Goal: Task Accomplishment & Management: Manage account settings

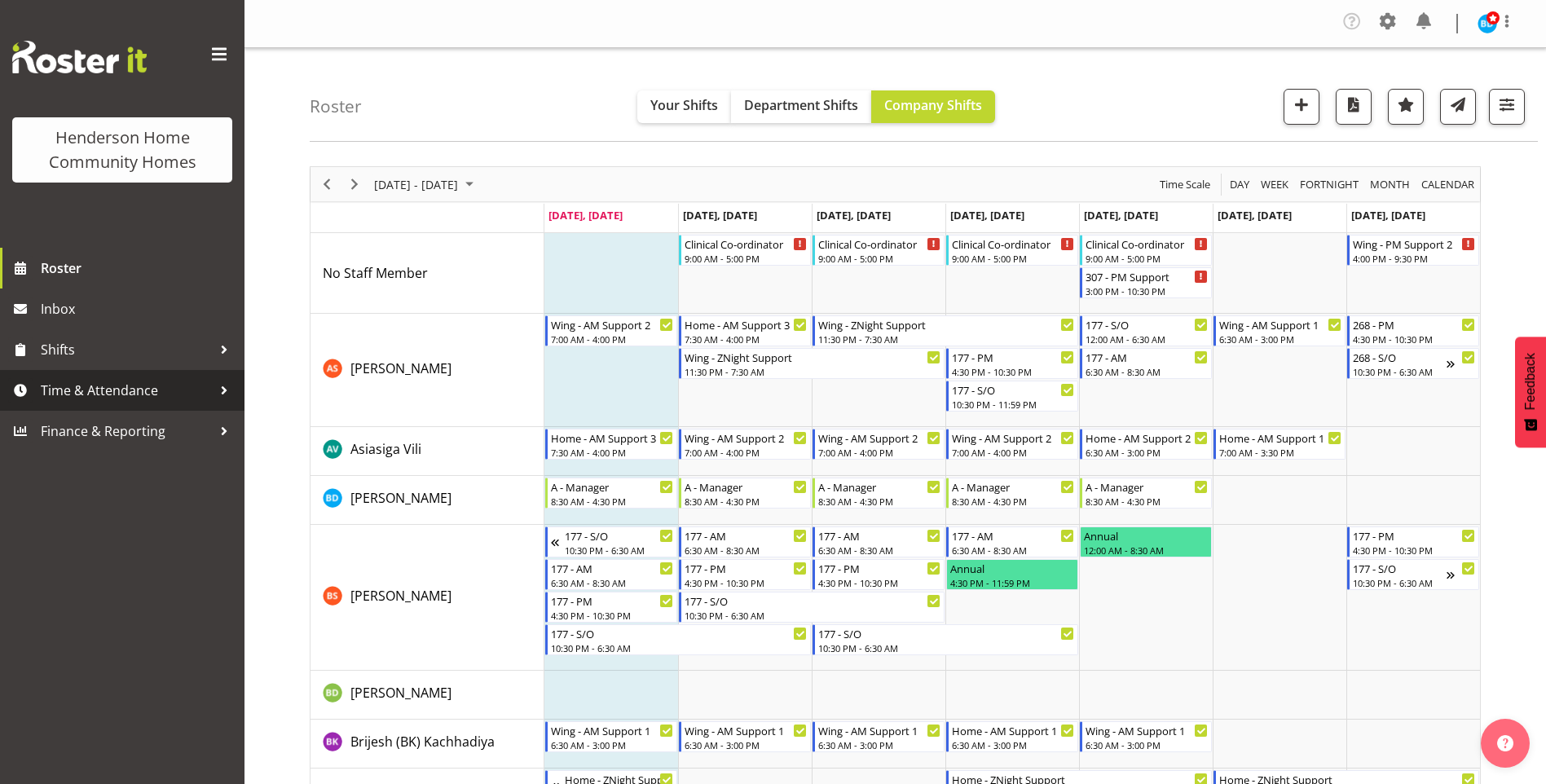
click at [74, 384] on span "Time & Attendance" at bounding box center [127, 391] width 171 height 24
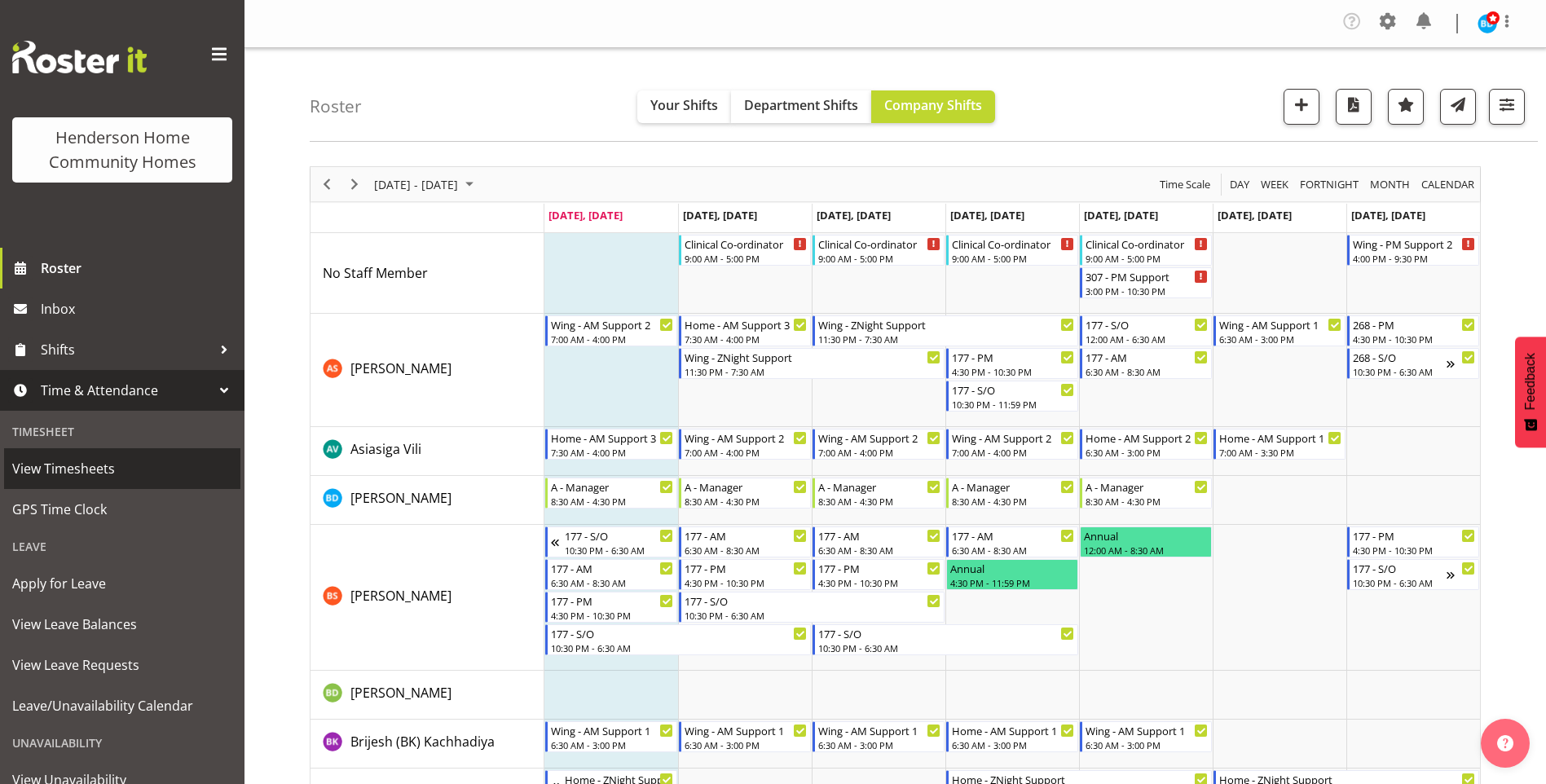
click at [62, 475] on span "View Timesheets" at bounding box center [122, 469] width 220 height 24
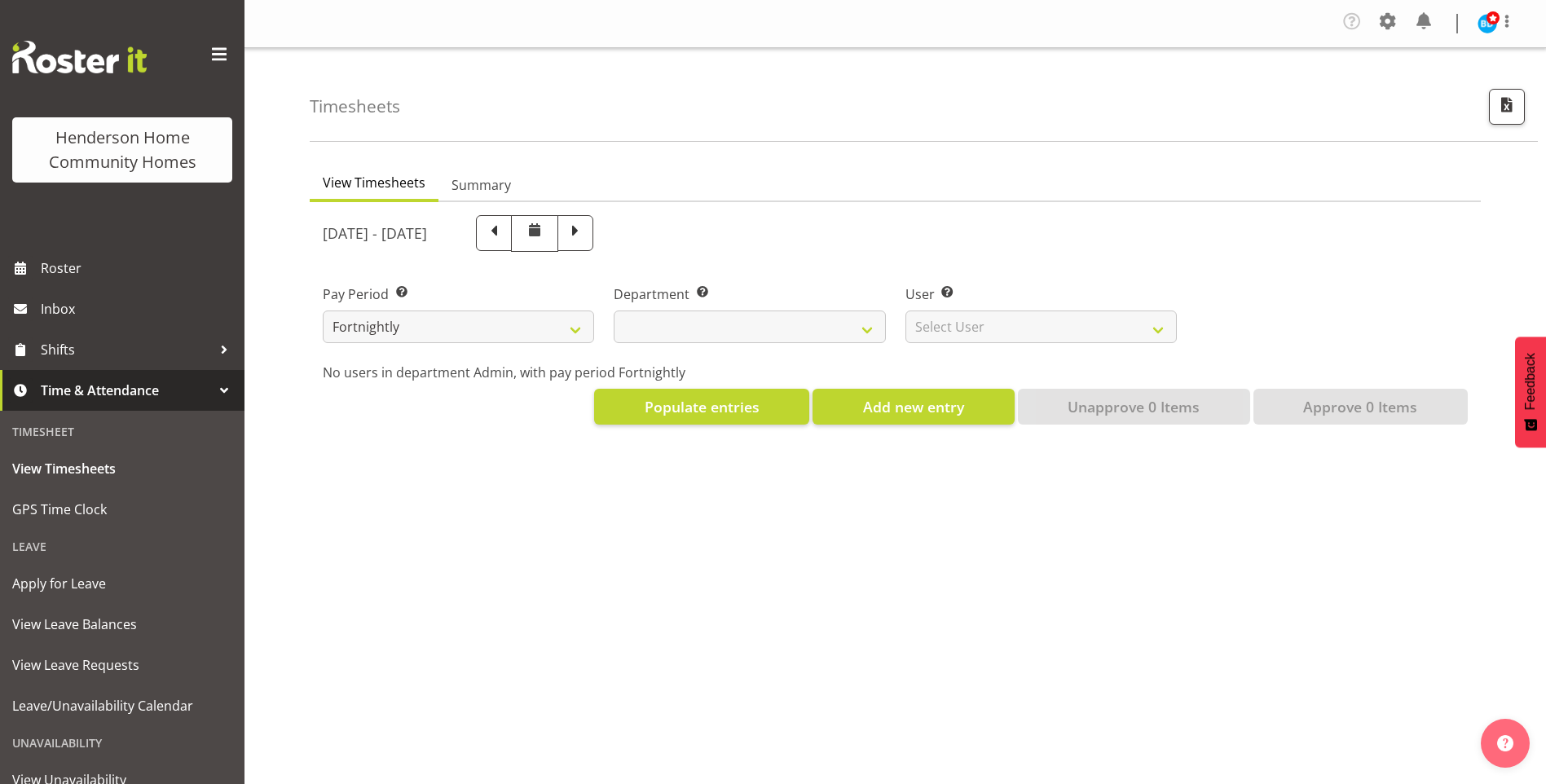
select select
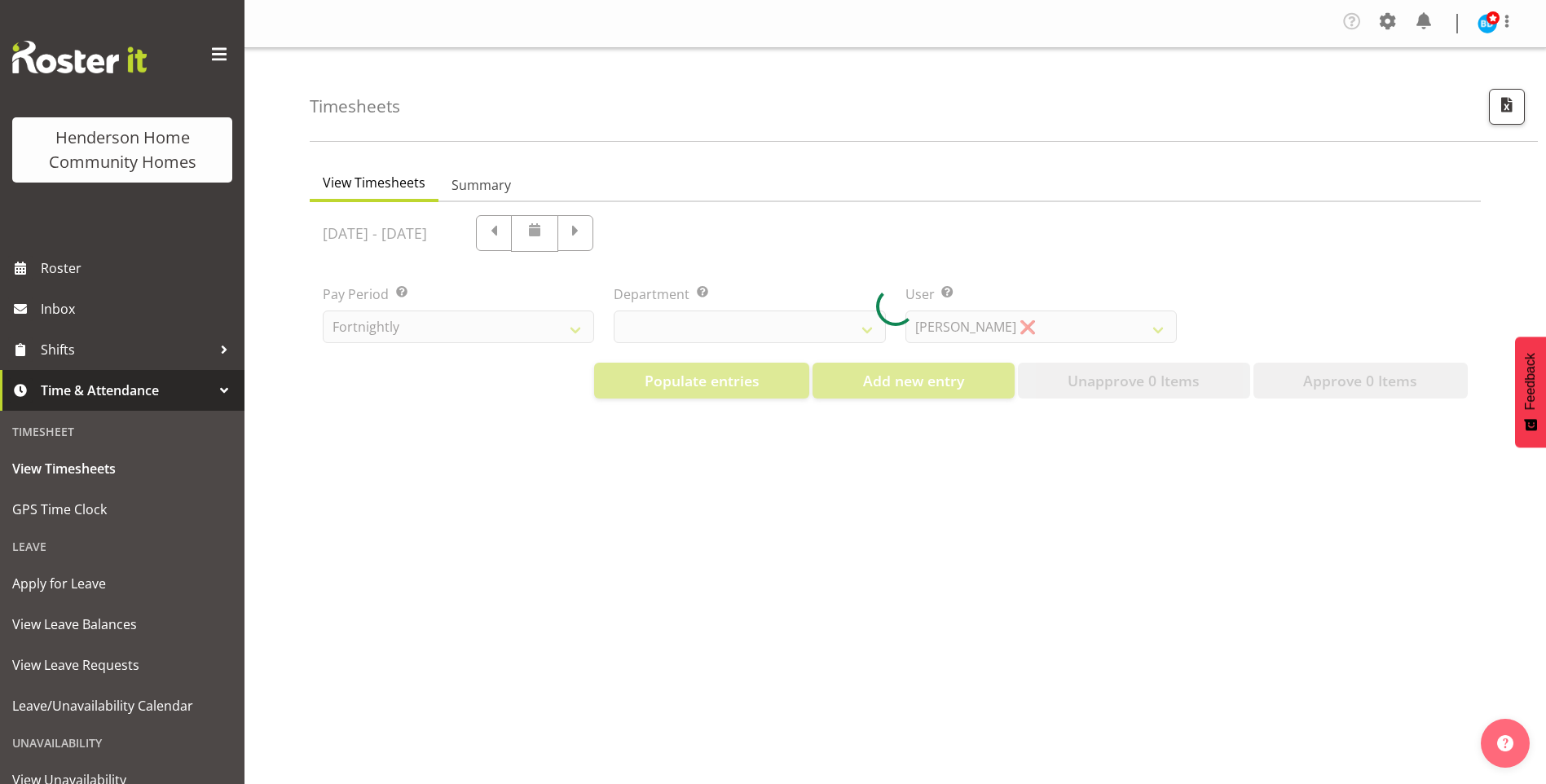
select select "8515"
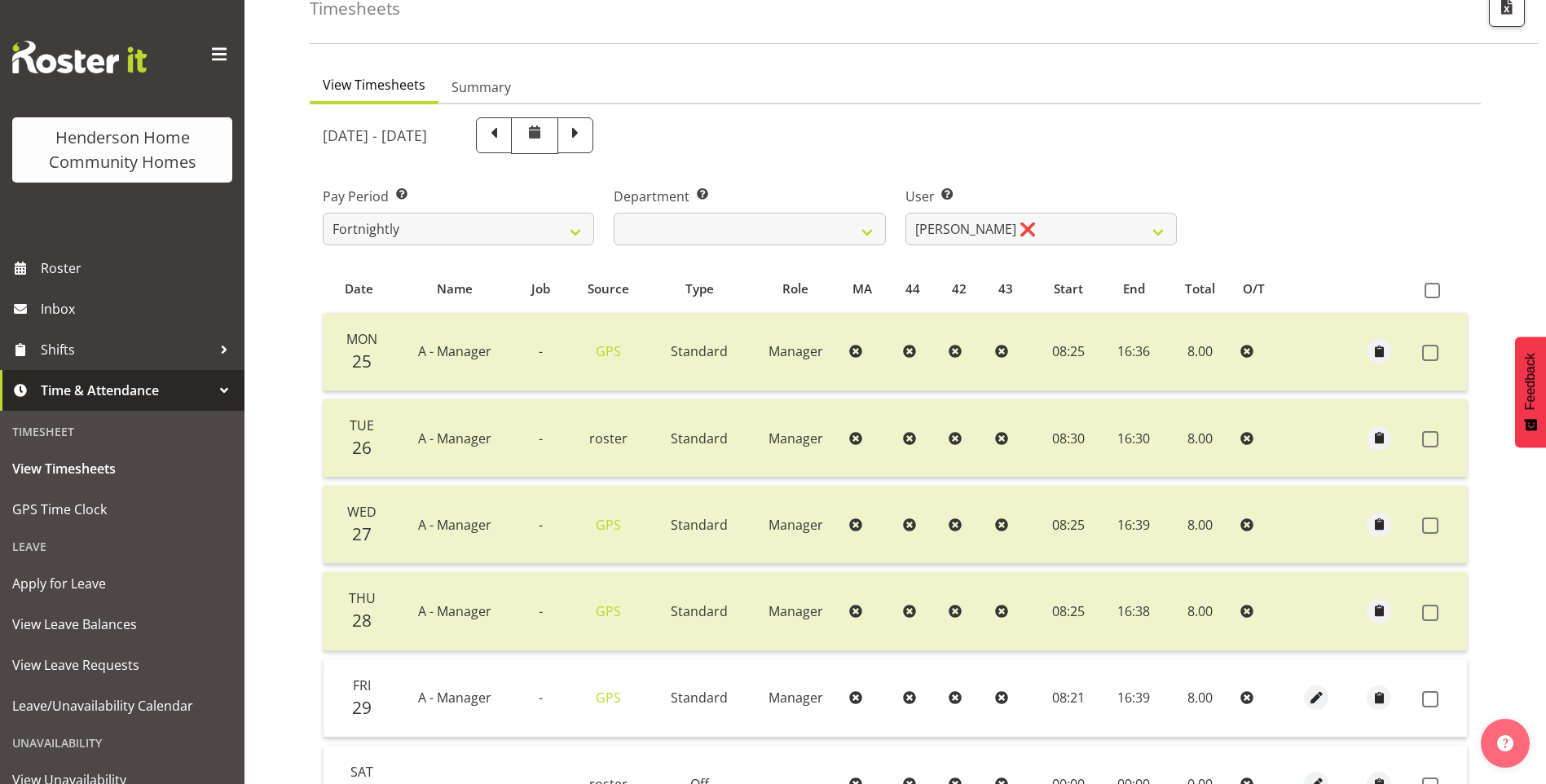
scroll to position [245, 0]
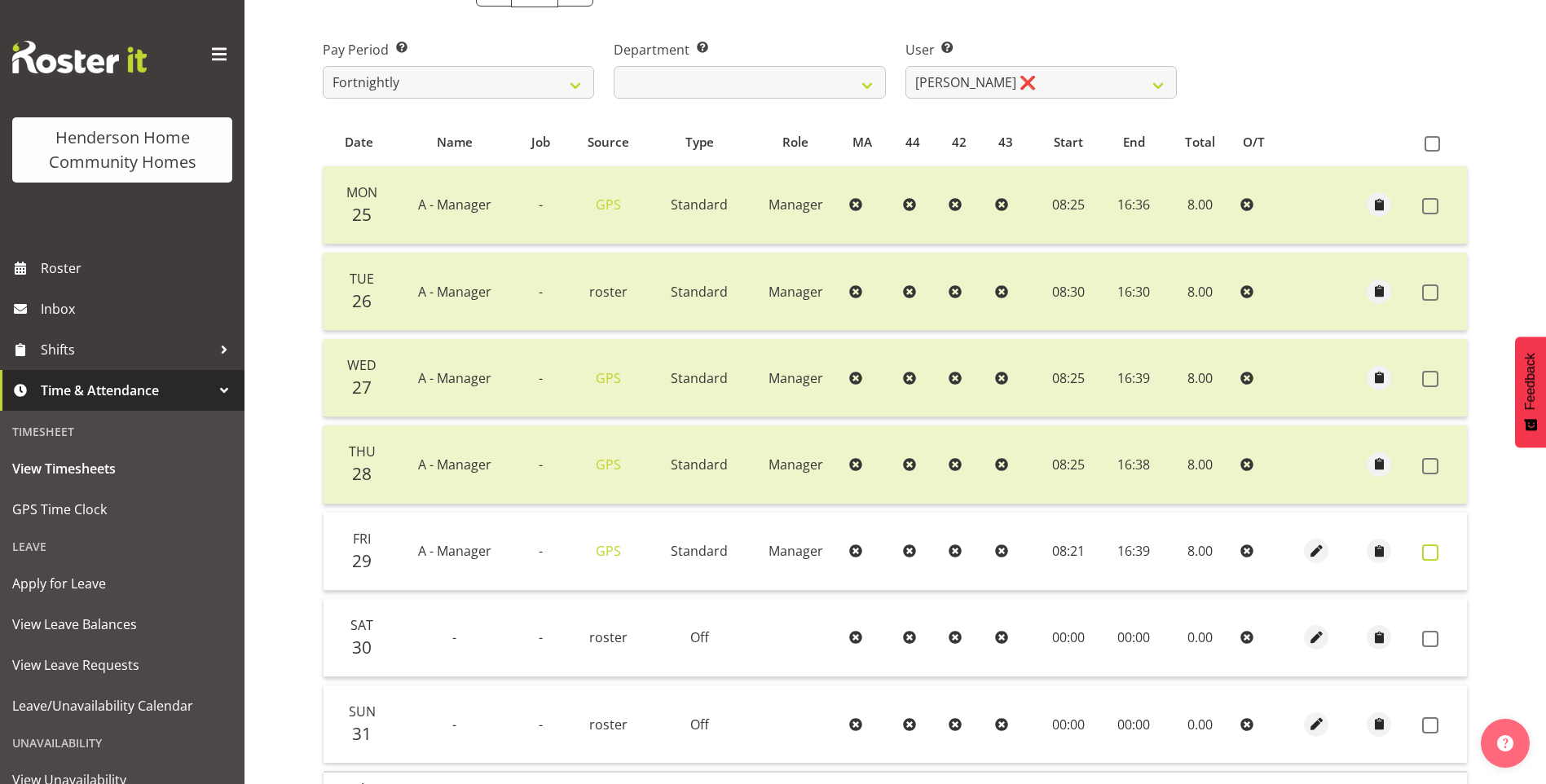
click at [1435, 545] on span at bounding box center [1431, 552] width 17 height 17
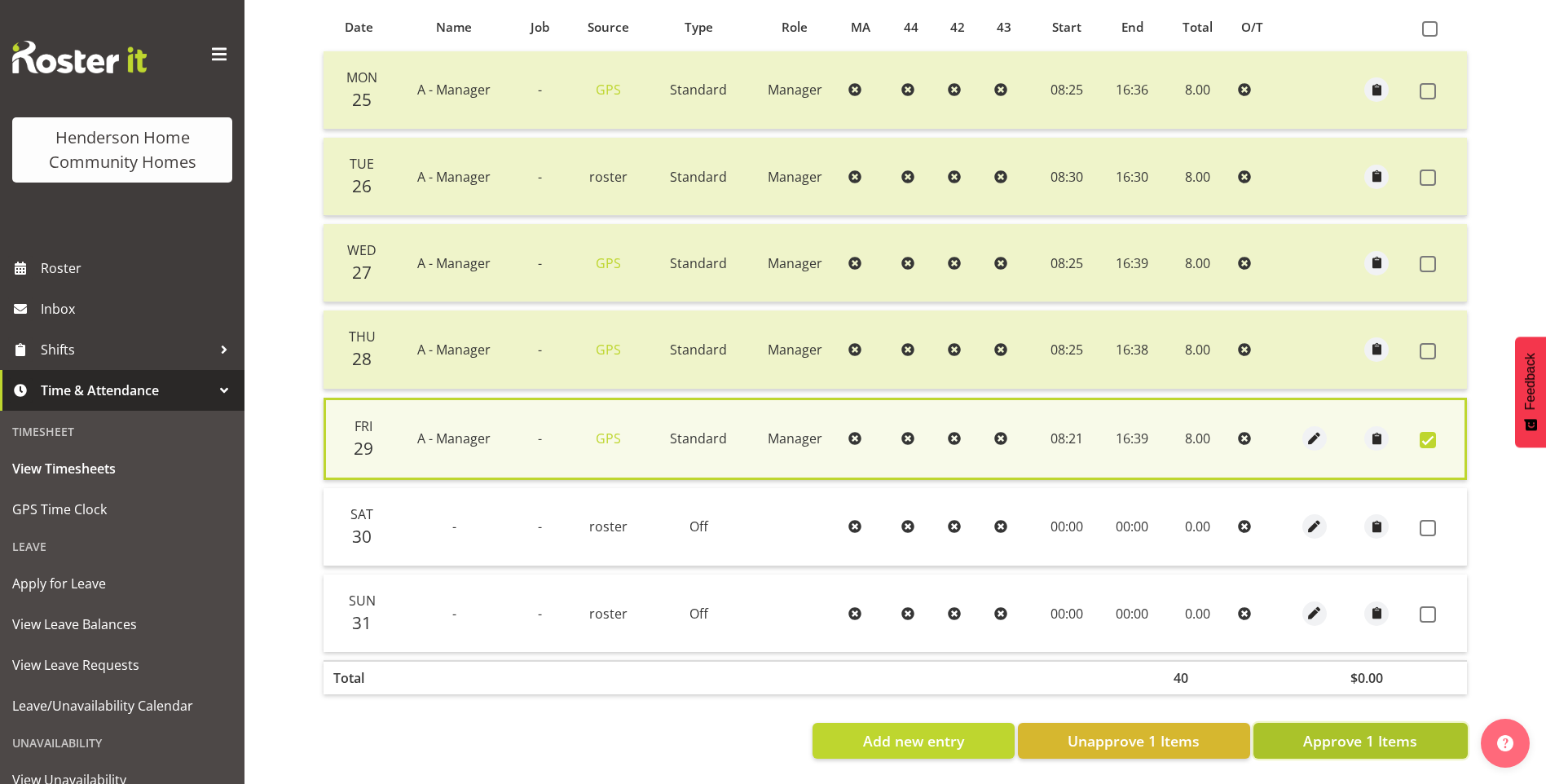
click at [1415, 736] on span "Approve 1 Items" at bounding box center [1360, 740] width 114 height 21
checkbox input "false"
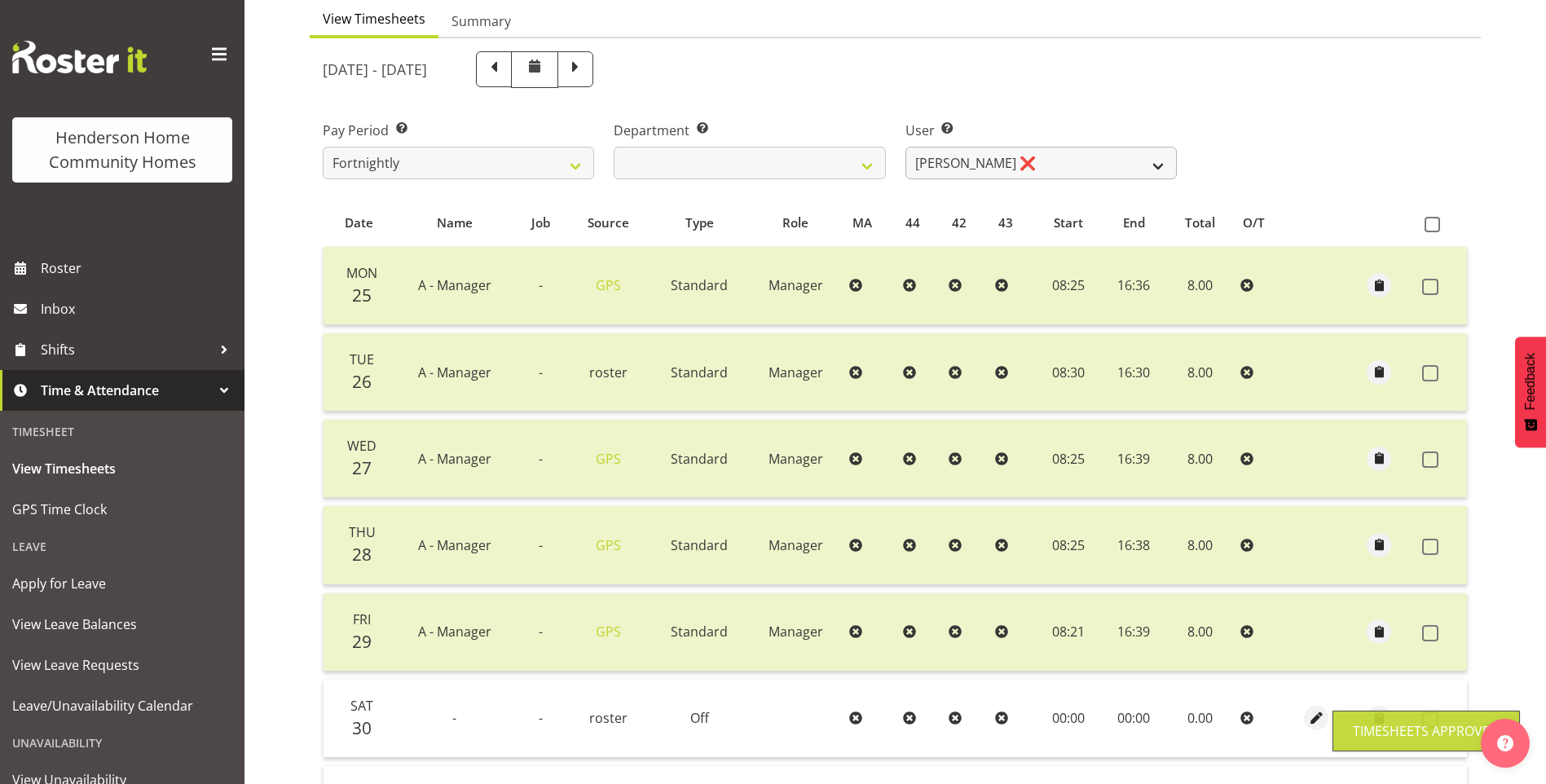
scroll to position [123, 0]
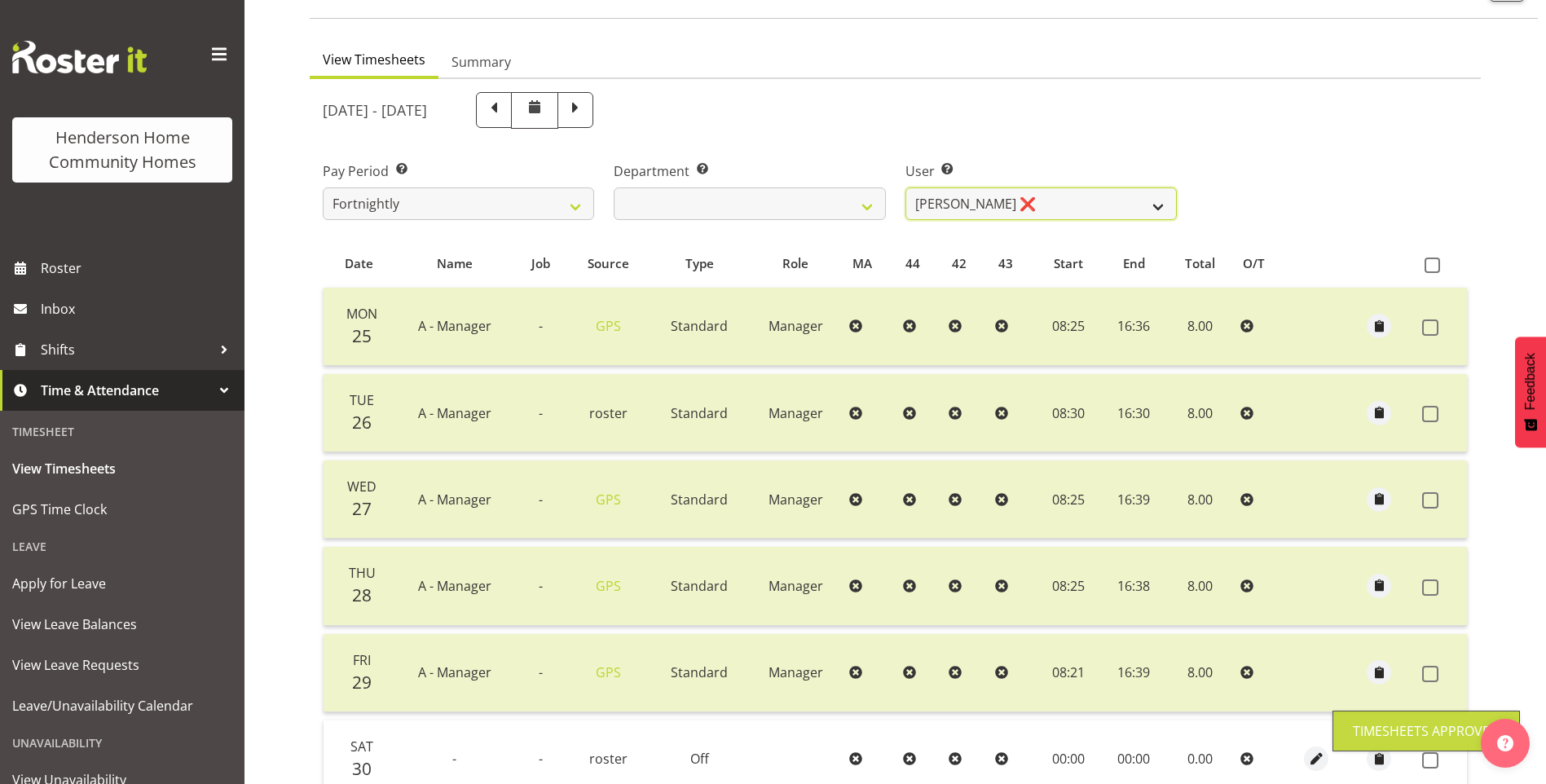
click at [1004, 199] on select "[PERSON_NAME] ❌ [PERSON_NAME] ❌ [PERSON_NAME] ❌ [PERSON_NAME] ✔" at bounding box center [1041, 204] width 272 height 33
select select "11346"
click at [905, 188] on select "Barbara Dunlop ❌ Emily-Jayne Ashton ❌ Johanna Molina ❌ Kirsty Crossley ✔" at bounding box center [1041, 204] width 272 height 33
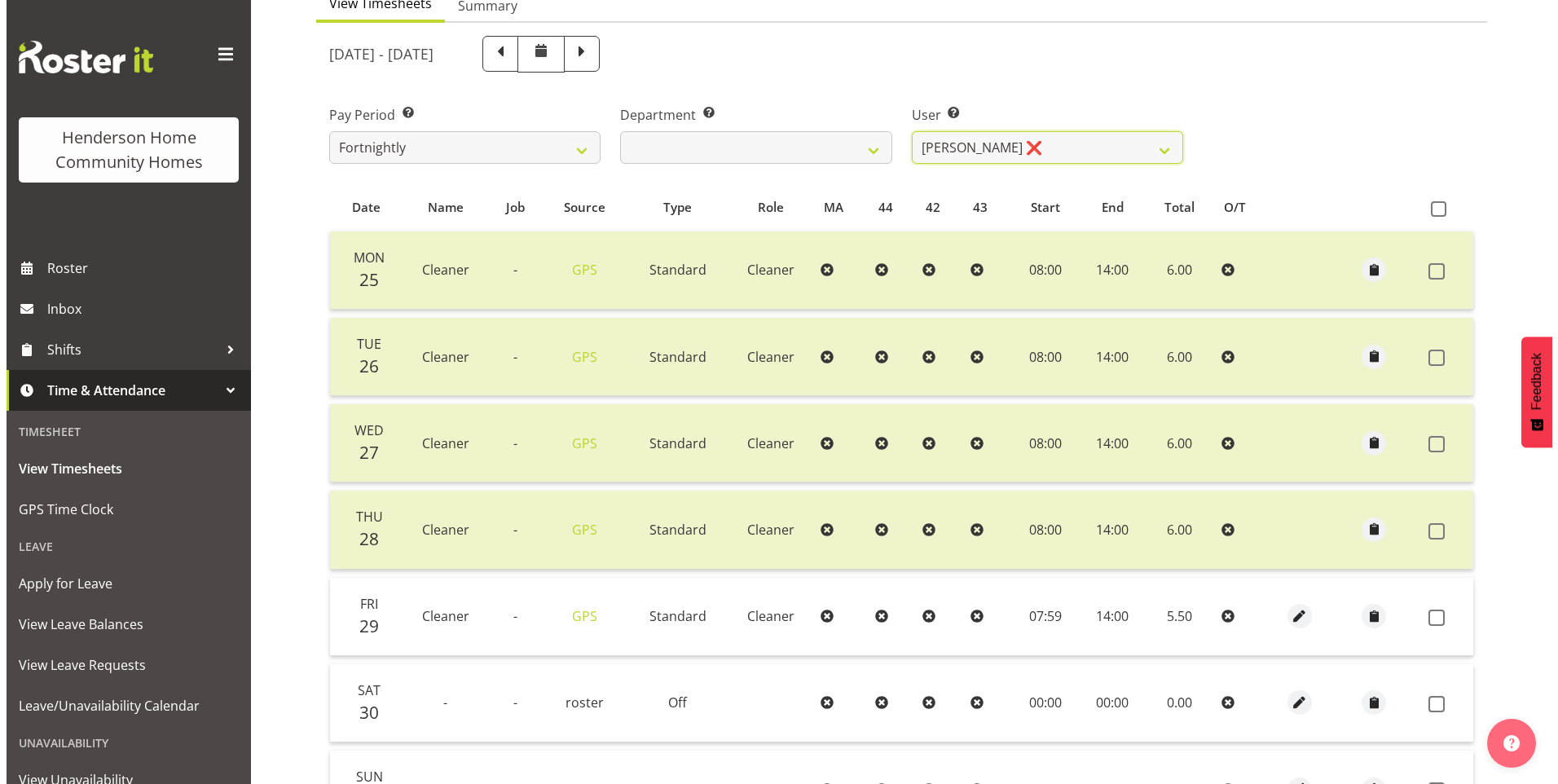
scroll to position [286, 0]
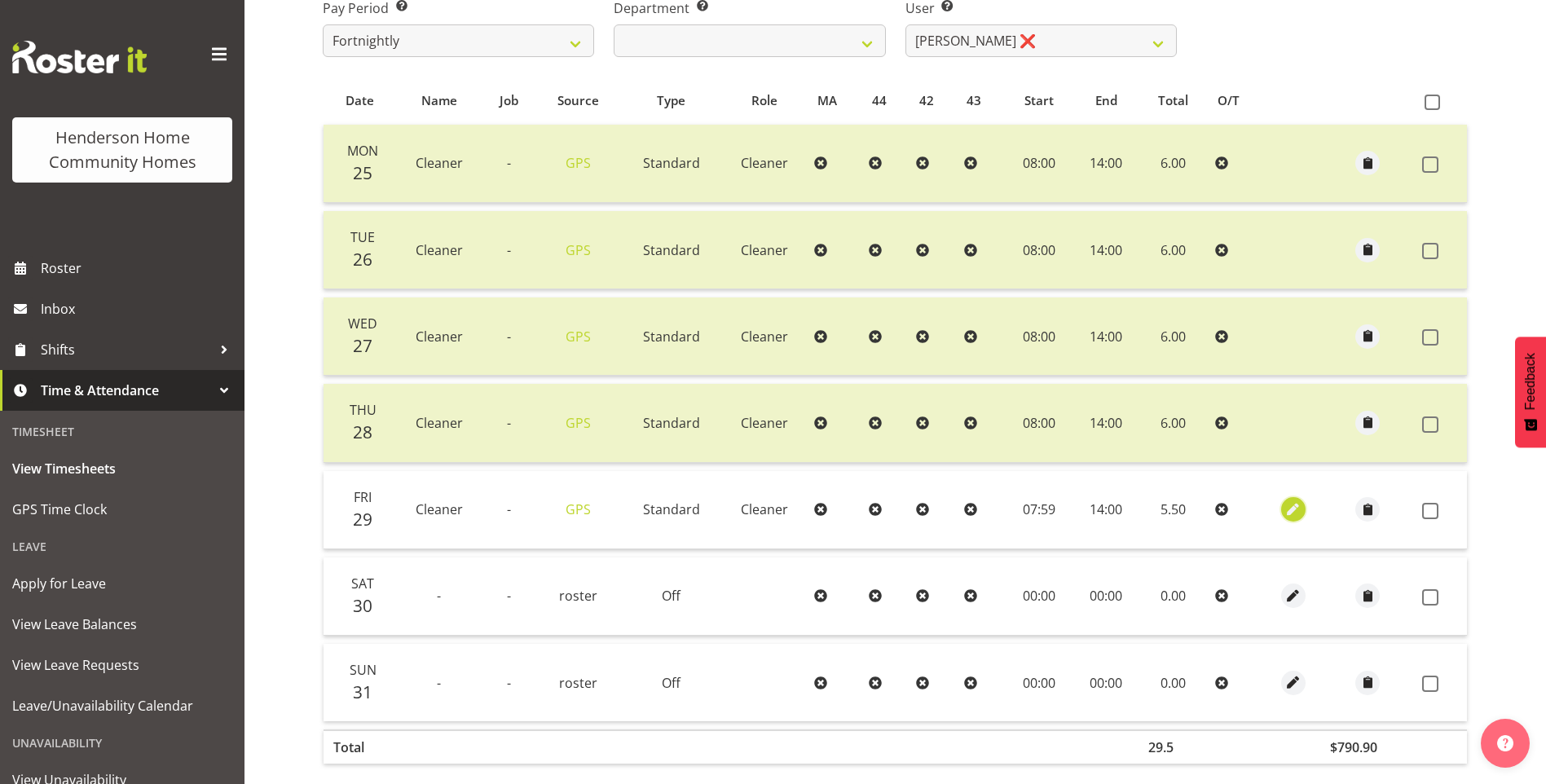
click at [1301, 503] on button "button" at bounding box center [1293, 509] width 24 height 24
select select "Standard"
select select "7"
select select "2025"
select select "7"
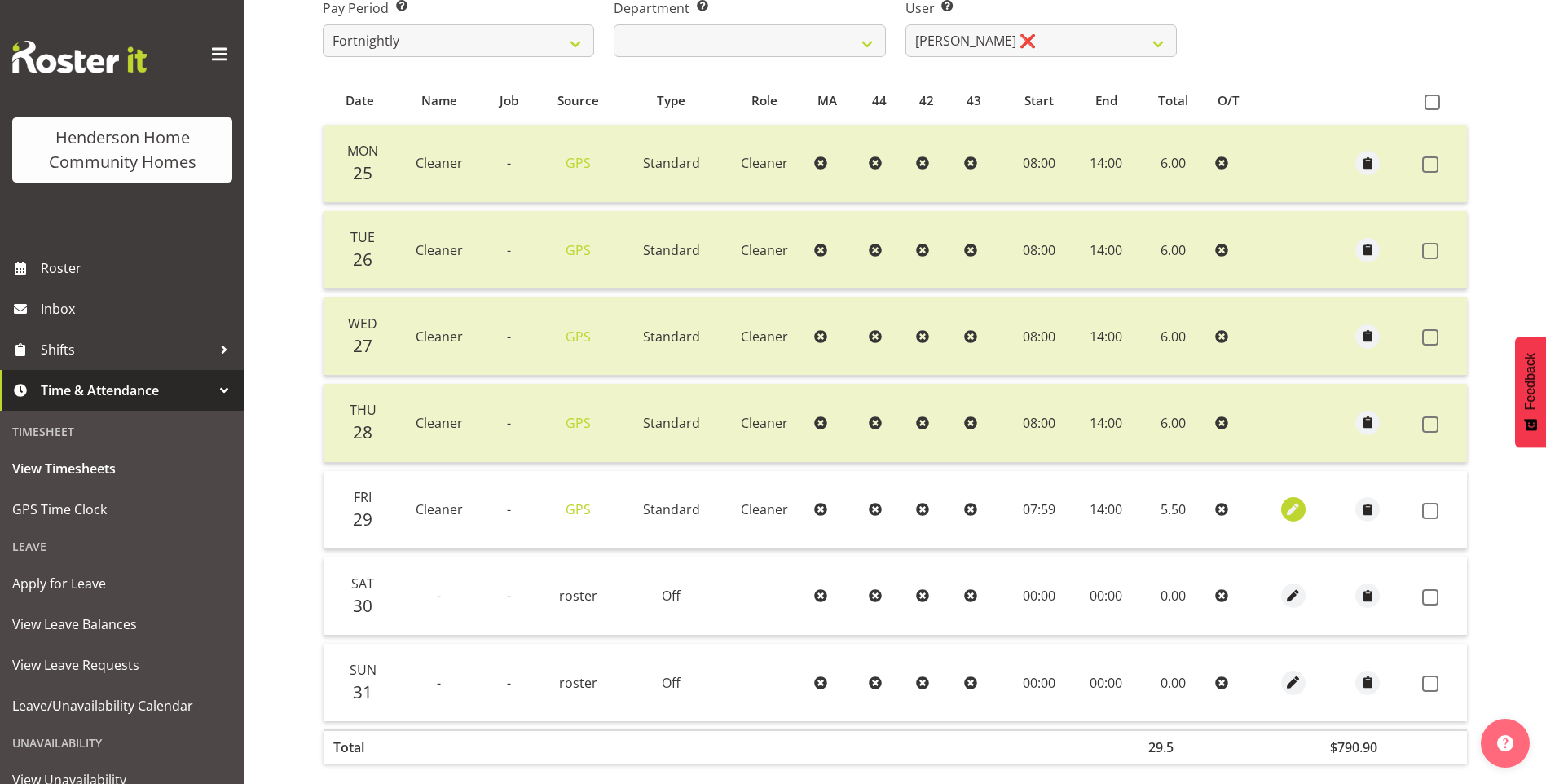
select select "59"
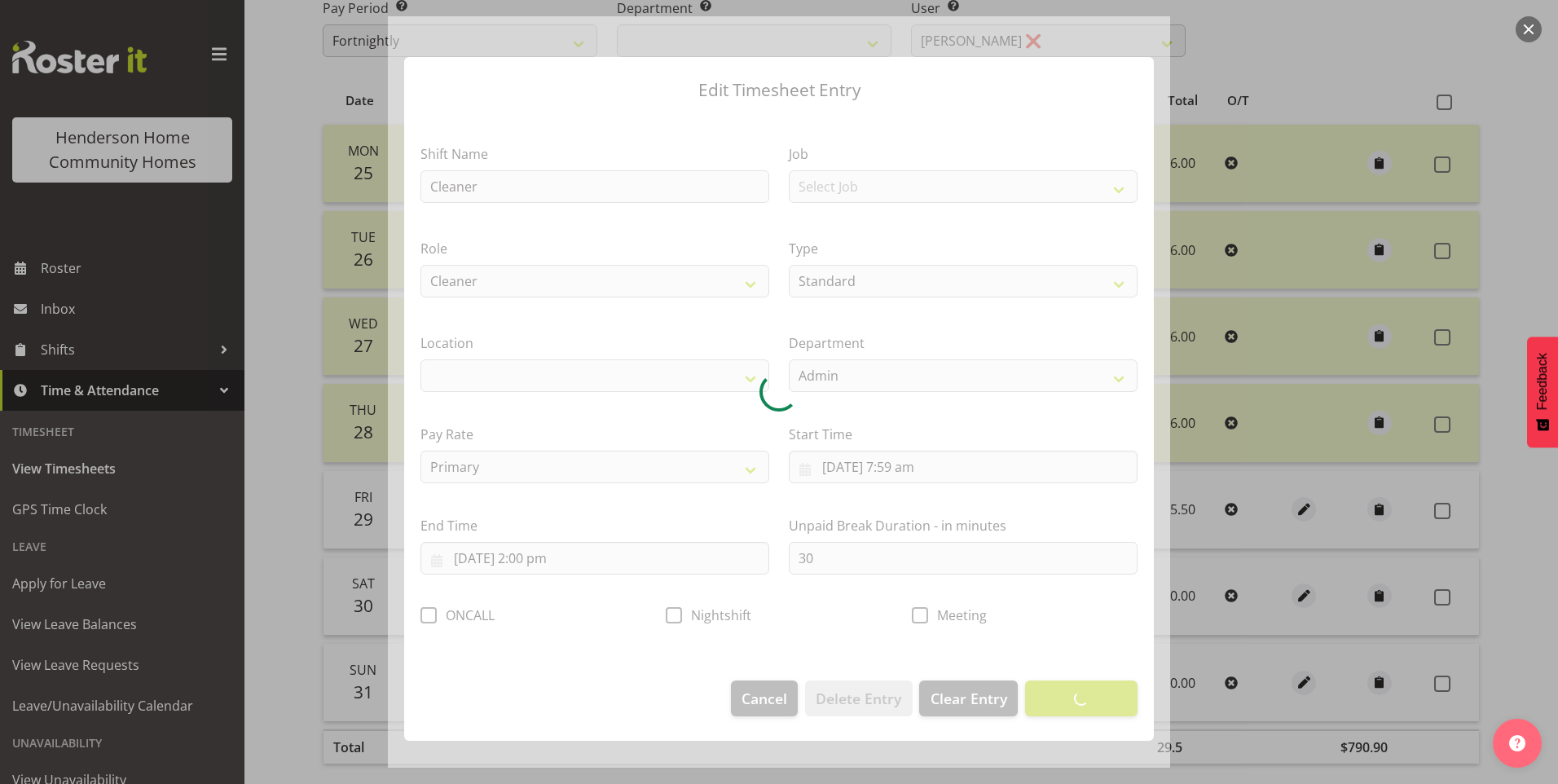
select select "1067"
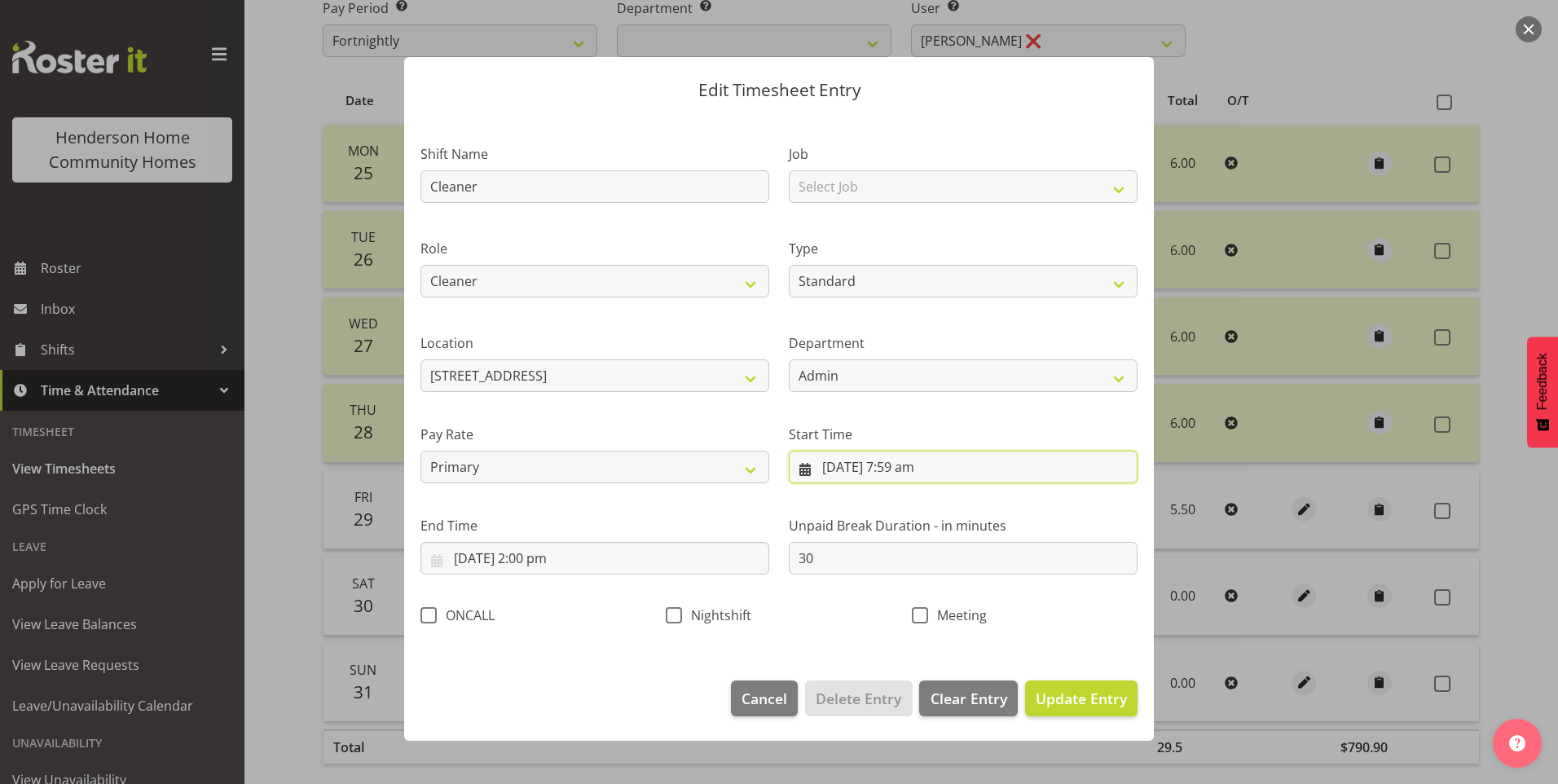
click at [909, 477] on input "29/08/2025, 7:59 am" at bounding box center [963, 467] width 349 height 33
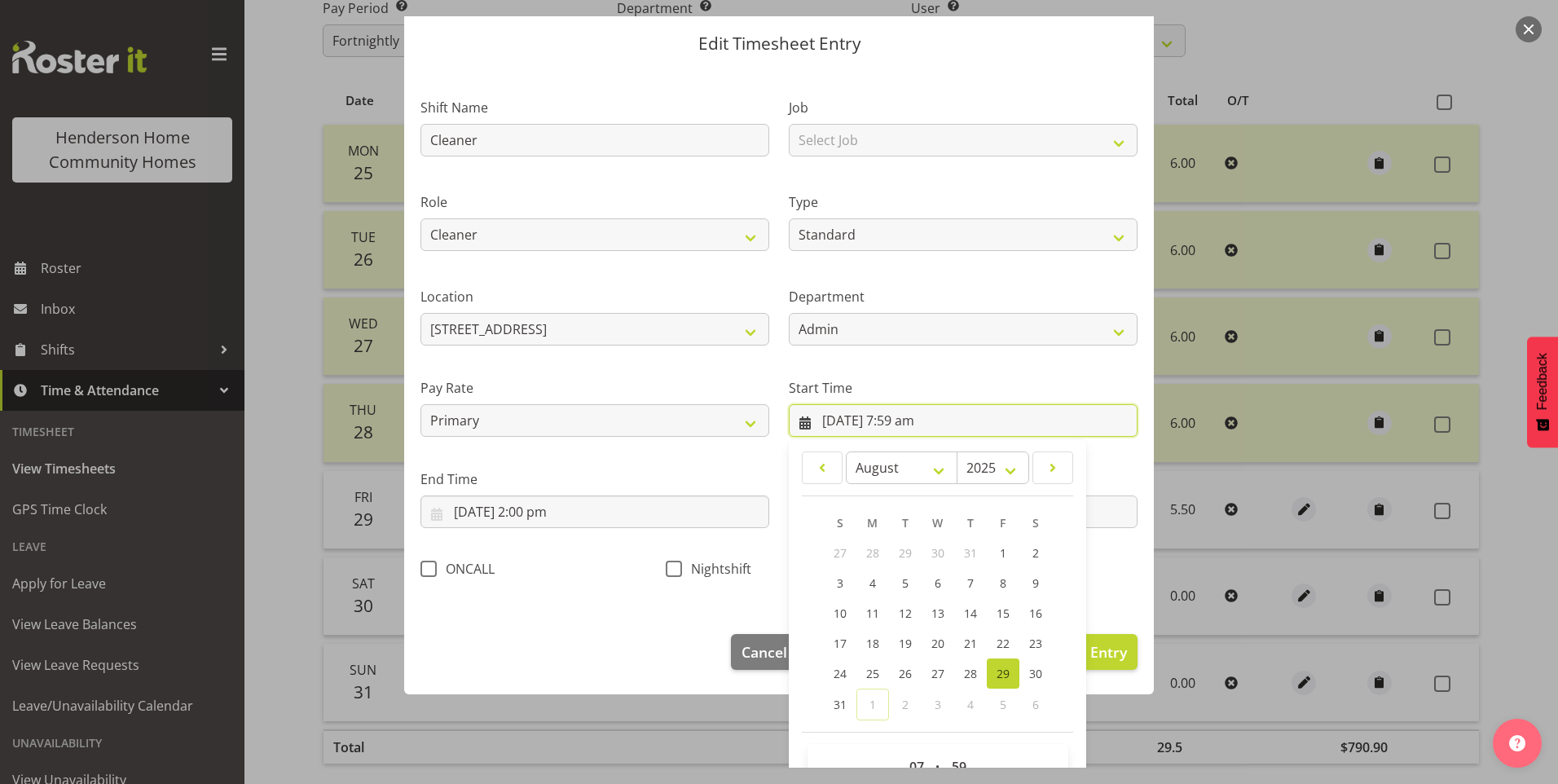
scroll to position [88, 0]
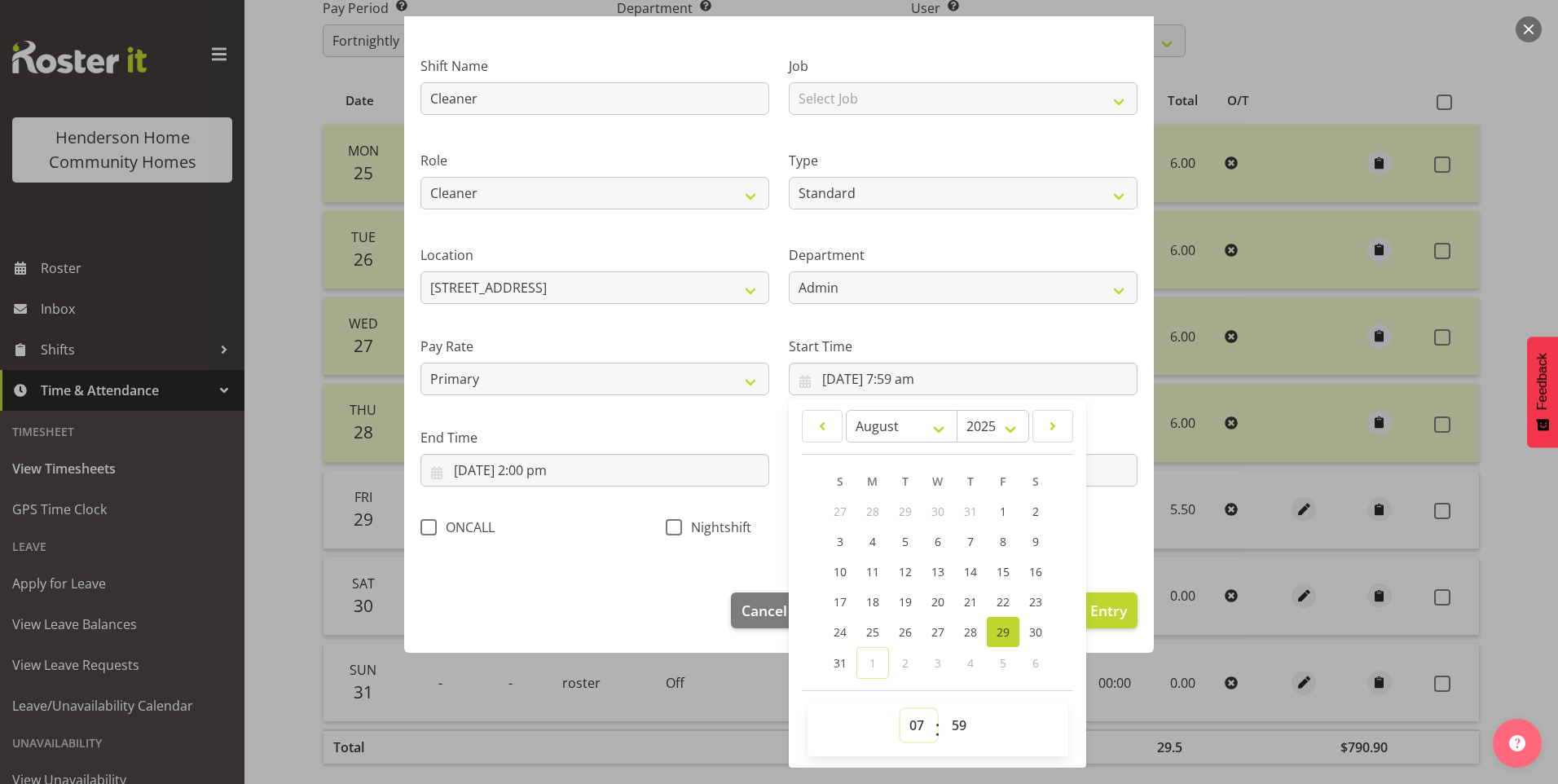
click at [909, 737] on select "00 01 02 03 04 05 06 07 08 09 10 11 12 13 14 15 16 17 18 19 20 21 22 23" at bounding box center [918, 724] width 36 height 33
select select "8"
click at [900, 709] on select "00 01 02 03 04 05 06 07 08 09 10 11 12 13 14 15 16 17 18 19 20 21 22 23" at bounding box center [918, 724] width 36 height 33
type input "29/08/2025, 8:59 am"
drag, startPoint x: 965, startPoint y: 726, endPoint x: 965, endPoint y: 708, distance: 18.0
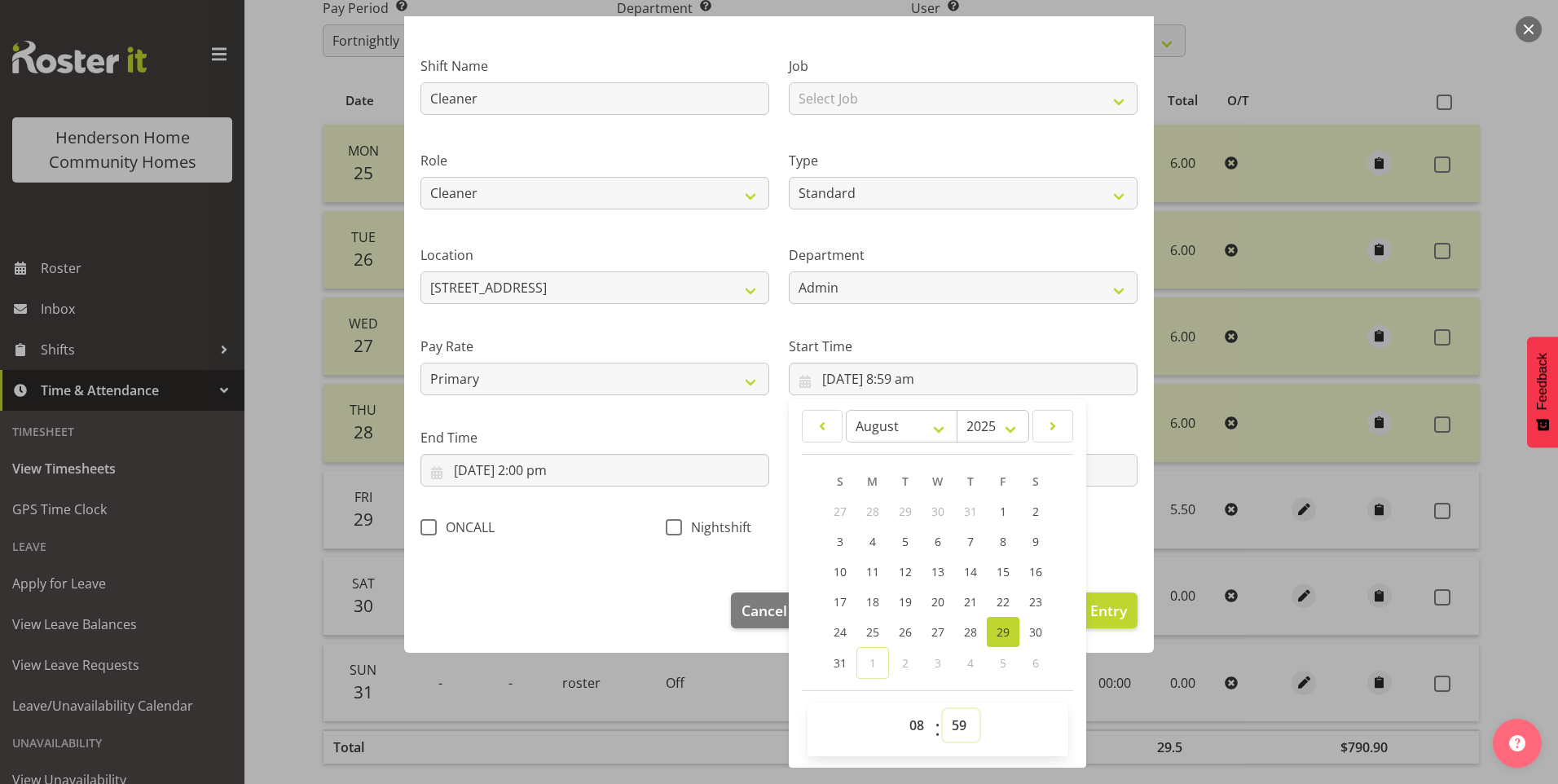
click at [966, 724] on select "00 01 02 03 04 05 06 07 08 09 10 11 12 13 14 15 16 17 18 19 20 21 22 23 24 25 2…" at bounding box center [961, 724] width 36 height 33
select select "0"
click at [943, 709] on select "00 01 02 03 04 05 06 07 08 09 10 11 12 13 14 15 16 17 18 19 20 21 22 23 24 25 2…" at bounding box center [961, 724] width 36 height 33
type input "29/08/2025, 8:00 am"
click at [1110, 501] on div "Meeting" at bounding box center [1025, 524] width 246 height 54
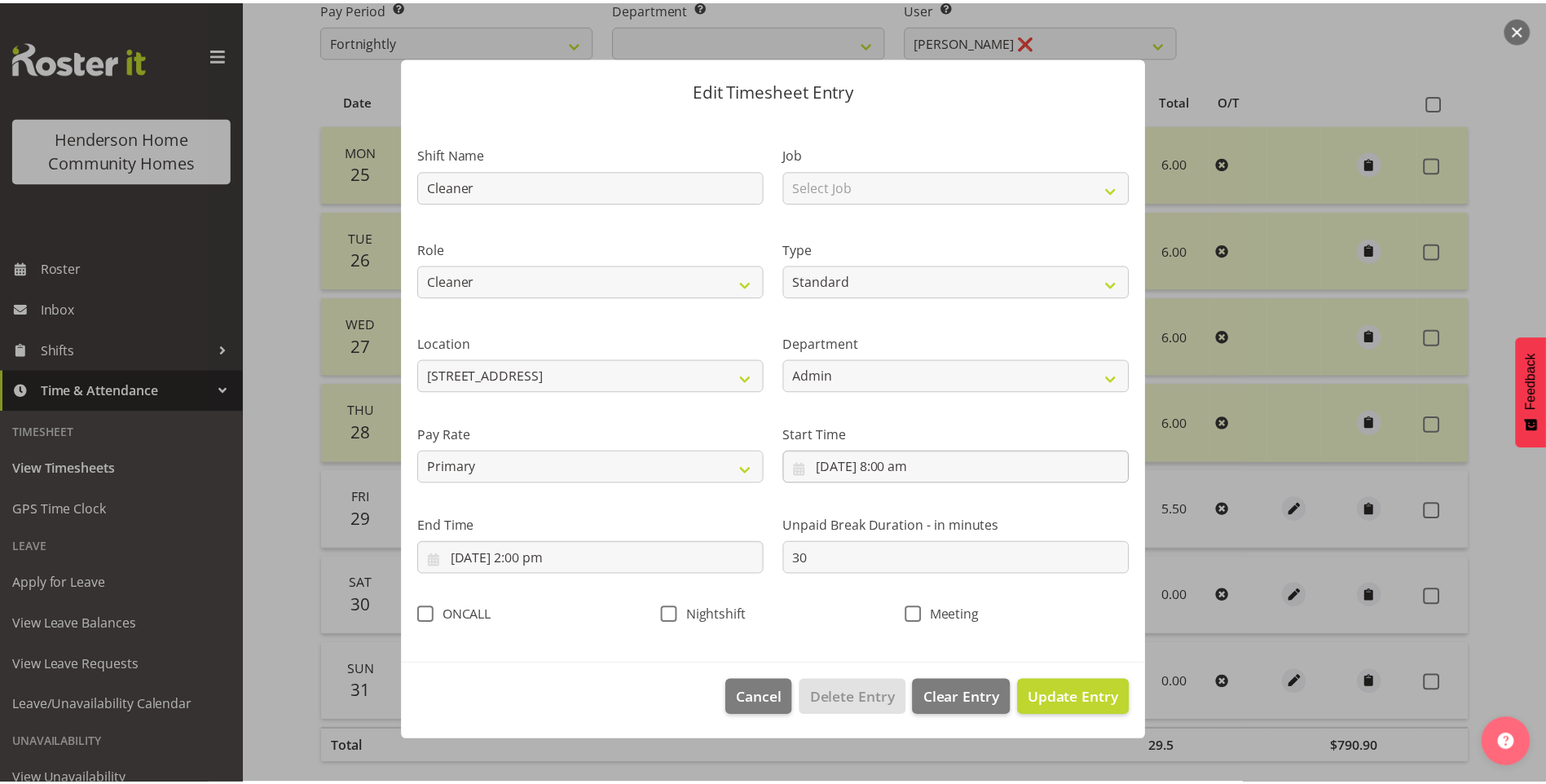
scroll to position [0, 0]
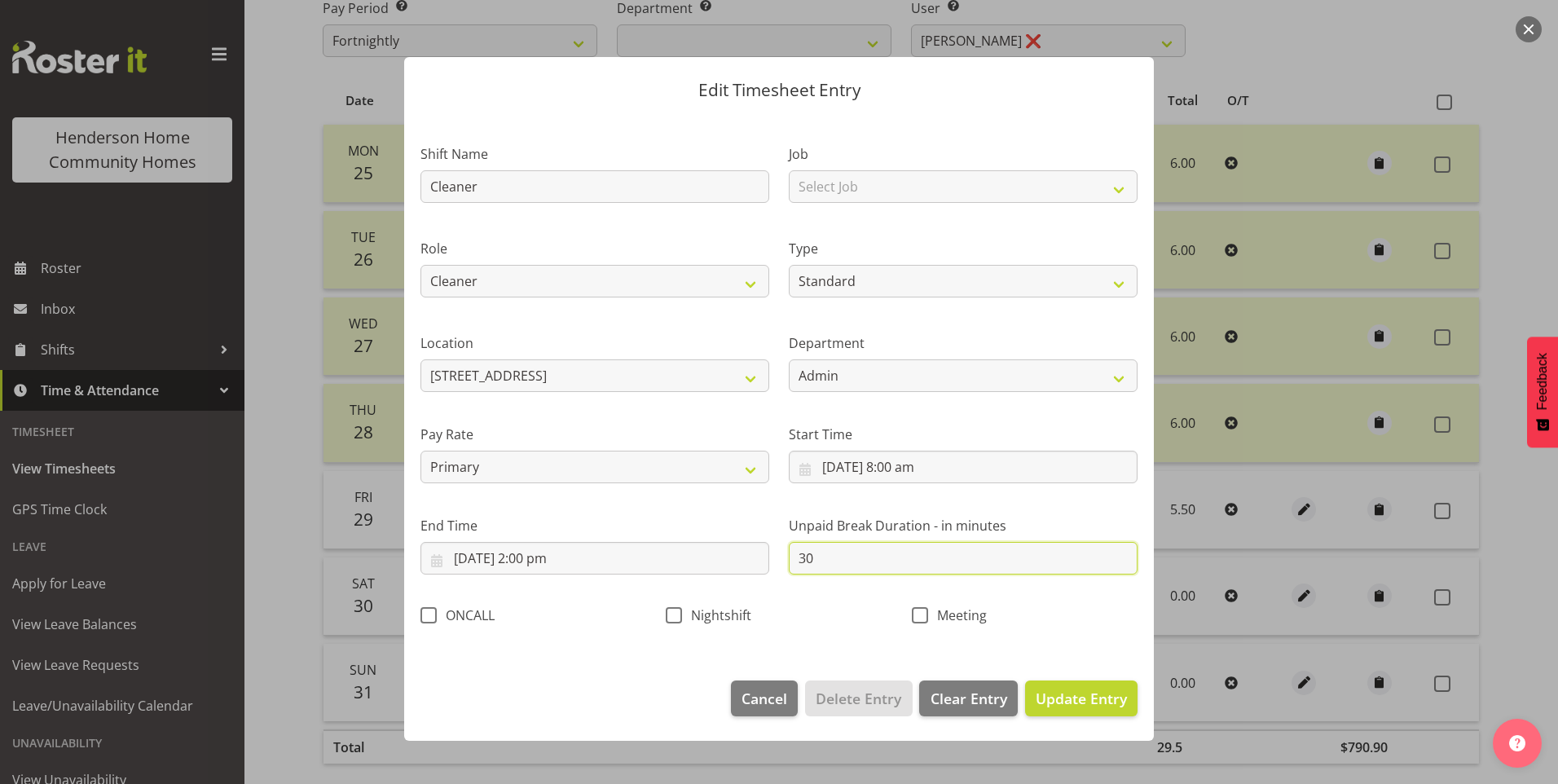
click at [820, 556] on input "30" at bounding box center [963, 558] width 349 height 33
drag, startPoint x: 726, startPoint y: 550, endPoint x: 715, endPoint y: 550, distance: 11.0
click at [725, 550] on div "Shift Name Cleaner Job Select Job Floater Role Cleaner Type Off Standard Public…" at bounding box center [779, 380] width 737 height 517
type input "0"
drag, startPoint x: 1105, startPoint y: 695, endPoint x: 1180, endPoint y: 686, distance: 75.5
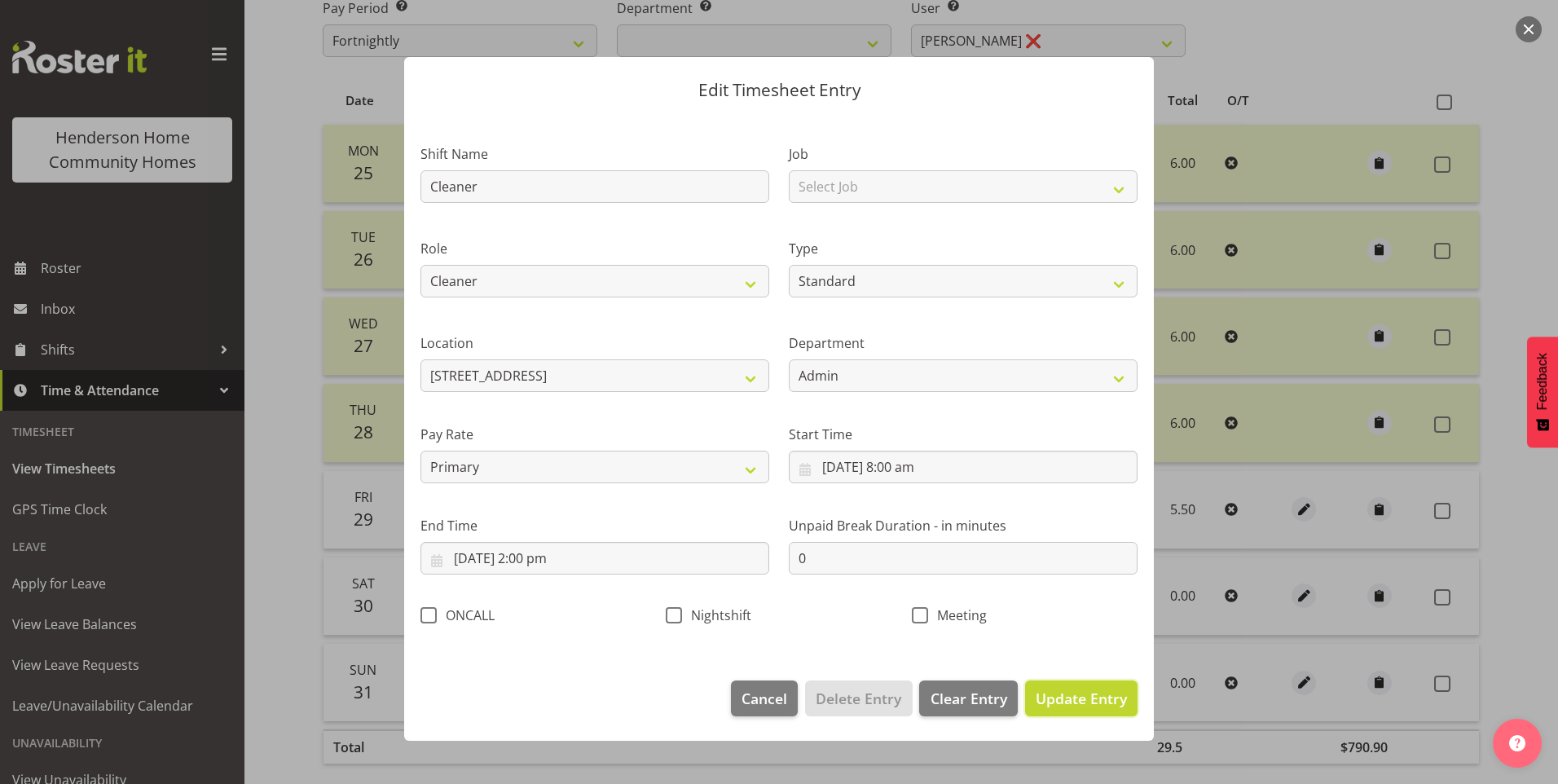
click at [1105, 695] on span "Update Entry" at bounding box center [1082, 698] width 91 height 20
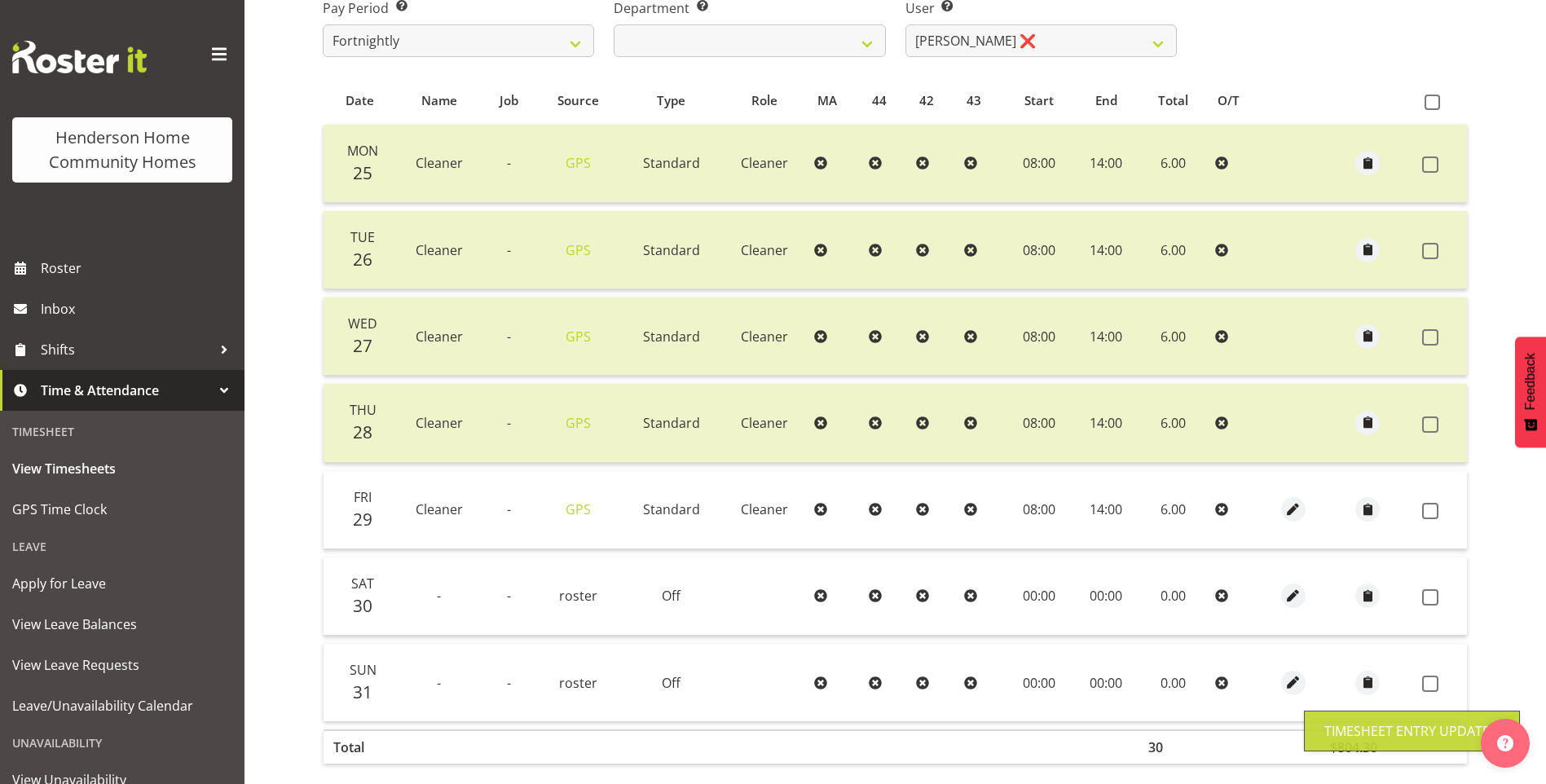
click at [1433, 509] on span at bounding box center [1431, 512] width 17 height 17
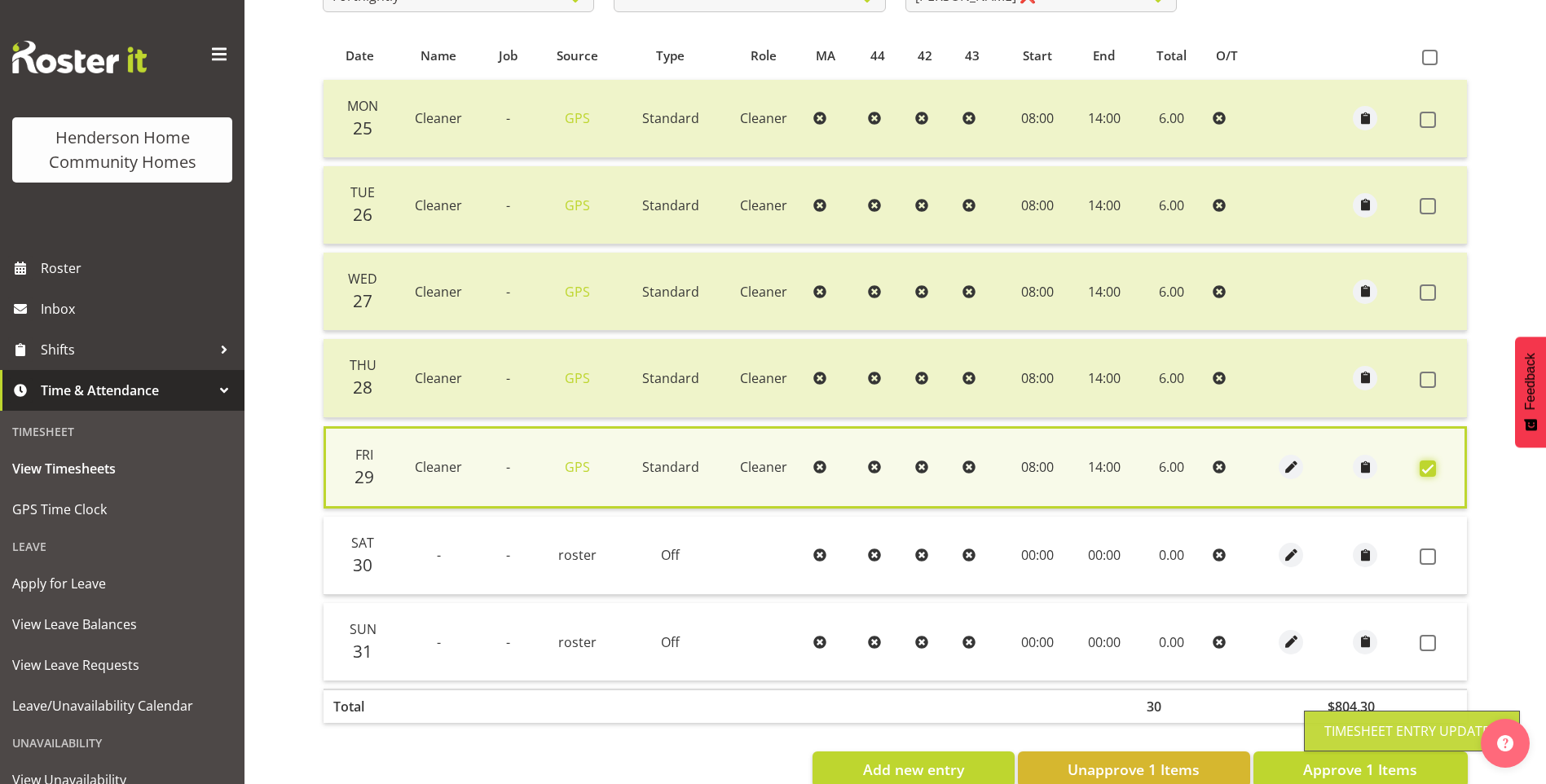
scroll to position [372, 0]
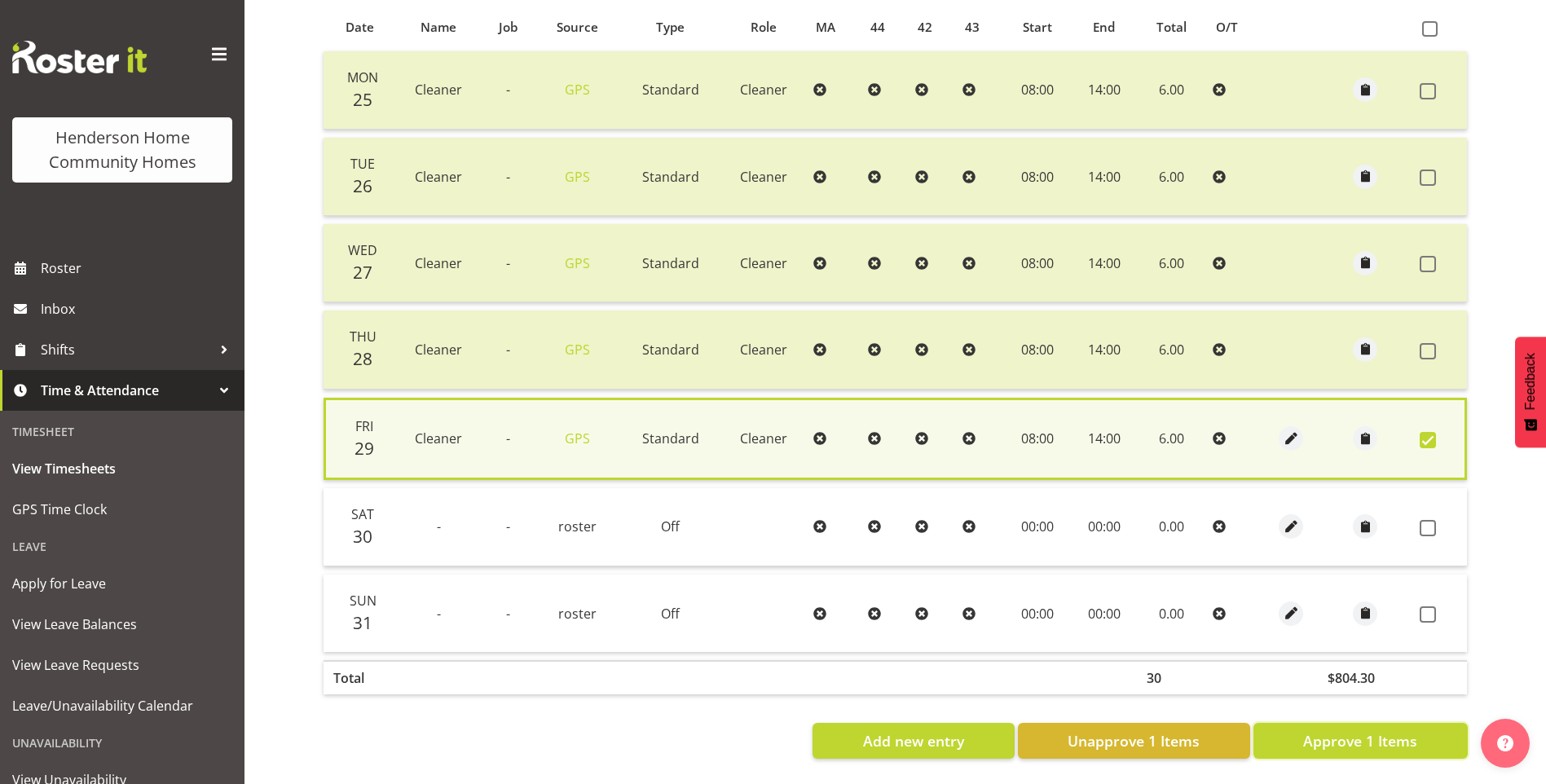
click at [1366, 730] on span "Approve 1 Items" at bounding box center [1360, 740] width 114 height 21
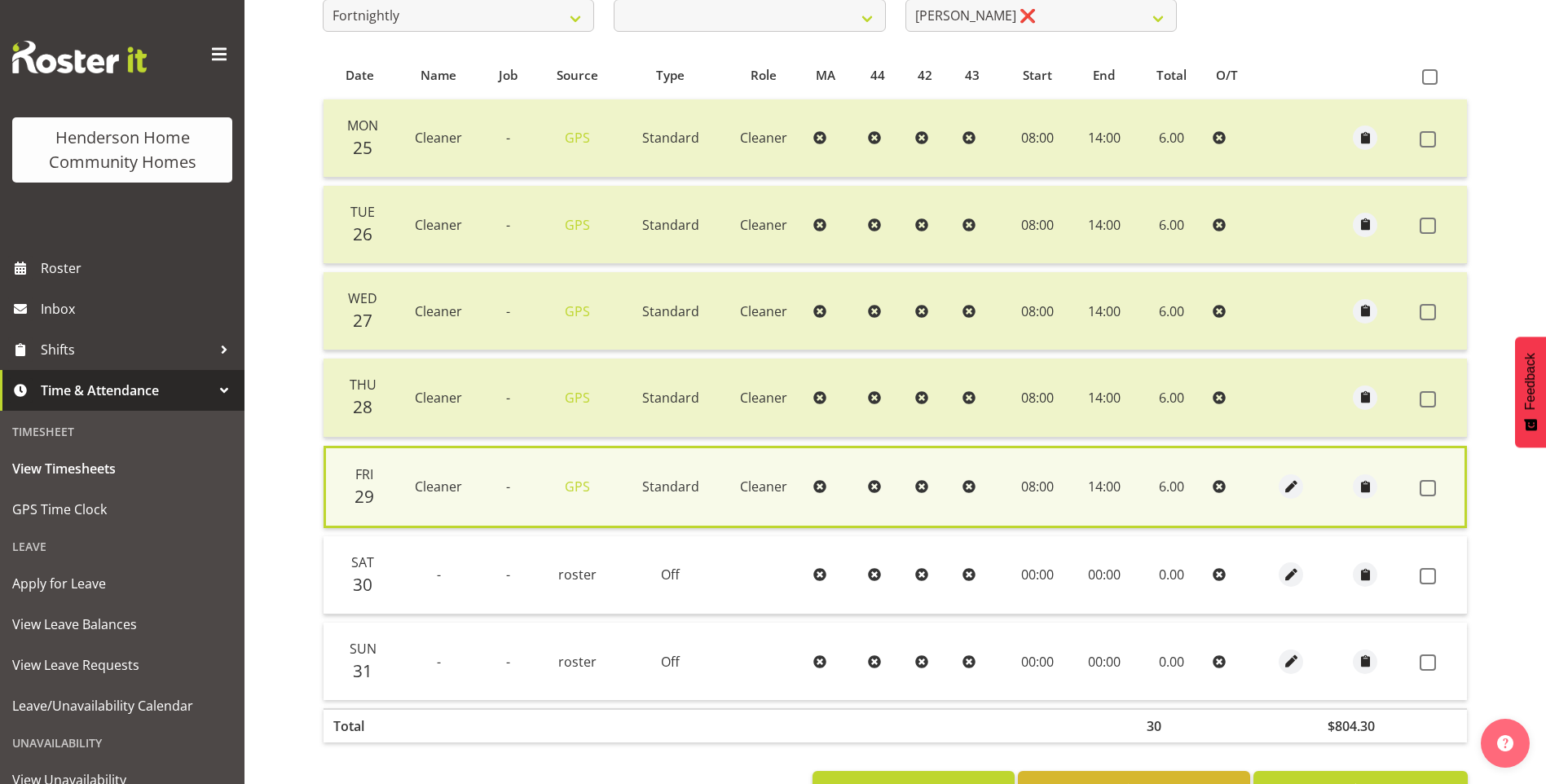
checkbox input "false"
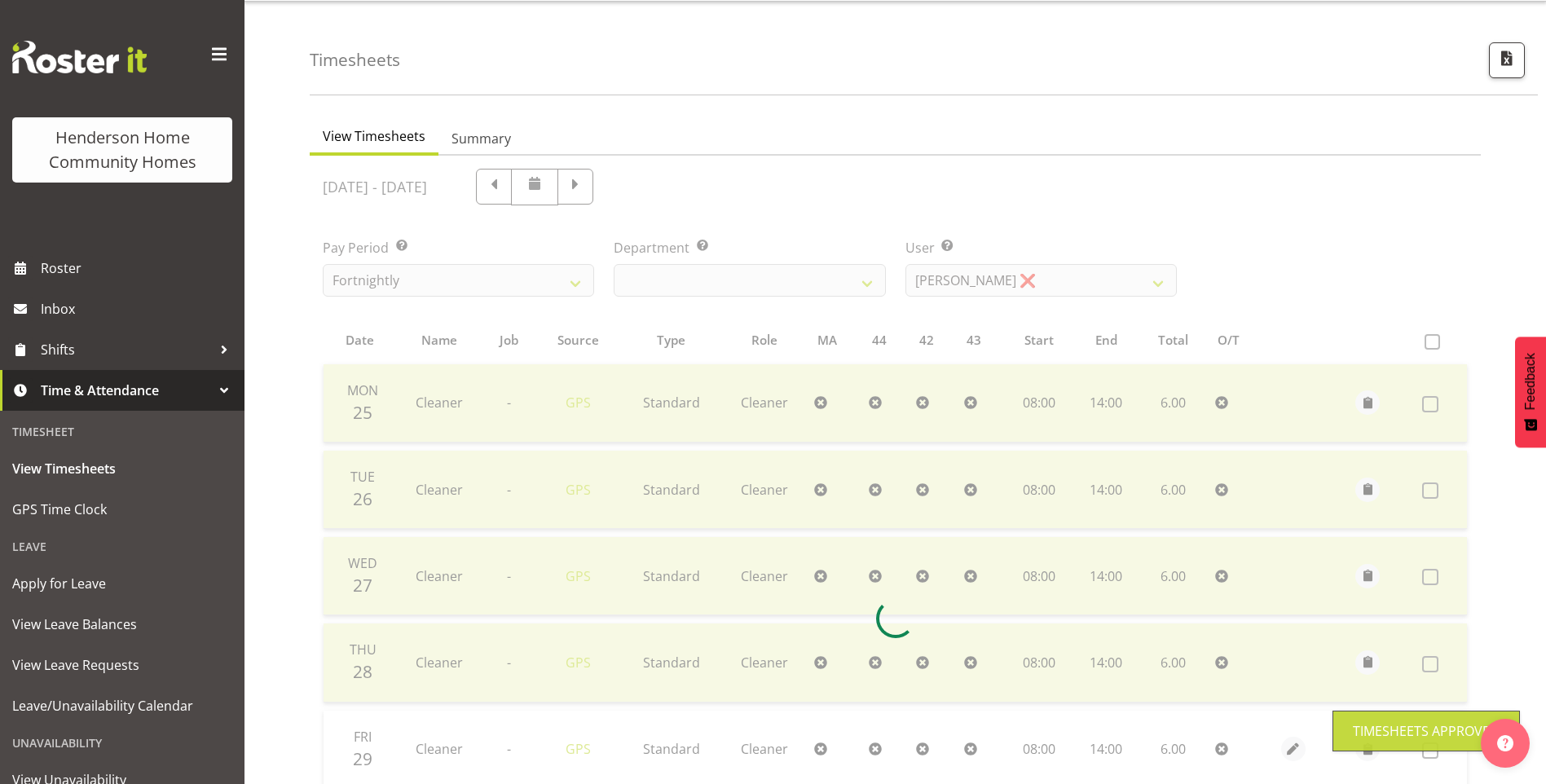
scroll to position [46, 0]
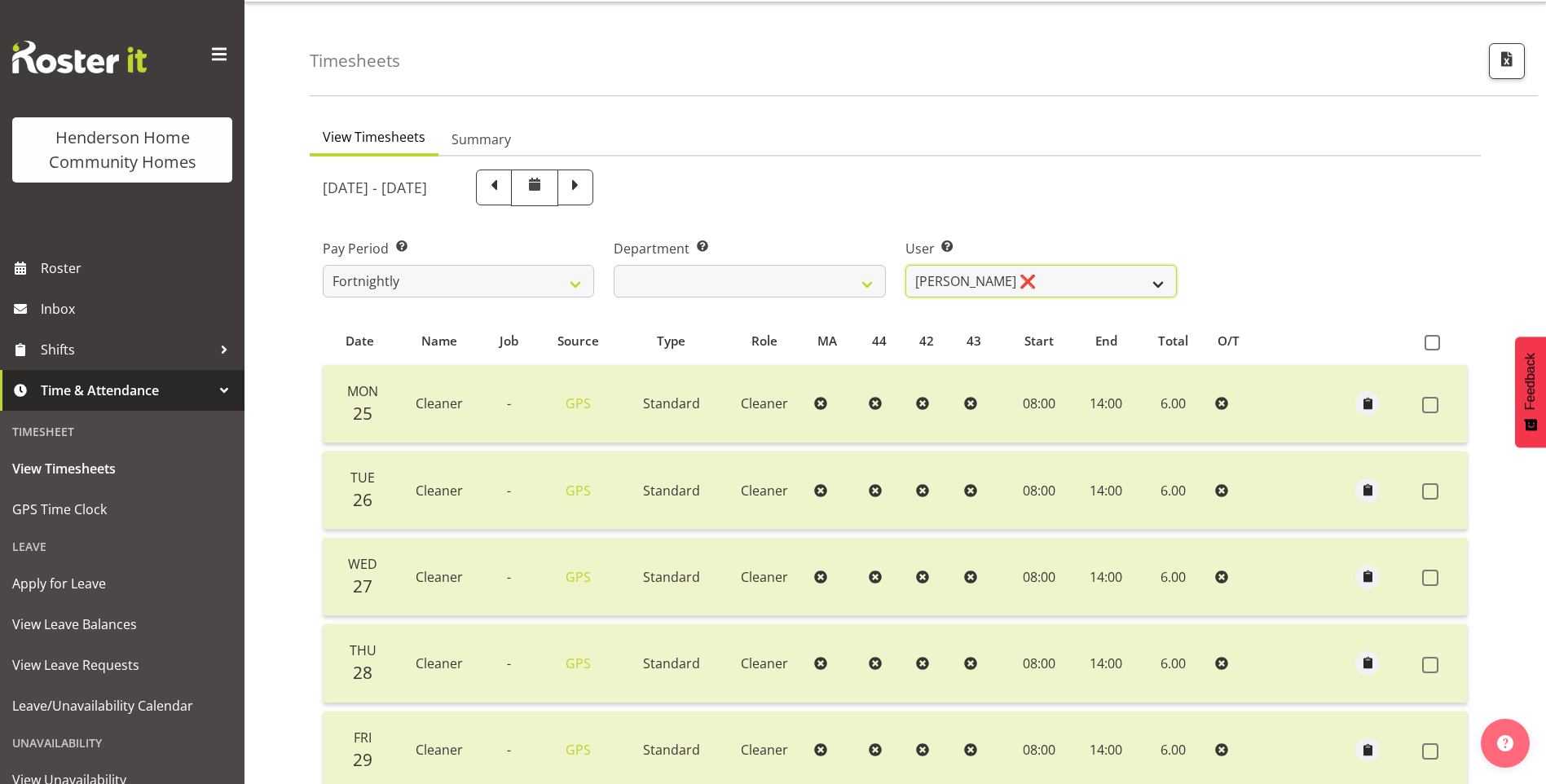
click at [978, 278] on select "Barbara Dunlop ❌ Emily-Jayne Ashton ❌ Johanna Molina ❌ Kirsty Crossley ✔" at bounding box center [1041, 281] width 272 height 33
select select "8557"
click at [905, 265] on select "Barbara Dunlop ❌ Emily-Jayne Ashton ❌ Johanna Molina ❌ Kirsty Crossley ✔" at bounding box center [1041, 281] width 272 height 33
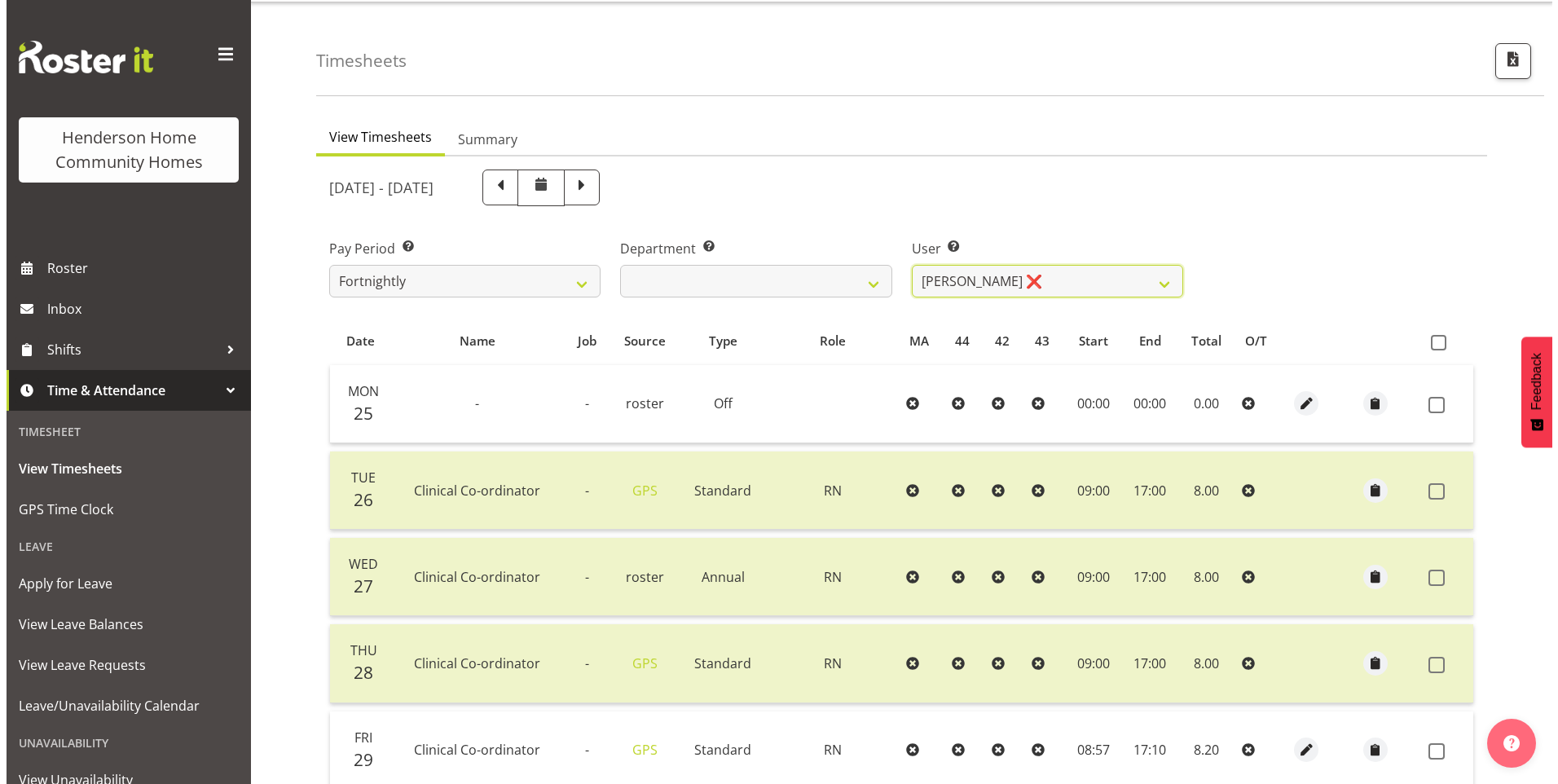
scroll to position [290, 0]
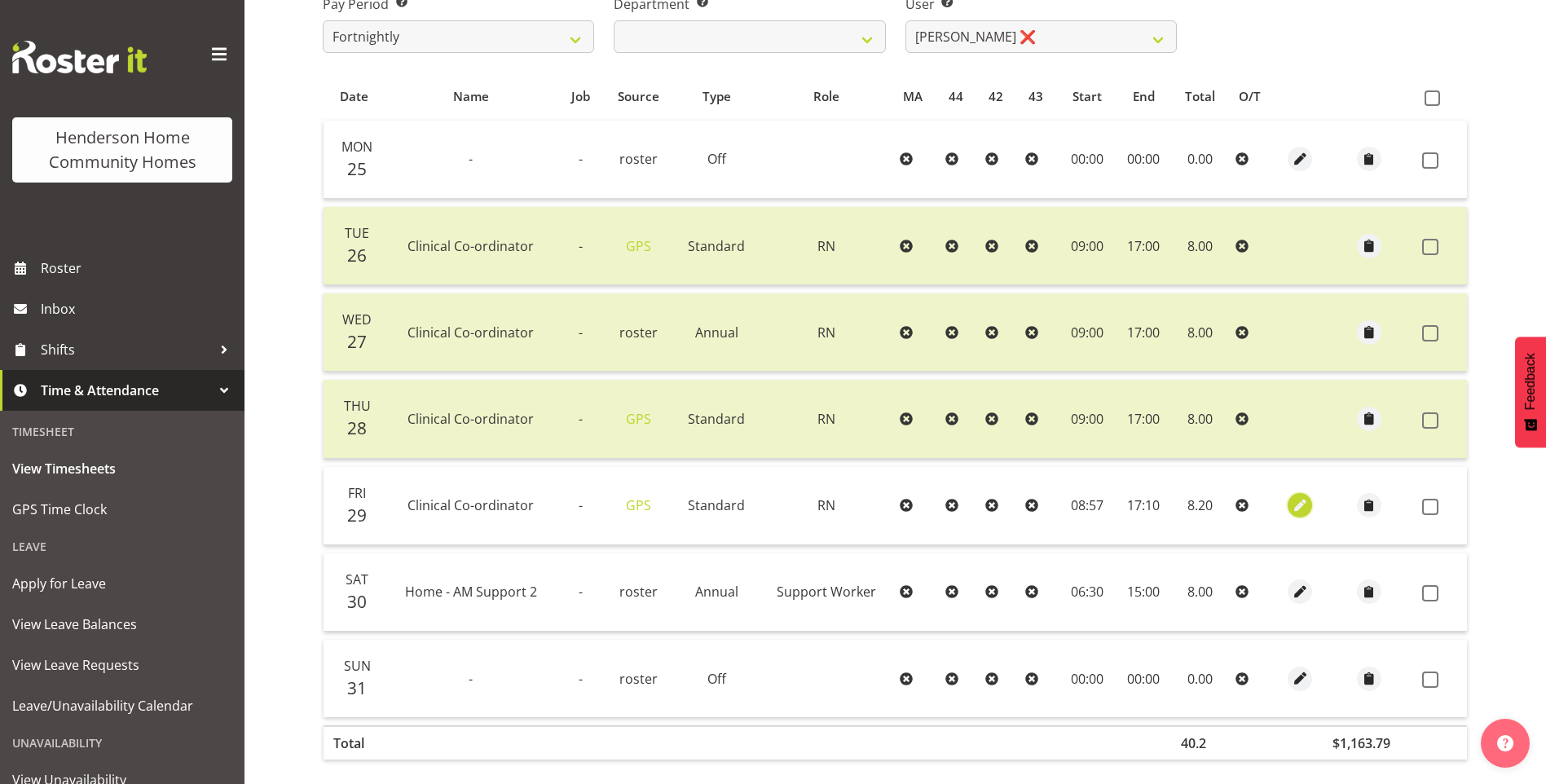
click at [1296, 497] on span "button" at bounding box center [1300, 506] width 19 height 19
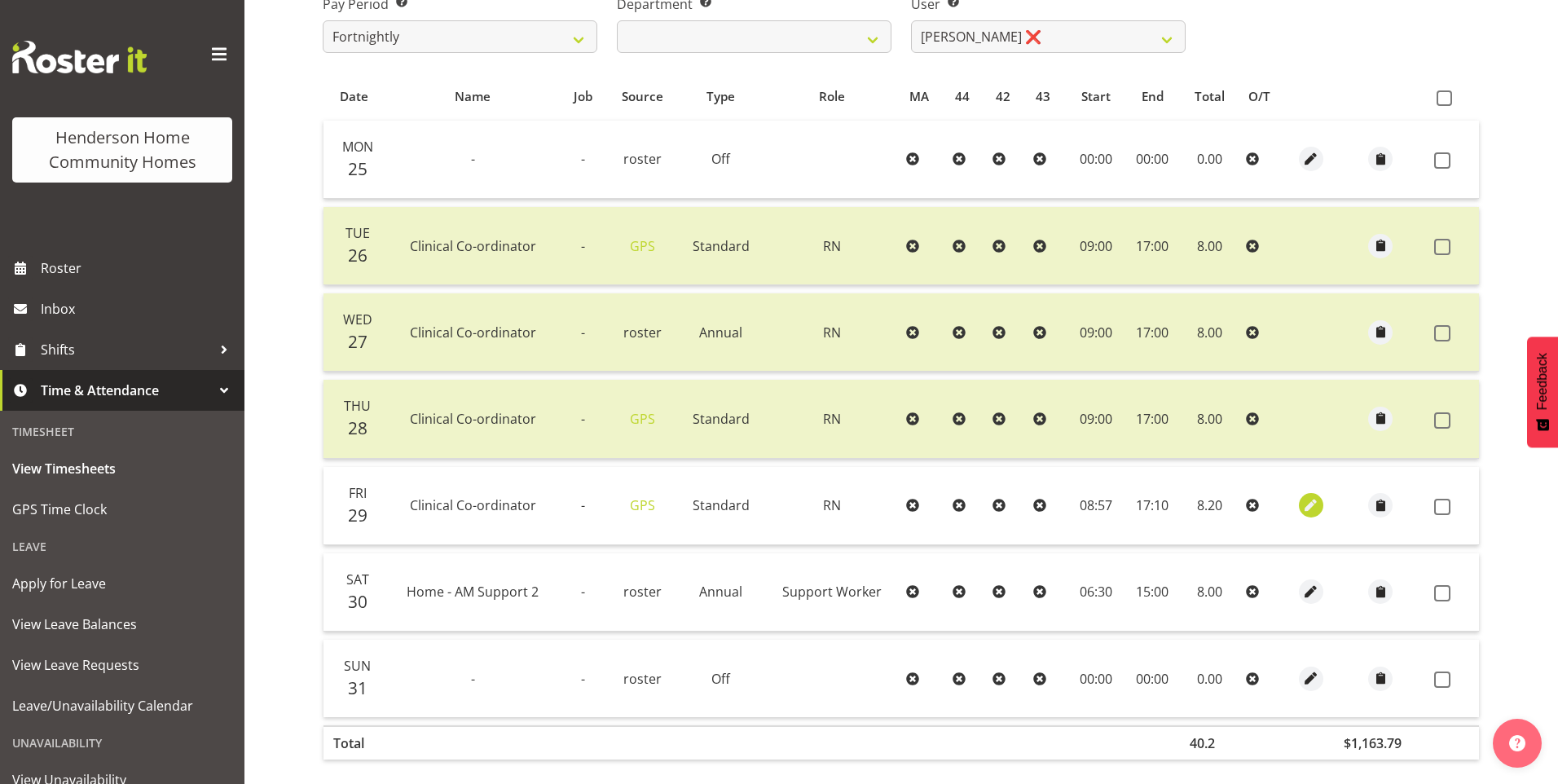
select select "1216"
select select "Standard"
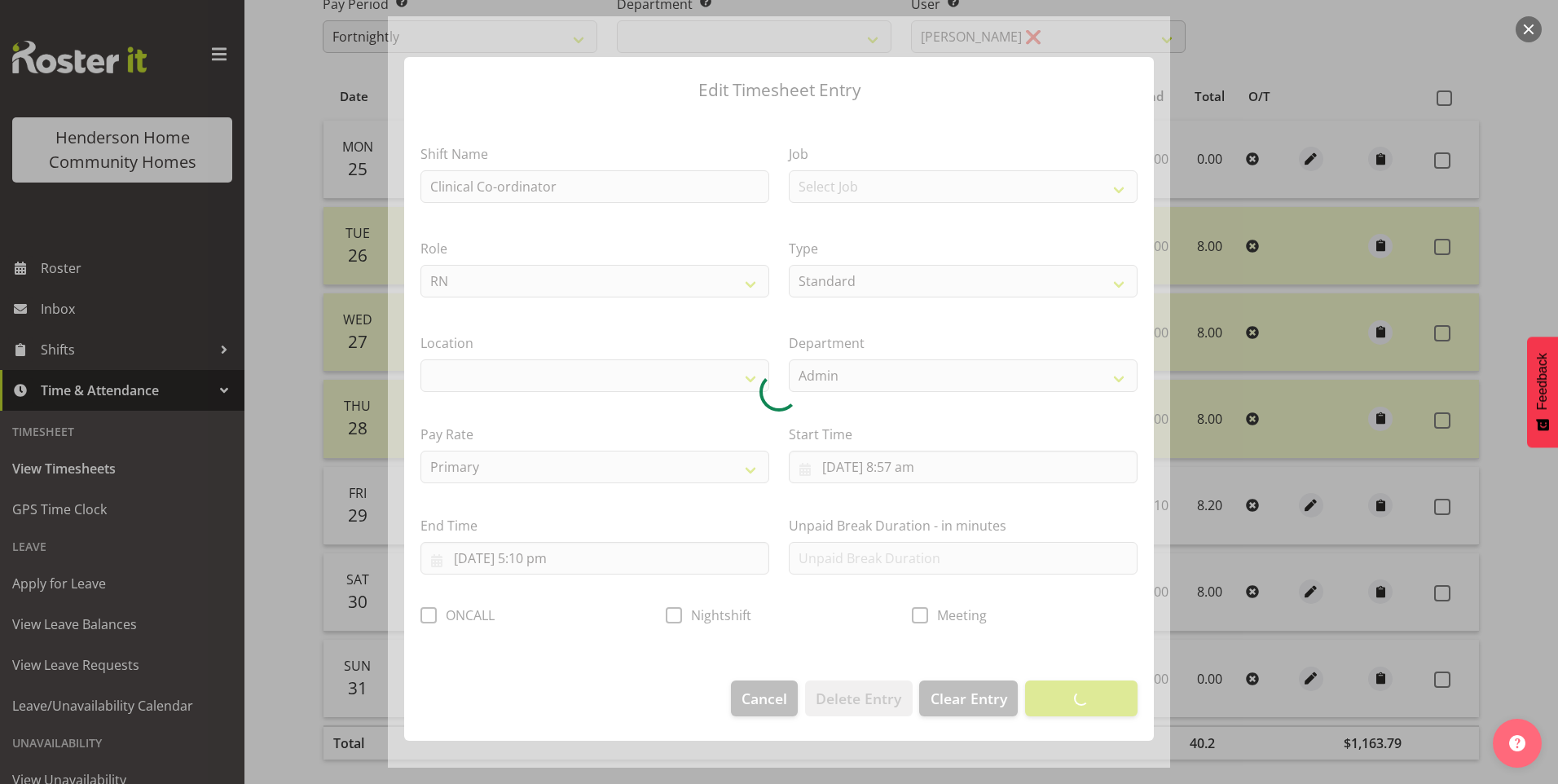
select select "1067"
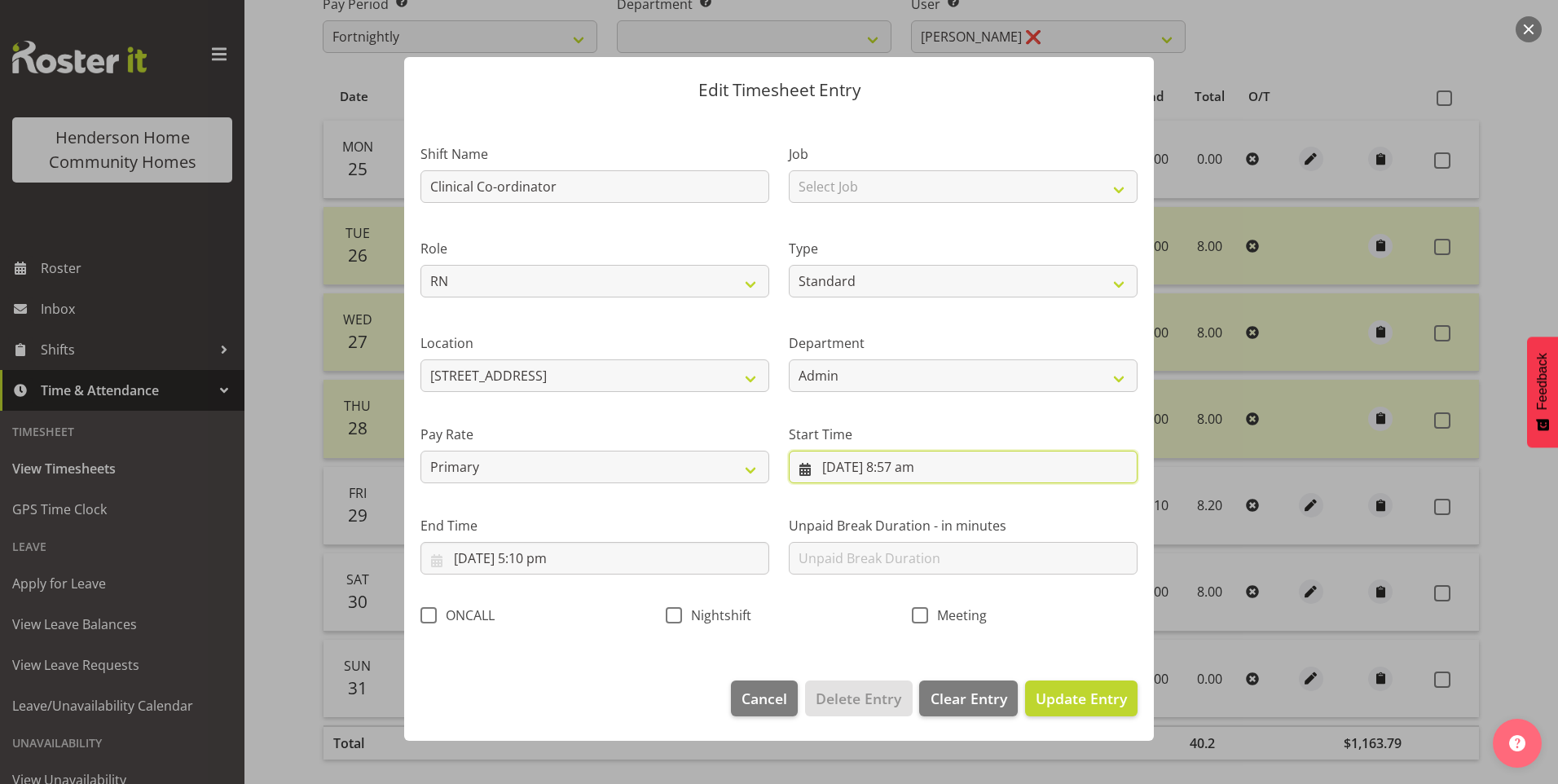
click at [914, 468] on input "29/08/2025, 8:57 am" at bounding box center [963, 467] width 349 height 33
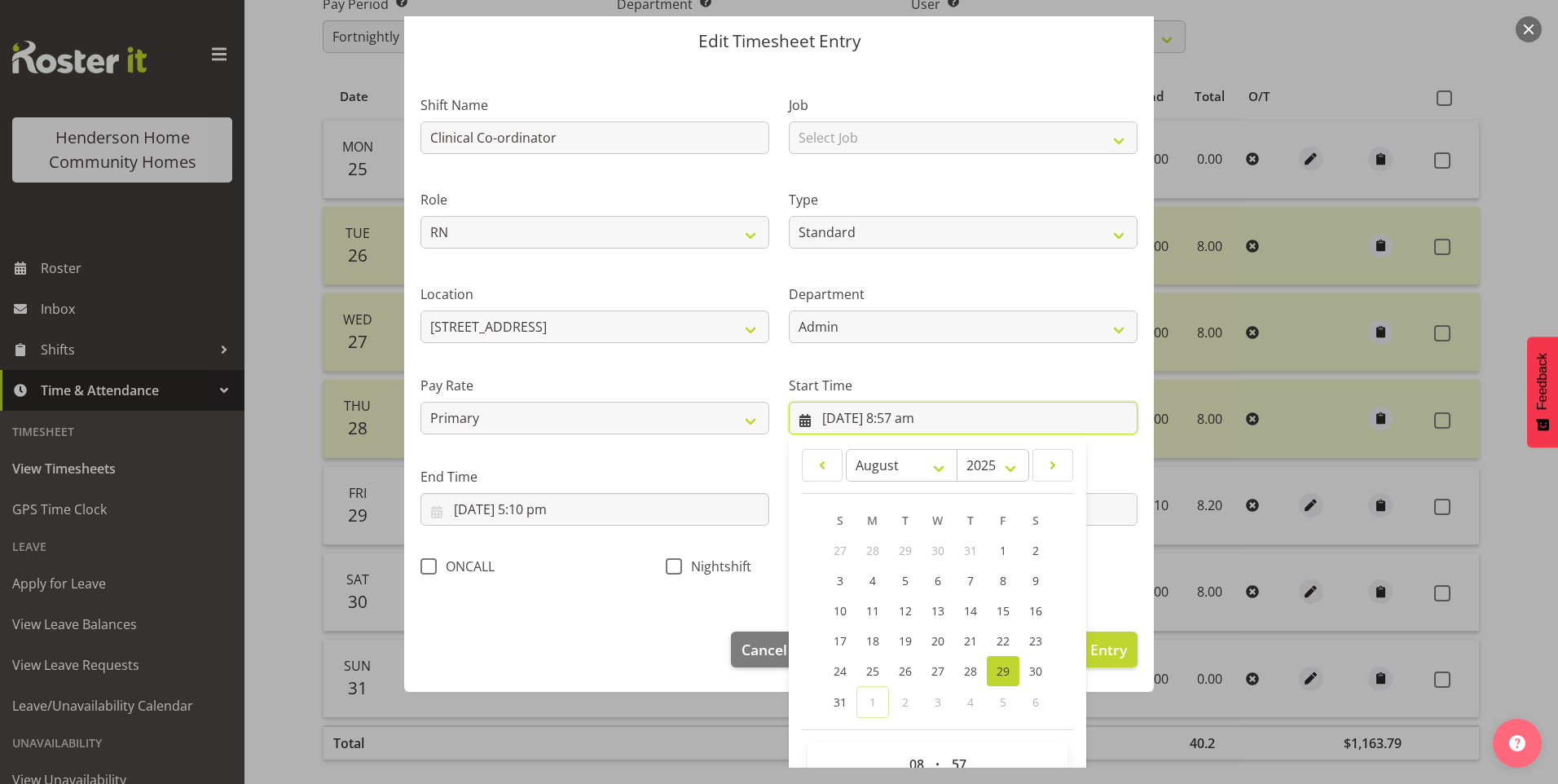
scroll to position [88, 0]
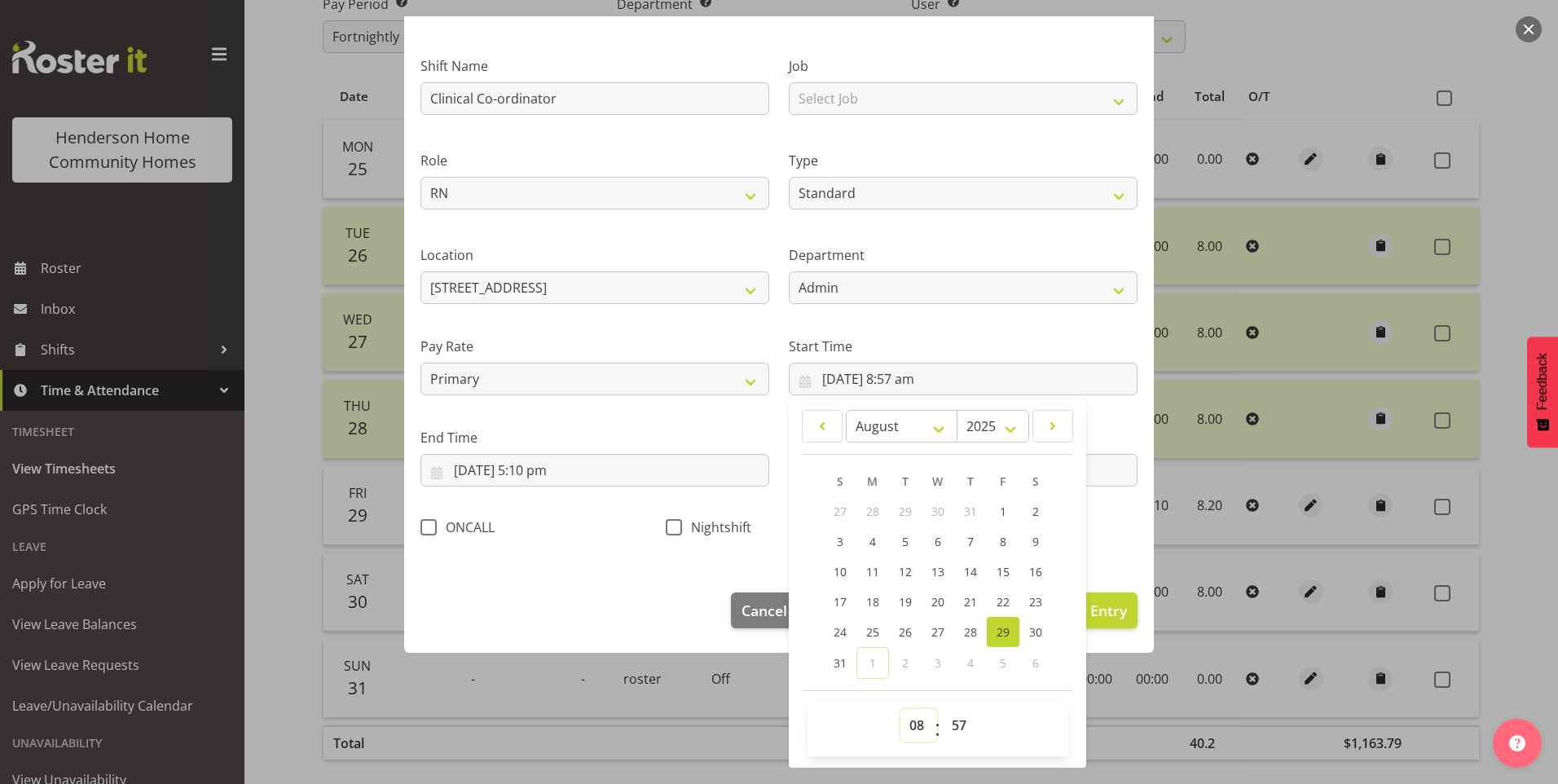
click at [918, 728] on select "00 01 02 03 04 05 06 07 08 09 10 11 12 13 14 15 16 17 18 19 20 21 22 23" at bounding box center [918, 724] width 36 height 33
select select "9"
click at [900, 709] on select "00 01 02 03 04 05 06 07 08 09 10 11 12 13 14 15 16 17 18 19 20 21 22 23" at bounding box center [918, 724] width 36 height 33
type input "29/08/2025, 9:57 am"
click at [957, 726] on select "00 01 02 03 04 05 06 07 08 09 10 11 12 13 14 15 16 17 18 19 20 21 22 23 24 25 2…" at bounding box center [961, 724] width 36 height 33
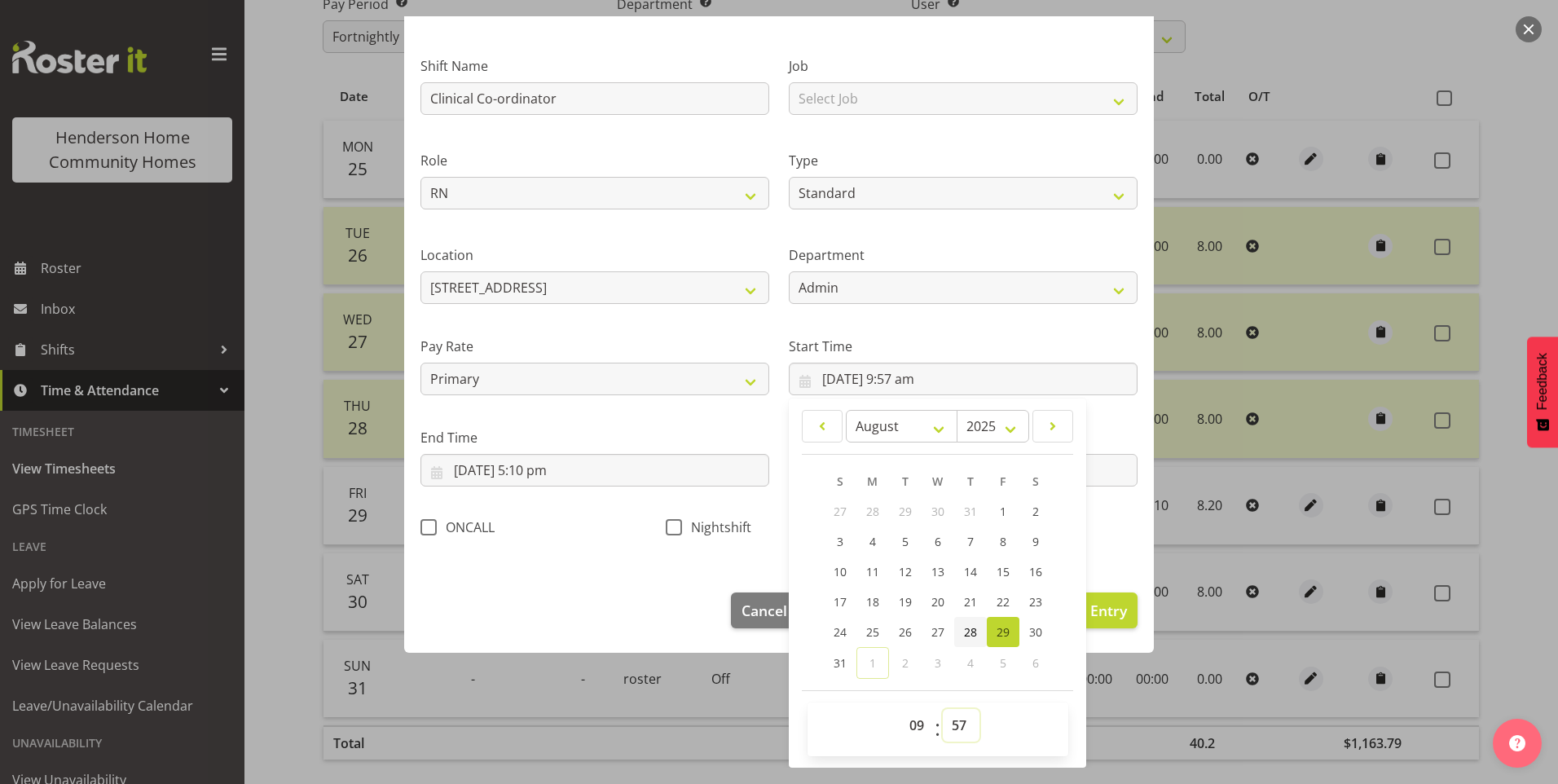
select select "0"
click at [943, 709] on select "00 01 02 03 04 05 06 07 08 09 10 11 12 13 14 15 16 17 18 19 20 21 22 23 24 25 2…" at bounding box center [961, 724] width 36 height 33
type input "29/08/2025, 9:00 am"
click at [553, 476] on input "29/08/2025, 5:10 pm" at bounding box center [594, 470] width 349 height 33
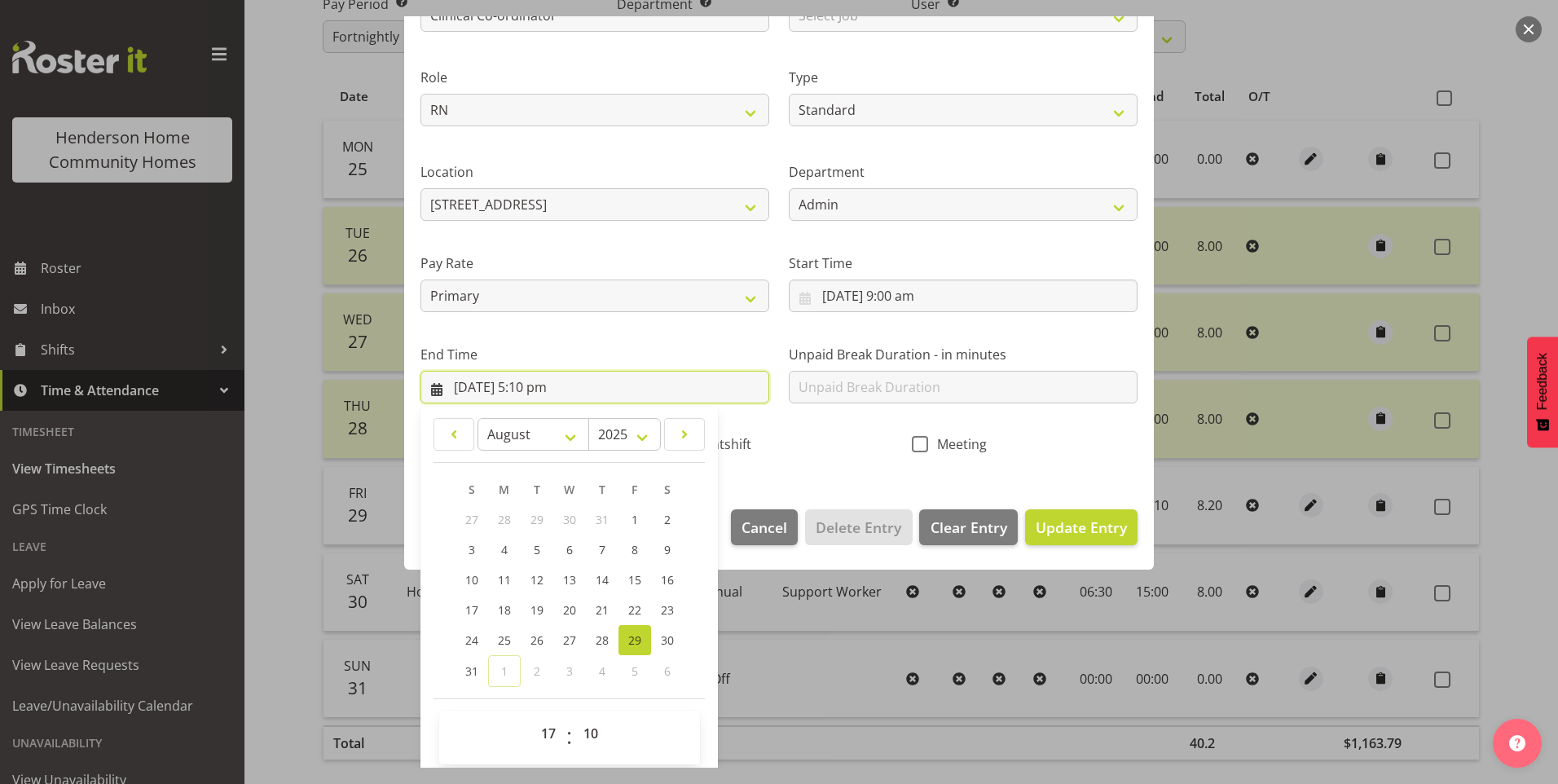
scroll to position [179, 0]
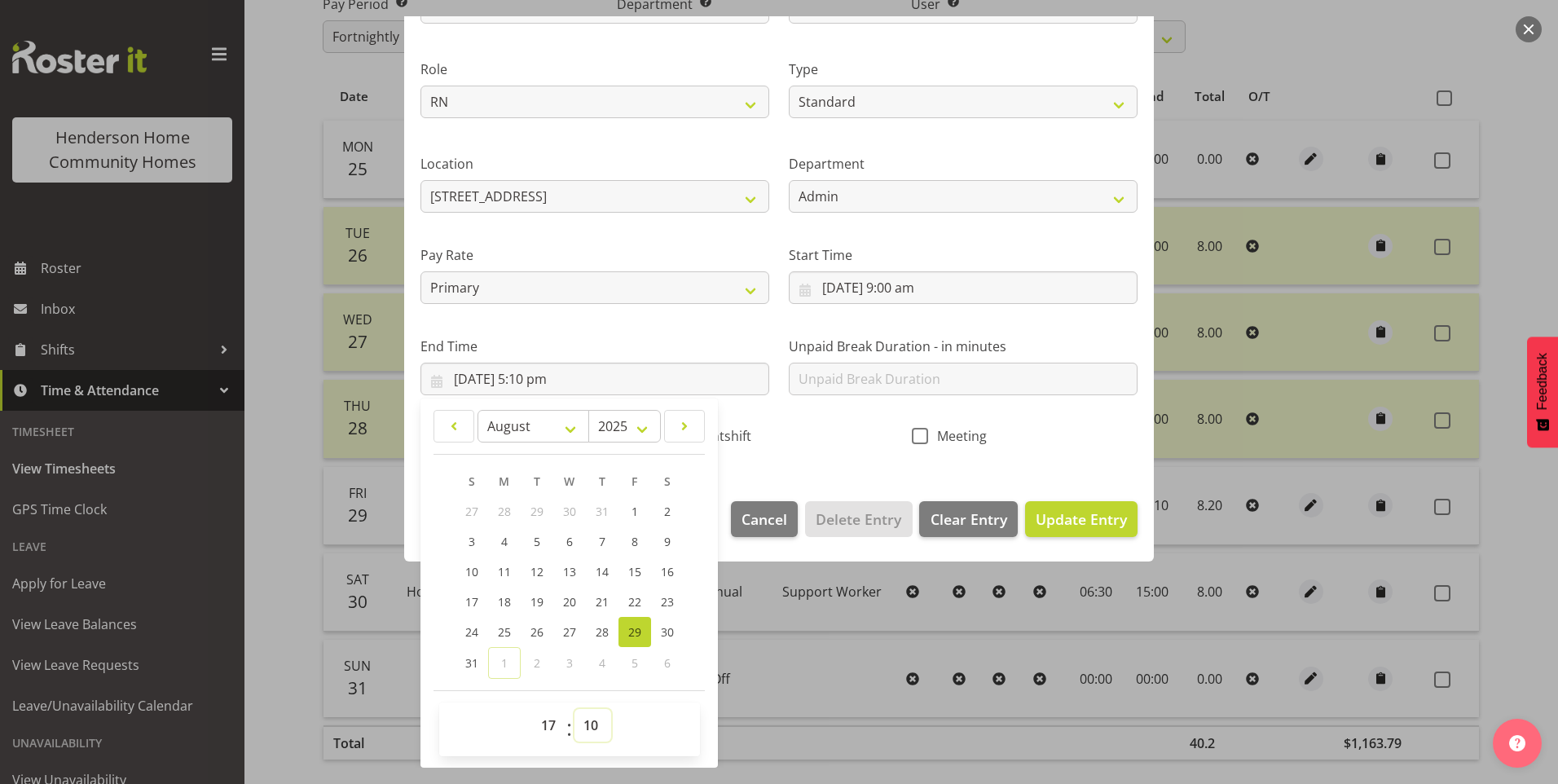
drag, startPoint x: 591, startPoint y: 735, endPoint x: 596, endPoint y: 721, distance: 14.9
click at [592, 732] on select "00 01 02 03 04 05 06 07 08 09 10 11 12 13 14 15 16 17 18 19 20 21 22 23 24 25 2…" at bounding box center [593, 724] width 36 height 33
select select "0"
click at [575, 709] on select "00 01 02 03 04 05 06 07 08 09 10 11 12 13 14 15 16 17 18 19 20 21 22 23 24 25 2…" at bounding box center [593, 724] width 36 height 33
type input "29/08/2025, 5:00 pm"
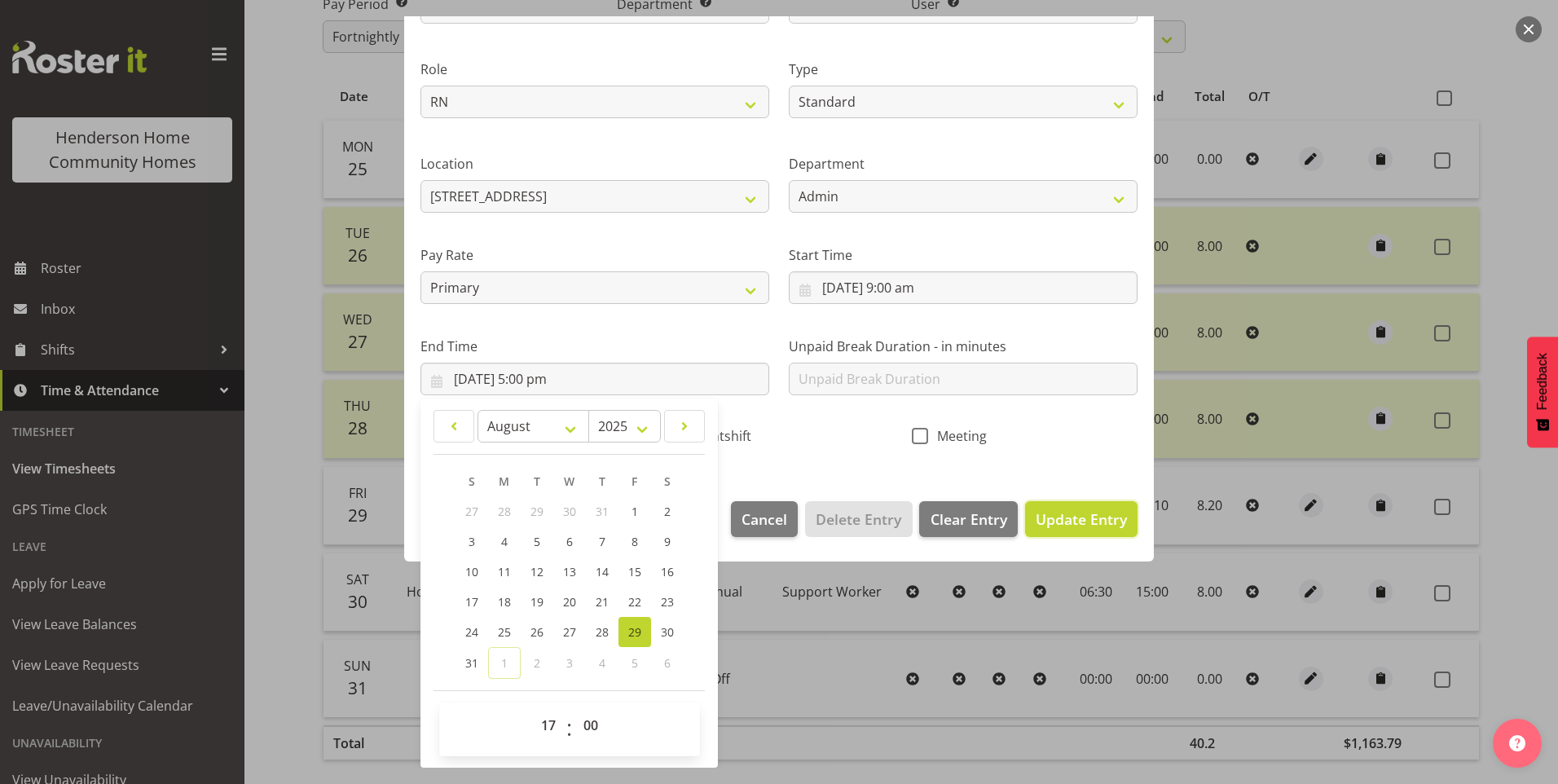
drag, startPoint x: 1104, startPoint y: 532, endPoint x: 1184, endPoint y: 518, distance: 81.2
click at [1104, 530] on button "Update Entry" at bounding box center [1081, 519] width 113 height 36
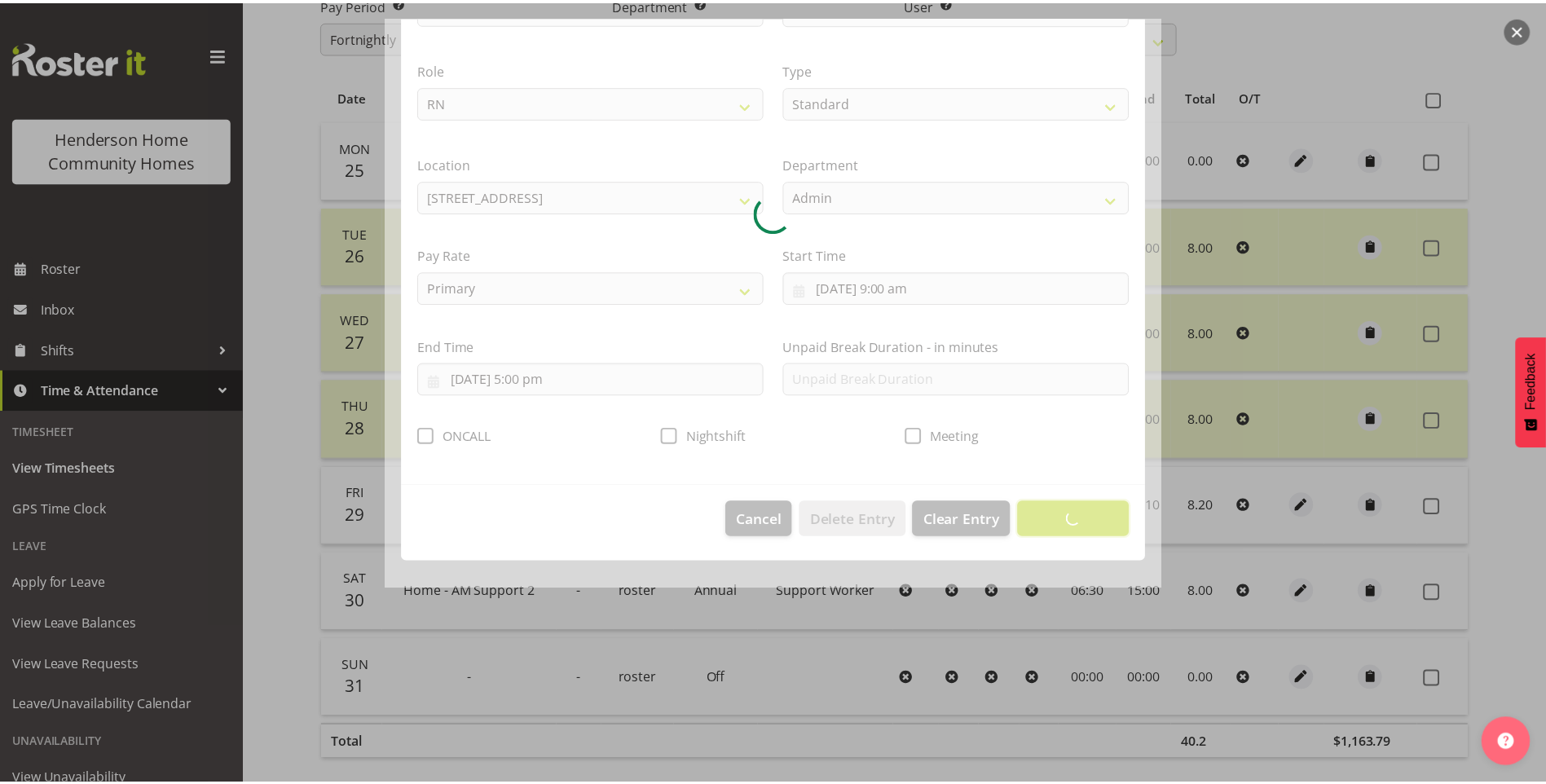
scroll to position [0, 0]
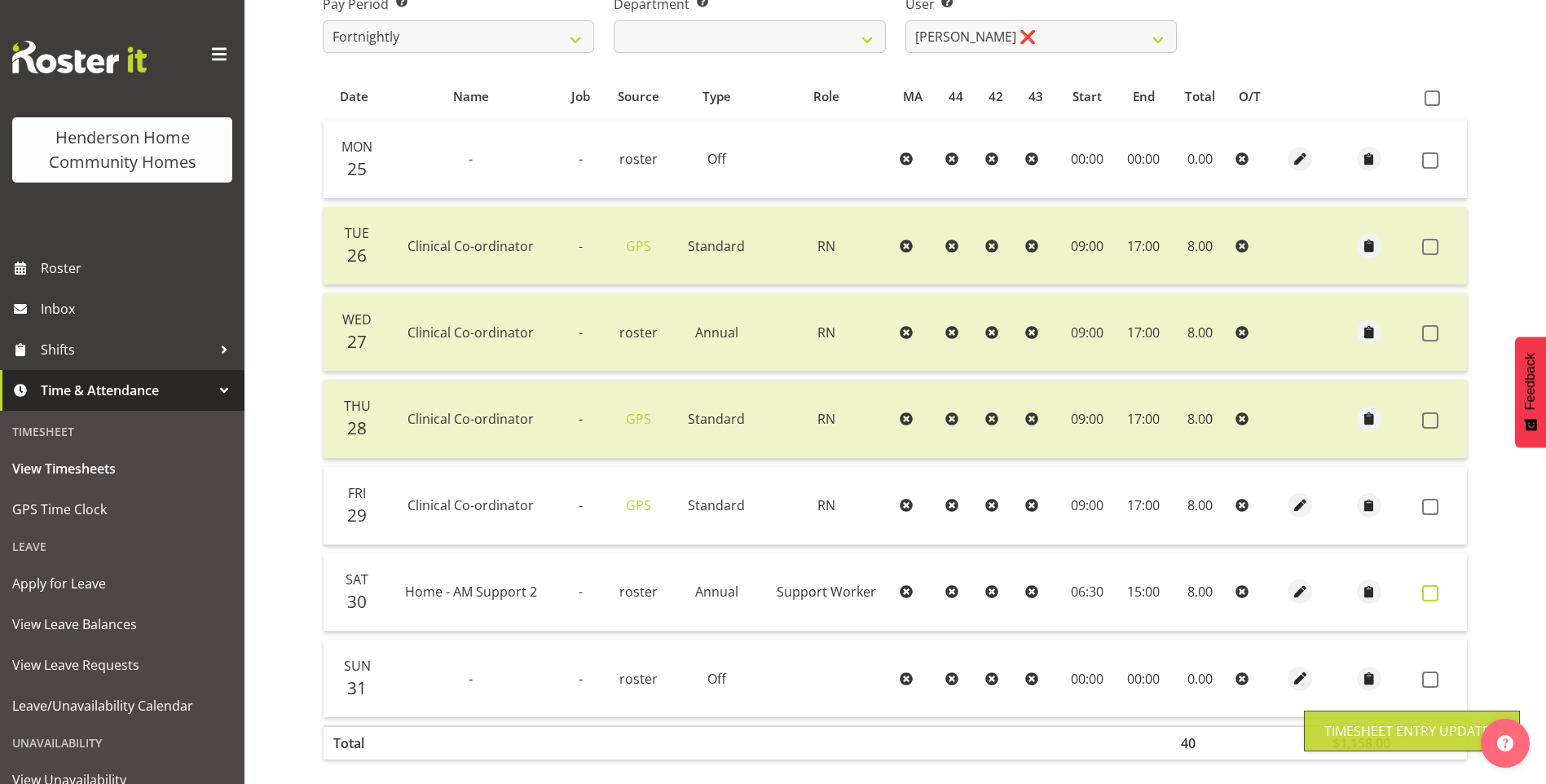
click at [1431, 589] on span at bounding box center [1431, 593] width 17 height 17
checkbox input "true"
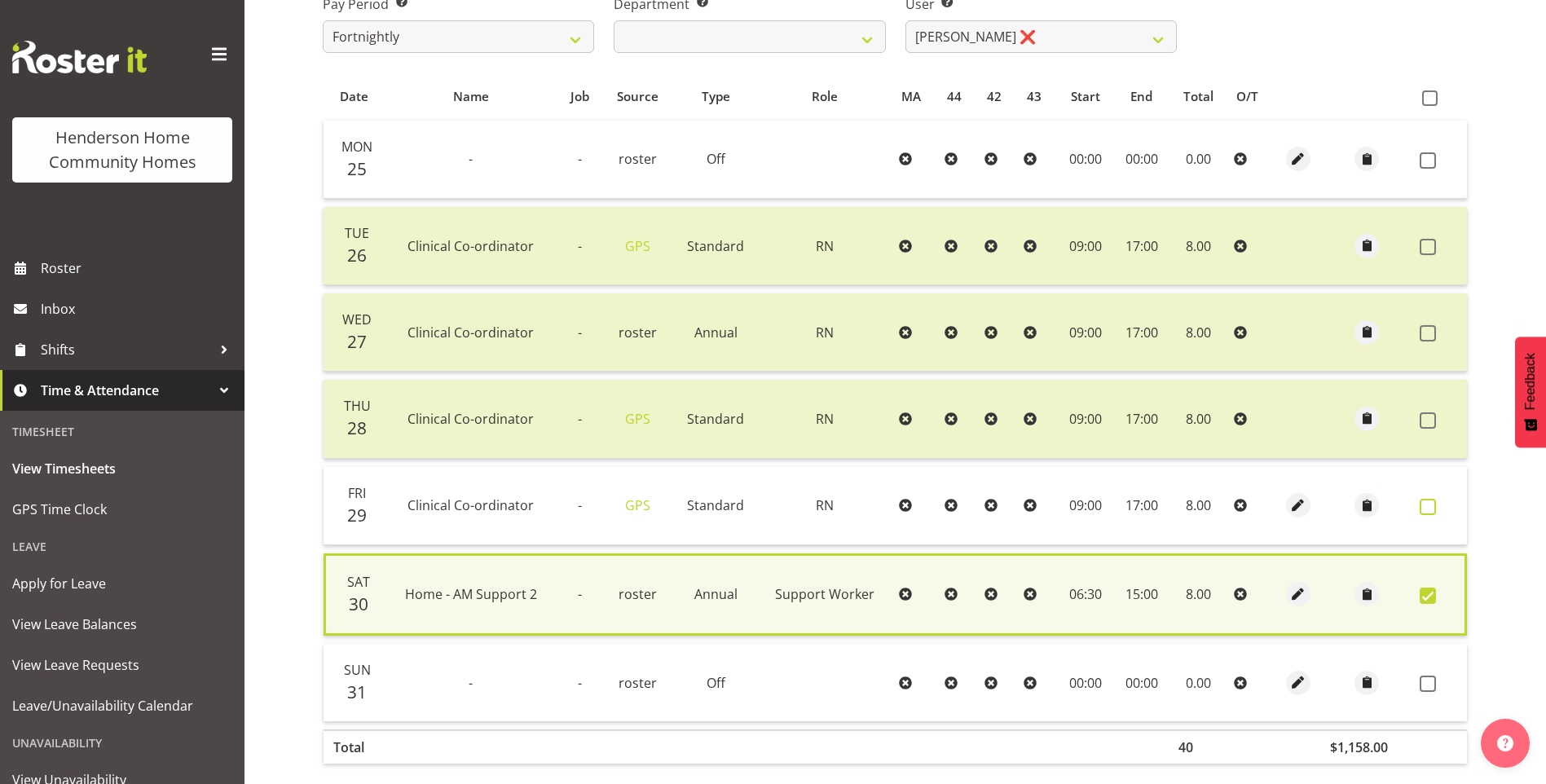
click at [1433, 499] on span at bounding box center [1428, 507] width 17 height 17
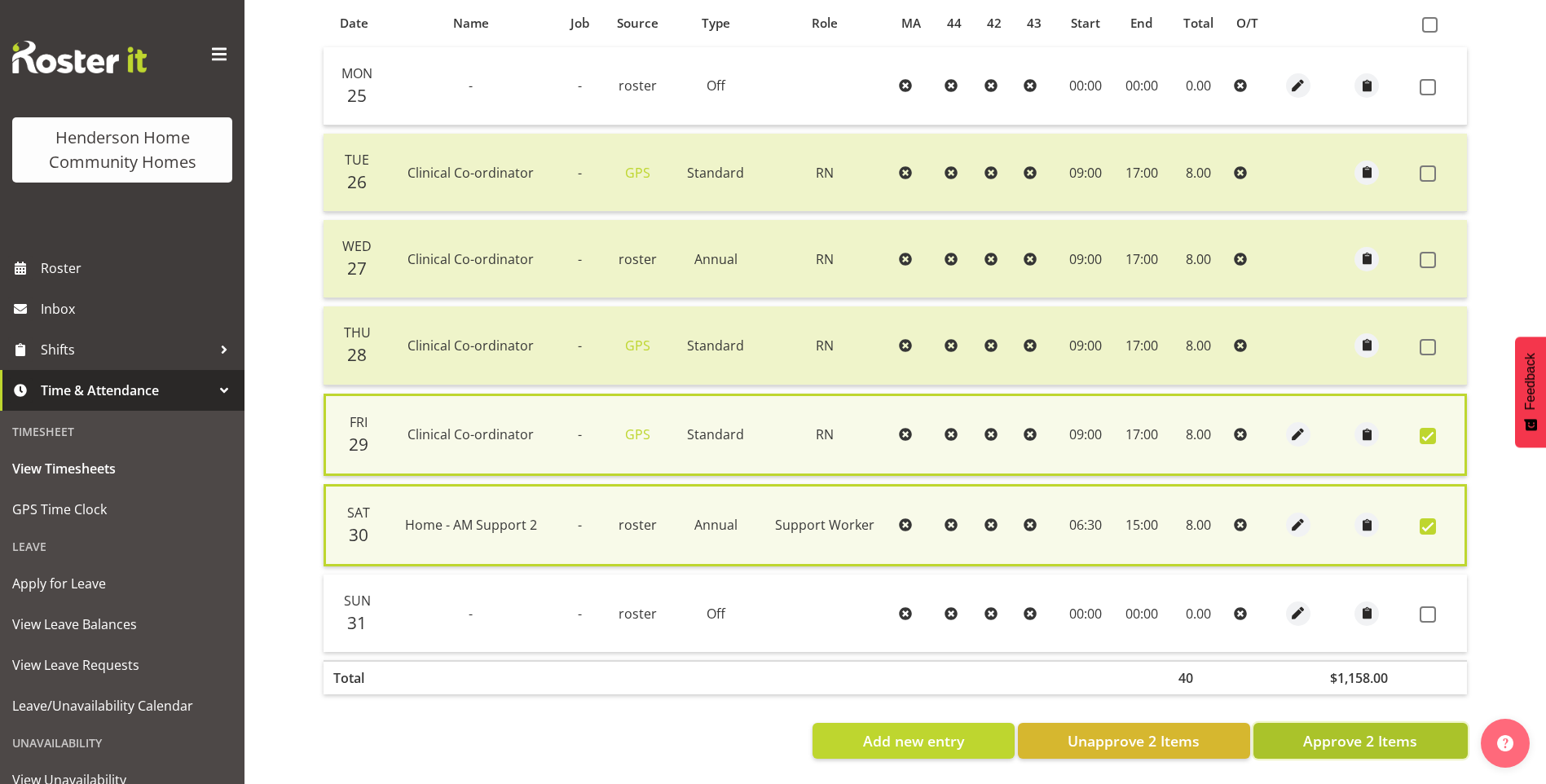
click at [1398, 737] on span "Approve 2 Items" at bounding box center [1360, 740] width 114 height 21
checkbox input "false"
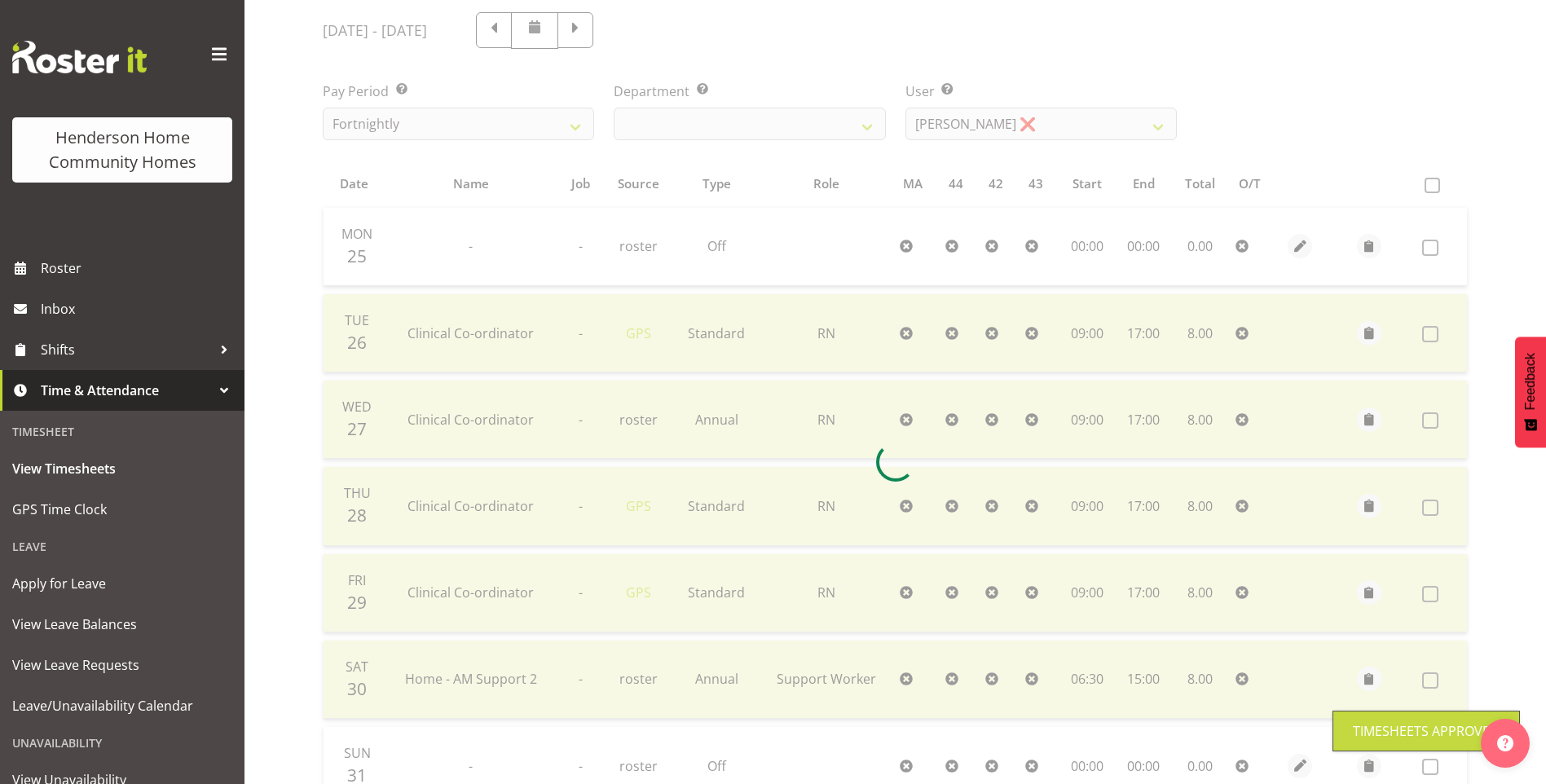
scroll to position [123, 0]
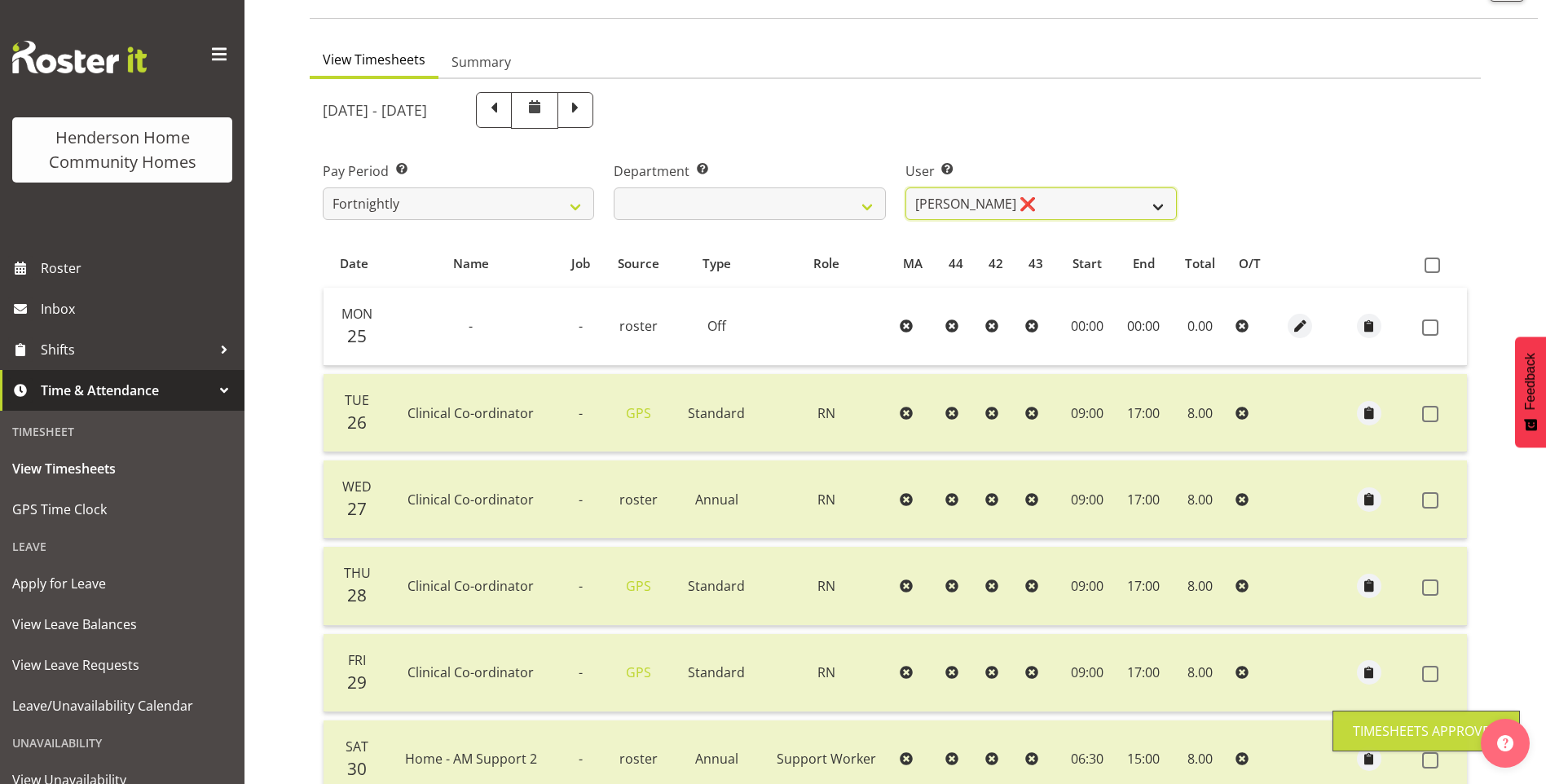
click at [980, 201] on select "Barbara Dunlop ❌ Emily-Jayne Ashton ❌ Johanna Molina ❌ Kirsty Crossley ✔" at bounding box center [1041, 204] width 272 height 33
select select "8517"
click at [905, 188] on select "Barbara Dunlop ❌ Emily-Jayne Ashton ❌ Johanna Molina ❌ Kirsty Crossley ✔" at bounding box center [1041, 204] width 272 height 33
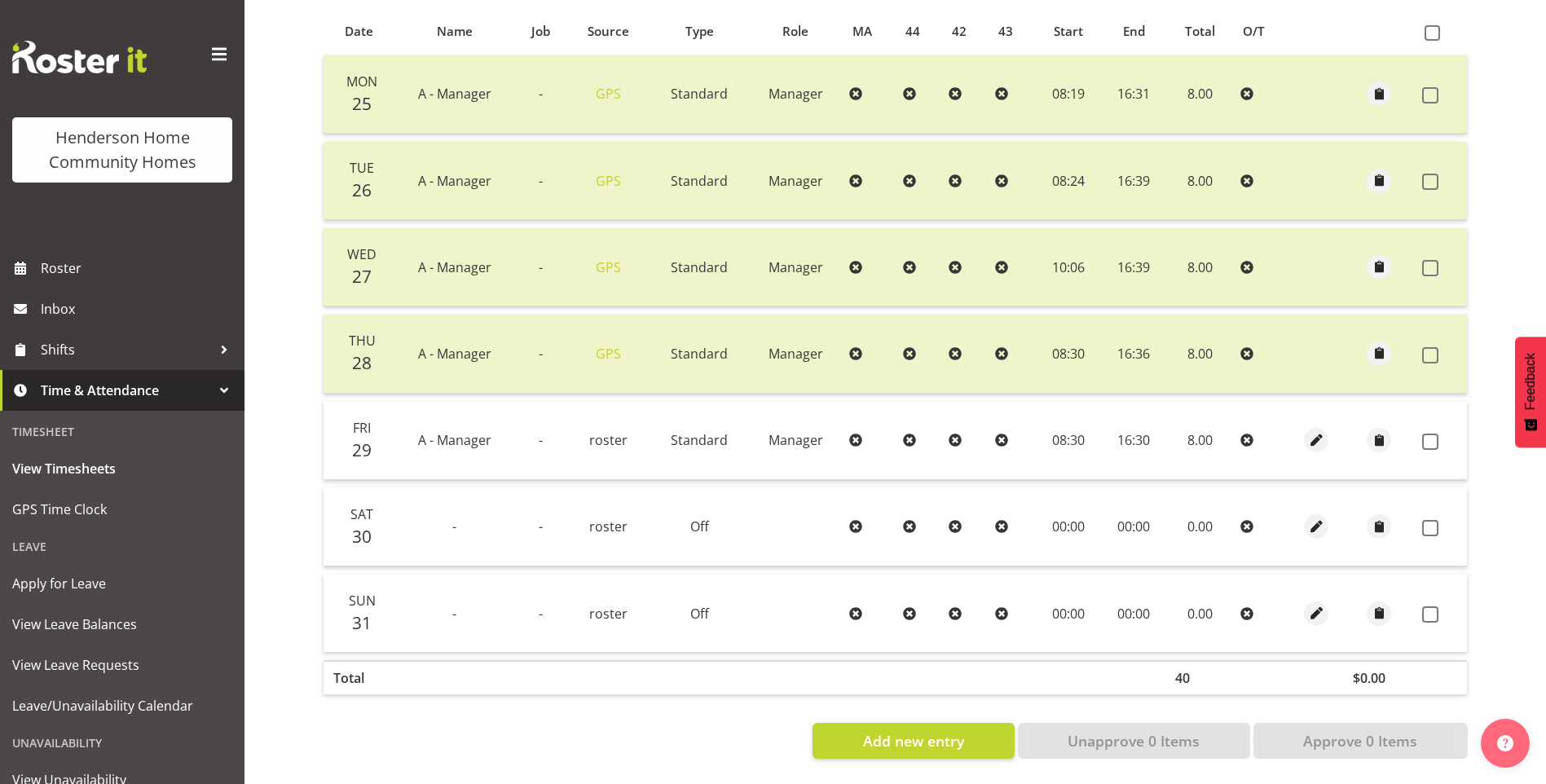
scroll to position [367, 0]
click at [1433, 433] on span at bounding box center [1431, 442] width 17 height 17
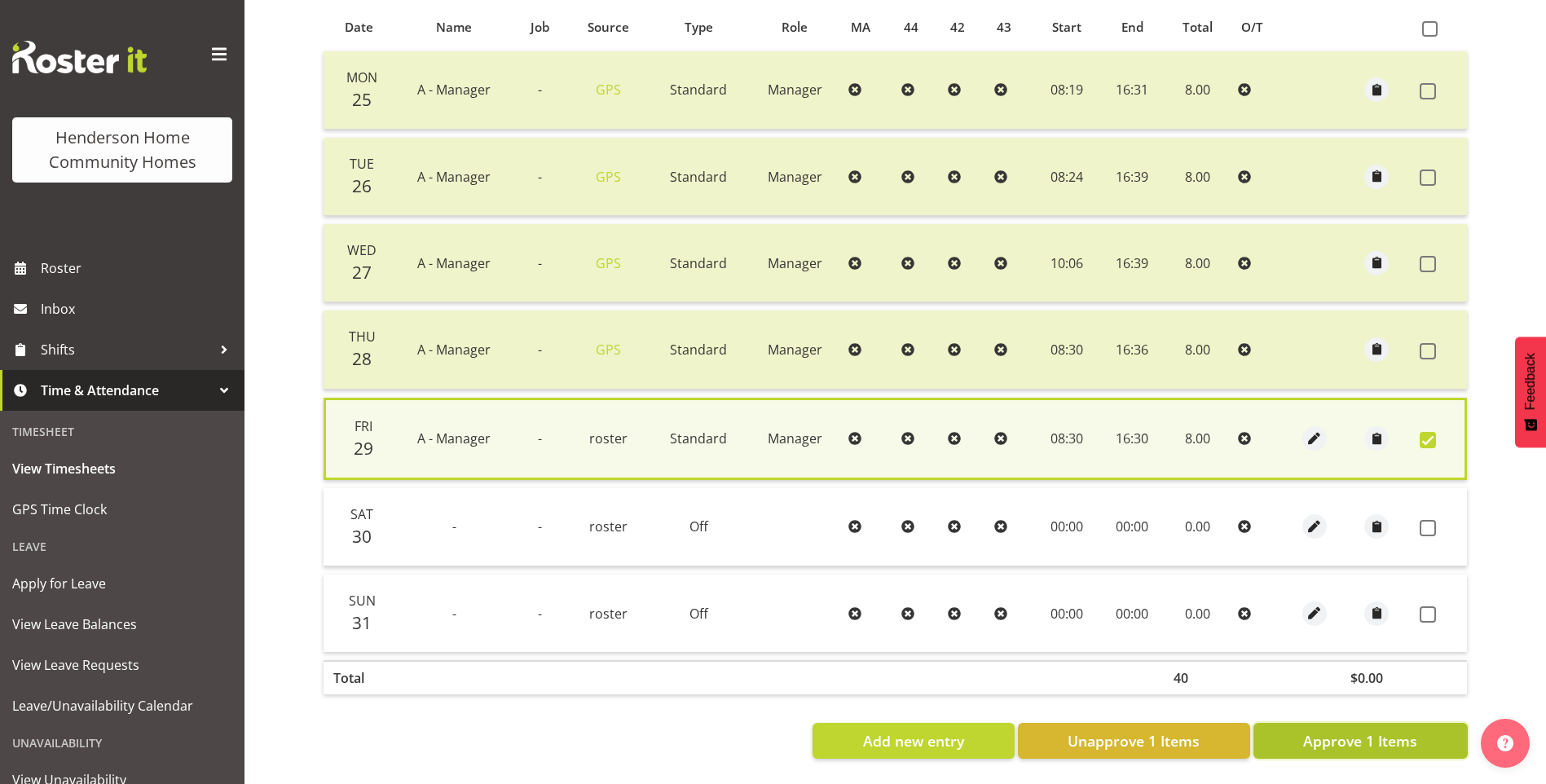
click at [1411, 730] on span "Approve 1 Items" at bounding box center [1360, 740] width 114 height 21
checkbox input "false"
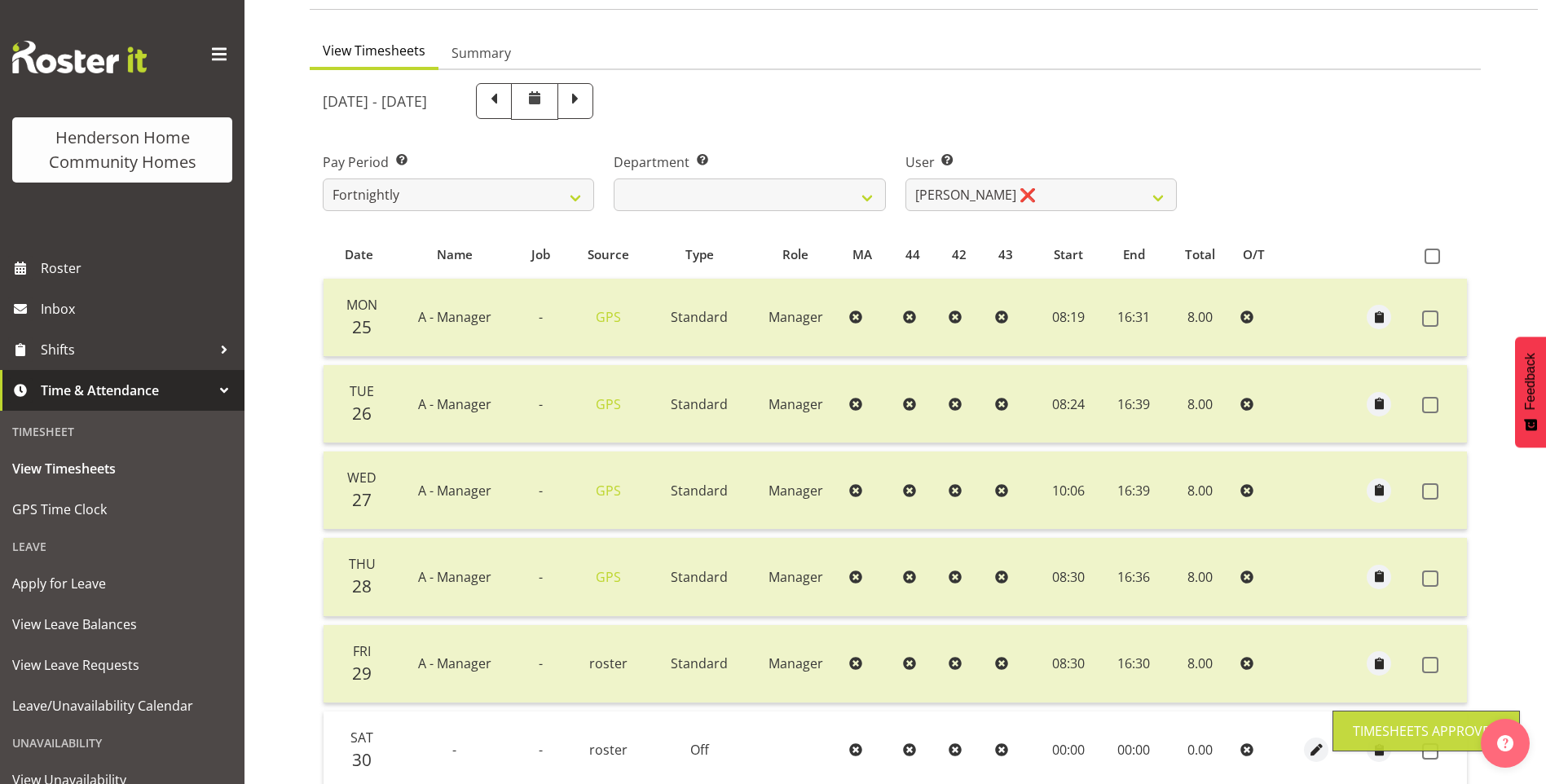
scroll to position [42, 0]
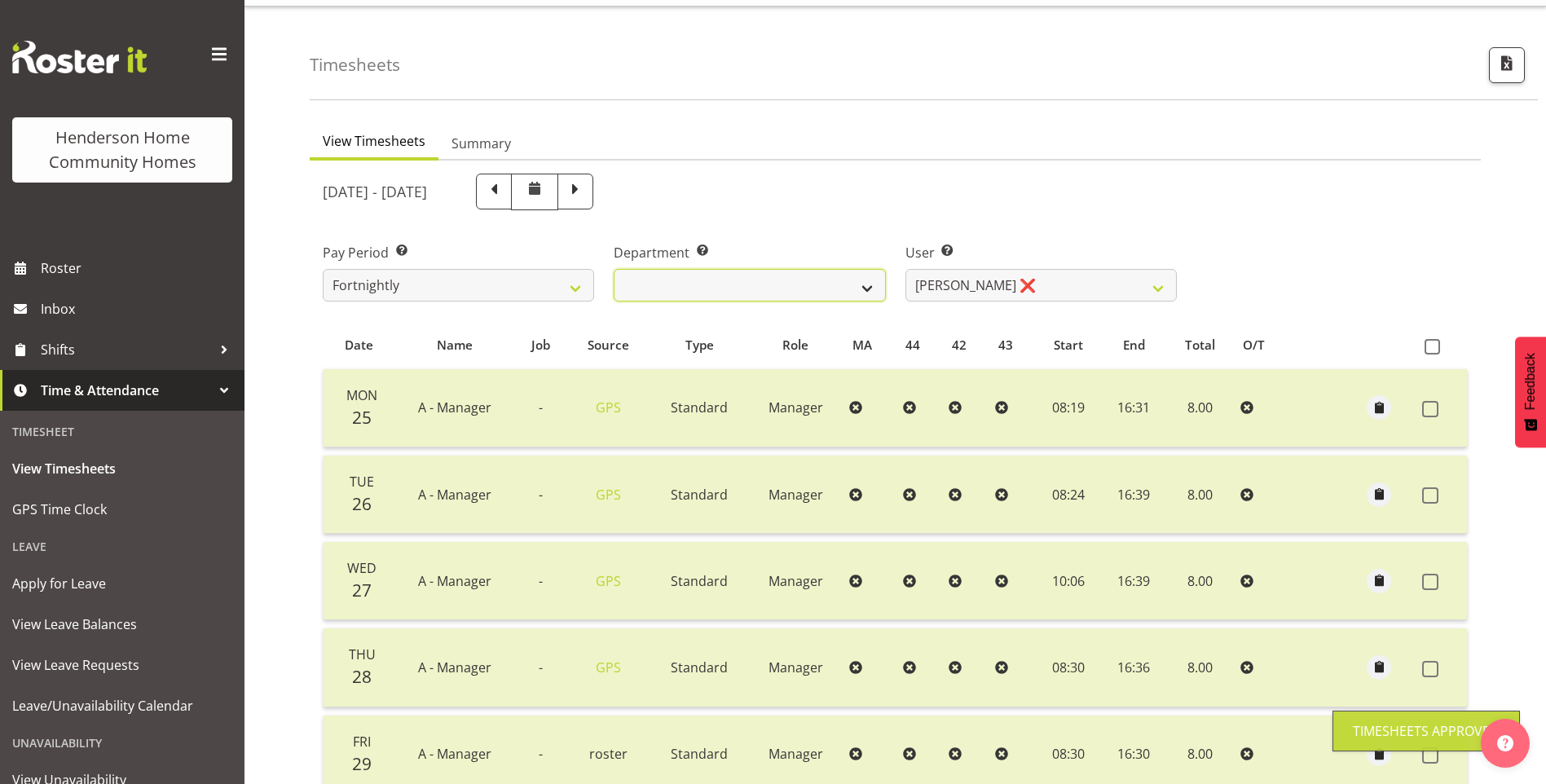
click at [741, 291] on select "Admin Homeside Houses Wingside" at bounding box center [750, 285] width 272 height 33
select select "746"
click at [614, 269] on select "Admin Homeside Houses Wingside" at bounding box center [750, 285] width 272 height 33
select select "8528"
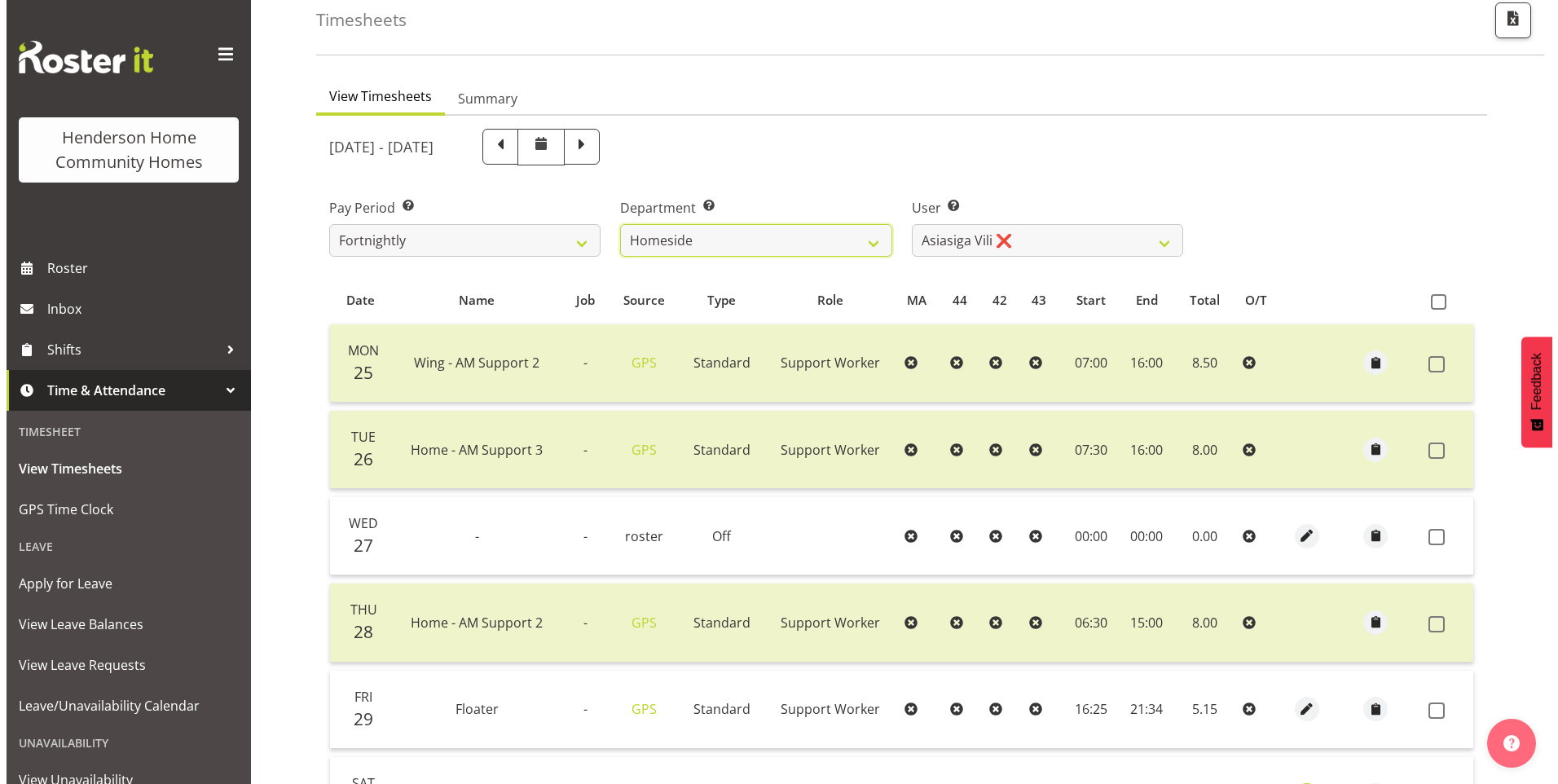
scroll to position [123, 0]
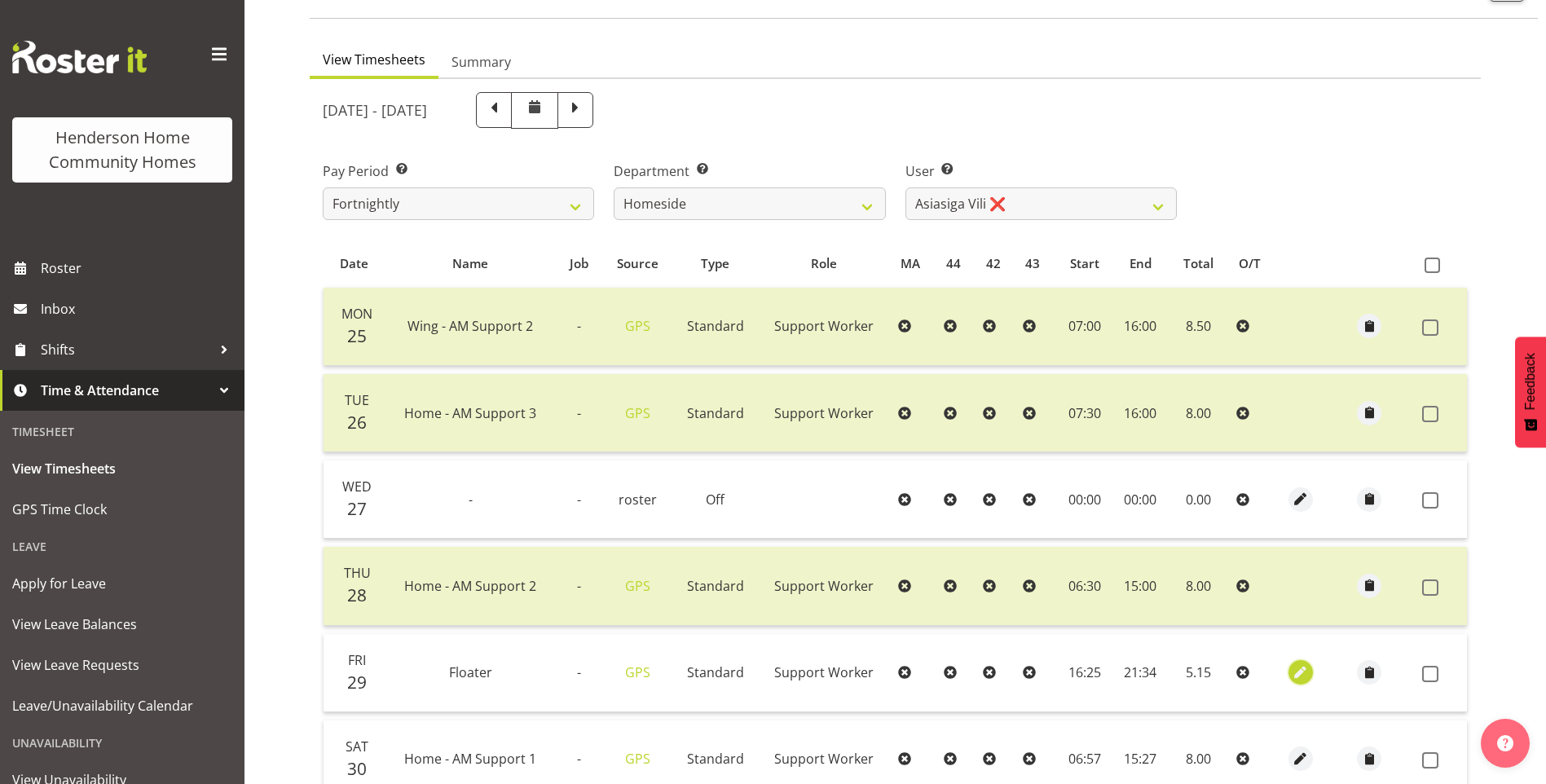
click at [1306, 675] on span "button" at bounding box center [1301, 672] width 19 height 19
select select "Standard"
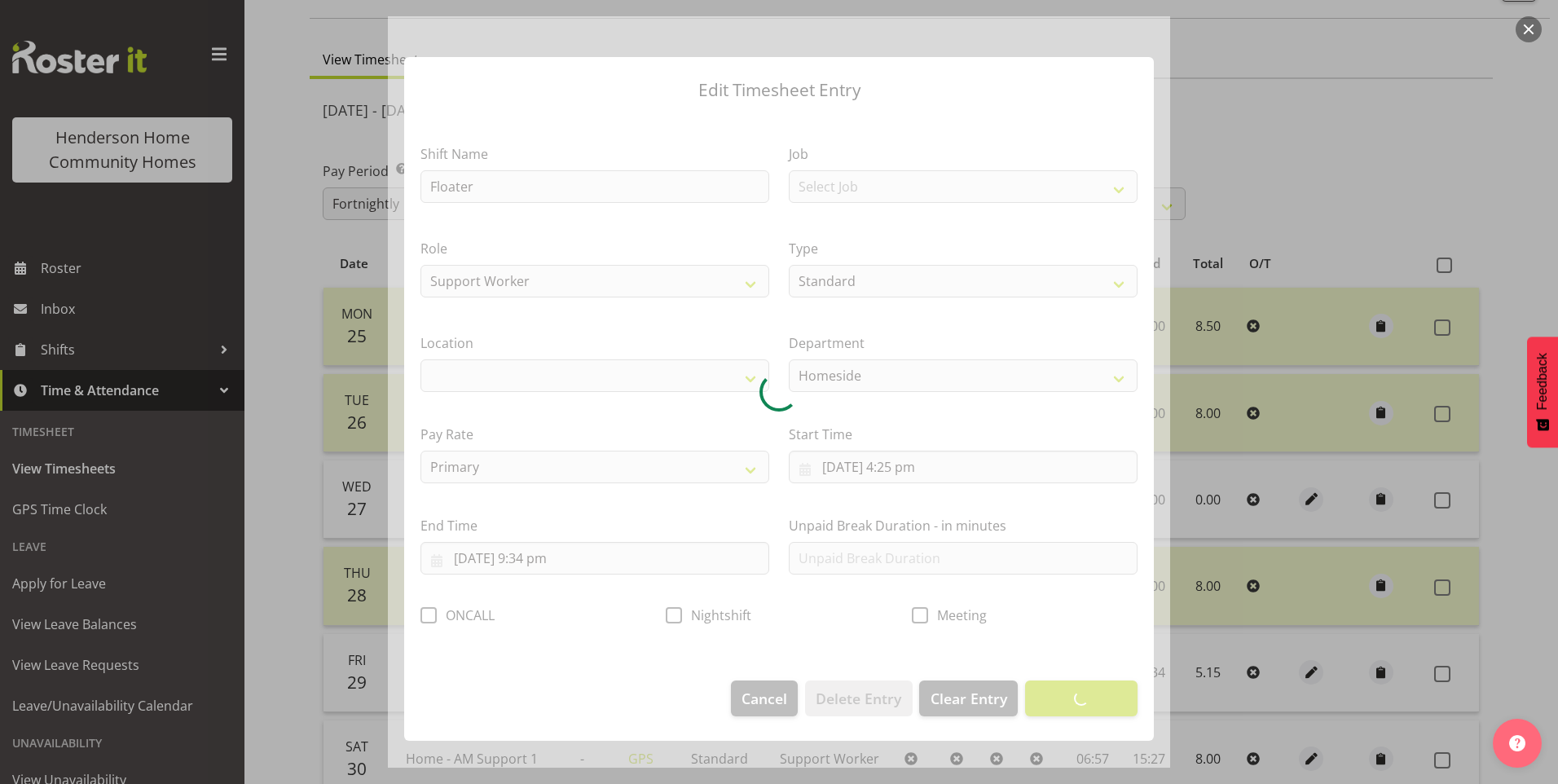
select select "1067"
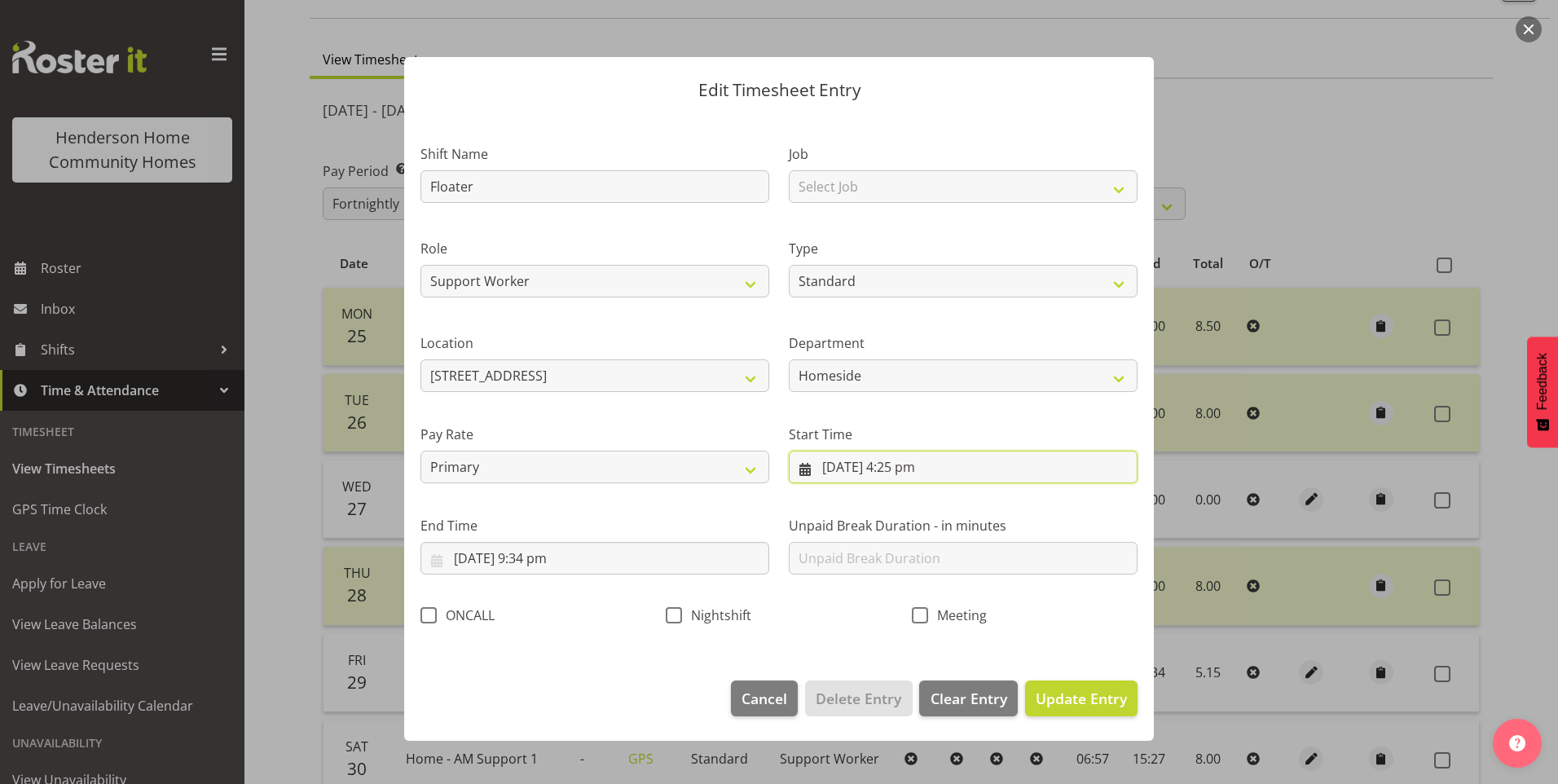
click at [922, 472] on input "29/08/2025, 4:25 pm" at bounding box center [963, 467] width 349 height 33
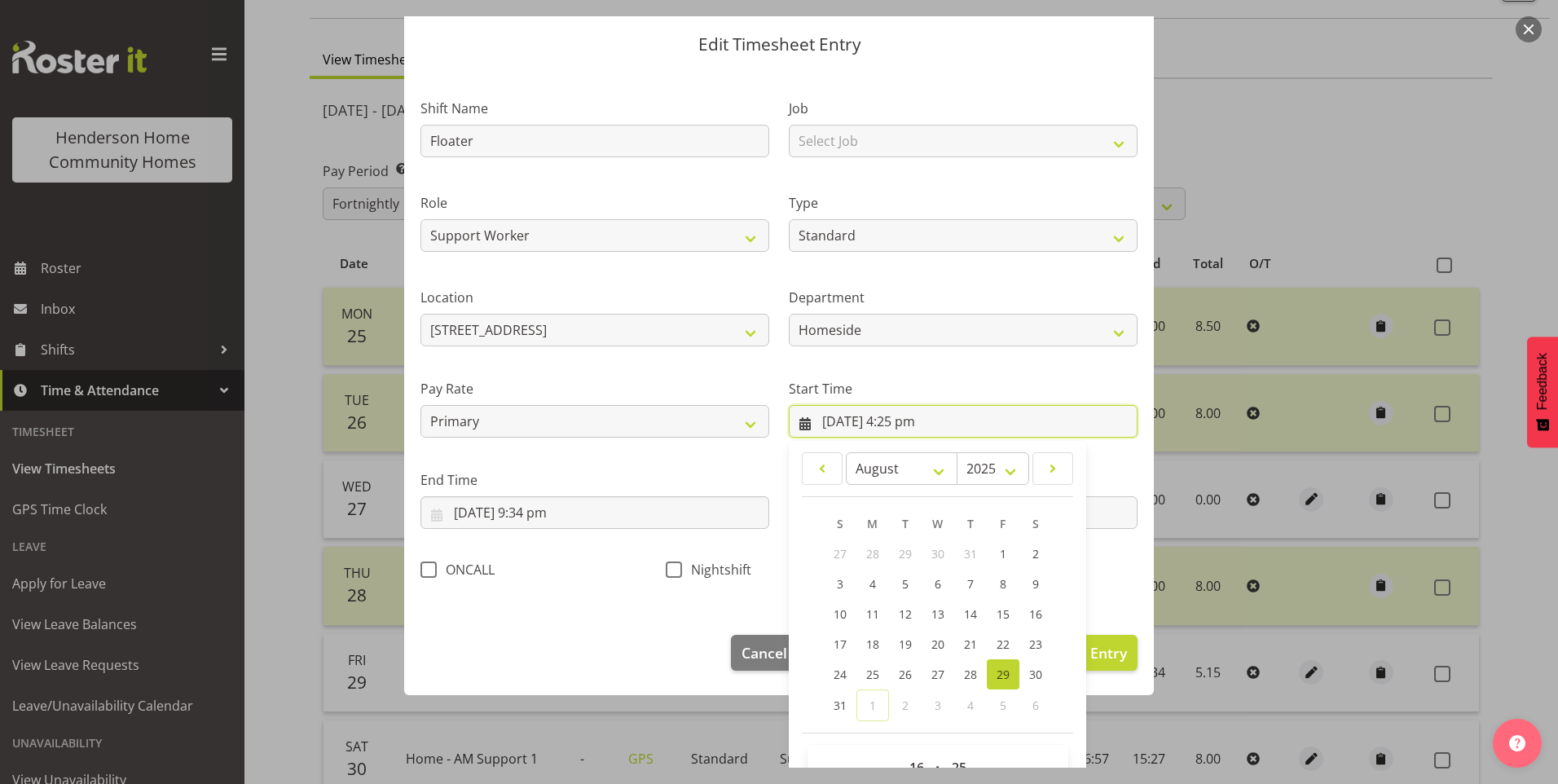
scroll to position [88, 0]
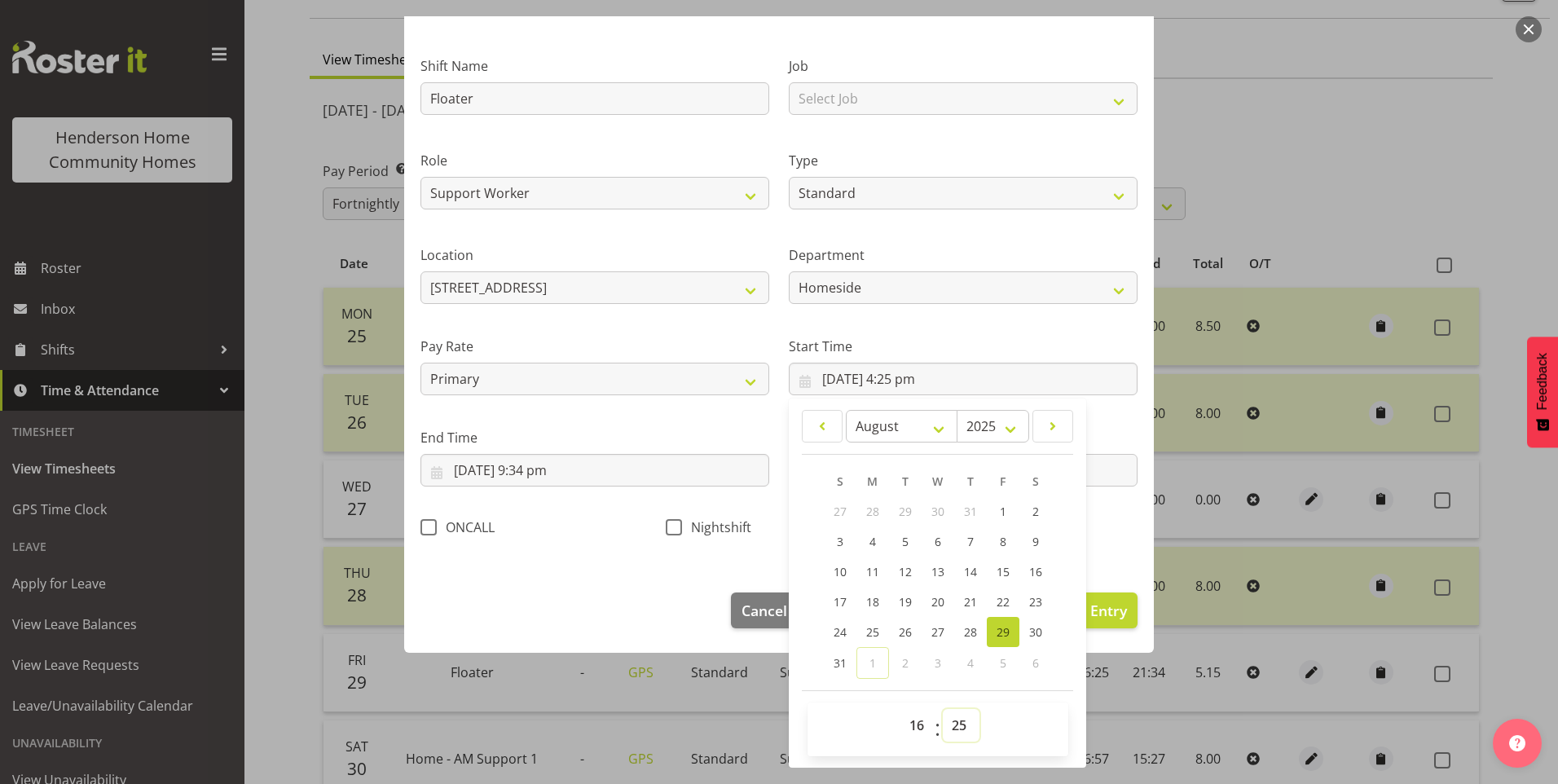
click at [958, 734] on select "00 01 02 03 04 05 06 07 08 09 10 11 12 13 14 15 16 17 18 19 20 21 22 23 24 25 2…" at bounding box center [961, 724] width 36 height 33
select select "30"
click at [943, 709] on select "00 01 02 03 04 05 06 07 08 09 10 11 12 13 14 15 16 17 18 19 20 21 22 23 24 25 2…" at bounding box center [961, 724] width 36 height 33
type input "29/08/2025, 4:30 pm"
click at [554, 472] on input "29/08/2025, 9:34 pm" at bounding box center [594, 470] width 349 height 33
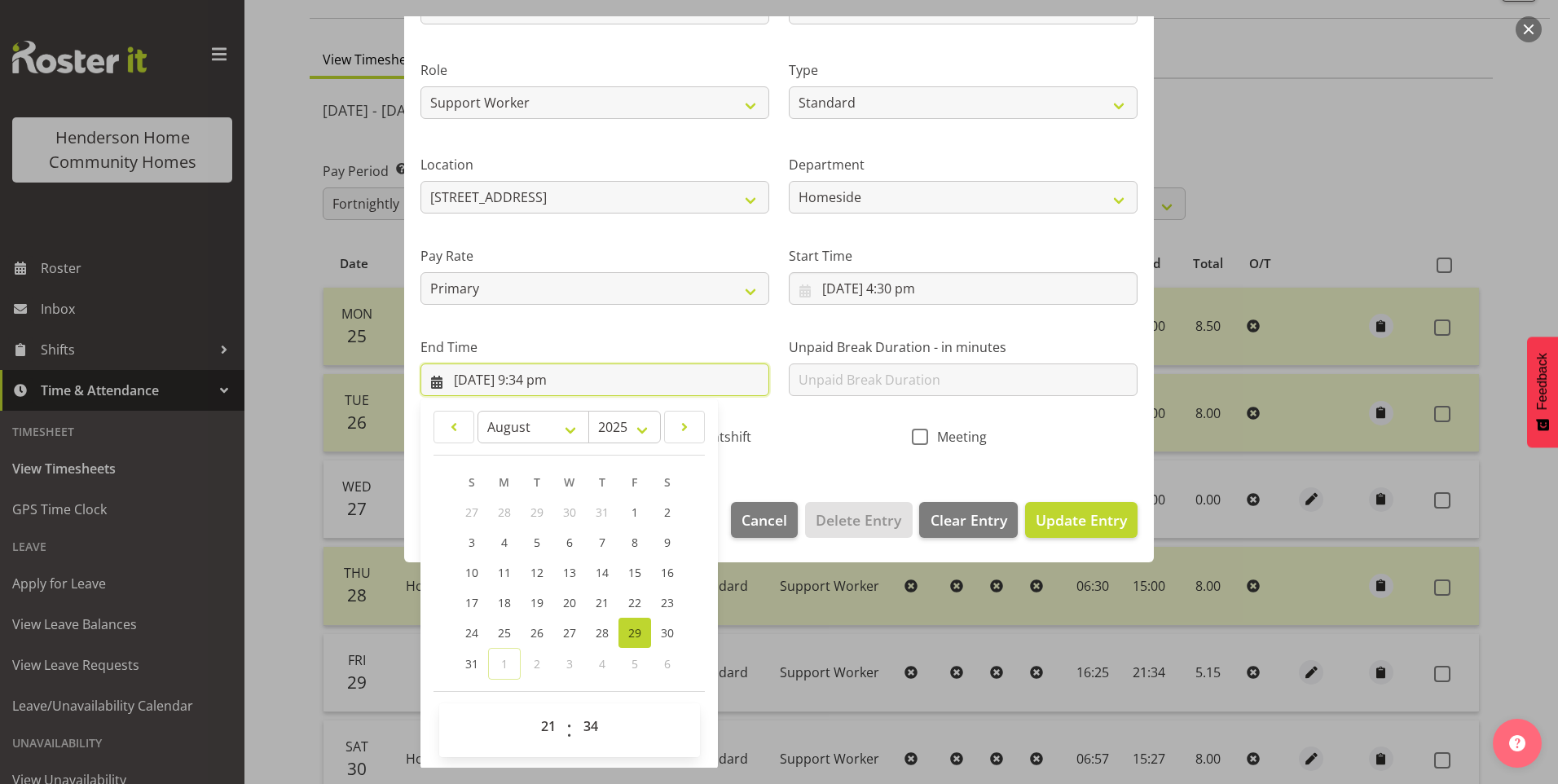
scroll to position [179, 0]
drag, startPoint x: 596, startPoint y: 720, endPoint x: 596, endPoint y: 711, distance: 9.0
click at [596, 720] on select "00 01 02 03 04 05 06 07 08 09 10 11 12 13 14 15 16 17 18 19 20 21 22 23 24 25 2…" at bounding box center [593, 724] width 36 height 33
select select "30"
click at [575, 709] on select "00 01 02 03 04 05 06 07 08 09 10 11 12 13 14 15 16 17 18 19 20 21 22 23 24 25 2…" at bounding box center [593, 724] width 36 height 33
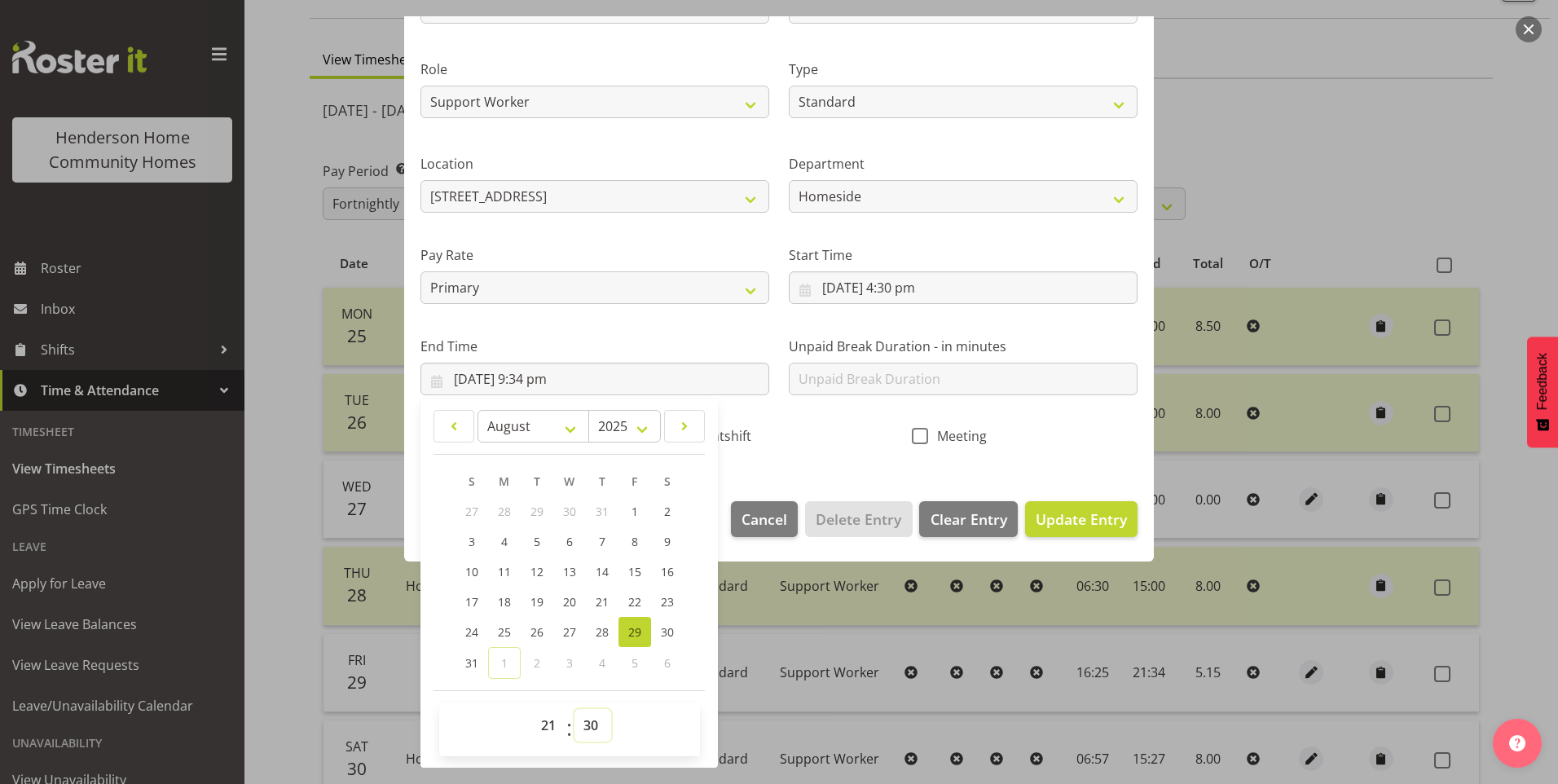
type input "29/08/2025, 9:30 pm"
click at [1056, 533] on button "Update Entry" at bounding box center [1081, 519] width 113 height 36
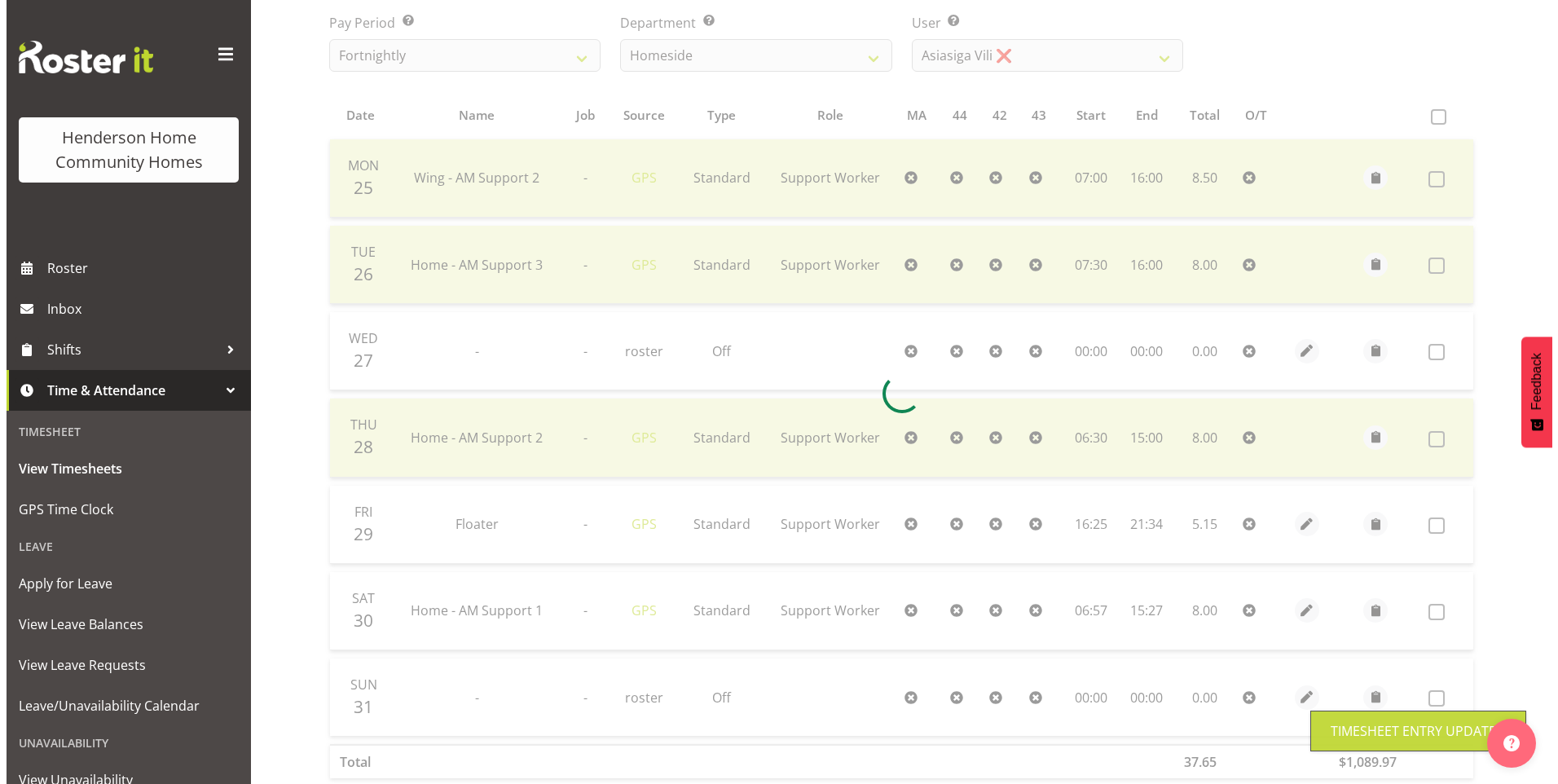
scroll to position [286, 0]
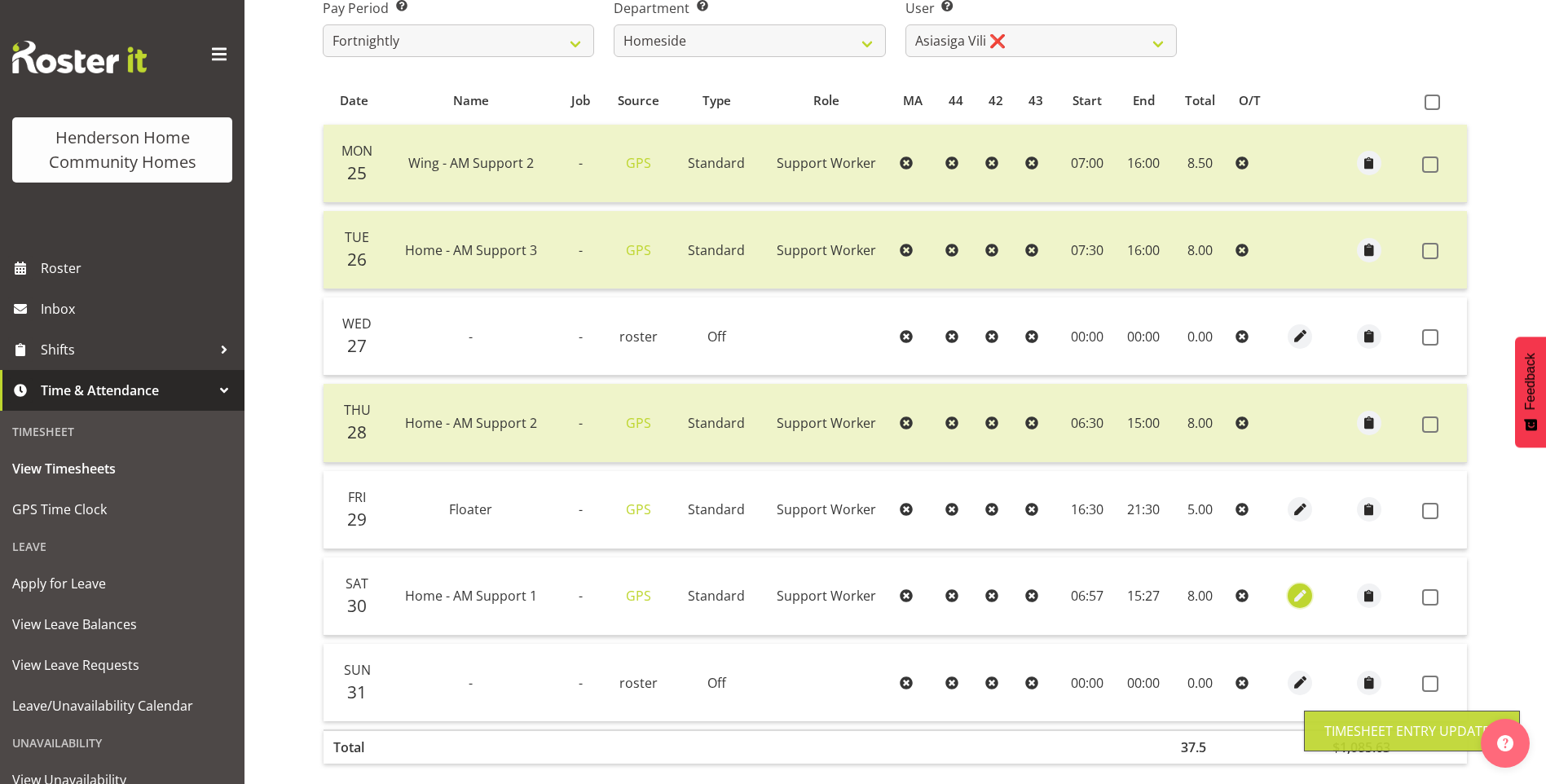
click at [1300, 591] on span "button" at bounding box center [1300, 596] width 19 height 19
select select "Standard"
select select "7"
select select "2025"
select select "6"
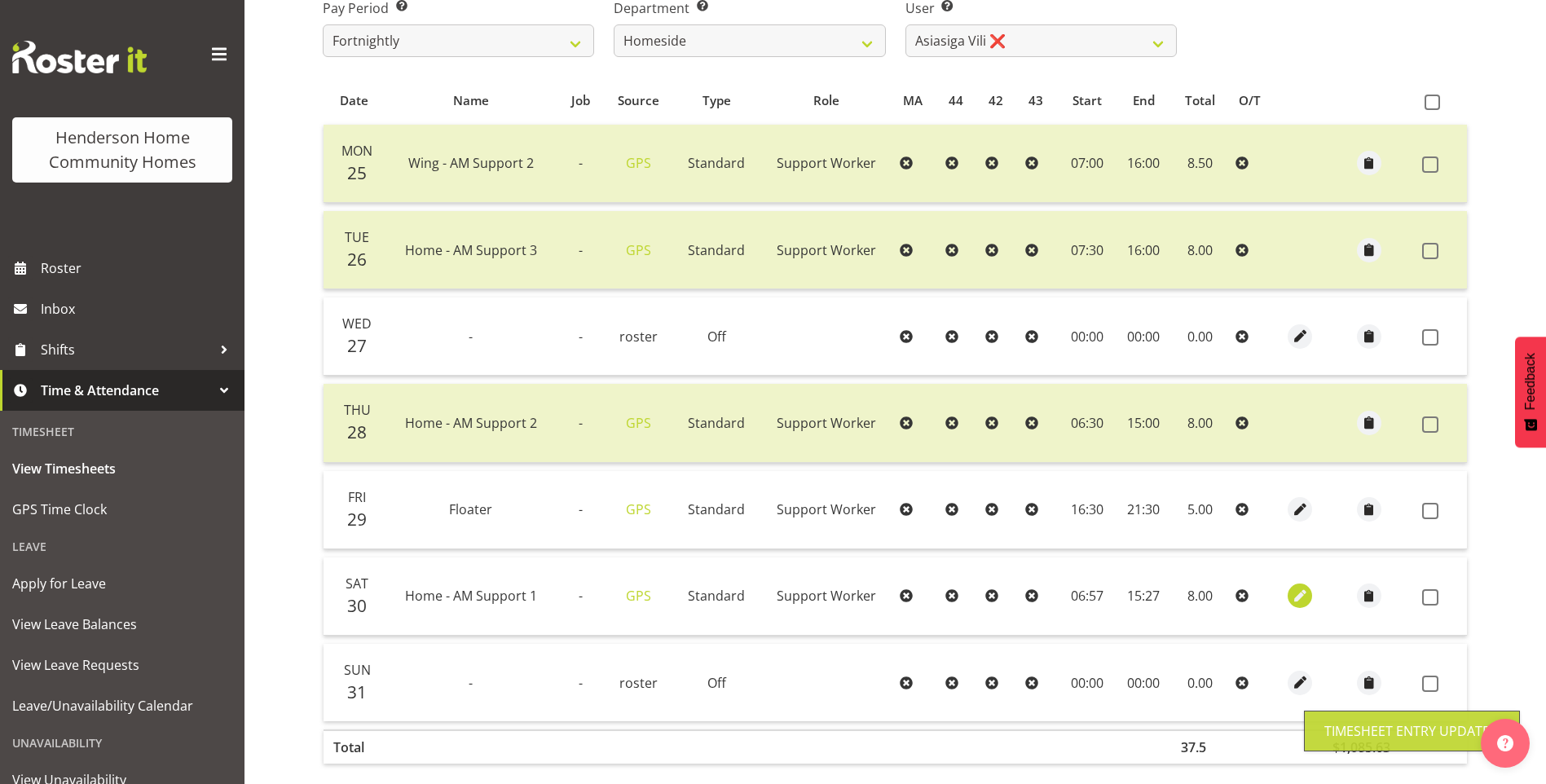
select select "57"
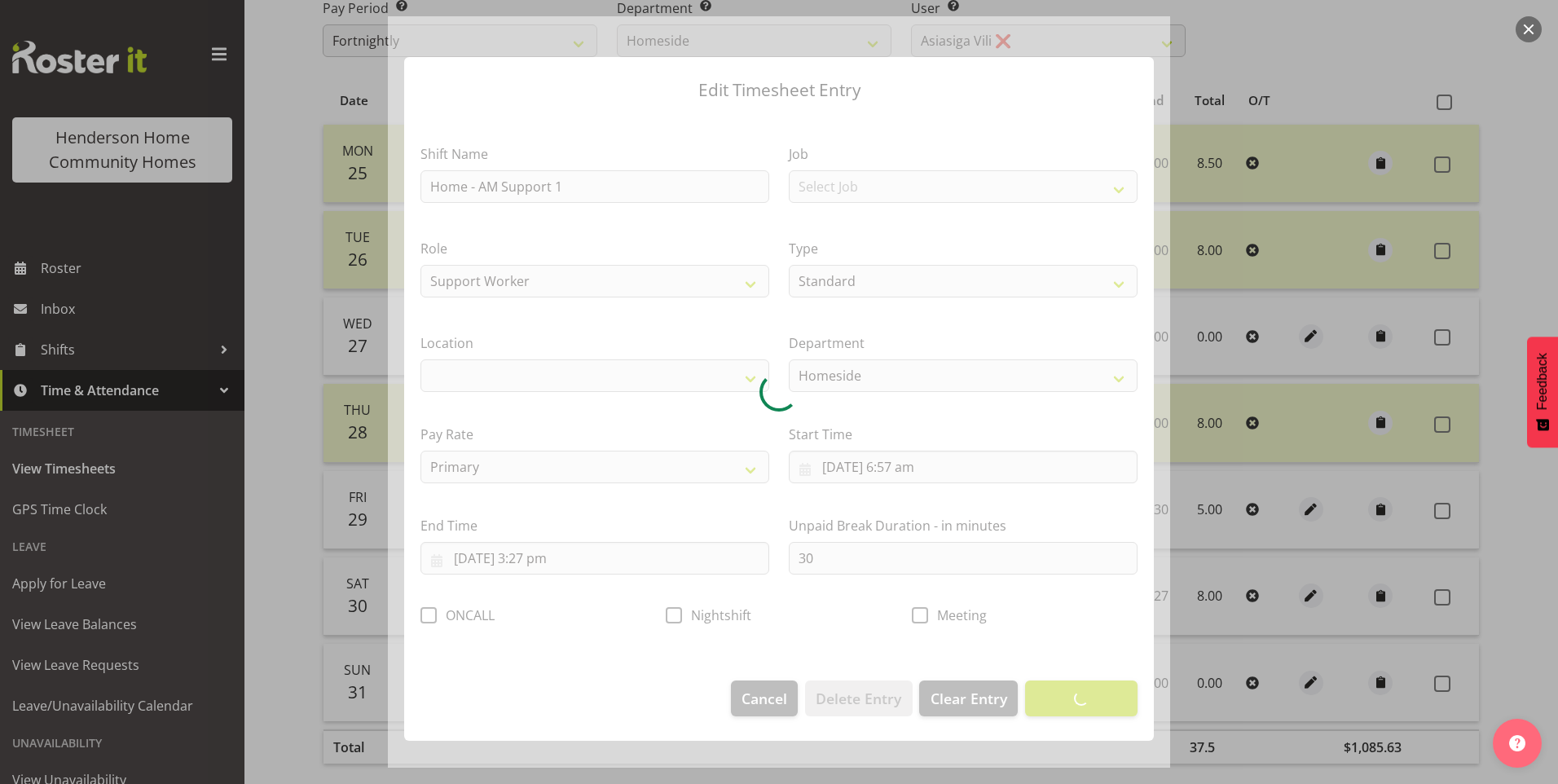
select select "1067"
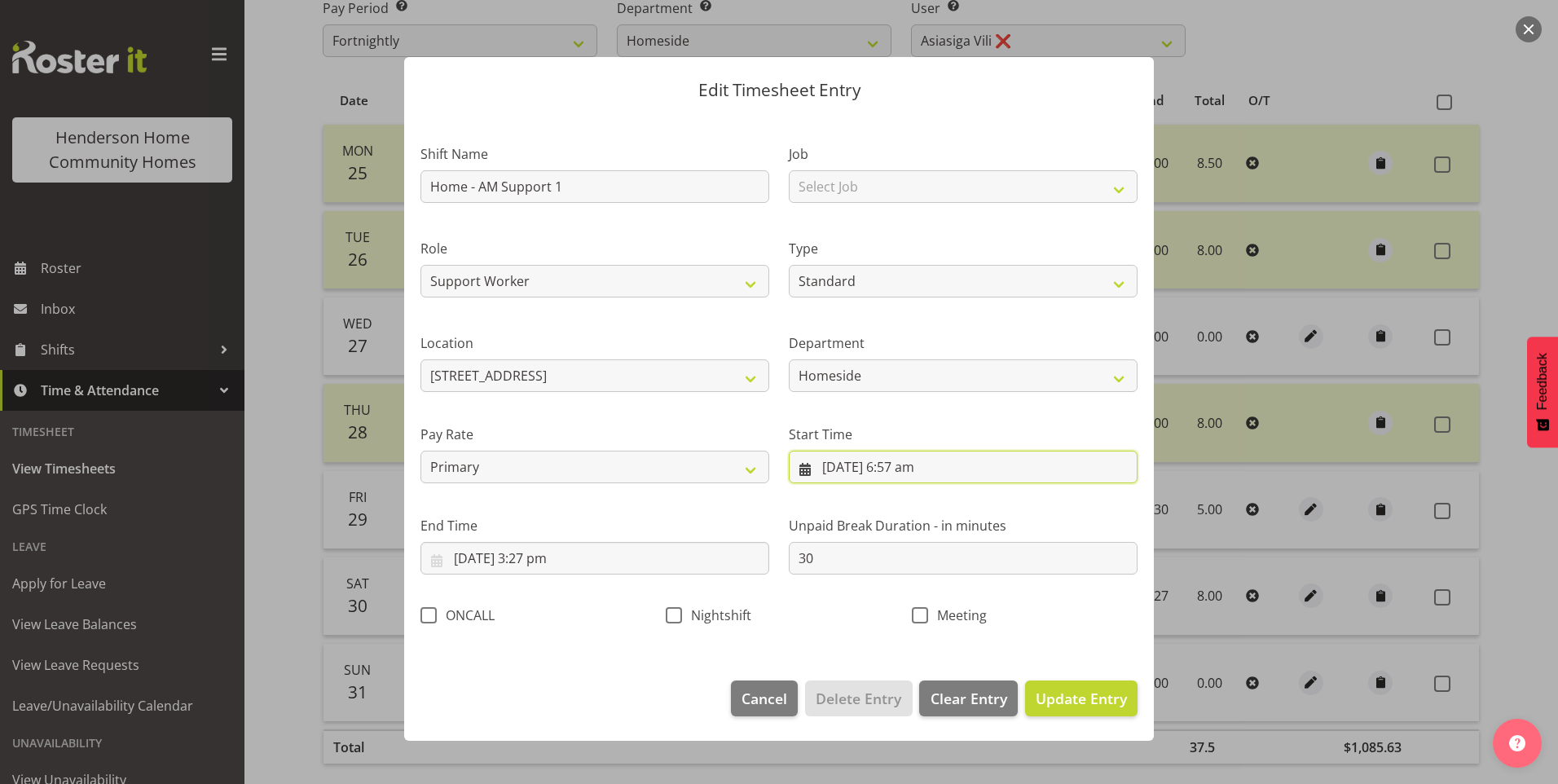
click at [914, 475] on input "30/08/2025, 6:57 am" at bounding box center [963, 467] width 349 height 33
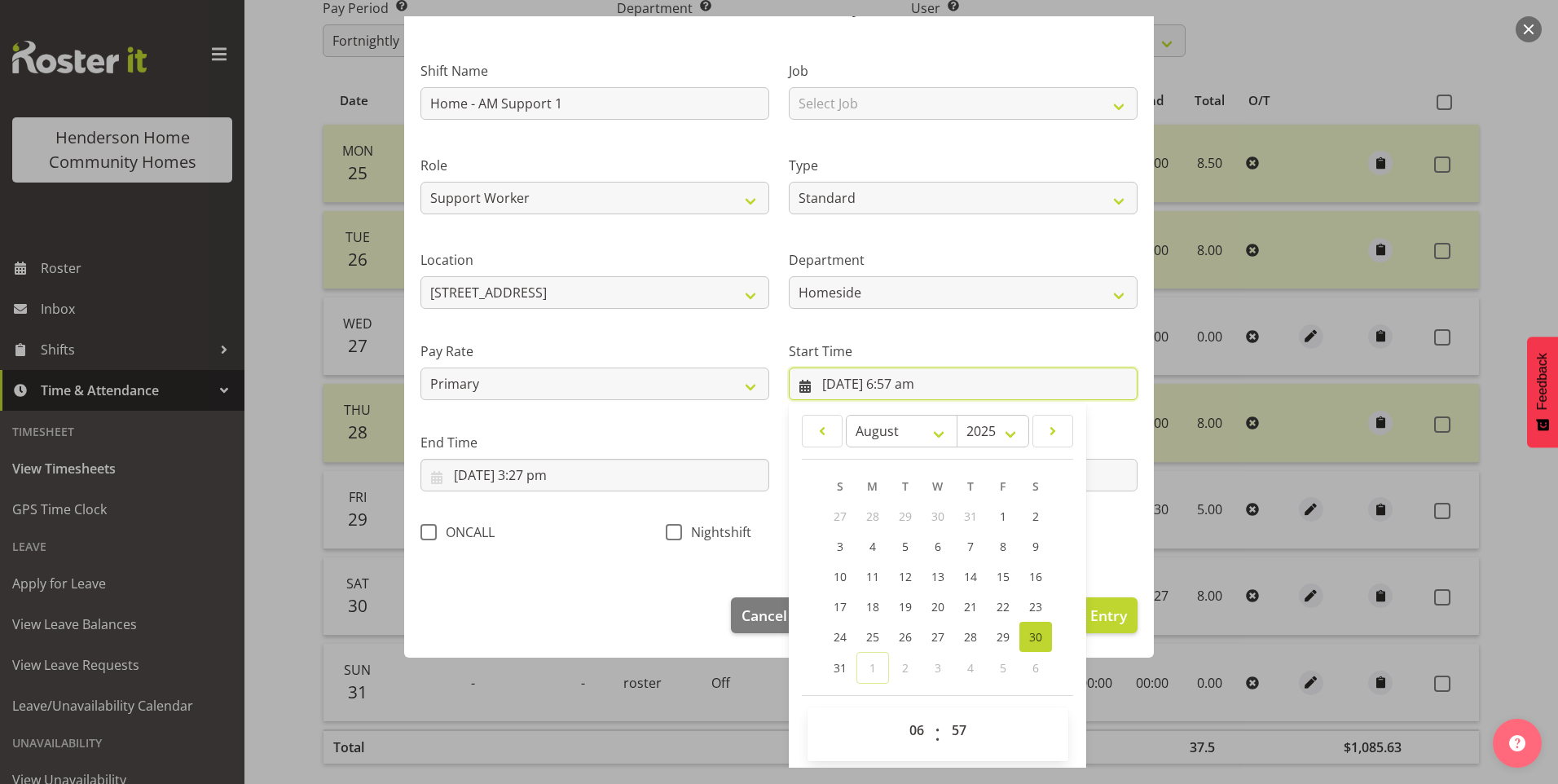
scroll to position [88, 0]
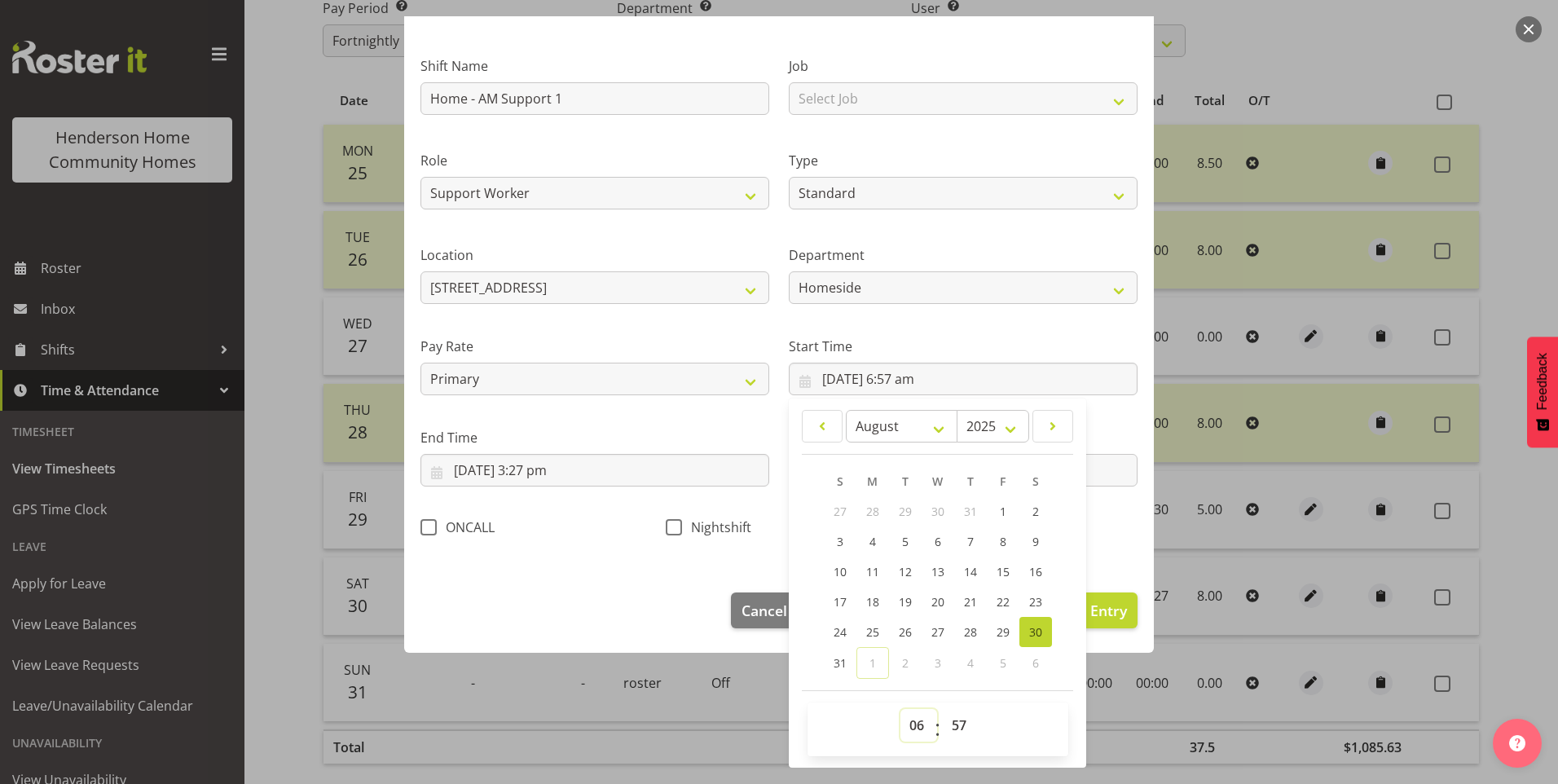
drag, startPoint x: 907, startPoint y: 724, endPoint x: 912, endPoint y: 709, distance: 15.8
click at [909, 722] on select "00 01 02 03 04 05 06 07 08 09 10 11 12 13 14 15 16 17 18 19 20 21 22 23" at bounding box center [918, 724] width 36 height 33
select select "7"
click at [900, 709] on select "00 01 02 03 04 05 06 07 08 09 10 11 12 13 14 15 16 17 18 19 20 21 22 23" at bounding box center [918, 724] width 36 height 33
type input "30/08/2025, 7:57 am"
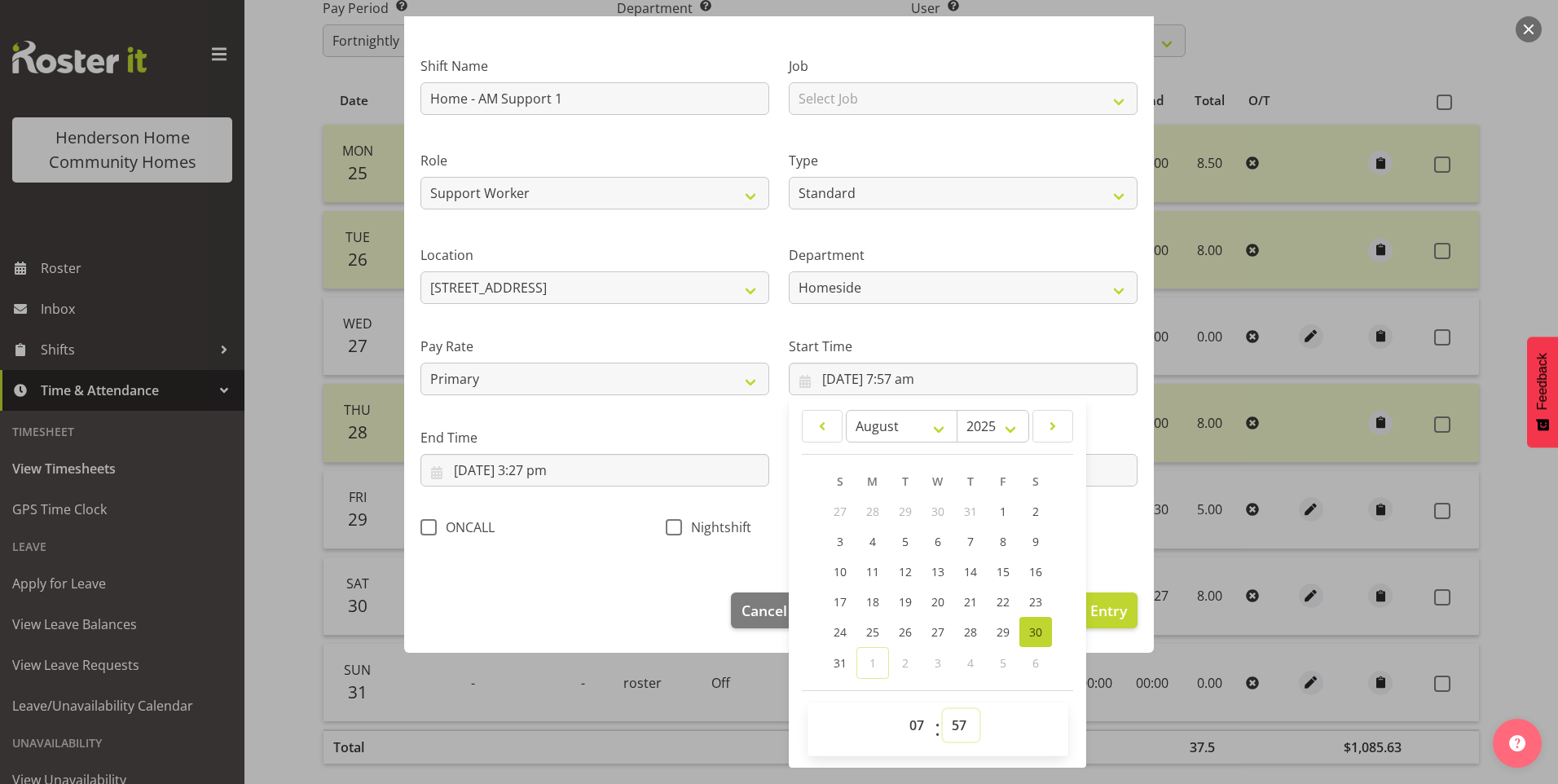
click at [952, 723] on select "00 01 02 03 04 05 06 07 08 09 10 11 12 13 14 15 16 17 18 19 20 21 22 23 24 25 2…" at bounding box center [961, 724] width 36 height 33
select select "0"
click at [943, 709] on select "00 01 02 03 04 05 06 07 08 09 10 11 12 13 14 15 16 17 18 19 20 21 22 23 24 25 2…" at bounding box center [961, 724] width 36 height 33
type input "30/08/2025, 7:00 am"
click at [559, 471] on input "30/08/2025, 3:27 pm" at bounding box center [594, 470] width 349 height 33
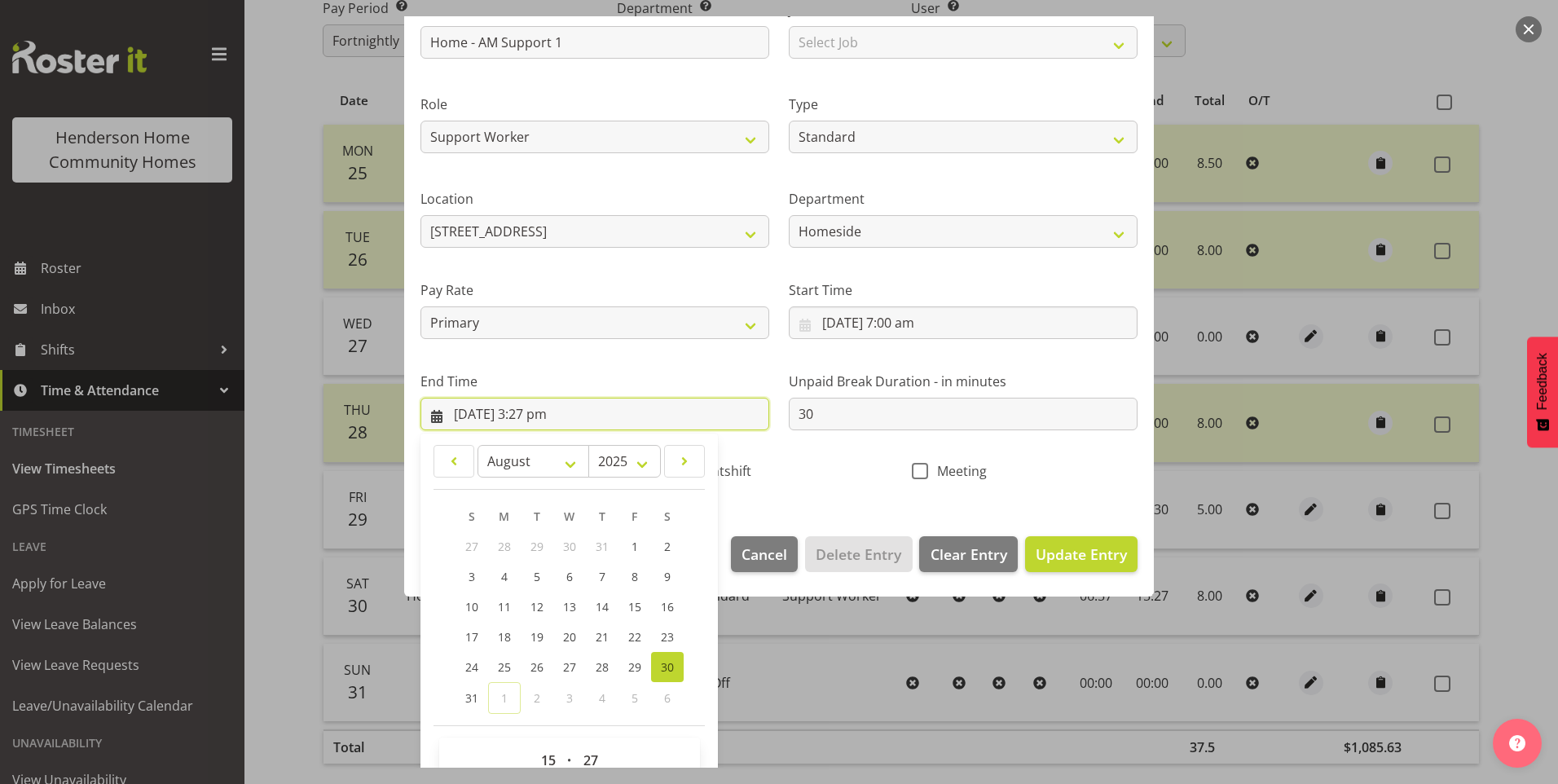
scroll to position [169, 0]
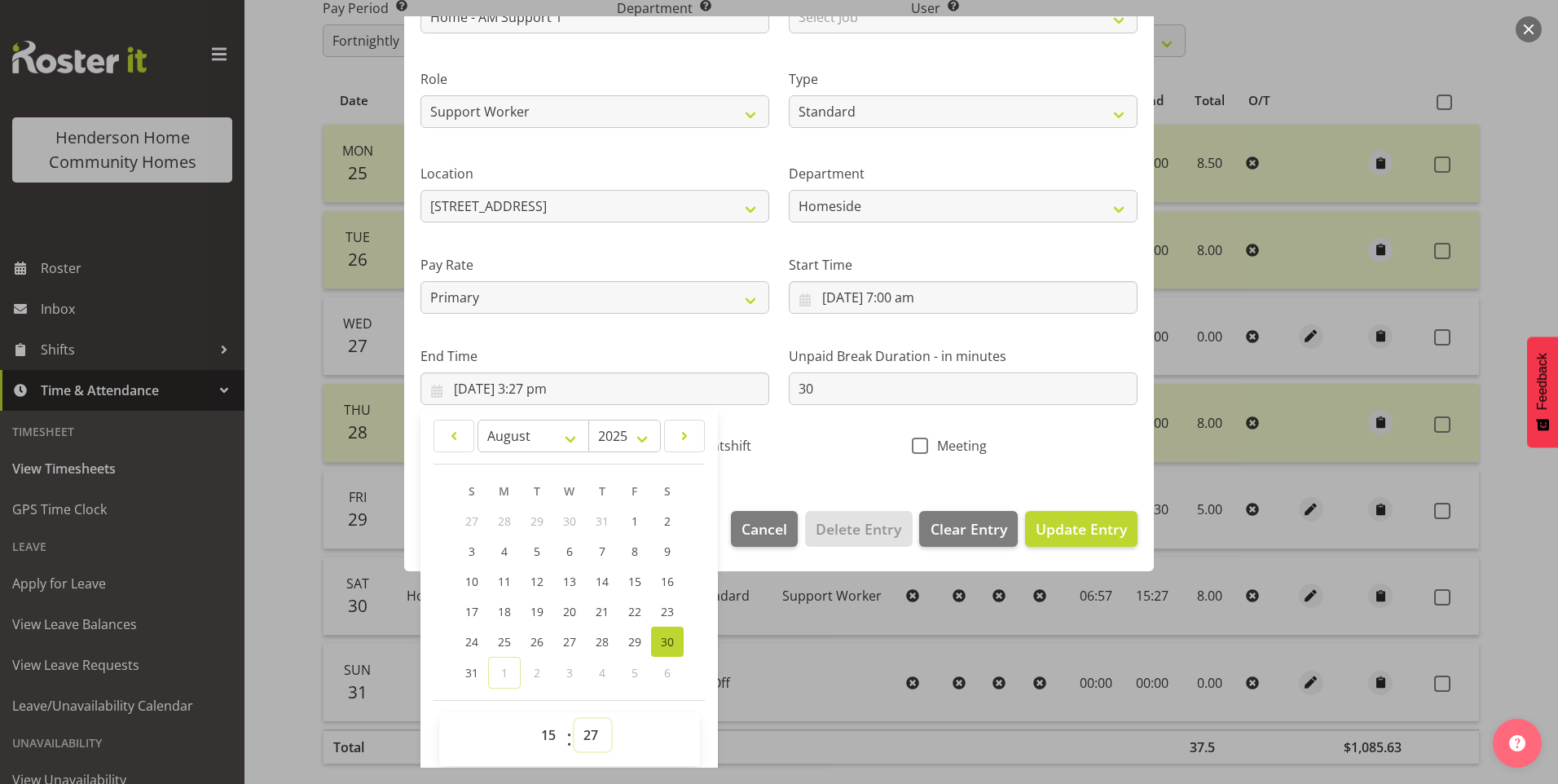
click at [591, 736] on select "00 01 02 03 04 05 06 07 08 09 10 11 12 13 14 15 16 17 18 19 20 21 22 23 24 25 2…" at bounding box center [593, 735] width 36 height 33
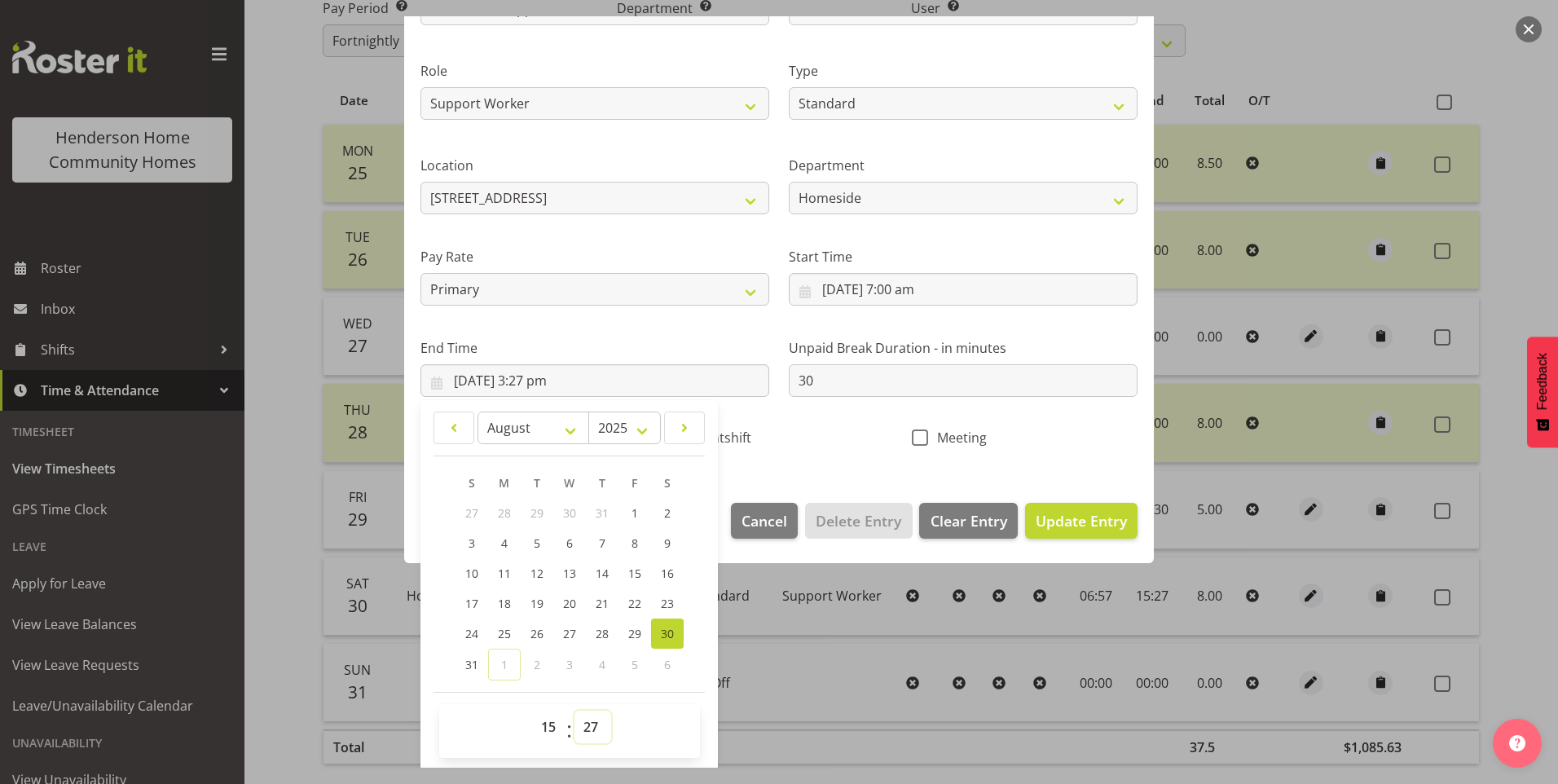
scroll to position [179, 0]
drag, startPoint x: 596, startPoint y: 729, endPoint x: 602, endPoint y: 719, distance: 11.7
click at [596, 729] on select "00 01 02 03 04 05 06 07 08 09 10 11 12 13 14 15 16 17 18 19 20 21 22 23 24 25 2…" at bounding box center [593, 724] width 36 height 33
select select "30"
click at [575, 709] on select "00 01 02 03 04 05 06 07 08 09 10 11 12 13 14 15 16 17 18 19 20 21 22 23 24 25 2…" at bounding box center [593, 724] width 36 height 33
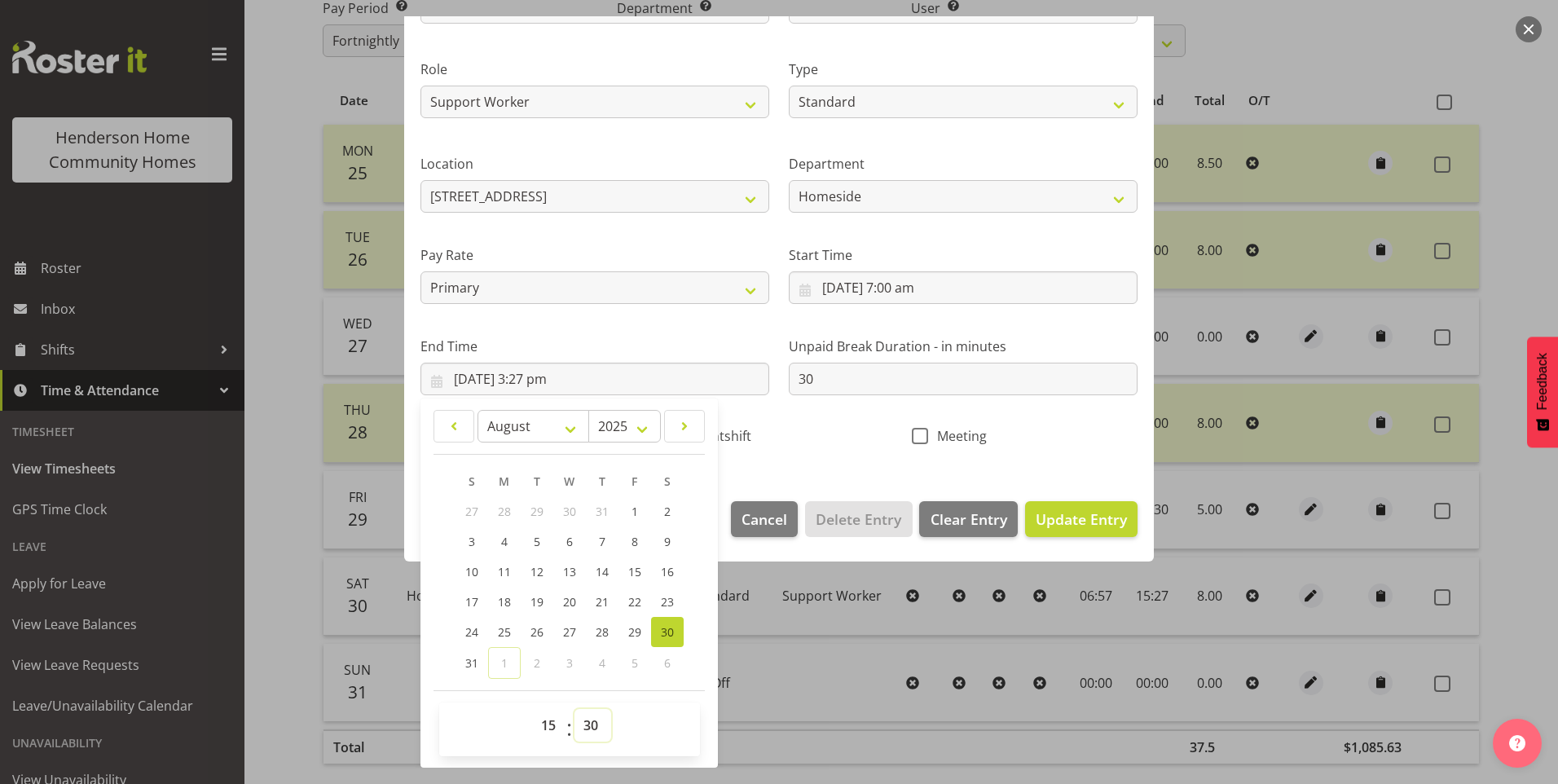
type input "30/08/2025, 3:30 pm"
click at [1045, 514] on span "Update Entry" at bounding box center [1082, 519] width 91 height 20
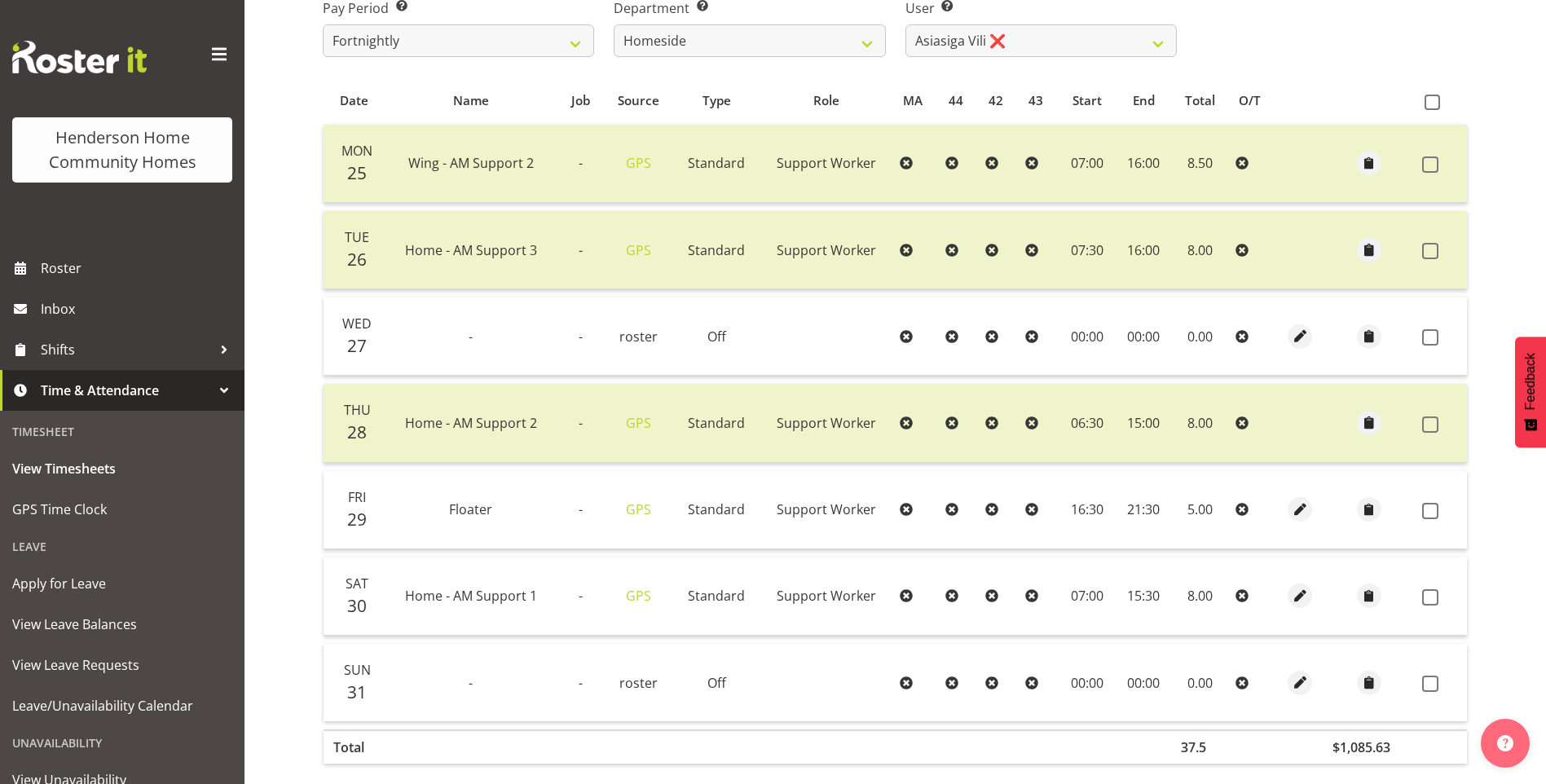
scroll to position [367, 0]
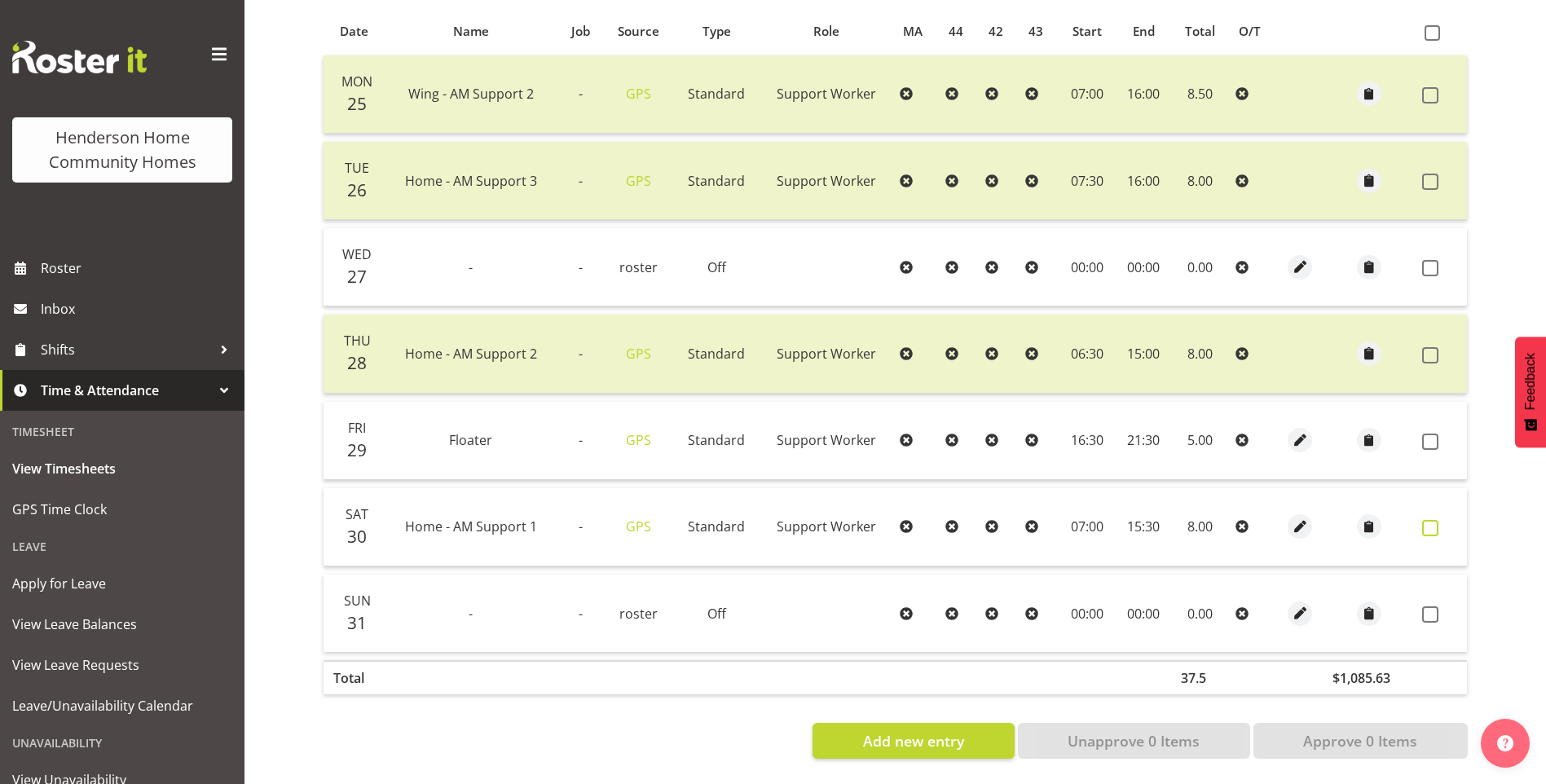
click at [1437, 520] on span at bounding box center [1431, 528] width 17 height 17
checkbox input "true"
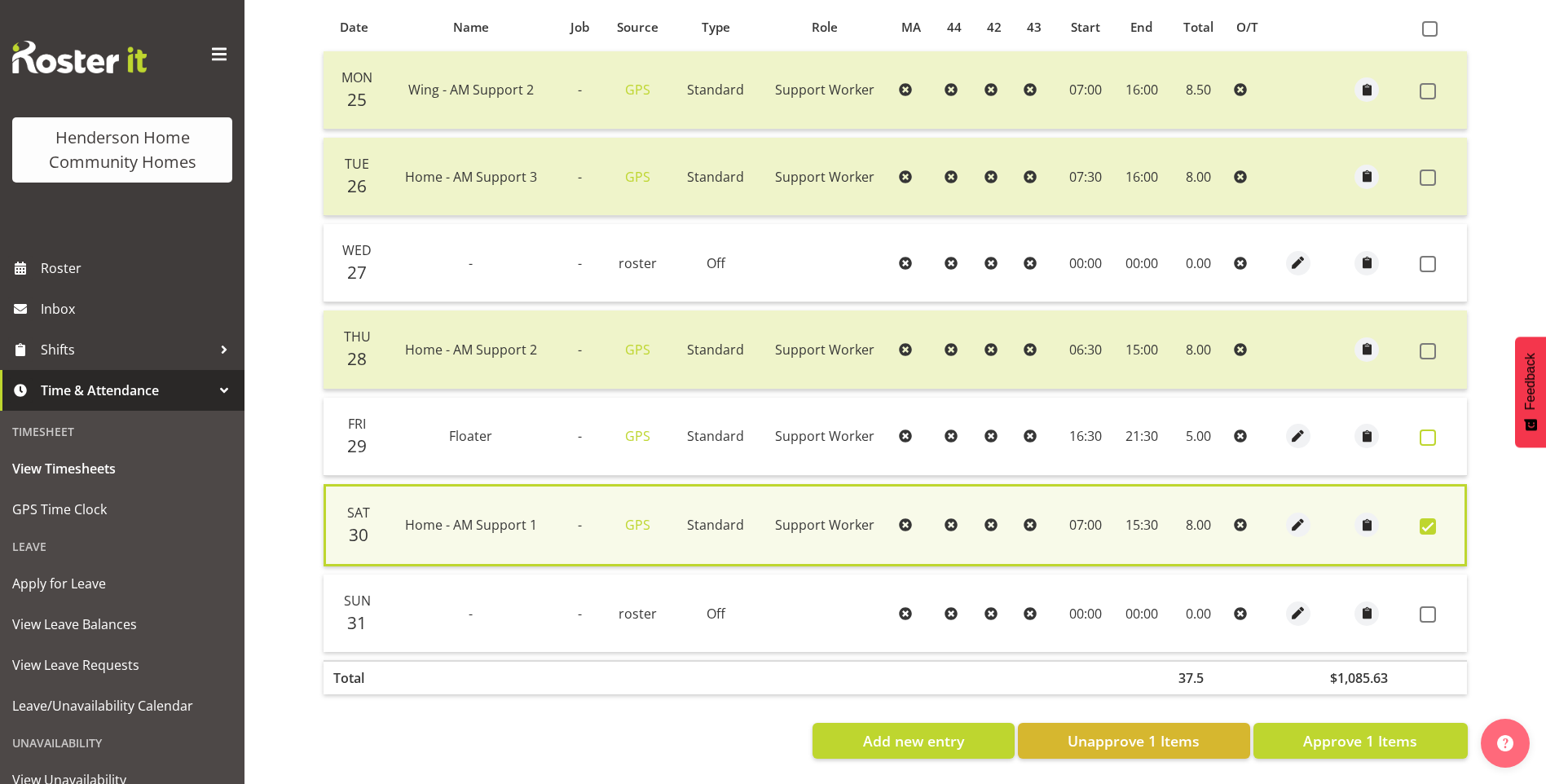
click at [1421, 432] on span at bounding box center [1428, 438] width 17 height 17
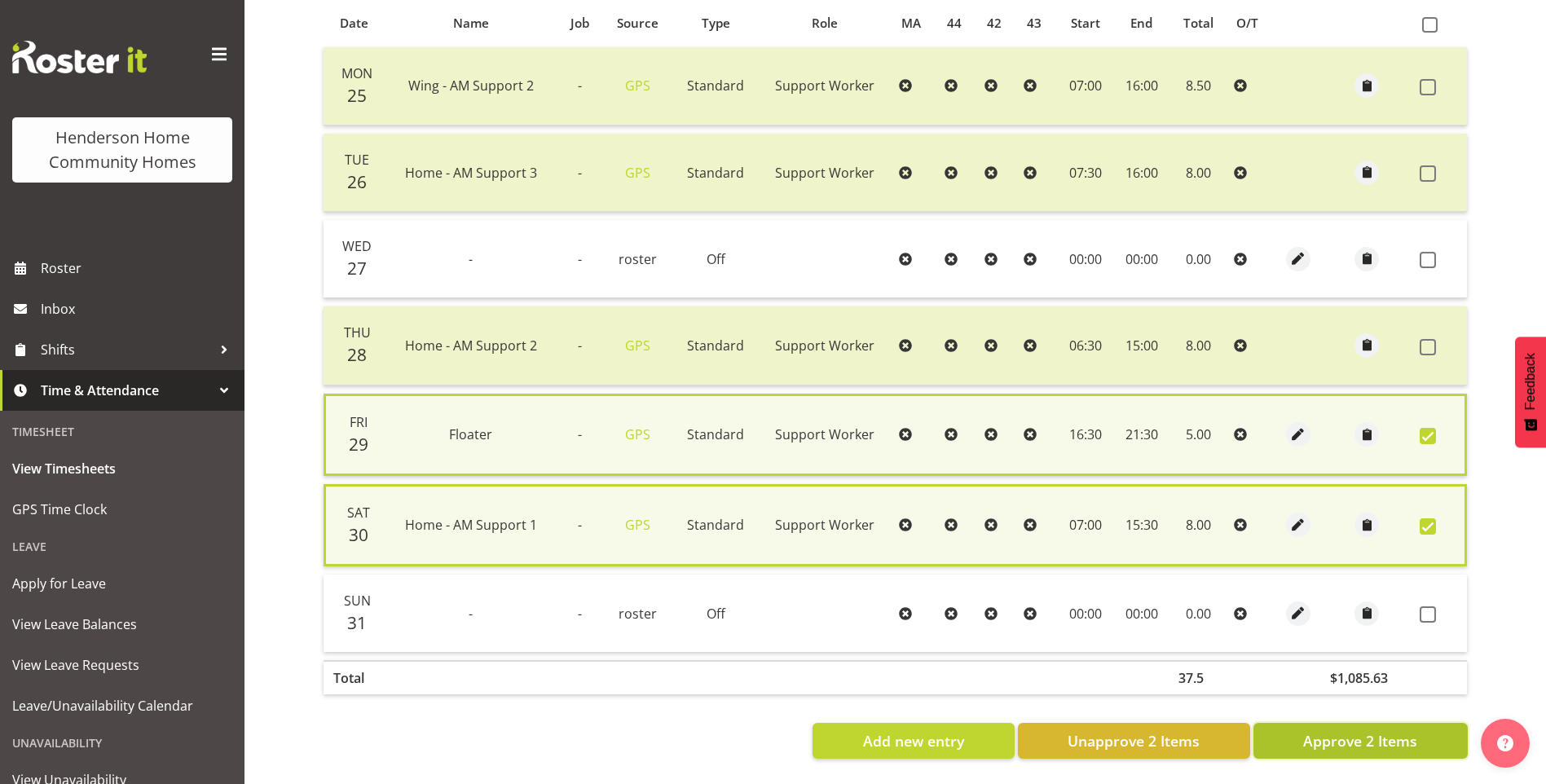
click at [1402, 723] on button "Approve 2 Items" at bounding box center [1361, 740] width 214 height 36
checkbox input "false"
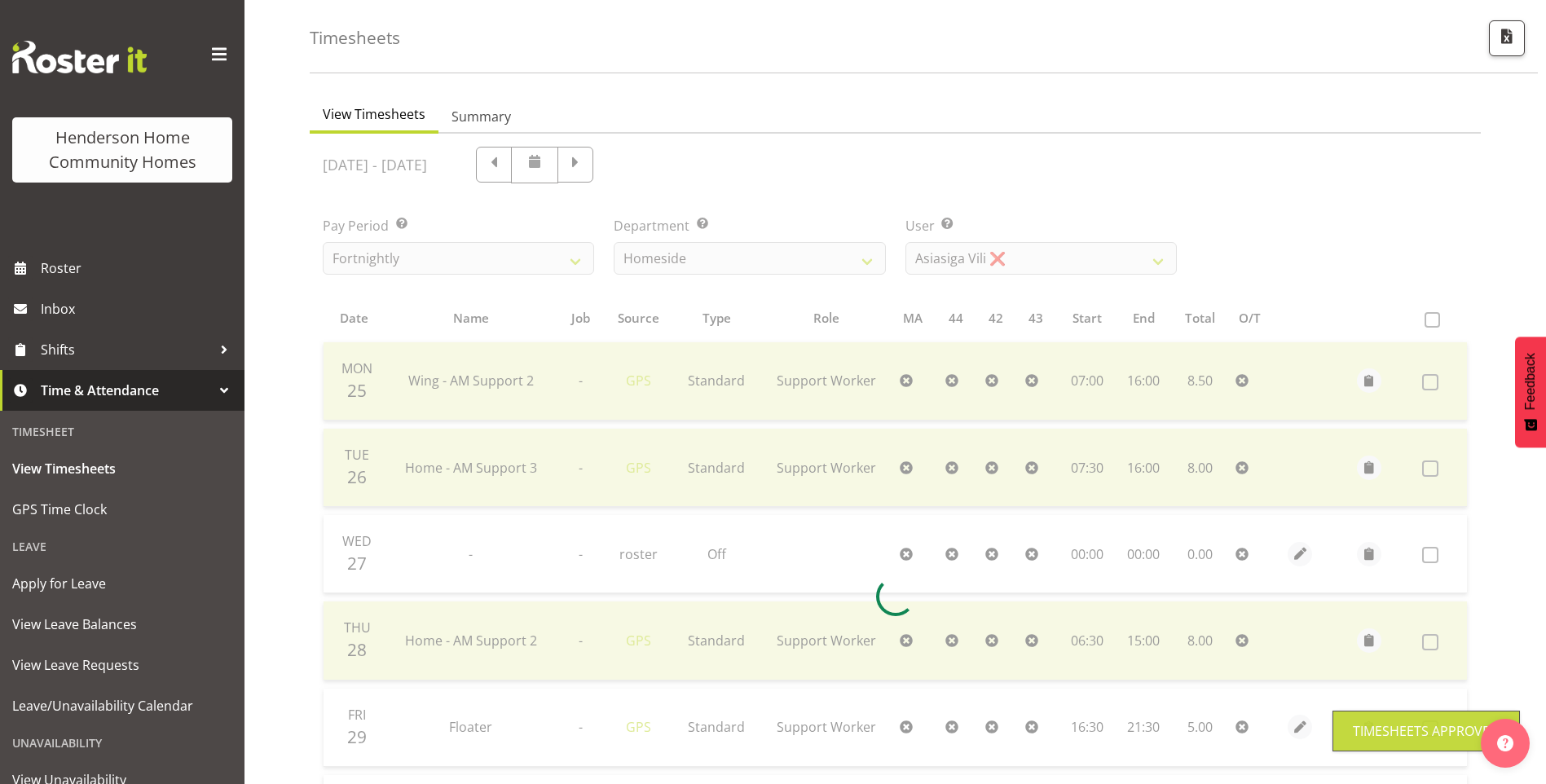
scroll to position [0, 0]
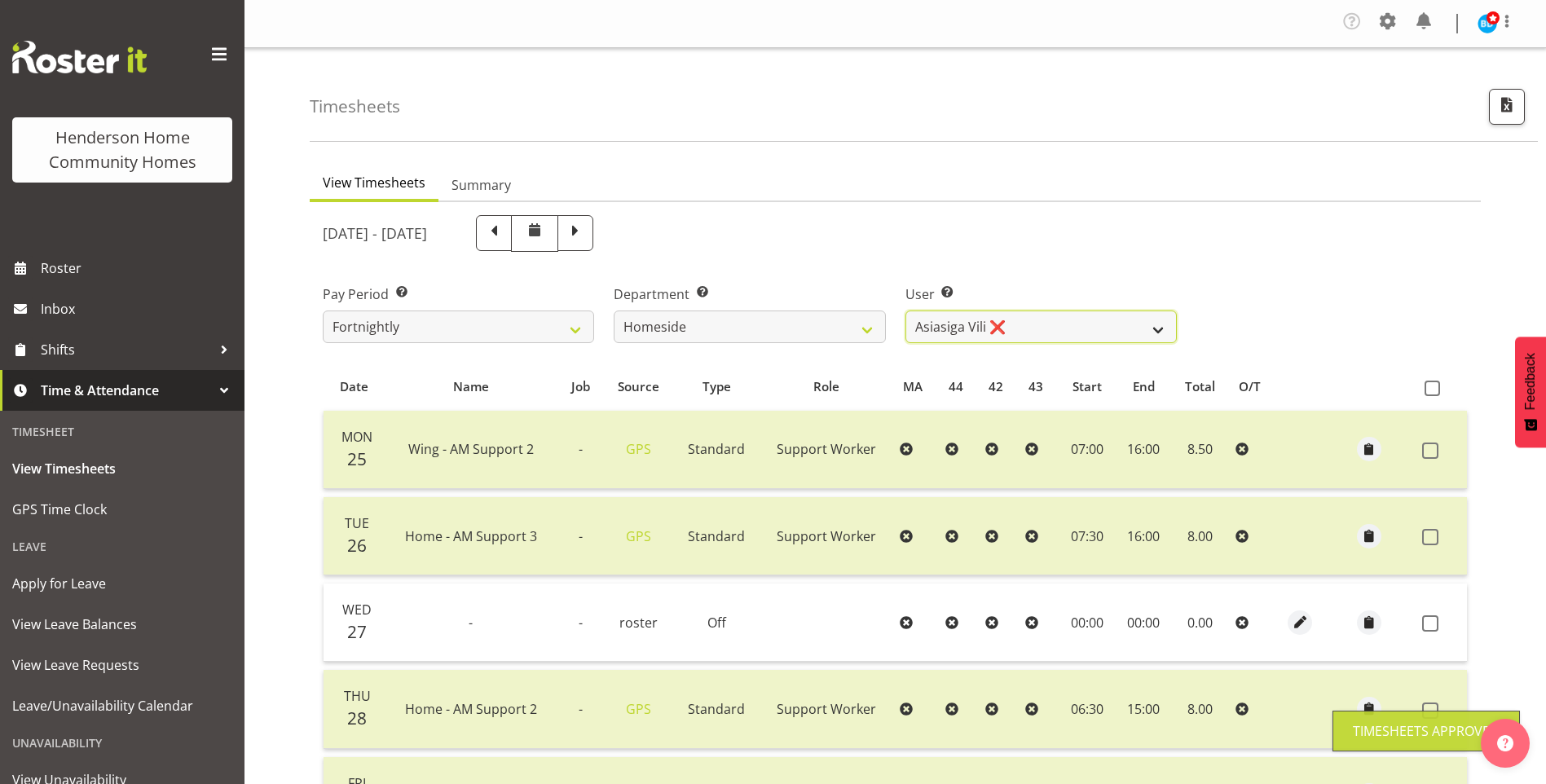
click at [961, 320] on select "Asiasiga Vili ❌ Billie-Rose Dunlop ❌ Brijesh (BK) Kachhadiya ✔ Cheenee Vargas ❌…" at bounding box center [1041, 326] width 272 height 33
select select "8539"
click at [905, 311] on select "Asiasiga Vili ❌ Billie-Rose Dunlop ❌ Brijesh (BK) Kachhadiya ✔ Cheenee Vargas ❌…" at bounding box center [1041, 326] width 272 height 33
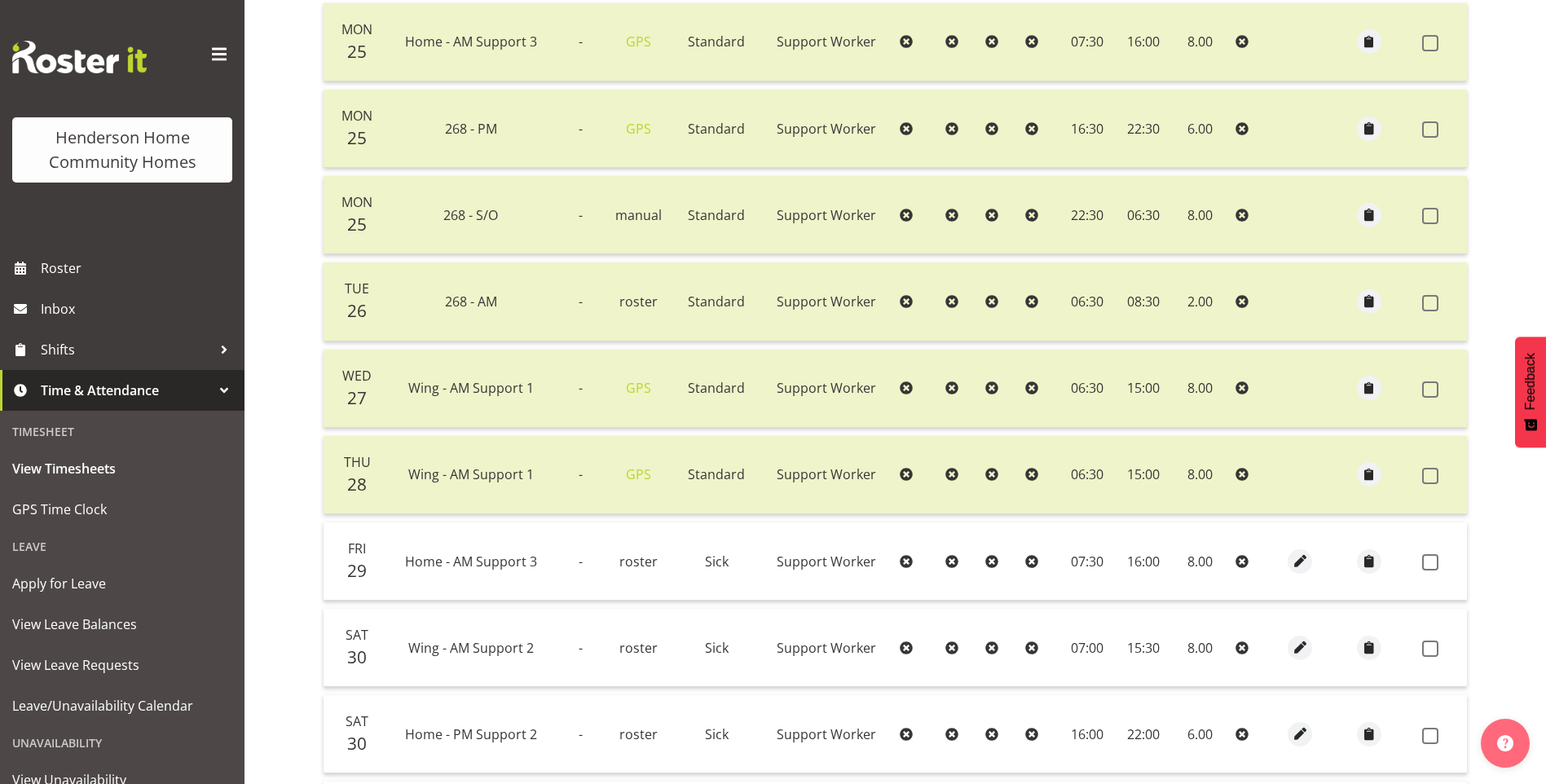
scroll to position [628, 0]
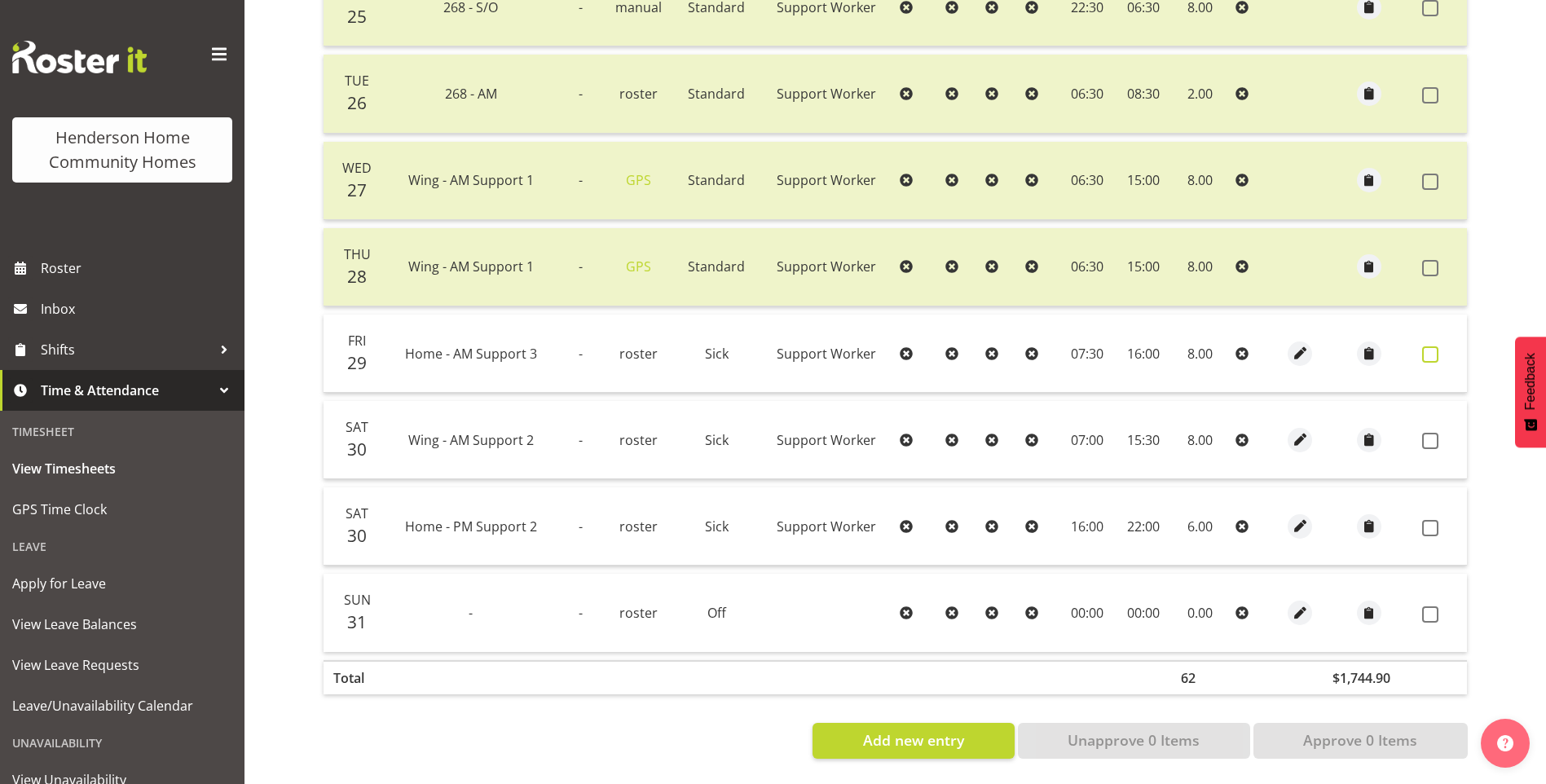
click at [1428, 346] on span at bounding box center [1431, 354] width 17 height 17
checkbox input "true"
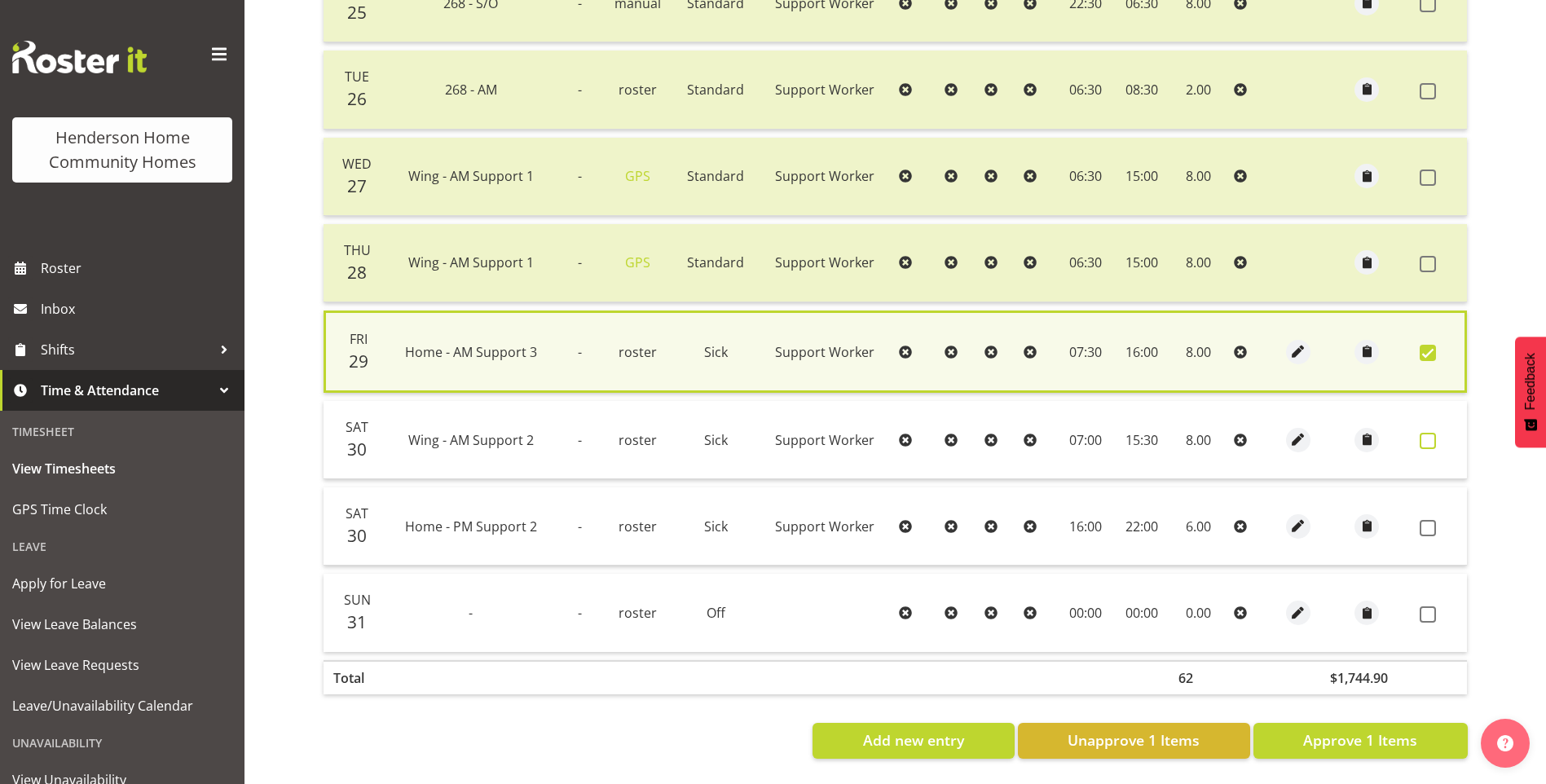
click at [1432, 432] on span at bounding box center [1428, 441] width 17 height 17
checkbox input "true"
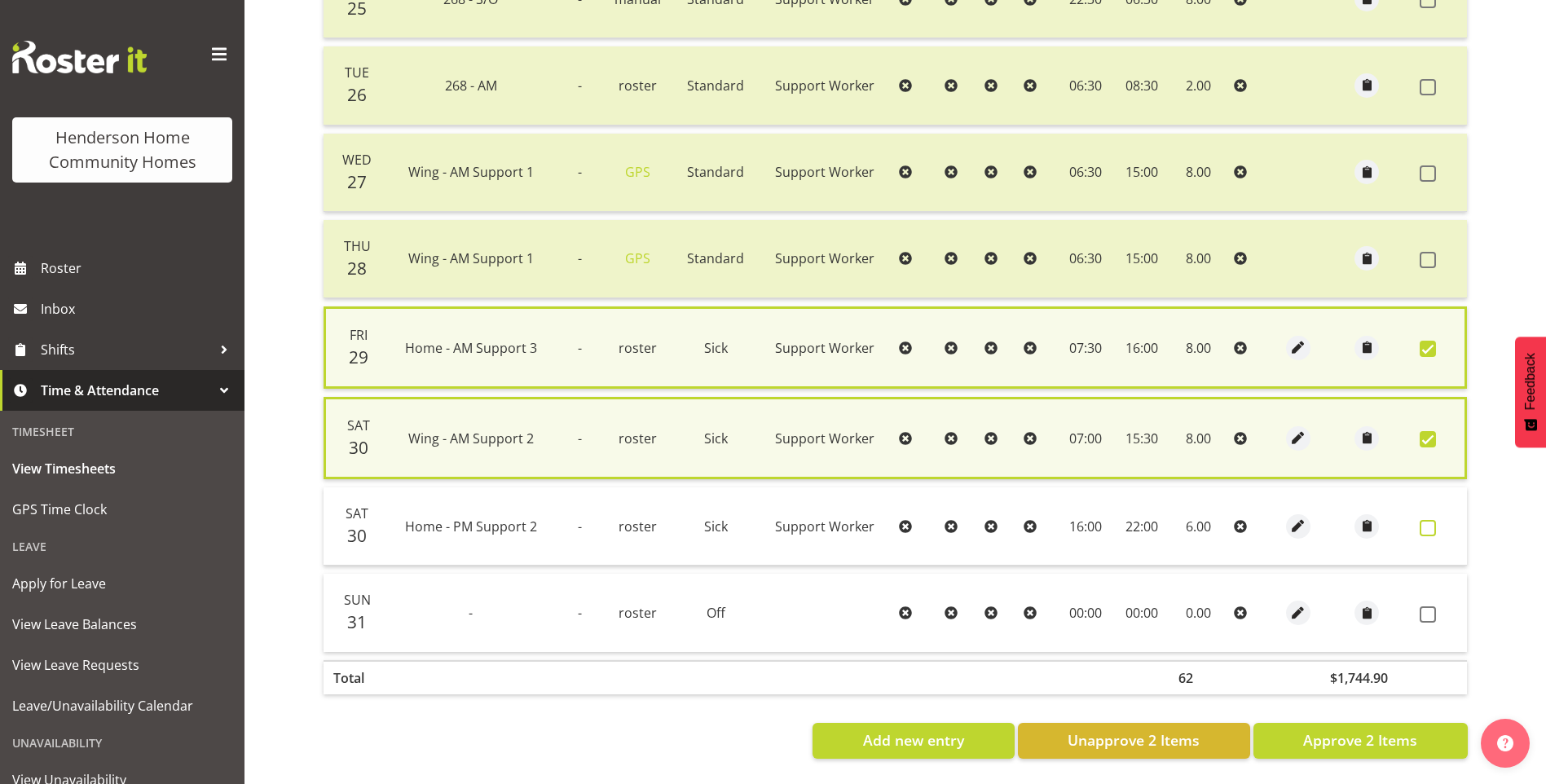
click at [1430, 521] on span at bounding box center [1428, 528] width 17 height 17
checkbox input "true"
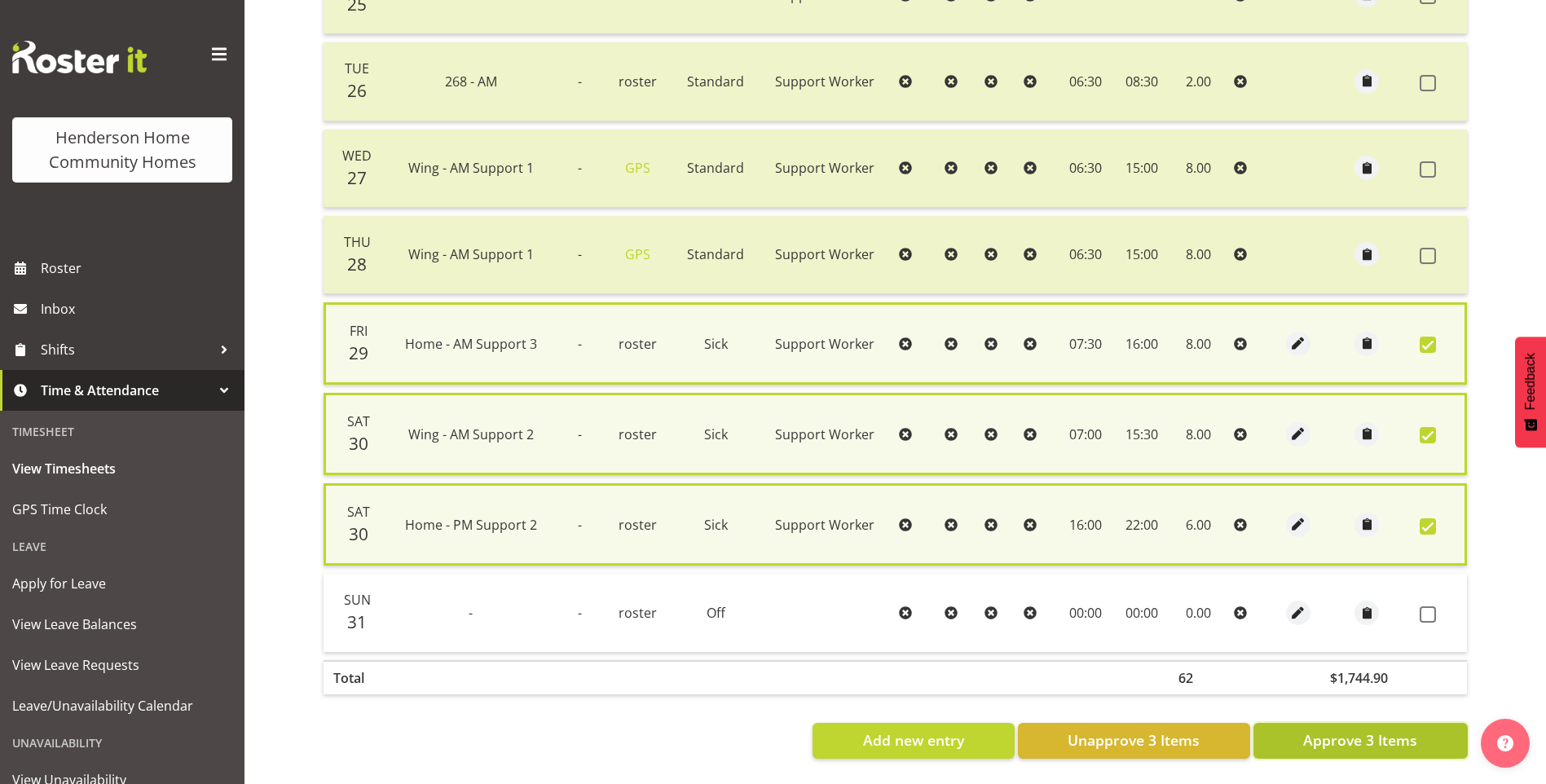
click at [1401, 737] on span "Approve 3 Items" at bounding box center [1360, 739] width 114 height 21
checkbox input "false"
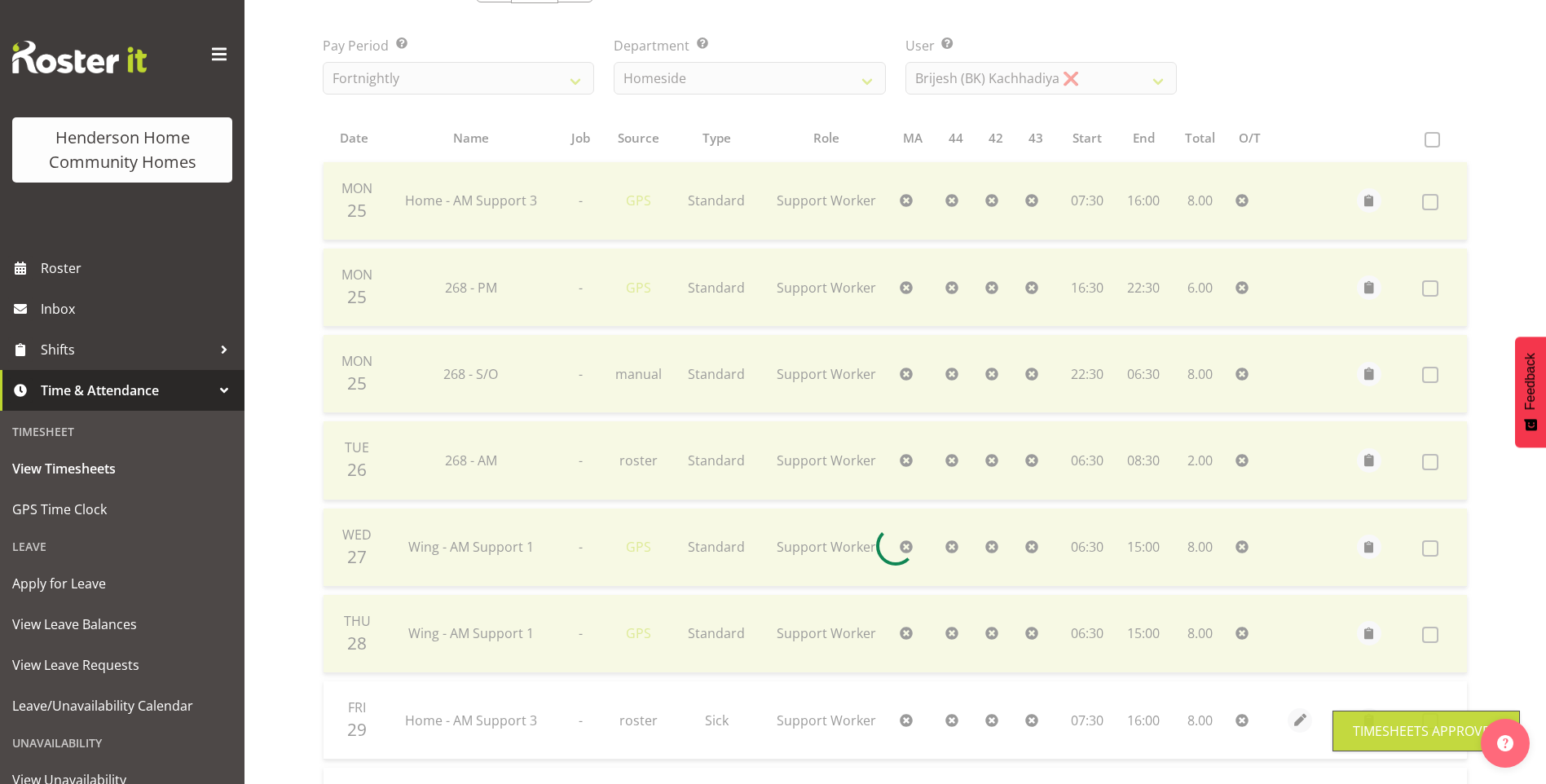
scroll to position [220, 0]
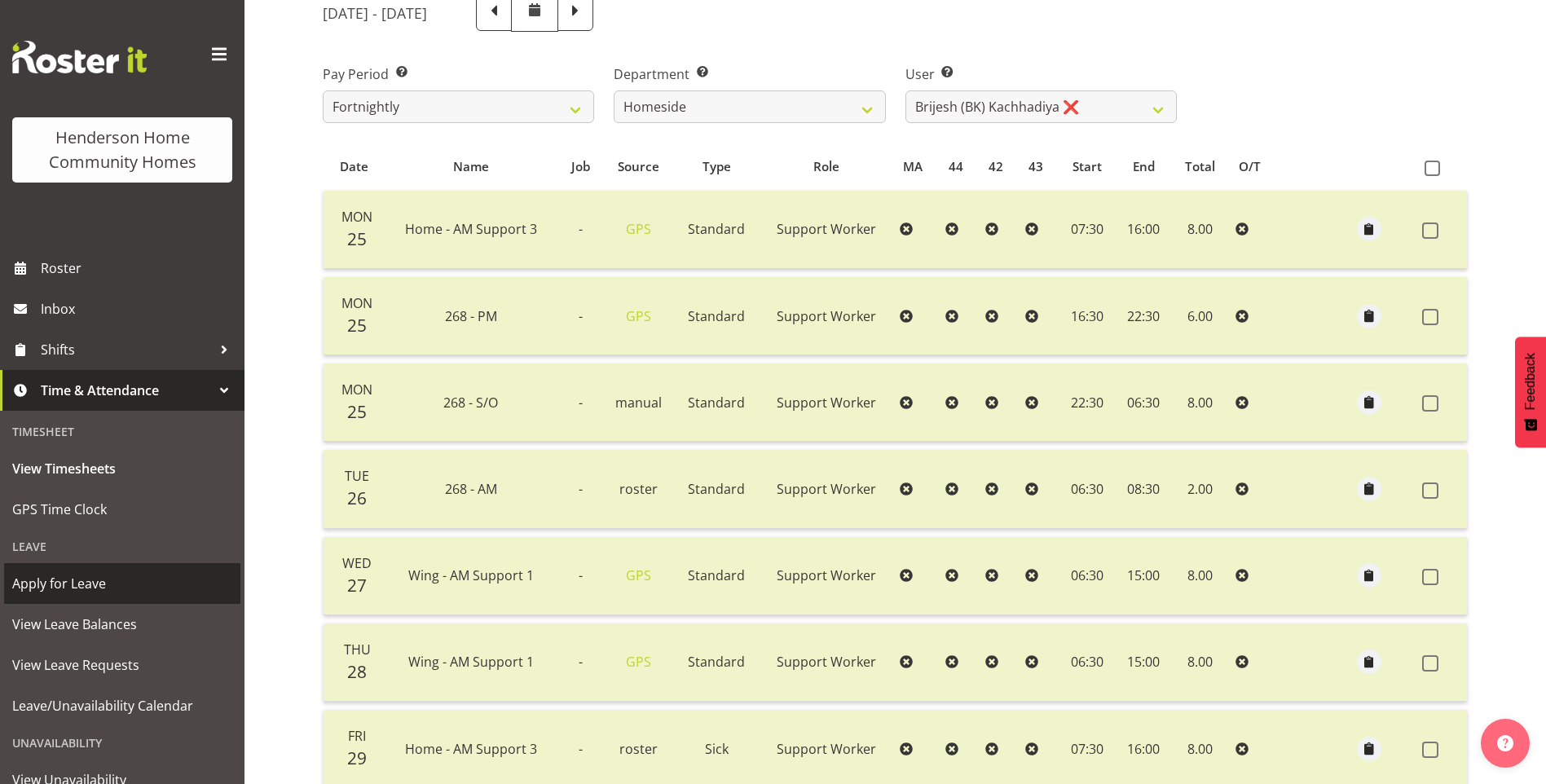
click at [109, 578] on span "Apply for Leave" at bounding box center [122, 583] width 220 height 24
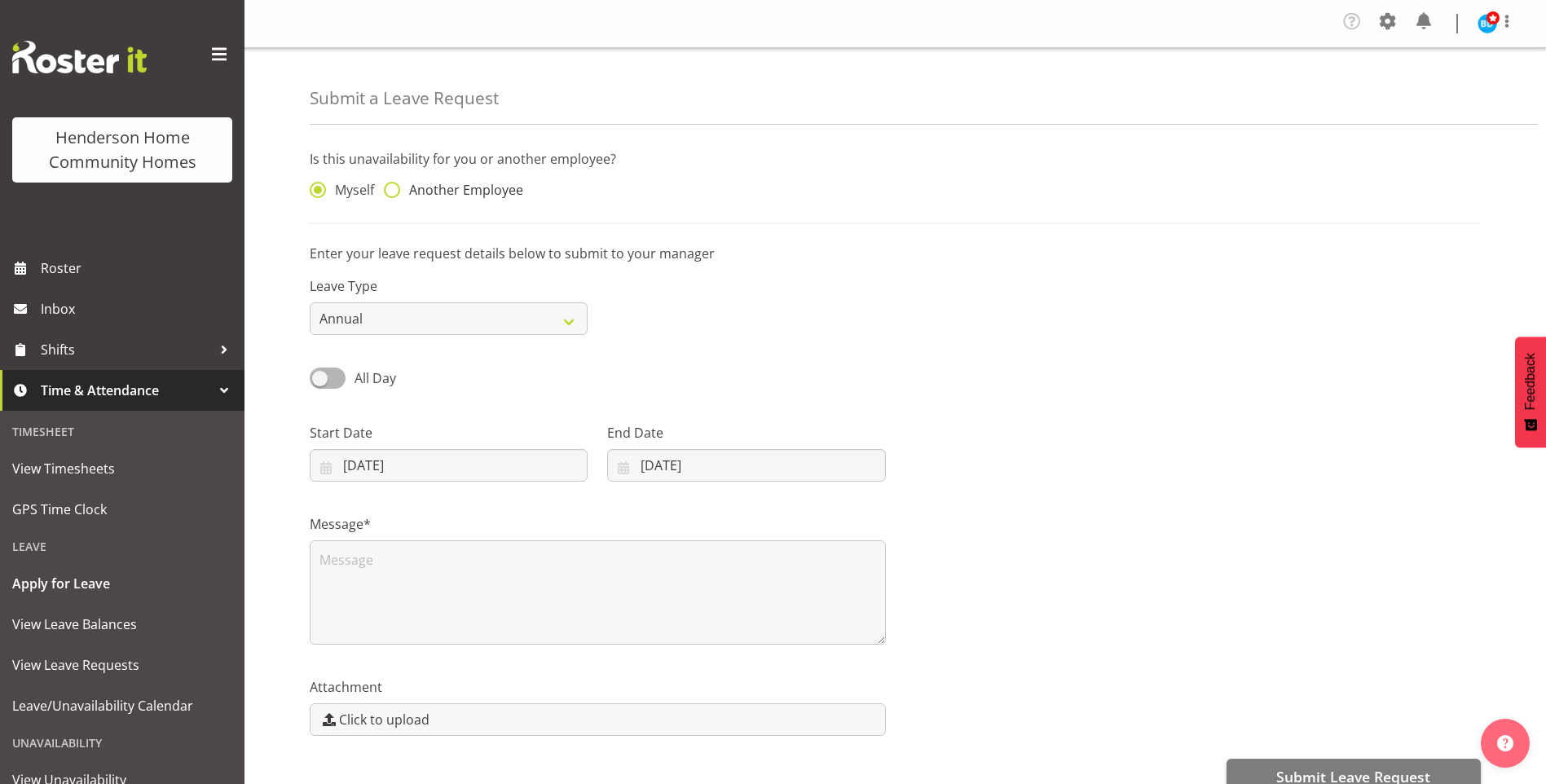
click at [488, 189] on span "Another Employee" at bounding box center [461, 190] width 123 height 17
click at [394, 189] on input "Another Employee" at bounding box center [389, 190] width 10 height 10
radio input "true"
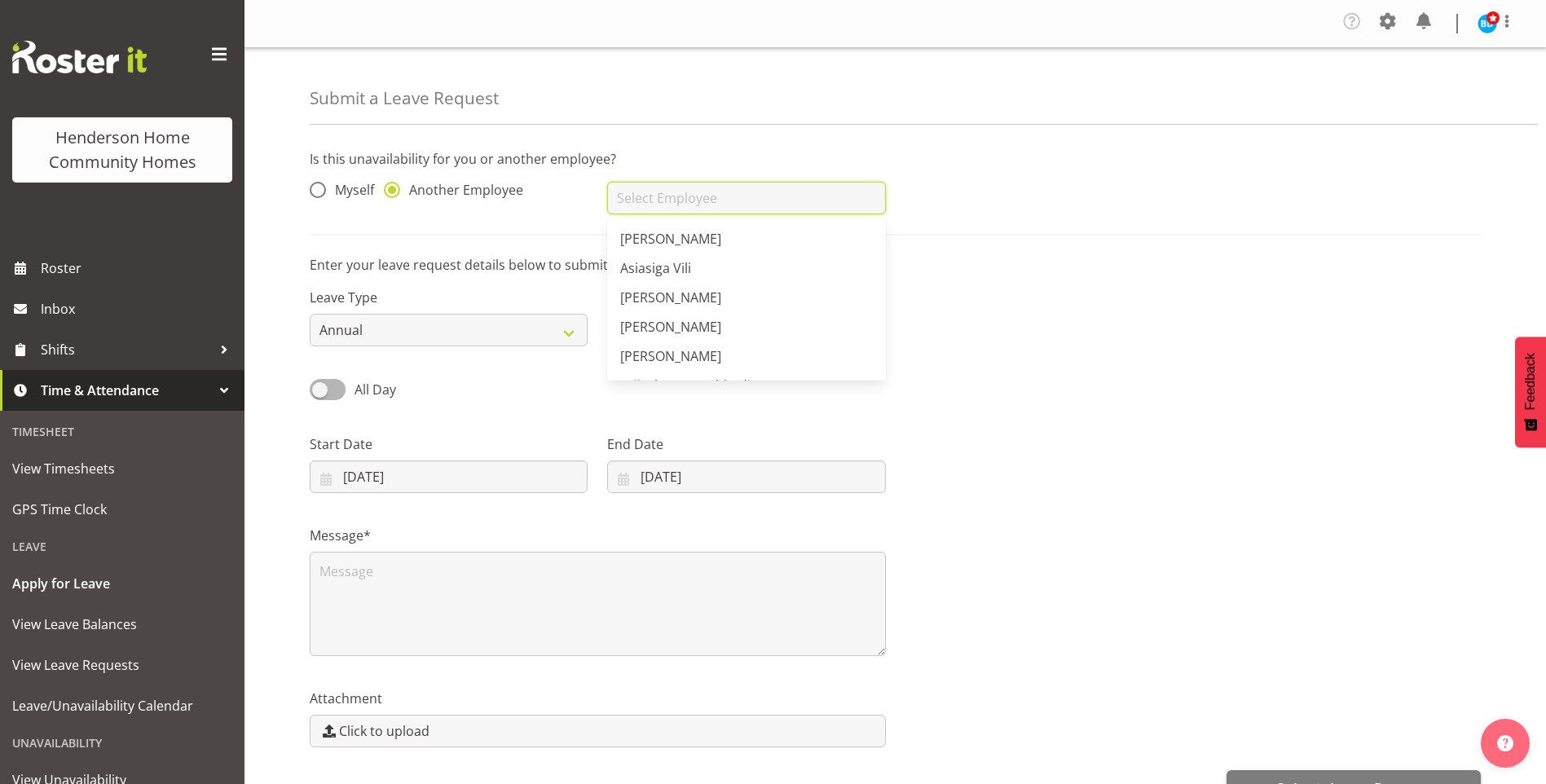
click at [662, 206] on input "text" at bounding box center [746, 197] width 278 height 33
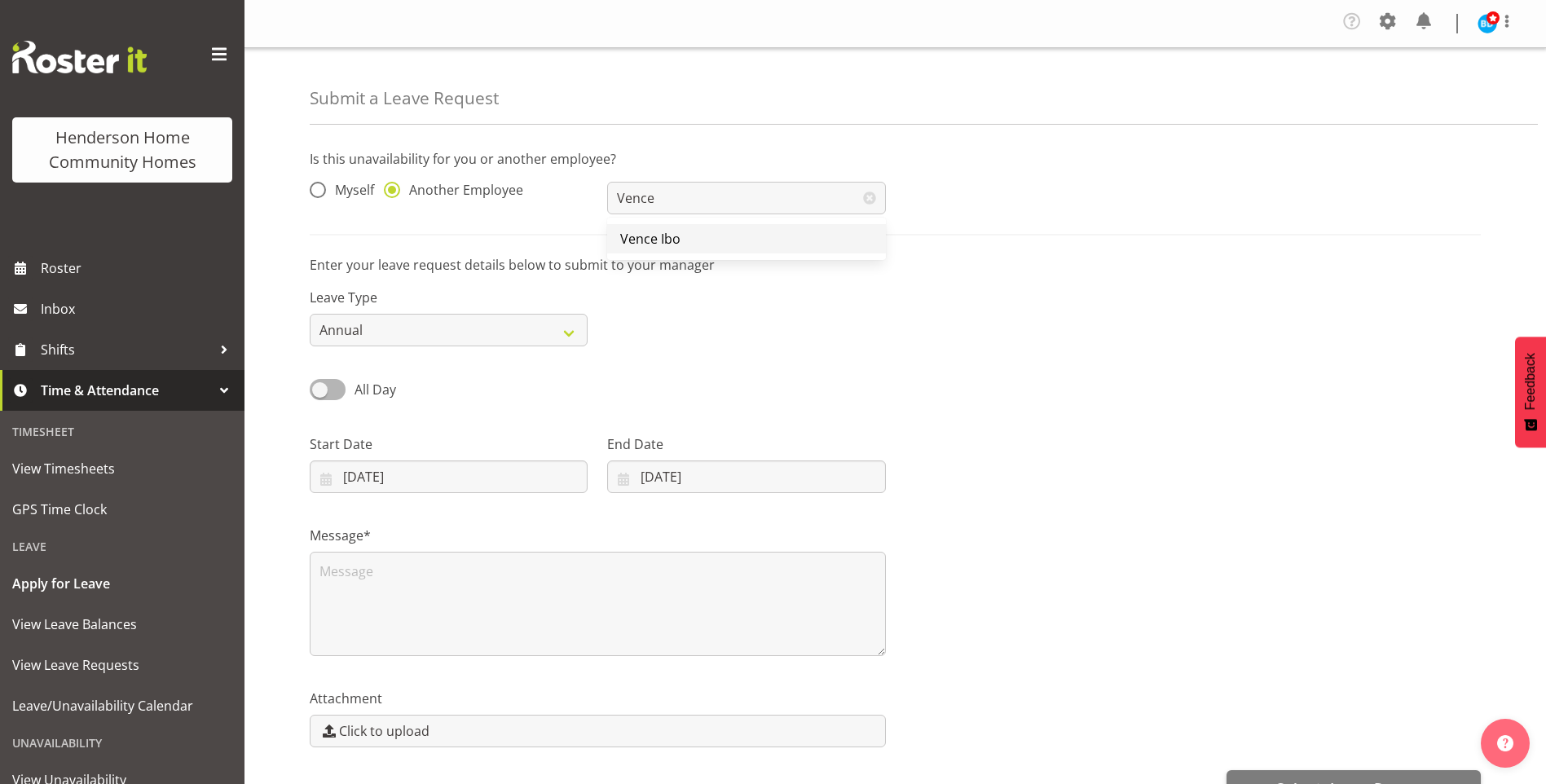
click at [647, 230] on span "Vence Ibo" at bounding box center [650, 238] width 60 height 18
type input "Vence Ibo"
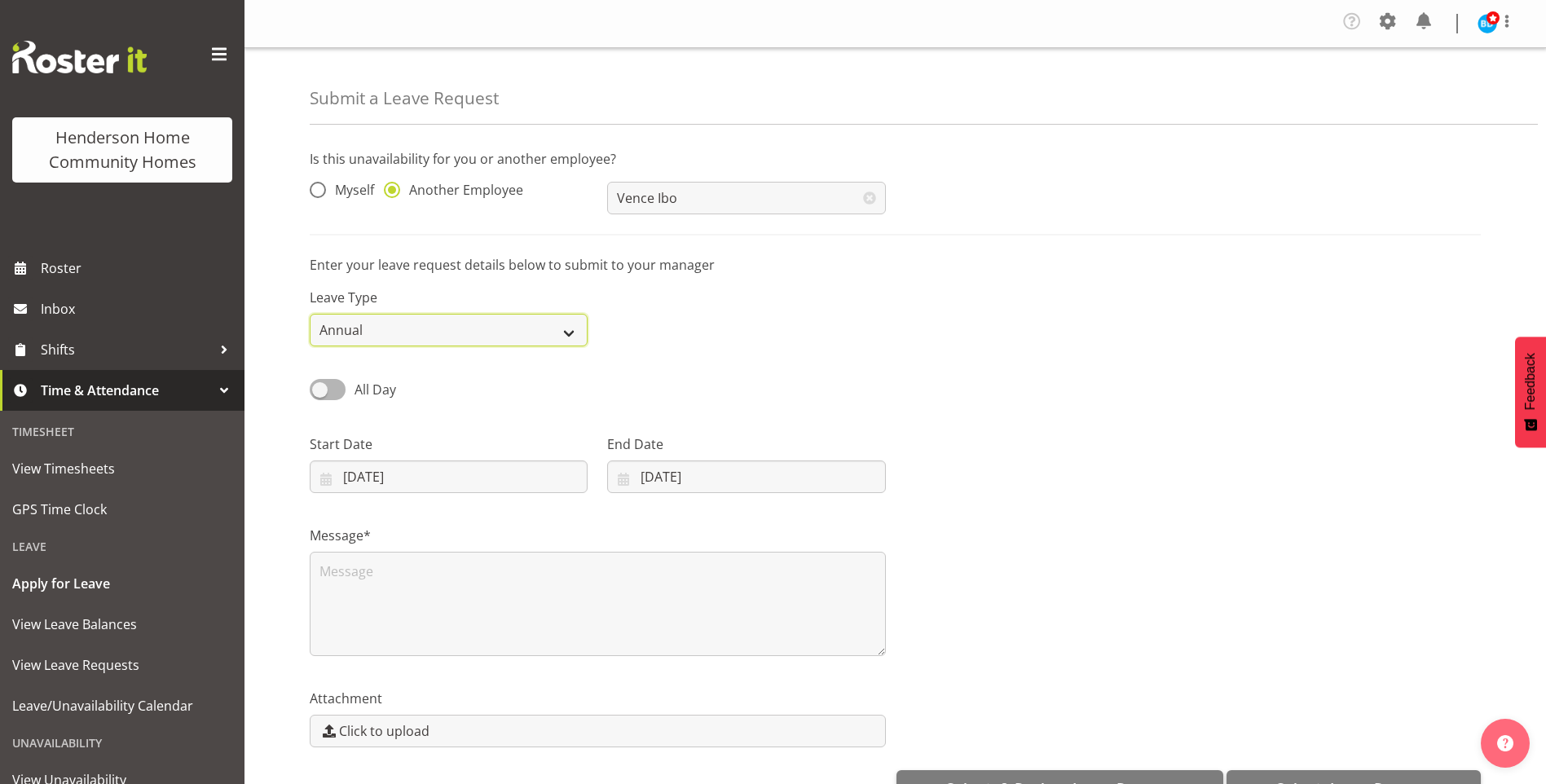
click at [401, 328] on select "Annual Sick Leave Without Pay Bereavement Domestic Violence Parental Jury Servi…" at bounding box center [448, 329] width 278 height 33
select select "Sick"
click at [310, 313] on select "Annual Sick Leave Without Pay Bereavement Domestic Violence Parental Jury Servi…" at bounding box center [448, 329] width 278 height 33
click at [365, 380] on span "All Day" at bounding box center [375, 389] width 42 height 18
click at [320, 384] on input "All Day" at bounding box center [314, 389] width 10 height 10
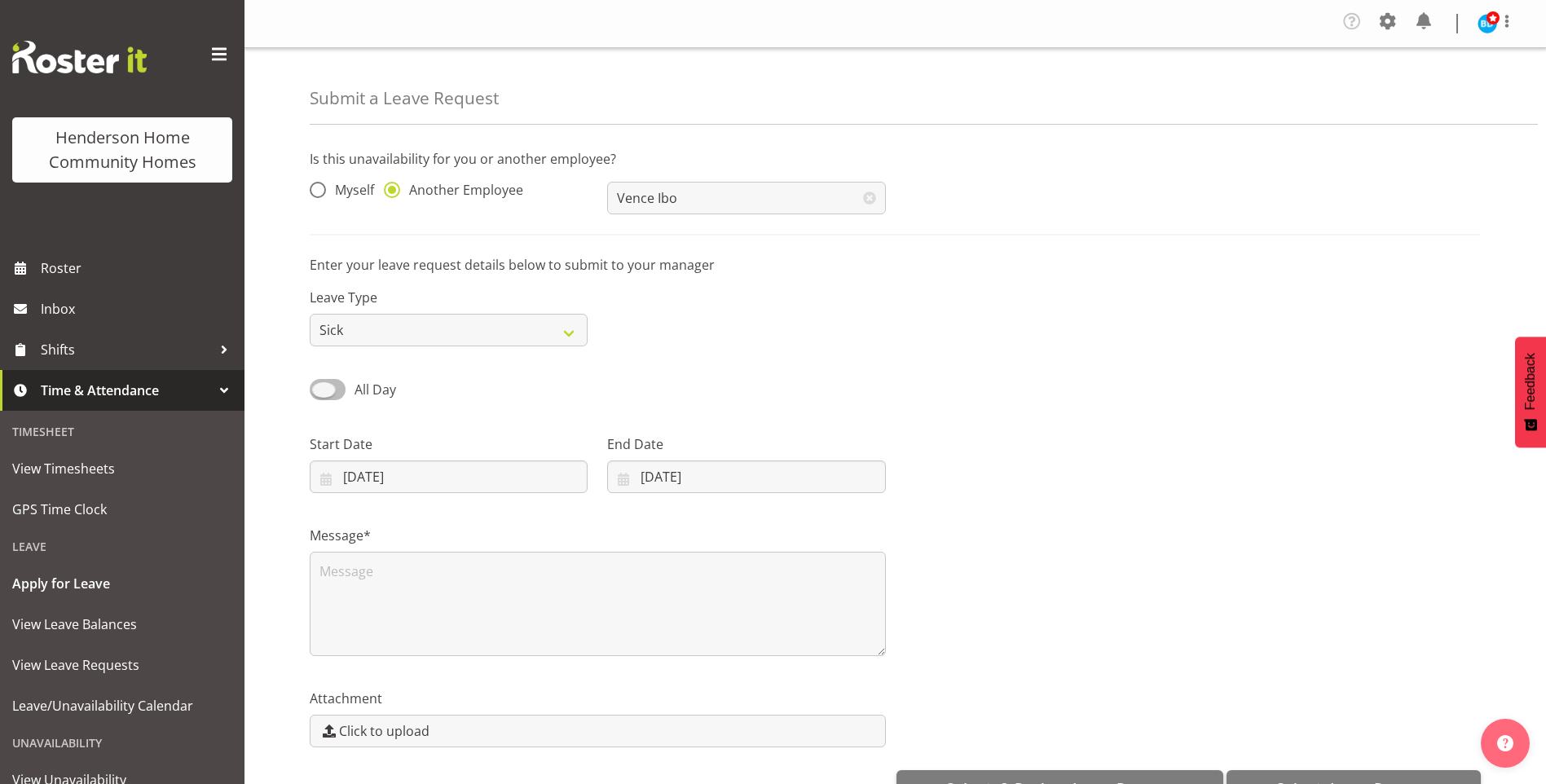
checkbox input "true"
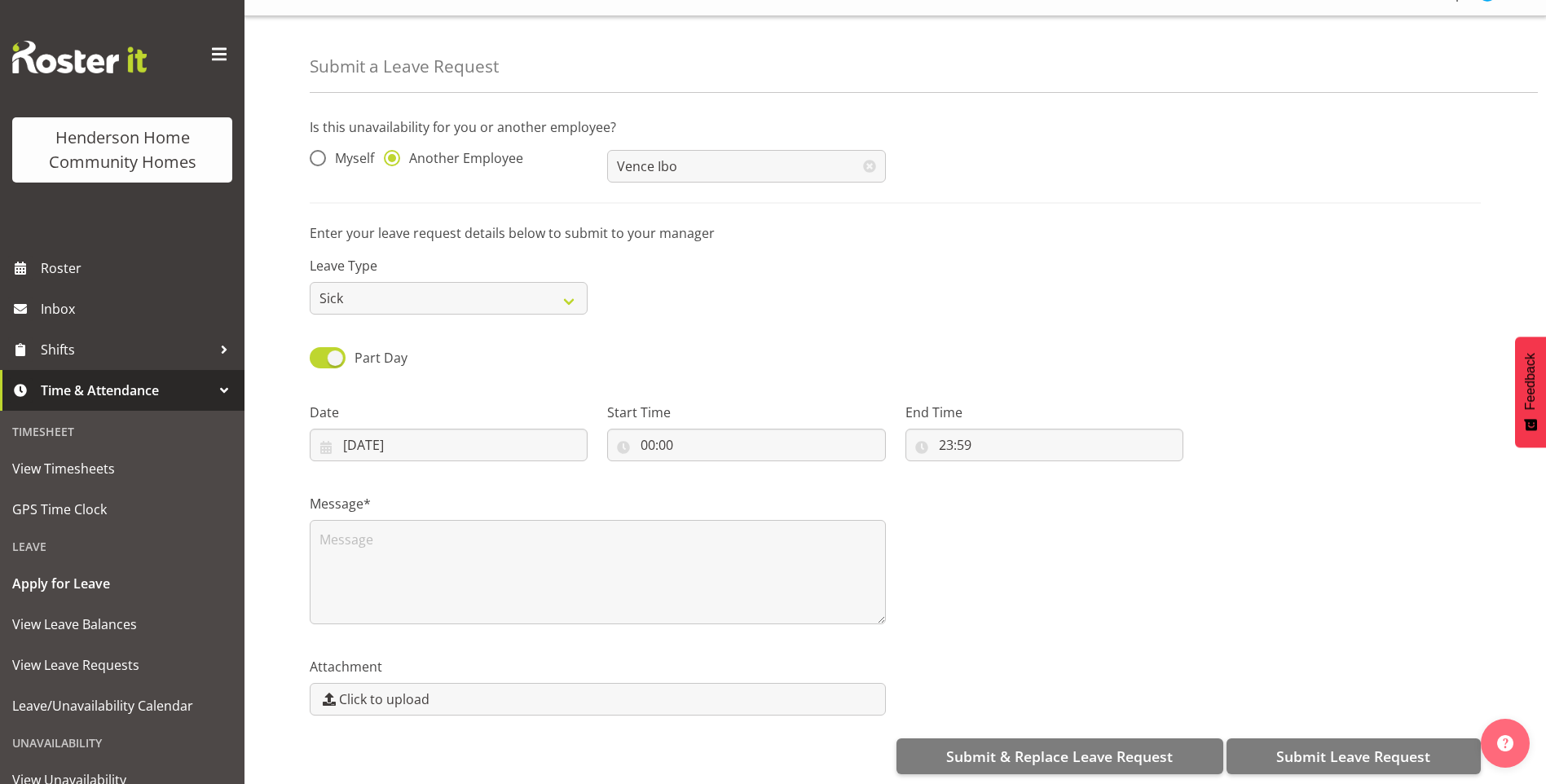
scroll to position [47, 0]
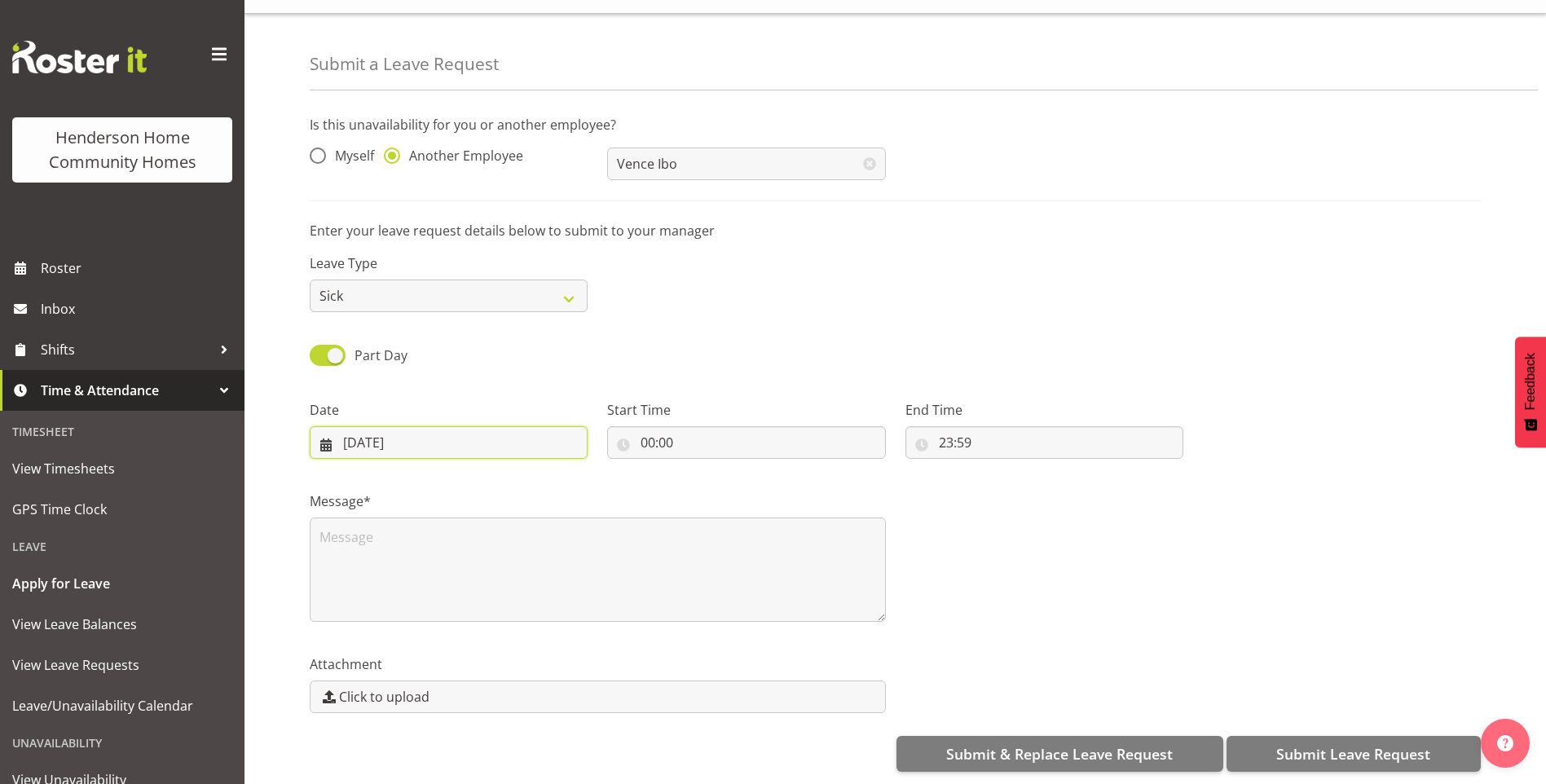
click at [409, 431] on input "01/09/2025" at bounding box center [448, 442] width 278 height 33
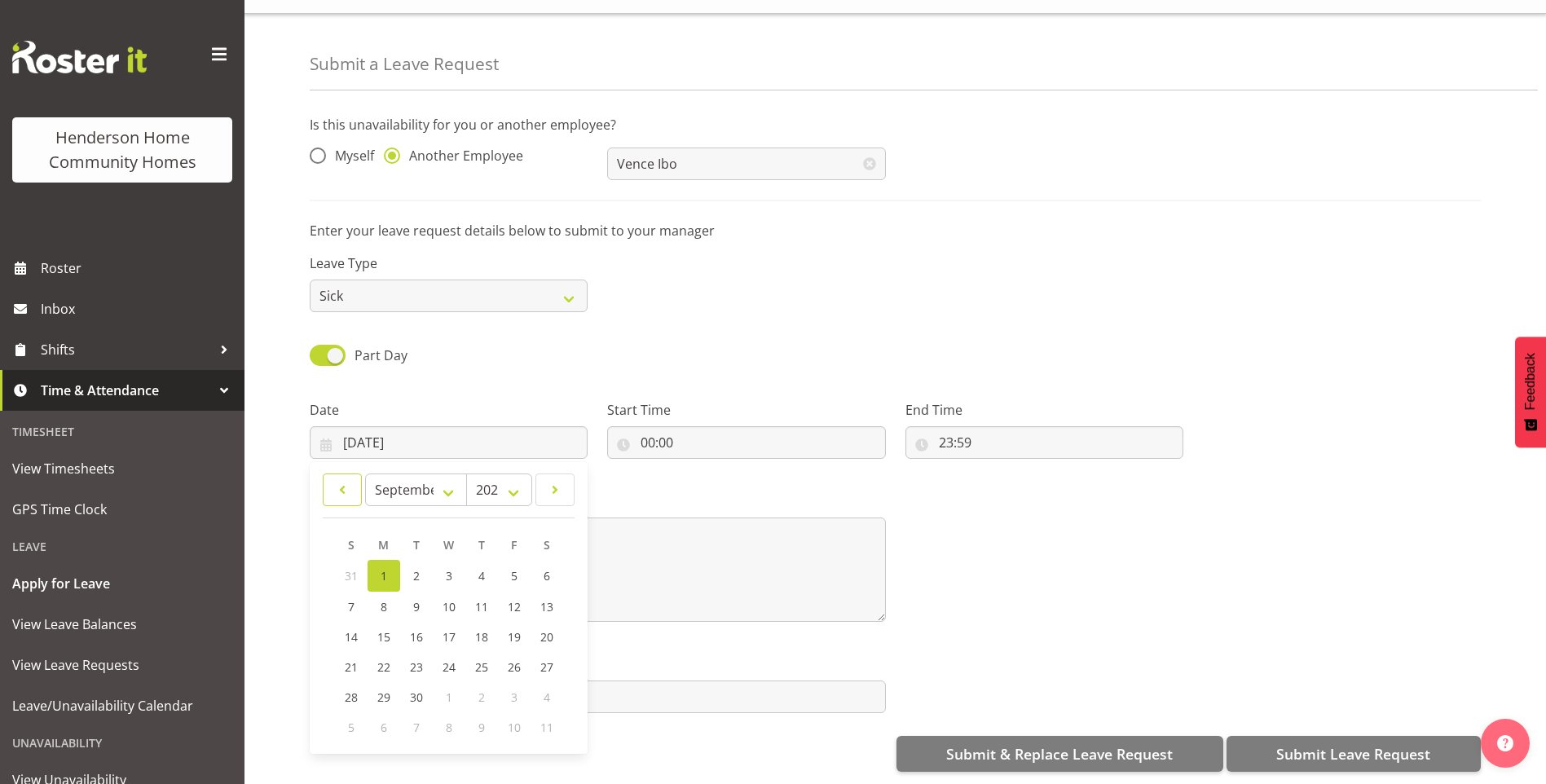
click at [335, 481] on span at bounding box center [341, 489] width 18 height 20
select select "7"
drag, startPoint x: 348, startPoint y: 711, endPoint x: 392, endPoint y: 644, distance: 80.2
click at [349, 719] on span "31" at bounding box center [352, 726] width 13 height 16
type input "31/08/2025"
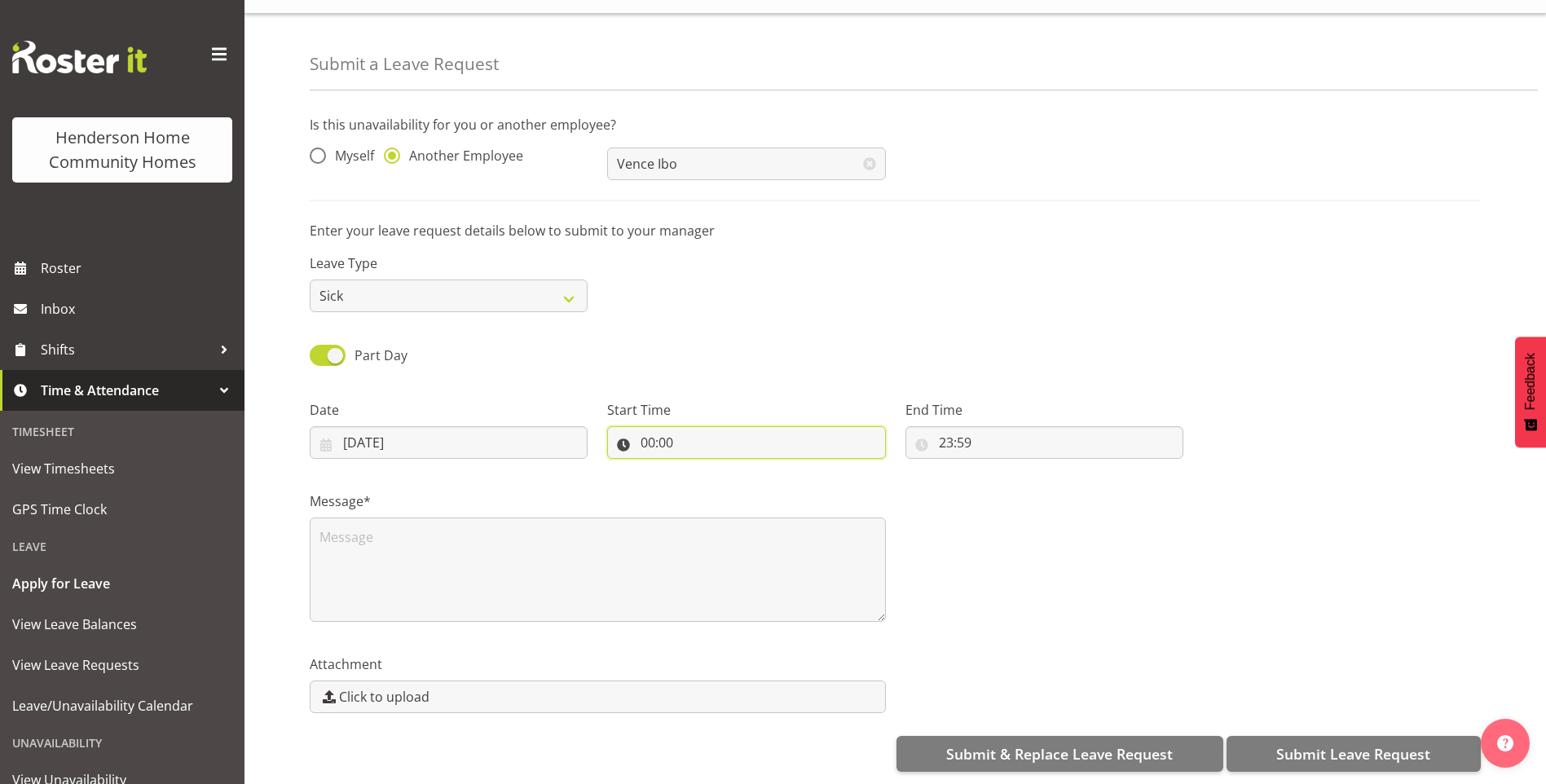
click at [646, 426] on input "00:00" at bounding box center [746, 442] width 278 height 33
click at [717, 471] on select "00 01 02 03 04 05 06 07 08 09 10 11 12 13 14 15 16 17 18 19 20 21 22 23" at bounding box center [718, 485] width 36 height 33
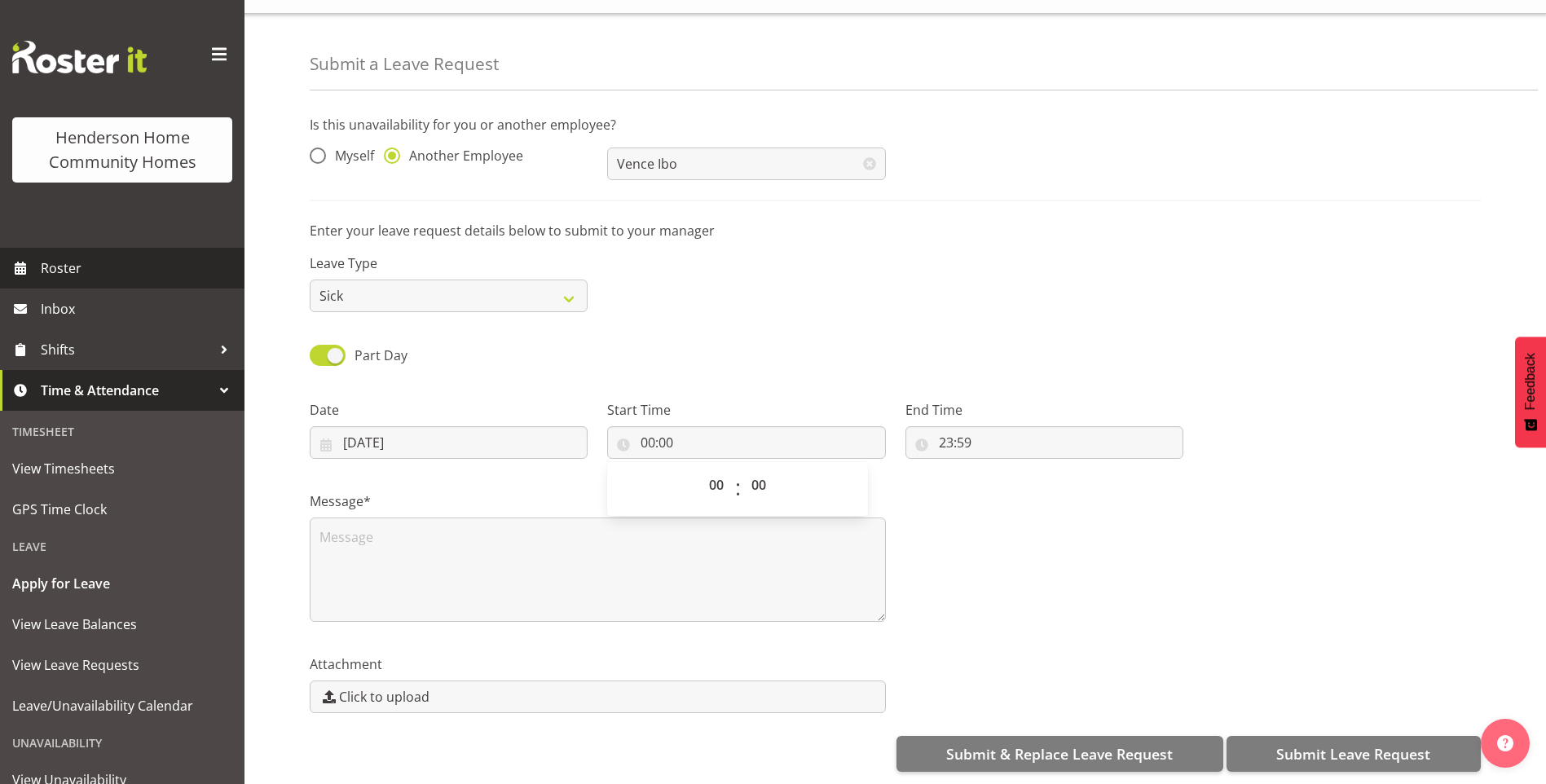
click at [118, 273] on span "Roster" at bounding box center [139, 268] width 195 height 24
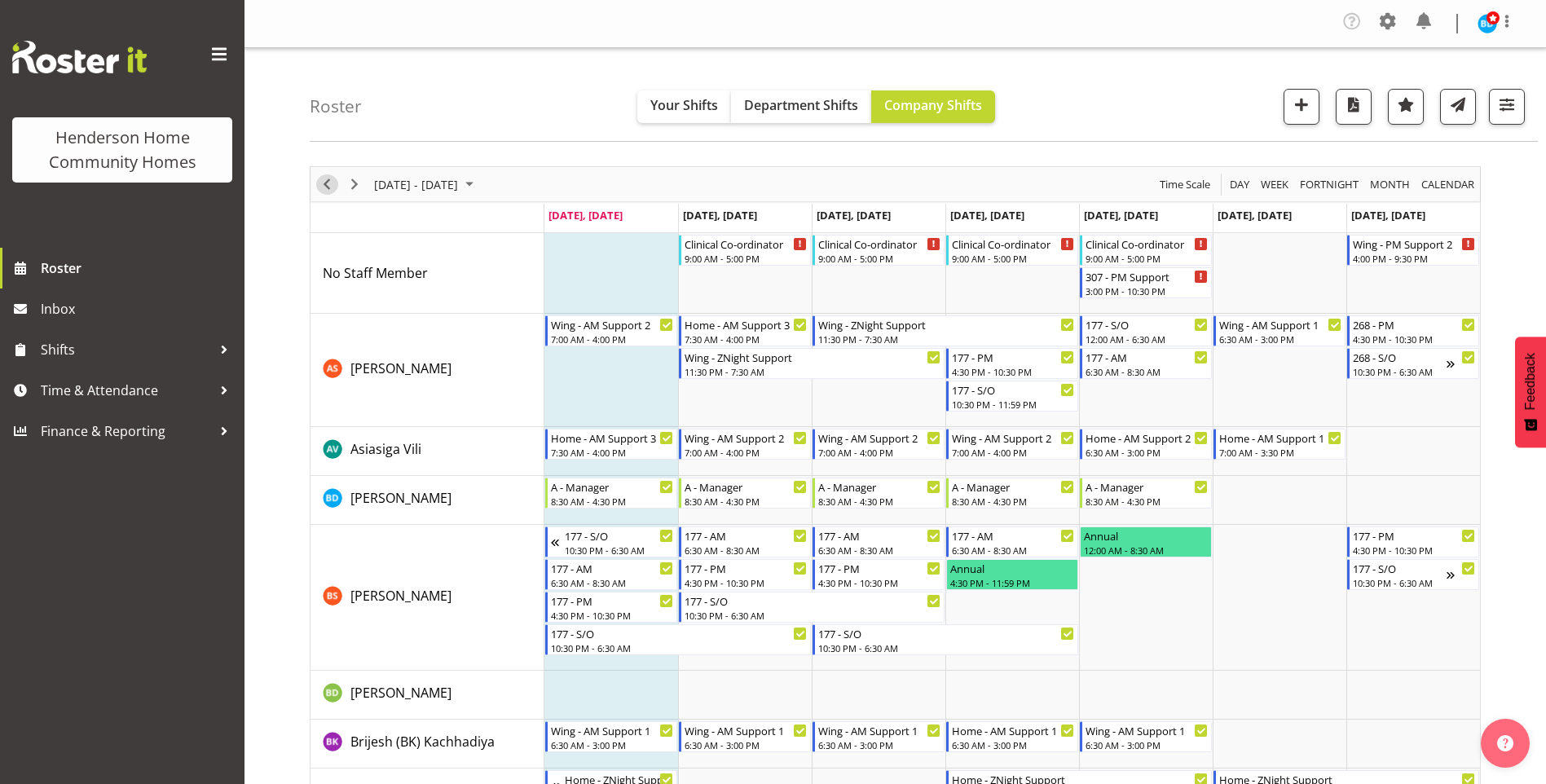
click at [323, 181] on span "Previous" at bounding box center [327, 185] width 20 height 20
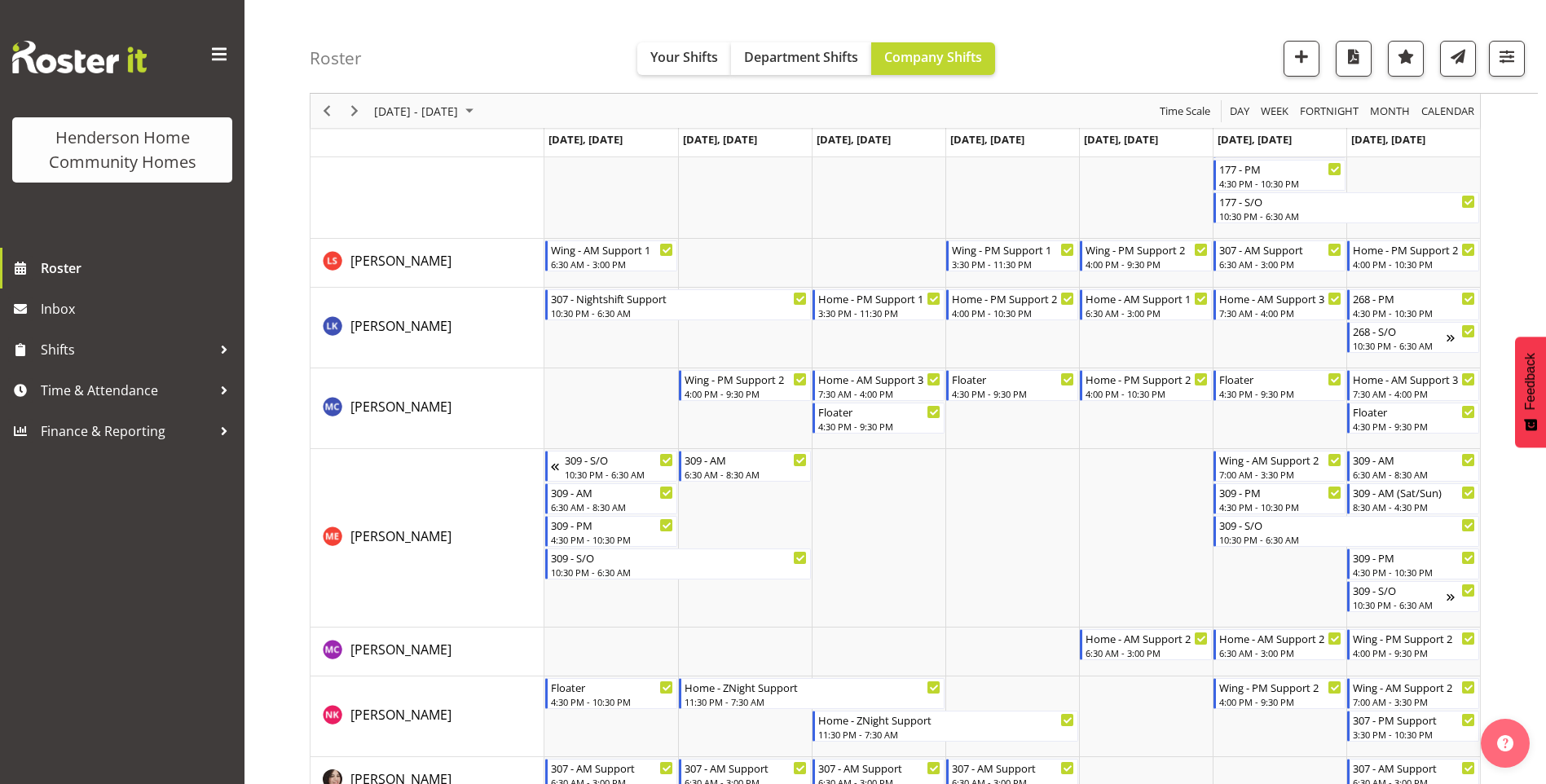
scroll to position [1698, 0]
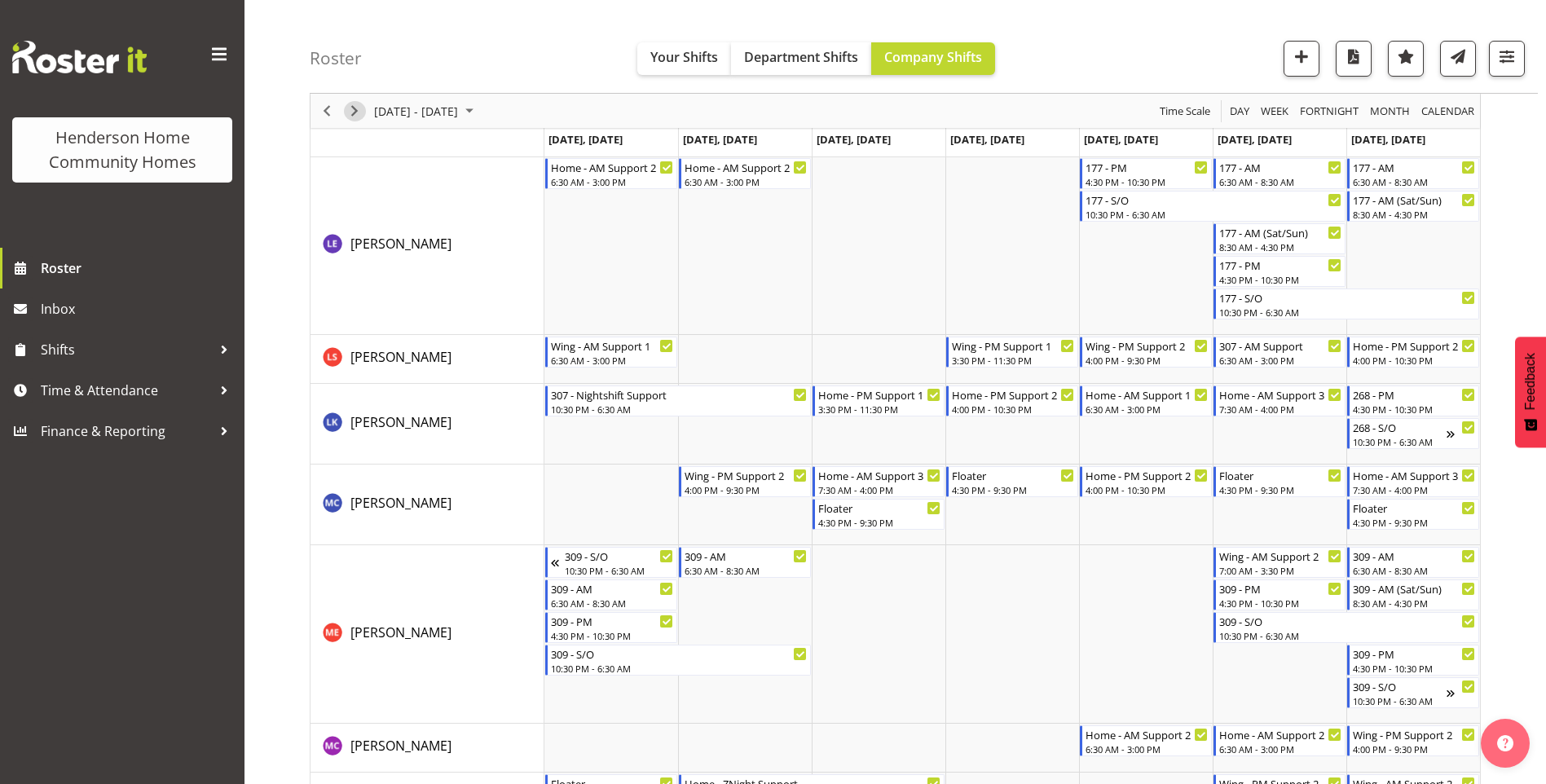
click at [346, 106] on span "Next" at bounding box center [354, 112] width 20 height 20
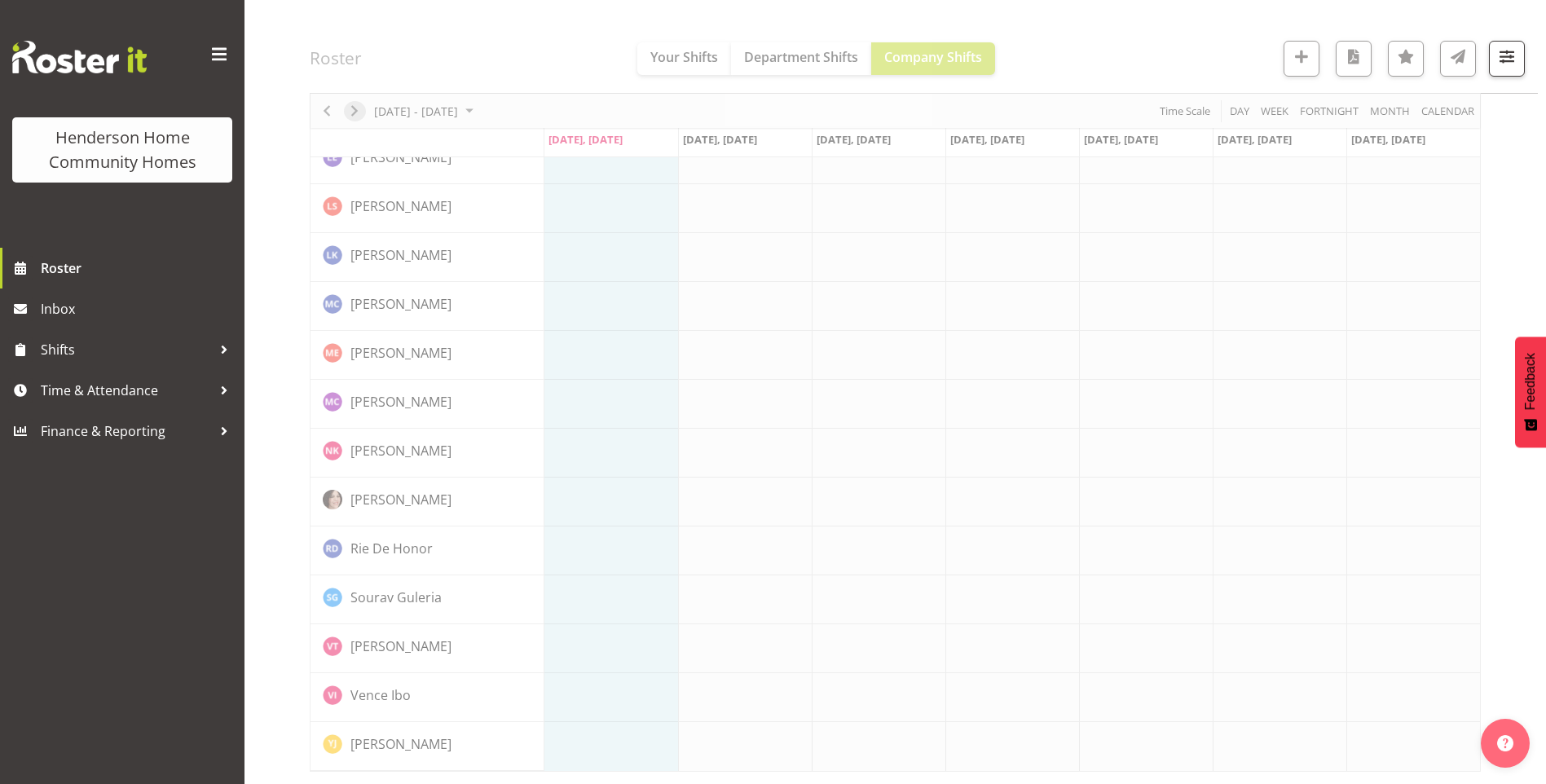
scroll to position [1076, 0]
click at [102, 383] on span "Time & Attendance" at bounding box center [127, 391] width 171 height 24
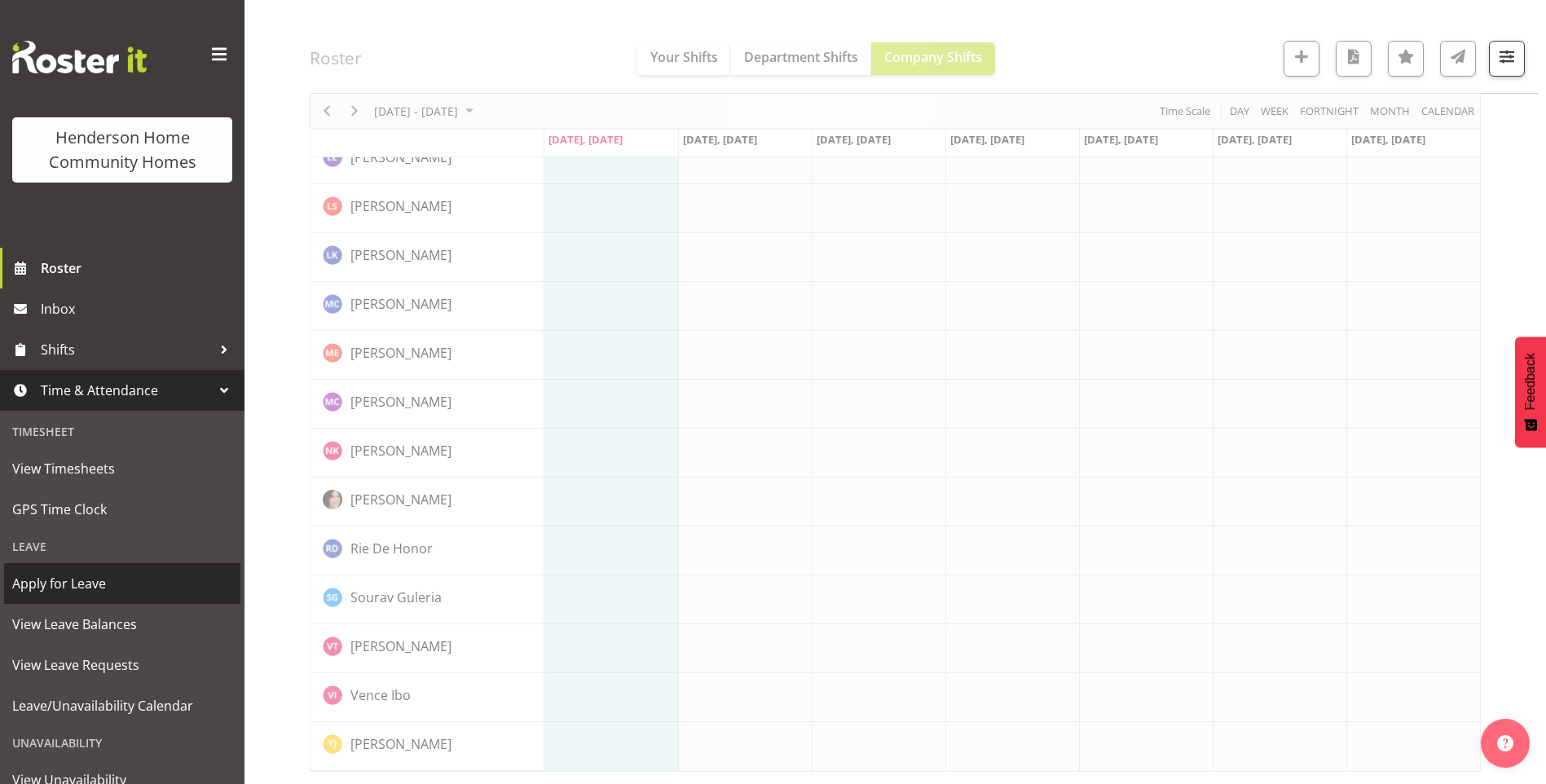
click at [83, 586] on span "Apply for Leave" at bounding box center [122, 583] width 220 height 24
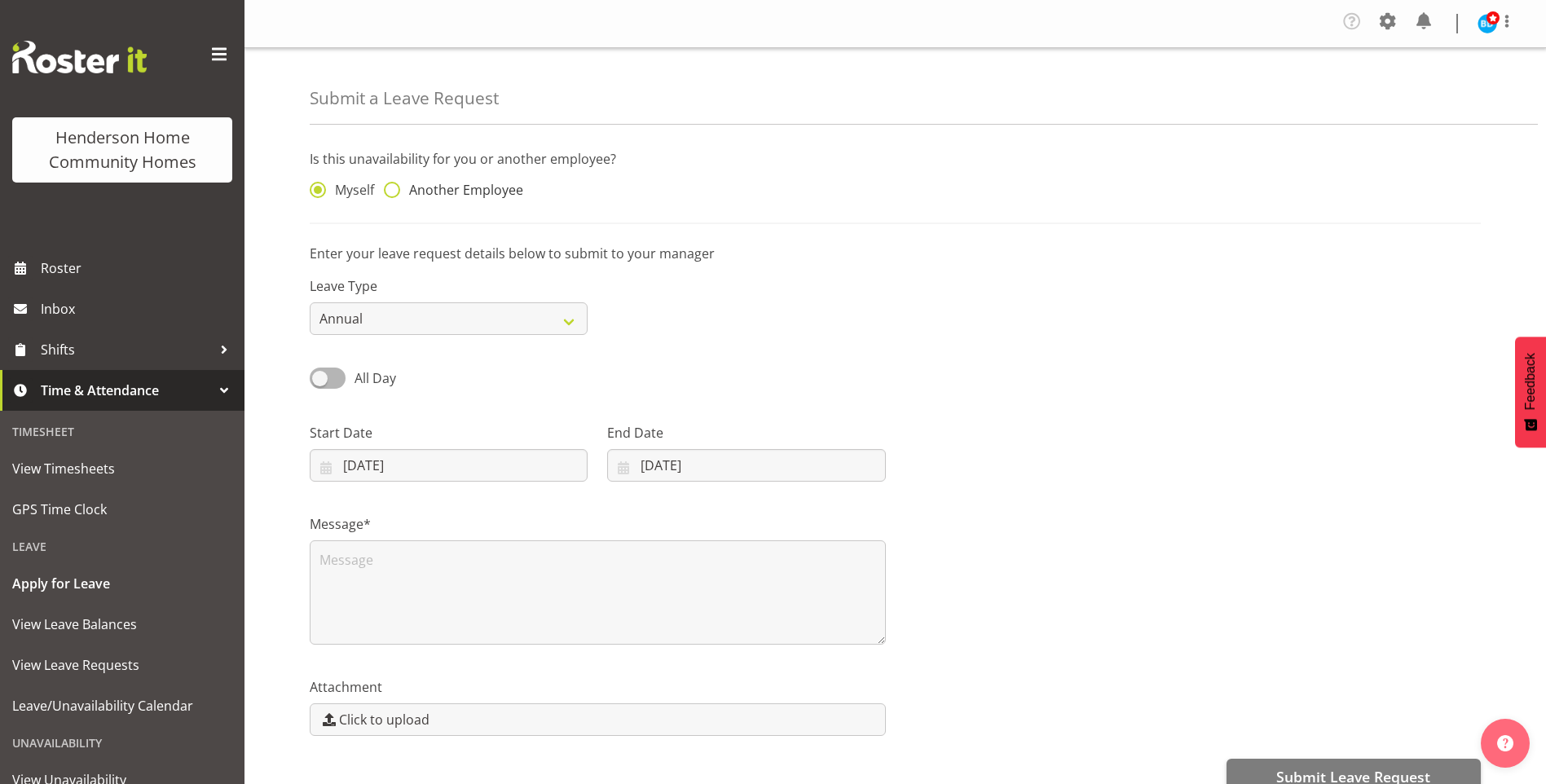
click at [492, 193] on span "Another Employee" at bounding box center [461, 190] width 123 height 17
click at [394, 193] on input "Another Employee" at bounding box center [389, 190] width 10 height 10
radio input "true"
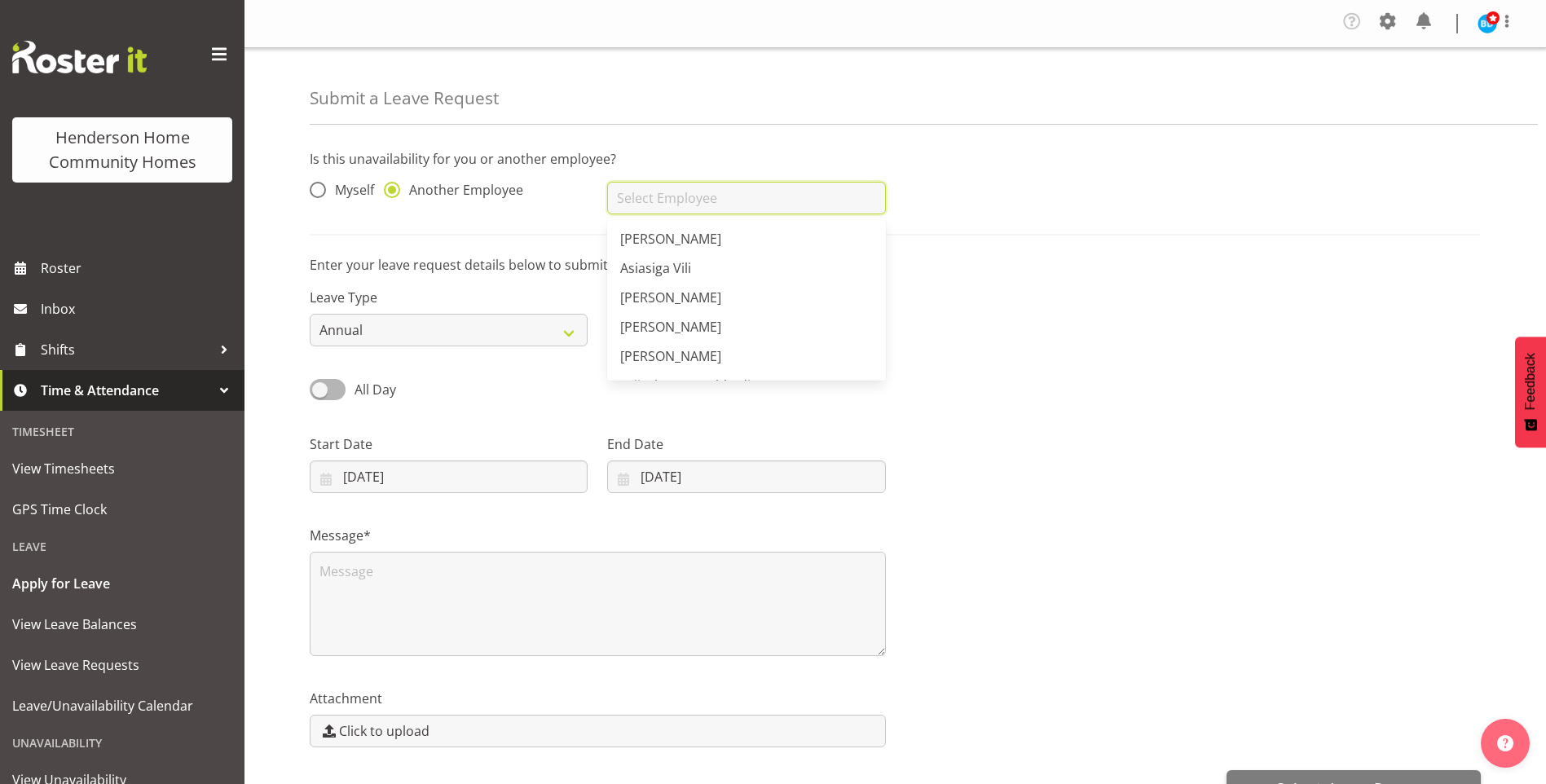
click at [623, 203] on input "text" at bounding box center [746, 197] width 278 height 33
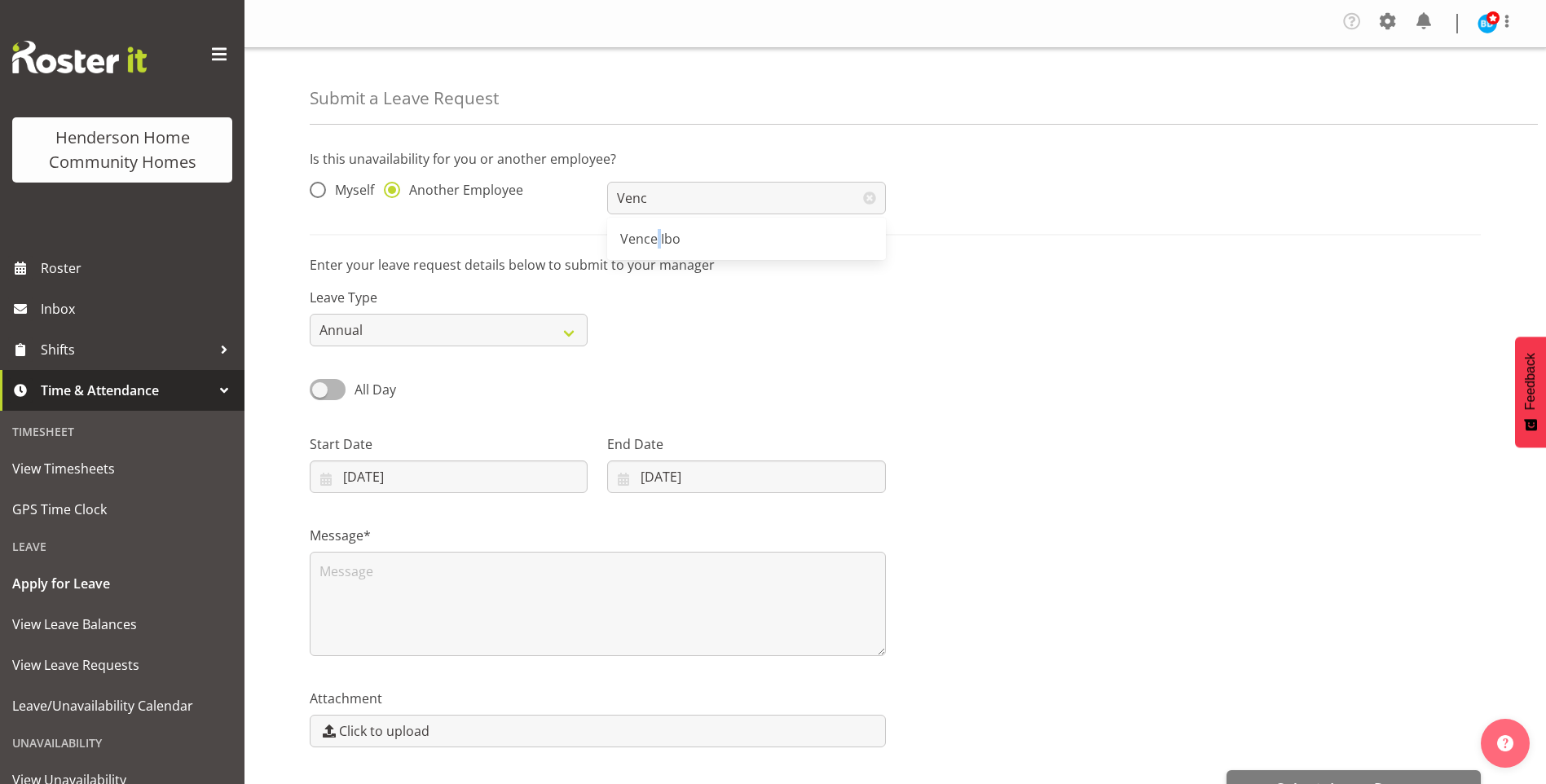
click at [654, 240] on span "Vence Ibo" at bounding box center [650, 238] width 60 height 18
type input "Vence Ibo"
drag, startPoint x: 418, startPoint y: 299, endPoint x: 416, endPoint y: 309, distance: 10.2
click at [418, 301] on label "Leave Type" at bounding box center [448, 297] width 278 height 20
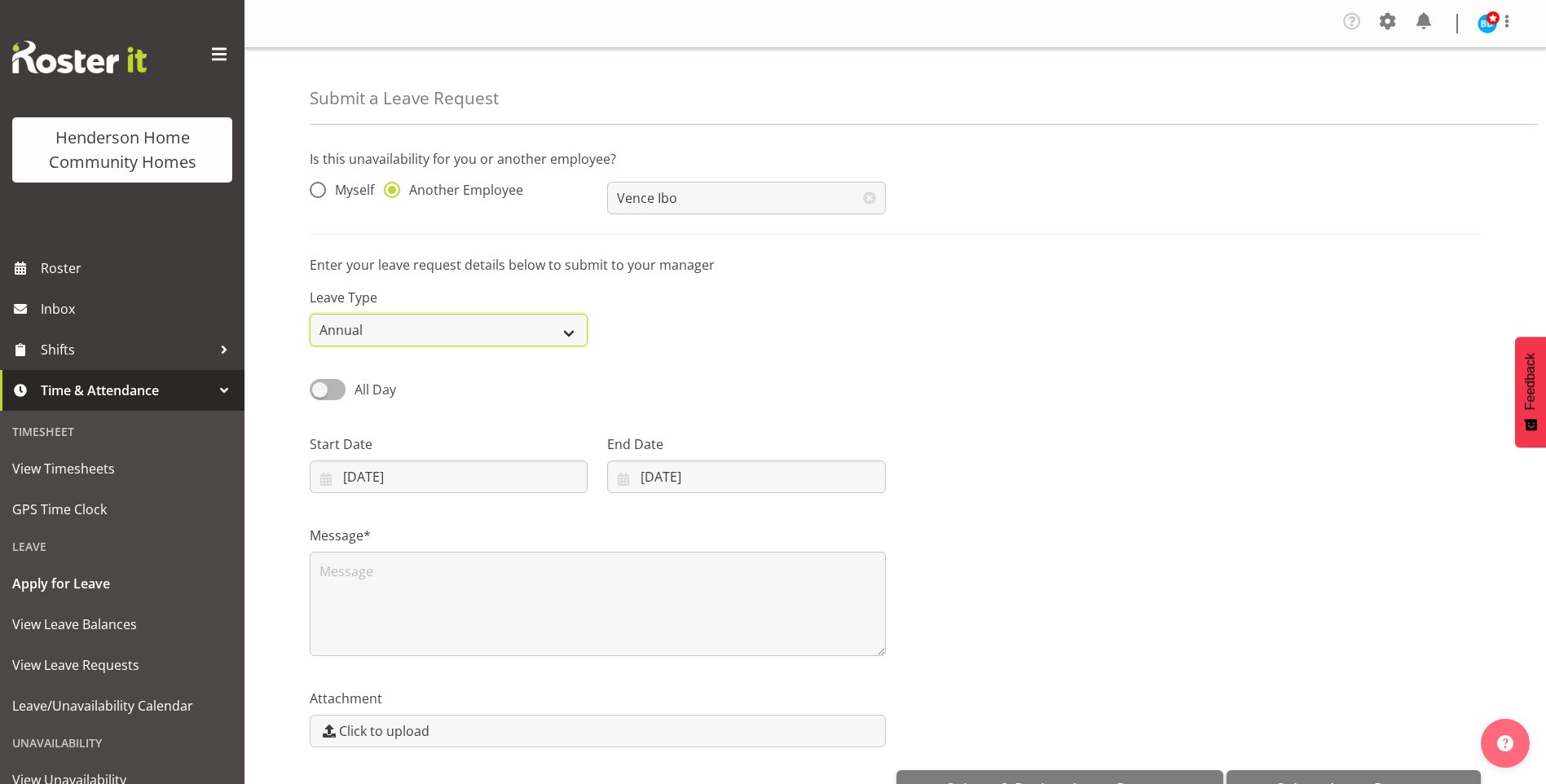
click at [398, 332] on select "Annual Sick Leave Without Pay Bereavement Domestic Violence Parental Jury Servi…" at bounding box center [448, 329] width 278 height 33
select select "Sick"
click at [310, 313] on select "Annual Sick Leave Without Pay Bereavement Domestic Violence Parental Jury Servi…" at bounding box center [448, 329] width 278 height 33
click at [388, 475] on input "01/09/2025" at bounding box center [448, 476] width 278 height 33
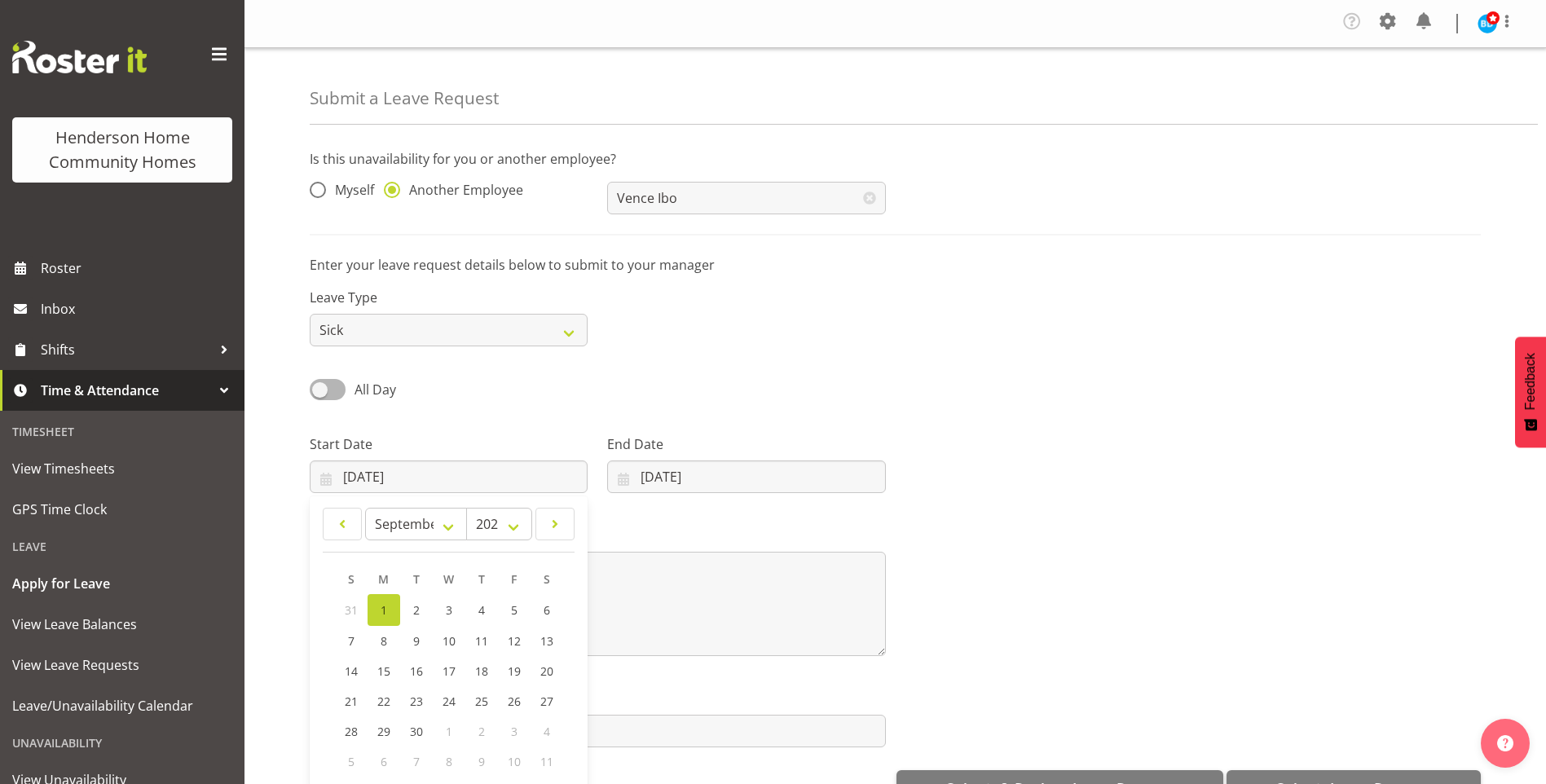
click at [352, 581] on span "S" at bounding box center [351, 578] width 7 height 16
click at [350, 525] on span at bounding box center [341, 524] width 18 height 20
select select "7"
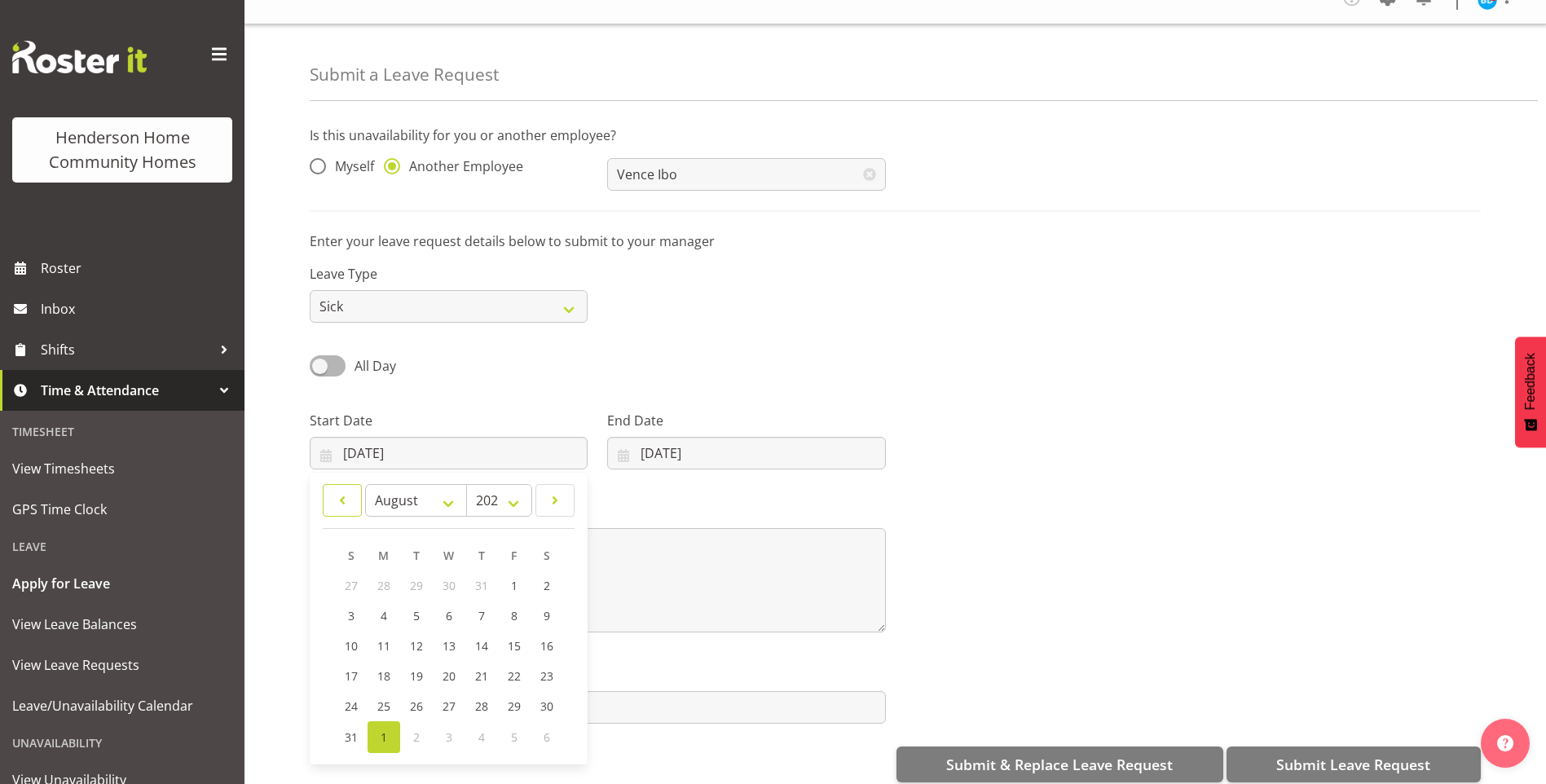
scroll to position [47, 0]
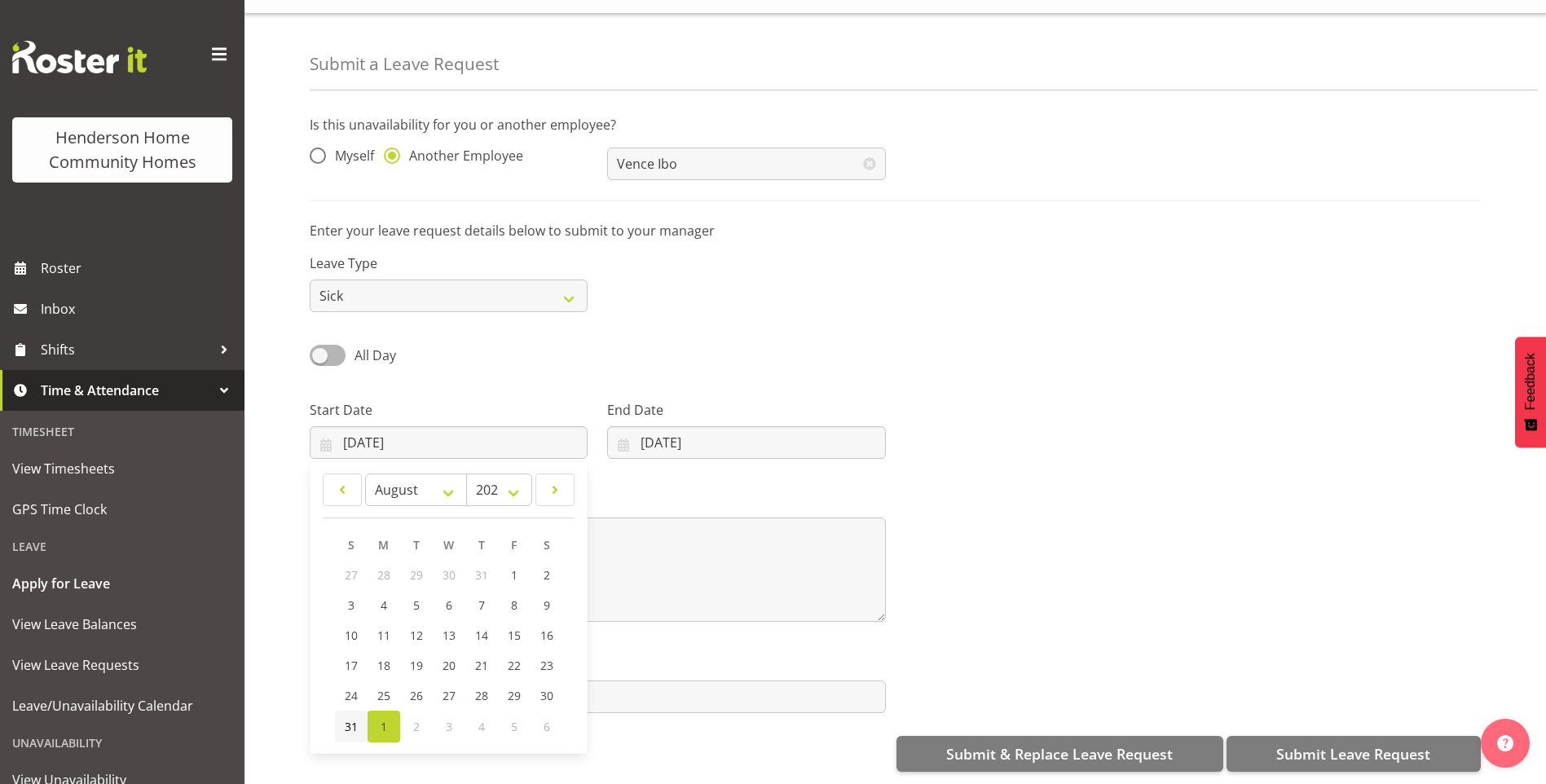
click at [351, 719] on span "31" at bounding box center [352, 726] width 13 height 16
type input "31/08/2025"
click at [365, 346] on span "All Day" at bounding box center [375, 354] width 42 height 18
click at [320, 350] on input "All Day" at bounding box center [314, 354] width 10 height 10
checkbox input "true"
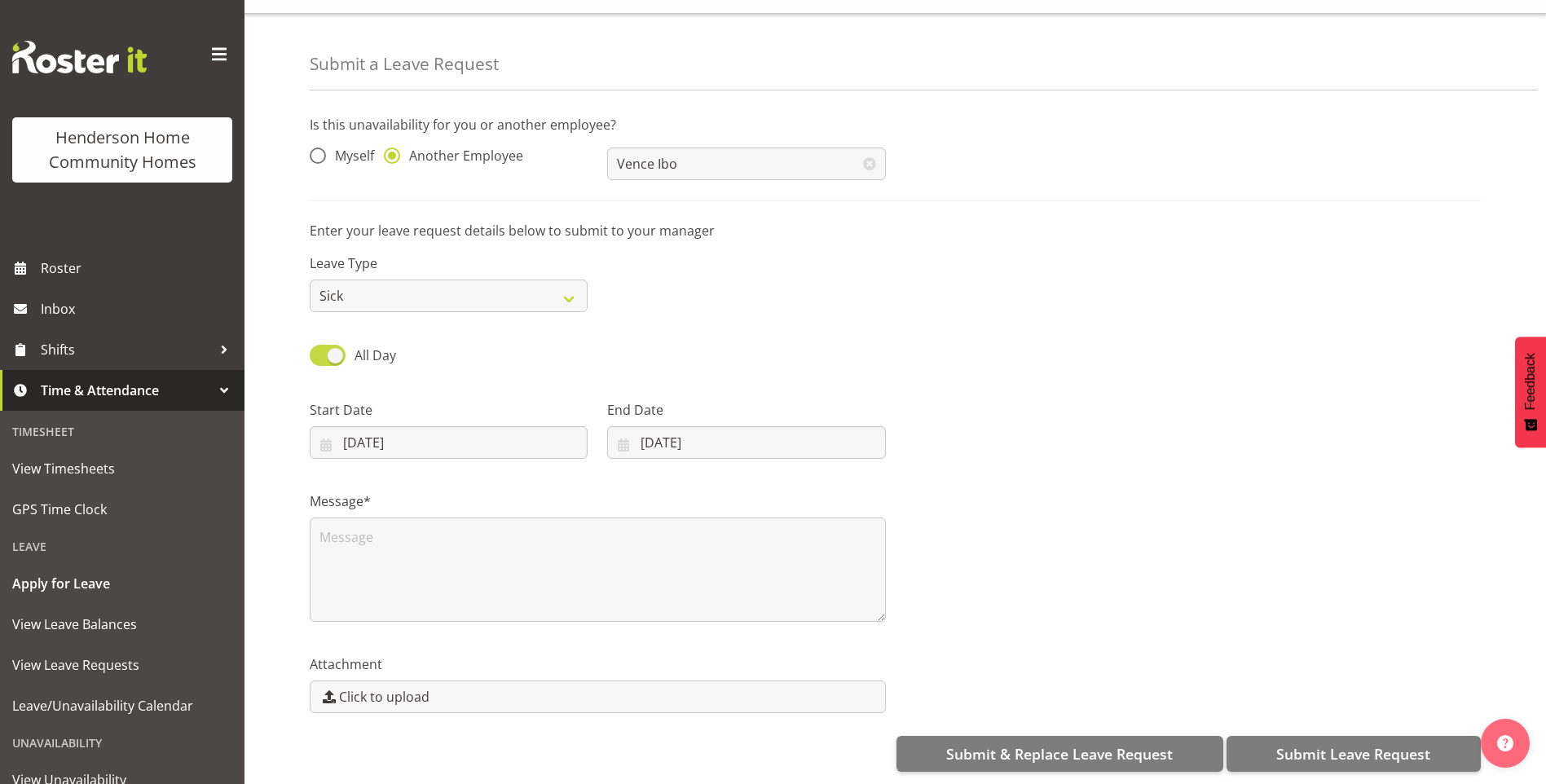
type input "01/09/2025"
click at [353, 429] on input "01/09/2025" at bounding box center [448, 442] width 278 height 33
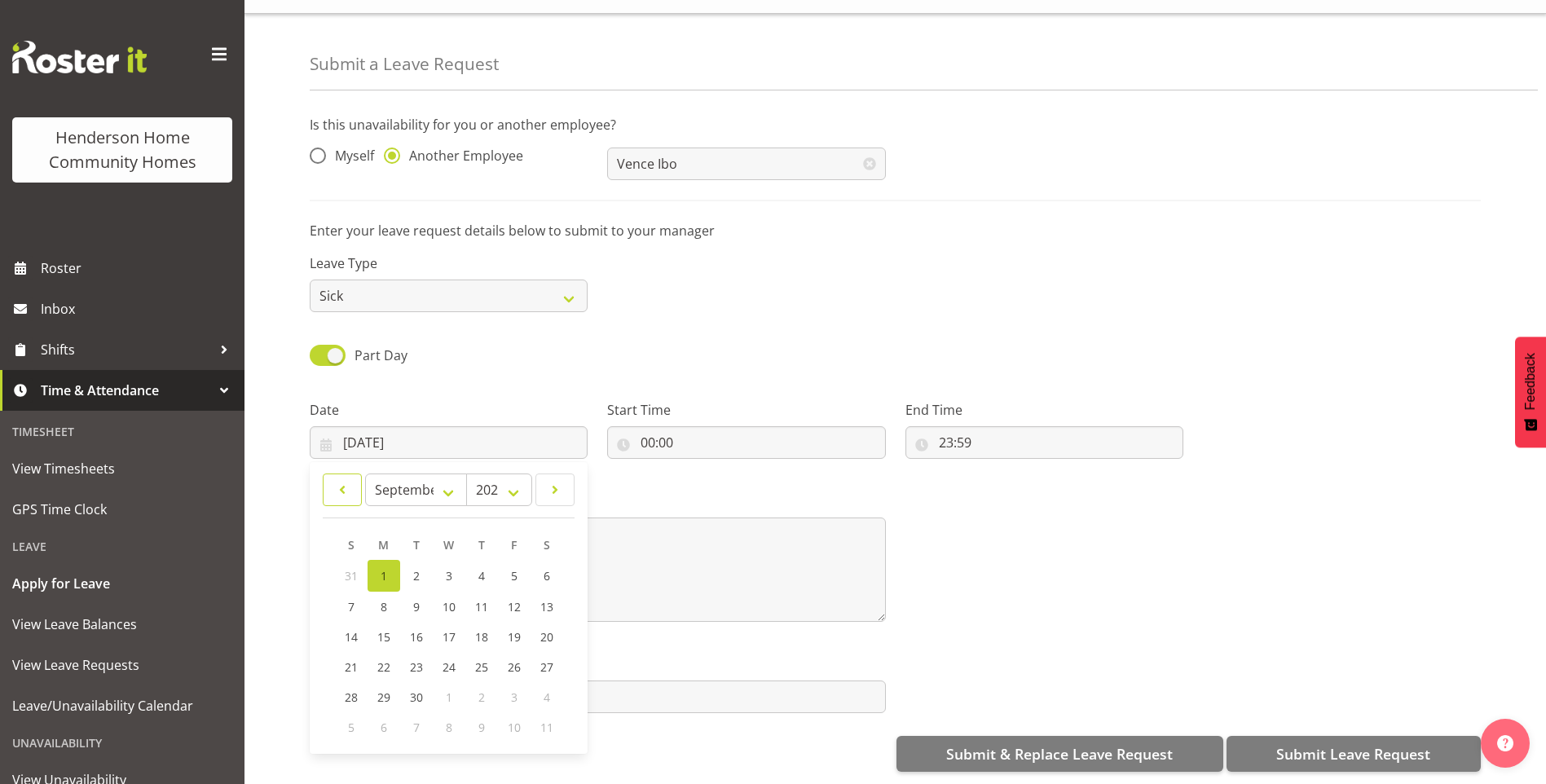
click at [349, 480] on span at bounding box center [341, 489] width 18 height 20
select select "7"
click at [355, 719] on span "31" at bounding box center [352, 726] width 13 height 16
type input "31/08/2025"
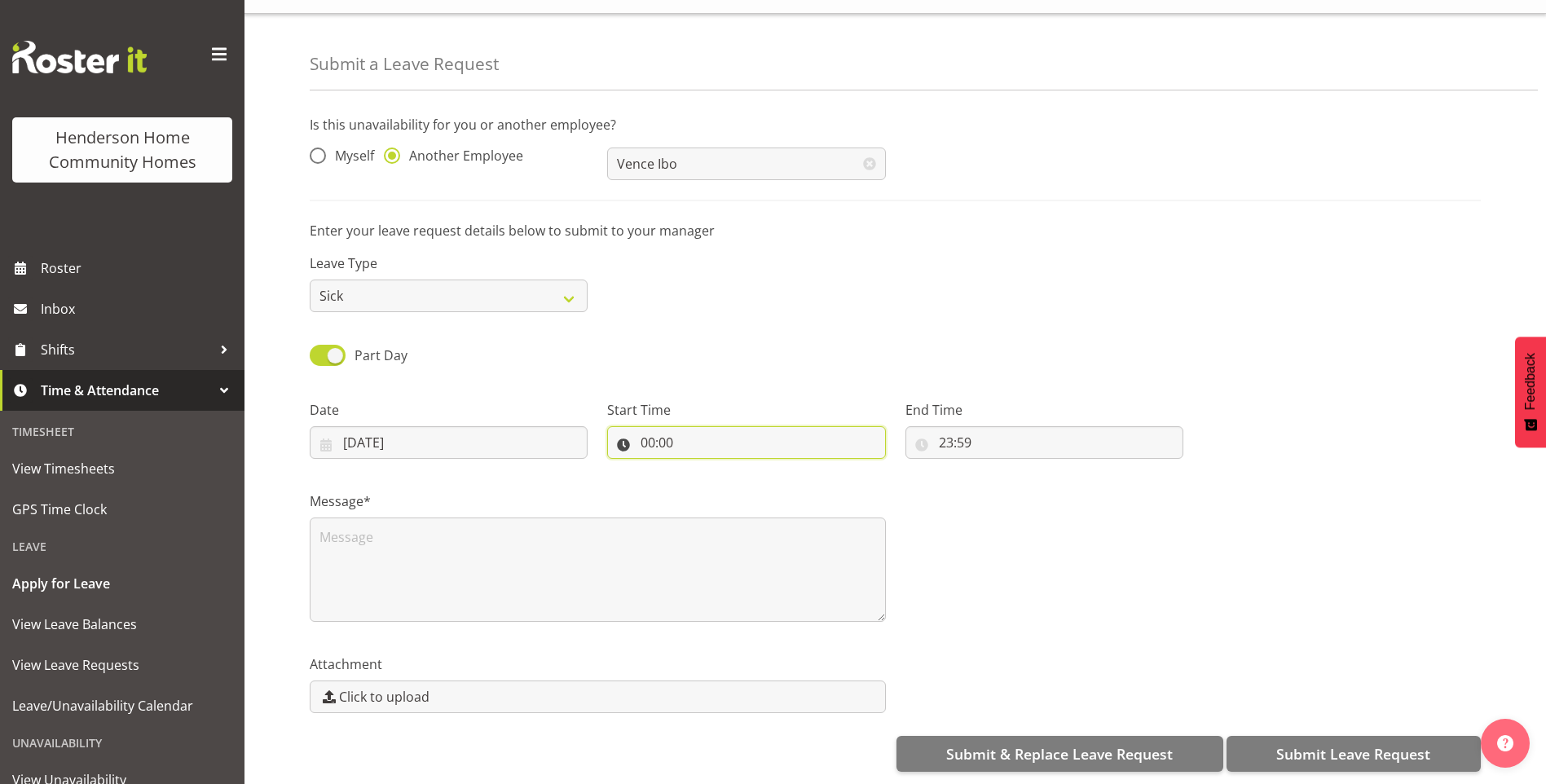
click at [656, 439] on input "00:00" at bounding box center [746, 442] width 278 height 33
click at [710, 477] on select "00 01 02 03 04 05 06 07 08 09 10 11 12 13 14 15 16 17 18 19 20 21 22 23" at bounding box center [718, 485] width 36 height 33
select select "6"
click at [700, 469] on select "00 01 02 03 04 05 06 07 08 09 10 11 12 13 14 15 16 17 18 19 20 21 22 23" at bounding box center [718, 485] width 36 height 33
type input "06:00"
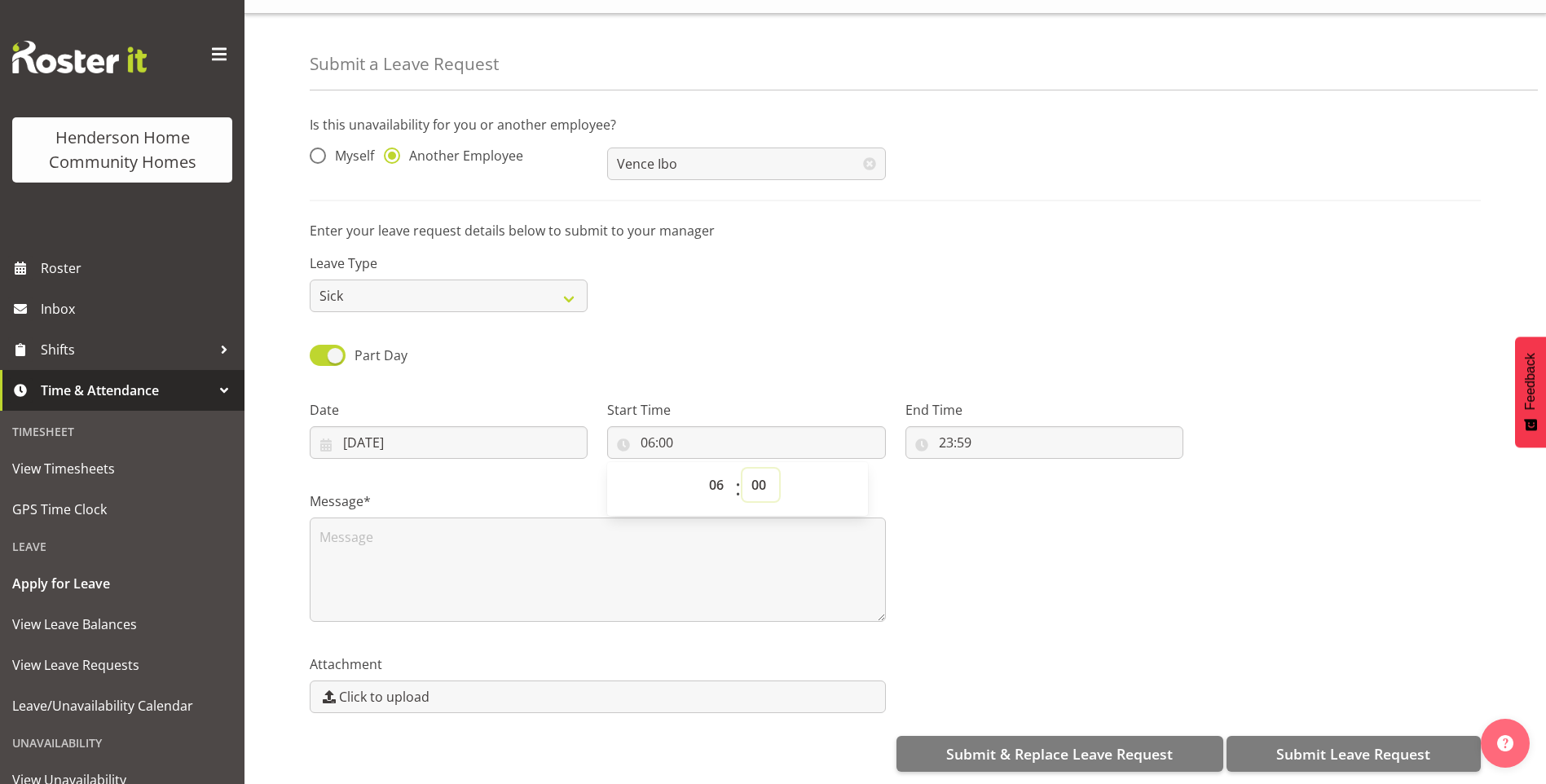
click at [760, 469] on select "00 01 02 03 04 05 06 07 08 09 10 11 12 13 14 15 16 17 18 19 20 21 22 23 24 25 2…" at bounding box center [760, 485] width 36 height 33
select select "30"
click at [742, 469] on select "00 01 02 03 04 05 06 07 08 09 10 11 12 13 14 15 16 17 18 19 20 21 22 23 24 25 2…" at bounding box center [760, 485] width 36 height 33
type input "06:30"
click at [946, 432] on input "23:59" at bounding box center [1044, 442] width 278 height 33
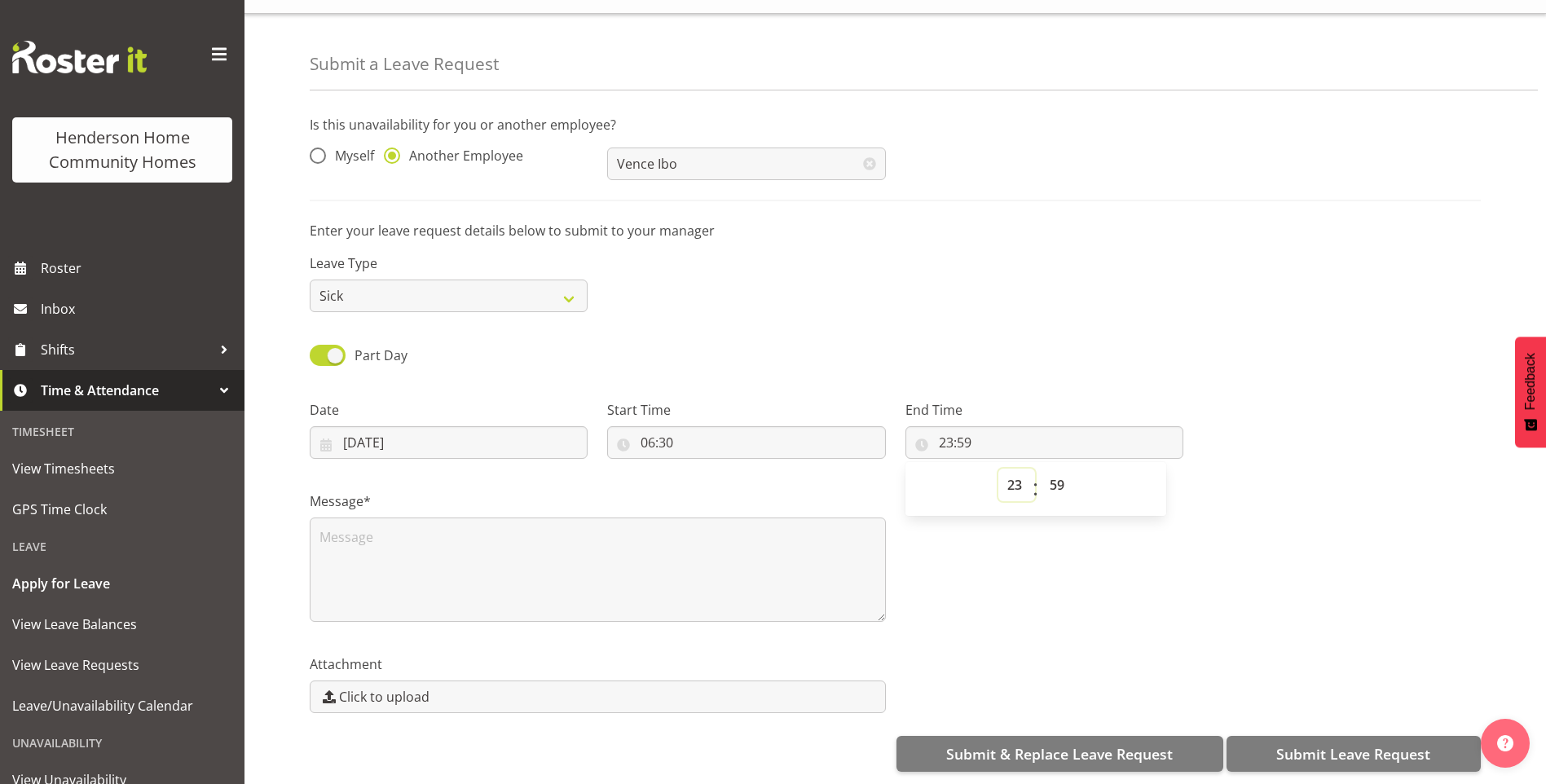
click at [1012, 471] on select "00 01 02 03 04 05 06 07 08 09 10 11 12 13 14 15 16 17 18 19 20 21 22 23" at bounding box center [1016, 485] width 36 height 33
select select "15"
click at [998, 469] on select "00 01 02 03 04 05 06 07 08 09 10 11 12 13 14 15 16 17 18 19 20 21 22 23" at bounding box center [1016, 485] width 36 height 33
type input "15:59"
click at [1052, 469] on select "00 01 02 03 04 05 06 07 08 09 10 11 12 13 14 15 16 17 18 19 20 21 22 23 24 25 2…" at bounding box center [1059, 485] width 36 height 33
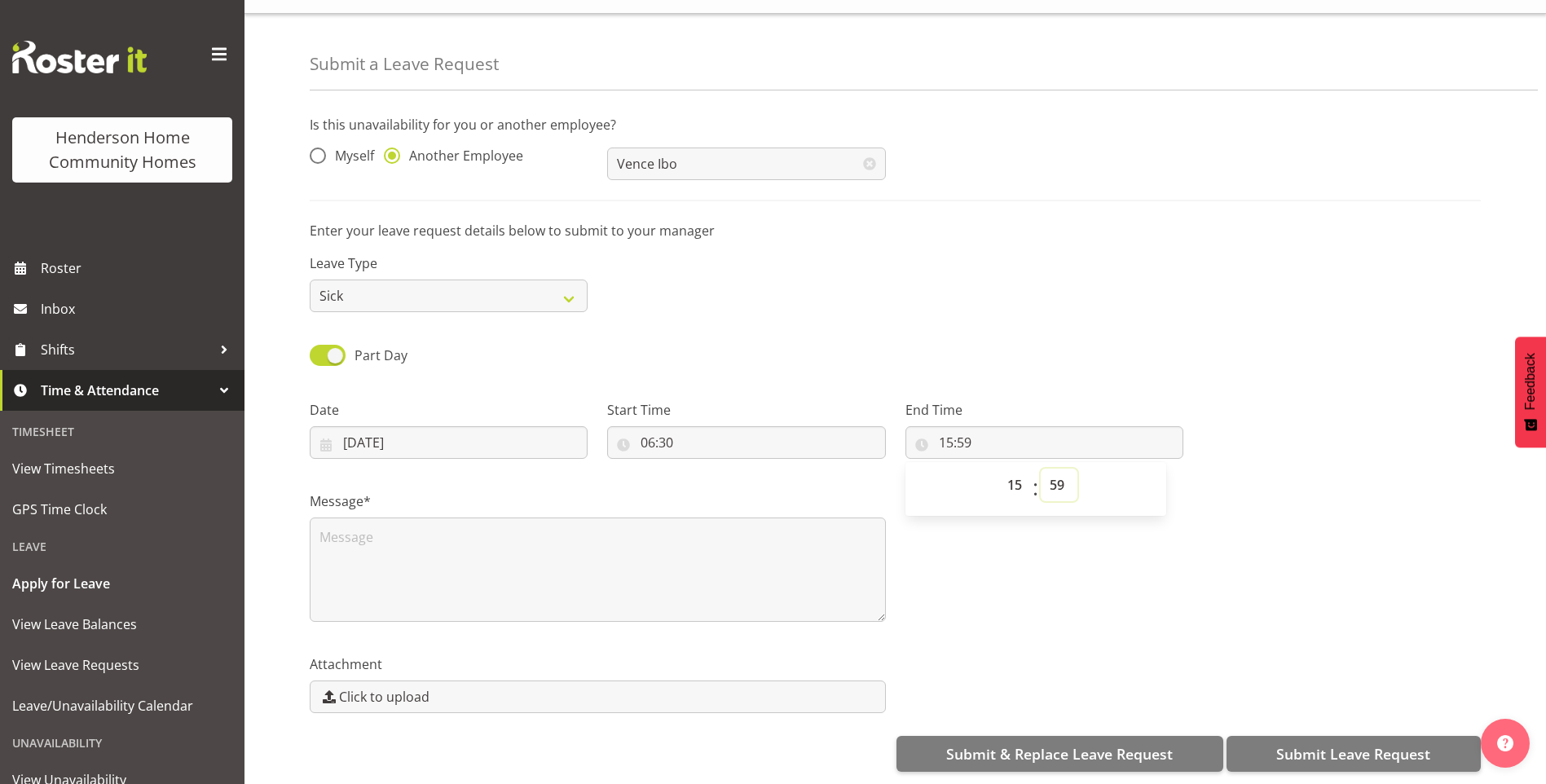
select select "0"
click at [1041, 469] on select "00 01 02 03 04 05 06 07 08 09 10 11 12 13 14 15 16 17 18 19 20 21 22 23 24 25 2…" at bounding box center [1059, 485] width 36 height 33
type input "15:00"
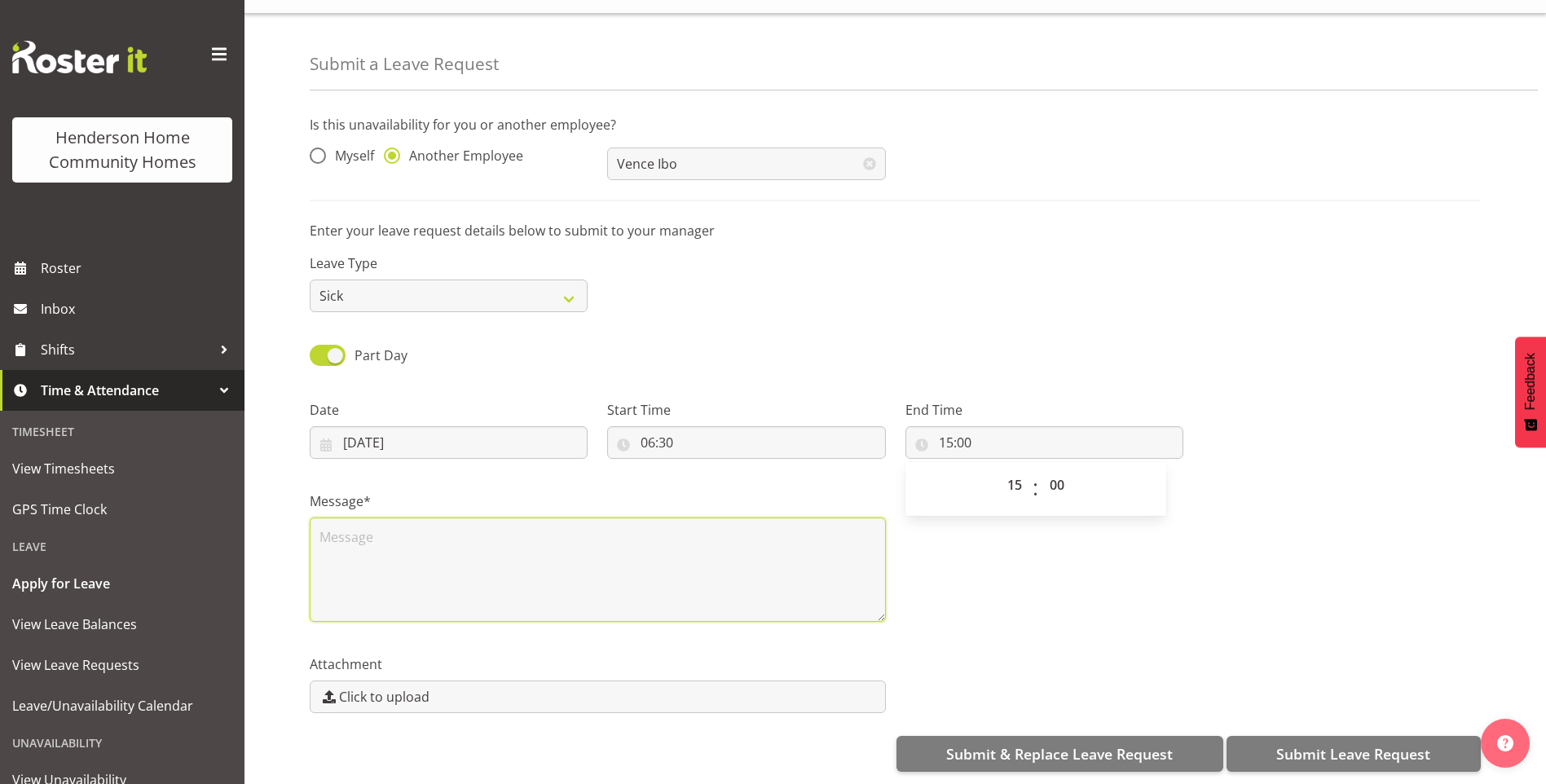
click at [582, 517] on textarea at bounding box center [597, 569] width 576 height 104
type textarea "Diarrhea"
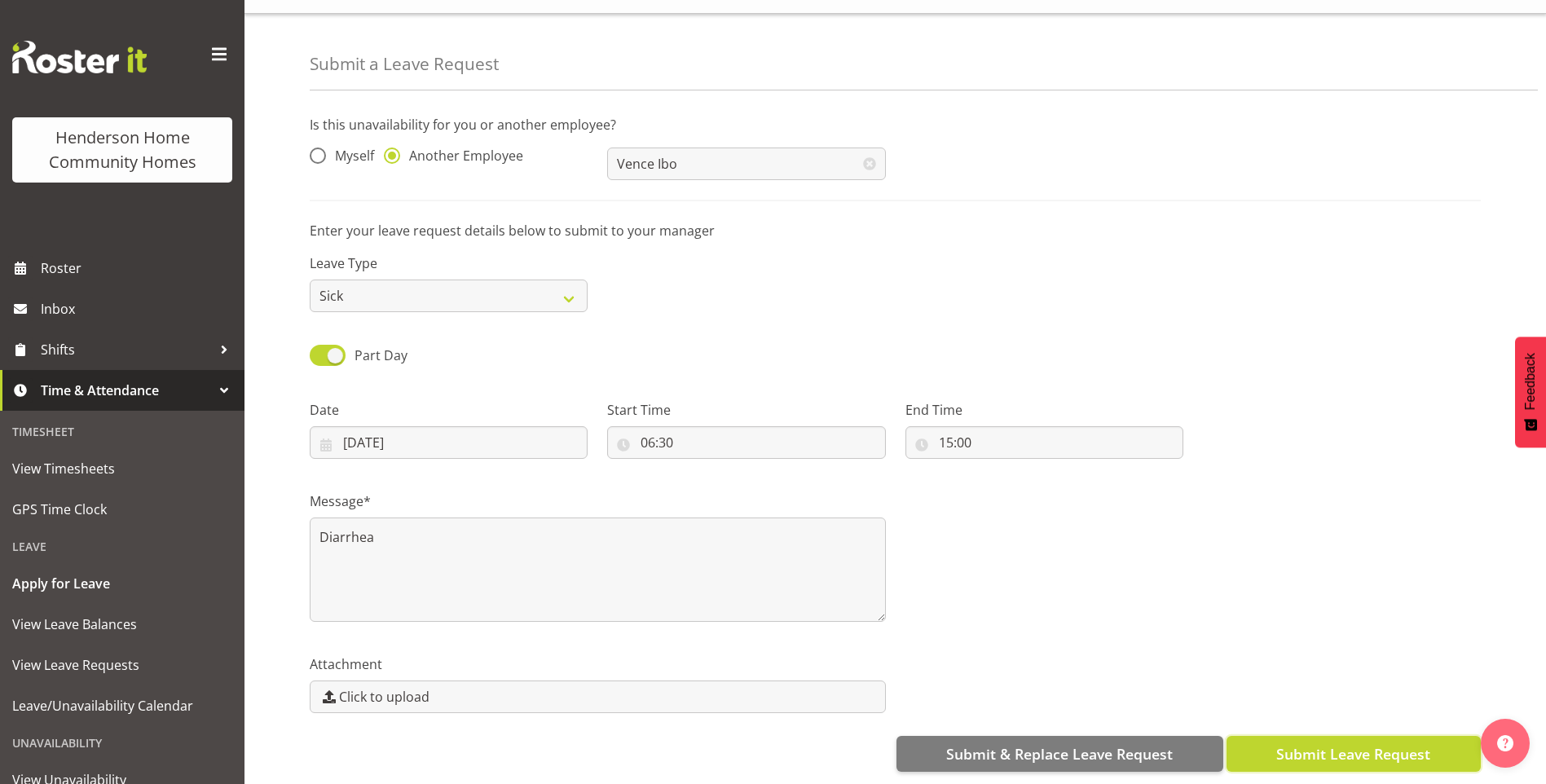
click at [1292, 743] on span "Submit Leave Request" at bounding box center [1353, 753] width 154 height 21
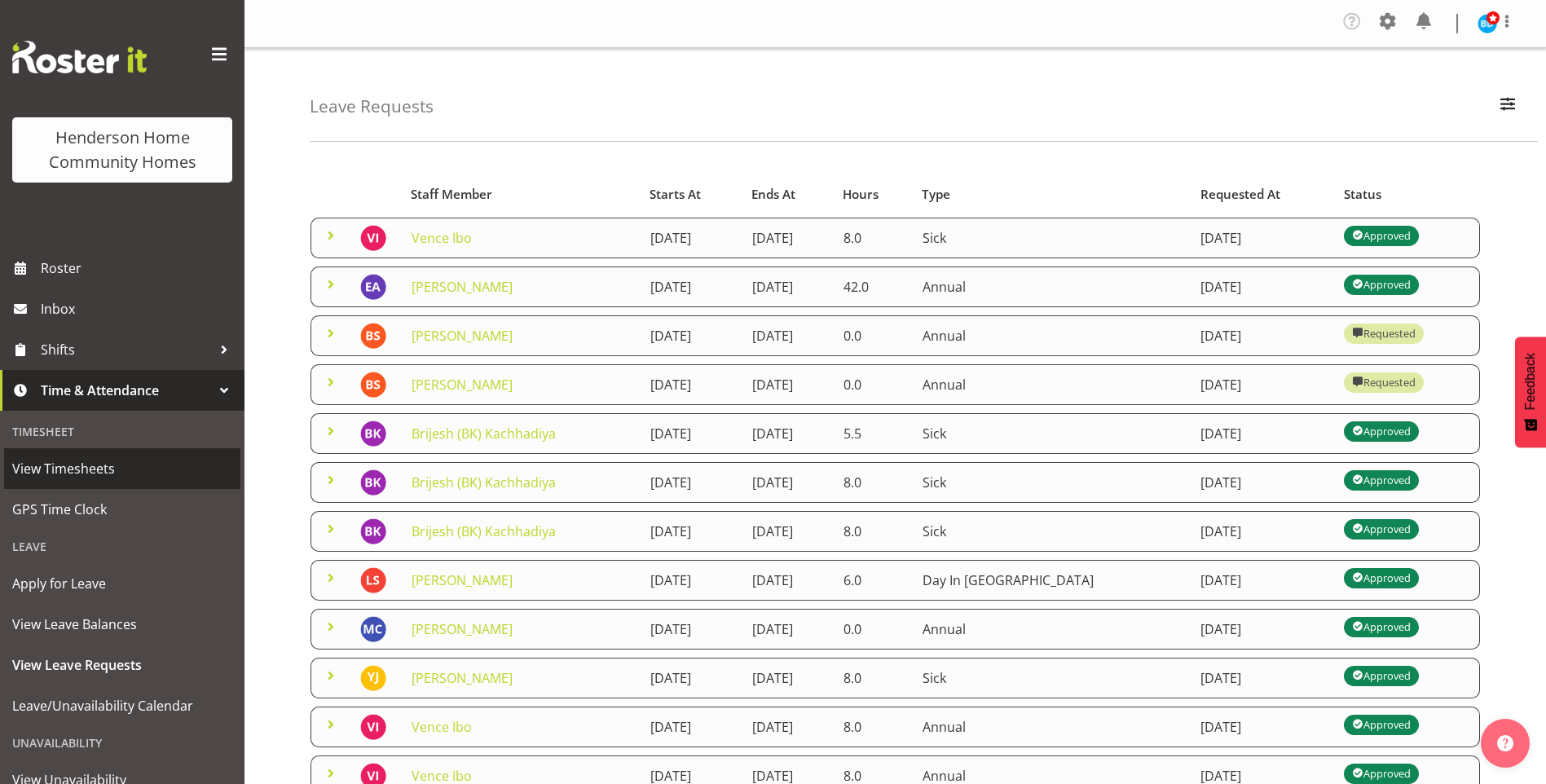
click at [85, 481] on span "View Timesheets" at bounding box center [122, 469] width 220 height 24
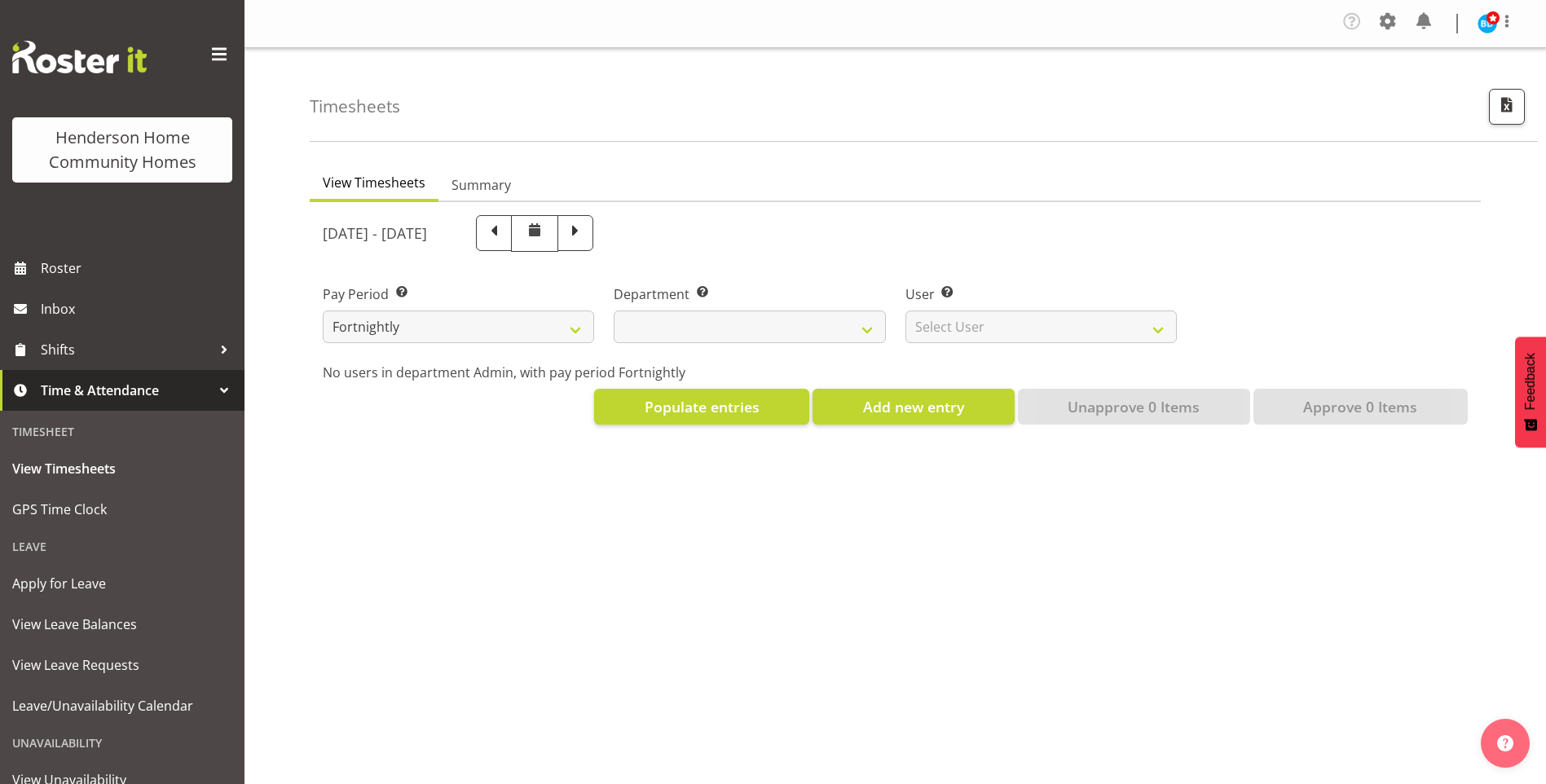
select select
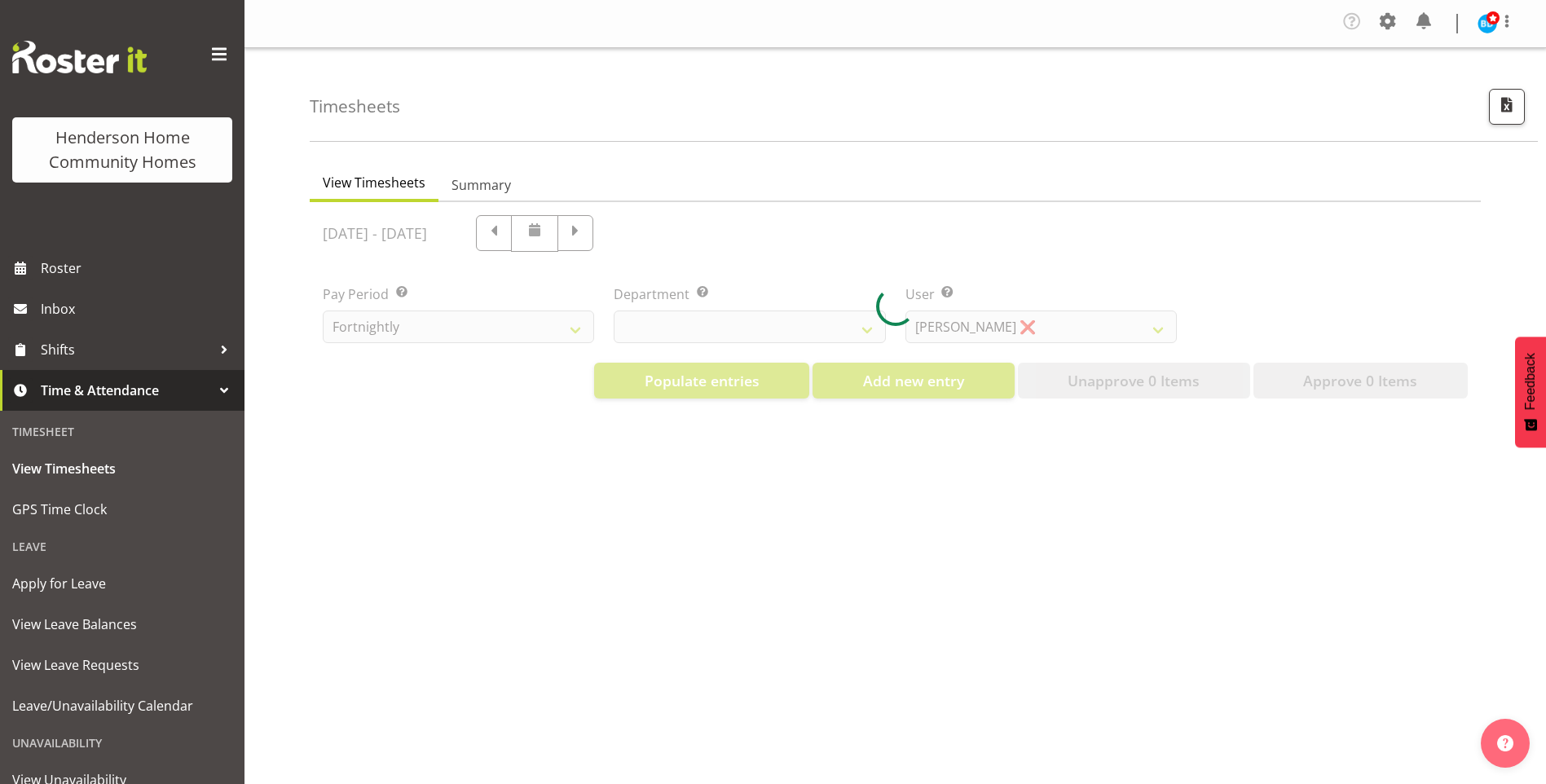
select select "8515"
click at [653, 321] on div at bounding box center [895, 306] width 1171 height 209
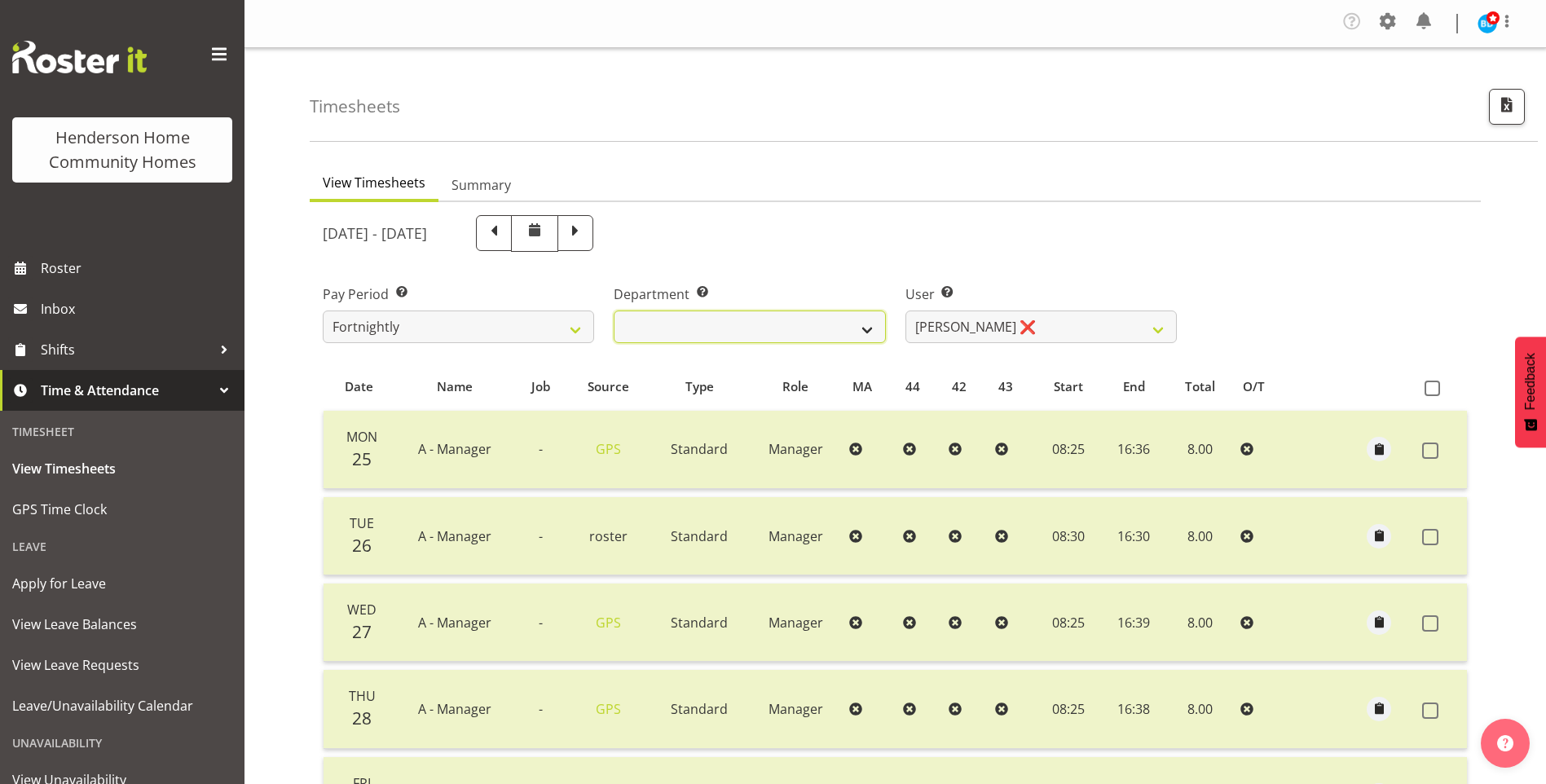
click at [644, 329] on select "Admin Homeside Houses Wingside" at bounding box center [750, 326] width 272 height 33
select select "746"
click at [614, 311] on select "Admin Homeside Houses Wingside" at bounding box center [750, 326] width 272 height 33
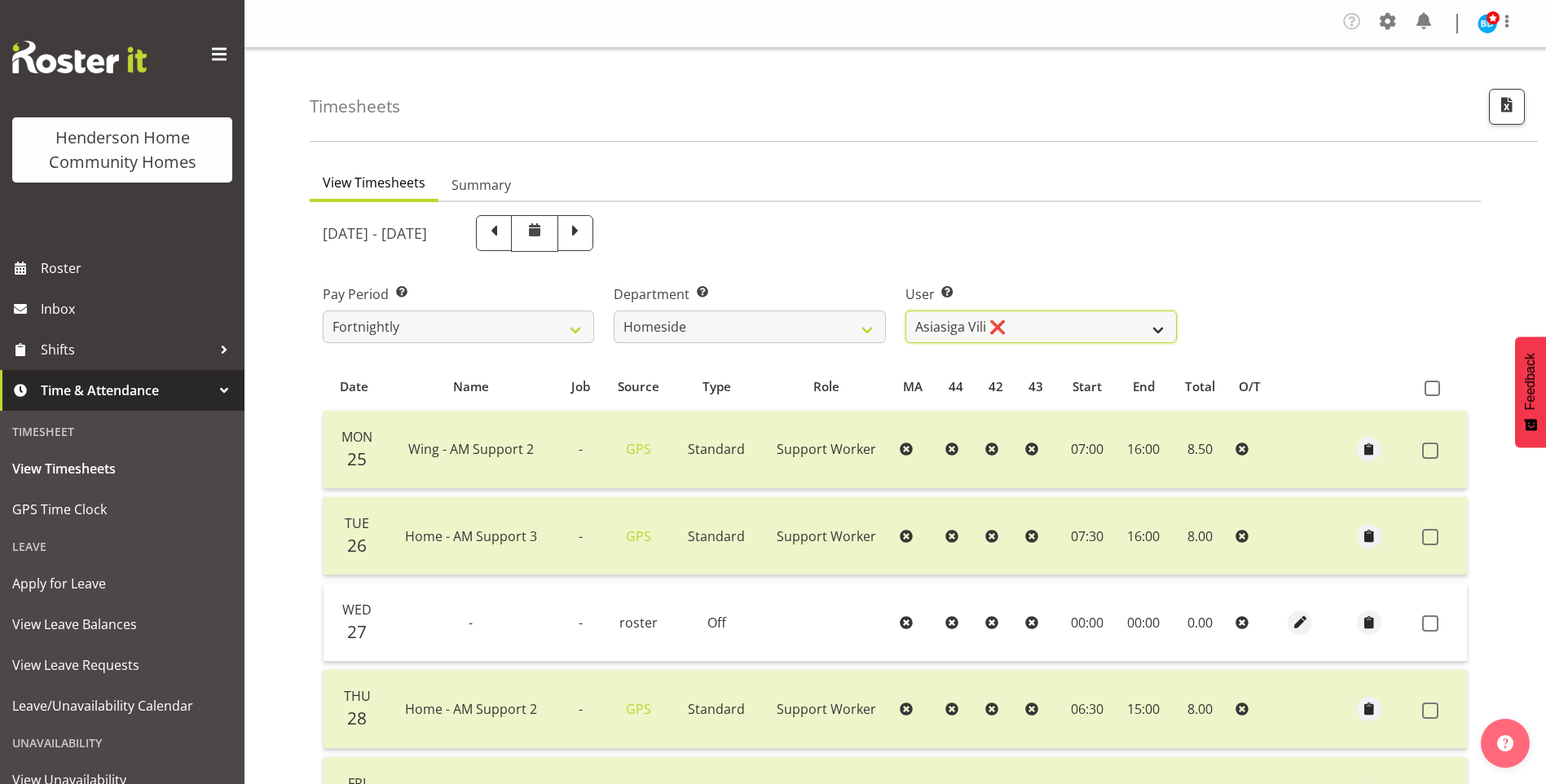
click at [970, 329] on select "[PERSON_NAME] ❌ [PERSON_NAME] ❌ [PERSON_NAME] (BK) [PERSON_NAME] ❌ [PERSON_NAME…" at bounding box center [1041, 326] width 272 height 33
select select "8657"
click at [905, 311] on select "[PERSON_NAME] ❌ [PERSON_NAME] ❌ [PERSON_NAME] (BK) [PERSON_NAME] ❌ [PERSON_NAME…" at bounding box center [1041, 326] width 272 height 33
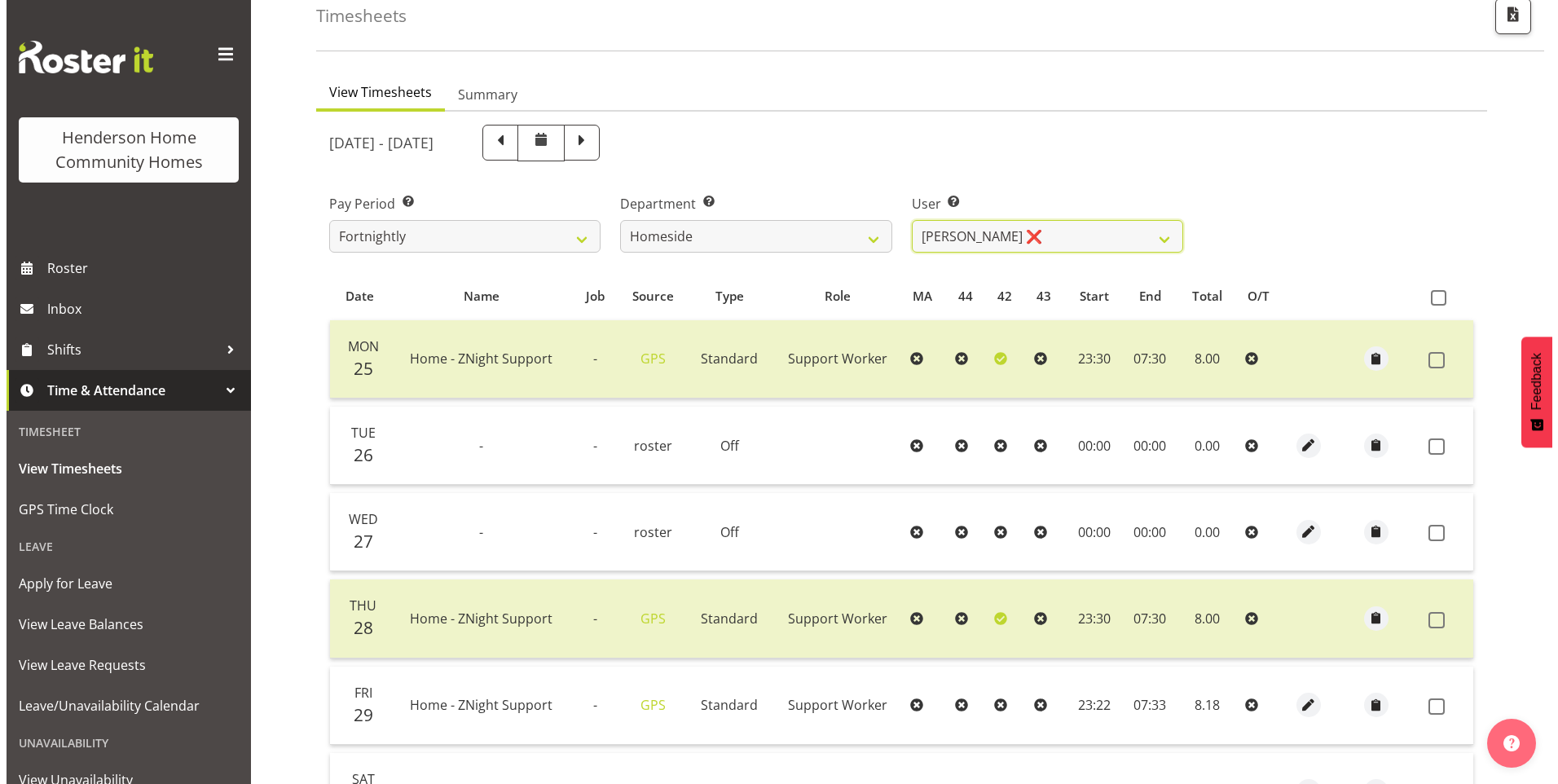
scroll to position [163, 0]
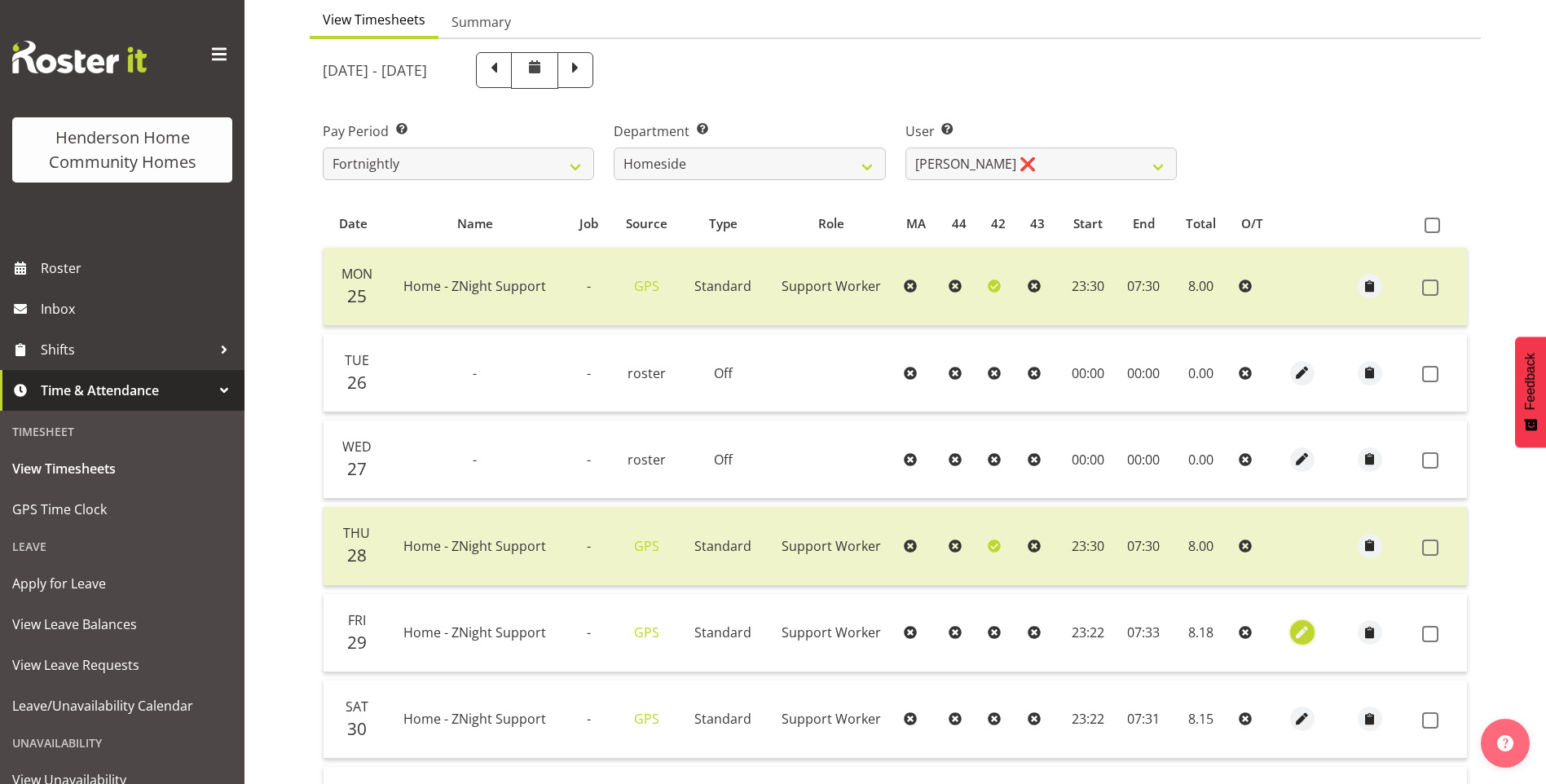
click at [1299, 629] on span "button" at bounding box center [1302, 632] width 19 height 19
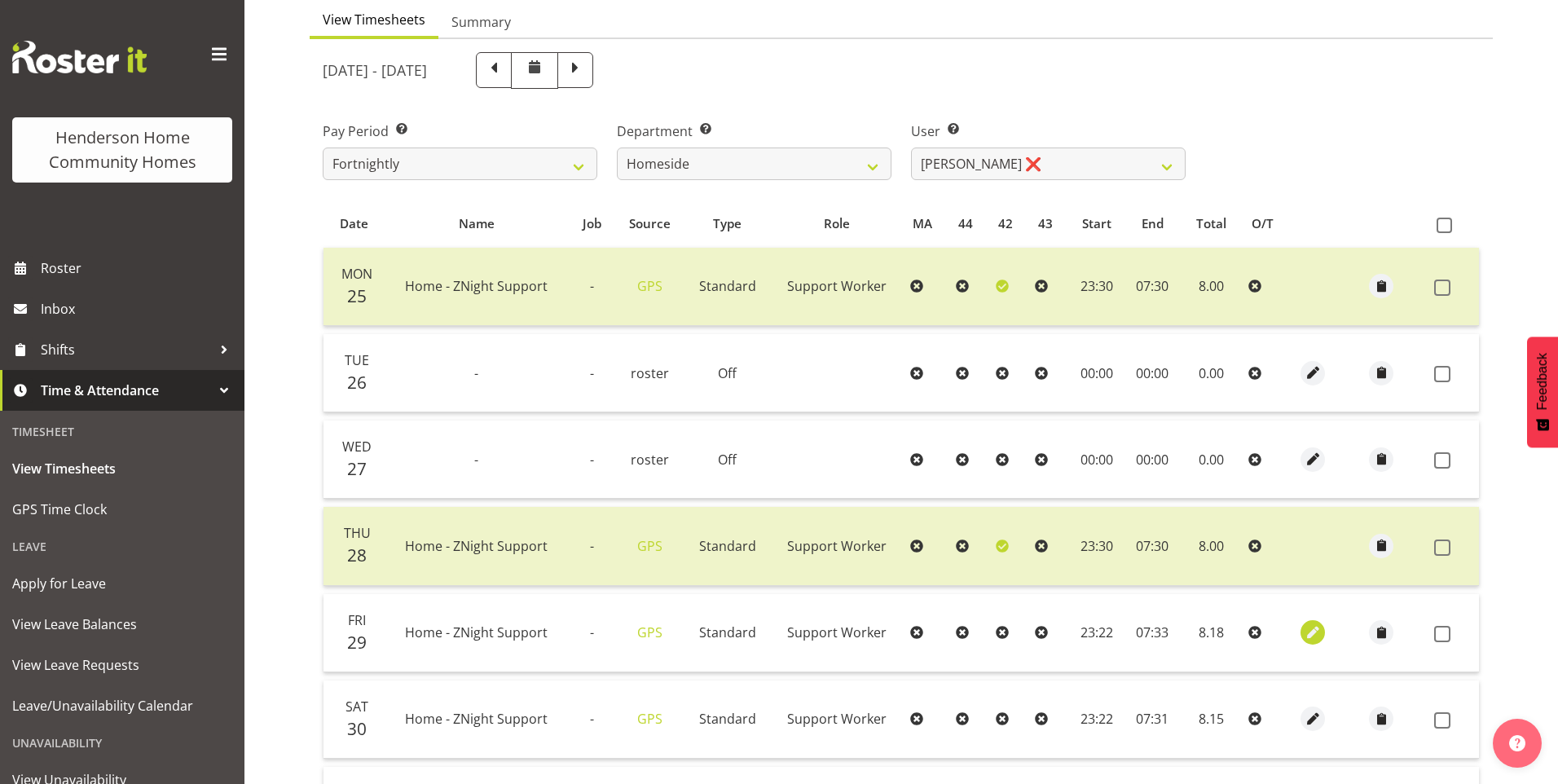
select select "Standard"
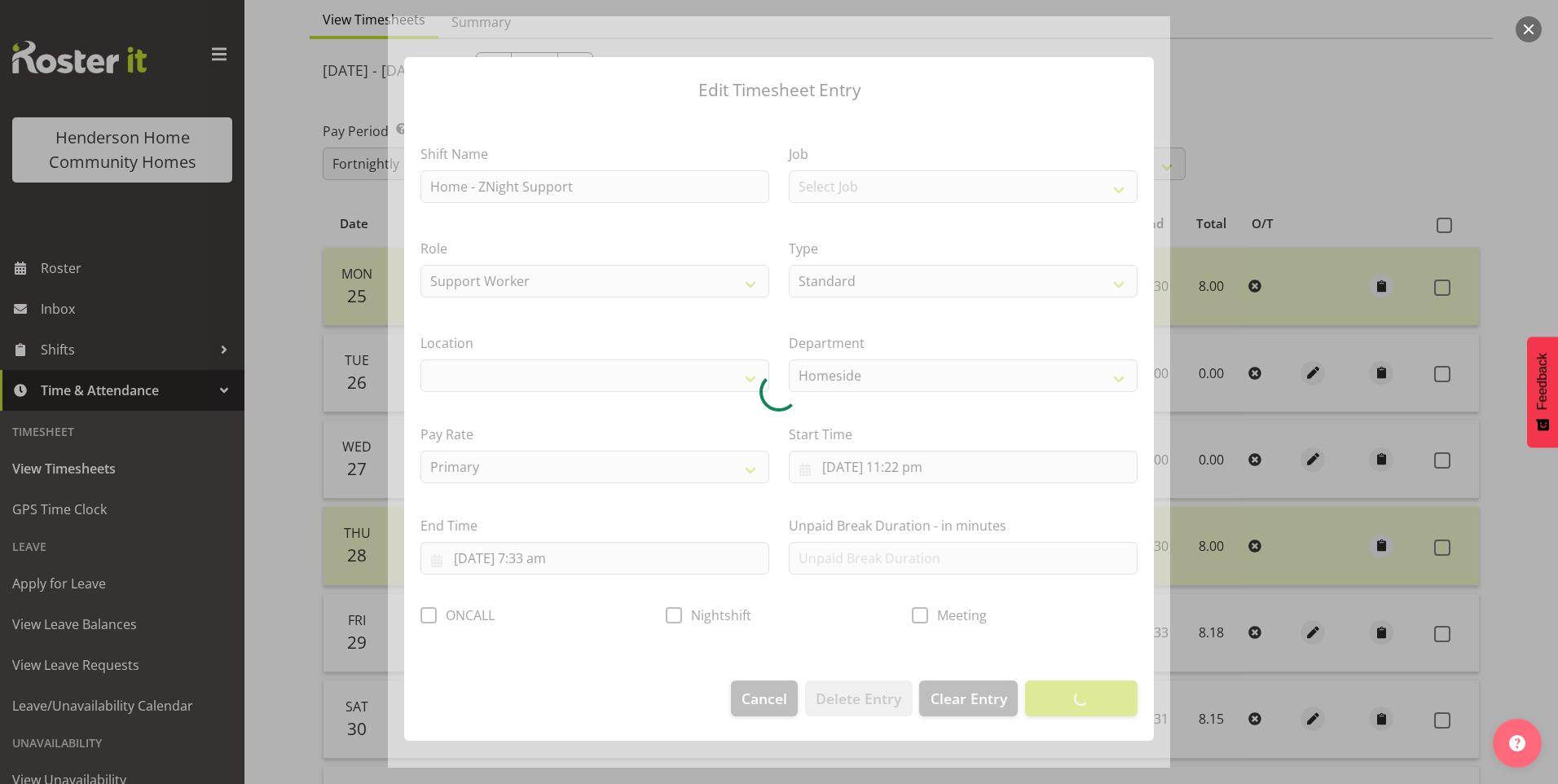
select select "1067"
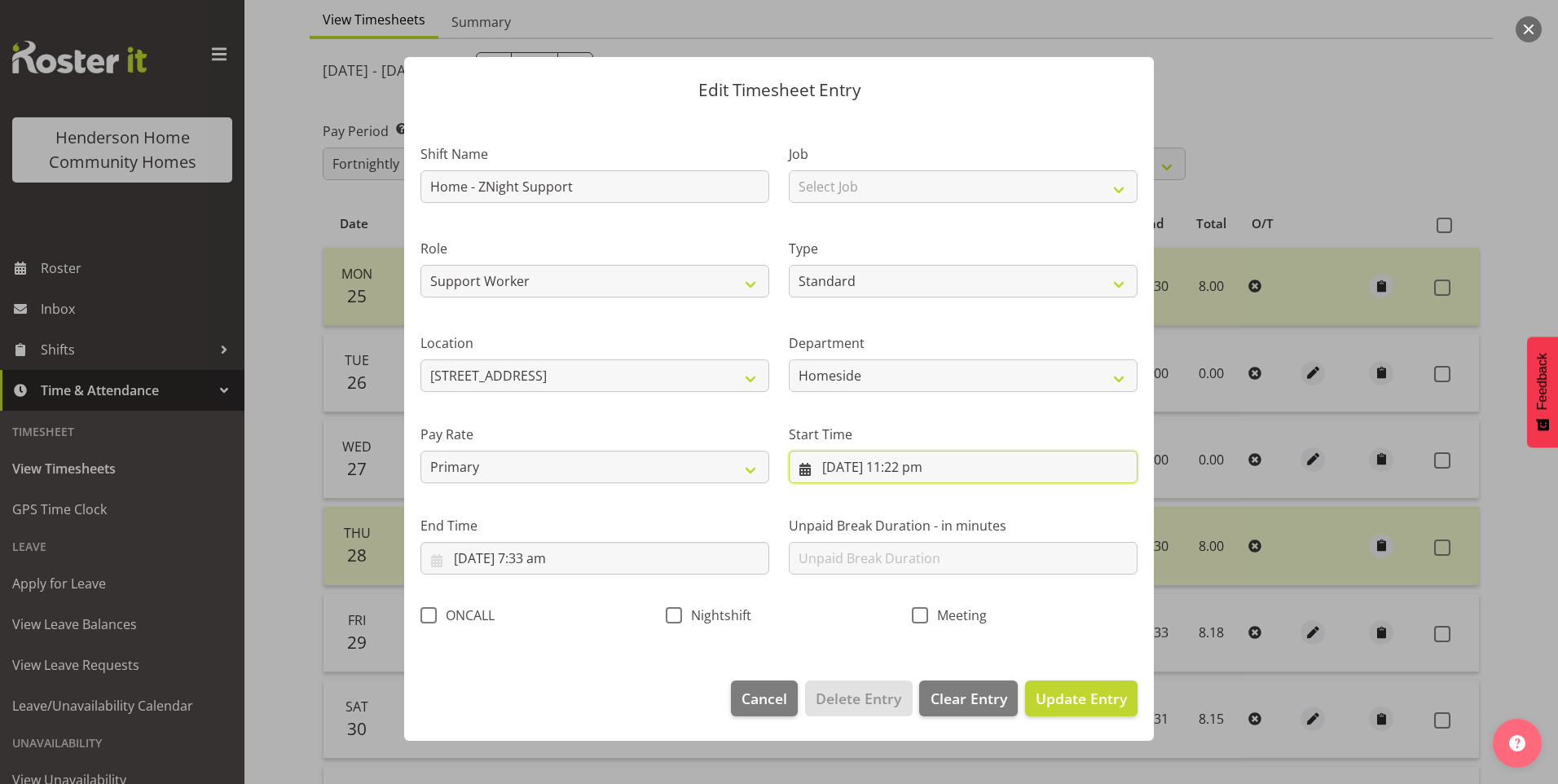
click at [922, 470] on input "[DATE] 11:22 pm" at bounding box center [963, 467] width 349 height 33
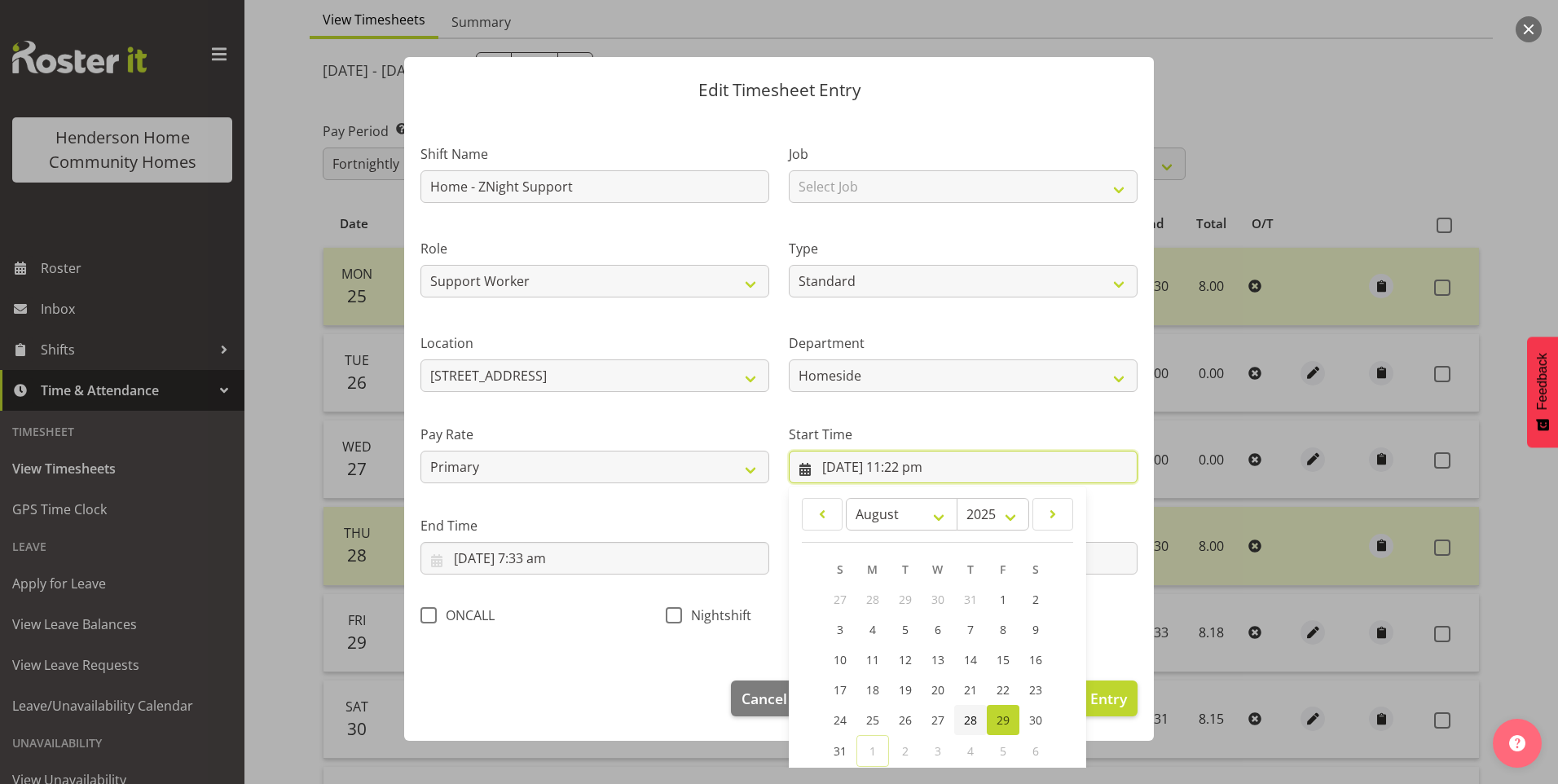
scroll to position [88, 0]
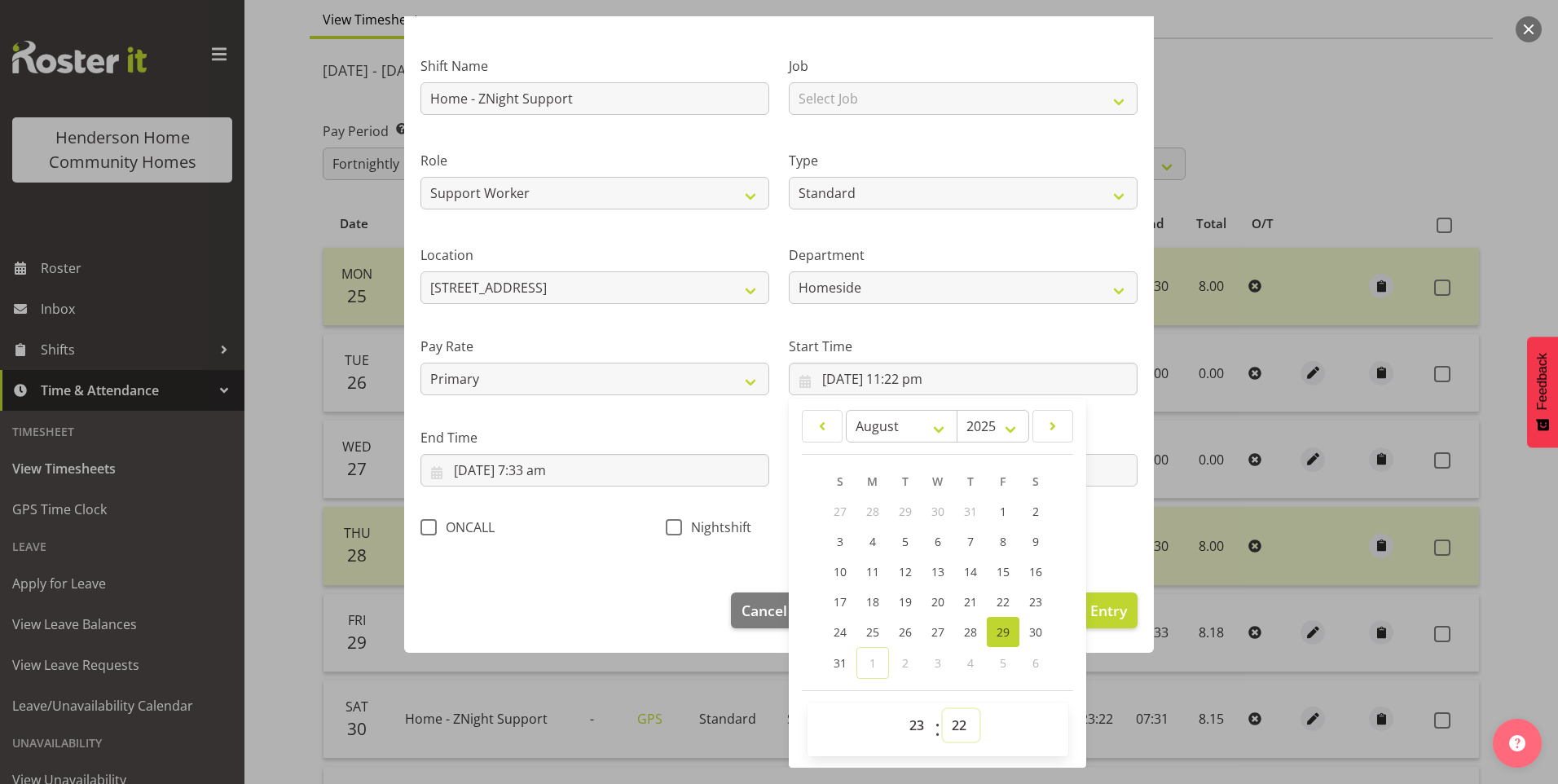
click at [950, 722] on select "00 01 02 03 04 05 06 07 08 09 10 11 12 13 14 15 16 17 18 19 20 21 22 23 24 25 2…" at bounding box center [961, 724] width 36 height 33
select select "30"
click at [943, 709] on select "00 01 02 03 04 05 06 07 08 09 10 11 12 13 14 15 16 17 18 19 20 21 22 23 24 25 2…" at bounding box center [961, 724] width 36 height 33
type input "[DATE] 11:30 pm"
click at [543, 482] on input "[DATE] 7:33 am" at bounding box center [594, 470] width 349 height 33
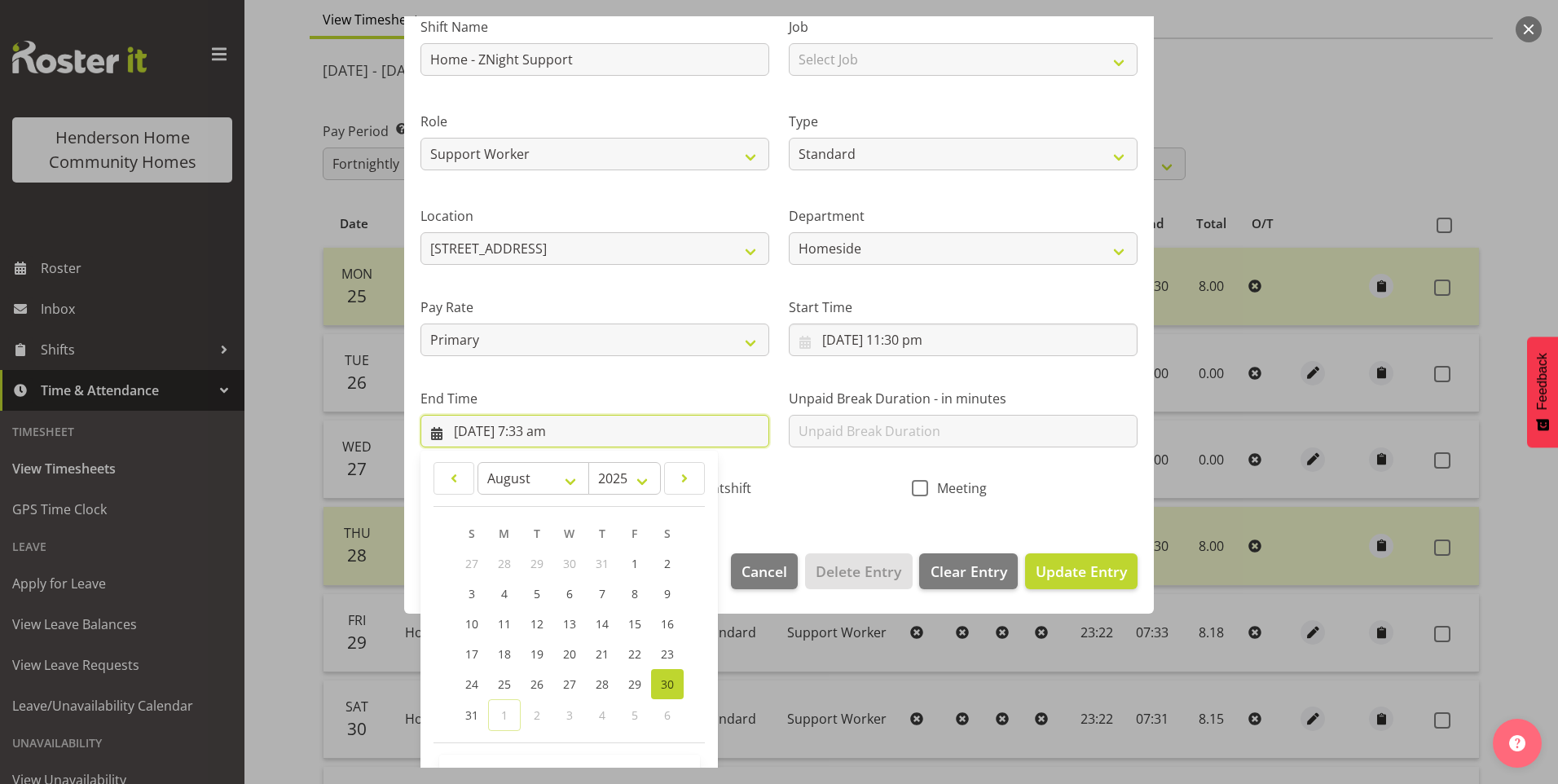
scroll to position [179, 0]
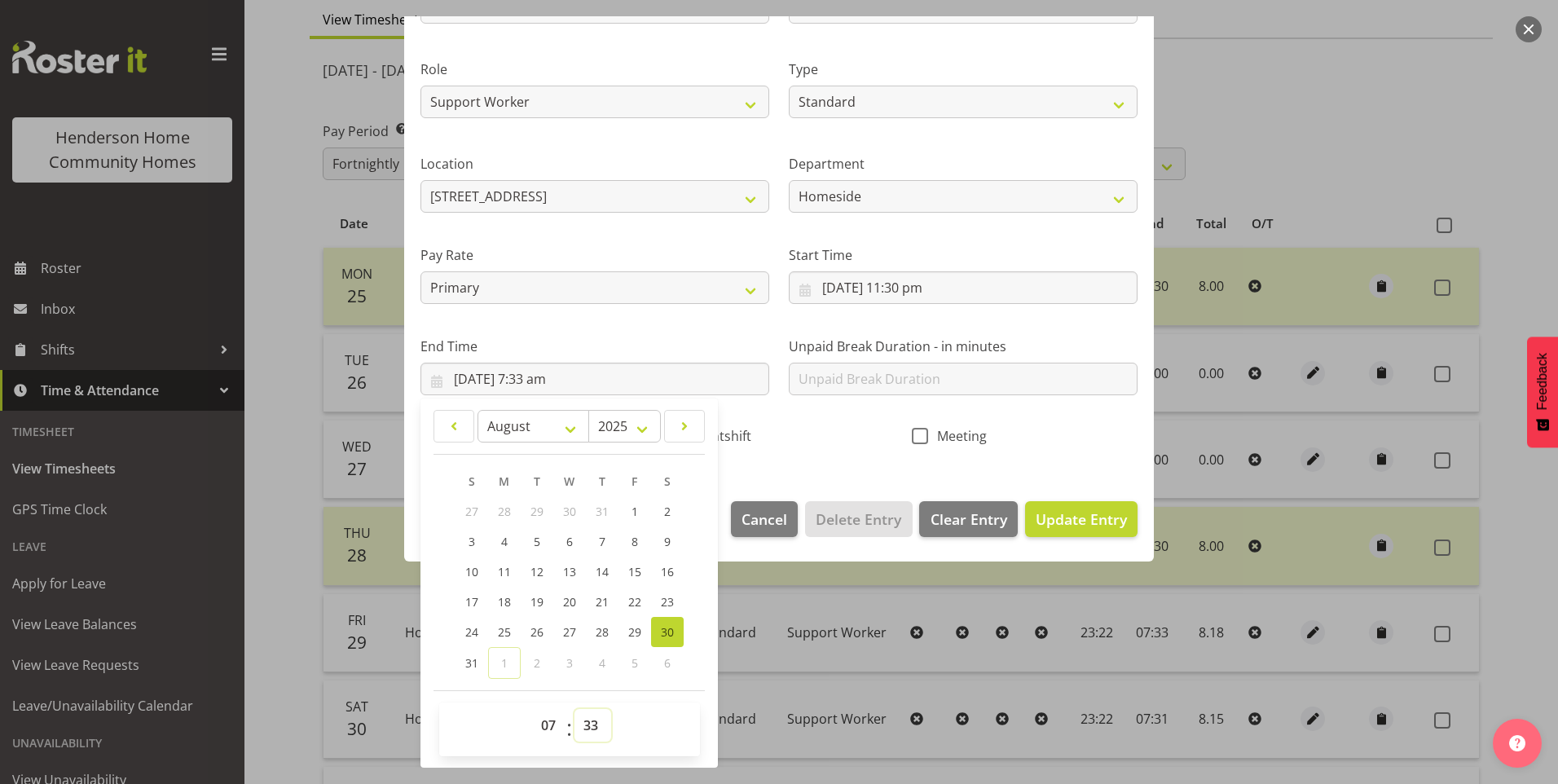
click at [597, 727] on select "00 01 02 03 04 05 06 07 08 09 10 11 12 13 14 15 16 17 18 19 20 21 22 23 24 25 2…" at bounding box center [593, 724] width 36 height 33
select select "30"
click at [575, 709] on select "00 01 02 03 04 05 06 07 08 09 10 11 12 13 14 15 16 17 18 19 20 21 22 23 24 25 2…" at bounding box center [593, 724] width 36 height 33
type input "30/08/2025, 7:30 am"
click at [729, 437] on span "Nightshift" at bounding box center [716, 436] width 69 height 17
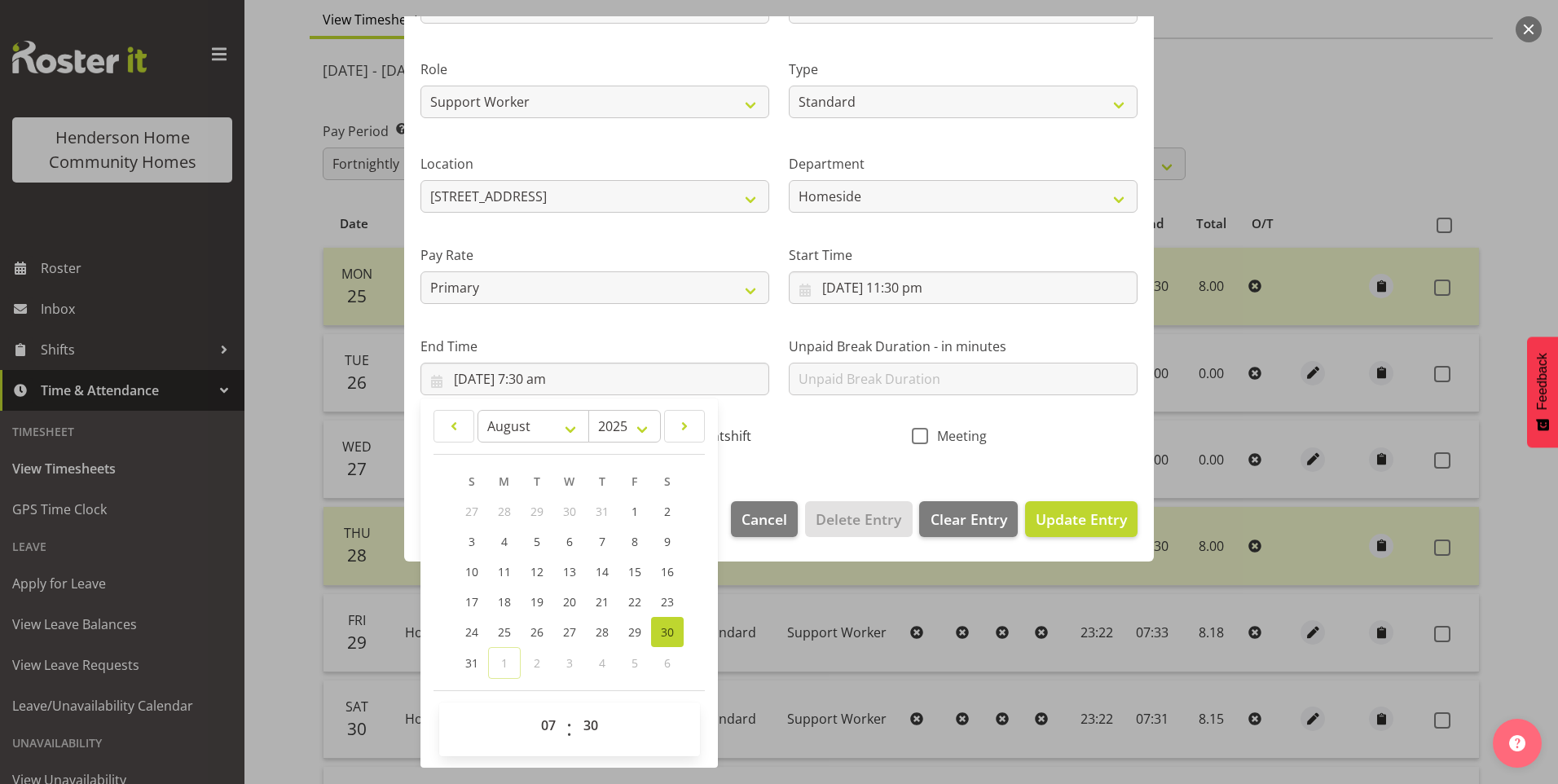
click at [676, 437] on input "Nightshift" at bounding box center [671, 435] width 10 height 10
checkbox input "true"
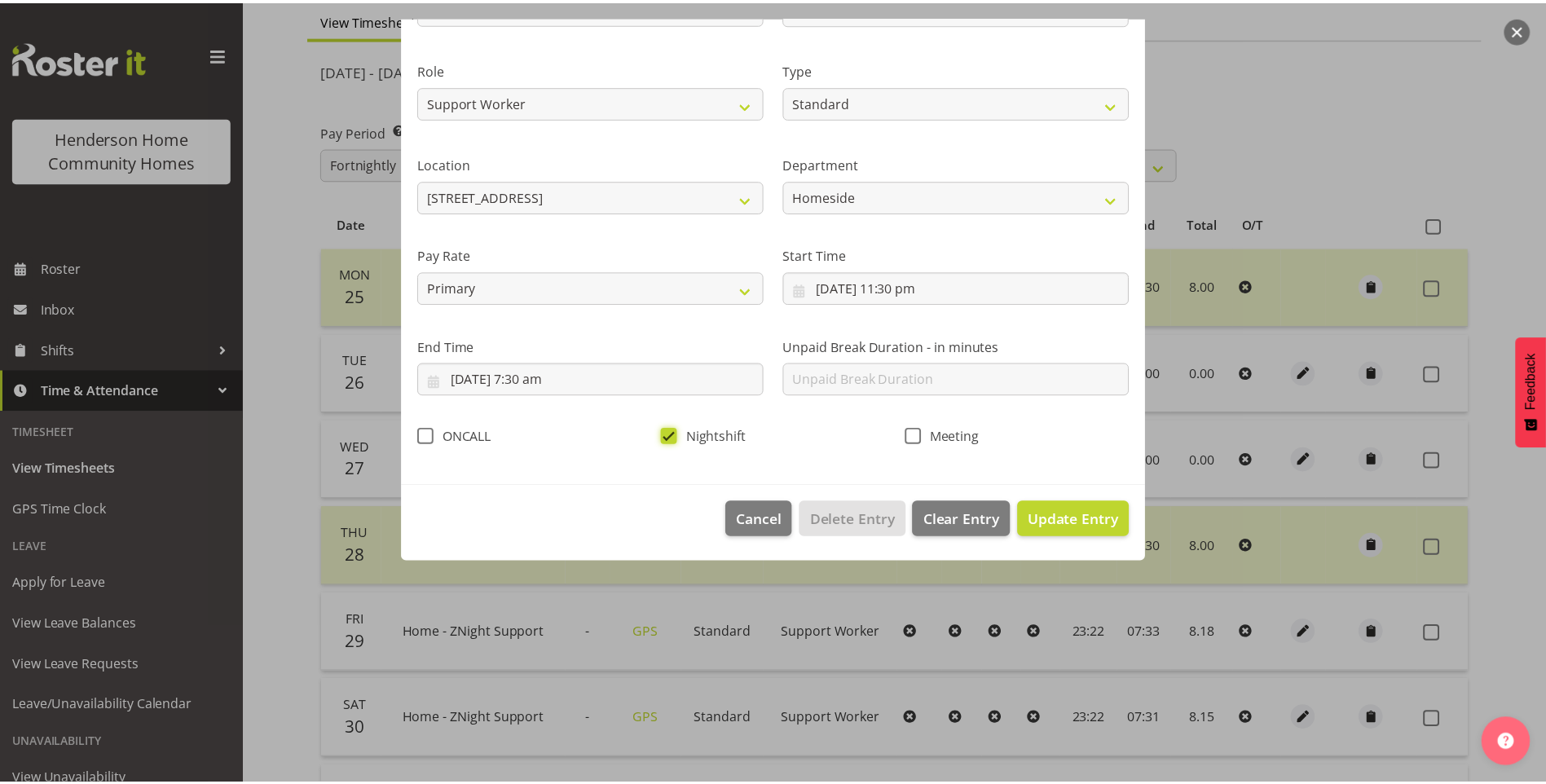
scroll to position [0, 0]
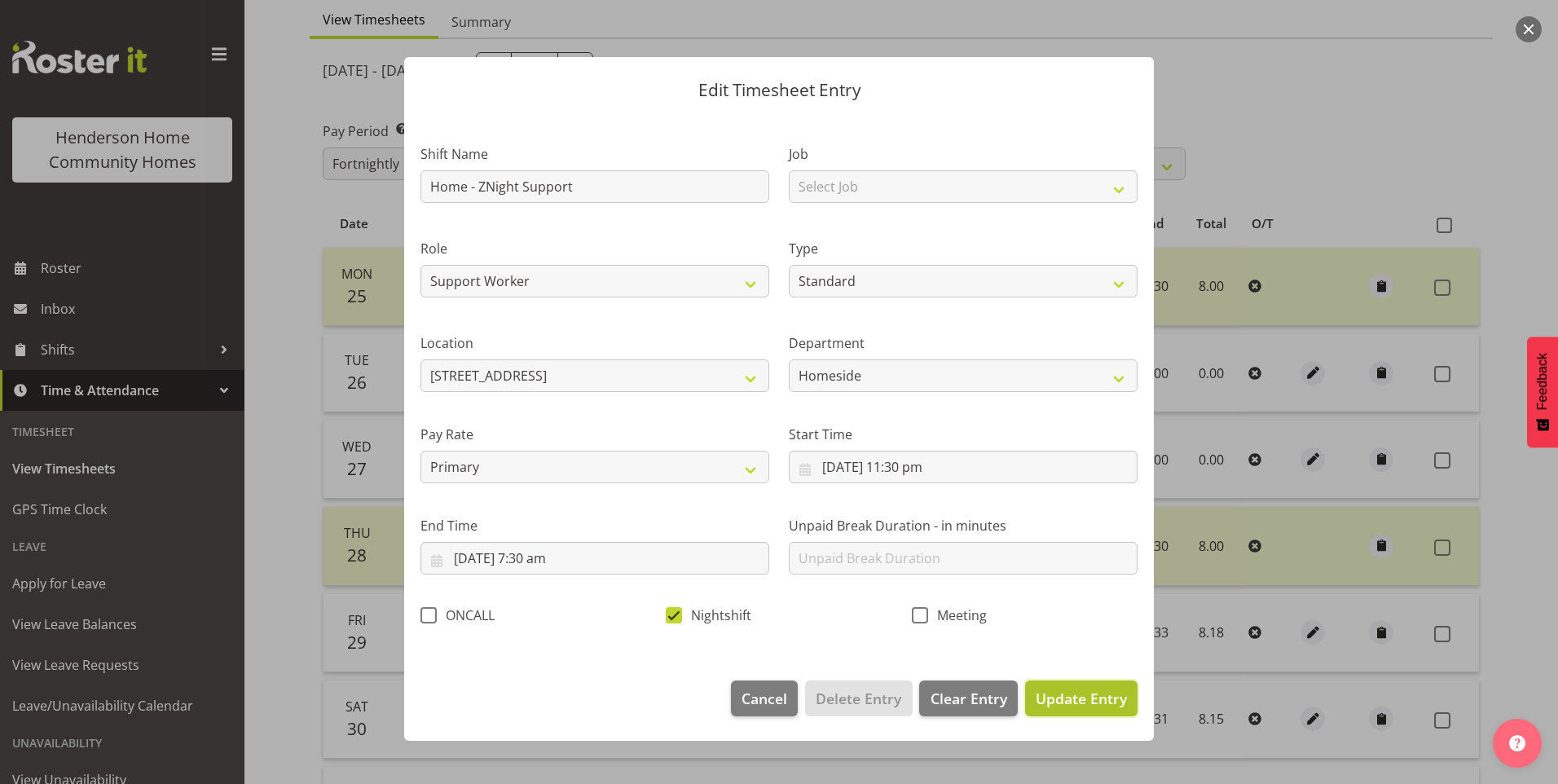
click at [1072, 703] on span "Update Entry" at bounding box center [1082, 698] width 91 height 20
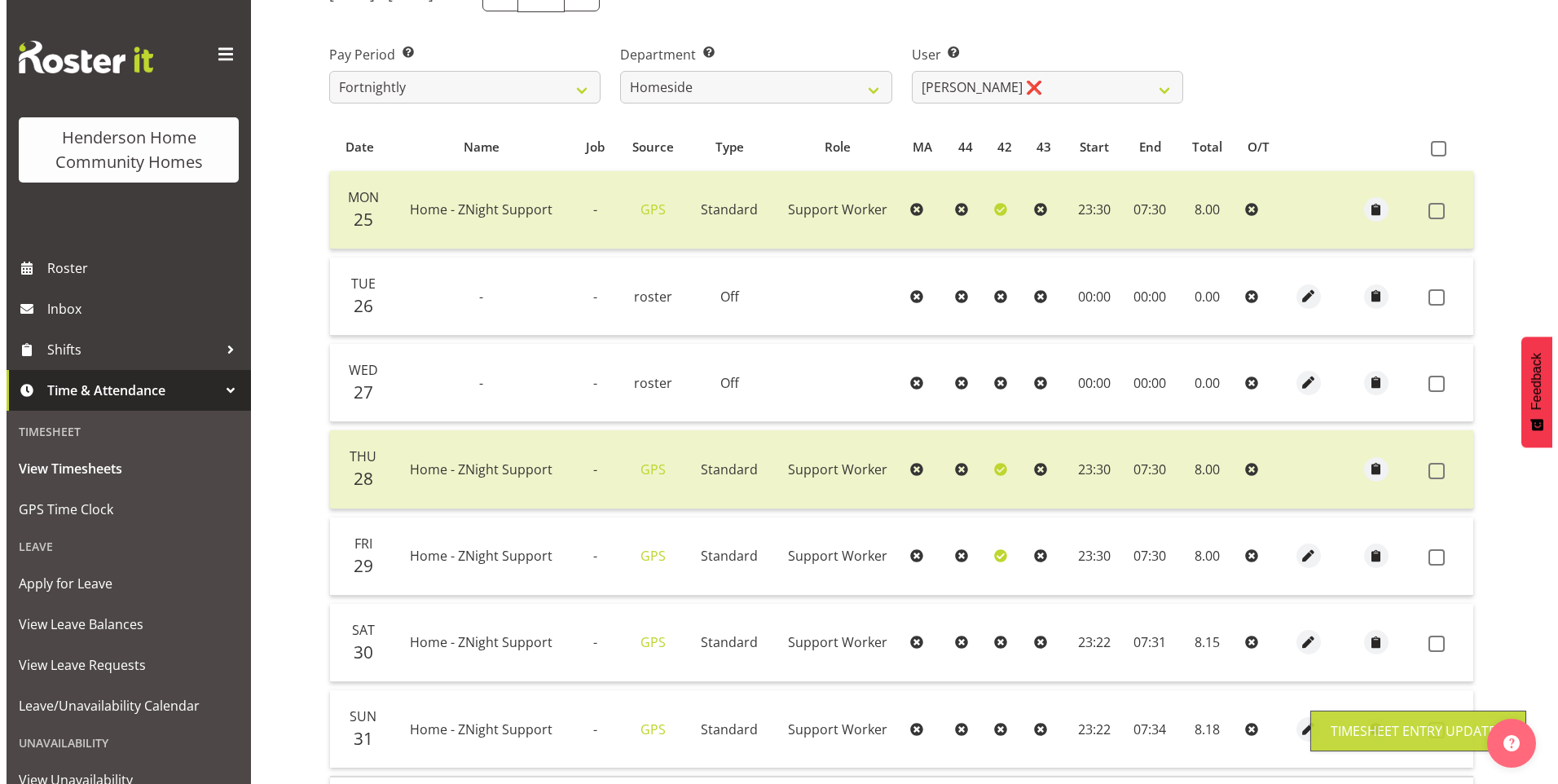
scroll to position [367, 0]
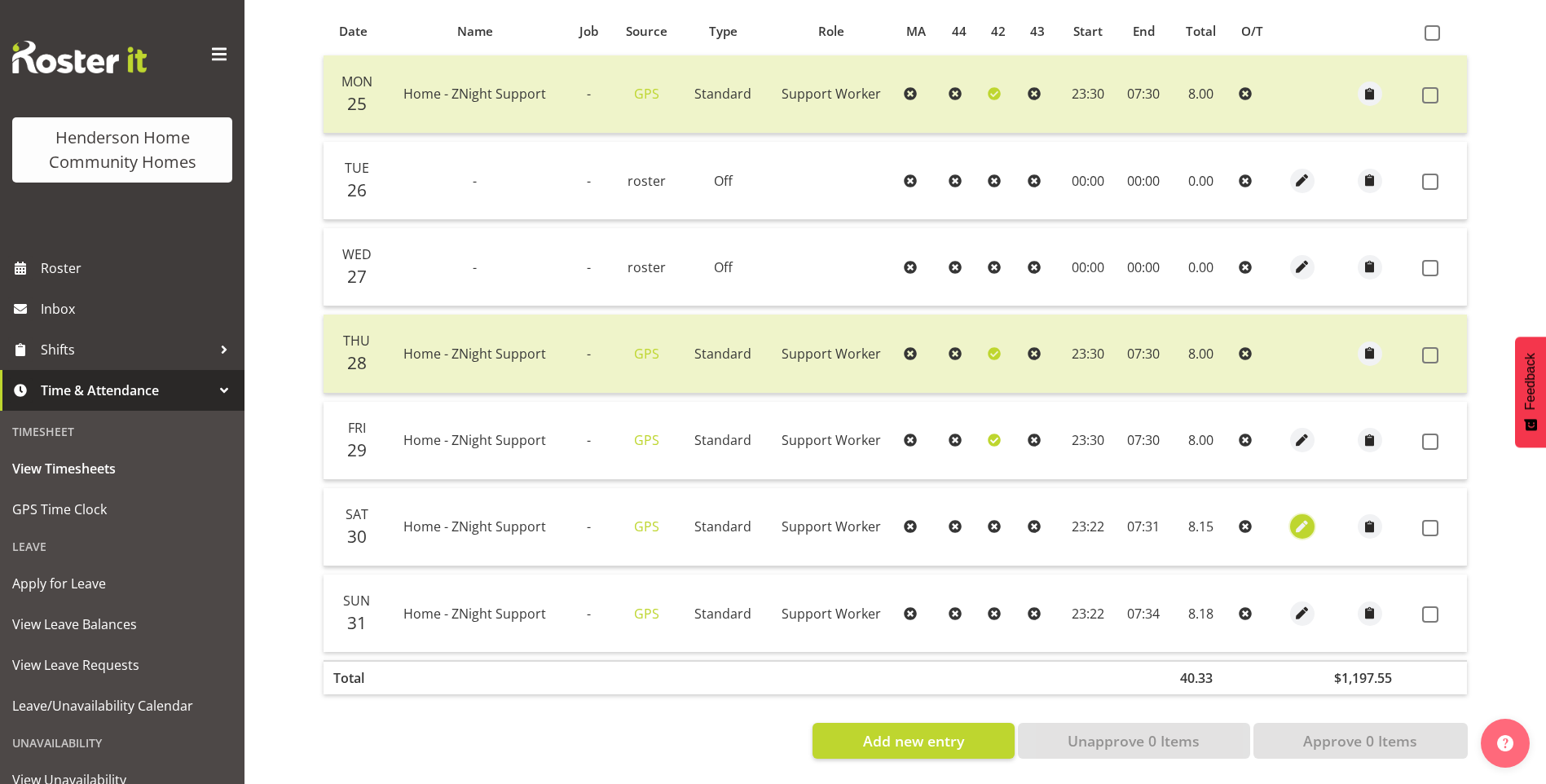
click at [1299, 524] on span "button" at bounding box center [1302, 526] width 19 height 27
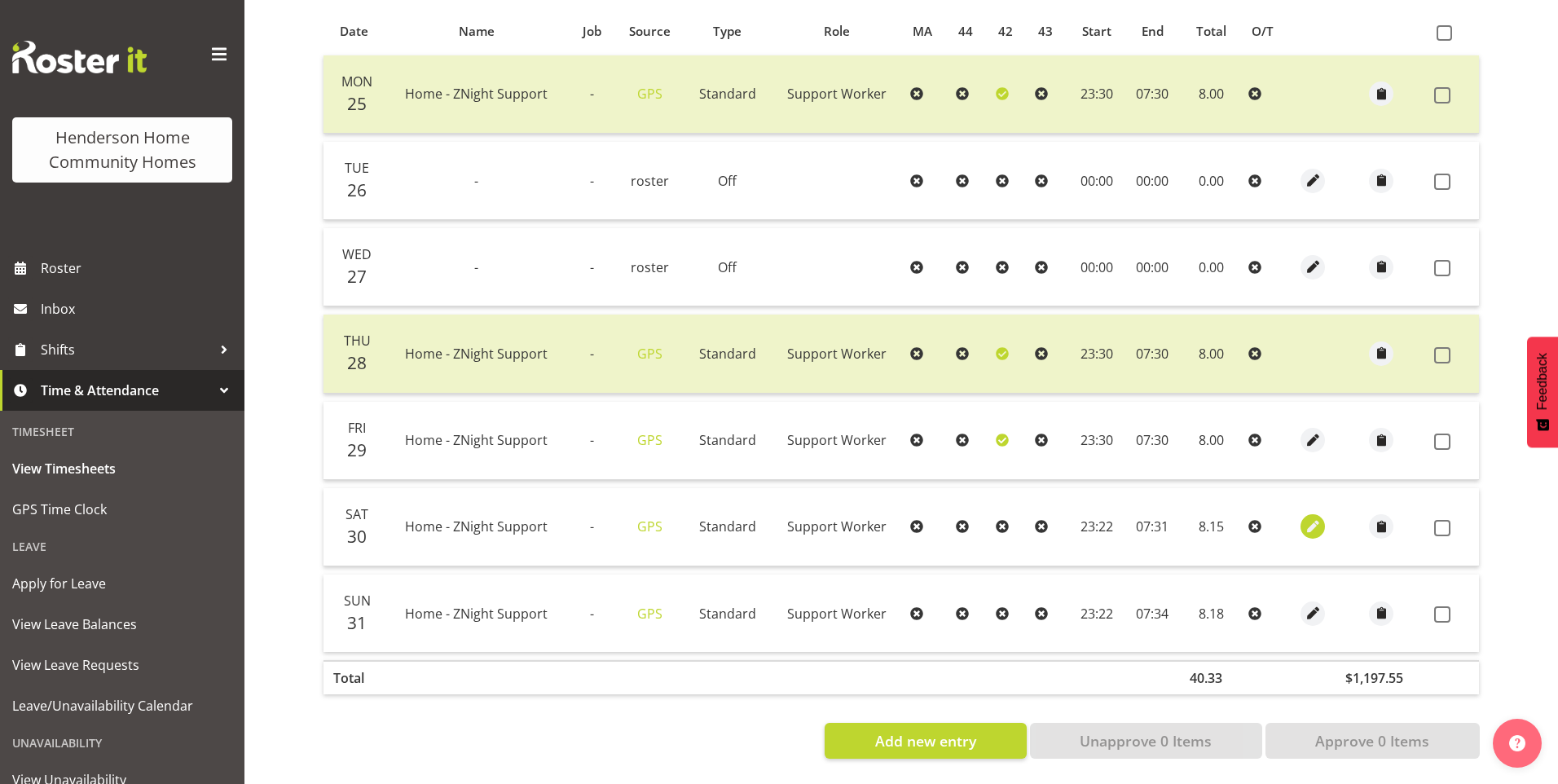
select select "Standard"
select select "7"
select select "2025"
select select "23"
select select "22"
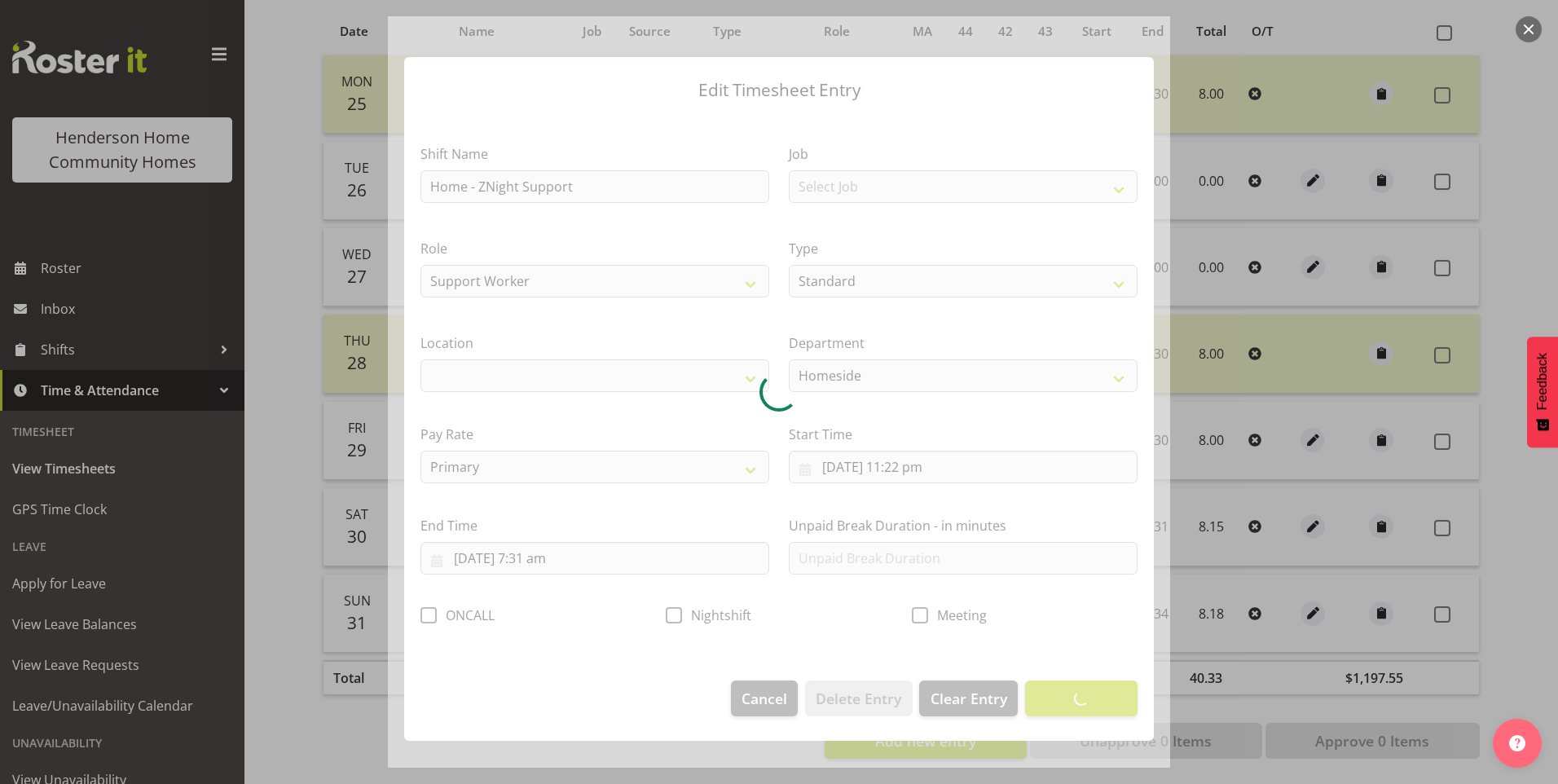
select select "1067"
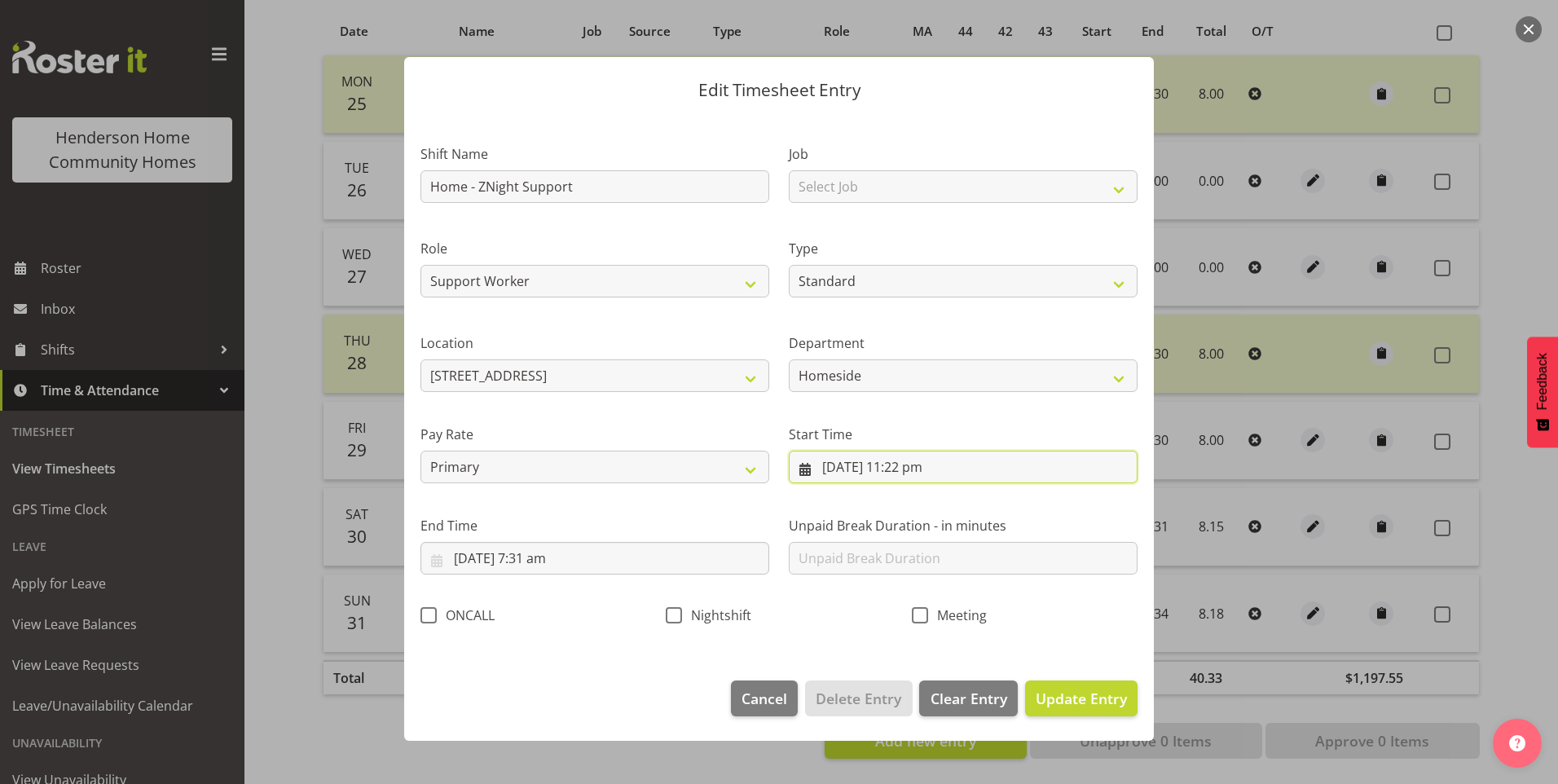
click at [923, 480] on input "30/08/2025, 11:22 pm" at bounding box center [963, 467] width 349 height 33
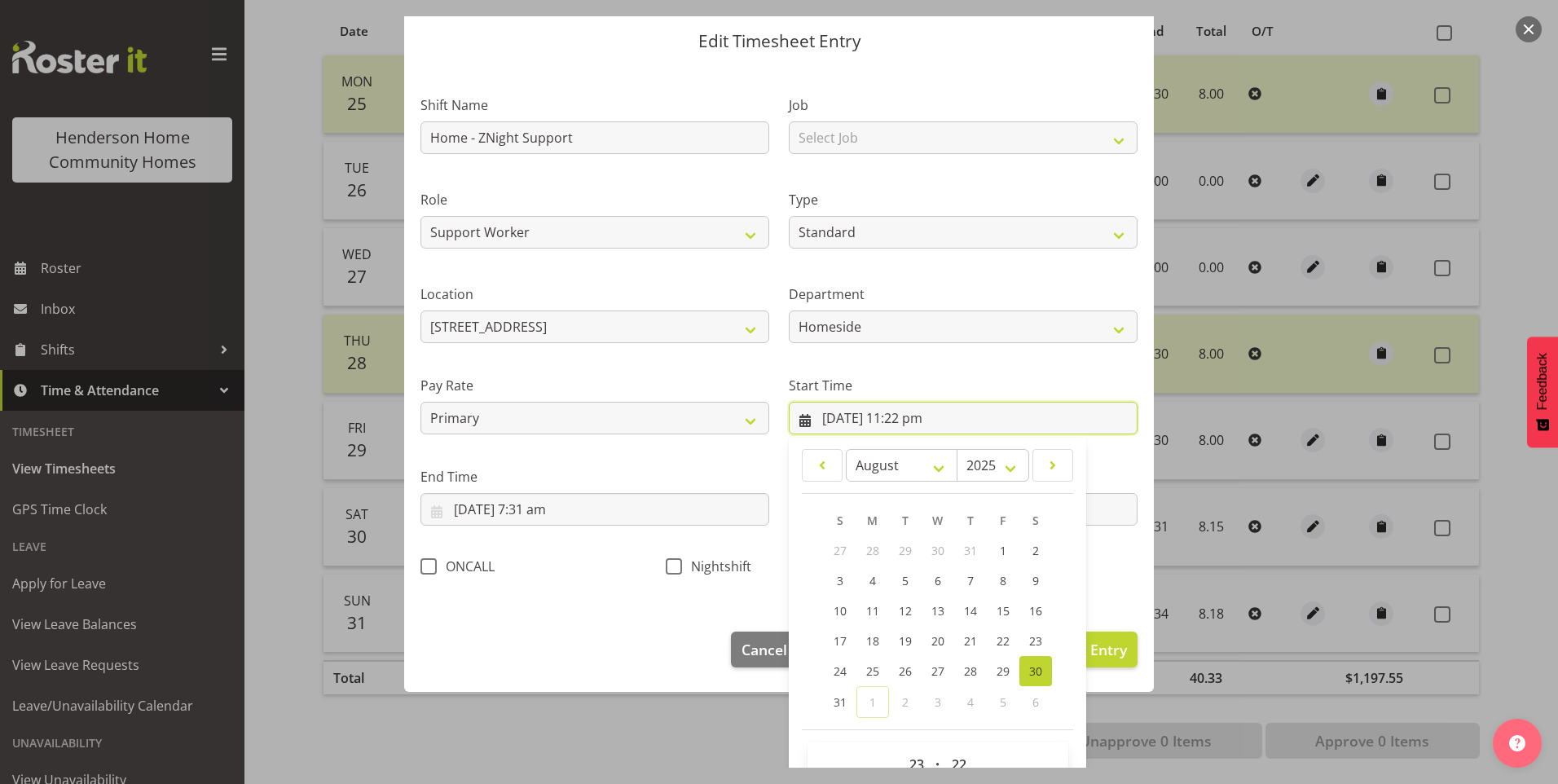
scroll to position [88, 0]
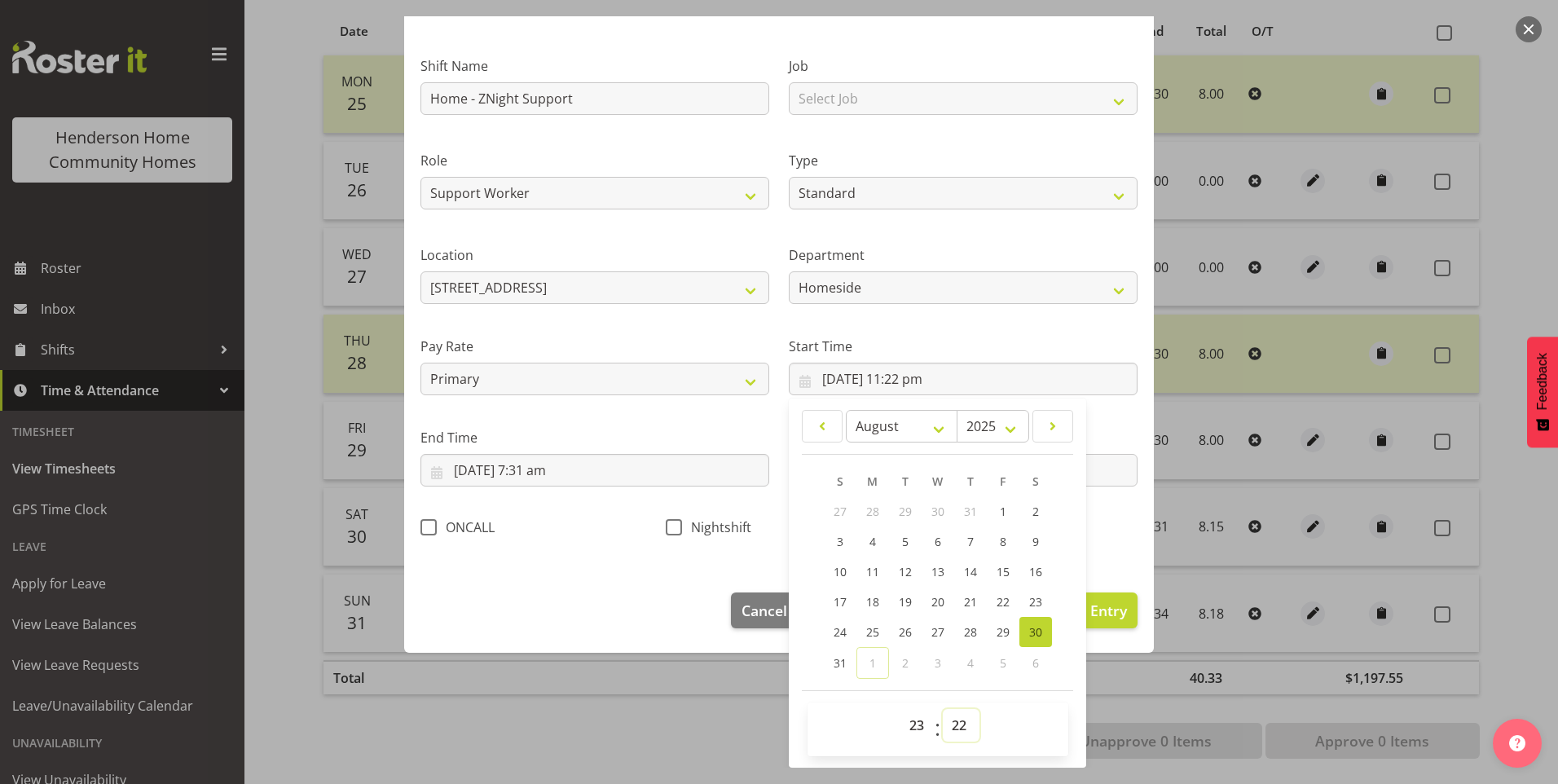
click at [957, 727] on select "00 01 02 03 04 05 06 07 08 09 10 11 12 13 14 15 16 17 18 19 20 21 22 23 24 25 2…" at bounding box center [961, 724] width 36 height 33
select select "30"
click at [943, 709] on select "00 01 02 03 04 05 06 07 08 09 10 11 12 13 14 15 16 17 18 19 20 21 22 23 24 25 2…" at bounding box center [961, 724] width 36 height 33
type input "30/08/2025, 11:30 pm"
click at [543, 471] on input "31/08/2025, 7:31 am" at bounding box center [594, 470] width 349 height 33
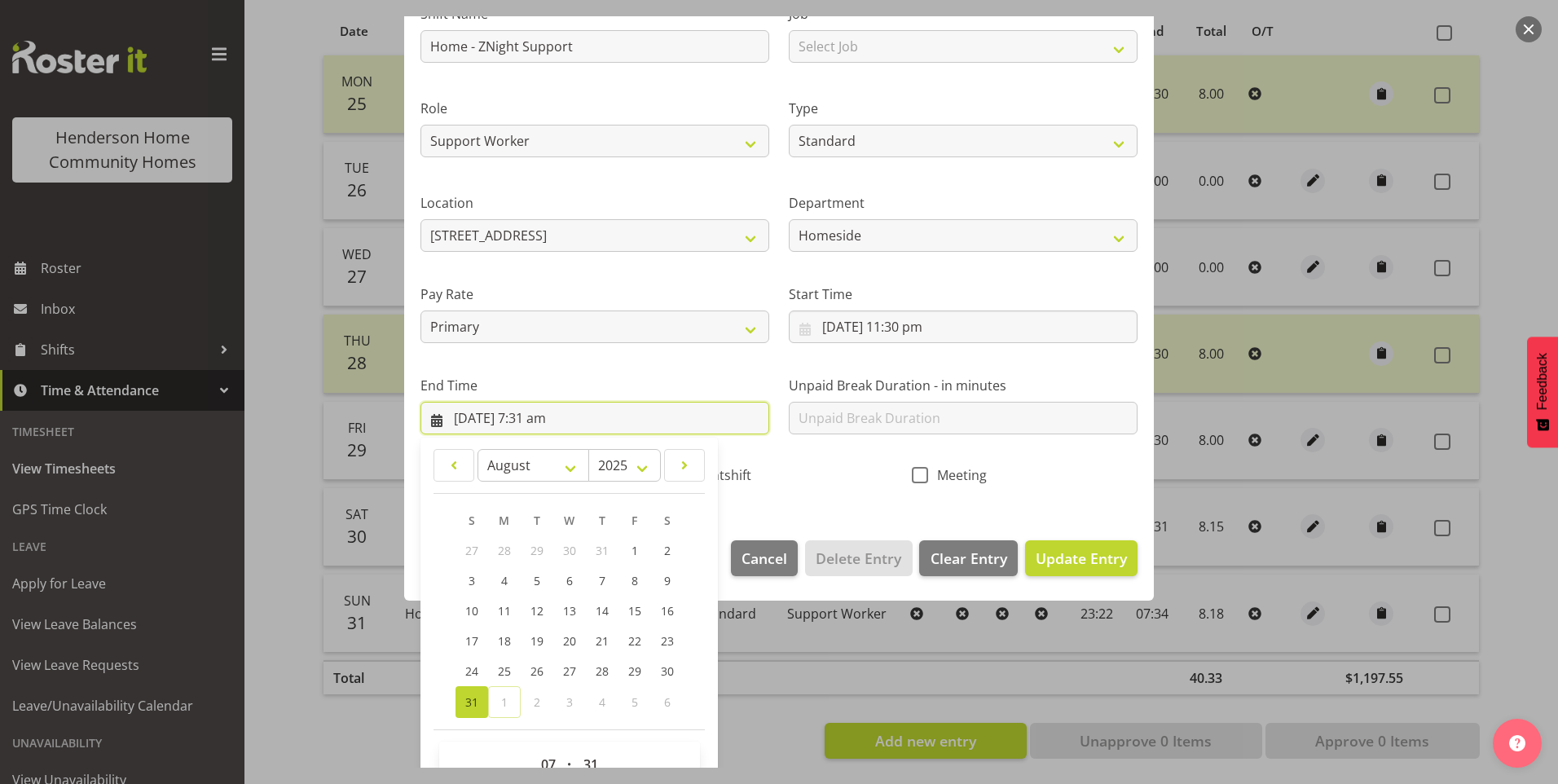
scroll to position [179, 0]
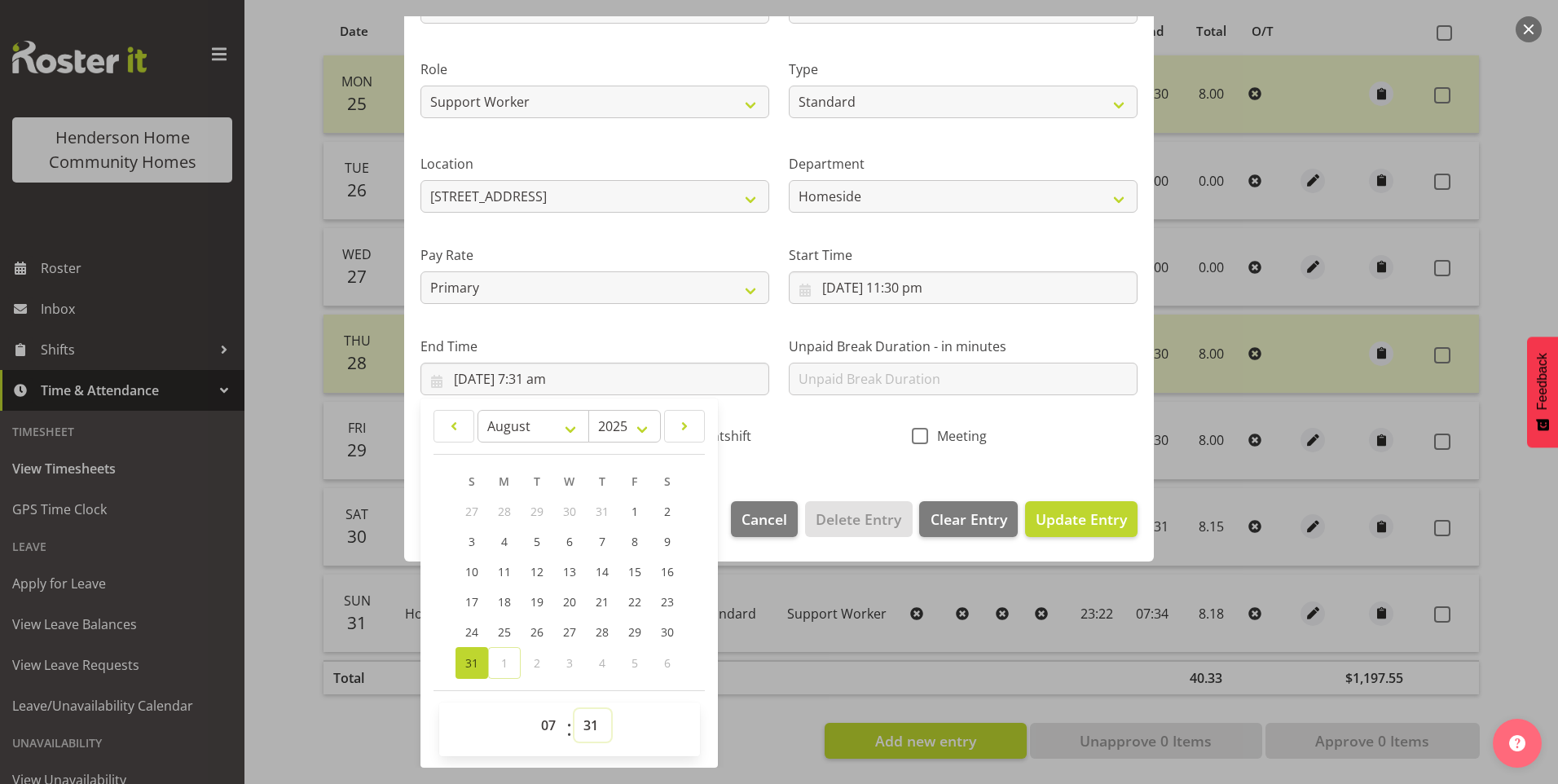
drag, startPoint x: 601, startPoint y: 724, endPoint x: 599, endPoint y: 711, distance: 13.2
click at [601, 722] on select "00 01 02 03 04 05 06 07 08 09 10 11 12 13 14 15 16 17 18 19 20 21 22 23 24 25 2…" at bounding box center [593, 724] width 36 height 33
select select "30"
click at [575, 709] on select "00 01 02 03 04 05 06 07 08 09 10 11 12 13 14 15 16 17 18 19 20 21 22 23 24 25 2…" at bounding box center [593, 724] width 36 height 33
type input "31/08/2025, 7:30 am"
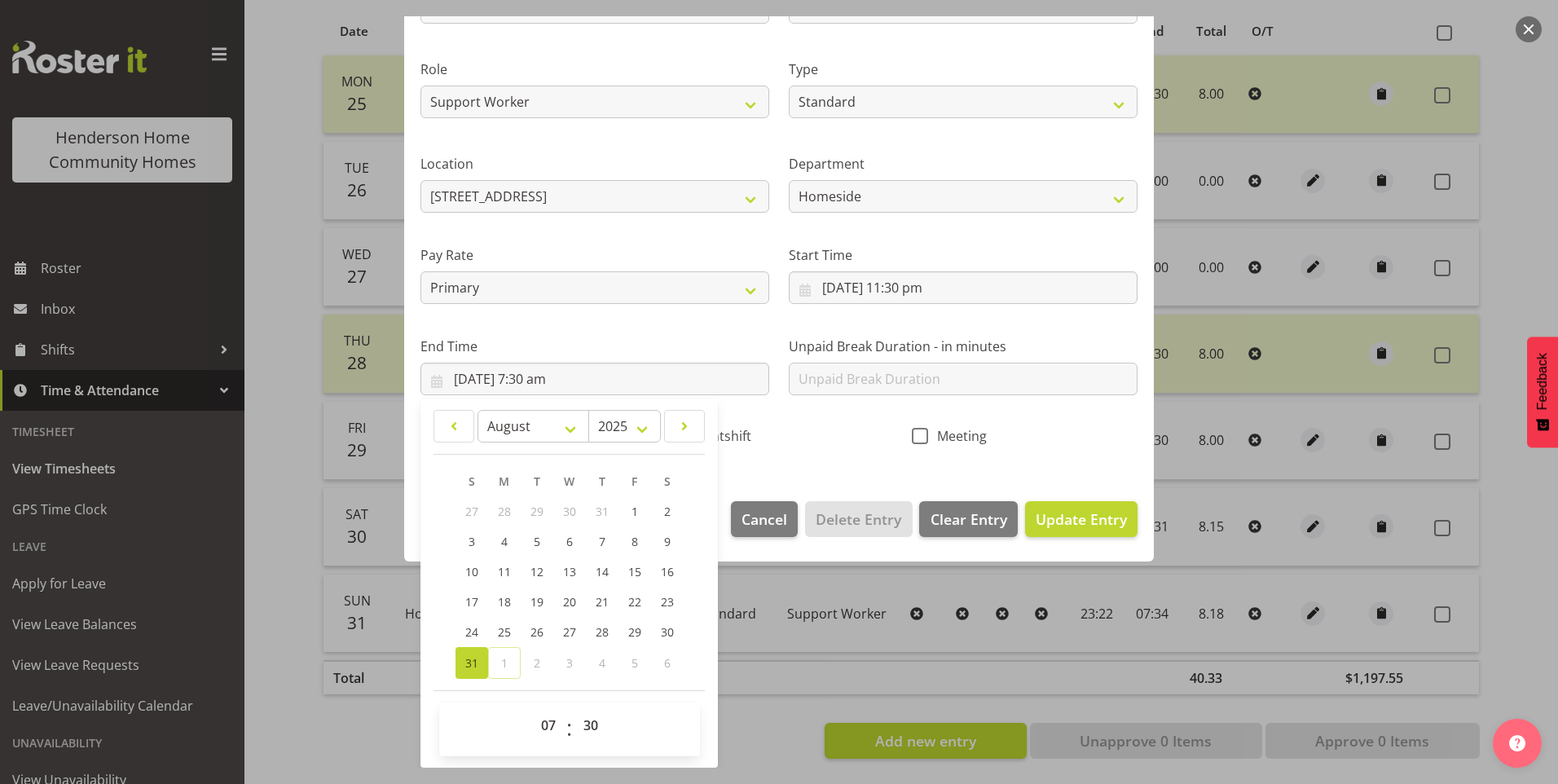
drag, startPoint x: 733, startPoint y: 432, endPoint x: 823, endPoint y: 441, distance: 90.4
click at [733, 432] on span "Nightshift" at bounding box center [716, 436] width 69 height 17
click at [676, 432] on input "Nightshift" at bounding box center [671, 435] width 10 height 10
checkbox input "true"
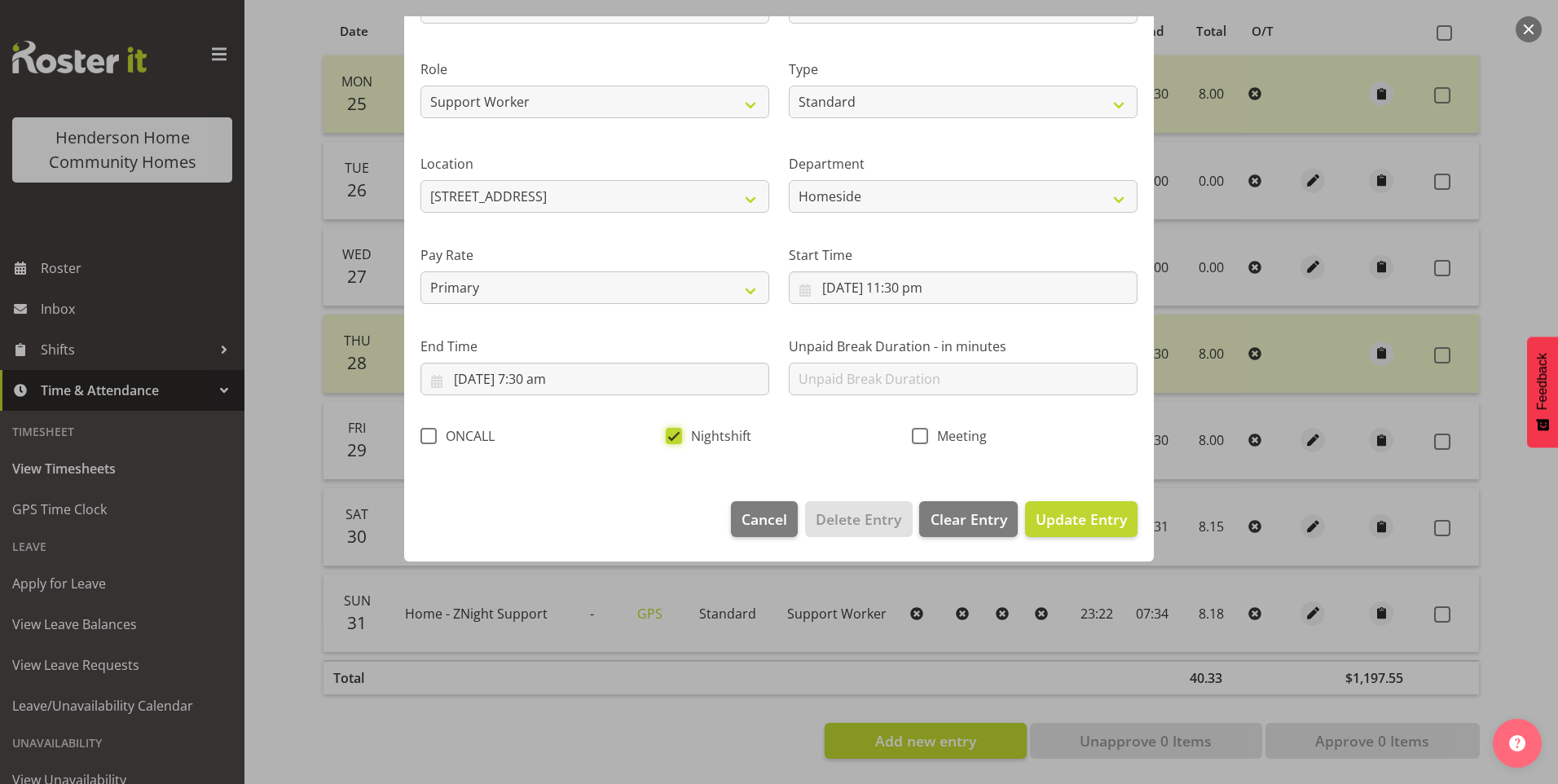
scroll to position [0, 0]
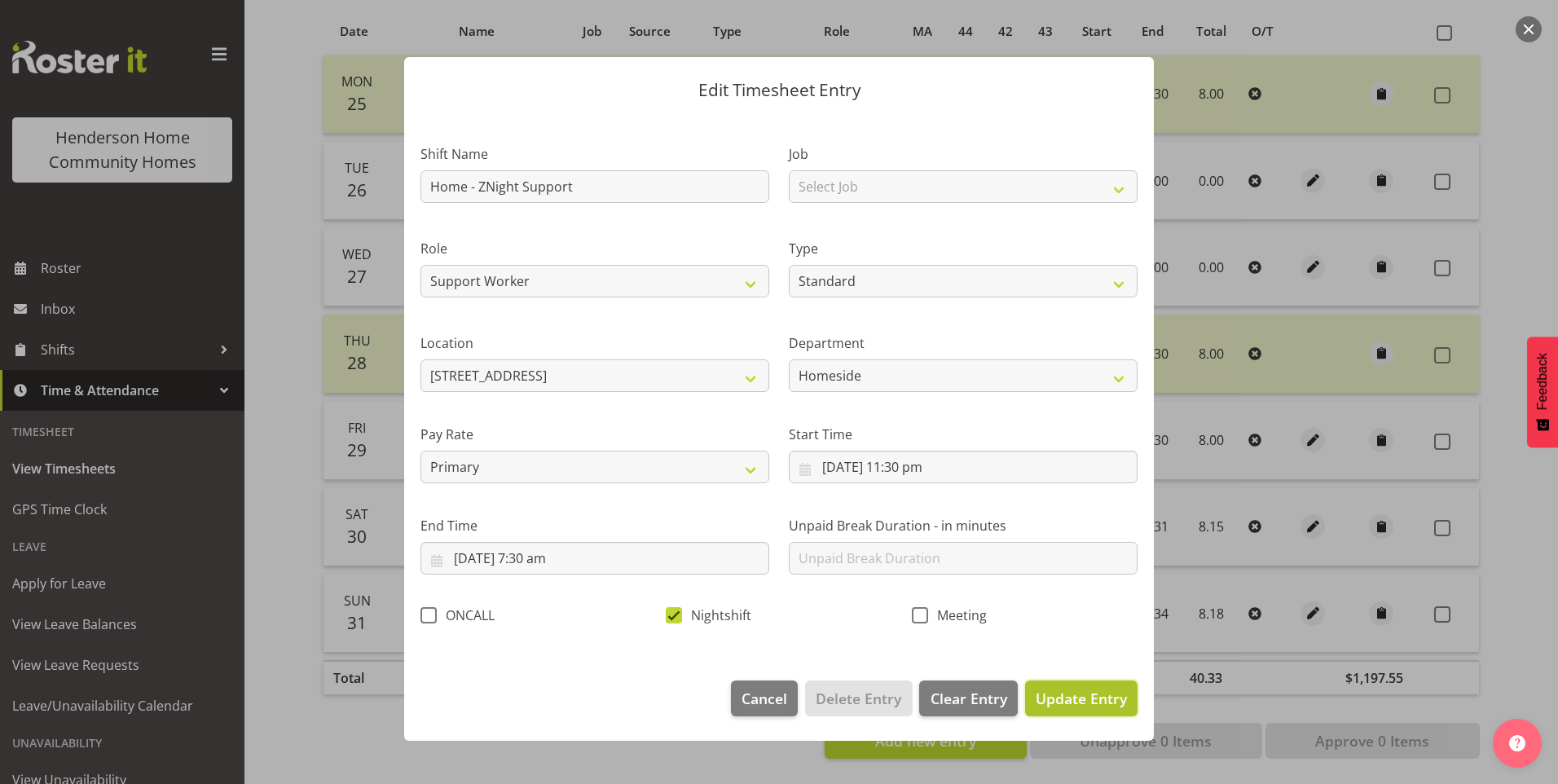
click at [1085, 686] on button "Update Entry" at bounding box center [1081, 698] width 113 height 36
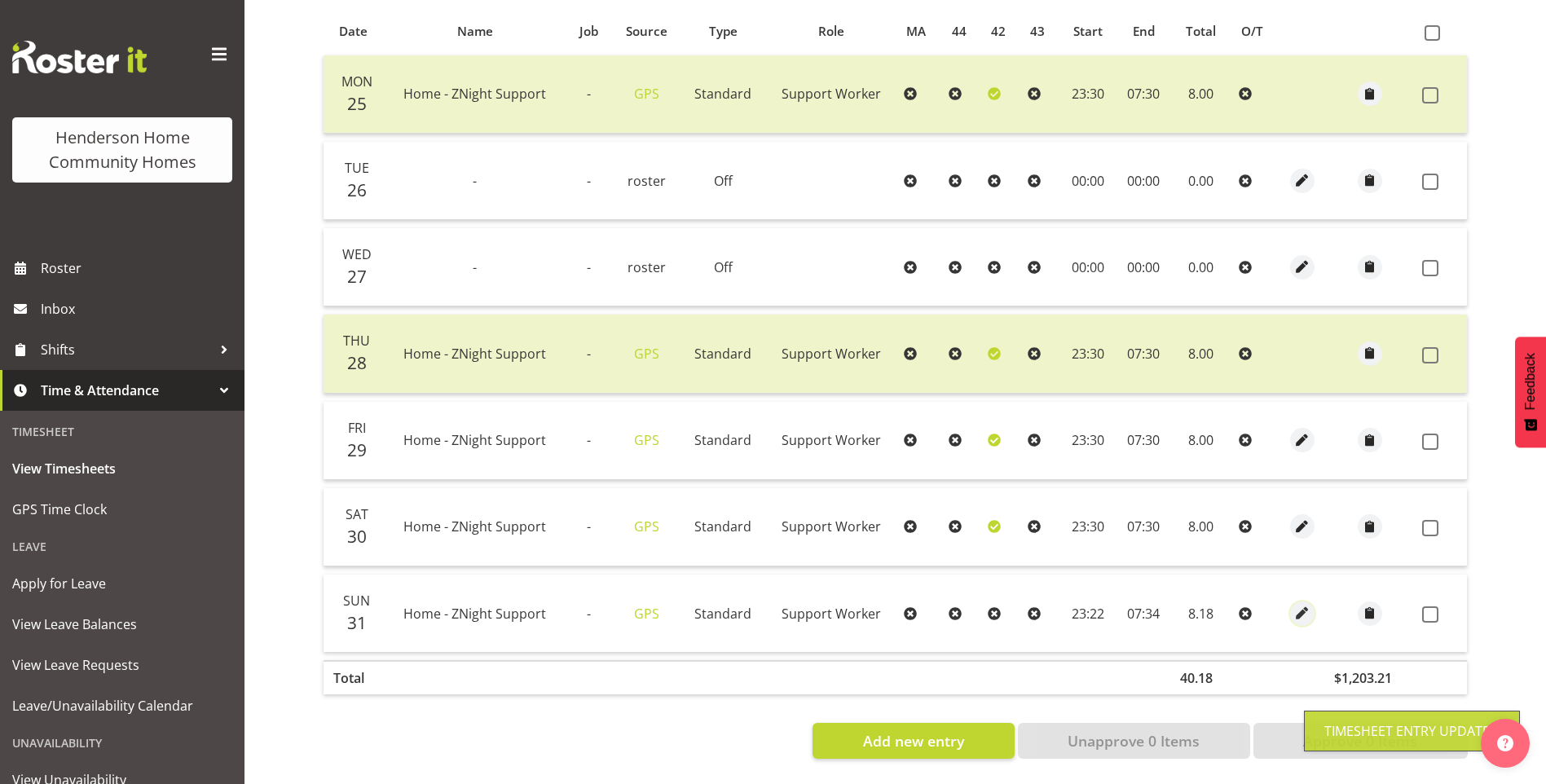
click at [1304, 604] on span "button" at bounding box center [1302, 613] width 19 height 19
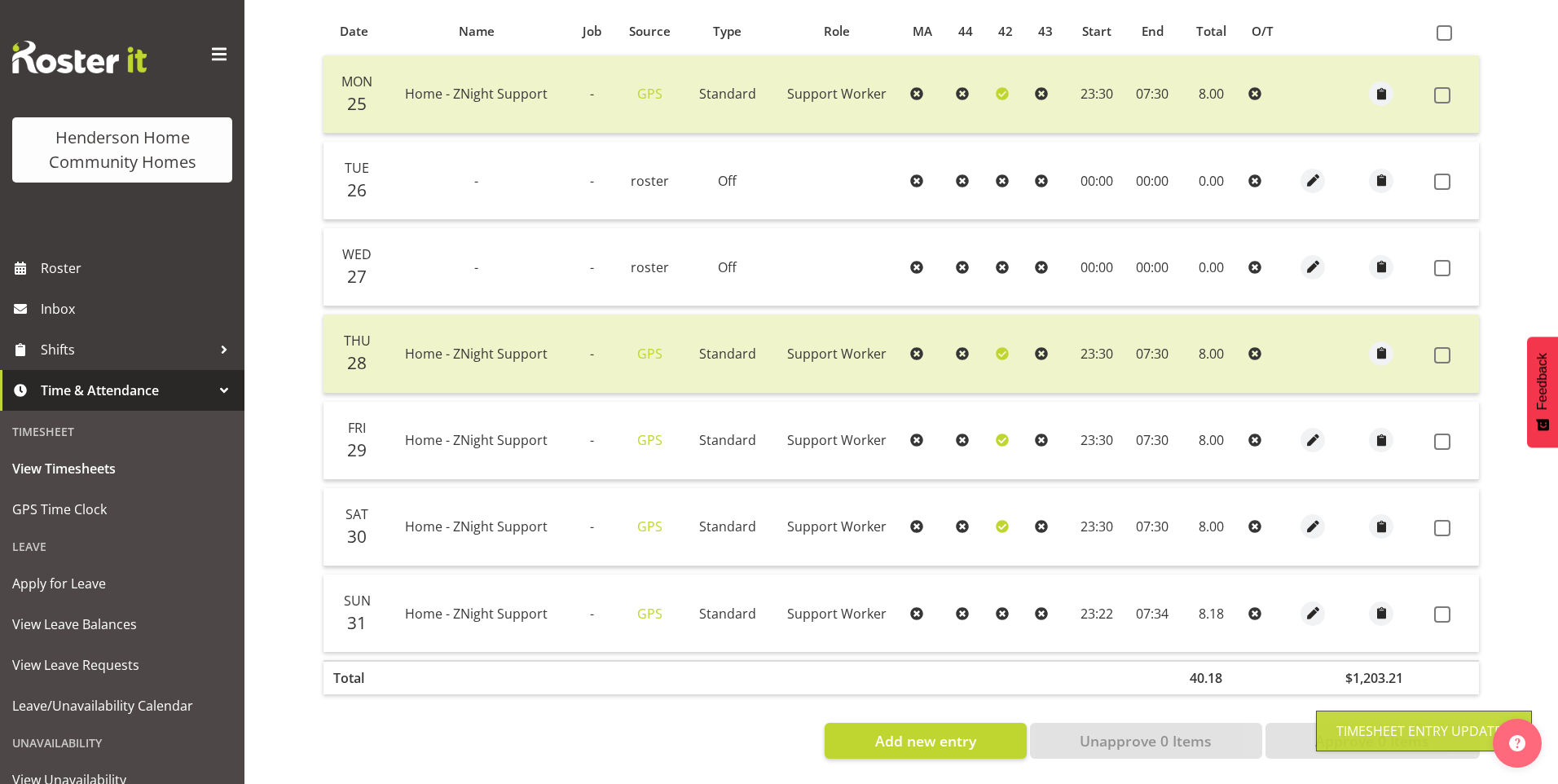
select select "Standard"
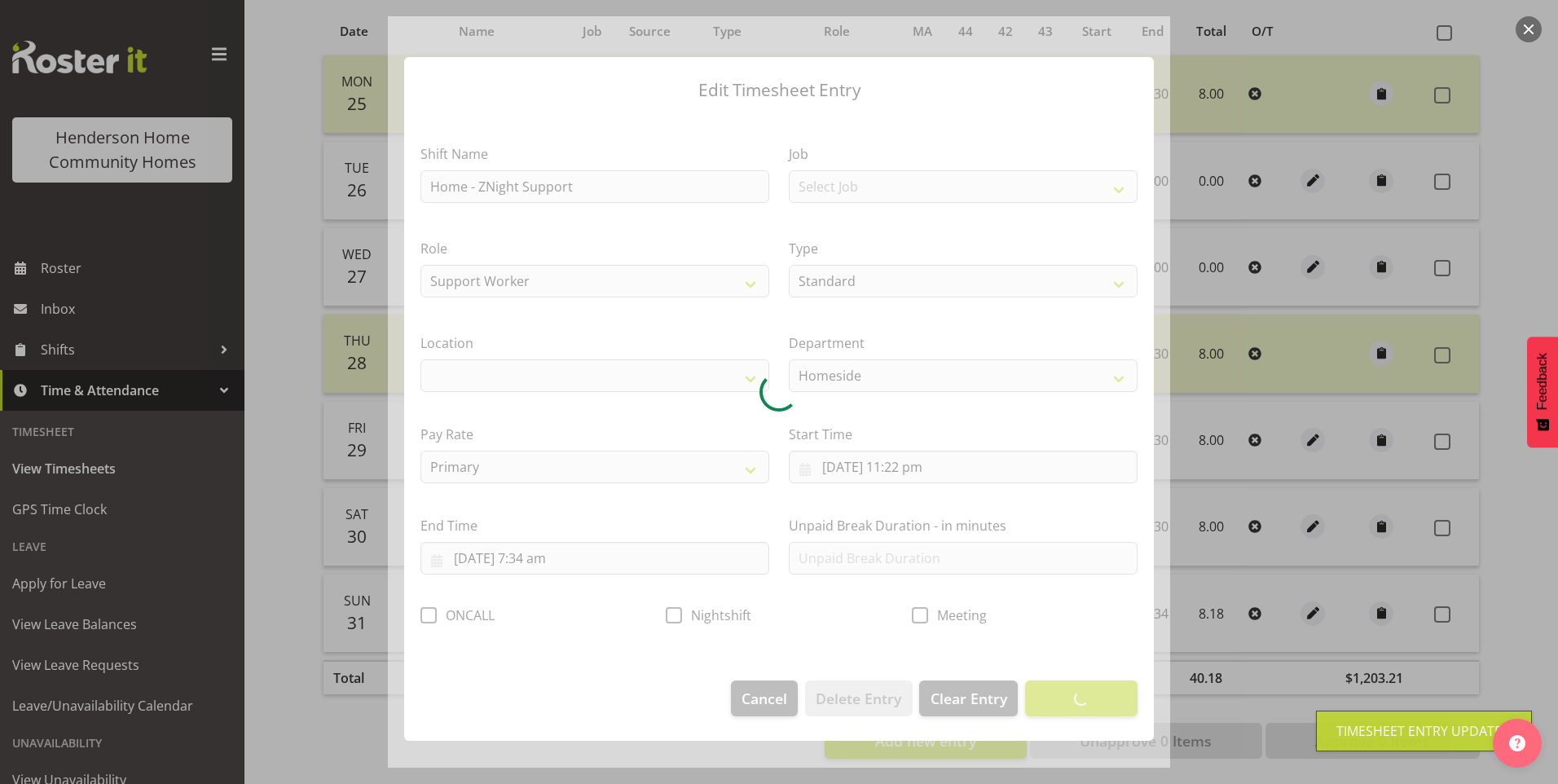
select select "1067"
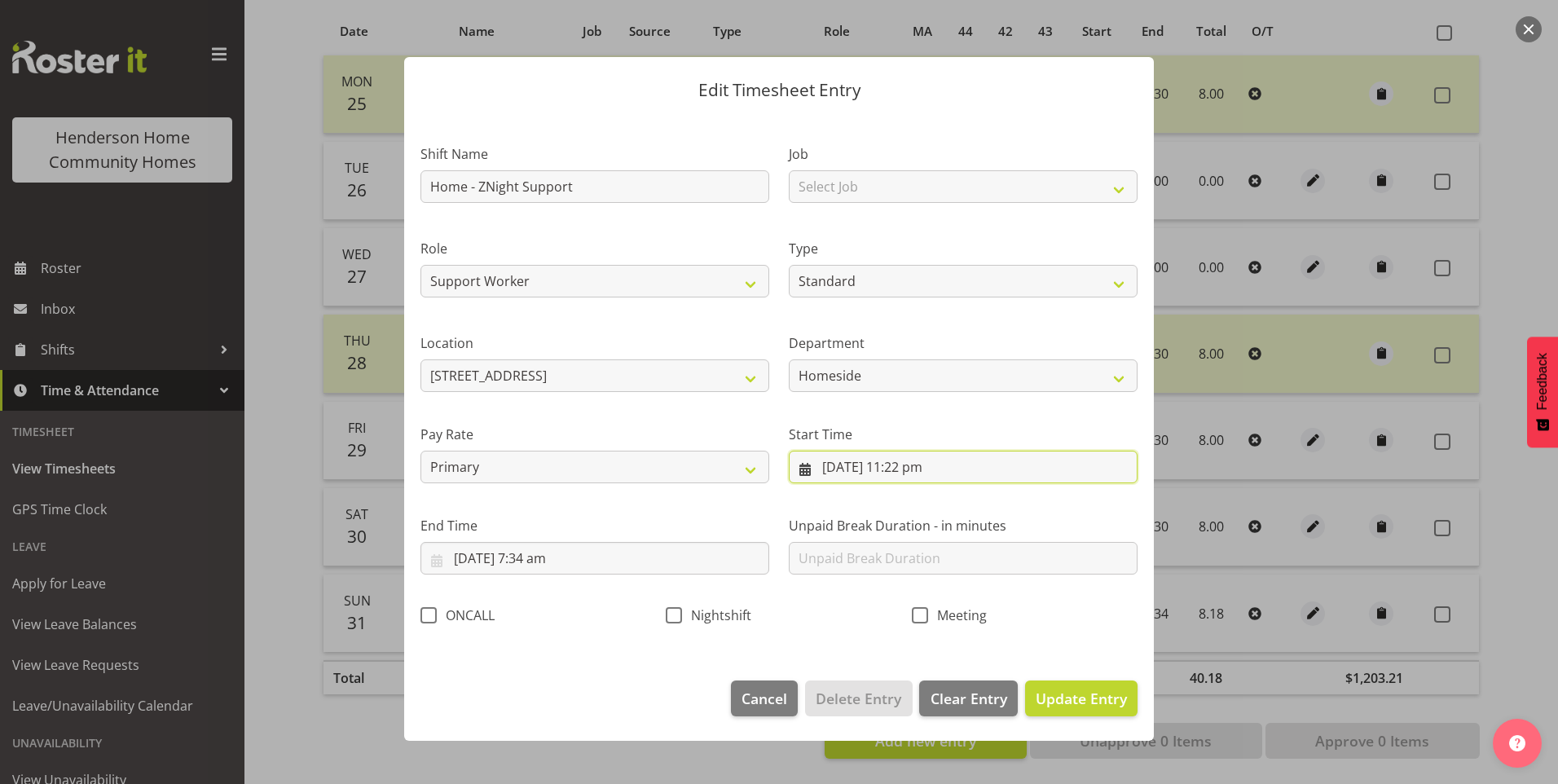
click at [925, 472] on input "31/08/2025, 11:22 pm" at bounding box center [963, 467] width 349 height 33
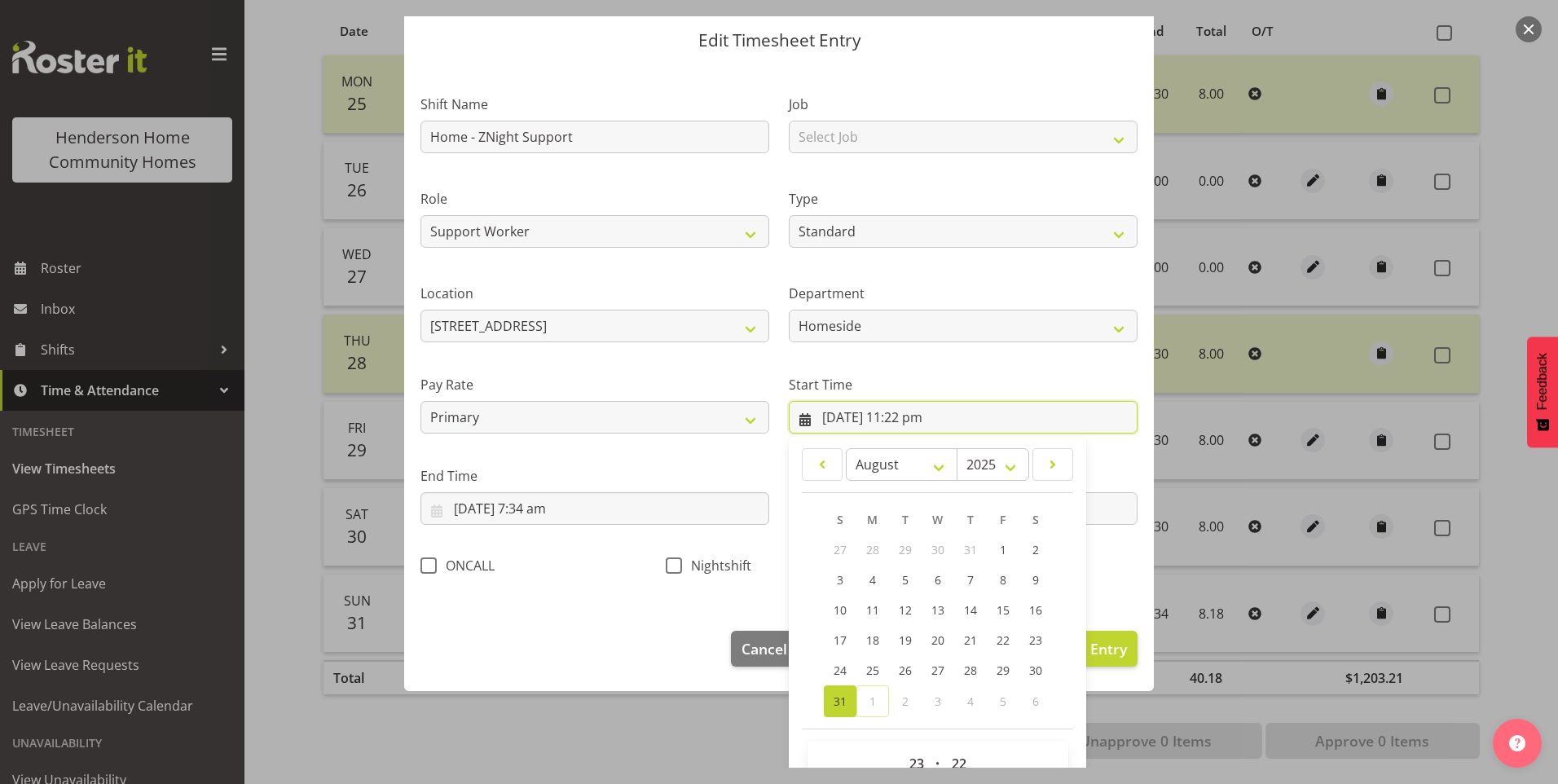
scroll to position [88, 0]
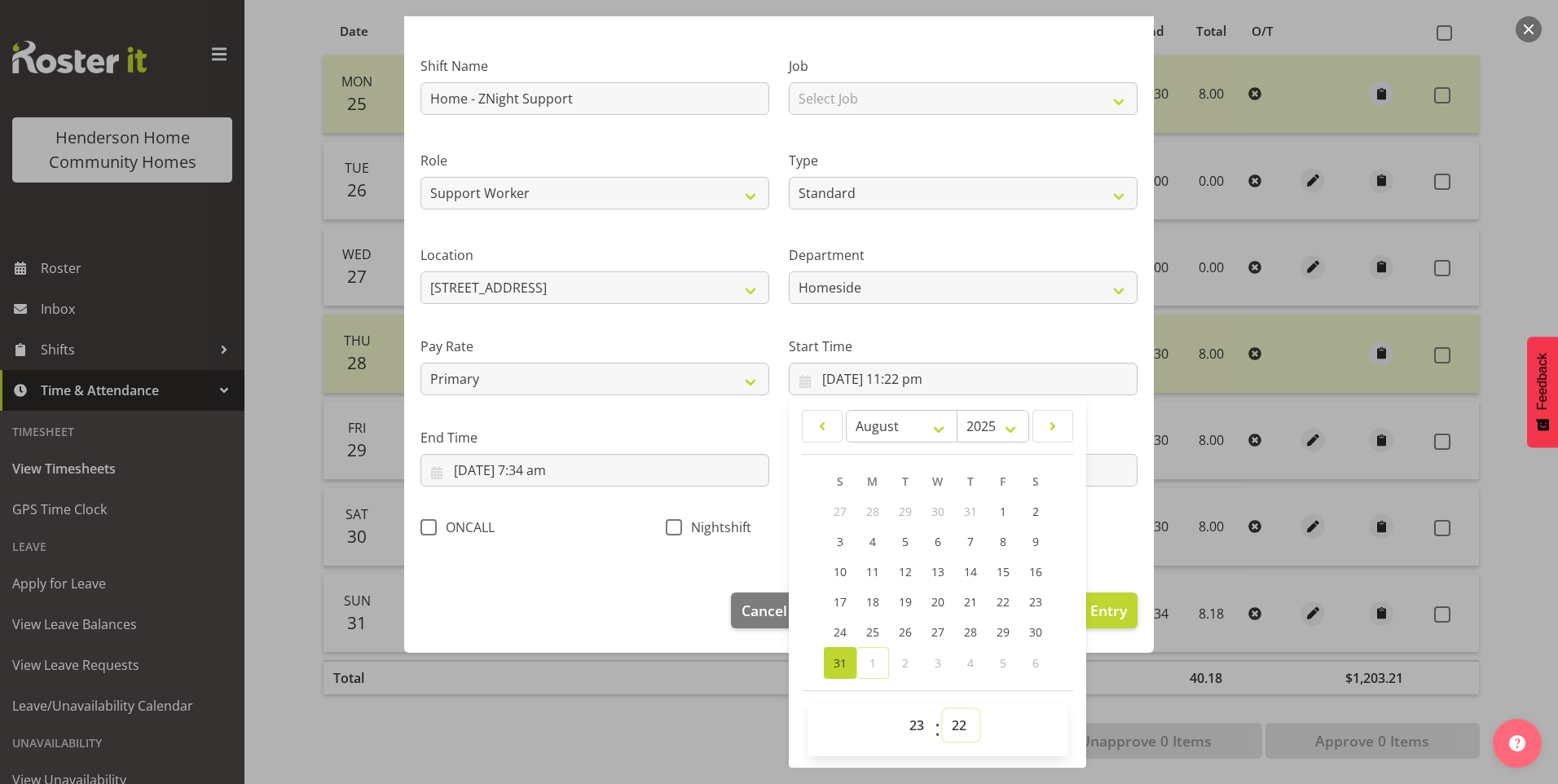
click at [958, 725] on select "00 01 02 03 04 05 06 07 08 09 10 11 12 13 14 15 16 17 18 19 20 21 22 23 24 25 2…" at bounding box center [961, 724] width 36 height 33
select select "30"
click at [943, 709] on select "00 01 02 03 04 05 06 07 08 09 10 11 12 13 14 15 16 17 18 19 20 21 22 23 24 25 2…" at bounding box center [961, 724] width 36 height 33
type input "31/08/2025, 11:30 pm"
click at [675, 530] on span at bounding box center [674, 527] width 17 height 17
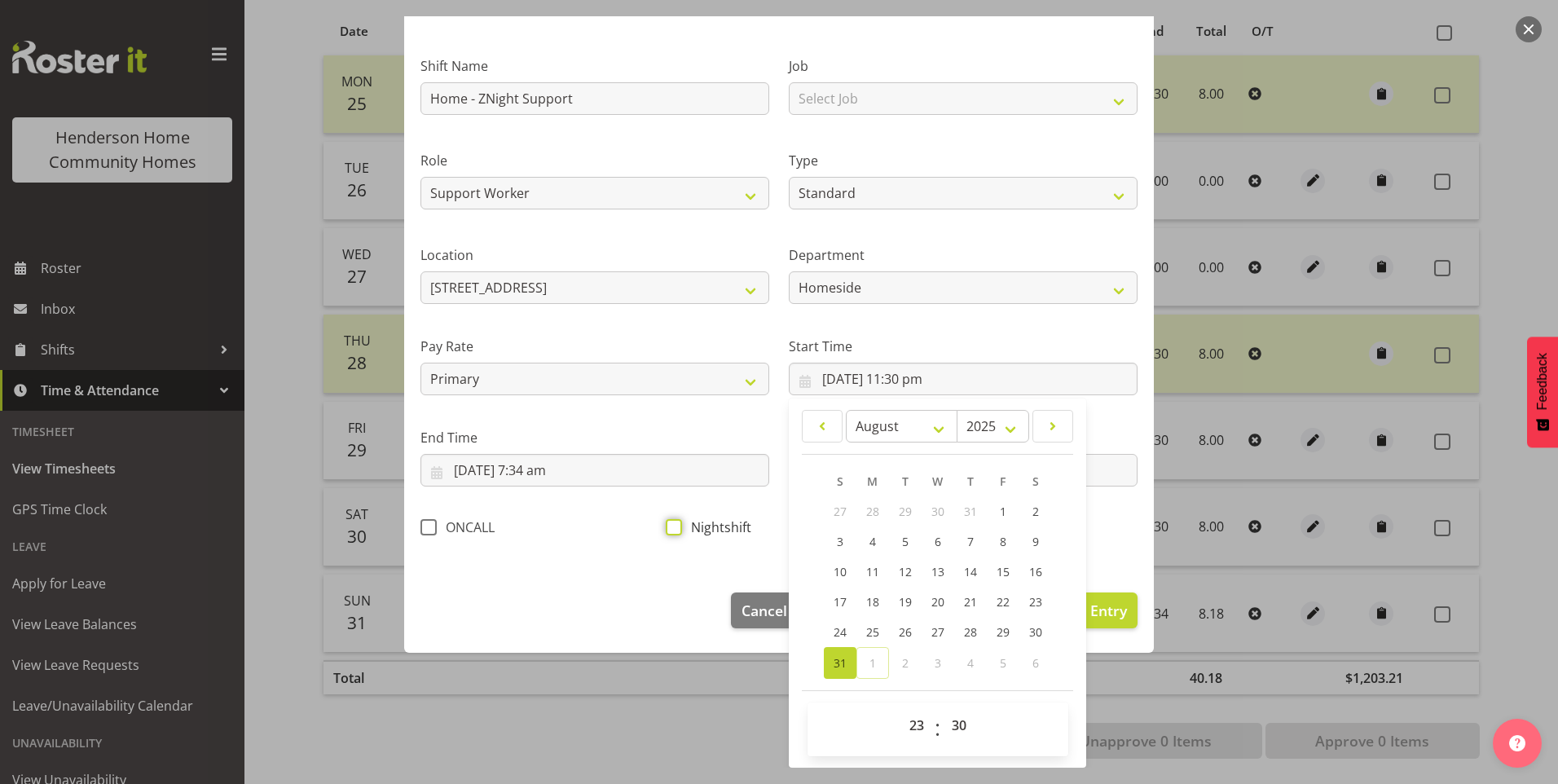
click at [675, 530] on input "Nightshift" at bounding box center [671, 526] width 10 height 10
checkbox input "true"
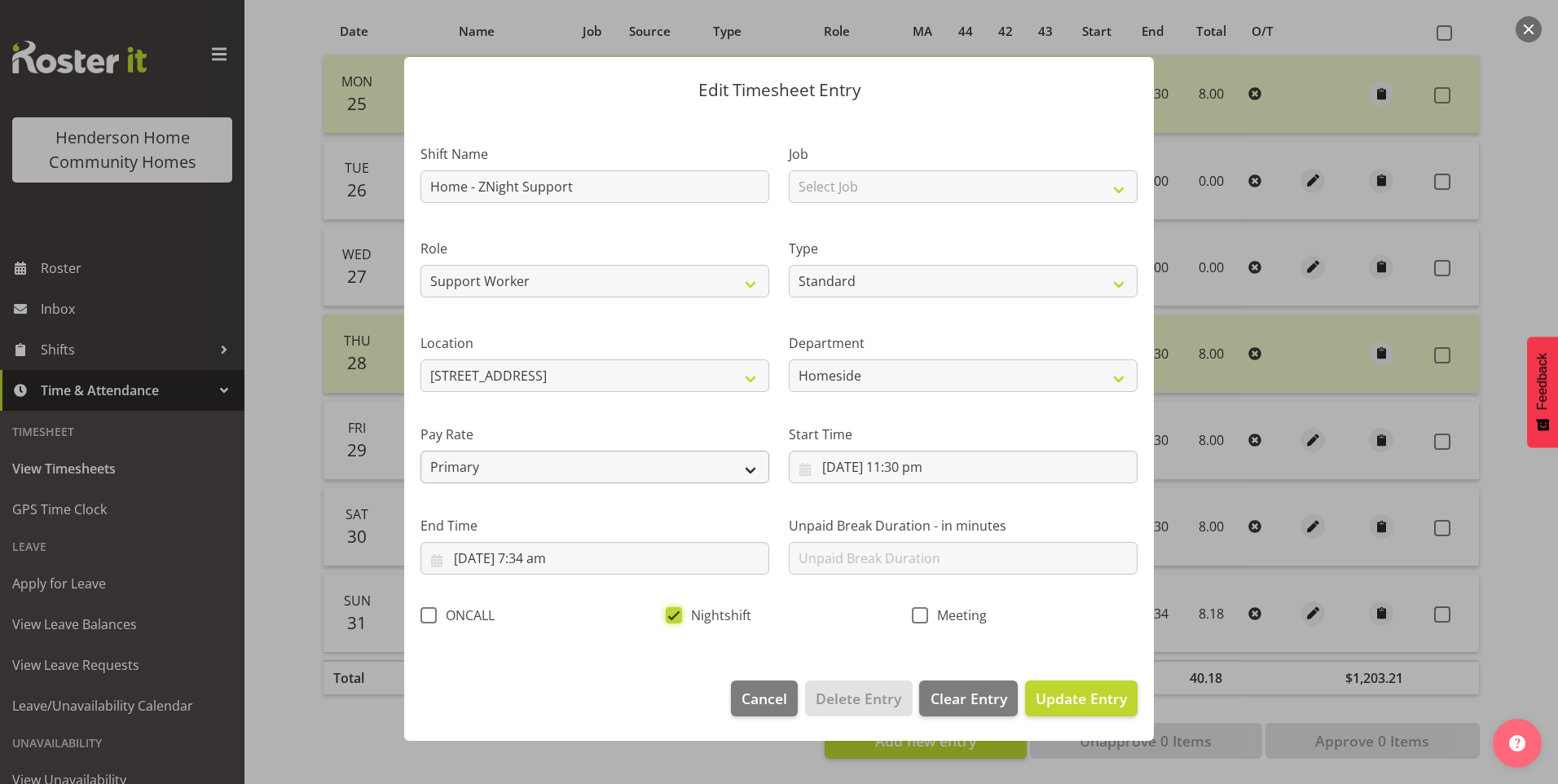
scroll to position [0, 0]
click at [543, 570] on input "1/09/2025, 7:34 am" at bounding box center [594, 558] width 349 height 33
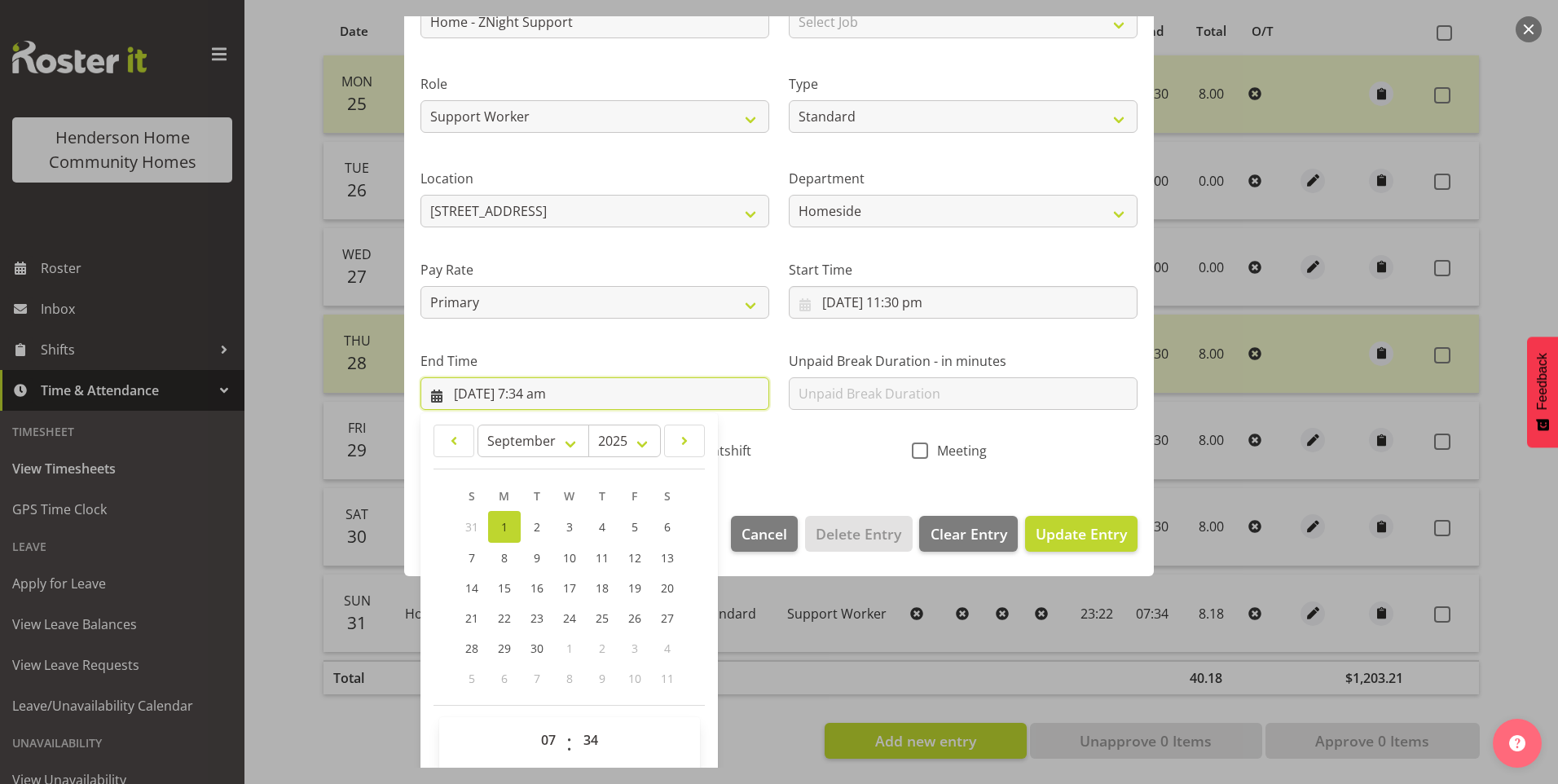
scroll to position [179, 0]
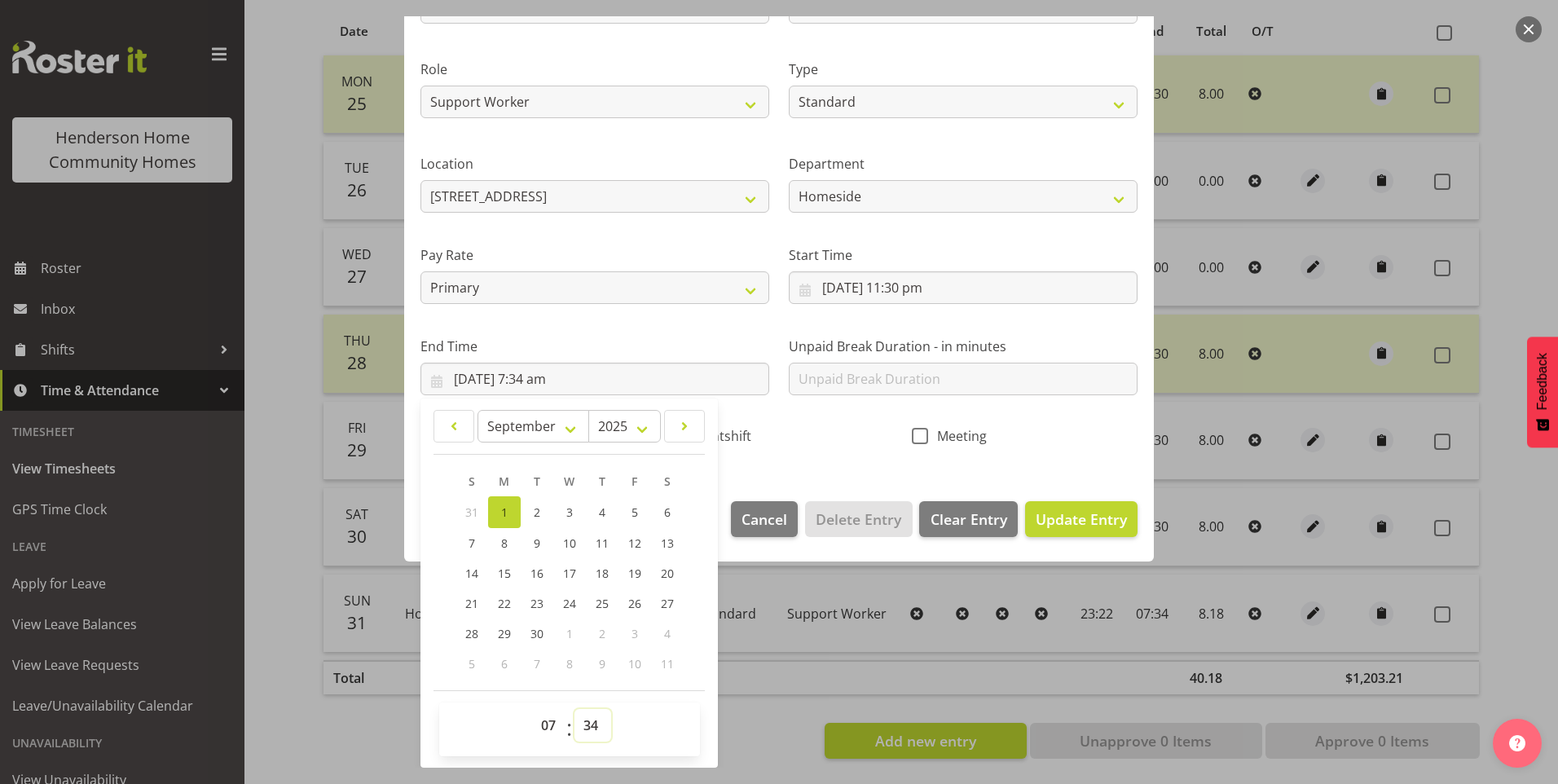
drag, startPoint x: 593, startPoint y: 720, endPoint x: 593, endPoint y: 706, distance: 14.0
click at [593, 720] on select "00 01 02 03 04 05 06 07 08 09 10 11 12 13 14 15 16 17 18 19 20 21 22 23 24 25 2…" at bounding box center [593, 724] width 36 height 33
select select "30"
click at [575, 709] on select "00 01 02 03 04 05 06 07 08 09 10 11 12 13 14 15 16 17 18 19 20 21 22 23 24 25 2…" at bounding box center [593, 724] width 36 height 33
type input "1/09/2025, 7:30 am"
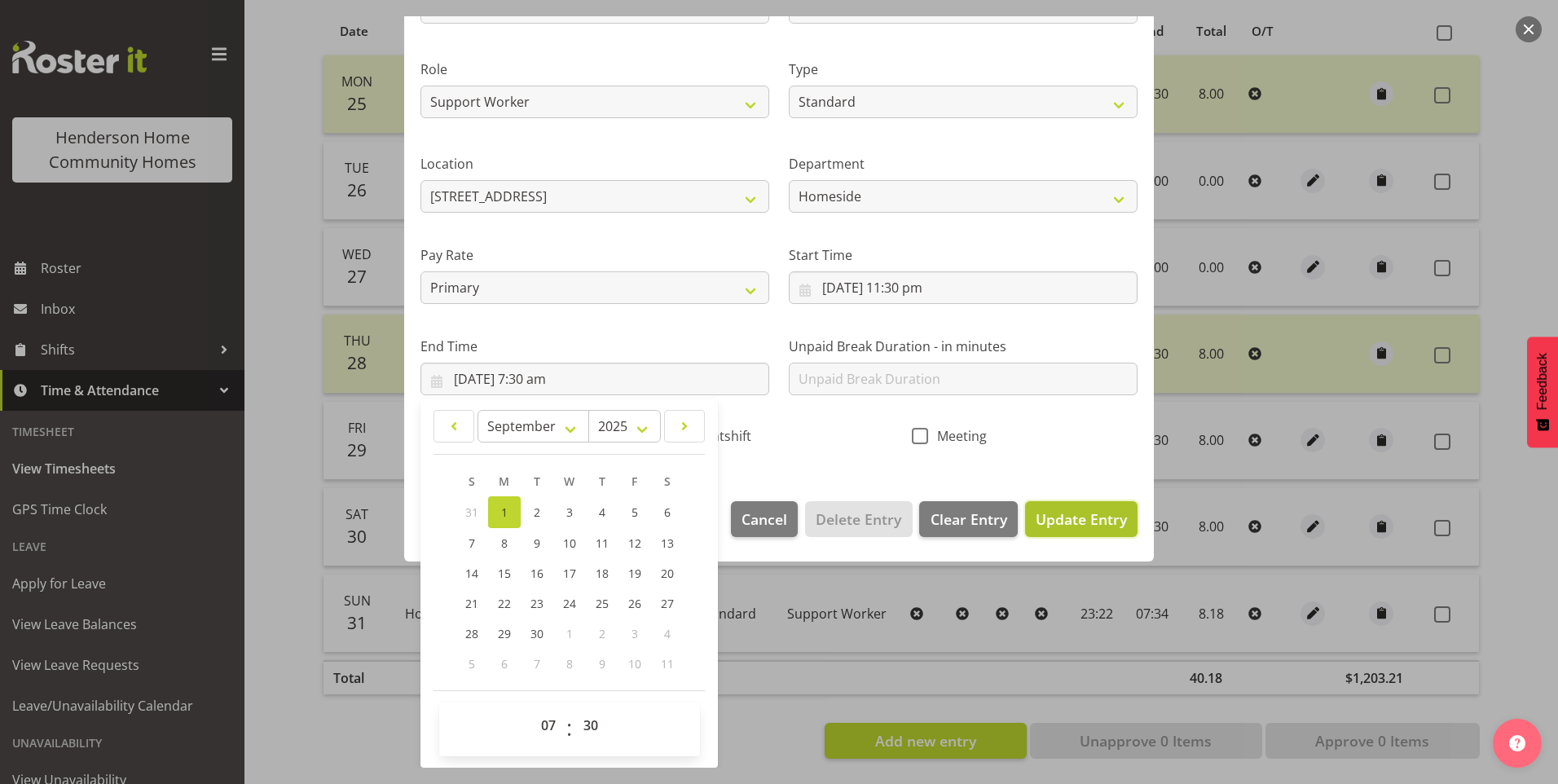
click at [1079, 512] on span "Update Entry" at bounding box center [1082, 519] width 91 height 20
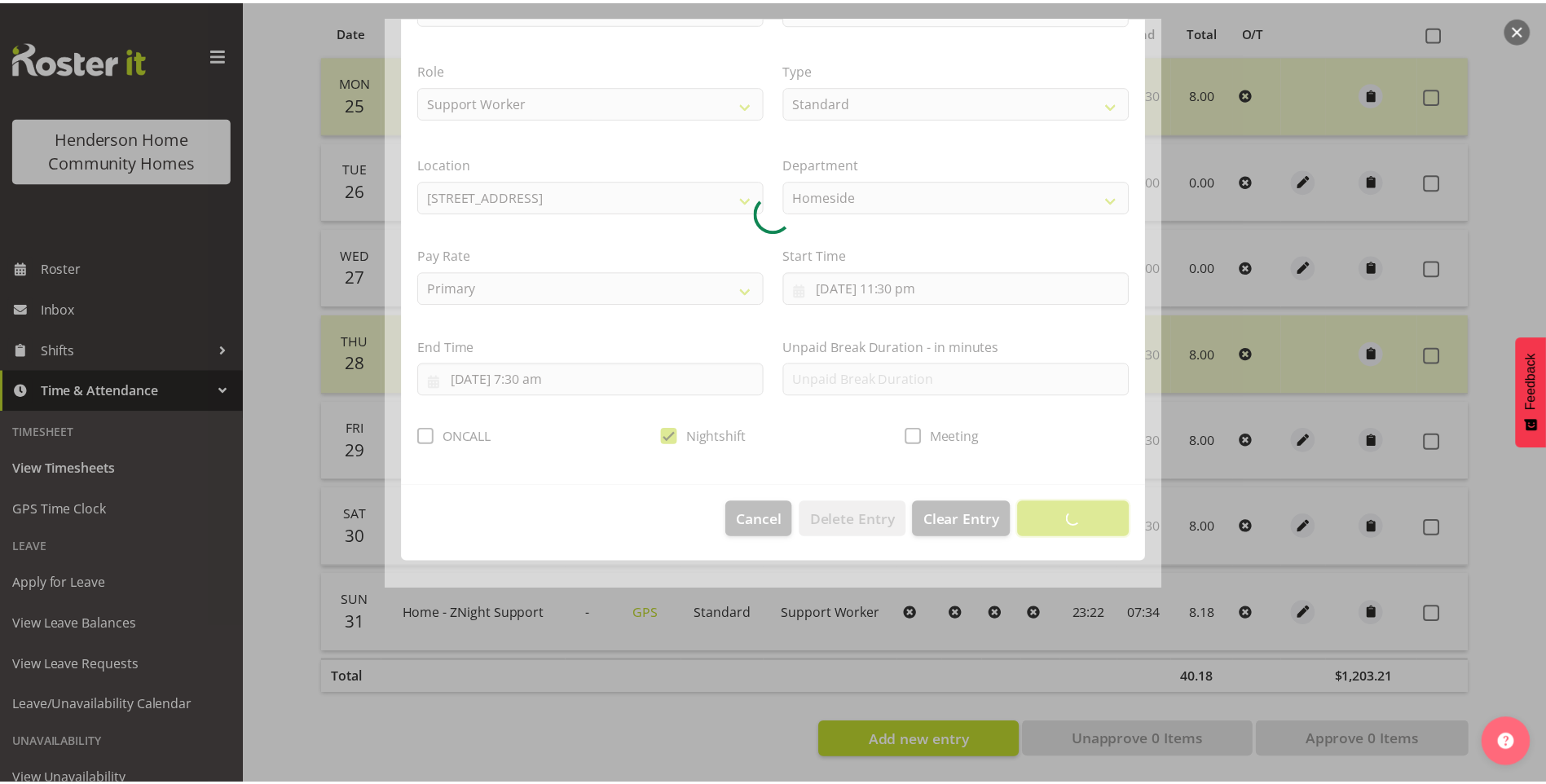
scroll to position [0, 0]
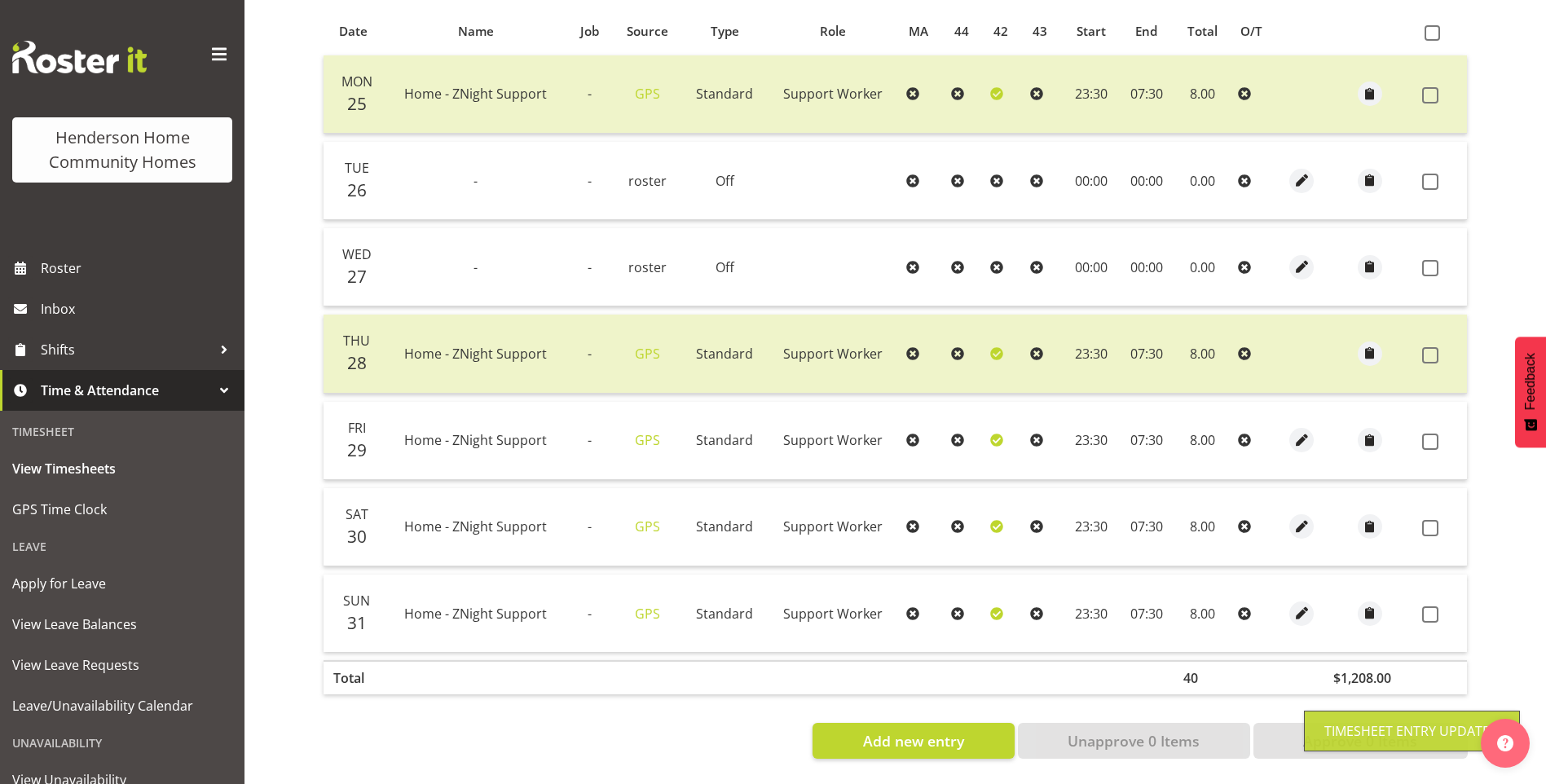
drag, startPoint x: 1434, startPoint y: 600, endPoint x: 1427, endPoint y: 565, distance: 35.7
click at [1433, 606] on span at bounding box center [1431, 615] width 17 height 17
checkbox input "true"
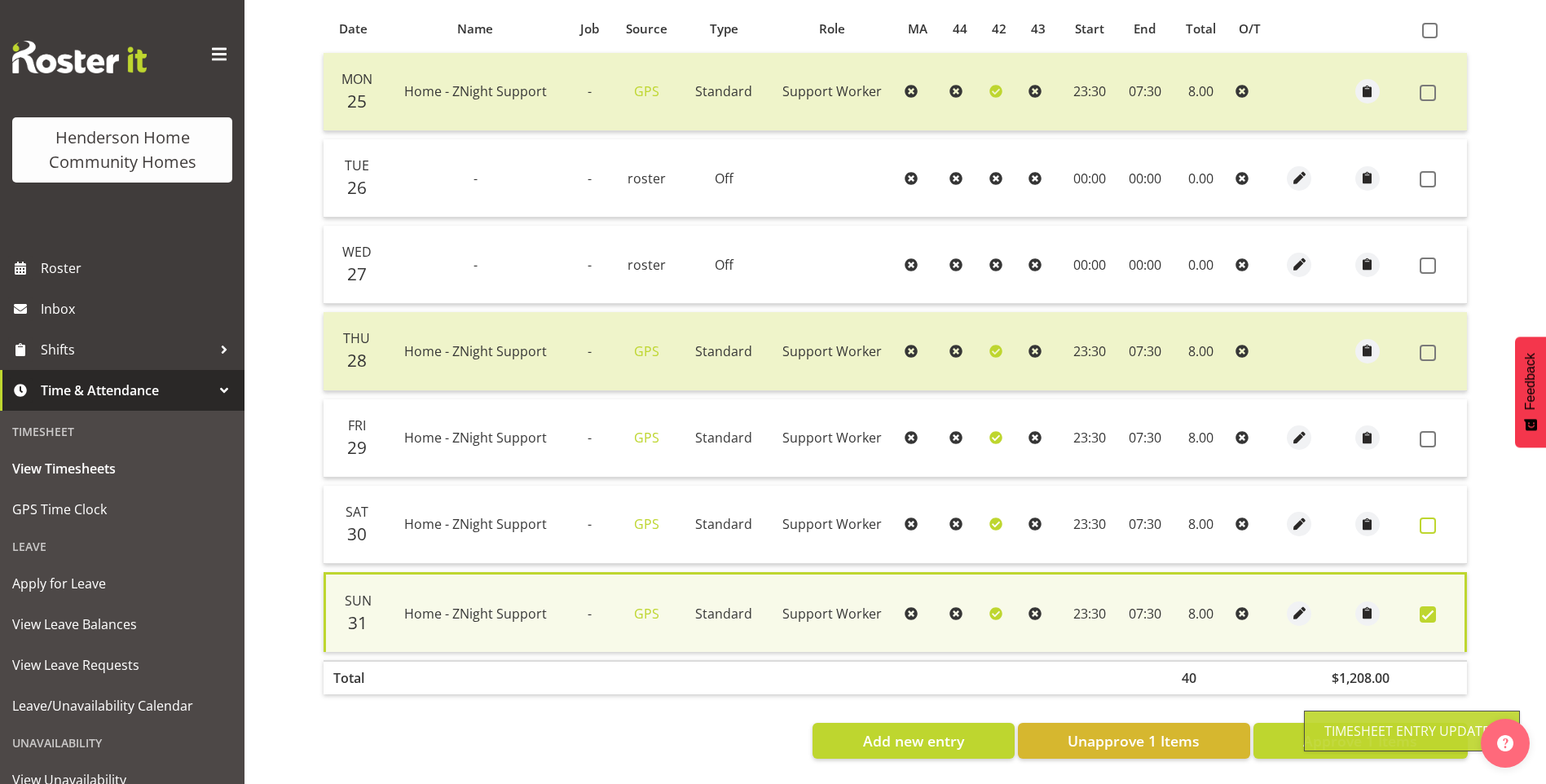
click at [1426, 517] on span at bounding box center [1428, 525] width 17 height 17
checkbox input "true"
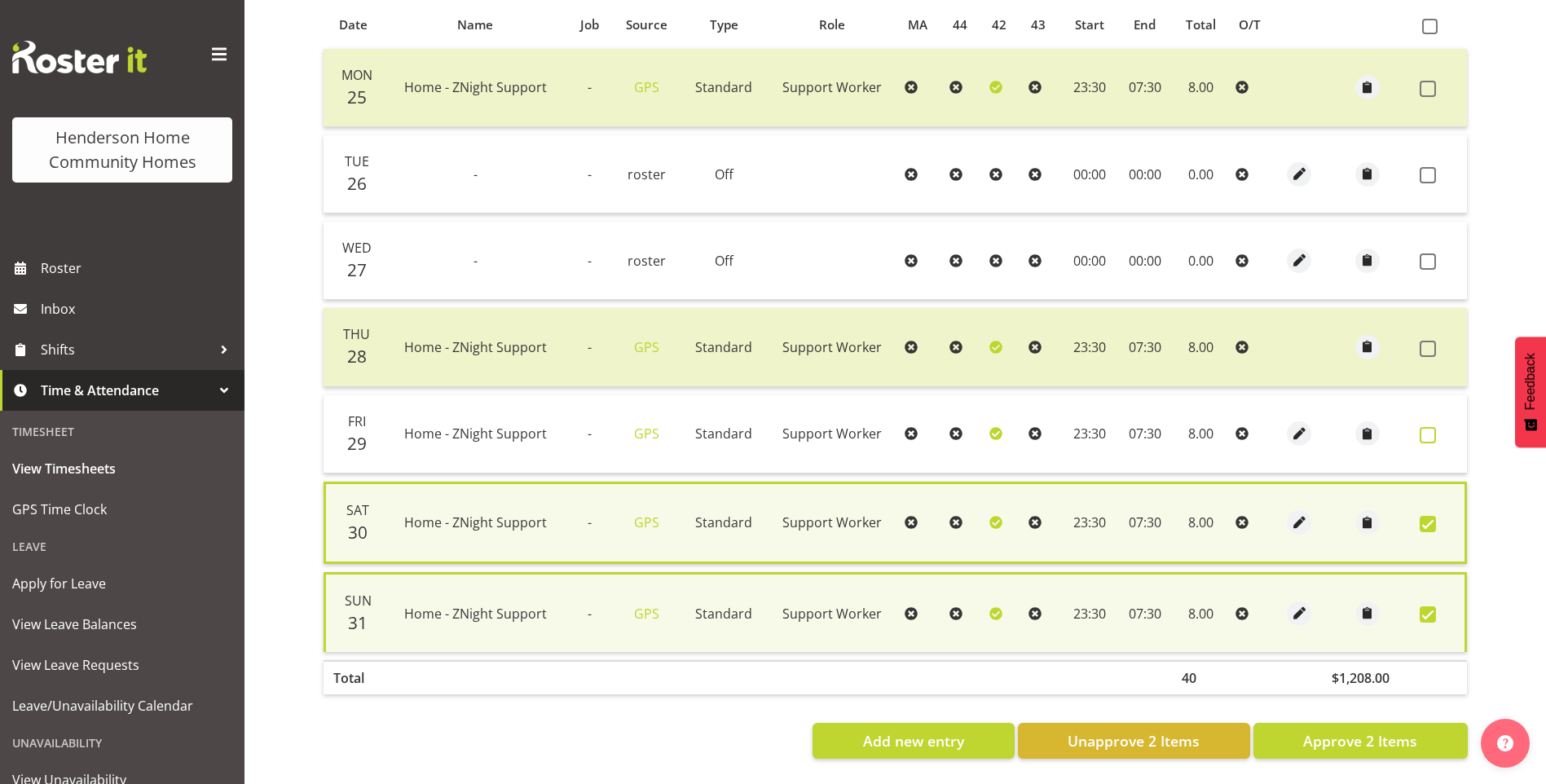
click at [1432, 427] on span at bounding box center [1428, 435] width 17 height 17
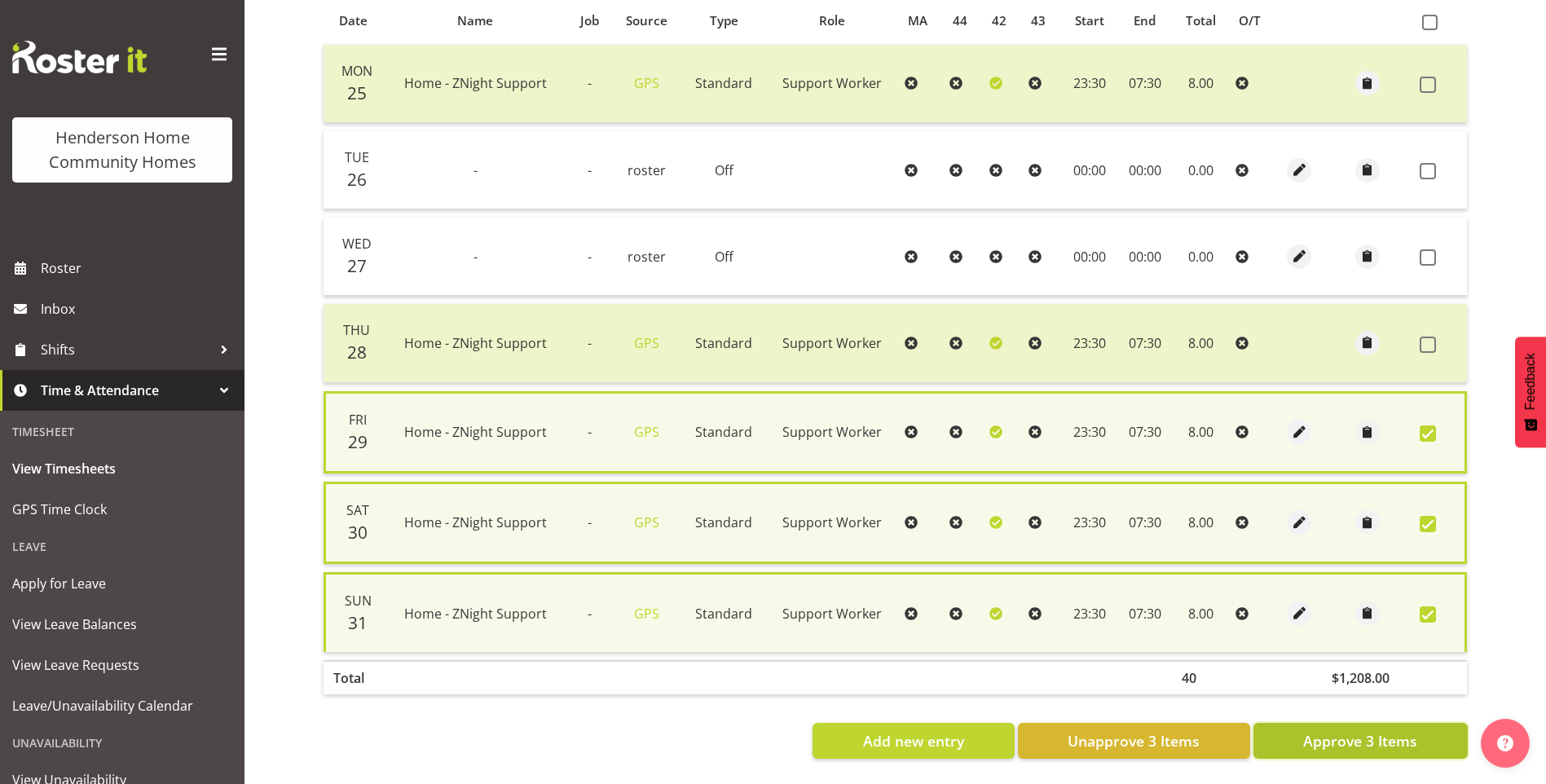
click at [1413, 737] on span "Approve 3 Items" at bounding box center [1360, 740] width 114 height 21
checkbox input "false"
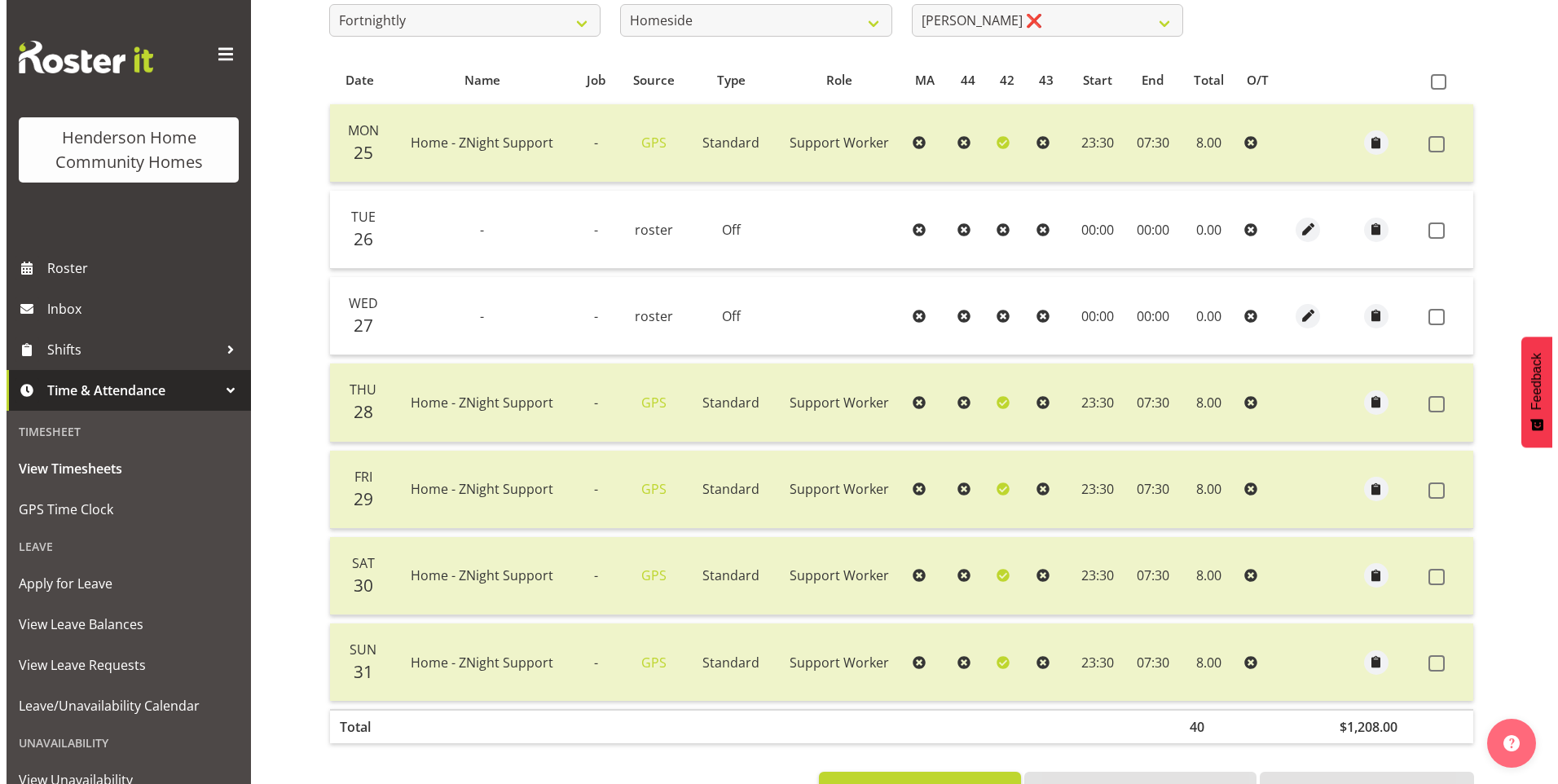
scroll to position [205, 0]
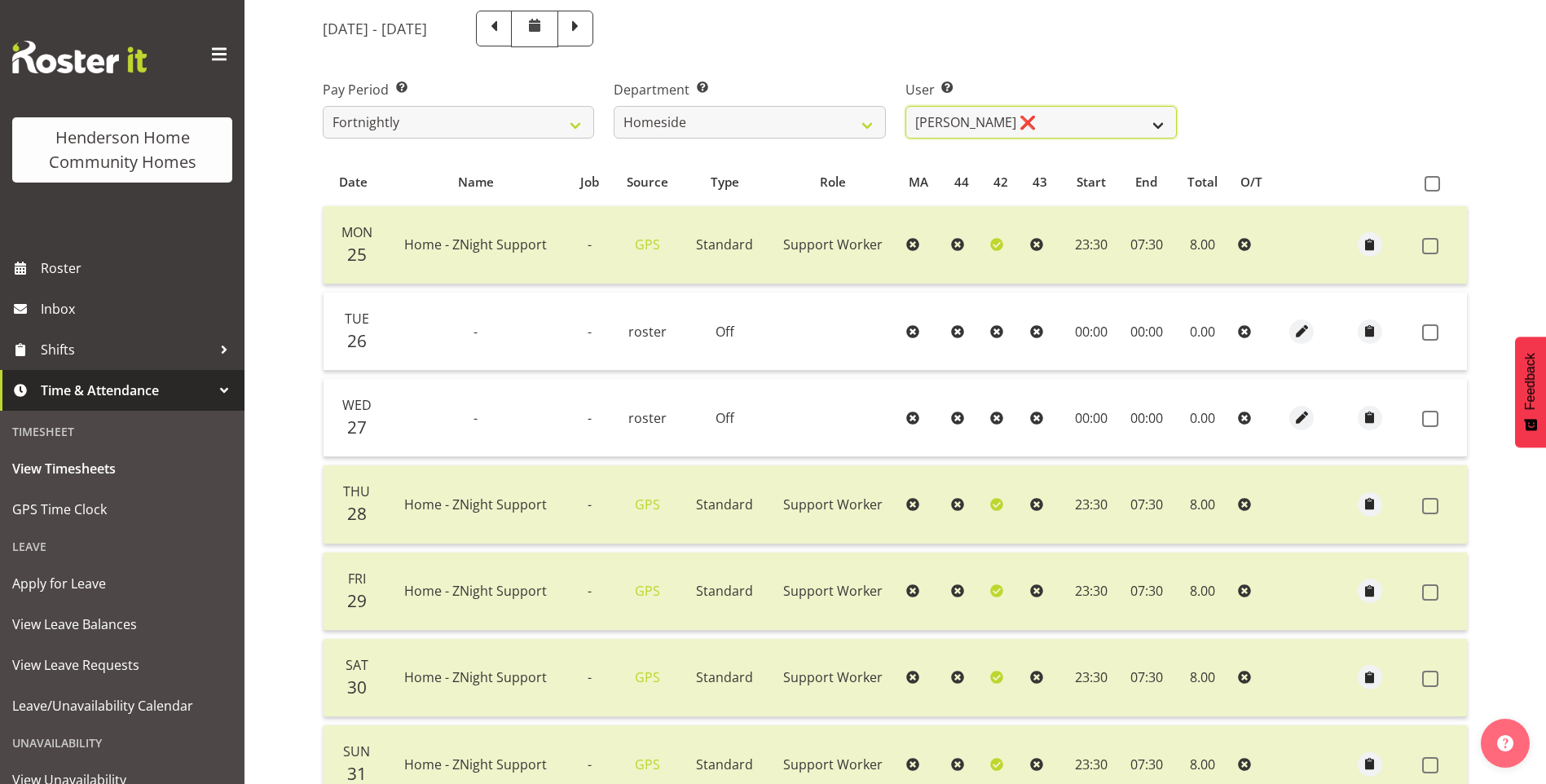
click at [1018, 117] on select "Asiasiga Vili ❌ Billie-Rose Dunlop ❌ Brijesh (BK) Kachhadiya ❌ Cheenee Vargas ❌…" at bounding box center [1041, 122] width 272 height 33
select select "8534"
click at [905, 106] on select "Asiasiga Vili ❌ Billie-Rose Dunlop ❌ Brijesh (BK) Kachhadiya ❌ Cheenee Vargas ❌…" at bounding box center [1041, 122] width 272 height 33
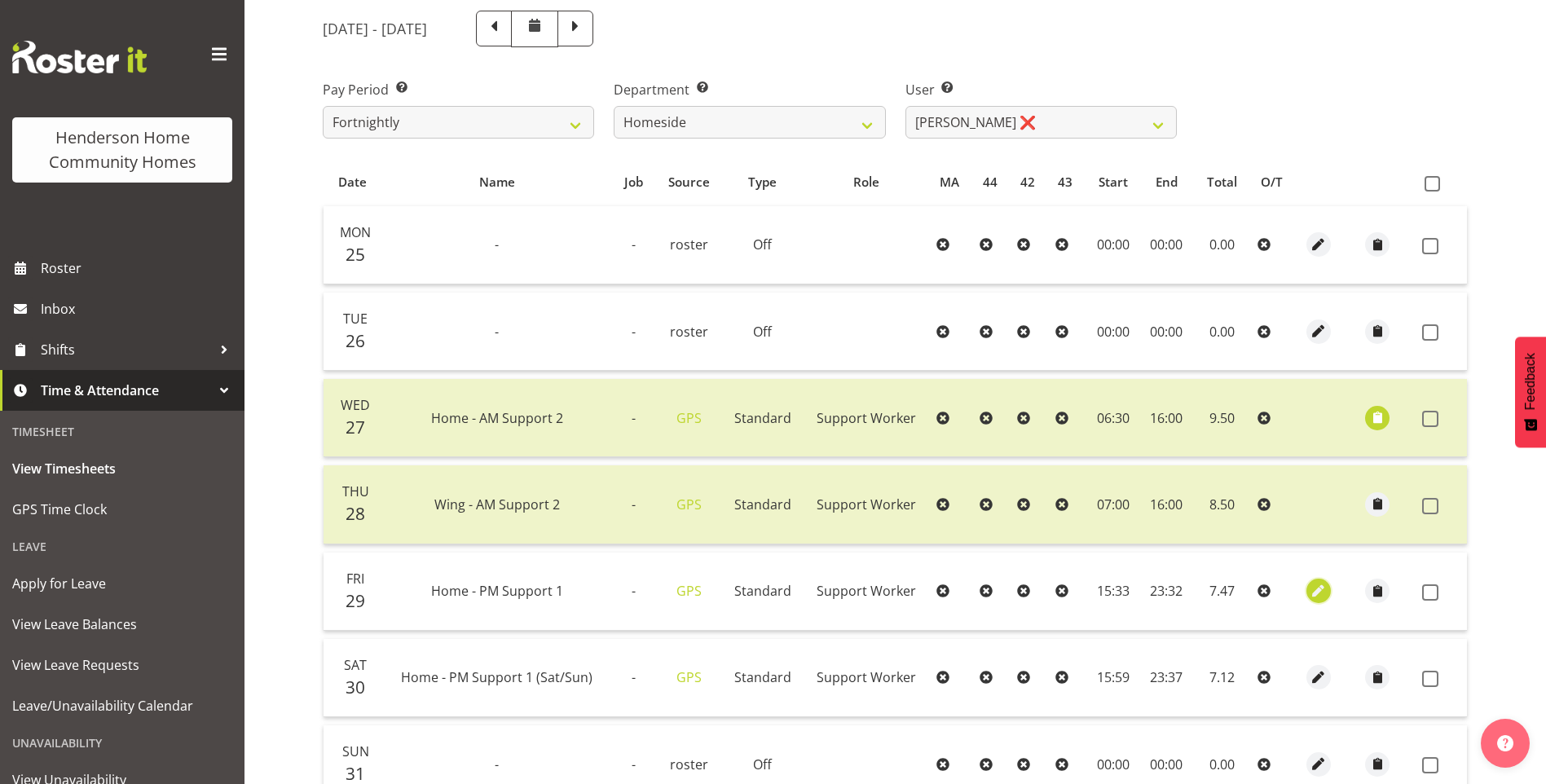
click at [1312, 586] on span "button" at bounding box center [1319, 591] width 19 height 19
select select "Standard"
select select "7"
select select "2025"
select select "15"
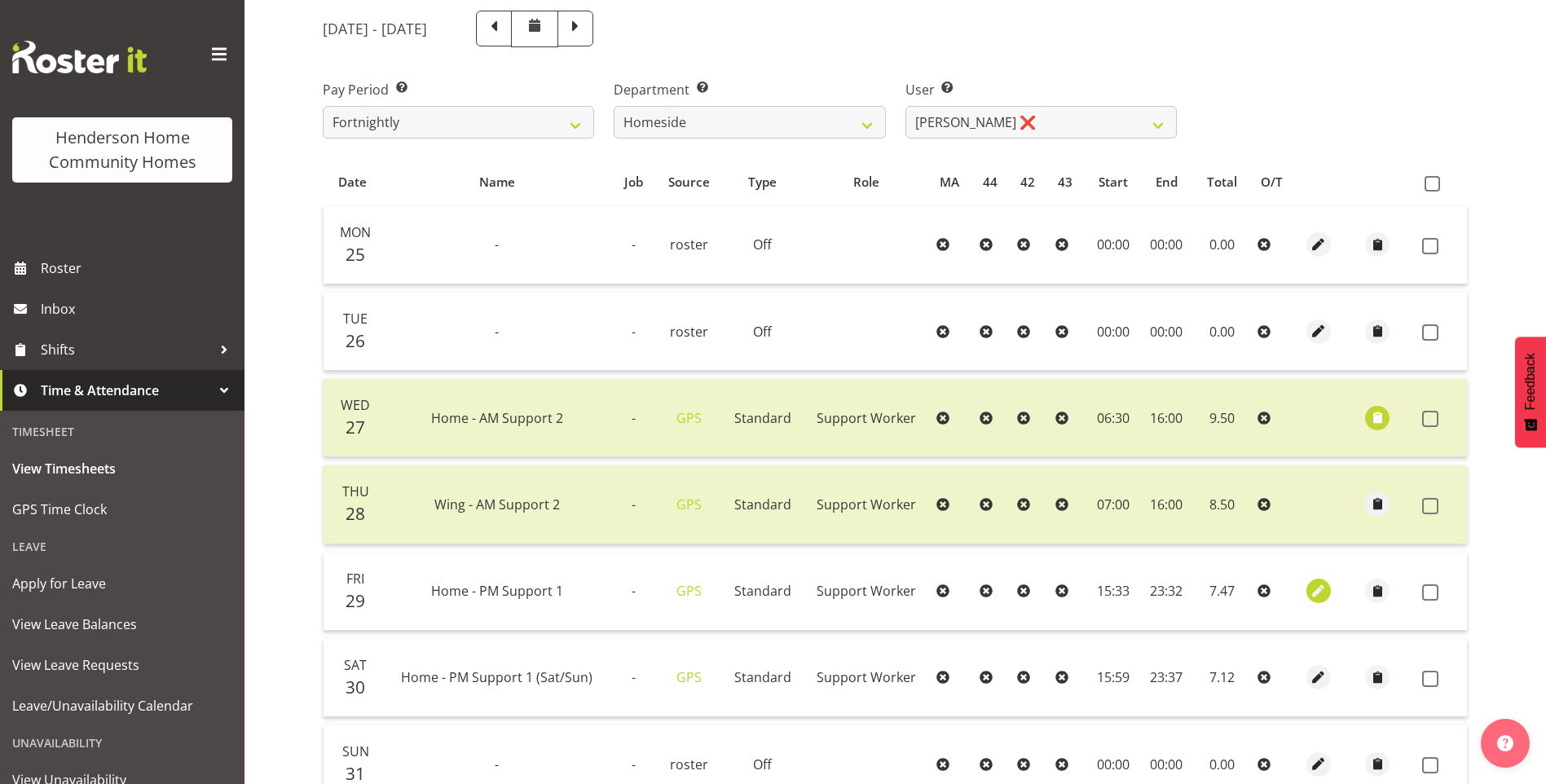
select select "33"
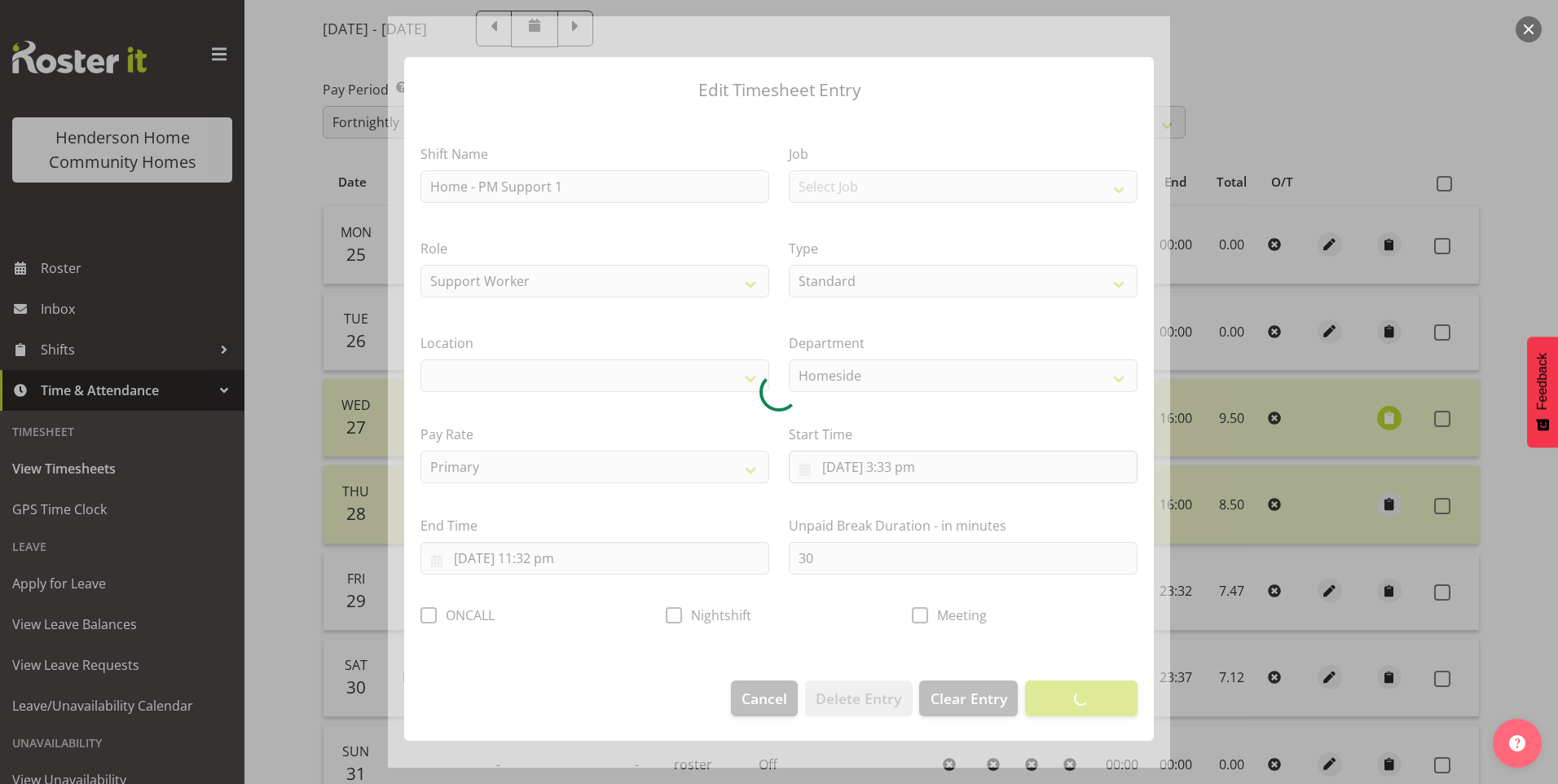
select select "1067"
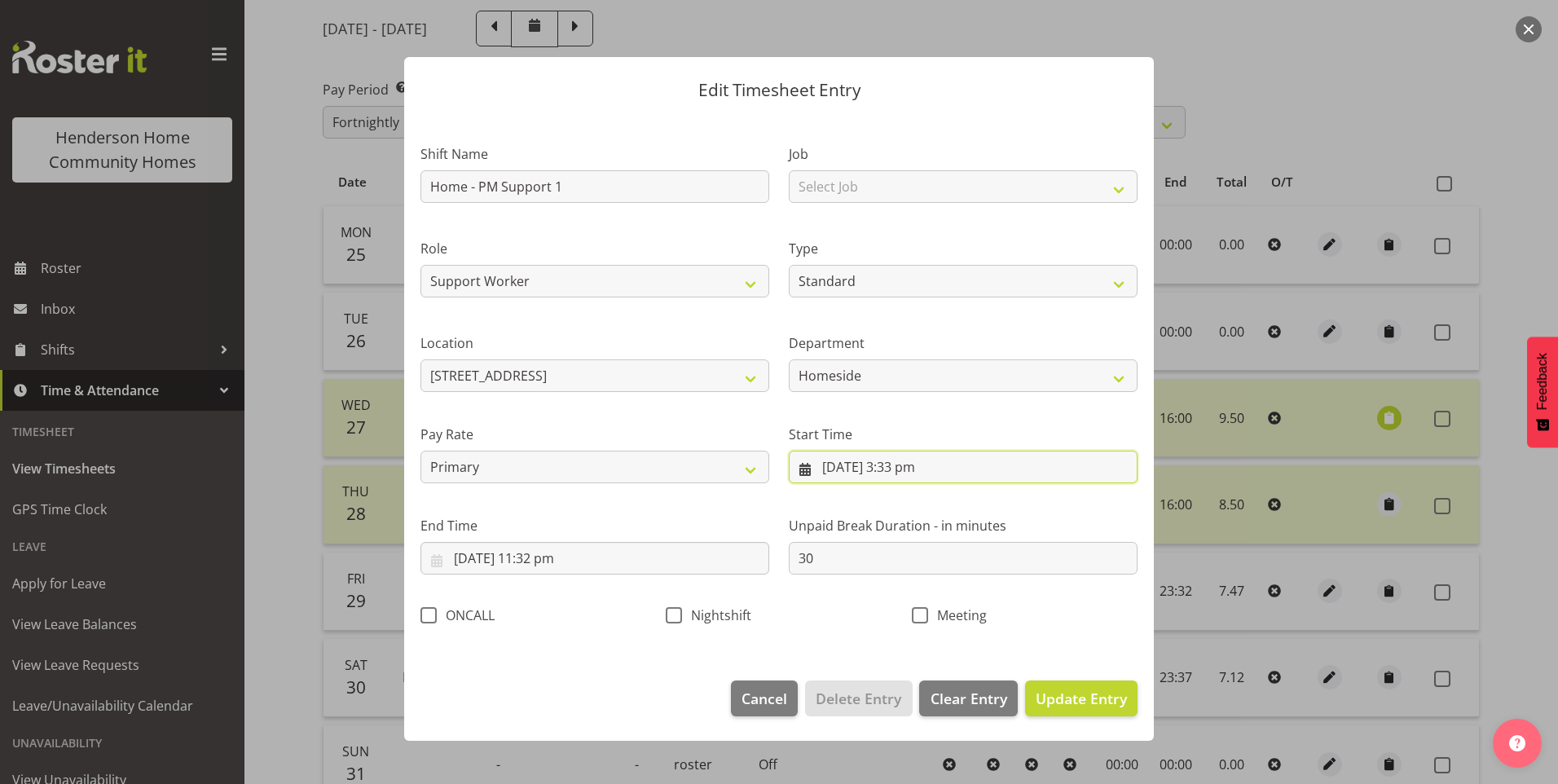
click at [925, 471] on input "29/08/2025, 3:33 pm" at bounding box center [963, 467] width 349 height 33
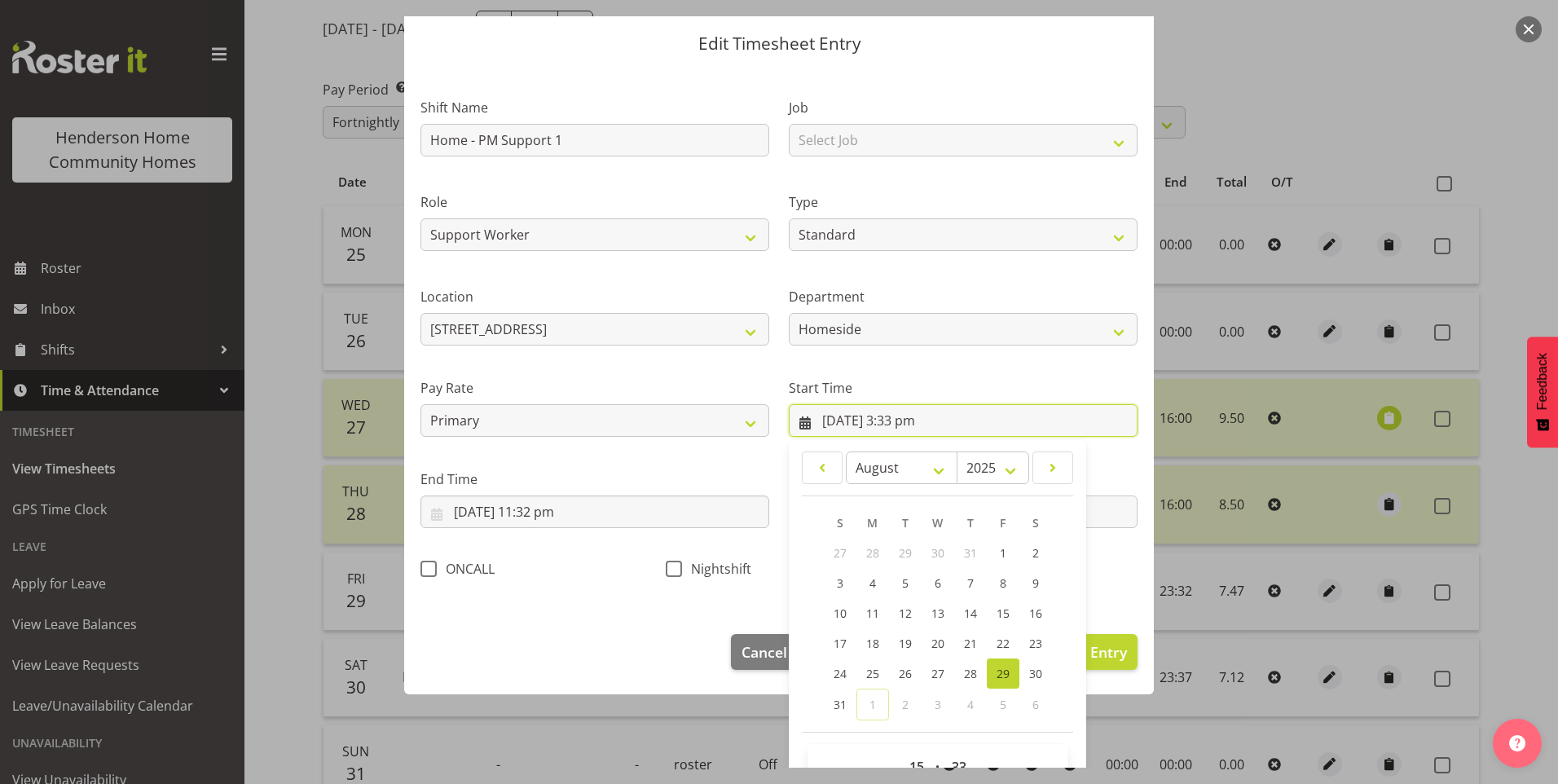
scroll to position [88, 0]
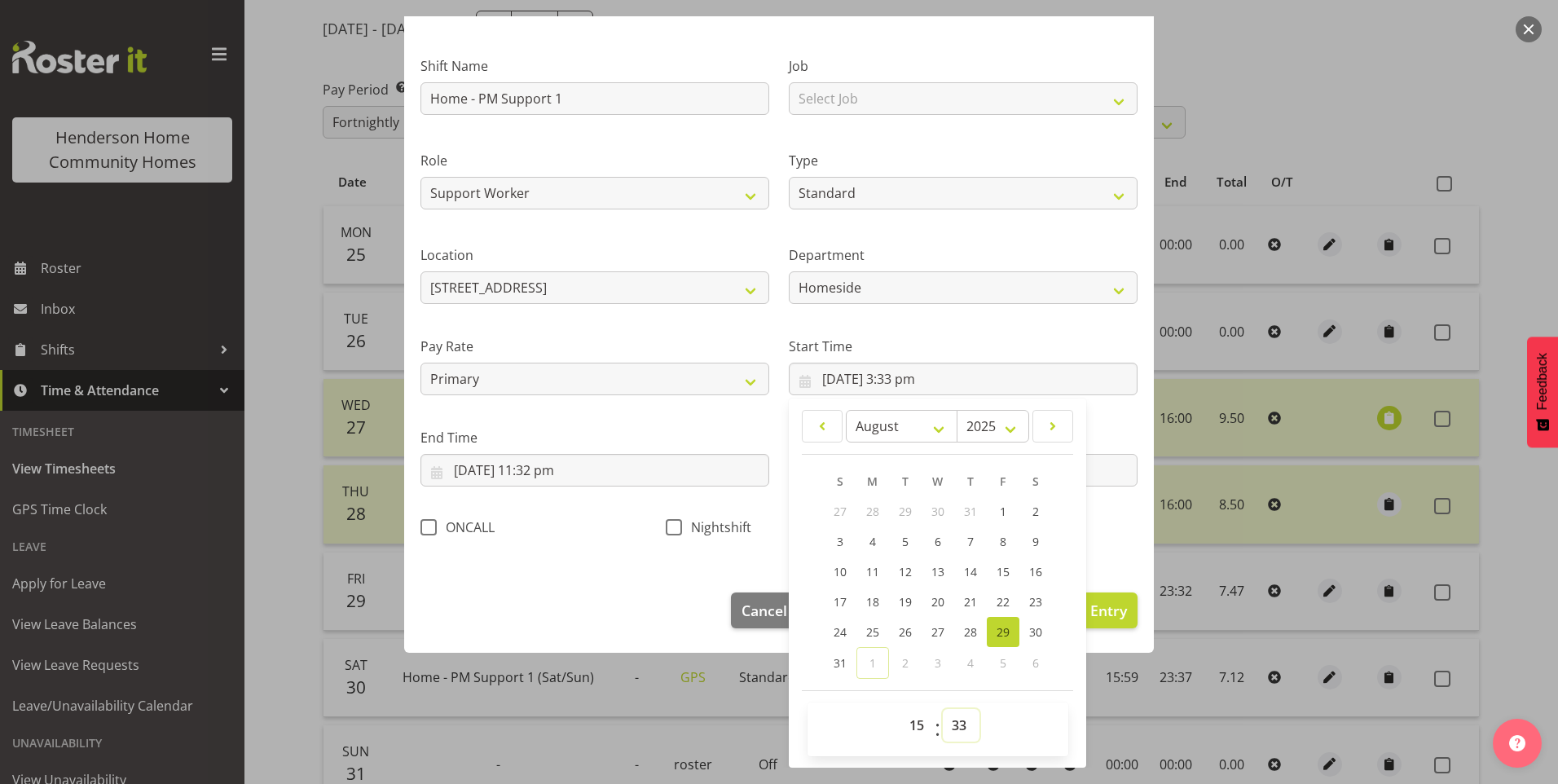
drag, startPoint x: 964, startPoint y: 737, endPoint x: 971, endPoint y: 708, distance: 29.8
click at [963, 727] on select "00 01 02 03 04 05 06 07 08 09 10 11 12 13 14 15 16 17 18 19 20 21 22 23 24 25 2…" at bounding box center [961, 724] width 36 height 33
select select "30"
click at [943, 709] on select "00 01 02 03 04 05 06 07 08 09 10 11 12 13 14 15 16 17 18 19 20 21 22 23 24 25 2…" at bounding box center [961, 724] width 36 height 33
type input "29/08/2025, 3:30 pm"
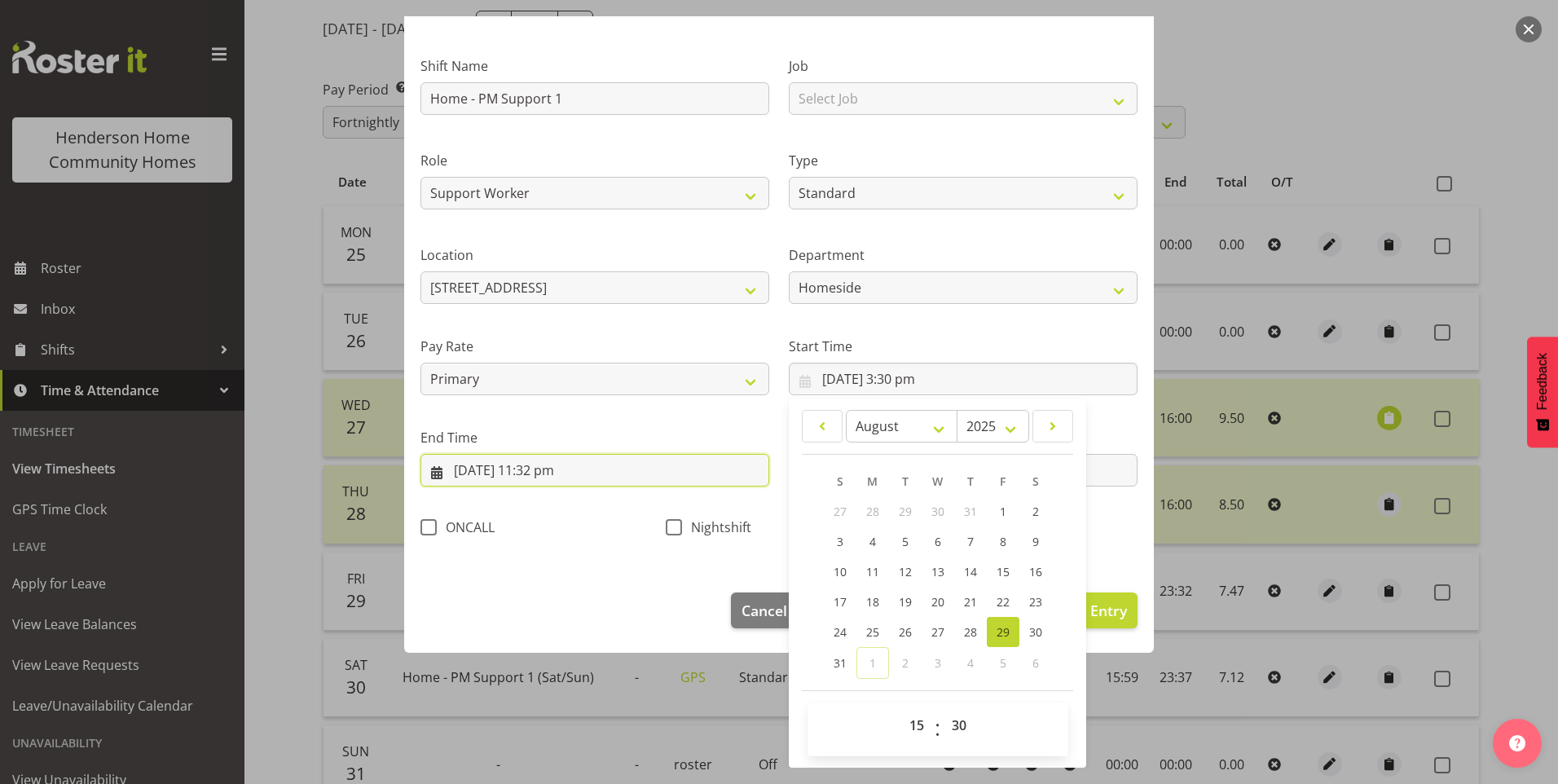
click at [571, 485] on input "29/08/2025, 11:32 pm" at bounding box center [594, 470] width 349 height 33
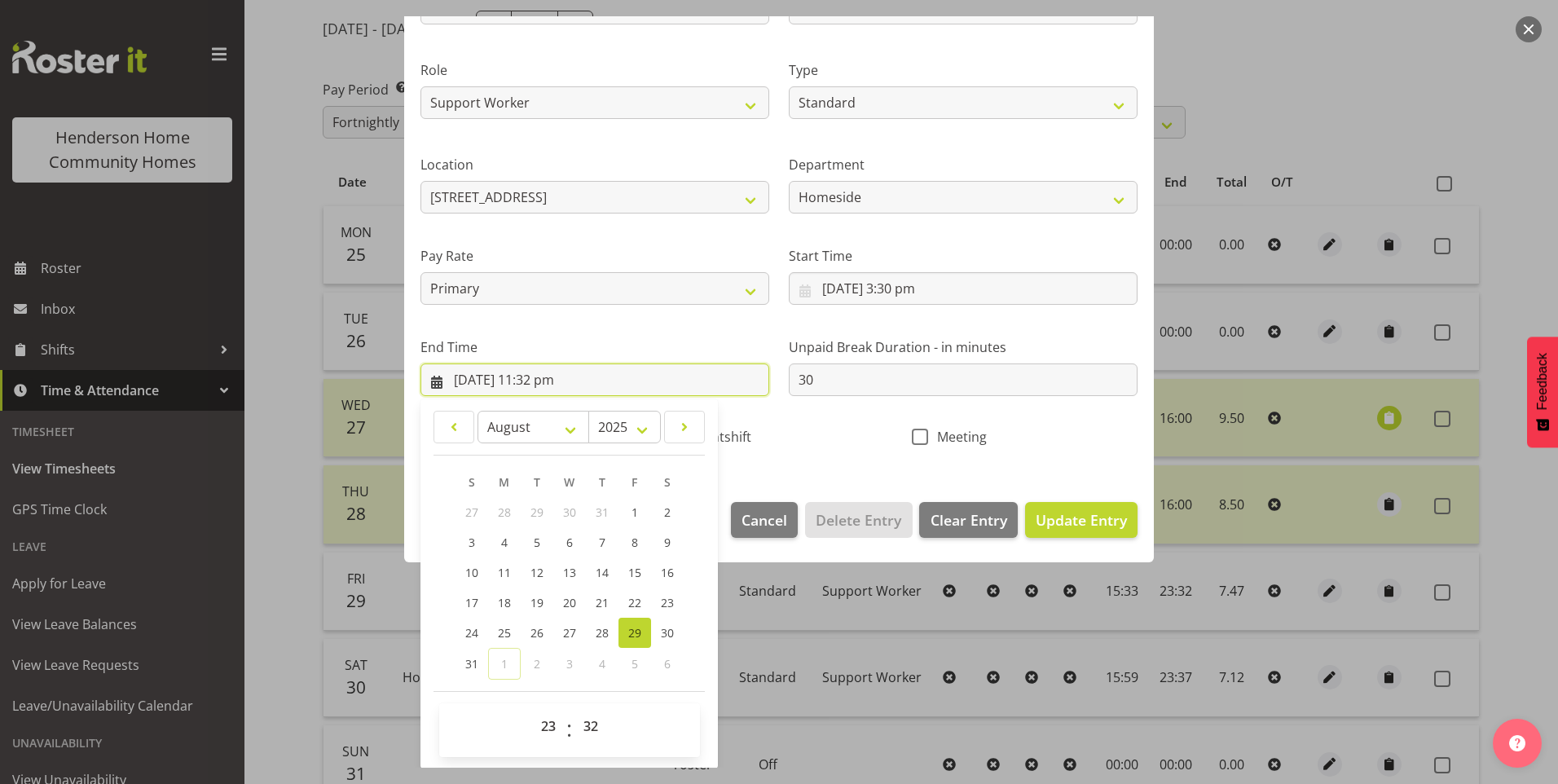
scroll to position [179, 0]
drag, startPoint x: 603, startPoint y: 725, endPoint x: 603, endPoint y: 708, distance: 17.0
click at [603, 723] on select "00 01 02 03 04 05 06 07 08 09 10 11 12 13 14 15 16 17 18 19 20 21 22 23 24 25 2…" at bounding box center [593, 724] width 36 height 33
select select "30"
click at [575, 709] on select "00 01 02 03 04 05 06 07 08 09 10 11 12 13 14 15 16 17 18 19 20 21 22 23 24 25 2…" at bounding box center [593, 724] width 36 height 33
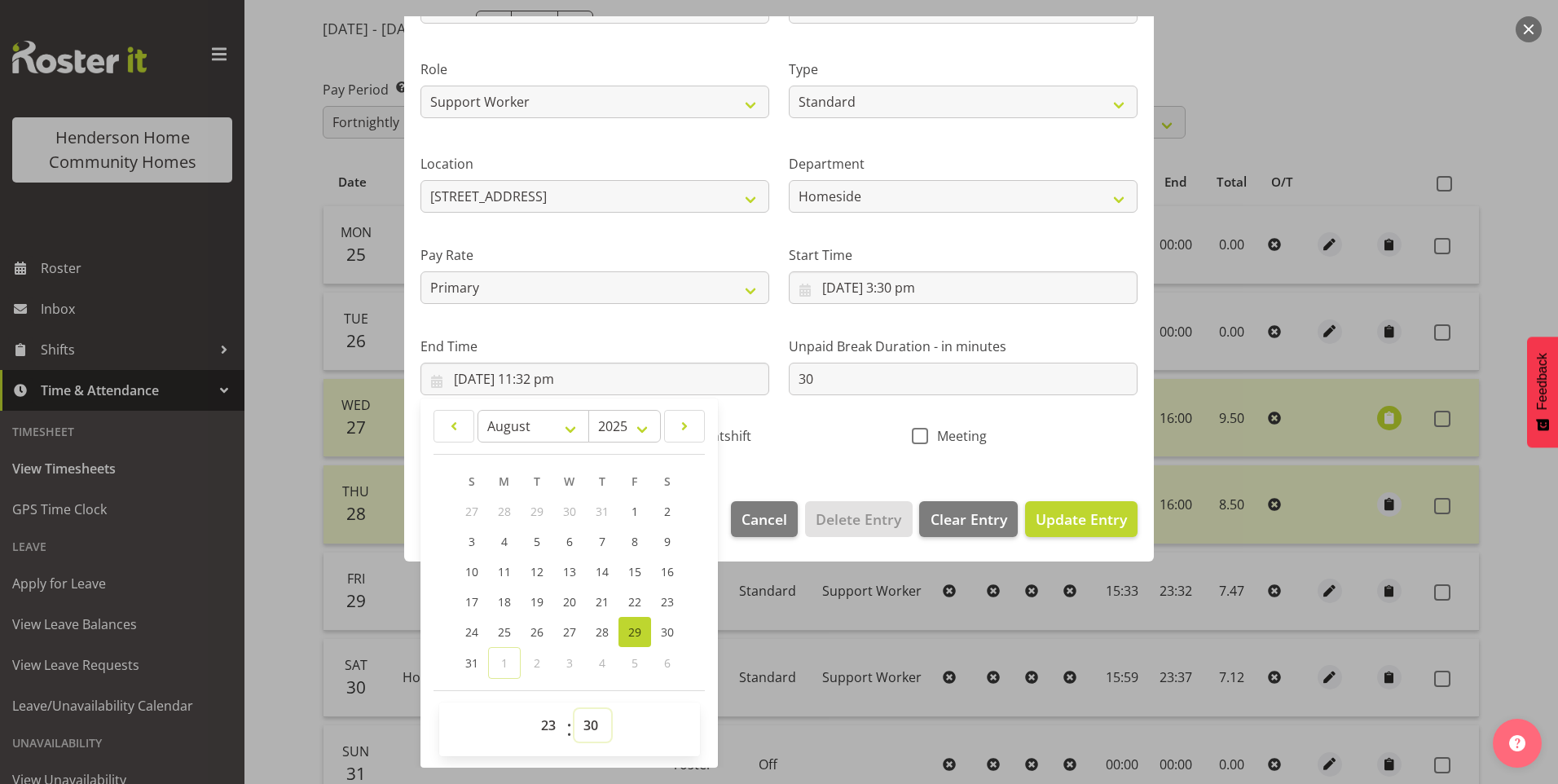
type input "29/08/2025, 11:30 pm"
drag, startPoint x: 1082, startPoint y: 524, endPoint x: 1112, endPoint y: 517, distance: 30.8
click at [1089, 518] on span "Update Entry" at bounding box center [1082, 519] width 91 height 20
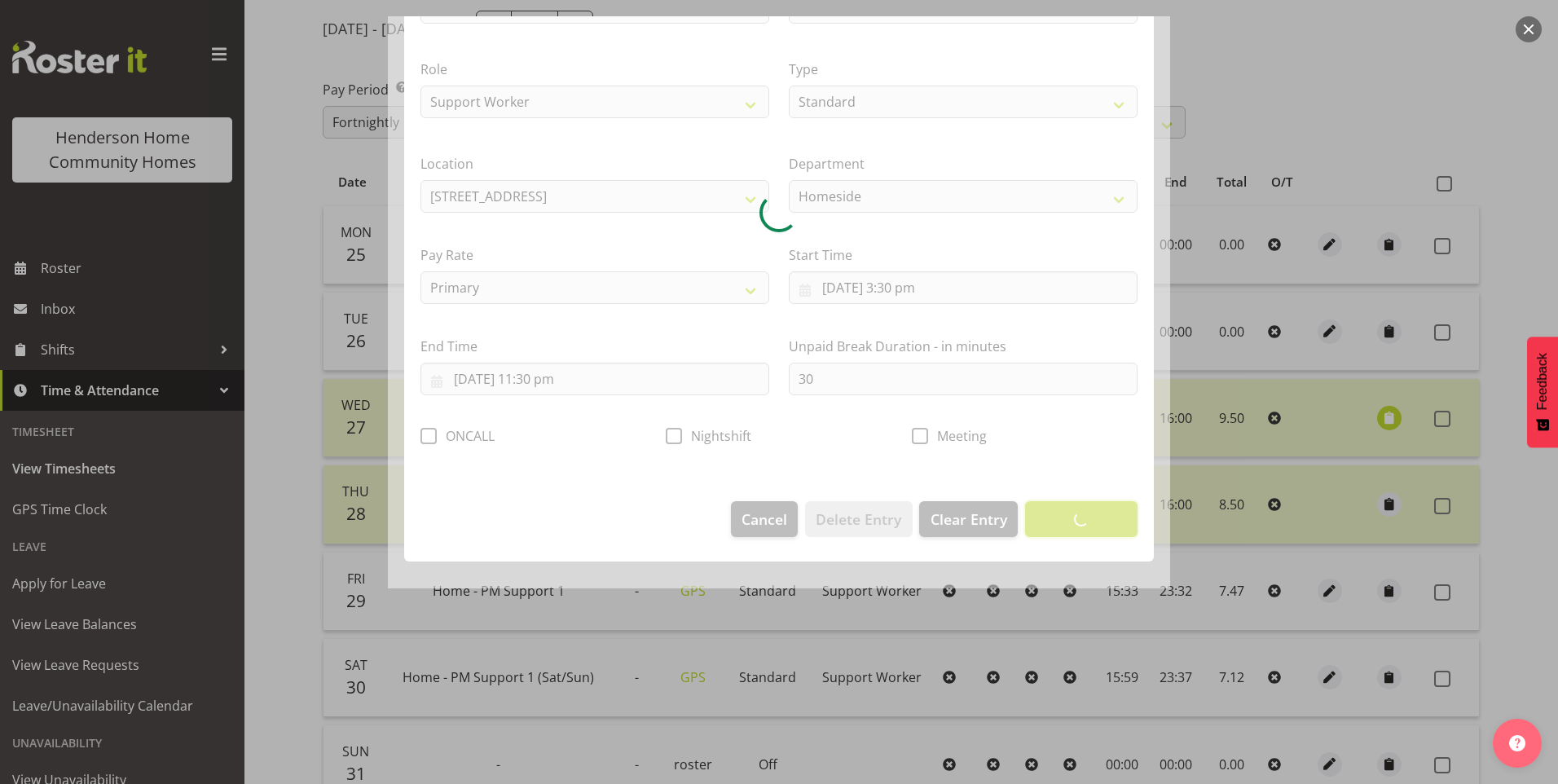
scroll to position [0, 0]
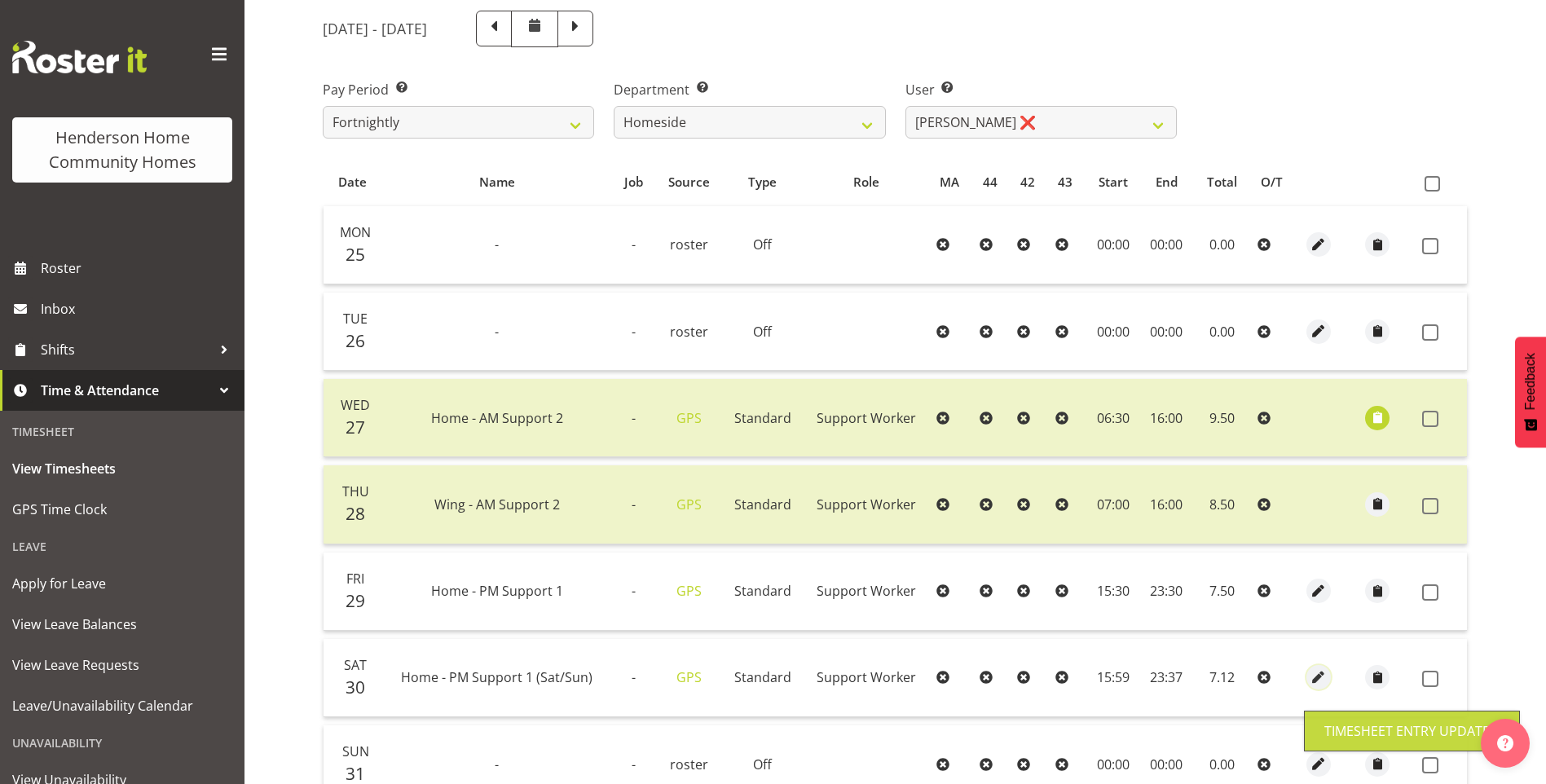
click at [1315, 672] on span "button" at bounding box center [1319, 677] width 19 height 19
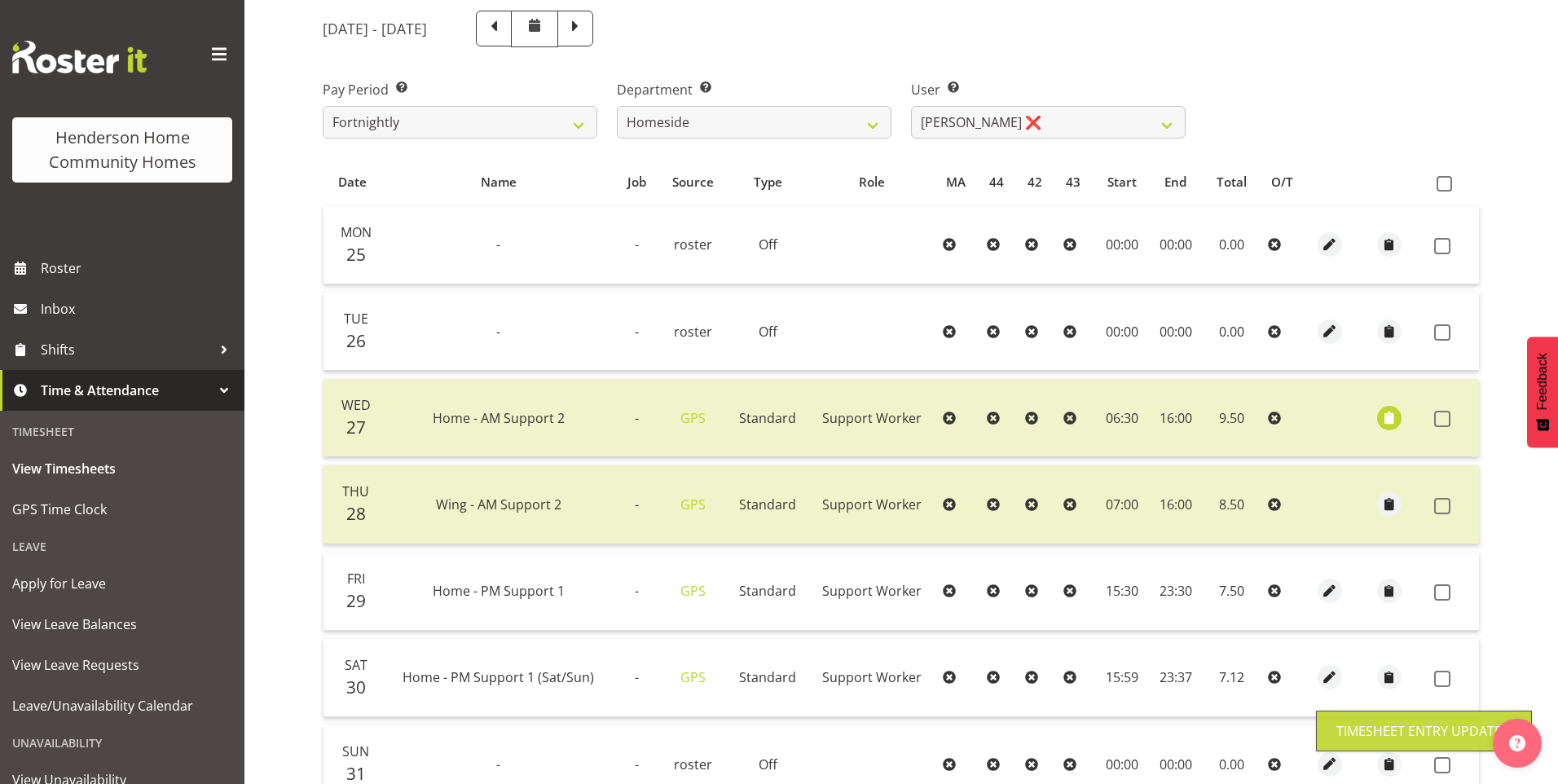
select select "Standard"
select select "7"
select select "2025"
select select "15"
select select "59"
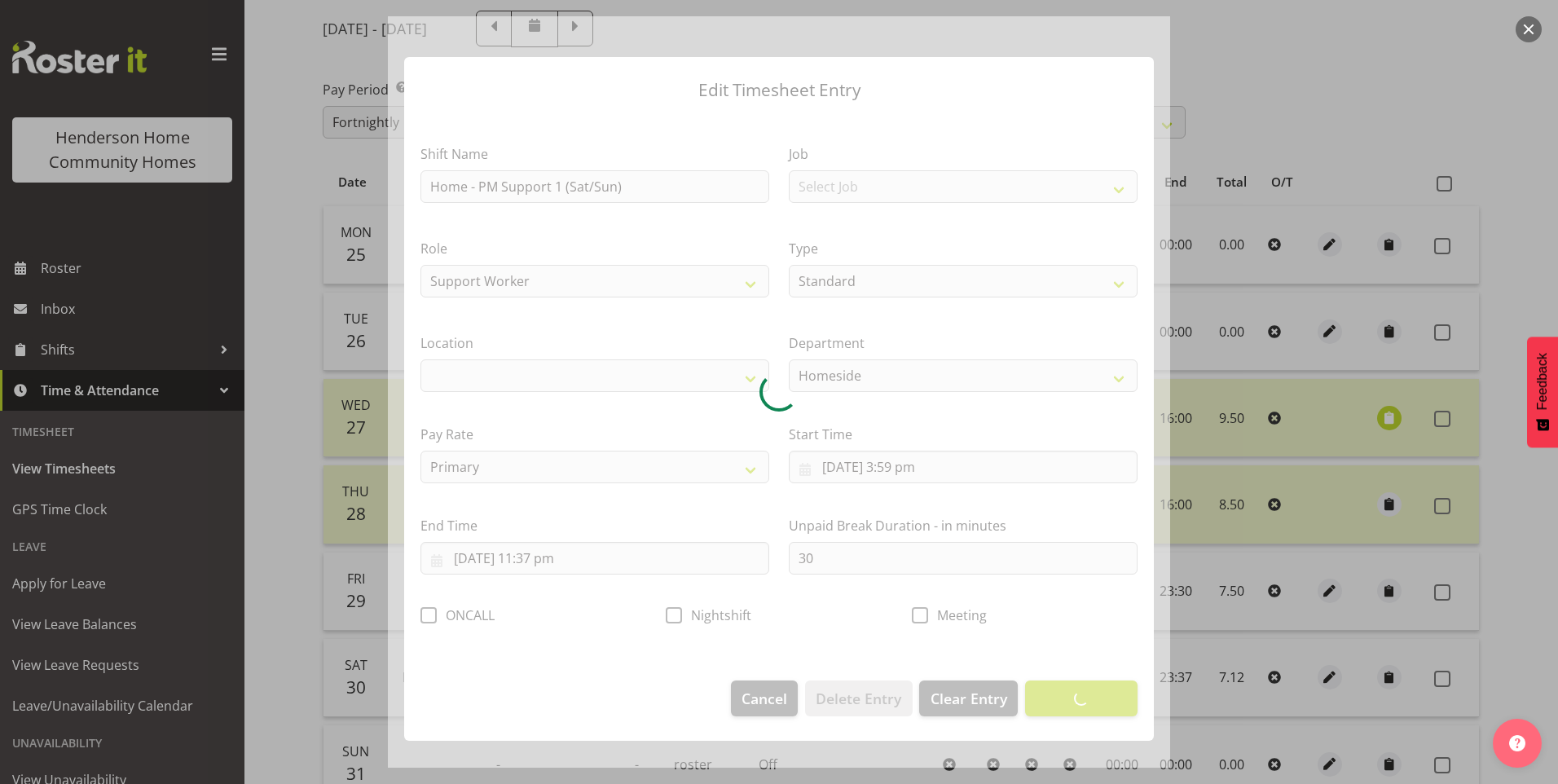
select select "1067"
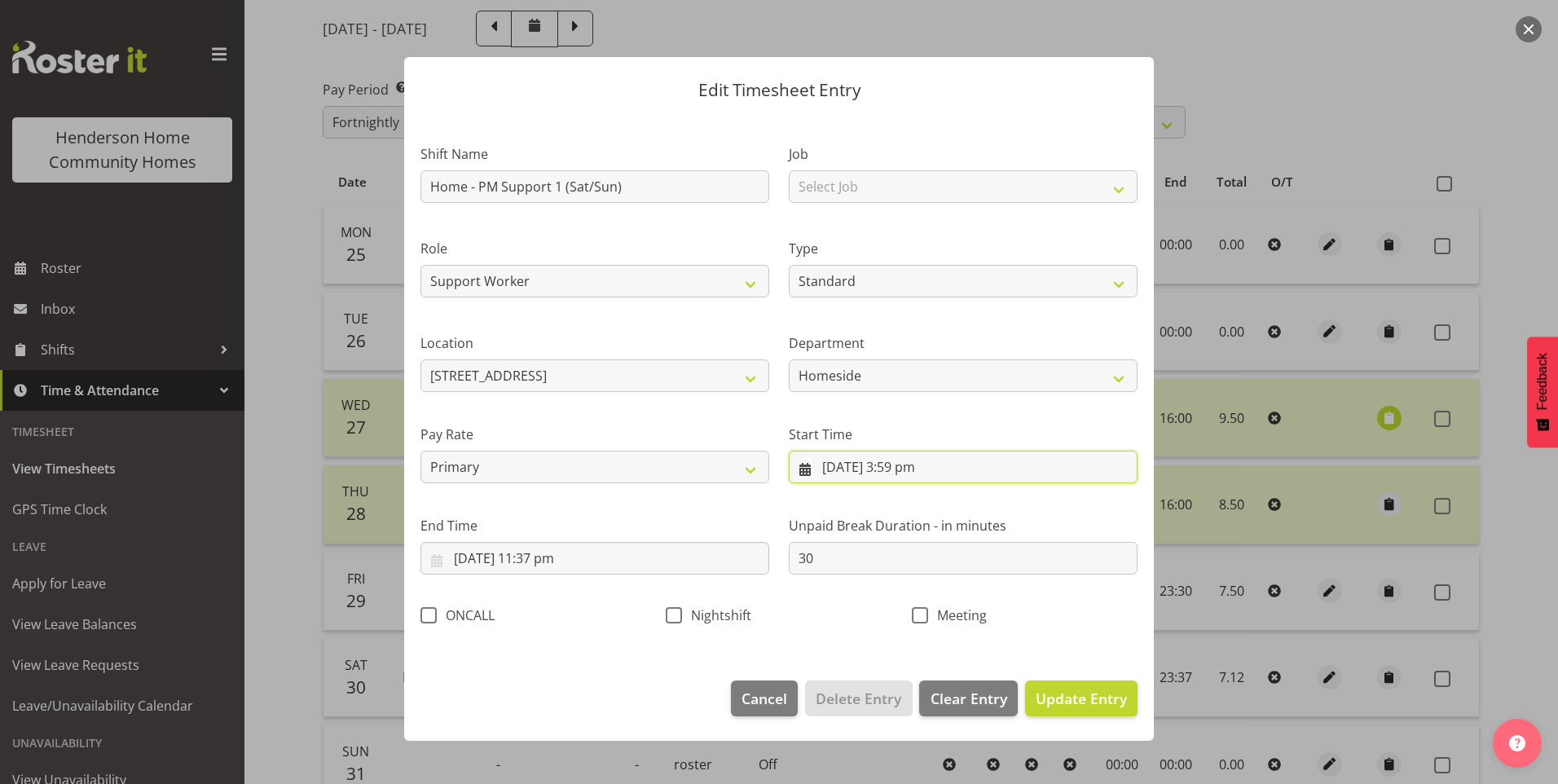
click at [903, 477] on input "30/08/2025, 3:59 pm" at bounding box center [963, 467] width 349 height 33
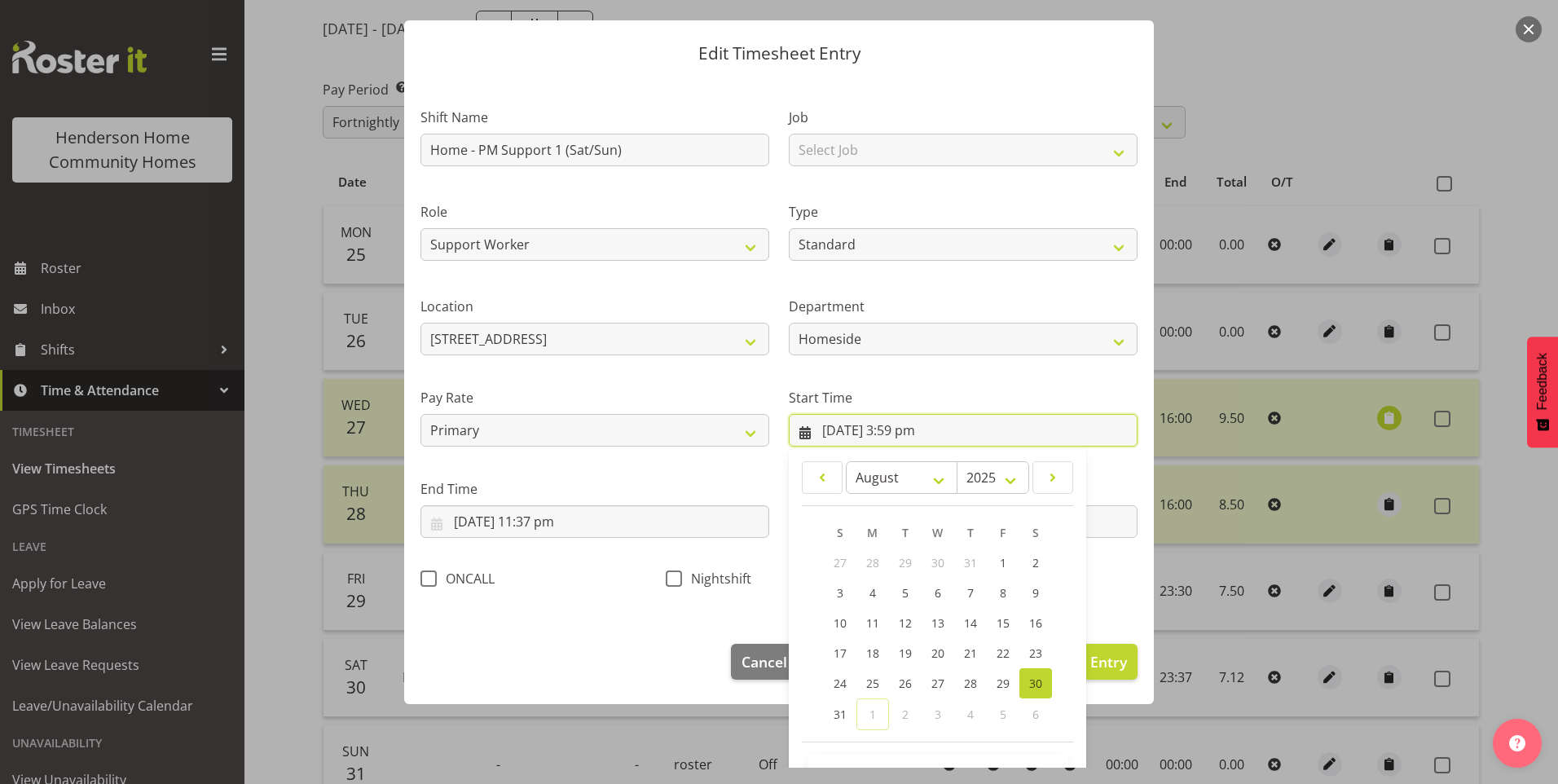
scroll to position [88, 0]
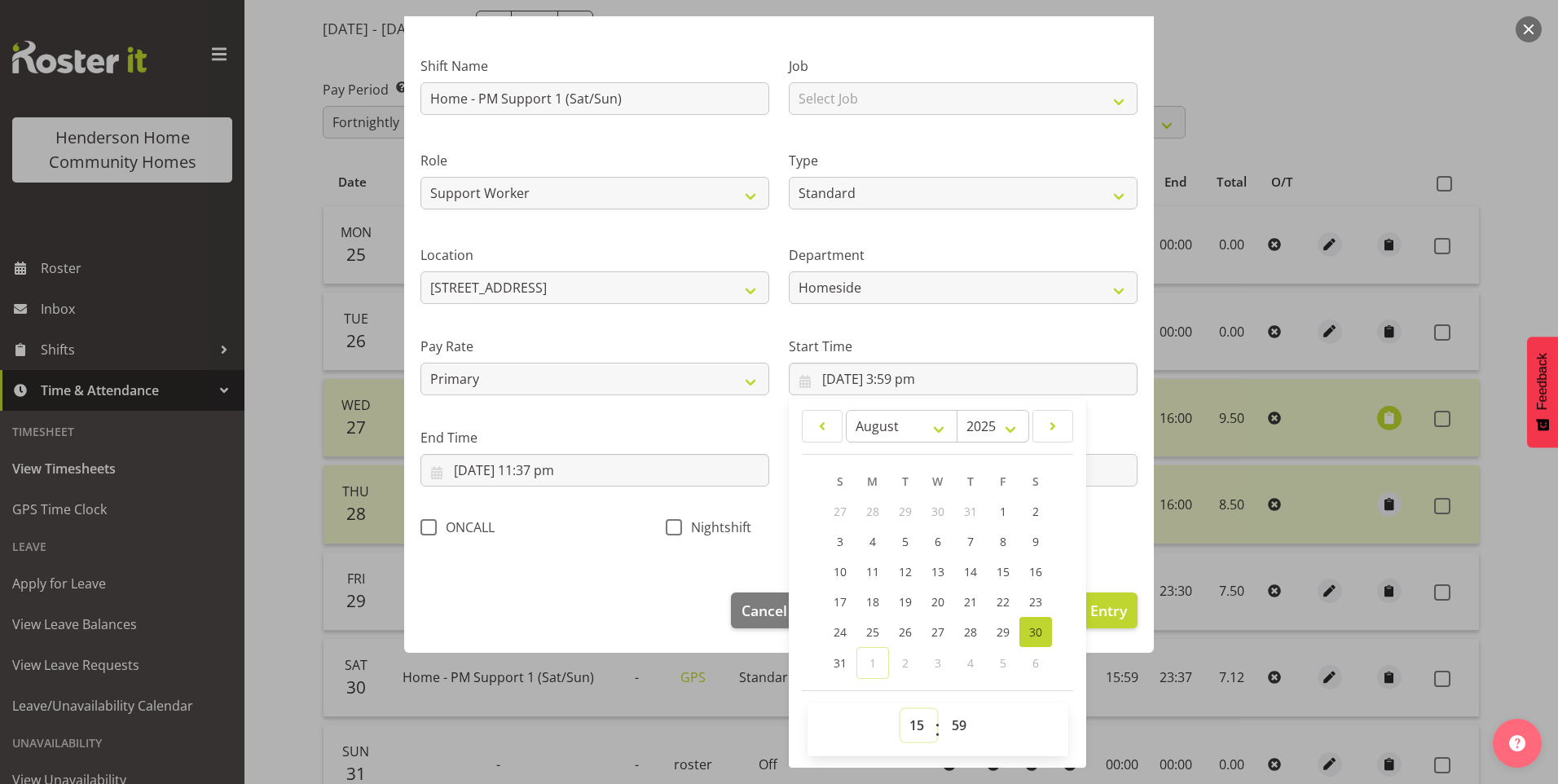
click at [912, 726] on select "00 01 02 03 04 05 06 07 08 09 10 11 12 13 14 15 16 17 18 19 20 21 22 23" at bounding box center [918, 724] width 36 height 33
select select "16"
click at [900, 709] on select "00 01 02 03 04 05 06 07 08 09 10 11 12 13 14 15 16 17 18 19 20 21 22 23" at bounding box center [918, 724] width 36 height 33
type input "30/08/2025, 4:59 pm"
drag, startPoint x: 958, startPoint y: 724, endPoint x: 960, endPoint y: 715, distance: 9.2
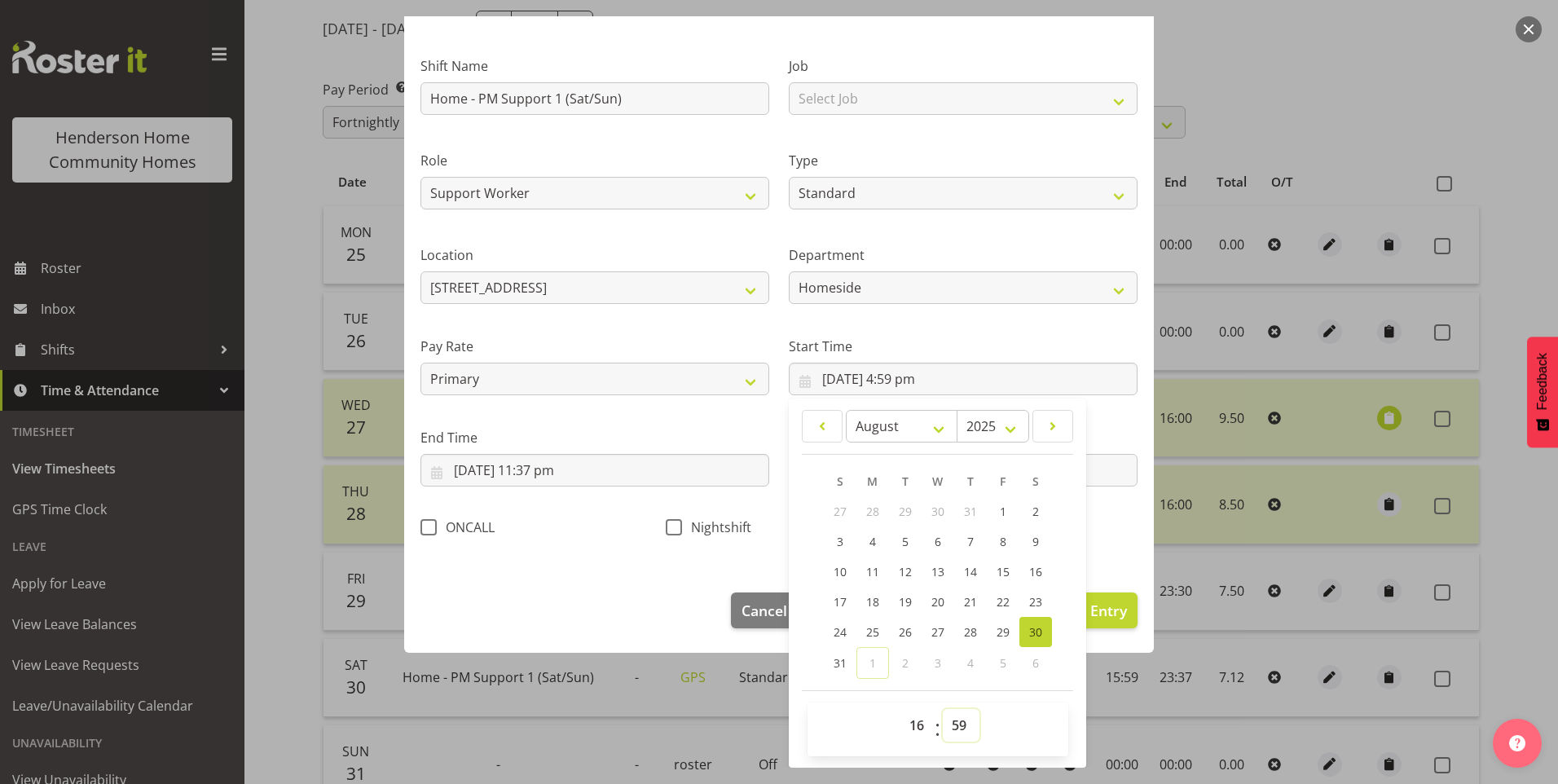
click at [959, 721] on select "00 01 02 03 04 05 06 07 08 09 10 11 12 13 14 15 16 17 18 19 20 21 22 23 24 25 2…" at bounding box center [961, 724] width 36 height 33
select select "0"
click at [943, 709] on select "00 01 02 03 04 05 06 07 08 09 10 11 12 13 14 15 16 17 18 19 20 21 22 23 24 25 2…" at bounding box center [961, 724] width 36 height 33
type input "30/08/2025, 4:00 pm"
click at [572, 478] on input "30/08/2025, 11:37 pm" at bounding box center [594, 470] width 349 height 33
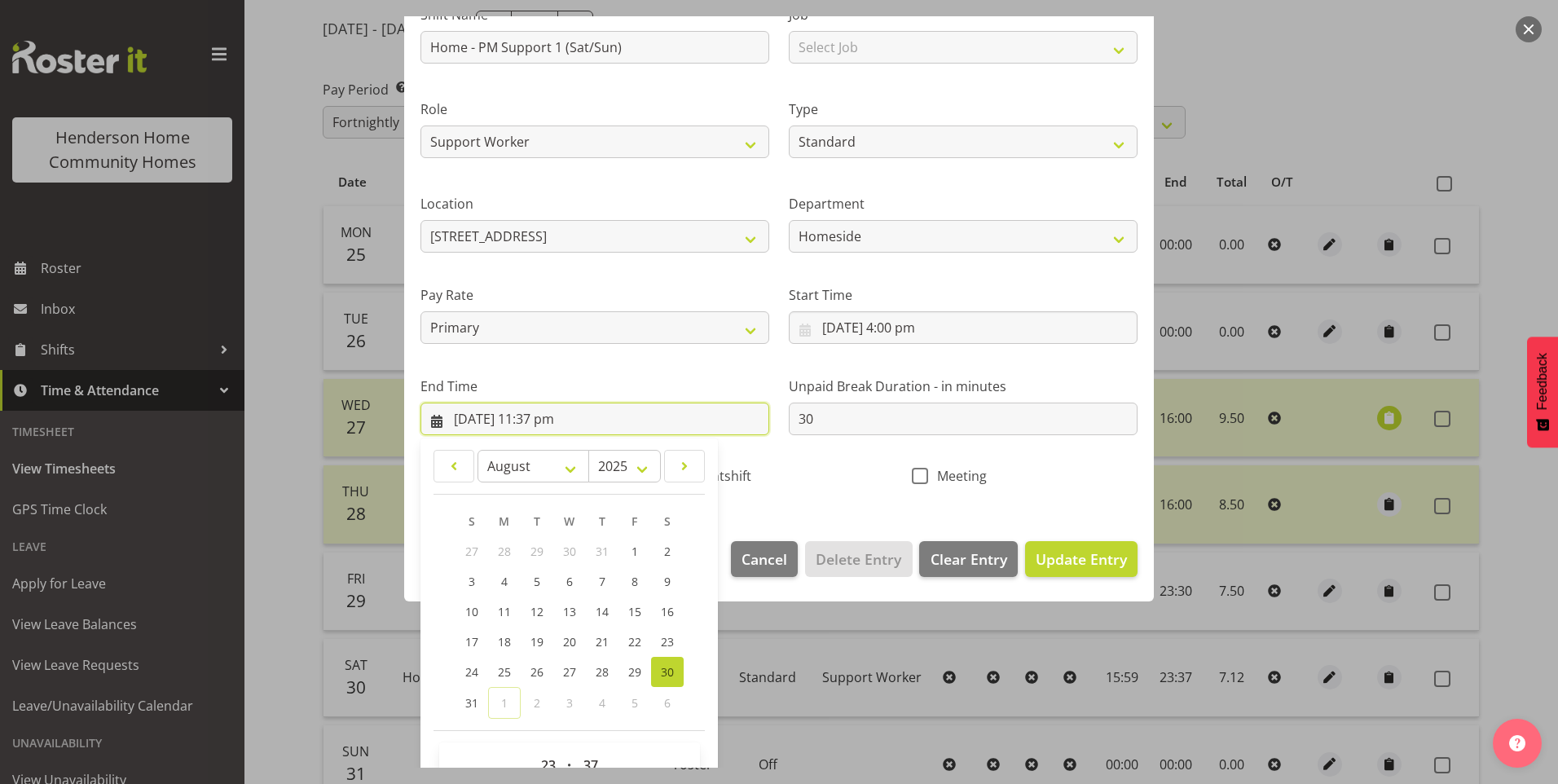
scroll to position [179, 0]
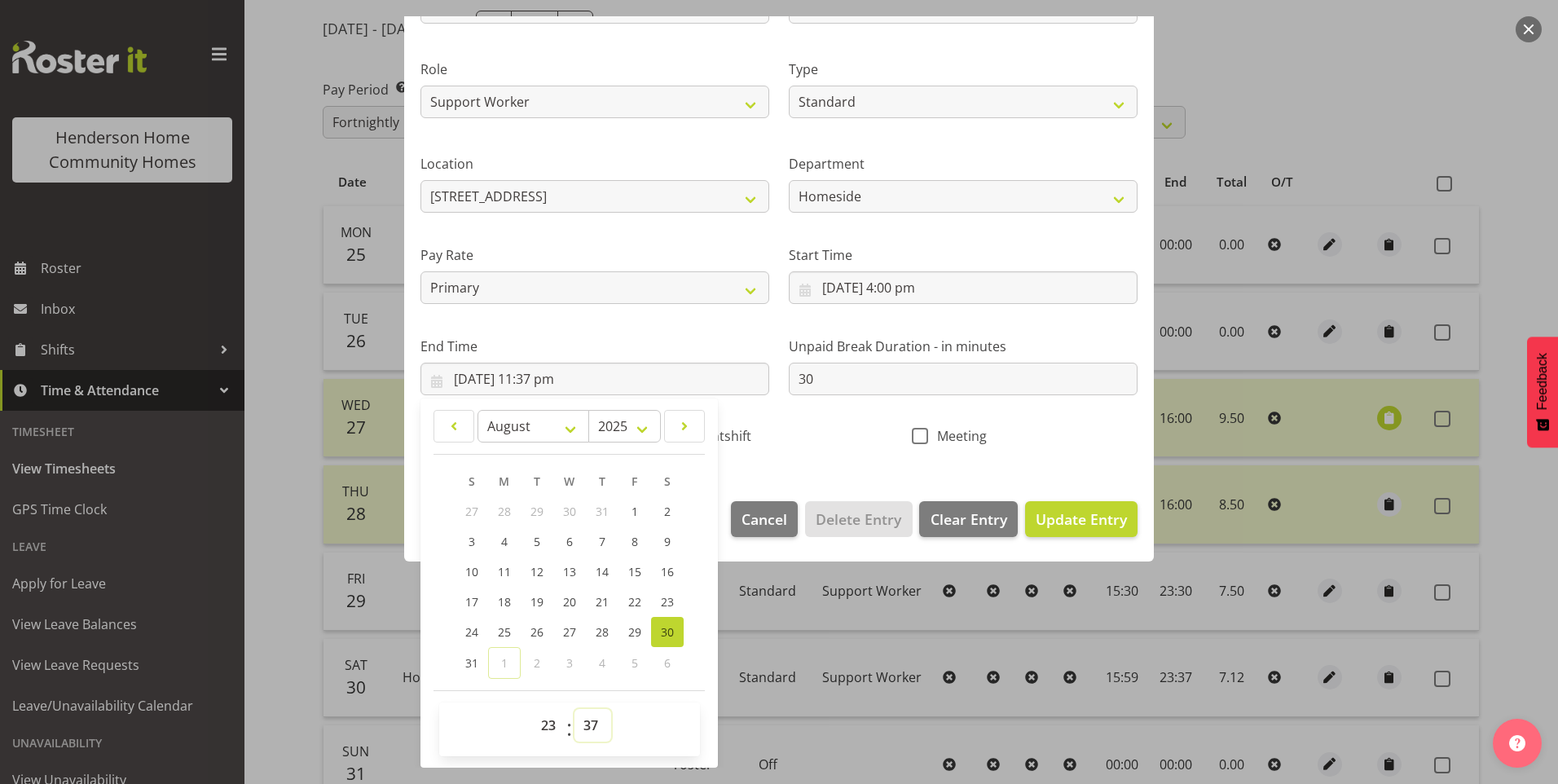
click at [582, 721] on select "00 01 02 03 04 05 06 07 08 09 10 11 12 13 14 15 16 17 18 19 20 21 22 23 24 25 2…" at bounding box center [593, 724] width 36 height 33
select select "30"
click at [575, 709] on select "00 01 02 03 04 05 06 07 08 09 10 11 12 13 14 15 16 17 18 19 20 21 22 23 24 25 2…" at bounding box center [593, 724] width 36 height 33
type input "30/08/2025, 11:30 pm"
click at [1106, 520] on span "Update Entry" at bounding box center [1082, 519] width 91 height 20
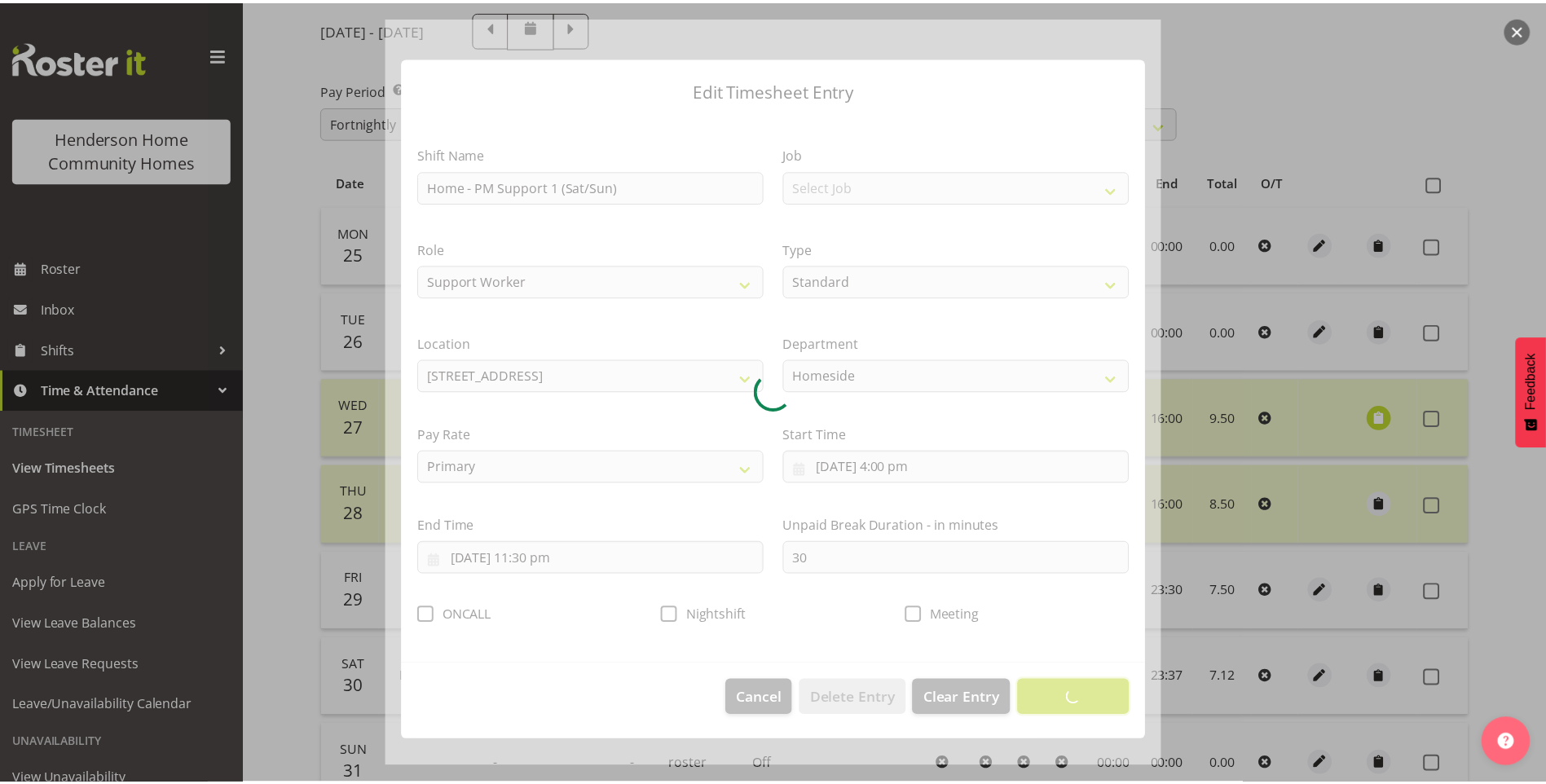
scroll to position [0, 0]
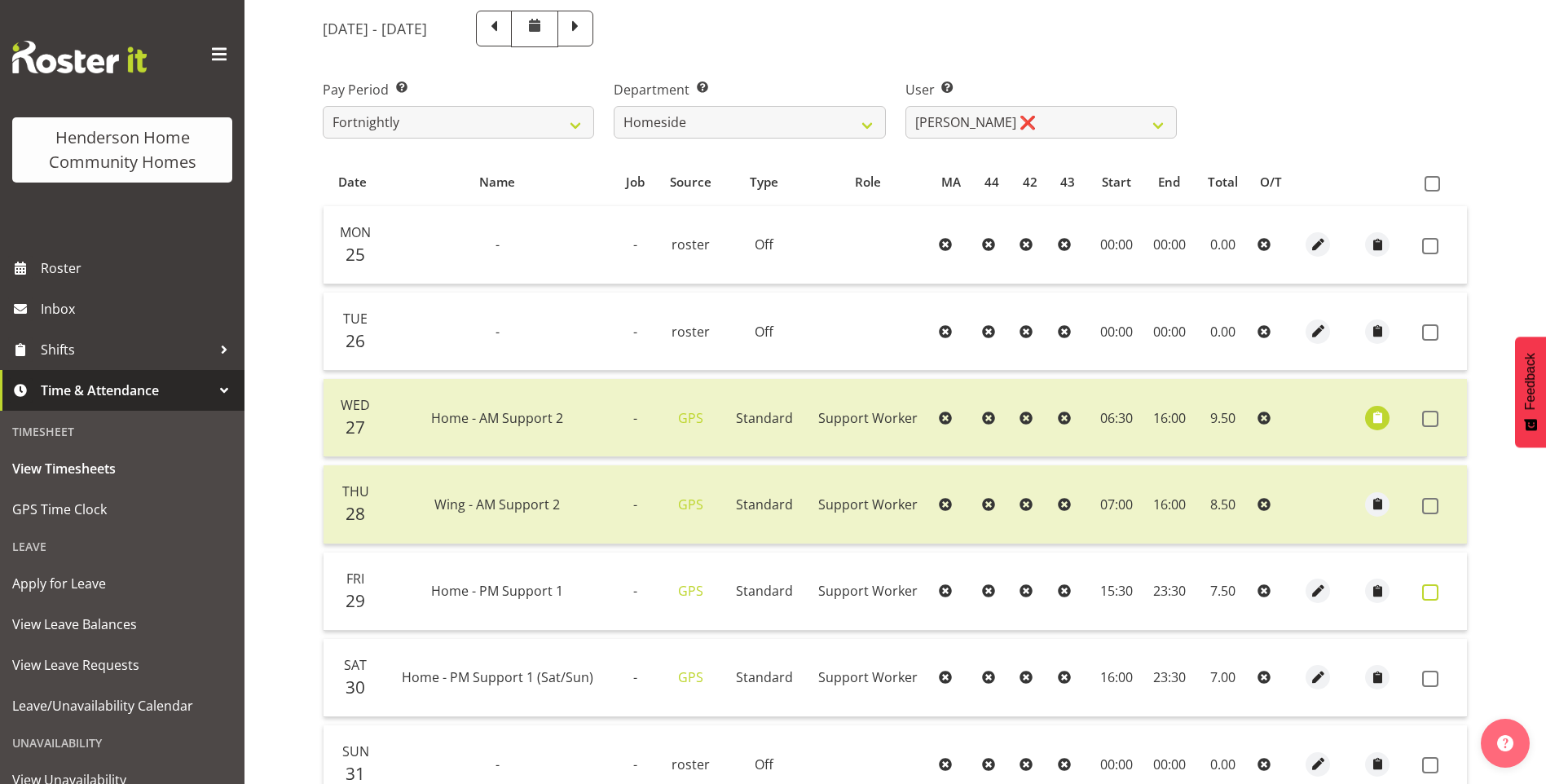
click at [1432, 591] on span at bounding box center [1431, 592] width 17 height 17
checkbox input "true"
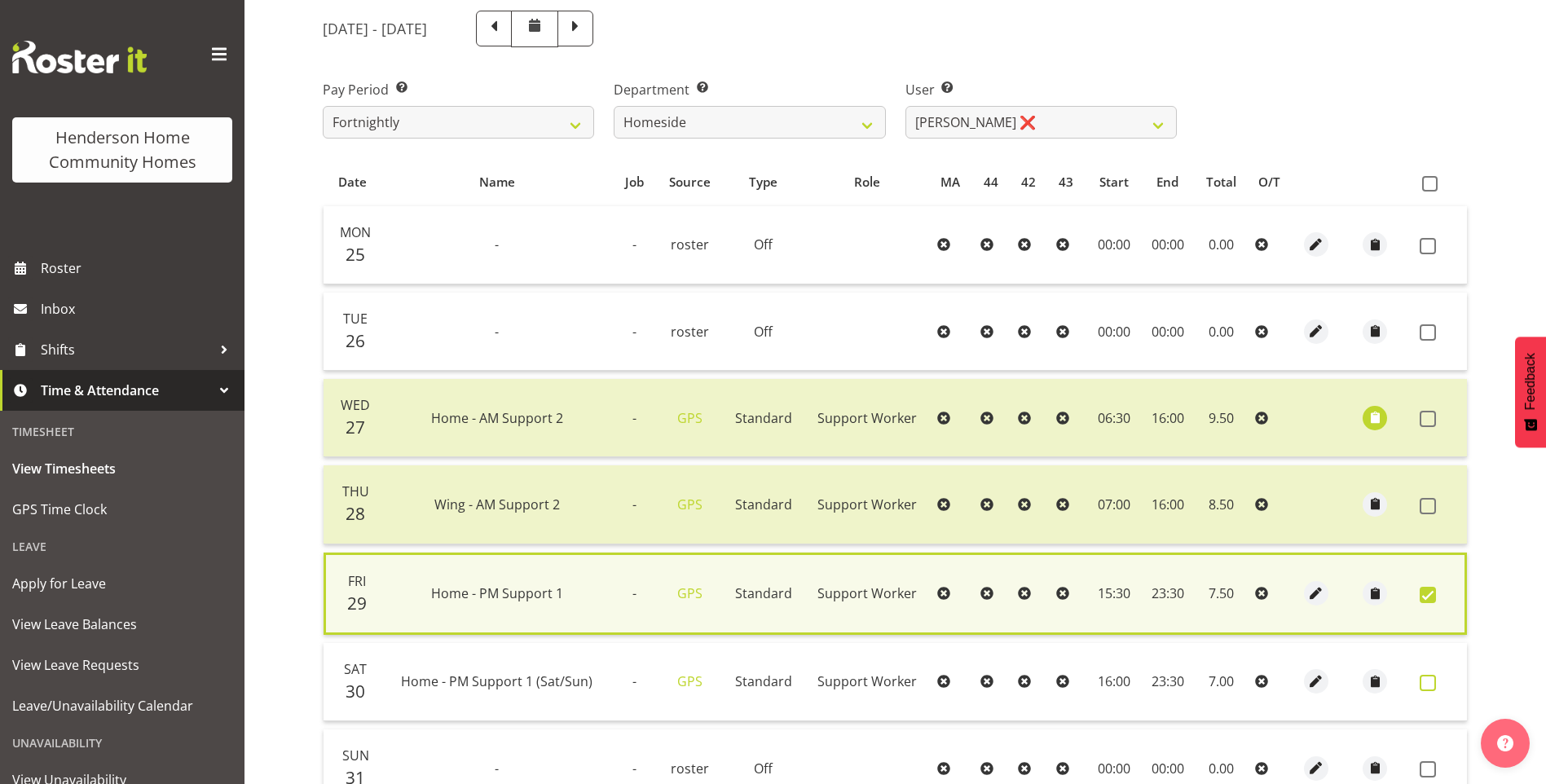
click at [1431, 678] on span at bounding box center [1428, 684] width 17 height 17
checkbox input "true"
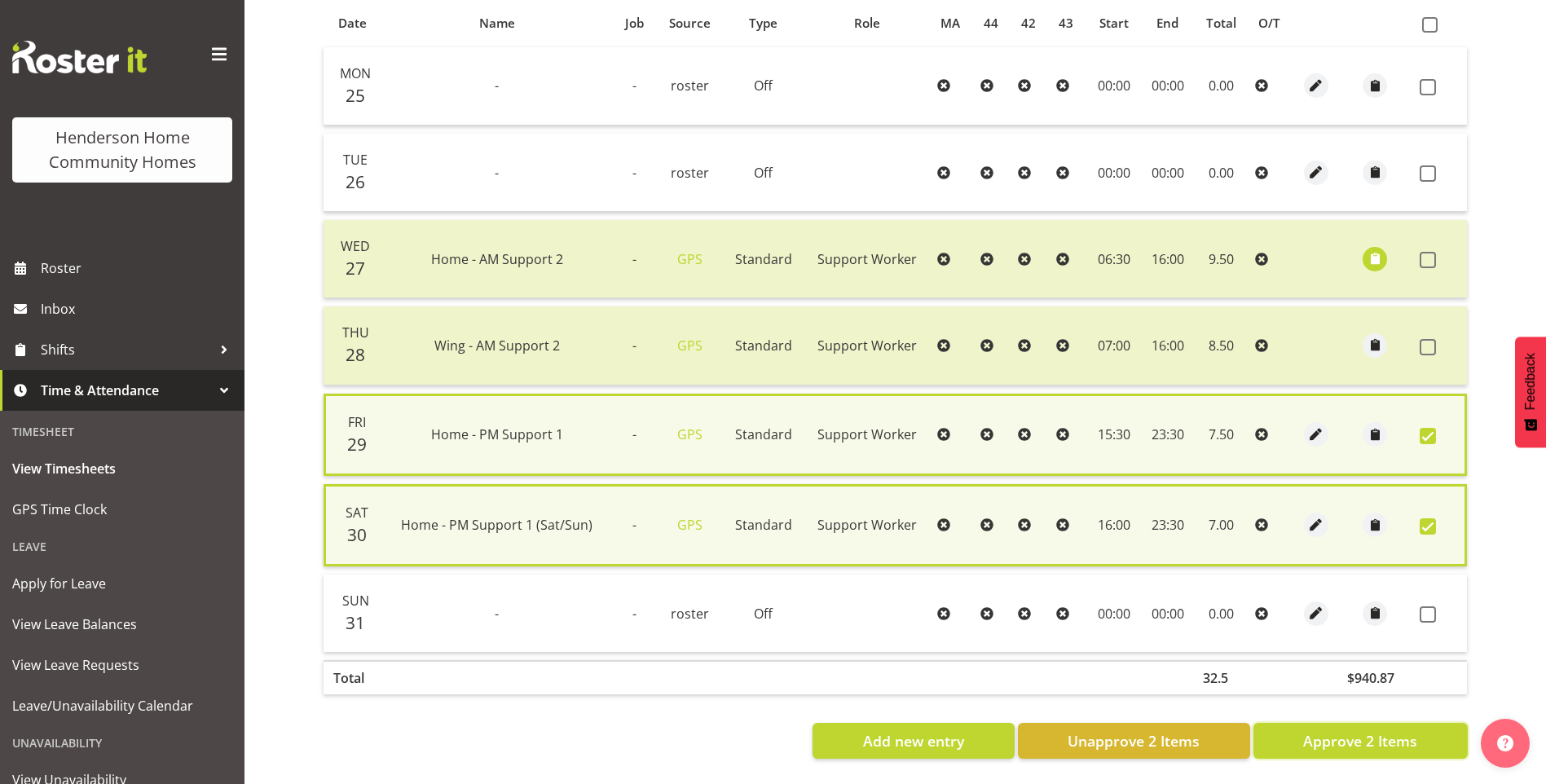
click at [1376, 730] on span "Approve 2 Items" at bounding box center [1360, 740] width 114 height 21
checkbox input "false"
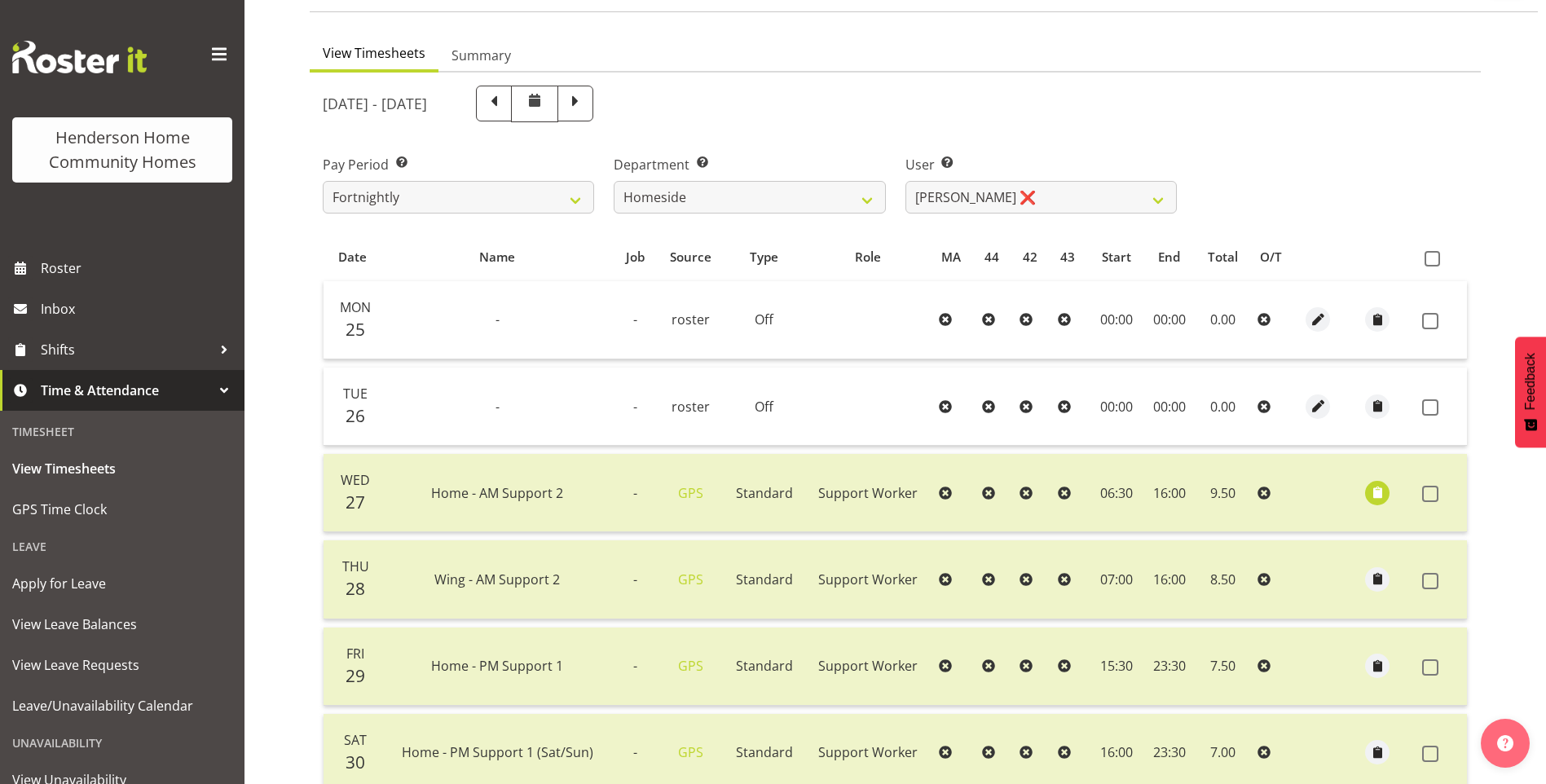
scroll to position [123, 0]
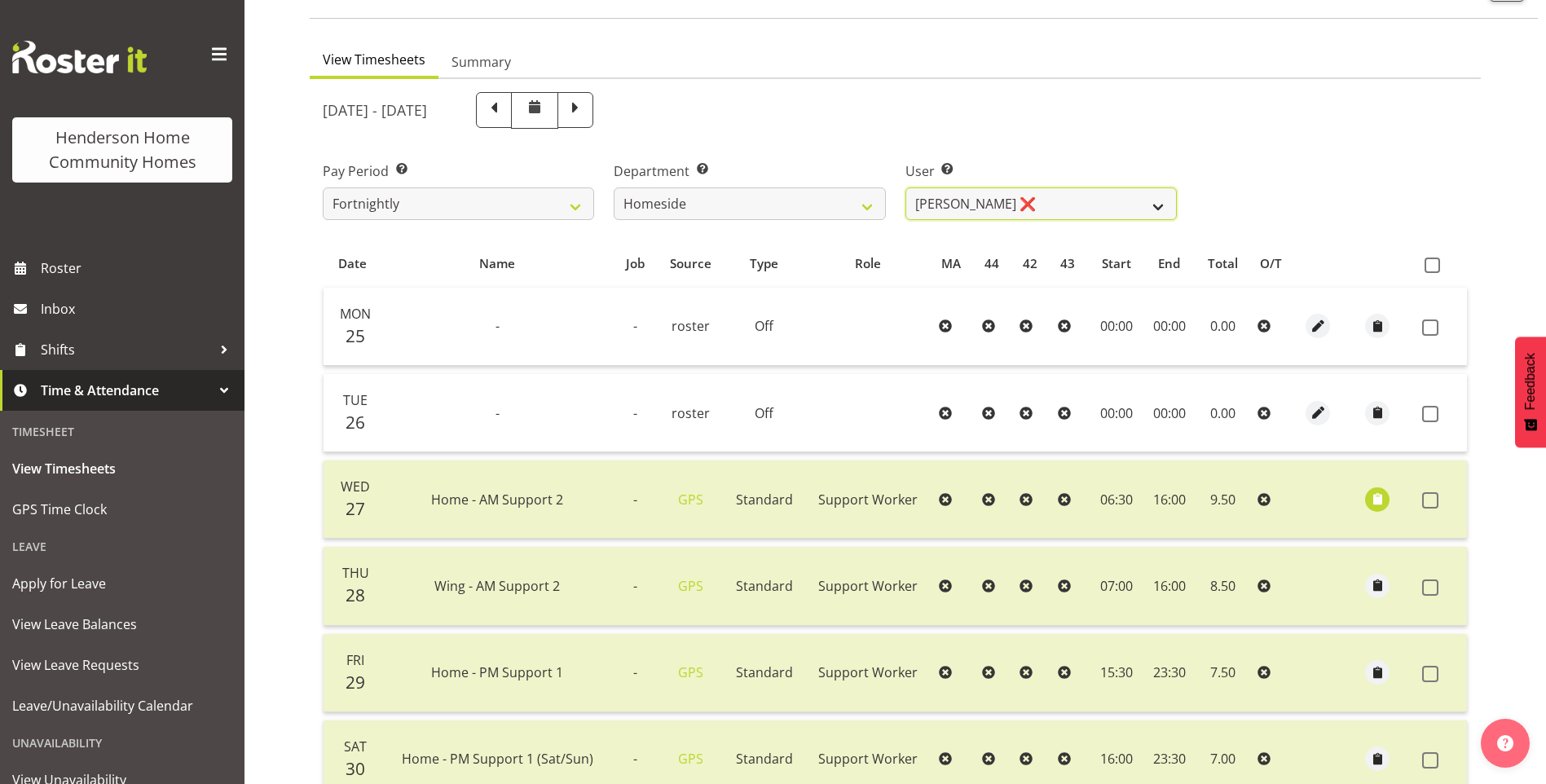
click at [967, 202] on select "Asiasiga Vili ❌ Billie-Rose Dunlop ❌ Brijesh (BK) Kachhadiya ❌ Cheenee Vargas ❌…" at bounding box center [1041, 204] width 272 height 33
select select "10096"
click at [905, 188] on select "Asiasiga Vili ❌ Billie-Rose Dunlop ❌ Brijesh (BK) Kachhadiya ❌ Cheenee Vargas ❌…" at bounding box center [1041, 204] width 272 height 33
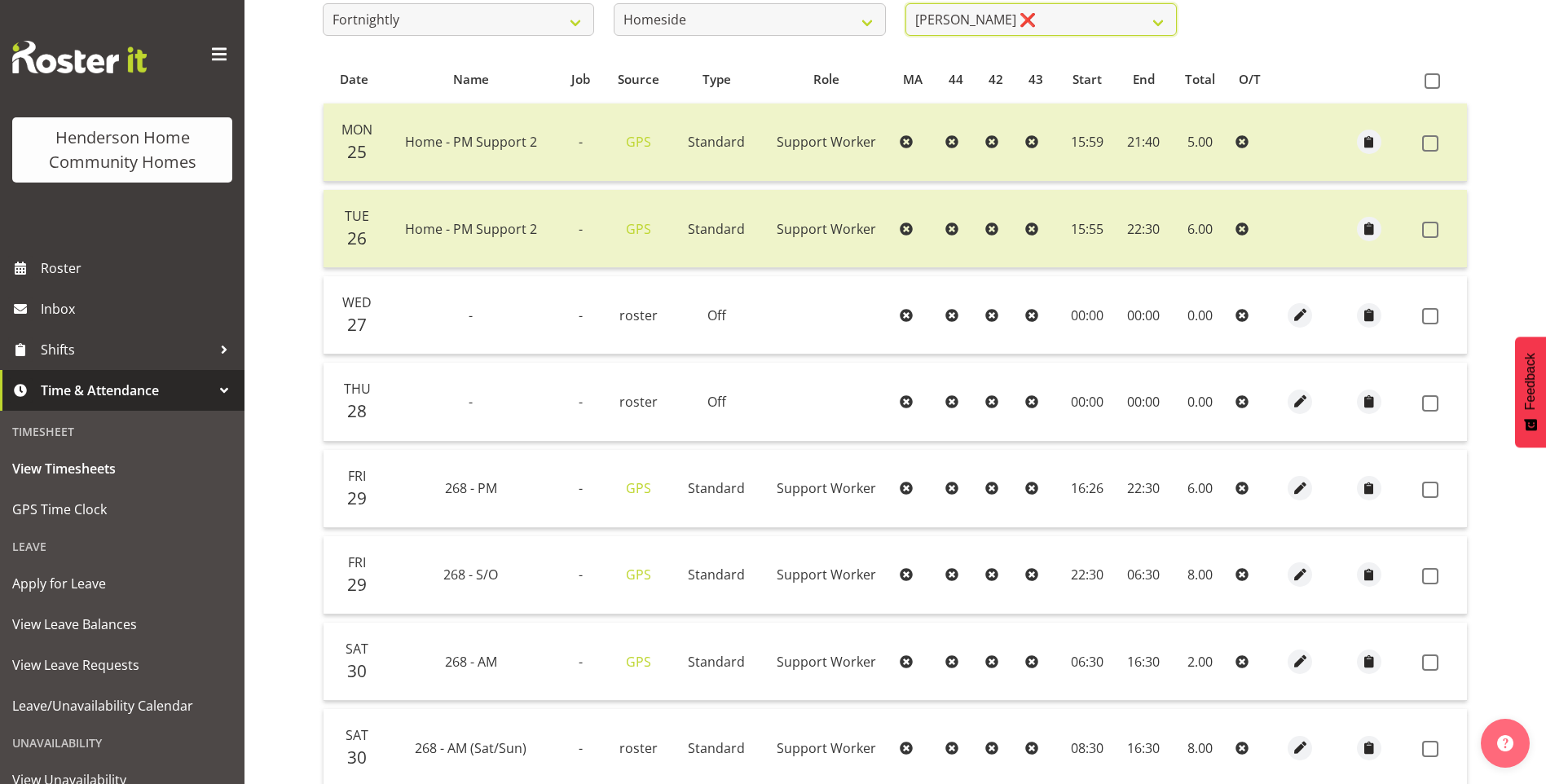
scroll to position [449, 0]
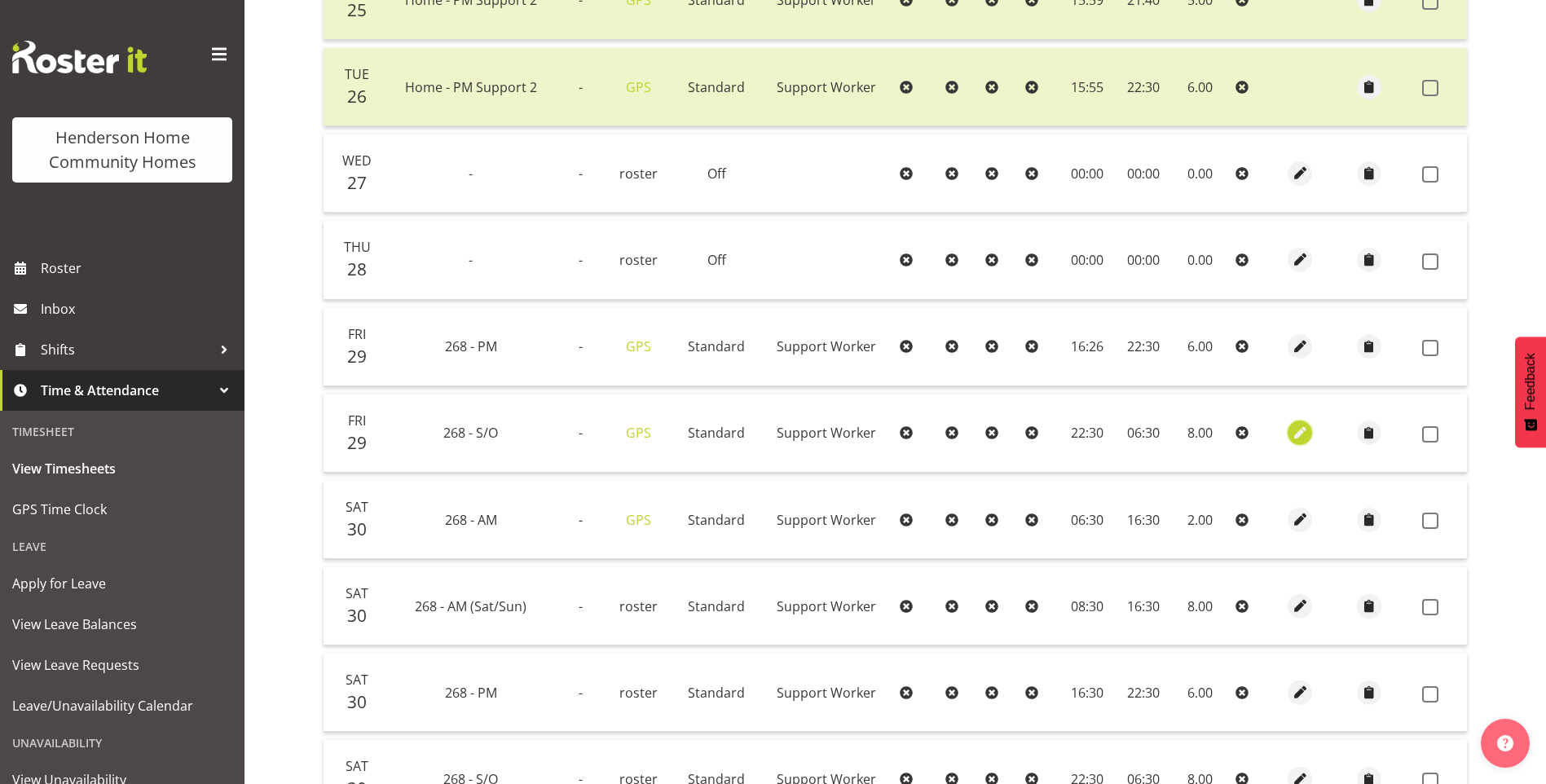
click at [1294, 424] on span "button" at bounding box center [1300, 433] width 19 height 19
select select "Standard"
select select "748"
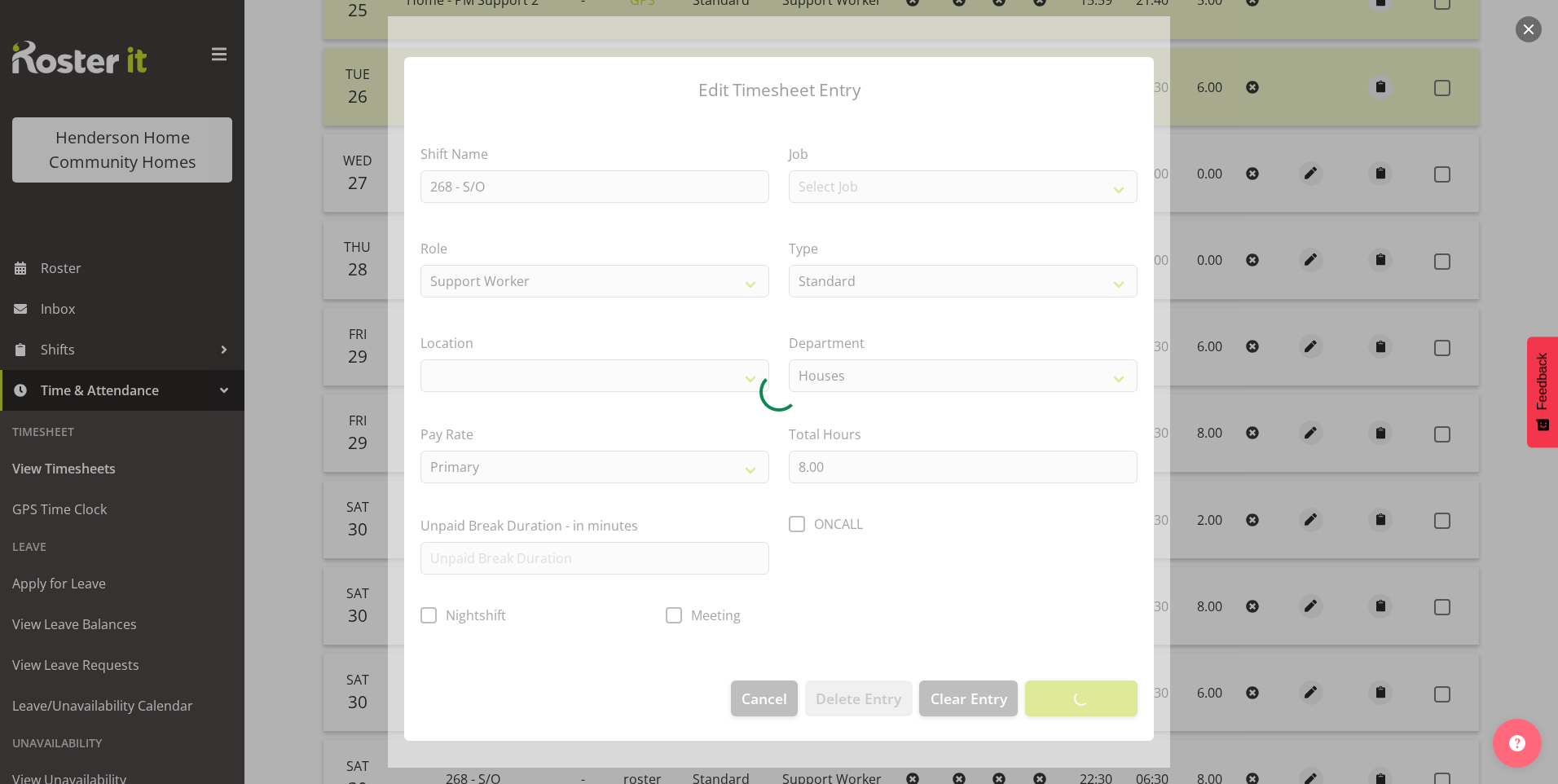
select select "1069"
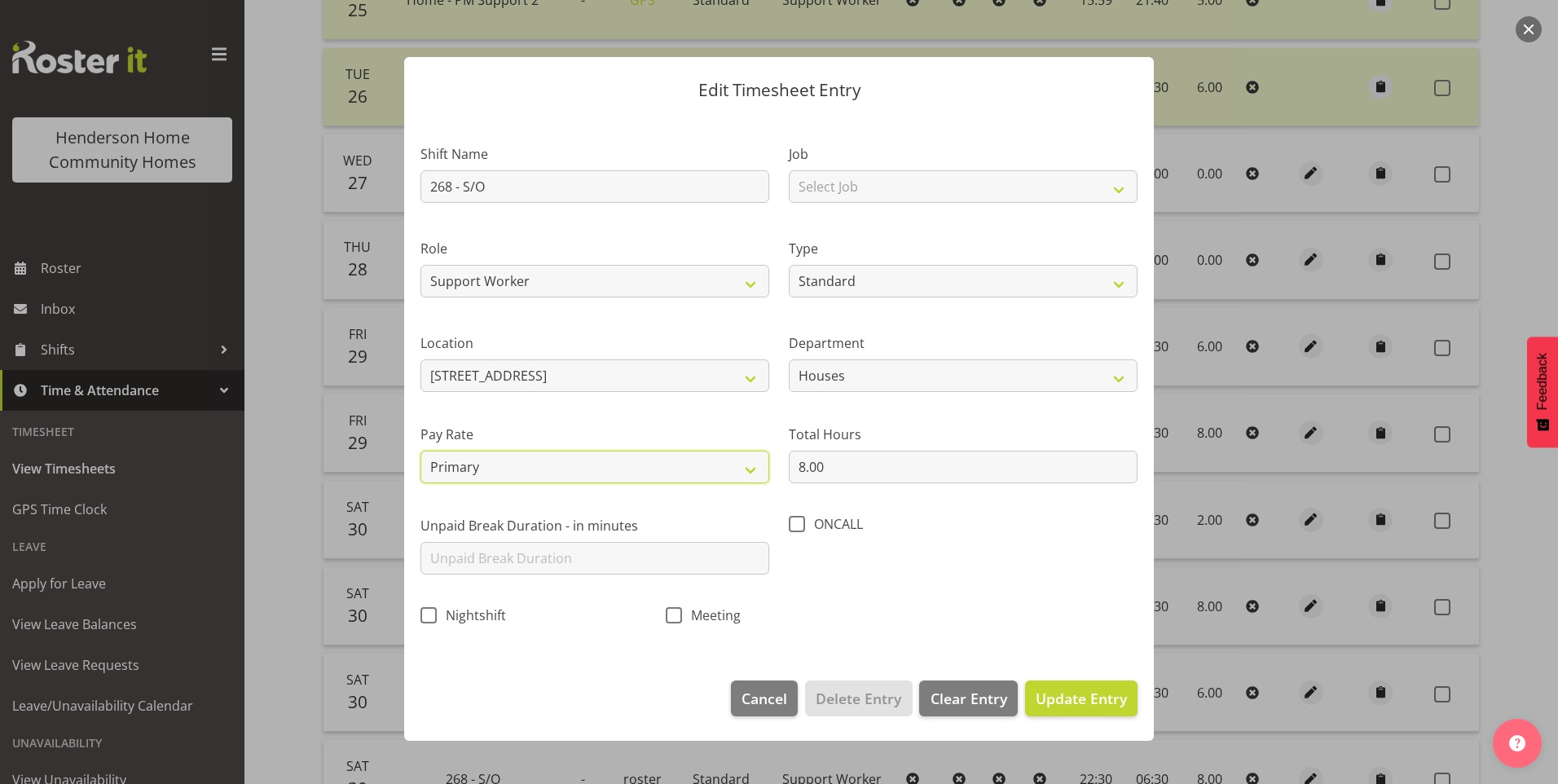
drag, startPoint x: 446, startPoint y: 463, endPoint x: 446, endPoint y: 485, distance: 22.0
click at [446, 463] on select "Primary Secondary Tertiary Fourth Fifth" at bounding box center [594, 467] width 349 height 33
select select "secondary"
click at [420, 451] on select "Primary Secondary Tertiary Fourth Fifth" at bounding box center [594, 467] width 349 height 33
click at [1077, 695] on span "Update Entry" at bounding box center [1082, 698] width 91 height 20
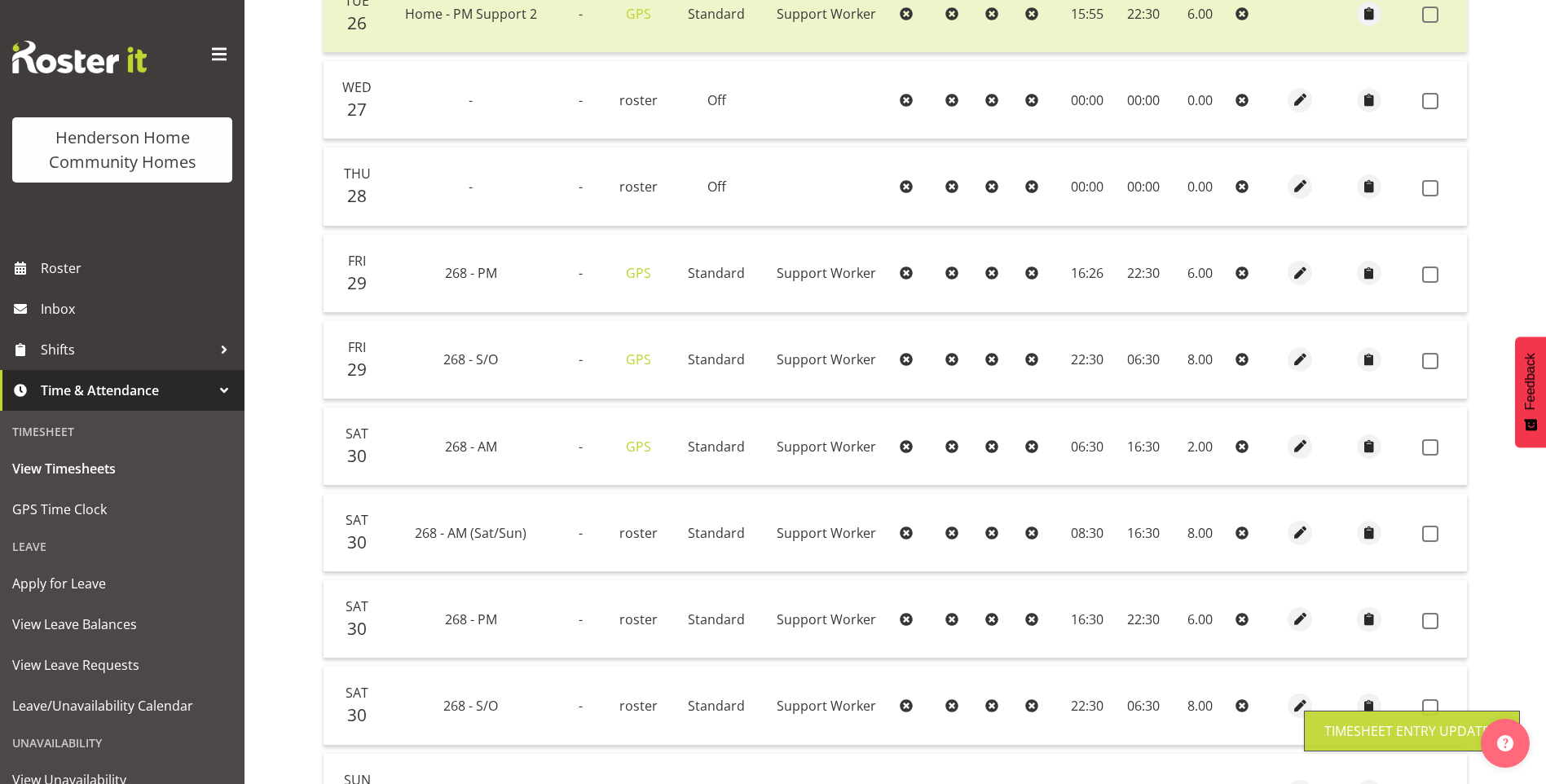
scroll to position [612, 0]
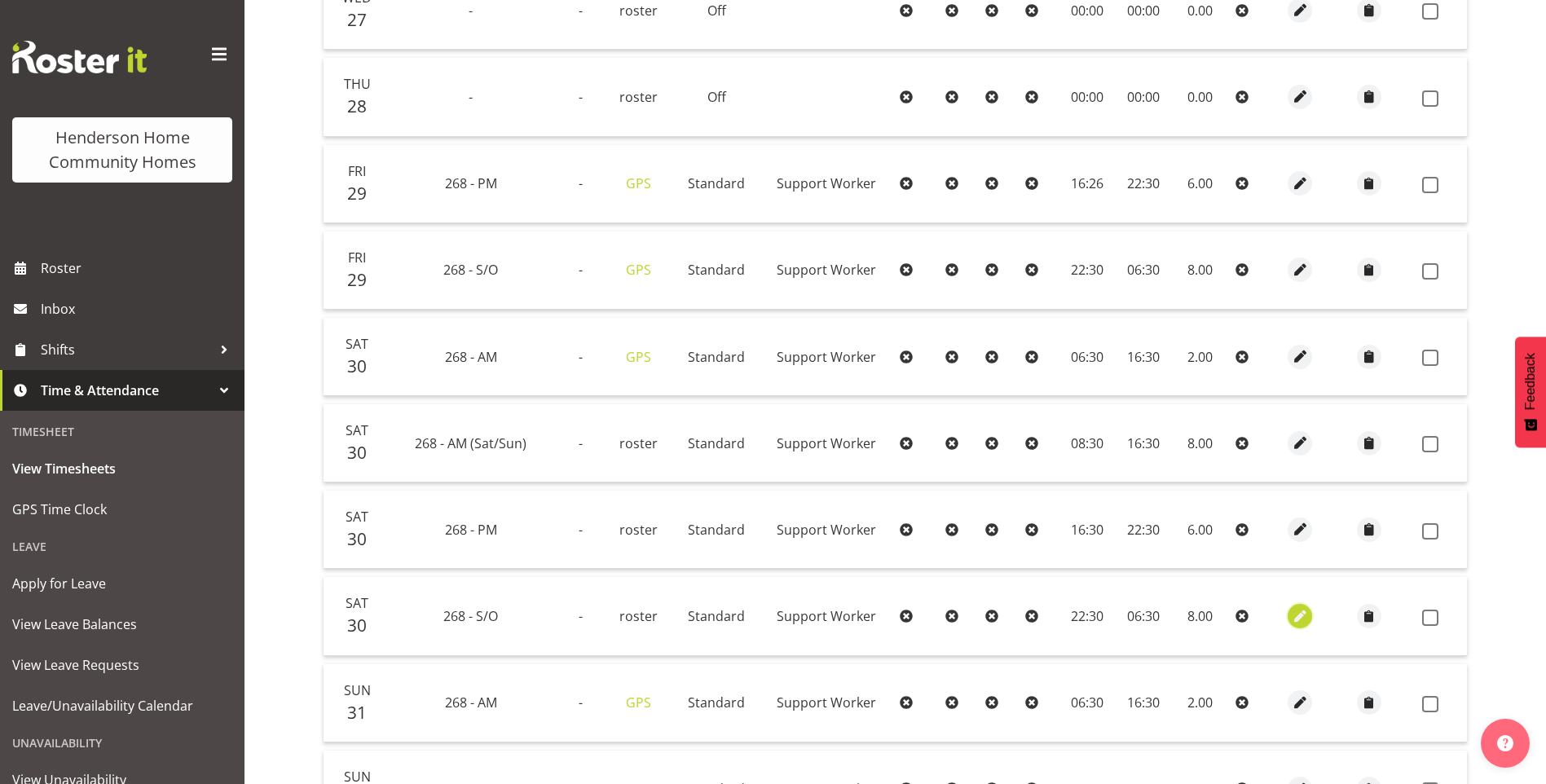
click at [1298, 619] on span "button" at bounding box center [1300, 617] width 19 height 19
select select "Standard"
select select "748"
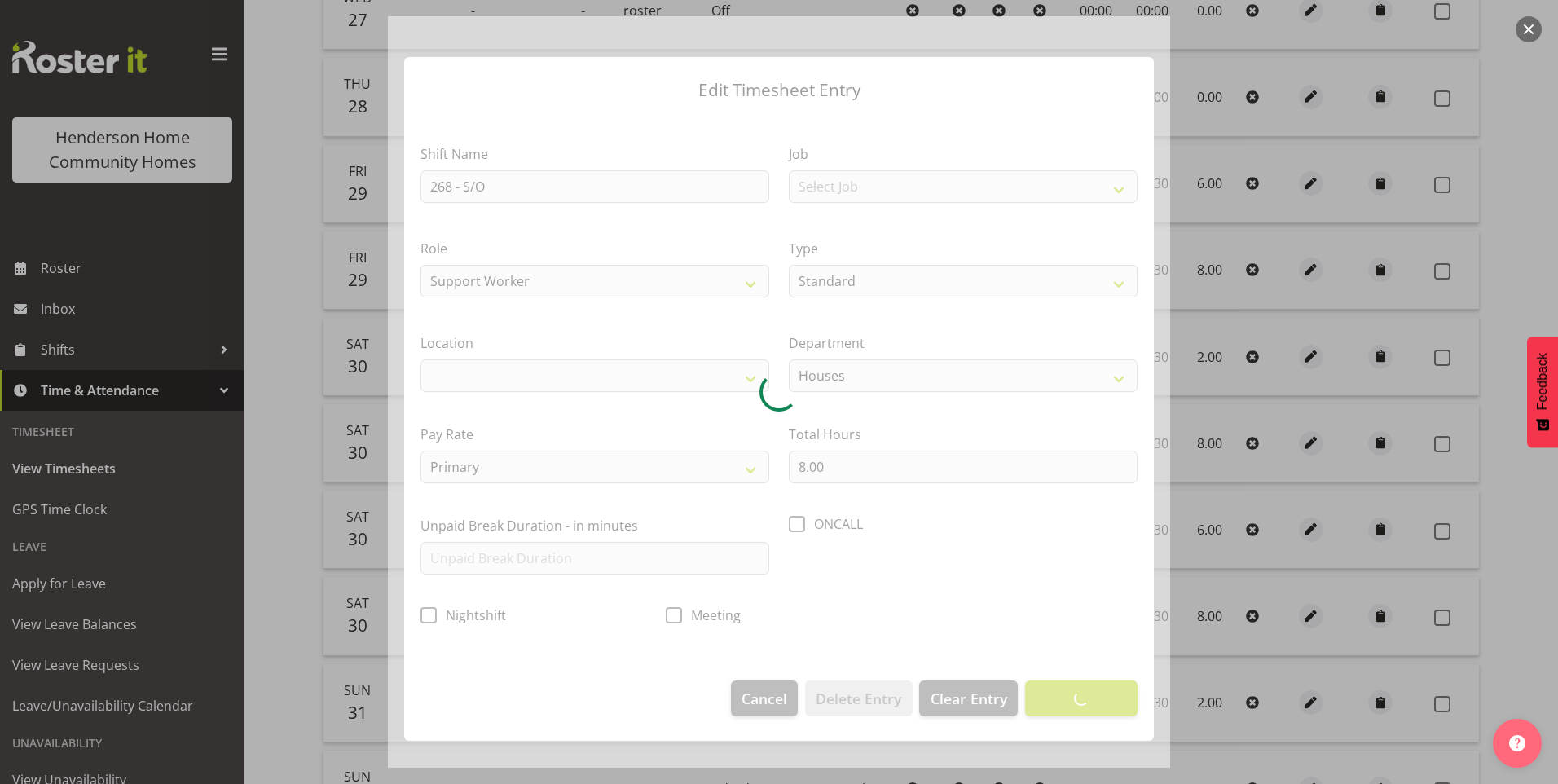
select select "1069"
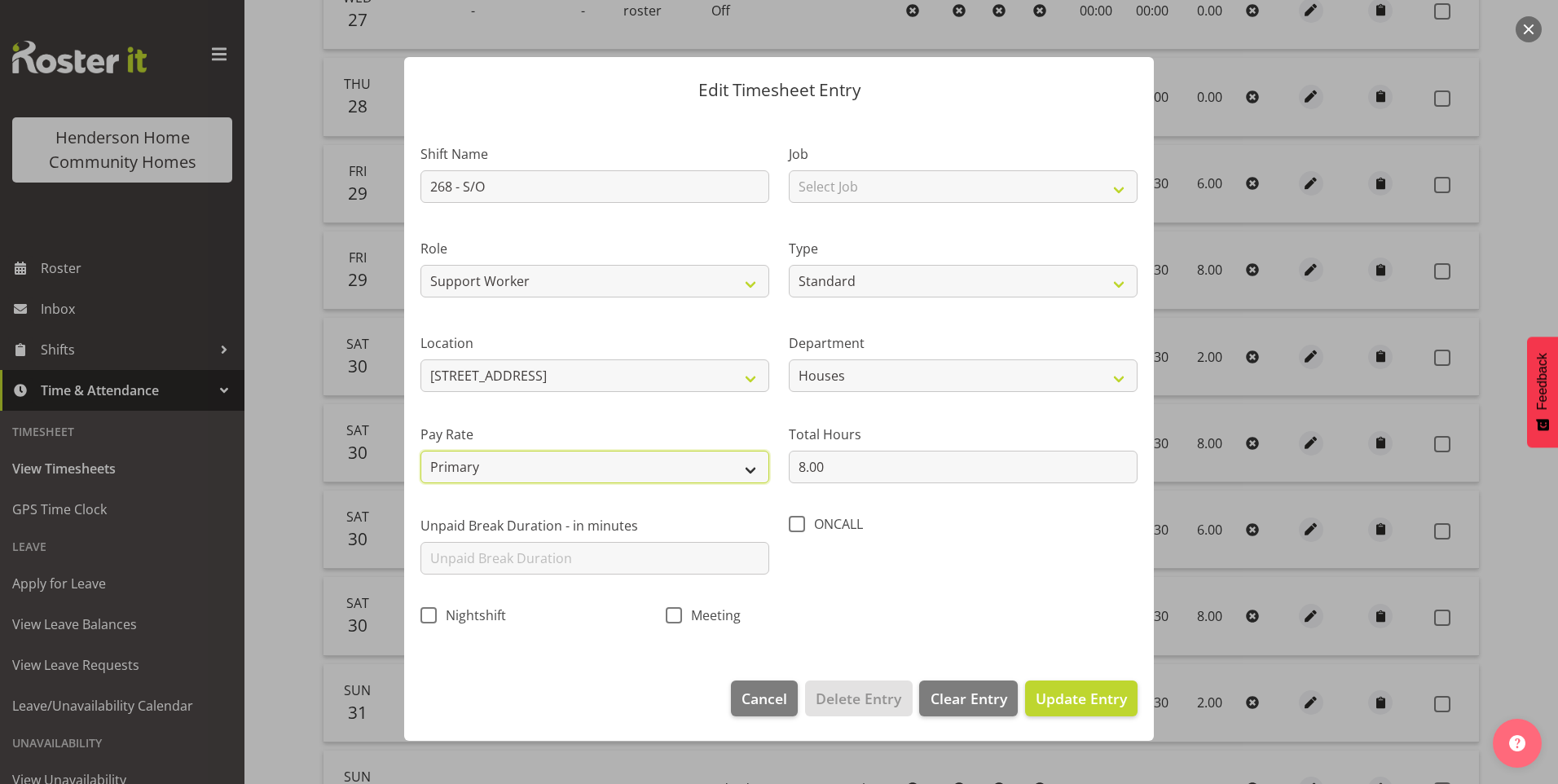
click at [425, 469] on select "Primary Secondary Tertiary Fourth Fifth" at bounding box center [594, 467] width 349 height 33
select select "secondary"
click at [420, 451] on select "Primary Secondary Tertiary Fourth Fifth" at bounding box center [594, 467] width 349 height 33
drag, startPoint x: 1115, startPoint y: 696, endPoint x: 1139, endPoint y: 678, distance: 30.0
click at [1115, 695] on span "Update Entry" at bounding box center [1082, 698] width 91 height 20
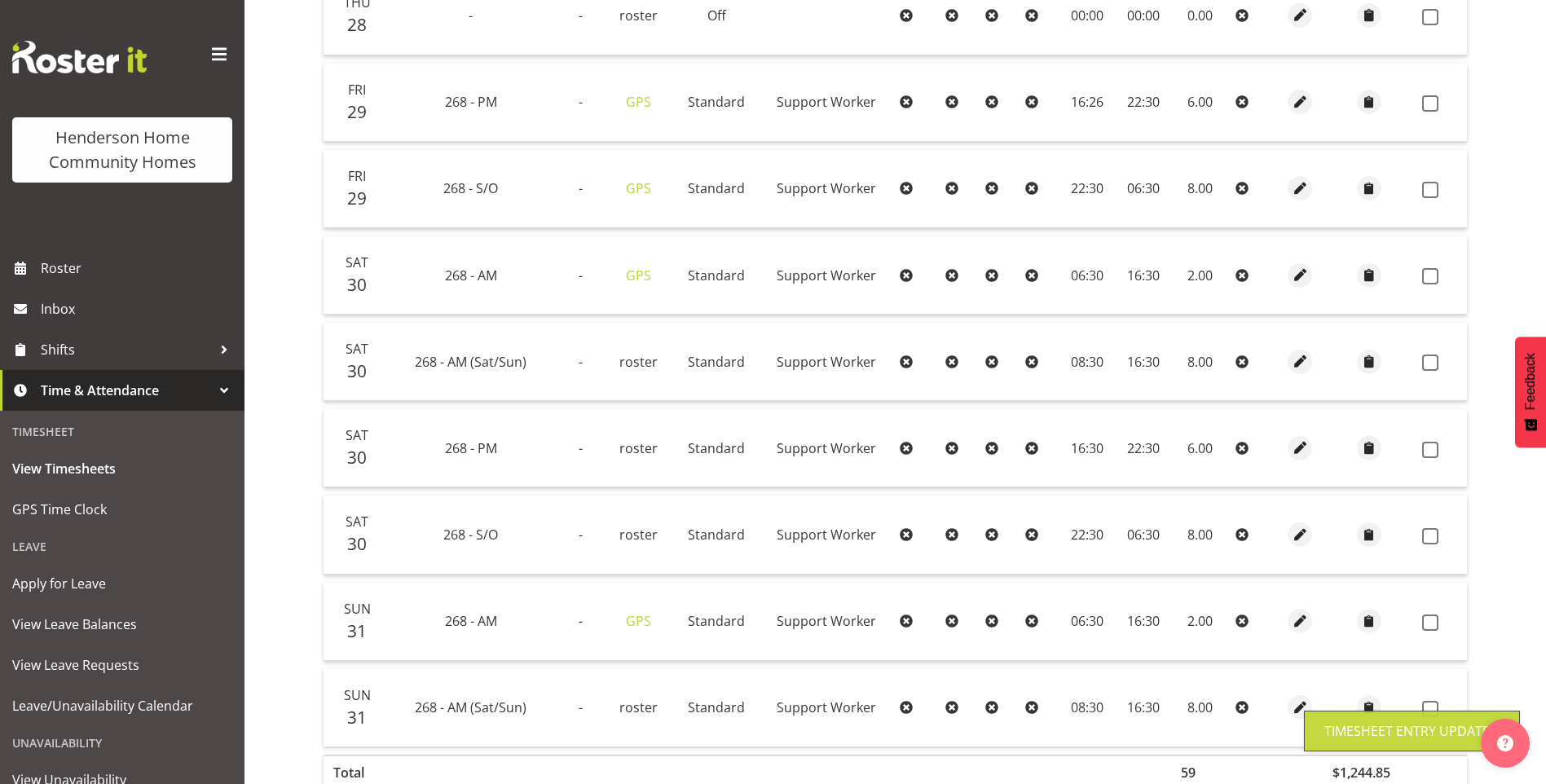
scroll to position [800, 0]
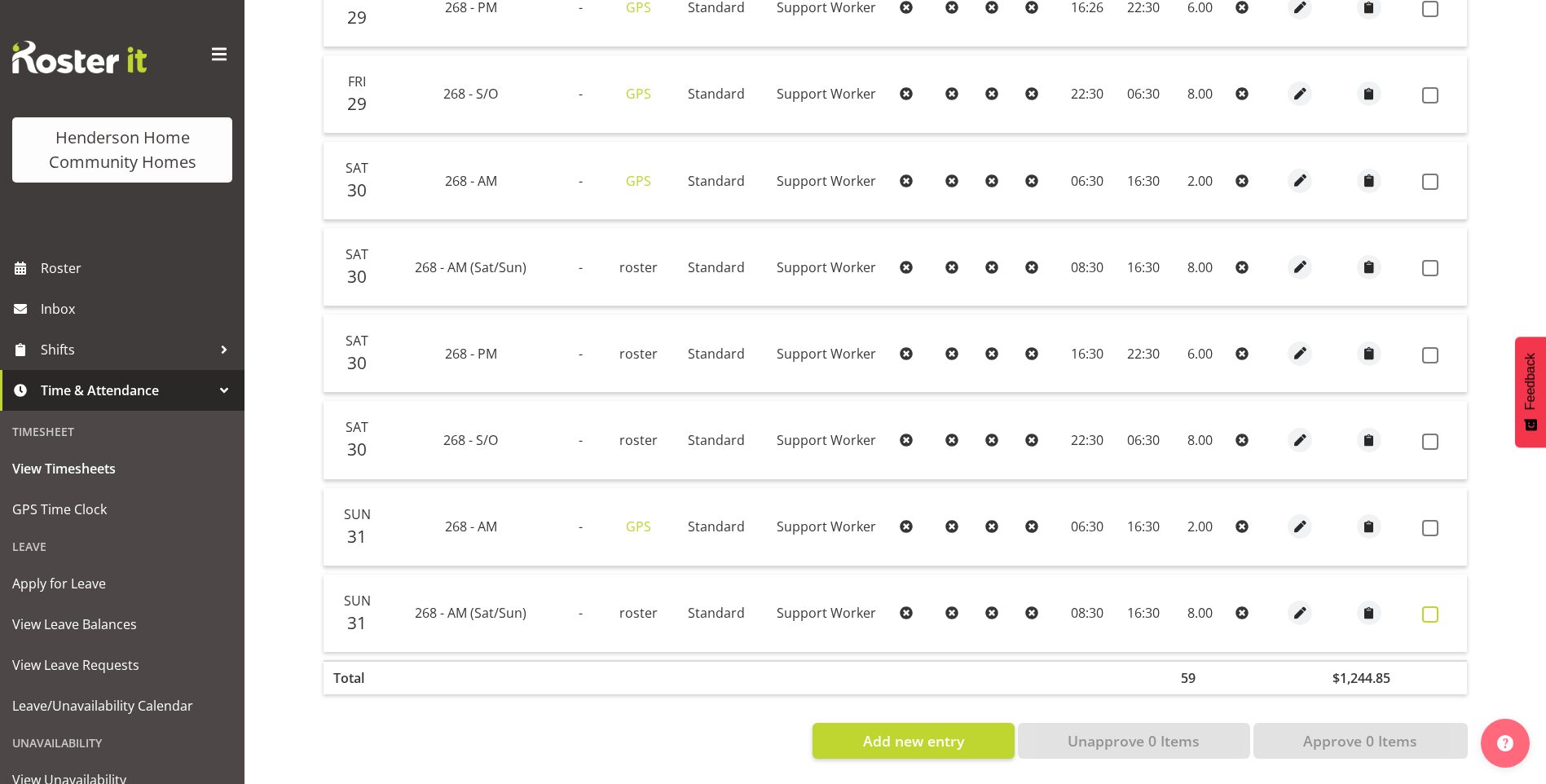
click at [1428, 606] on span at bounding box center [1431, 615] width 17 height 17
checkbox input "true"
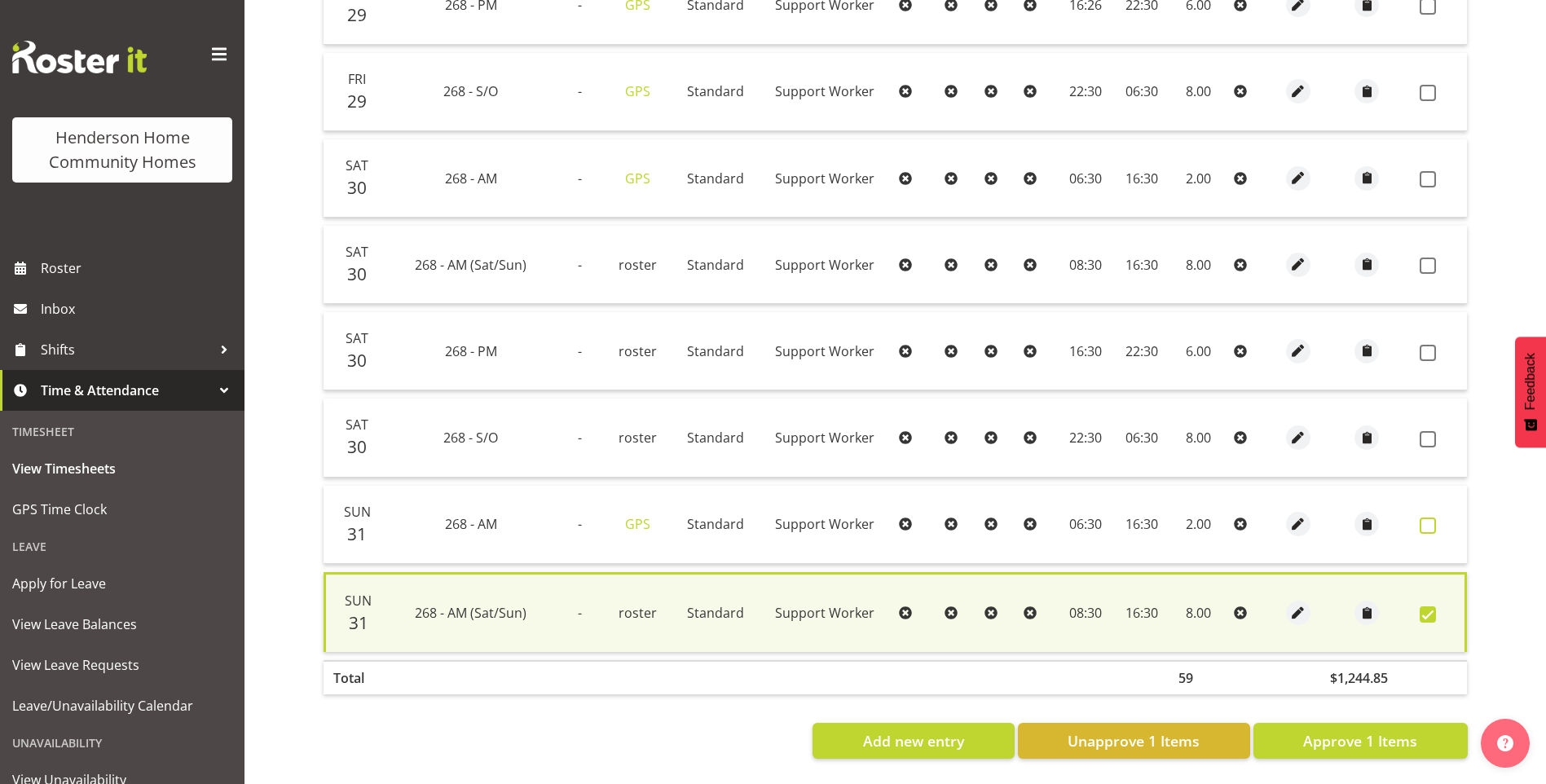
click at [1435, 524] on label at bounding box center [1432, 525] width 25 height 17
checkbox input "true"
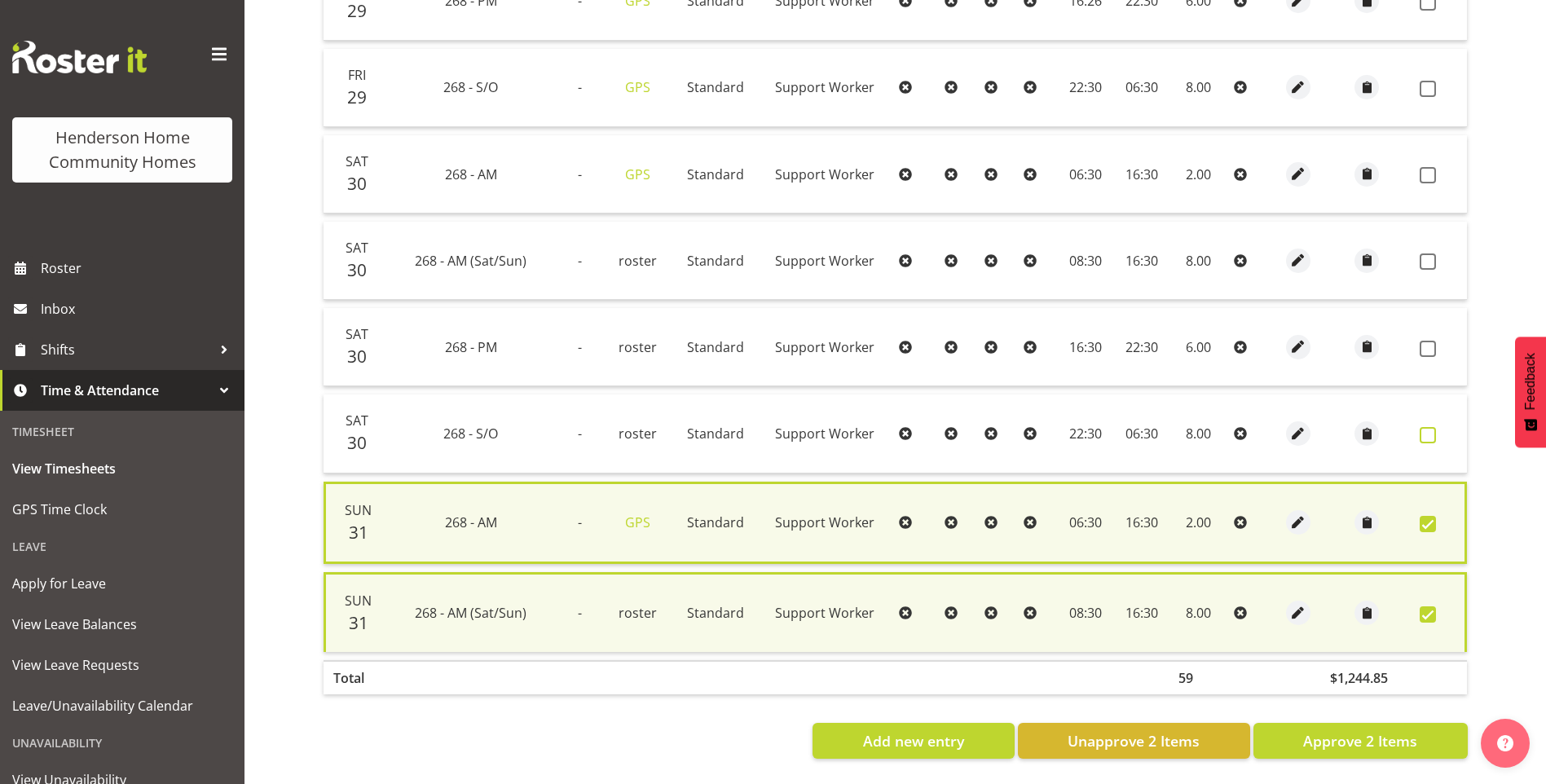
click at [1424, 427] on span at bounding box center [1428, 435] width 17 height 17
checkbox input "true"
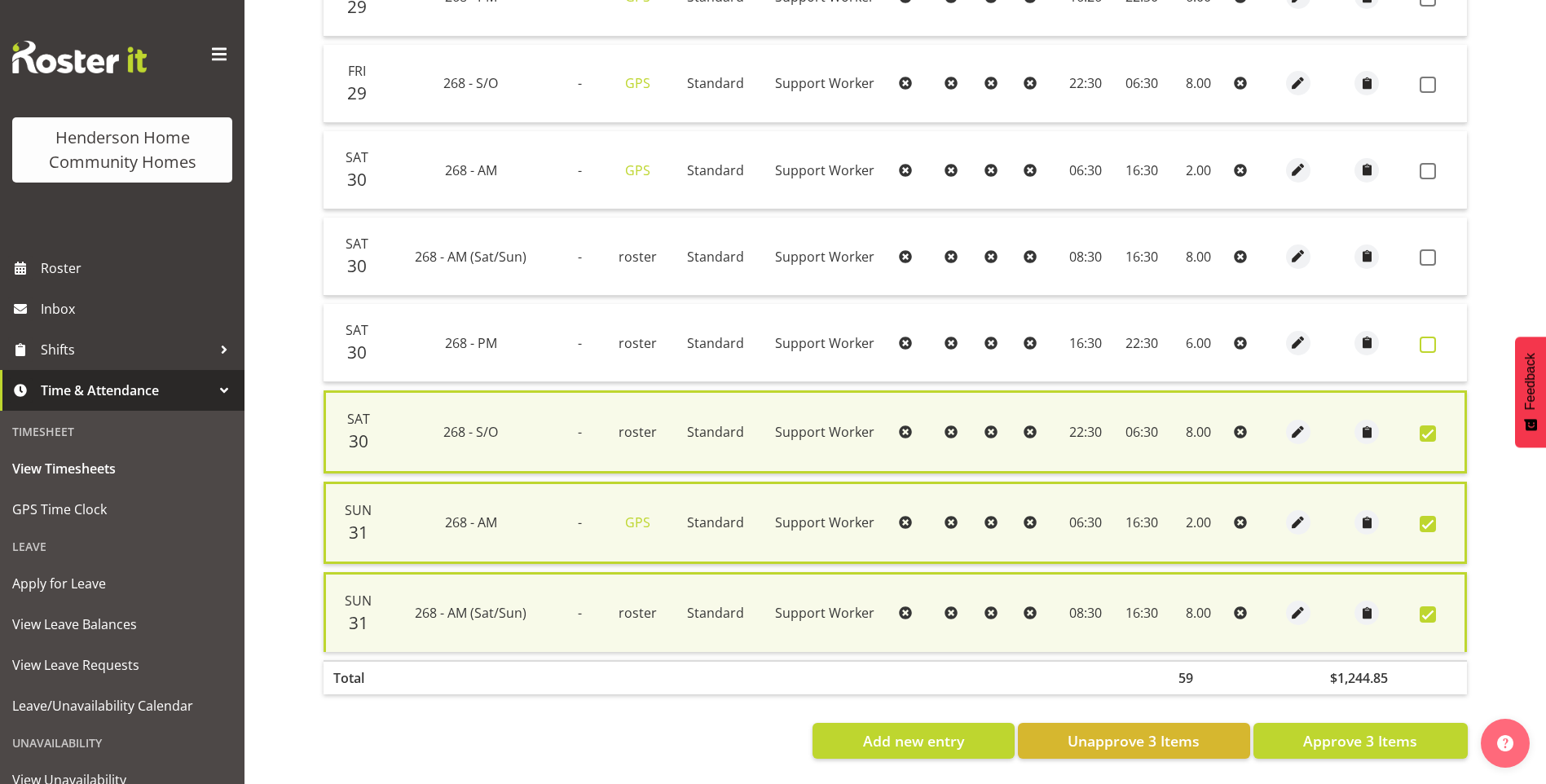
click at [1425, 337] on span at bounding box center [1428, 345] width 17 height 17
checkbox input "true"
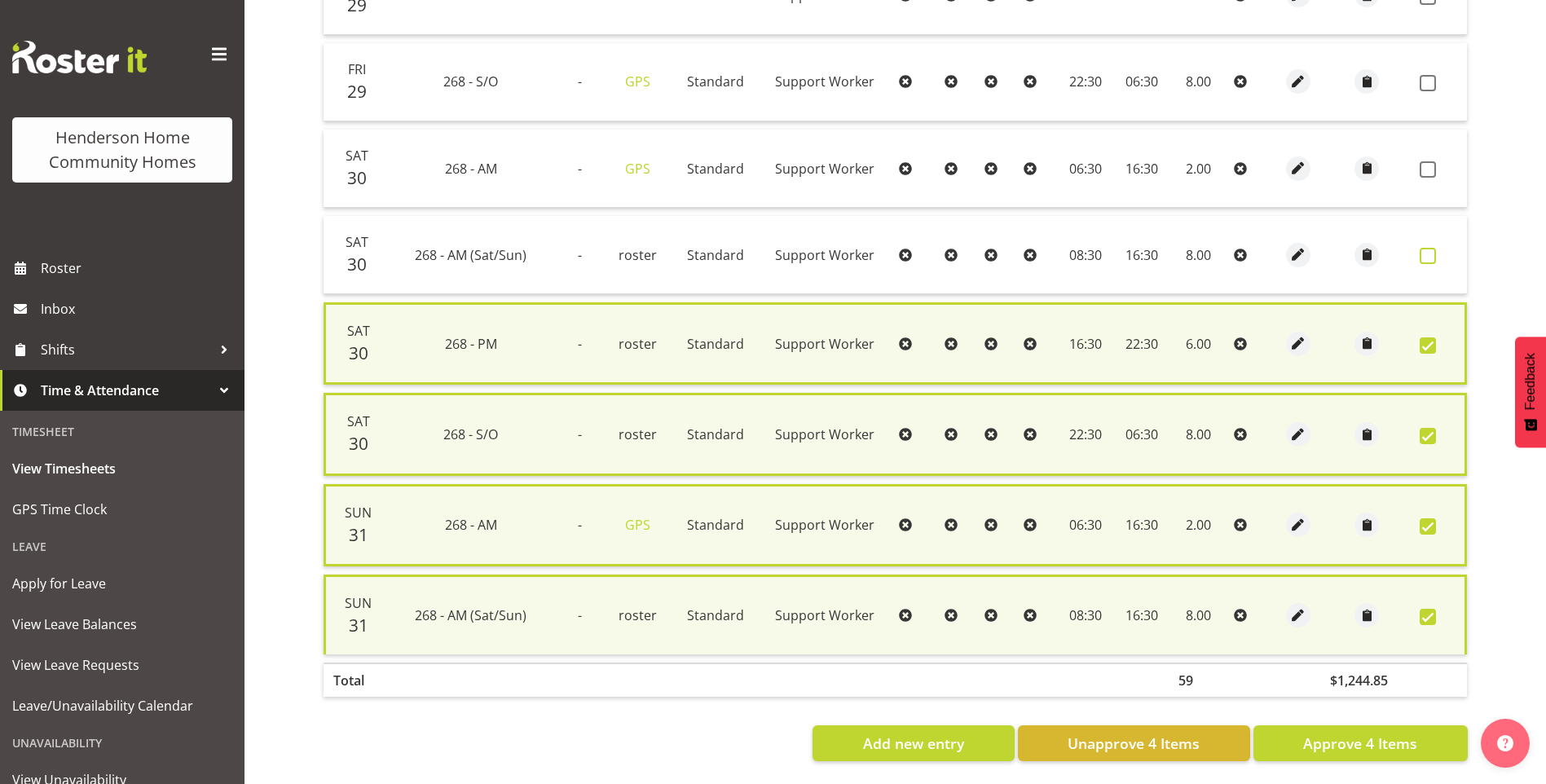
click at [1436, 259] on label at bounding box center [1432, 256] width 25 height 17
checkbox input "true"
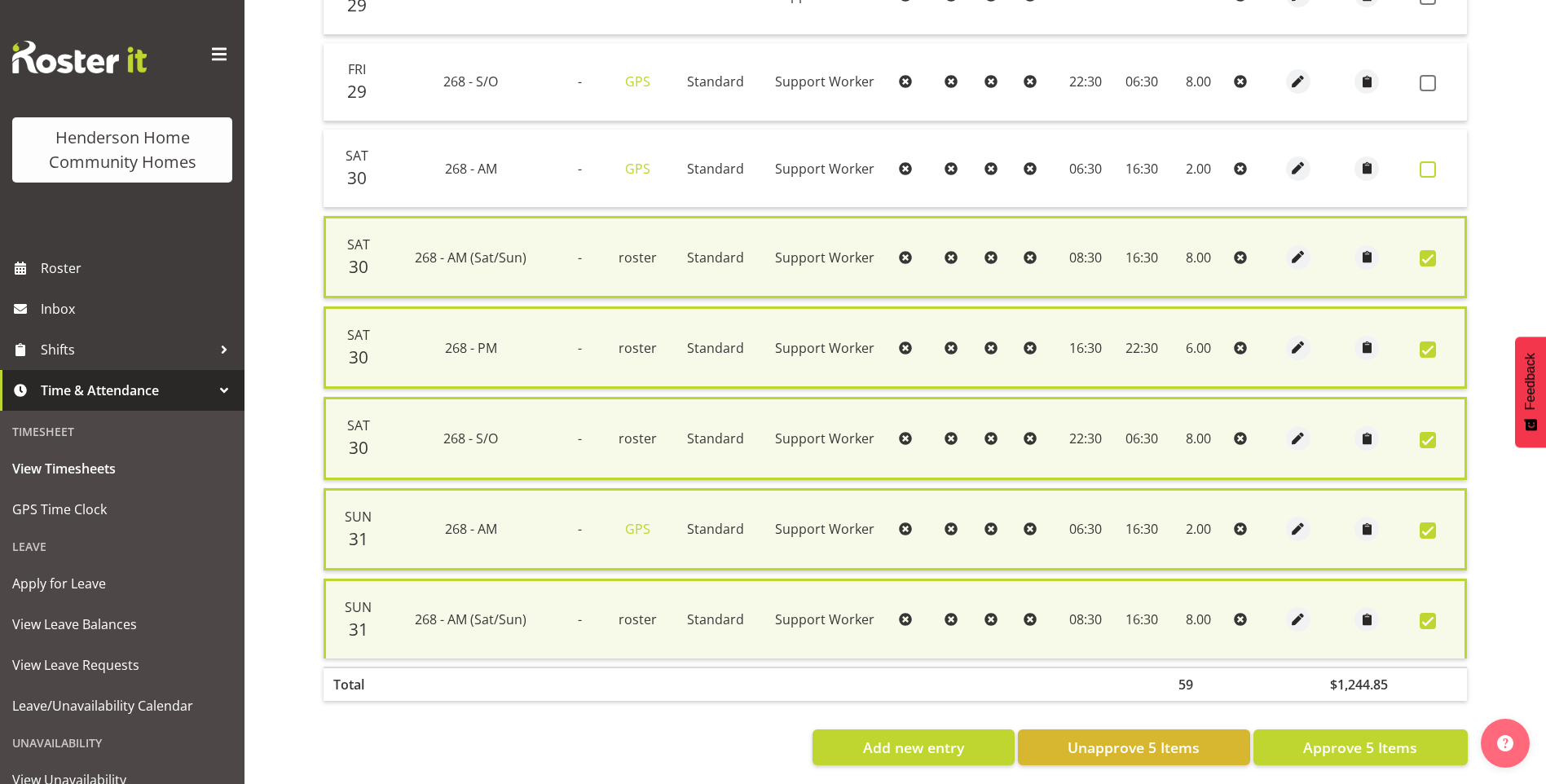
click at [1433, 167] on span at bounding box center [1428, 169] width 17 height 17
checkbox input "true"
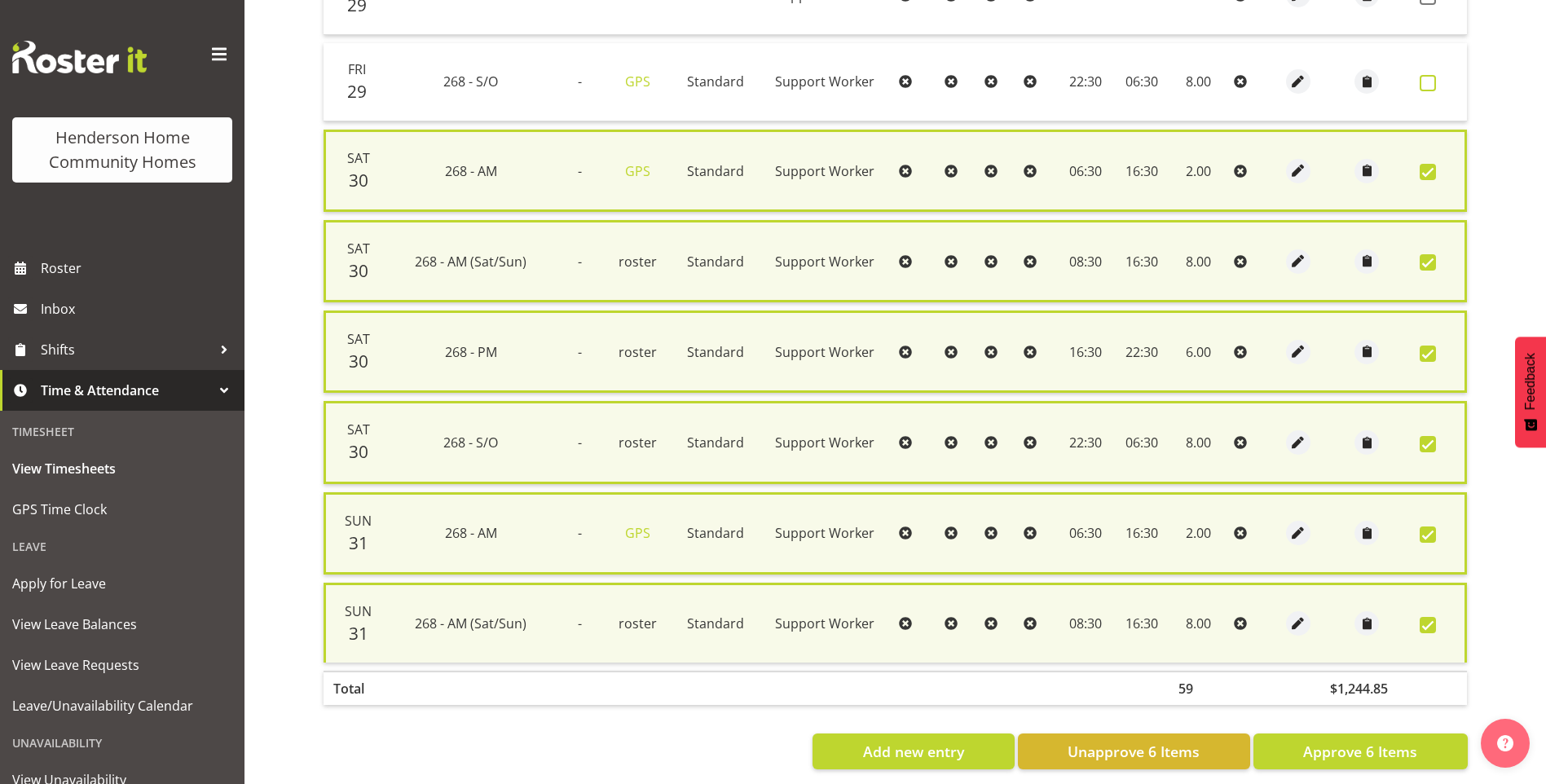
click at [1427, 77] on span at bounding box center [1428, 84] width 17 height 17
checkbox input "true"
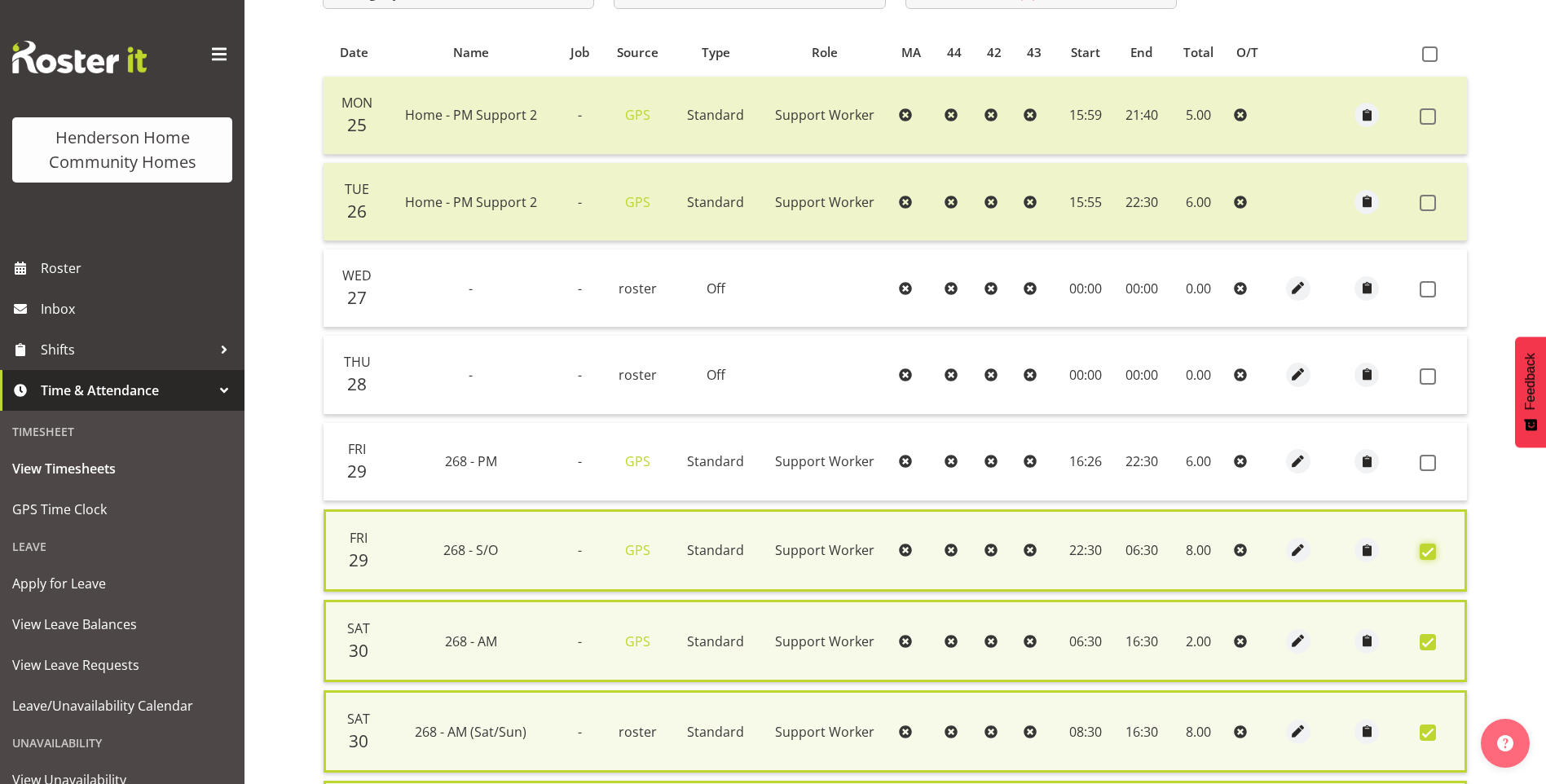
scroll to position [312, 0]
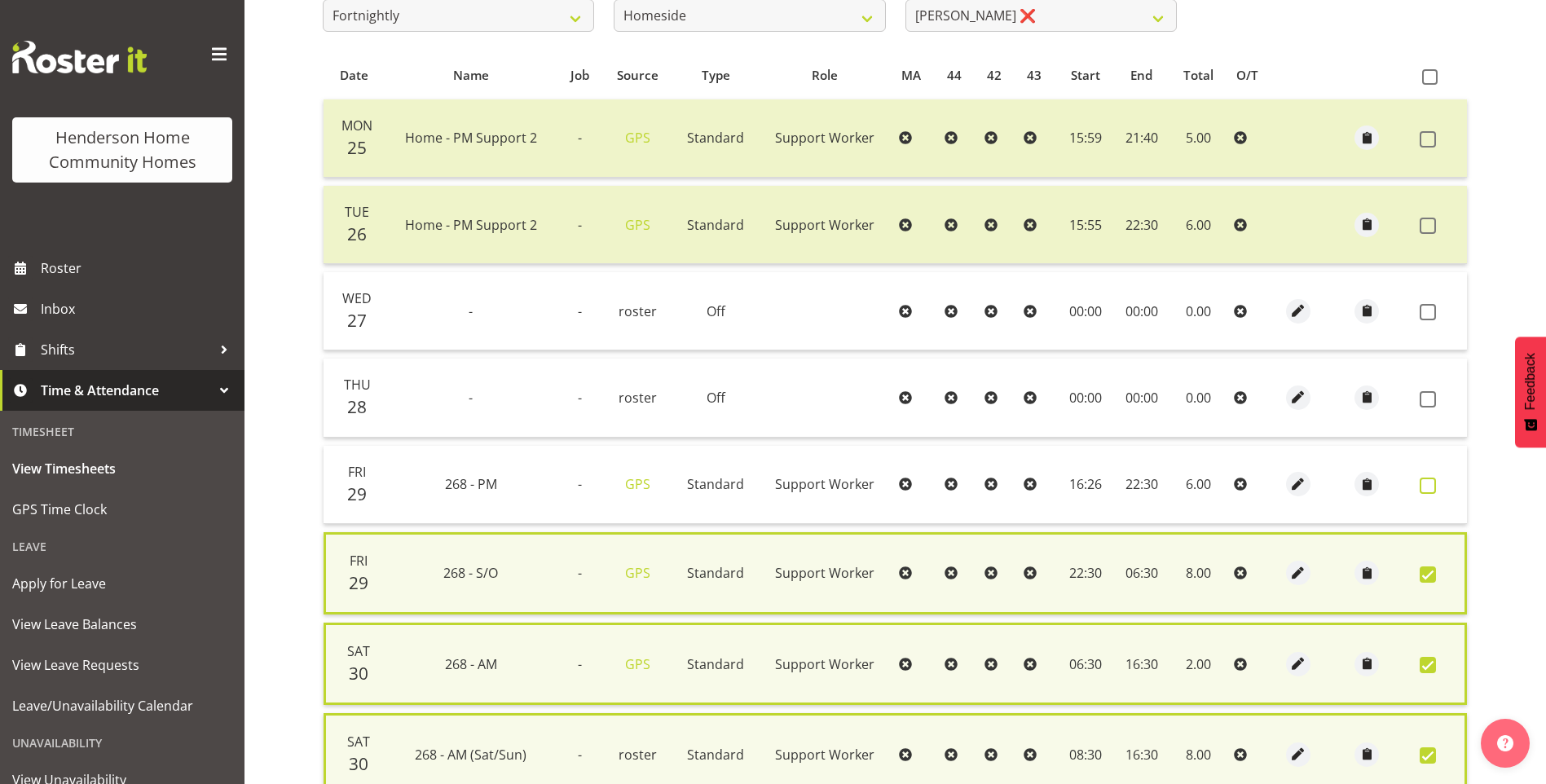
click at [1420, 484] on span at bounding box center [1428, 485] width 17 height 17
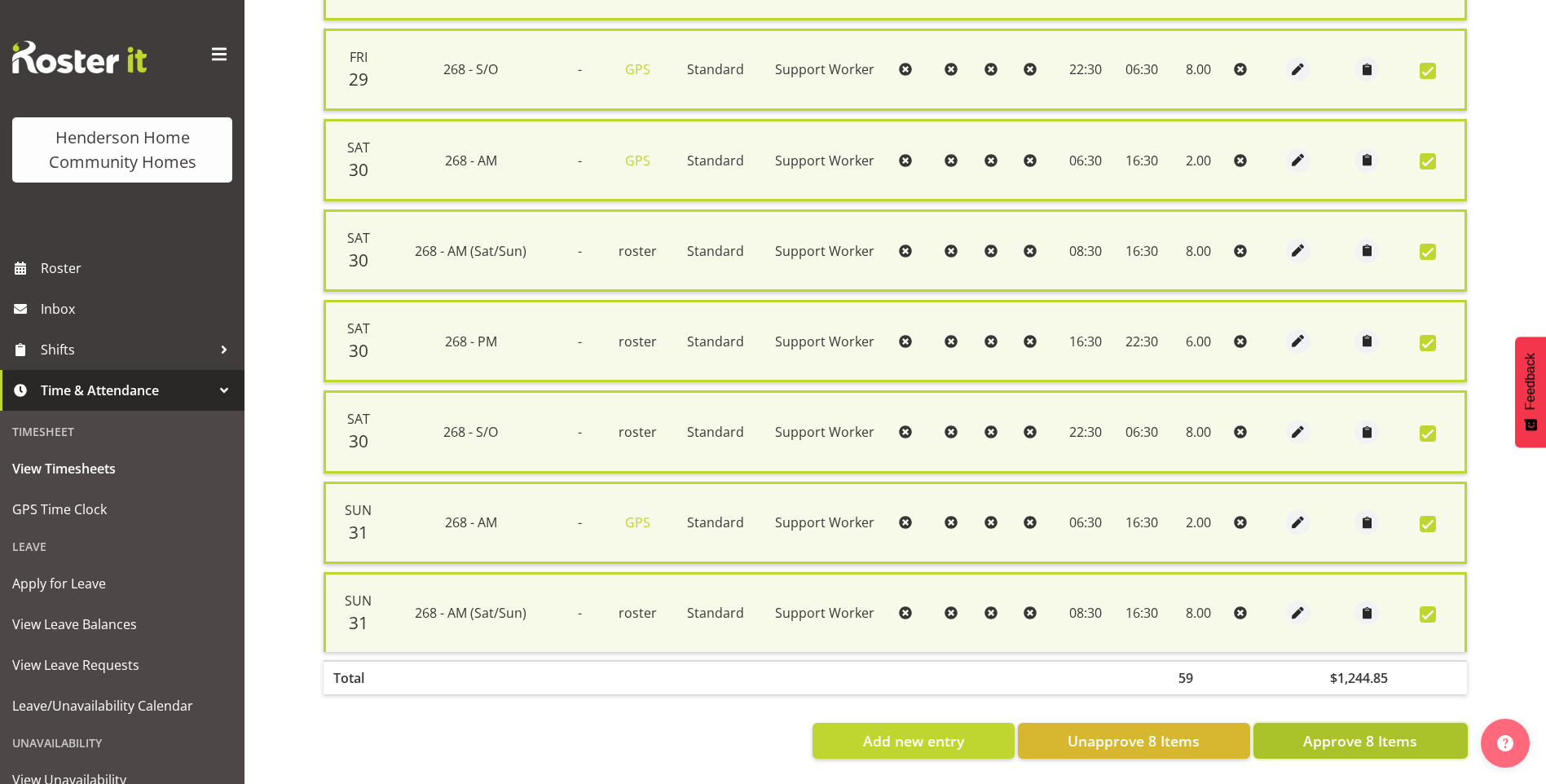
click at [1335, 730] on span "Approve 8 Items" at bounding box center [1360, 740] width 114 height 21
checkbox input "false"
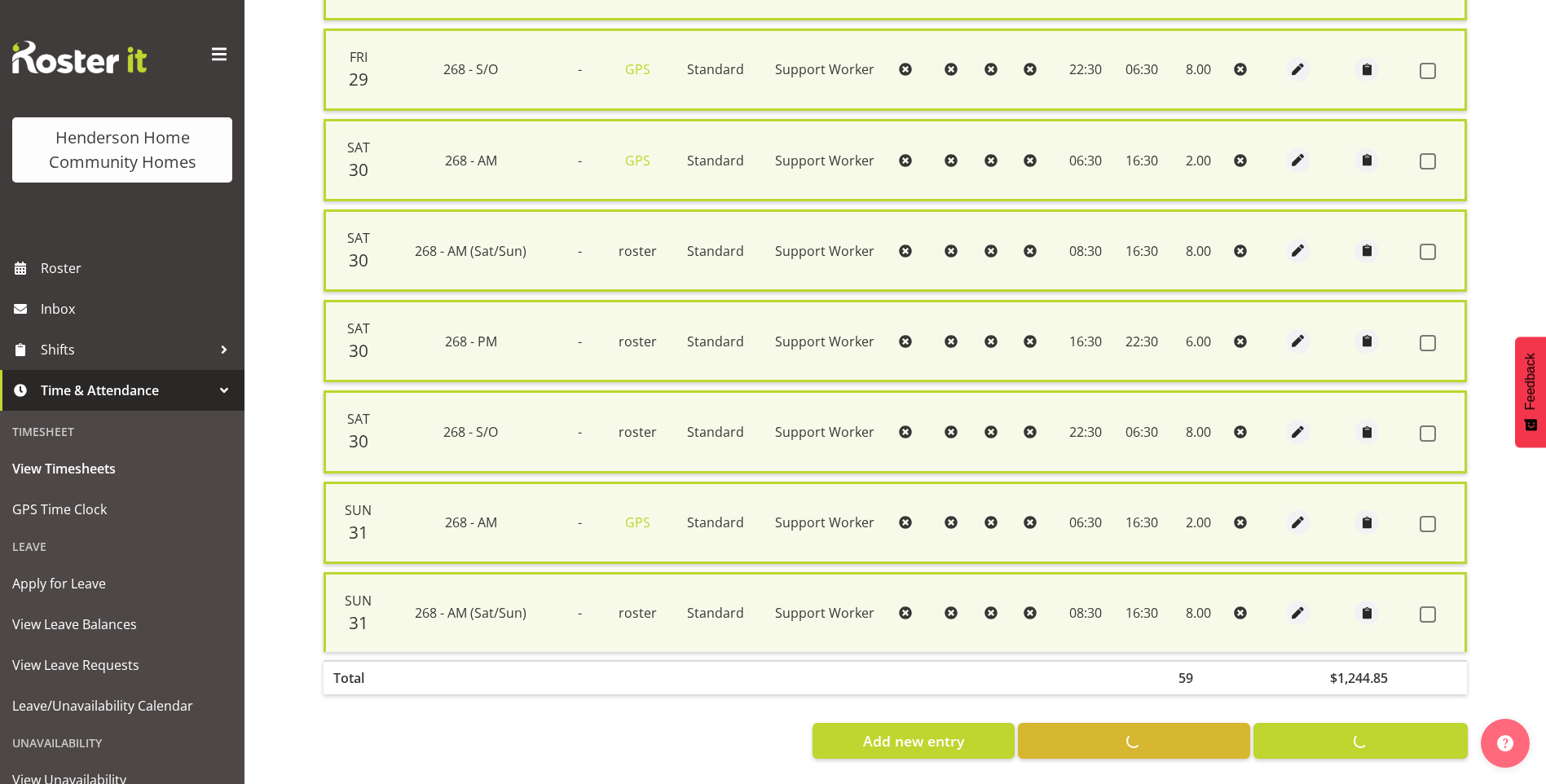
checkbox input "false"
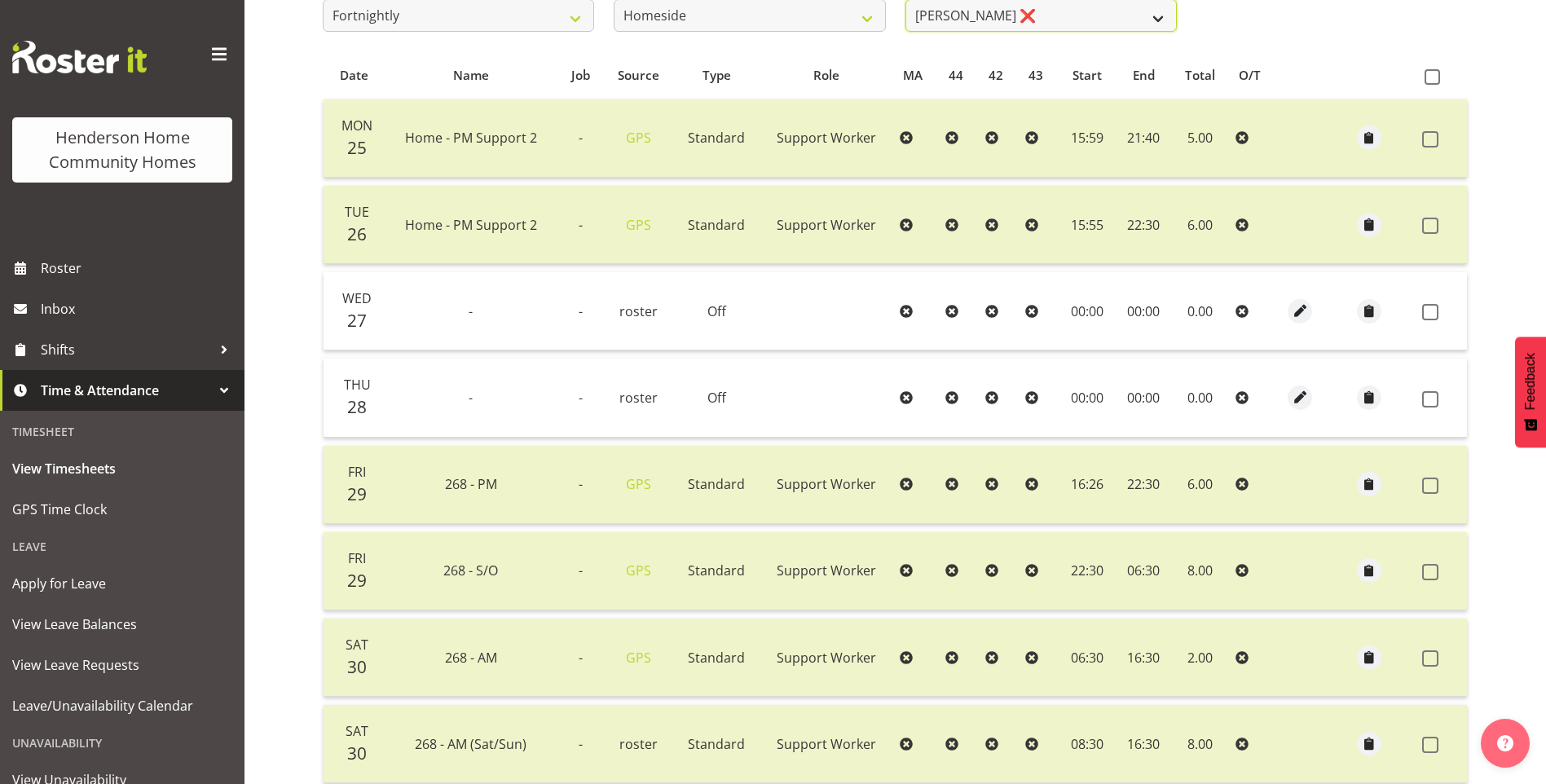
click at [965, 14] on select "Asiasiga Vili ❌ Billie-Rose Dunlop ❌ Brijesh (BK) Kachhadiya ❌ Cheenee Vargas ❌…" at bounding box center [1041, 15] width 272 height 33
select select "10095"
click at [905, 0] on select "Asiasiga Vili ❌ Billie-Rose Dunlop ❌ Brijesh (BK) Kachhadiya ❌ Cheenee Vargas ❌…" at bounding box center [1041, 16] width 272 height 33
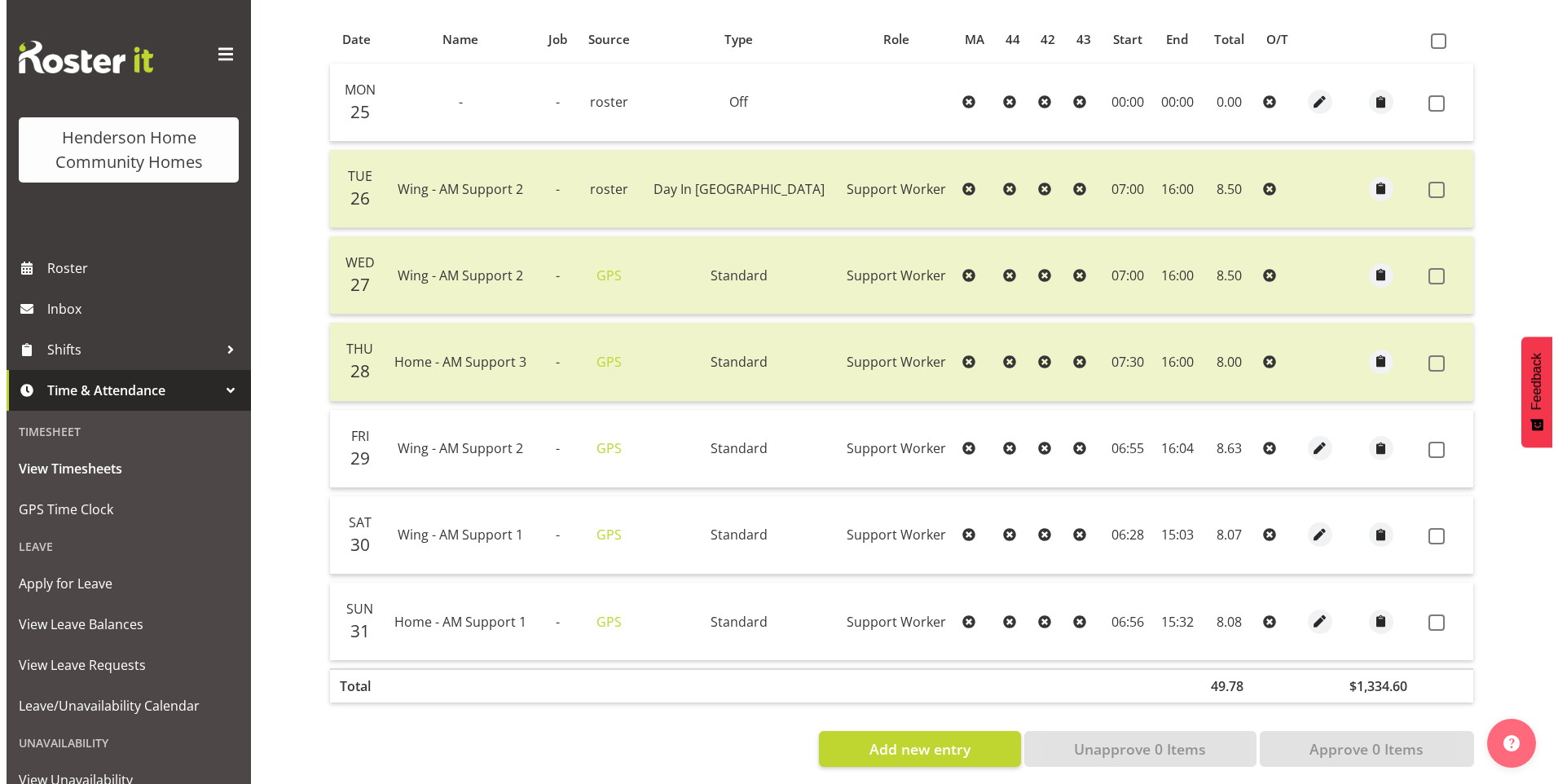
scroll to position [367, 0]
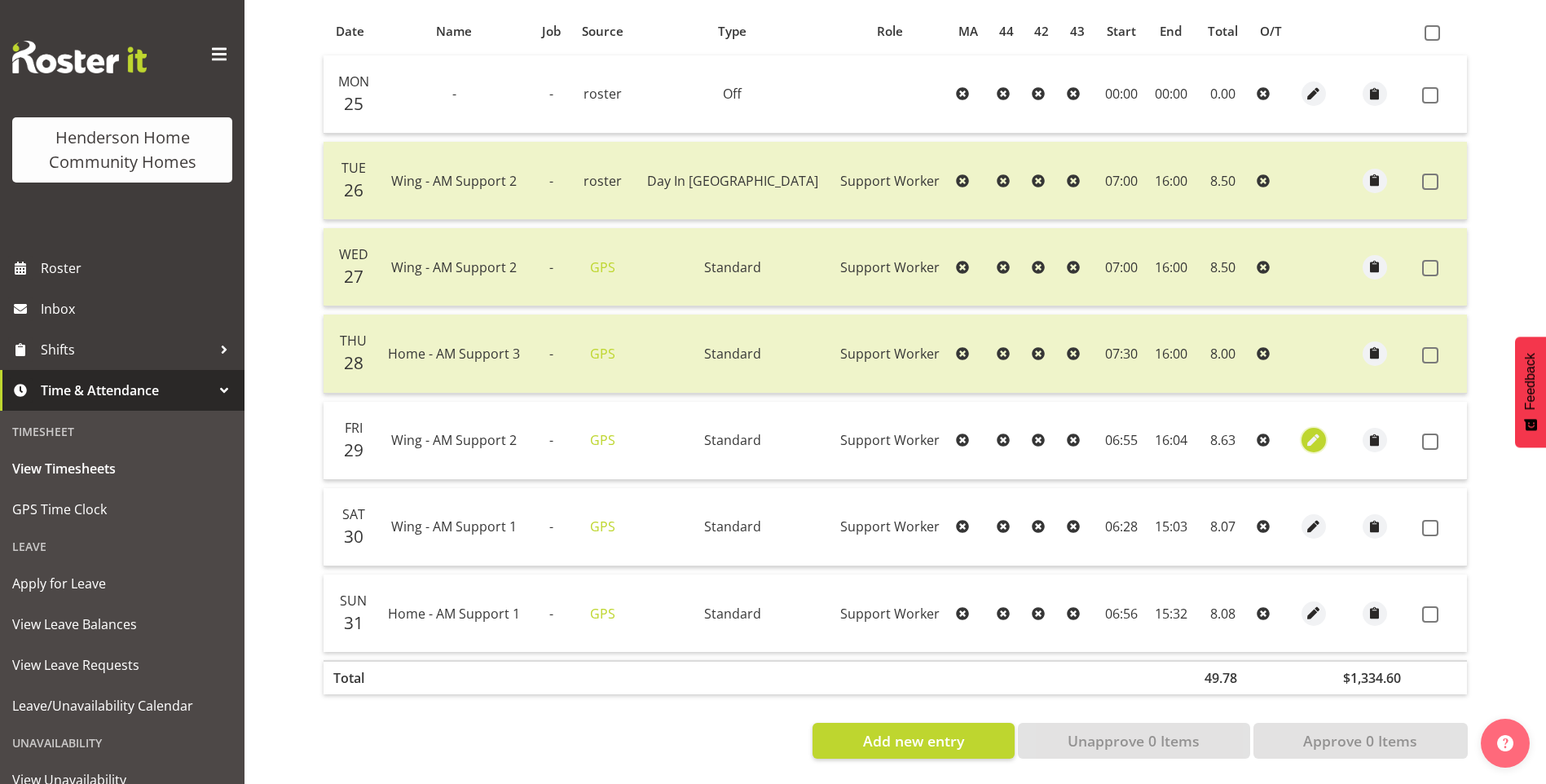
click at [1304, 432] on span "button" at bounding box center [1313, 441] width 19 height 19
select select "Standard"
select select "749"
select select "7"
select select "2025"
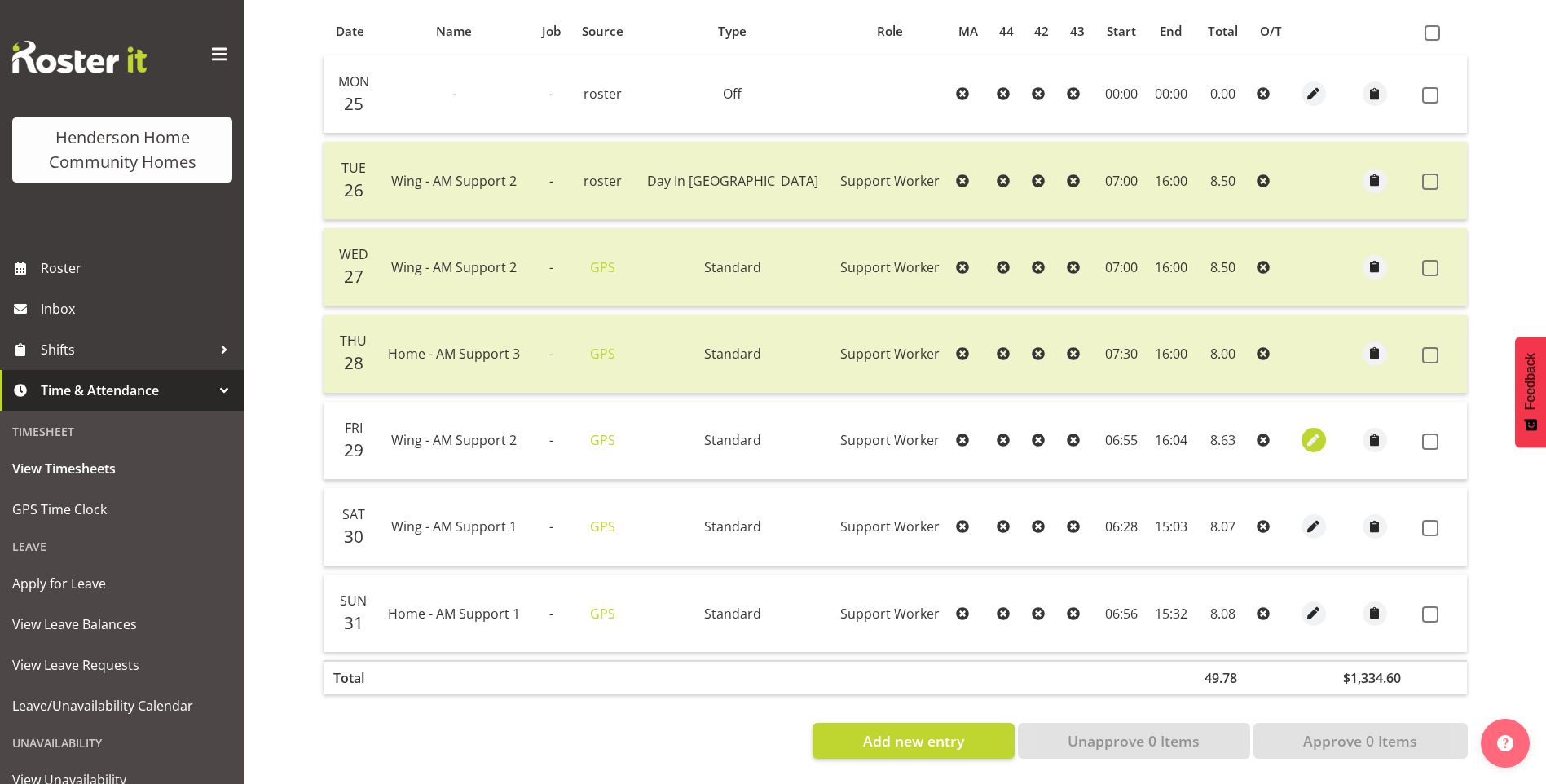
select select "6"
select select "55"
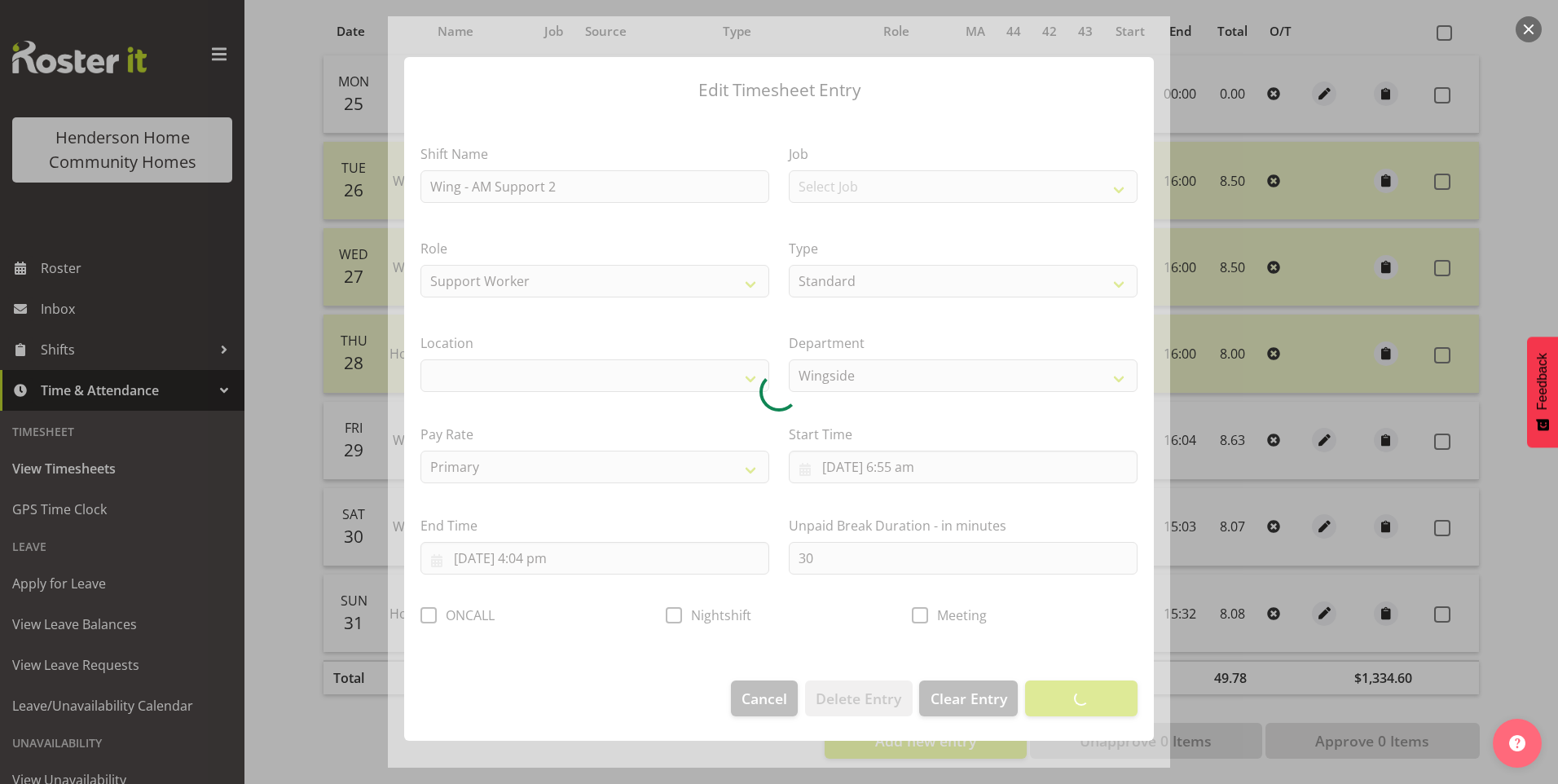
select select "1071"
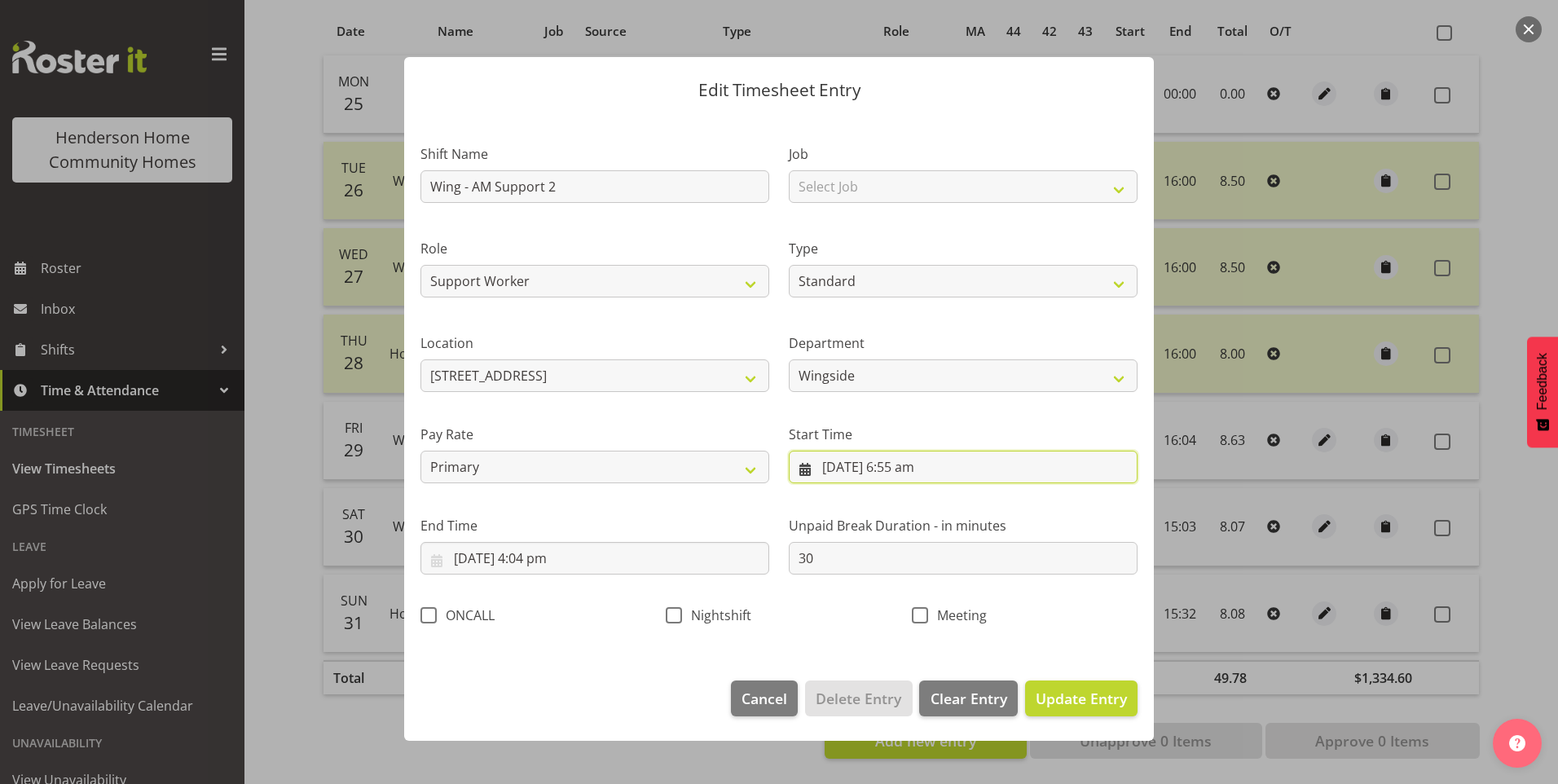
click at [905, 466] on input "29/08/2025, 6:55 am" at bounding box center [963, 467] width 349 height 33
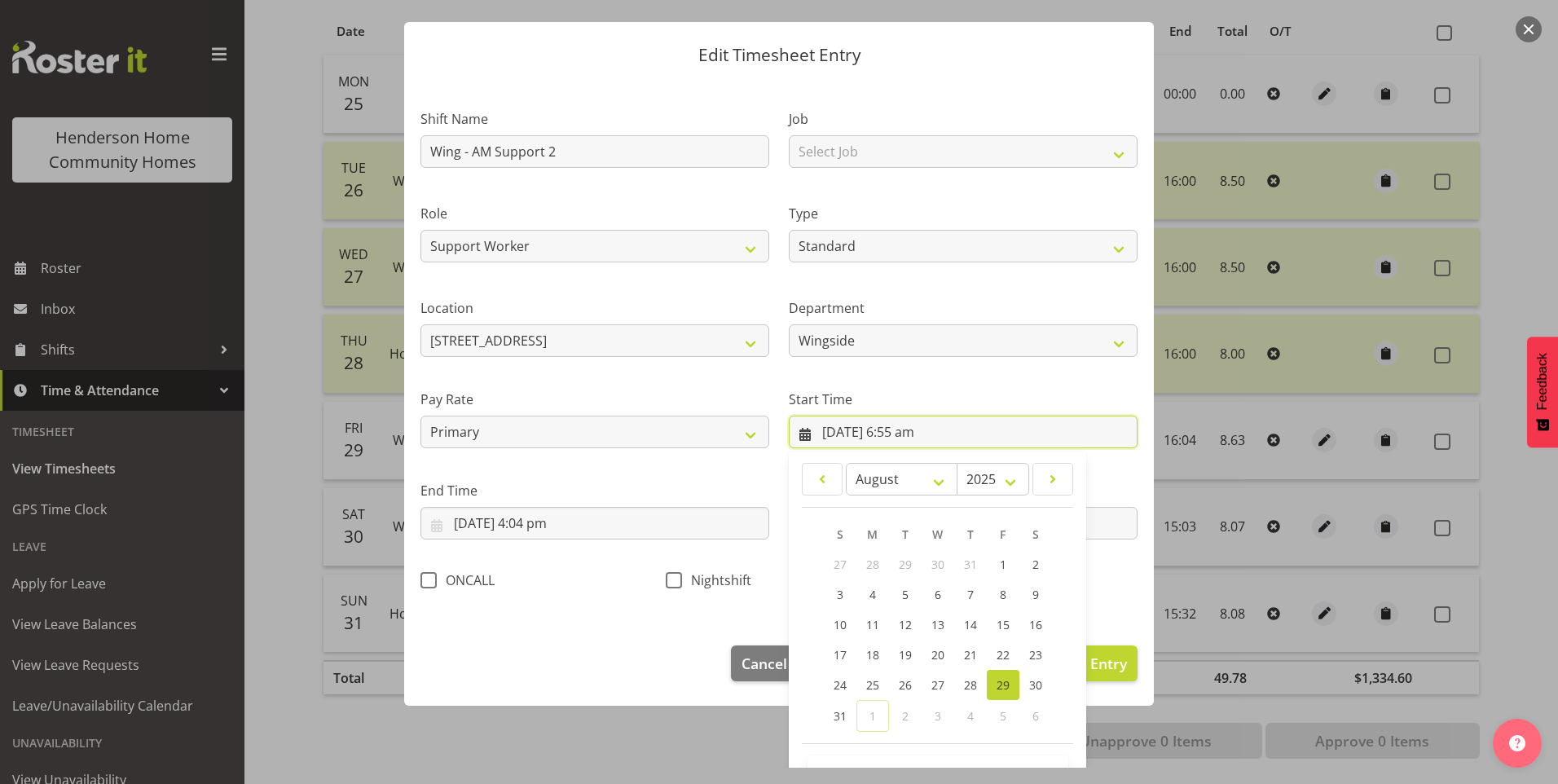
scroll to position [88, 0]
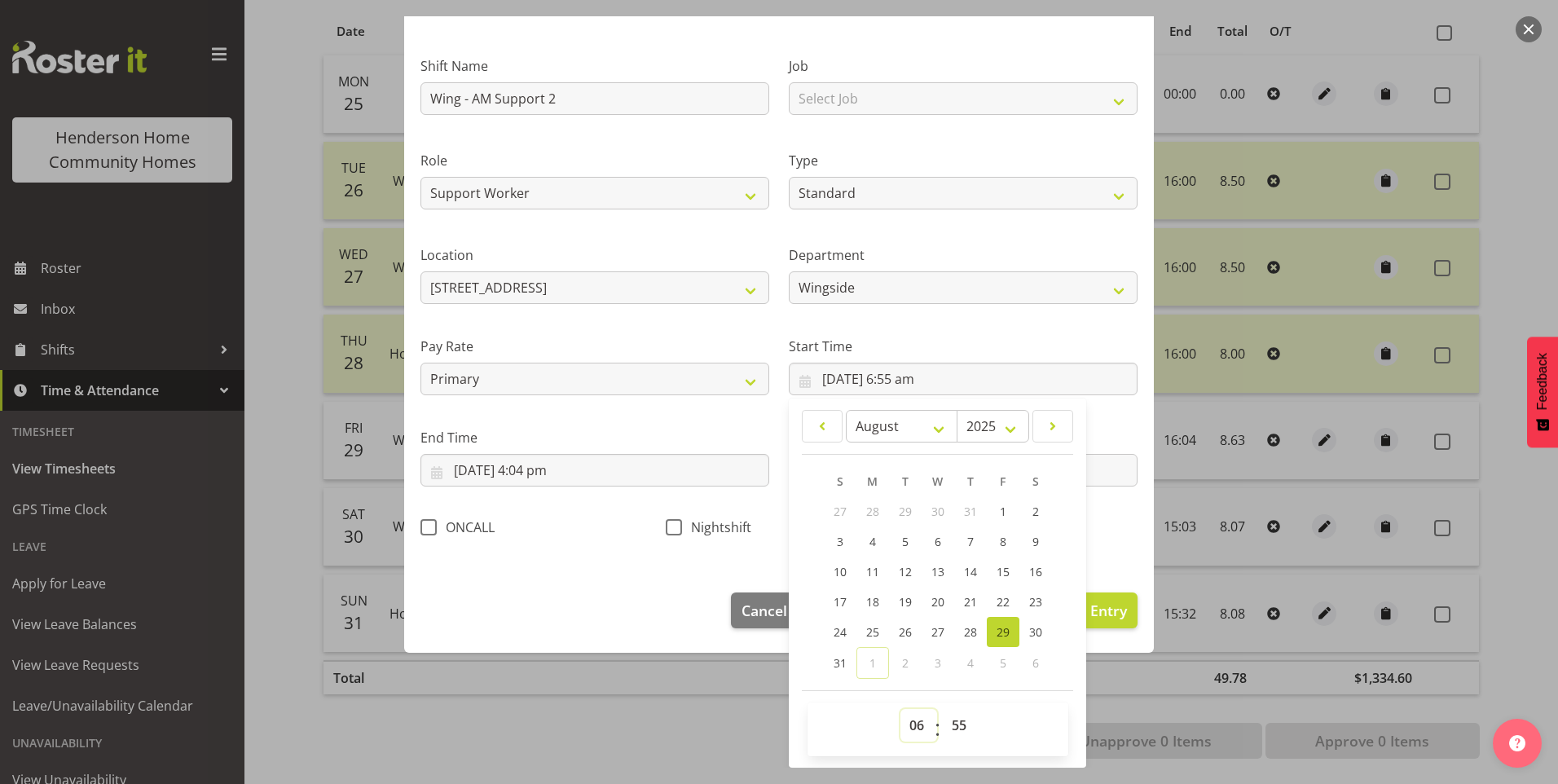
click at [917, 736] on select "00 01 02 03 04 05 06 07 08 09 10 11 12 13 14 15 16 17 18 19 20 21 22 23" at bounding box center [918, 724] width 36 height 33
select select "7"
click at [900, 709] on select "00 01 02 03 04 05 06 07 08 09 10 11 12 13 14 15 16 17 18 19 20 21 22 23" at bounding box center [918, 724] width 36 height 33
type input "29/08/2025, 7:55 am"
click at [944, 726] on select "00 01 02 03 04 05 06 07 08 09 10 11 12 13 14 15 16 17 18 19 20 21 22 23 24 25 2…" at bounding box center [961, 724] width 36 height 33
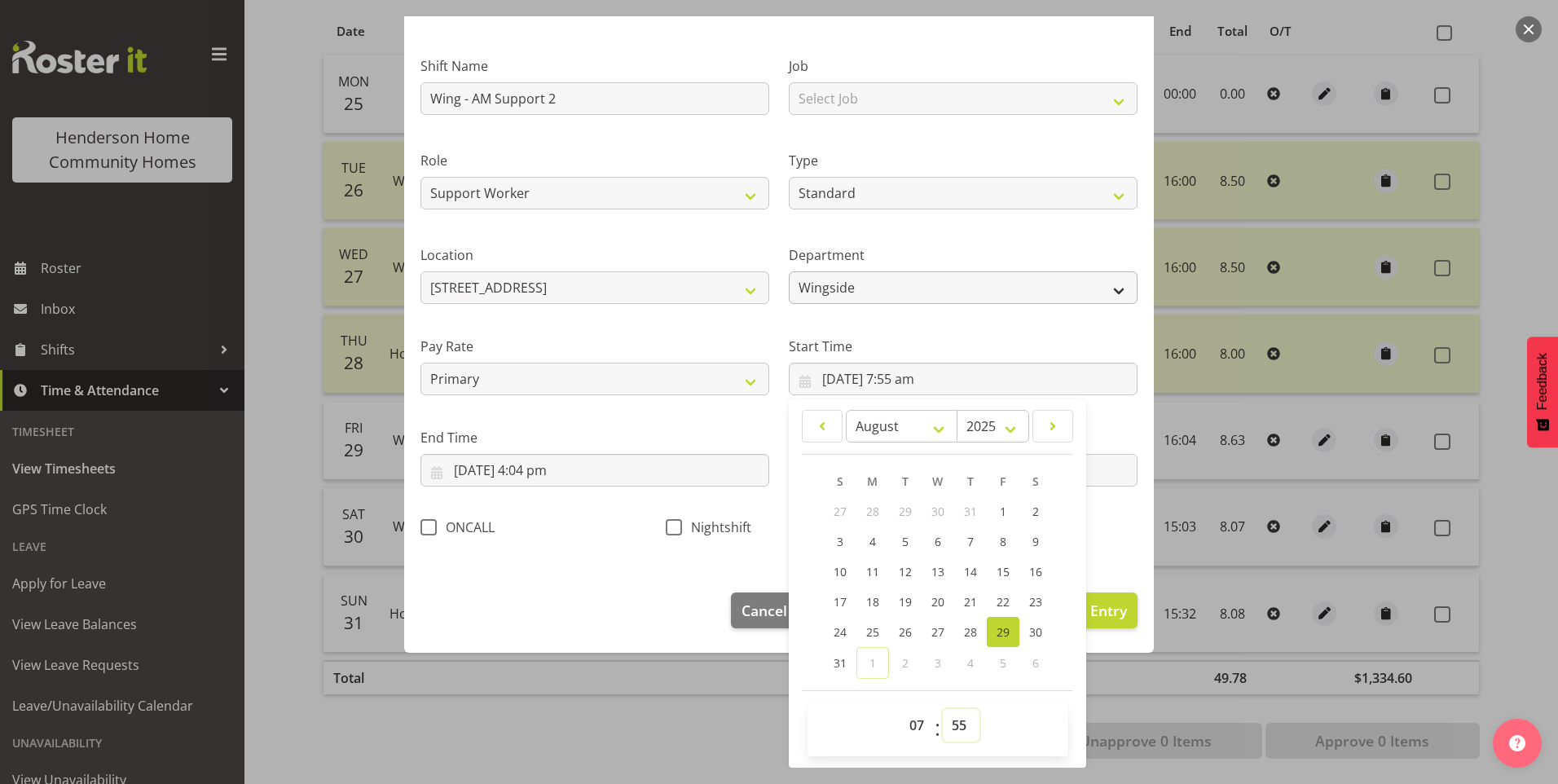
select select "0"
click at [943, 709] on select "00 01 02 03 04 05 06 07 08 09 10 11 12 13 14 15 16 17 18 19 20 21 22 23 24 25 2…" at bounding box center [961, 724] width 36 height 33
type input "29/08/2025, 7:00 am"
click at [555, 477] on input "29/08/2025, 4:04 pm" at bounding box center [594, 470] width 349 height 33
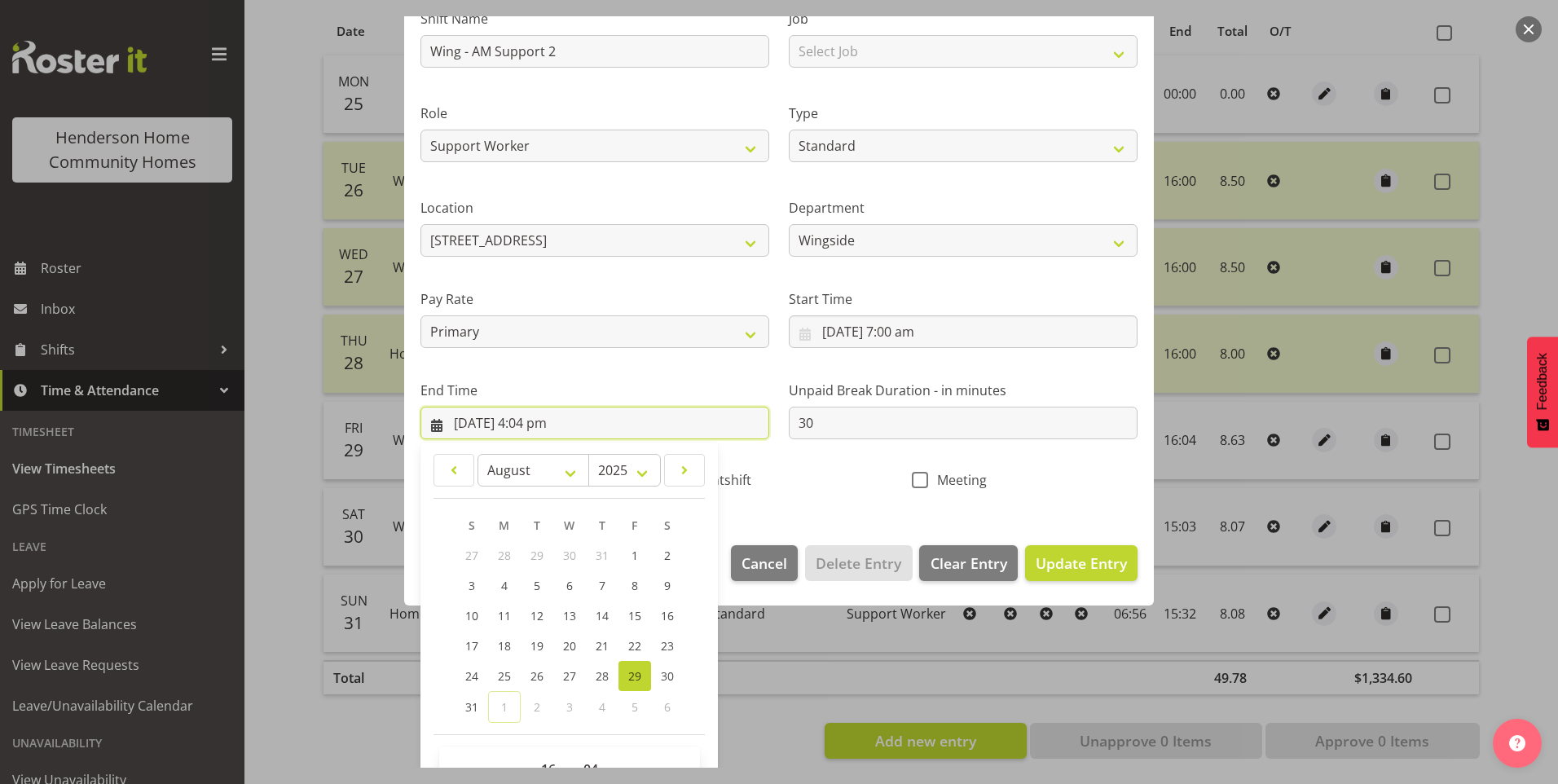
scroll to position [179, 0]
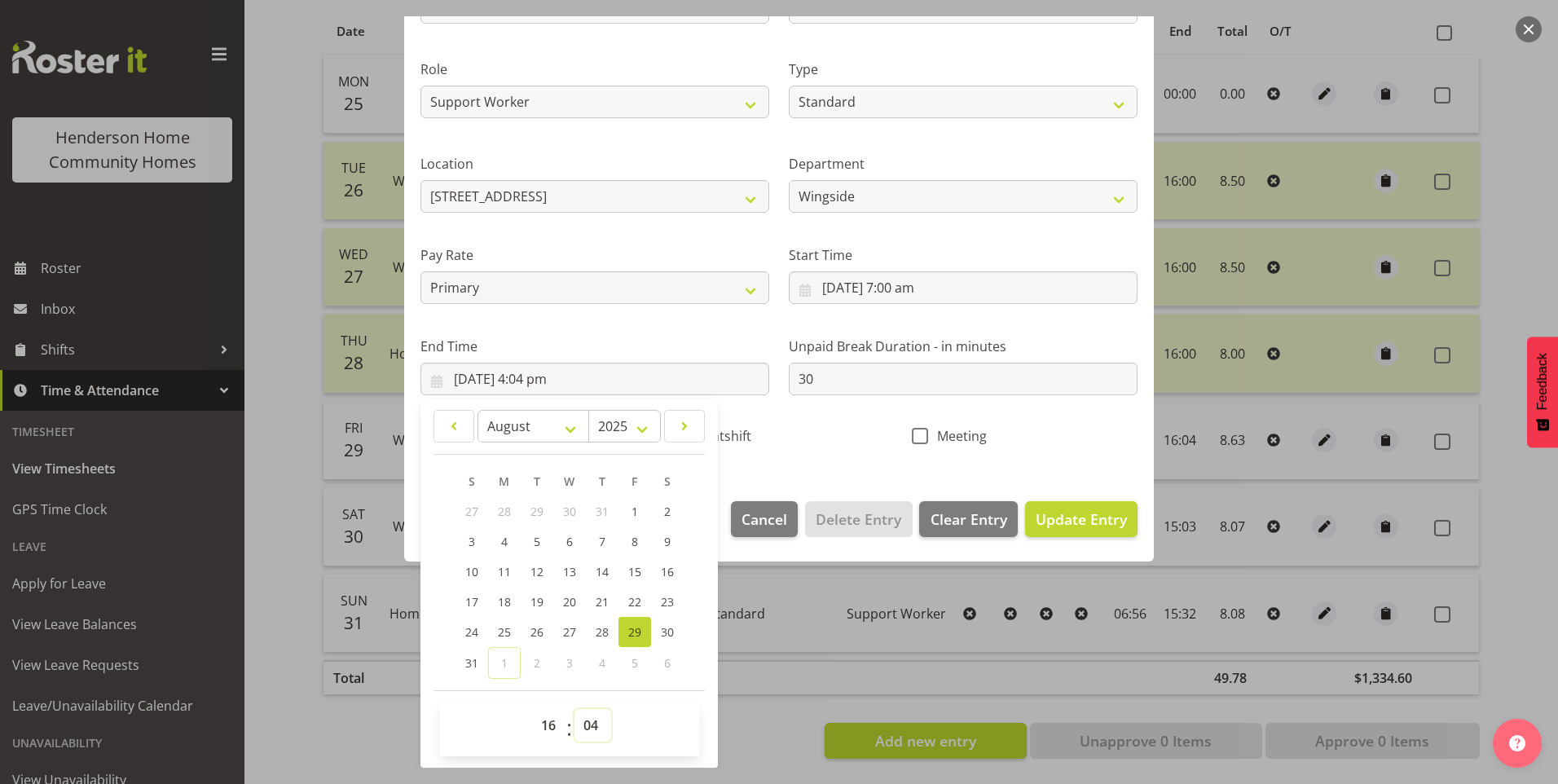
click at [591, 720] on select "00 01 02 03 04 05 06 07 08 09 10 11 12 13 14 15 16 17 18 19 20 21 22 23 24 25 2…" at bounding box center [593, 724] width 36 height 33
select select "0"
click at [575, 709] on select "00 01 02 03 04 05 06 07 08 09 10 11 12 13 14 15 16 17 18 19 20 21 22 23 24 25 2…" at bounding box center [593, 724] width 36 height 33
type input "29/08/2025, 4:00 pm"
click at [1079, 525] on span "Update Entry" at bounding box center [1082, 519] width 91 height 20
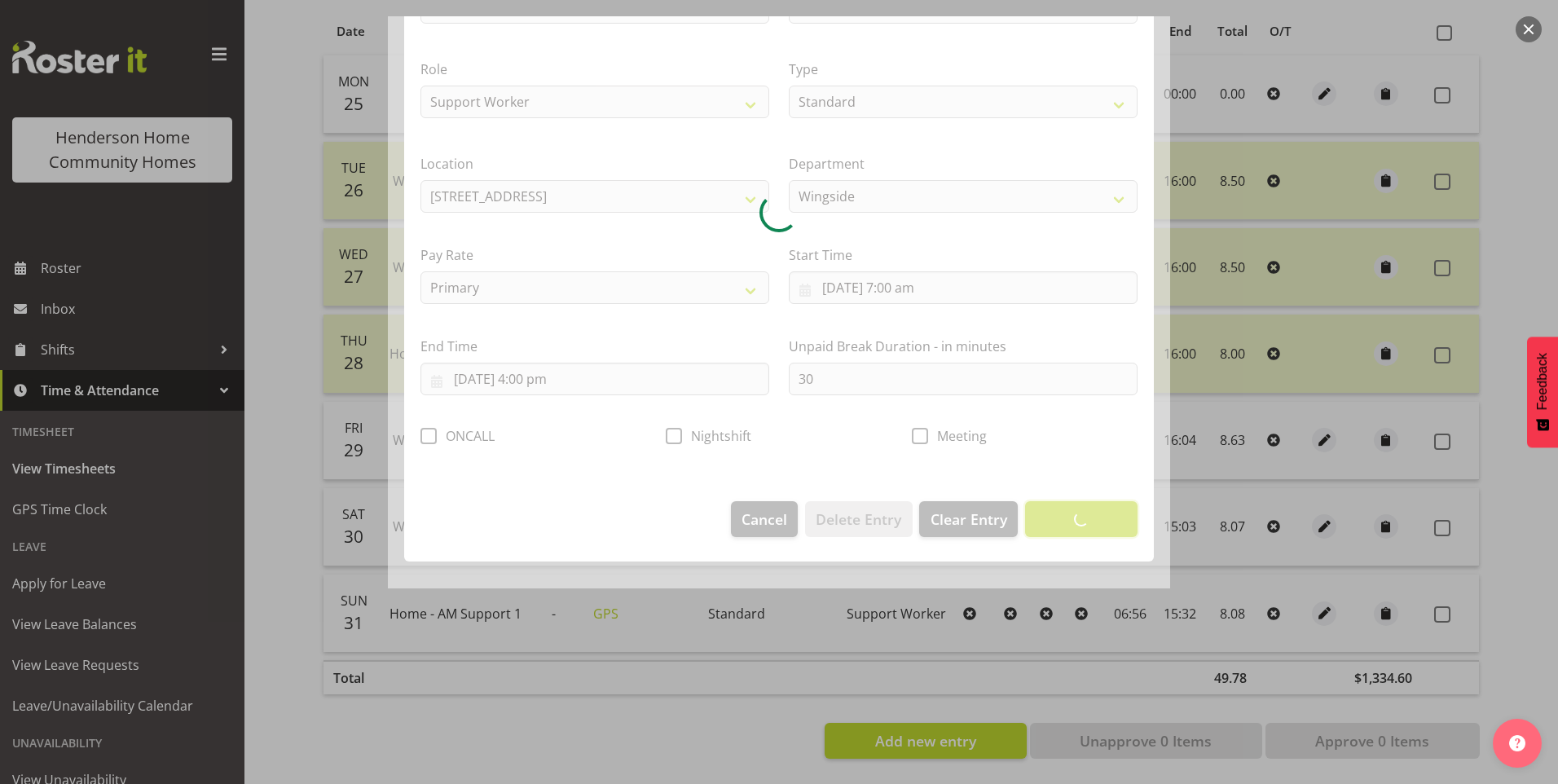
scroll to position [0, 0]
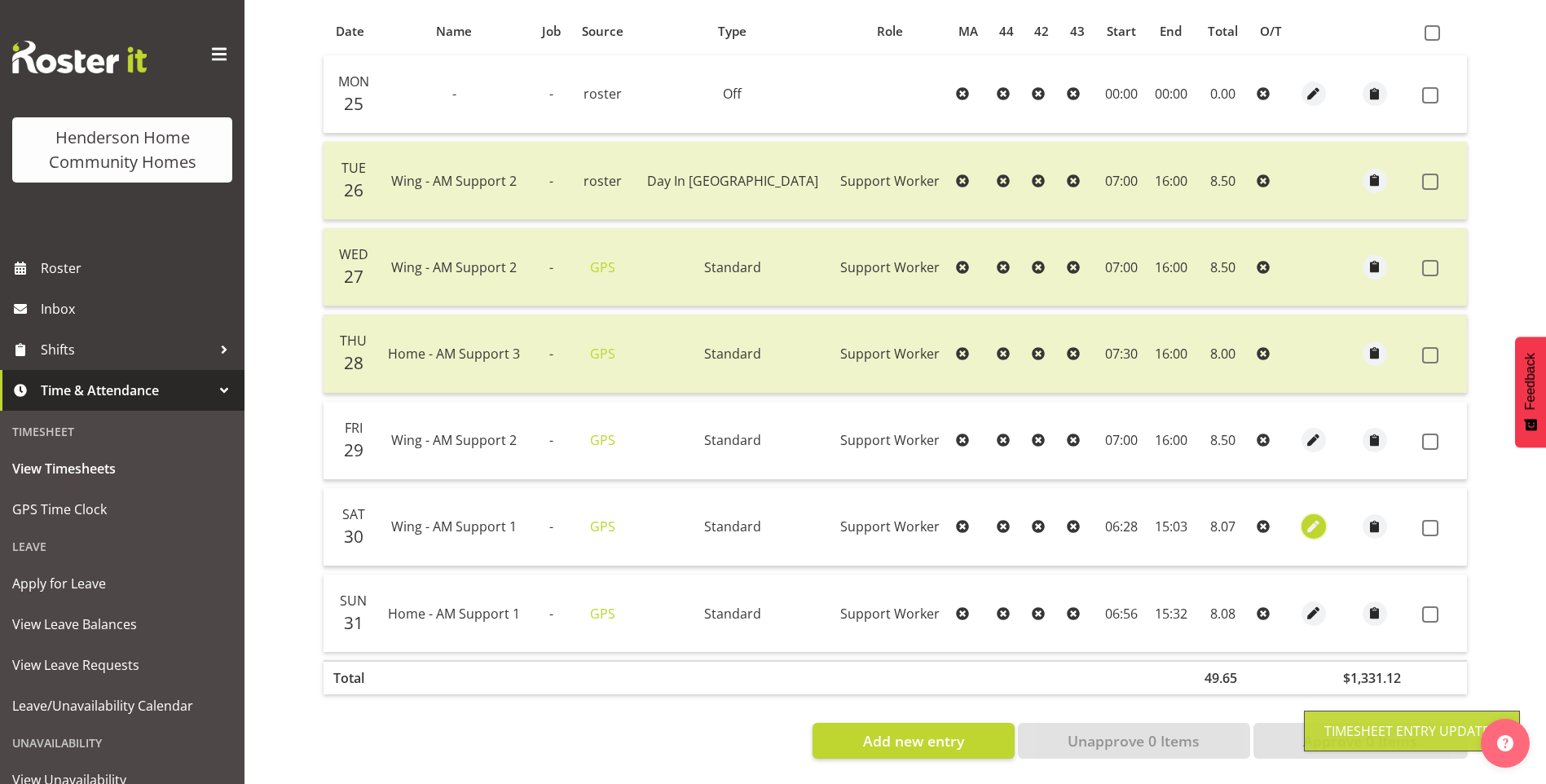
click at [1305, 517] on span "button" at bounding box center [1313, 526] width 19 height 19
select select "Standard"
select select "749"
select select "7"
select select "2025"
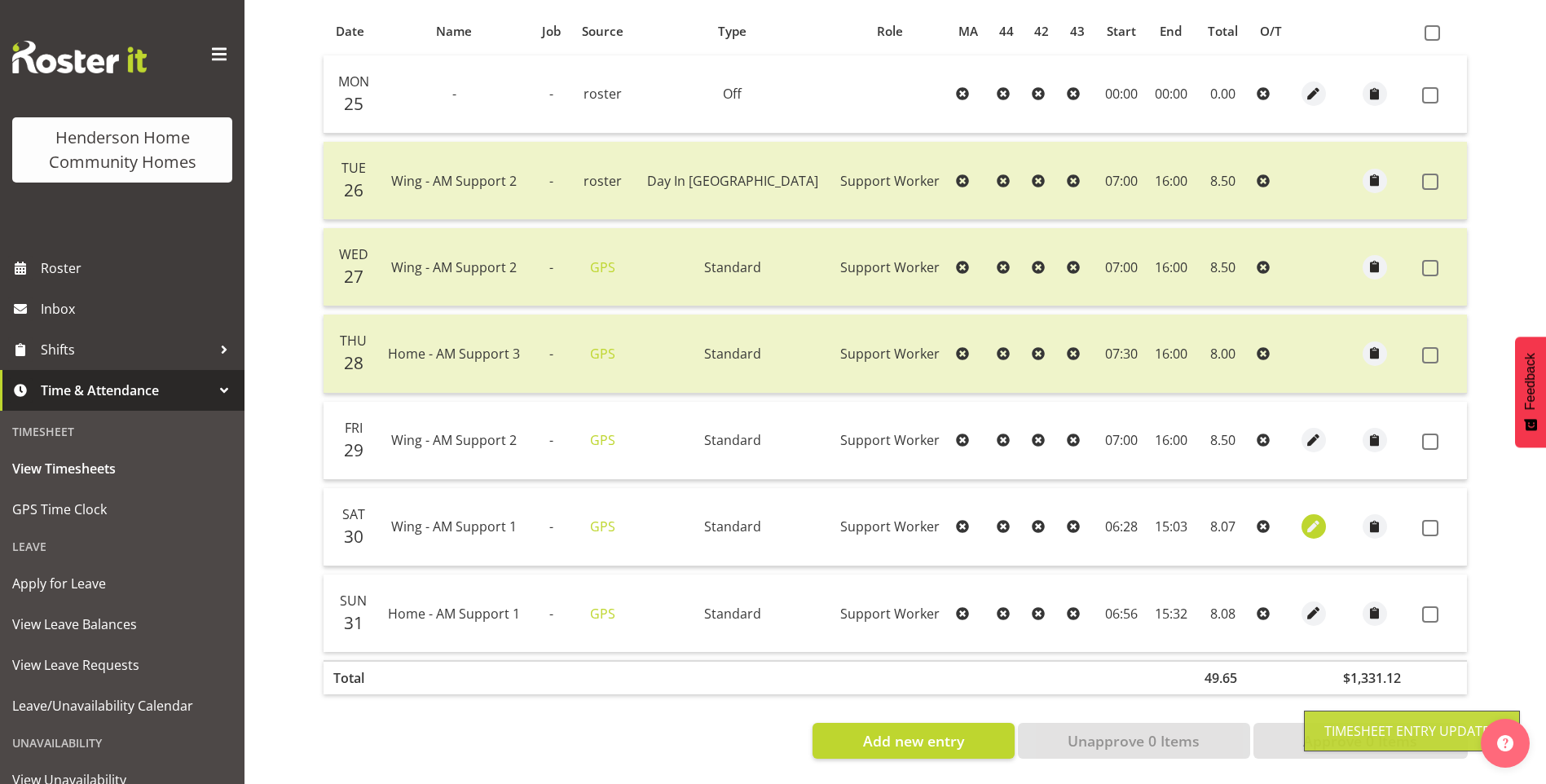
select select "6"
select select "28"
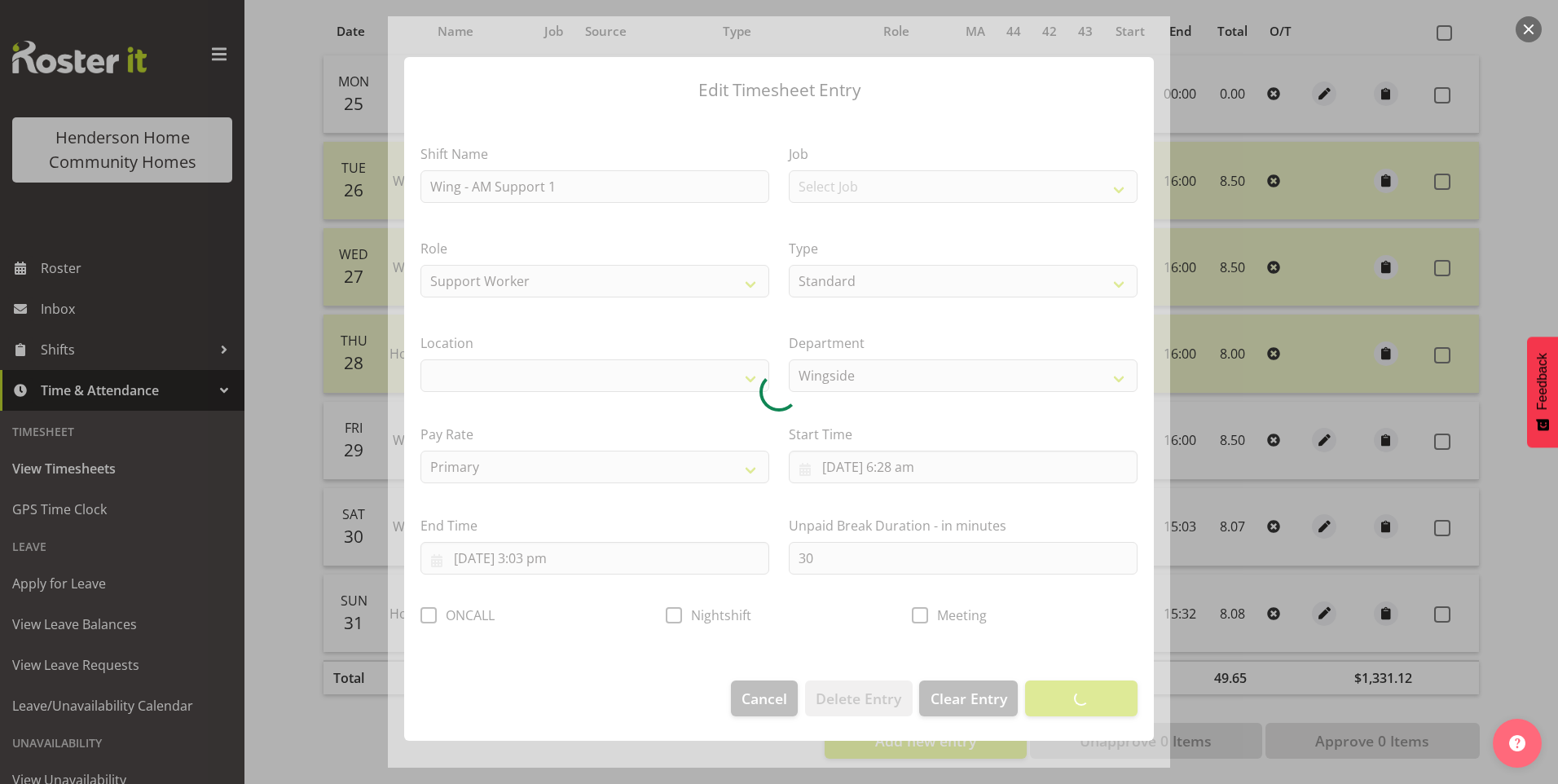
select select "1071"
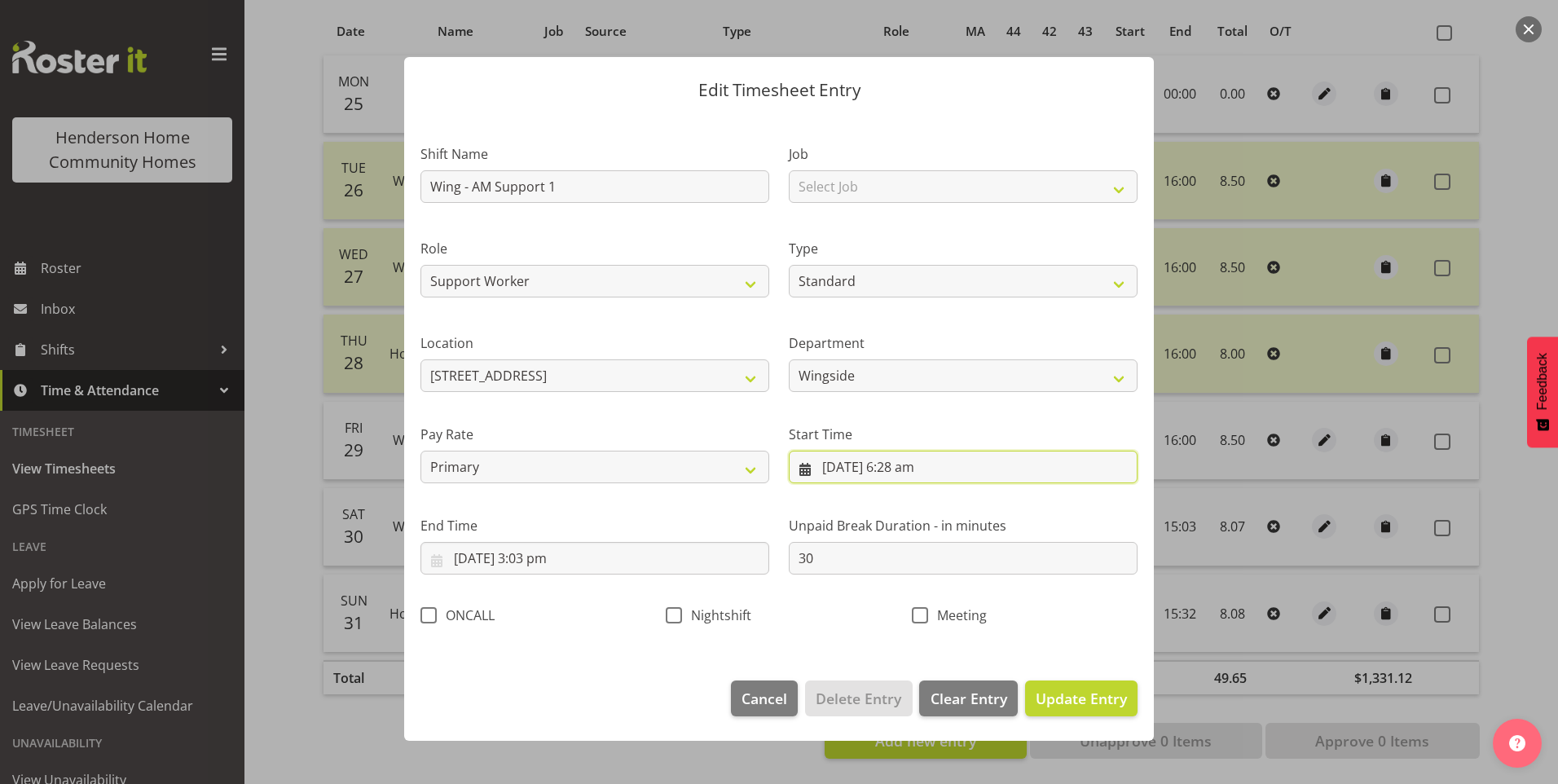
click at [919, 476] on input "30/08/2025, 6:28 am" at bounding box center [963, 467] width 349 height 33
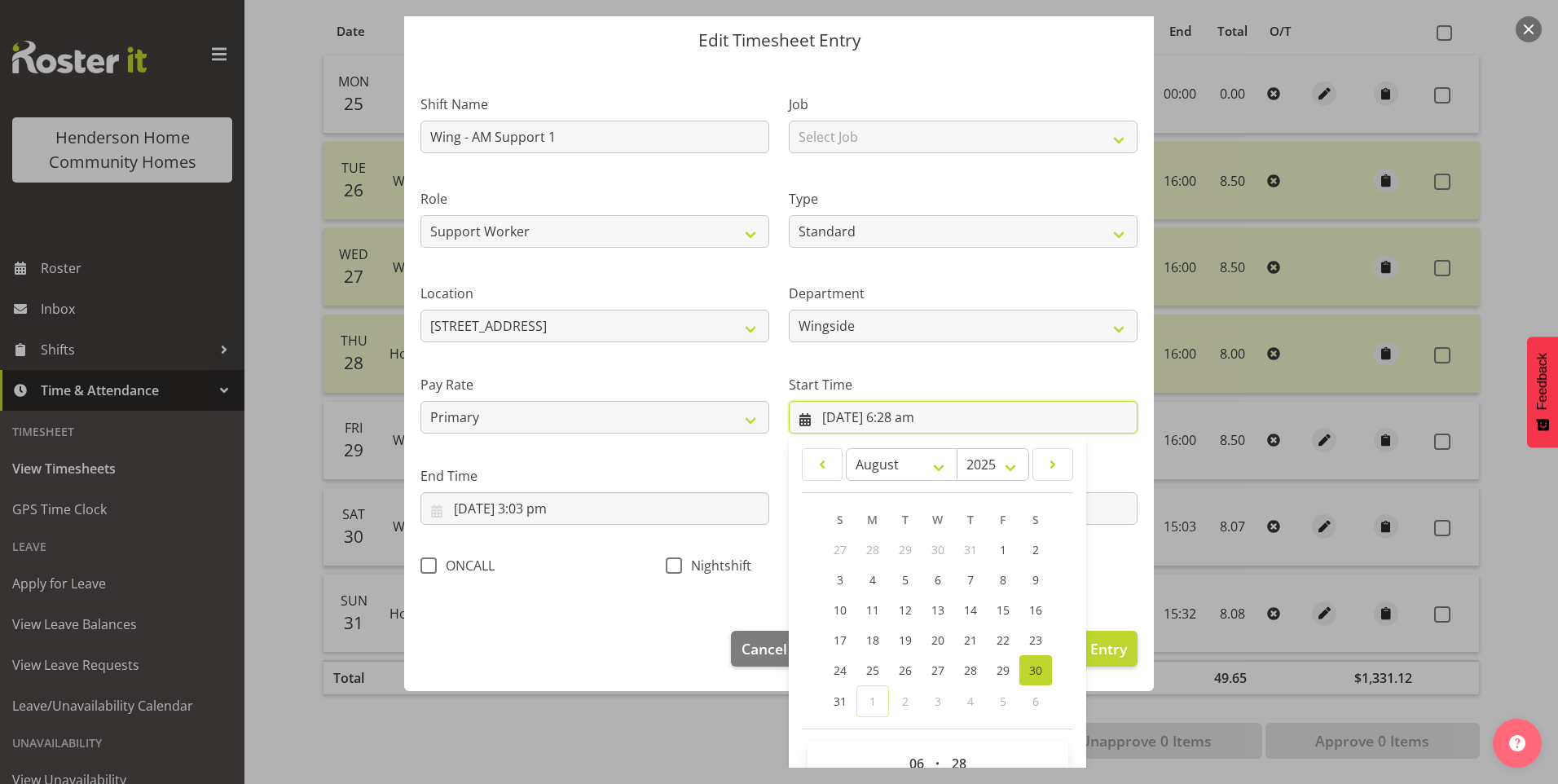
scroll to position [88, 0]
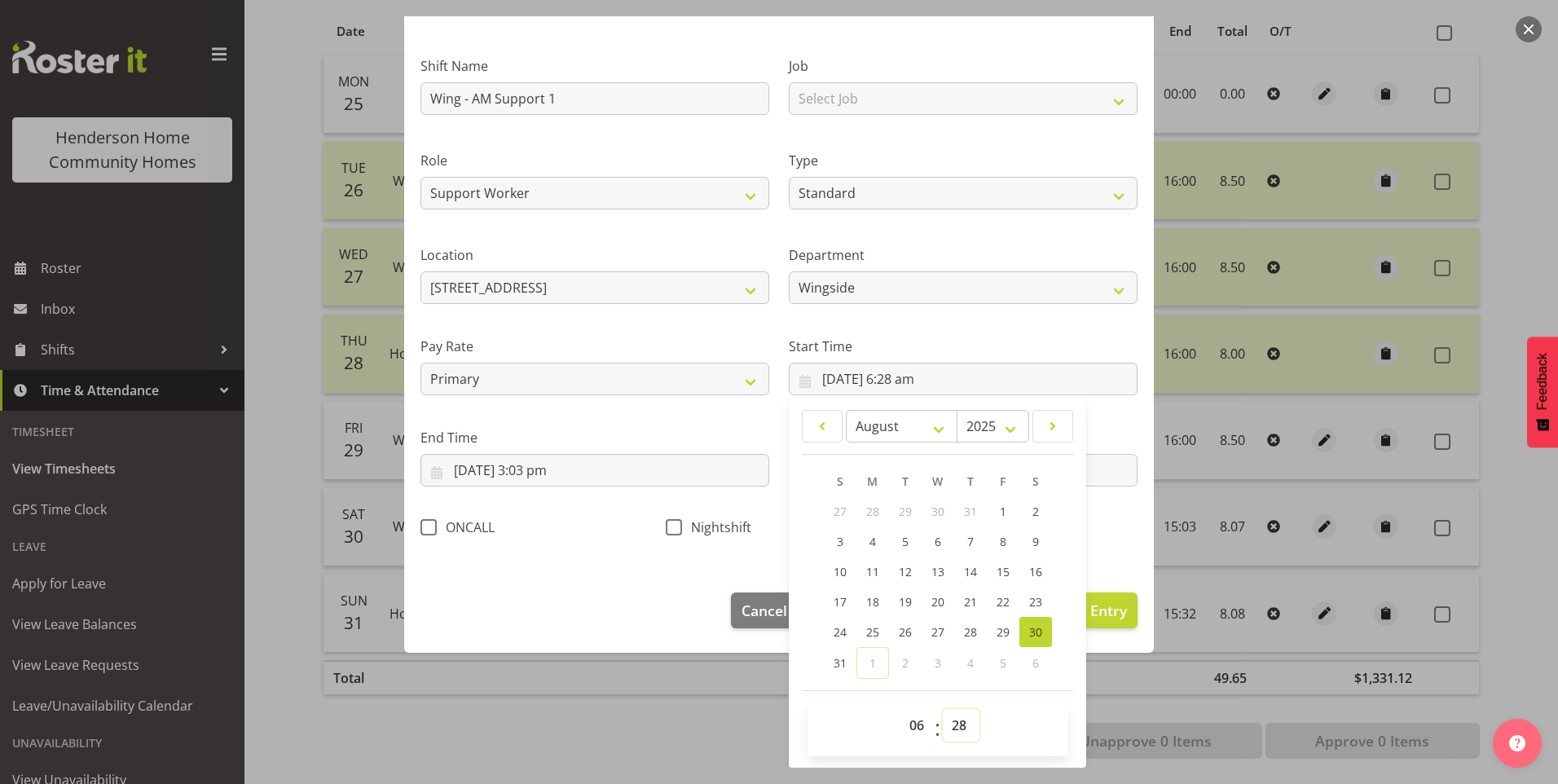
click at [952, 727] on select "00 01 02 03 04 05 06 07 08 09 10 11 12 13 14 15 16 17 18 19 20 21 22 23 24 25 2…" at bounding box center [961, 724] width 36 height 33
select select "30"
click at [943, 709] on select "00 01 02 03 04 05 06 07 08 09 10 11 12 13 14 15 16 17 18 19 20 21 22 23 24 25 2…" at bounding box center [961, 724] width 36 height 33
type input "30/08/2025, 6:30 am"
click at [557, 482] on input "30/08/2025, 3:03 pm" at bounding box center [594, 470] width 349 height 33
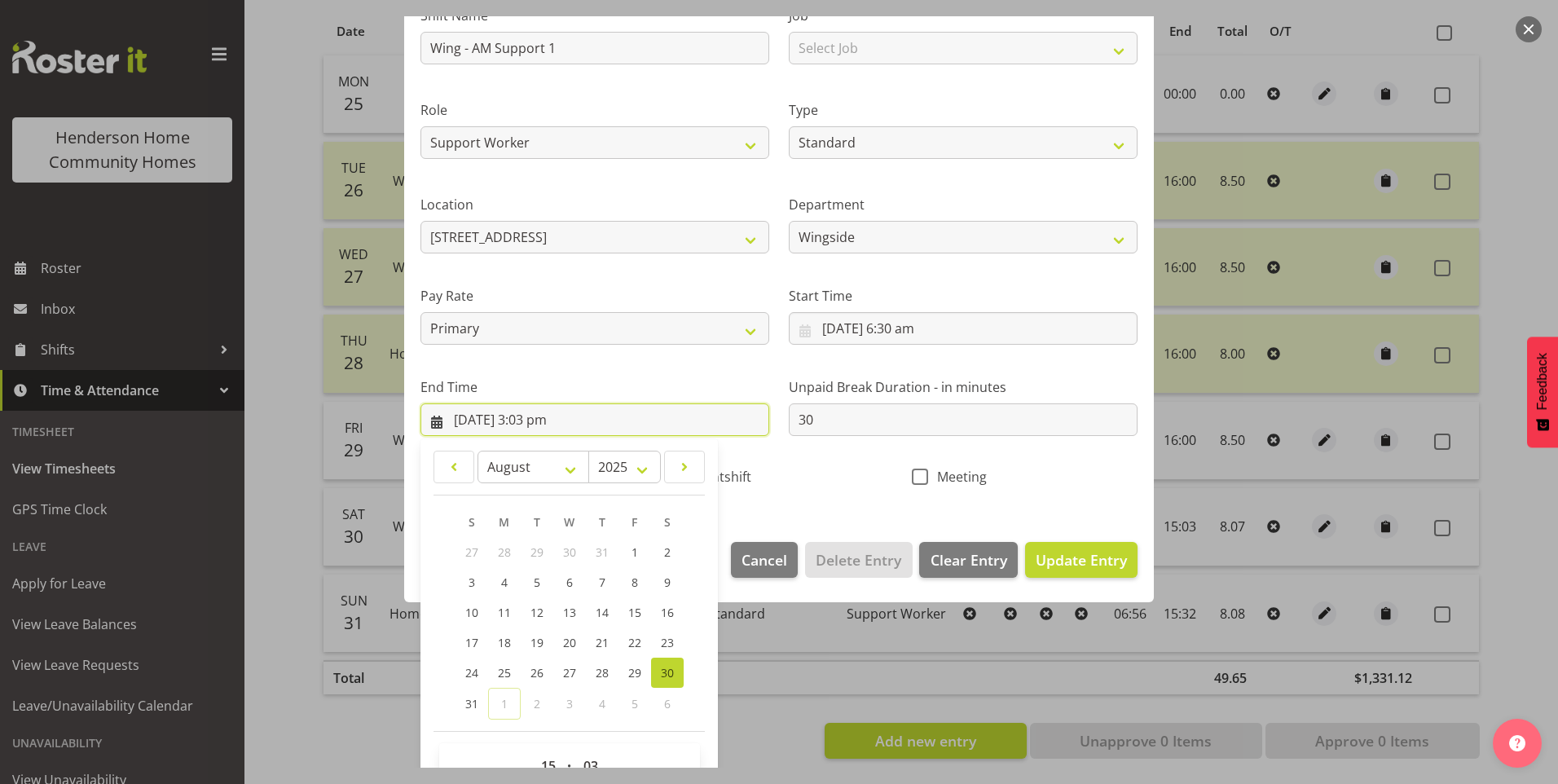
scroll to position [179, 0]
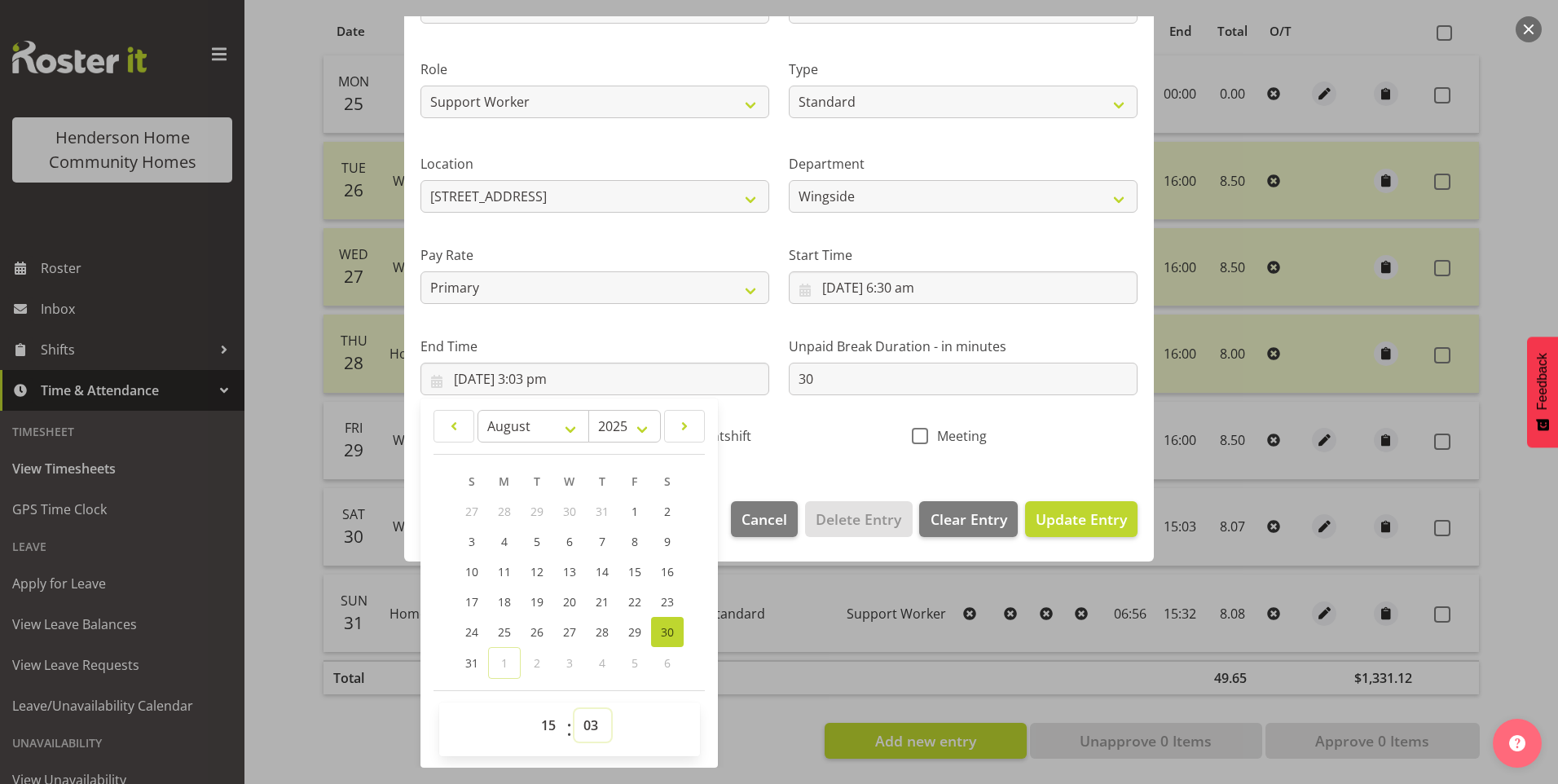
drag, startPoint x: 596, startPoint y: 724, endPoint x: 596, endPoint y: 707, distance: 17.0
click at [596, 722] on select "00 01 02 03 04 05 06 07 08 09 10 11 12 13 14 15 16 17 18 19 20 21 22 23 24 25 2…" at bounding box center [593, 724] width 36 height 33
select select "0"
click at [575, 709] on select "00 01 02 03 04 05 06 07 08 09 10 11 12 13 14 15 16 17 18 19 20 21 22 23 24 25 2…" at bounding box center [593, 724] width 36 height 33
type input "30/08/2025, 3:00 pm"
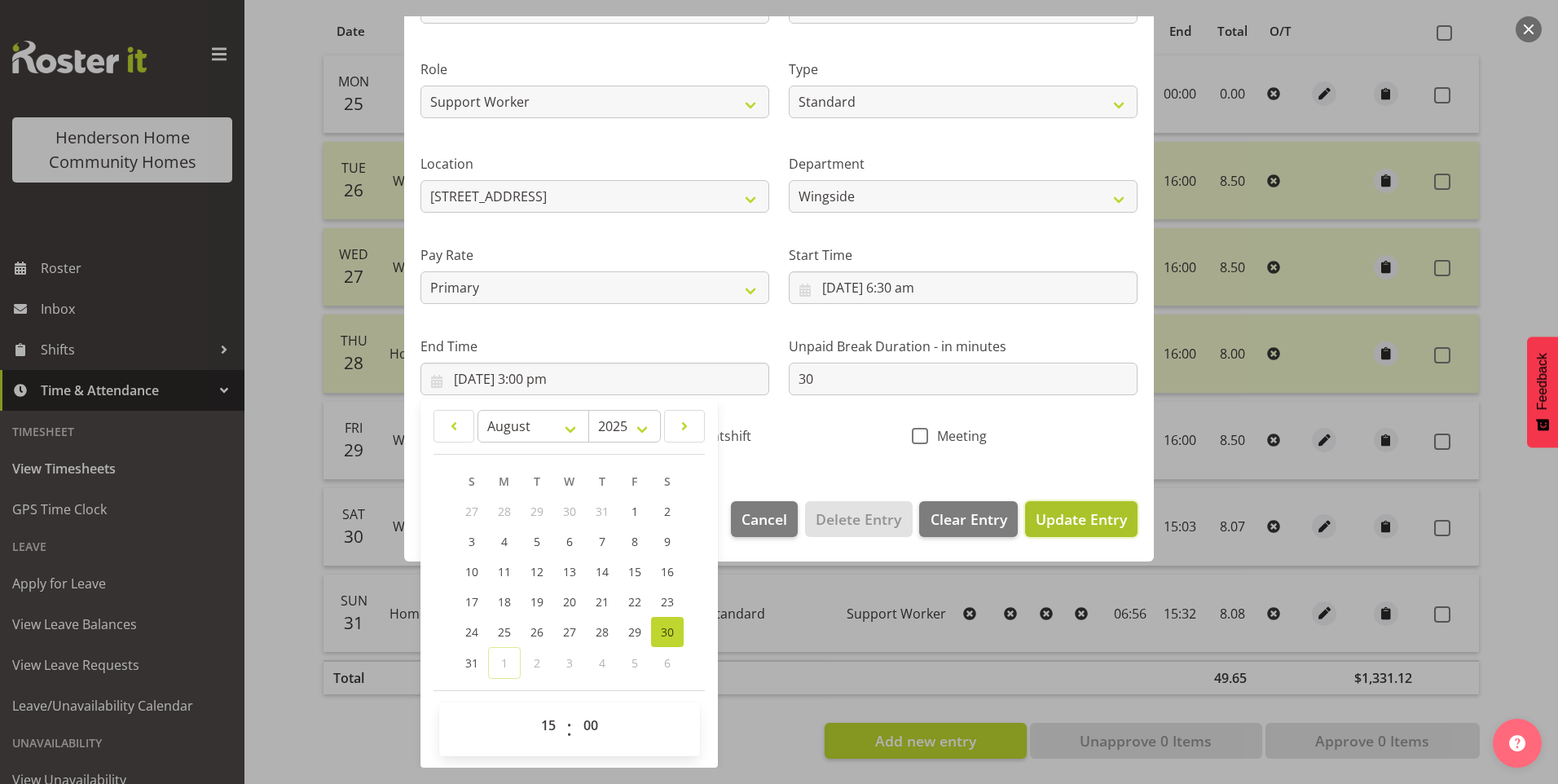
click at [1071, 512] on span "Update Entry" at bounding box center [1082, 519] width 91 height 20
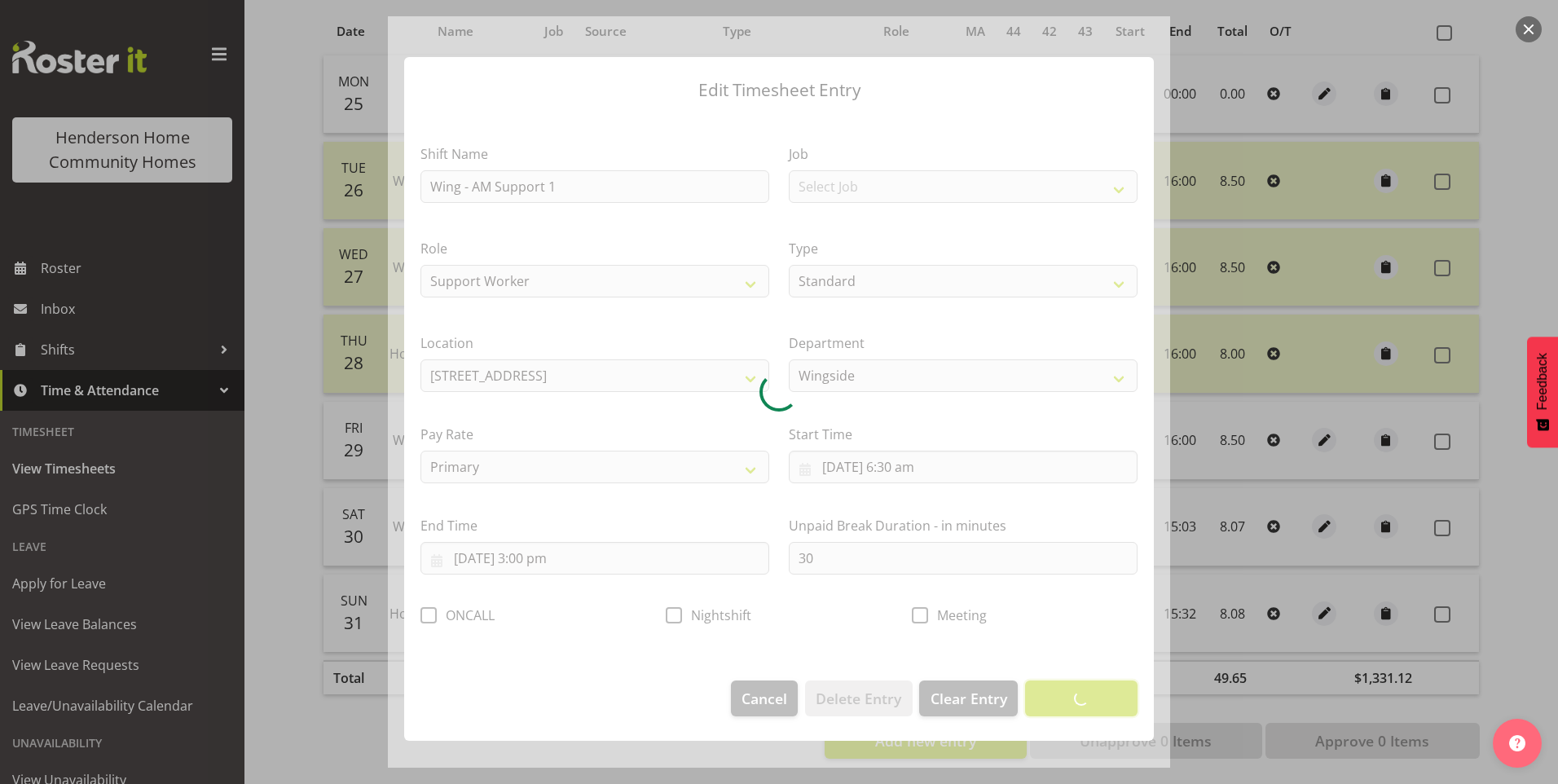
scroll to position [0, 0]
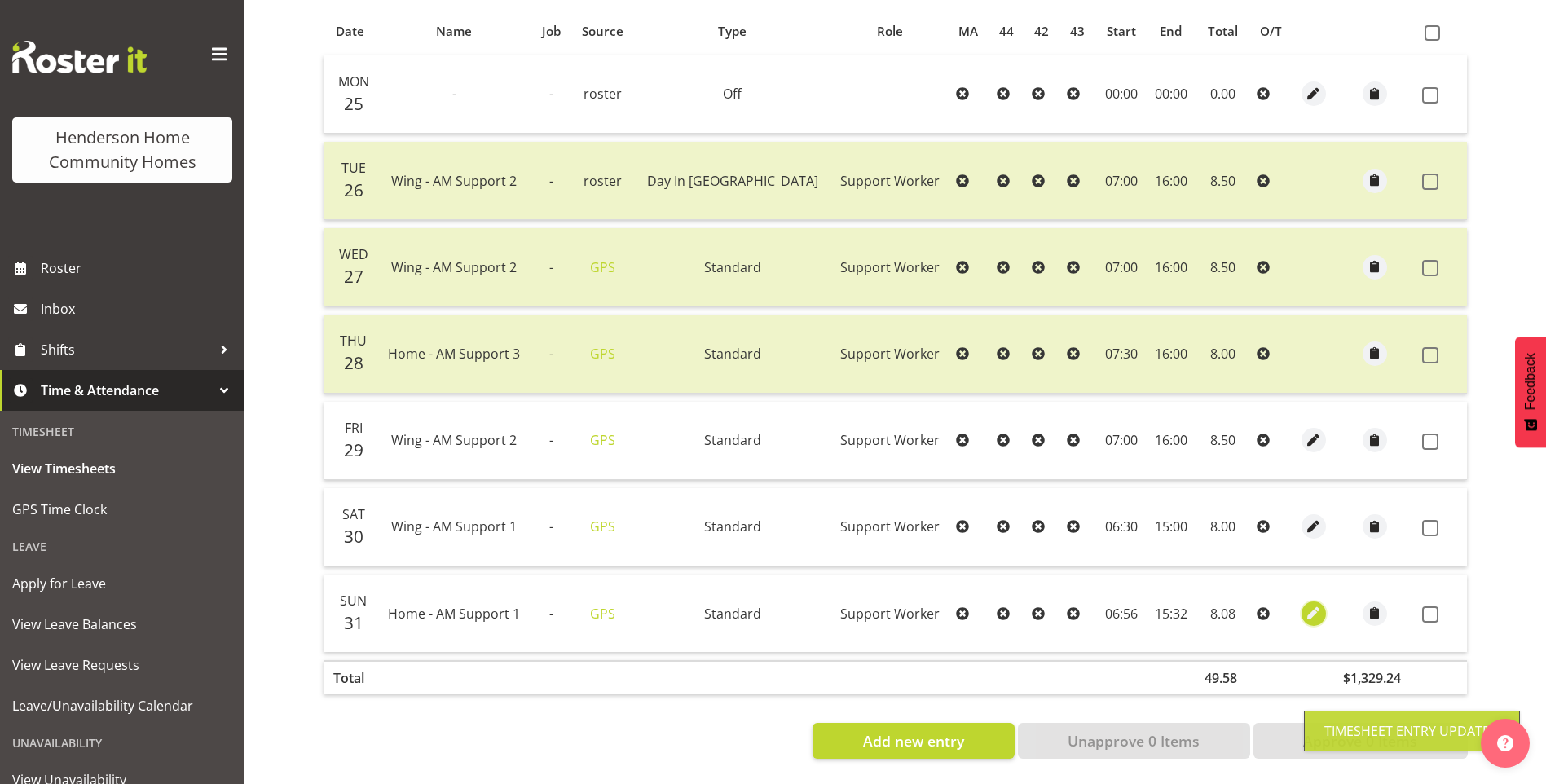
click at [1304, 604] on span "button" at bounding box center [1313, 613] width 19 height 19
select select "Standard"
select select "7"
select select "2025"
select select "6"
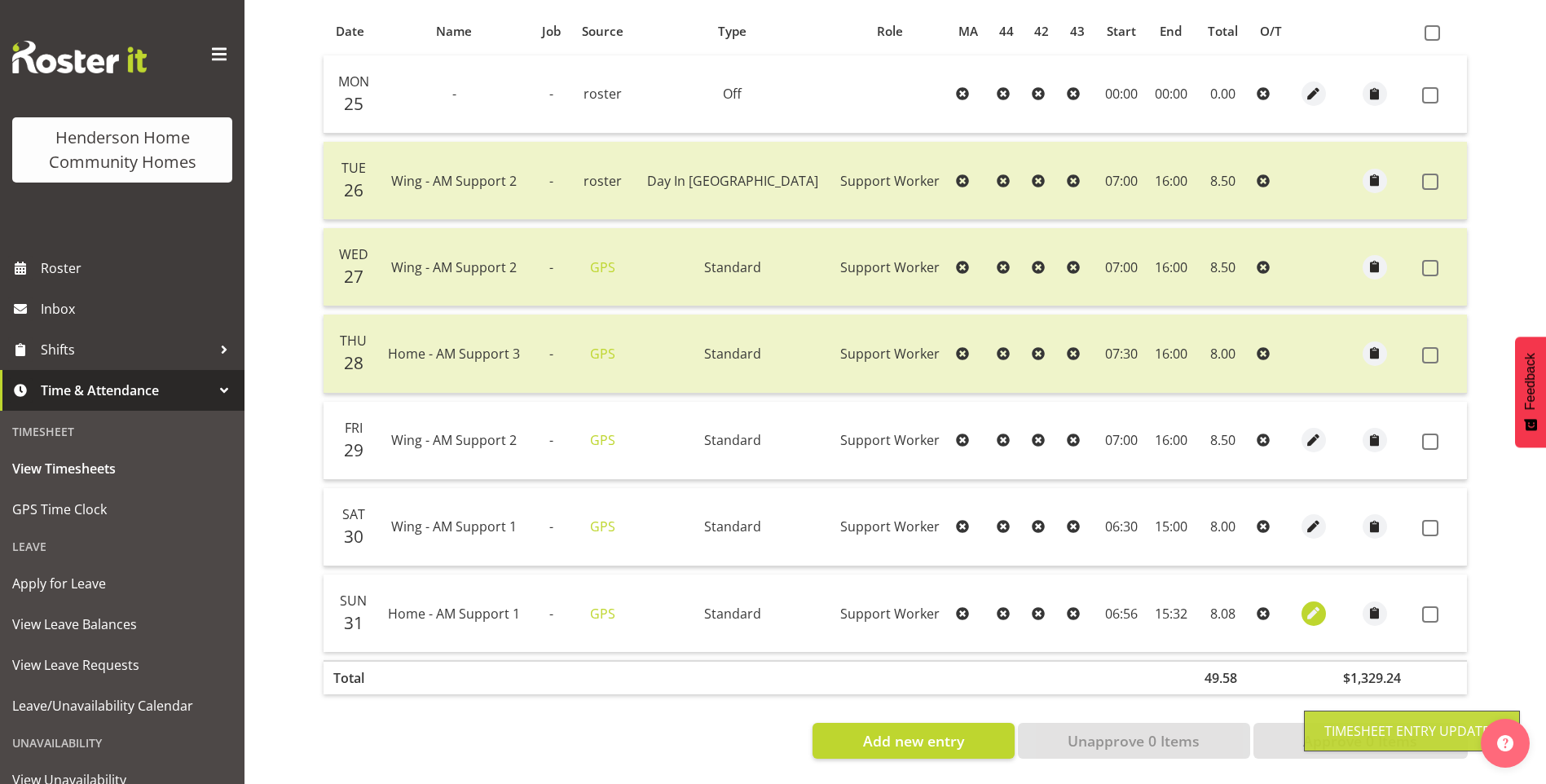
select select "56"
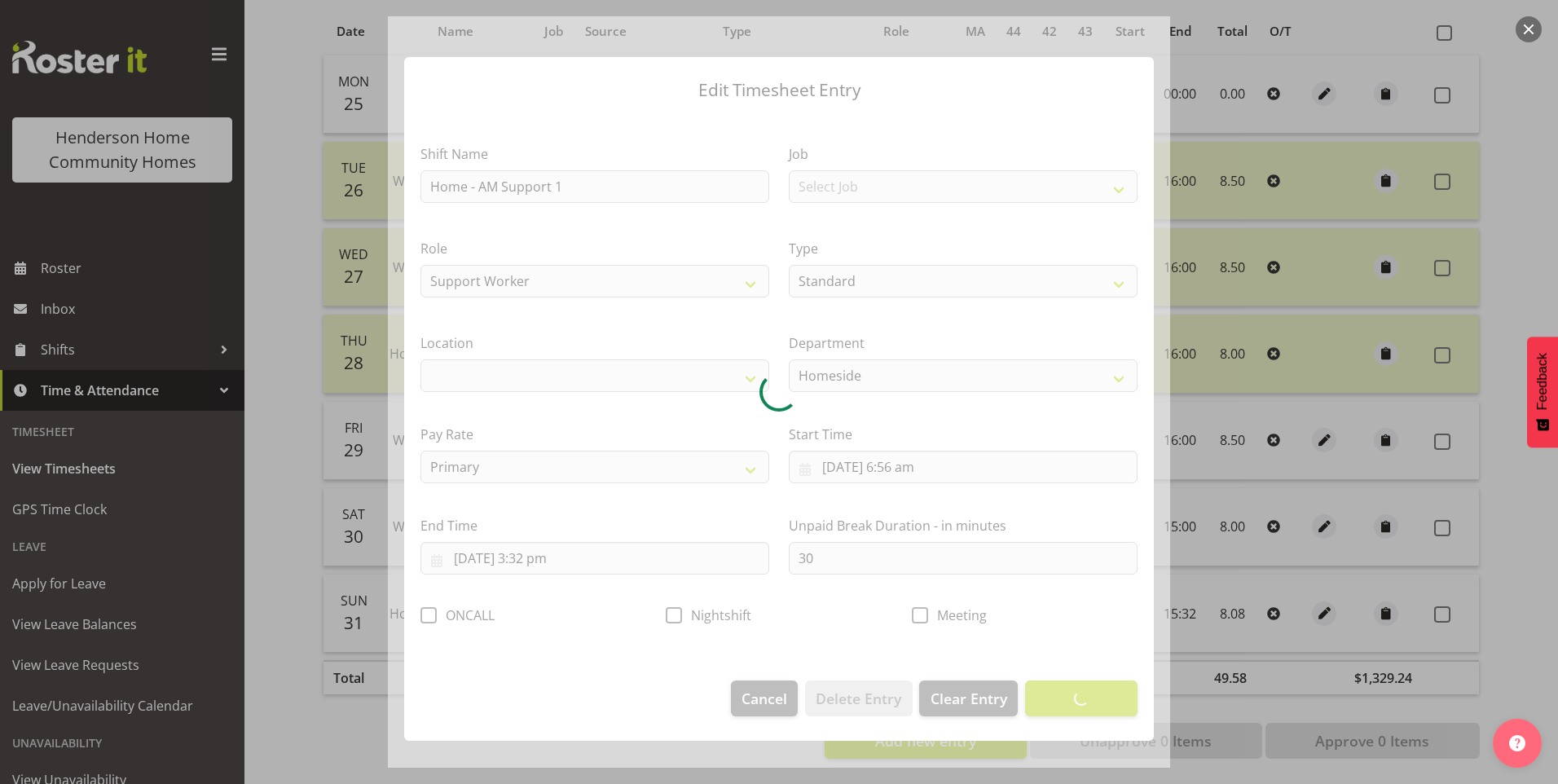
select select "1067"
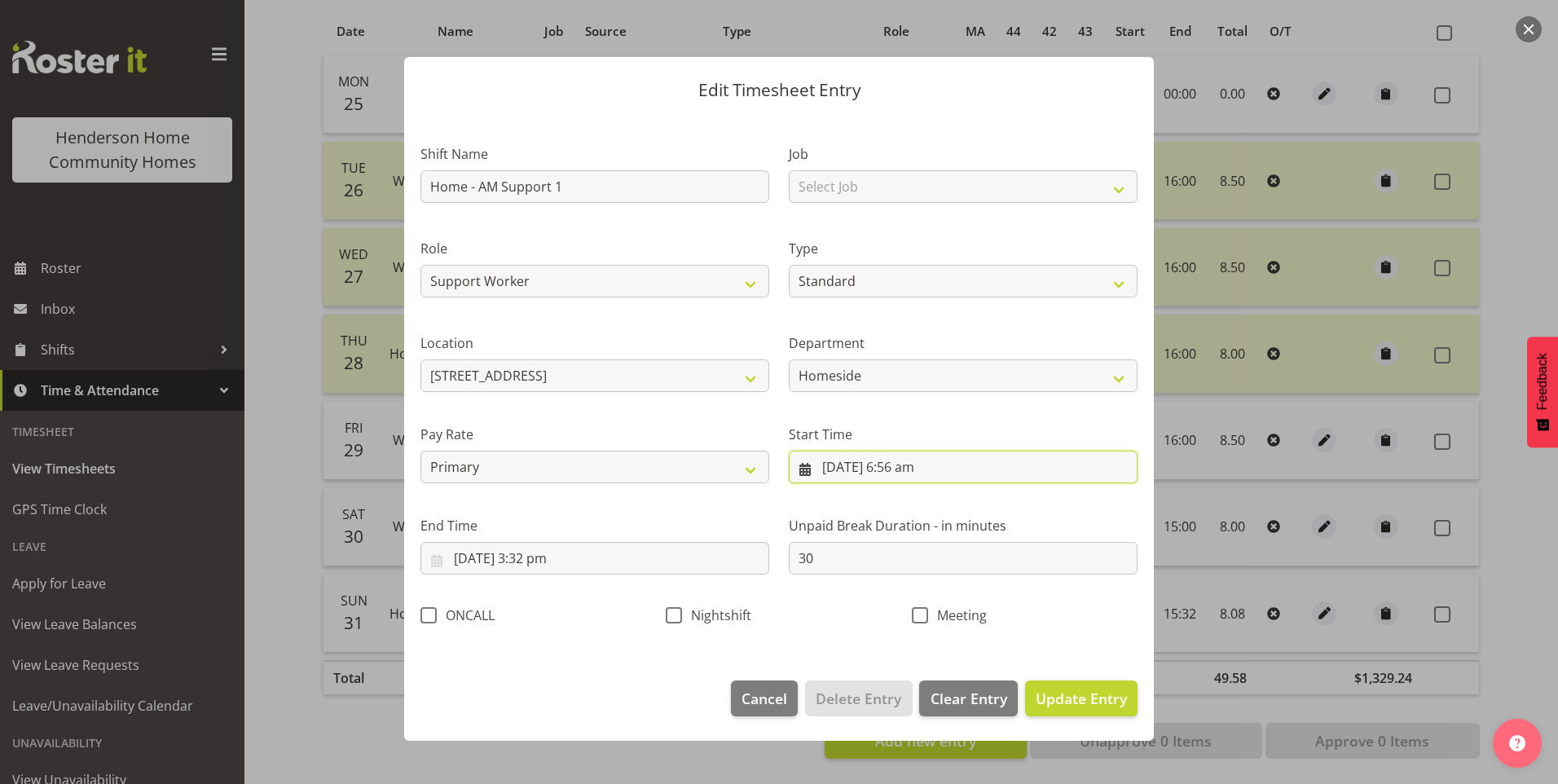
click at [912, 471] on input "31/08/2025, 6:56 am" at bounding box center [963, 467] width 349 height 33
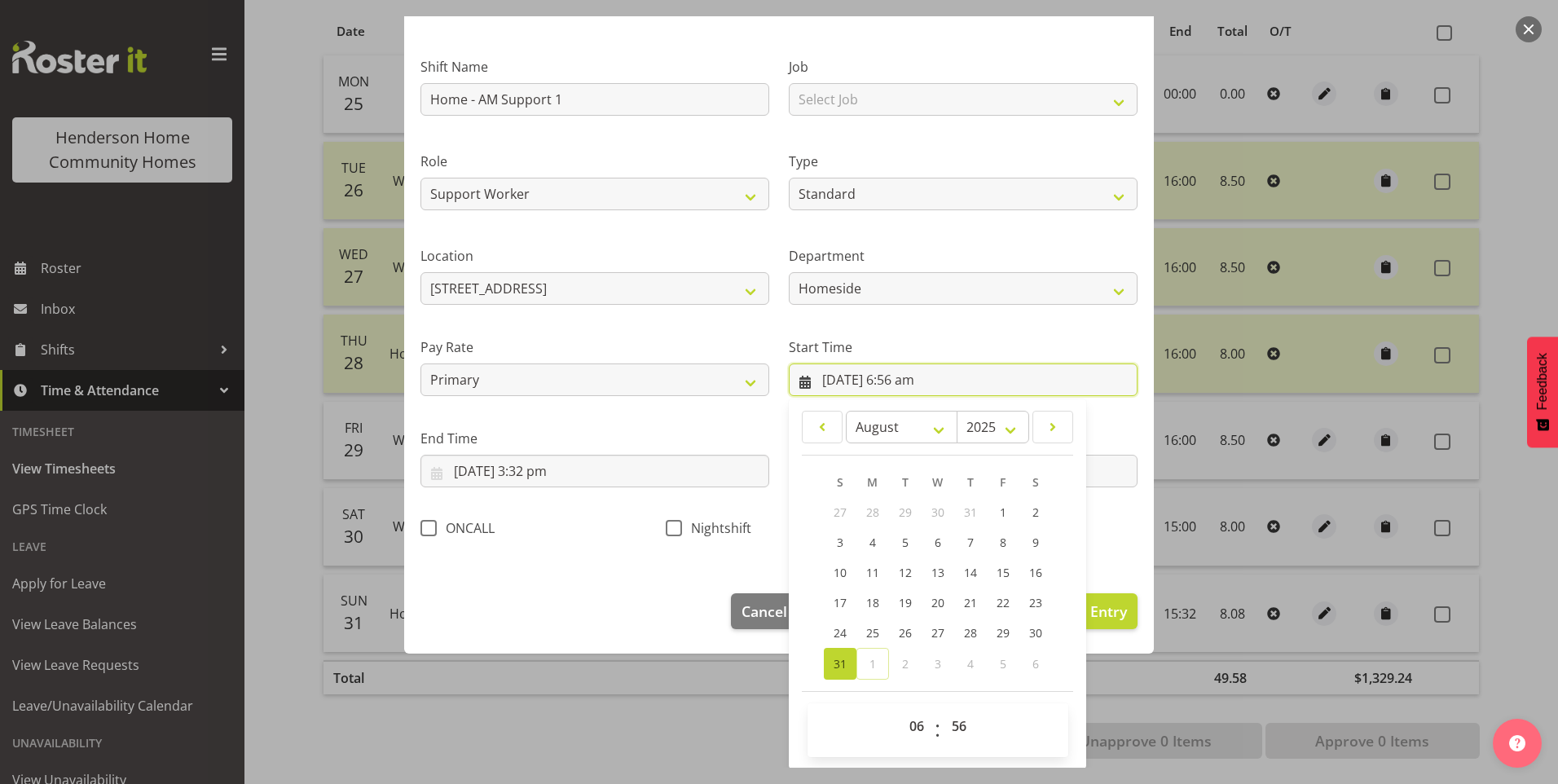
scroll to position [88, 0]
drag, startPoint x: 905, startPoint y: 733, endPoint x: 905, endPoint y: 708, distance: 25.0
click at [905, 732] on select "00 01 02 03 04 05 06 07 08 09 10 11 12 13 14 15 16 17 18 19 20 21 22 23" at bounding box center [918, 724] width 36 height 33
select select "7"
click at [900, 709] on select "00 01 02 03 04 05 06 07 08 09 10 11 12 13 14 15 16 17 18 19 20 21 22 23" at bounding box center [918, 724] width 36 height 33
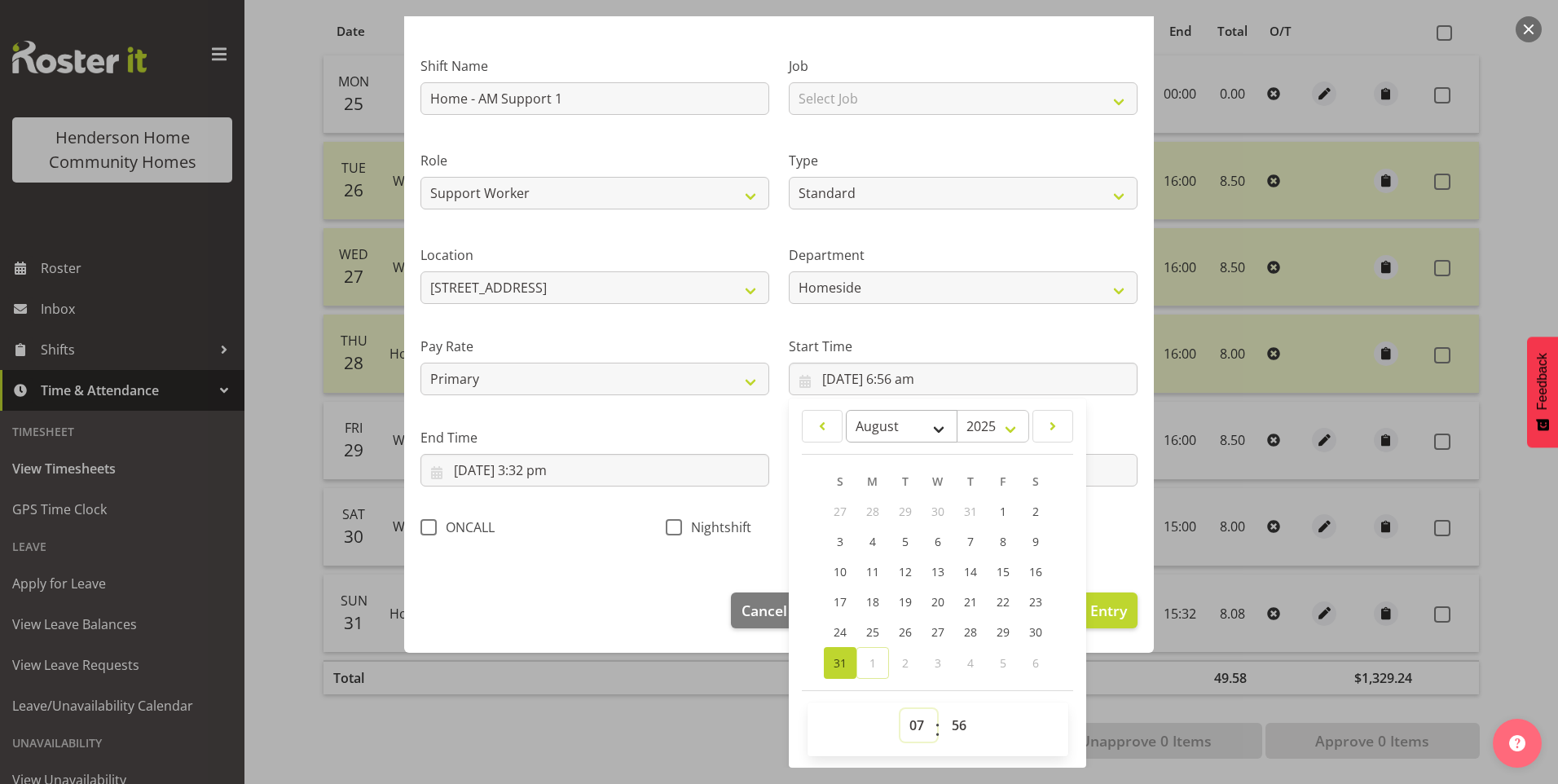
type input "31/08/2025, 7:56 am"
click at [940, 727] on div "00 01 02 03 04 05 06 07 08 09 10 11 12 13 14 15 16 17 18 19 20 21 22 23 24 25 2…" at bounding box center [958, 729] width 36 height 41
click at [954, 723] on select "00 01 02 03 04 05 06 07 08 09 10 11 12 13 14 15 16 17 18 19 20 21 22 23 24 25 2…" at bounding box center [961, 724] width 36 height 33
select select "0"
click at [943, 709] on select "00 01 02 03 04 05 06 07 08 09 10 11 12 13 14 15 16 17 18 19 20 21 22 23 24 25 2…" at bounding box center [961, 724] width 36 height 33
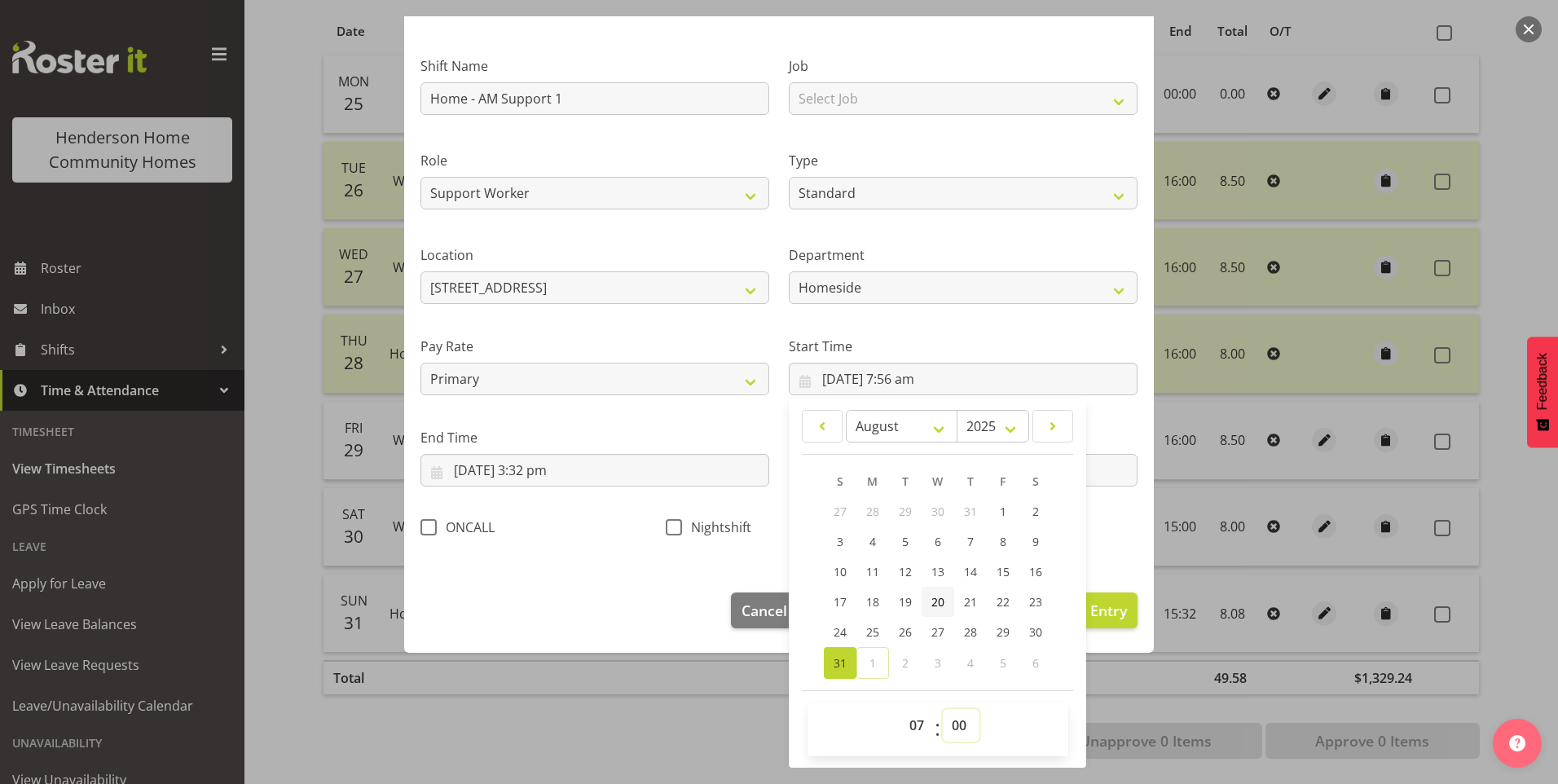
type input "31/08/2025, 7:00 am"
click at [558, 475] on input "31/08/2025, 3:32 pm" at bounding box center [594, 470] width 349 height 33
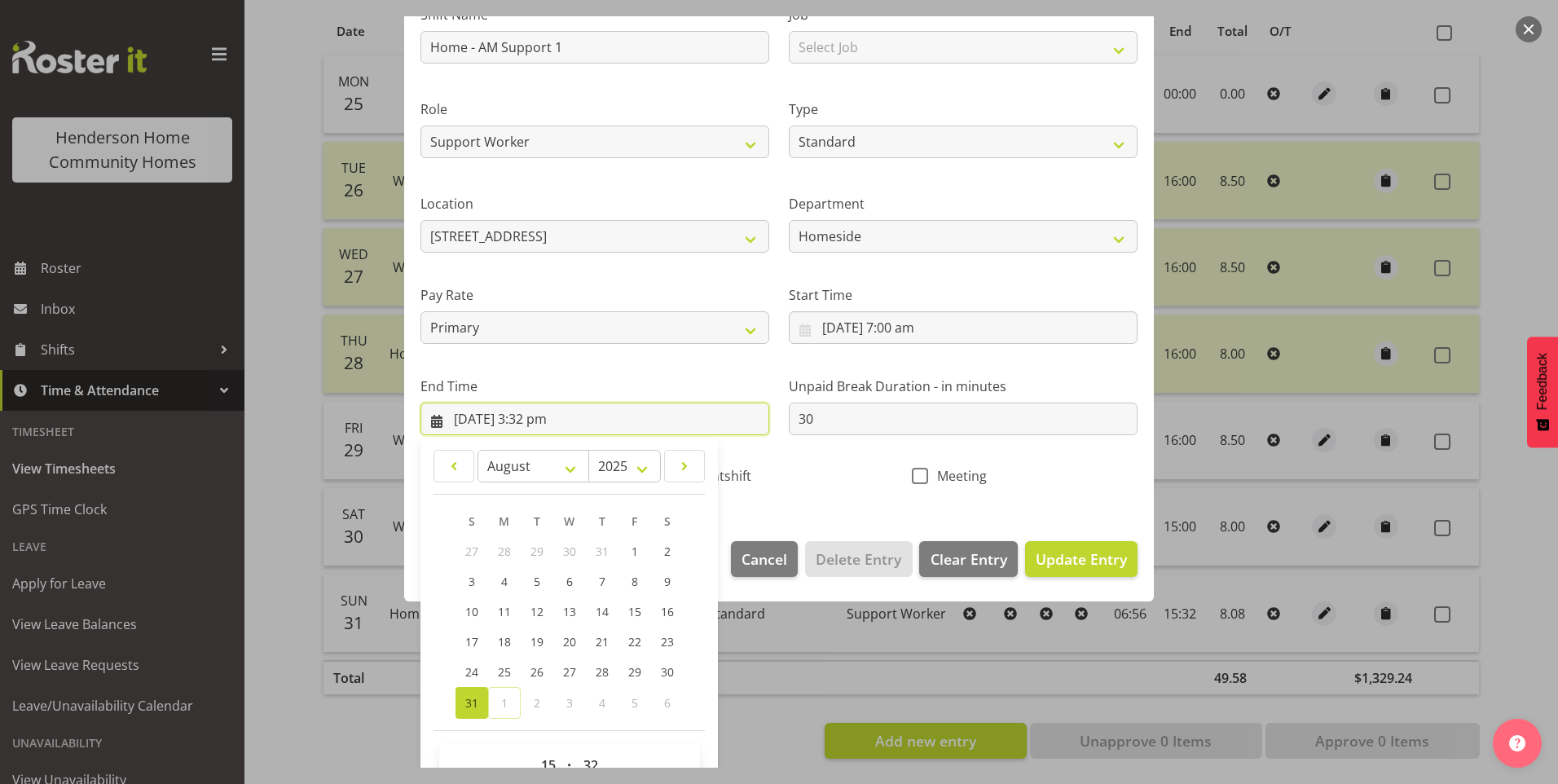
scroll to position [179, 0]
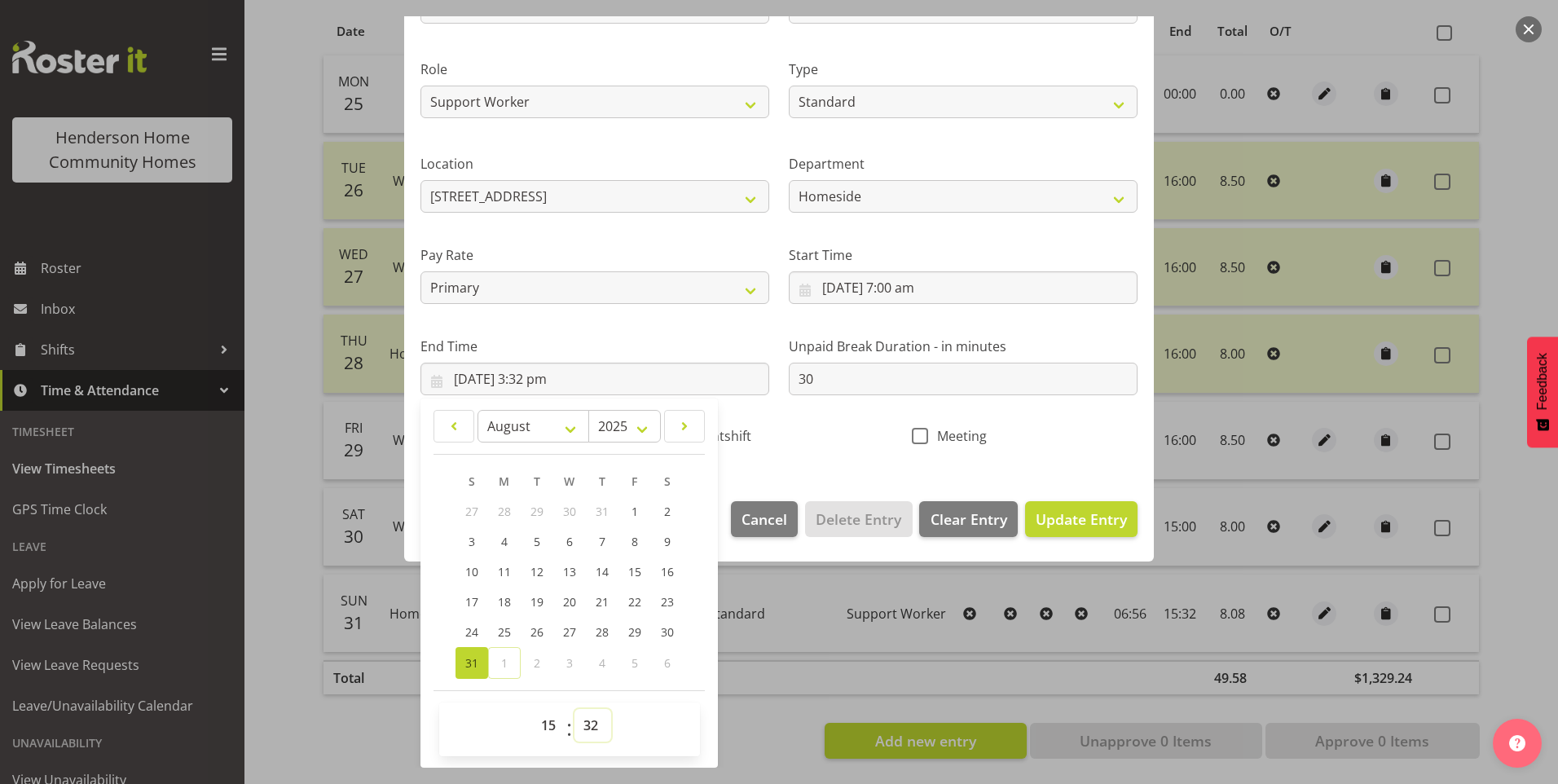
drag, startPoint x: 590, startPoint y: 728, endPoint x: 596, endPoint y: 711, distance: 18.0
click at [590, 728] on select "00 01 02 03 04 05 06 07 08 09 10 11 12 13 14 15 16 17 18 19 20 21 22 23 24 25 2…" at bounding box center [593, 724] width 36 height 33
select select "30"
click at [575, 709] on select "00 01 02 03 04 05 06 07 08 09 10 11 12 13 14 15 16 17 18 19 20 21 22 23 24 25 2…" at bounding box center [593, 724] width 36 height 33
type input "31/08/2025, 3:30 pm"
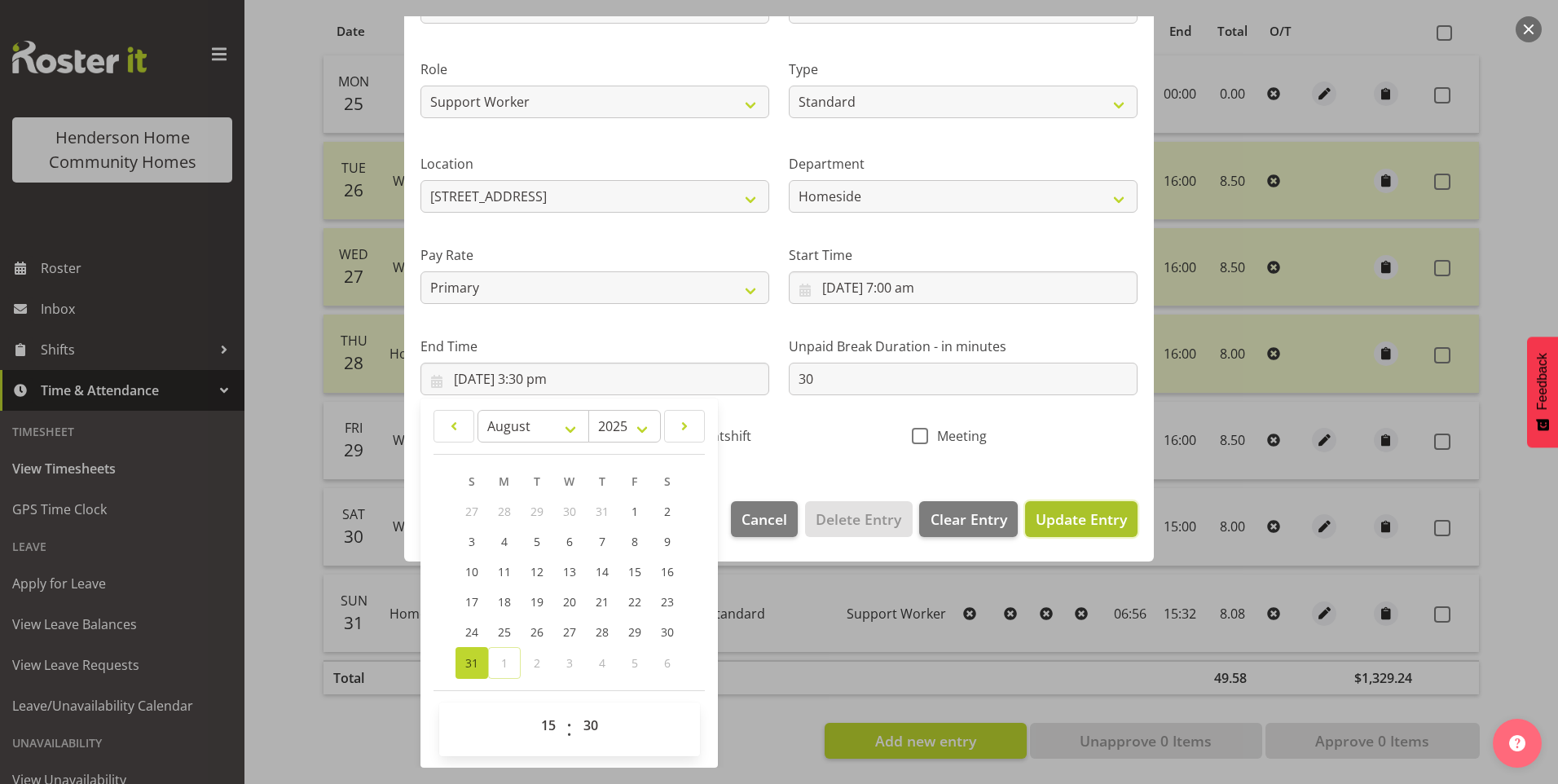
click at [1047, 510] on span "Update Entry" at bounding box center [1082, 519] width 91 height 20
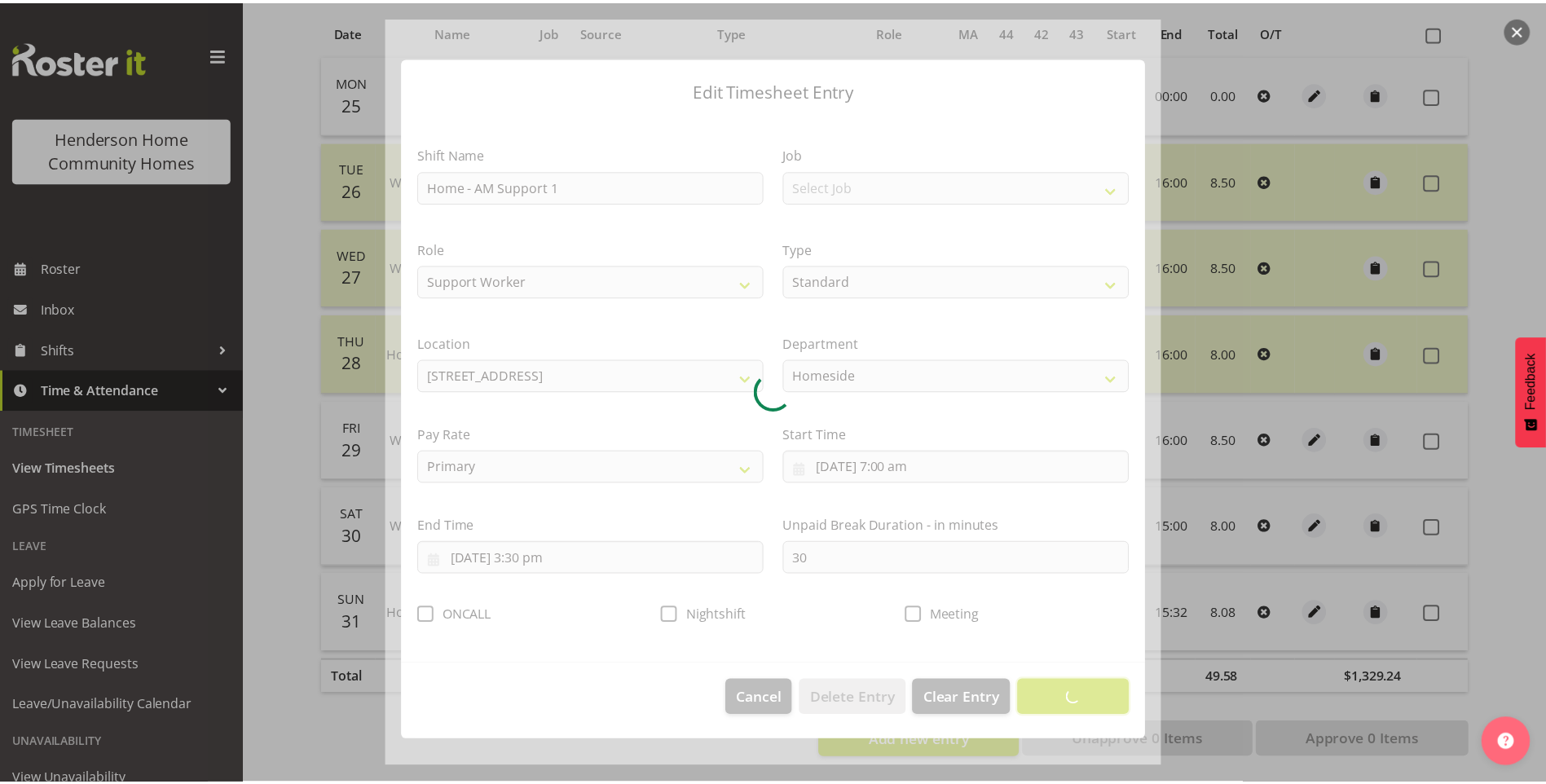
scroll to position [0, 0]
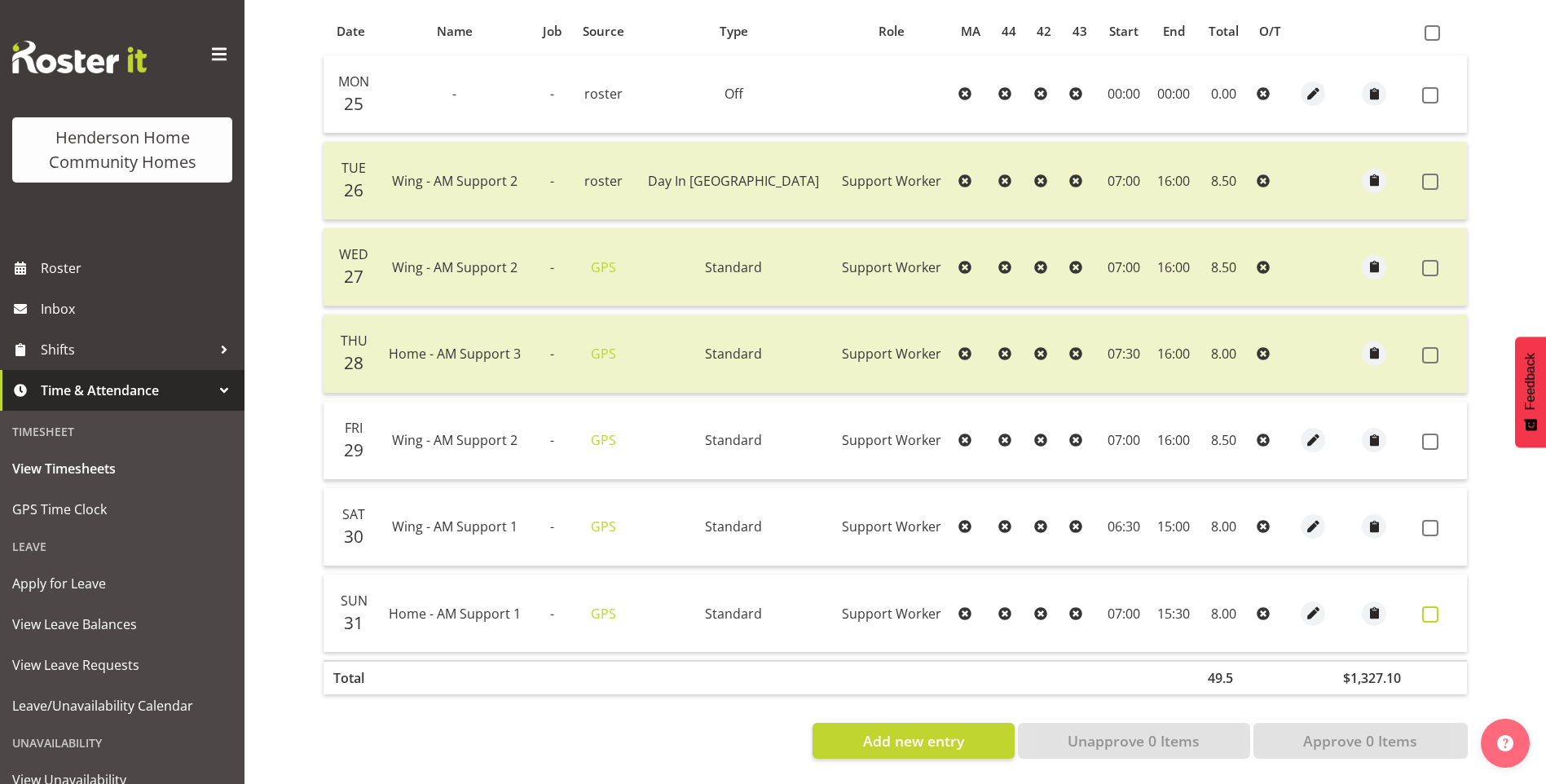
click at [1425, 606] on span at bounding box center [1431, 615] width 17 height 17
checkbox input "true"
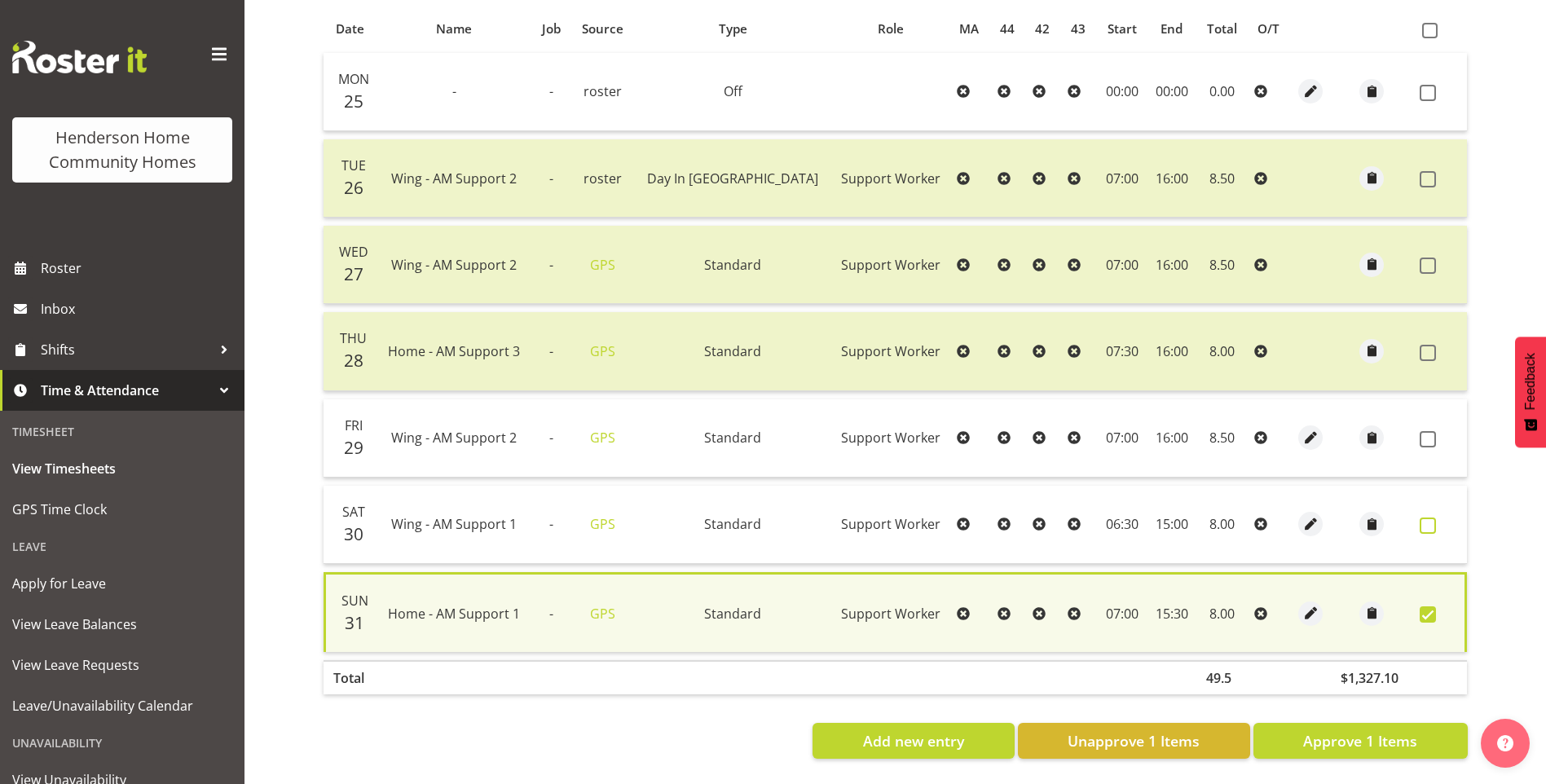
click at [1432, 517] on span at bounding box center [1428, 525] width 17 height 17
checkbox input "true"
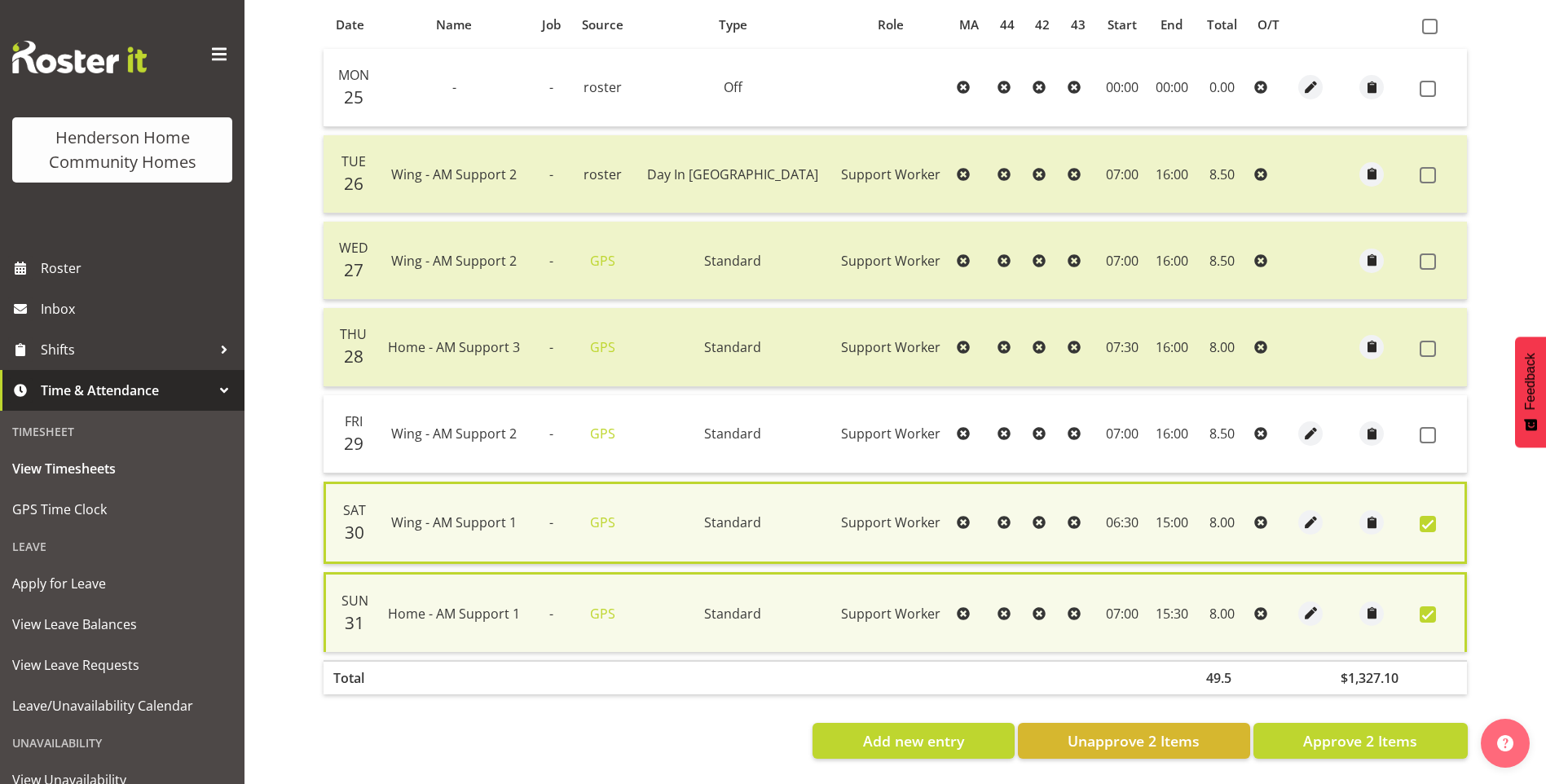
click at [1423, 419] on td at bounding box center [1440, 434] width 54 height 78
click at [1433, 432] on span at bounding box center [1428, 435] width 17 height 17
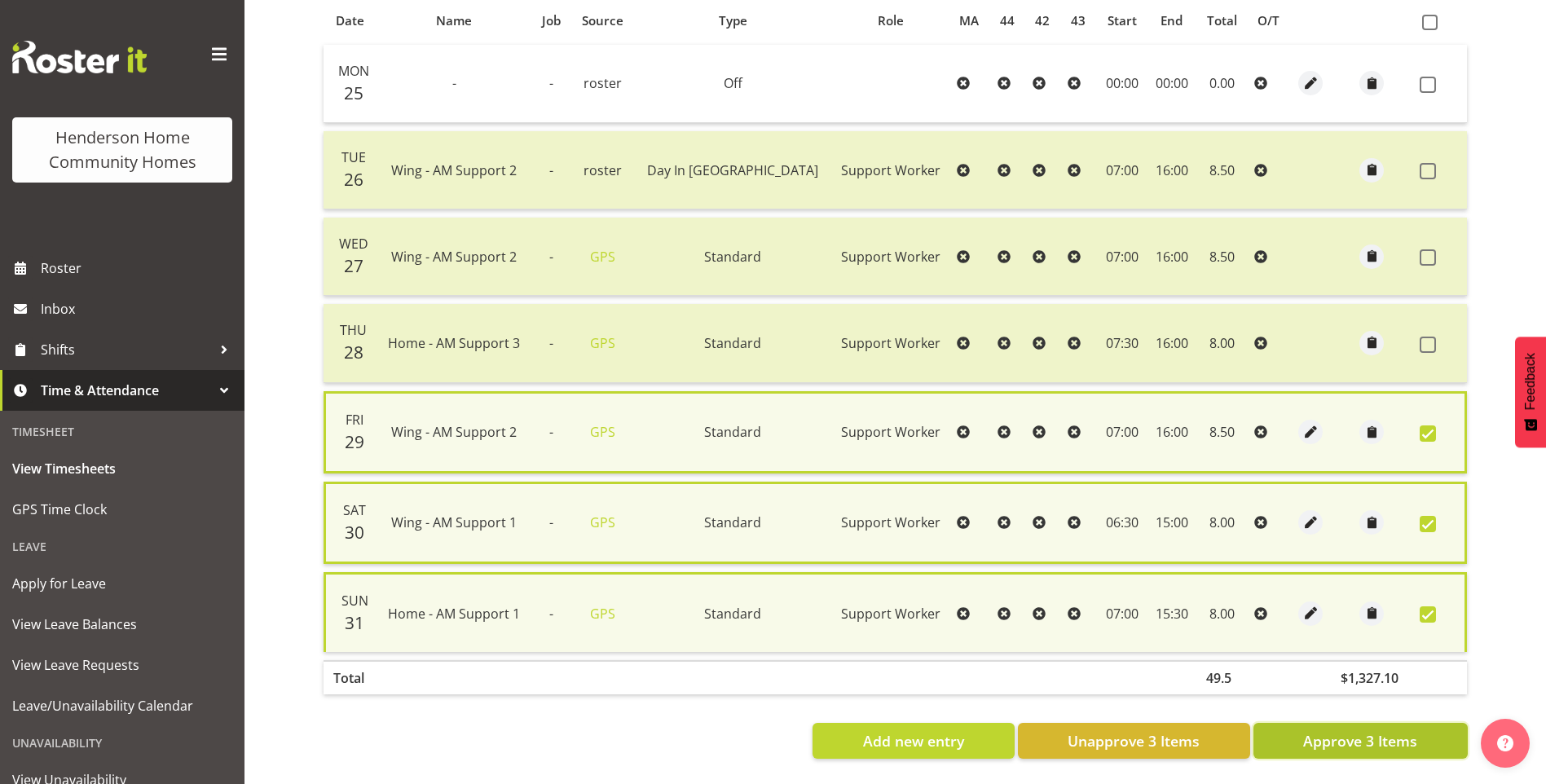
click at [1380, 747] on span "Approve 3 Items" at bounding box center [1360, 740] width 114 height 21
checkbox input "false"
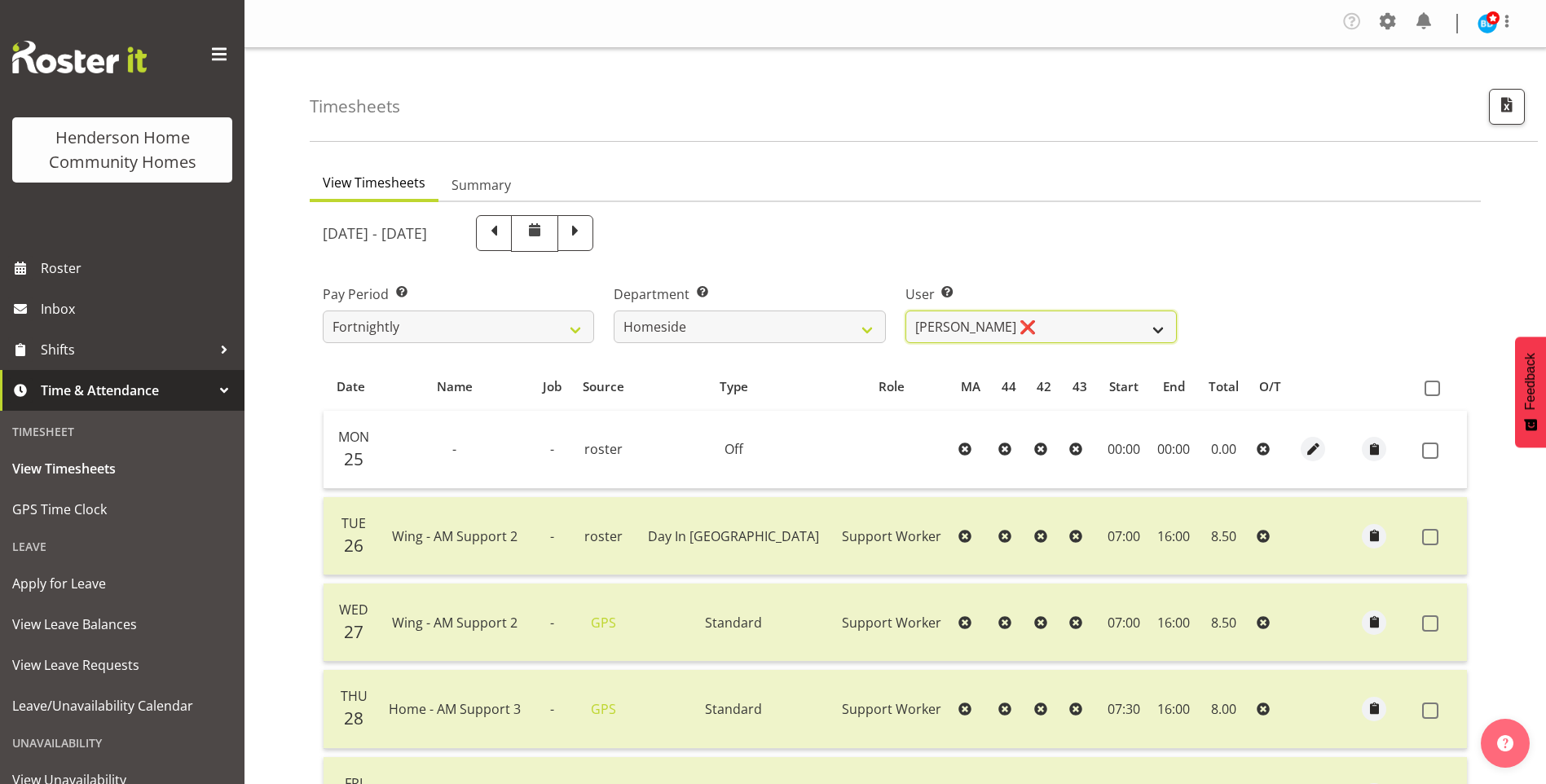
click at [931, 314] on select "Asiasiga Vili ❌ Billie-Rose Dunlop ❌ Brijesh (BK) Kachhadiya ❌ Cheenee Vargas ❌…" at bounding box center [1041, 326] width 272 height 33
select select "8533"
click at [905, 311] on select "Asiasiga Vili ❌ Billie-Rose Dunlop ❌ Brijesh (BK) Kachhadiya ❌ Cheenee Vargas ❌…" at bounding box center [1041, 326] width 272 height 33
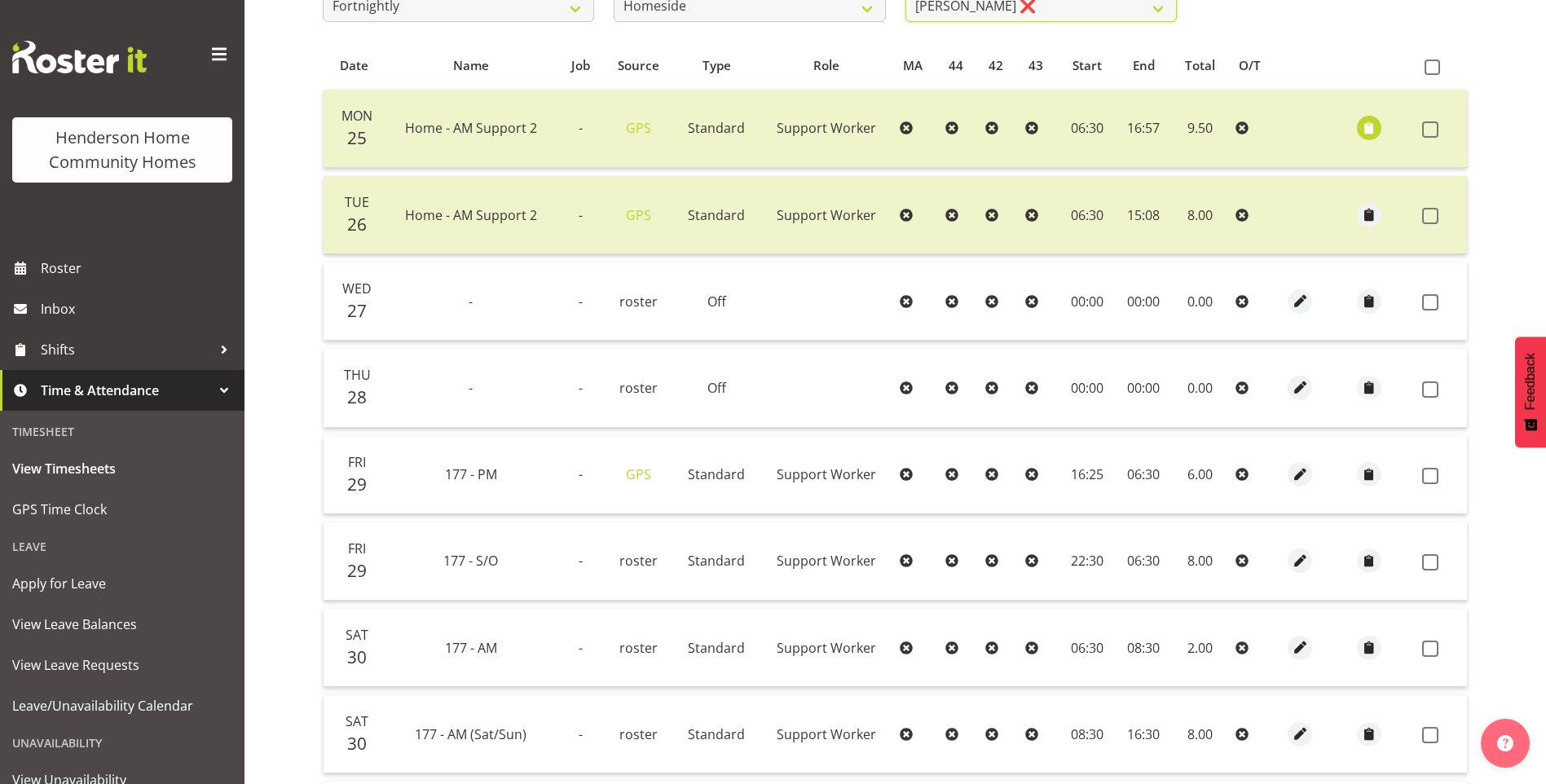
scroll to position [407, 0]
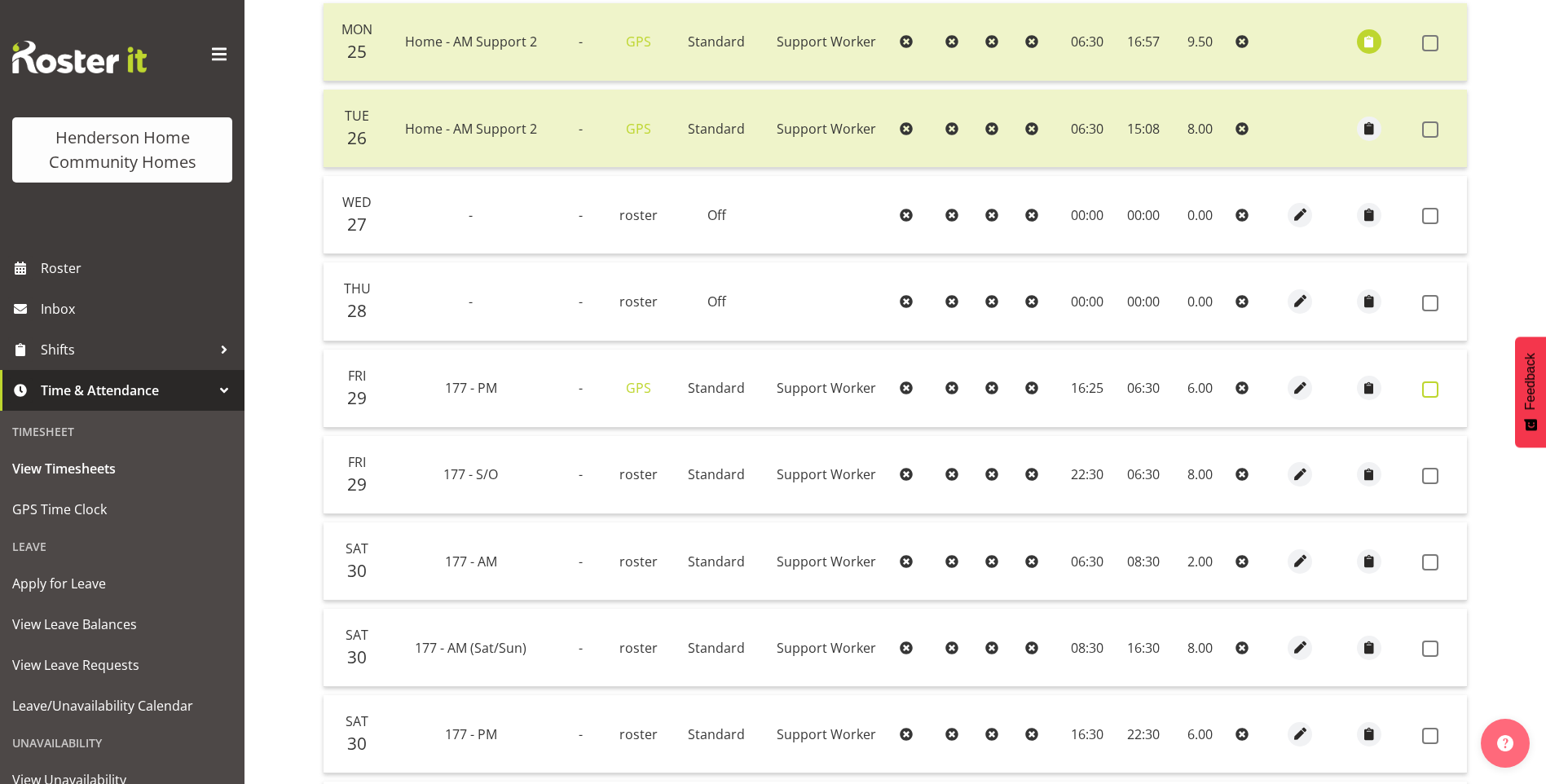
click at [1433, 388] on span at bounding box center [1431, 390] width 17 height 17
checkbox input "true"
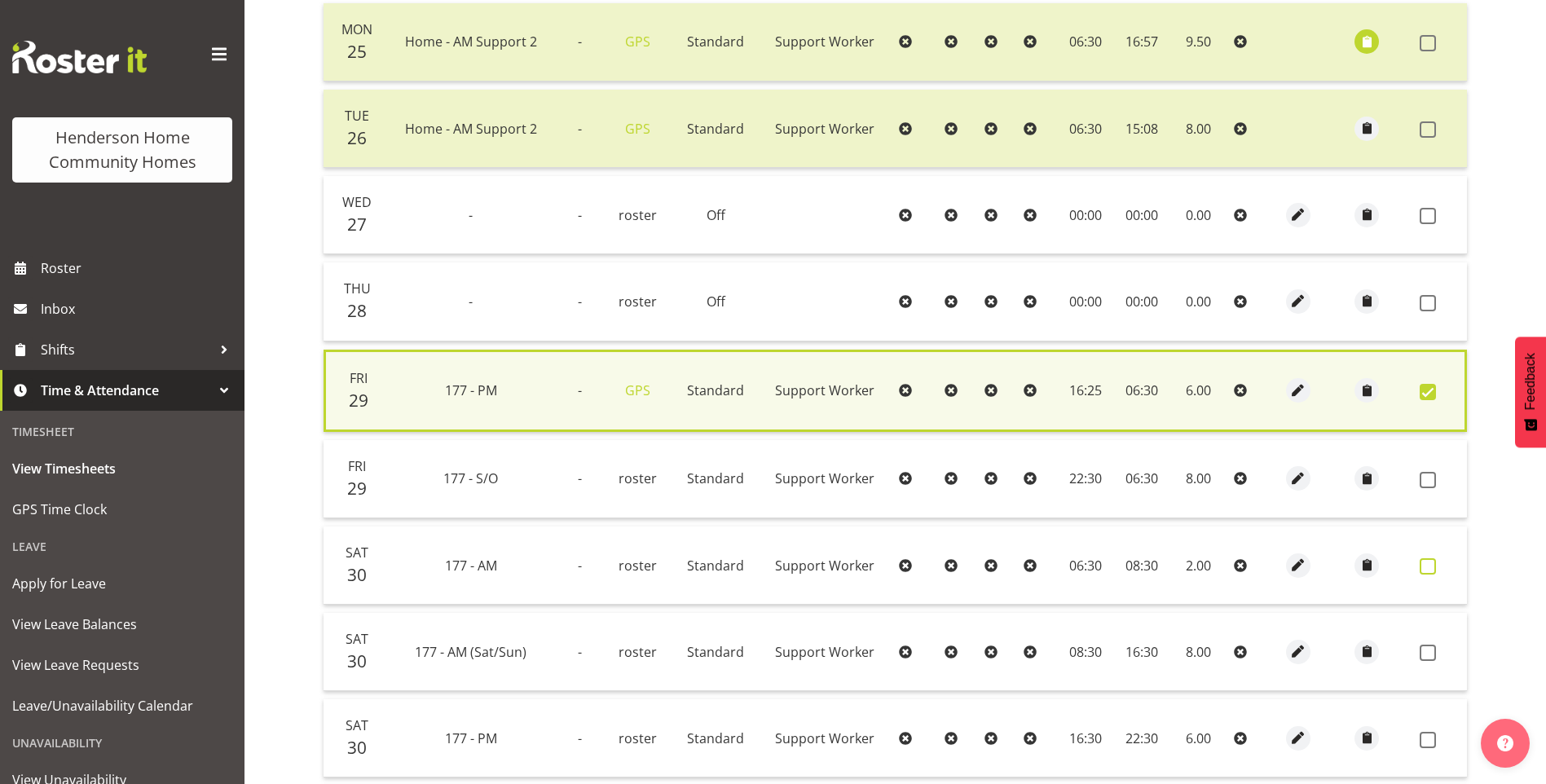
click at [1425, 559] on span at bounding box center [1428, 566] width 17 height 17
checkbox input "true"
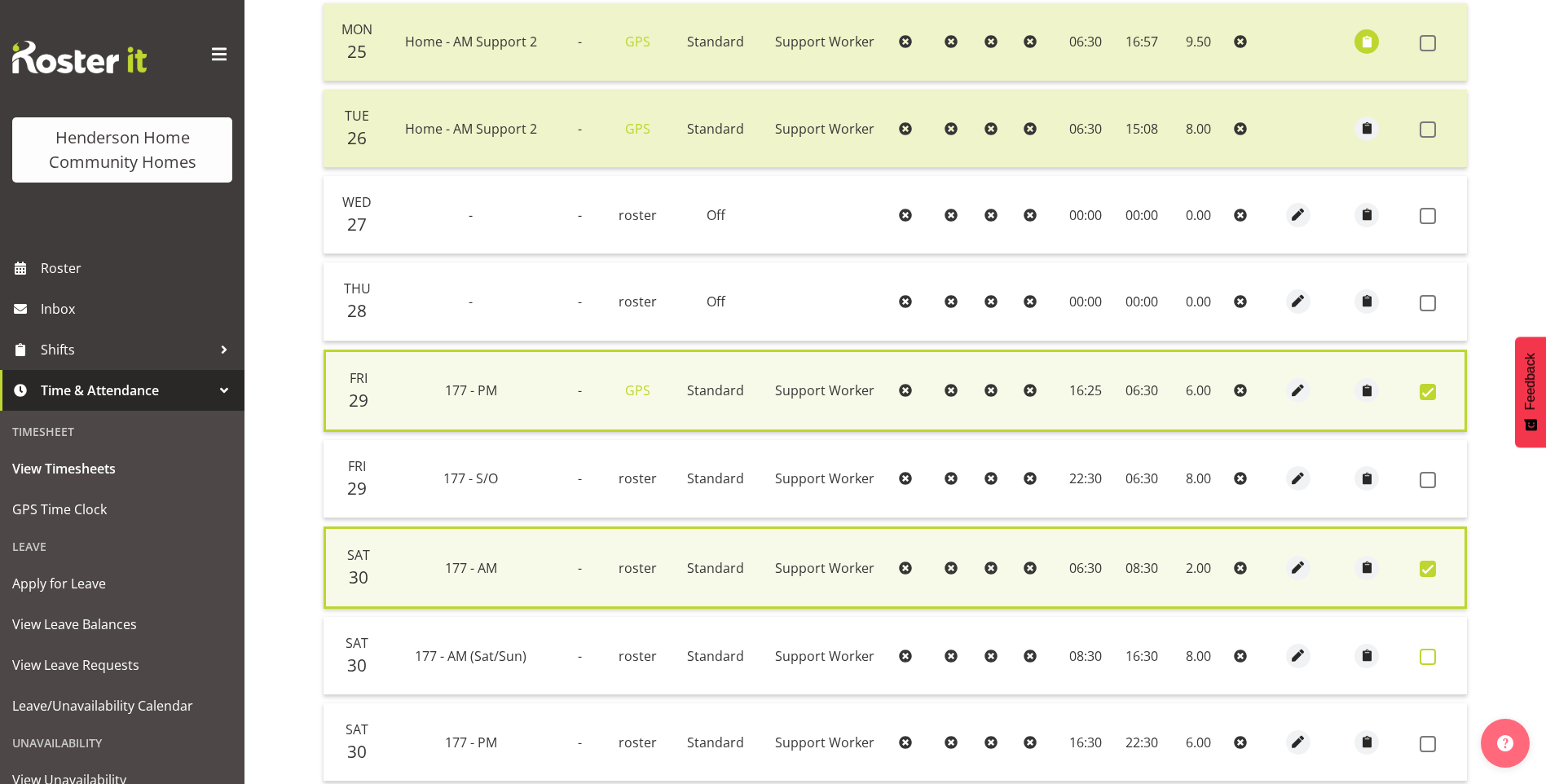
click at [1425, 656] on span at bounding box center [1428, 657] width 17 height 17
checkbox input "true"
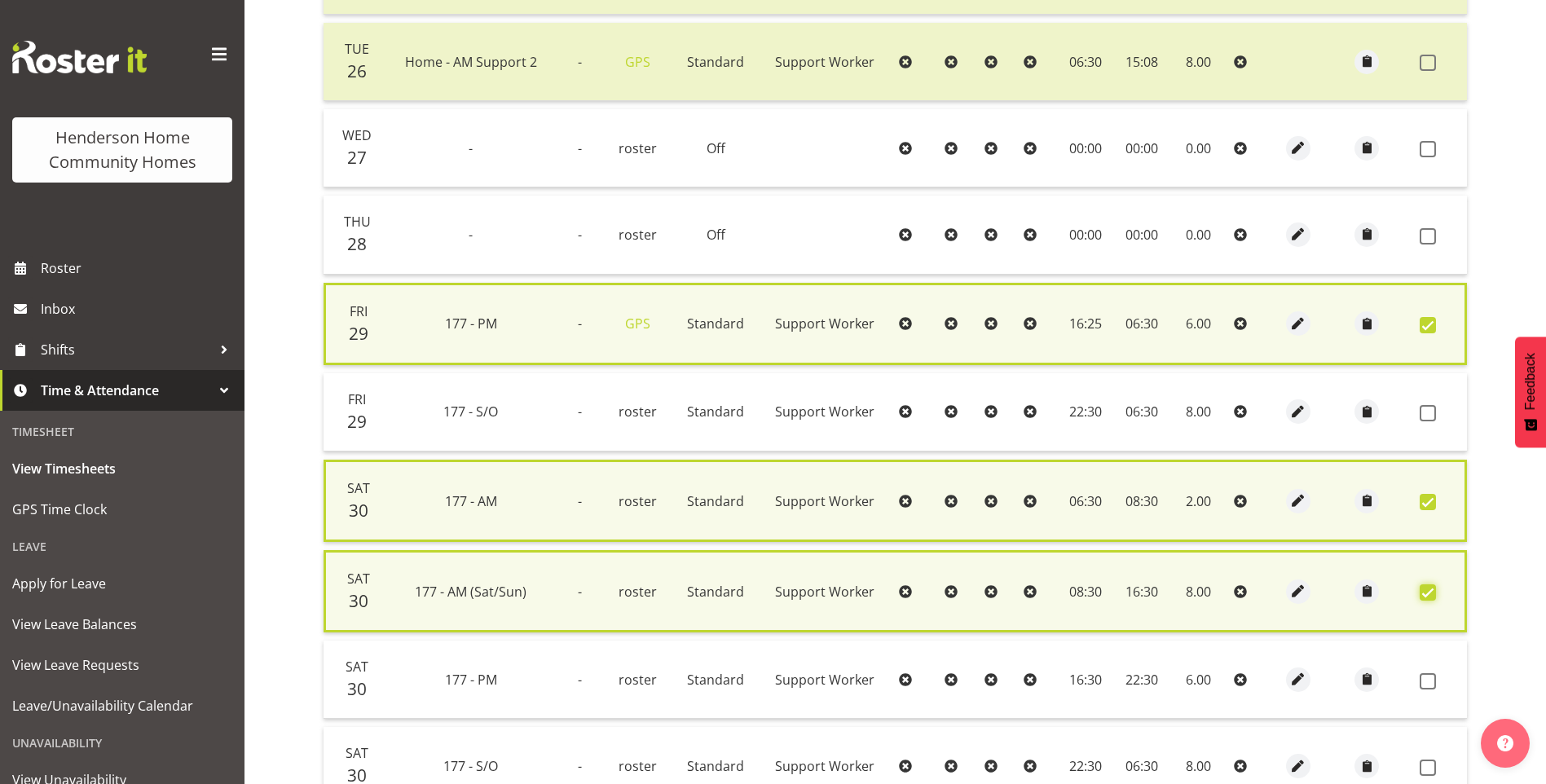
scroll to position [570, 0]
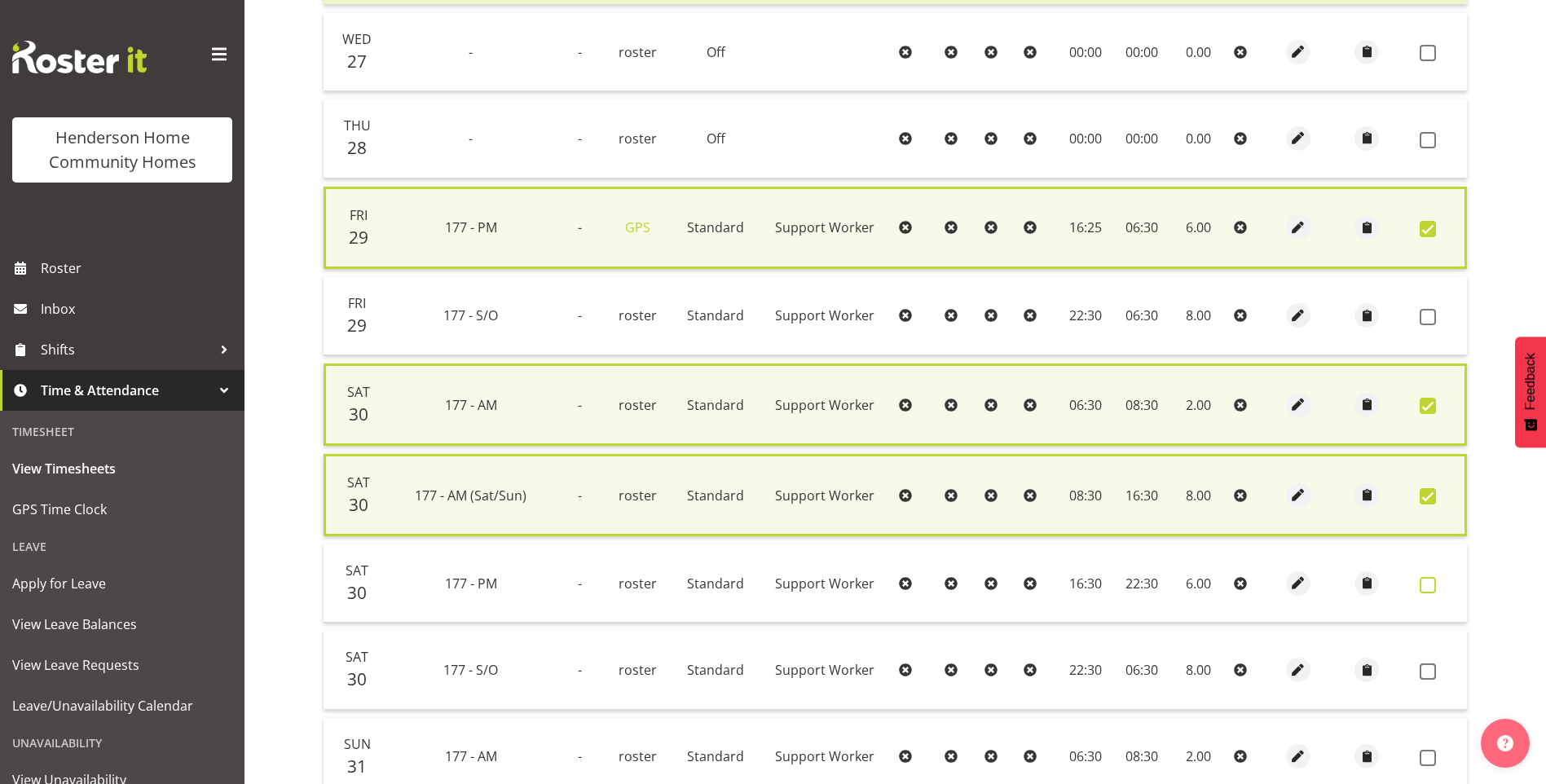
click at [1425, 582] on span at bounding box center [1428, 585] width 17 height 17
checkbox input "true"
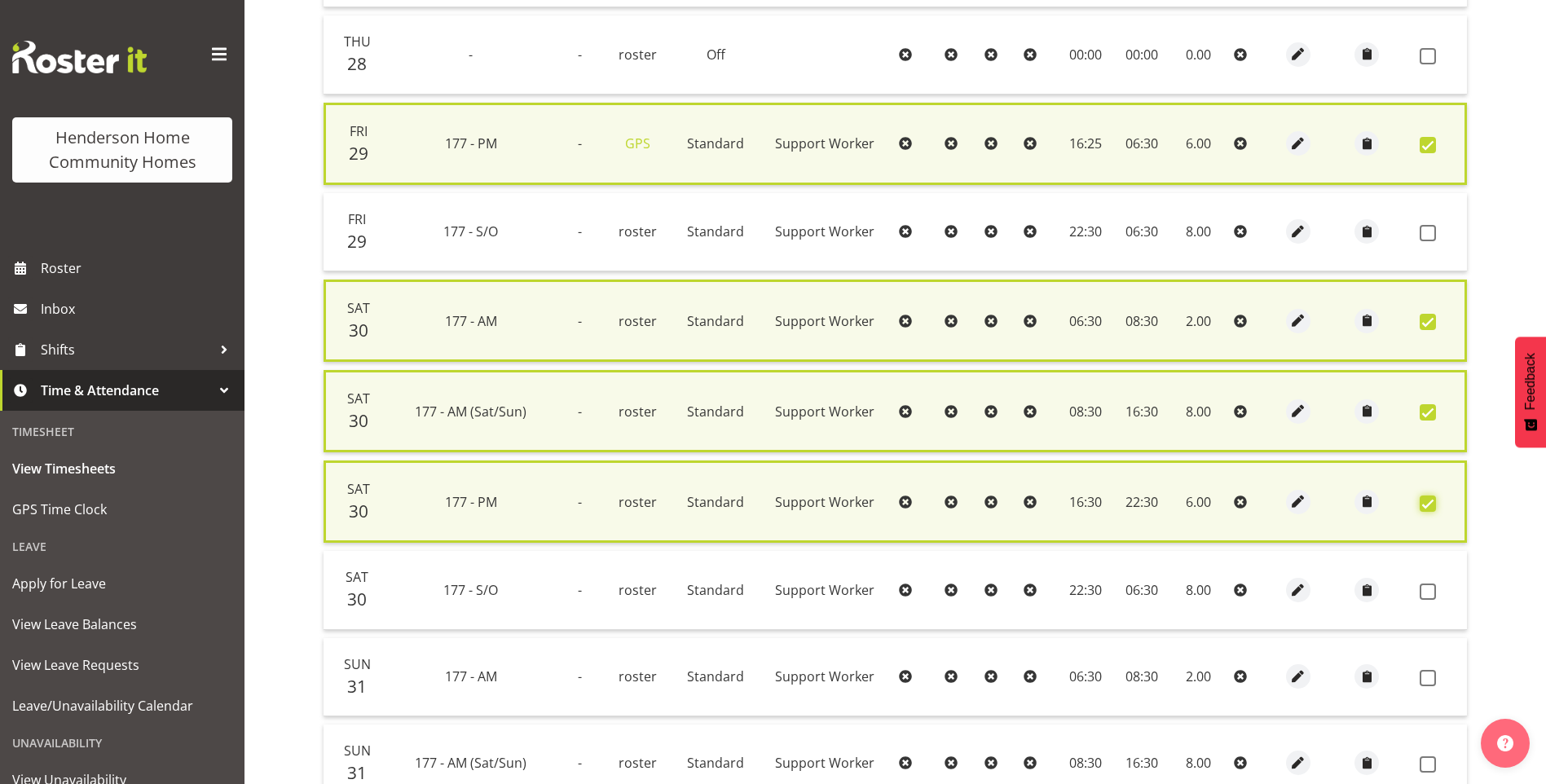
scroll to position [734, 0]
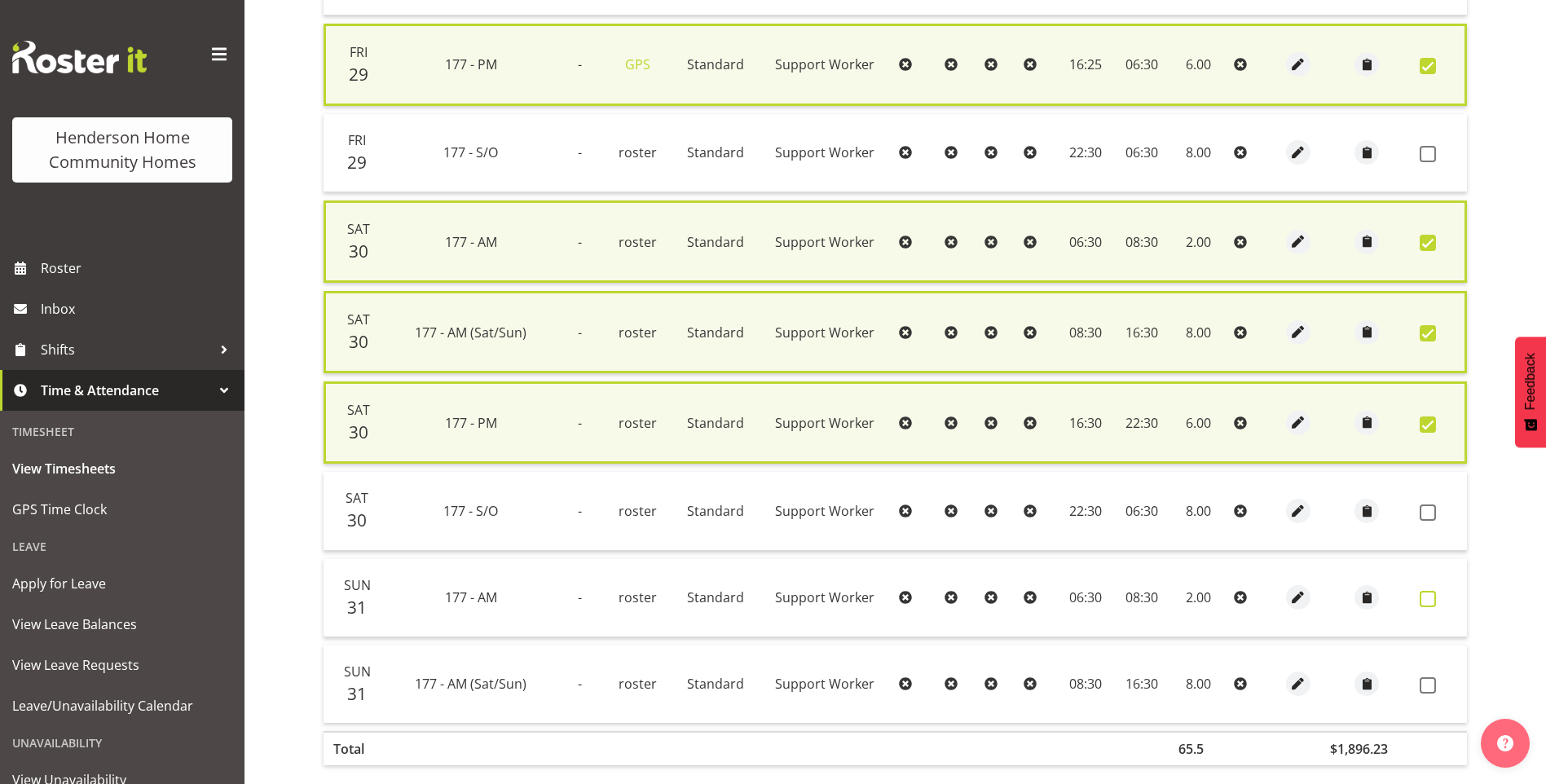
click at [1431, 602] on span at bounding box center [1428, 599] width 17 height 17
checkbox input "true"
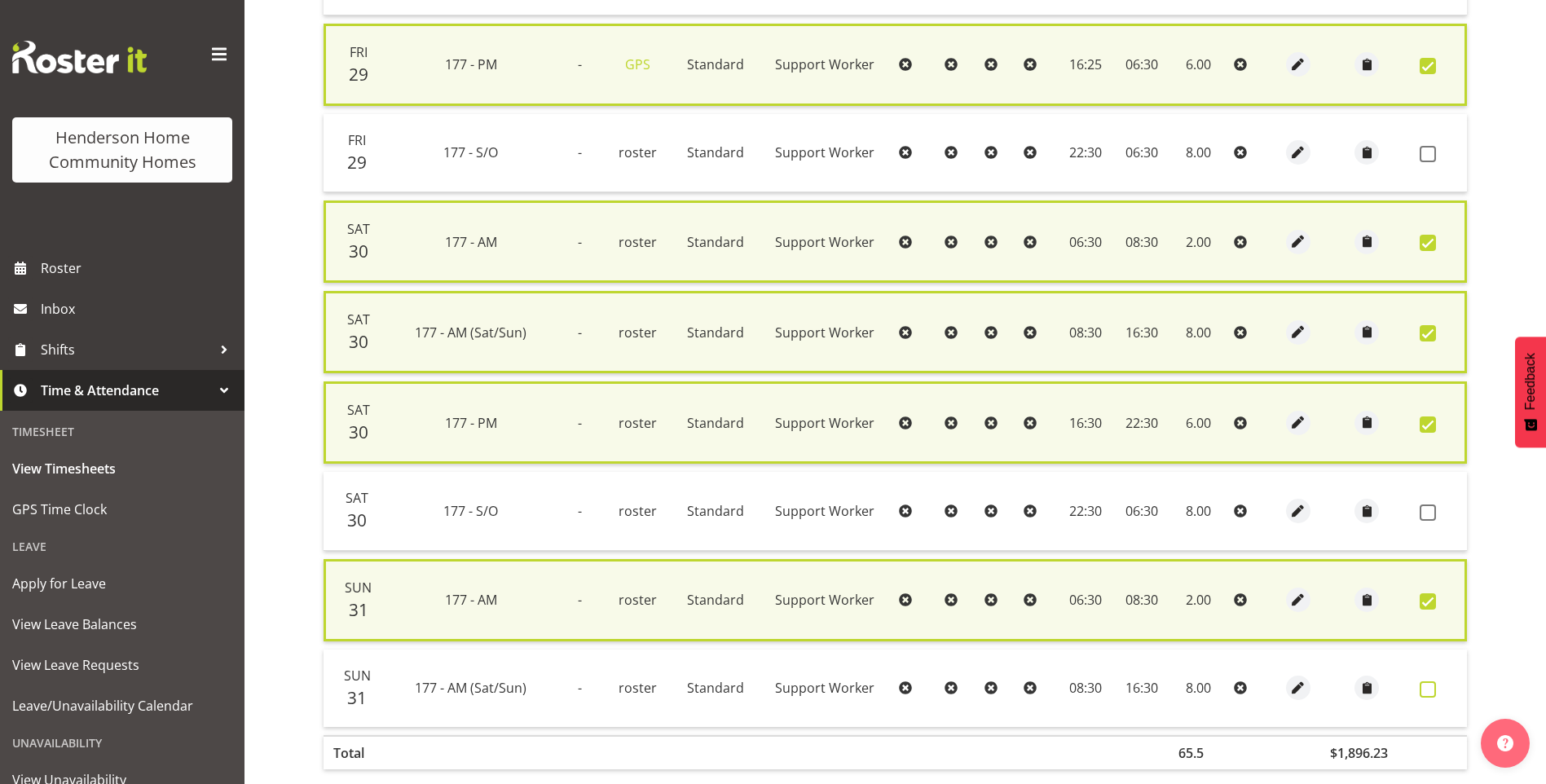
click at [1431, 697] on span at bounding box center [1428, 690] width 17 height 17
checkbox input "true"
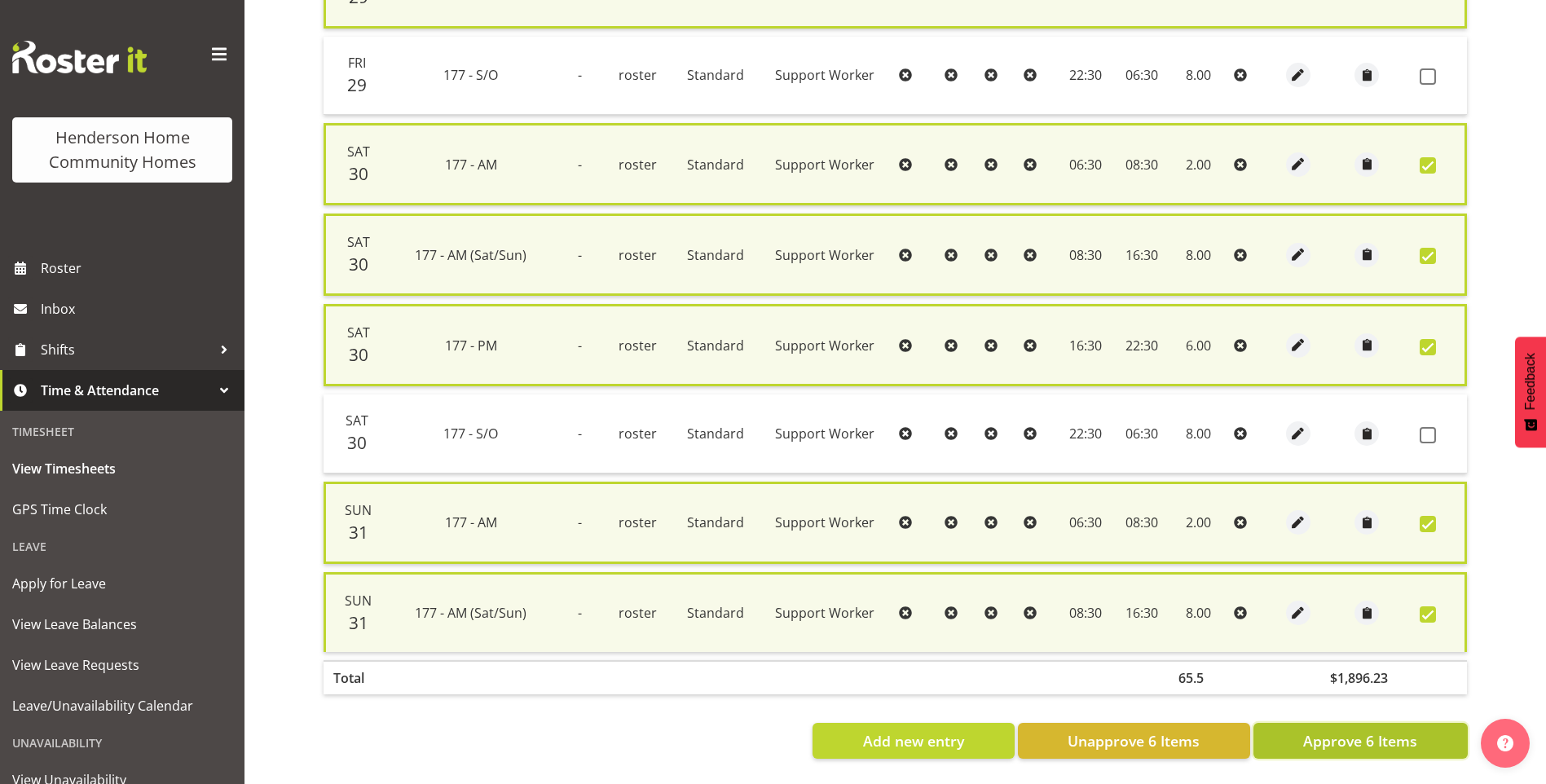
click at [1375, 740] on span "Approve 6 Items" at bounding box center [1360, 740] width 114 height 21
checkbox input "false"
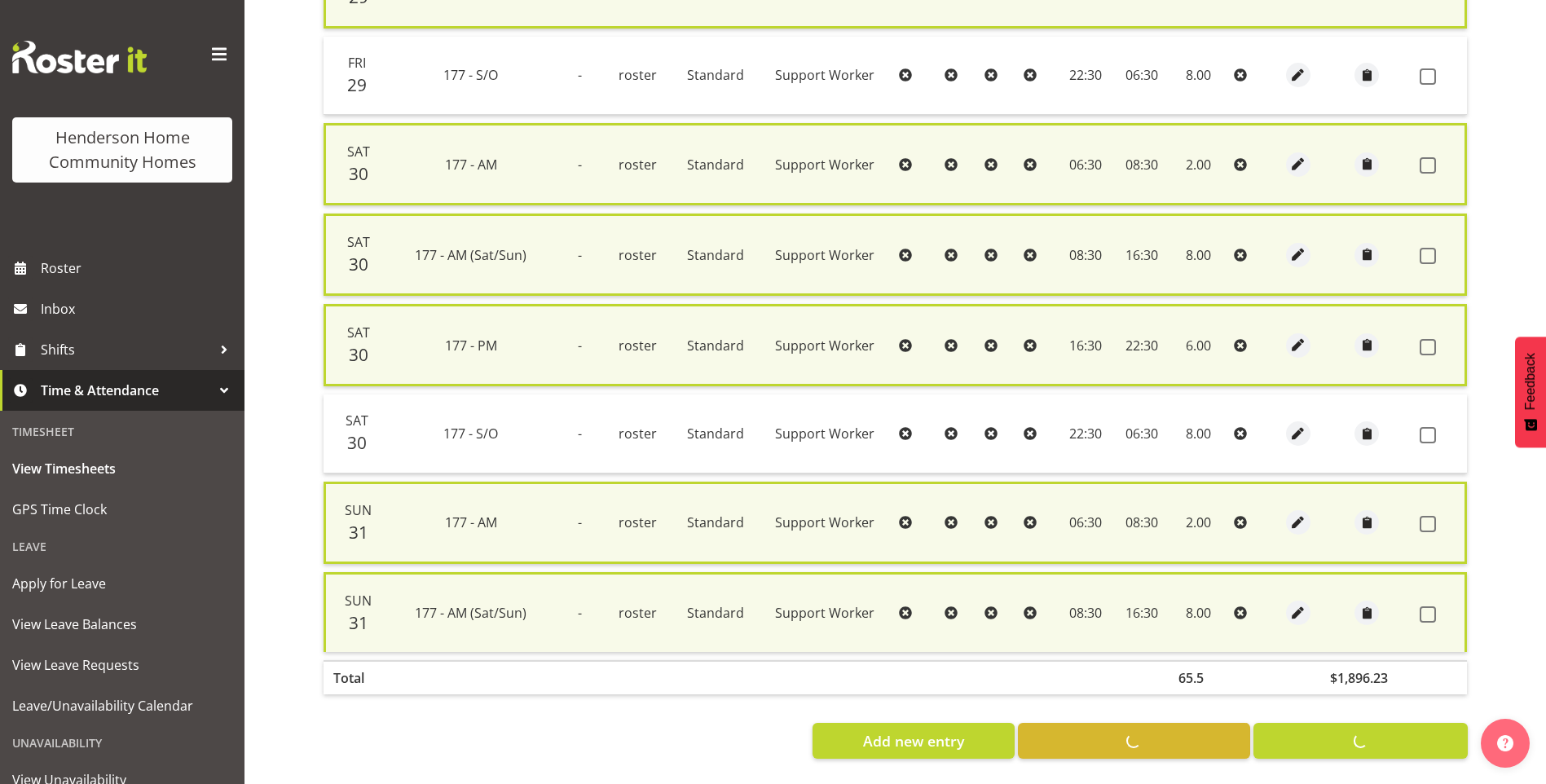
checkbox input "false"
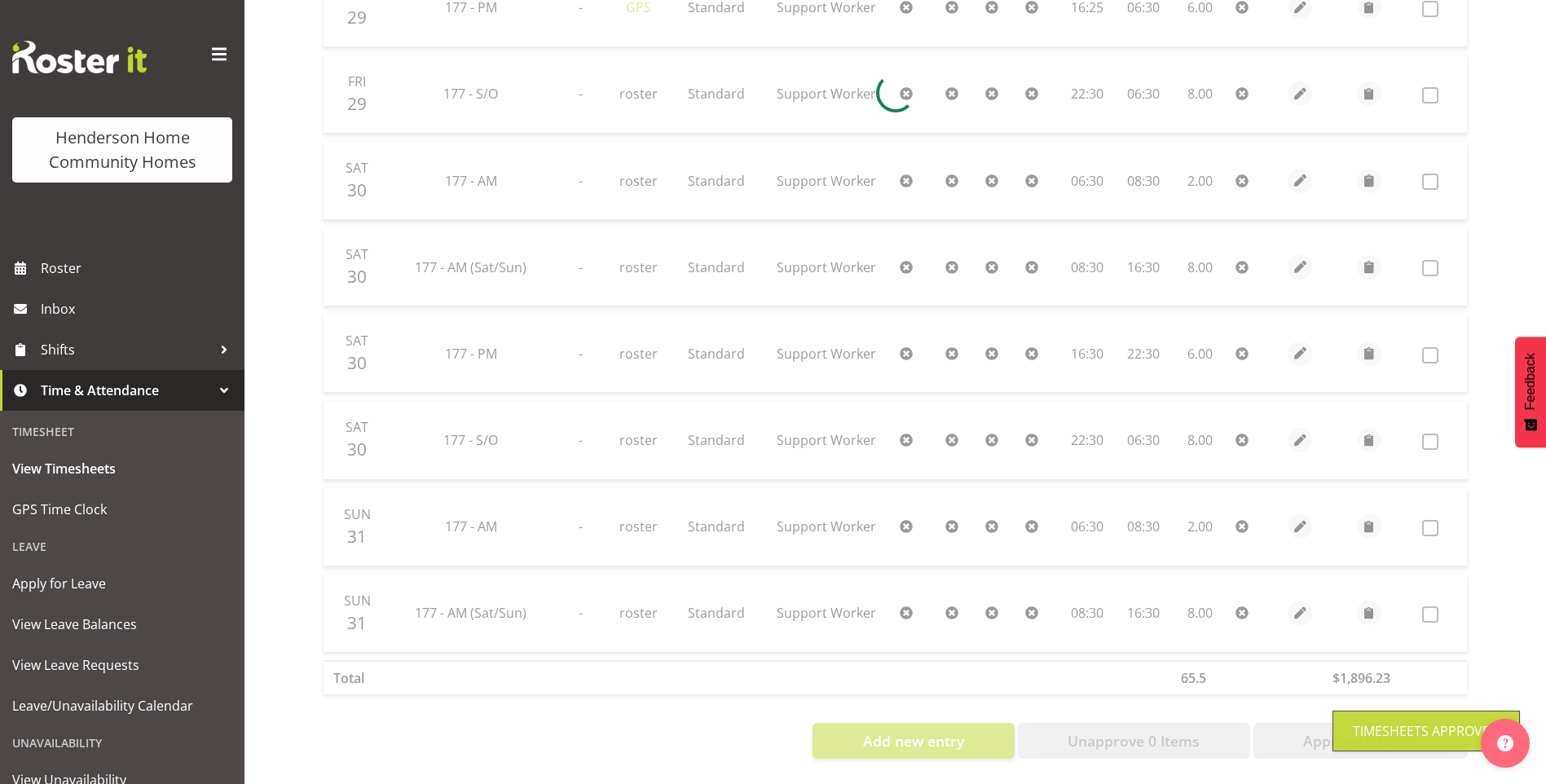
scroll to position [800, 0]
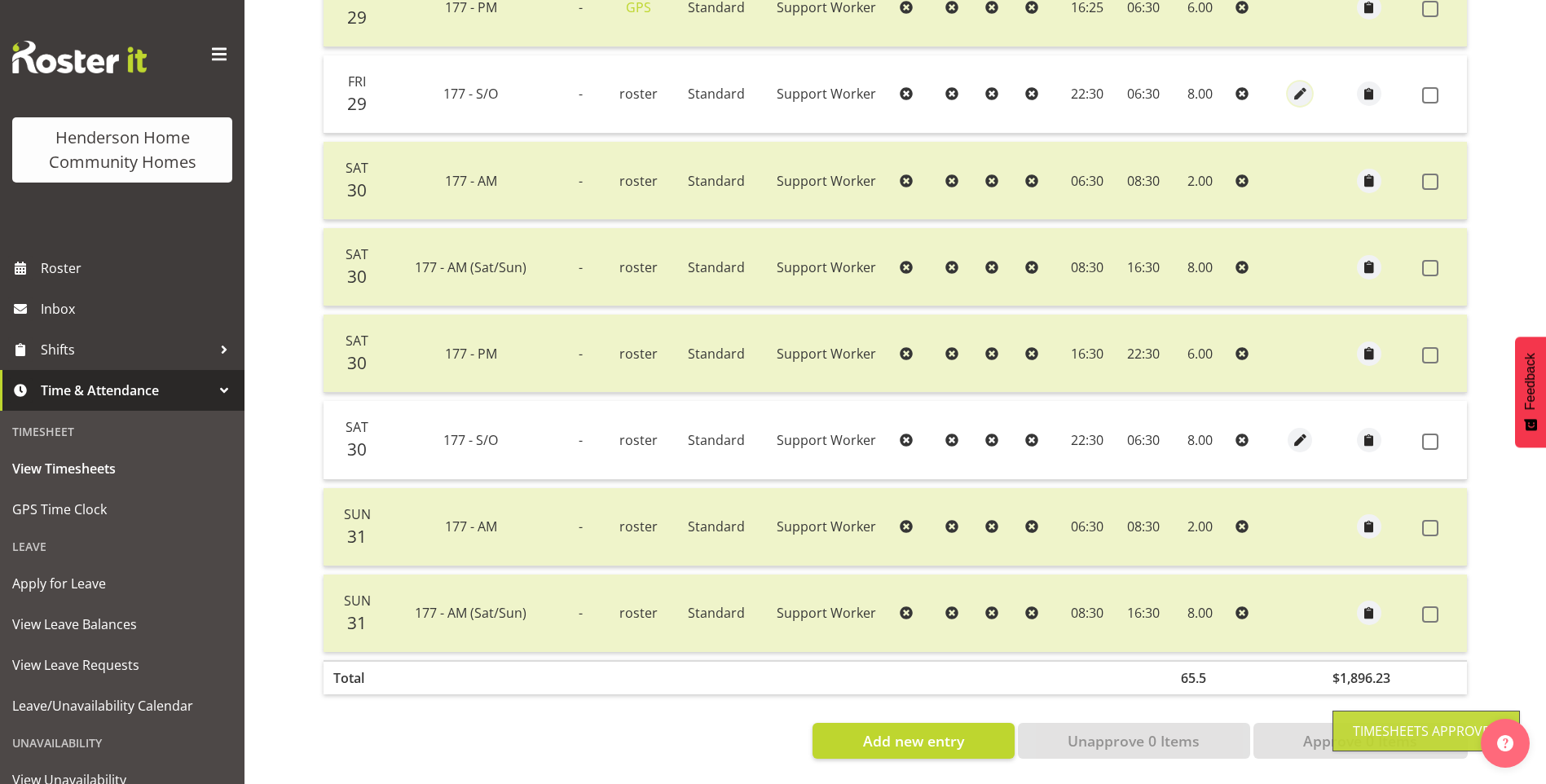
click at [1297, 85] on span "button" at bounding box center [1300, 94] width 19 height 19
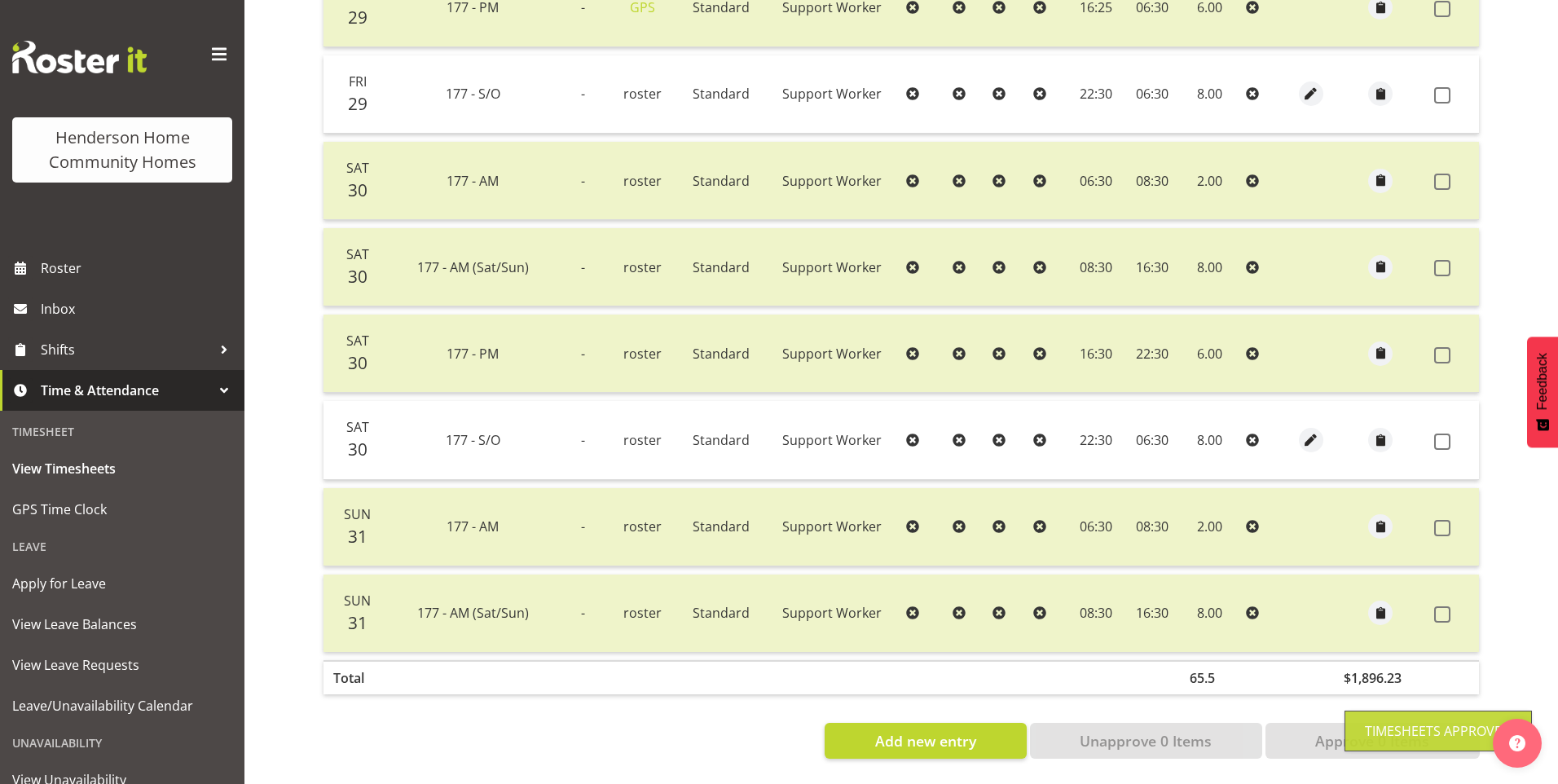
select select "Standard"
select select "748"
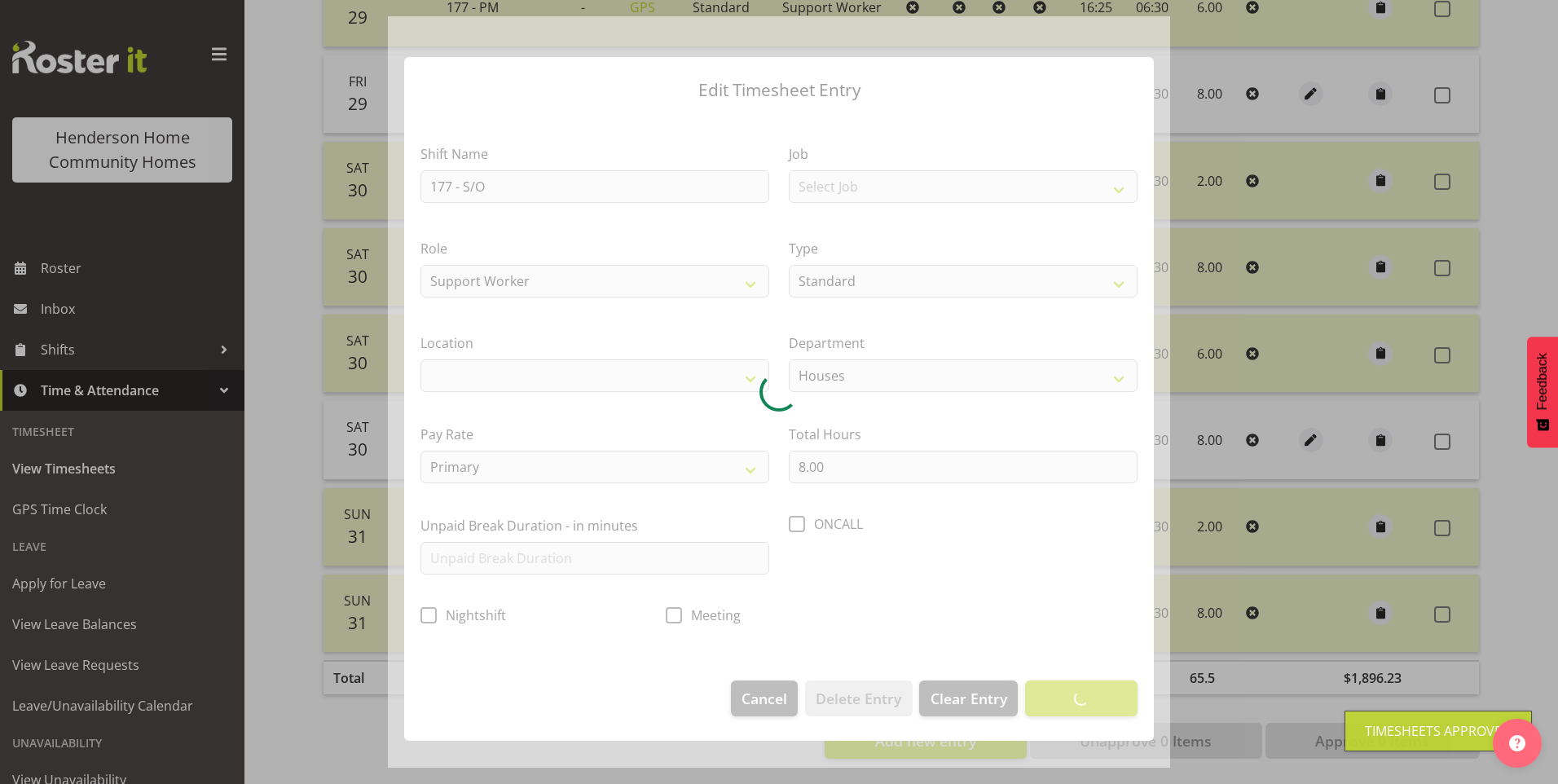
select select
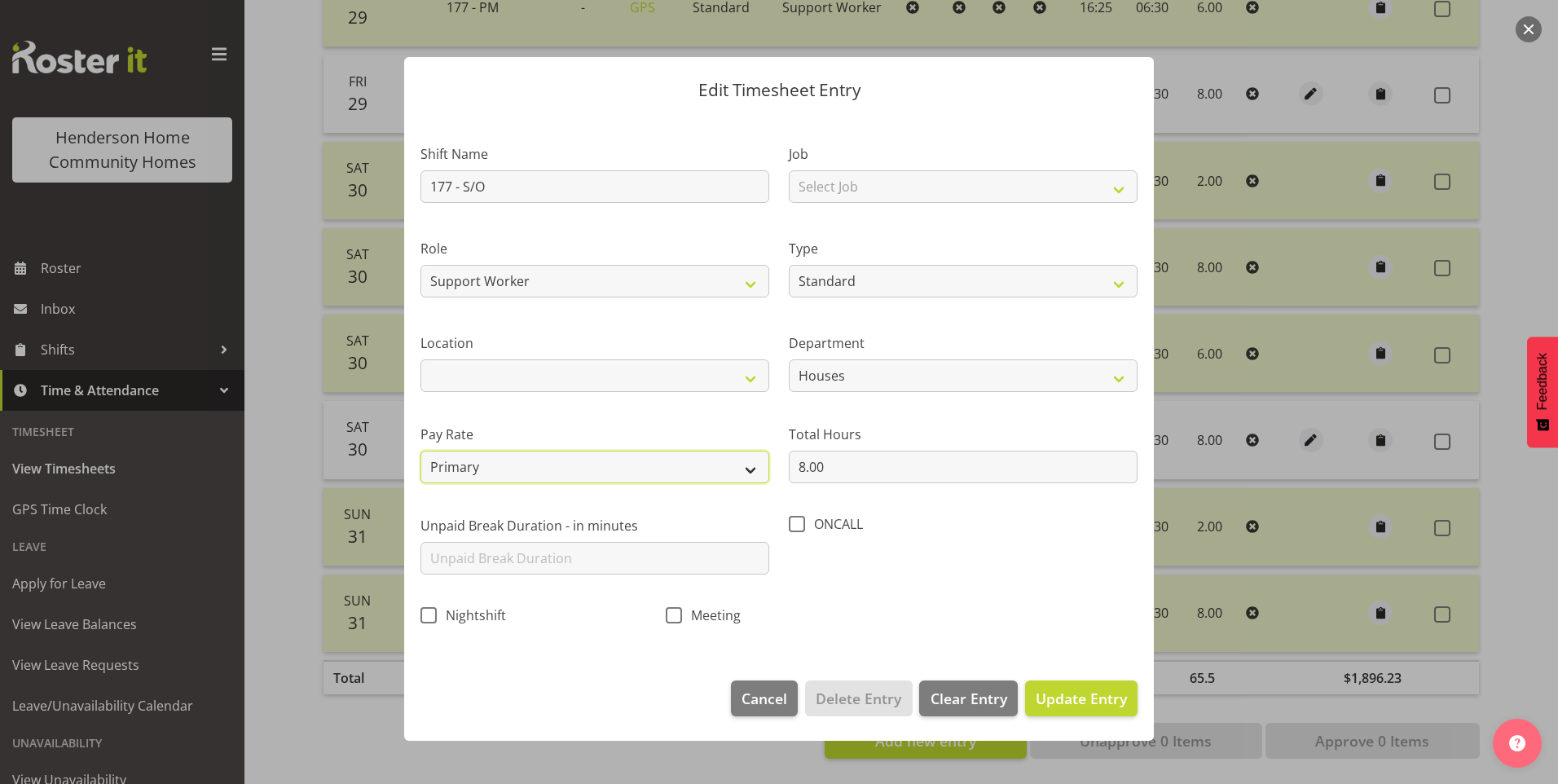
click at [525, 465] on select "Primary Secondary Tertiary Fourth Fifth" at bounding box center [594, 467] width 349 height 33
select select "secondary"
click at [420, 451] on select "Primary Secondary Tertiary Fourth Fifth" at bounding box center [594, 467] width 349 height 33
drag, startPoint x: 1085, startPoint y: 688, endPoint x: 1150, endPoint y: 616, distance: 97.0
click at [1086, 688] on span "Update Entry" at bounding box center [1082, 698] width 91 height 20
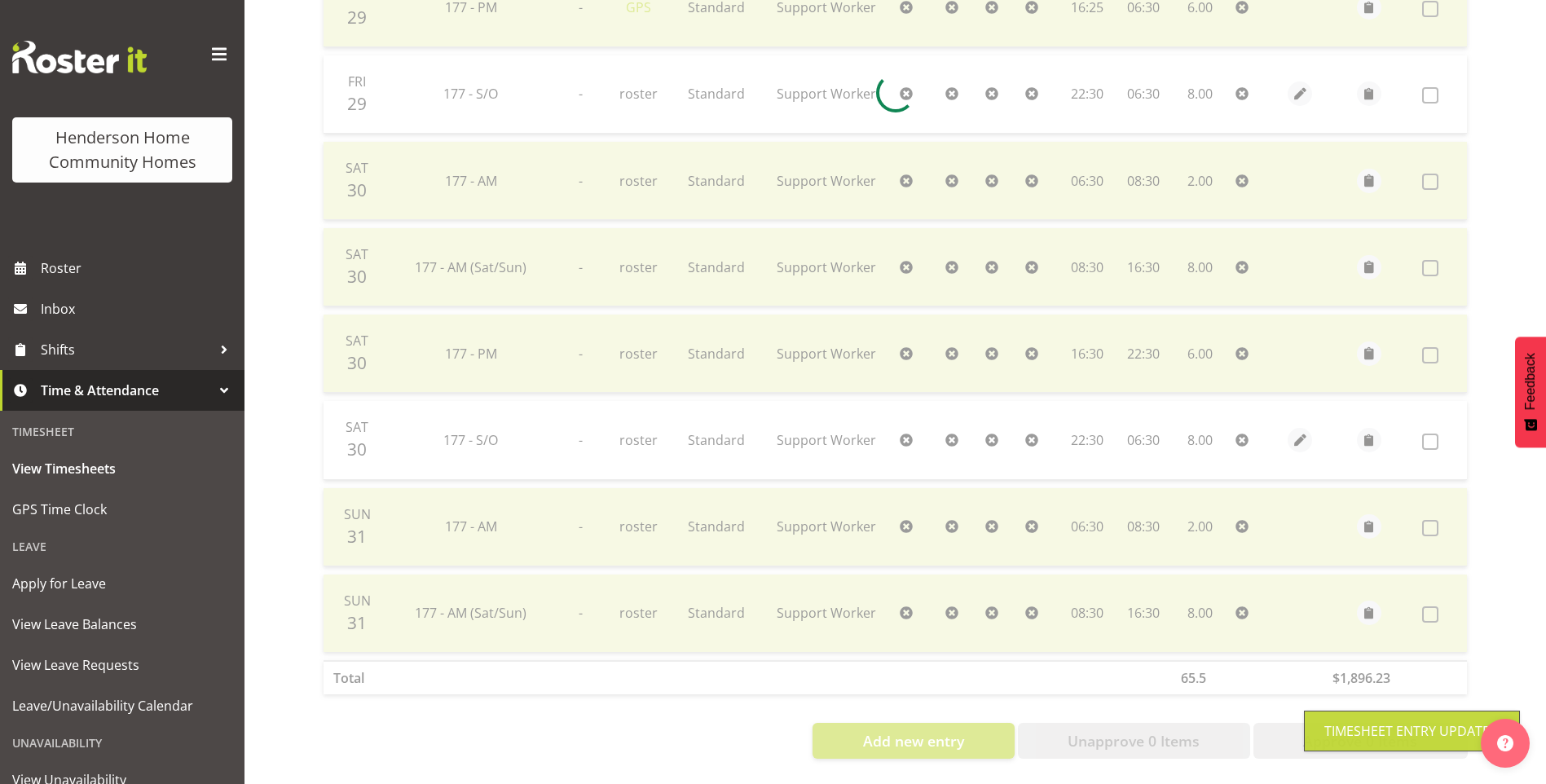
click at [1301, 426] on div "August 25th - August 31st 2025 Pay Period Select which pay period you would lik…" at bounding box center [895, 88] width 1145 height 1341
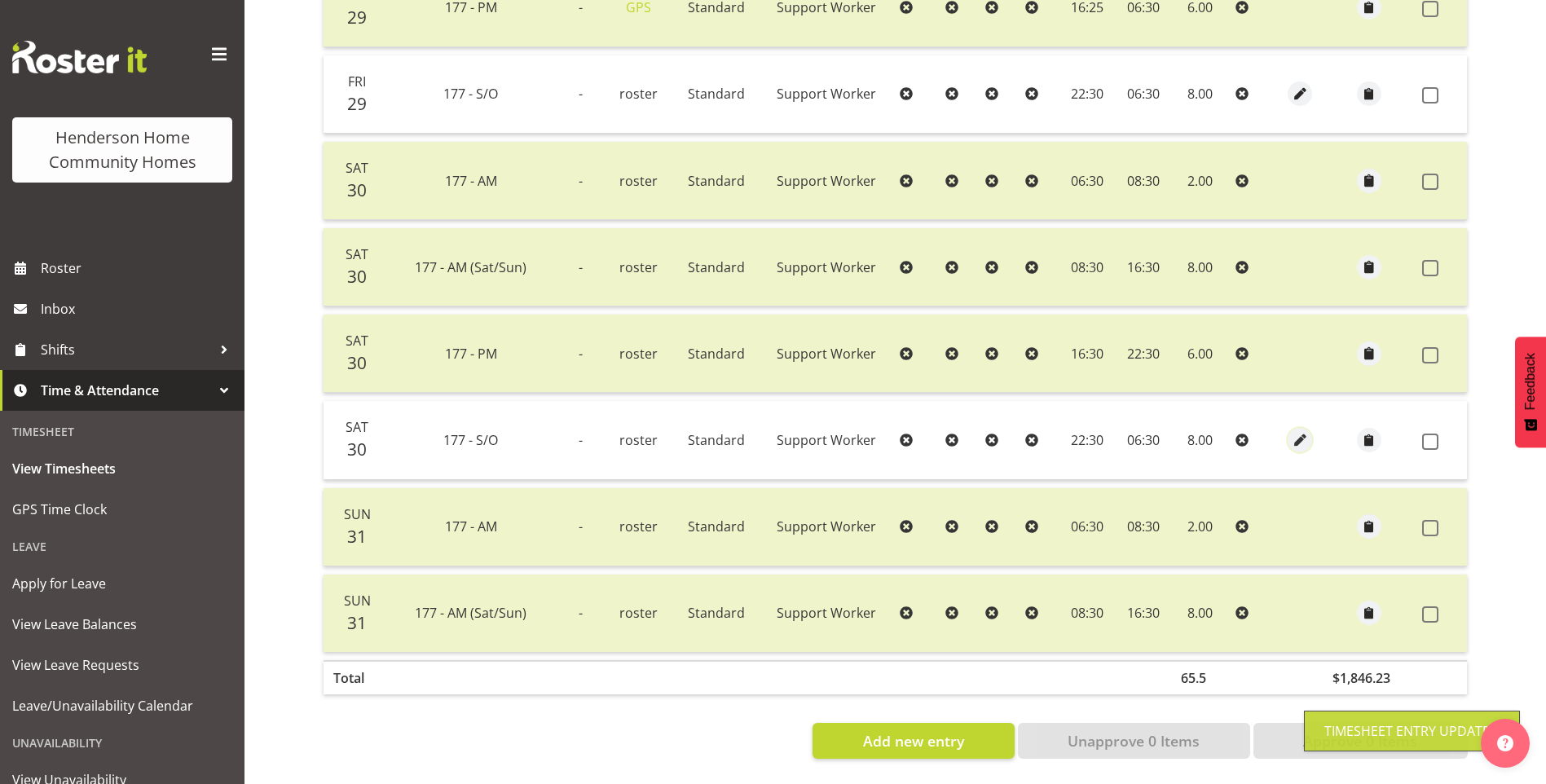
click at [1301, 432] on span "button" at bounding box center [1300, 441] width 19 height 19
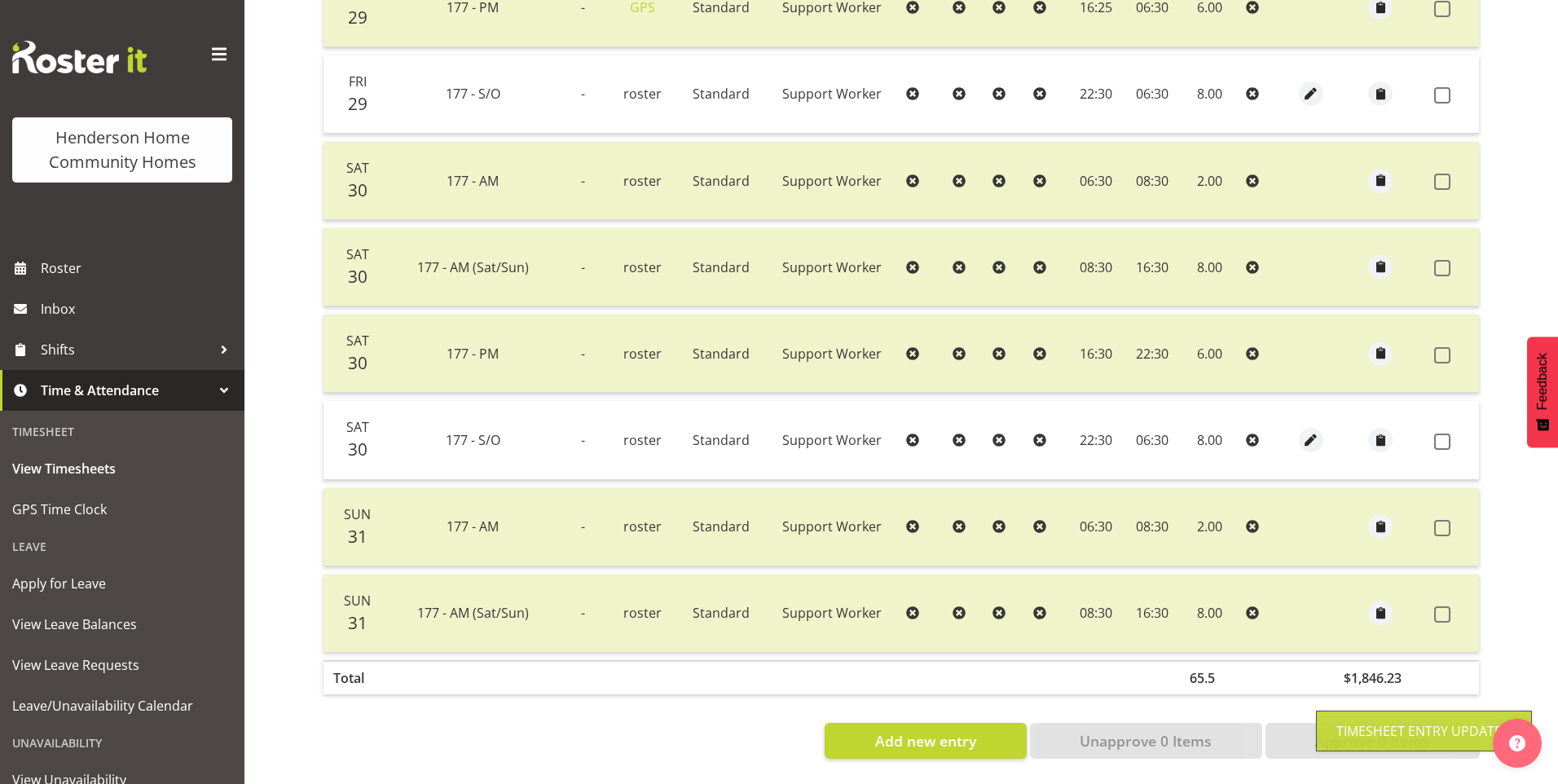
select select "Standard"
select select "748"
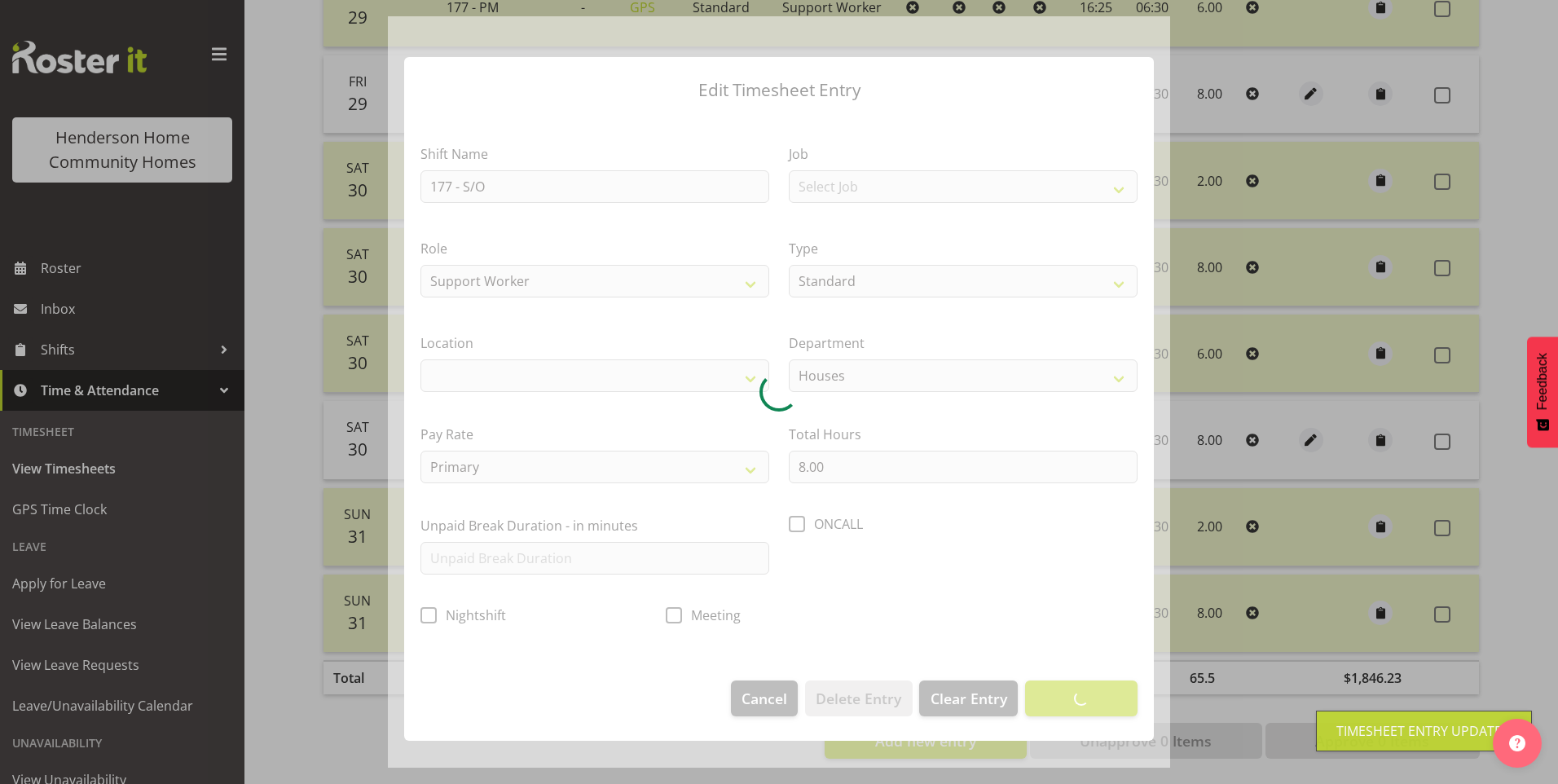
select select
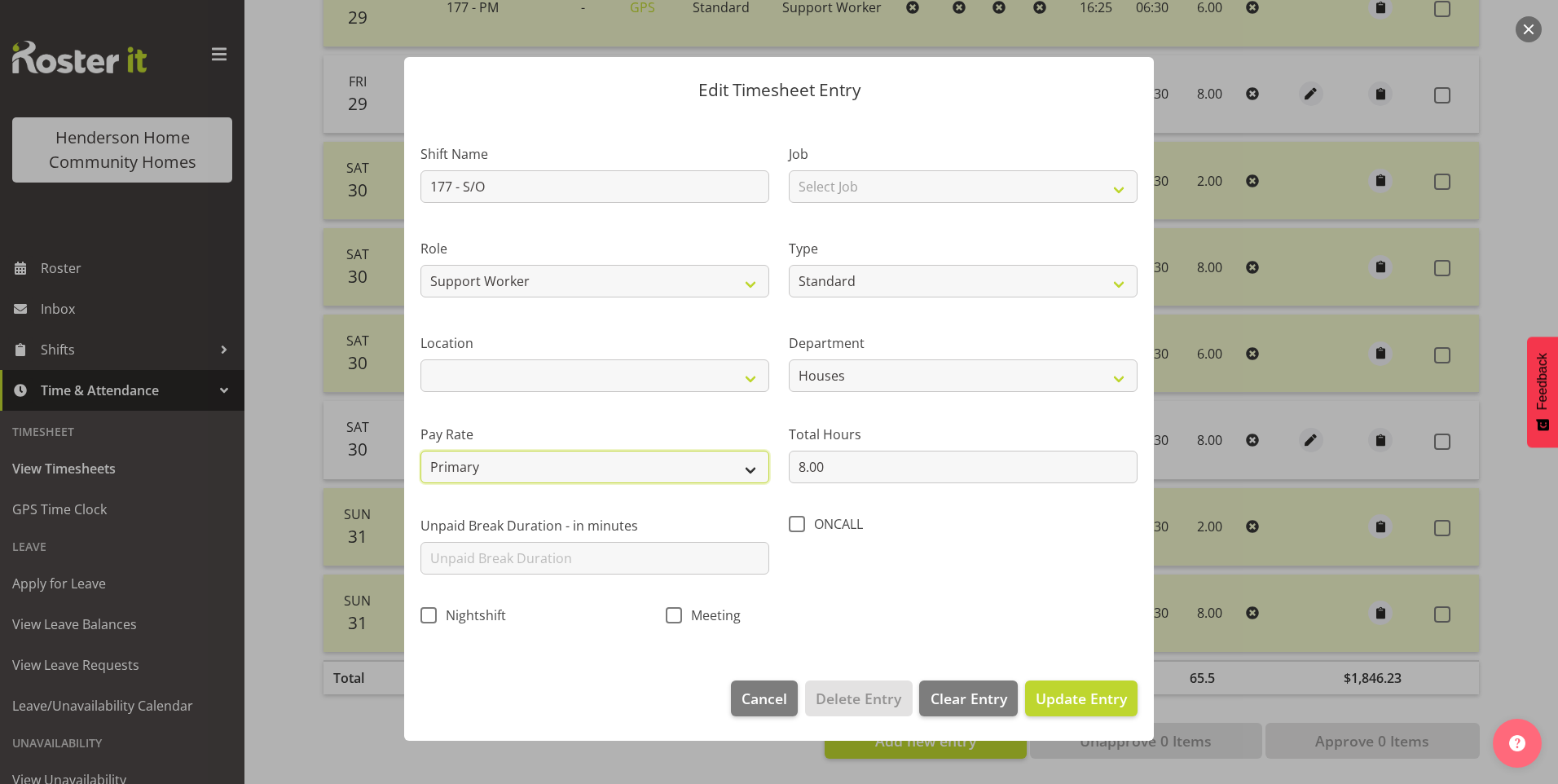
click at [496, 460] on select "Primary Secondary Tertiary Fourth Fifth" at bounding box center [594, 467] width 349 height 33
select select "secondary"
click at [420, 451] on select "Primary Secondary Tertiary Fourth Fifth" at bounding box center [594, 467] width 349 height 33
click at [1087, 690] on span "Update Entry" at bounding box center [1082, 698] width 91 height 20
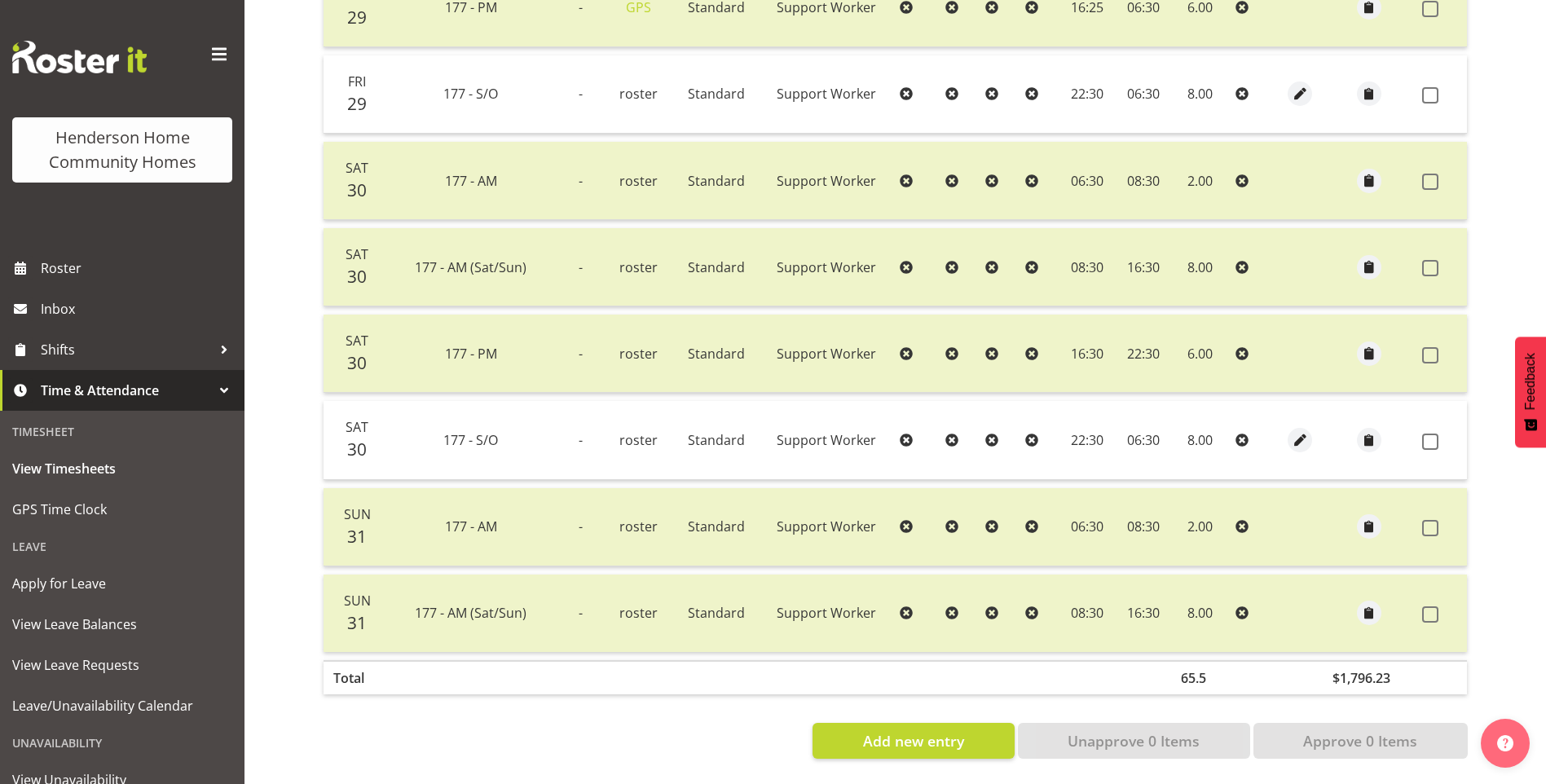
click at [1427, 87] on span at bounding box center [1431, 96] width 17 height 17
checkbox input "true"
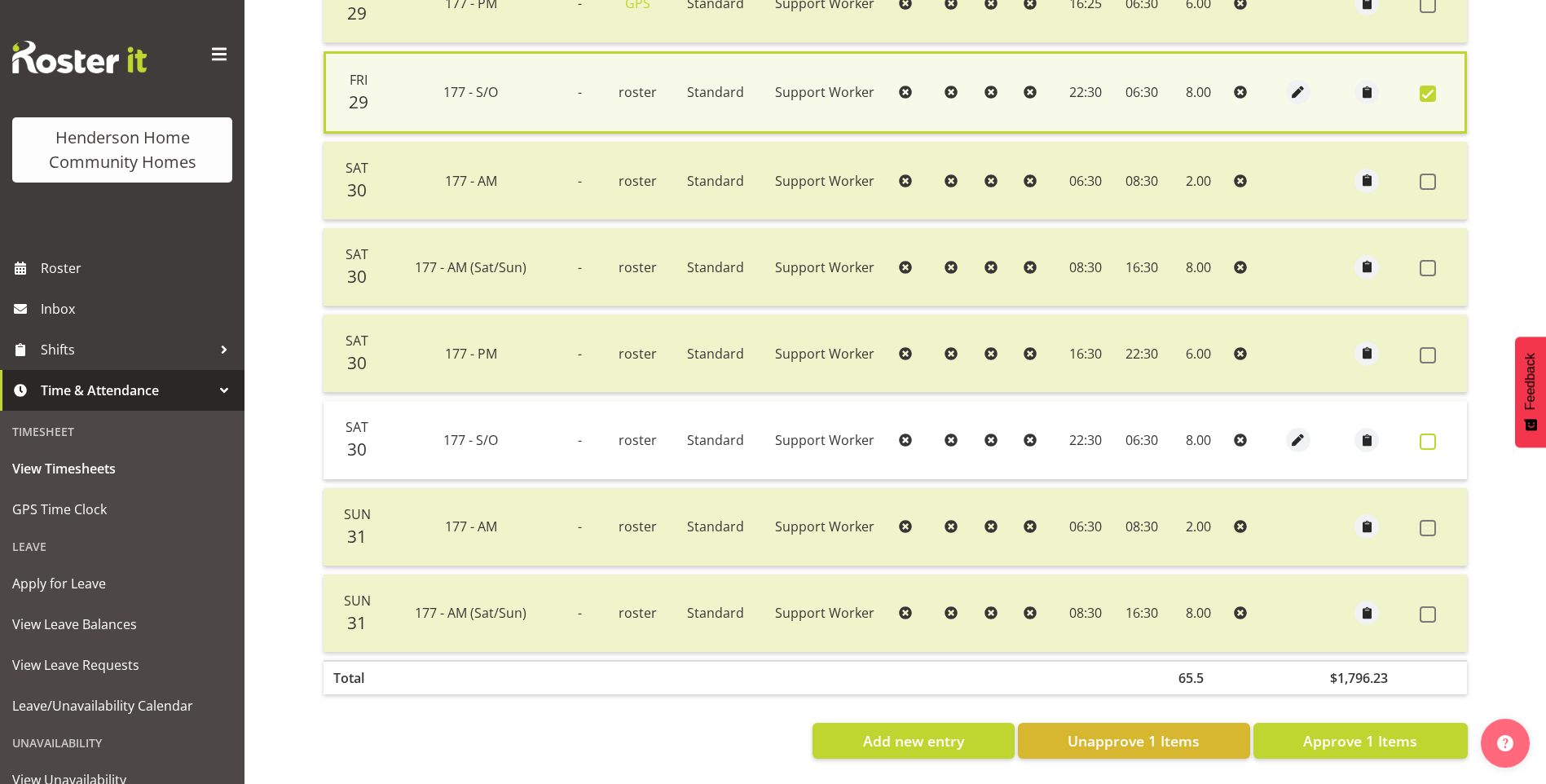
click at [1420, 436] on span at bounding box center [1428, 442] width 17 height 17
checkbox input "true"
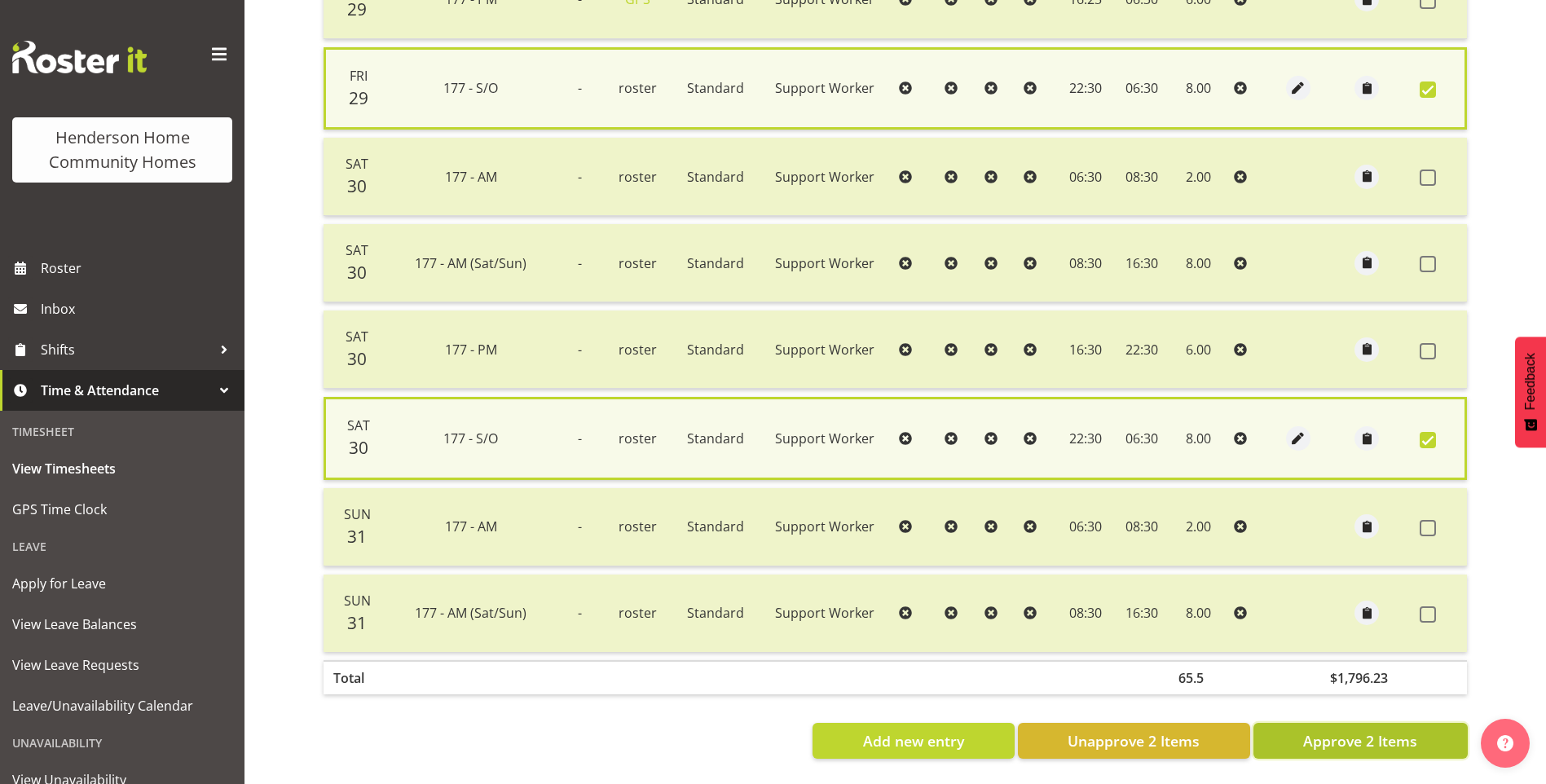
click at [1386, 738] on span "Approve 2 Items" at bounding box center [1360, 740] width 114 height 21
checkbox input "false"
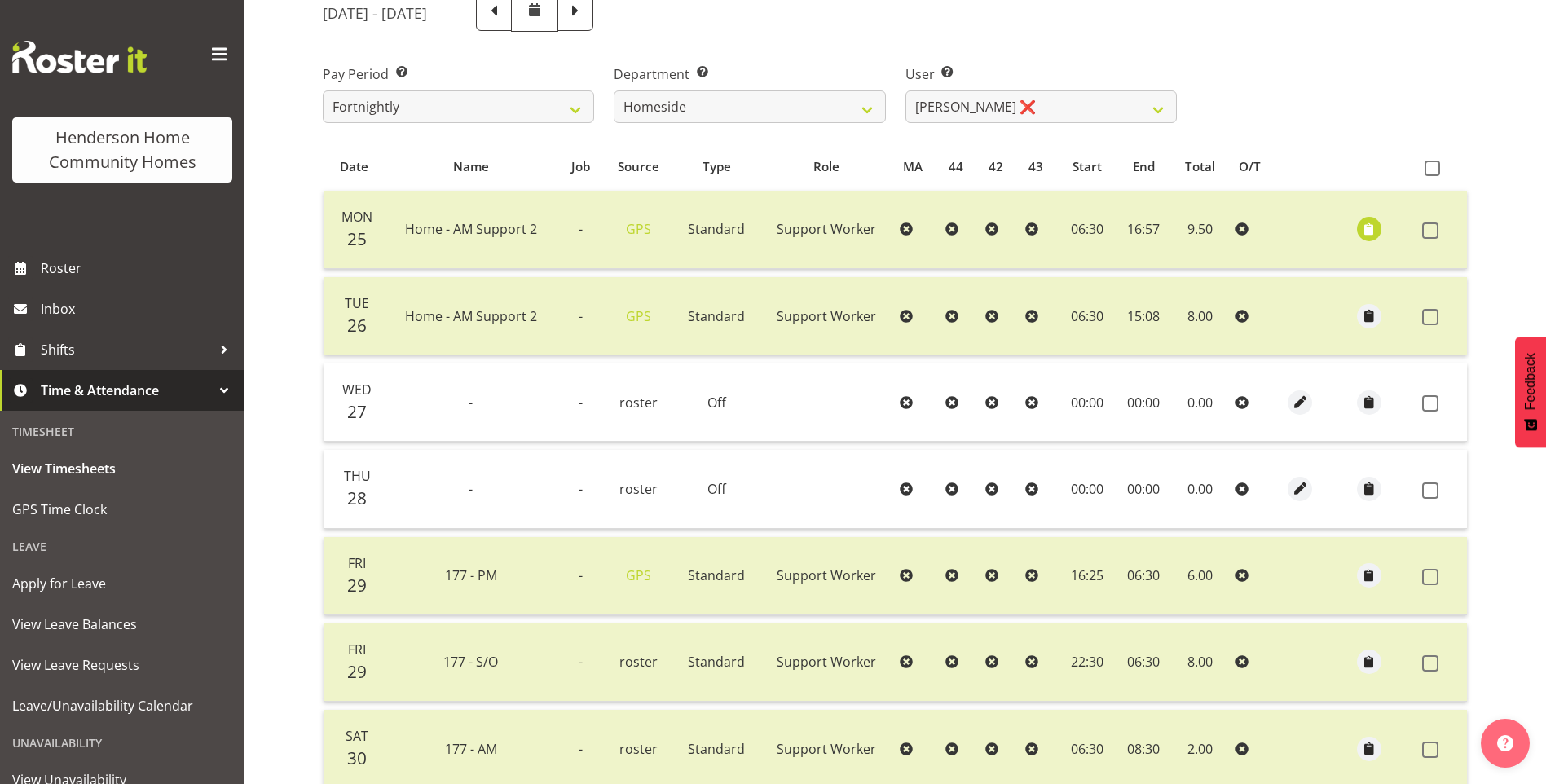
scroll to position [67, 0]
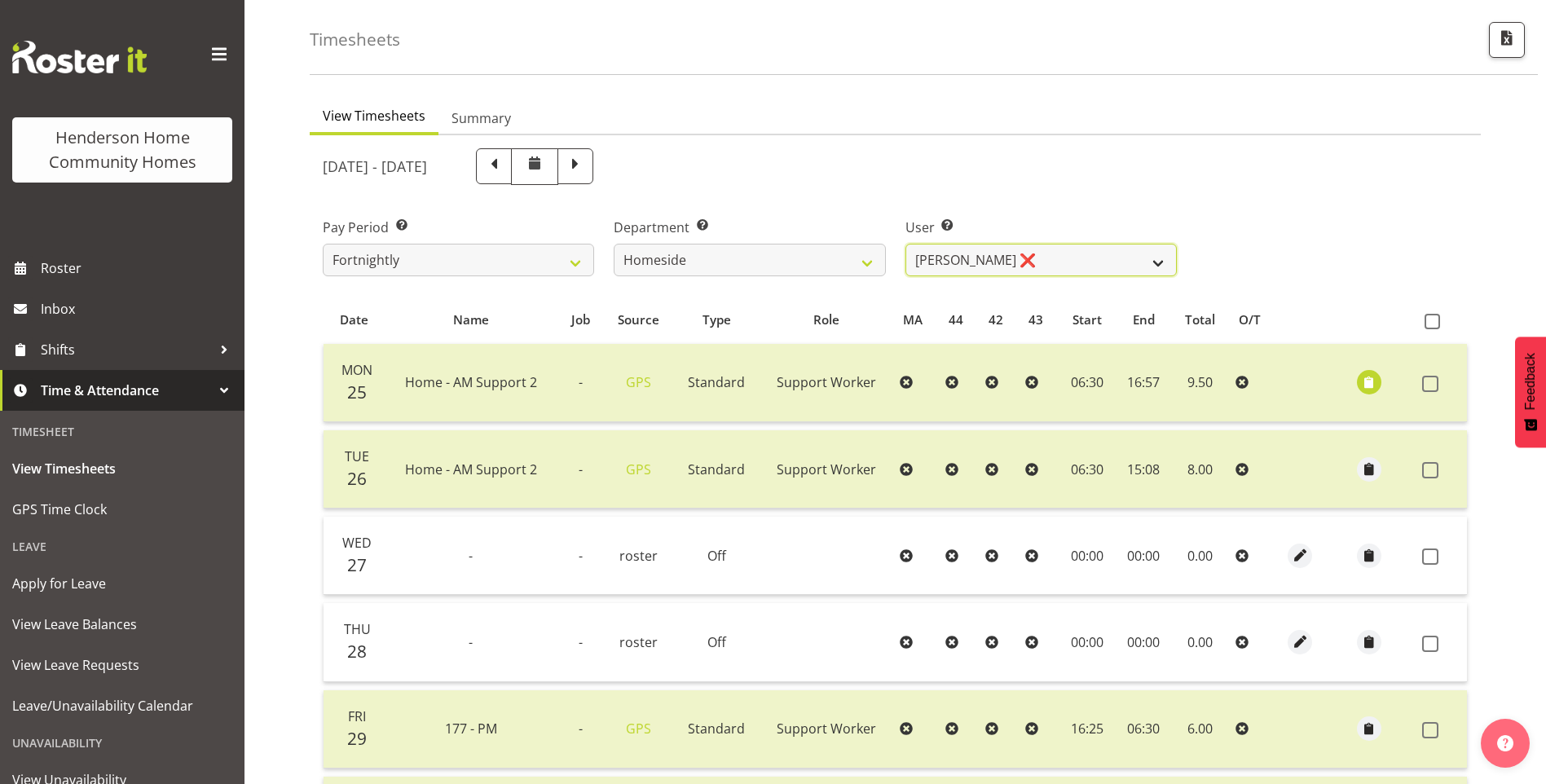
click at [965, 264] on select "Asiasiga Vili ❌ Billie-Rose Dunlop ❌ Brijesh (BK) Kachhadiya ❌ Cheenee Vargas ❌…" at bounding box center [1041, 259] width 272 height 33
select select "10523"
click at [905, 244] on select "Asiasiga Vili ❌ Billie-Rose Dunlop ❌ Brijesh (BK) Kachhadiya ❌ Cheenee Vargas ❌…" at bounding box center [1041, 259] width 272 height 33
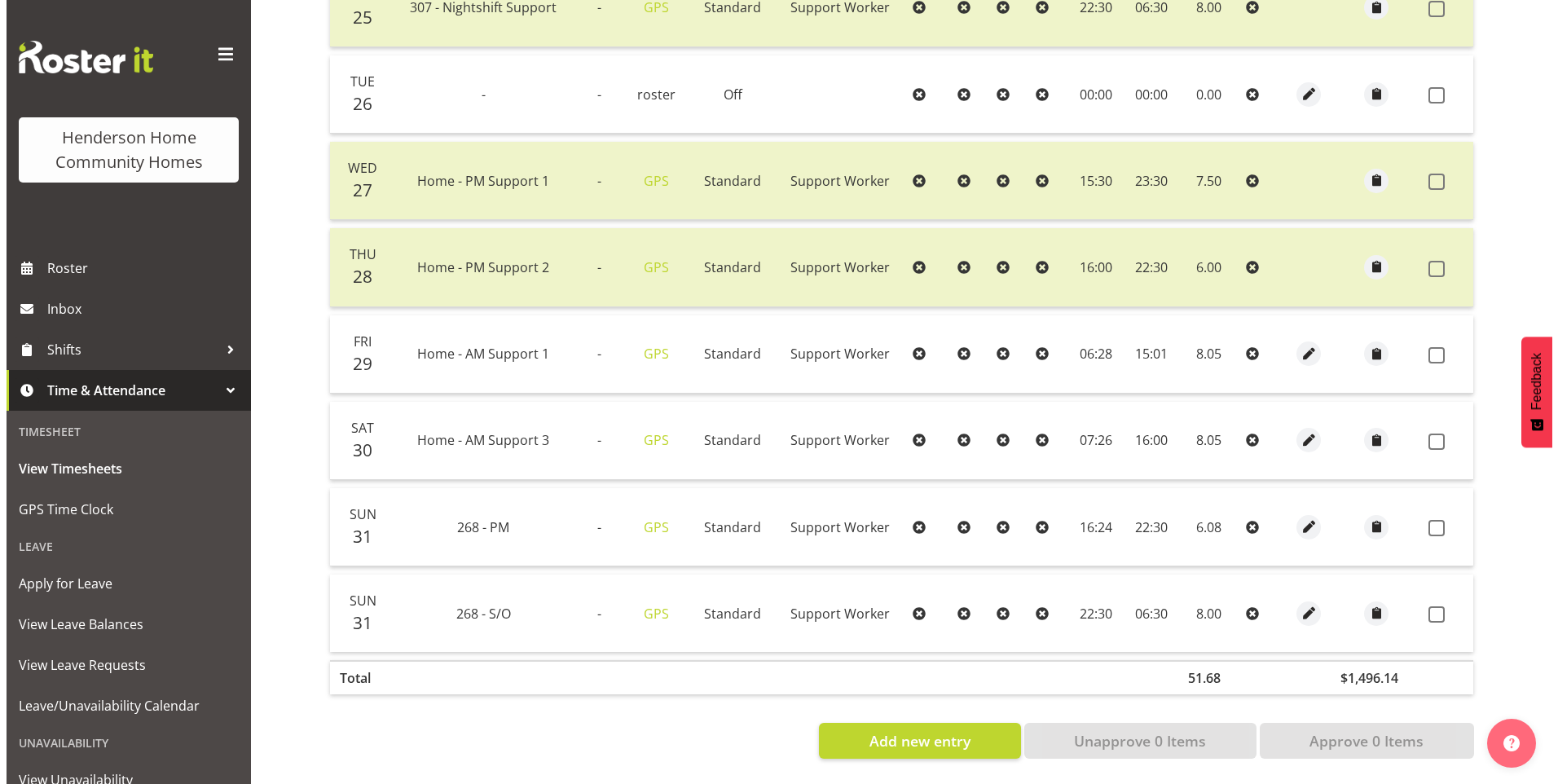
scroll to position [454, 0]
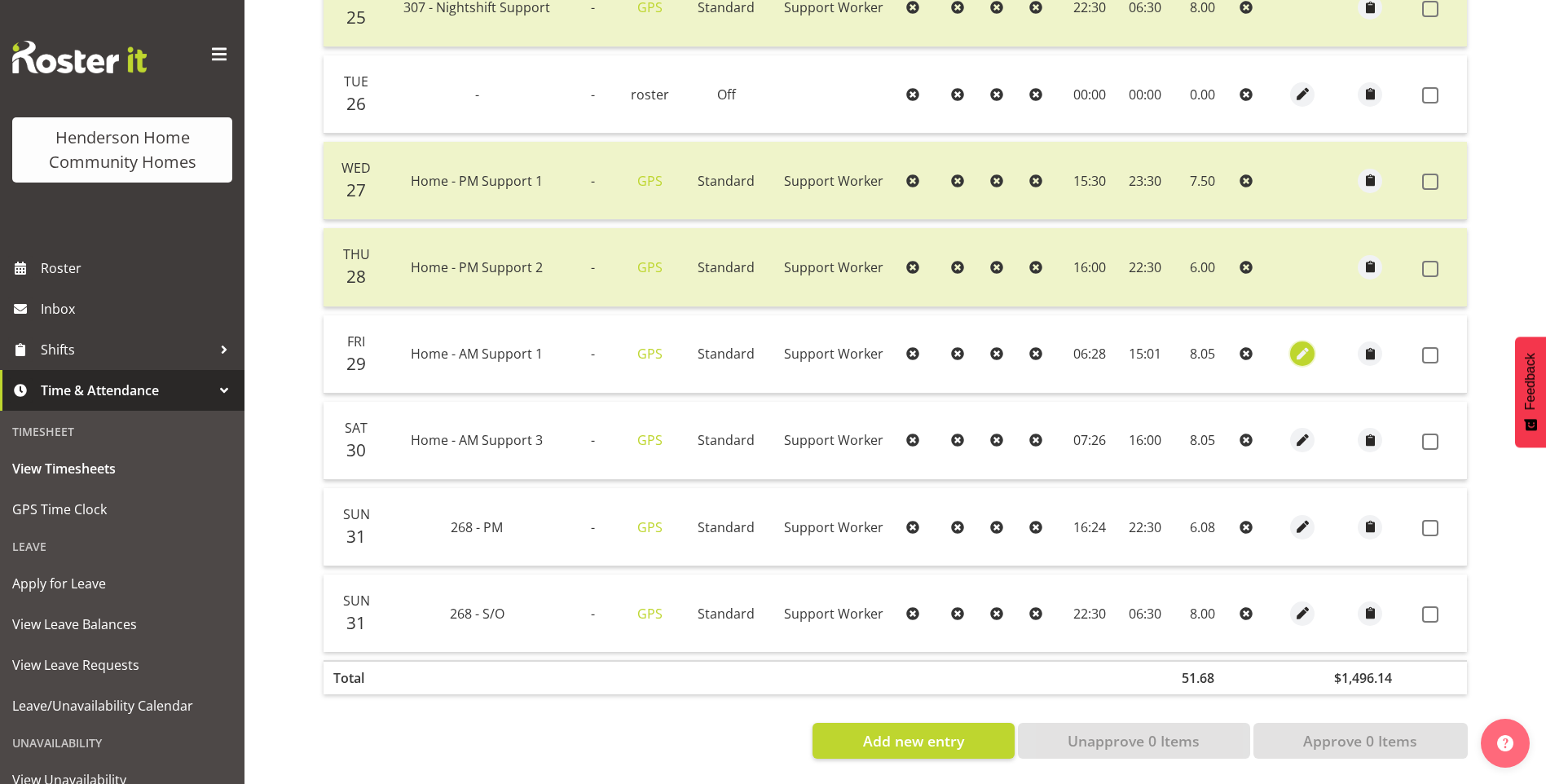
click at [1297, 345] on span "button" at bounding box center [1303, 354] width 19 height 19
select select "Standard"
select select "7"
select select "2025"
select select "6"
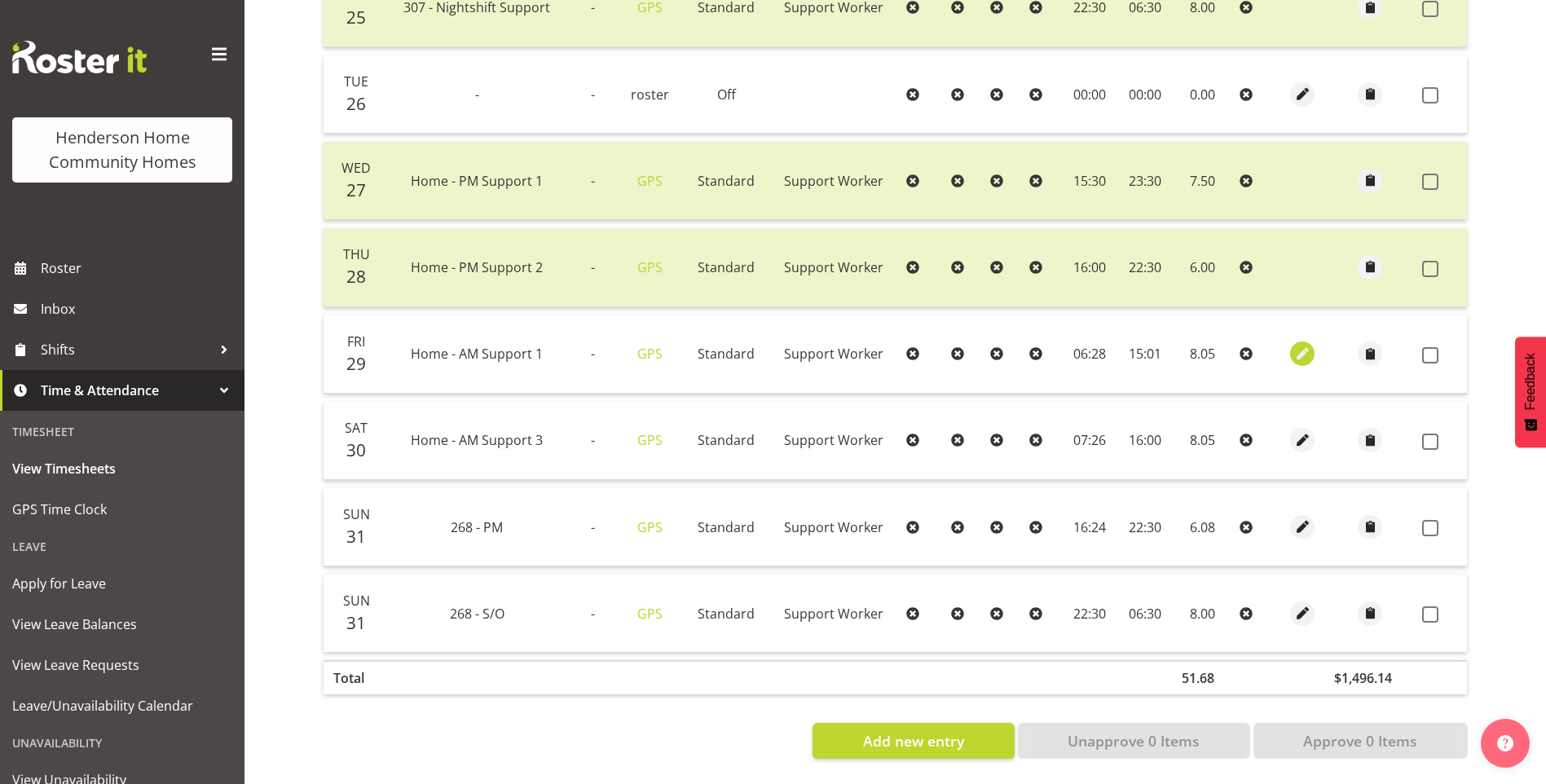
select select "28"
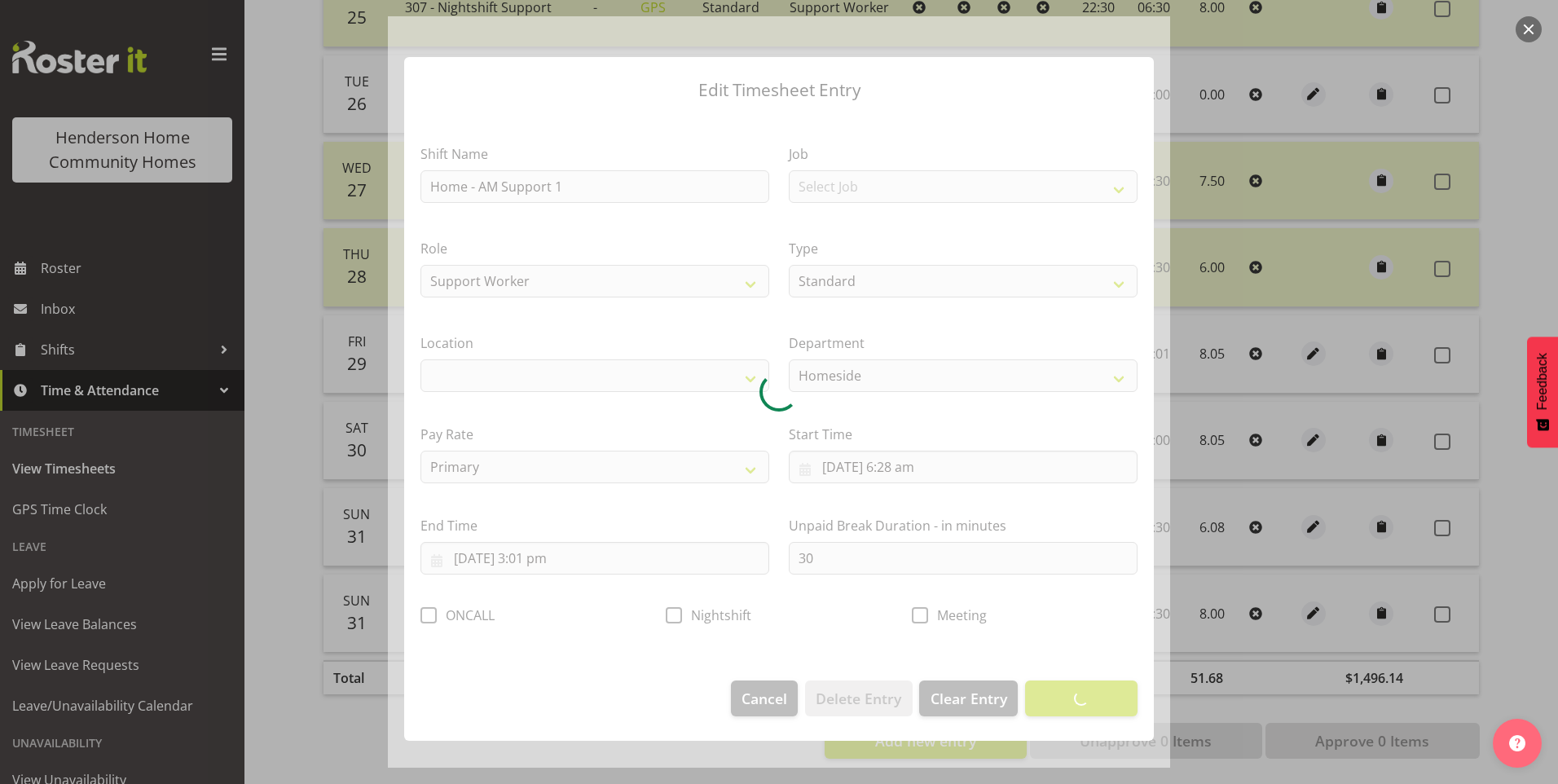
select select "1067"
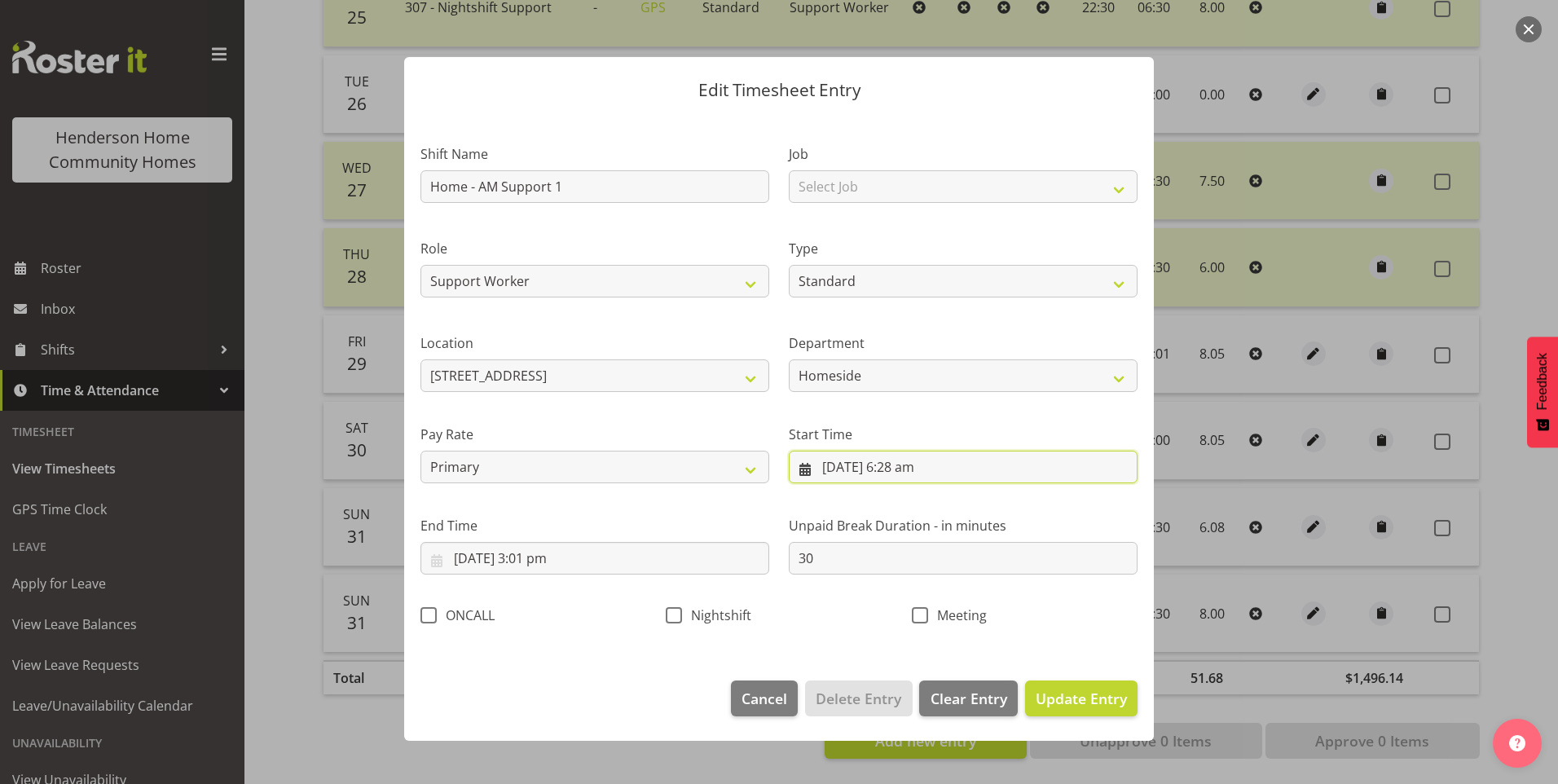
click at [925, 467] on input "29/08/2025, 6:28 am" at bounding box center [963, 467] width 349 height 33
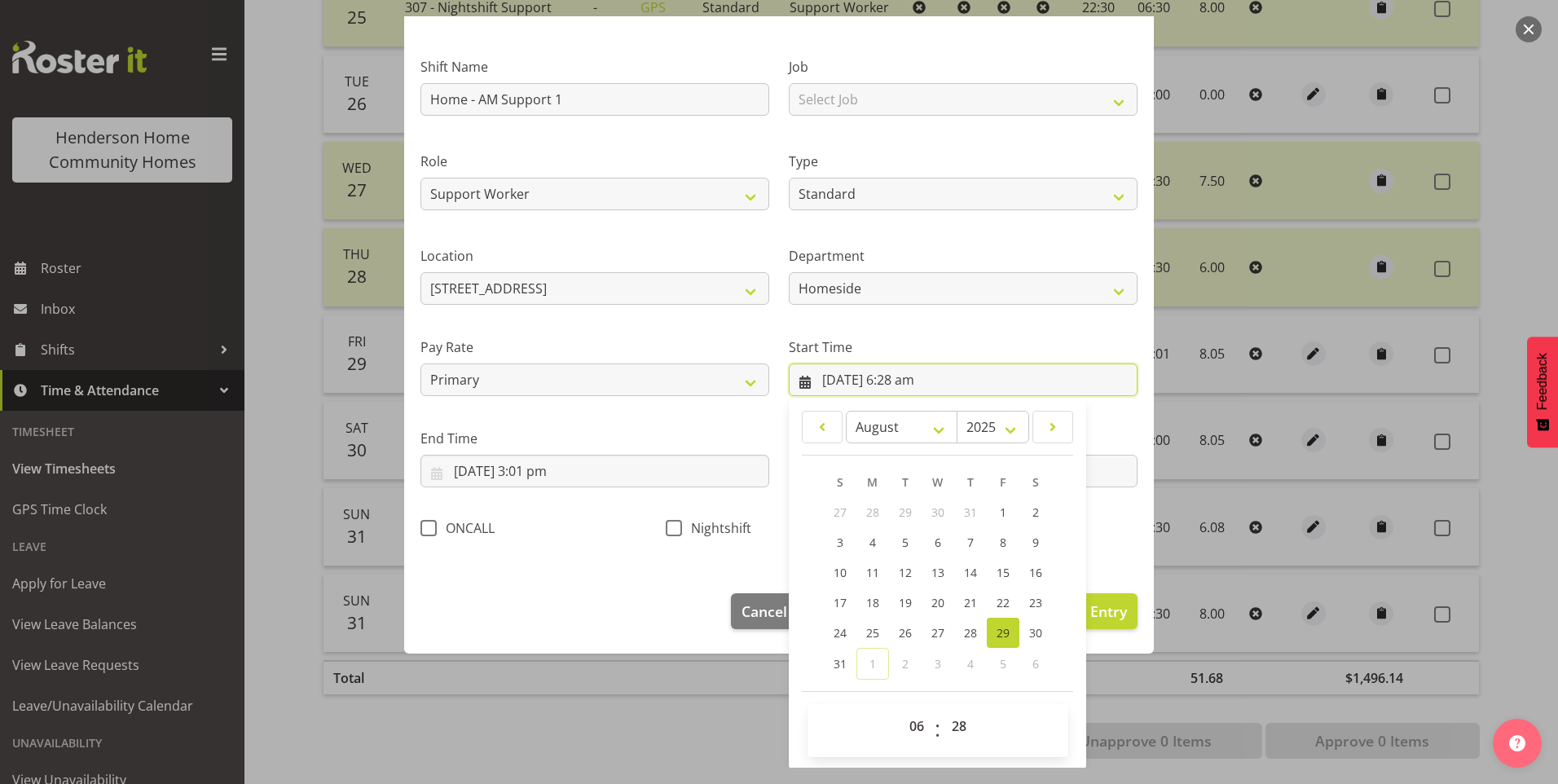
scroll to position [88, 0]
click at [955, 721] on select "00 01 02 03 04 05 06 07 08 09 10 11 12 13 14 15 16 17 18 19 20 21 22 23 24 25 2…" at bounding box center [961, 724] width 36 height 33
select select "30"
click at [943, 709] on select "00 01 02 03 04 05 06 07 08 09 10 11 12 13 14 15 16 17 18 19 20 21 22 23 24 25 2…" at bounding box center [961, 724] width 36 height 33
type input "29/08/2025, 6:30 am"
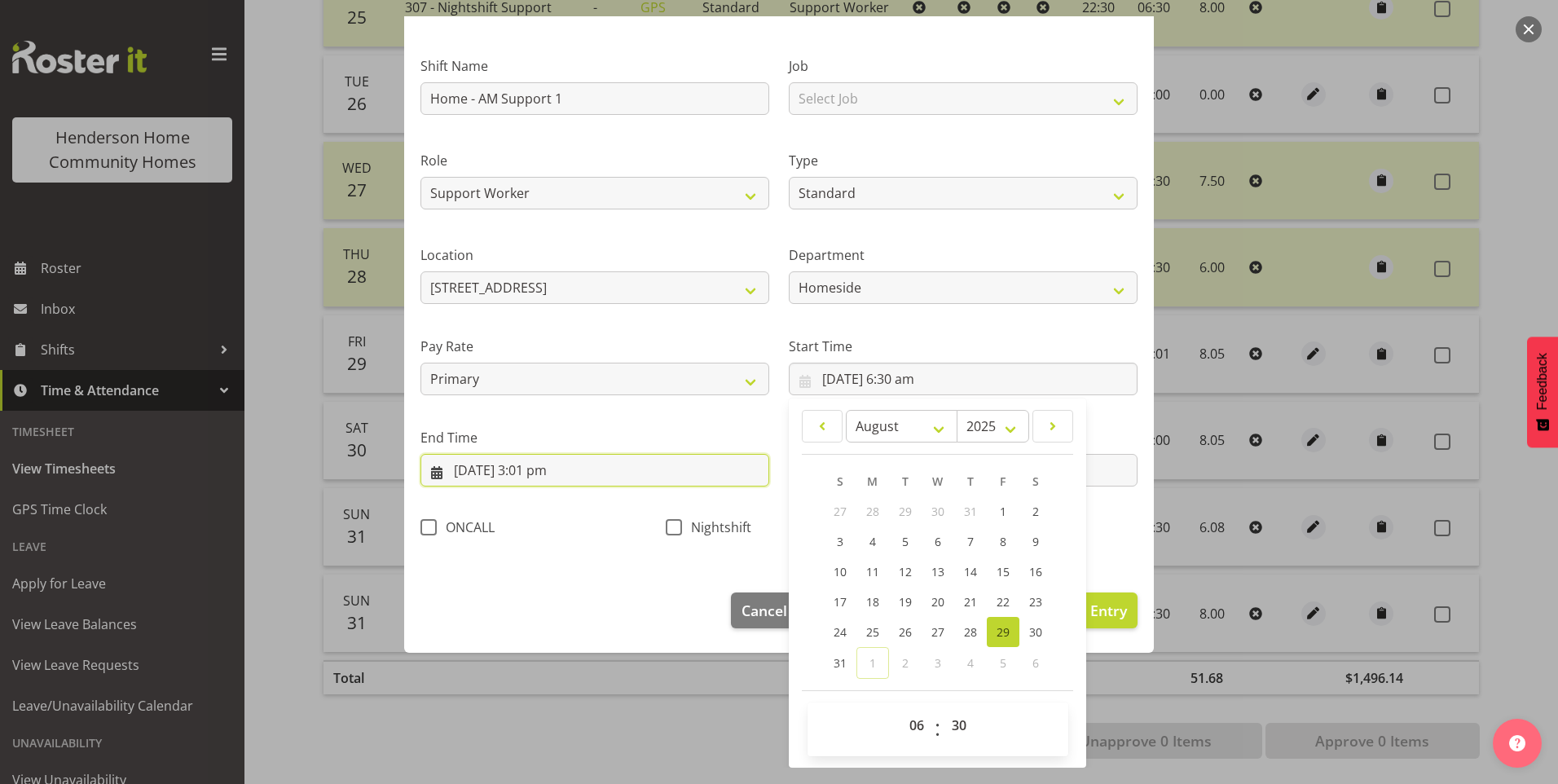
click at [555, 471] on input "29/08/2025, 3:01 pm" at bounding box center [594, 470] width 349 height 33
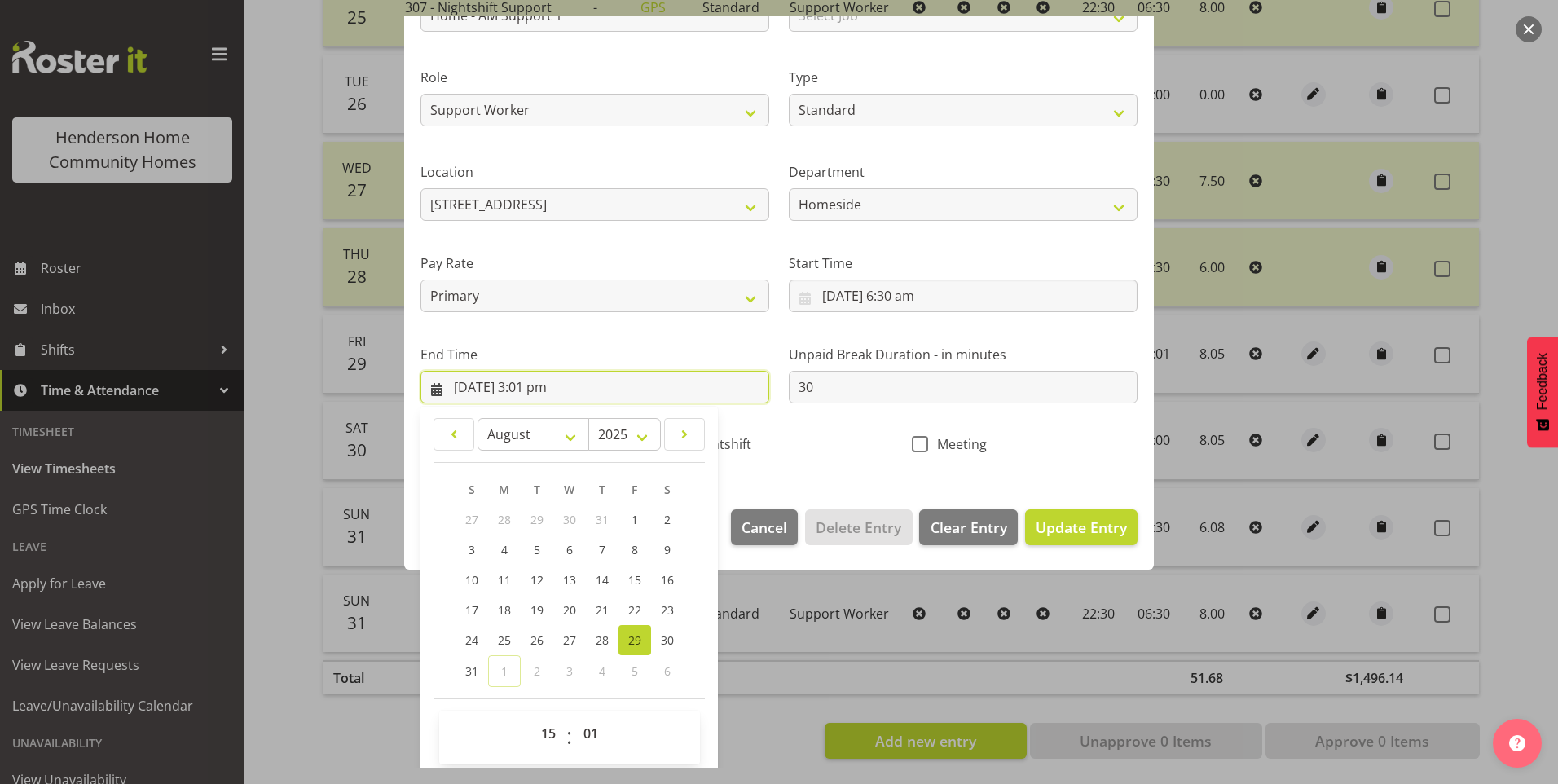
scroll to position [179, 0]
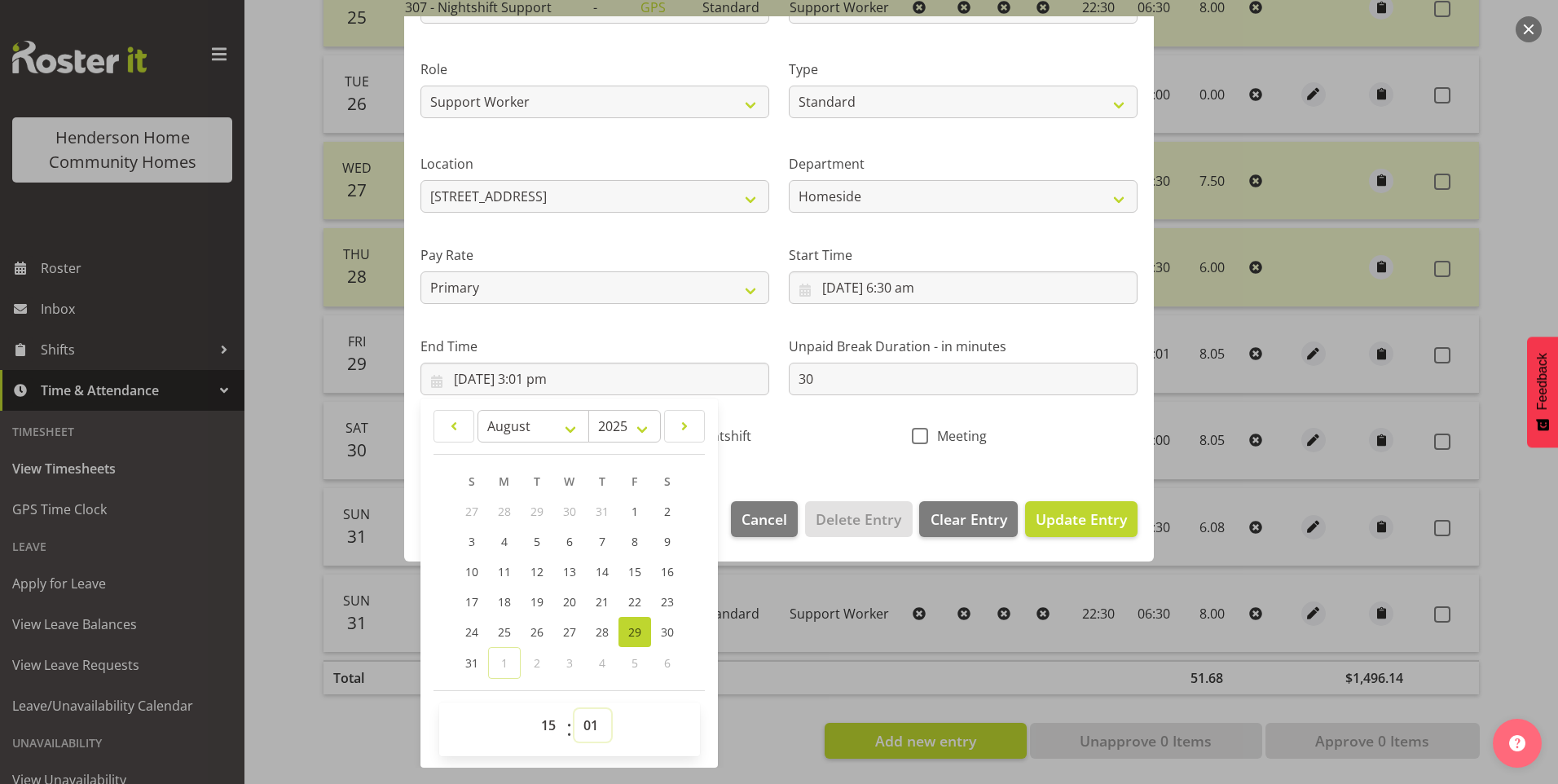
click at [591, 722] on select "00 01 02 03 04 05 06 07 08 09 10 11 12 13 14 15 16 17 18 19 20 21 22 23 24 25 2…" at bounding box center [593, 724] width 36 height 33
select select "0"
click at [575, 709] on select "00 01 02 03 04 05 06 07 08 09 10 11 12 13 14 15 16 17 18 19 20 21 22 23 24 25 2…" at bounding box center [593, 724] width 36 height 33
type input "29/08/2025, 3:00 pm"
click at [1073, 519] on span "Update Entry" at bounding box center [1082, 519] width 91 height 20
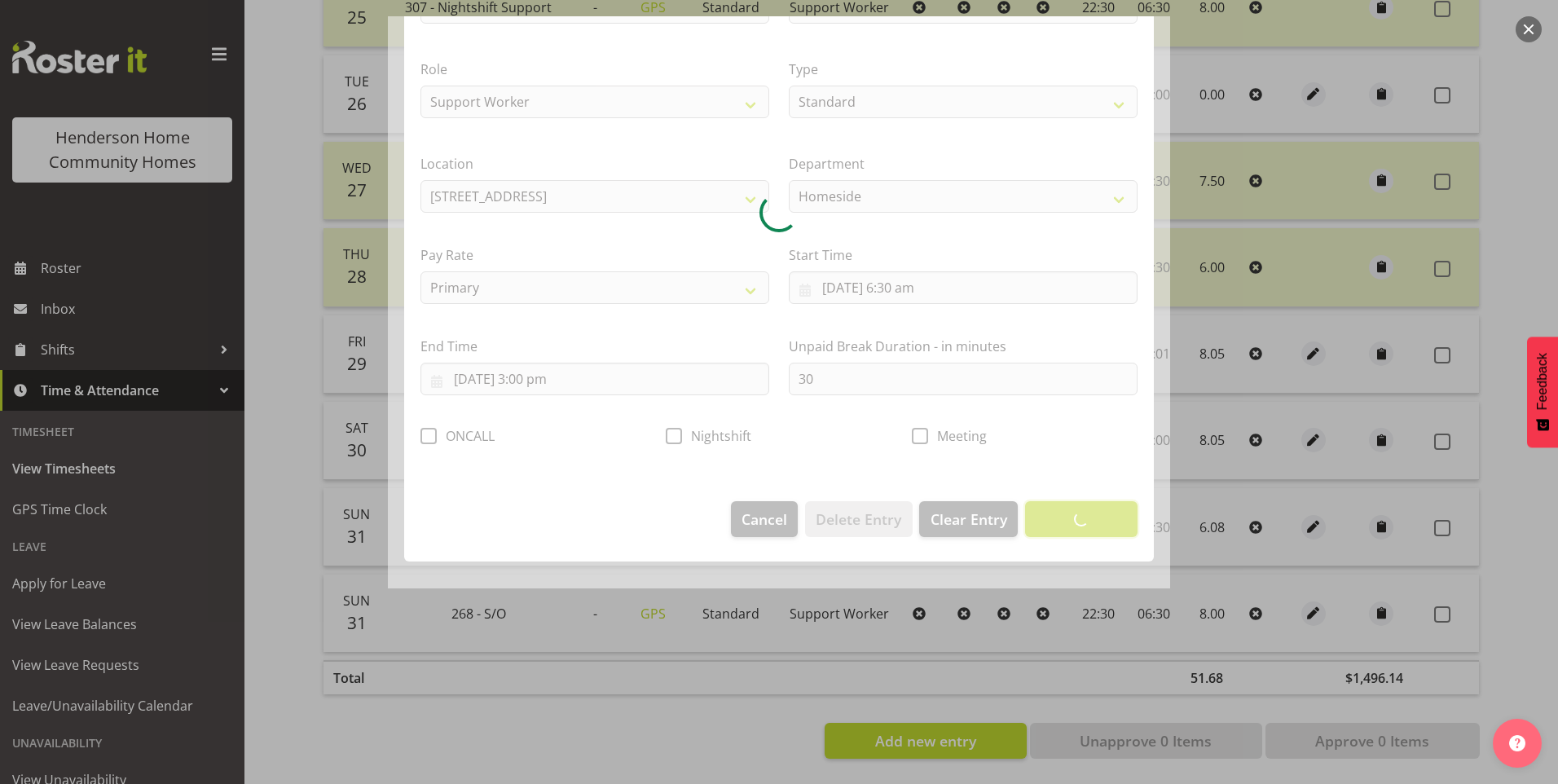
scroll to position [0, 0]
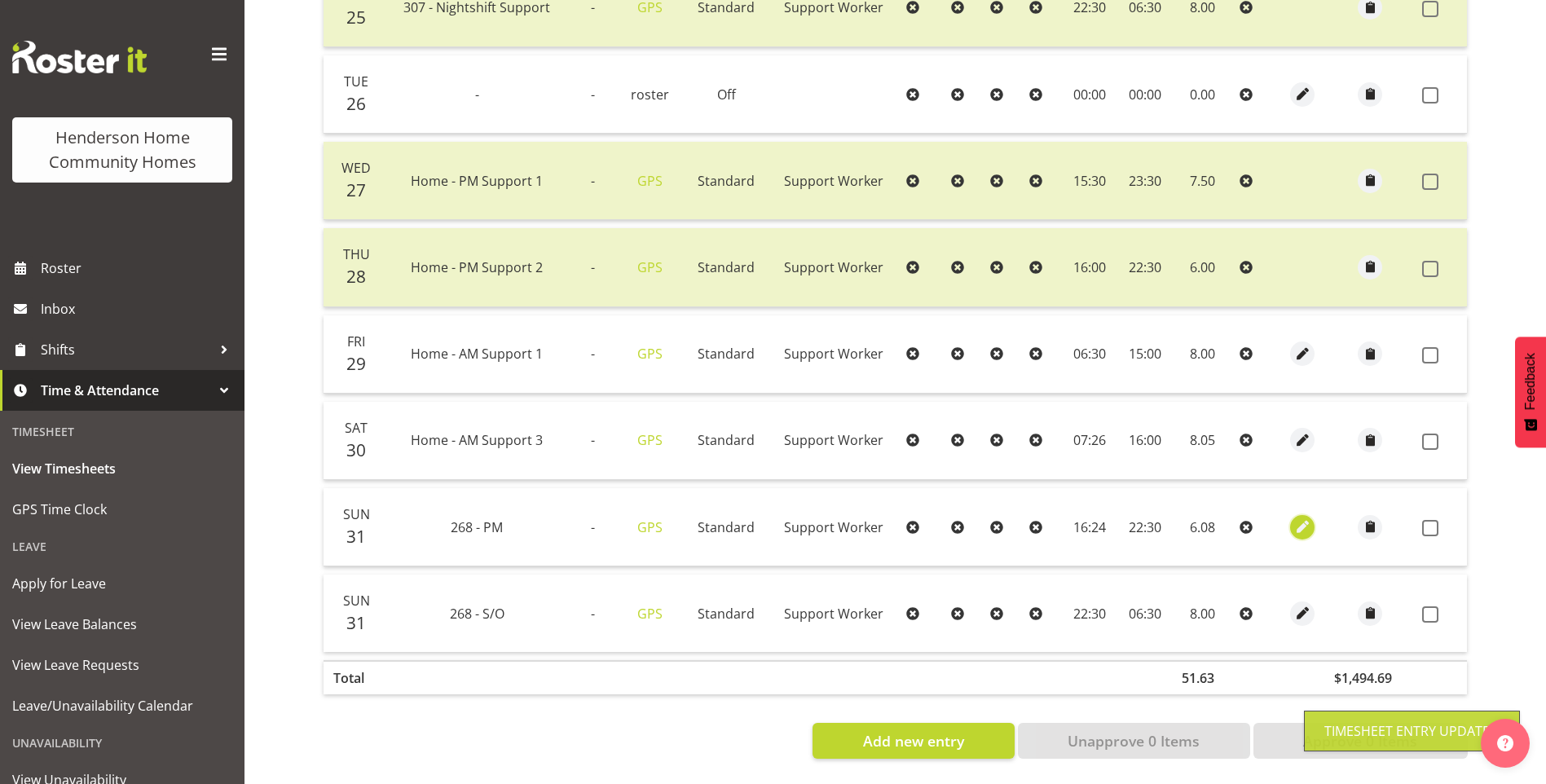
click at [1294, 517] on span "button" at bounding box center [1303, 526] width 19 height 19
select select "Standard"
select select "748"
select select "7"
select select "2025"
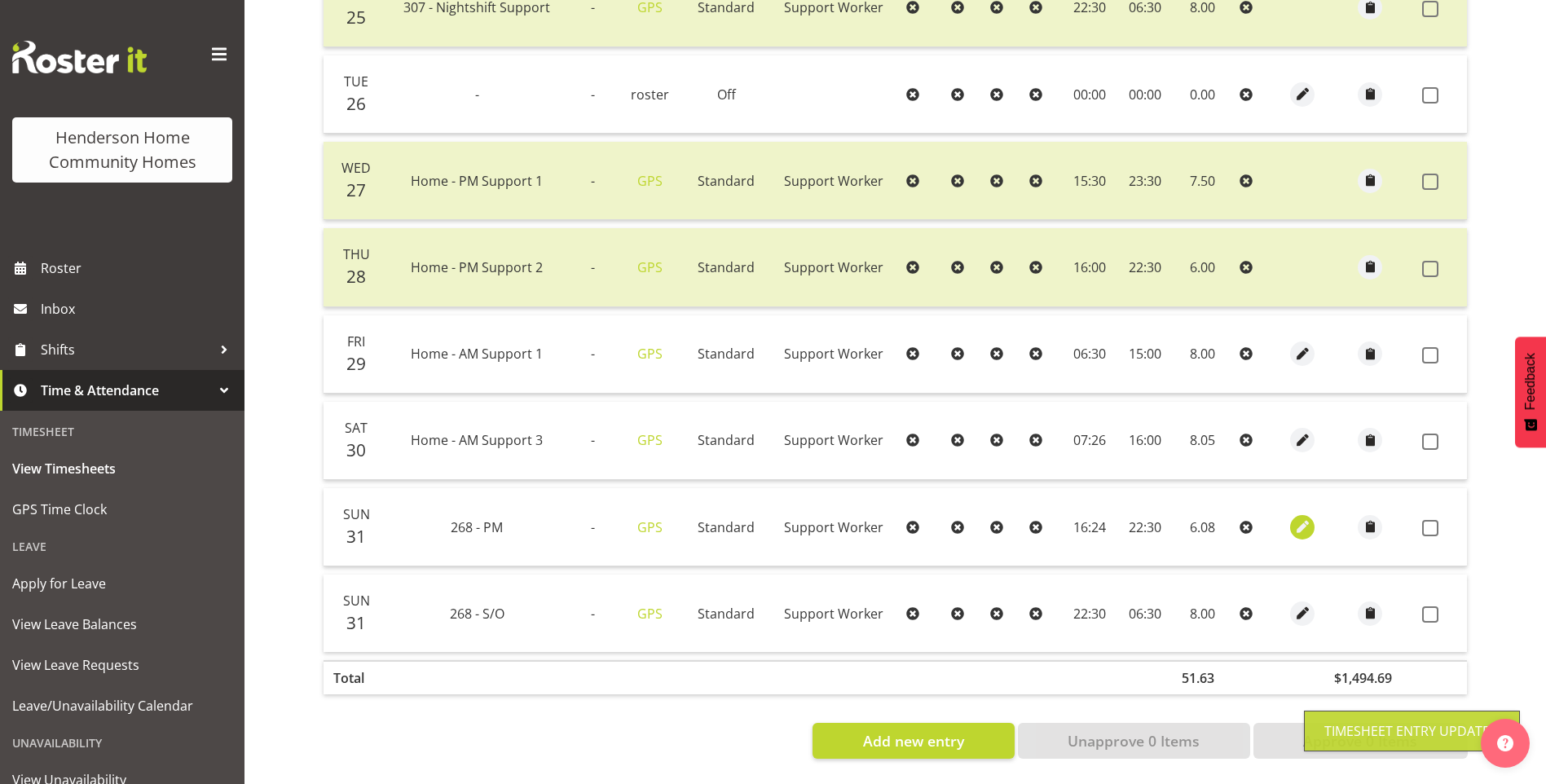
select select "16"
select select "24"
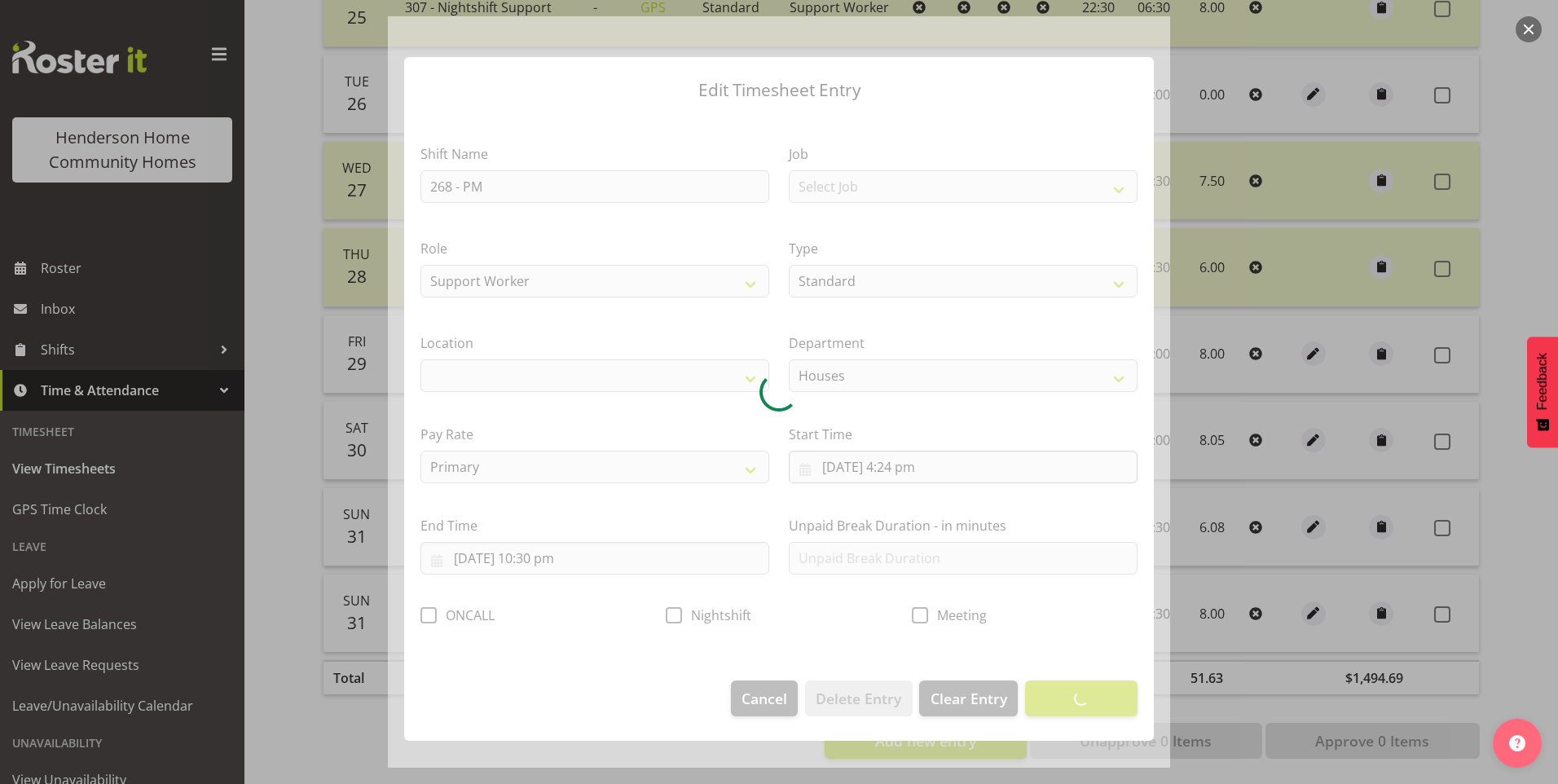
select select "1069"
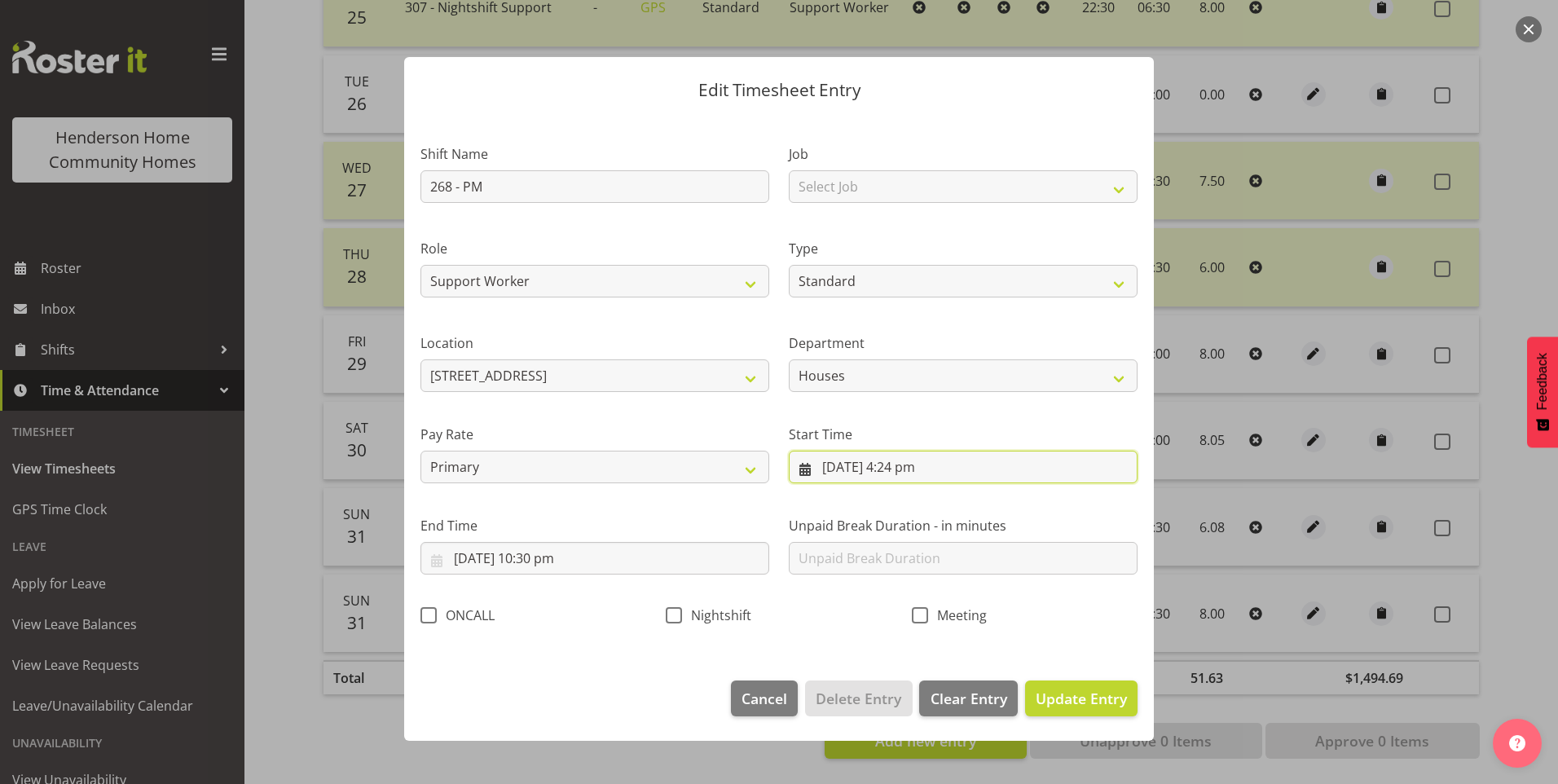
click at [927, 474] on input "31/08/2025, 4:24 pm" at bounding box center [963, 467] width 349 height 33
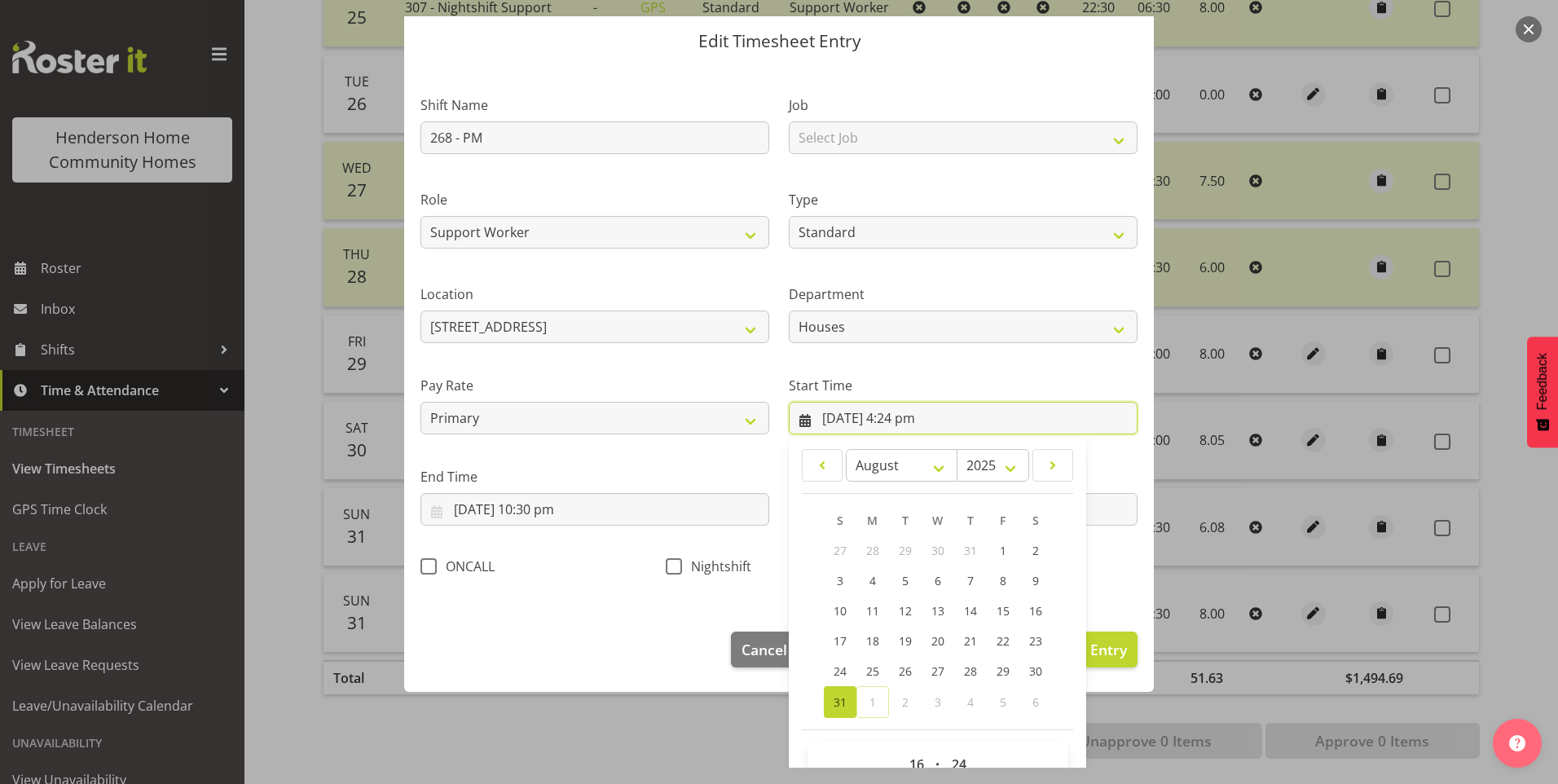
scroll to position [88, 0]
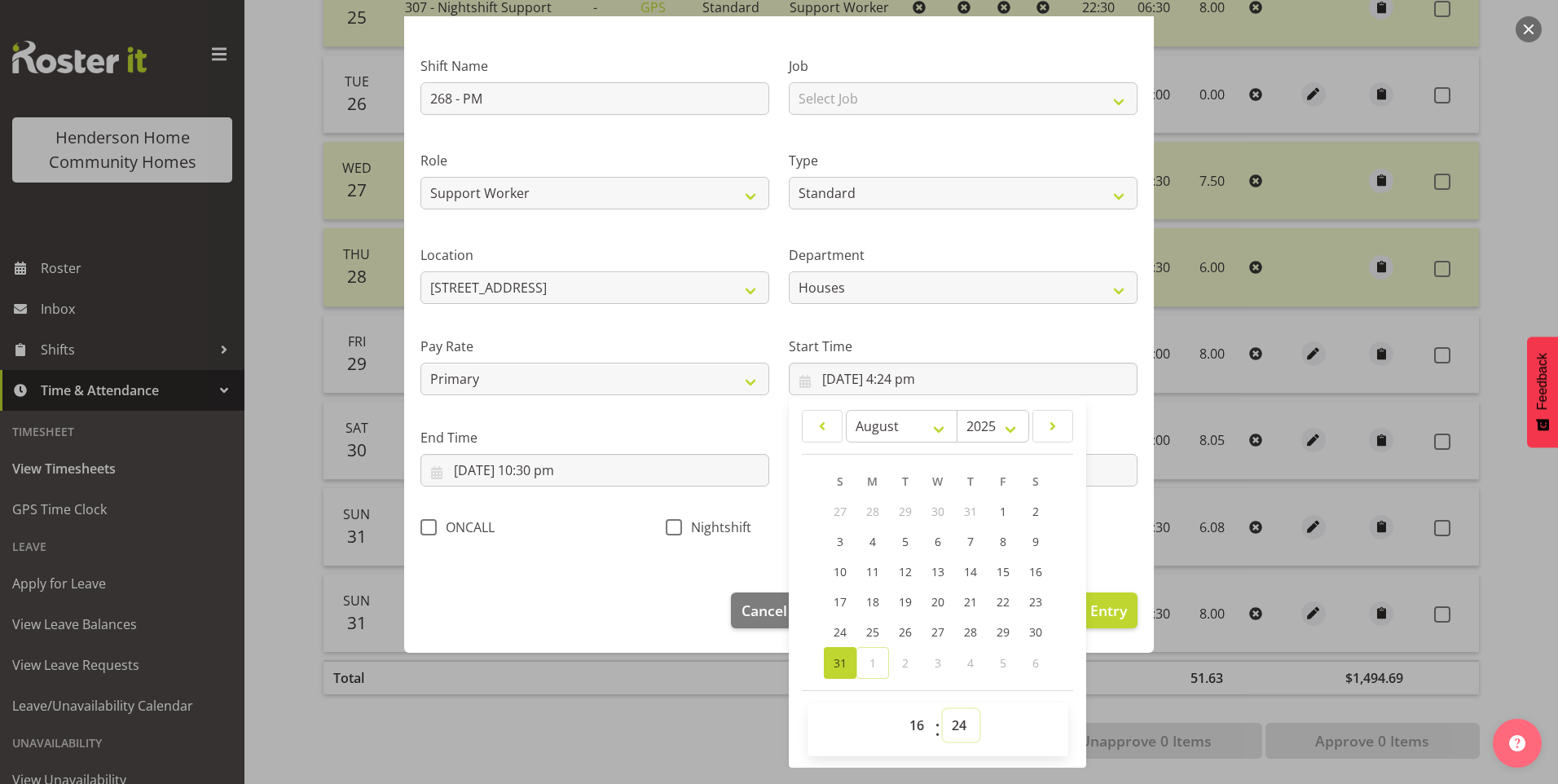
click at [956, 727] on select "00 01 02 03 04 05 06 07 08 09 10 11 12 13 14 15 16 17 18 19 20 21 22 23 24 25 2…" at bounding box center [961, 724] width 36 height 33
select select "30"
click at [943, 709] on select "00 01 02 03 04 05 06 07 08 09 10 11 12 13 14 15 16 17 18 19 20 21 22 23 24 25 2…" at bounding box center [961, 724] width 36 height 33
type input "31/08/2025, 4:30 pm"
click at [1120, 616] on button "Update Entry" at bounding box center [1081, 610] width 113 height 36
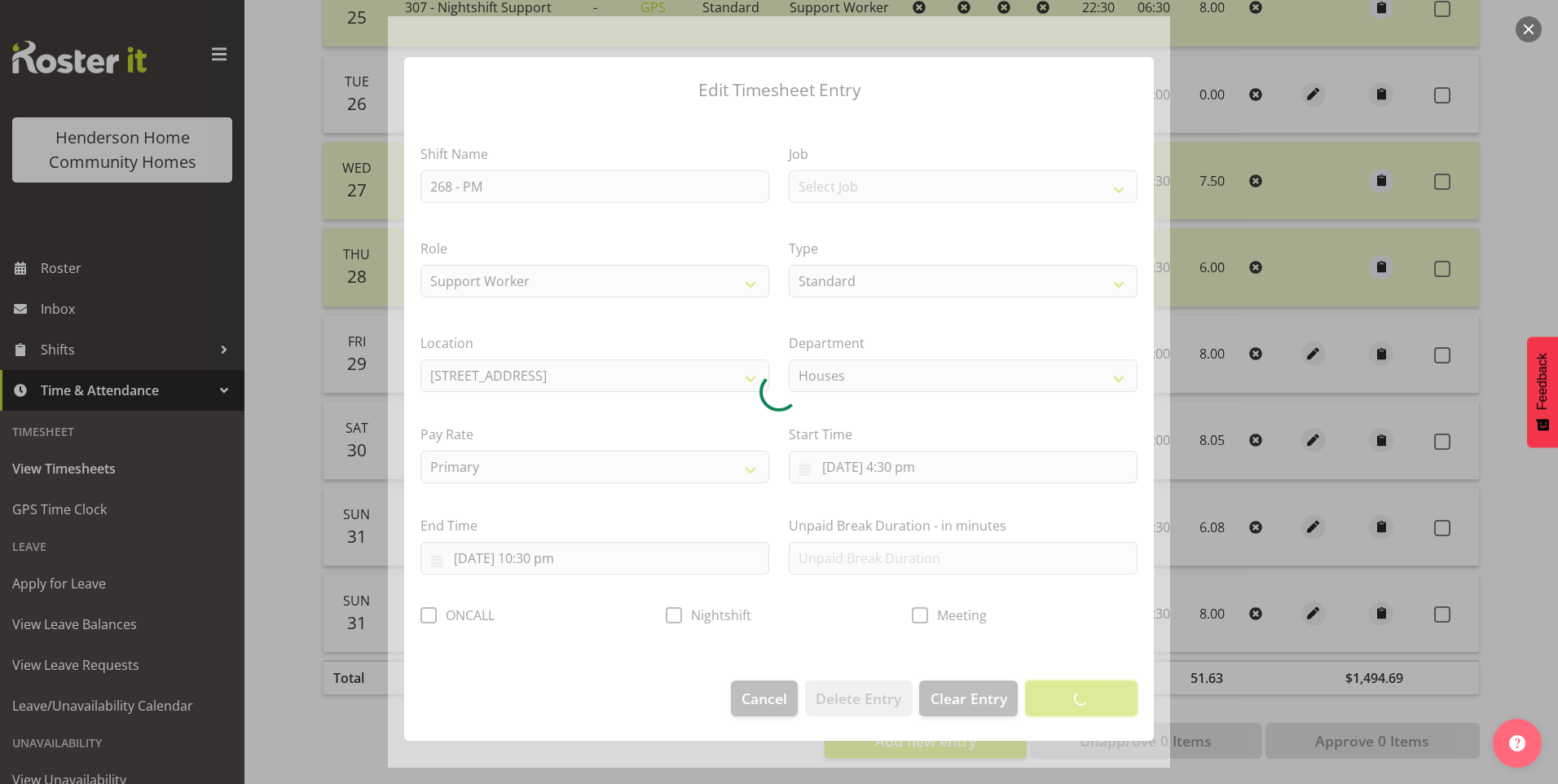
scroll to position [0, 0]
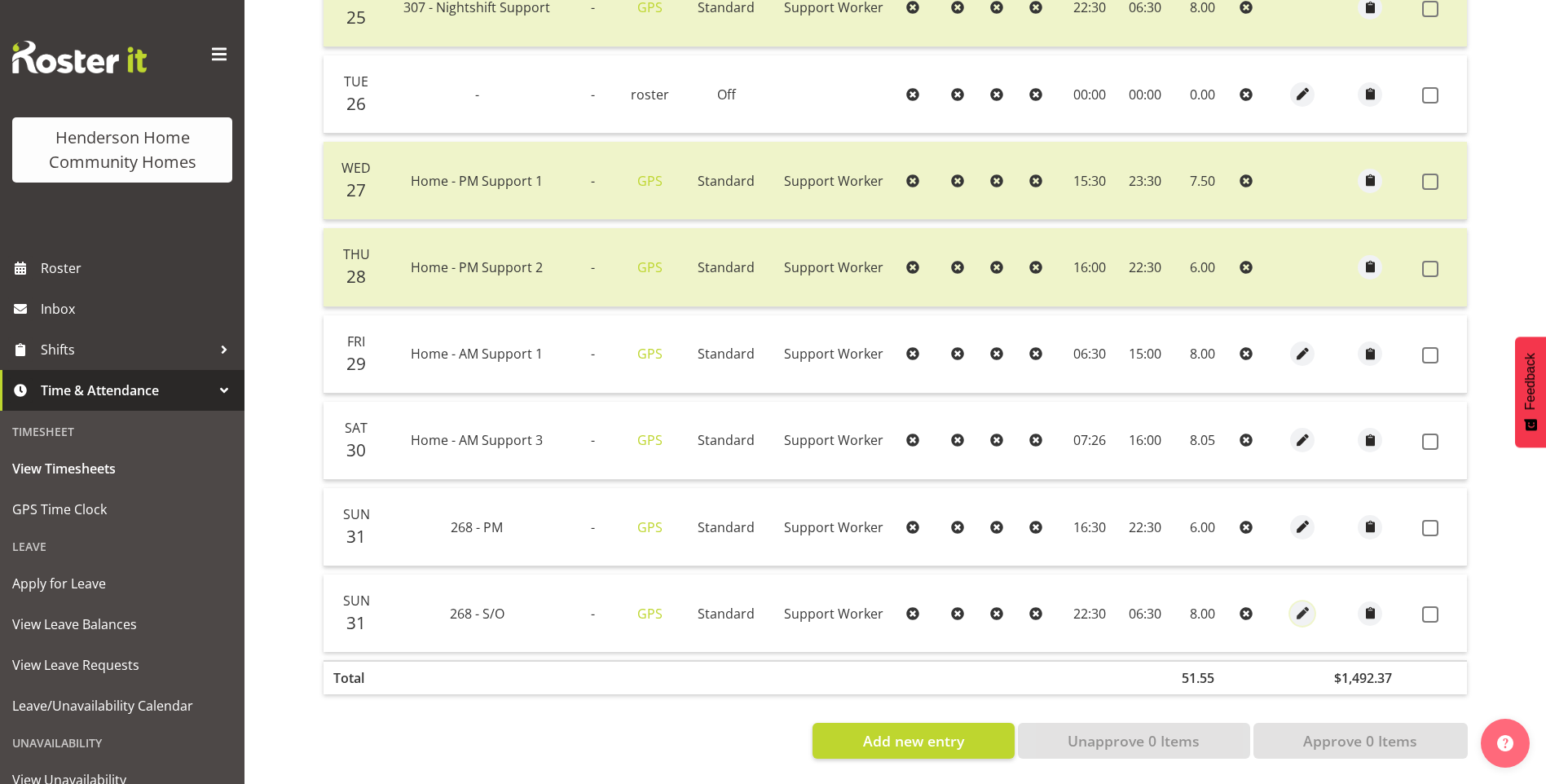
click at [1304, 604] on span "button" at bounding box center [1303, 613] width 19 height 19
select select "Standard"
select select "748"
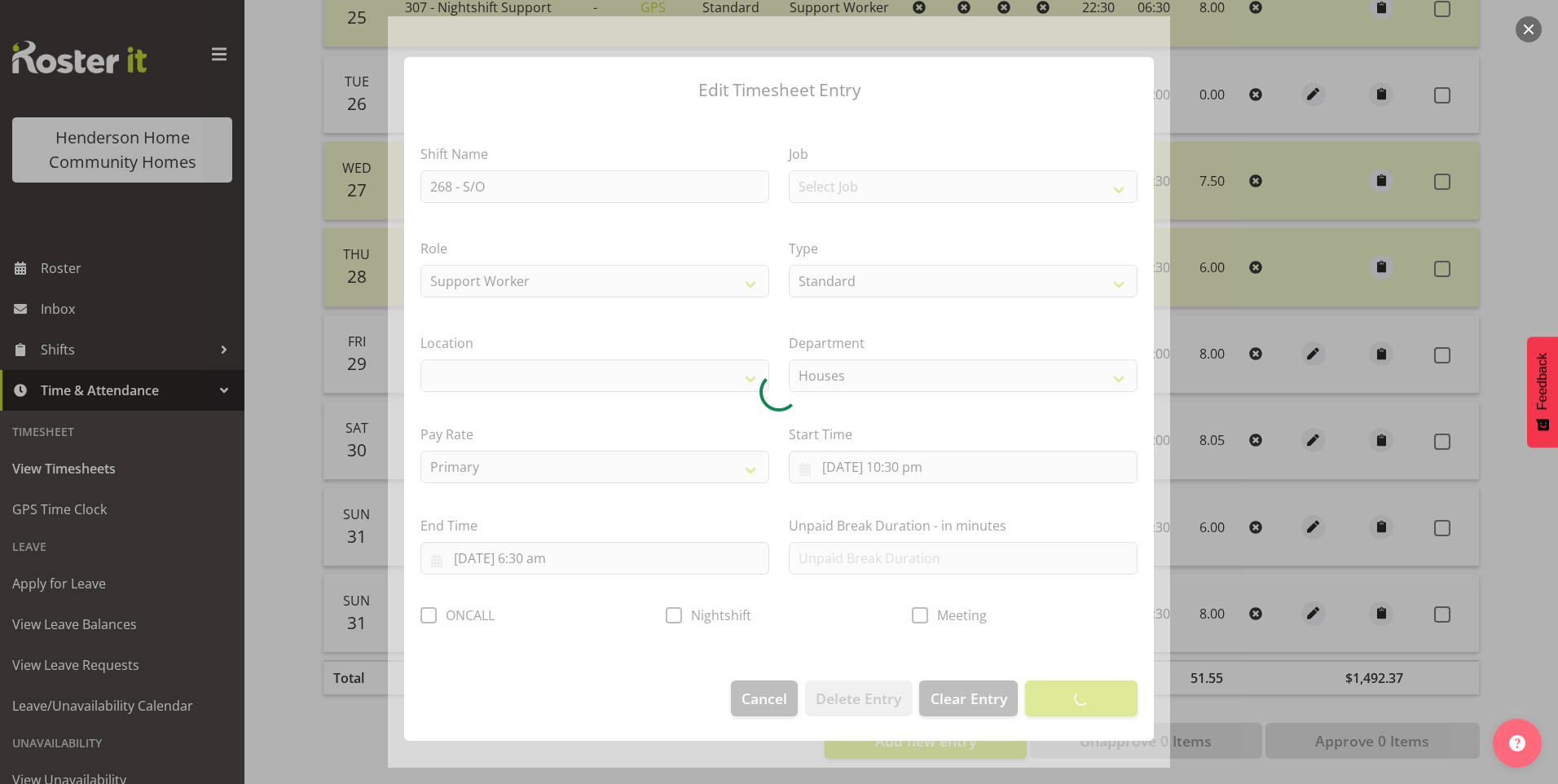
click at [514, 461] on div at bounding box center [779, 392] width 782 height 751
select select "1069"
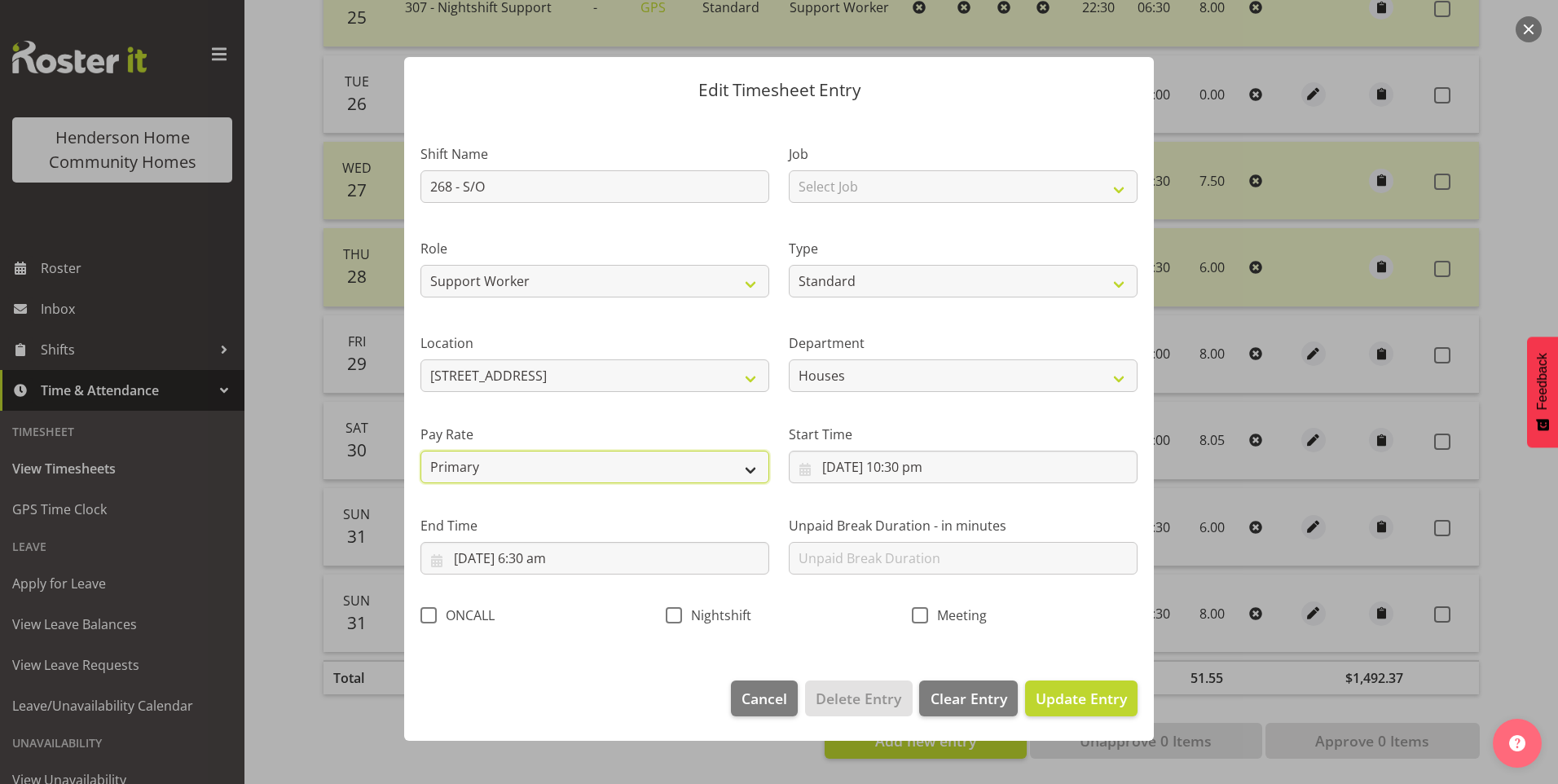
click at [464, 464] on select "Primary Secondary Tertiary Fourth Fifth" at bounding box center [594, 467] width 349 height 33
select select "secondary"
click at [420, 451] on select "Primary Secondary Tertiary Fourth Fifth" at bounding box center [594, 467] width 349 height 33
click at [1118, 704] on span "Update Entry" at bounding box center [1082, 698] width 91 height 20
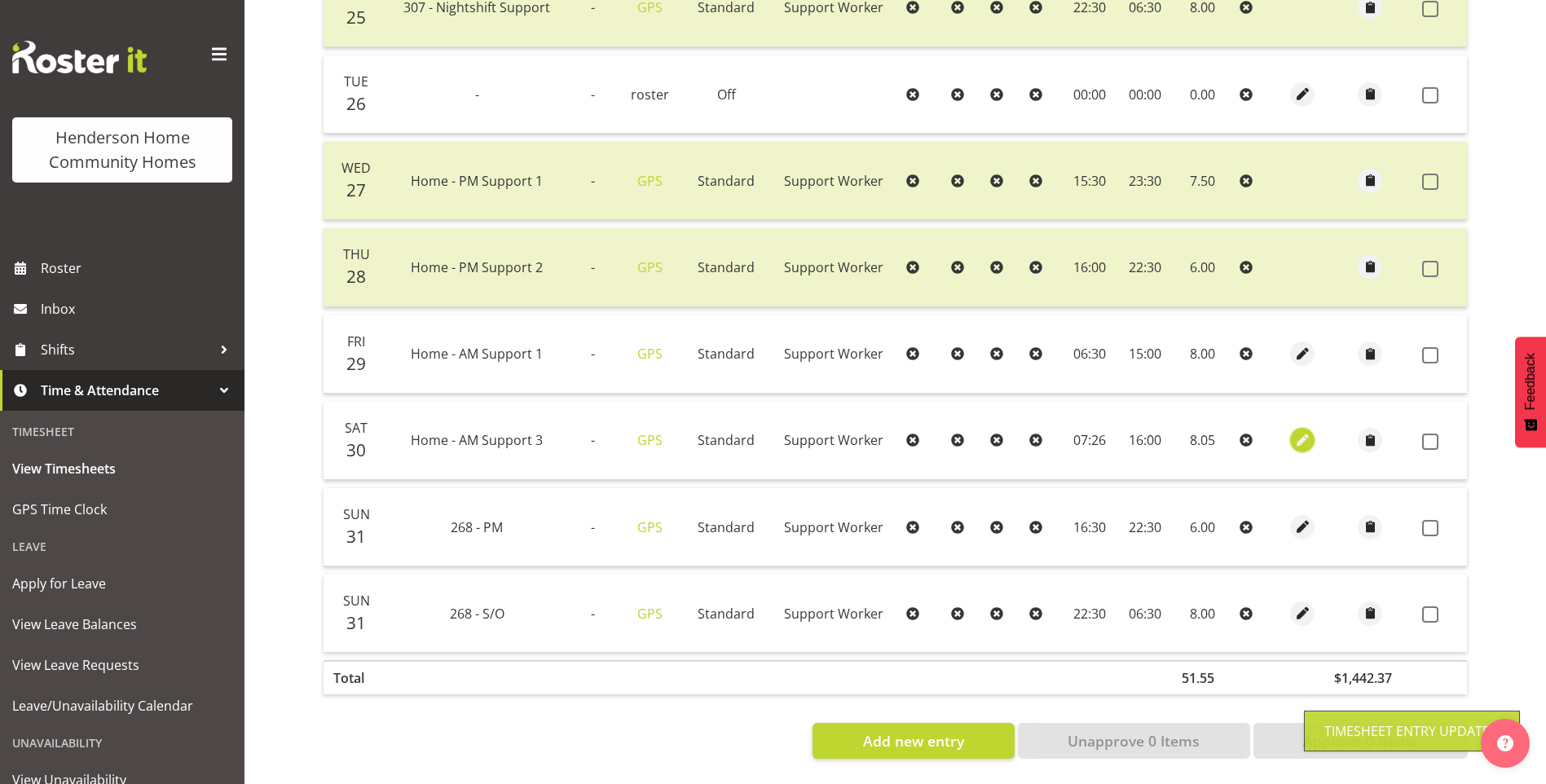
click at [1296, 432] on span "button" at bounding box center [1303, 441] width 19 height 19
select select "Standard"
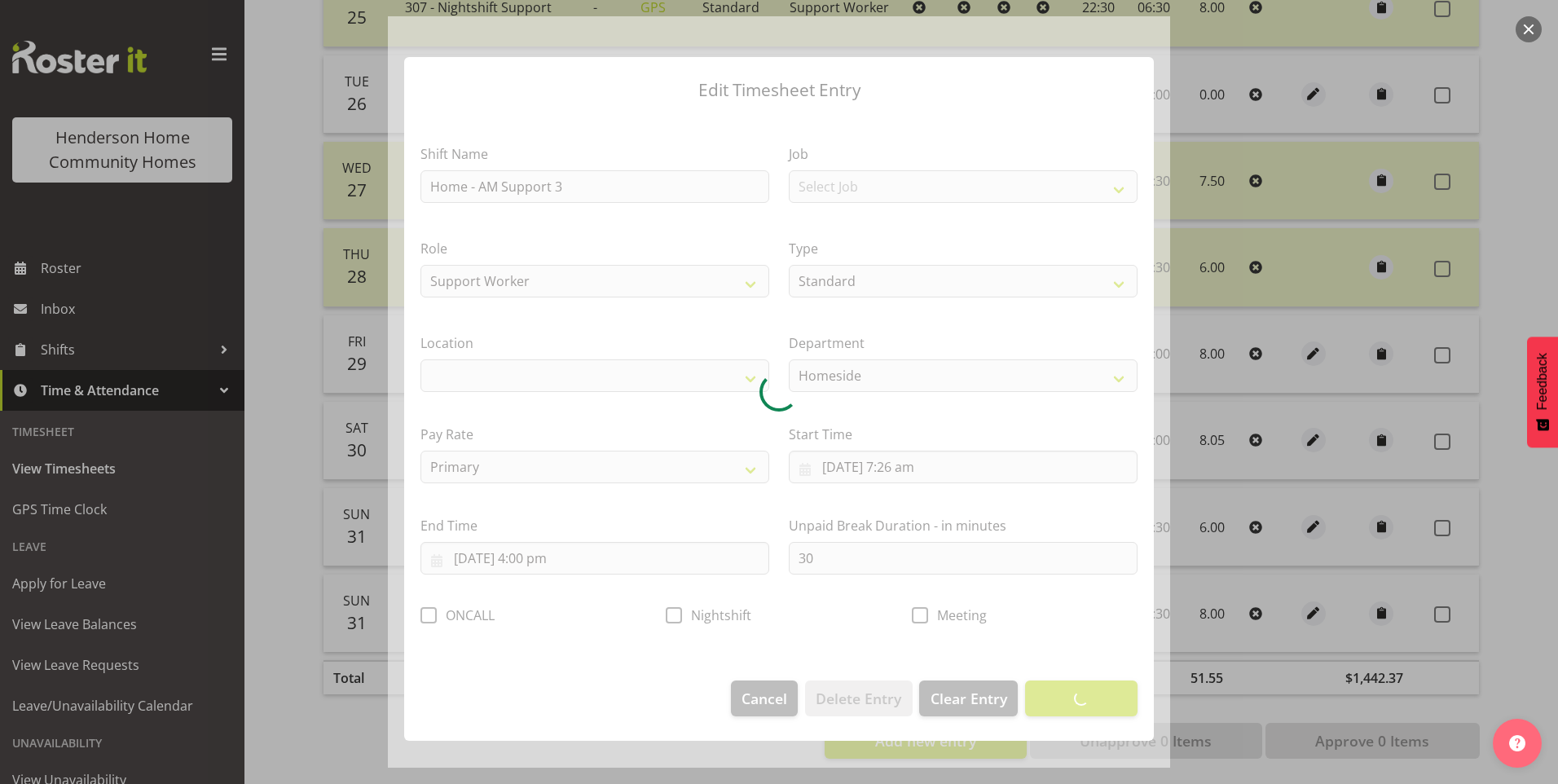
select select "1067"
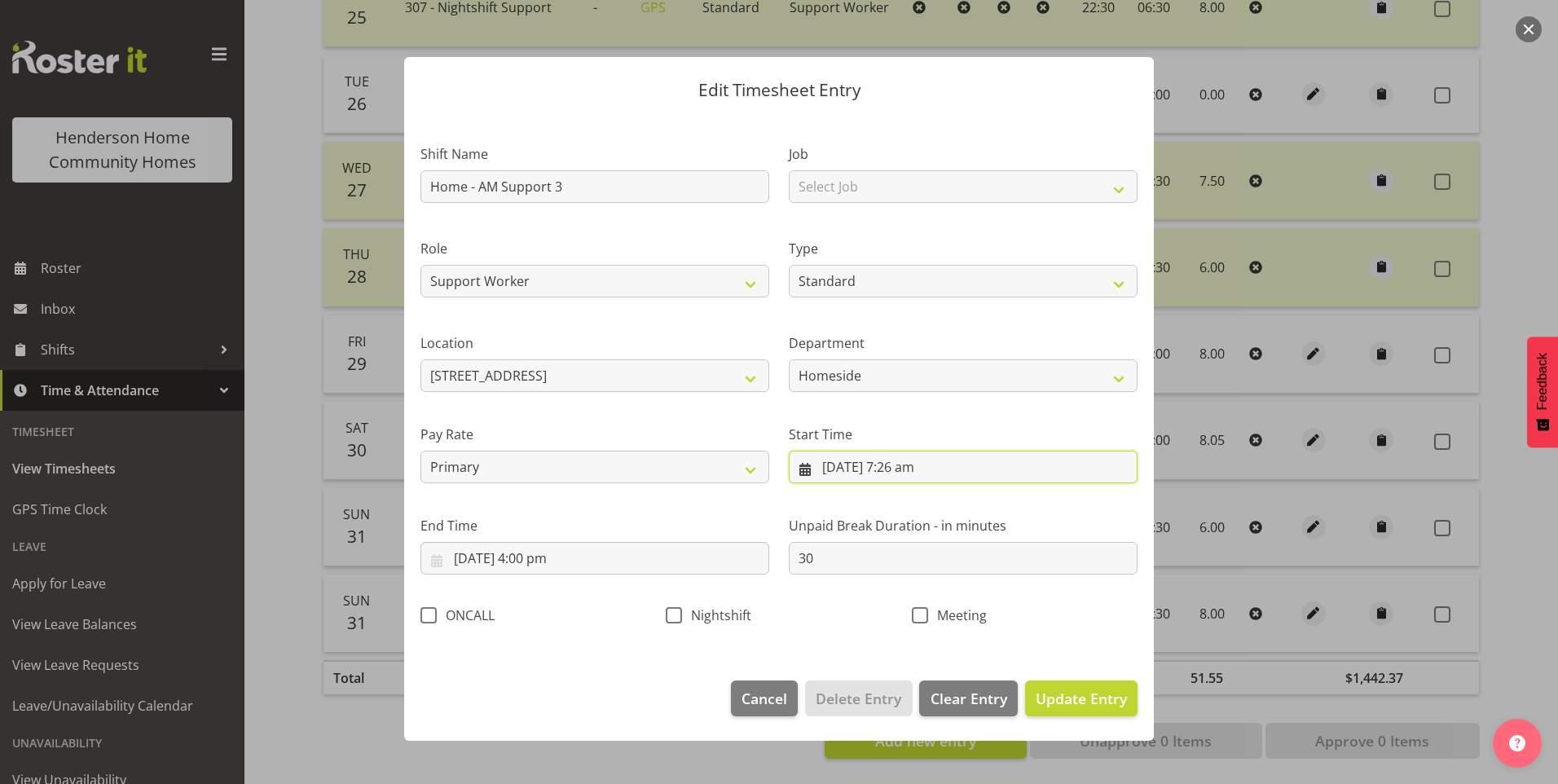
click at [930, 464] on input "30/08/2025, 7:26 am" at bounding box center [963, 467] width 349 height 33
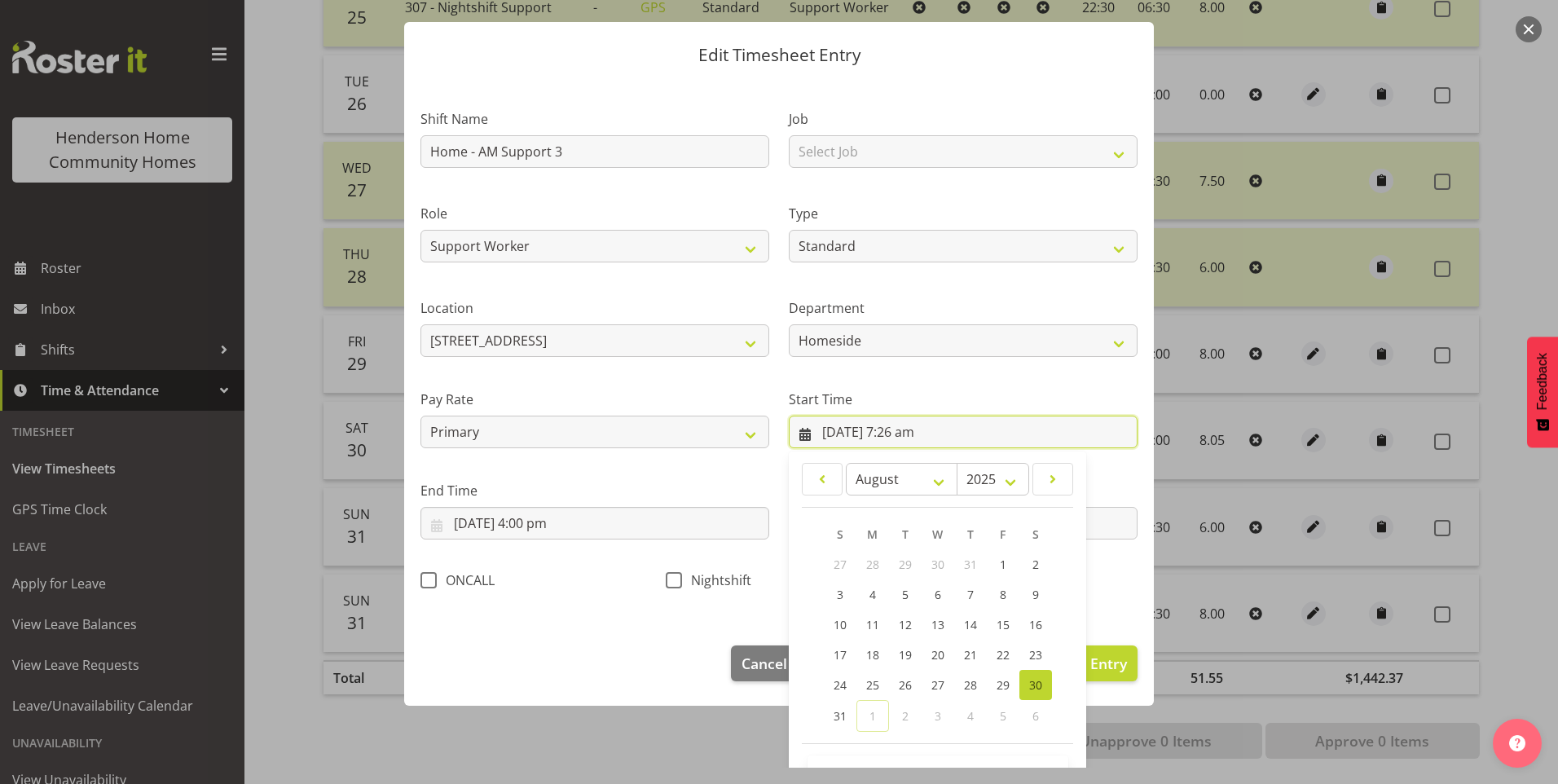
scroll to position [88, 0]
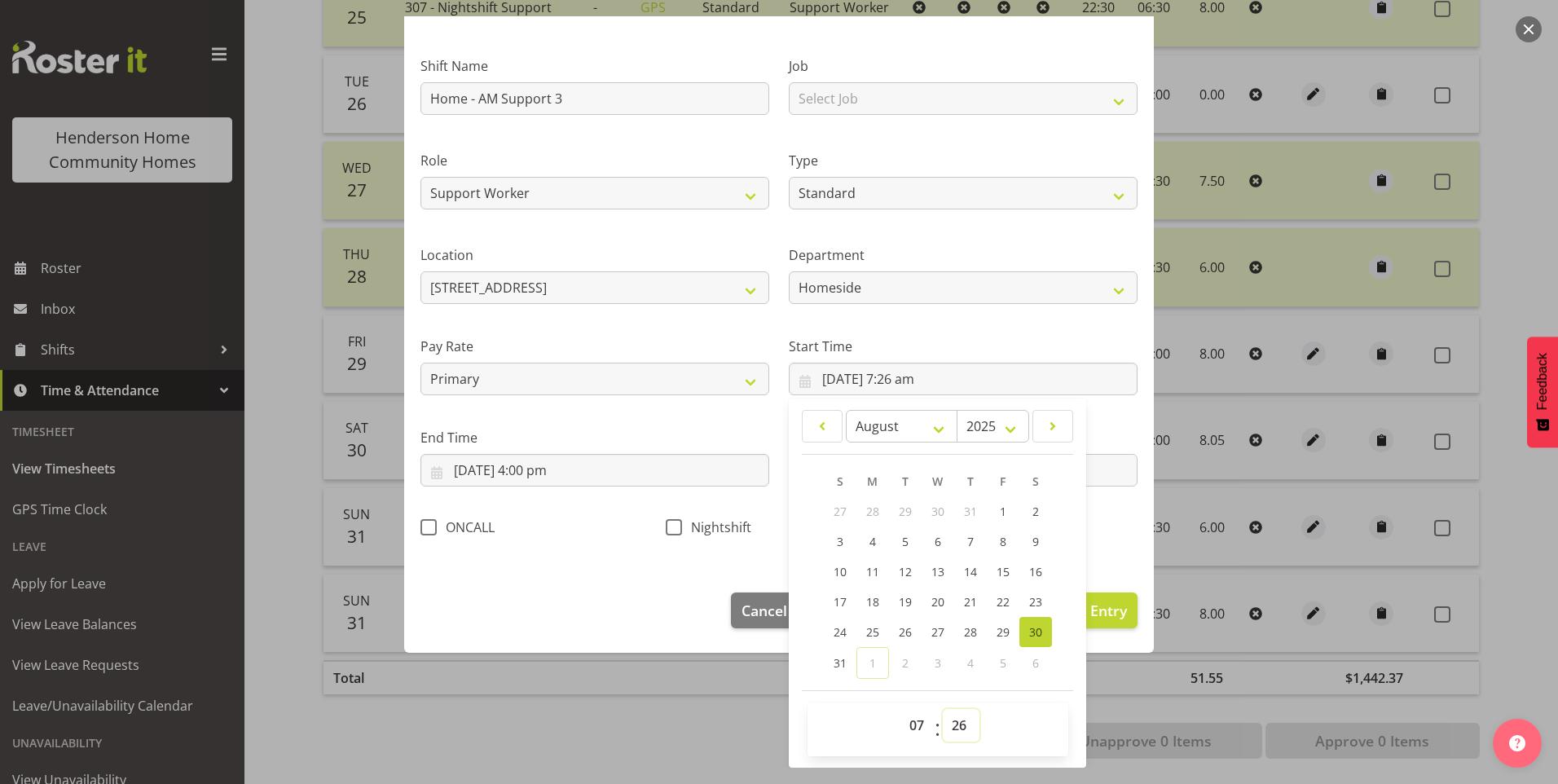
click at [961, 723] on select "00 01 02 03 04 05 06 07 08 09 10 11 12 13 14 15 16 17 18 19 20 21 22 23 24 25 2…" at bounding box center [961, 724] width 36 height 33
select select "30"
click at [943, 709] on select "00 01 02 03 04 05 06 07 08 09 10 11 12 13 14 15 16 17 18 19 20 21 22 23 24 25 2…" at bounding box center [961, 724] width 36 height 33
type input "30/08/2025, 7:30 am"
click at [1092, 598] on button "Update Entry" at bounding box center [1081, 610] width 113 height 36
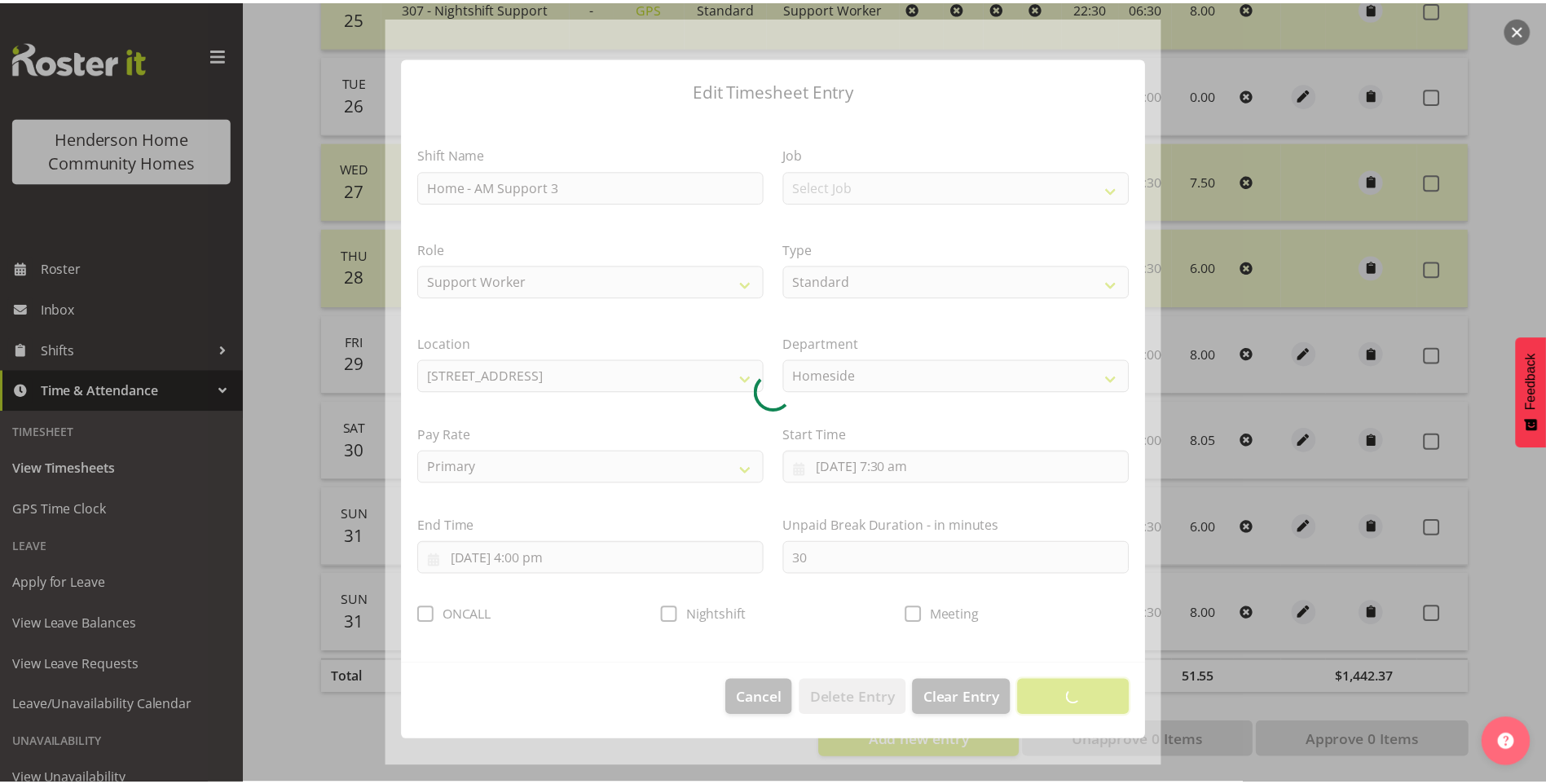
scroll to position [0, 0]
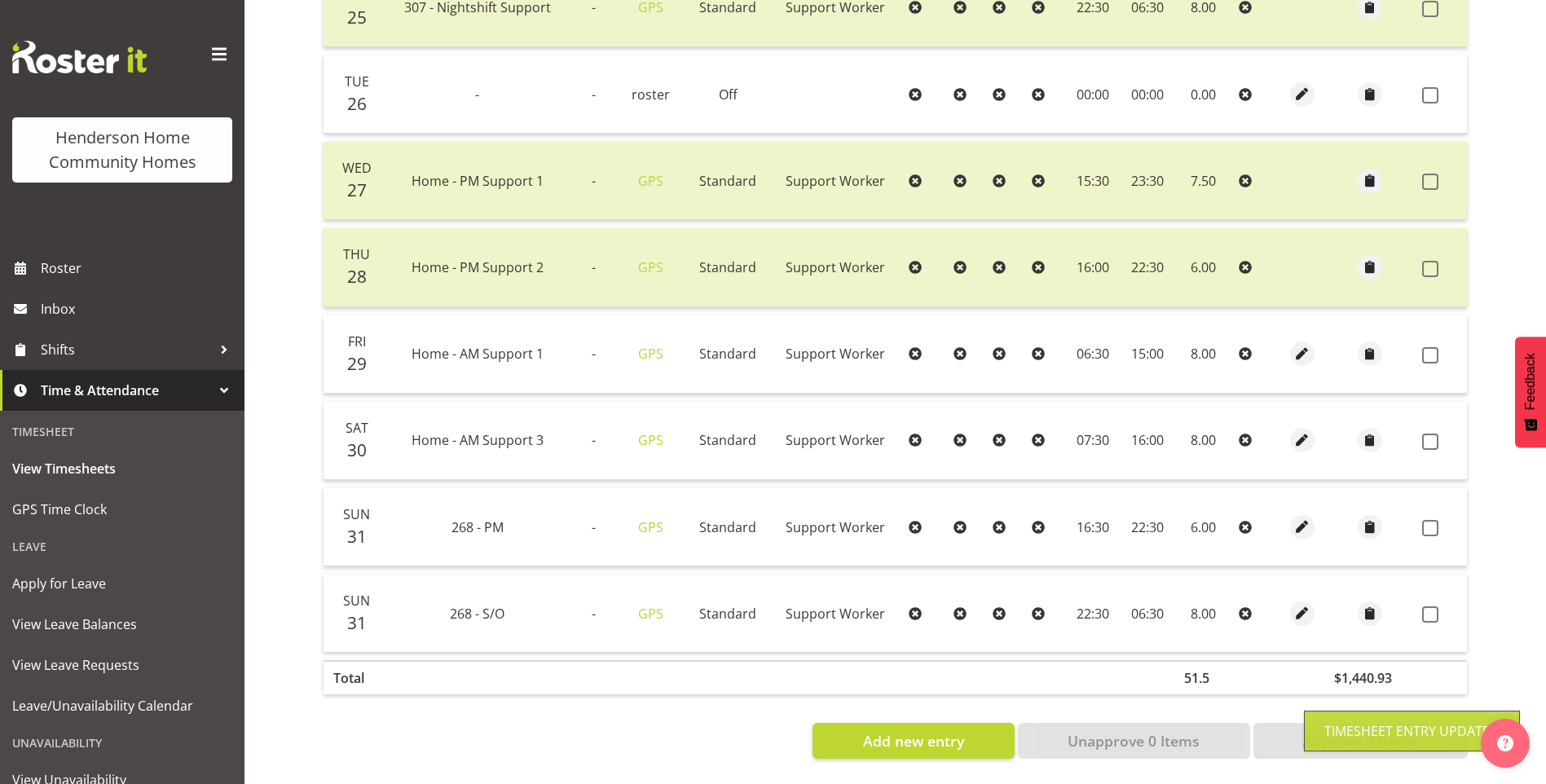
click at [1437, 347] on span at bounding box center [1431, 355] width 17 height 17
checkbox input "true"
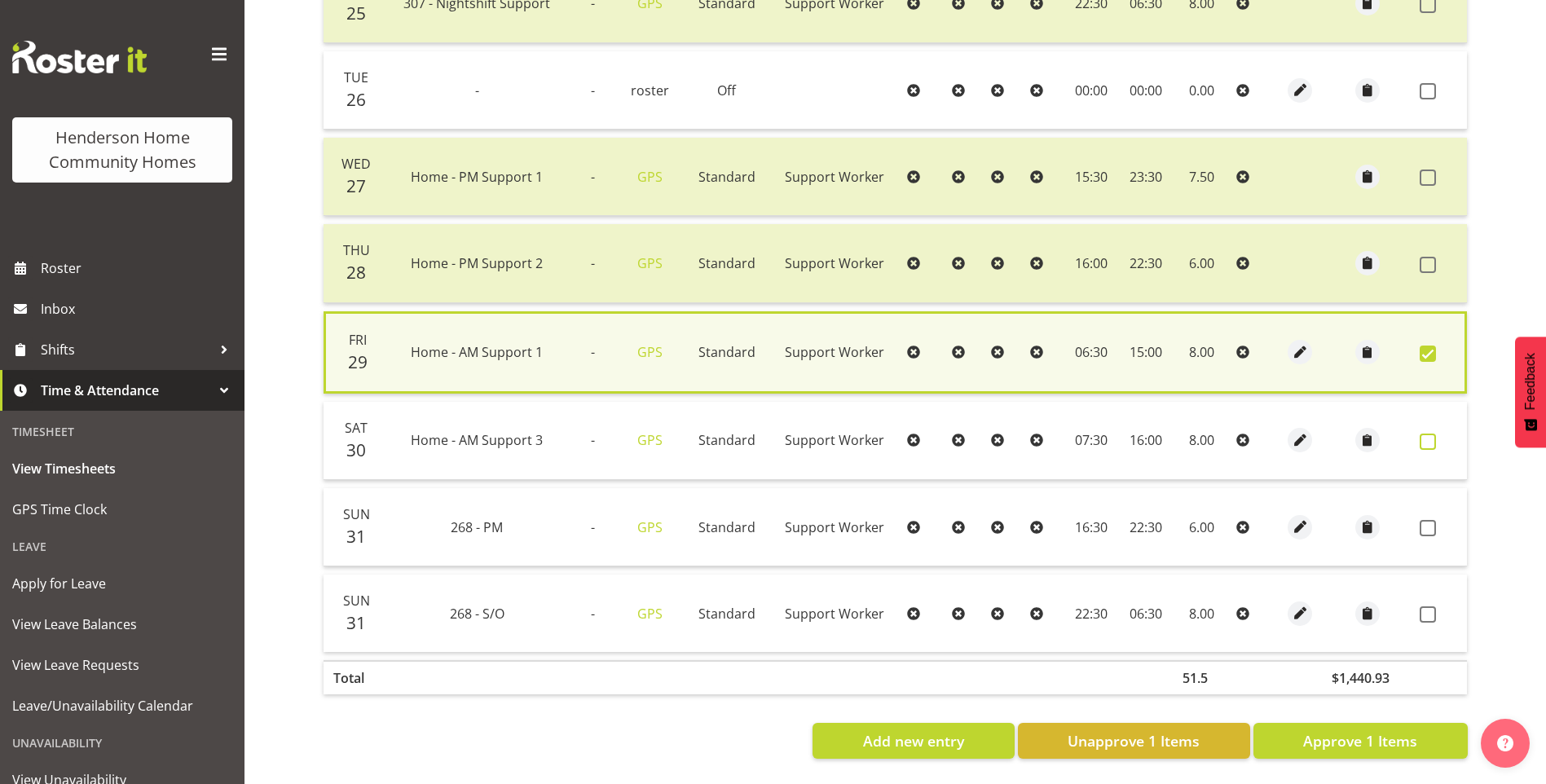
click at [1420, 436] on span at bounding box center [1428, 442] width 17 height 17
checkbox input "true"
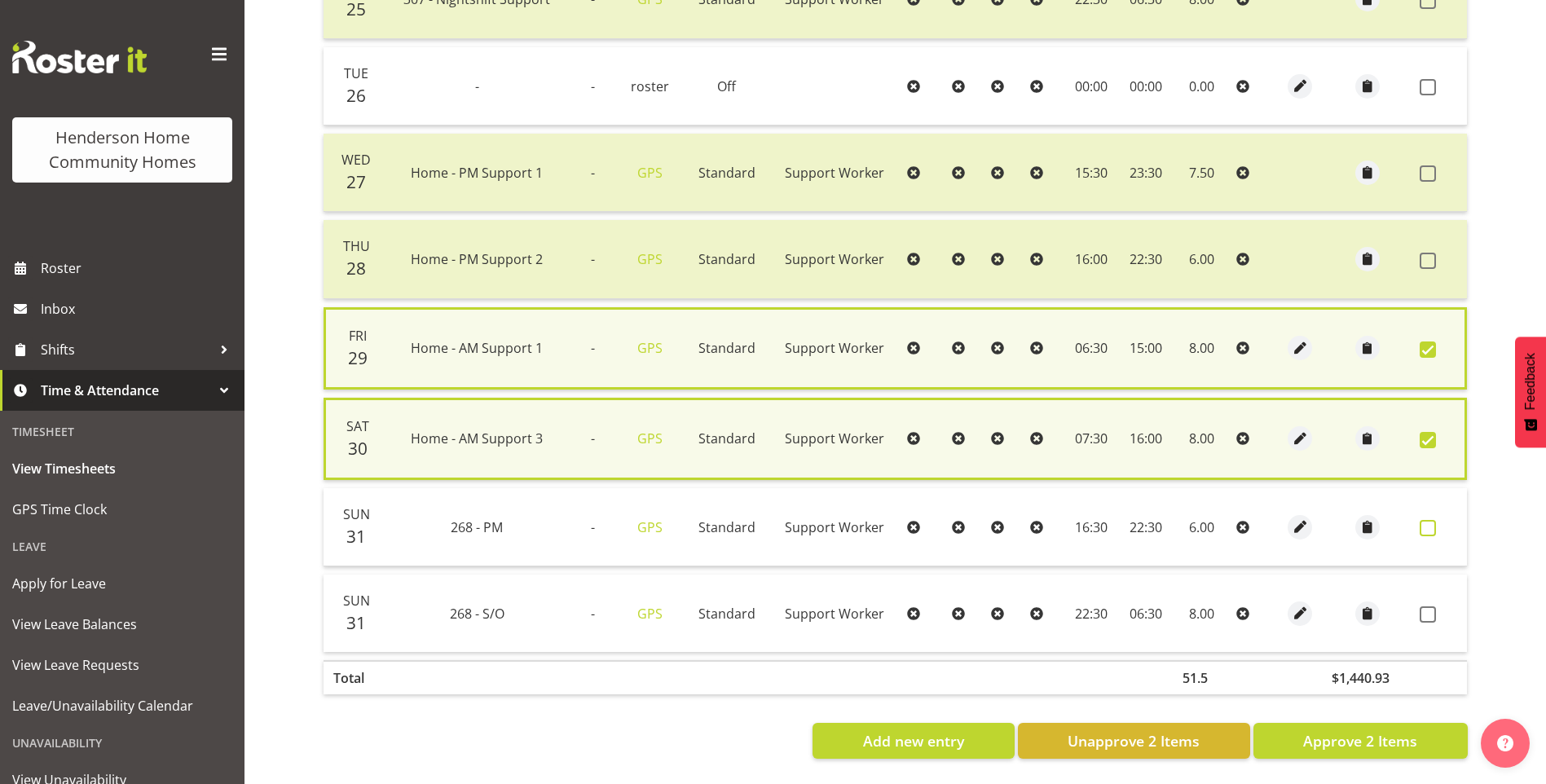
click at [1420, 522] on span at bounding box center [1428, 528] width 17 height 17
checkbox input "true"
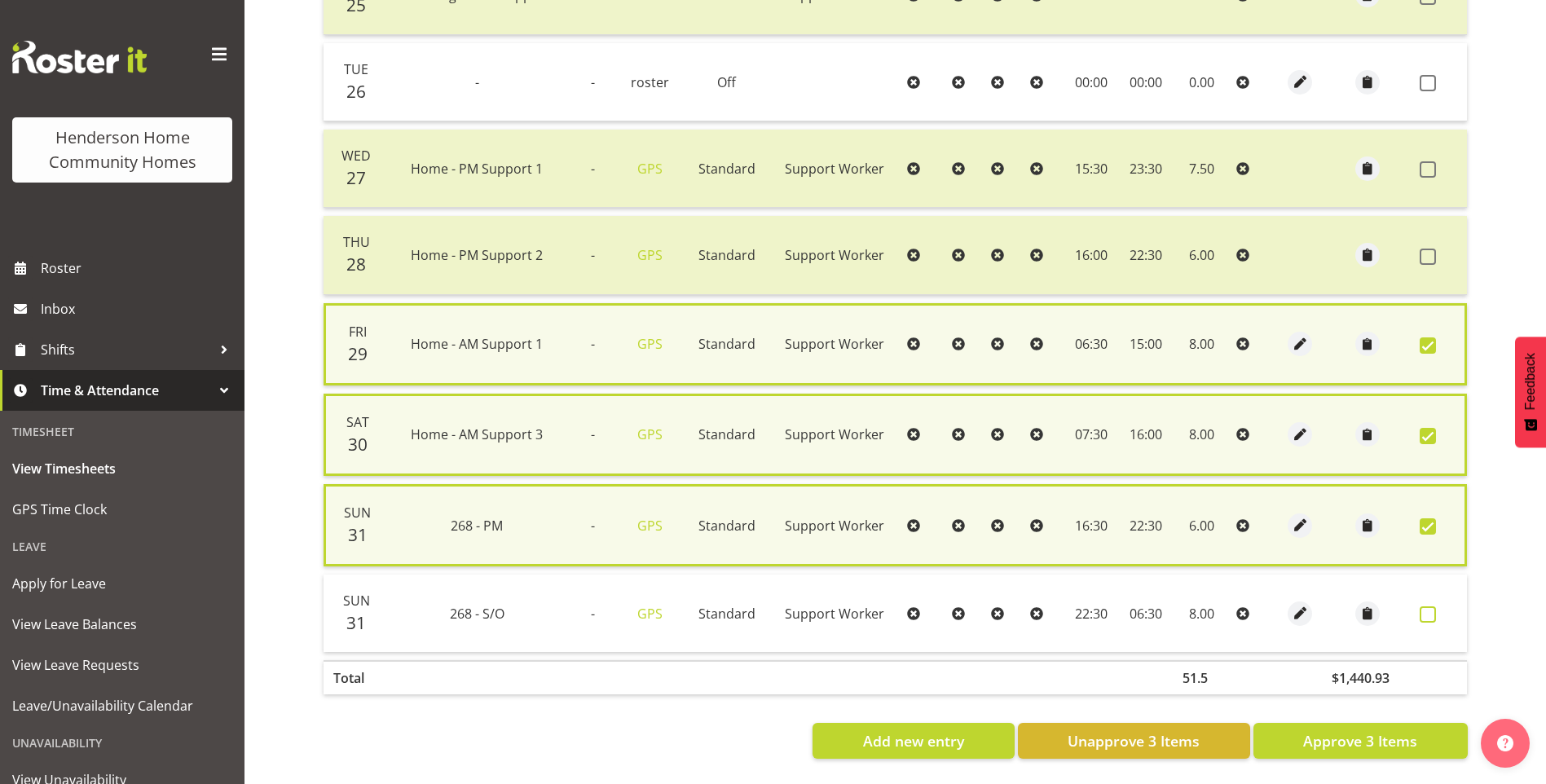
click at [1428, 609] on span at bounding box center [1428, 615] width 17 height 17
checkbox input "true"
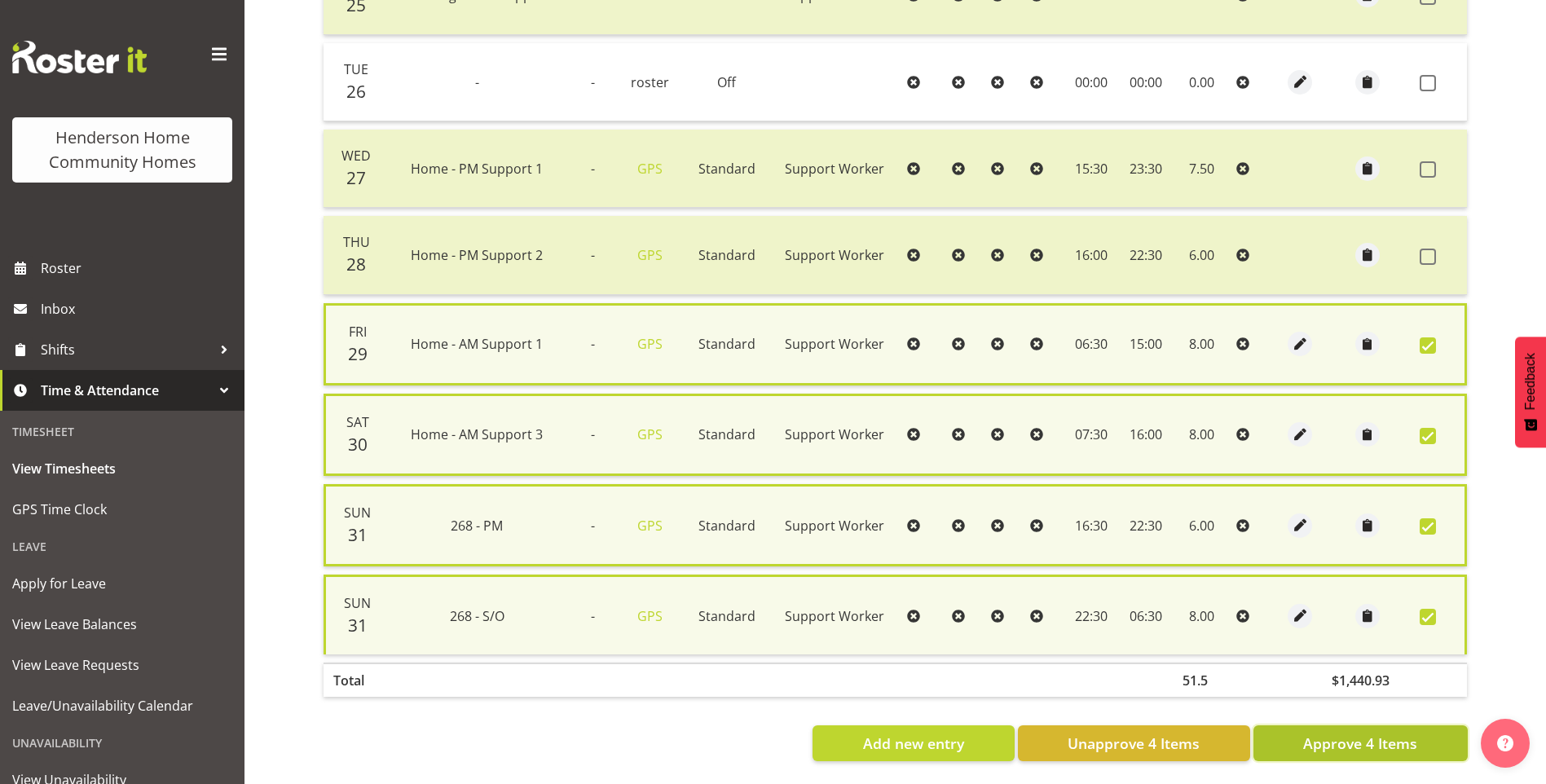
click at [1397, 751] on span "Approve 4 Items" at bounding box center [1360, 743] width 114 height 21
checkbox input "false"
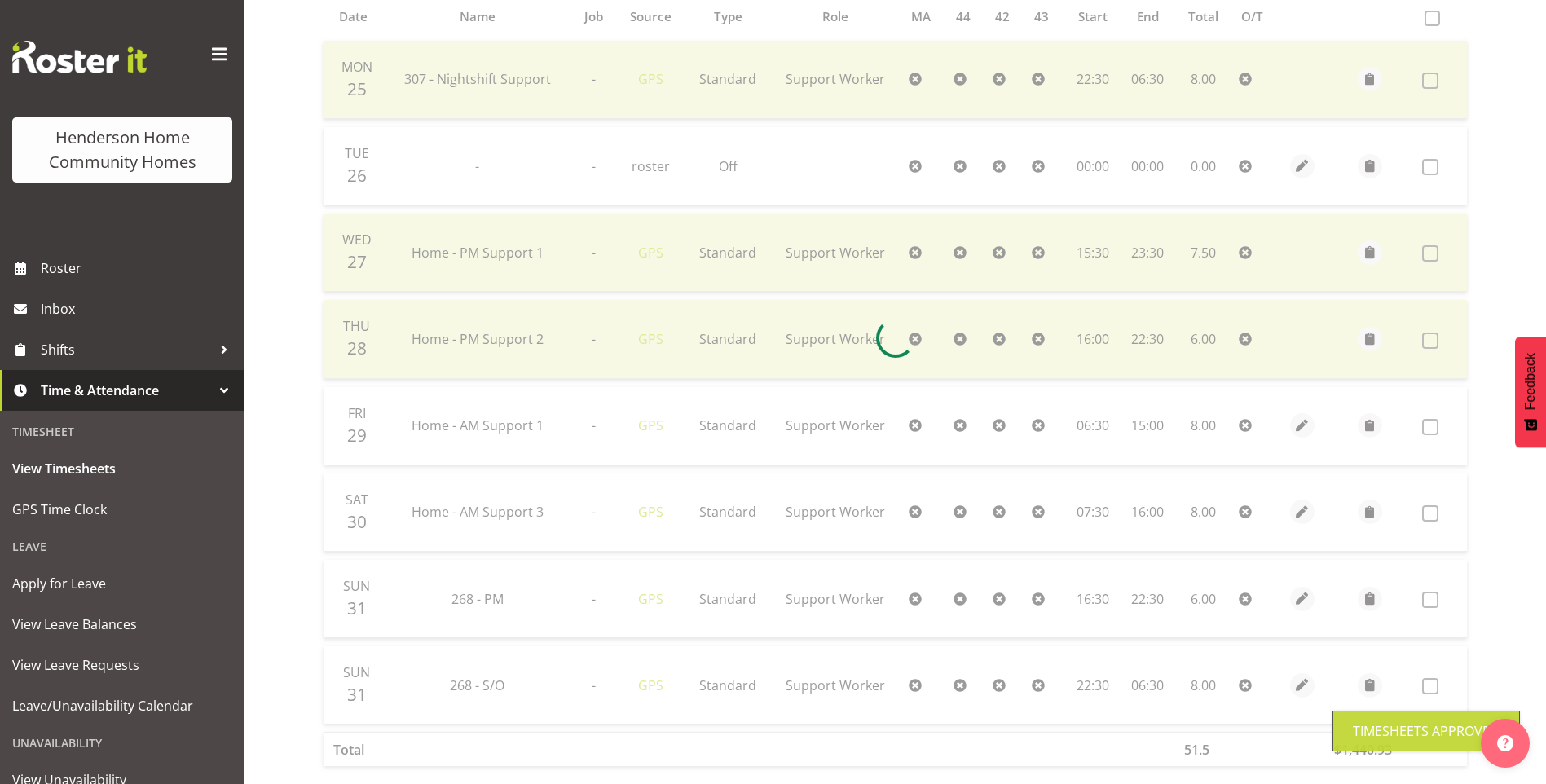
scroll to position [291, 0]
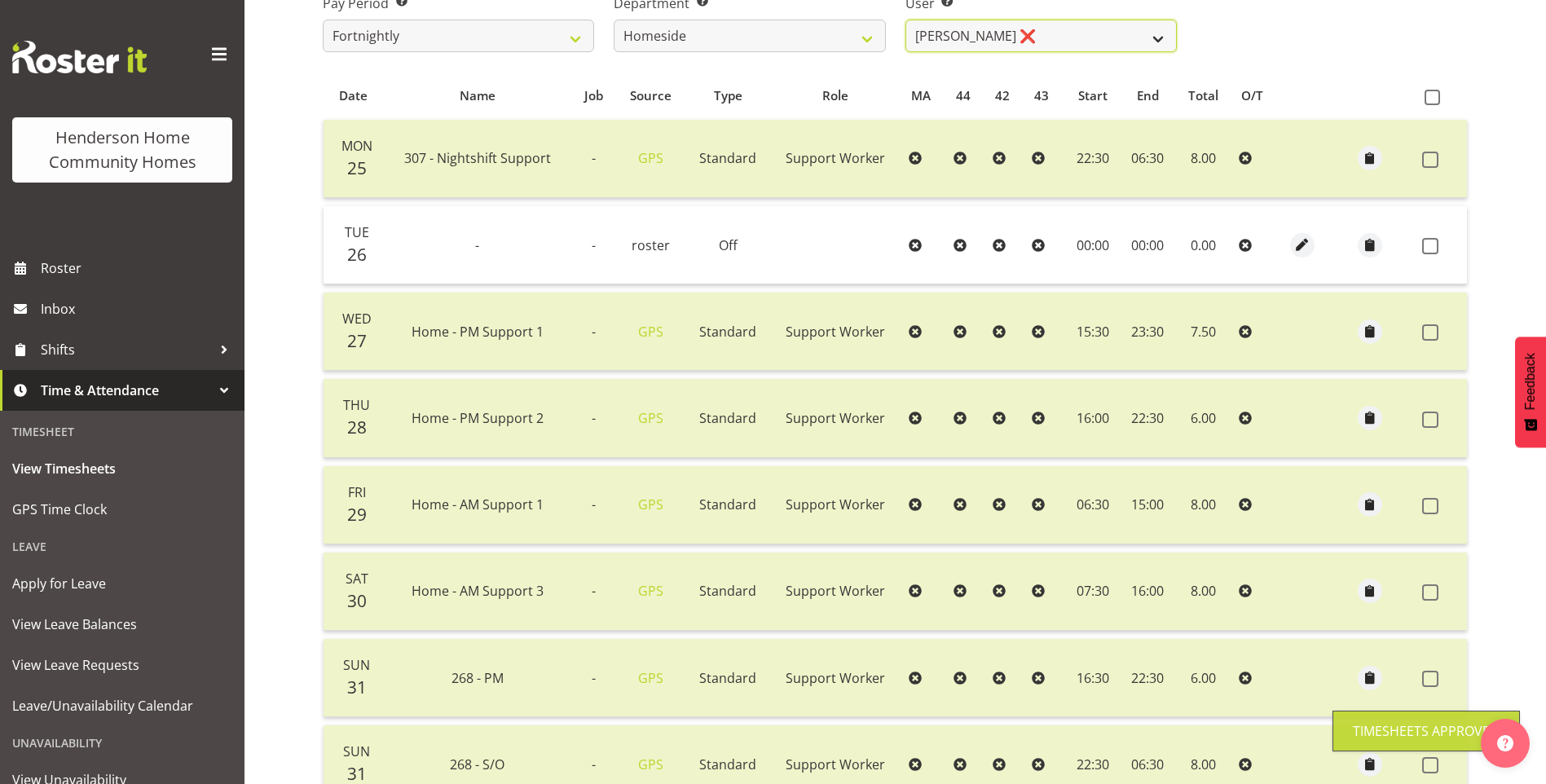
click at [986, 29] on select "Asiasiga Vili ❌ Billie-Rose Dunlop ❌ Brijesh (BK) Kachhadiya ❌ Cheenee Vargas ❌…" at bounding box center [1041, 35] width 272 height 33
select select "10404"
click at [905, 20] on select "Asiasiga Vili ❌ Billie-Rose Dunlop ❌ Brijesh (BK) Kachhadiya ❌ Cheenee Vargas ❌…" at bounding box center [1041, 35] width 272 height 33
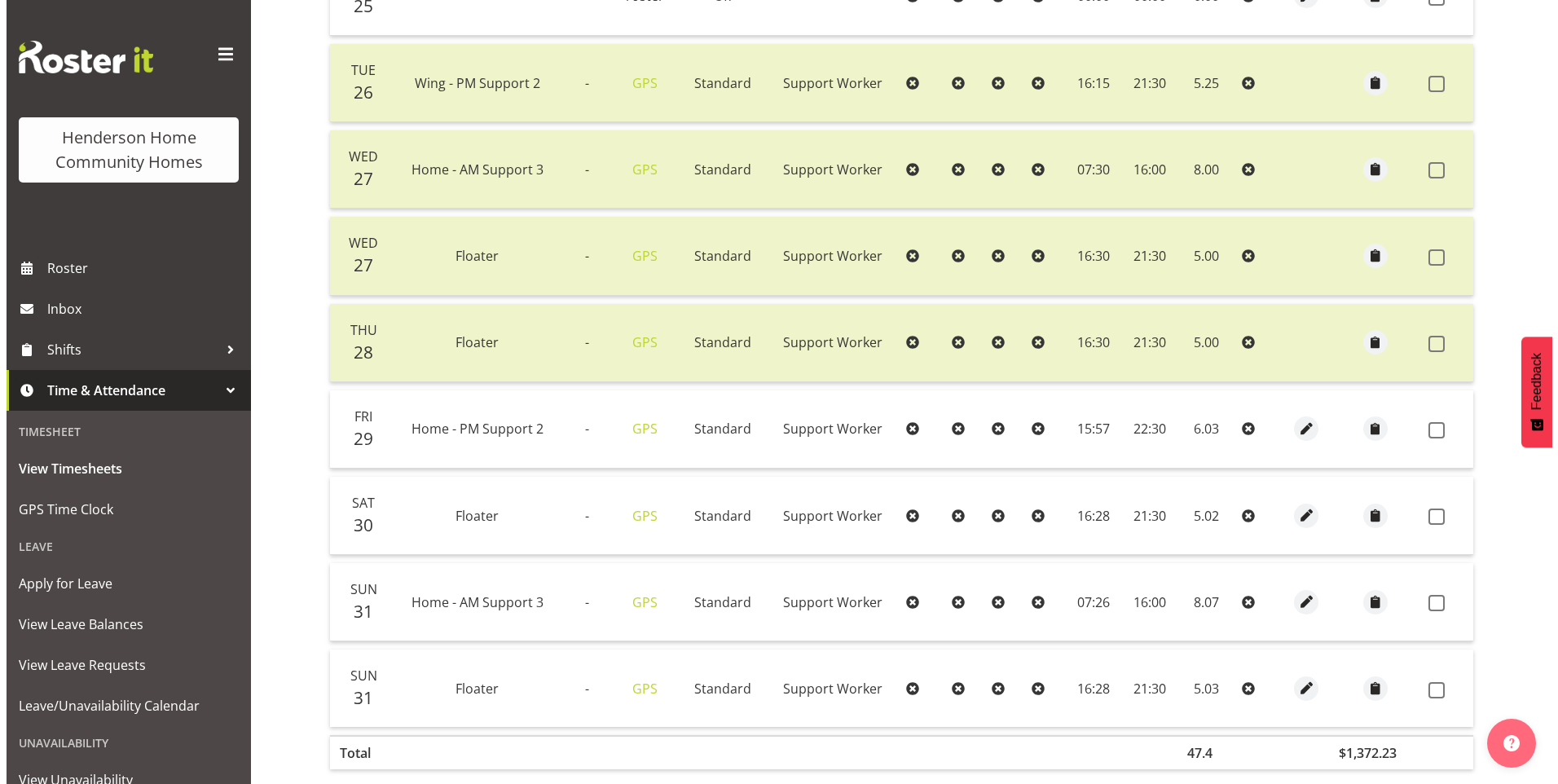
scroll to position [454, 0]
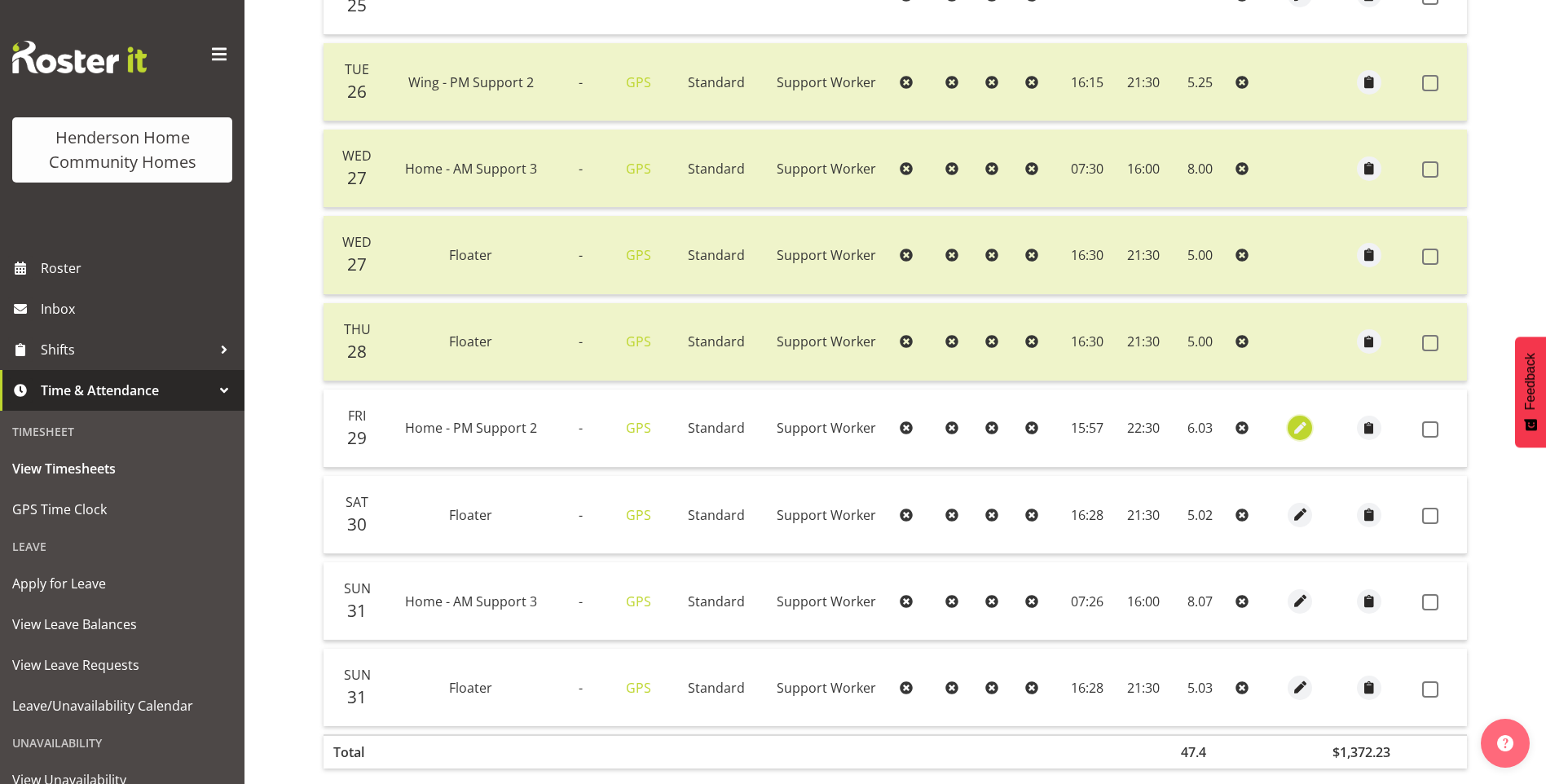
click at [1305, 426] on span "button" at bounding box center [1300, 428] width 19 height 19
select select "Standard"
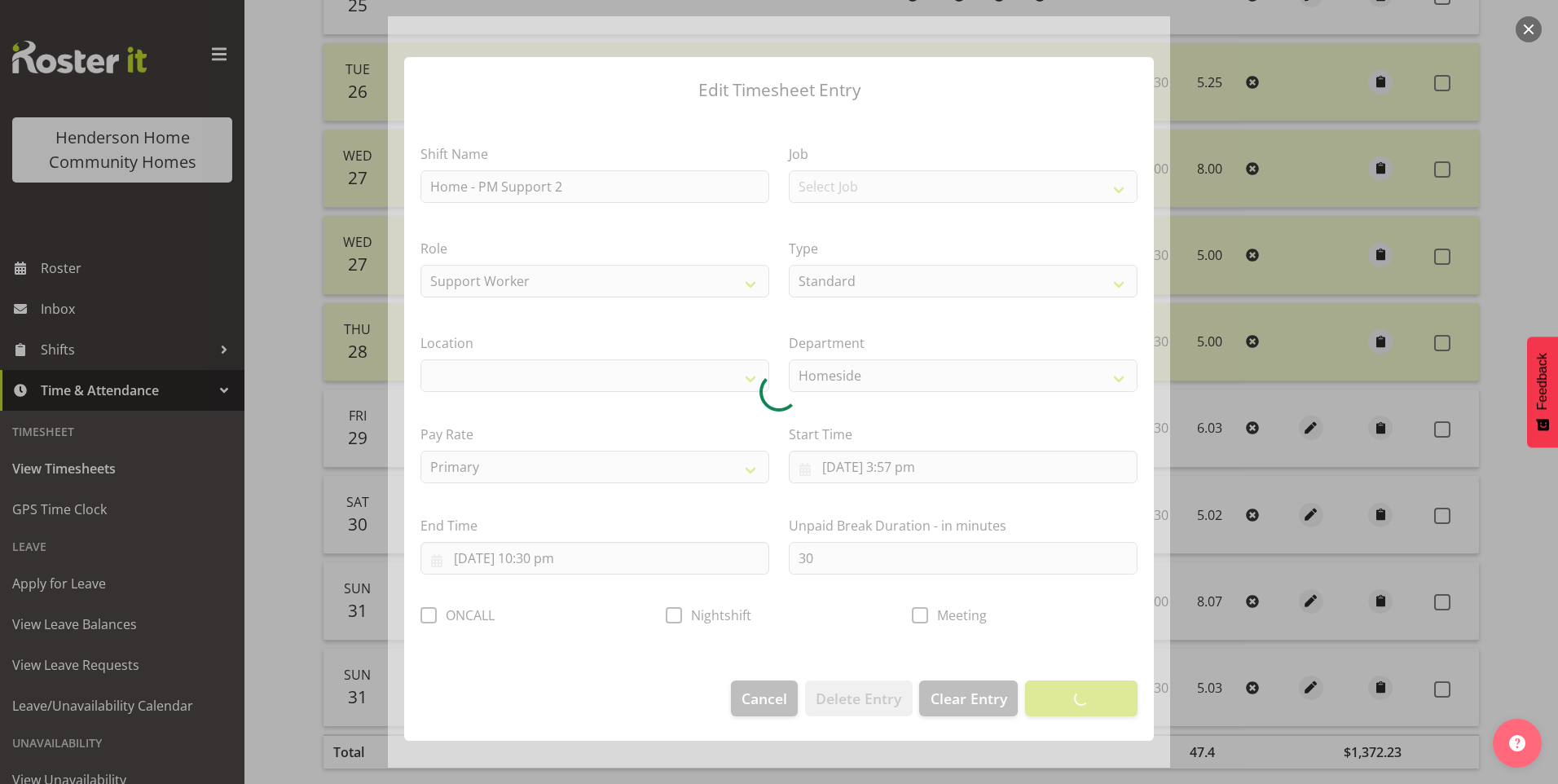
select select "1067"
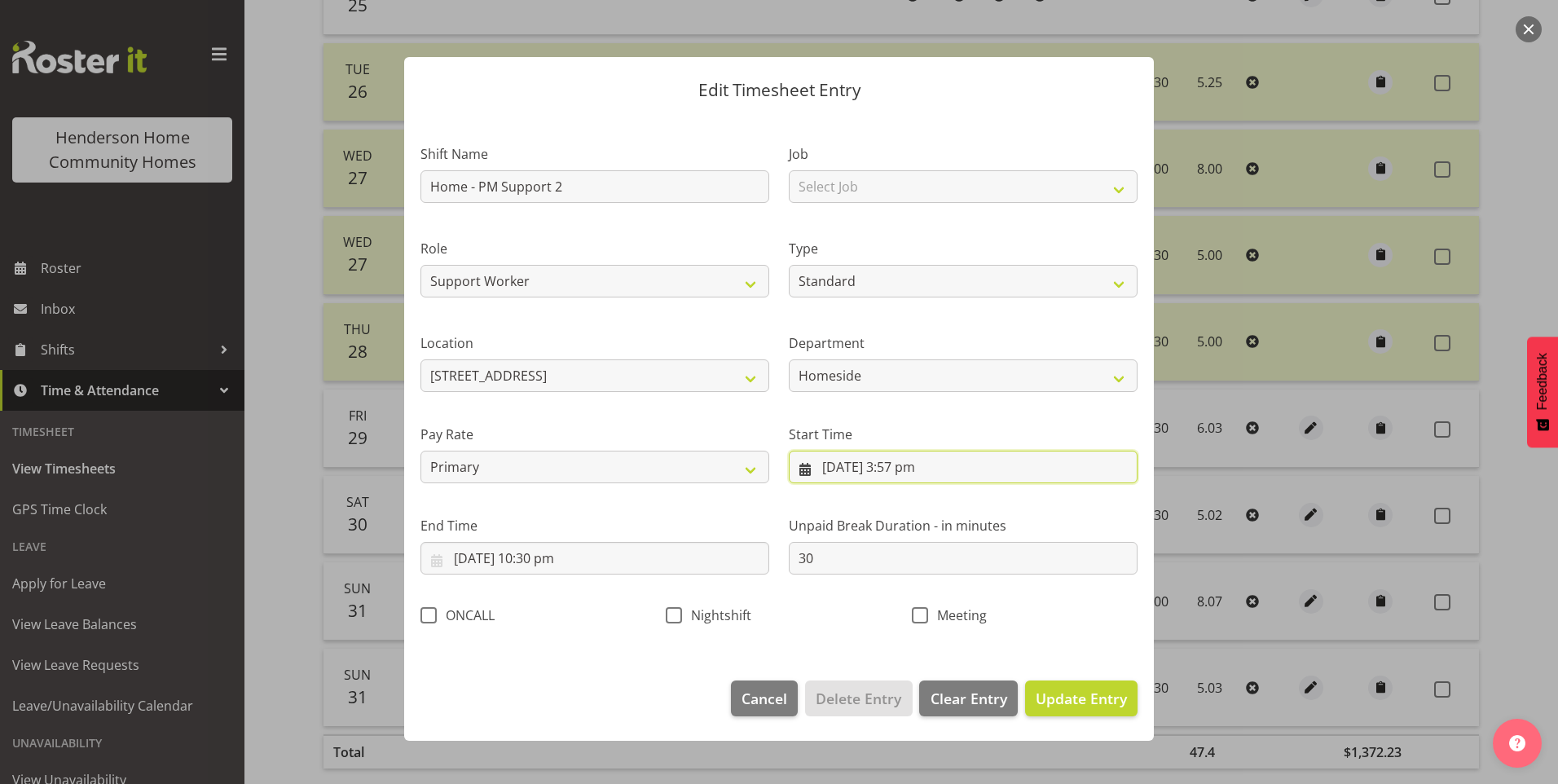
click at [909, 479] on input "29/08/2025, 3:57 pm" at bounding box center [963, 467] width 349 height 33
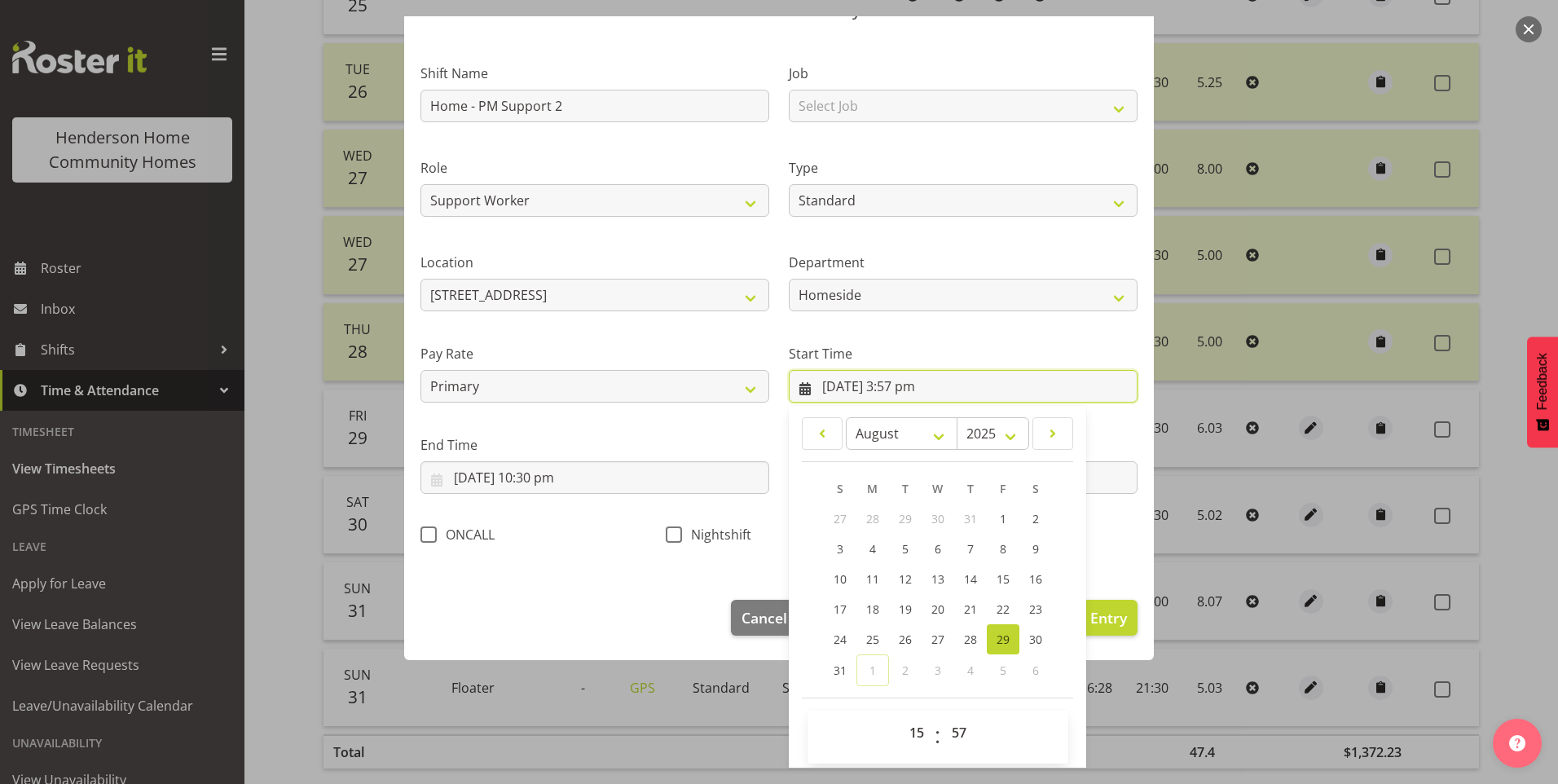
scroll to position [88, 0]
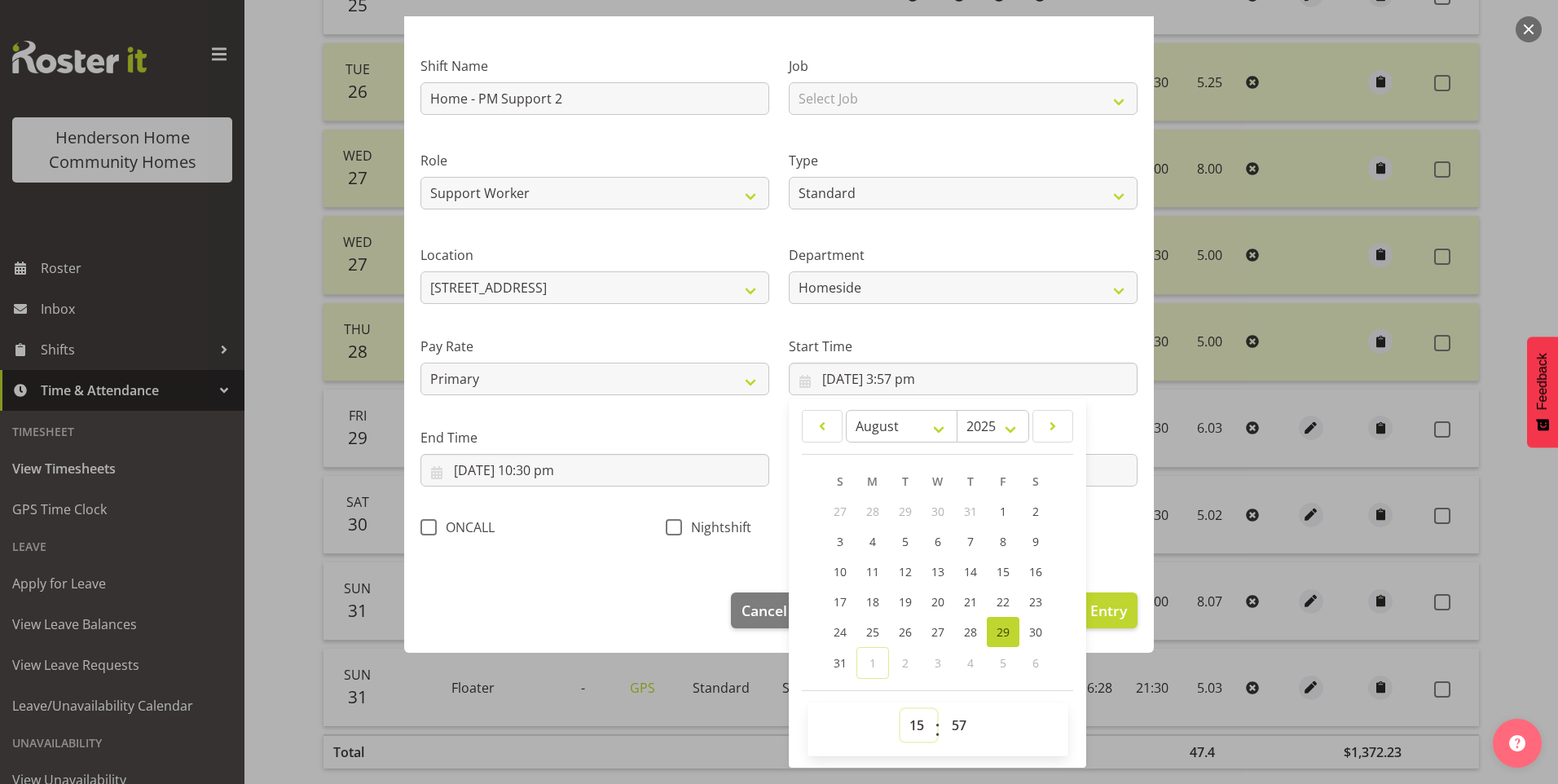
click at [900, 729] on select "00 01 02 03 04 05 06 07 08 09 10 11 12 13 14 15 16 17 18 19 20 21 22 23" at bounding box center [918, 724] width 36 height 33
select select "16"
click at [900, 709] on select "00 01 02 03 04 05 06 07 08 09 10 11 12 13 14 15 16 17 18 19 20 21 22 23" at bounding box center [918, 724] width 36 height 33
type input "29/08/2025, 4:57 pm"
click at [958, 723] on select "00 01 02 03 04 05 06 07 08 09 10 11 12 13 14 15 16 17 18 19 20 21 22 23 24 25 2…" at bounding box center [961, 724] width 36 height 33
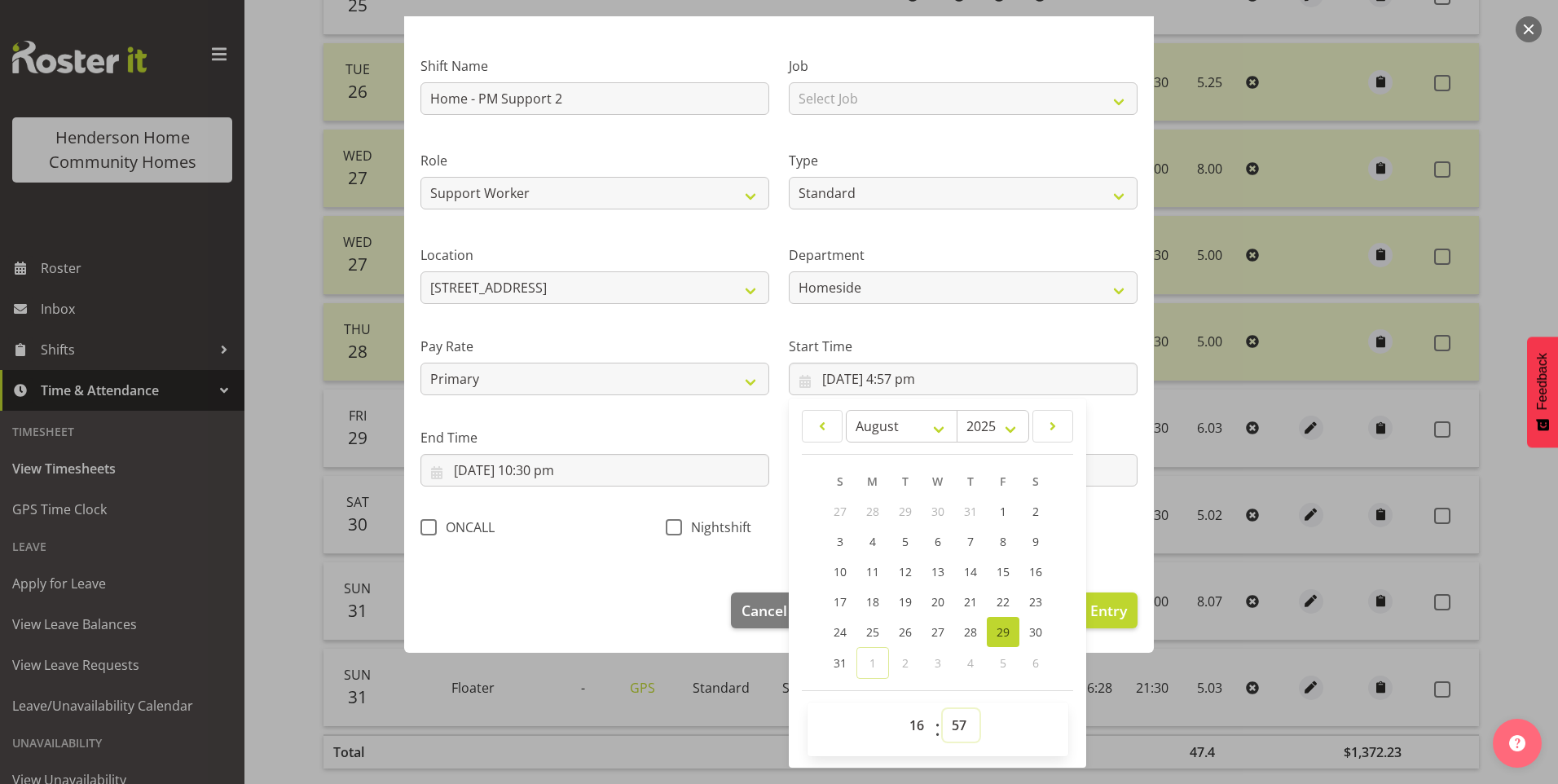
select select "0"
click at [943, 709] on select "00 01 02 03 04 05 06 07 08 09 10 11 12 13 14 15 16 17 18 19 20 21 22 23 24 25 2…" at bounding box center [961, 724] width 36 height 33
type input "29/08/2025, 4:00 pm"
click at [556, 475] on input "29/08/2025, 10:30 pm" at bounding box center [594, 470] width 349 height 33
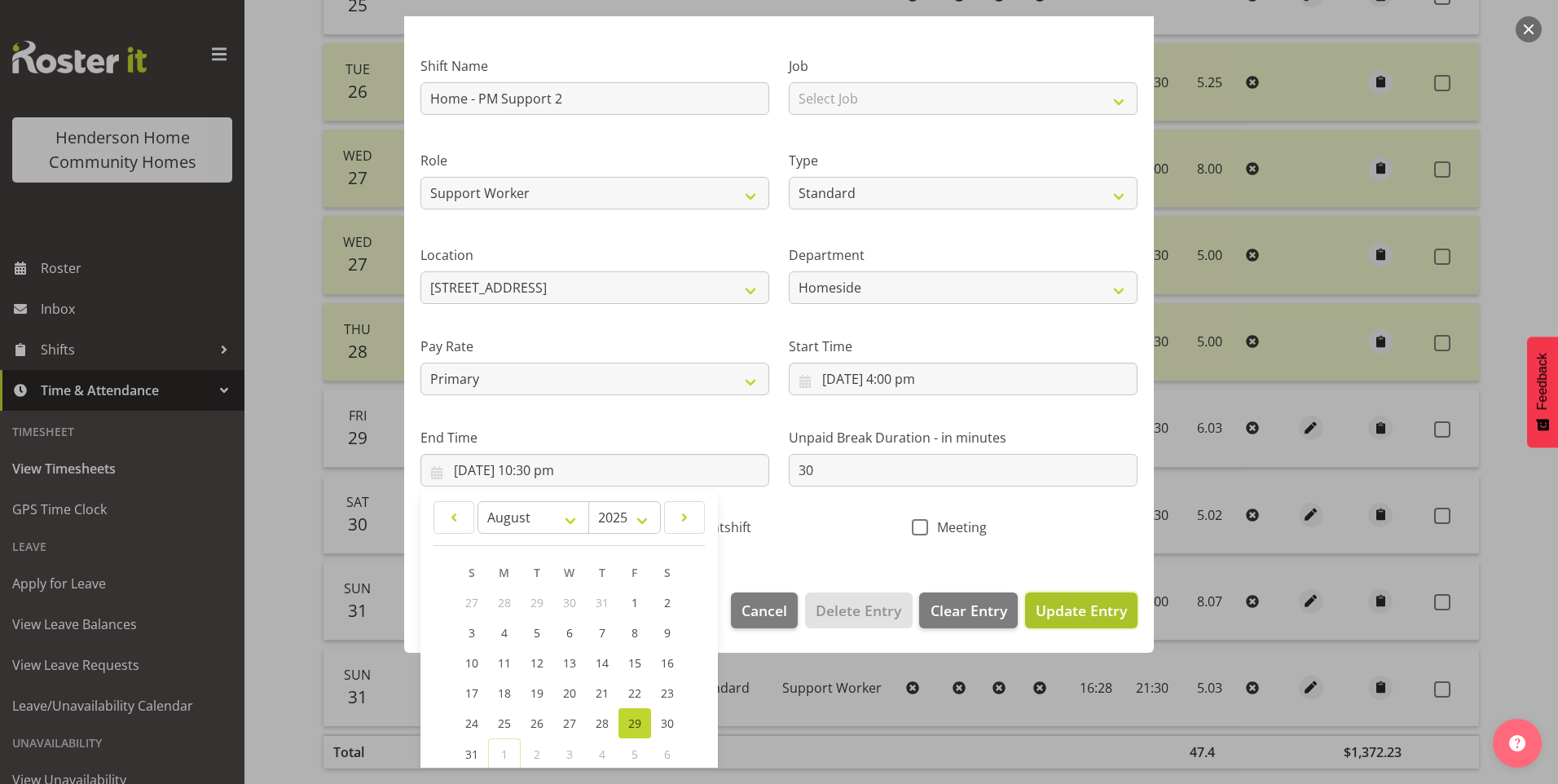
click at [1102, 622] on button "Update Entry" at bounding box center [1081, 610] width 113 height 36
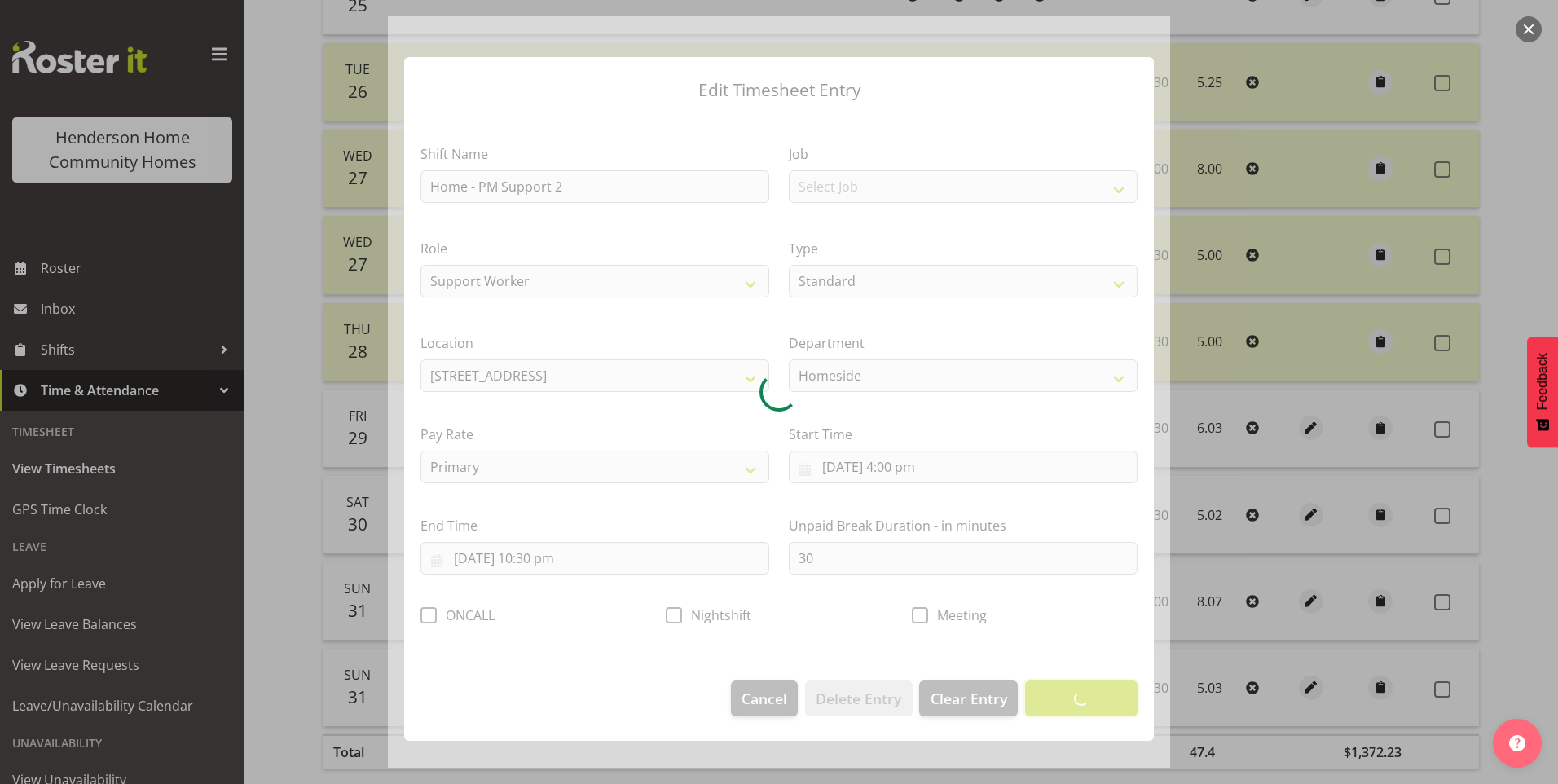
scroll to position [0, 0]
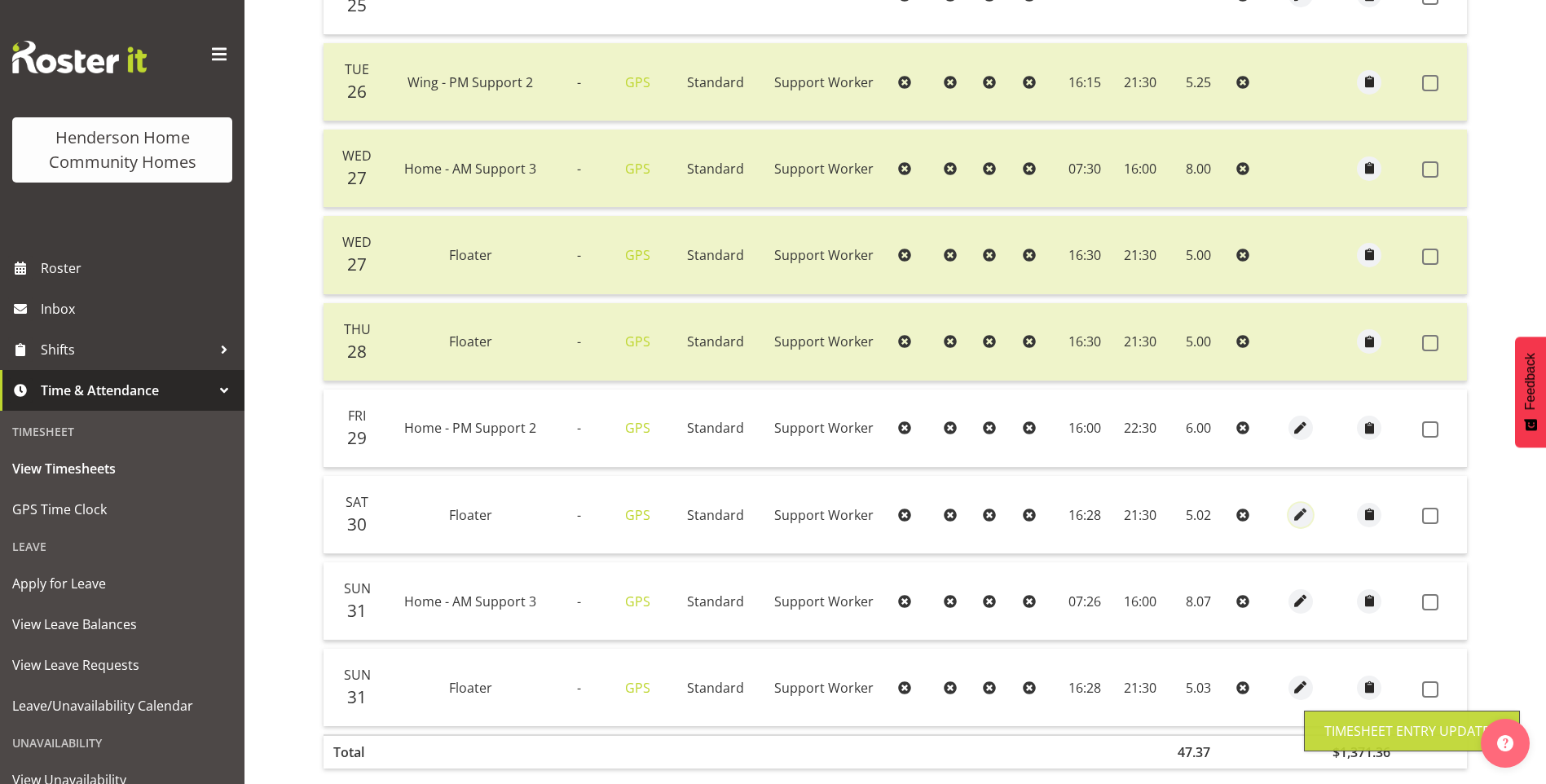
click at [1299, 517] on span "button" at bounding box center [1301, 514] width 19 height 19
select select "Standard"
select select "7"
select select "2025"
select select "16"
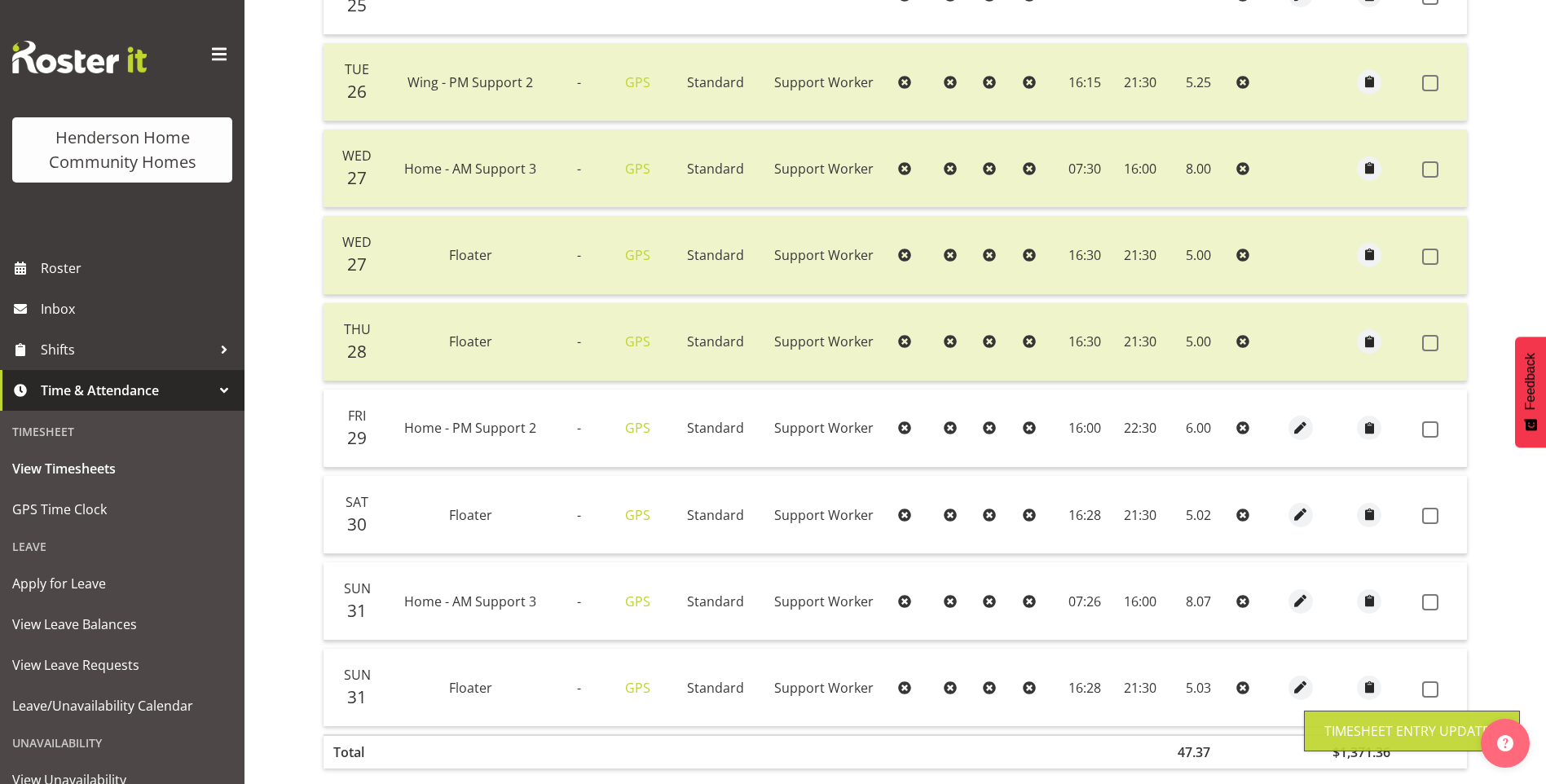
select select "28"
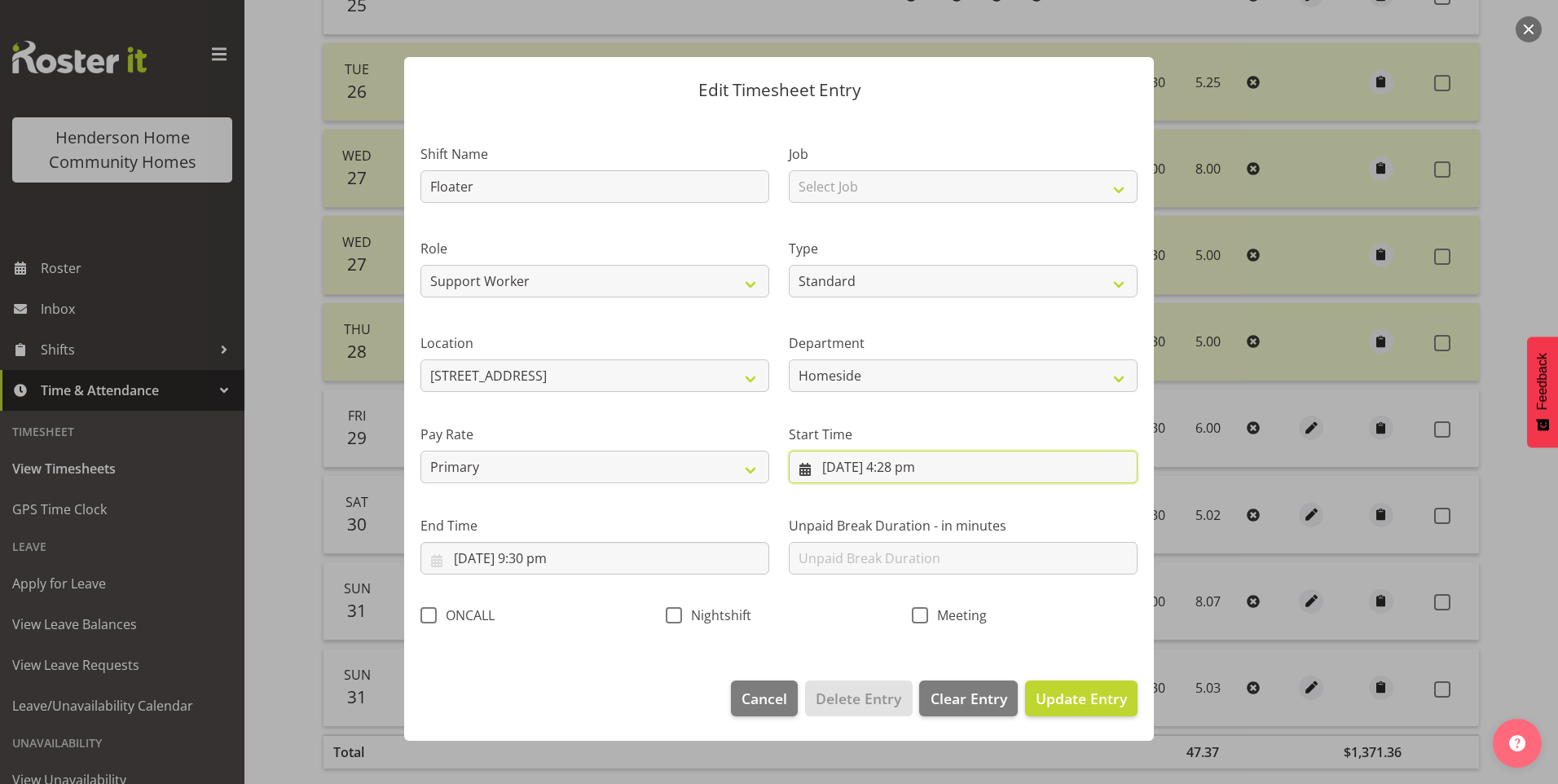
click at [928, 474] on input "30/08/2025, 4:28 pm" at bounding box center [963, 467] width 349 height 33
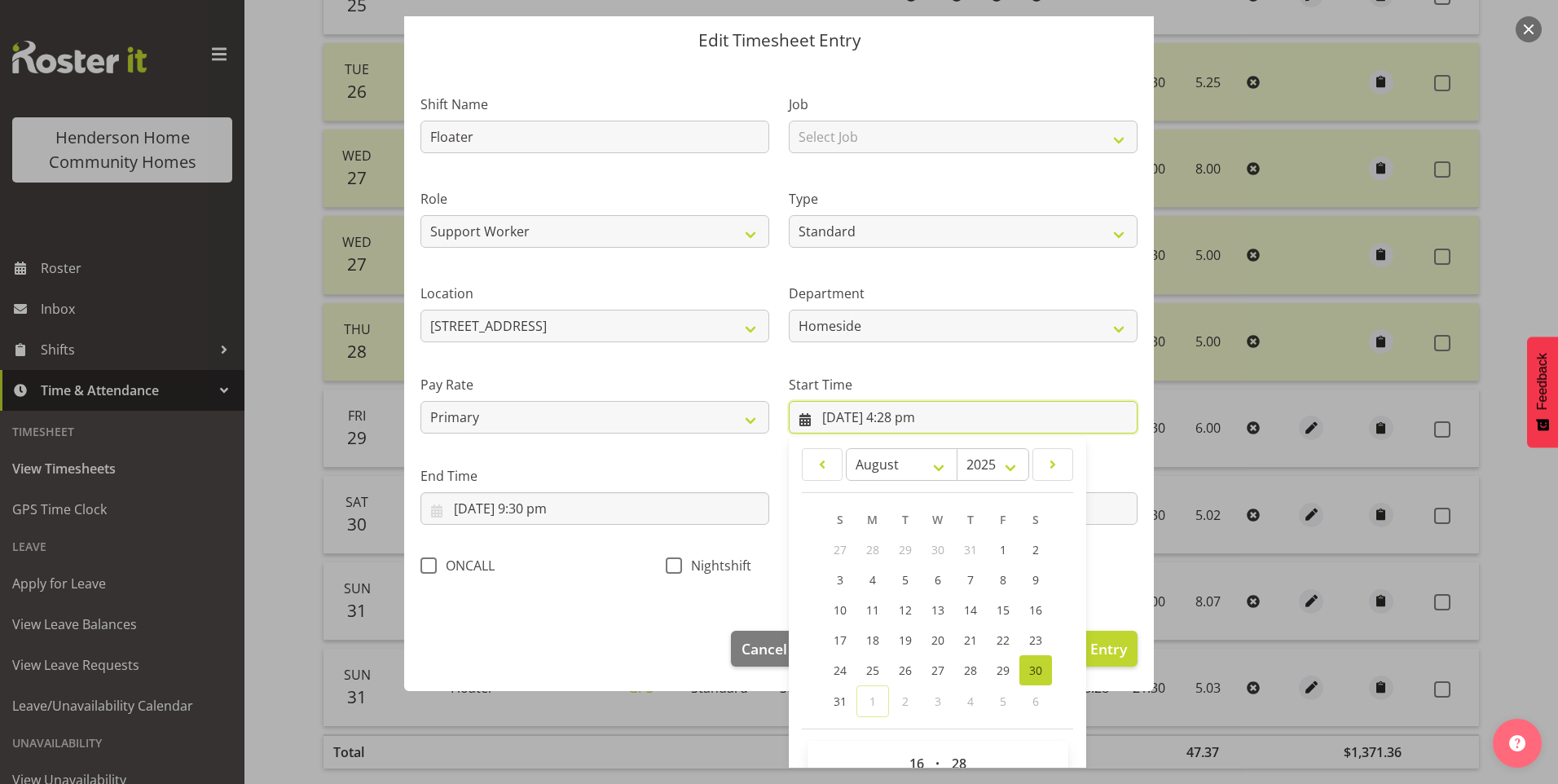
scroll to position [88, 0]
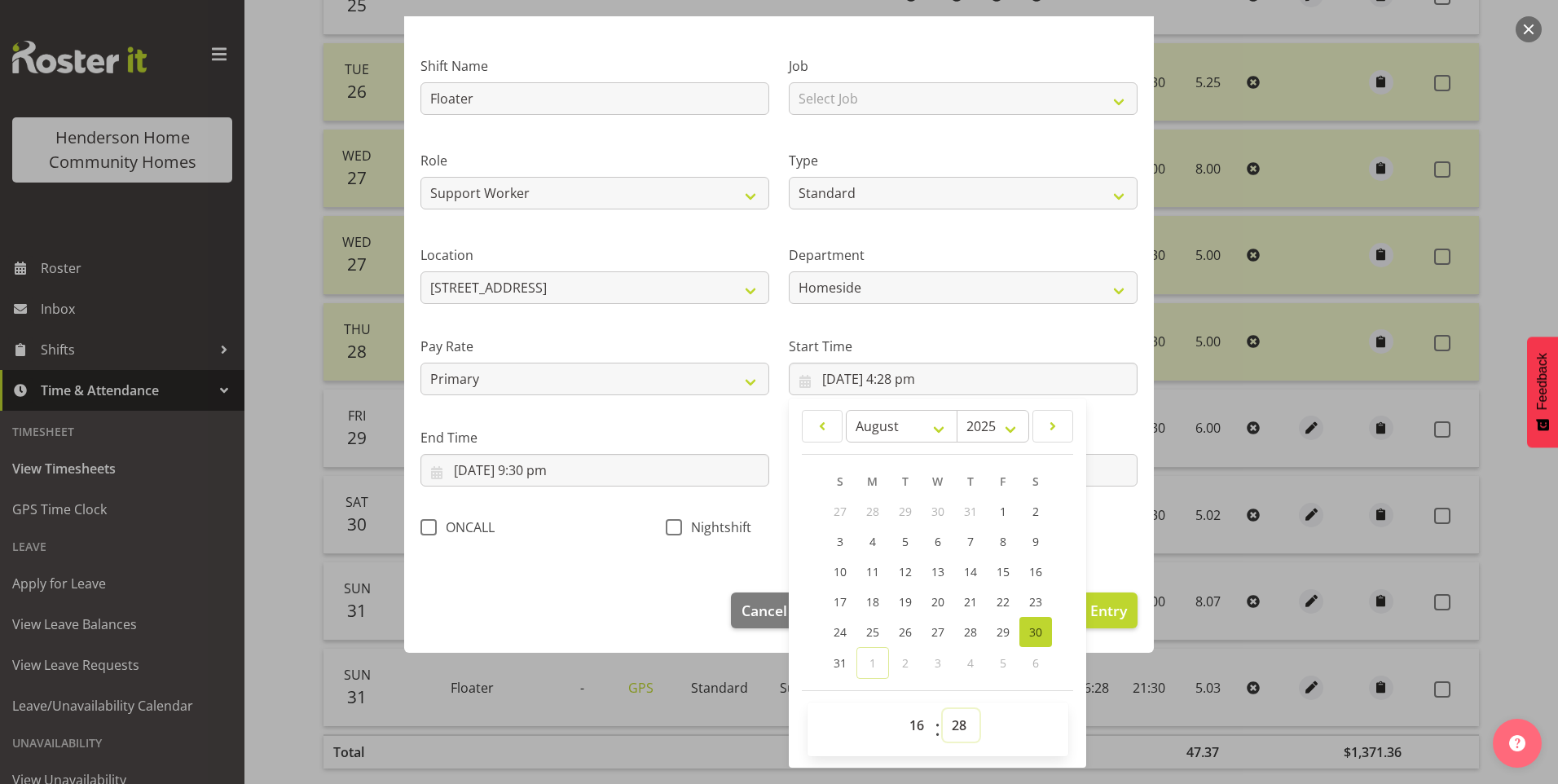
click at [956, 717] on select "00 01 02 03 04 05 06 07 08 09 10 11 12 13 14 15 16 17 18 19 20 21 22 23 24 25 2…" at bounding box center [961, 724] width 36 height 33
click at [943, 709] on select "00 01 02 03 04 05 06 07 08 09 10 11 12 13 14 15 16 17 18 19 20 21 22 23 24 25 2…" at bounding box center [961, 724] width 36 height 33
click at [960, 717] on select "00 01 02 03 04 05 06 07 08 09 10 11 12 13 14 15 16 17 18 19 20 21 22 23 24 25 2…" at bounding box center [961, 724] width 36 height 33
click at [943, 709] on select "00 01 02 03 04 05 06 07 08 09 10 11 12 13 14 15 16 17 18 19 20 21 22 23 24 25 2…" at bounding box center [961, 724] width 36 height 33
click at [1112, 611] on span "Update Entry" at bounding box center [1082, 610] width 91 height 20
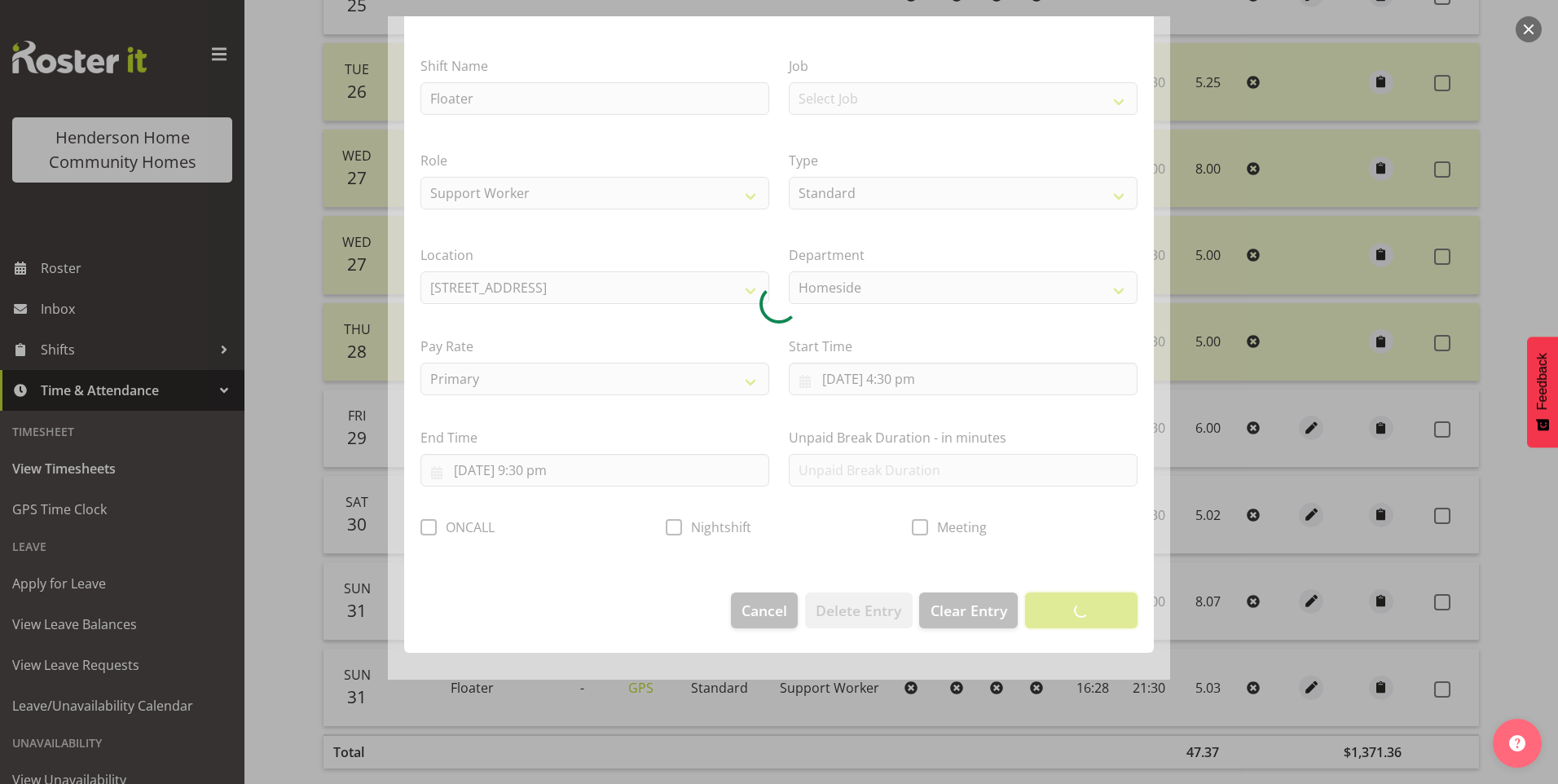
scroll to position [0, 0]
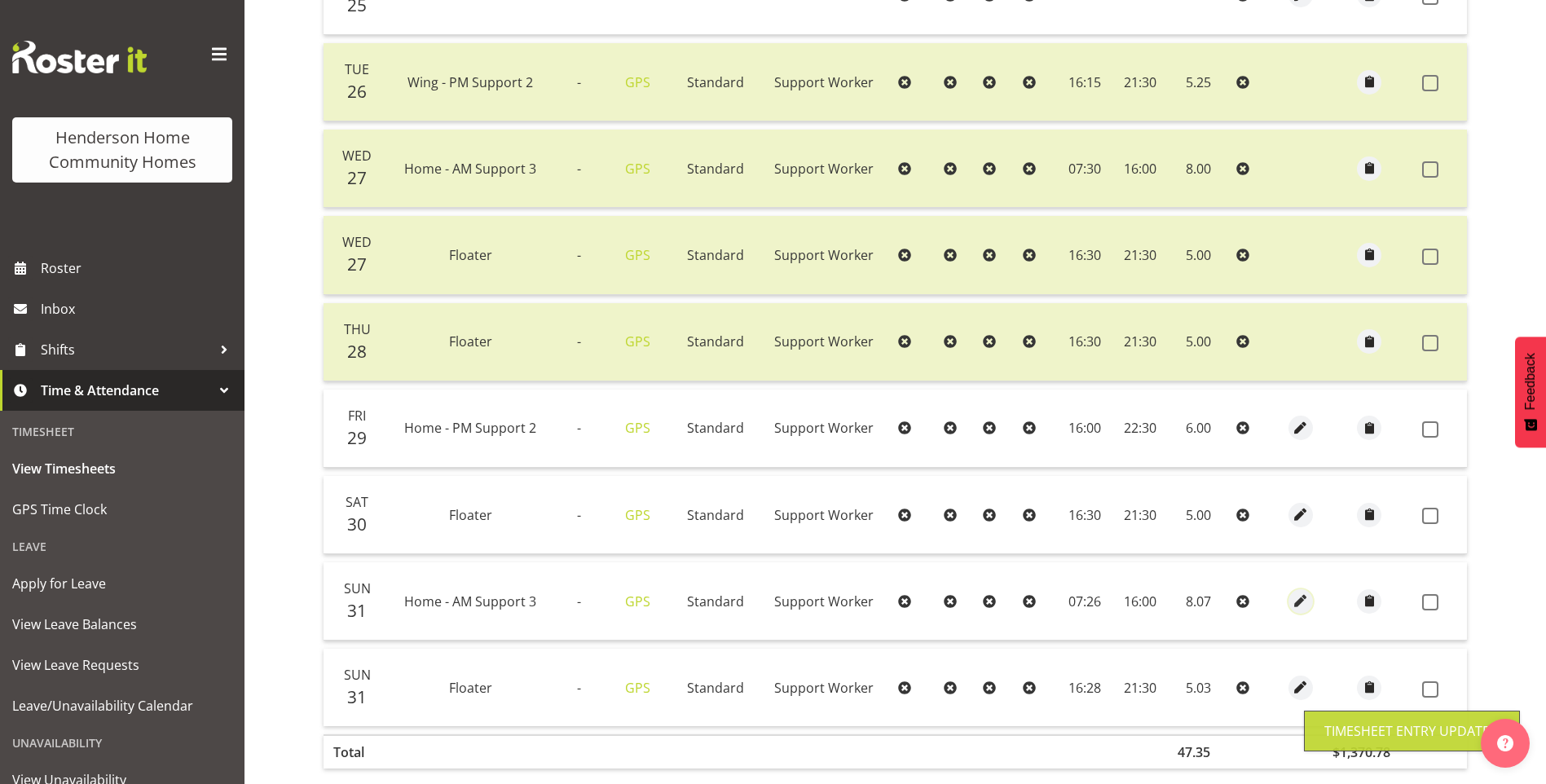
click at [1300, 596] on span "button" at bounding box center [1301, 601] width 19 height 19
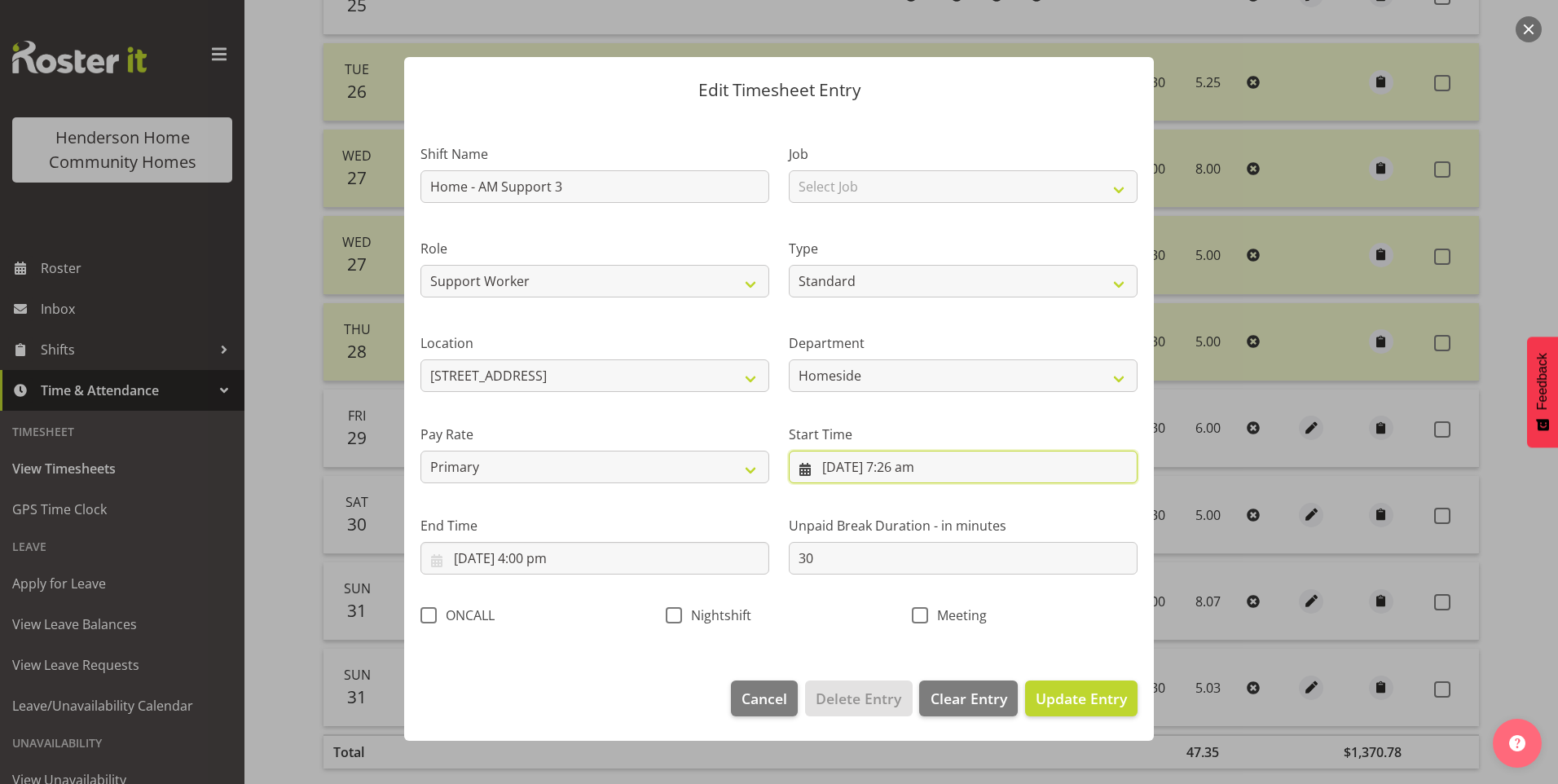
click at [917, 471] on input "31/08/2025, 7:26 am" at bounding box center [963, 467] width 349 height 33
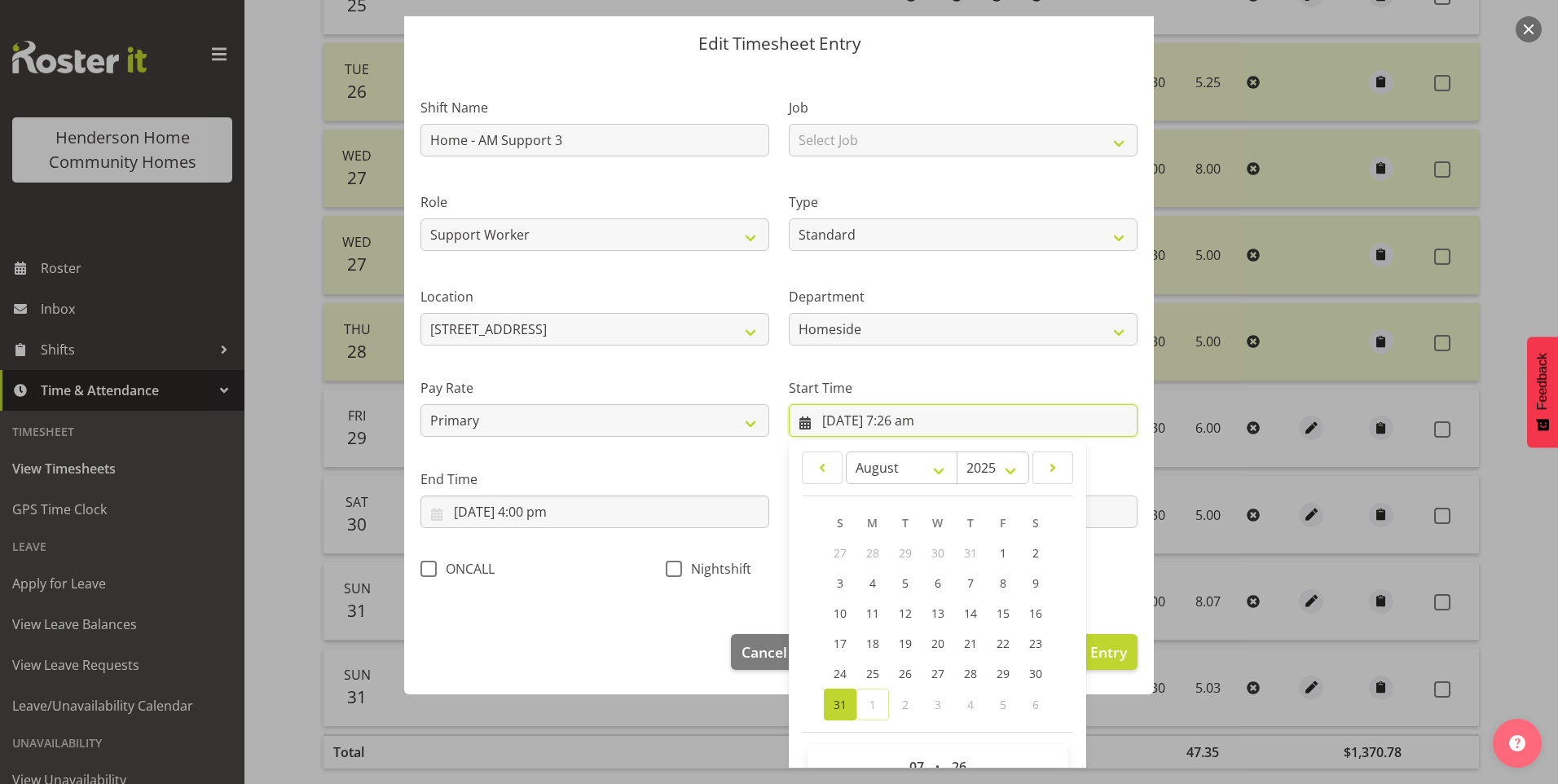
scroll to position [88, 0]
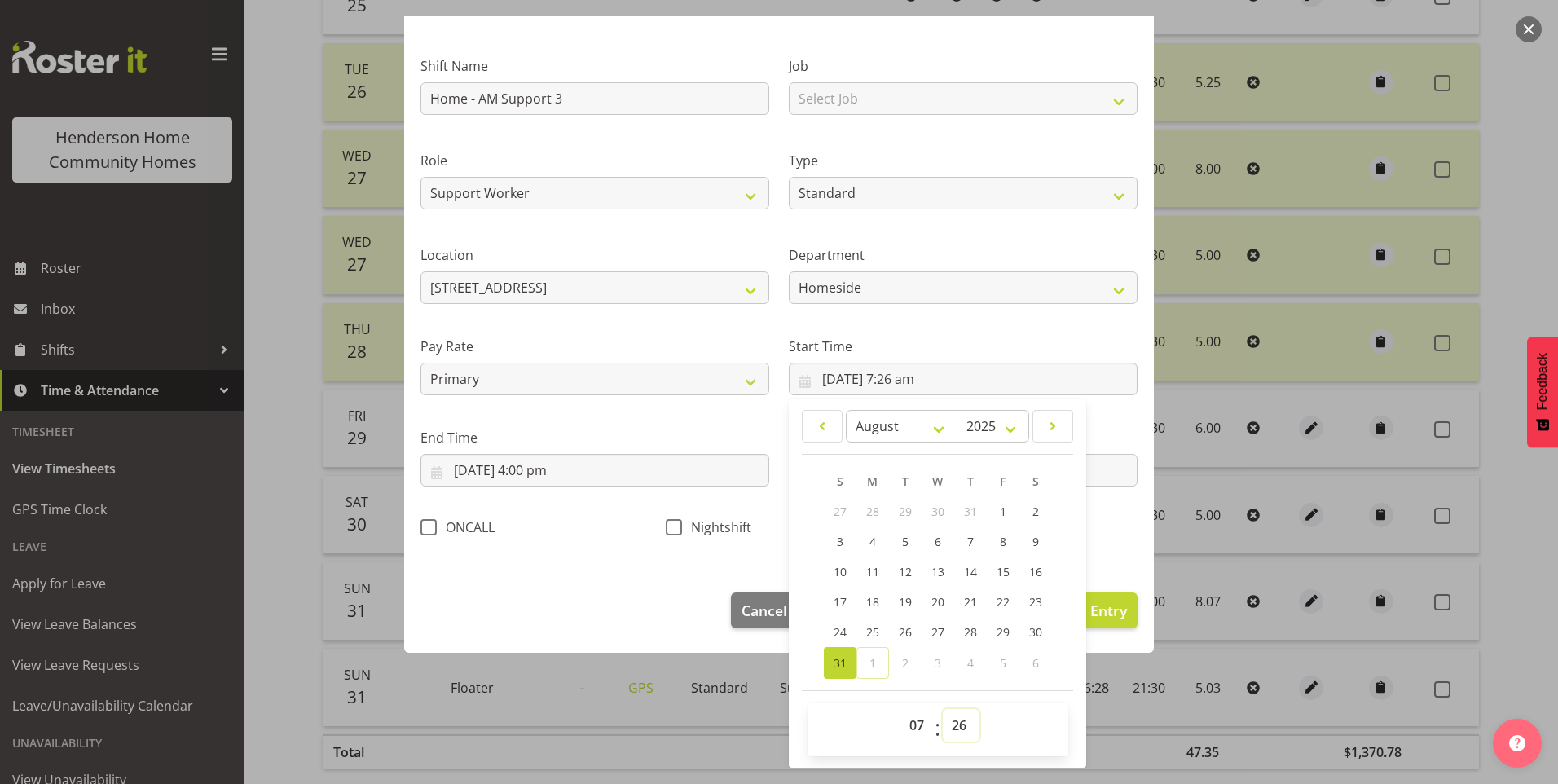
click at [958, 725] on select "00 01 02 03 04 05 06 07 08 09 10 11 12 13 14 15 16 17 18 19 20 21 22 23 24 25 2…" at bounding box center [961, 724] width 36 height 33
click at [943, 709] on select "00 01 02 03 04 05 06 07 08 09 10 11 12 13 14 15 16 17 18 19 20 21 22 23 24 25 2…" at bounding box center [961, 724] width 36 height 33
click at [1109, 618] on span "Update Entry" at bounding box center [1082, 610] width 91 height 20
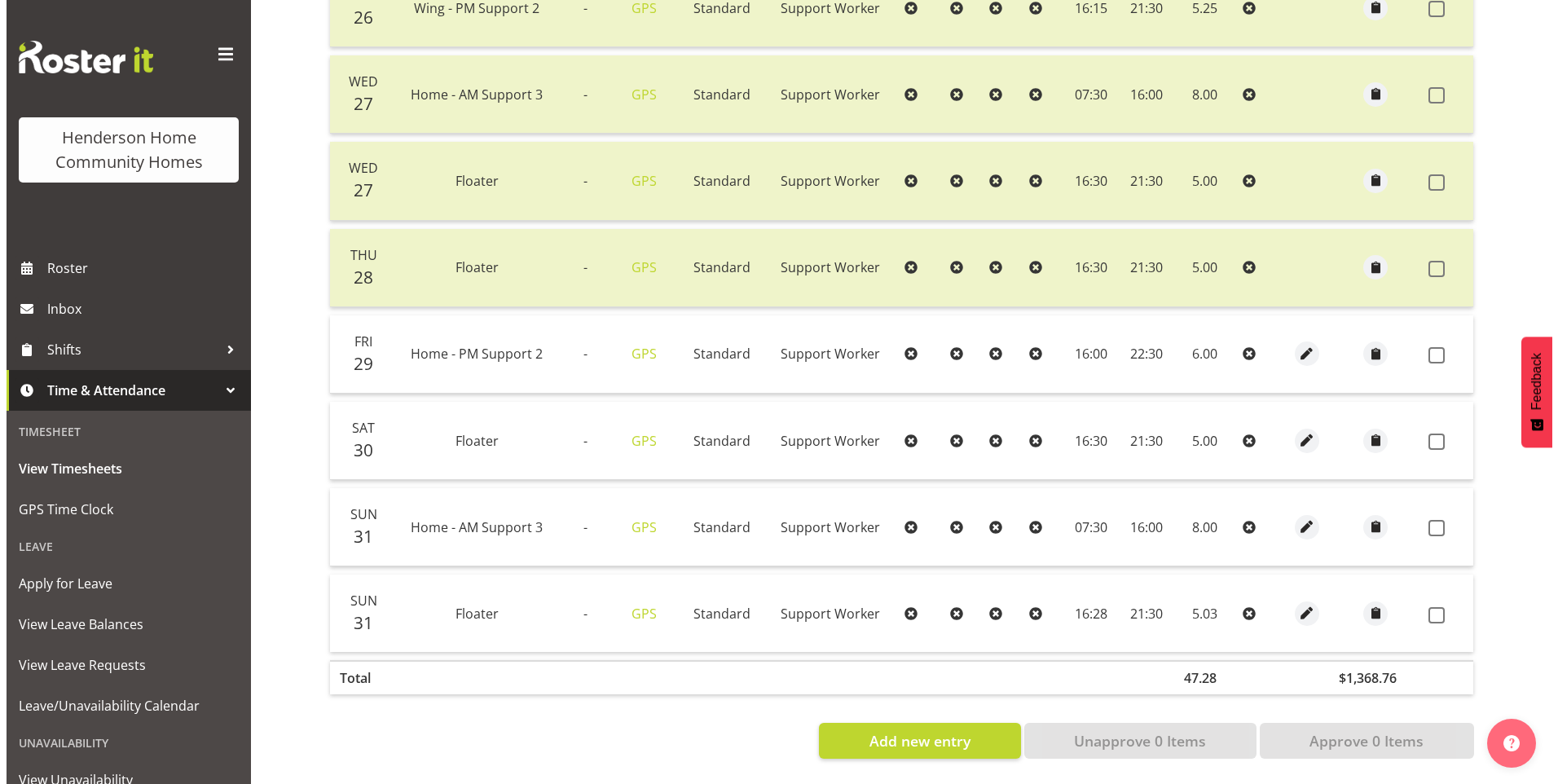
scroll to position [540, 0]
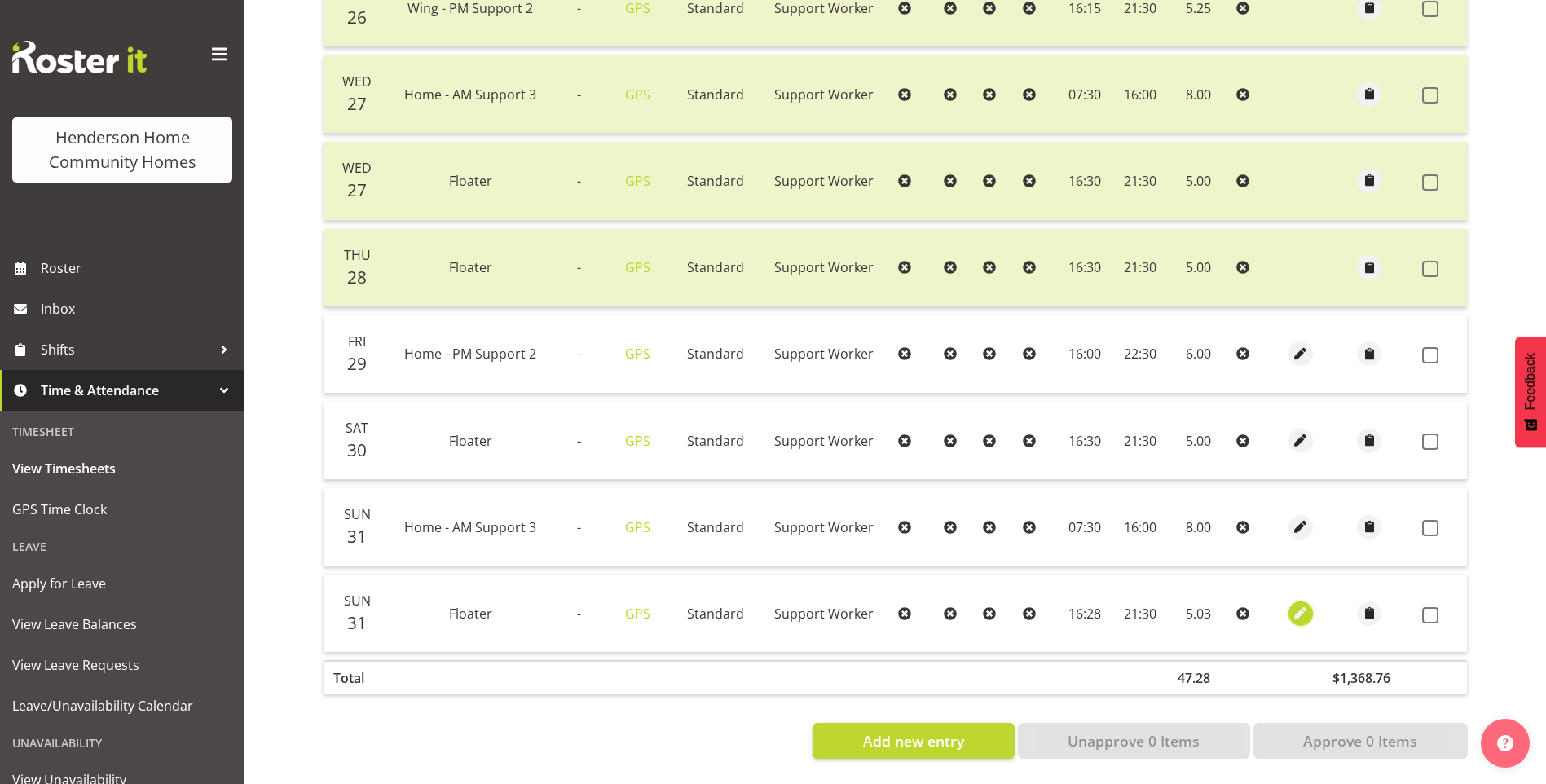
click at [1299, 604] on span "button" at bounding box center [1301, 613] width 19 height 19
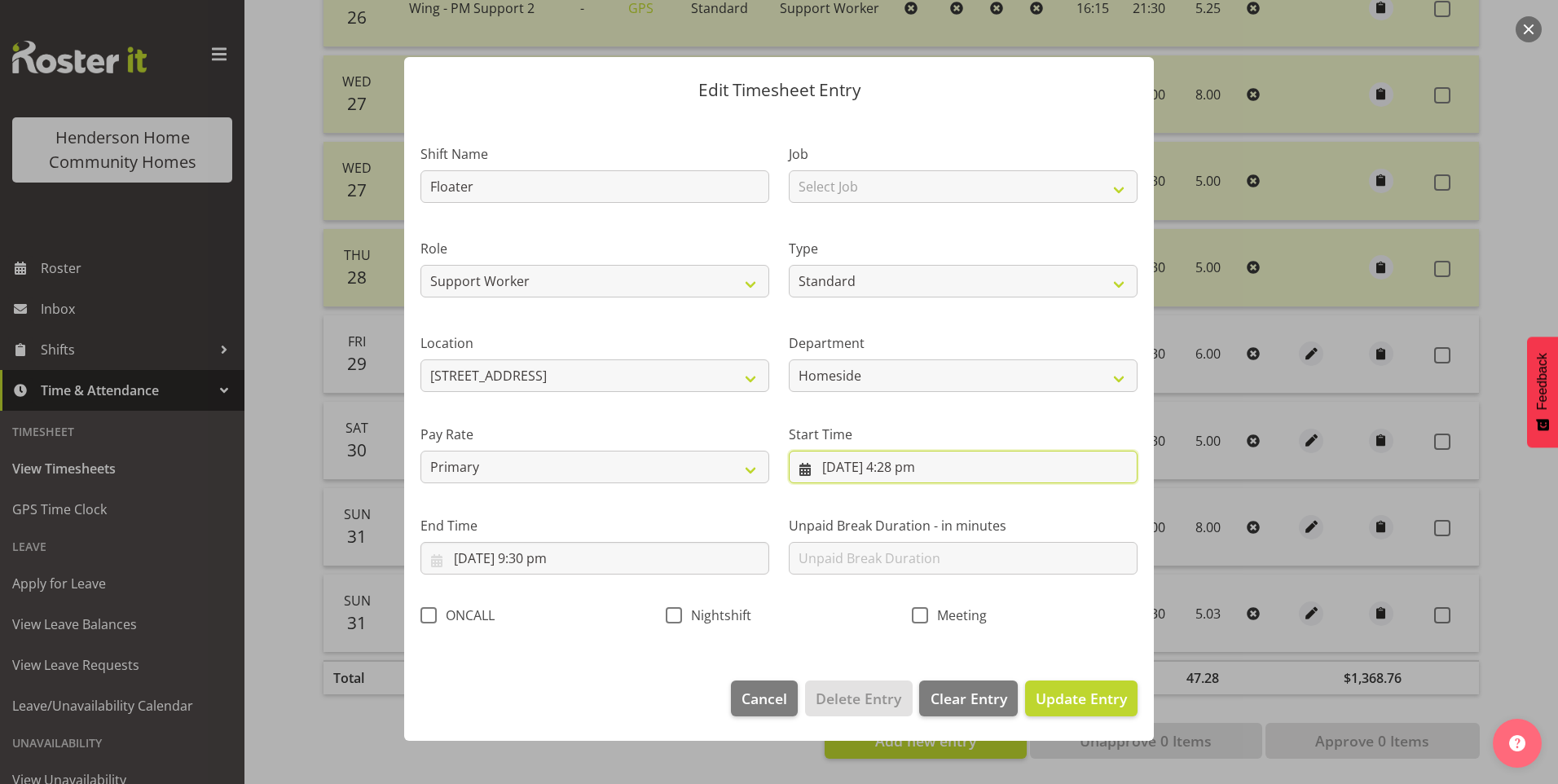
click at [913, 471] on input "31/08/2025, 4:28 pm" at bounding box center [963, 467] width 349 height 33
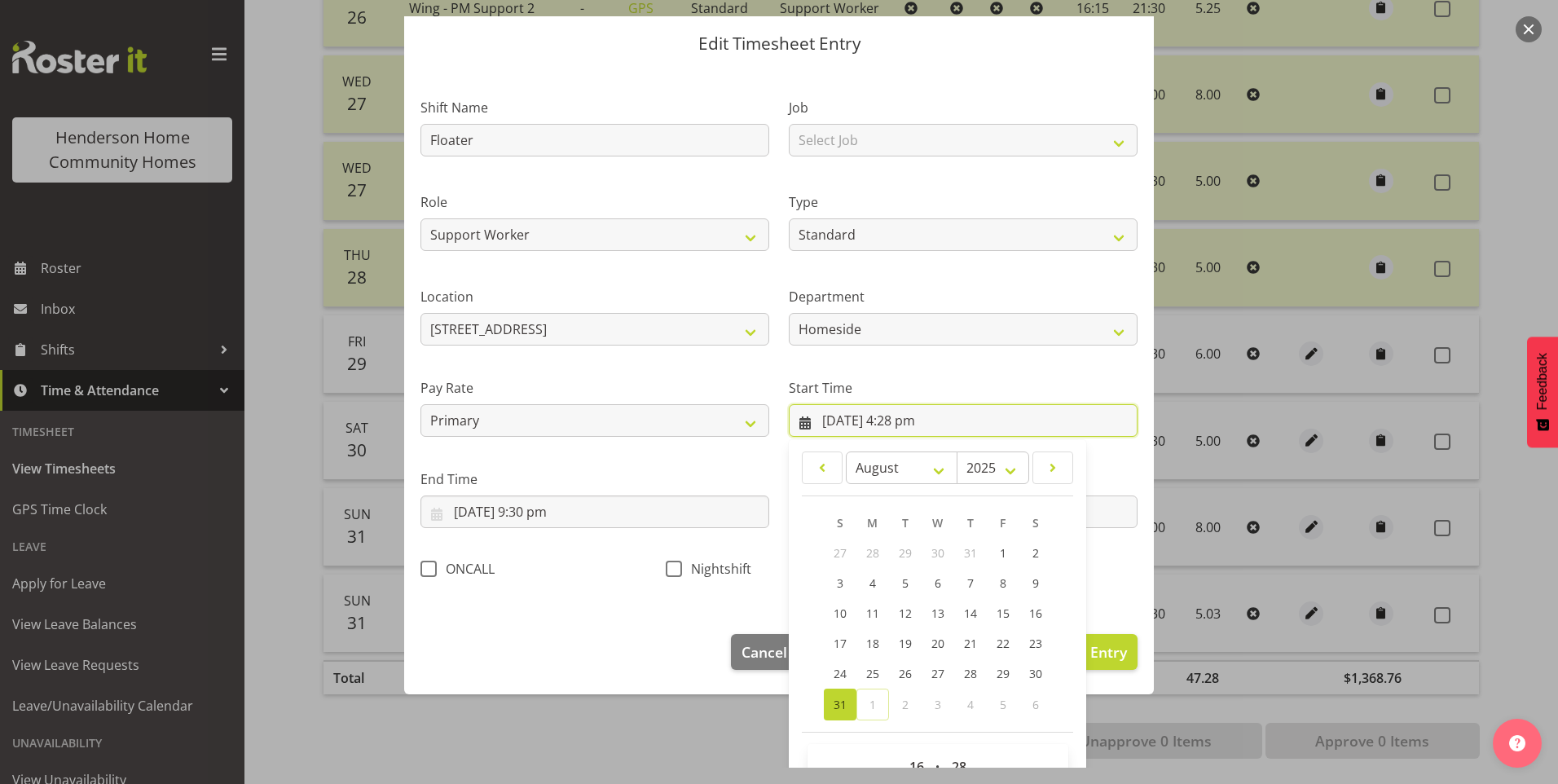
scroll to position [88, 0]
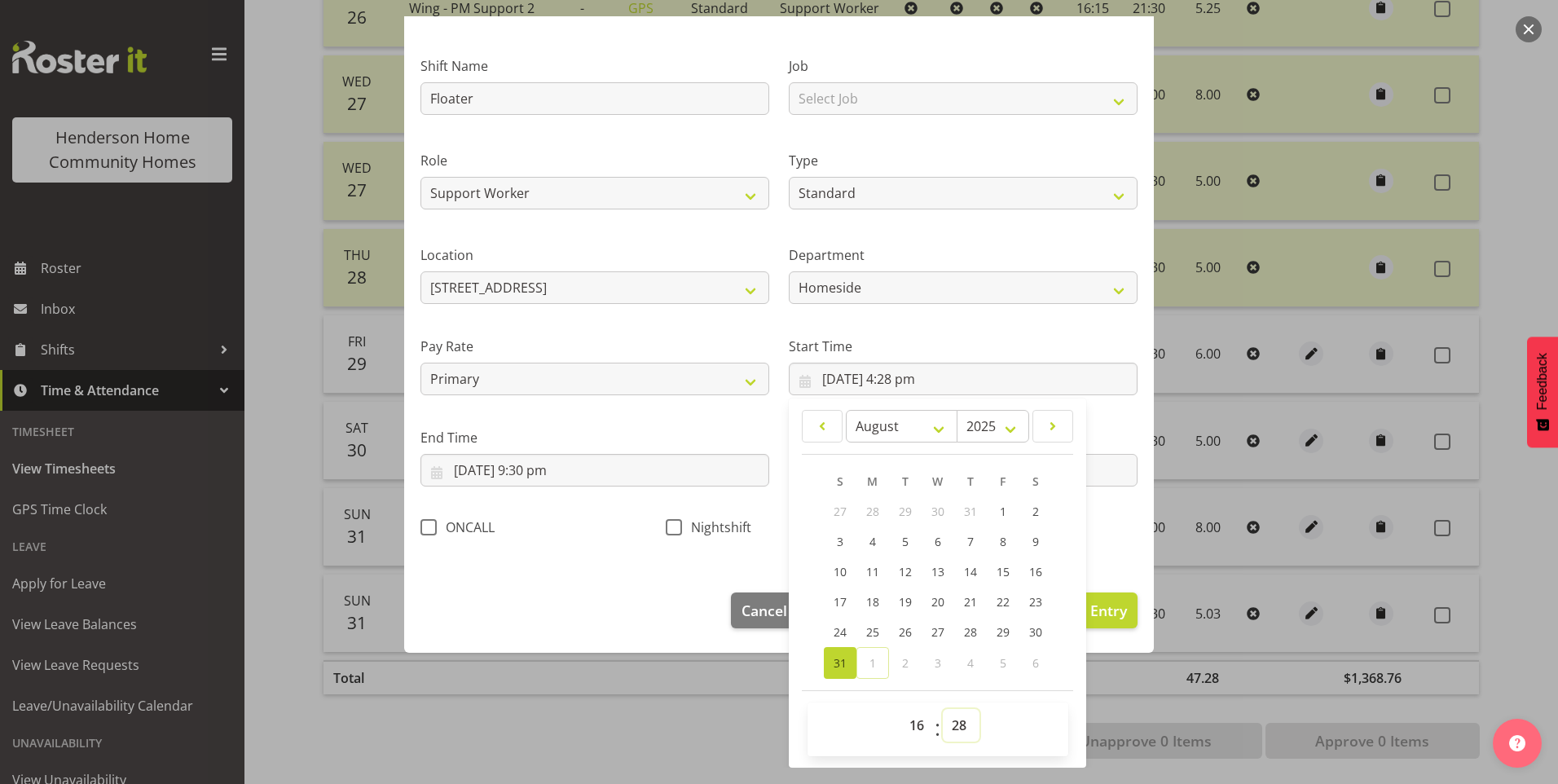
click at [948, 718] on select "00 01 02 03 04 05 06 07 08 09 10 11 12 13 14 15 16 17 18 19 20 21 22 23 24 25 2…" at bounding box center [961, 724] width 36 height 33
click at [943, 709] on select "00 01 02 03 04 05 06 07 08 09 10 11 12 13 14 15 16 17 18 19 20 21 22 23 24 25 2…" at bounding box center [961, 724] width 36 height 33
click at [947, 734] on select "00 01 02 03 04 05 06 07 08 09 10 11 12 13 14 15 16 17 18 19 20 21 22 23 24 25 2…" at bounding box center [961, 724] width 36 height 33
click at [943, 709] on select "00 01 02 03 04 05 06 07 08 09 10 11 12 13 14 15 16 17 18 19 20 21 22 23 24 25 2…" at bounding box center [961, 724] width 36 height 33
click at [1120, 623] on button "Update Entry" at bounding box center [1081, 610] width 113 height 36
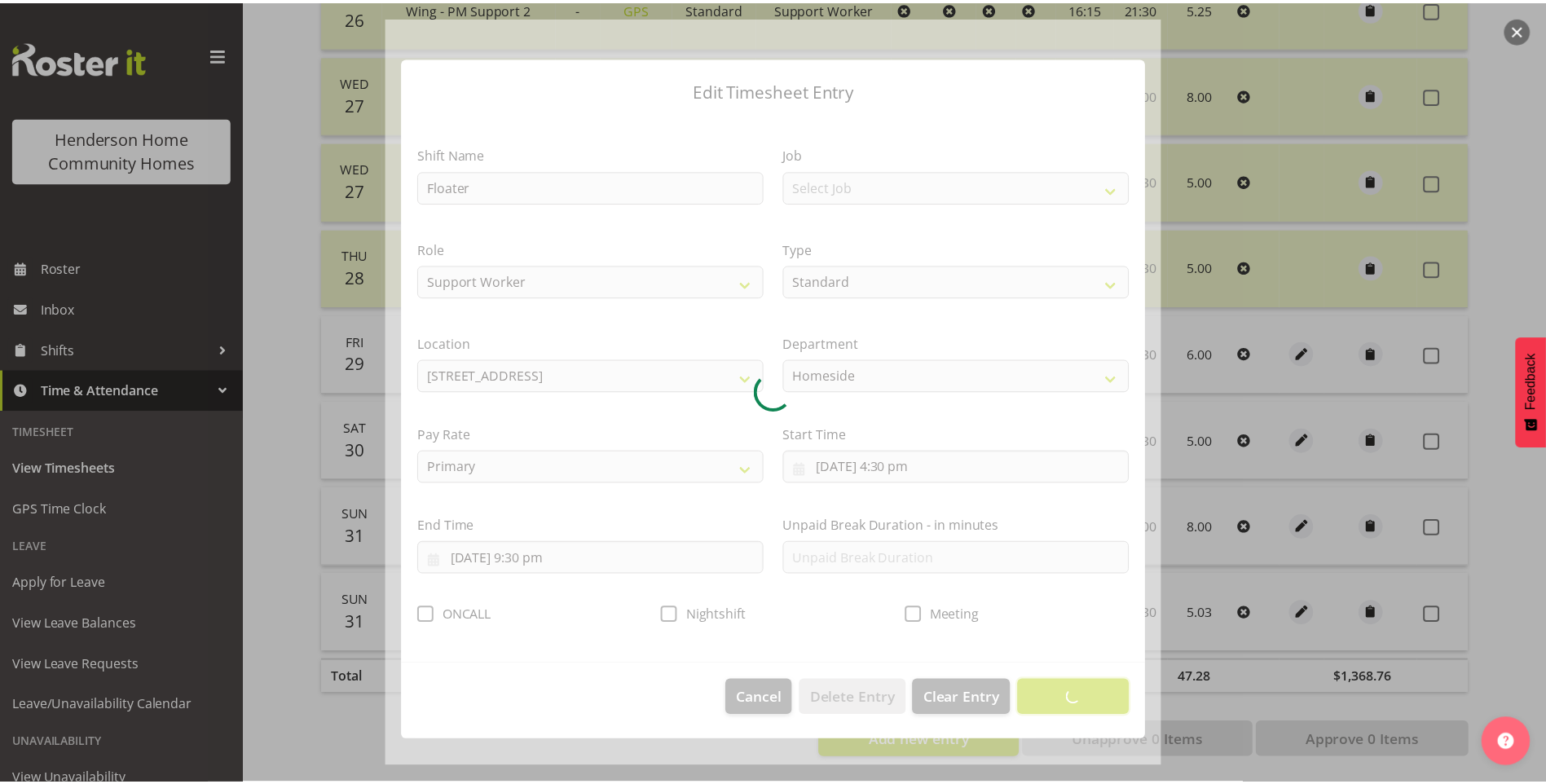
scroll to position [0, 0]
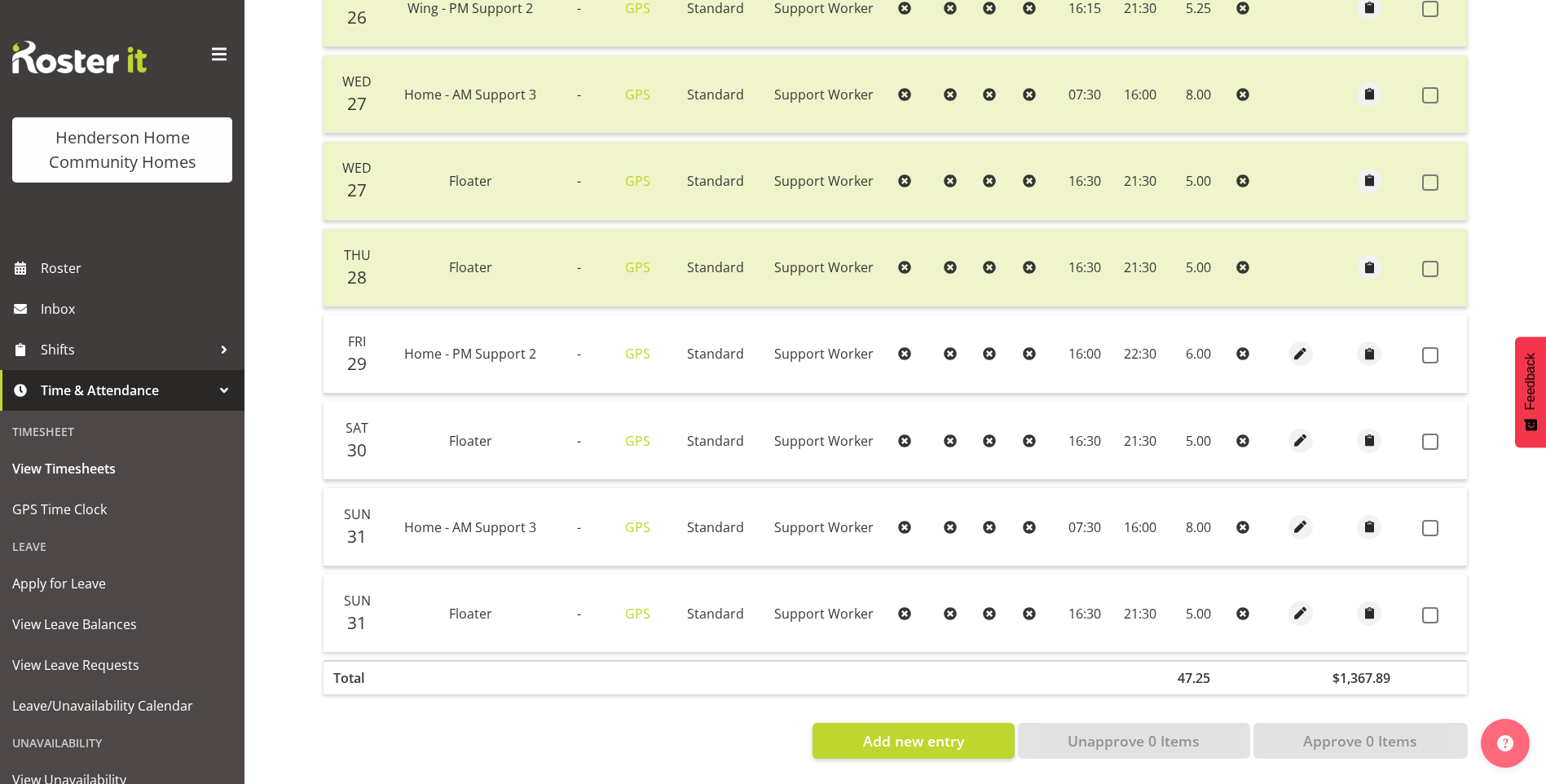
click at [1434, 607] on span at bounding box center [1431, 616] width 17 height 17
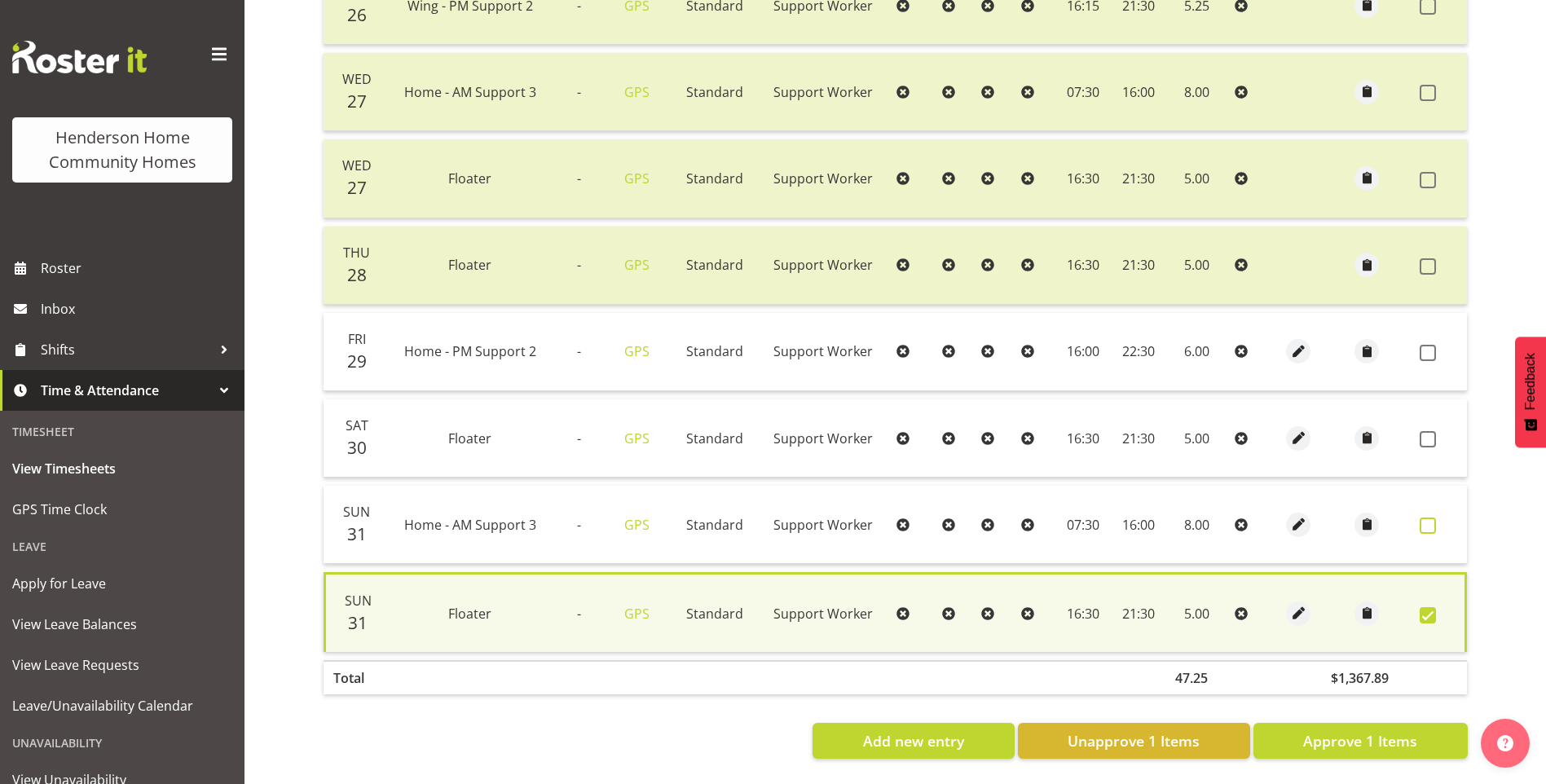
click at [1438, 517] on label at bounding box center [1432, 525] width 25 height 17
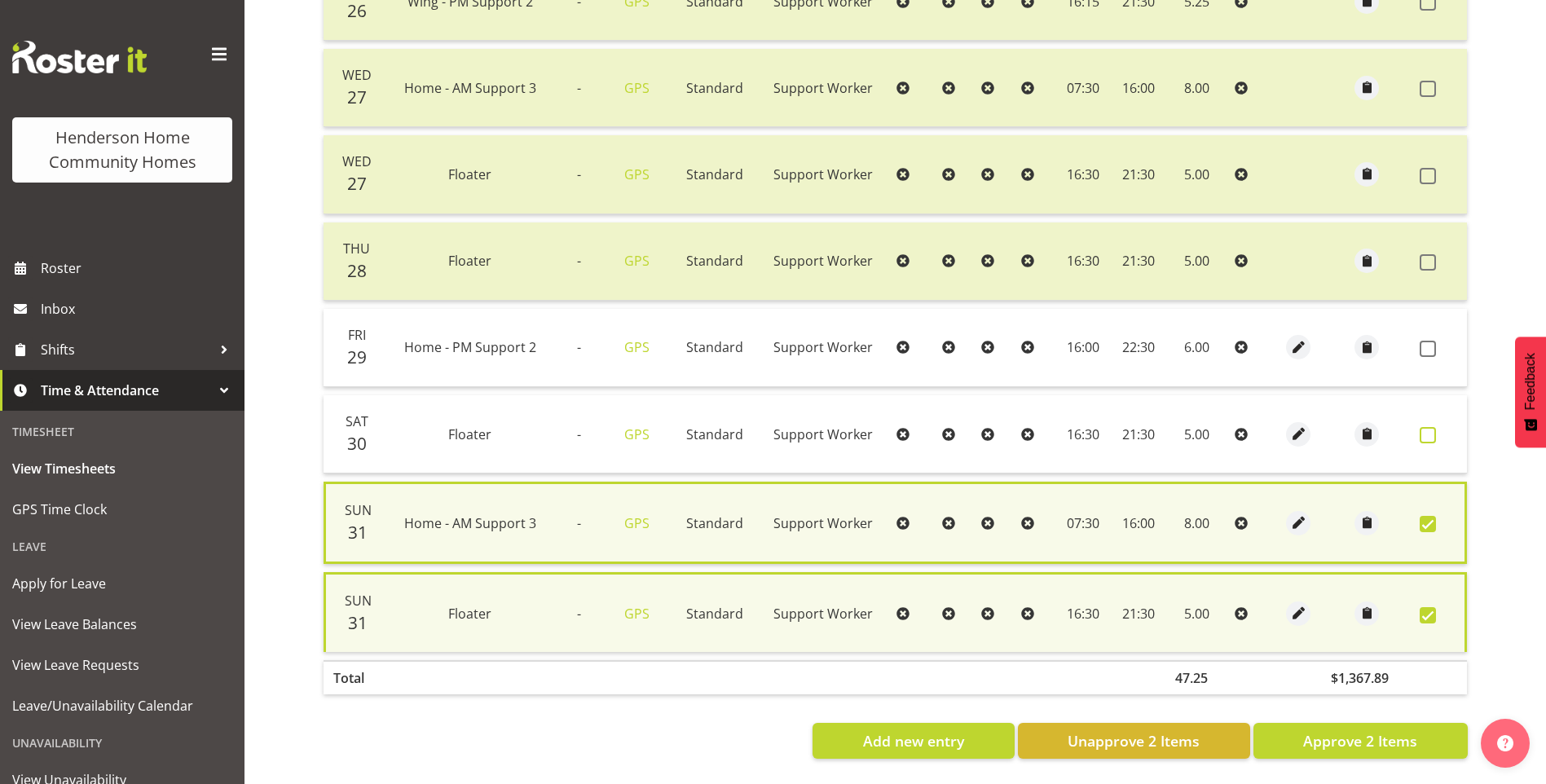
click at [1435, 432] on span at bounding box center [1428, 435] width 17 height 17
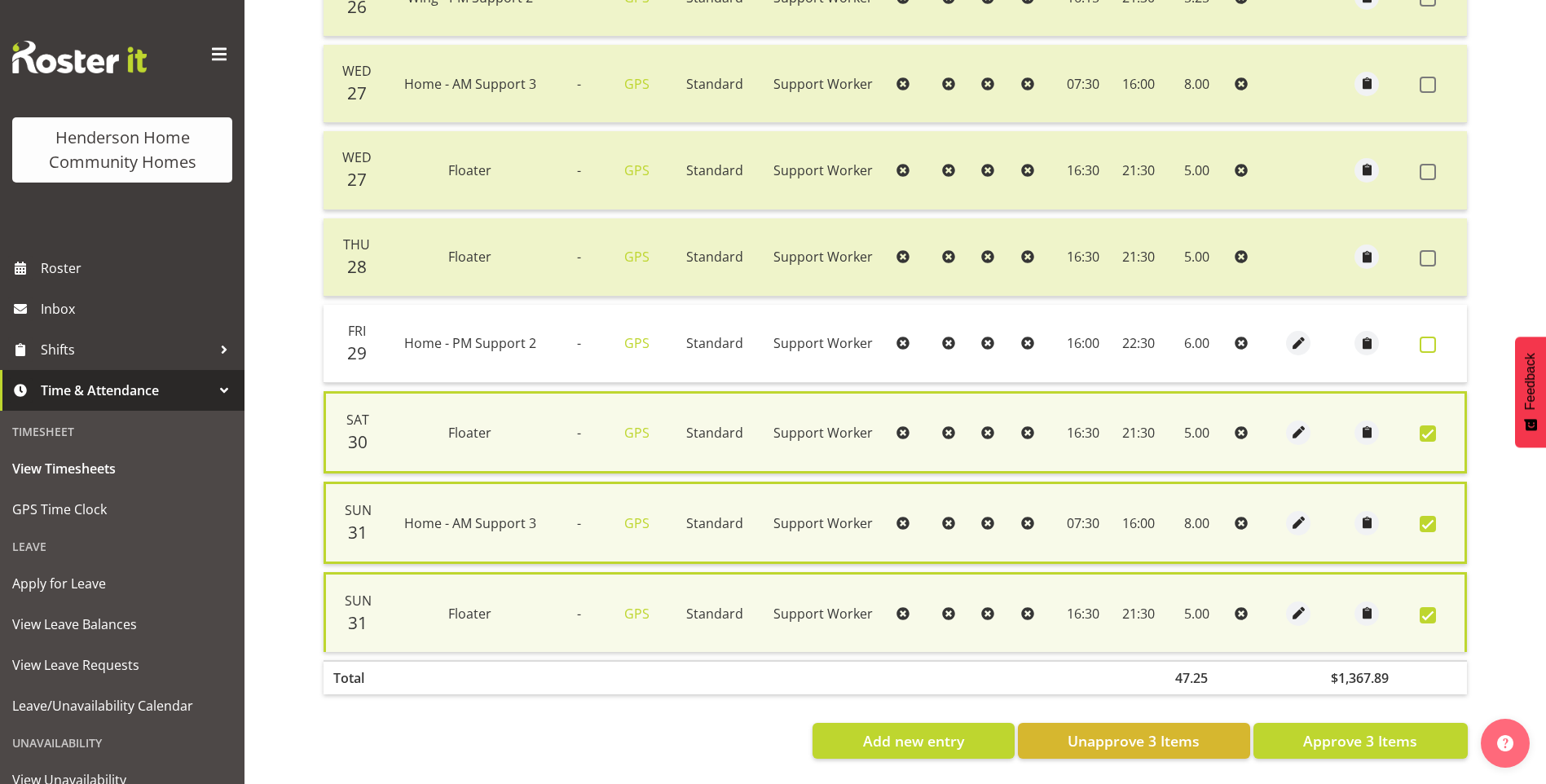
click at [1433, 339] on span at bounding box center [1428, 345] width 17 height 17
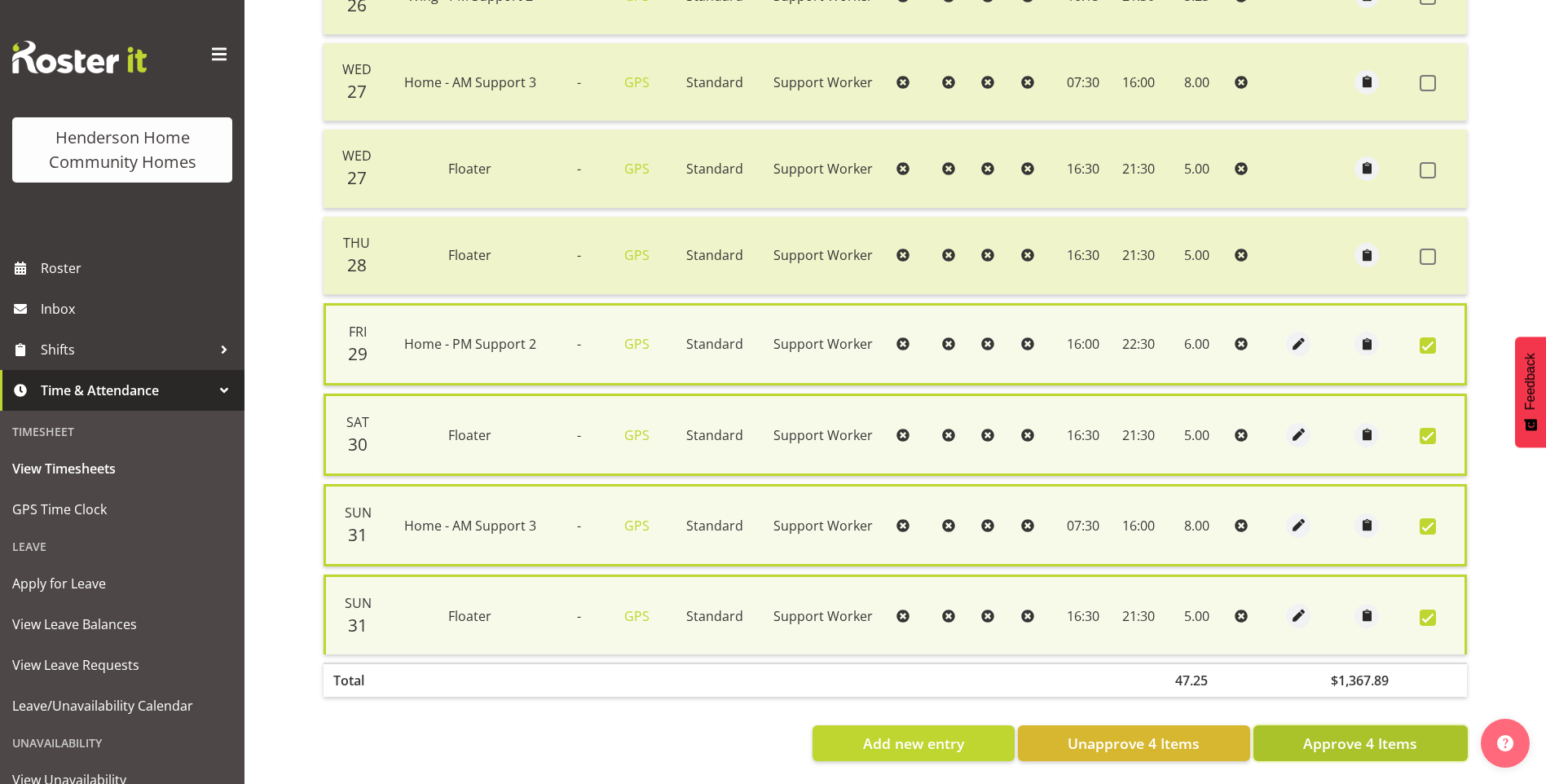
click at [1329, 738] on span "Approve 4 Items" at bounding box center [1360, 743] width 114 height 21
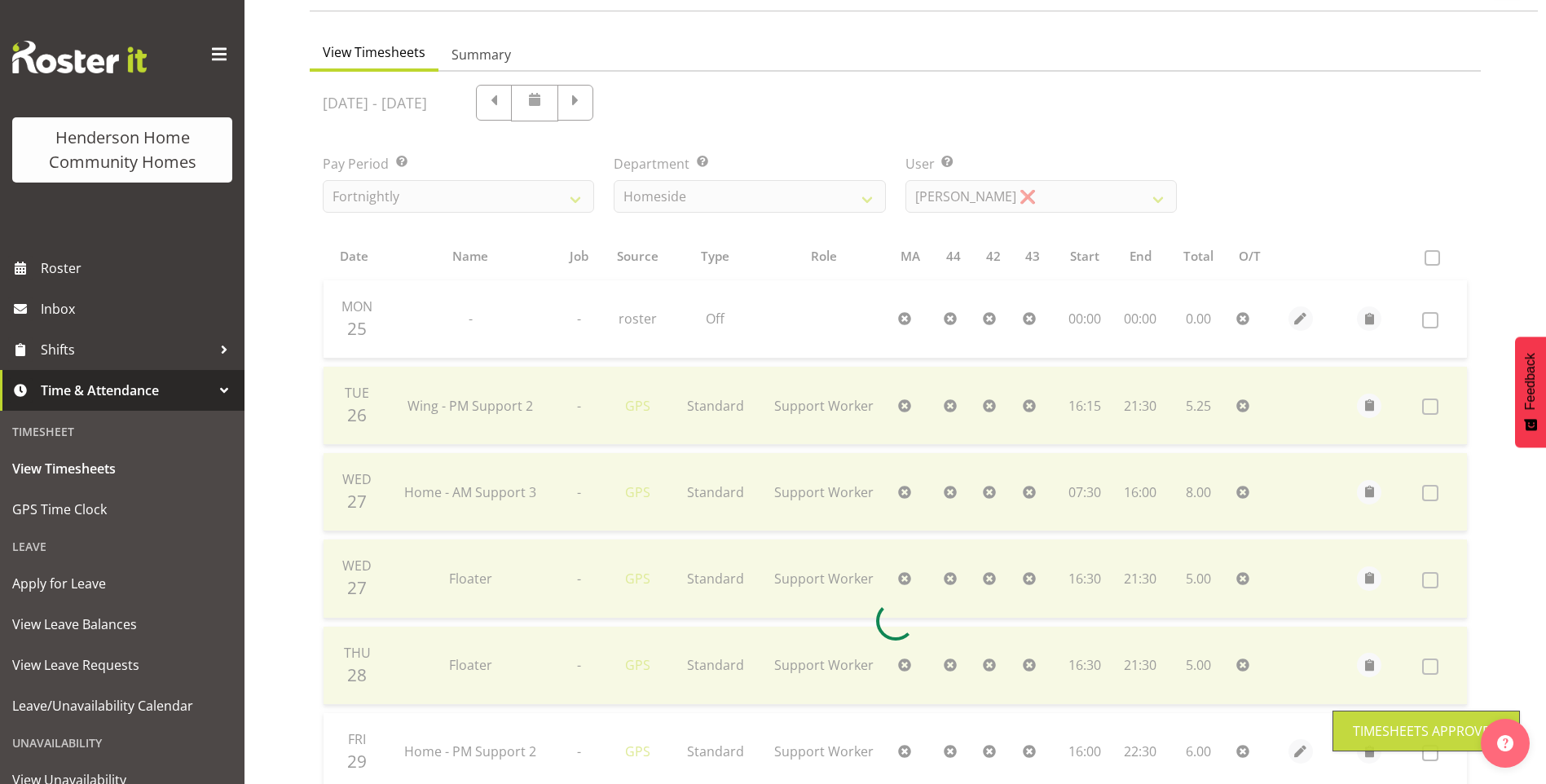
scroll to position [51, 0]
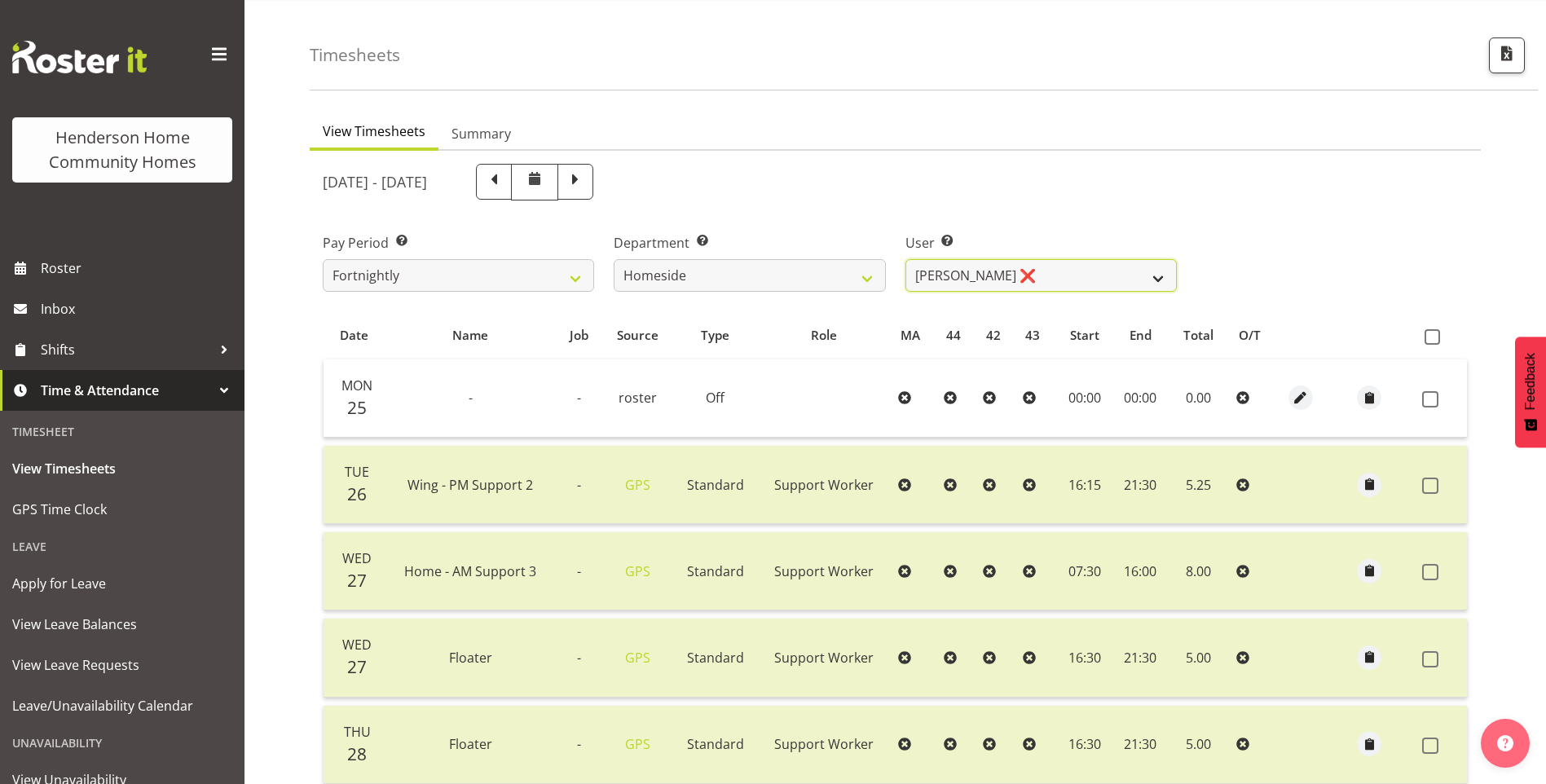
click at [972, 280] on select "Asiasiga Vili ❌ Billie-Rose Dunlop ❌ Brijesh (BK) Kachhadiya ❌ Cheenee Vargas ❌…" at bounding box center [1041, 275] width 272 height 33
click at [905, 259] on select "Asiasiga Vili ❌ Billie-Rose Dunlop ❌ Brijesh (BK) Kachhadiya ❌ Cheenee Vargas ❌…" at bounding box center [1041, 275] width 272 height 33
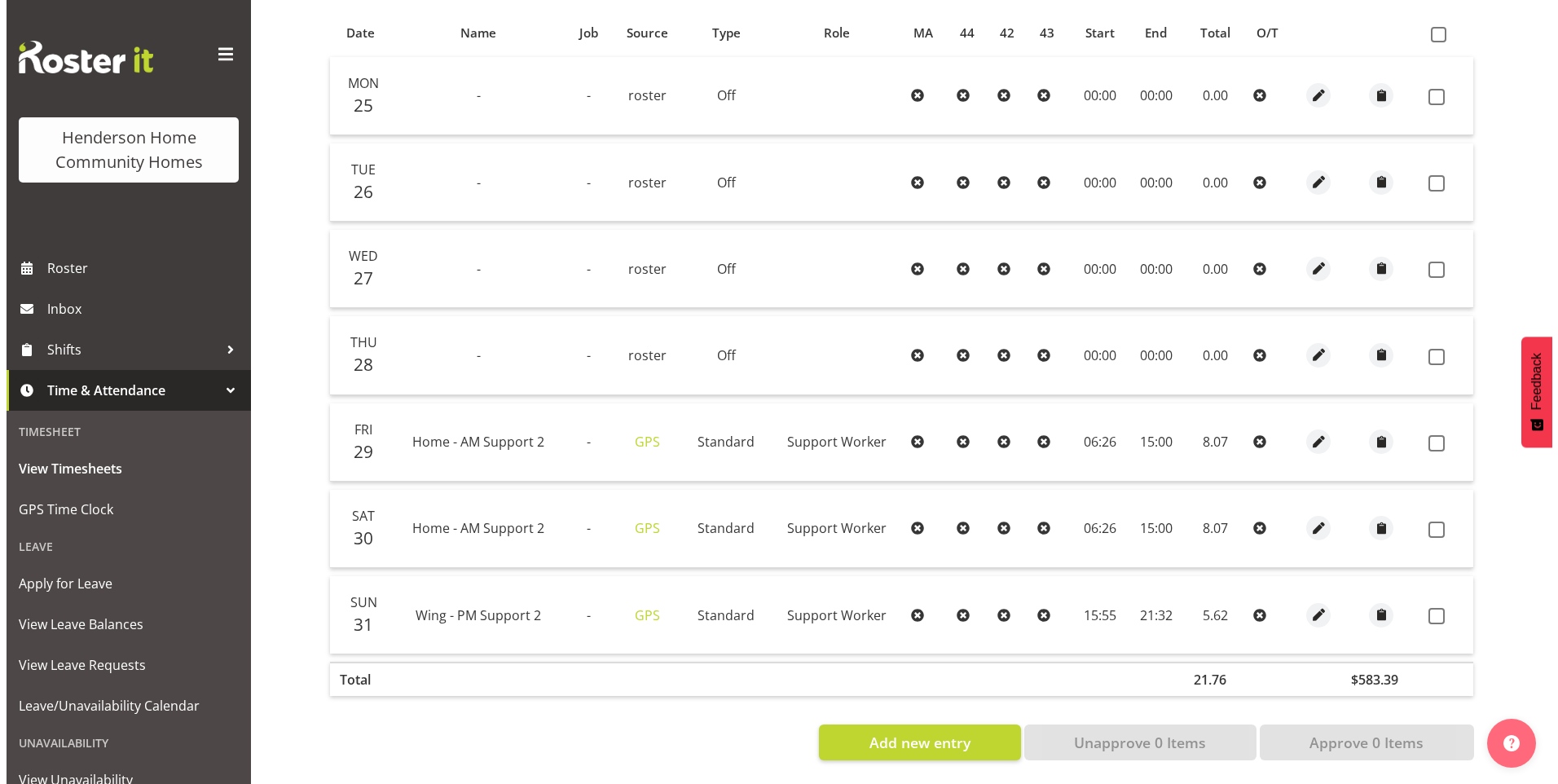
scroll to position [367, 0]
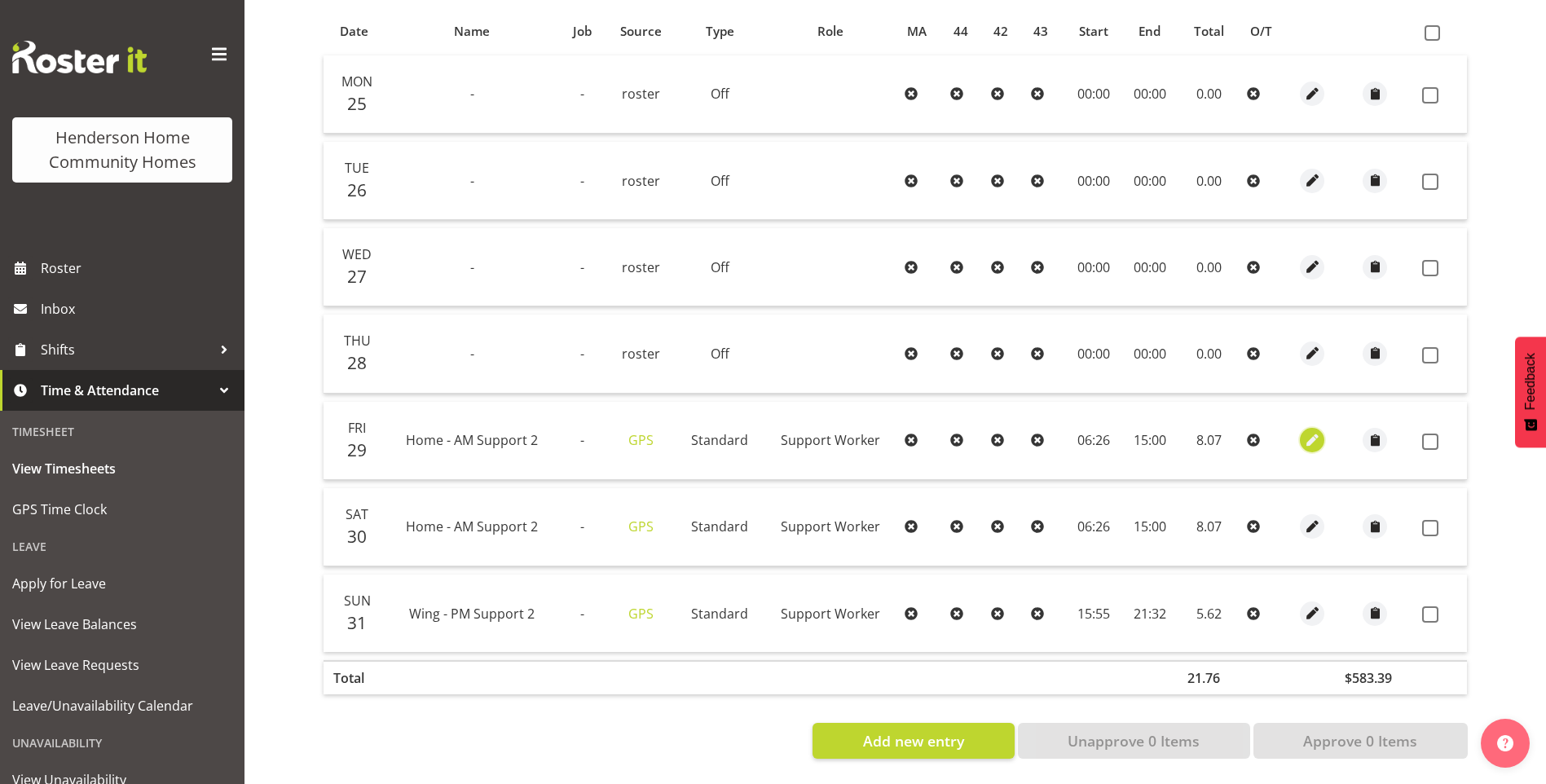
click at [1306, 432] on span "button" at bounding box center [1313, 441] width 19 height 19
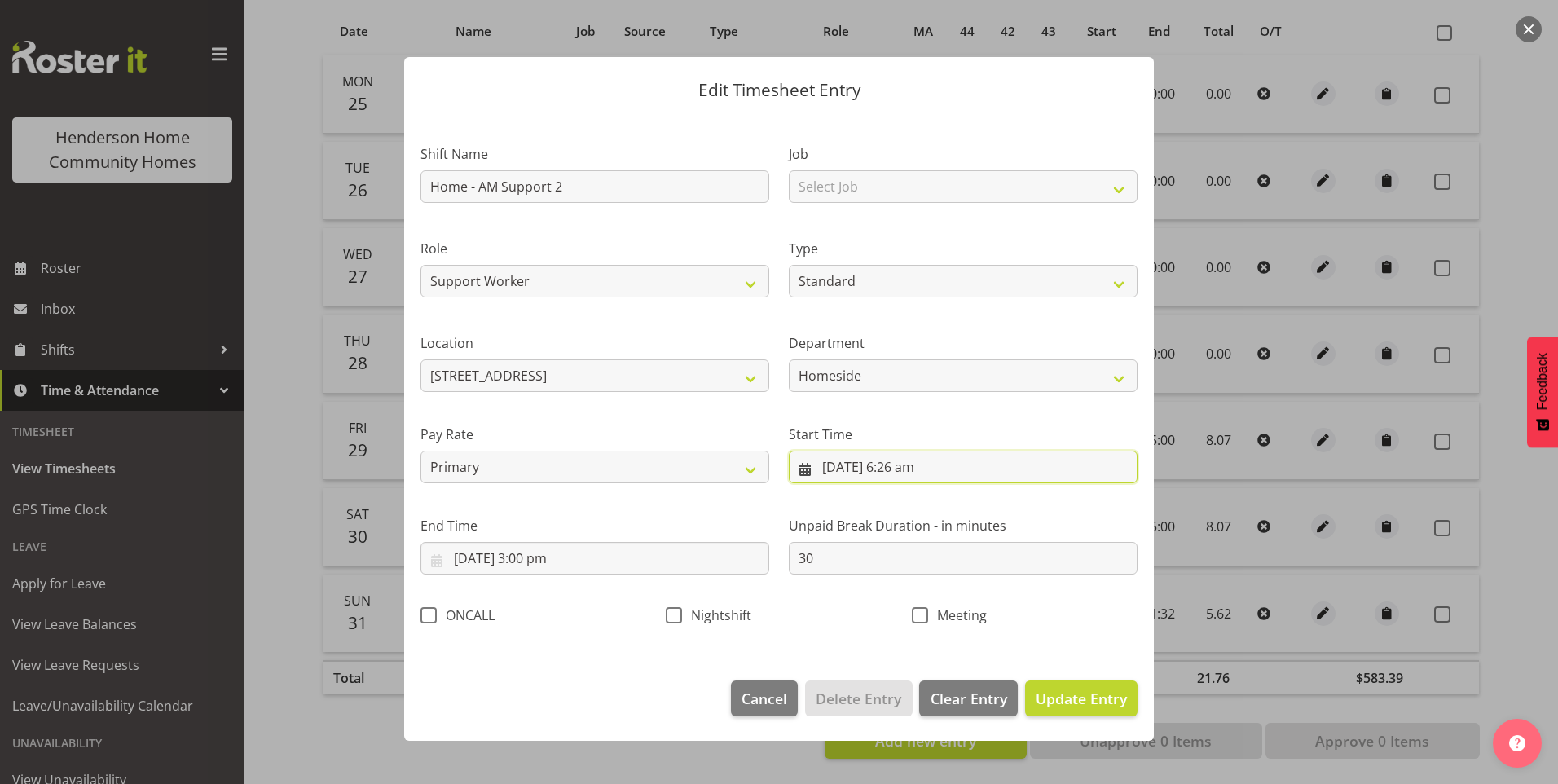
click at [918, 473] on input "29/08/2025, 6:26 am" at bounding box center [963, 467] width 349 height 33
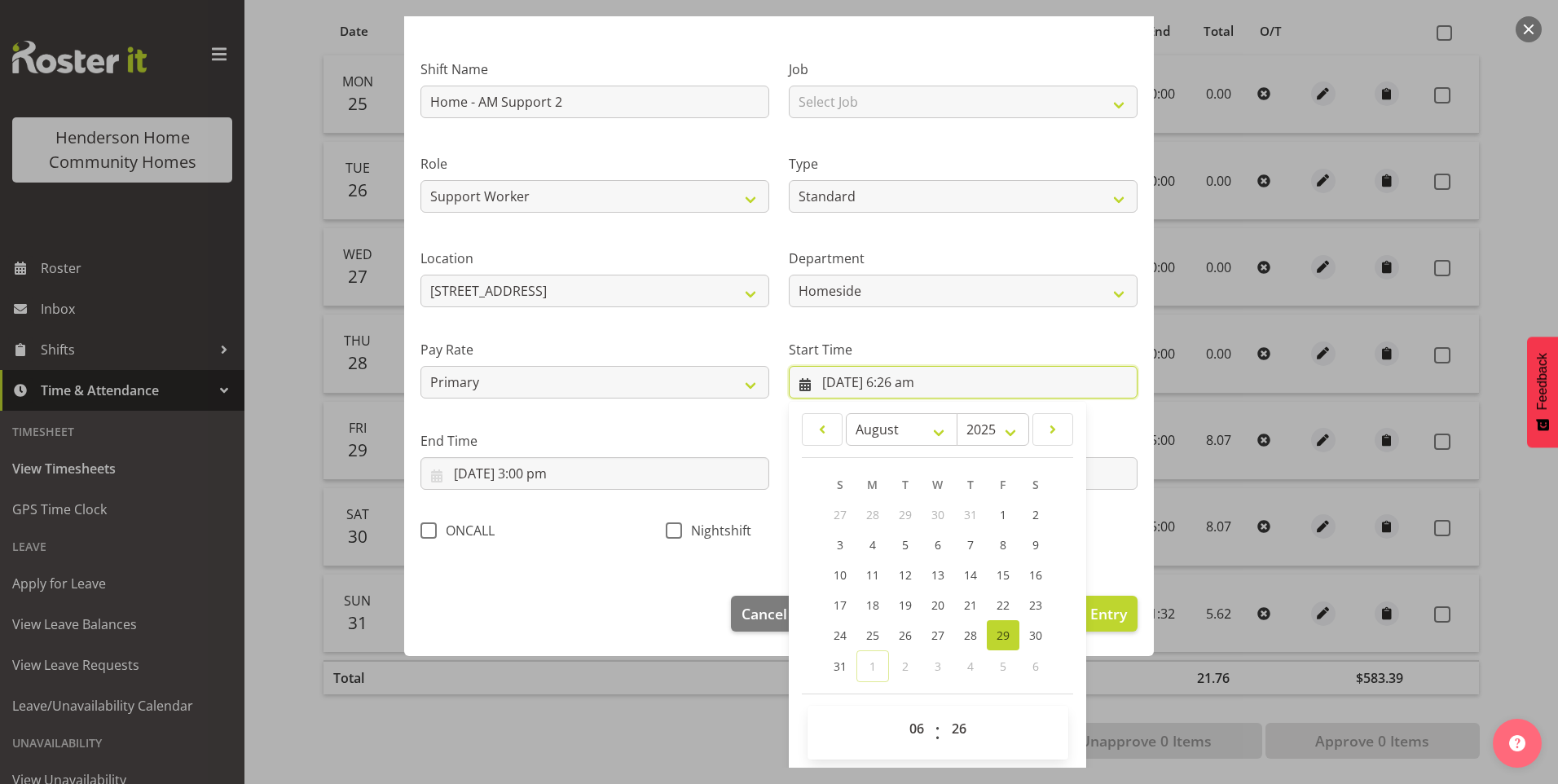
scroll to position [88, 0]
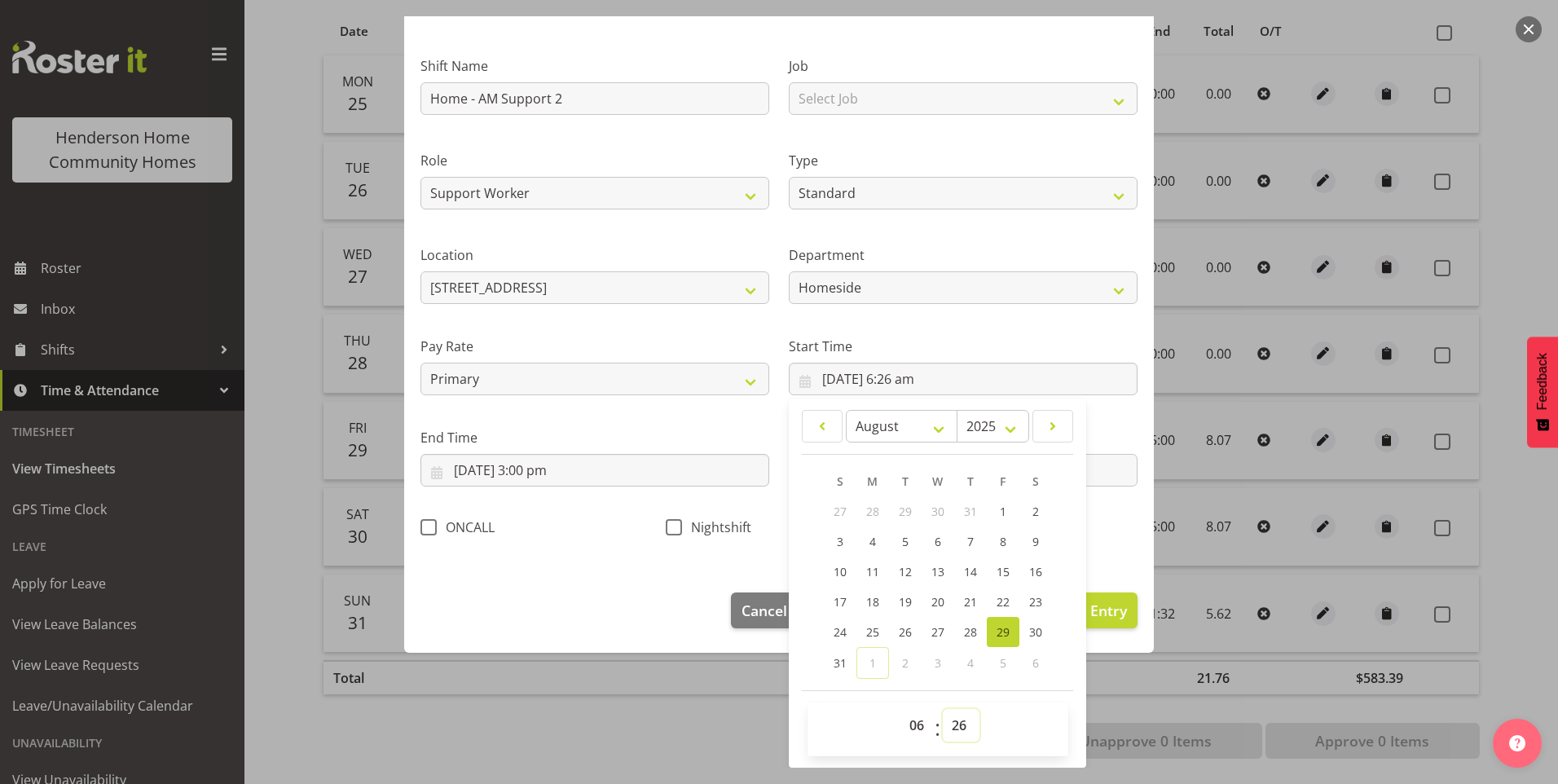
click at [954, 734] on select "00 01 02 03 04 05 06 07 08 09 10 11 12 13 14 15 16 17 18 19 20 21 22 23 24 25 2…" at bounding box center [961, 724] width 36 height 33
click at [943, 709] on select "00 01 02 03 04 05 06 07 08 09 10 11 12 13 14 15 16 17 18 19 20 21 22 23 24 25 2…" at bounding box center [961, 724] width 36 height 33
click at [1098, 625] on button "Update Entry" at bounding box center [1081, 610] width 113 height 36
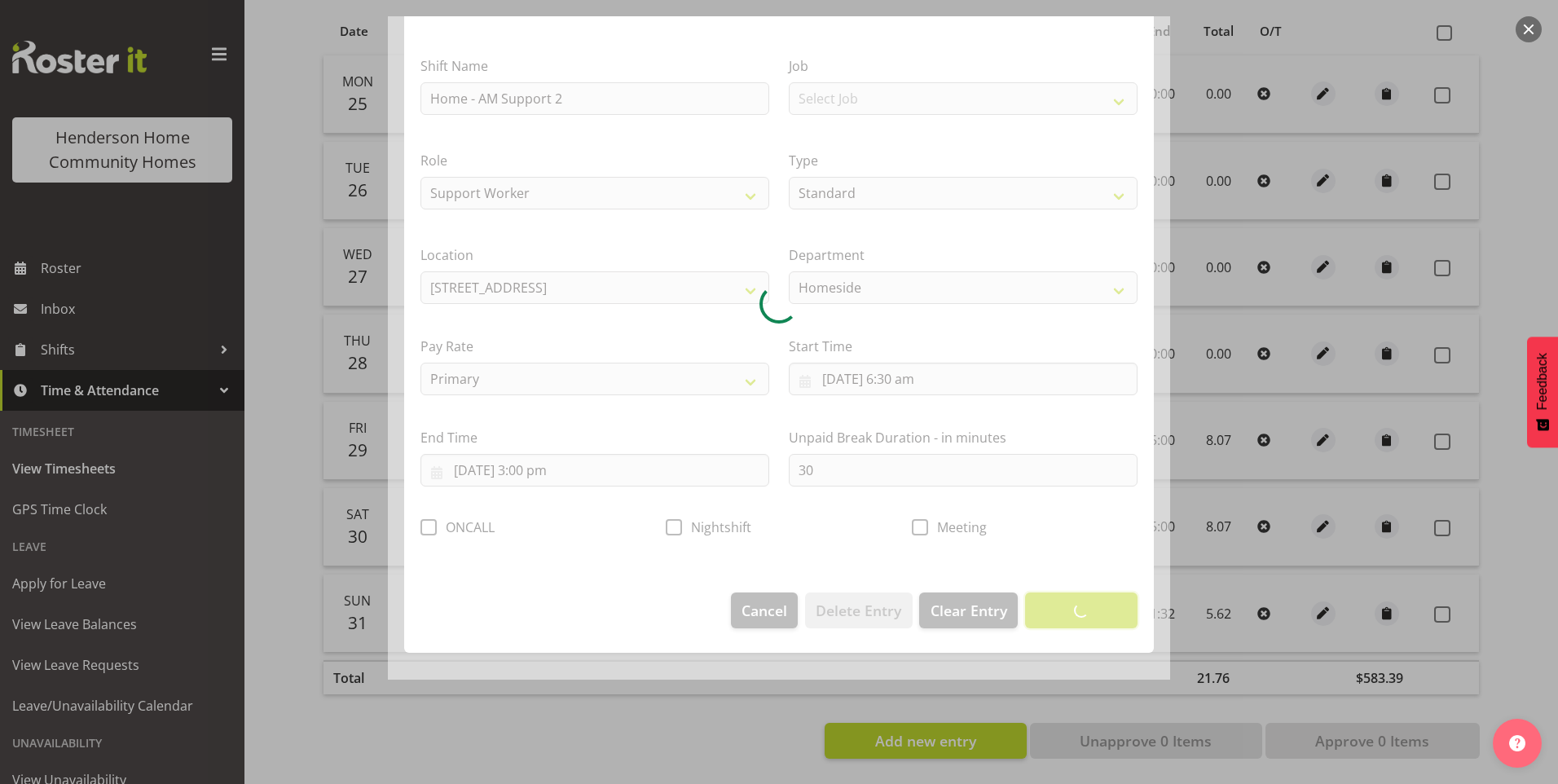
scroll to position [0, 0]
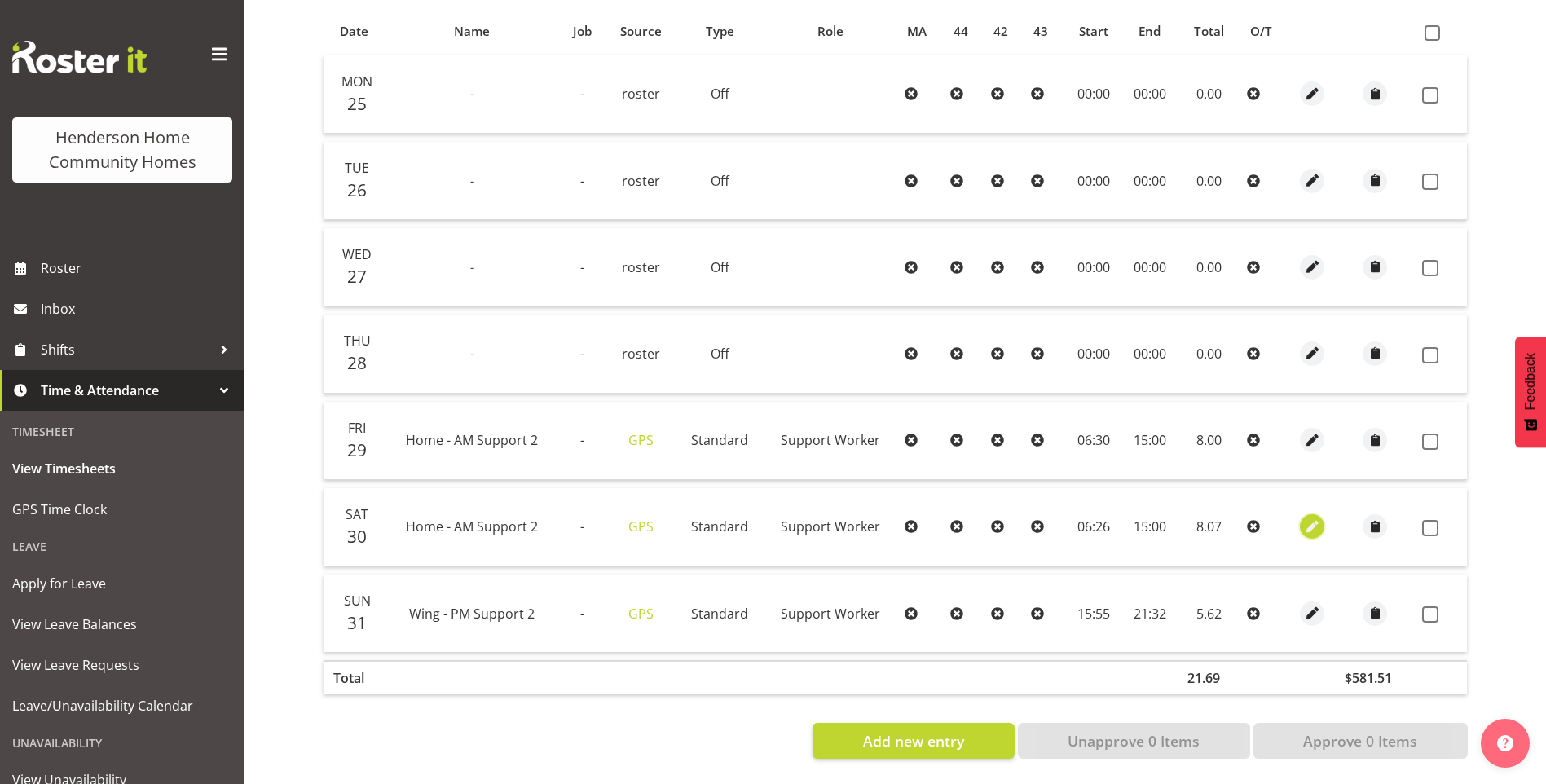
click at [1318, 517] on span "button" at bounding box center [1313, 526] width 19 height 19
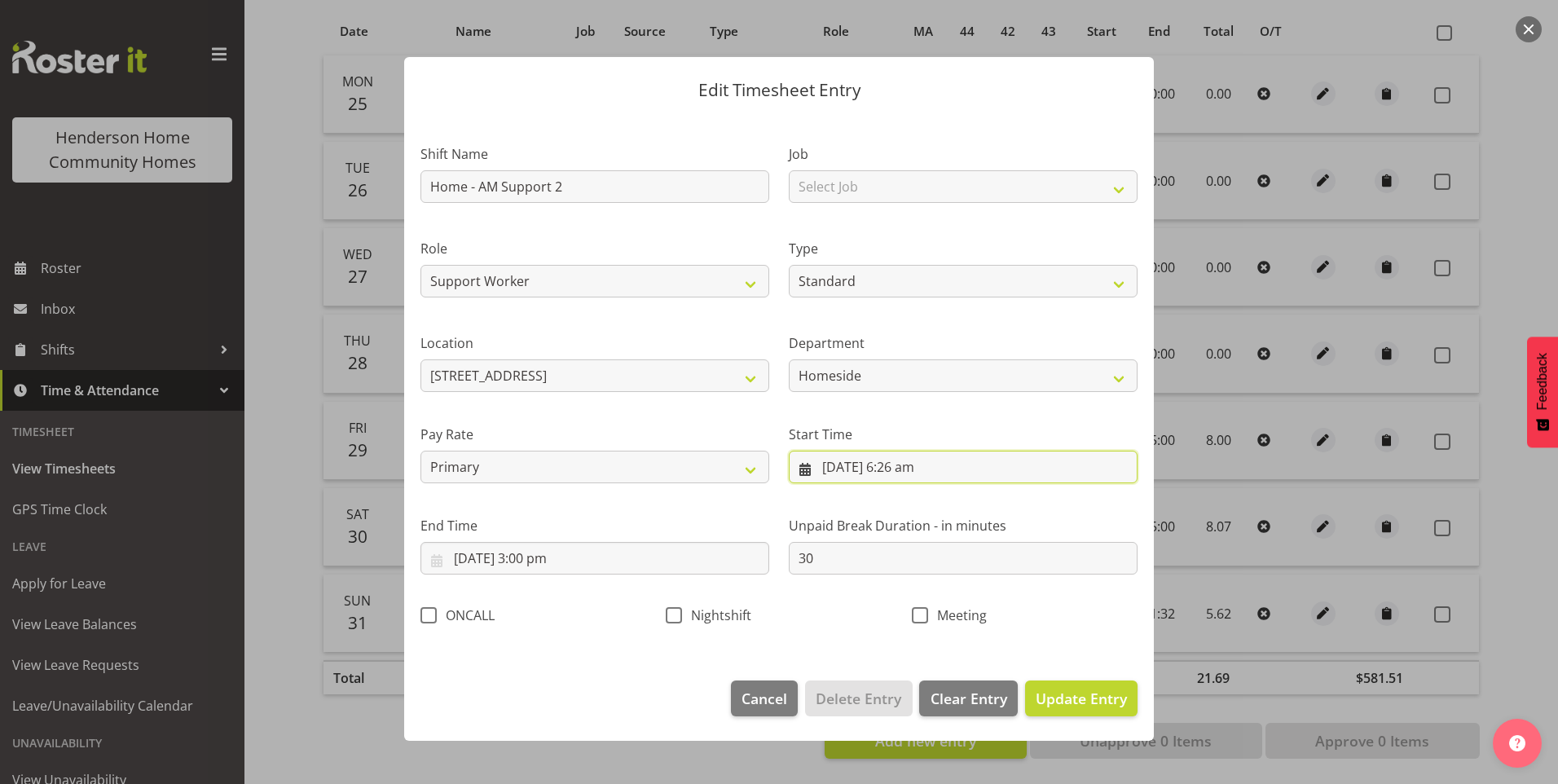
click at [927, 473] on input "30/08/2025, 6:26 am" at bounding box center [963, 467] width 349 height 33
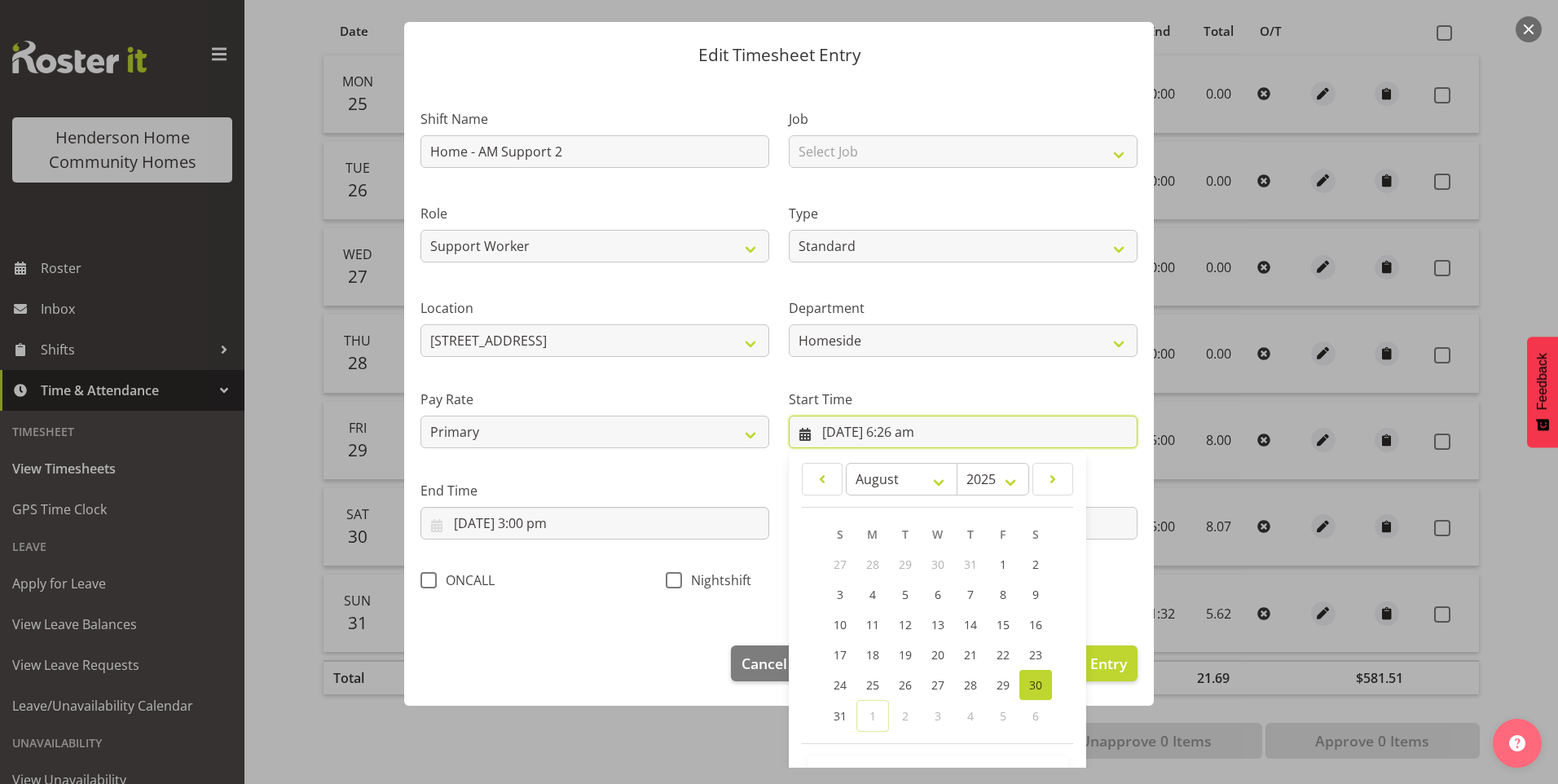
scroll to position [88, 0]
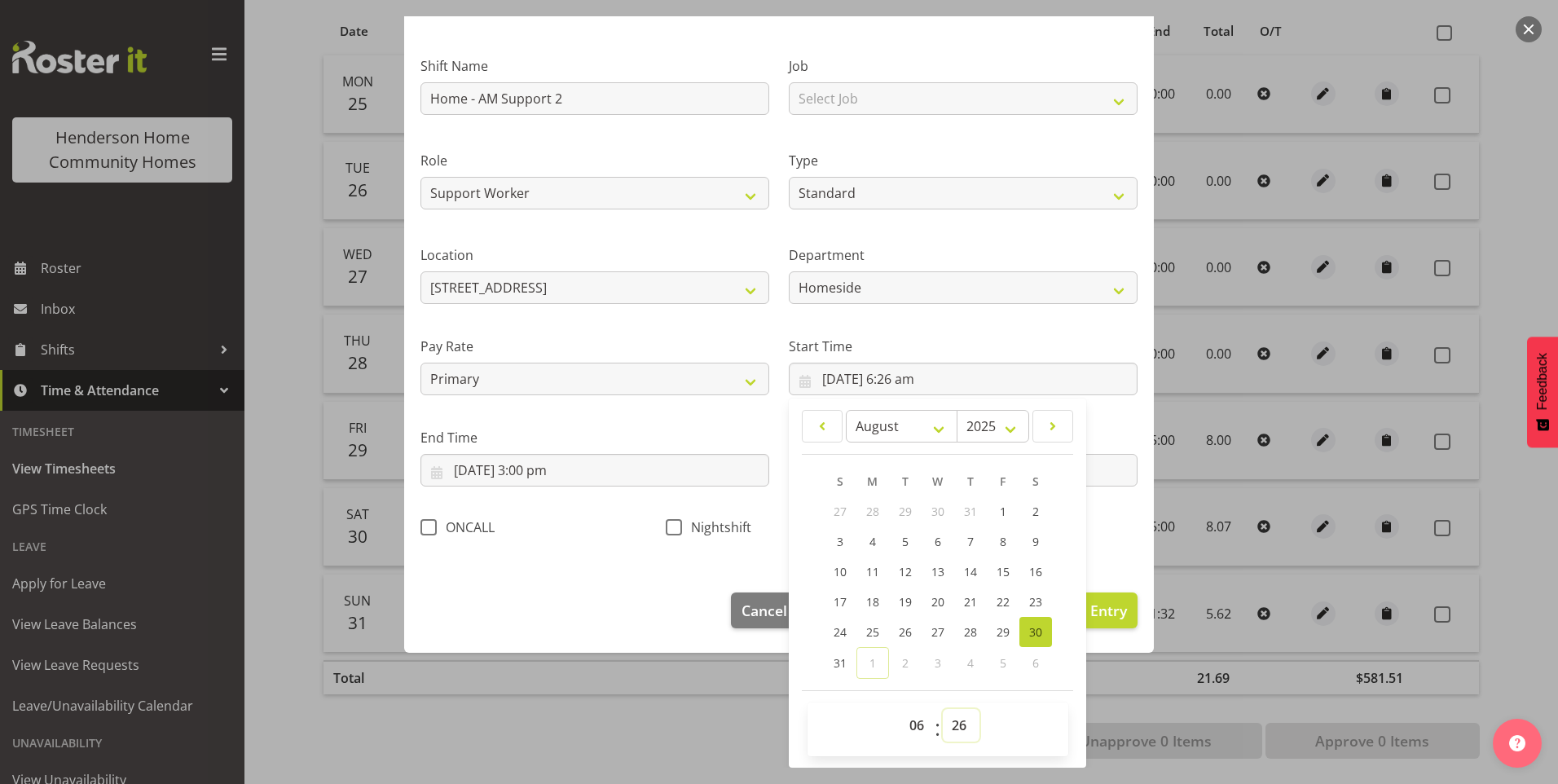
click at [950, 726] on select "00 01 02 03 04 05 06 07 08 09 10 11 12 13 14 15 16 17 18 19 20 21 22 23 24 25 2…" at bounding box center [961, 724] width 36 height 33
click at [943, 709] on select "00 01 02 03 04 05 06 07 08 09 10 11 12 13 14 15 16 17 18 19 20 21 22 23 24 25 2…" at bounding box center [961, 724] width 36 height 33
click at [1098, 614] on span "Update Entry" at bounding box center [1082, 610] width 91 height 20
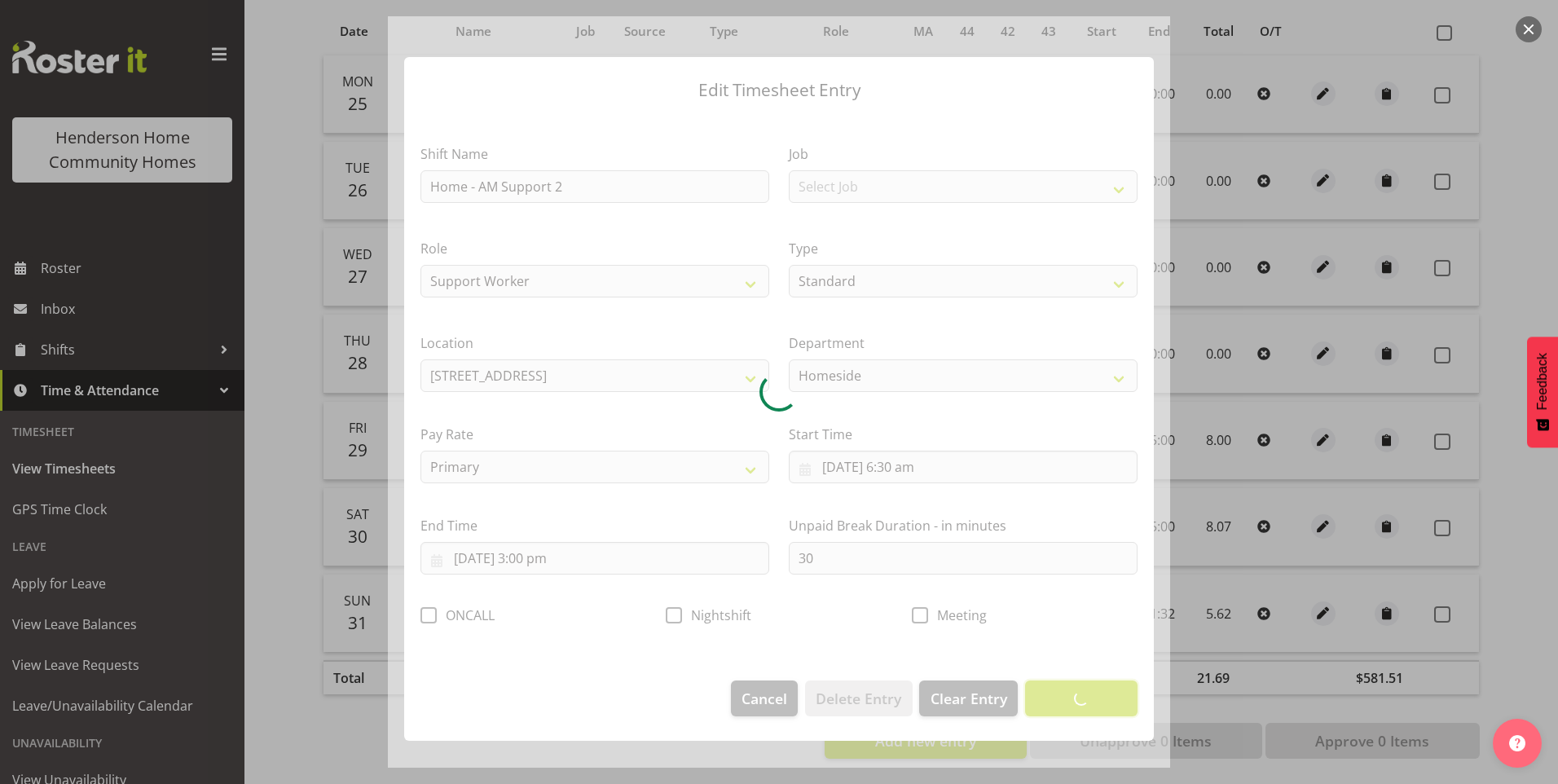
scroll to position [0, 0]
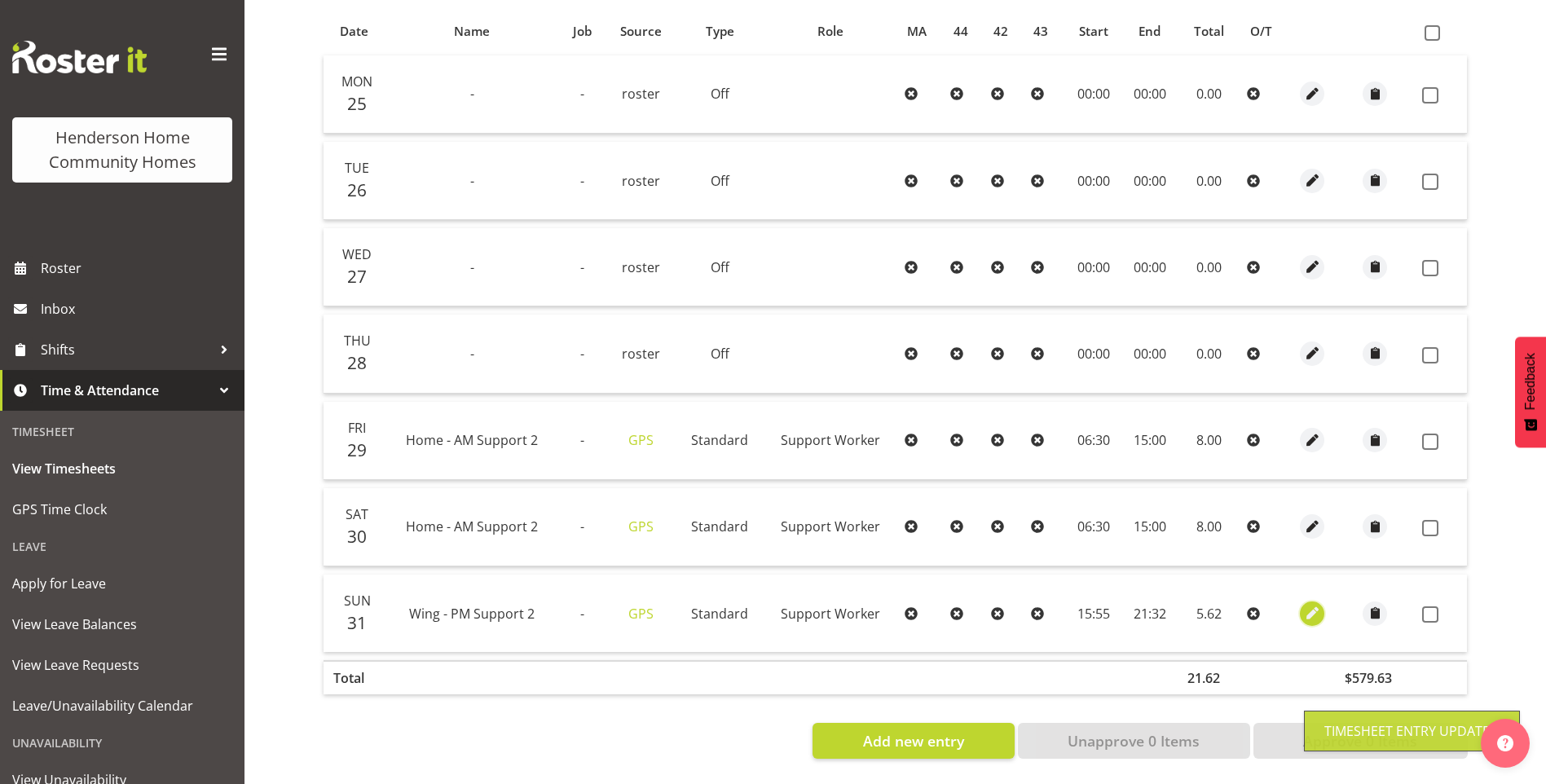
click at [1311, 604] on span "button" at bounding box center [1313, 613] width 19 height 19
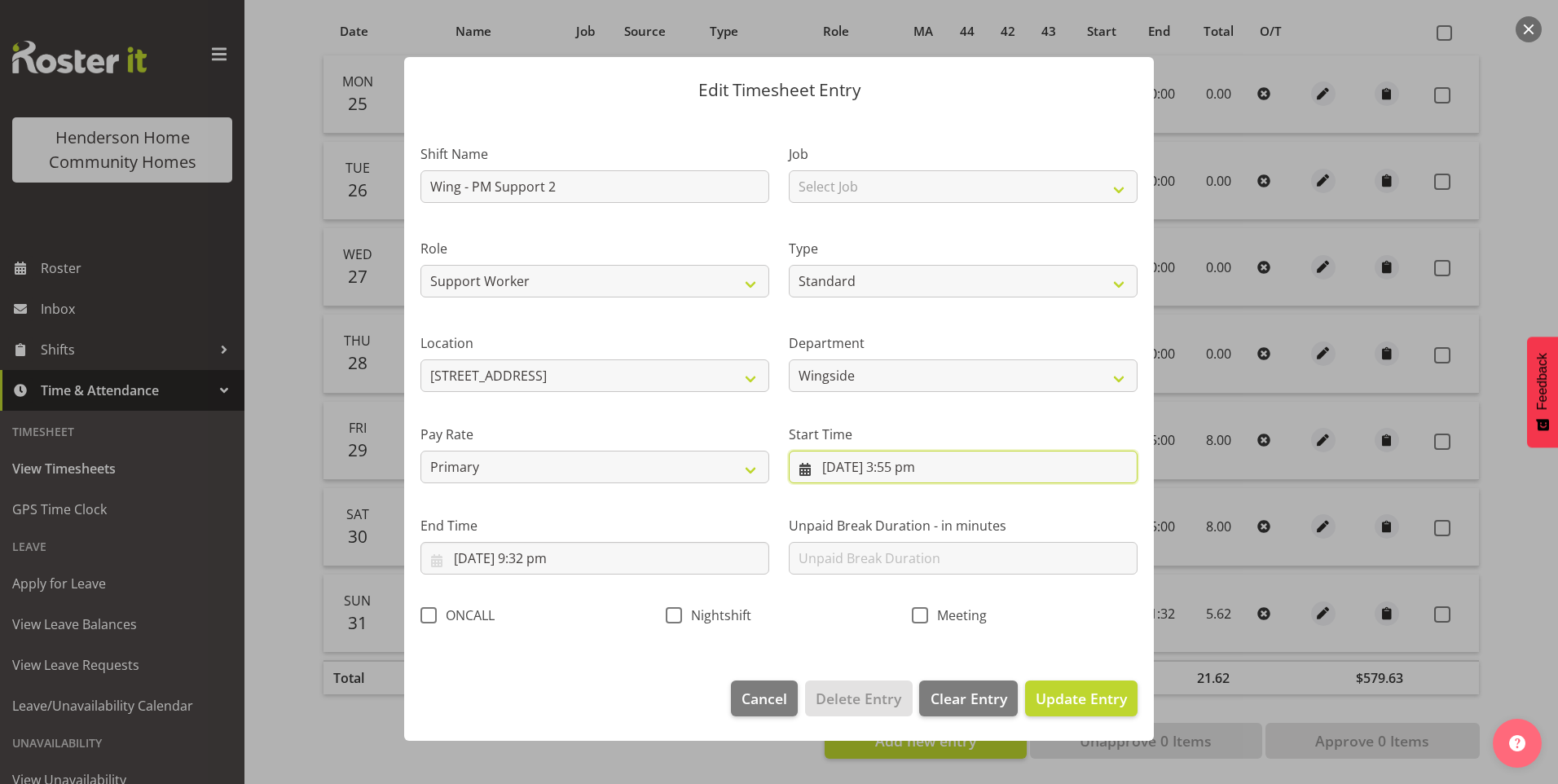
click at [905, 471] on input "31/08/2025, 3:55 pm" at bounding box center [963, 467] width 349 height 33
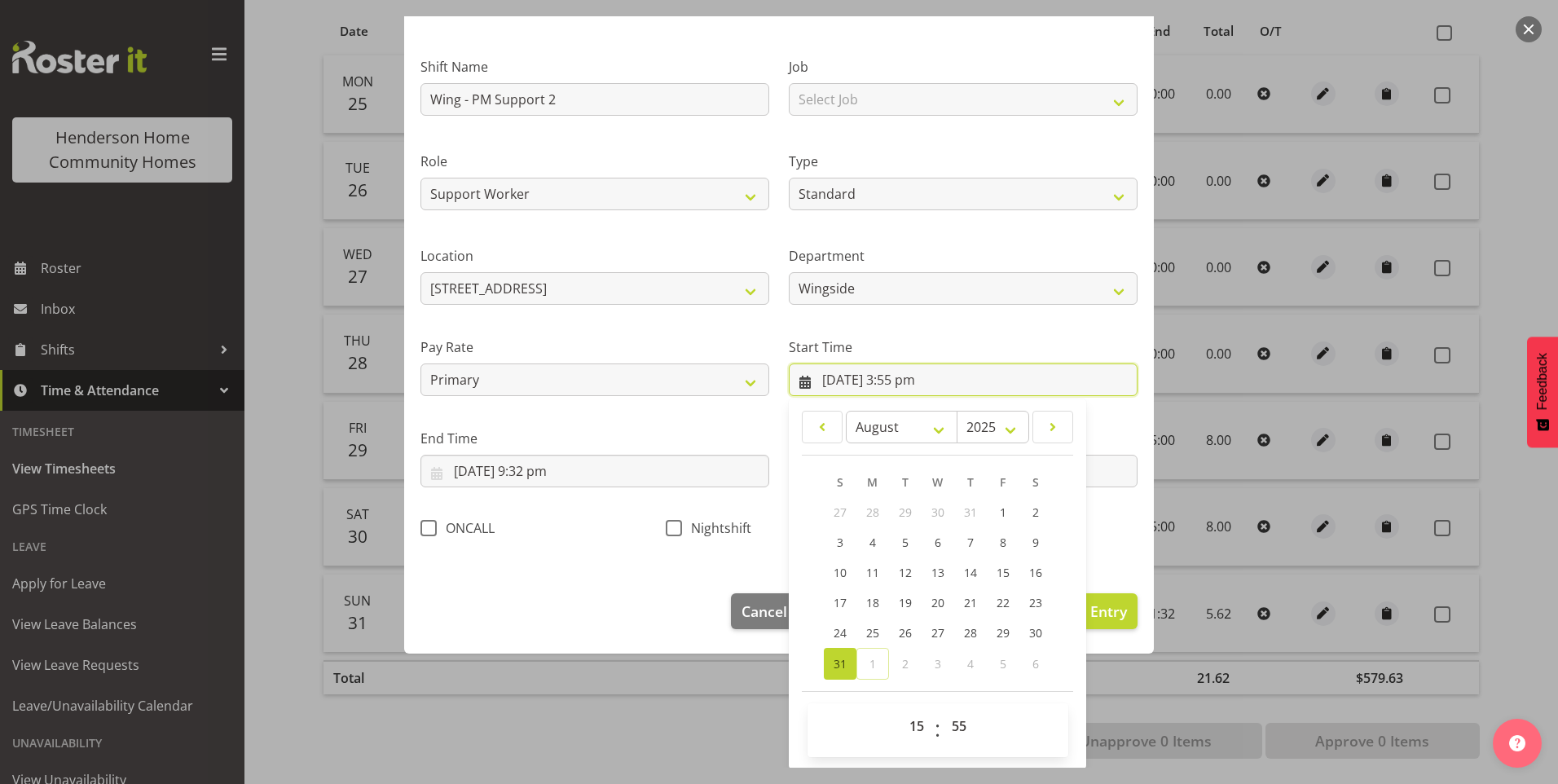
scroll to position [88, 0]
click at [913, 724] on select "00 01 02 03 04 05 06 07 08 09 10 11 12 13 14 15 16 17 18 19 20 21 22 23" at bounding box center [918, 724] width 36 height 33
click at [900, 709] on select "00 01 02 03 04 05 06 07 08 09 10 11 12 13 14 15 16 17 18 19 20 21 22 23" at bounding box center [918, 724] width 36 height 33
click at [961, 730] on select "00 01 02 03 04 05 06 07 08 09 10 11 12 13 14 15 16 17 18 19 20 21 22 23 24 25 2…" at bounding box center [961, 724] width 36 height 33
click at [943, 709] on select "00 01 02 03 04 05 06 07 08 09 10 11 12 13 14 15 16 17 18 19 20 21 22 23 24 25 2…" at bounding box center [961, 724] width 36 height 33
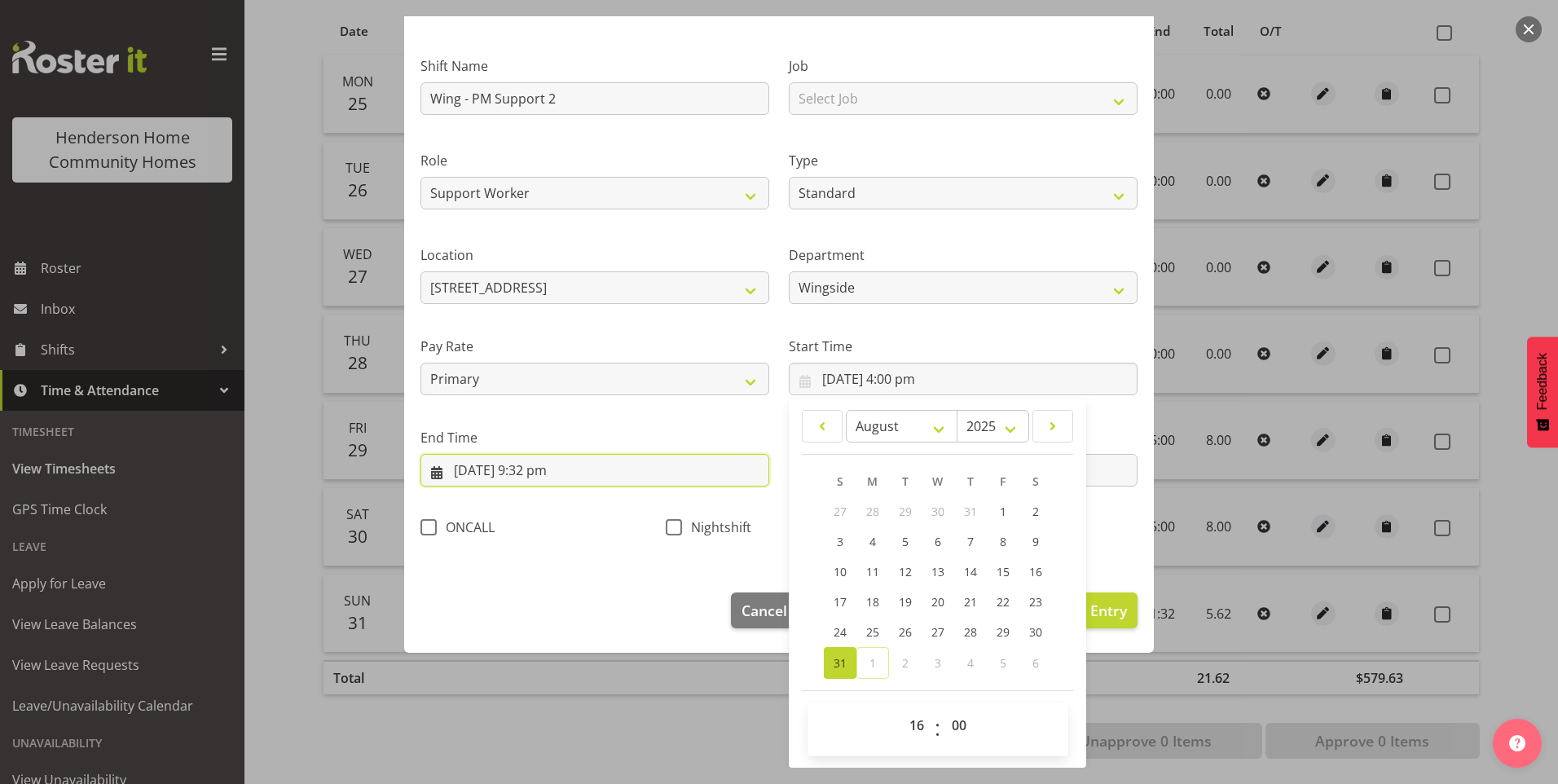
click at [548, 473] on input "31/08/2025, 9:32 pm" at bounding box center [594, 470] width 349 height 33
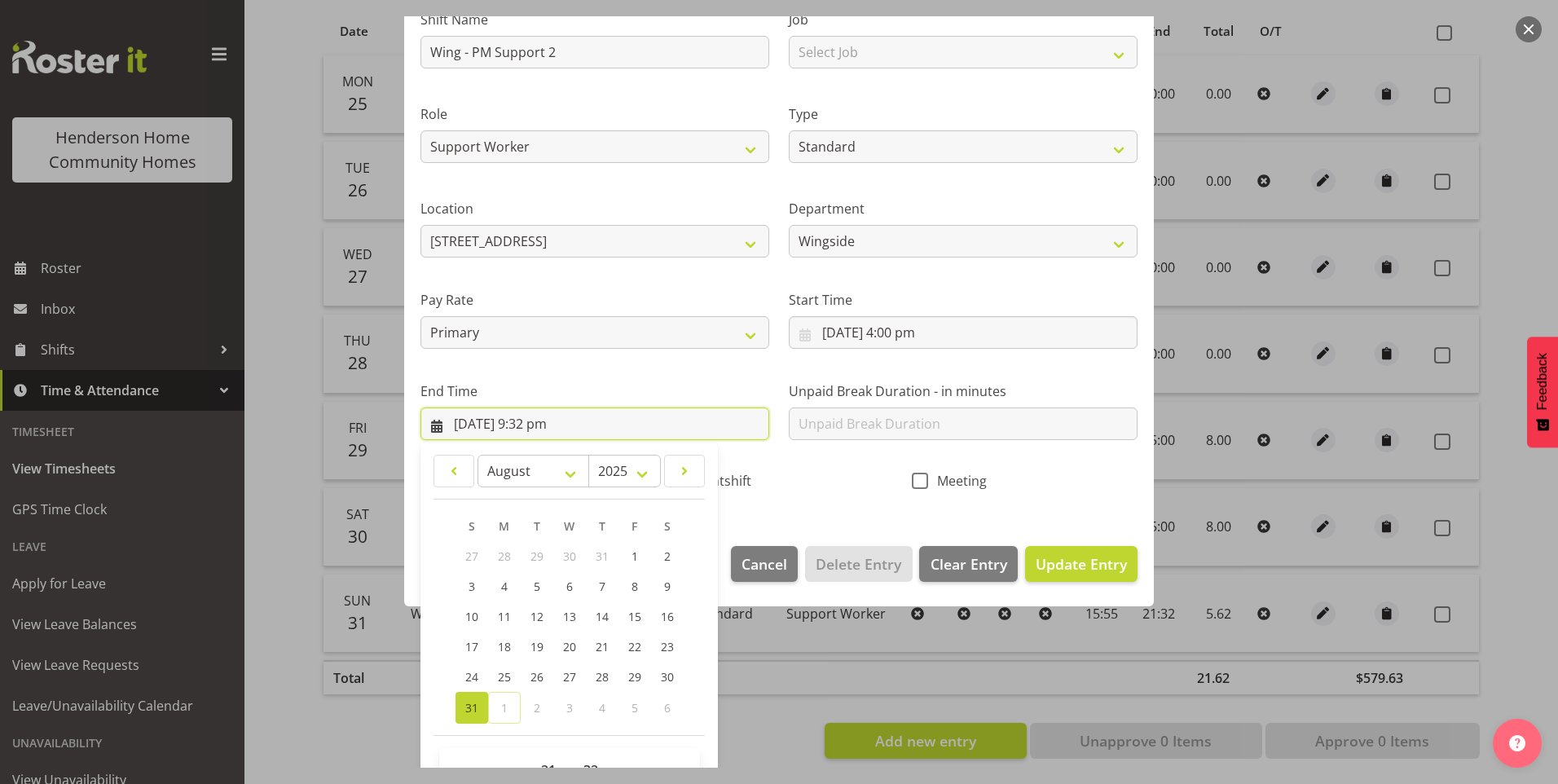
scroll to position [179, 0]
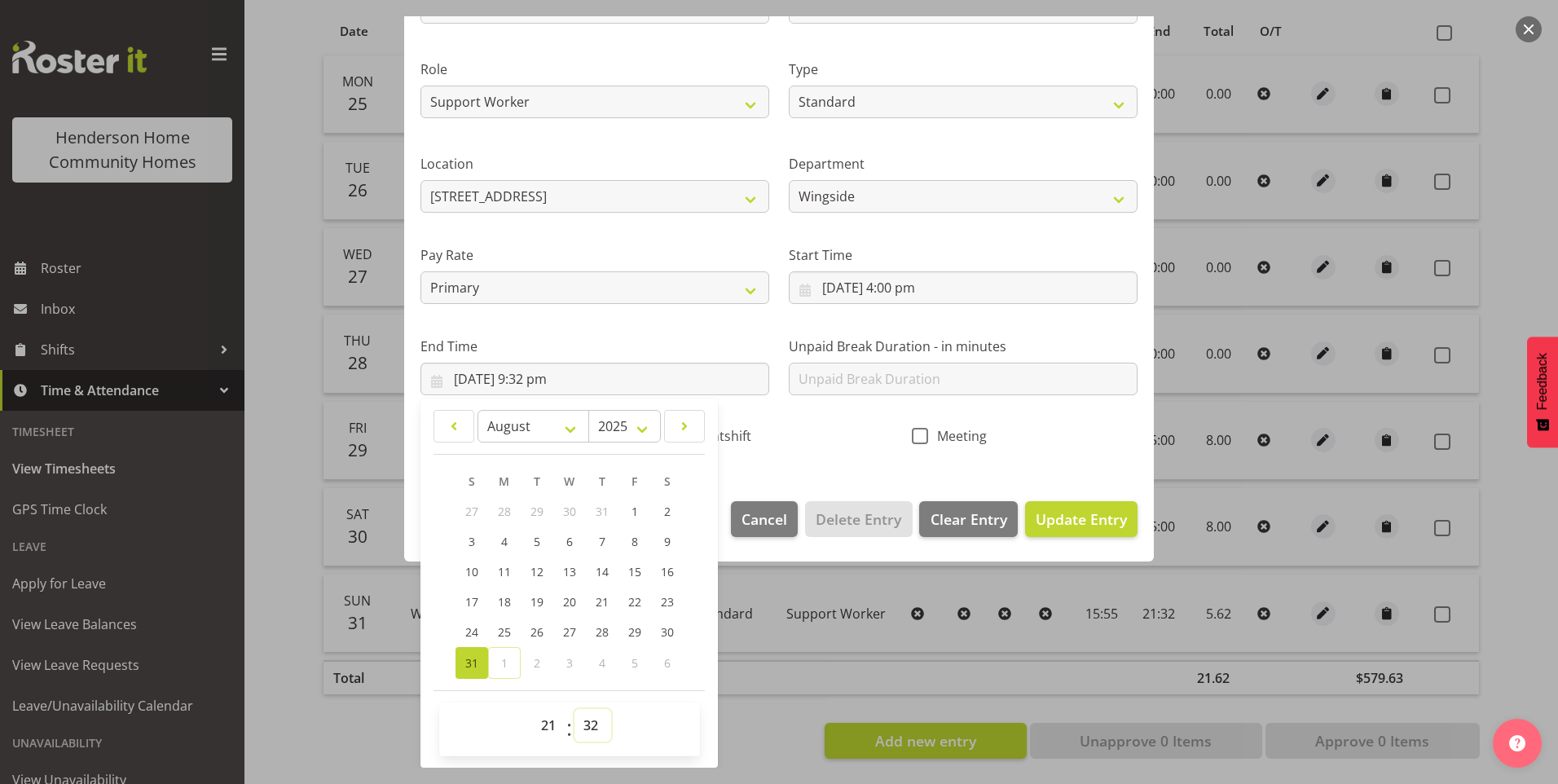
click at [602, 722] on select "00 01 02 03 04 05 06 07 08 09 10 11 12 13 14 15 16 17 18 19 20 21 22 23 24 25 2…" at bounding box center [593, 724] width 36 height 33
click at [575, 709] on select "00 01 02 03 04 05 06 07 08 09 10 11 12 13 14 15 16 17 18 19 20 21 22 23 24 25 2…" at bounding box center [593, 724] width 36 height 33
click at [1059, 510] on span "Update Entry" at bounding box center [1082, 519] width 91 height 20
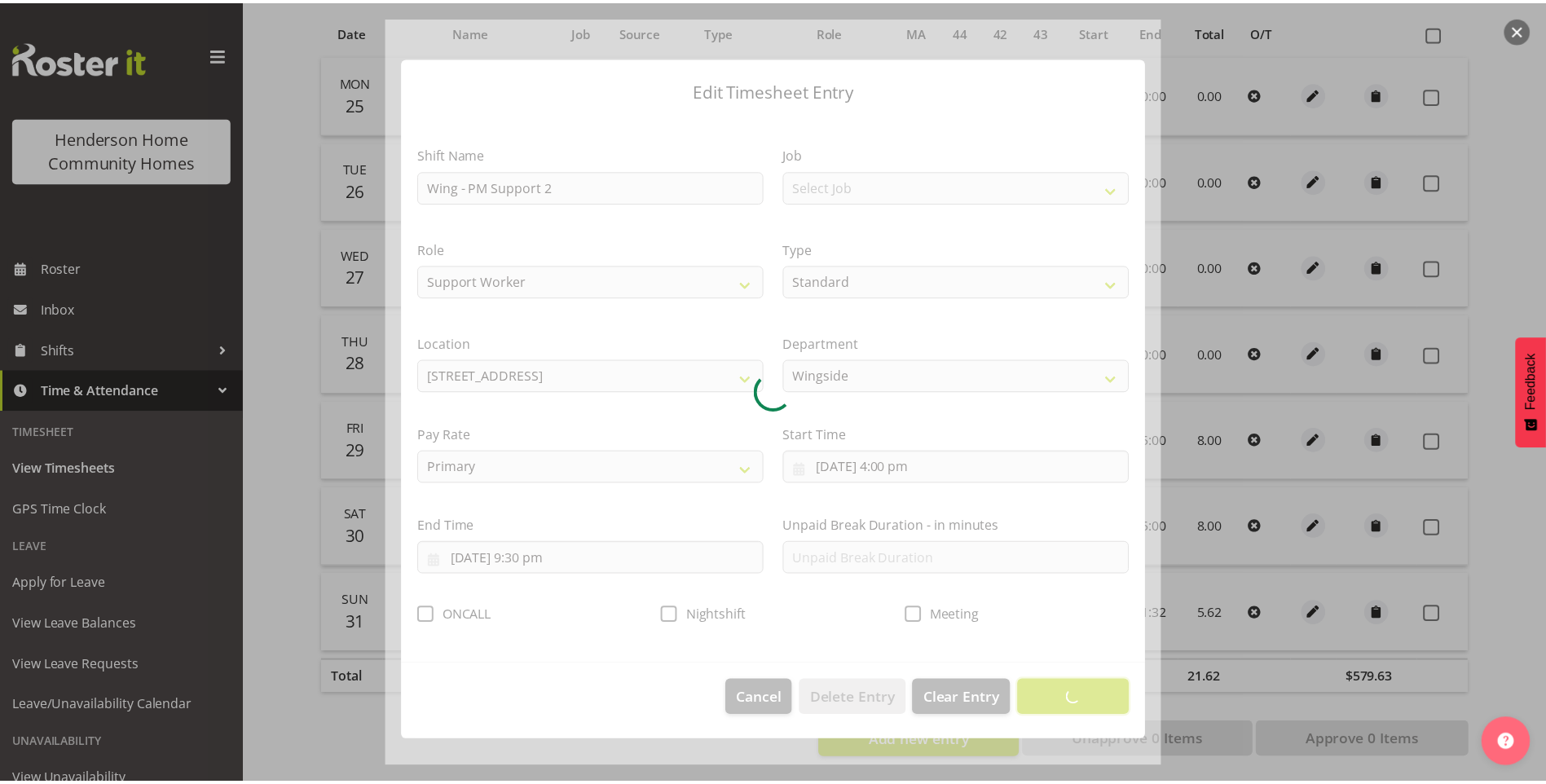
scroll to position [0, 0]
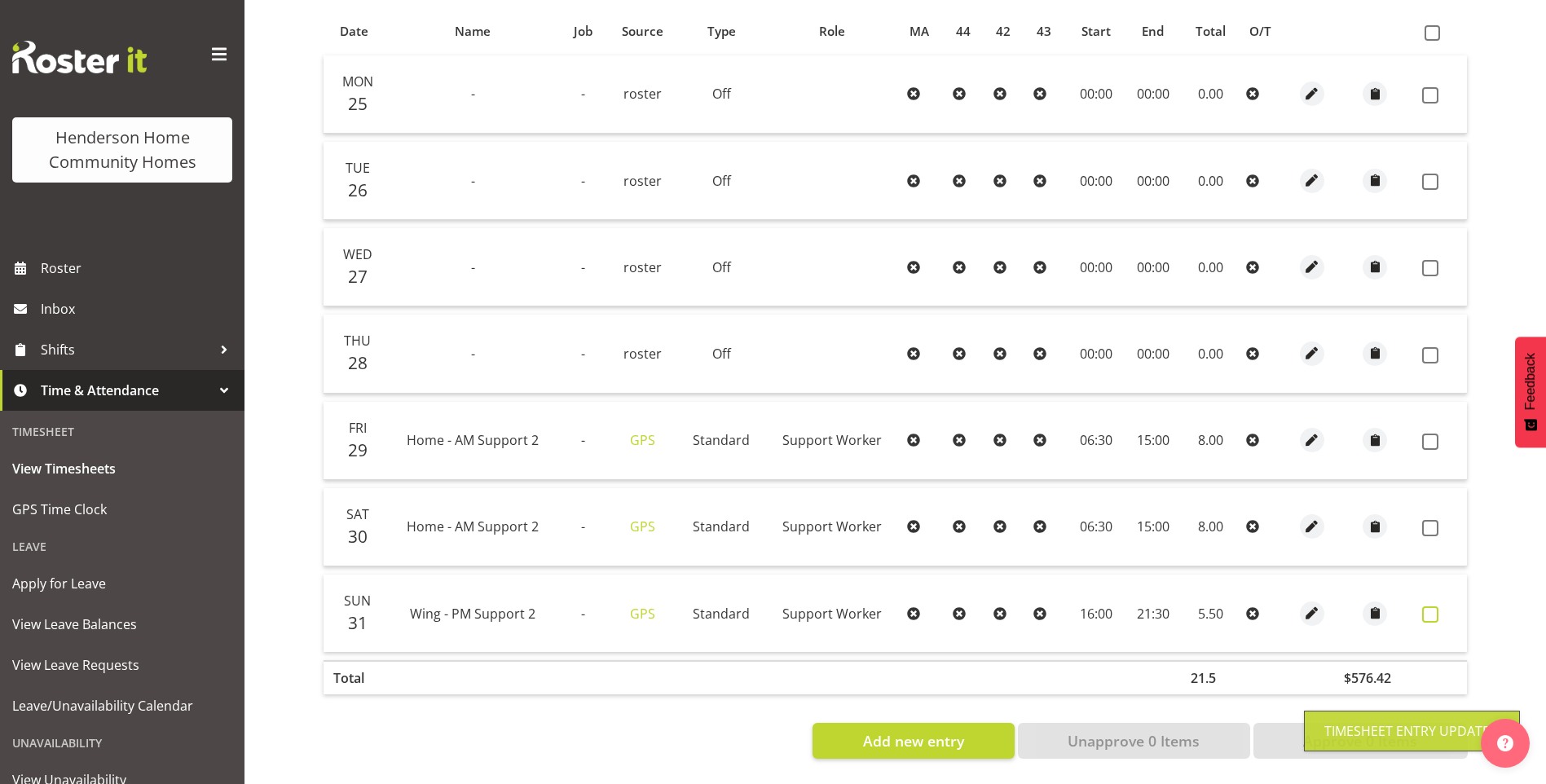
click at [1431, 606] on span at bounding box center [1431, 615] width 17 height 17
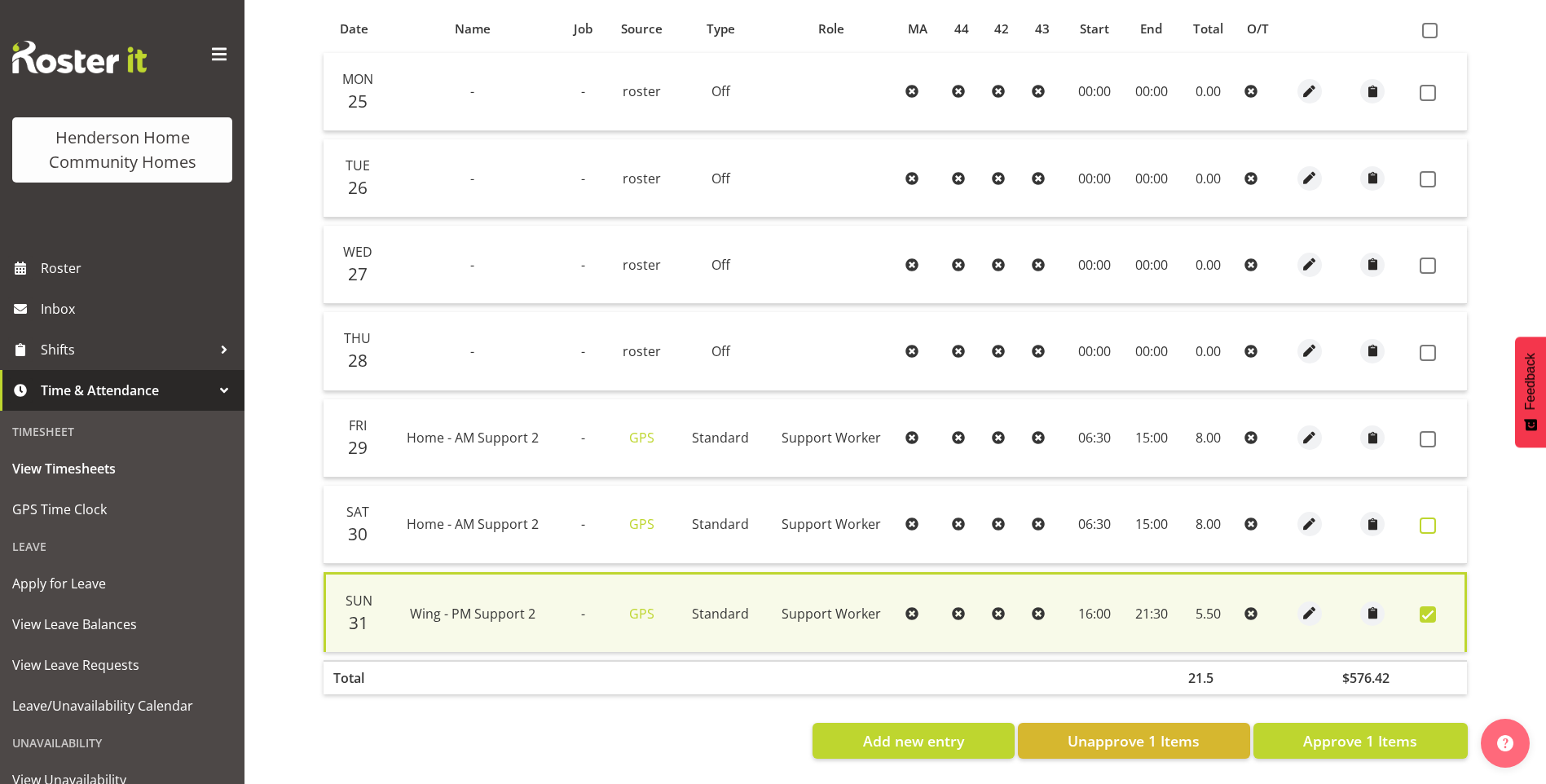
click at [1426, 517] on span at bounding box center [1428, 525] width 17 height 17
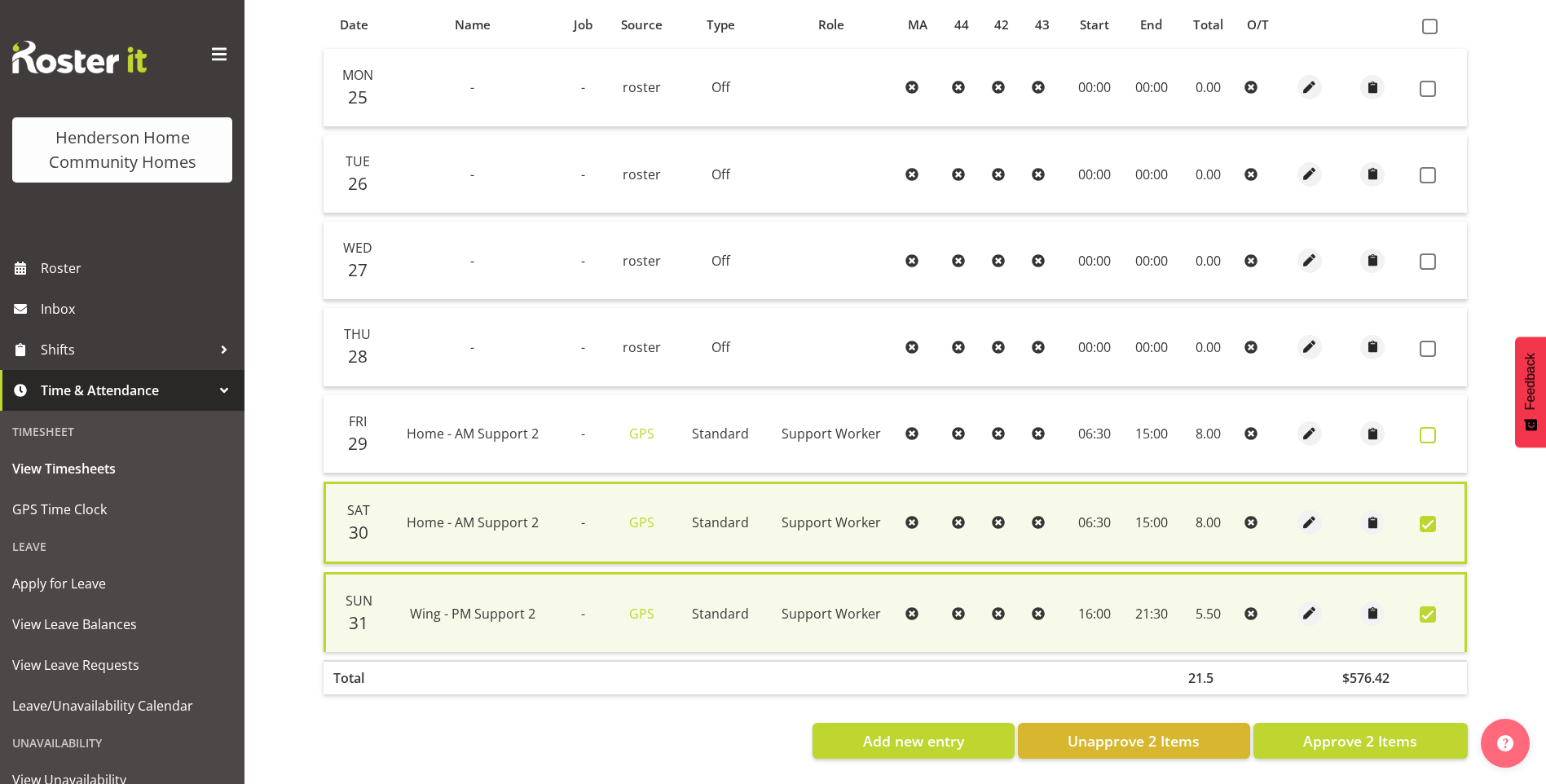
click at [1427, 436] on span at bounding box center [1428, 435] width 17 height 17
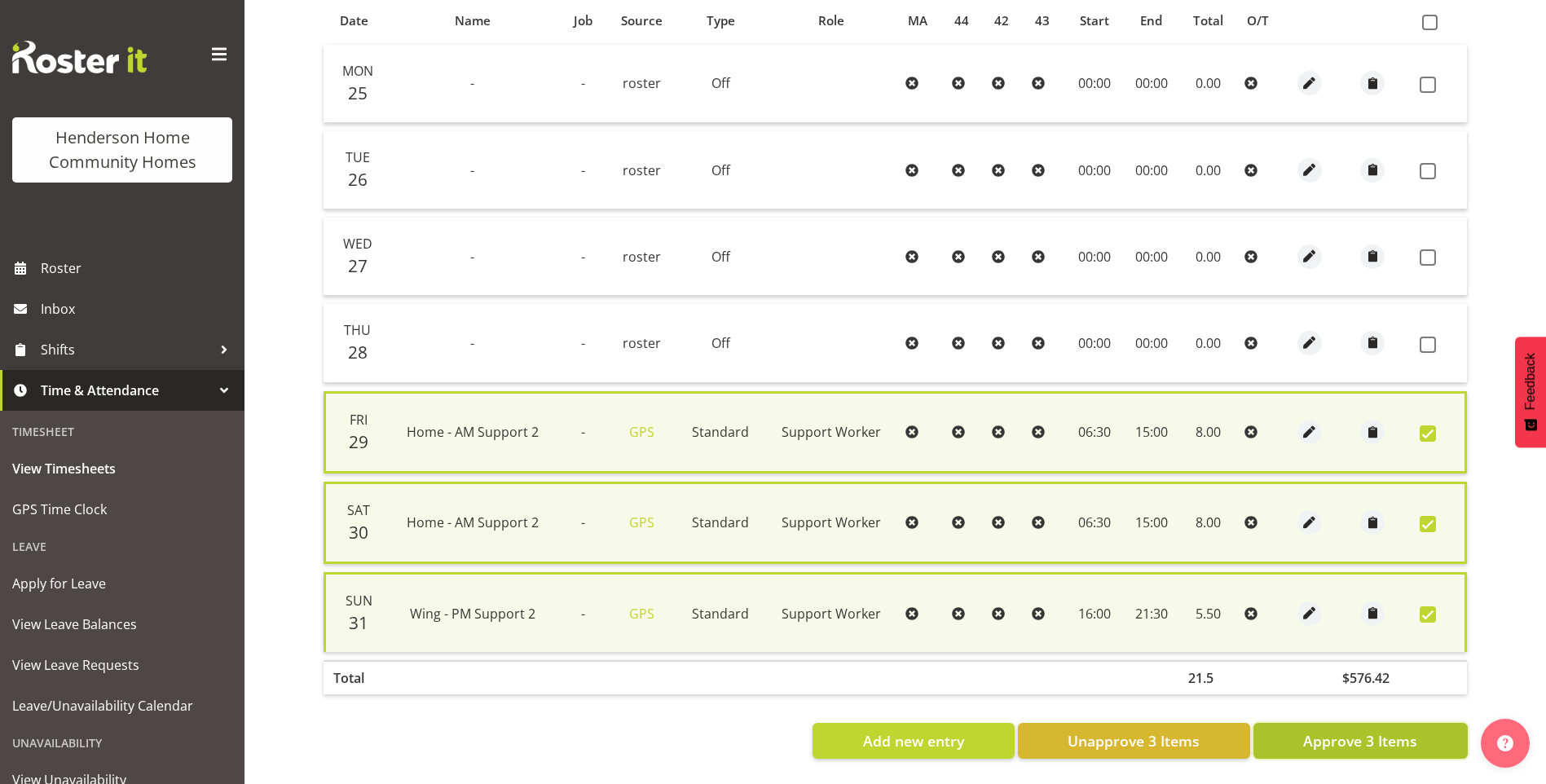
click at [1396, 735] on span "Approve 3 Items" at bounding box center [1360, 740] width 114 height 21
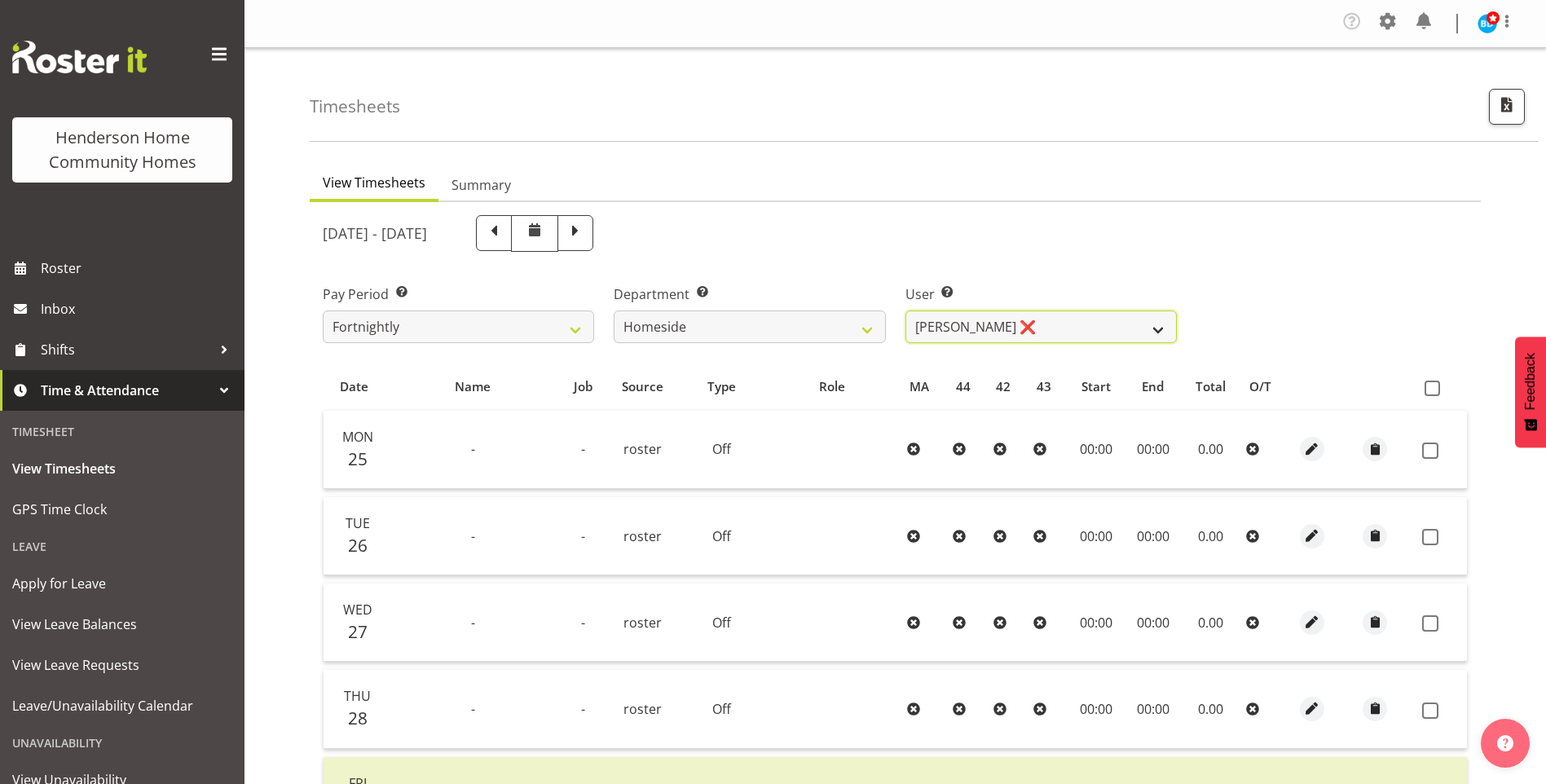
click at [993, 326] on select "Asiasiga Vili ❌ Billie-Rose Dunlop ❌ Brijesh (BK) Kachhadiya ❌ Cheenee Vargas ❌…" at bounding box center [1041, 326] width 272 height 33
click at [905, 311] on select "Asiasiga Vili ❌ Billie-Rose Dunlop ❌ Brijesh (BK) Kachhadiya ❌ Cheenee Vargas ❌…" at bounding box center [1041, 326] width 272 height 33
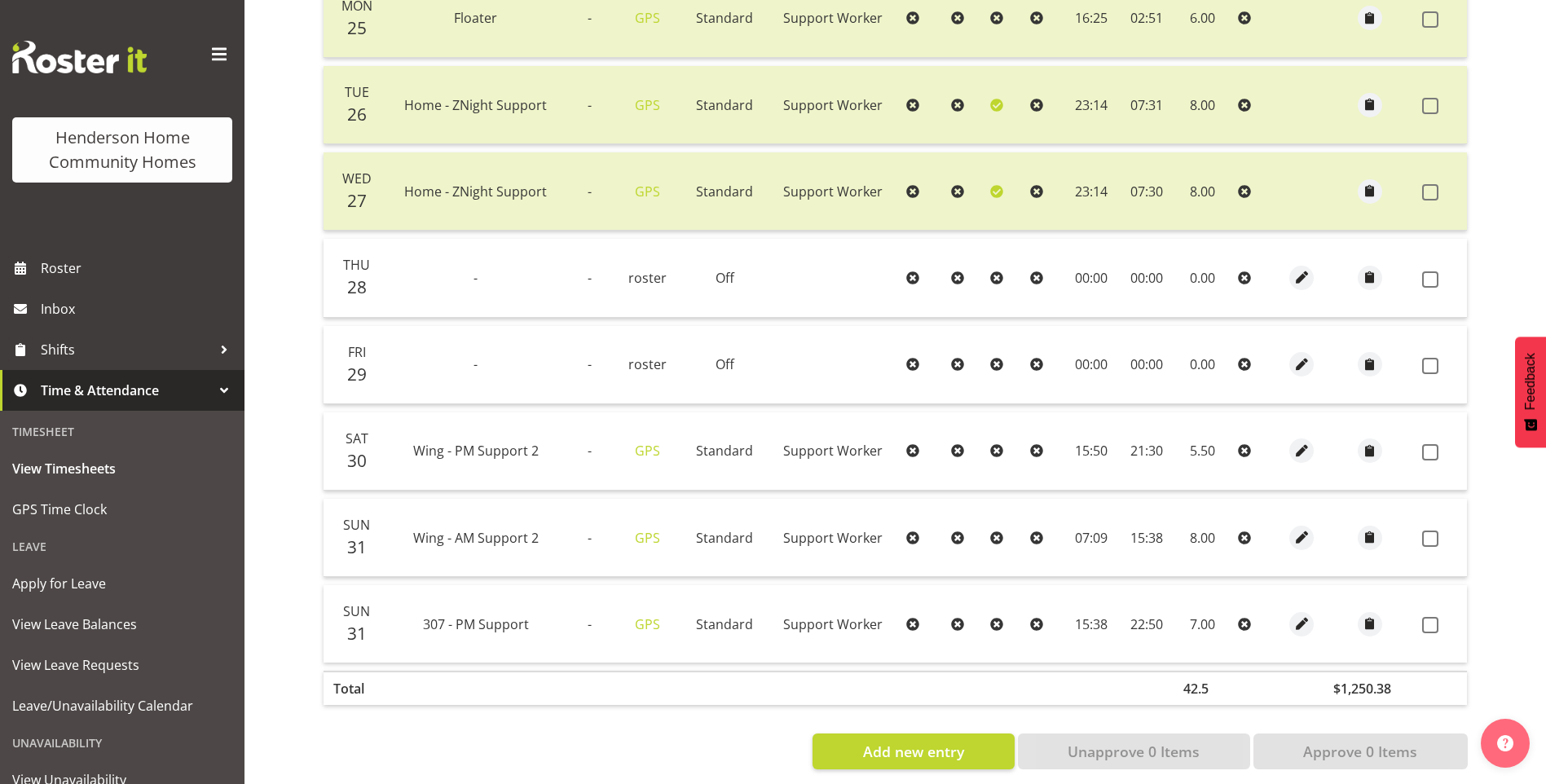
scroll to position [454, 0]
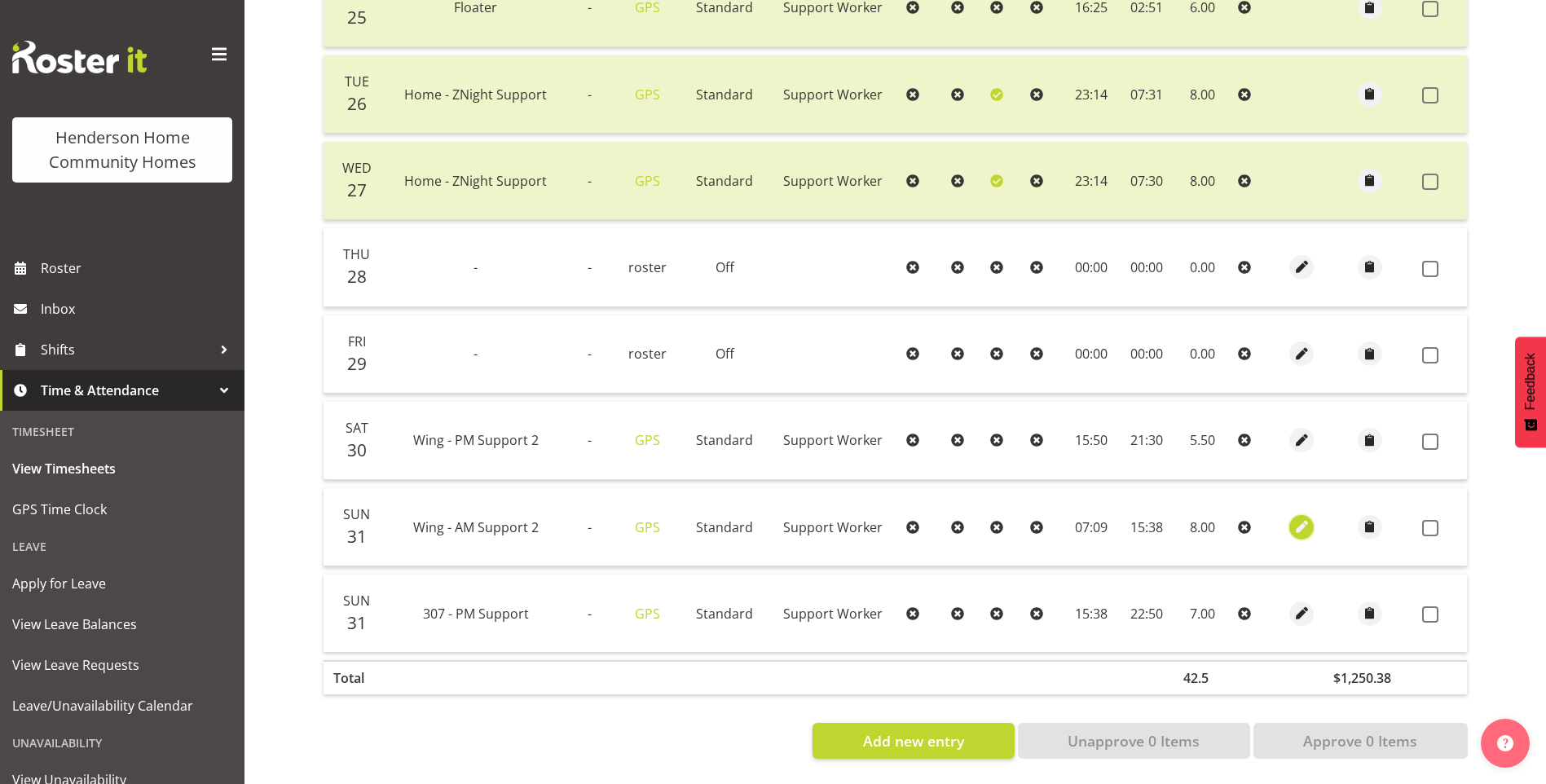
click at [1300, 517] on span "button" at bounding box center [1302, 526] width 19 height 19
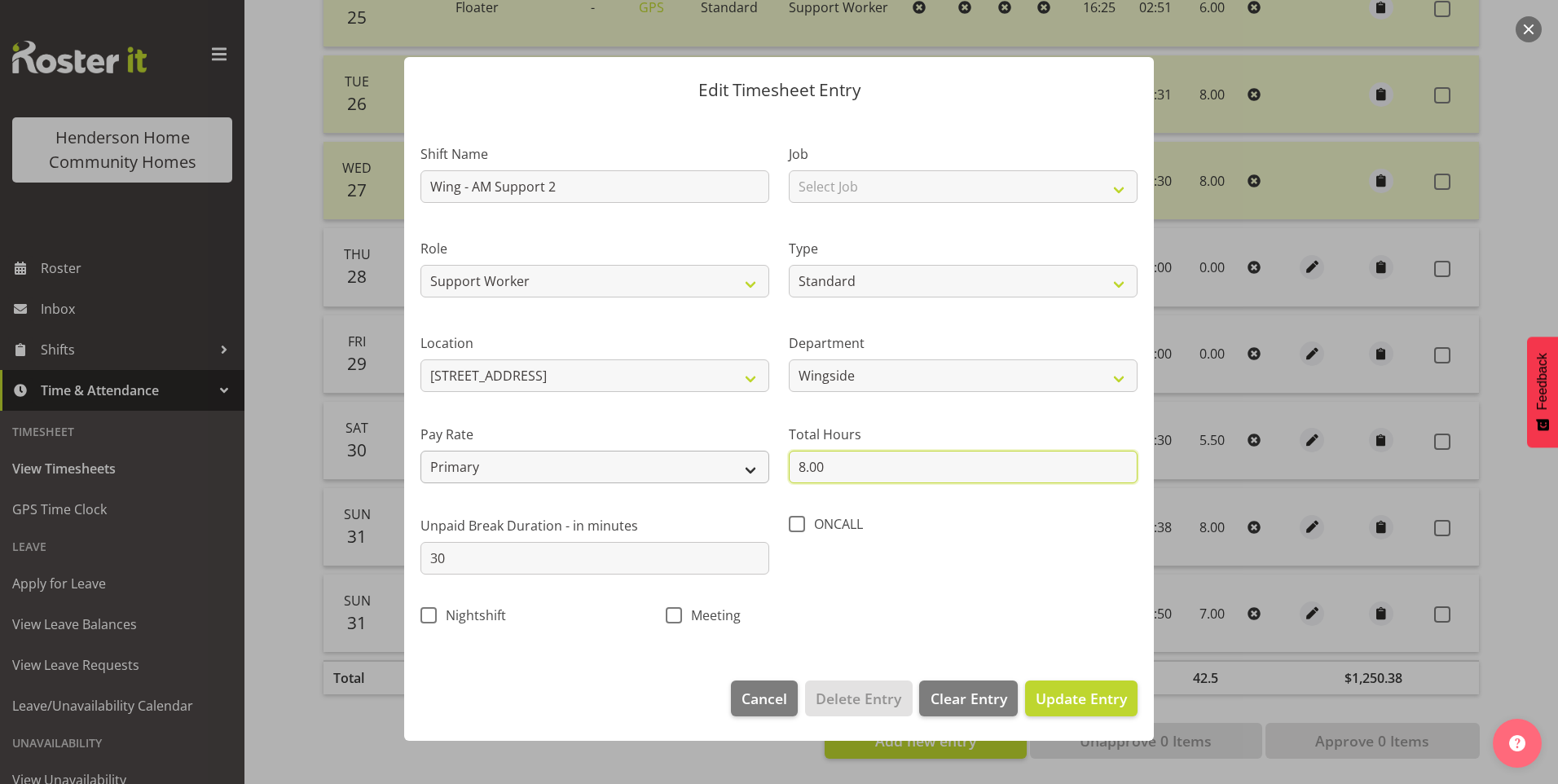
drag, startPoint x: 842, startPoint y: 477, endPoint x: 724, endPoint y: 459, distance: 119.4
click at [737, 462] on div "Shift Name Wing - AM Support 2 Job Select Job Floater Role Support Worker Type …" at bounding box center [779, 380] width 737 height 517
drag, startPoint x: 1113, startPoint y: 704, endPoint x: 1127, endPoint y: 682, distance: 26.1
click at [1112, 703] on span "Update Entry" at bounding box center [1082, 698] width 91 height 20
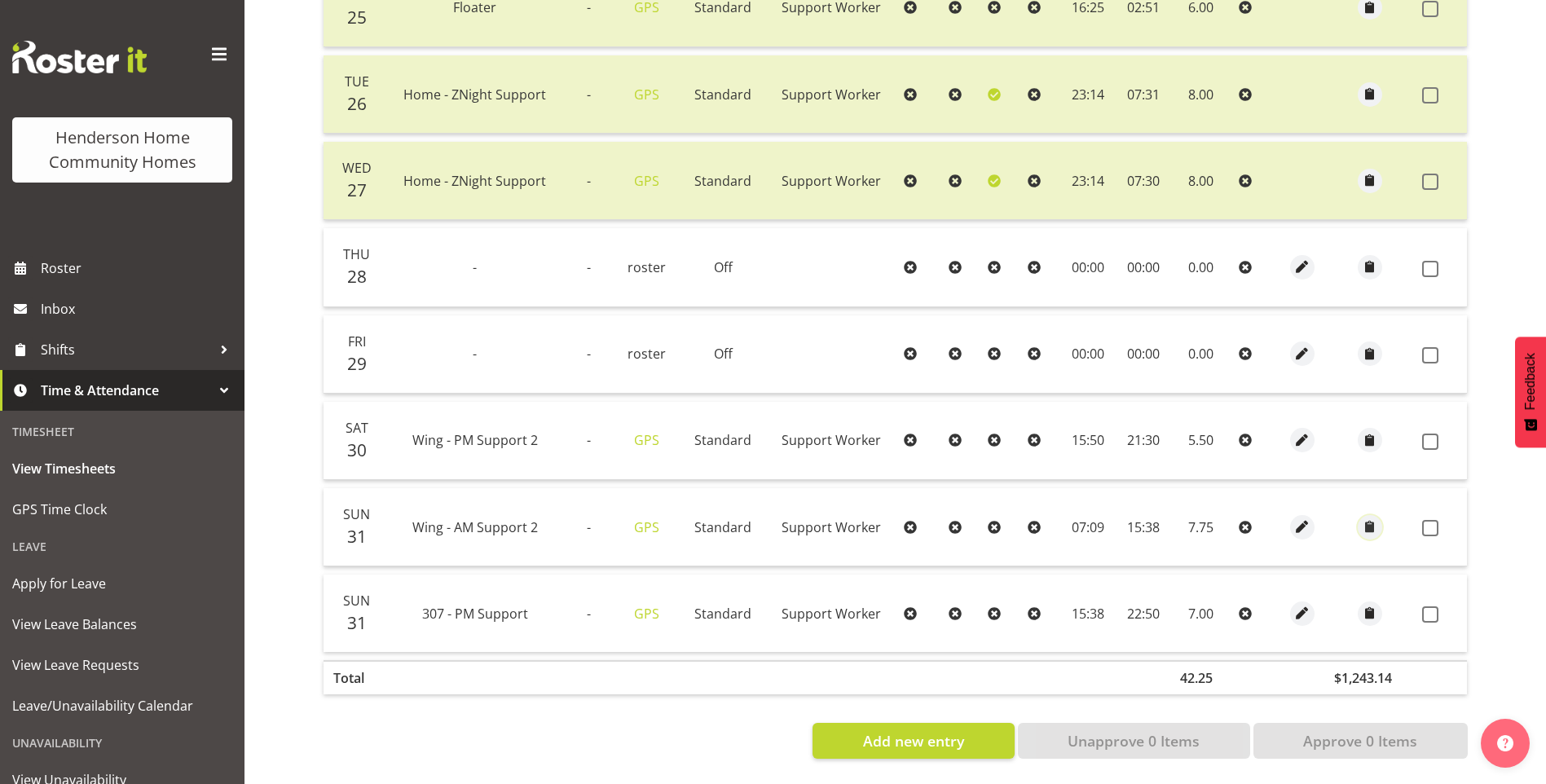
click at [1379, 515] on button "button" at bounding box center [1370, 527] width 24 height 24
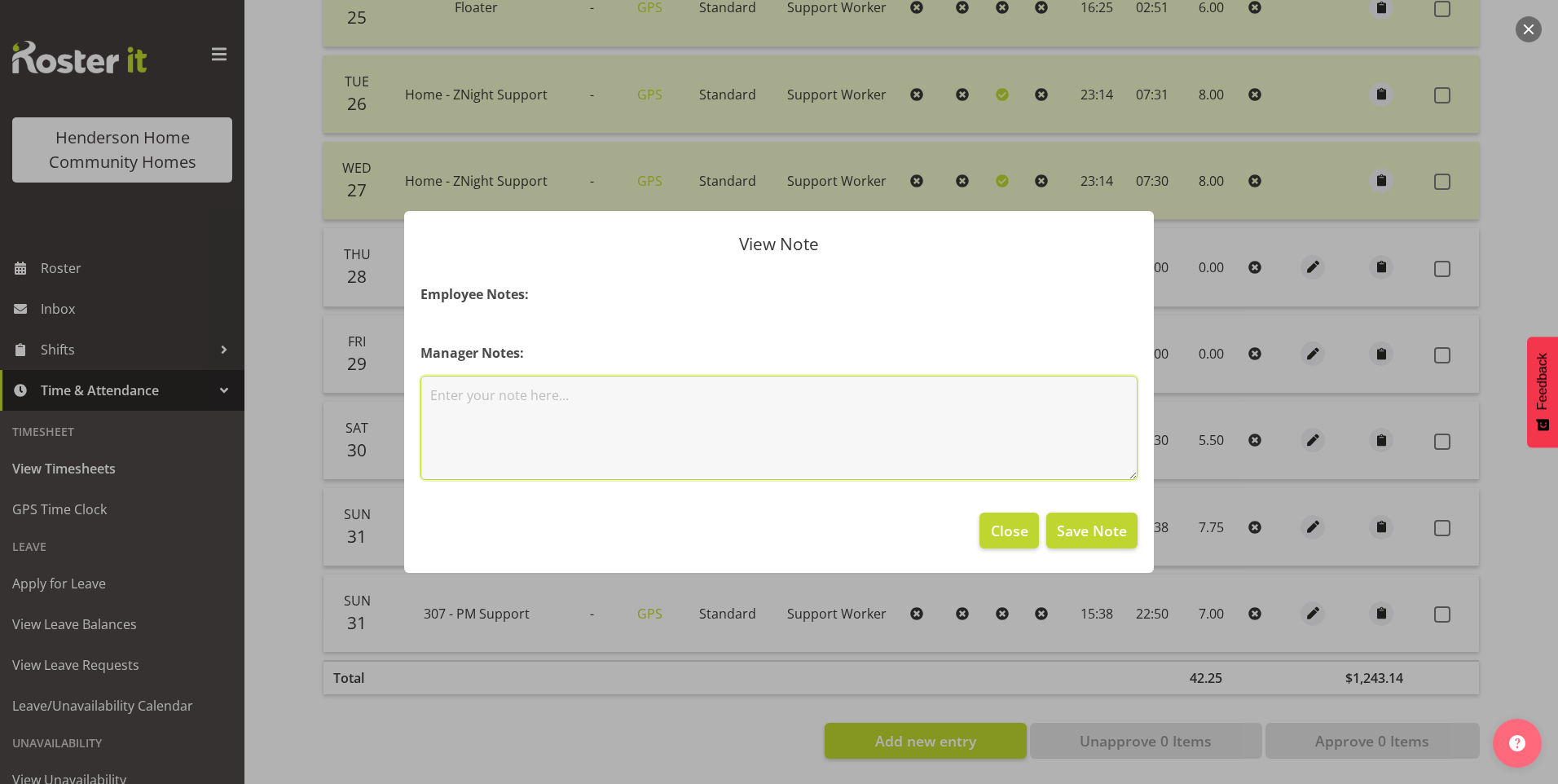
click at [773, 459] on textarea at bounding box center [779, 428] width 717 height 104
click at [1117, 531] on span "Save Note" at bounding box center [1091, 530] width 70 height 21
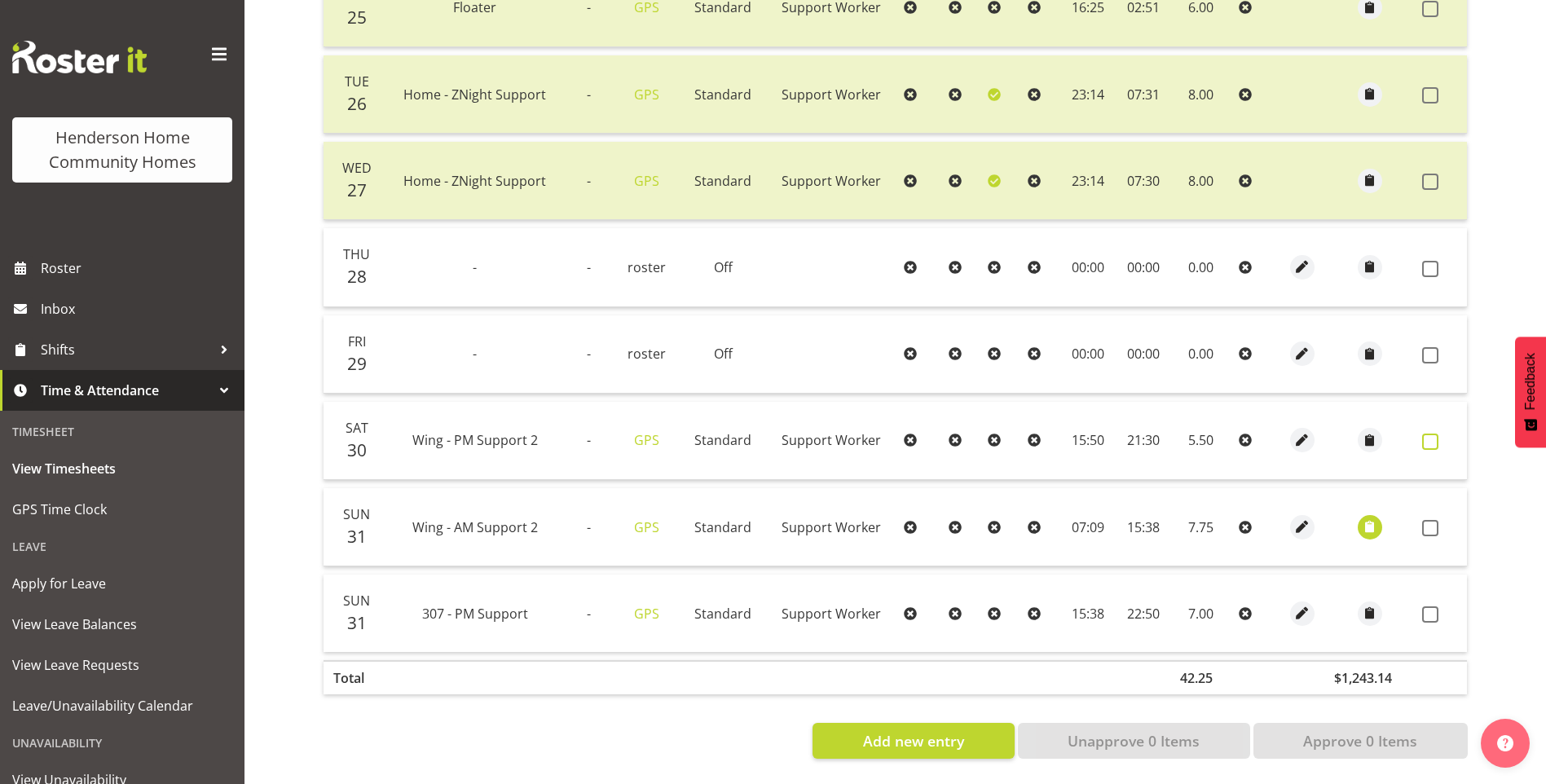
click at [1426, 433] on span at bounding box center [1431, 442] width 17 height 17
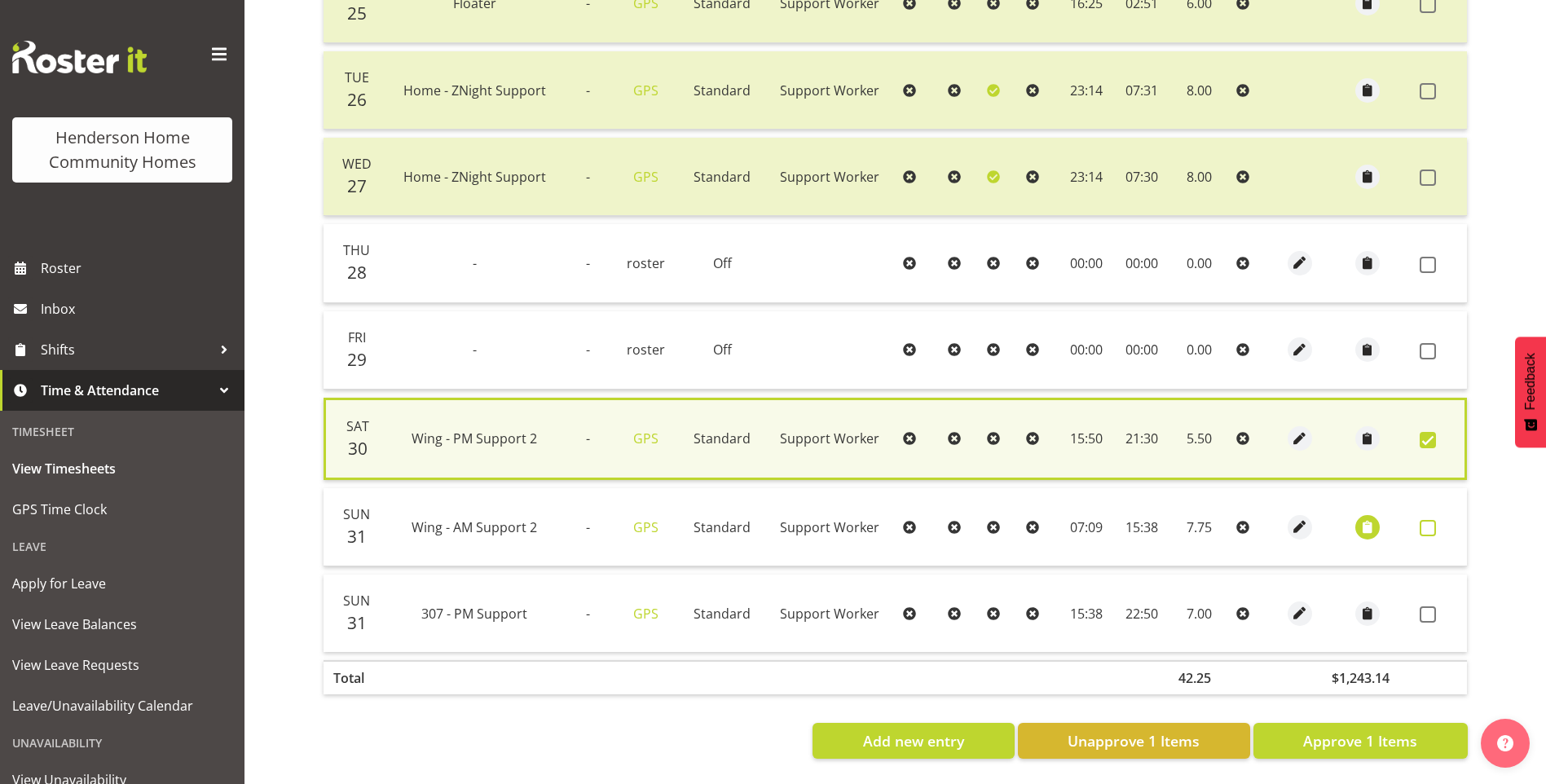
click at [1427, 520] on span at bounding box center [1428, 528] width 17 height 17
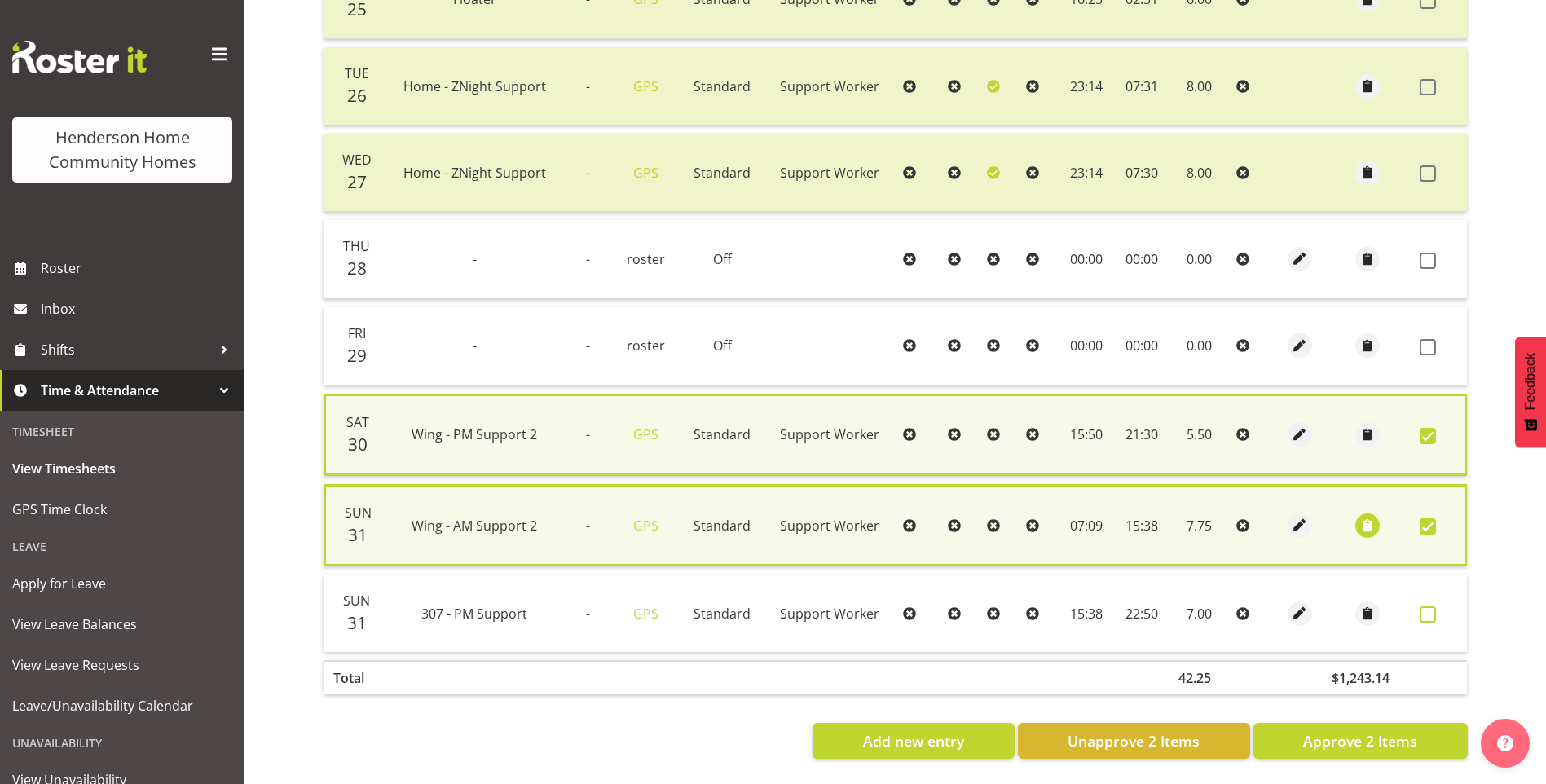
click at [1433, 610] on span at bounding box center [1428, 615] width 17 height 17
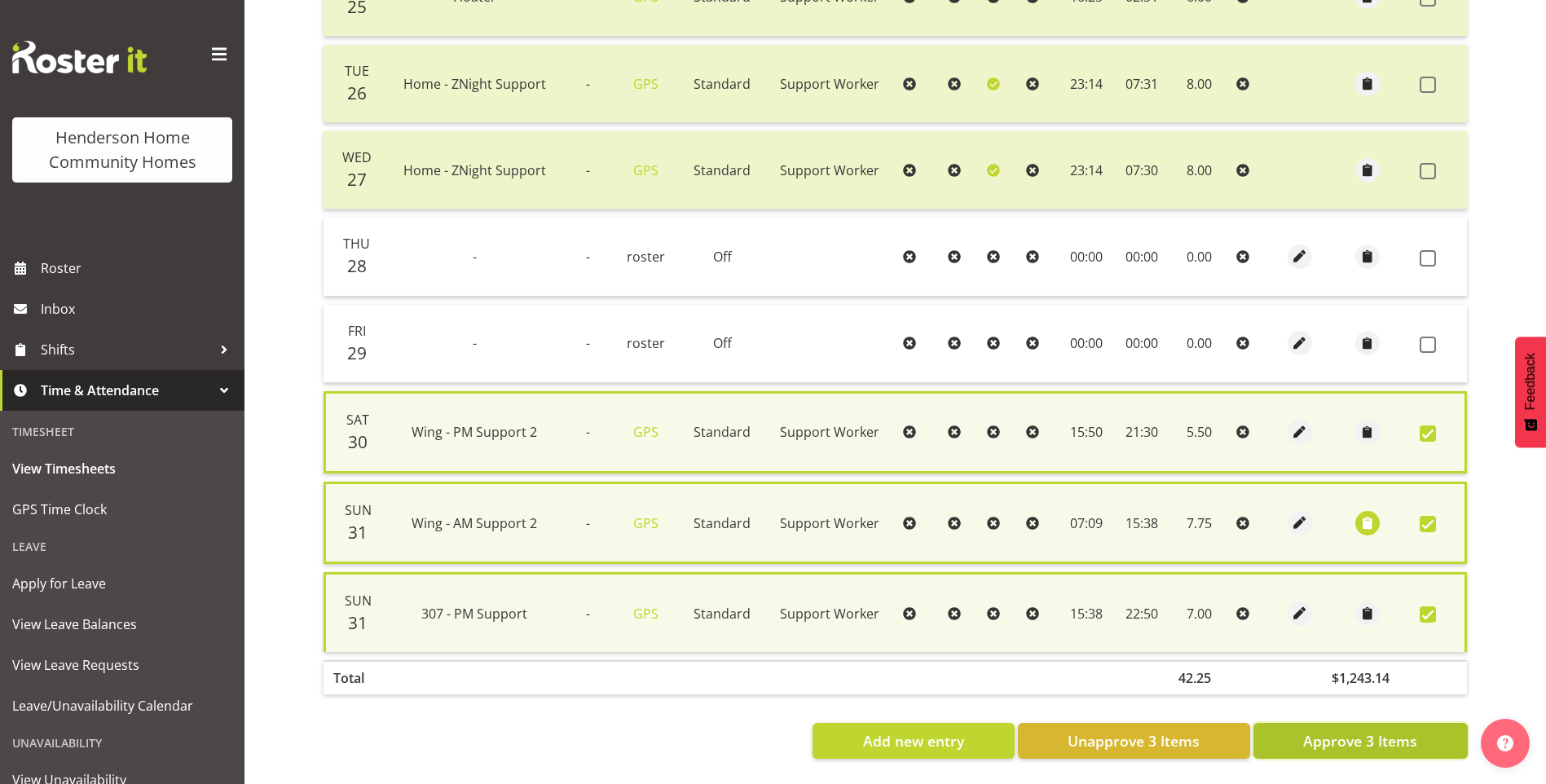
click at [1384, 737] on span "Approve 3 Items" at bounding box center [1360, 740] width 114 height 21
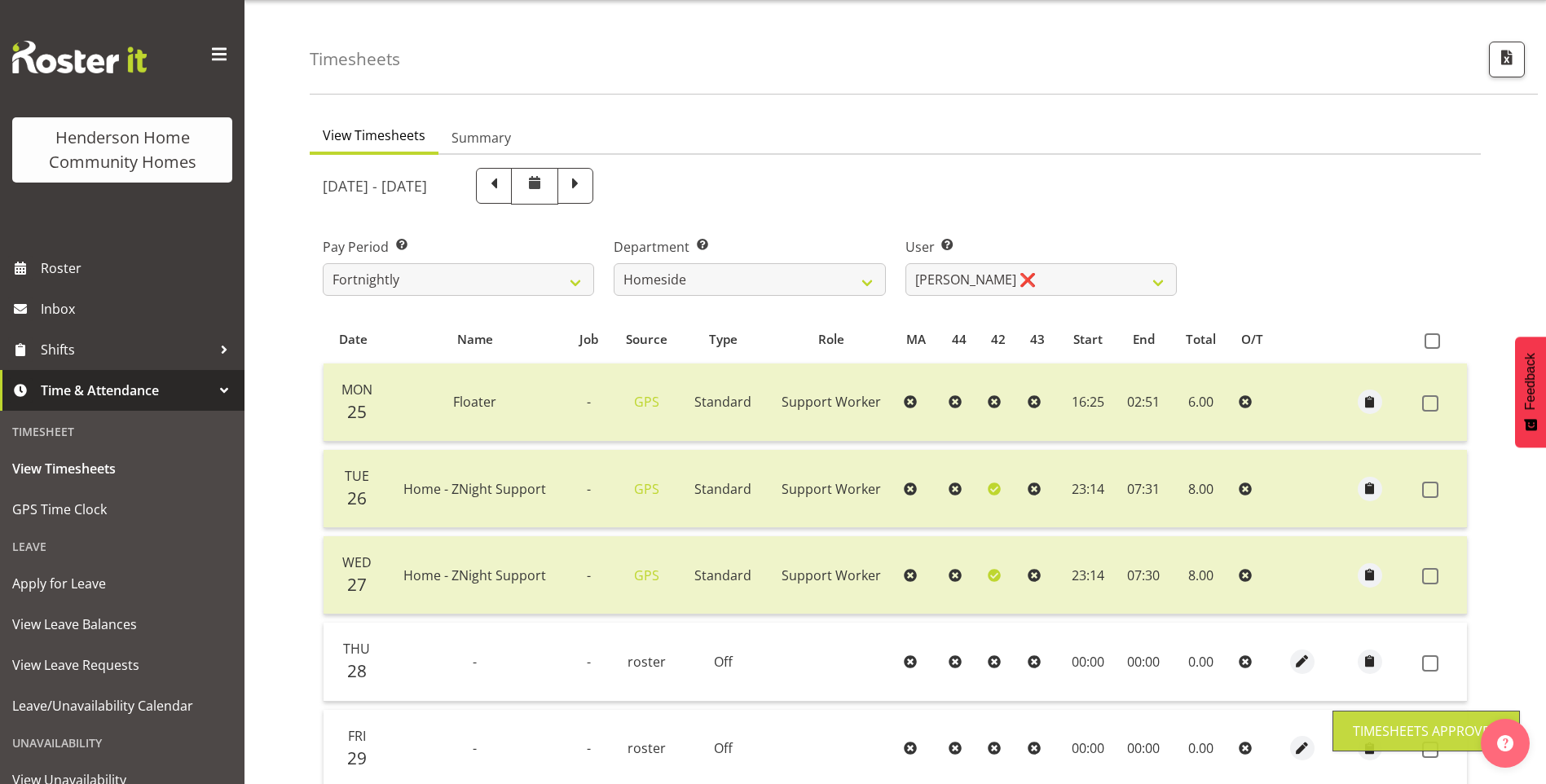
scroll to position [0, 0]
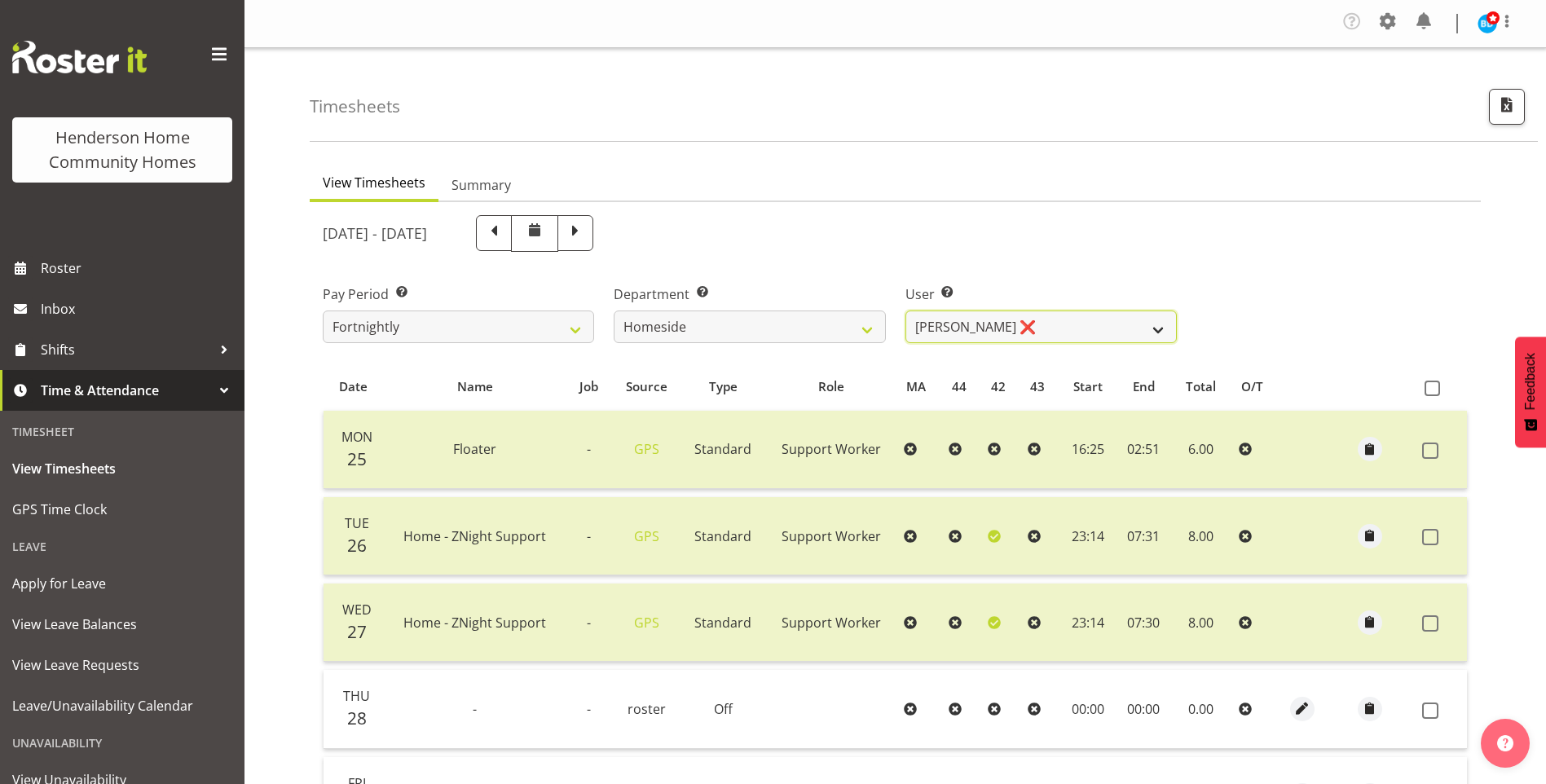
click at [985, 326] on select "Asiasiga Vili ❌ Billie-Rose Dunlop ❌ Brijesh (BK) Kachhadiya ❌ Cheenee Vargas ❌…" at bounding box center [1041, 326] width 272 height 33
click at [905, 311] on select "Asiasiga Vili ❌ Billie-Rose Dunlop ❌ Brijesh (BK) Kachhadiya ❌ Cheenee Vargas ❌…" at bounding box center [1041, 326] width 272 height 33
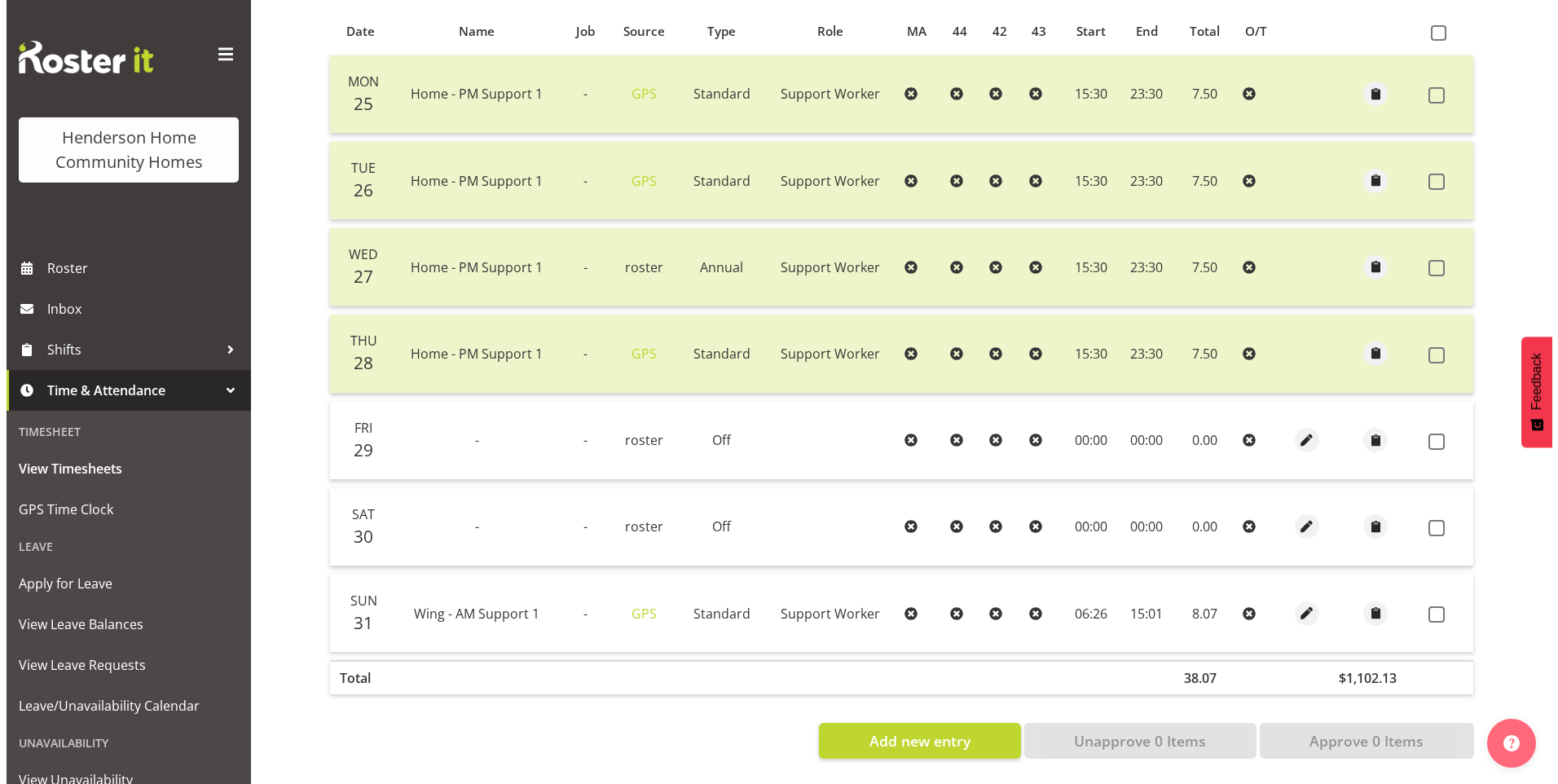
scroll to position [367, 0]
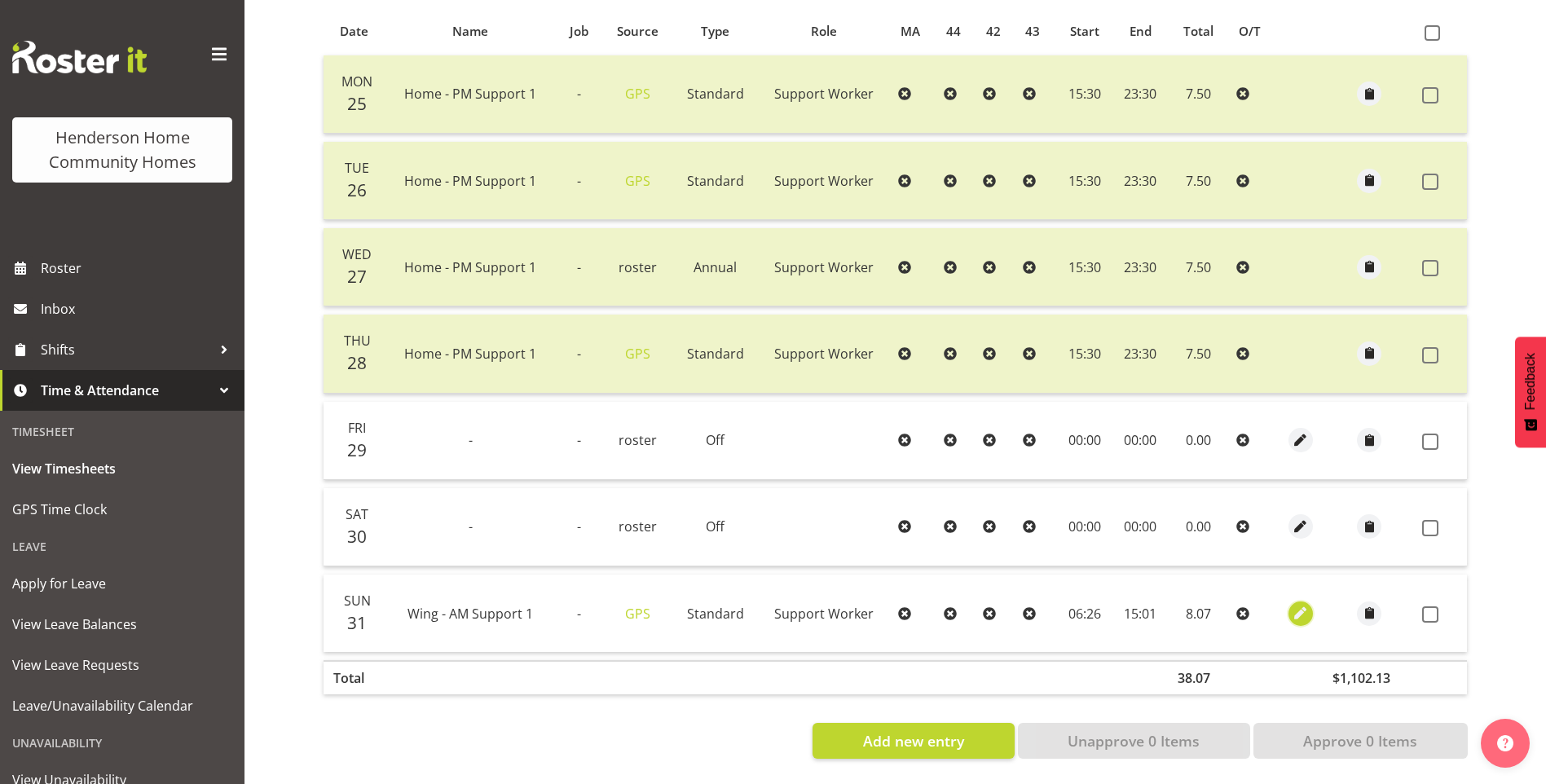
click at [1303, 604] on span "button" at bounding box center [1301, 613] width 19 height 19
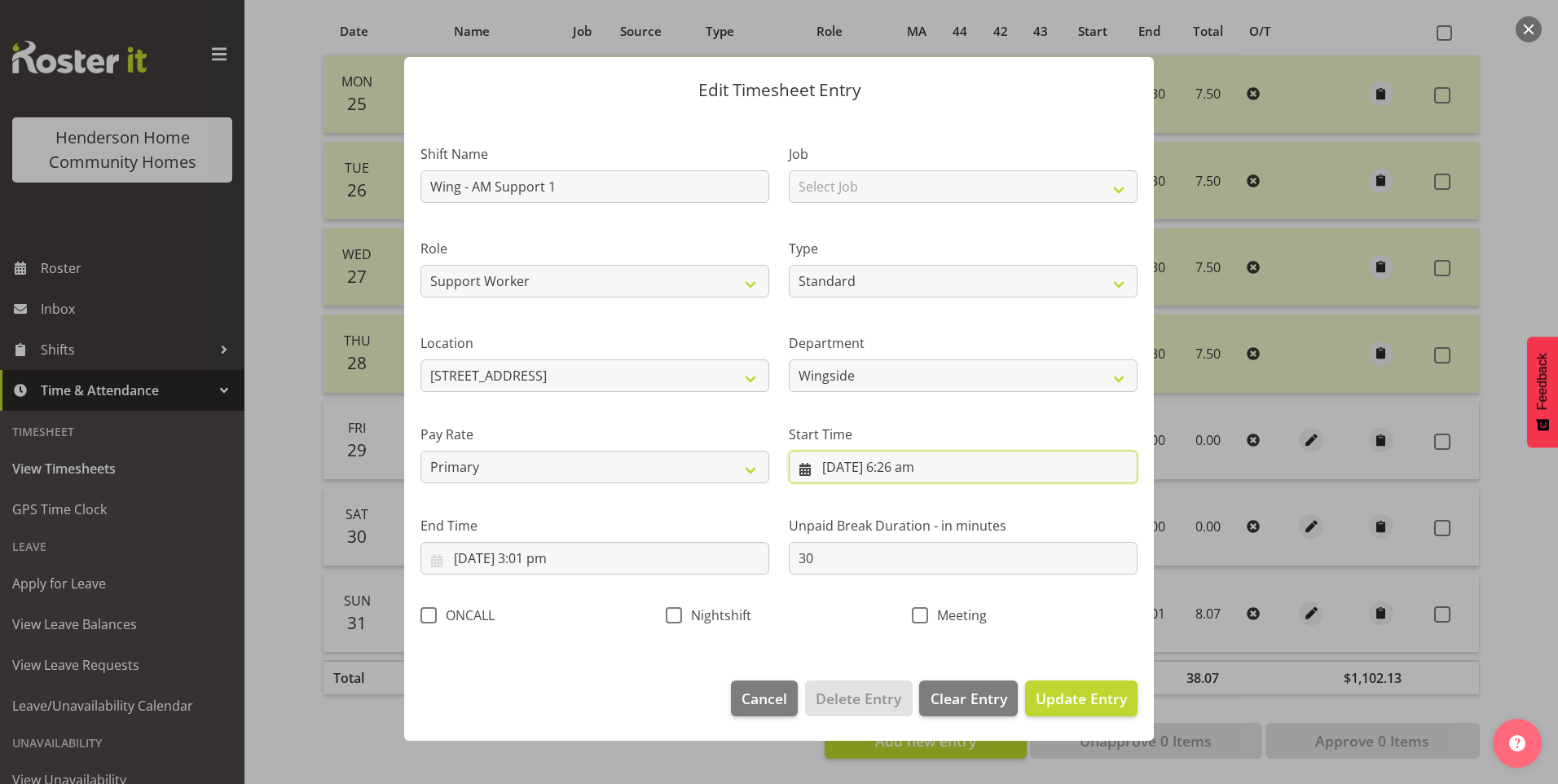
click at [930, 469] on input "31/08/2025, 6:26 am" at bounding box center [963, 467] width 349 height 33
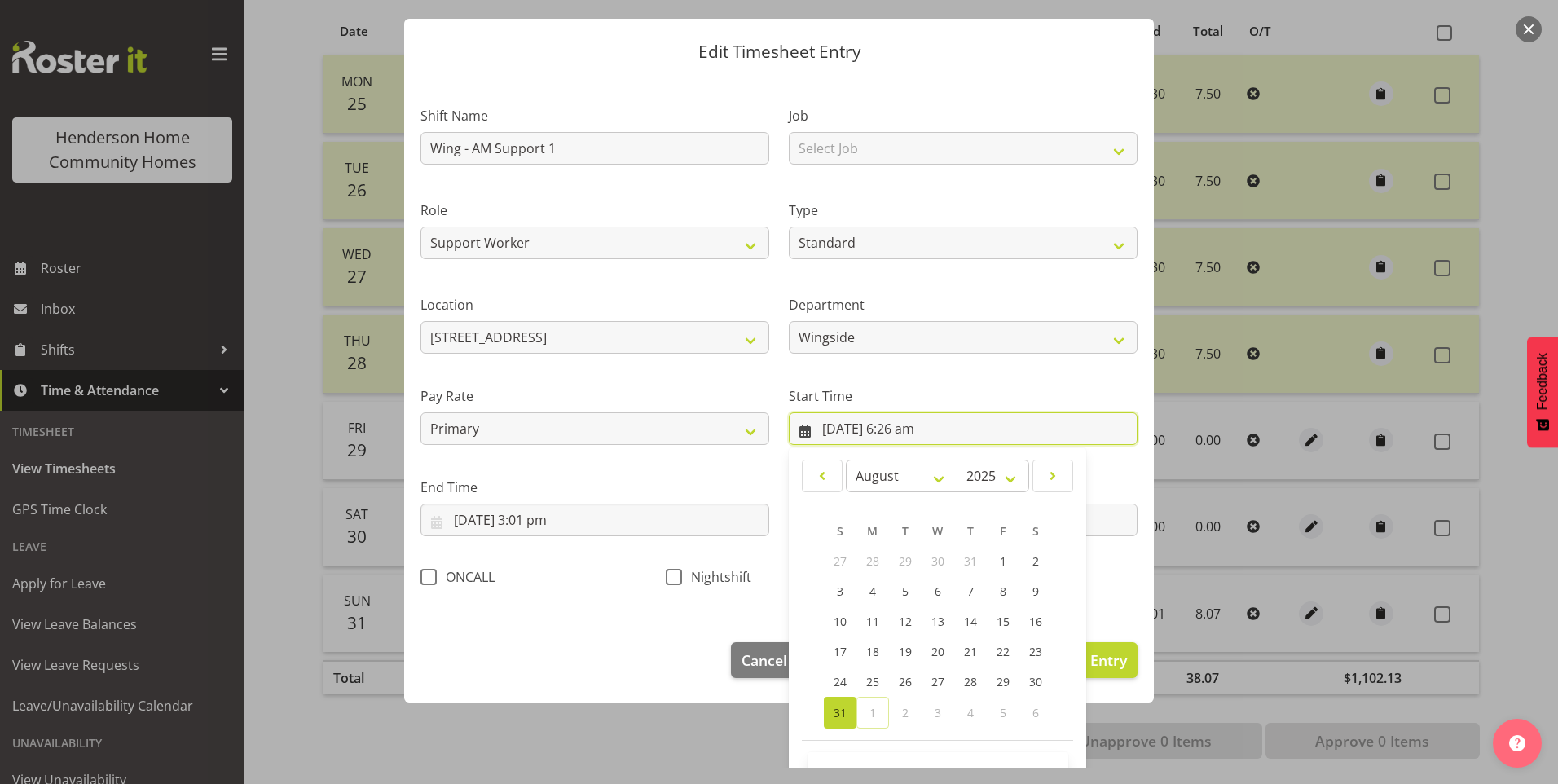
scroll to position [88, 0]
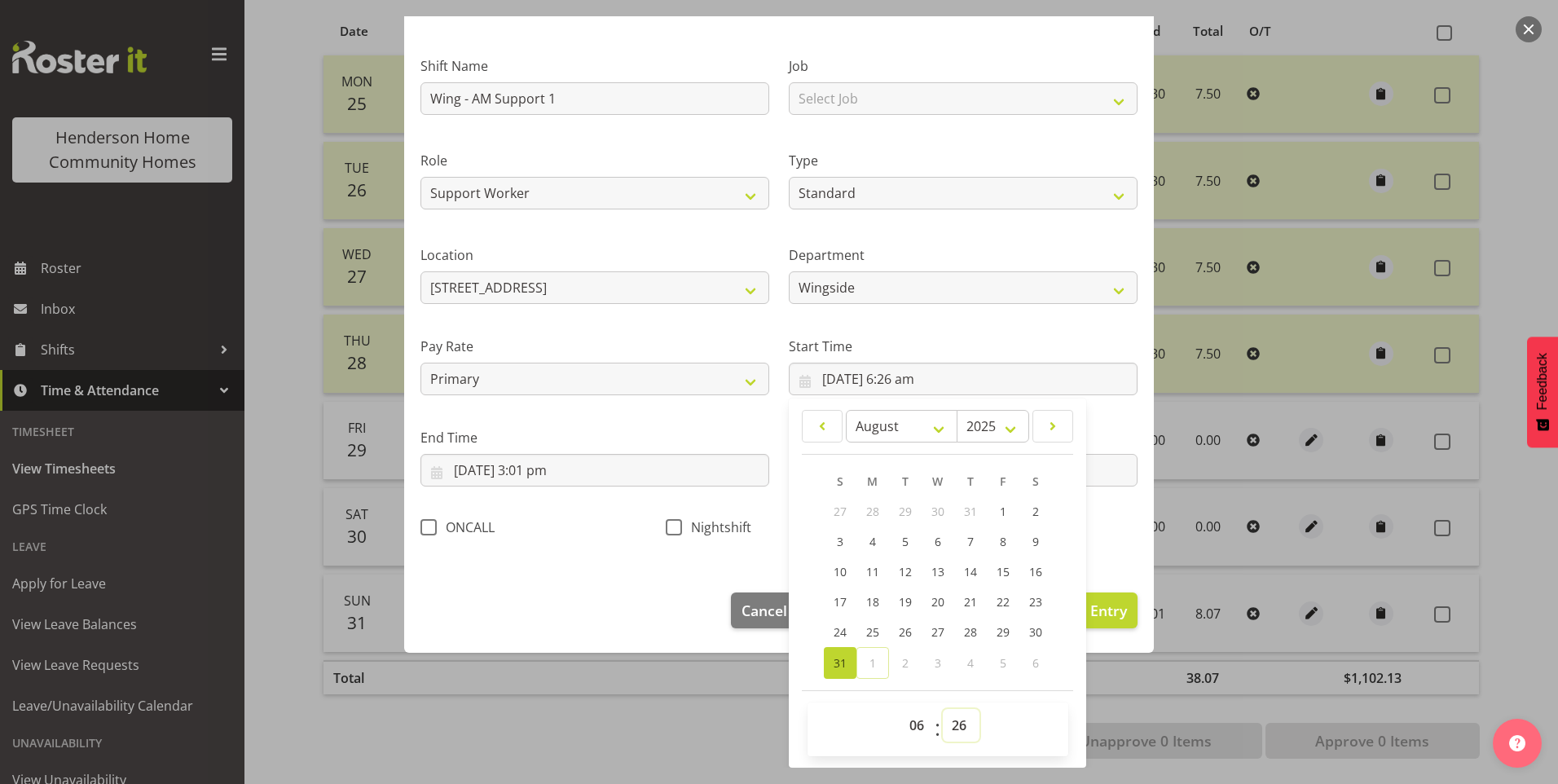
click at [952, 729] on select "00 01 02 03 04 05 06 07 08 09 10 11 12 13 14 15 16 17 18 19 20 21 22 23 24 25 2…" at bounding box center [961, 724] width 36 height 33
click at [943, 709] on select "00 01 02 03 04 05 06 07 08 09 10 11 12 13 14 15 16 17 18 19 20 21 22 23 24 25 2…" at bounding box center [961, 724] width 36 height 33
click at [559, 470] on input "31/08/2025, 3:01 pm" at bounding box center [594, 470] width 349 height 33
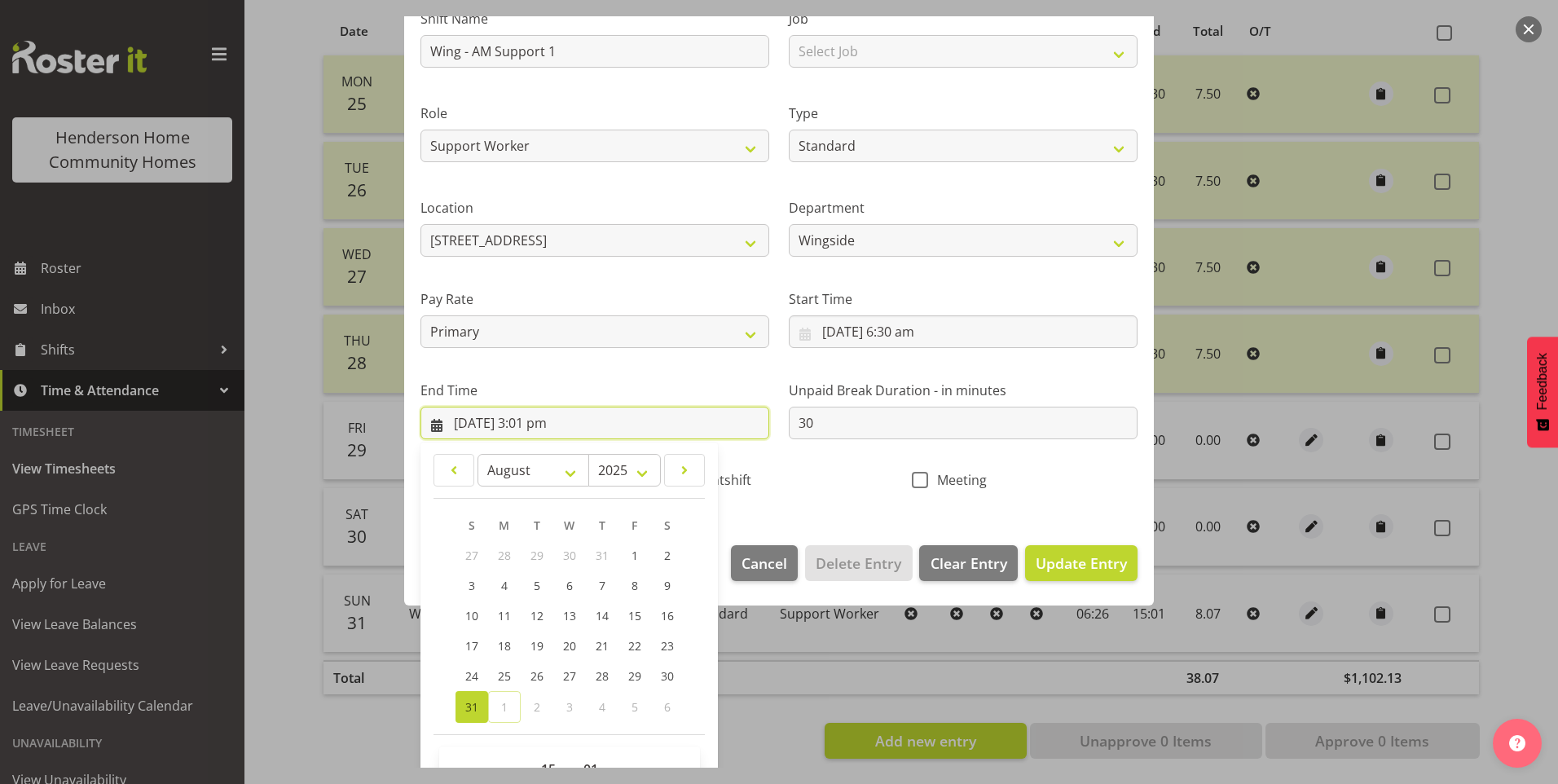
scroll to position [179, 0]
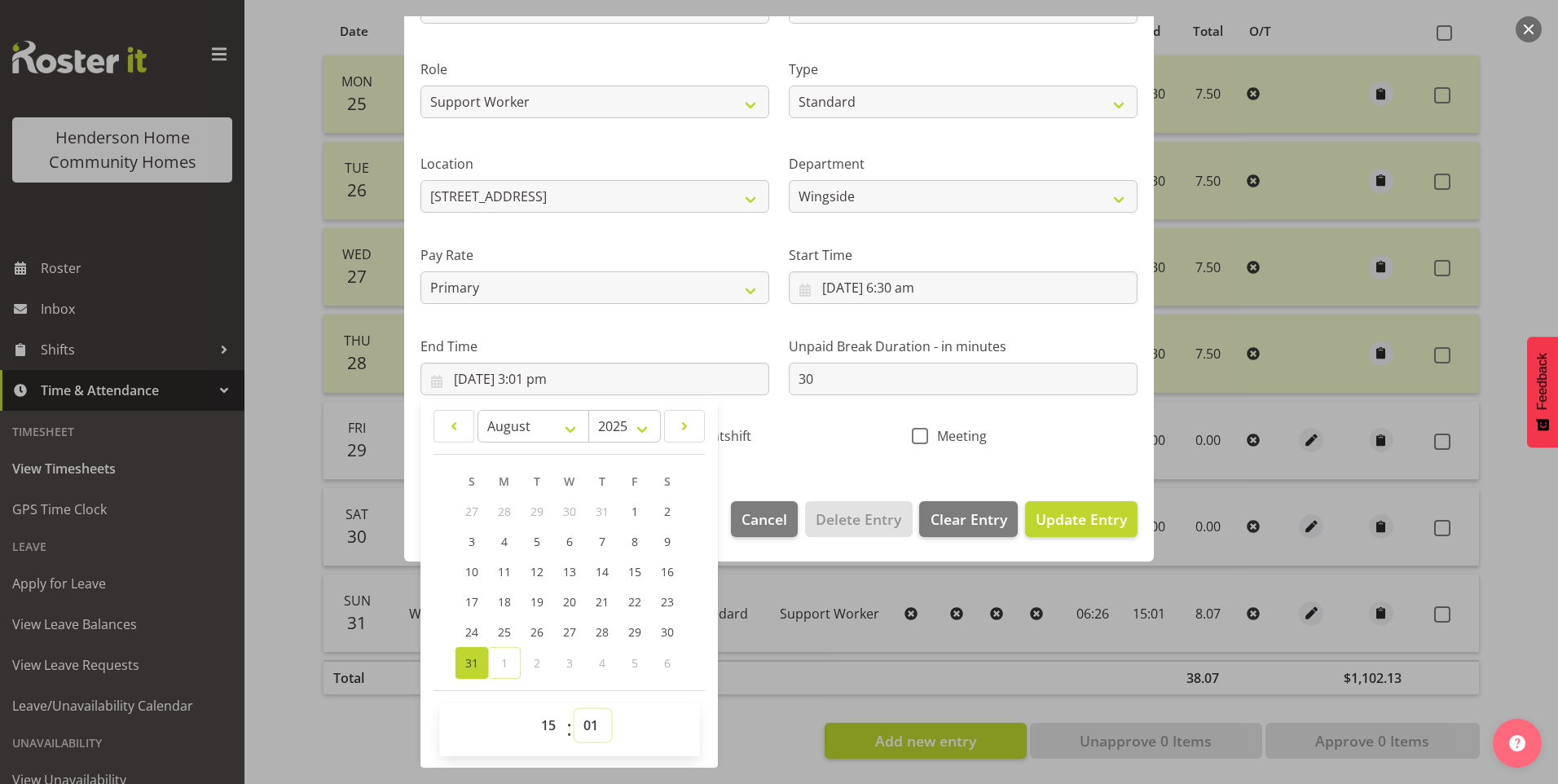
click at [591, 719] on select "00 01 02 03 04 05 06 07 08 09 10 11 12 13 14 15 16 17 18 19 20 21 22 23 24 25 2…" at bounding box center [593, 724] width 36 height 33
click at [575, 709] on select "00 01 02 03 04 05 06 07 08 09 10 11 12 13 14 15 16 17 18 19 20 21 22 23 24 25 2…" at bounding box center [593, 724] width 36 height 33
click at [1116, 519] on button "Update Entry" at bounding box center [1081, 519] width 113 height 36
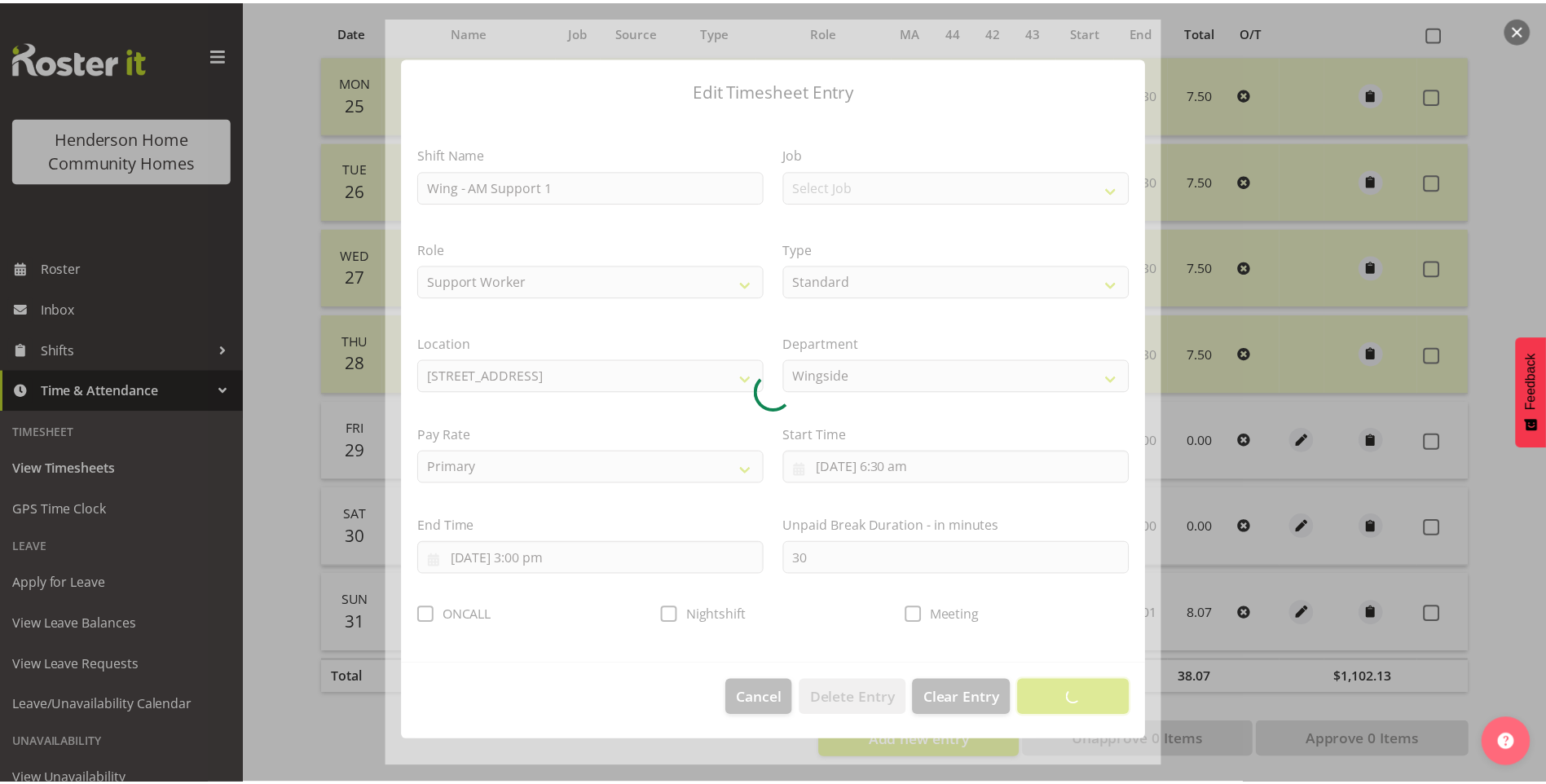
scroll to position [0, 0]
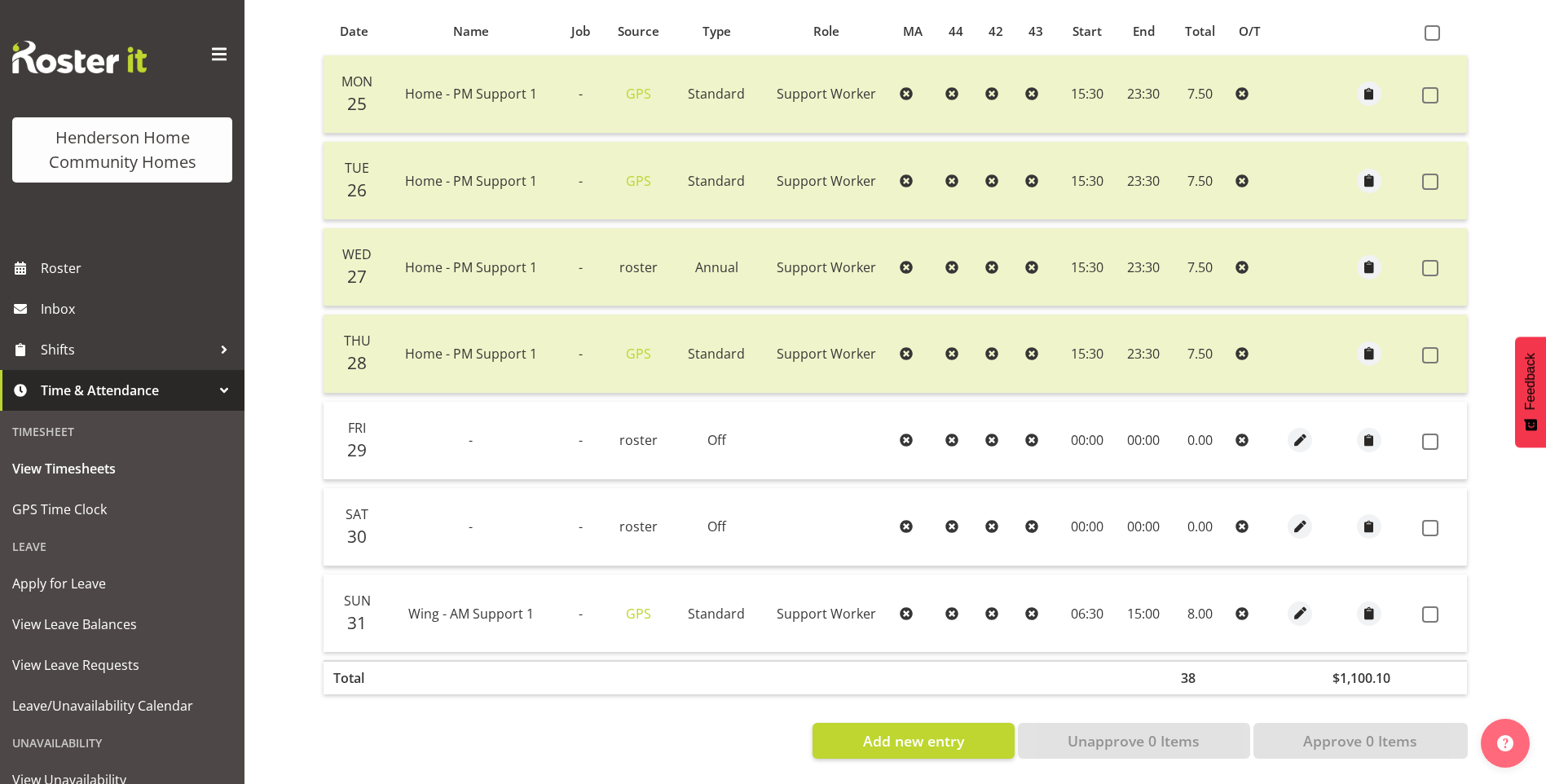
click at [1431, 606] on span at bounding box center [1431, 615] width 17 height 17
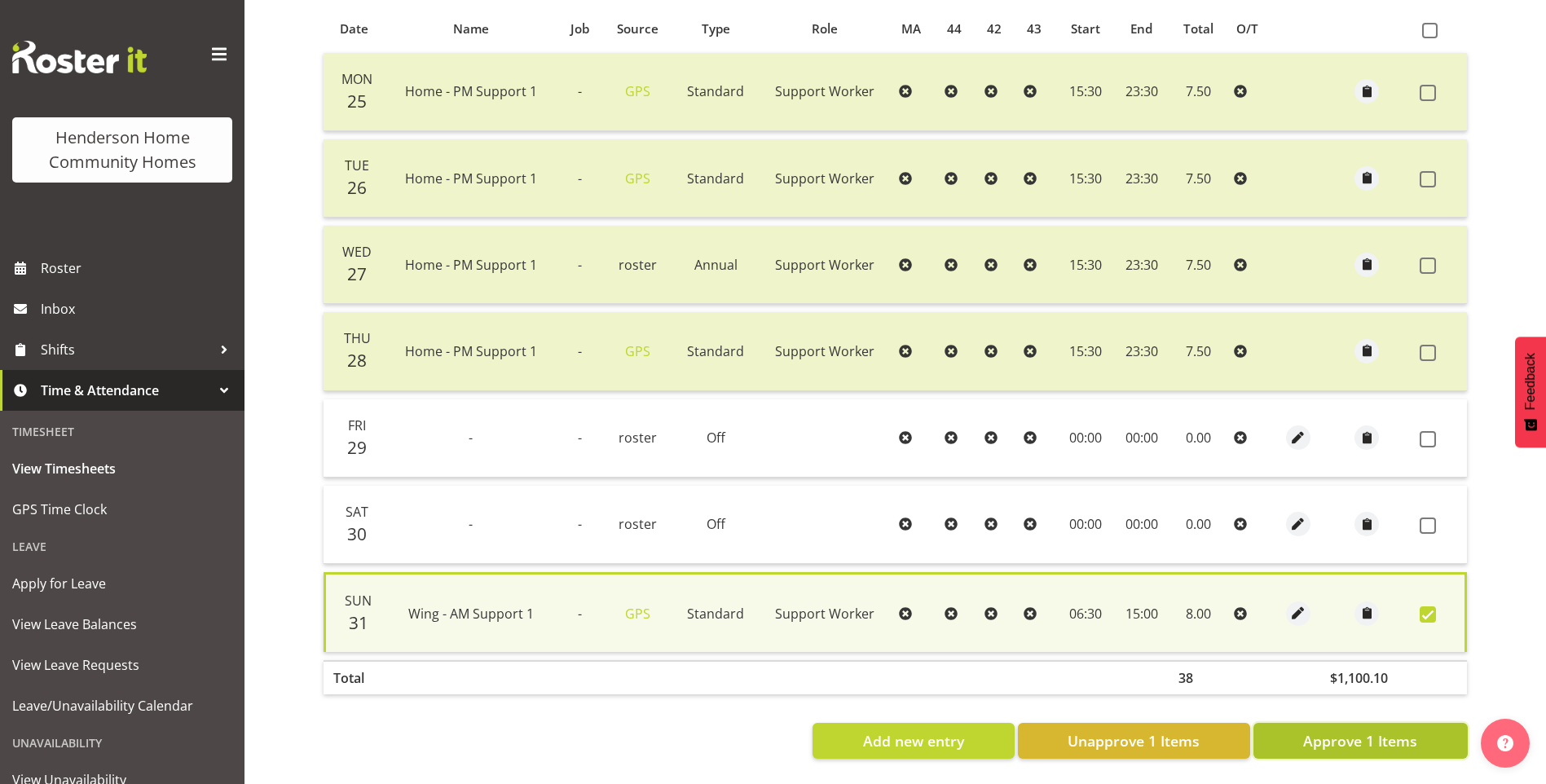
click at [1424, 732] on button "Approve 1 Items" at bounding box center [1361, 740] width 214 height 36
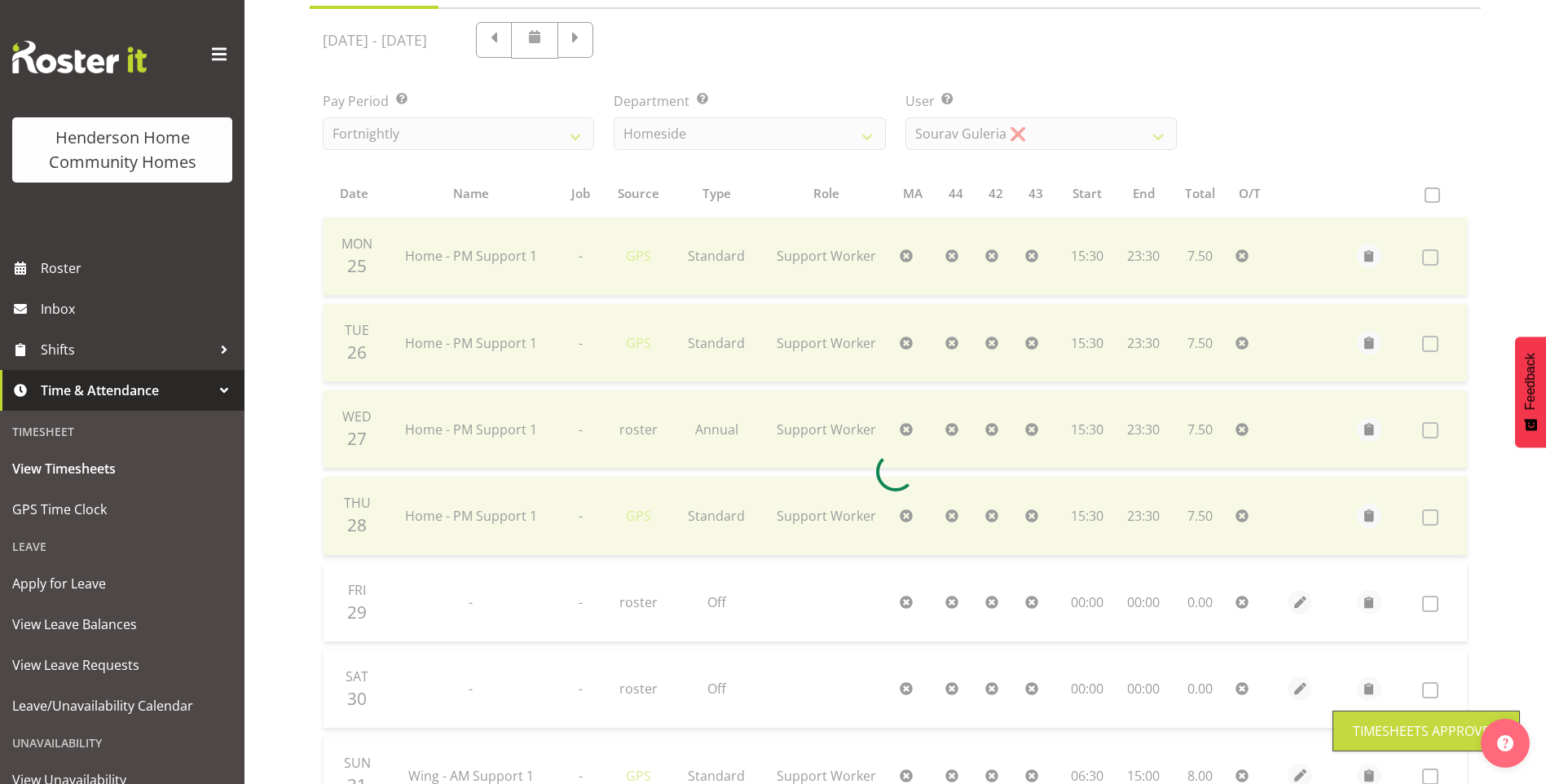
scroll to position [42, 0]
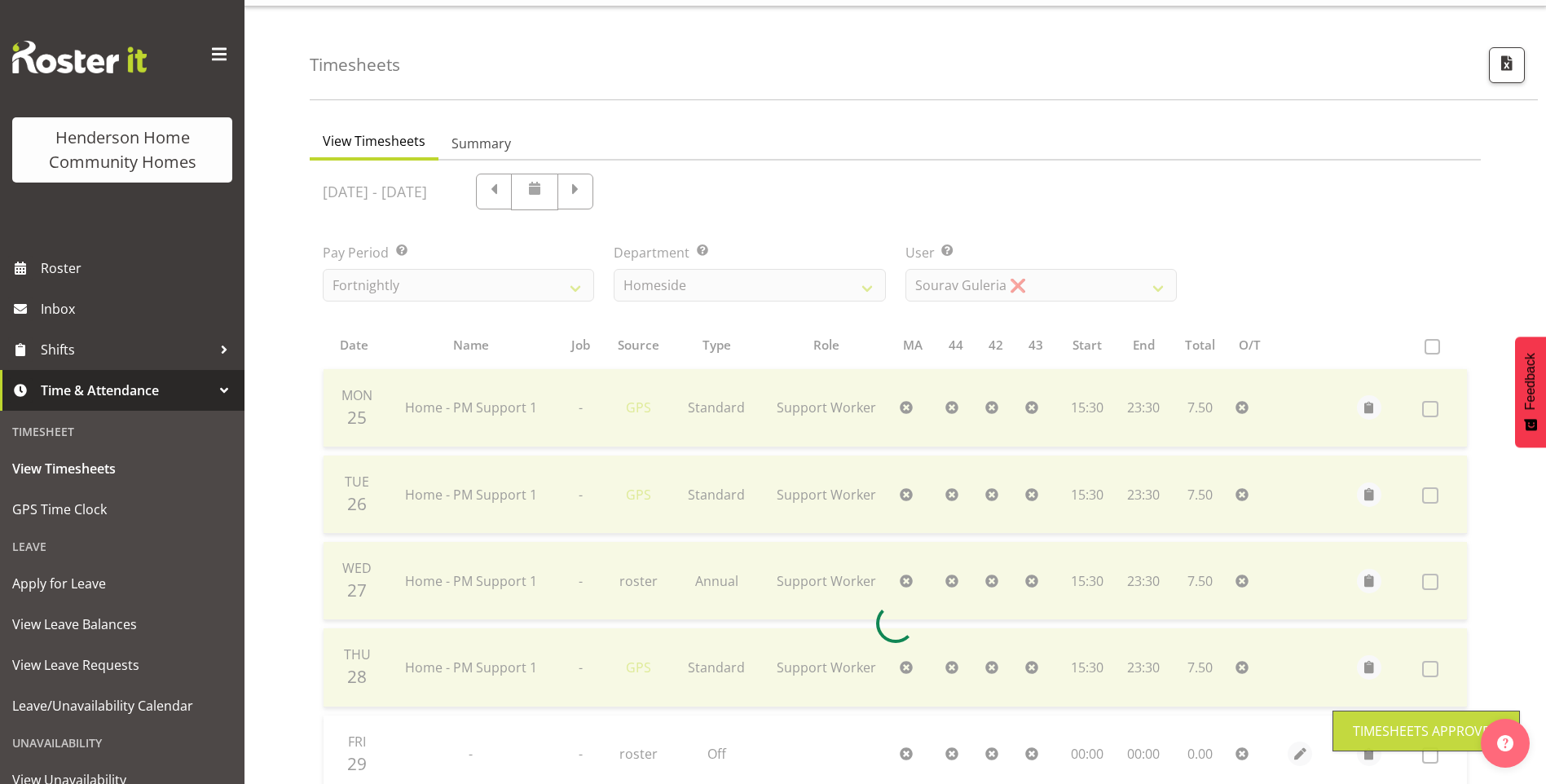
click at [984, 283] on div at bounding box center [895, 623] width 1171 height 924
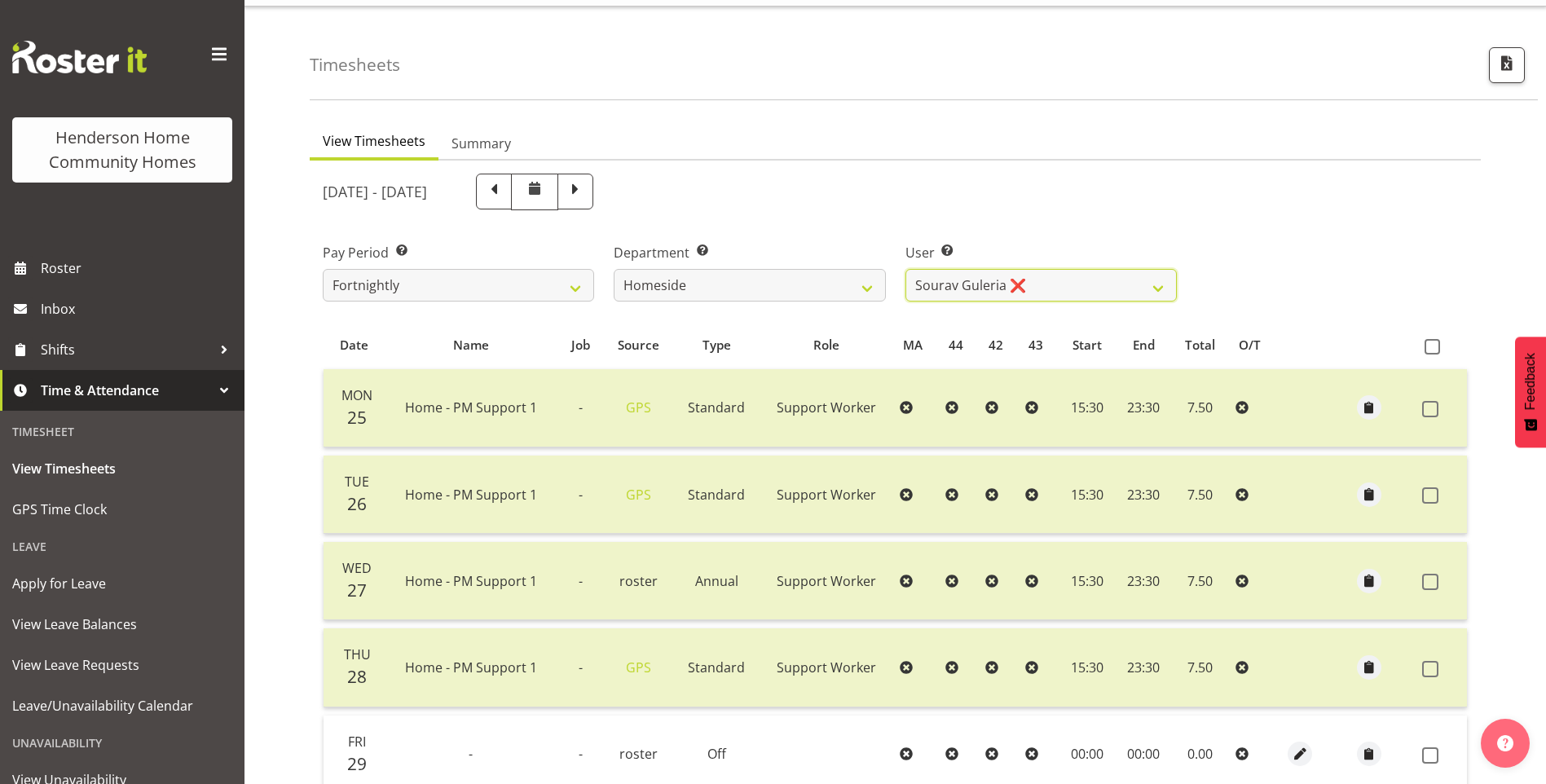
drag, startPoint x: 984, startPoint y: 283, endPoint x: 991, endPoint y: 304, distance: 22.1
click at [984, 283] on select "Asiasiga Vili ❌ Billie-Rose Dunlop ❌ Brijesh (BK) Kachhadiya ❌ Cheenee Vargas ❌…" at bounding box center [1041, 285] width 272 height 33
click at [905, 269] on select "Asiasiga Vili ❌ Billie-Rose Dunlop ❌ Brijesh (BK) Kachhadiya ❌ Cheenee Vargas ❌…" at bounding box center [1041, 285] width 272 height 33
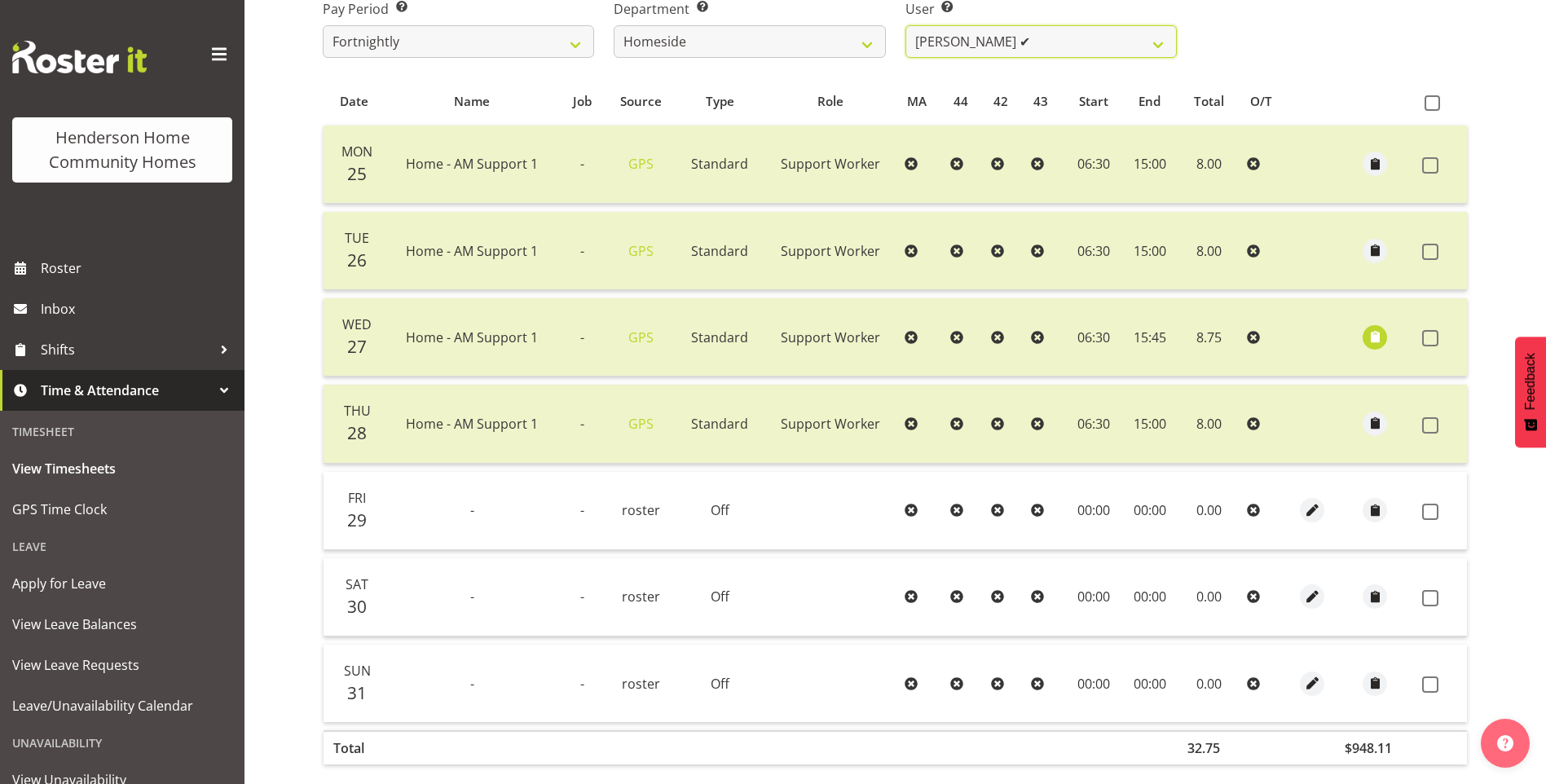
scroll to position [286, 0]
click at [970, 42] on select "Asiasiga Vili ❌ Billie-Rose Dunlop ❌ Brijesh (BK) Kachhadiya ❌ Cheenee Vargas ❌…" at bounding box center [1041, 40] width 272 height 33
click at [905, 24] on select "Asiasiga Vili ❌ Billie-Rose Dunlop ❌ Brijesh (BK) Kachhadiya ❌ Cheenee Vargas ❌…" at bounding box center [1041, 40] width 272 height 33
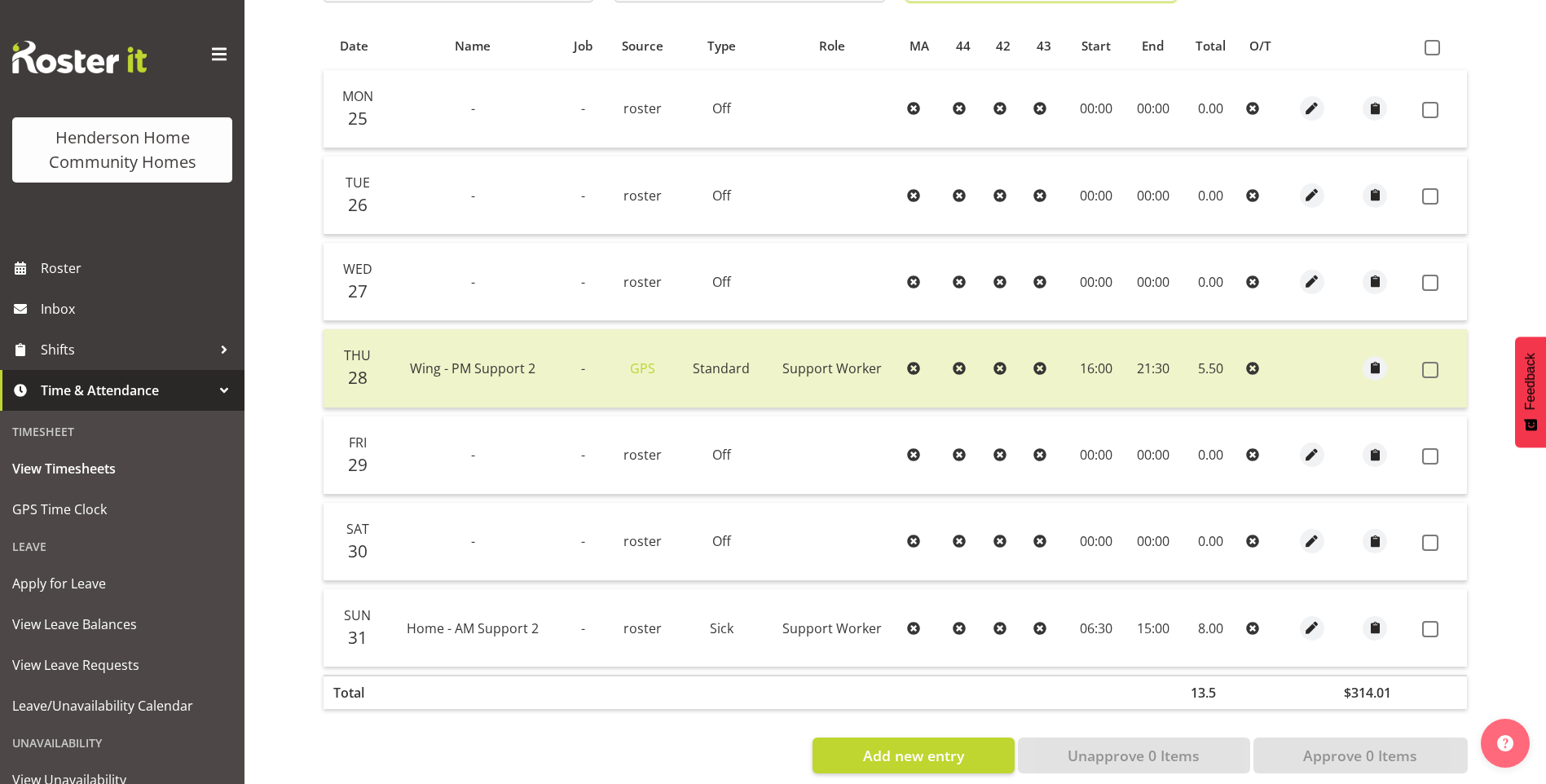
scroll to position [367, 0]
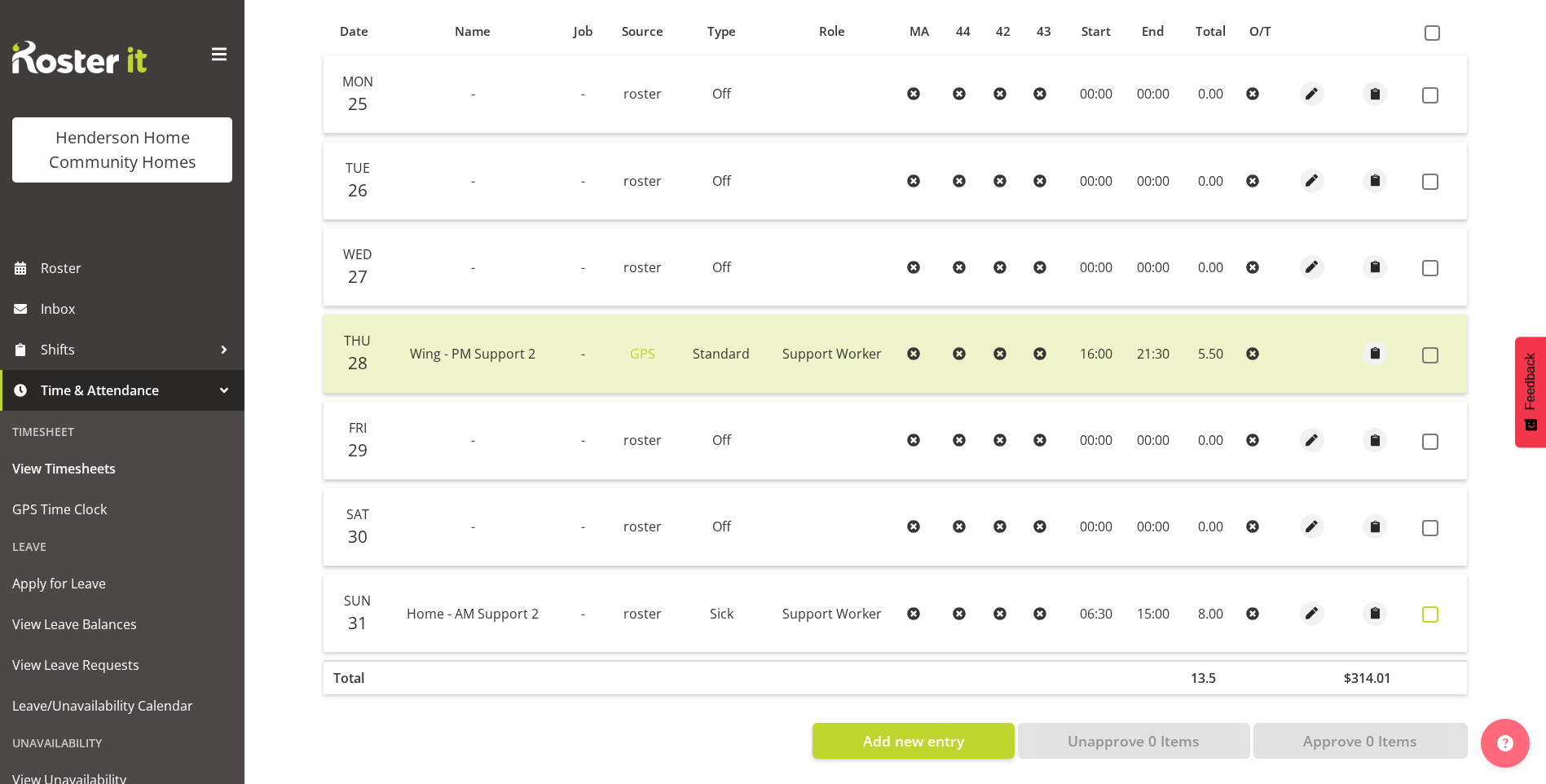
click at [1425, 606] on span at bounding box center [1431, 615] width 17 height 17
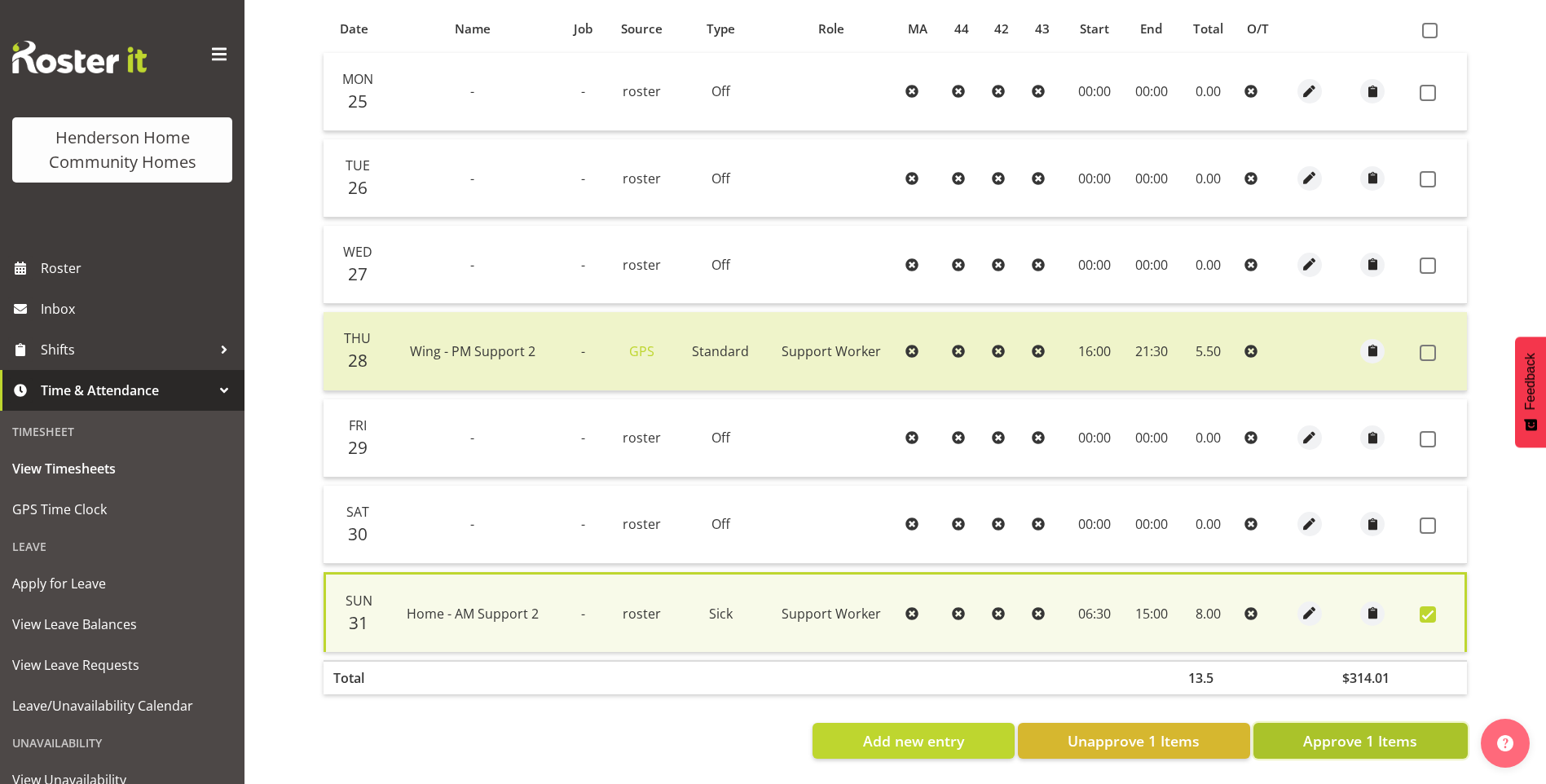
click at [1338, 731] on span "Approve 1 Items" at bounding box center [1360, 740] width 114 height 21
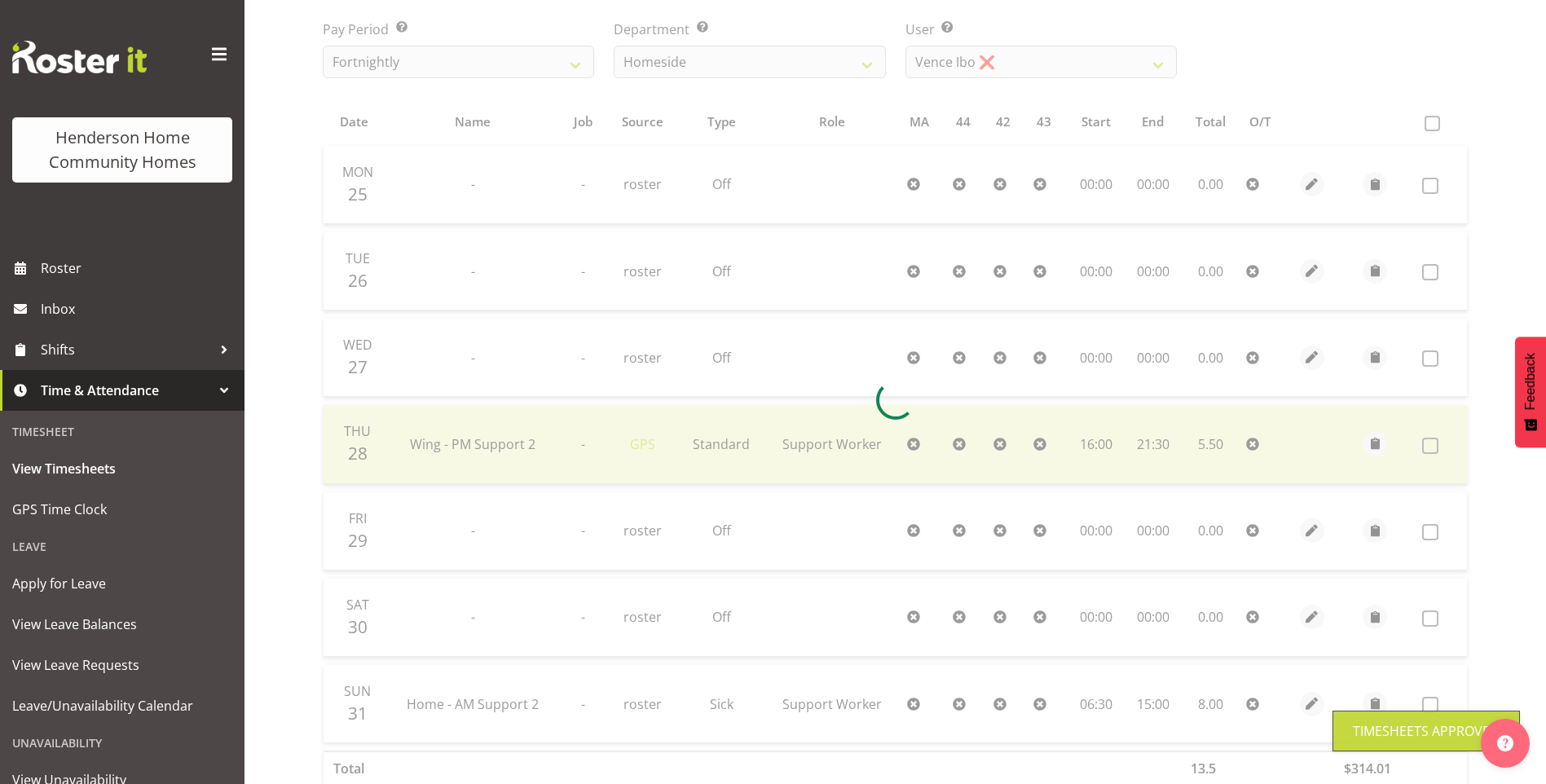
scroll to position [42, 0]
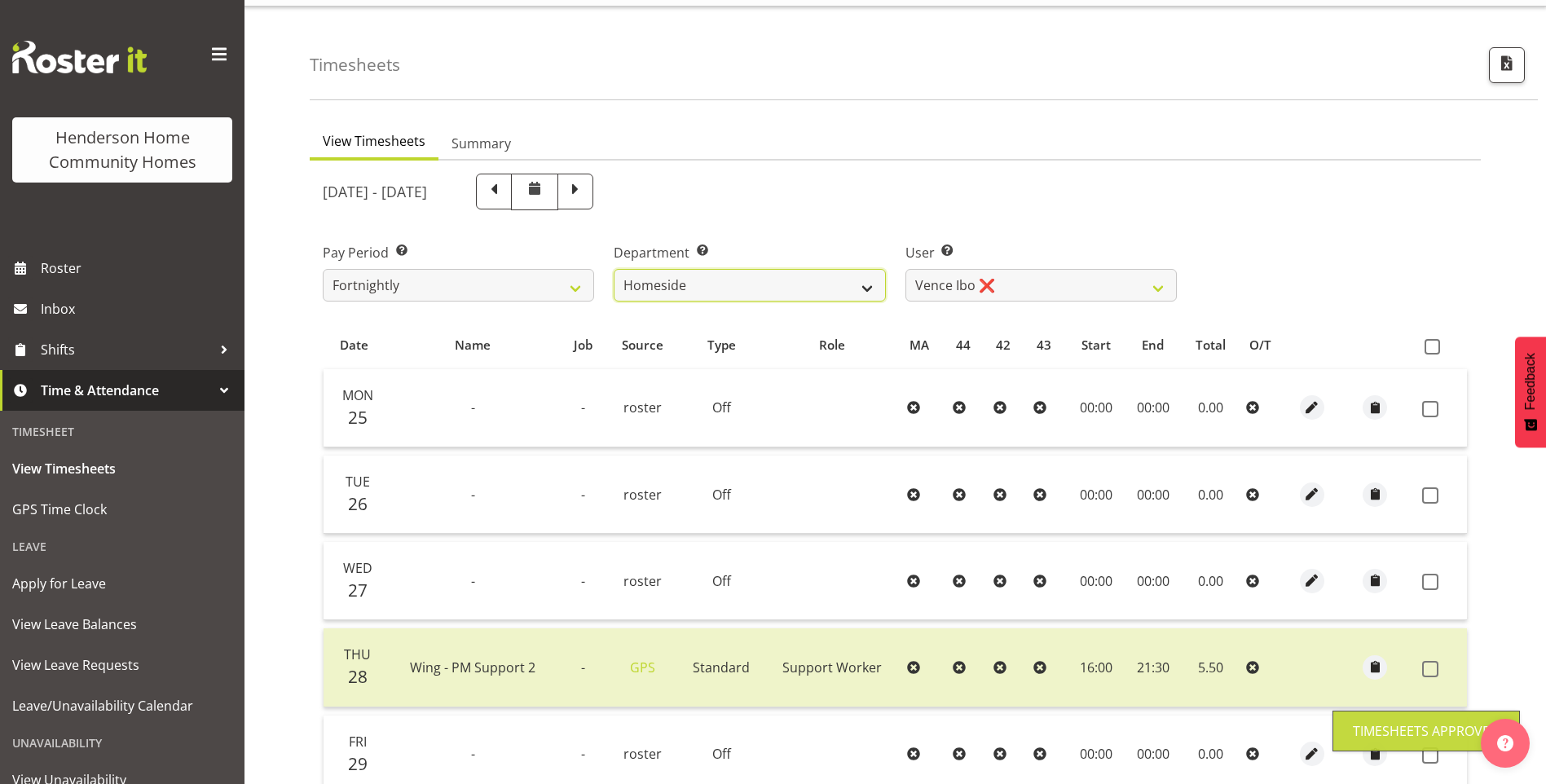
click at [651, 296] on select "Admin Homeside Houses Wingside" at bounding box center [750, 285] width 272 height 33
click at [614, 269] on select "Admin Homeside Houses Wingside" at bounding box center [750, 285] width 272 height 33
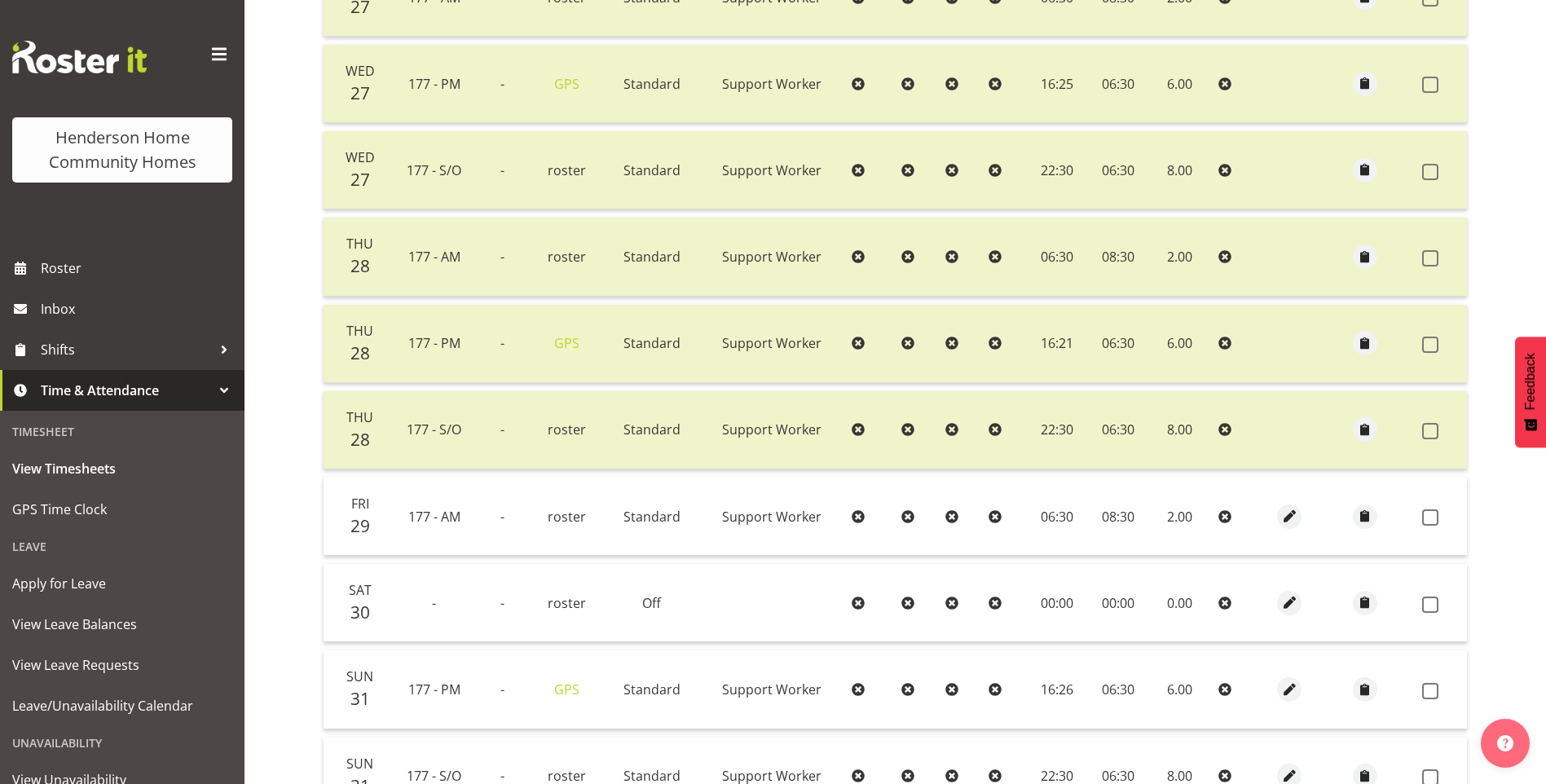
scroll to position [1147, 0]
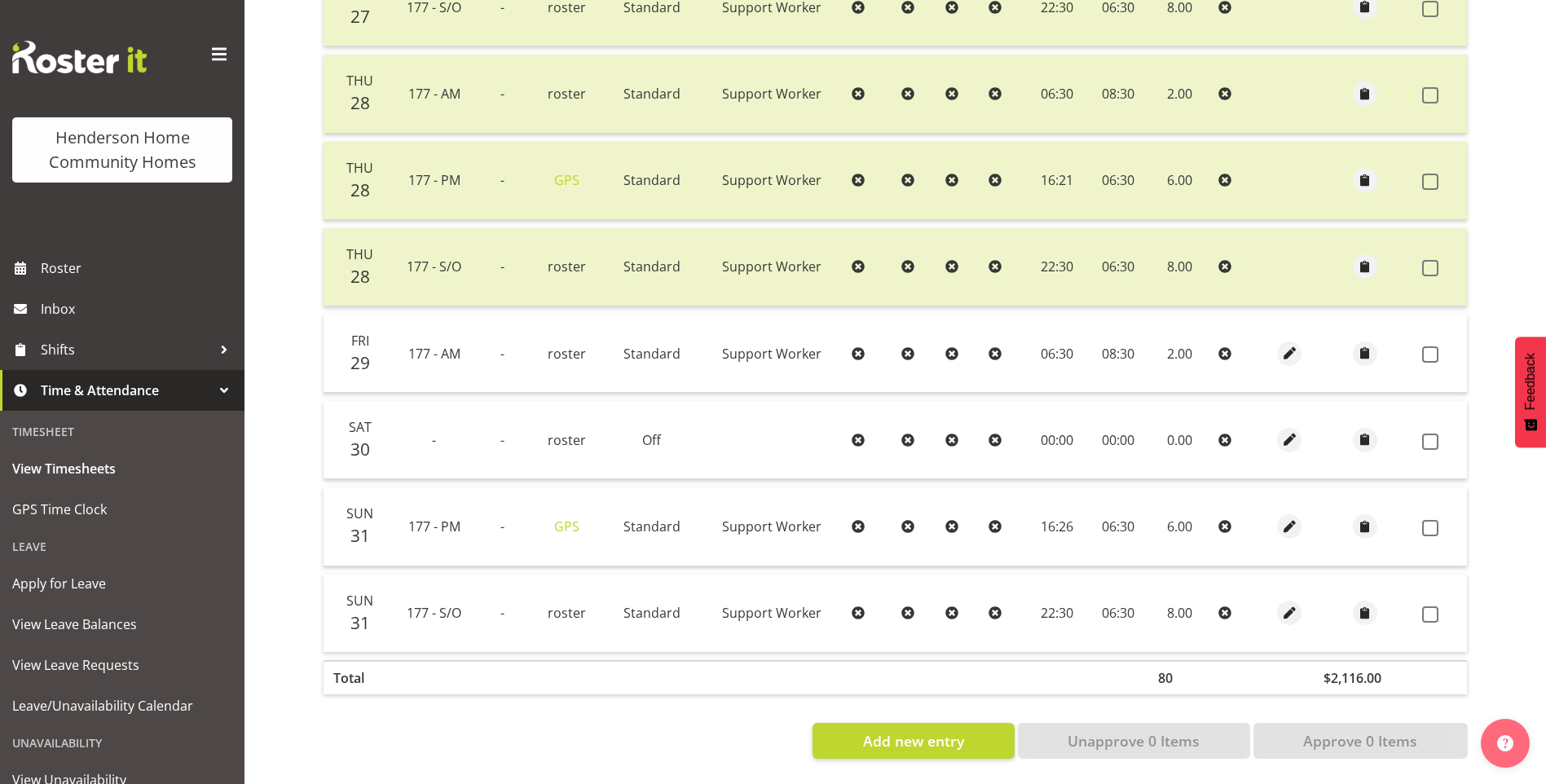
click at [1428, 333] on td at bounding box center [1441, 353] width 51 height 78
click at [1427, 346] on span at bounding box center [1431, 354] width 17 height 17
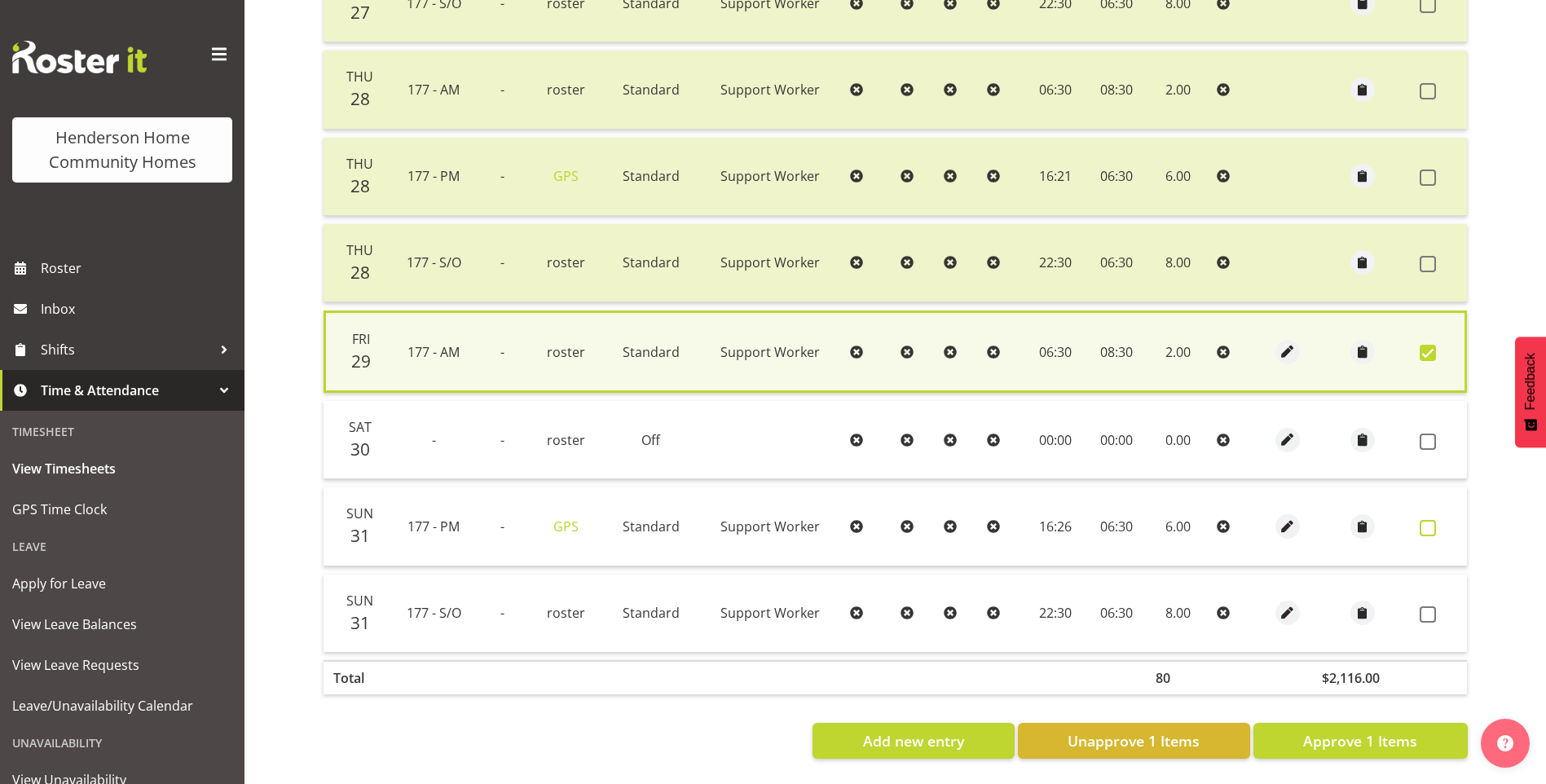
click at [1427, 520] on span at bounding box center [1428, 528] width 17 height 17
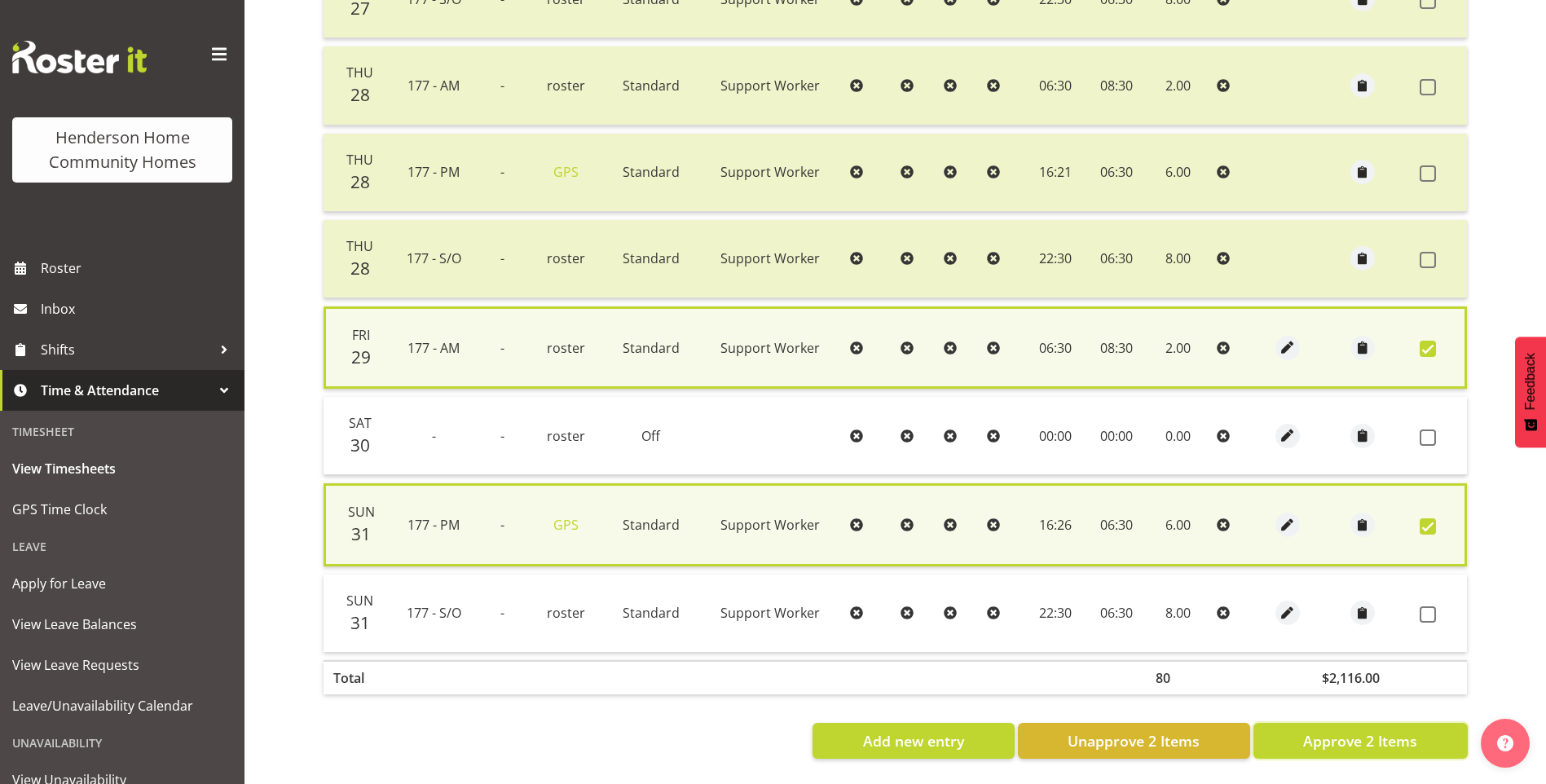
drag, startPoint x: 1381, startPoint y: 748, endPoint x: 1376, endPoint y: 733, distance: 15.8
click at [1381, 744] on button "Approve 2 Items" at bounding box center [1361, 740] width 214 height 36
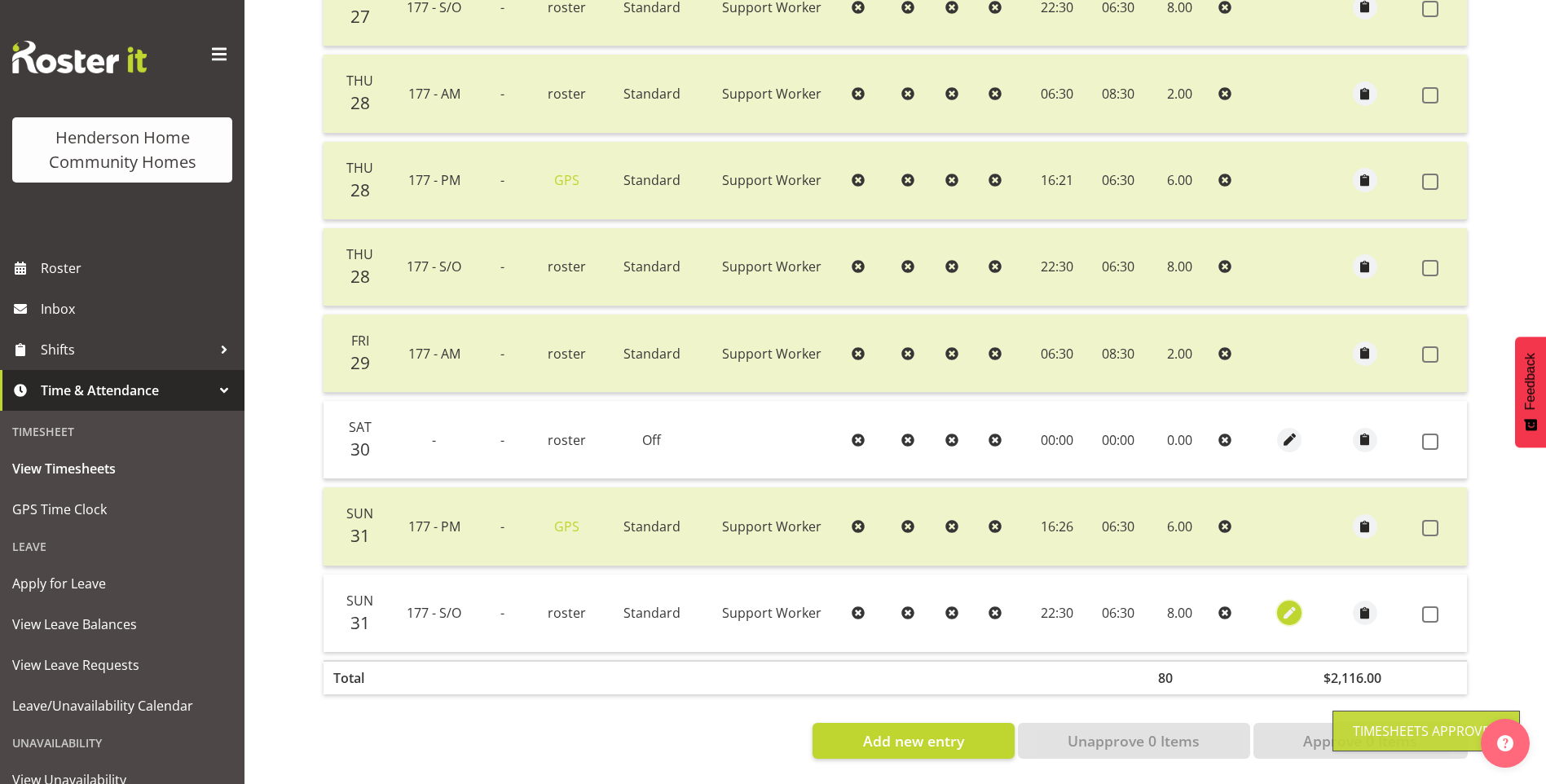
click at [1287, 604] on span "button" at bounding box center [1290, 613] width 19 height 19
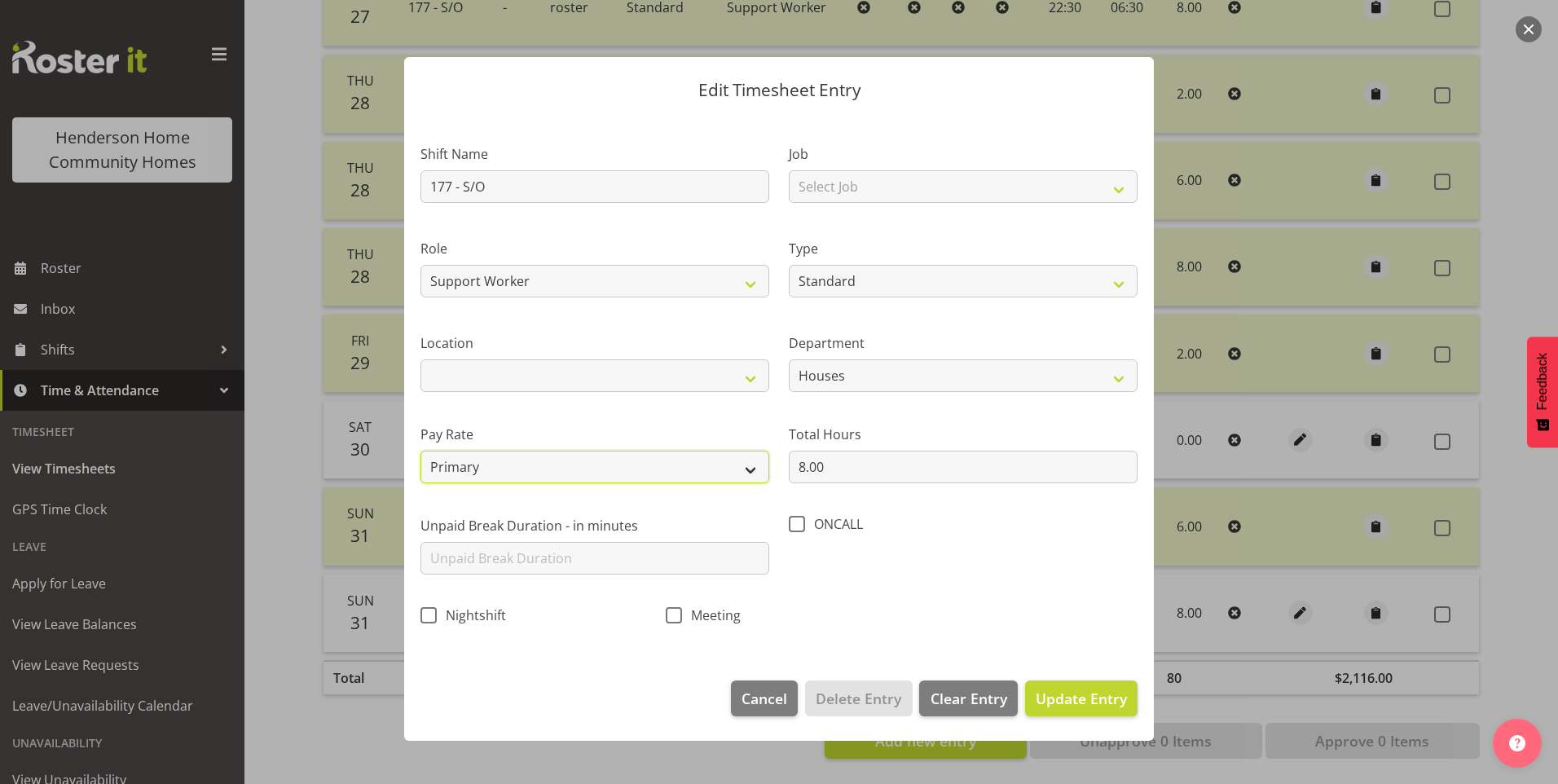
click at [538, 477] on select "Primary Secondary Tertiary Fourth Fifth" at bounding box center [594, 467] width 349 height 33
click at [420, 451] on select "Primary Secondary Tertiary Fourth Fifth" at bounding box center [594, 467] width 349 height 33
click at [1082, 699] on span "Update Entry" at bounding box center [1082, 698] width 91 height 20
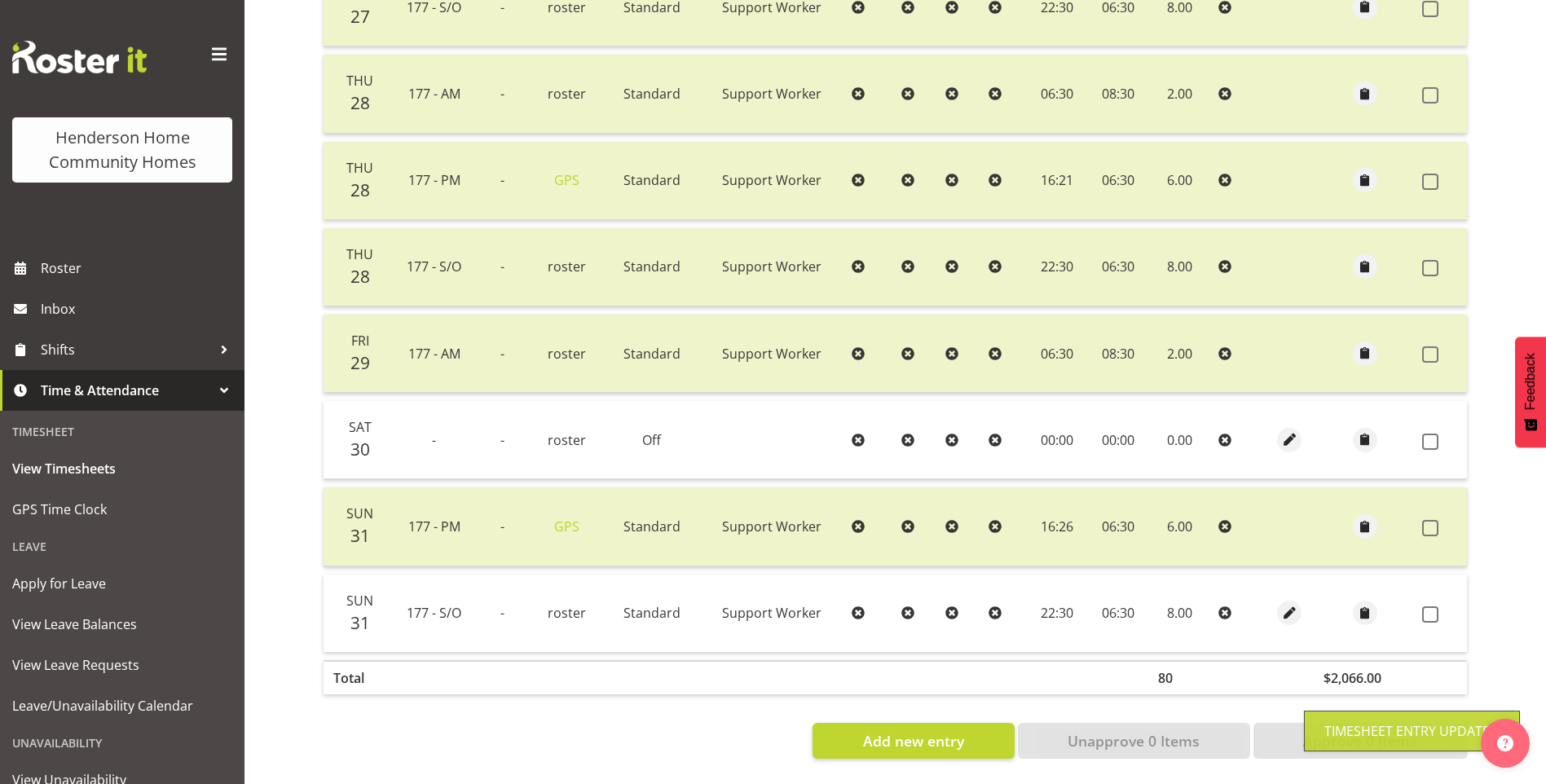
click at [1437, 606] on span at bounding box center [1431, 615] width 17 height 17
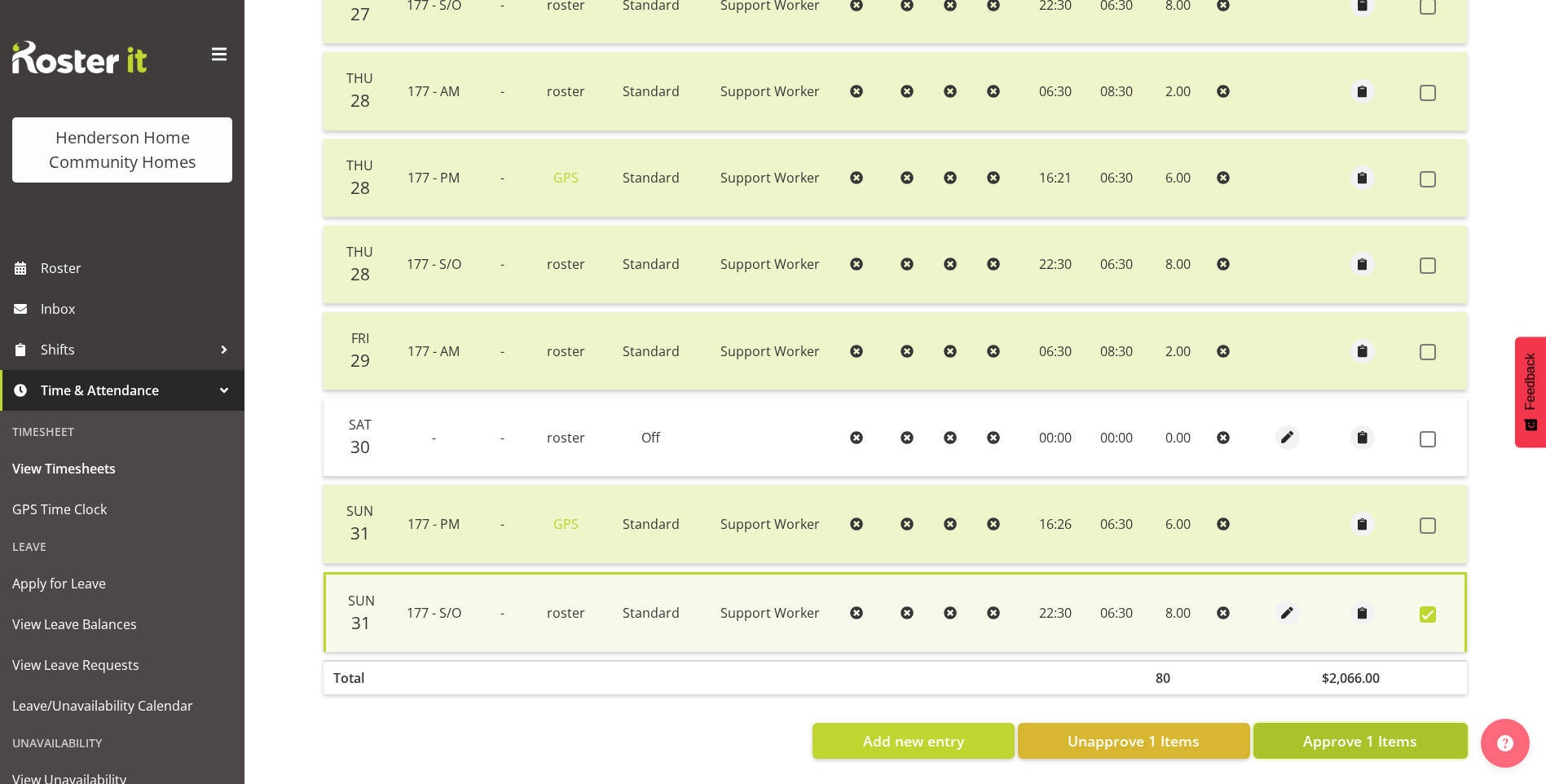
click at [1370, 730] on span "Approve 1 Items" at bounding box center [1360, 740] width 114 height 21
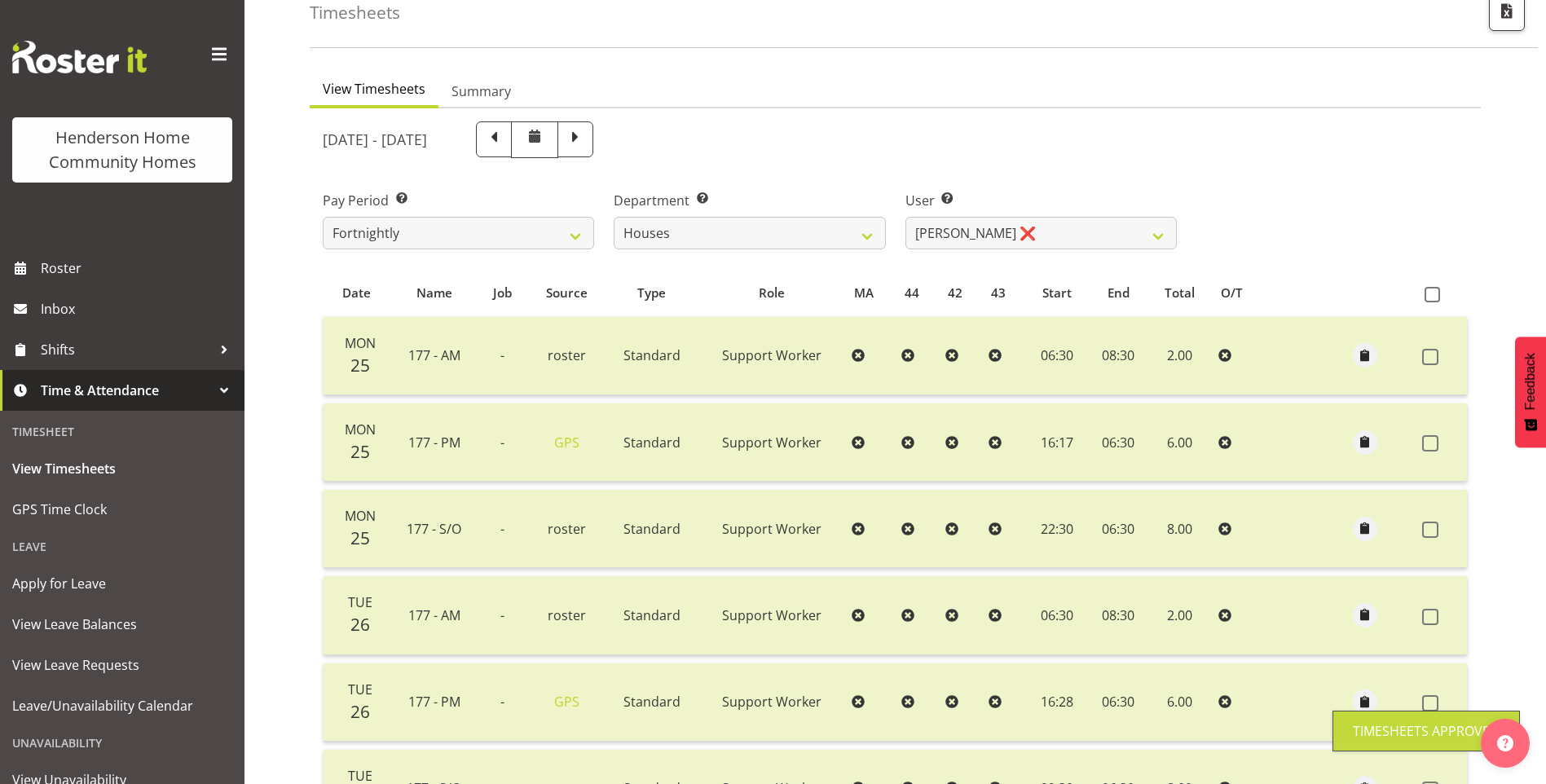
scroll to position [87, 0]
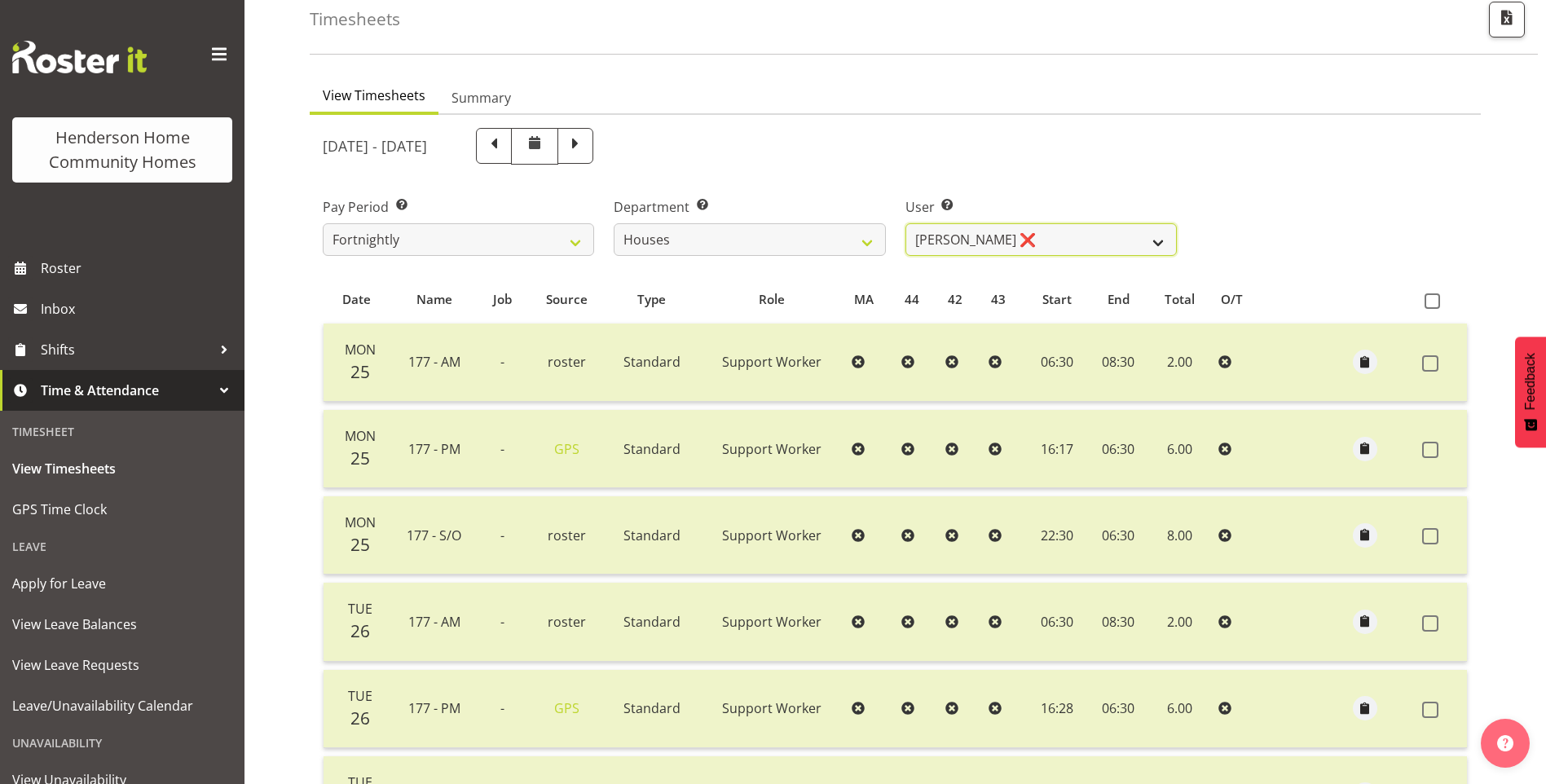
click at [940, 233] on select "Billie Sothern ❌ Dipika Thapa ❌ Jess Aracan ❌ Katrina Shaw ❌ Liezl Sanchez ❌ Ma…" at bounding box center [1041, 239] width 272 height 33
click at [905, 223] on select "Billie Sothern ❌ Dipika Thapa ❌ Jess Aracan ❌ Katrina Shaw ❌ Liezl Sanchez ❌ Ma…" at bounding box center [1041, 239] width 272 height 33
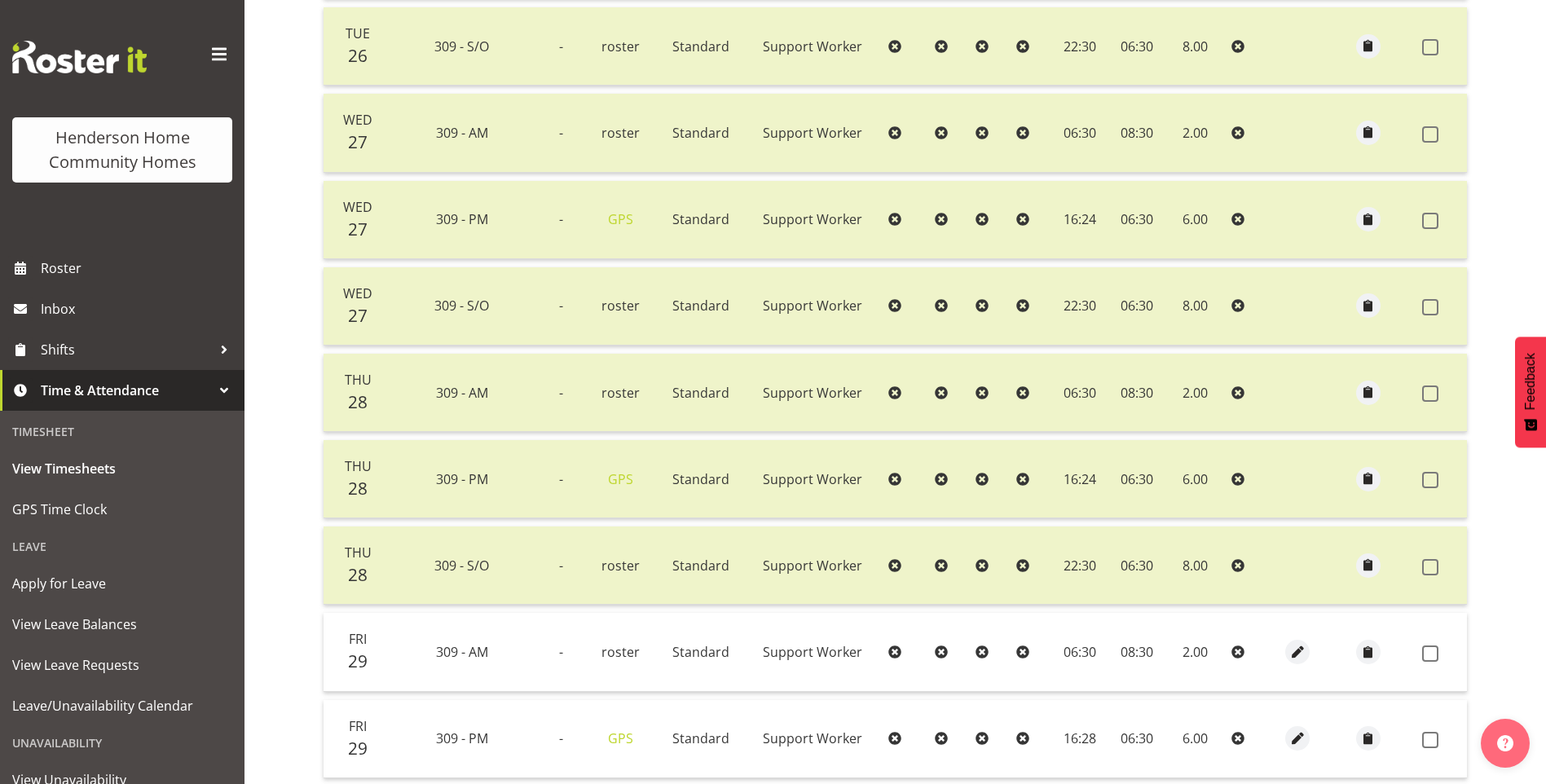
scroll to position [820, 0]
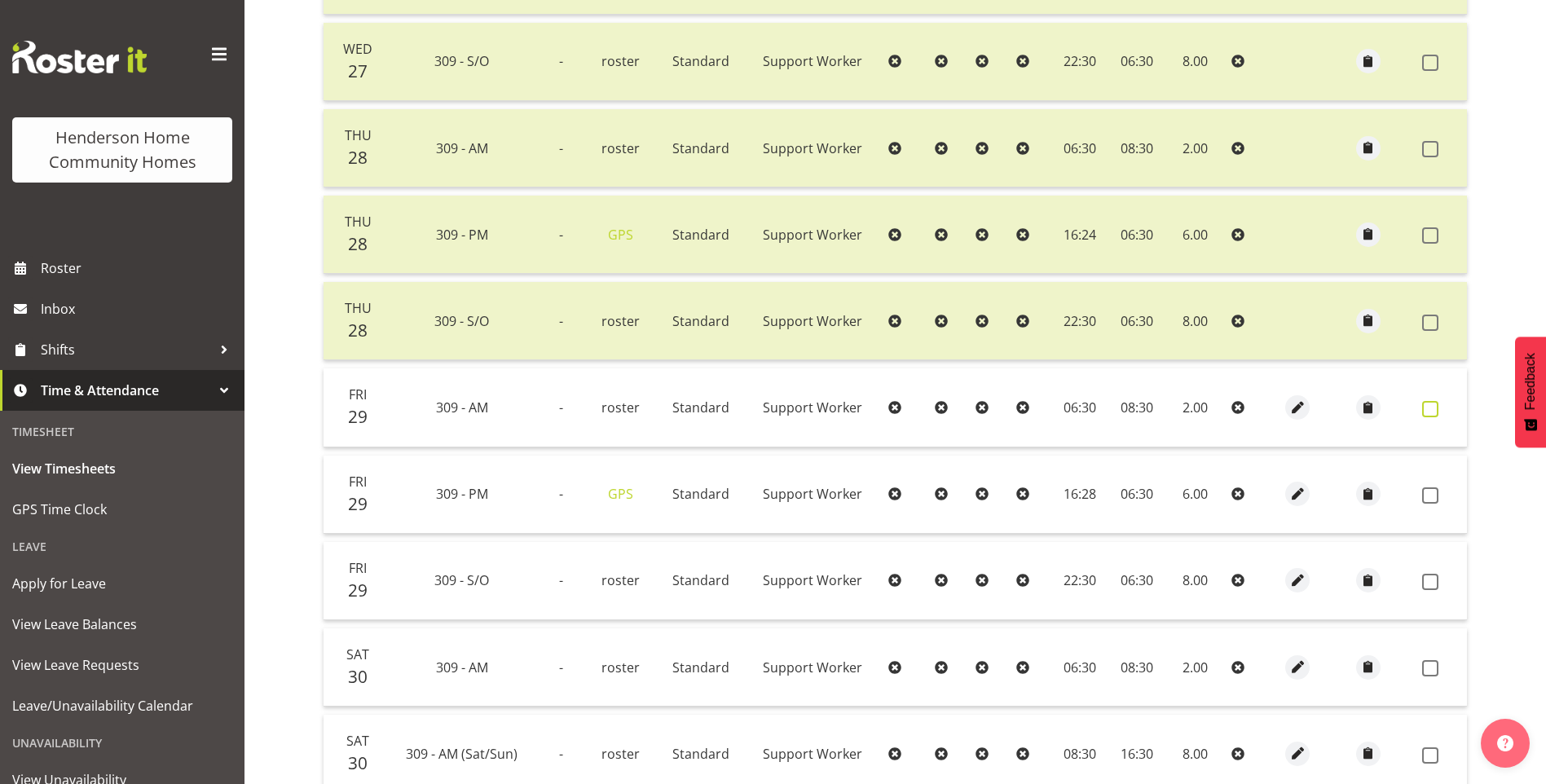
click at [1434, 415] on span at bounding box center [1431, 409] width 17 height 17
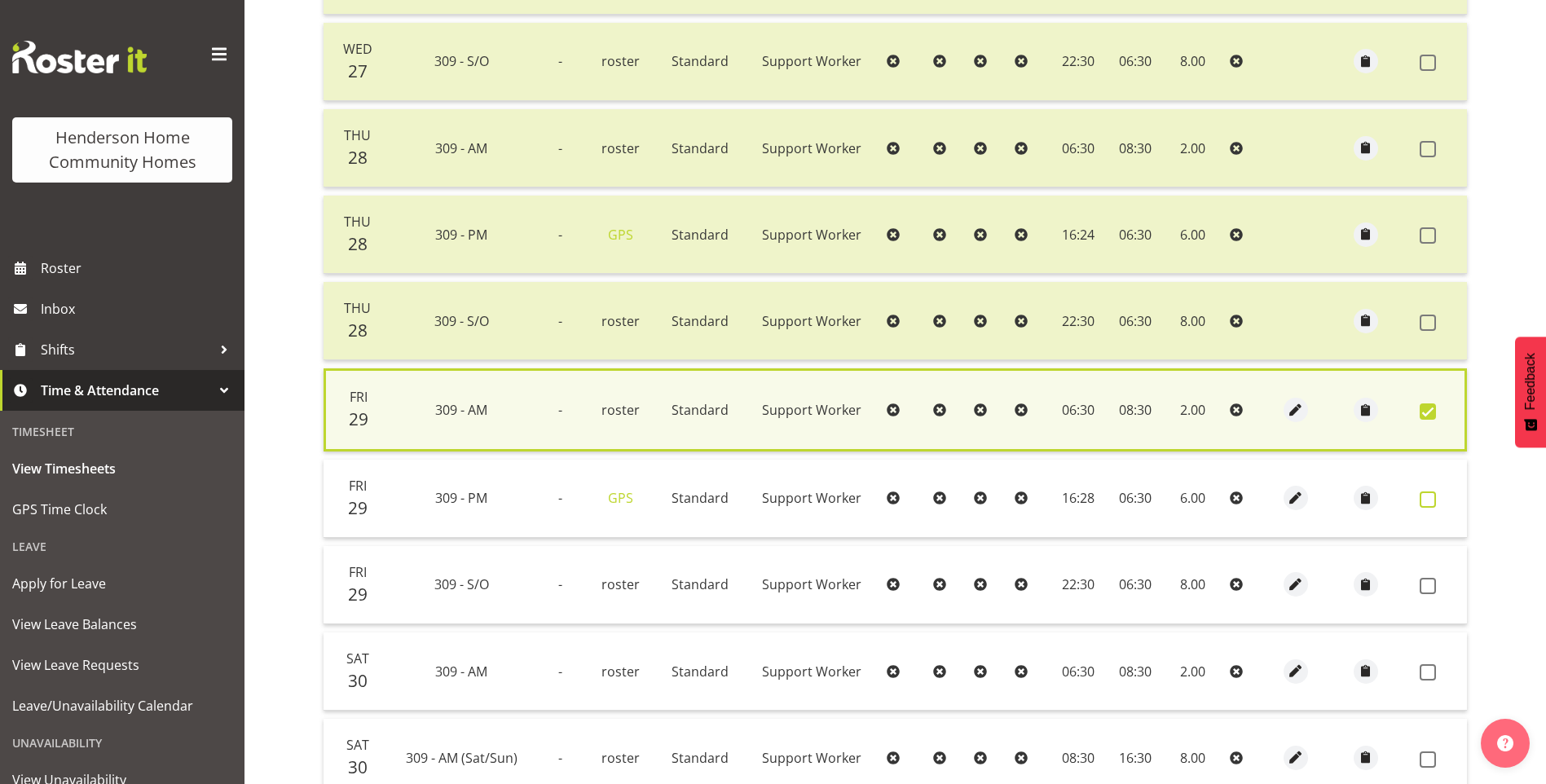
click at [1426, 497] on span at bounding box center [1428, 499] width 17 height 17
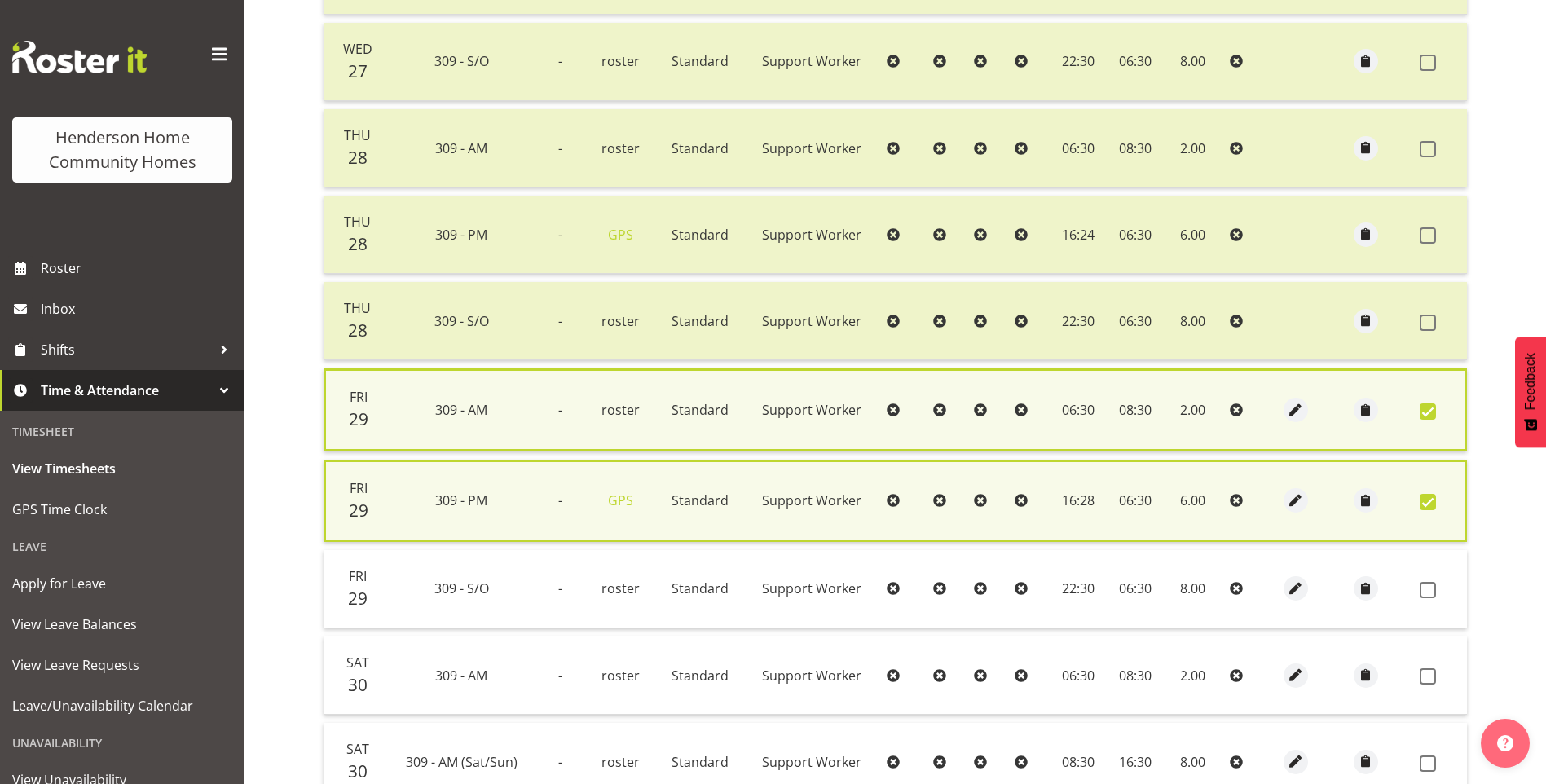
click at [1428, 671] on span at bounding box center [1428, 676] width 17 height 17
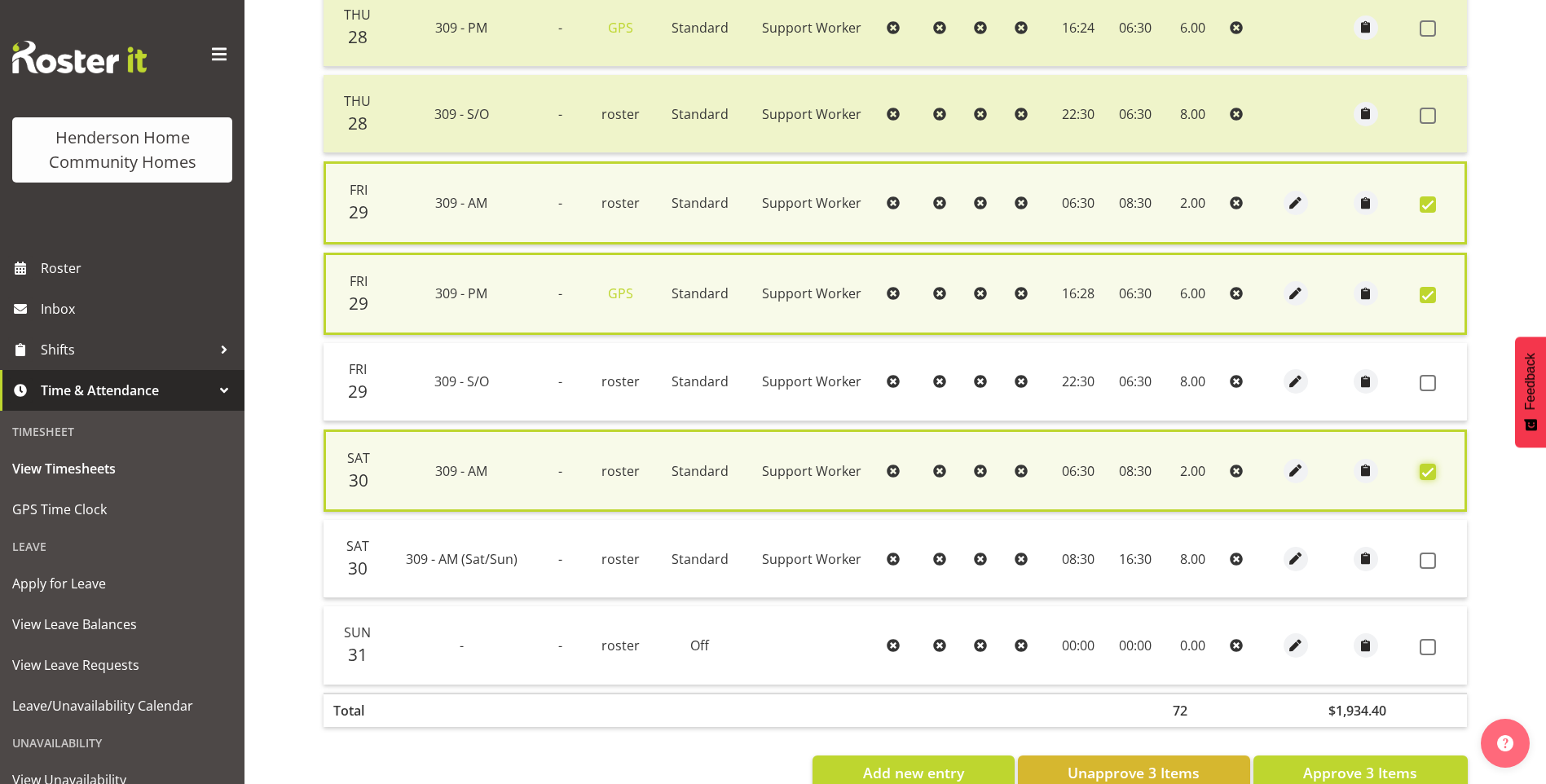
scroll to position [1065, 0]
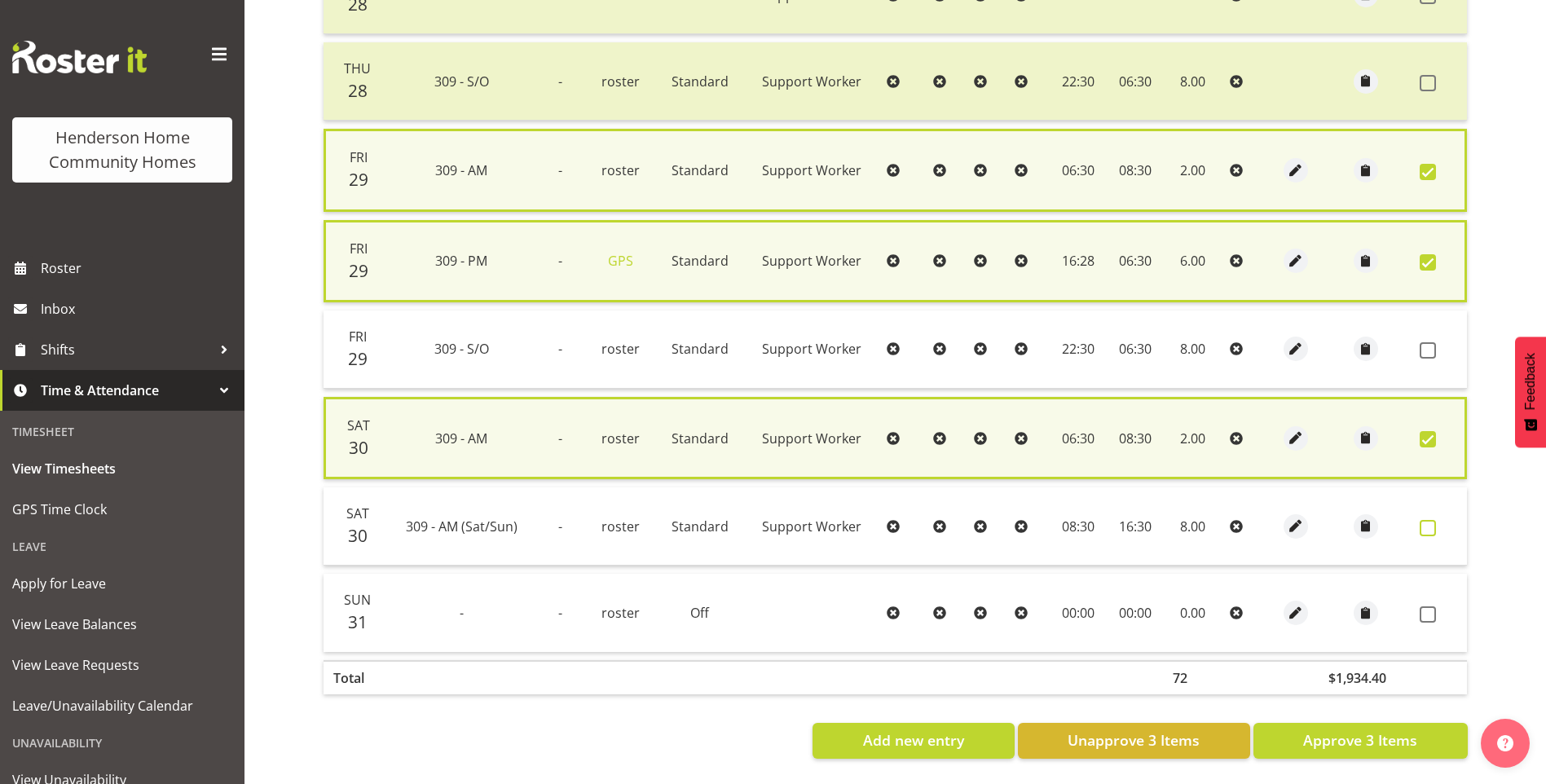
click at [1435, 526] on span at bounding box center [1428, 528] width 17 height 17
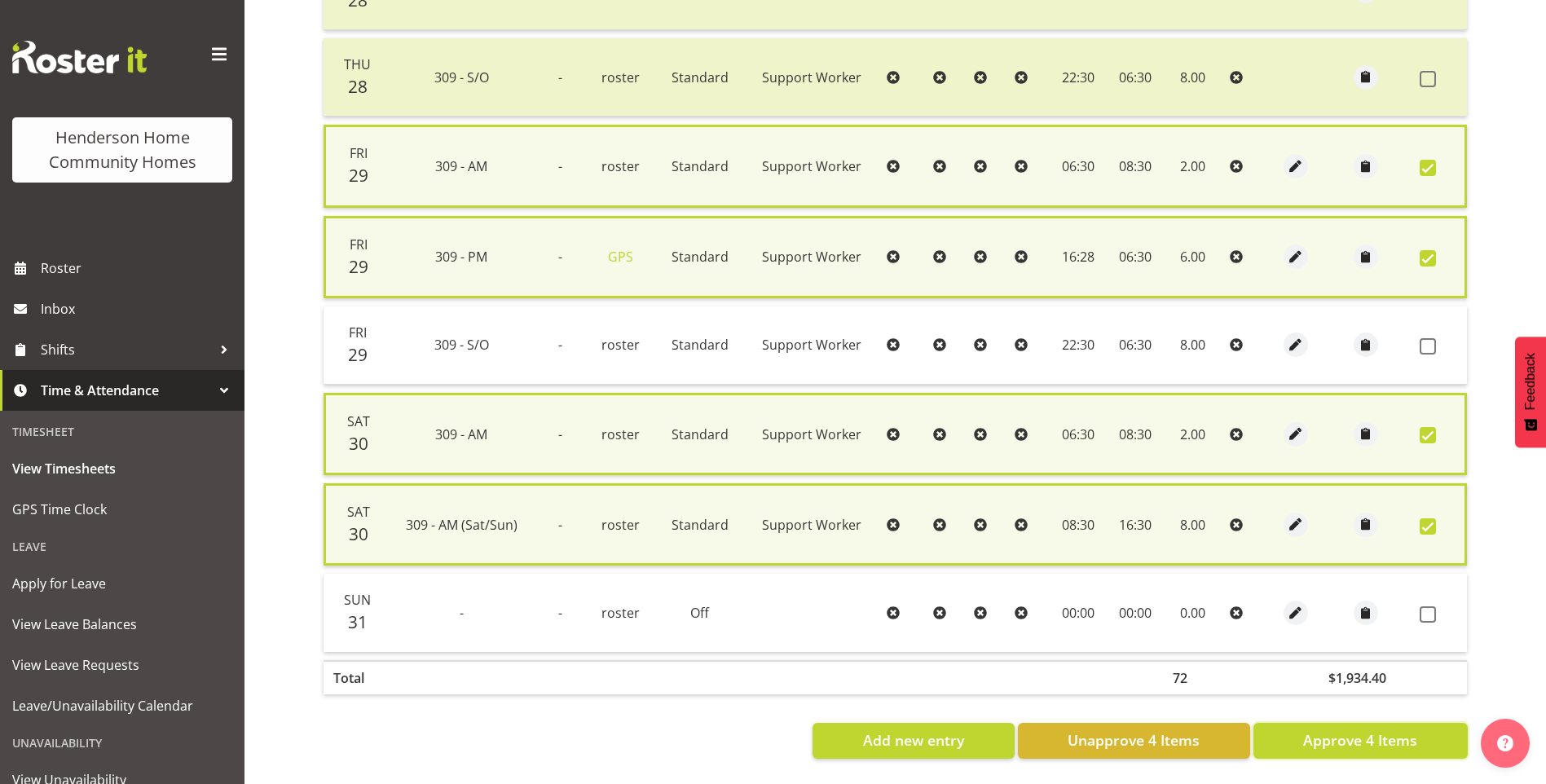
drag, startPoint x: 1419, startPoint y: 740, endPoint x: 1408, endPoint y: 713, distance: 29.2
click at [1419, 740] on button "Approve 4 Items" at bounding box center [1361, 740] width 214 height 36
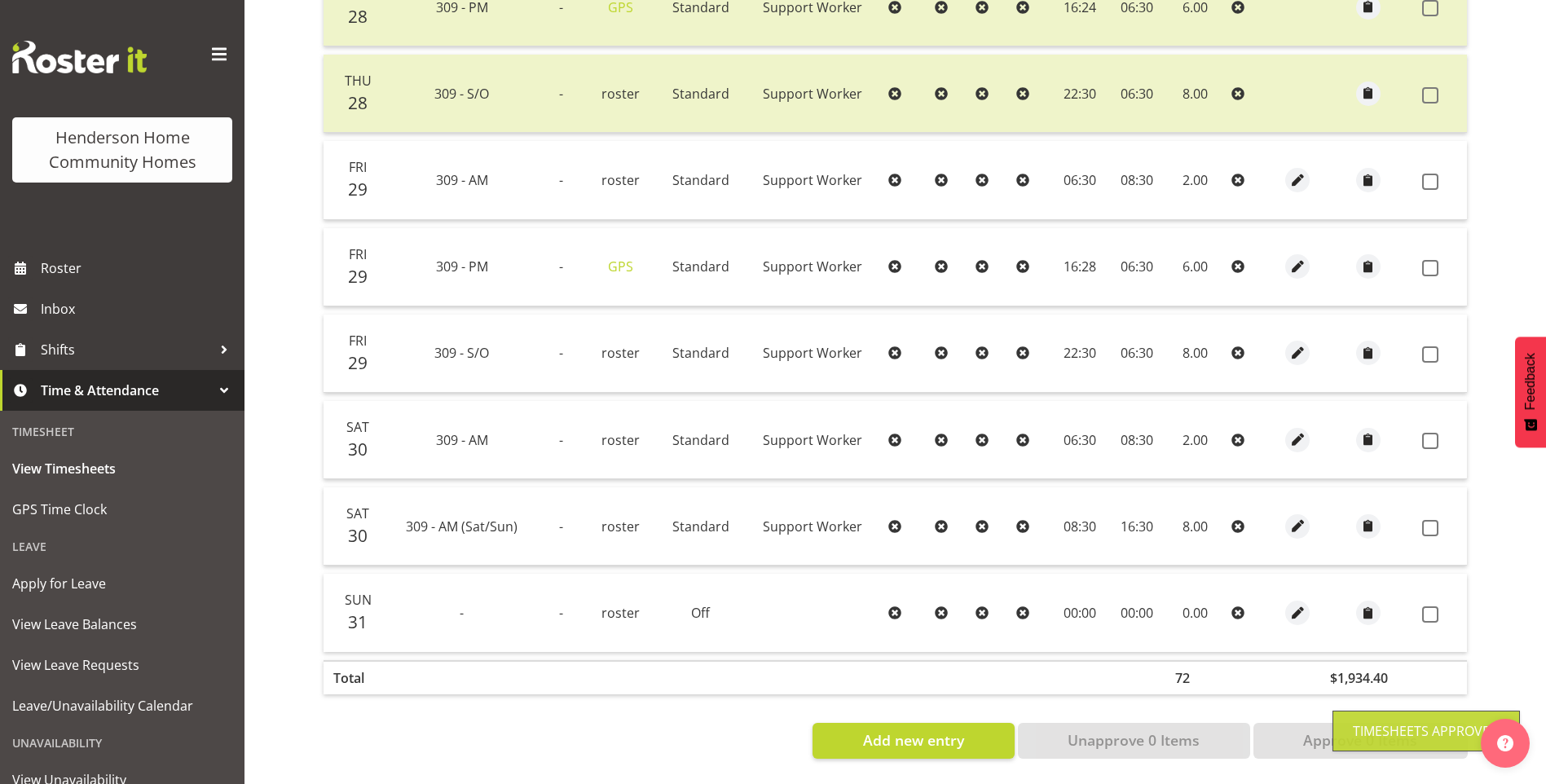
scroll to position [1060, 0]
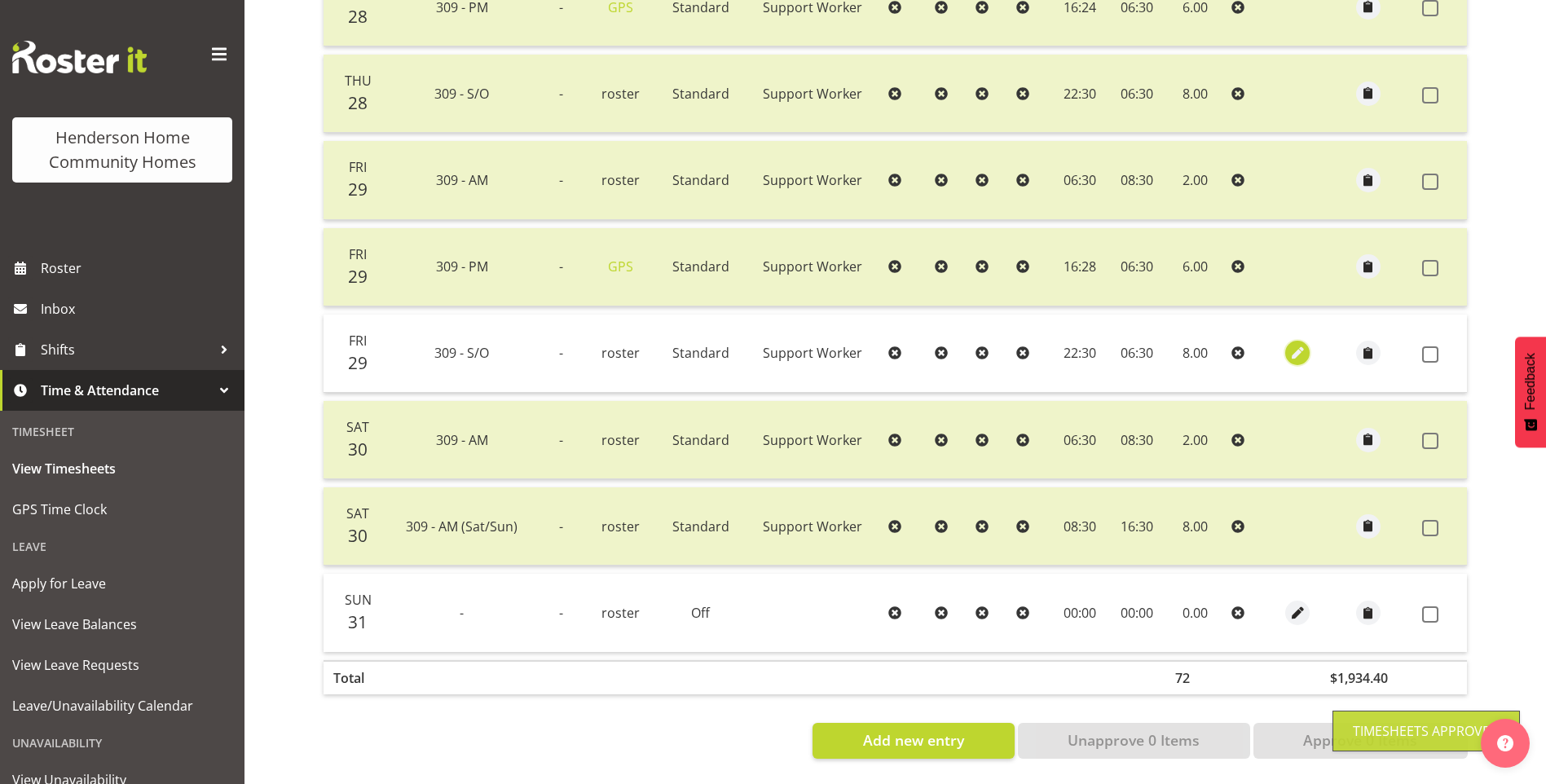
click at [1297, 344] on span "button" at bounding box center [1298, 353] width 19 height 19
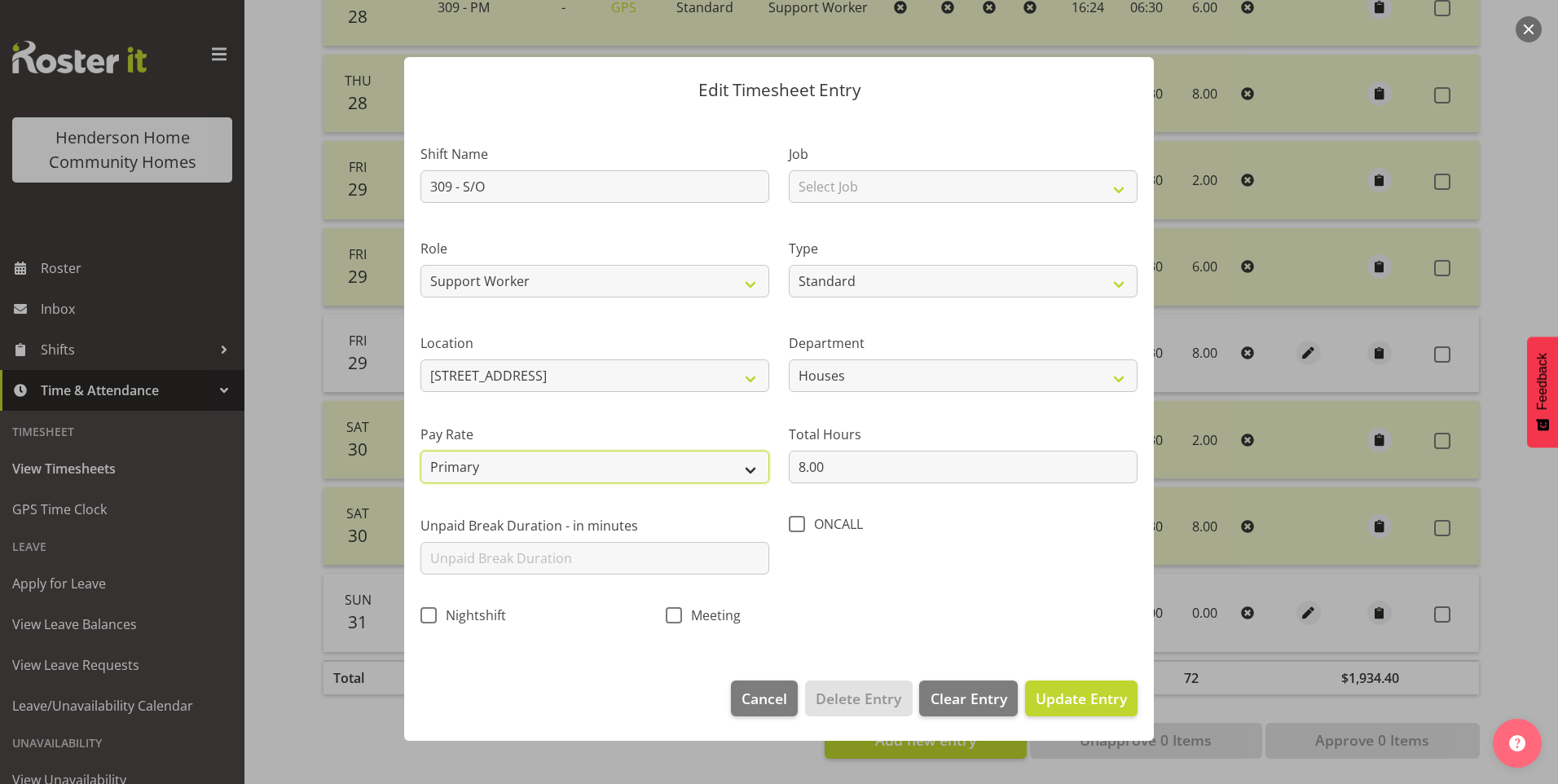
click at [515, 462] on select "Primary Secondary Tertiary Fourth Fifth" at bounding box center [594, 467] width 349 height 33
click at [420, 451] on select "Primary Secondary Tertiary Fourth Fifth" at bounding box center [594, 467] width 349 height 33
click at [1103, 692] on span "Update Entry" at bounding box center [1082, 698] width 91 height 20
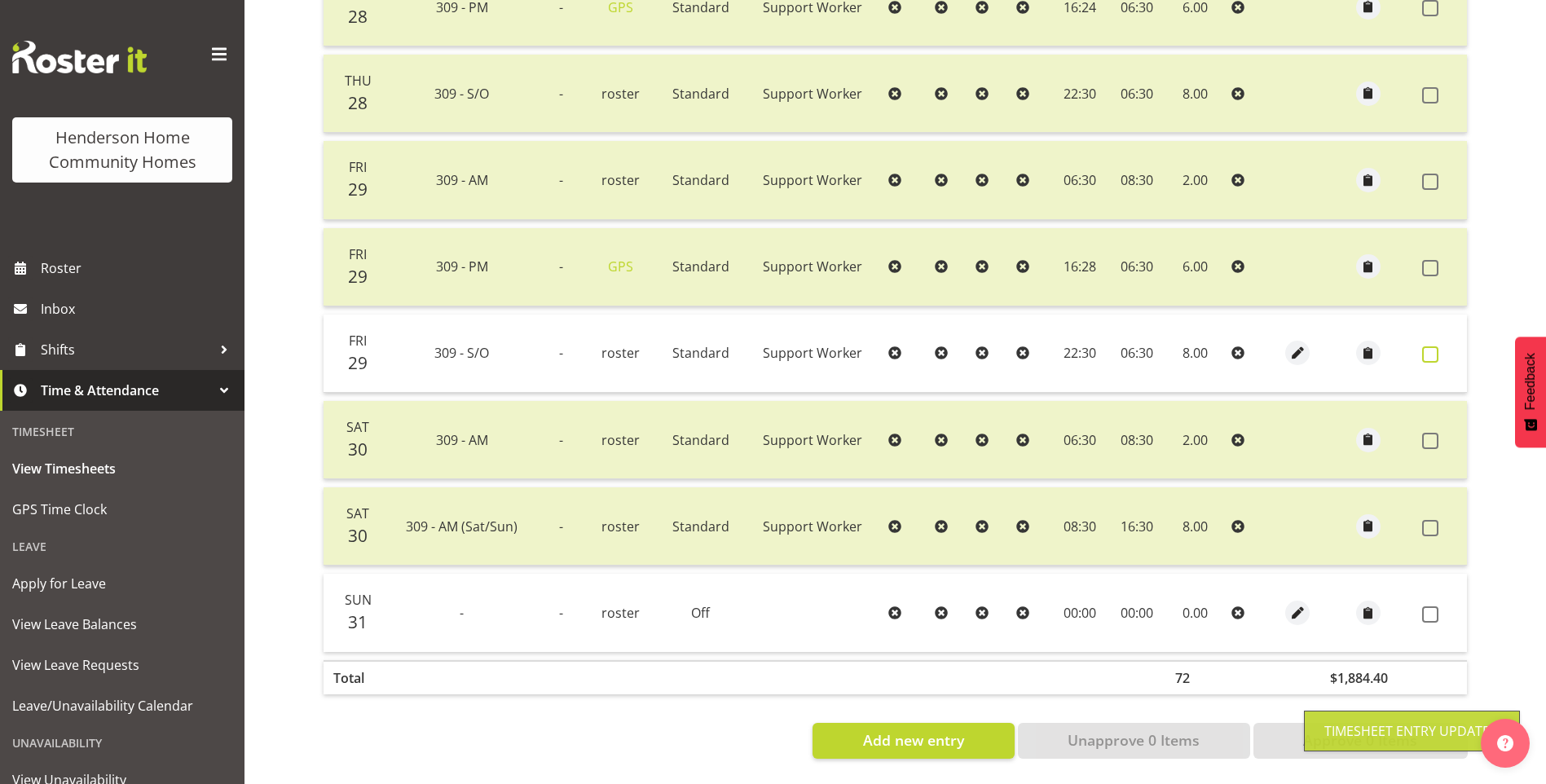
click at [1432, 346] on span at bounding box center [1431, 354] width 17 height 17
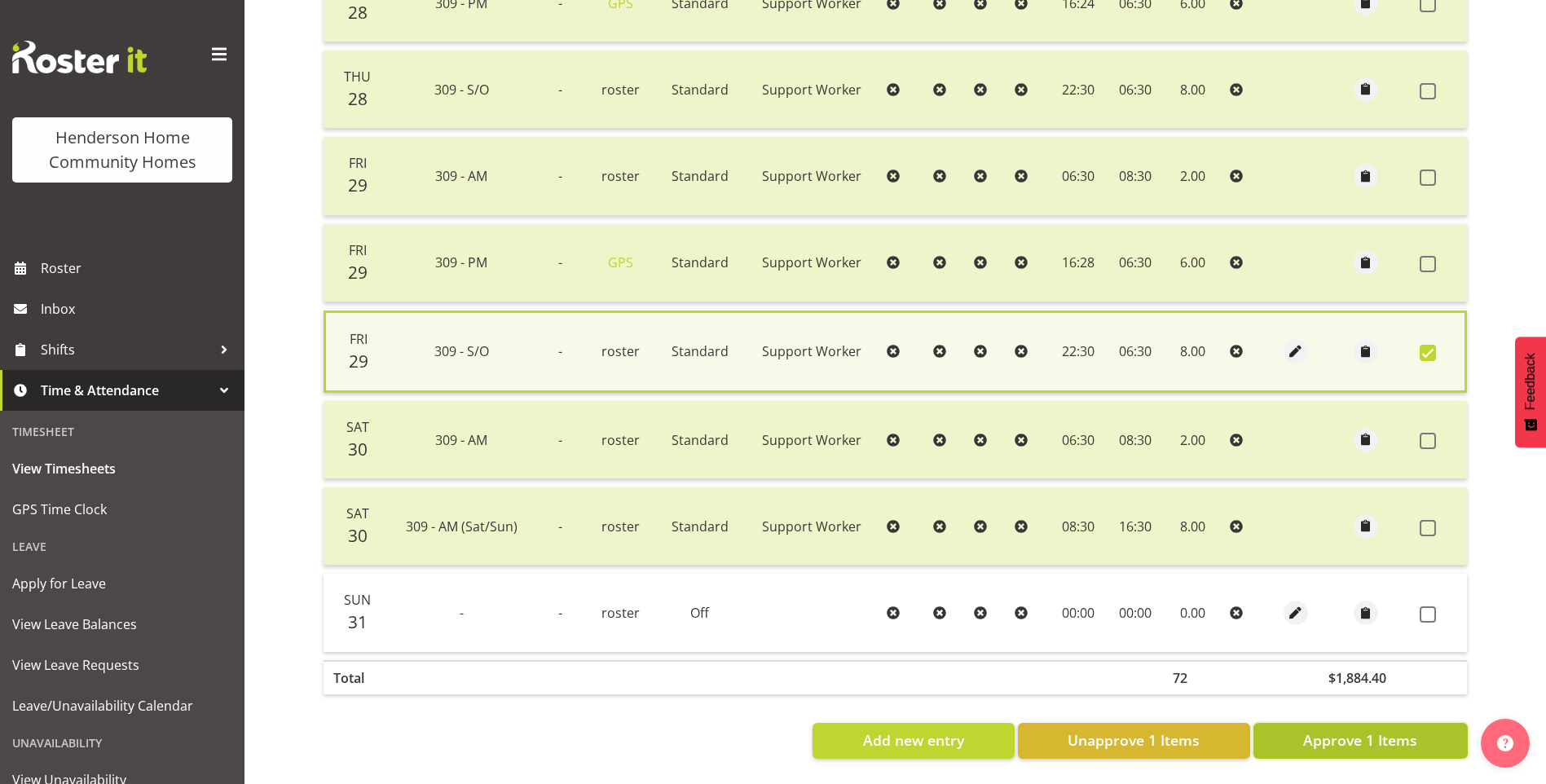
click at [1346, 723] on button "Approve 1 Items" at bounding box center [1361, 740] width 214 height 36
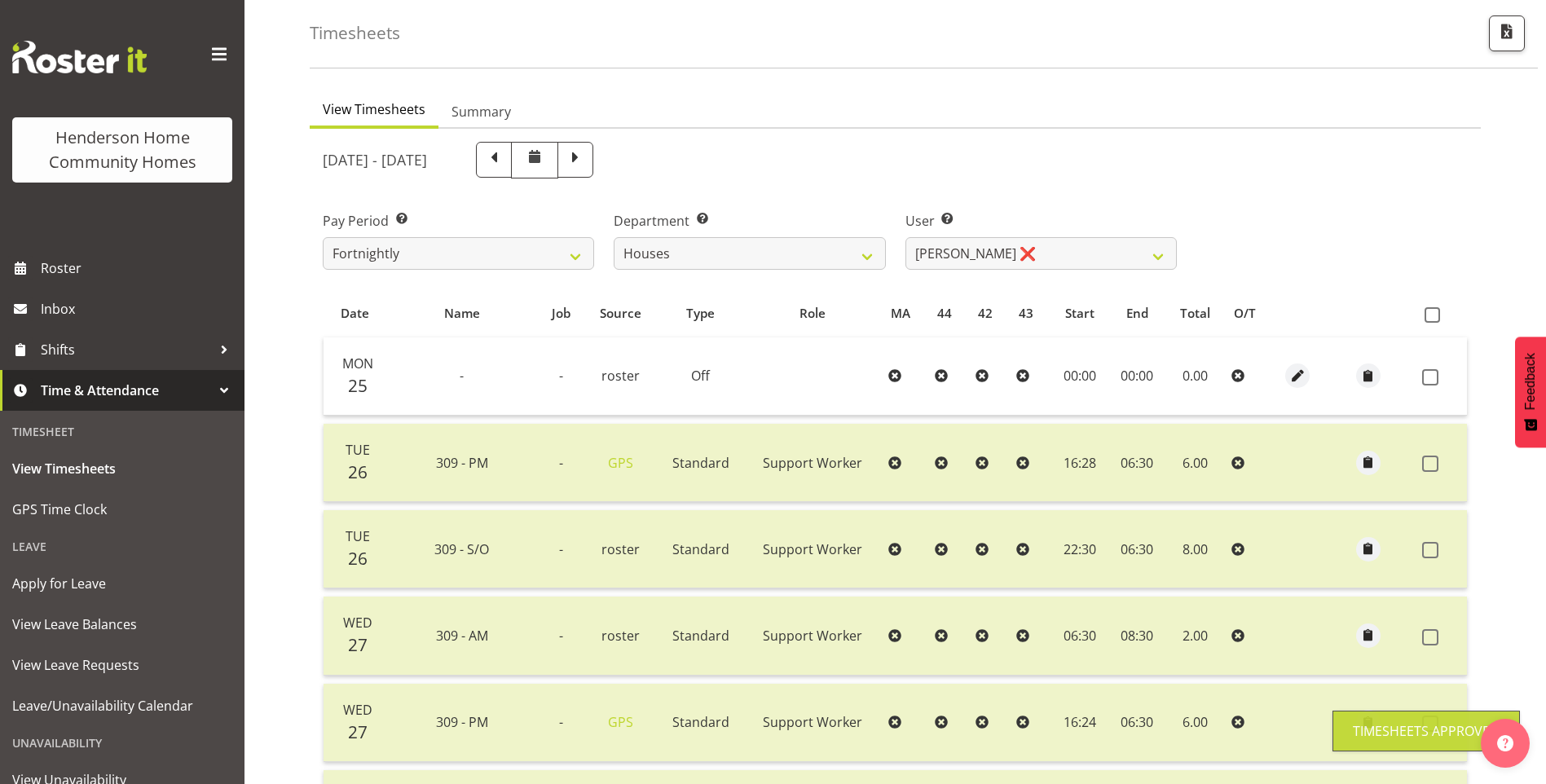
scroll to position [1, 0]
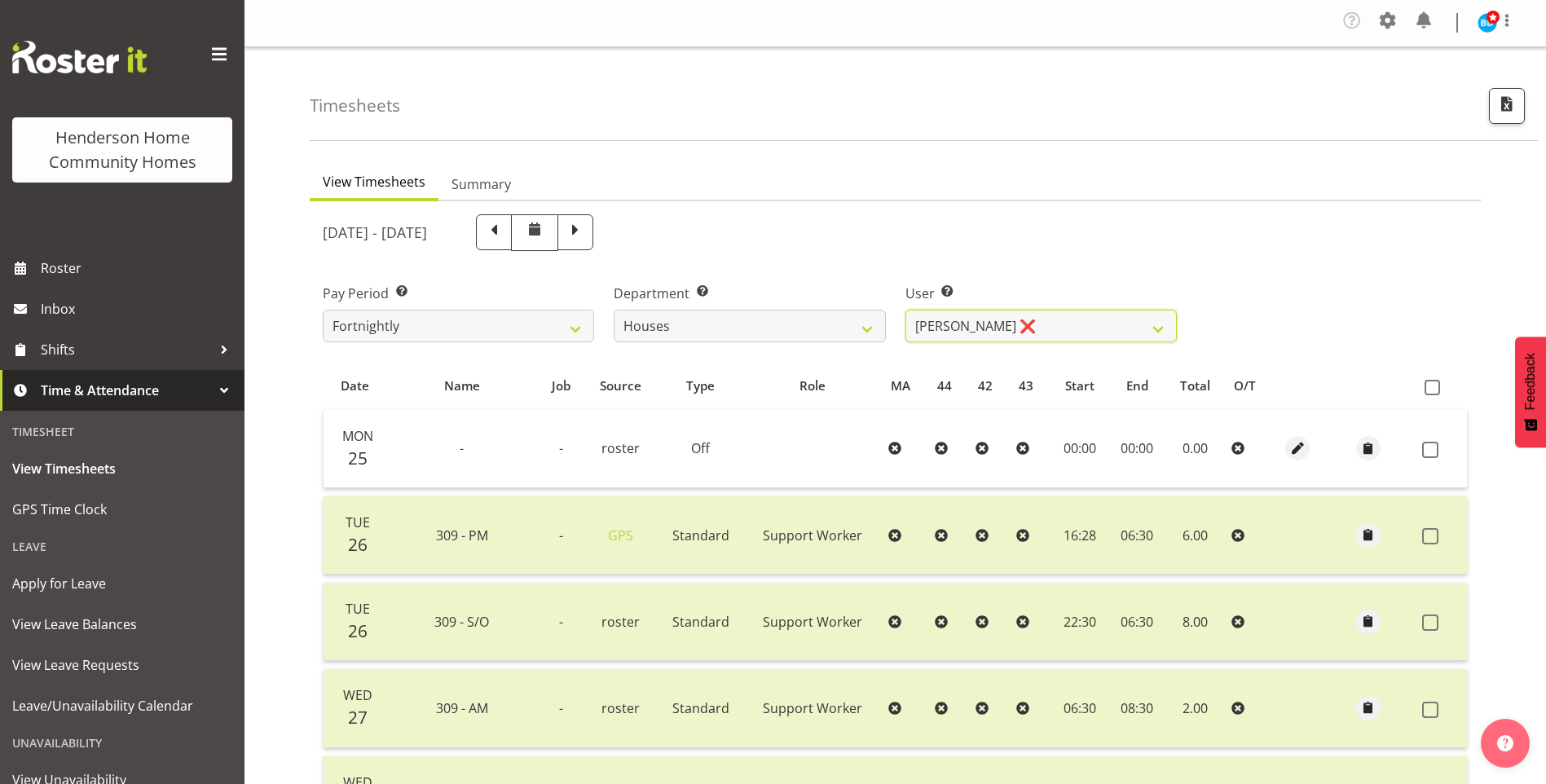
drag, startPoint x: 945, startPoint y: 332, endPoint x: 947, endPoint y: 343, distance: 11.2
click at [945, 332] on select "Billie Sothern ❌ Dipika Thapa ❌ Jess Aracan ❌ Katrina Shaw ❌ Liezl Sanchez ❌ Ma…" at bounding box center [1041, 326] width 272 height 33
click at [905, 310] on select "Billie Sothern ❌ Dipika Thapa ❌ Jess Aracan ❌ Katrina Shaw ❌ Liezl Sanchez ❌ Ma…" at bounding box center [1041, 326] width 272 height 33
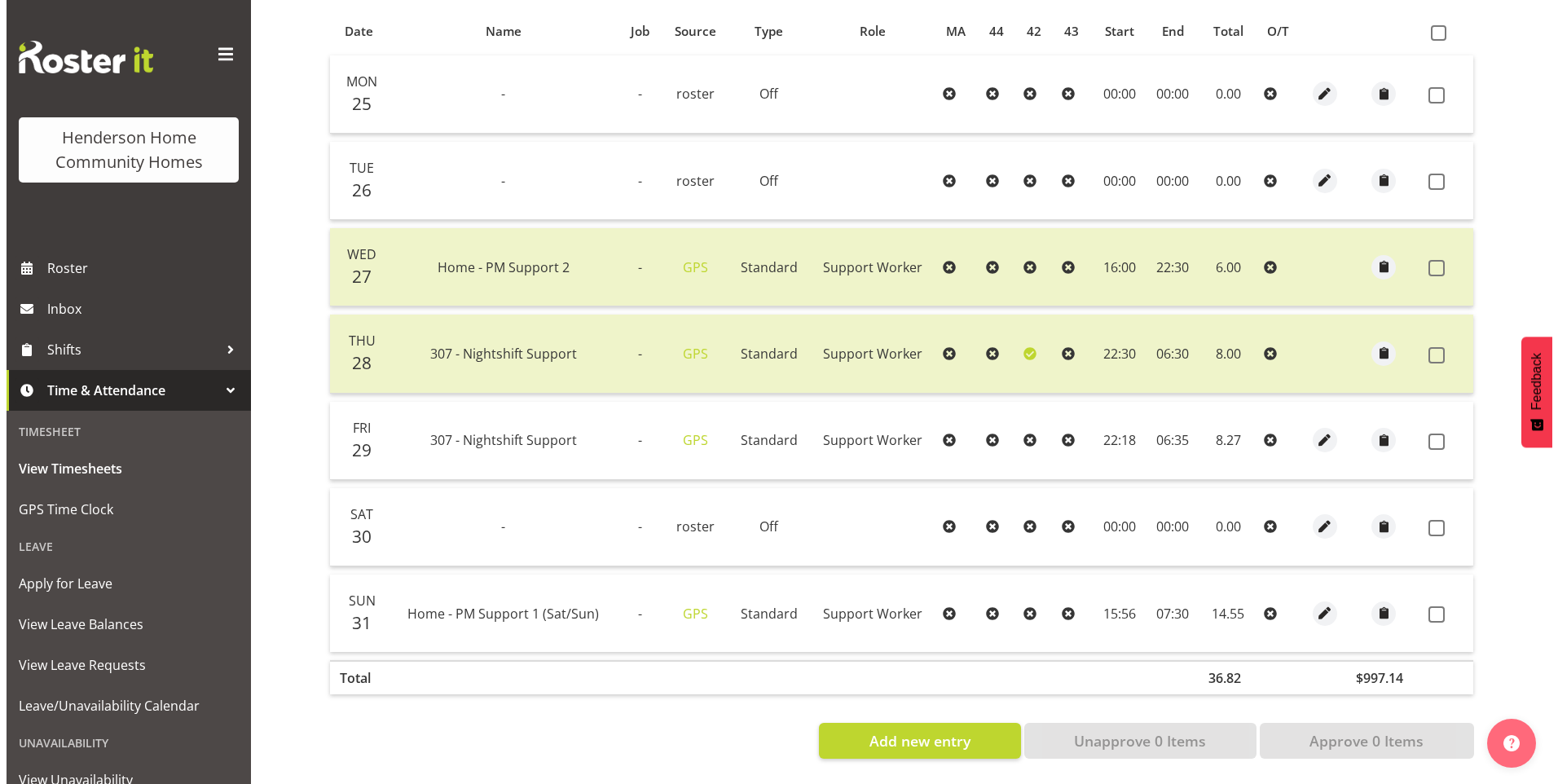
scroll to position [367, 0]
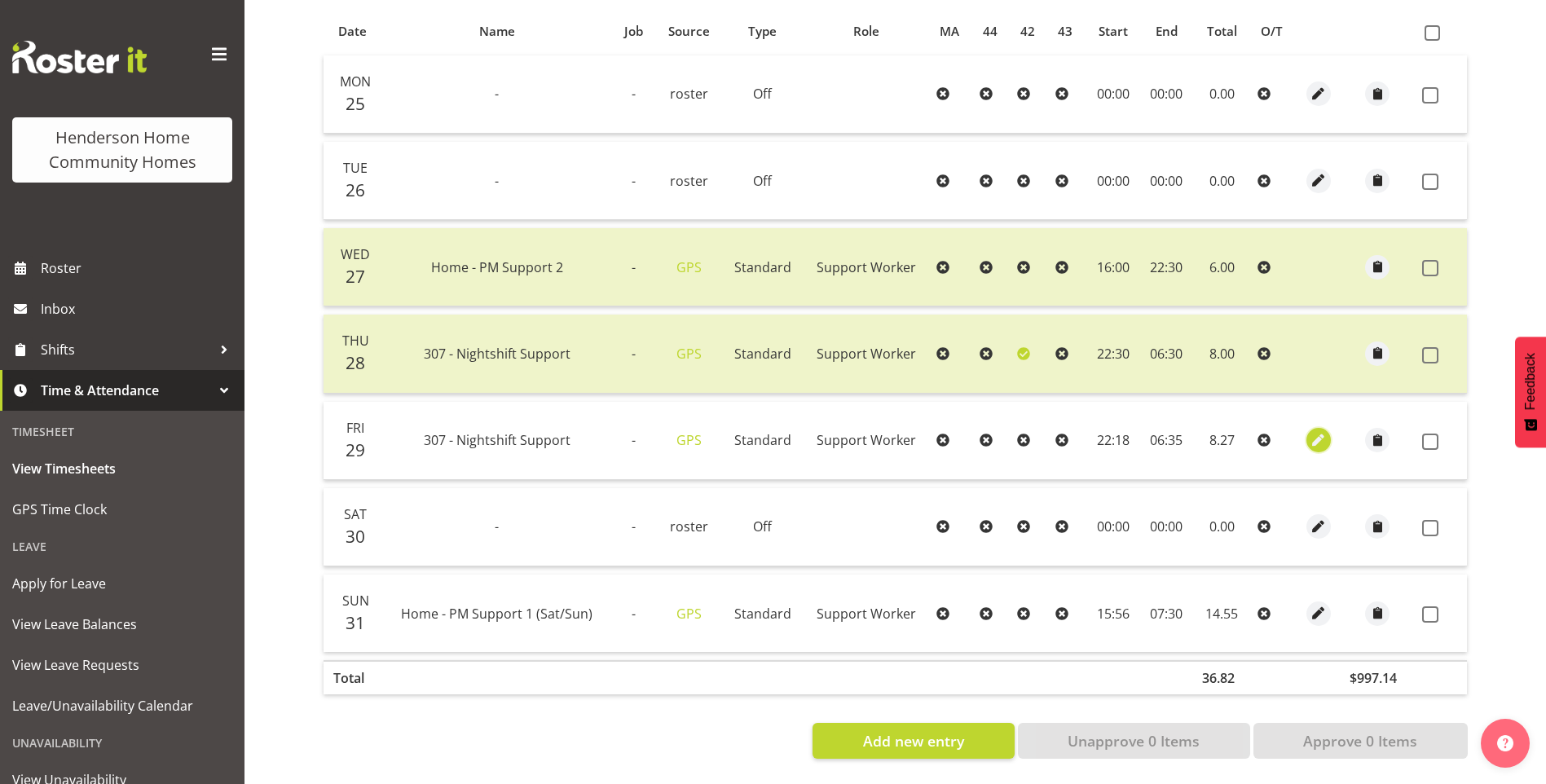
click at [1316, 432] on span "button" at bounding box center [1319, 441] width 19 height 19
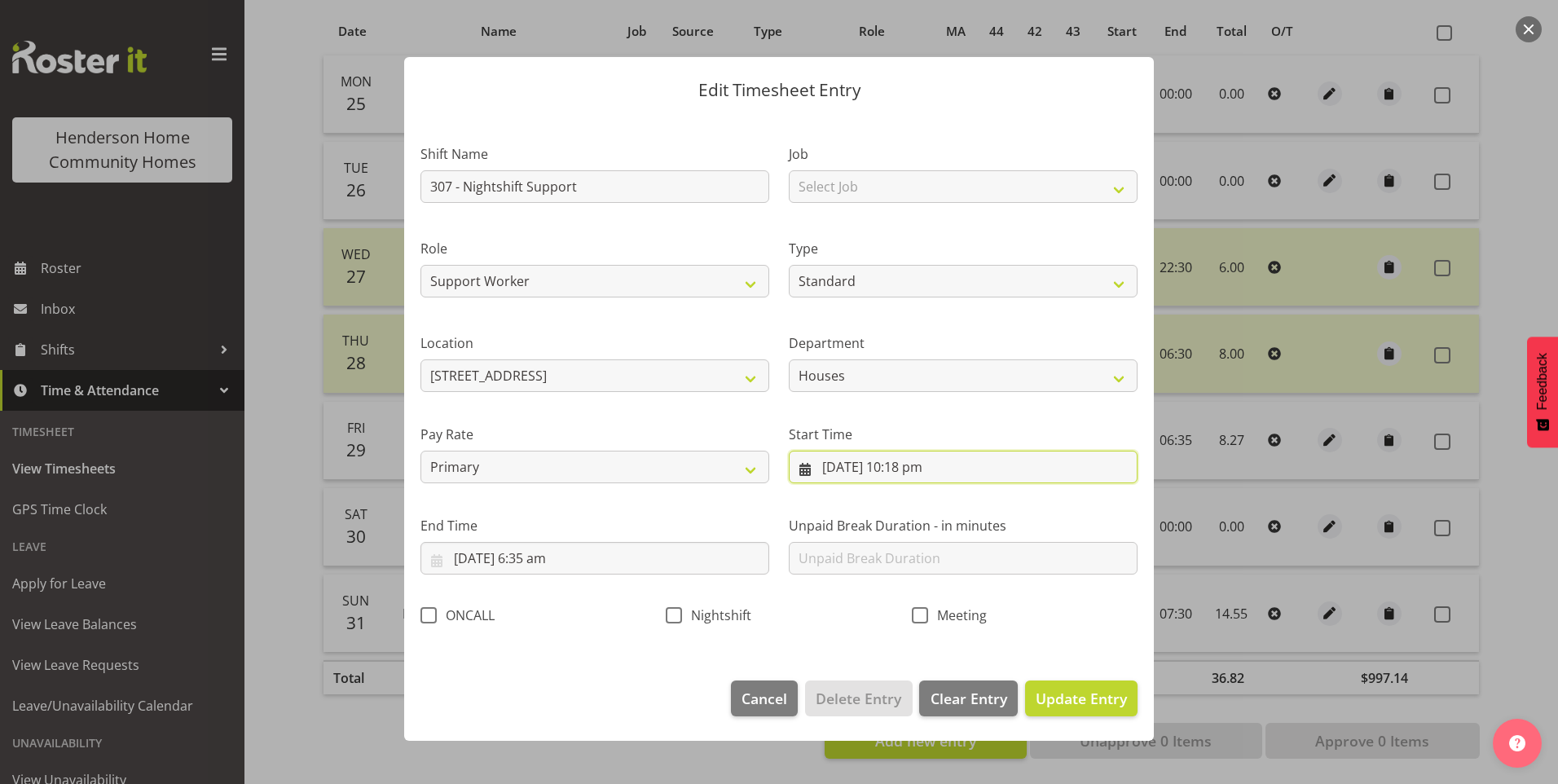
click at [926, 464] on input "29/08/2025, 10:18 pm" at bounding box center [963, 467] width 349 height 33
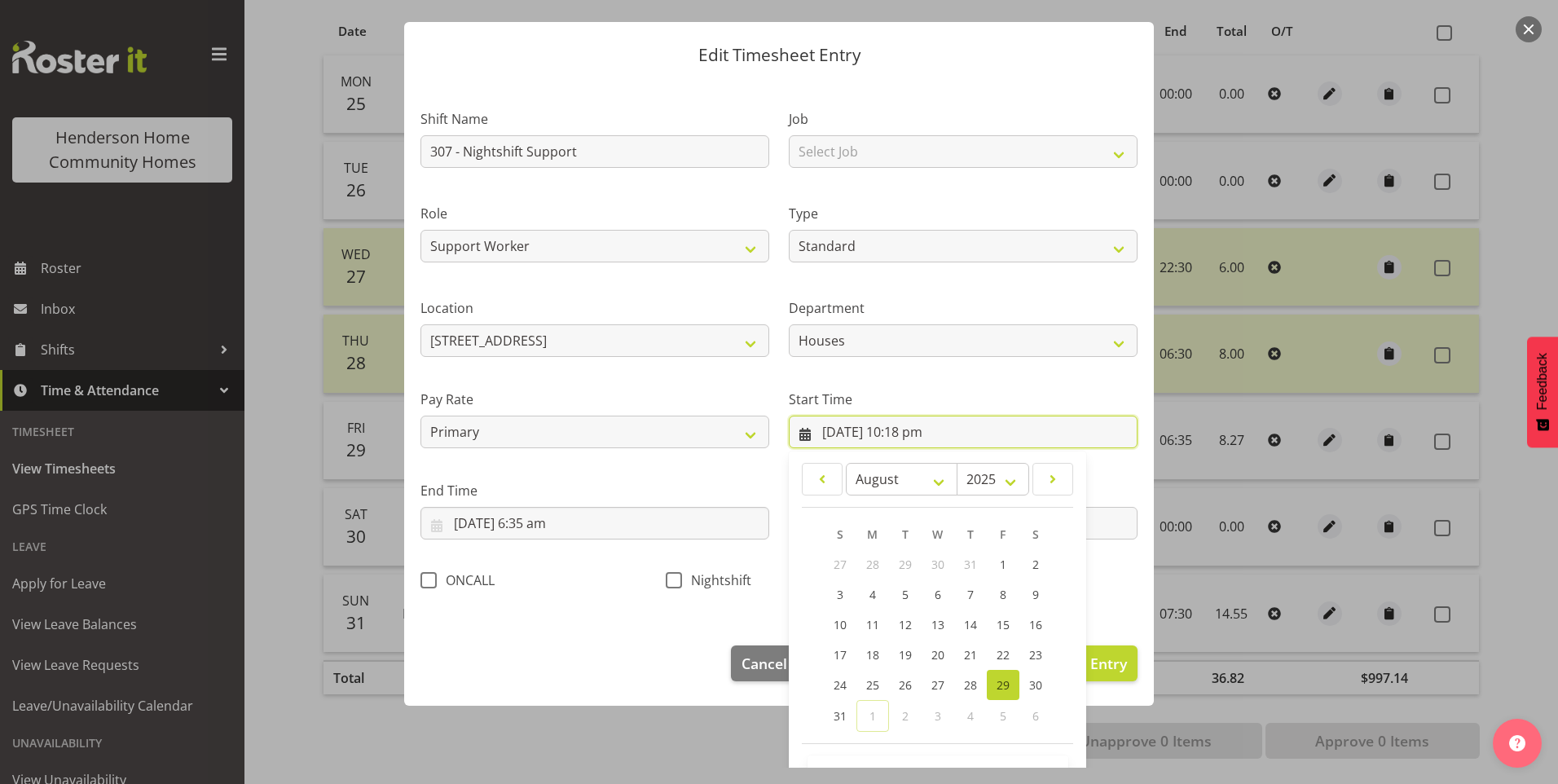
scroll to position [88, 0]
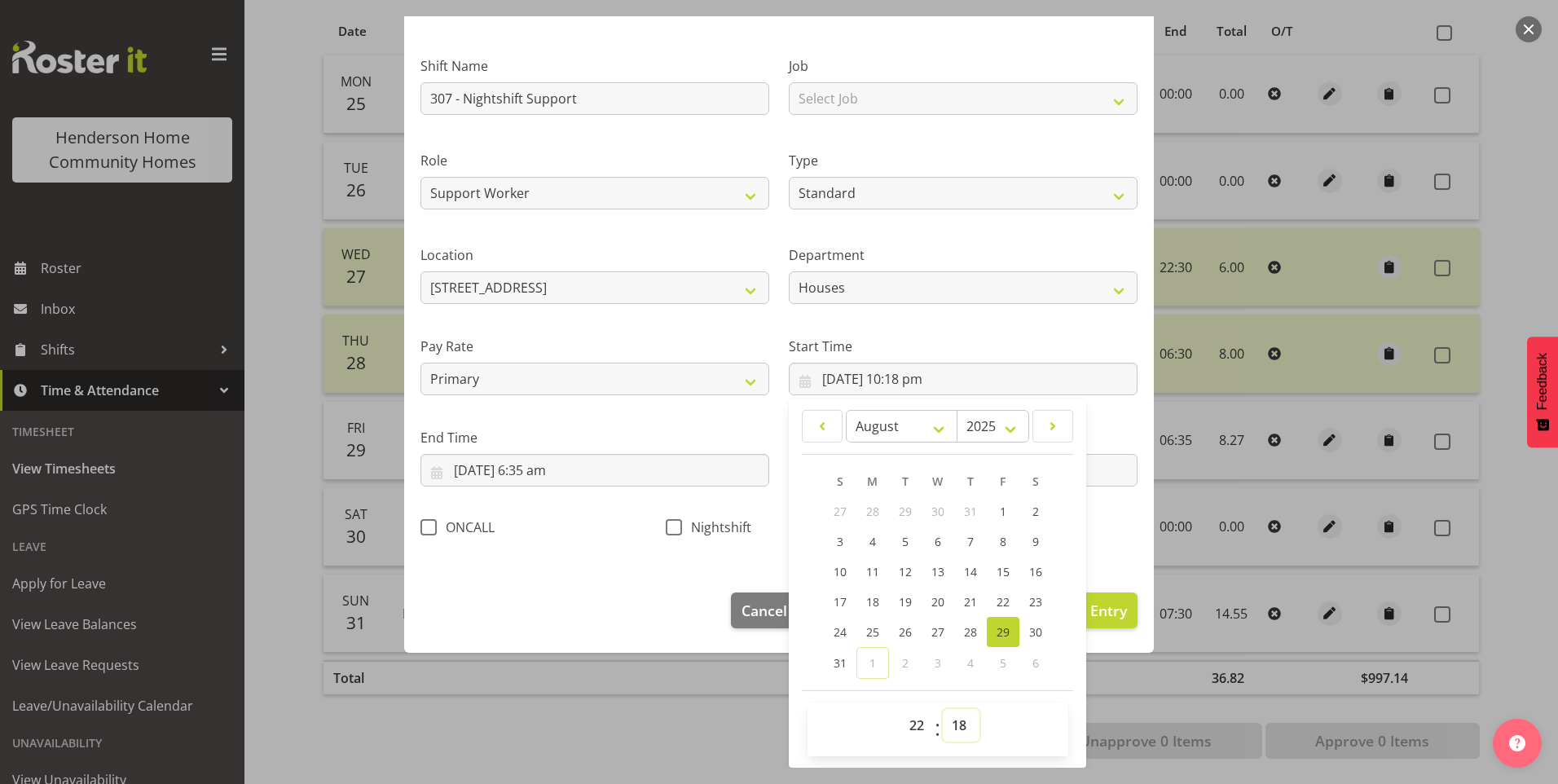
drag, startPoint x: 960, startPoint y: 721, endPoint x: 965, endPoint y: 711, distance: 11.2
click at [962, 720] on select "00 01 02 03 04 05 06 07 08 09 10 11 12 13 14 15 16 17 18 19 20 21 22 23 24 25 2…" at bounding box center [961, 724] width 36 height 33
click at [943, 709] on select "00 01 02 03 04 05 06 07 08 09 10 11 12 13 14 15 16 17 18 19 20 21 22 23 24 25 2…" at bounding box center [961, 724] width 36 height 33
click at [673, 526] on span at bounding box center [674, 527] width 17 height 17
click at [673, 526] on input "Nightshift" at bounding box center [671, 526] width 10 height 10
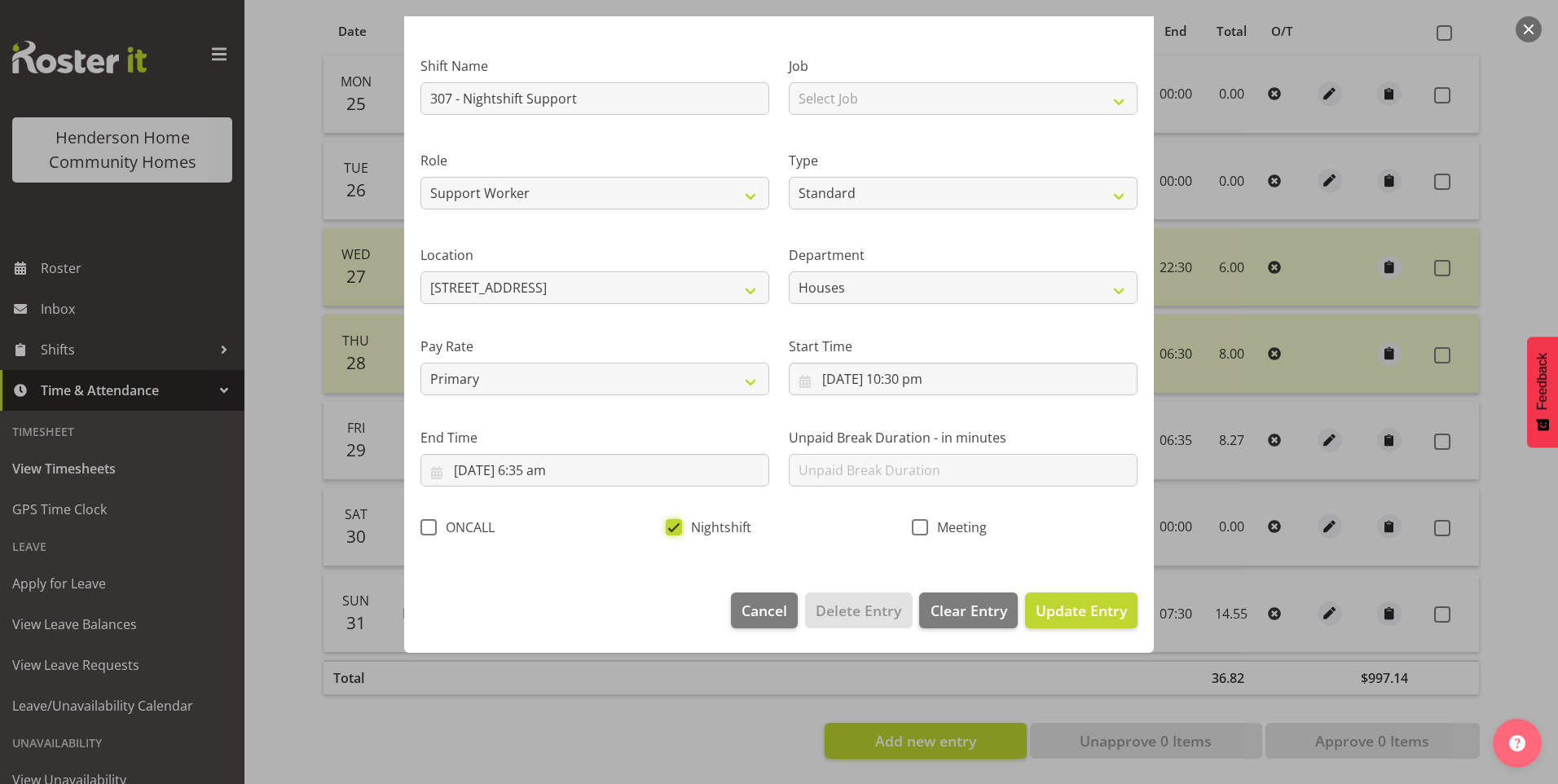
scroll to position [0, 0]
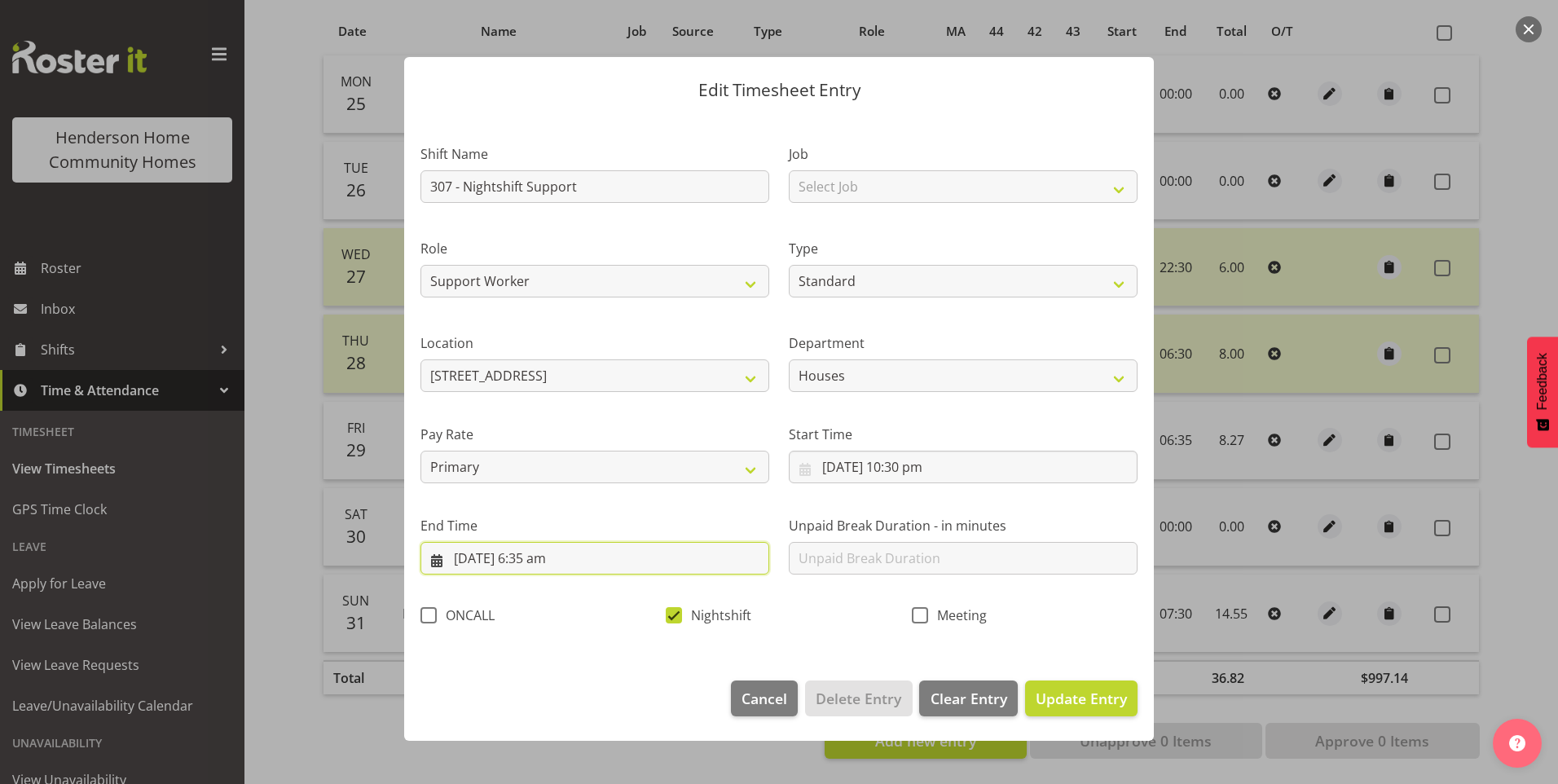
click at [571, 565] on input "30/08/2025, 6:35 am" at bounding box center [594, 558] width 349 height 33
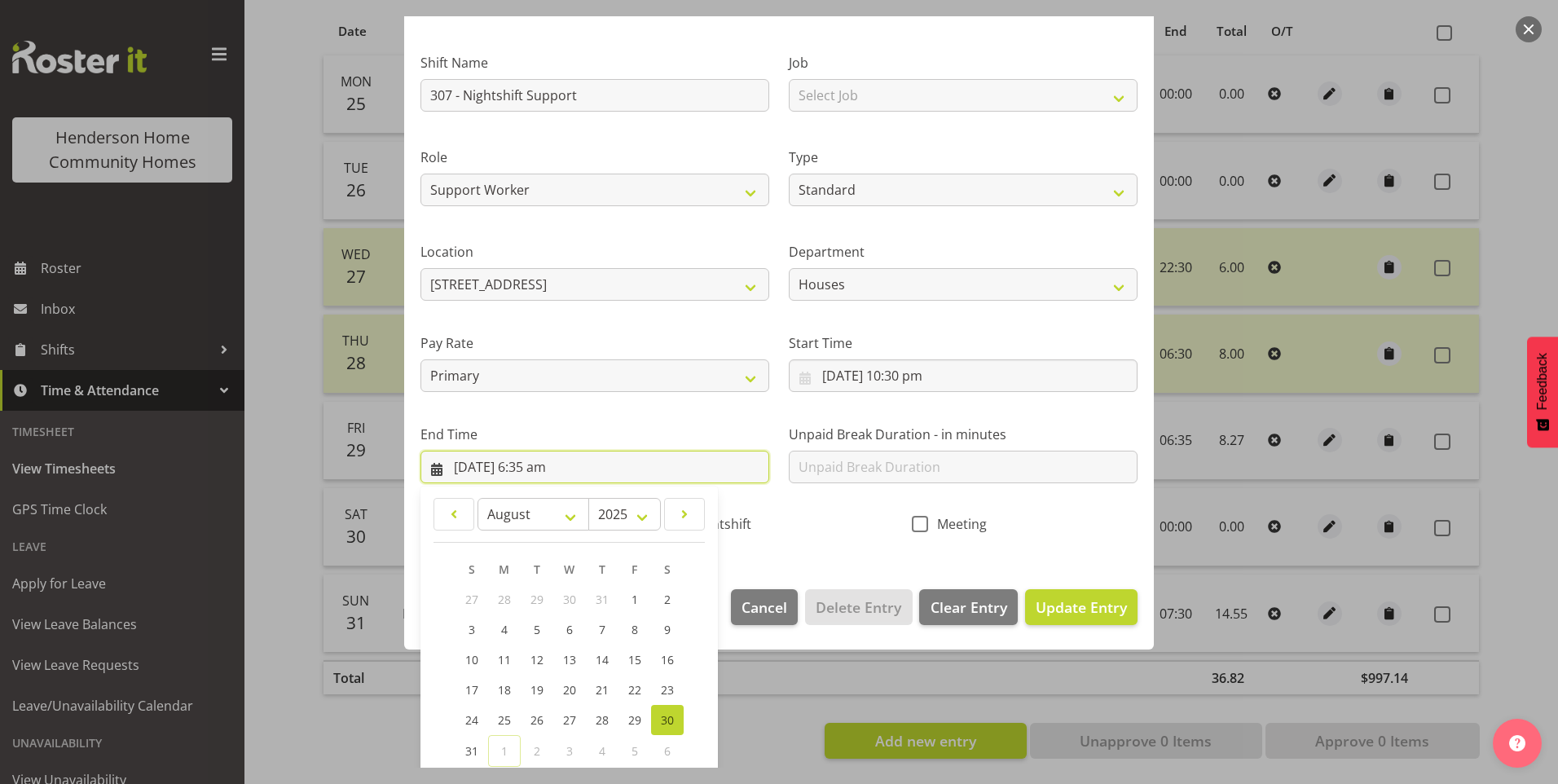
scroll to position [179, 0]
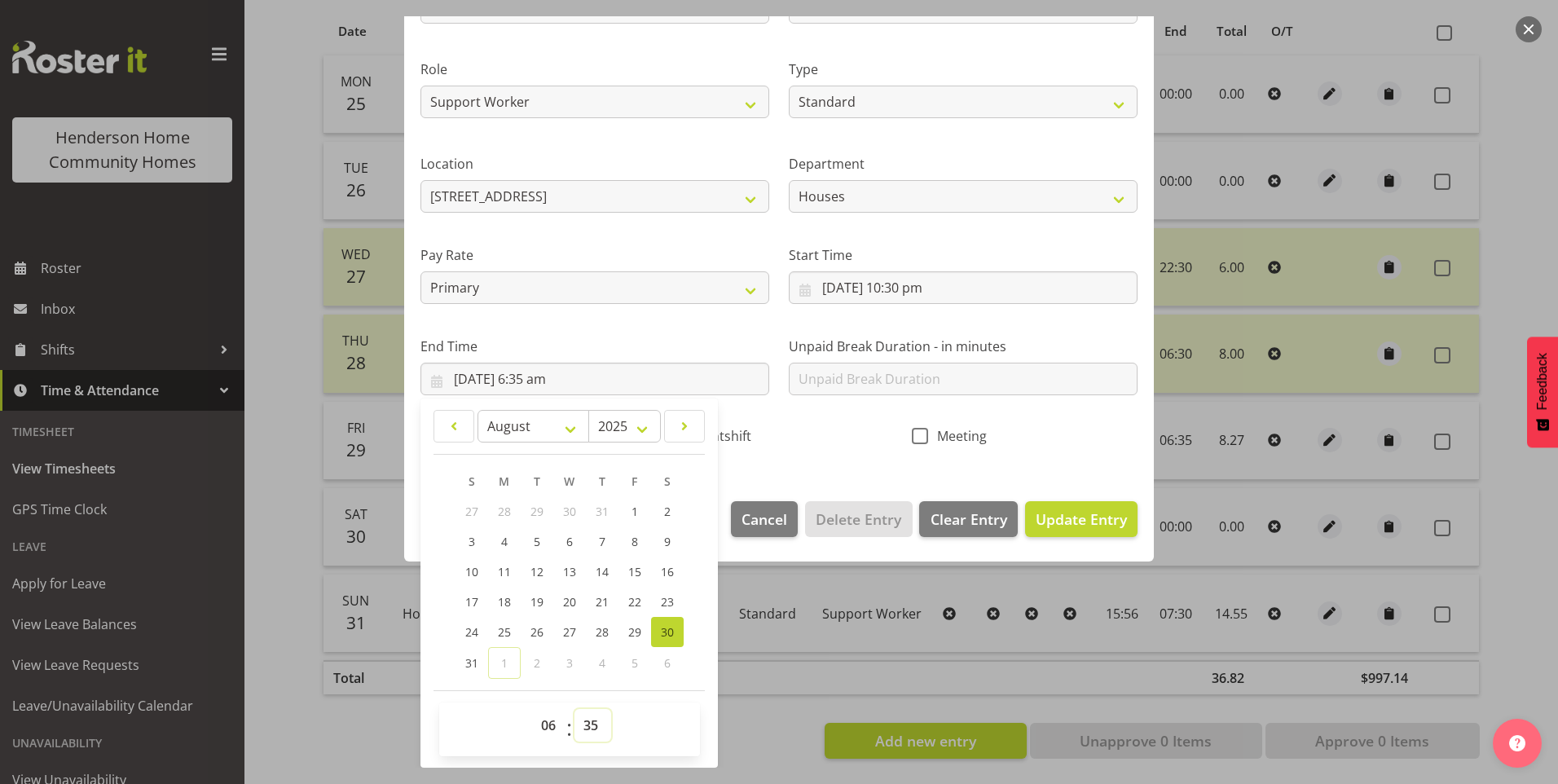
click at [592, 727] on select "00 01 02 03 04 05 06 07 08 09 10 11 12 13 14 15 16 17 18 19 20 21 22 23 24 25 2…" at bounding box center [593, 724] width 36 height 33
click at [575, 709] on select "00 01 02 03 04 05 06 07 08 09 10 11 12 13 14 15 16 17 18 19 20 21 22 23 24 25 2…" at bounding box center [593, 724] width 36 height 33
click at [1097, 511] on span "Update Entry" at bounding box center [1082, 519] width 91 height 20
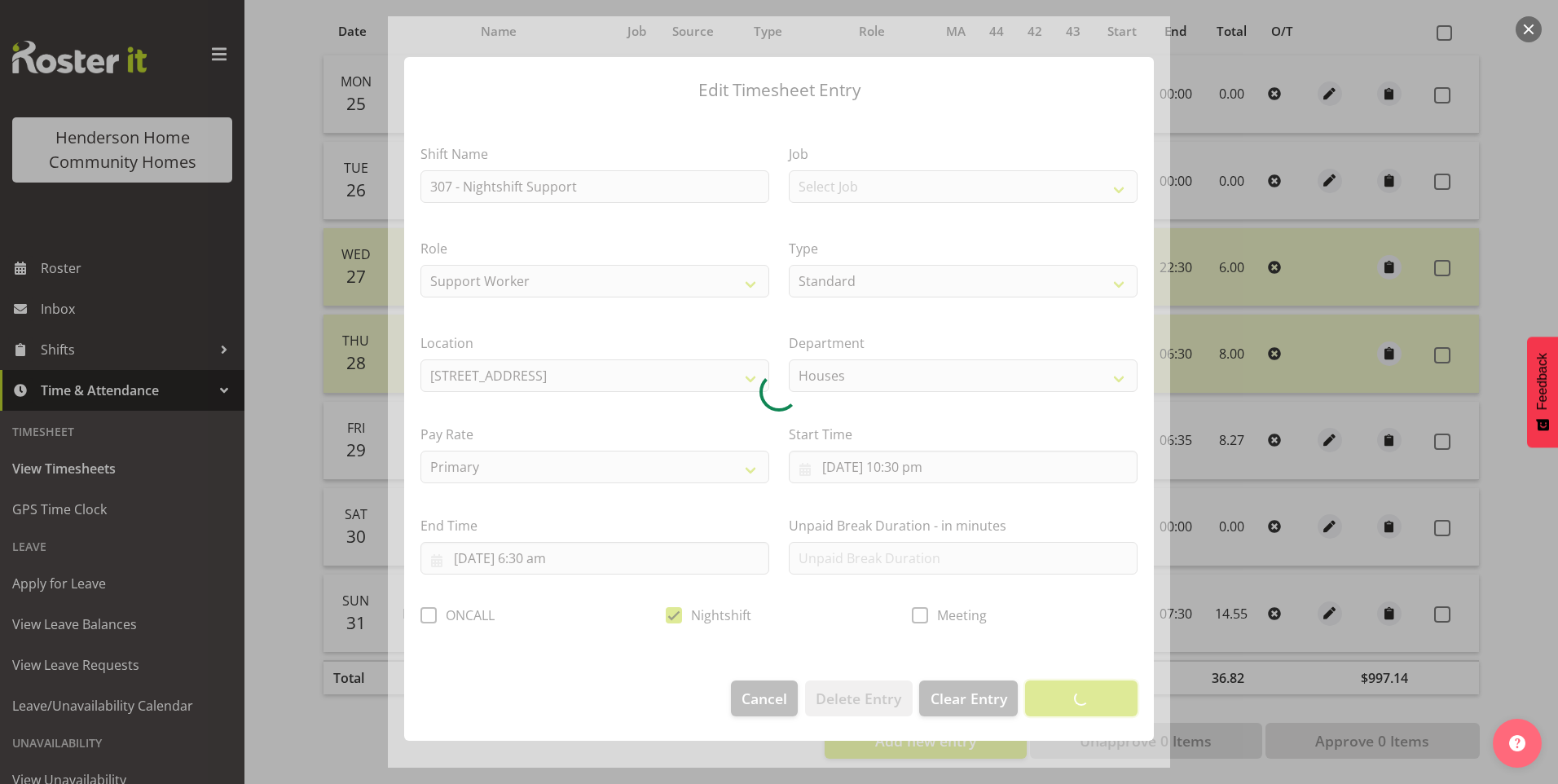
scroll to position [0, 0]
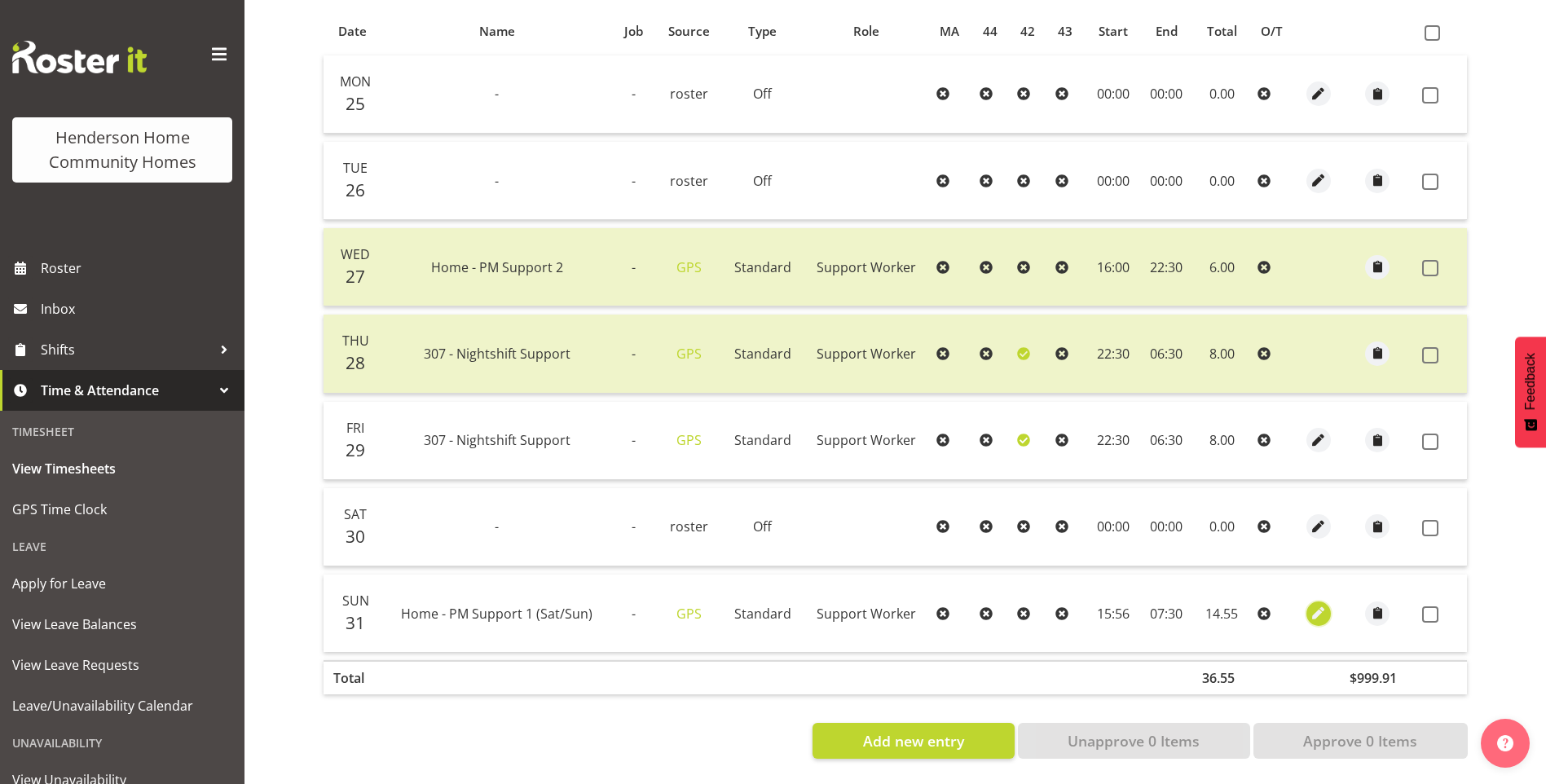
click at [1323, 606] on span "button" at bounding box center [1319, 613] width 19 height 19
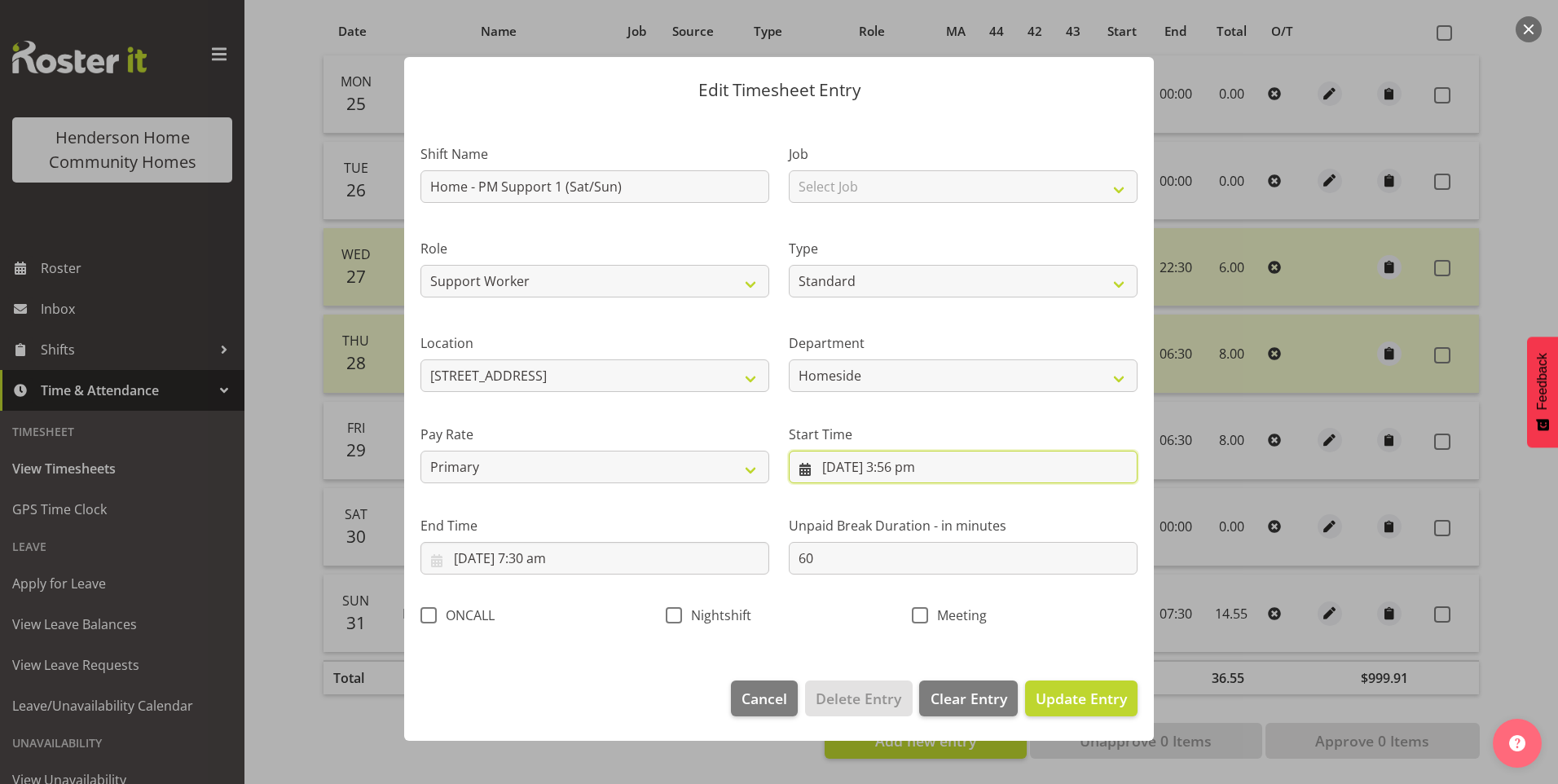
click at [912, 469] on input "31/08/2025, 3:56 pm" at bounding box center [963, 467] width 349 height 33
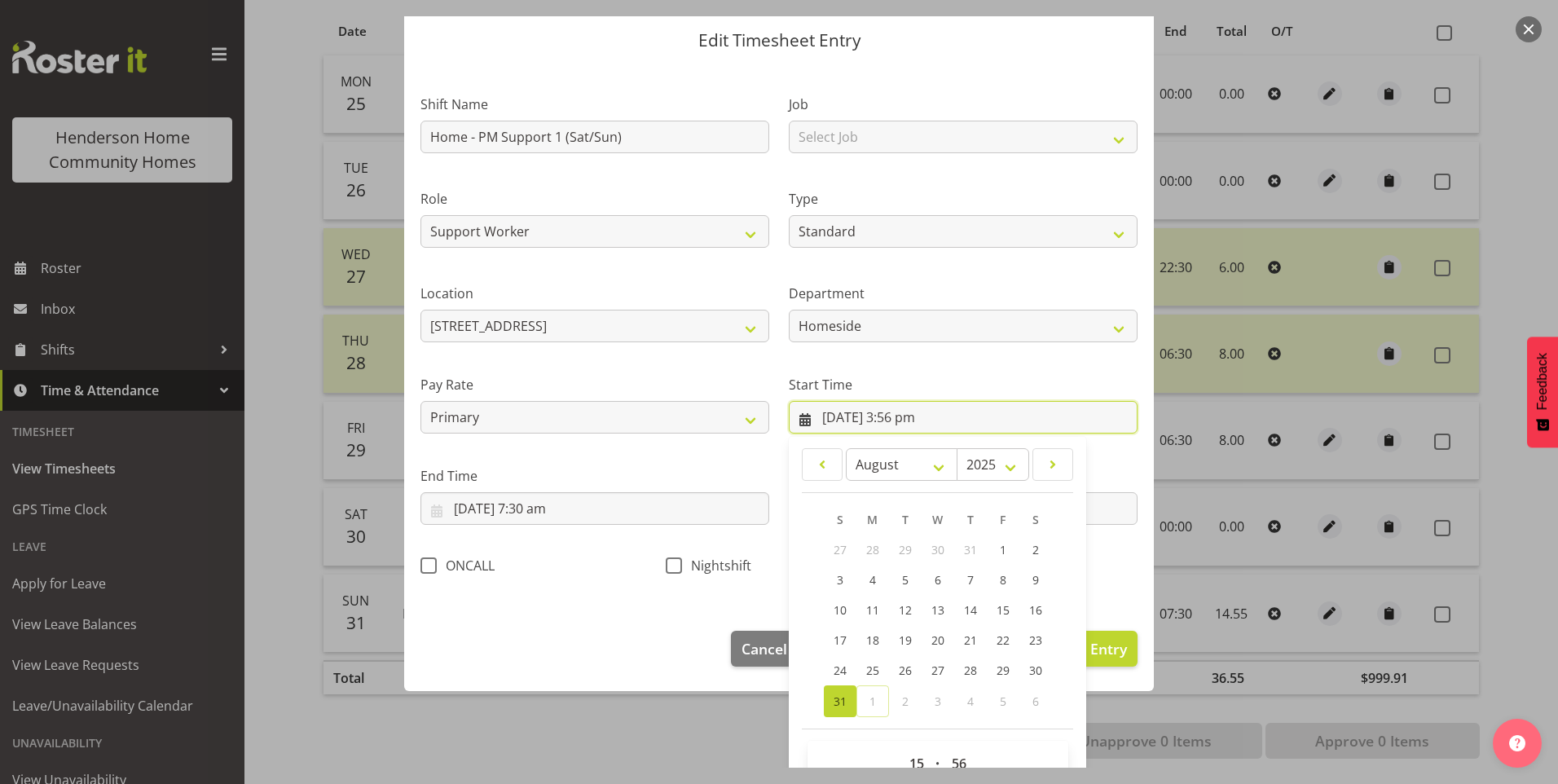
scroll to position [88, 0]
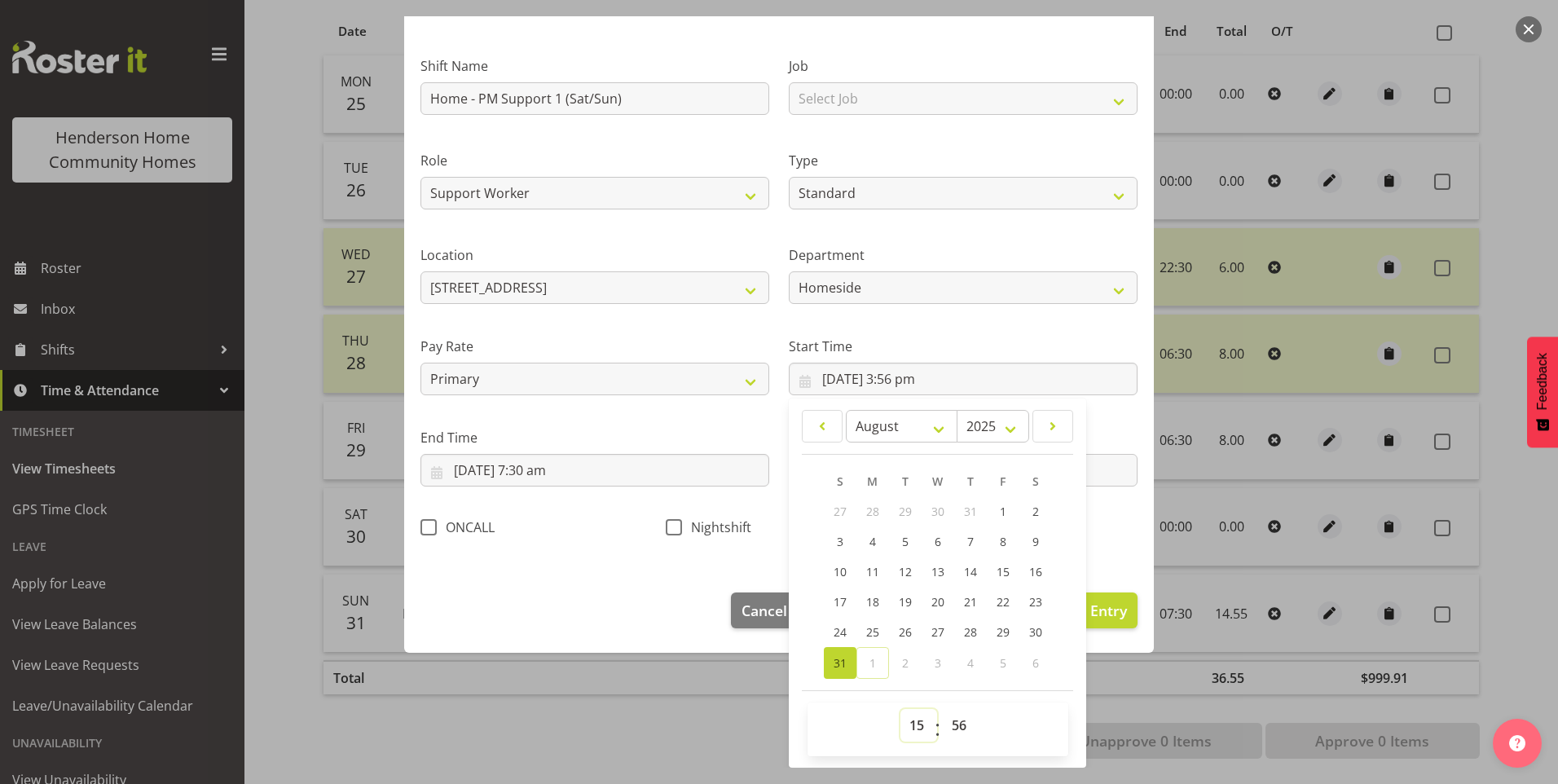
click at [907, 725] on select "00 01 02 03 04 05 06 07 08 09 10 11 12 13 14 15 16 17 18 19 20 21 22 23" at bounding box center [918, 724] width 36 height 33
click at [900, 709] on select "00 01 02 03 04 05 06 07 08 09 10 11 12 13 14 15 16 17 18 19 20 21 22 23" at bounding box center [918, 724] width 36 height 33
click at [964, 733] on select "00 01 02 03 04 05 06 07 08 09 10 11 12 13 14 15 16 17 18 19 20 21 22 23 24 25 2…" at bounding box center [961, 724] width 36 height 33
click at [943, 709] on select "00 01 02 03 04 05 06 07 08 09 10 11 12 13 14 15 16 17 18 19 20 21 22 23 24 25 2…" at bounding box center [961, 724] width 36 height 33
click at [484, 484] on input "1/09/2025, 7:30 am" at bounding box center [594, 470] width 349 height 33
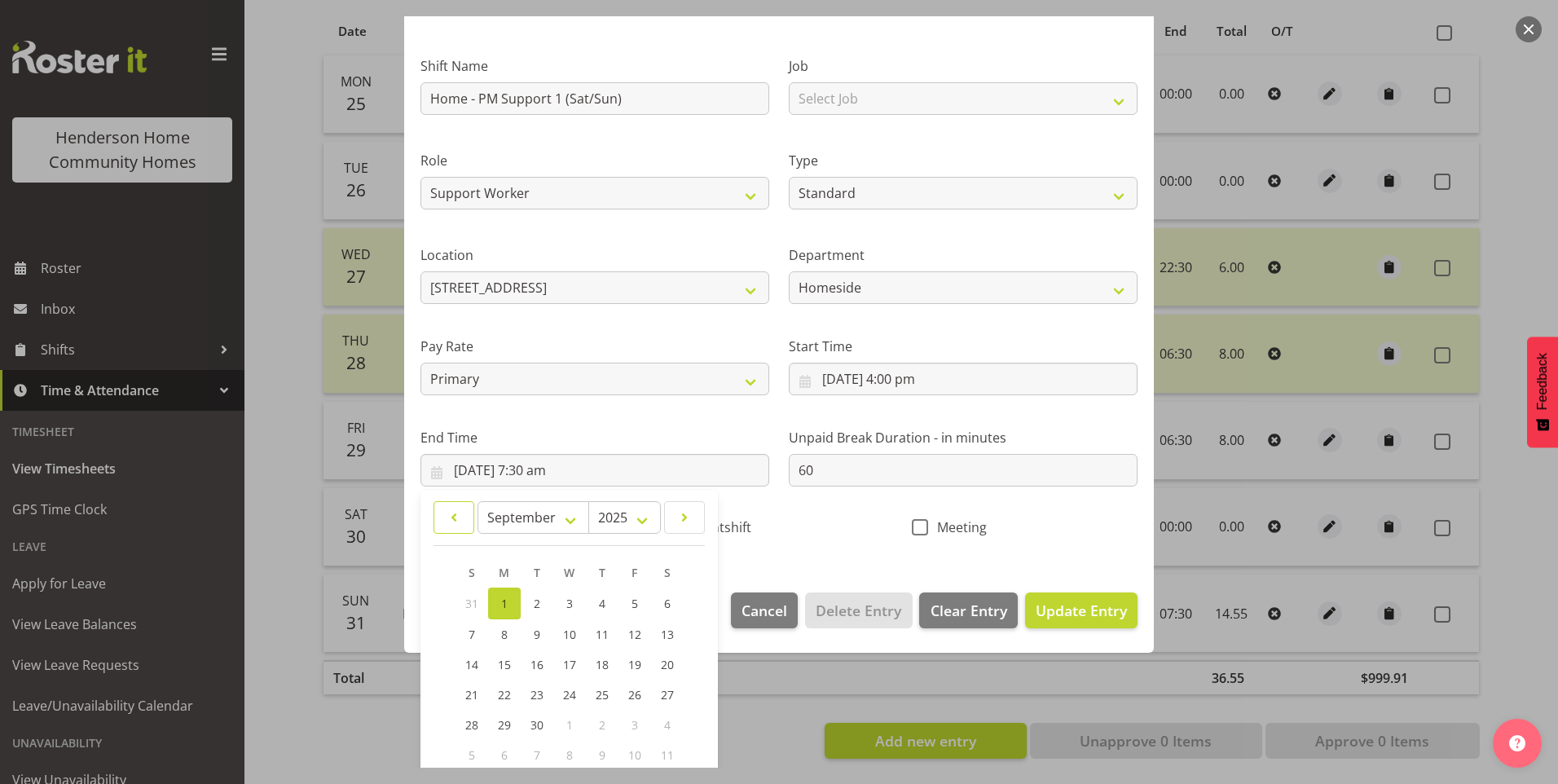
click at [448, 524] on span at bounding box center [454, 517] width 20 height 20
click at [471, 751] on span "31" at bounding box center [472, 754] width 13 height 16
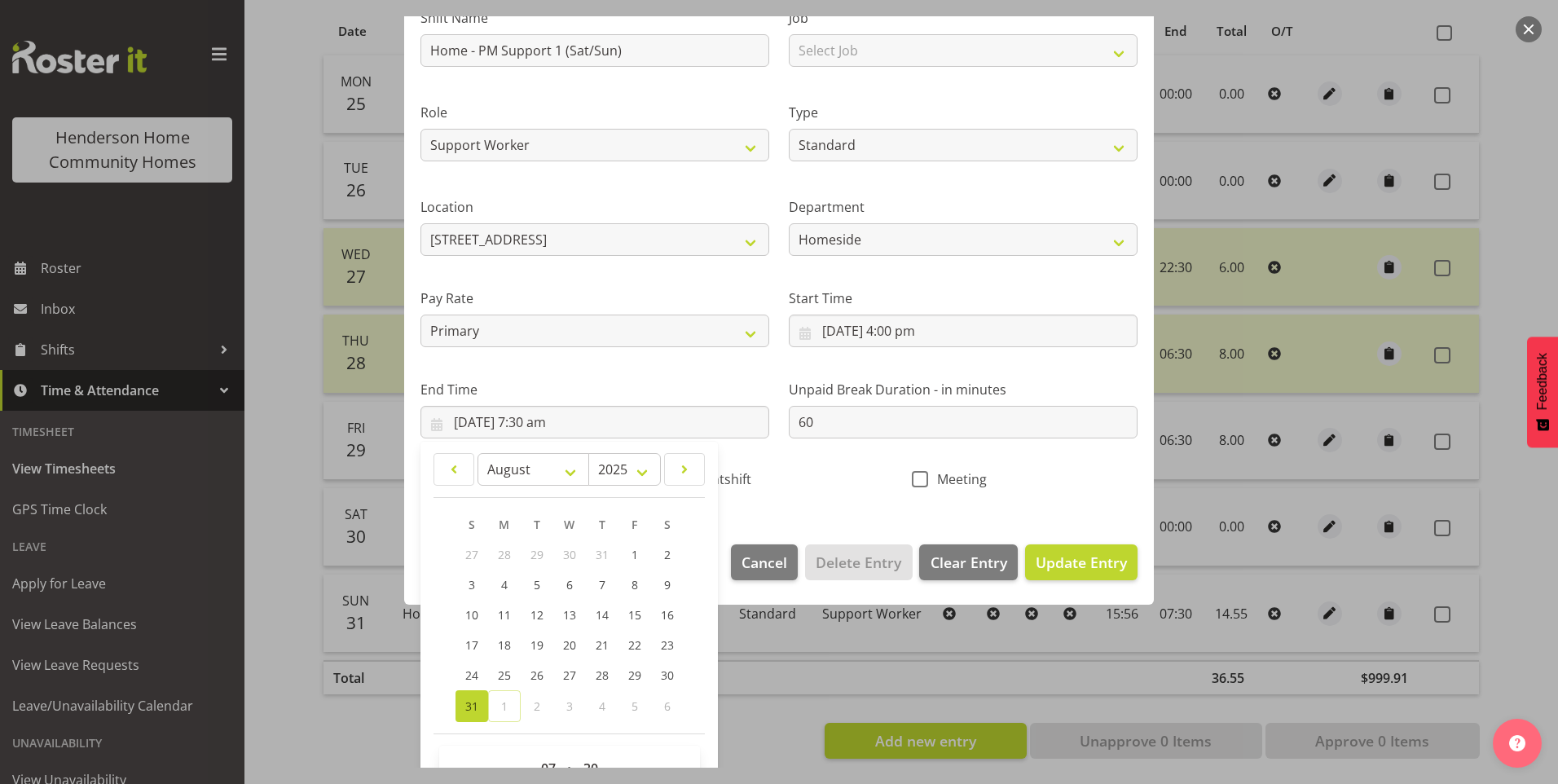
scroll to position [179, 0]
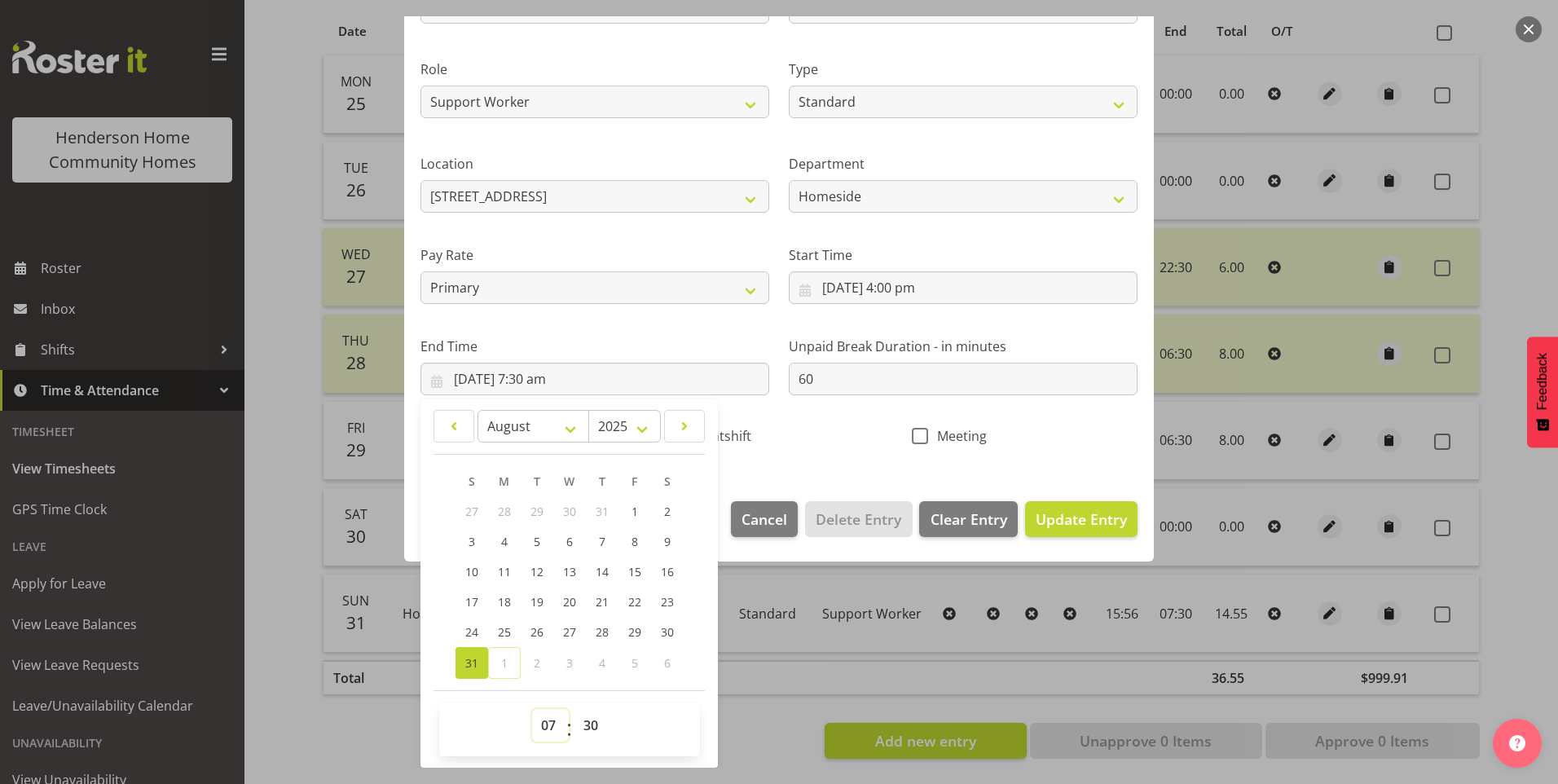
click at [543, 727] on select "00 01 02 03 04 05 06 07 08 09 10 11 12 13 14 15 16 17 18 19 20 21 22 23" at bounding box center [550, 724] width 36 height 33
click at [532, 709] on select "00 01 02 03 04 05 06 07 08 09 10 11 12 13 14 15 16 17 18 19 20 21 22 23" at bounding box center [550, 724] width 36 height 33
click at [1051, 510] on span "Update Entry" at bounding box center [1082, 519] width 91 height 20
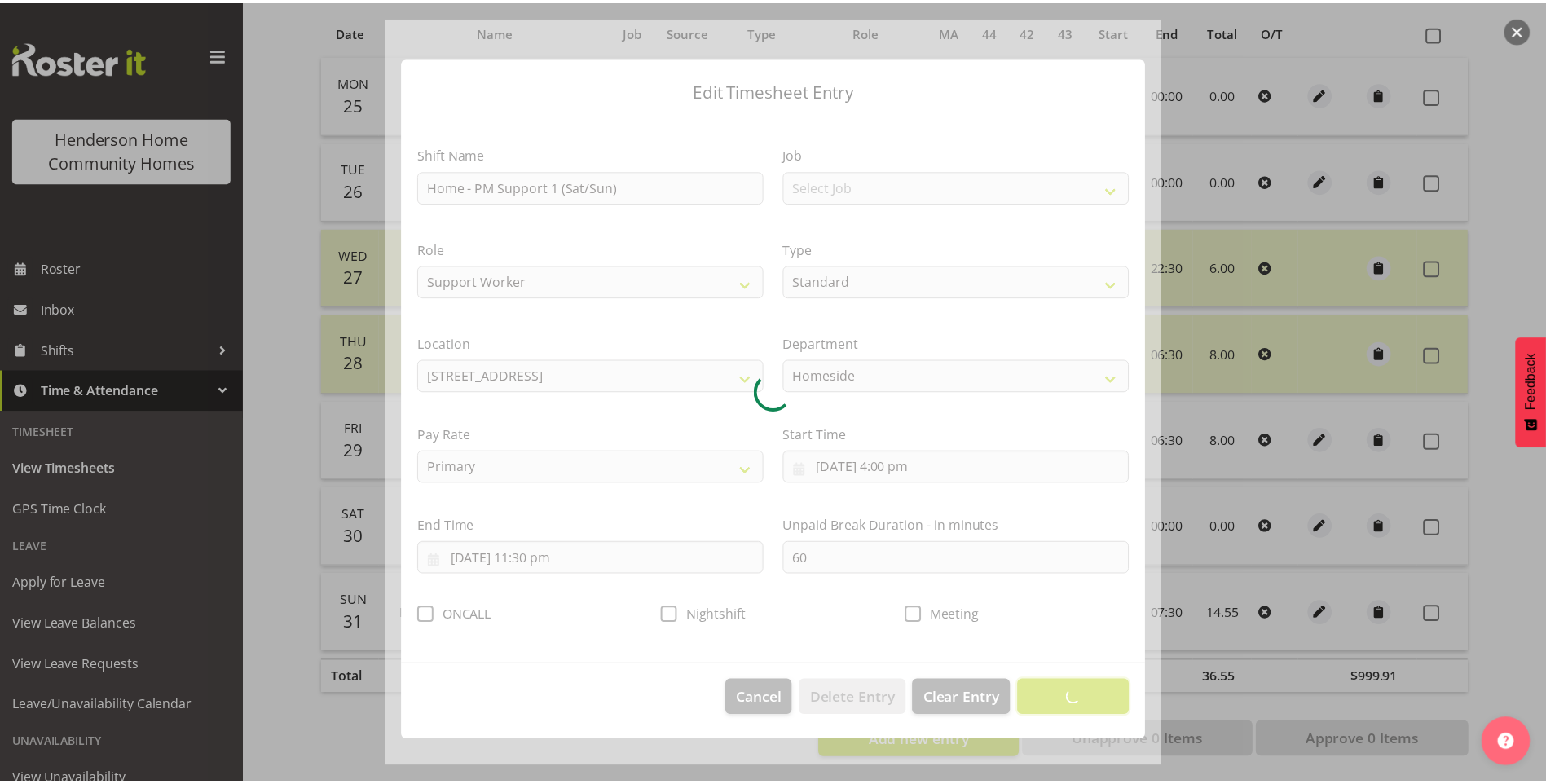
scroll to position [0, 0]
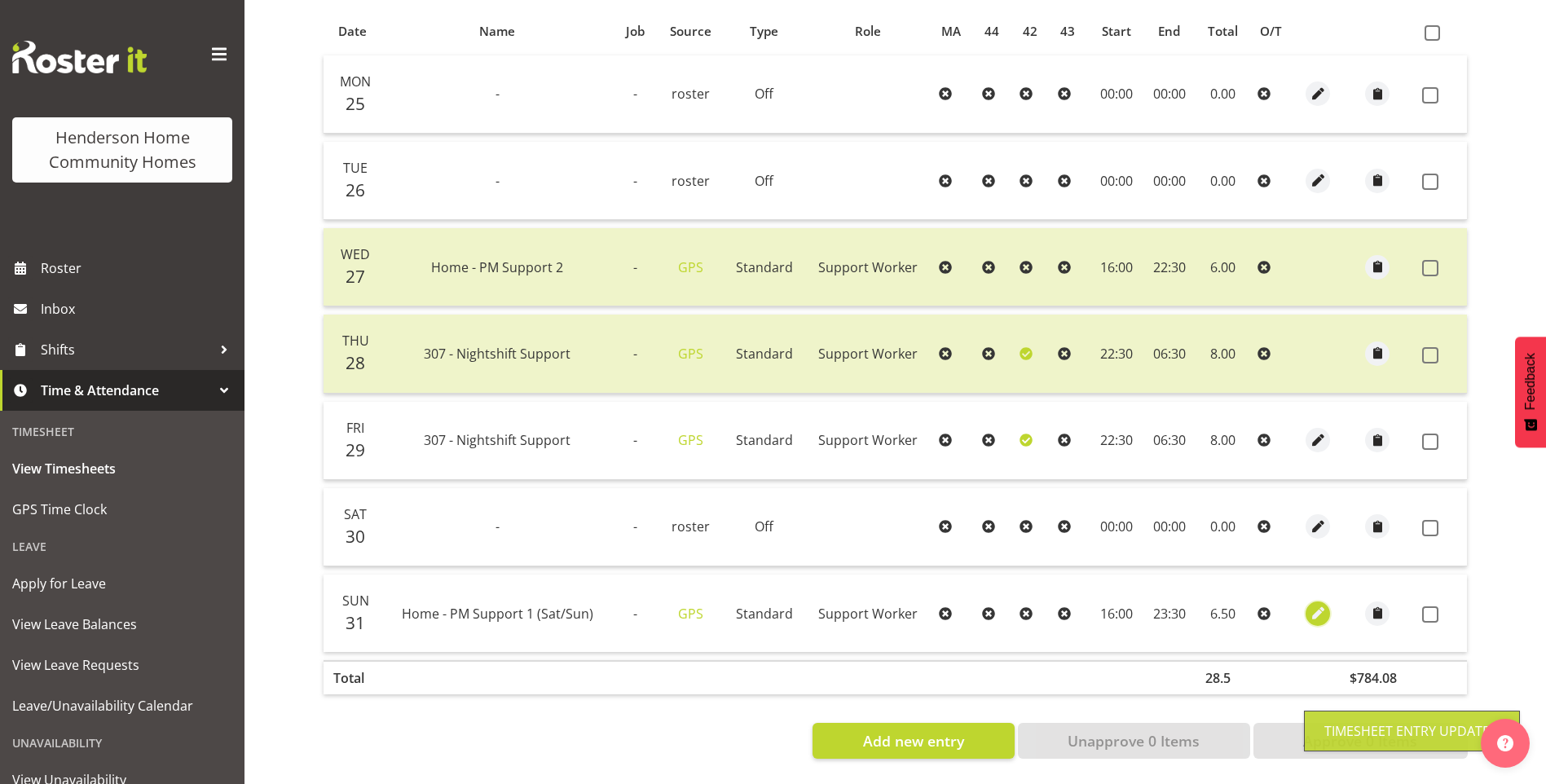
click at [1313, 604] on span "button" at bounding box center [1318, 613] width 19 height 19
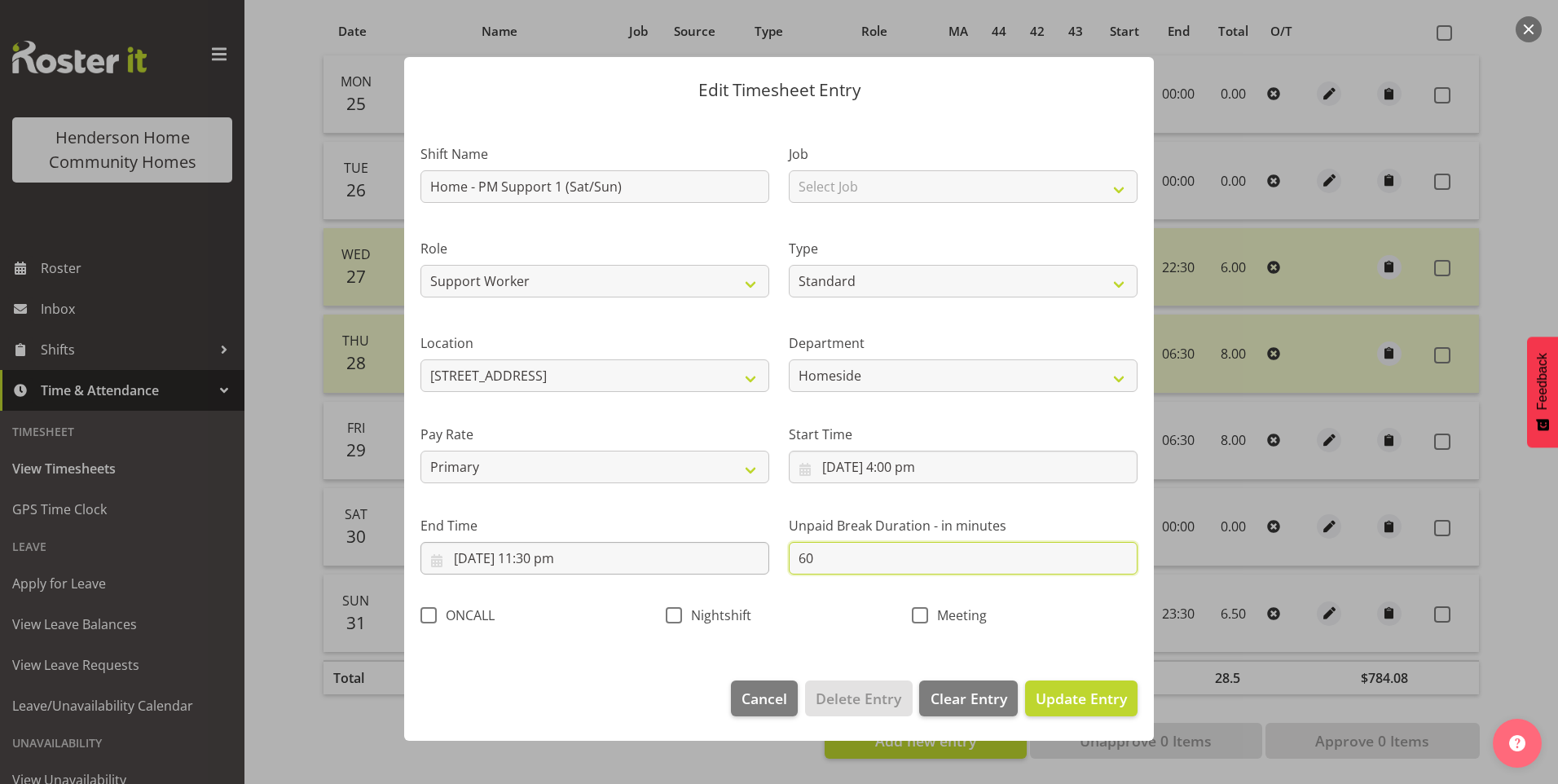
drag, startPoint x: 832, startPoint y: 564, endPoint x: 653, endPoint y: 548, distance: 179.7
click at [677, 551] on div "Shift Name Home - PM Support 1 (Sat/Sun) Job Select Job Floater Role Support Wo…" at bounding box center [779, 380] width 737 height 517
drag, startPoint x: 1090, startPoint y: 696, endPoint x: 1084, endPoint y: 662, distance: 34.5
click at [1090, 695] on span "Update Entry" at bounding box center [1082, 698] width 91 height 20
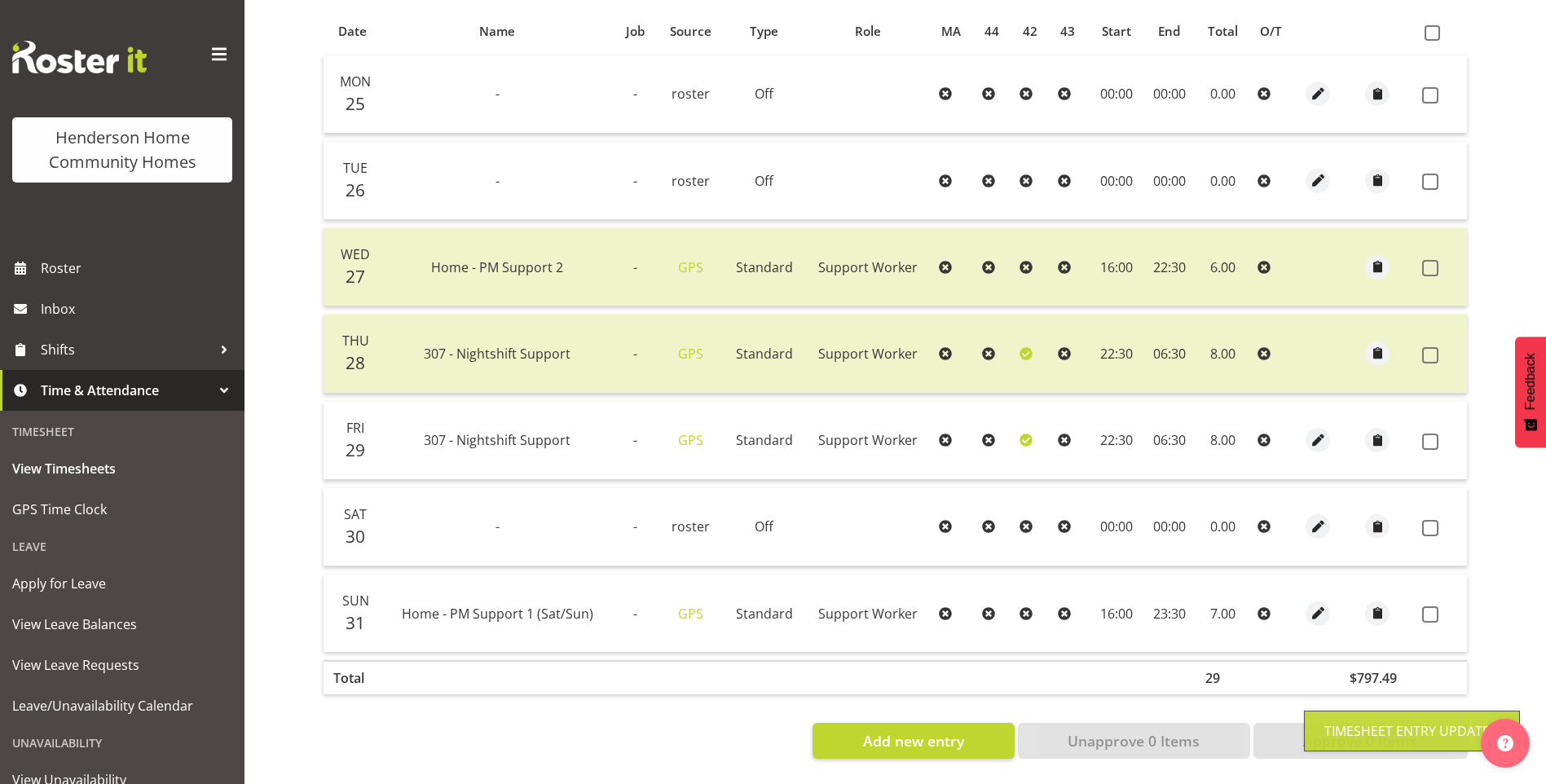
click at [1432, 606] on span at bounding box center [1431, 615] width 17 height 17
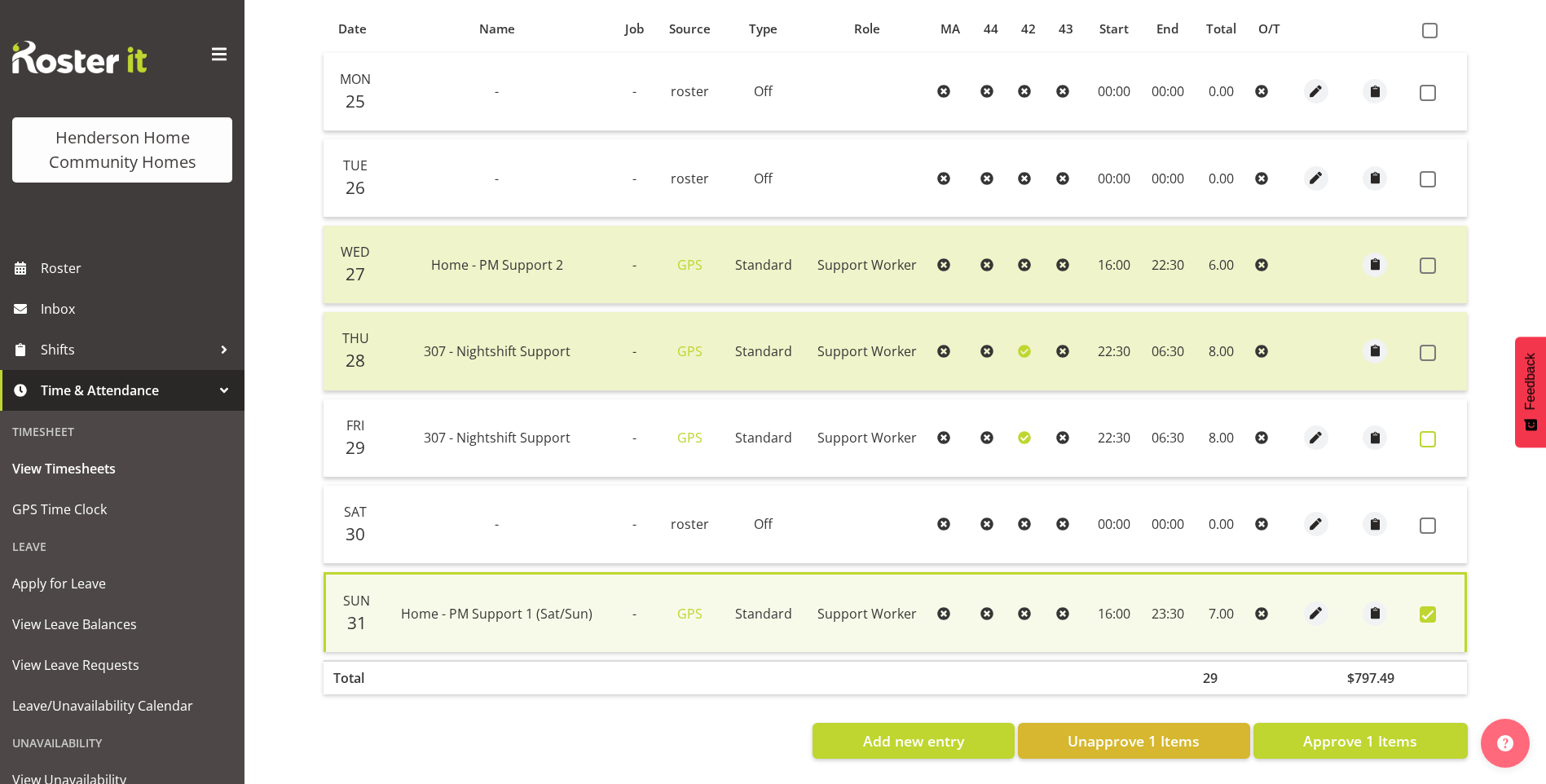
click at [1425, 432] on span at bounding box center [1428, 440] width 17 height 17
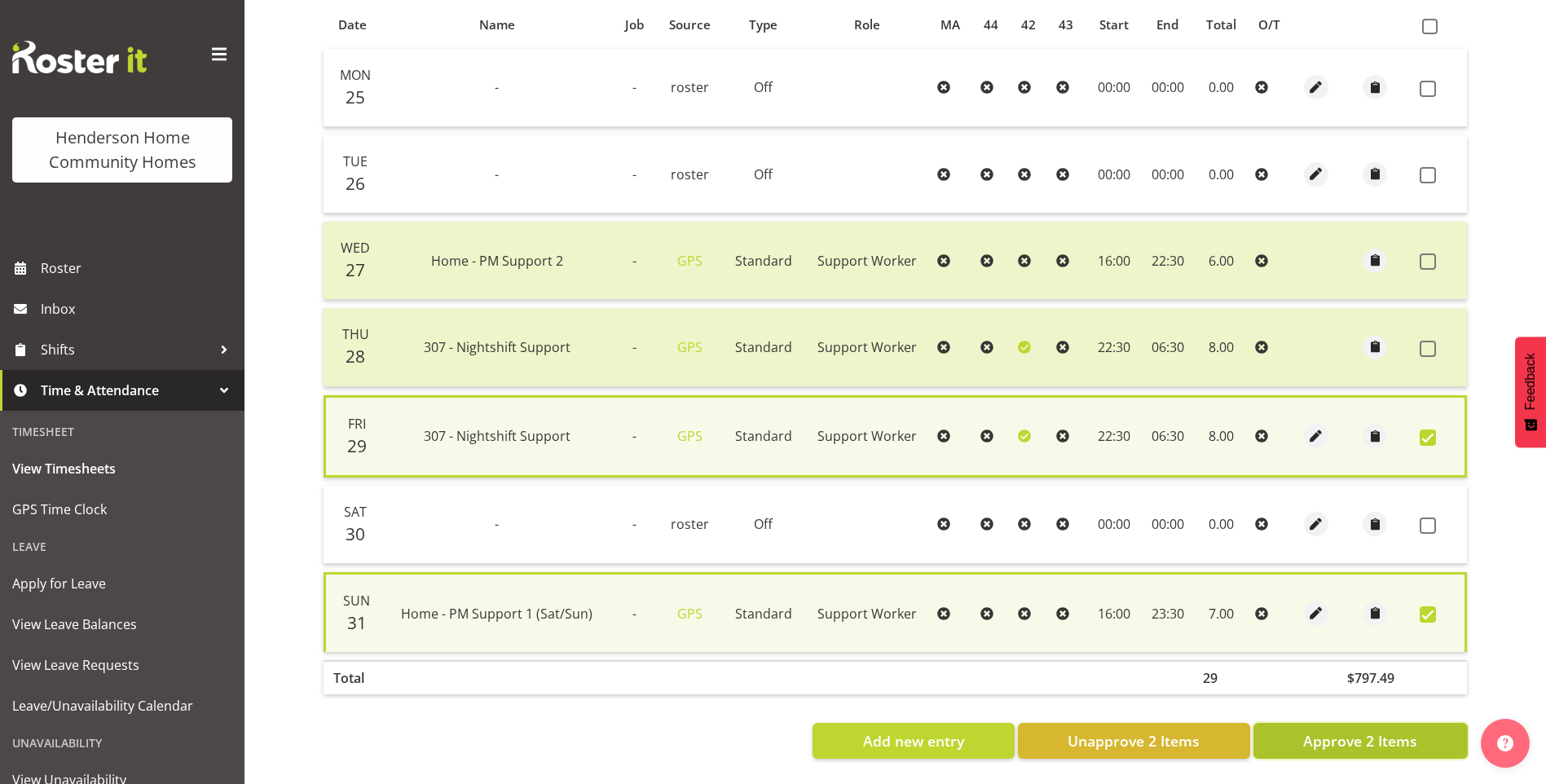
click at [1398, 734] on span "Approve 2 Items" at bounding box center [1360, 740] width 114 height 21
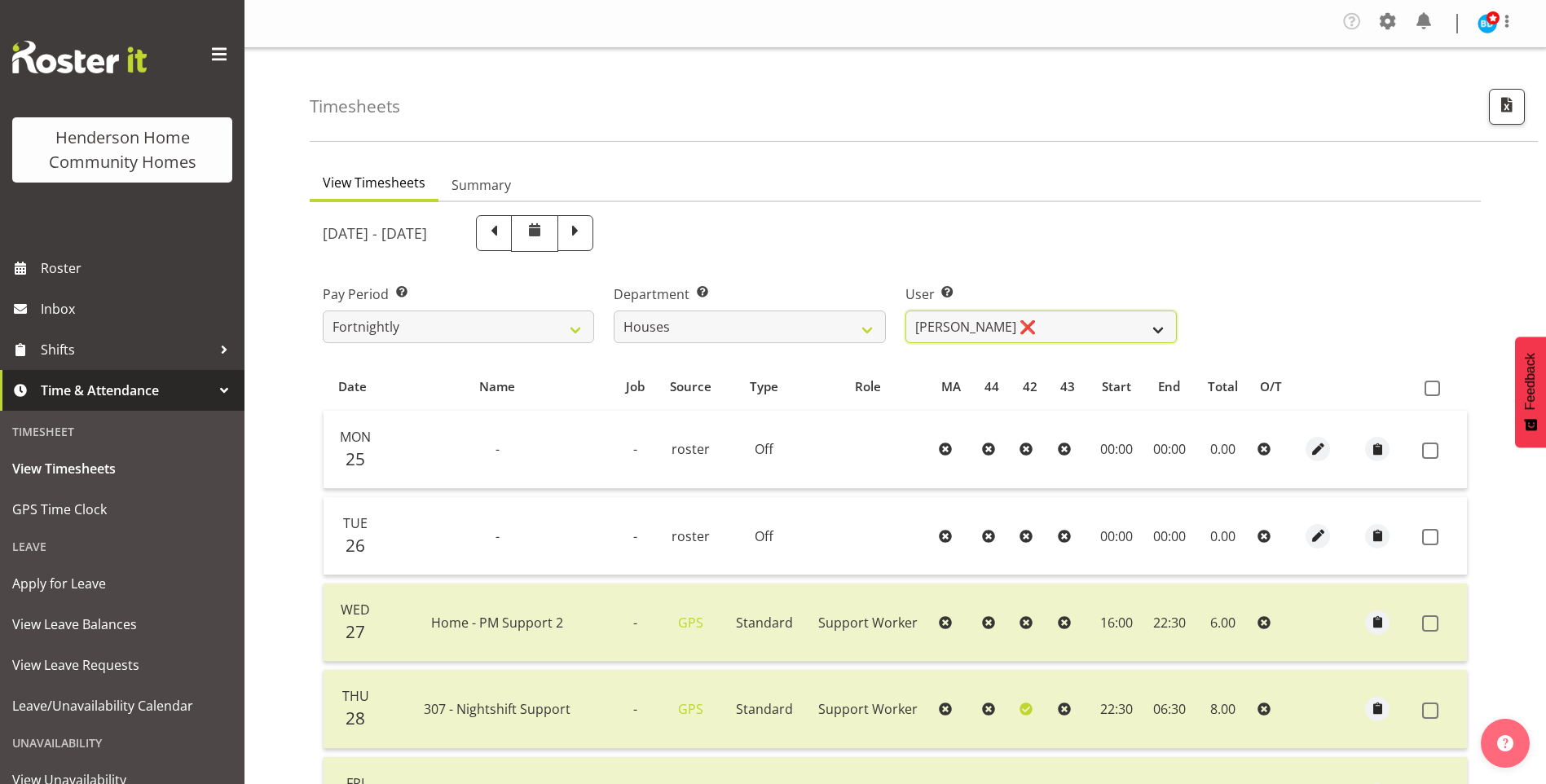
click at [1000, 330] on select "Billie Sothern ❌ Dipika Thapa ❌ Jess Aracan ❌ Katrina Shaw ❌ Liezl Sanchez ❌ Ma…" at bounding box center [1041, 326] width 272 height 33
click at [905, 311] on select "Billie Sothern ❌ Dipika Thapa ❌ Jess Aracan ❌ Katrina Shaw ❌ Liezl Sanchez ❌ Ma…" at bounding box center [1041, 326] width 272 height 33
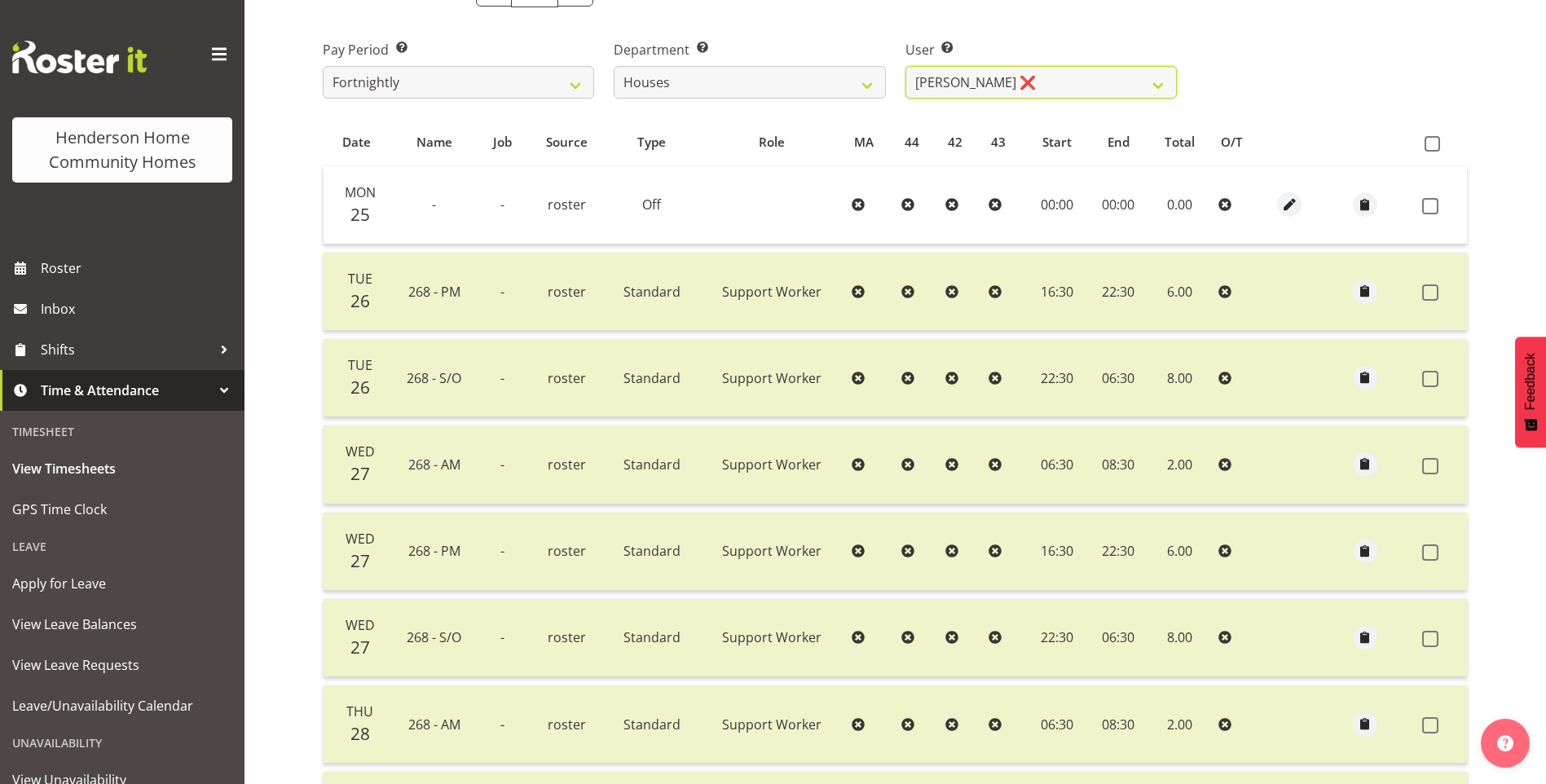
scroll to position [570, 0]
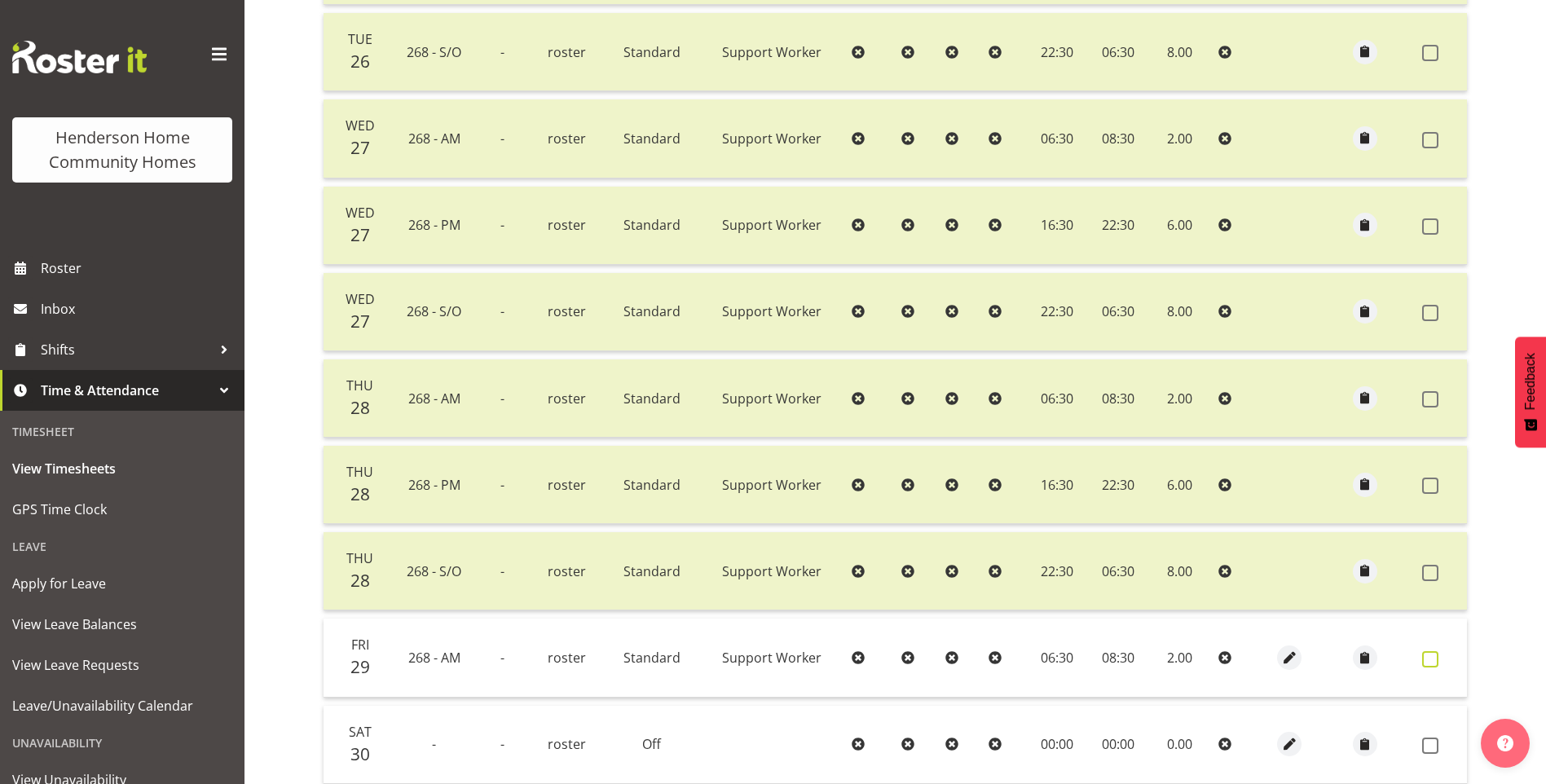
click at [1432, 661] on span at bounding box center [1431, 659] width 17 height 17
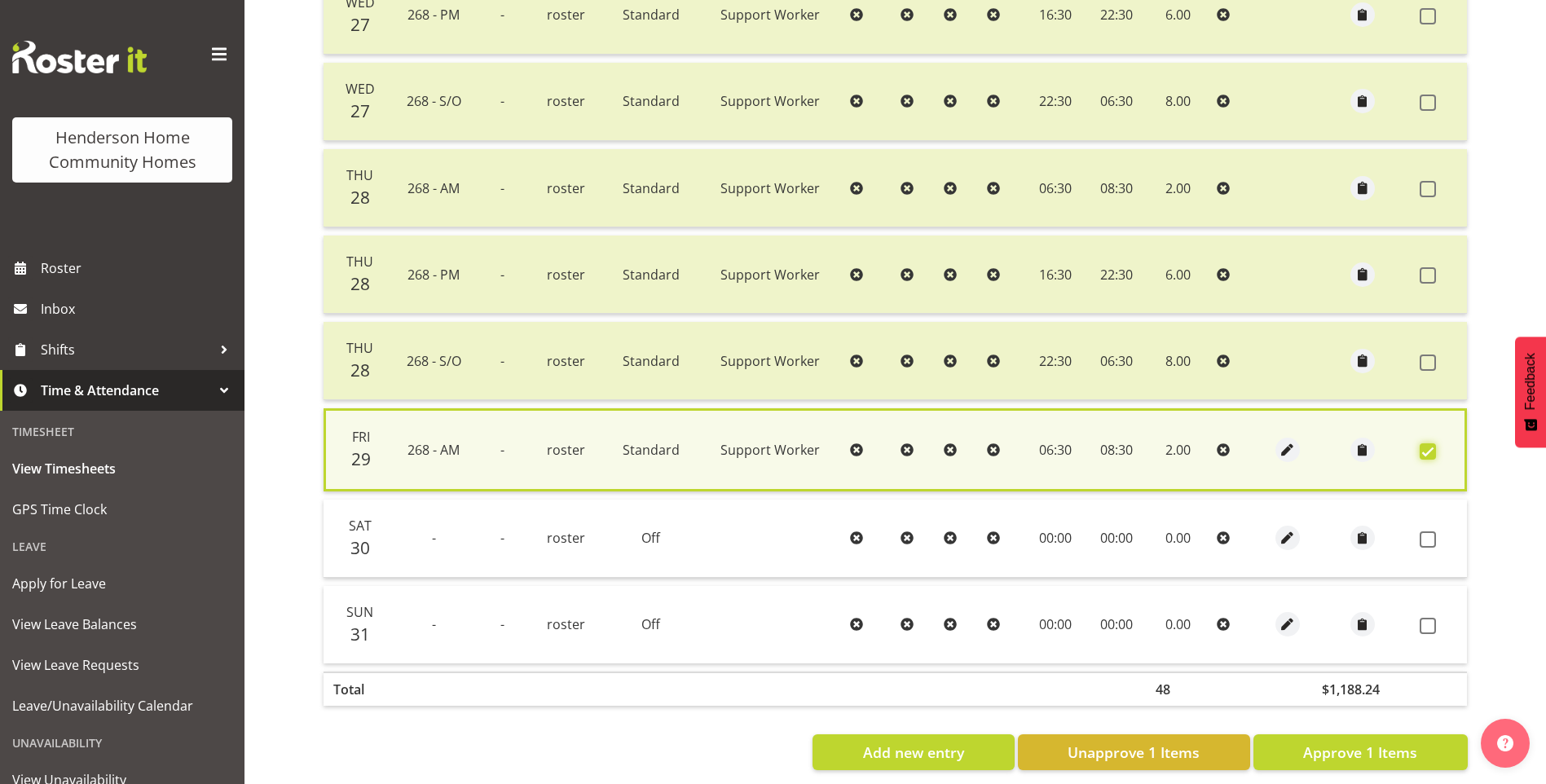
scroll to position [804, 0]
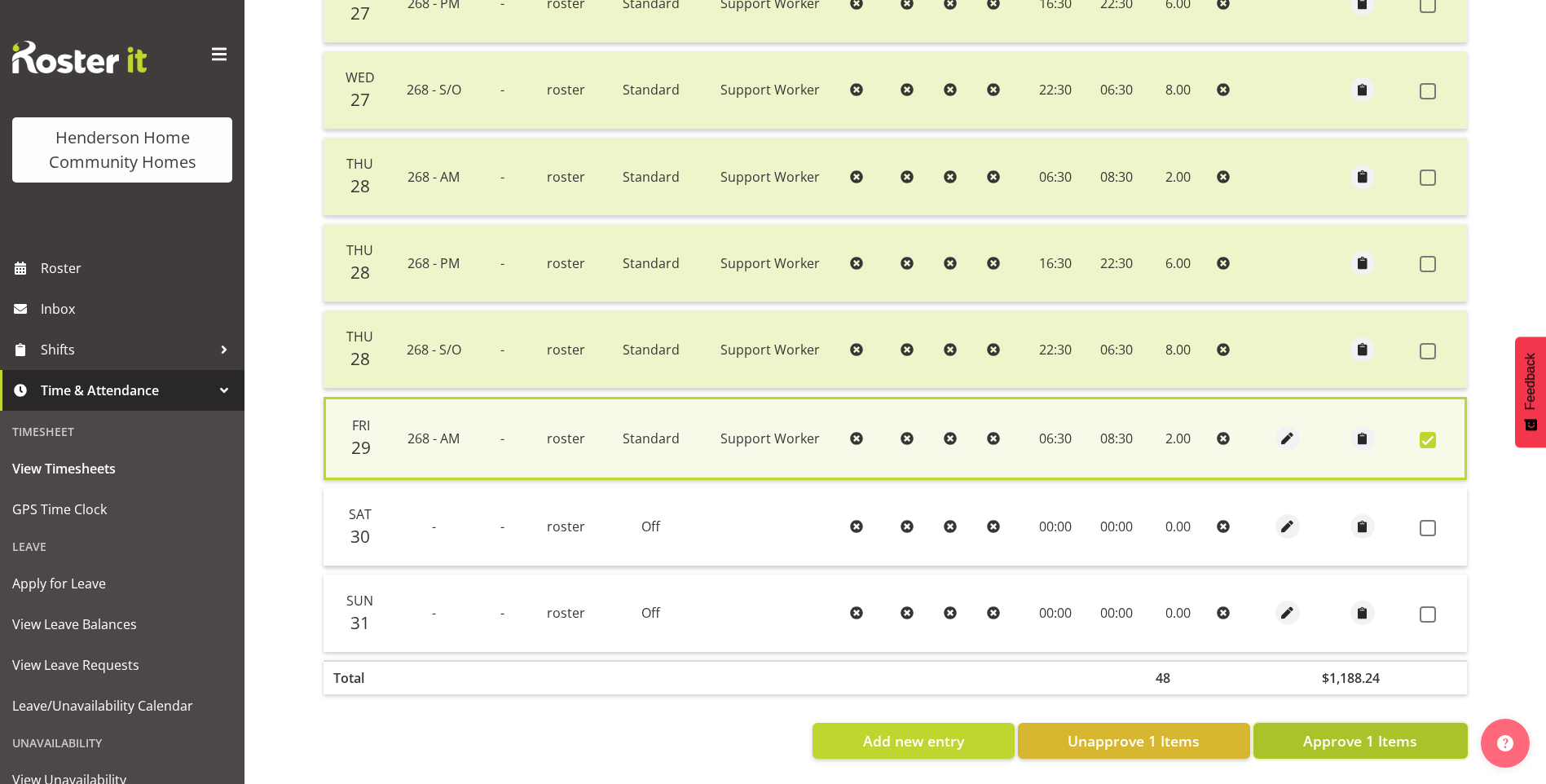
click at [1390, 733] on span "Approve 1 Items" at bounding box center [1360, 740] width 114 height 21
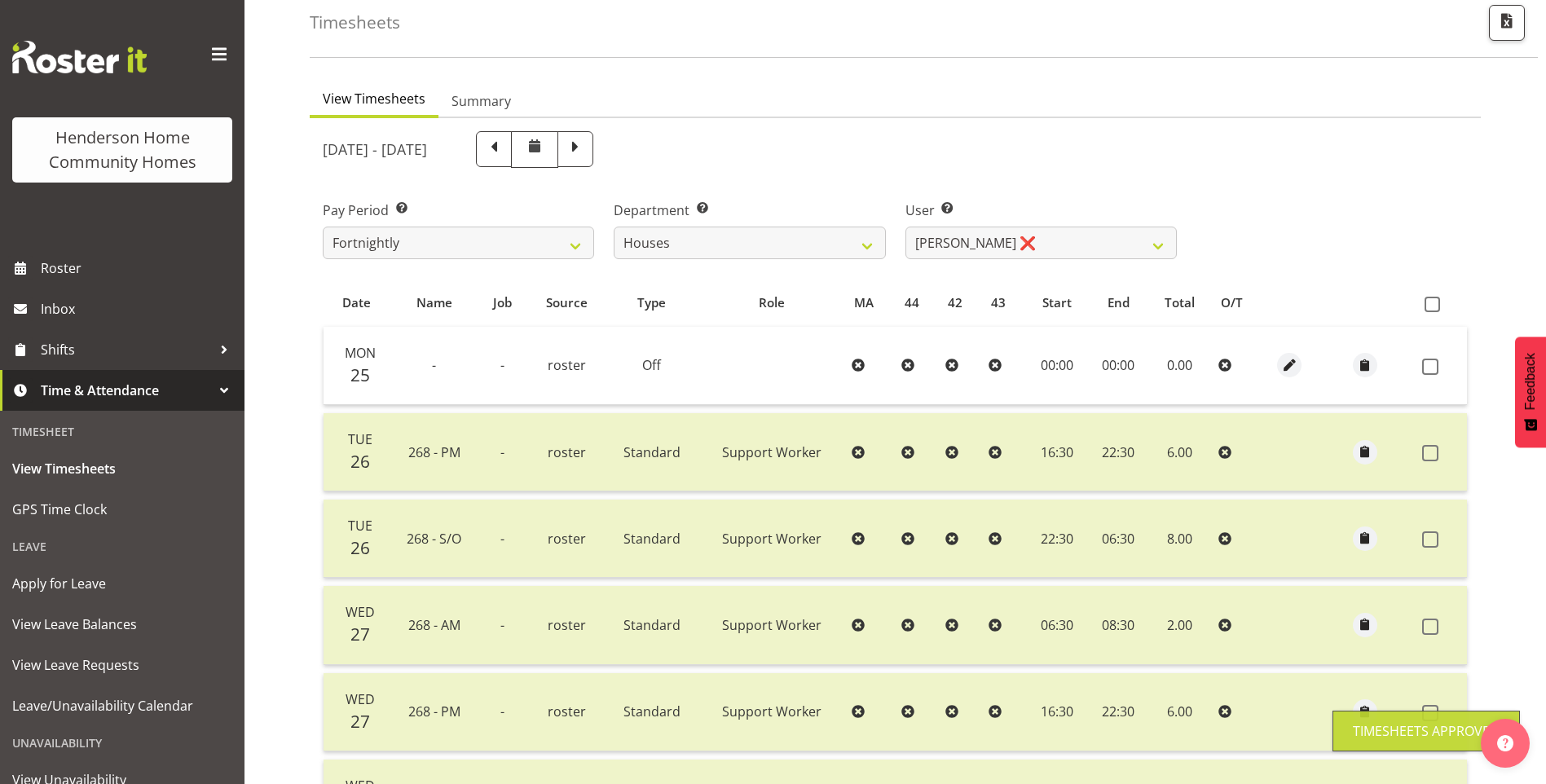
scroll to position [67, 0]
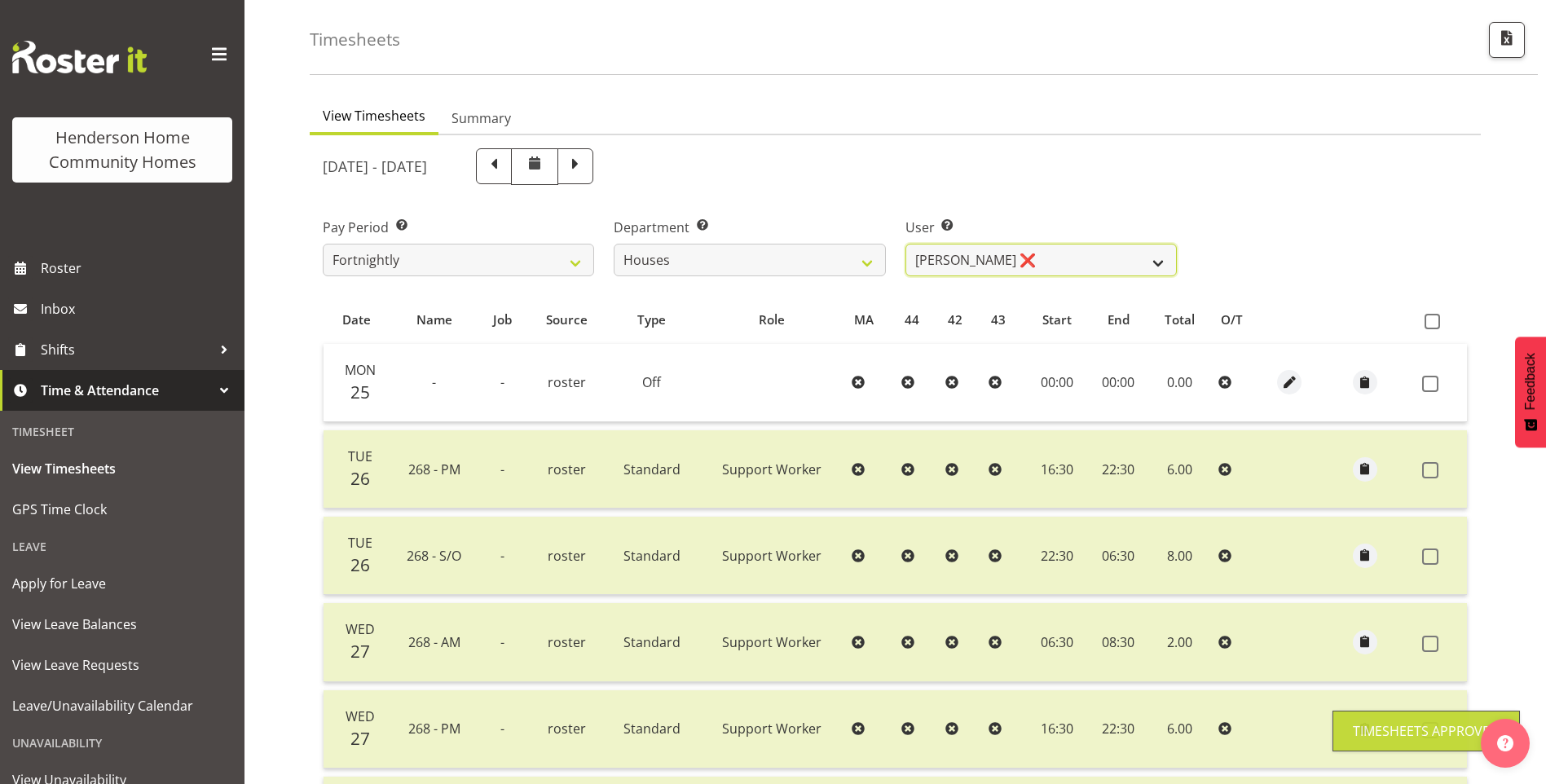
click at [974, 256] on select "Billie Sothern ❌ Dipika Thapa ❌ Jess Aracan ❌ Katrina Shaw ❌ Liezl Sanchez ❌ Ma…" at bounding box center [1041, 259] width 272 height 33
click at [905, 244] on select "Billie Sothern ❌ Dipika Thapa ❌ Jess Aracan ❌ Katrina Shaw ❌ Liezl Sanchez ❌ Ma…" at bounding box center [1041, 259] width 272 height 33
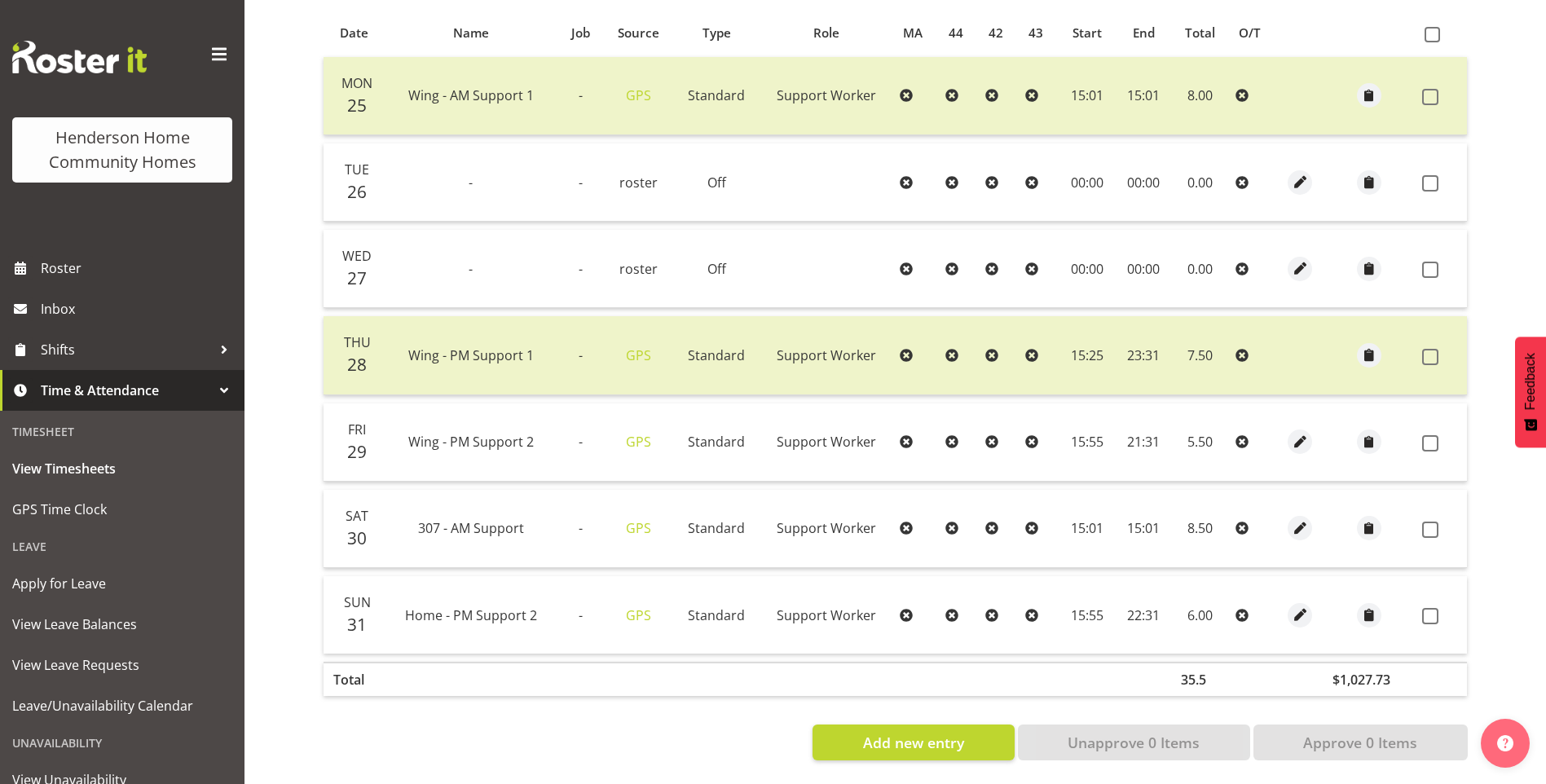
scroll to position [367, 0]
click at [1429, 433] on span at bounding box center [1431, 442] width 17 height 17
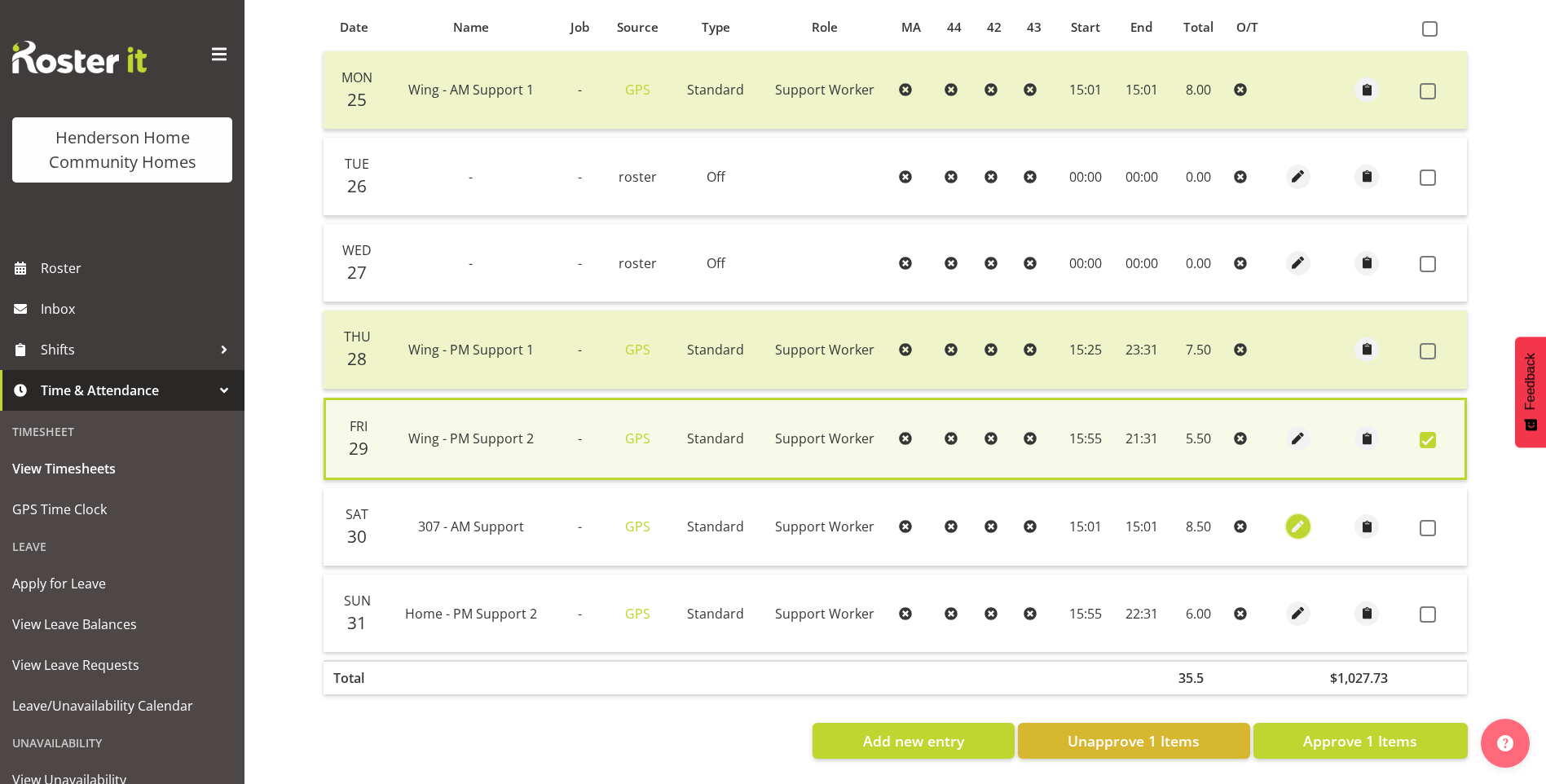
click at [1290, 521] on span "button" at bounding box center [1299, 526] width 19 height 19
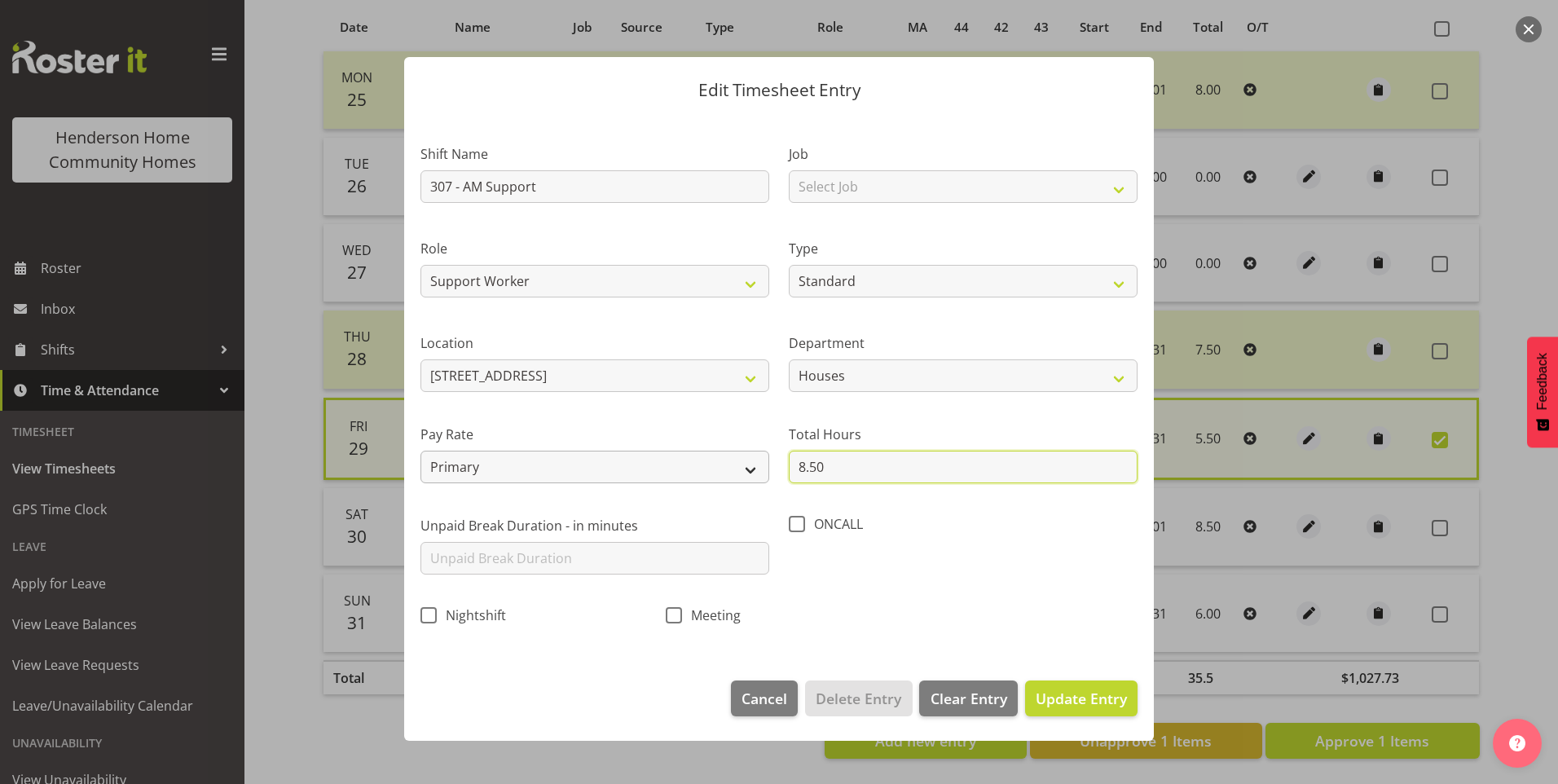
drag, startPoint x: 832, startPoint y: 476, endPoint x: 739, endPoint y: 465, distance: 93.6
click at [741, 465] on div "Shift Name 307 - AM Support Job Select Job Floater Role Support Worker Type Off…" at bounding box center [779, 380] width 737 height 517
click at [1069, 696] on span "Update Entry" at bounding box center [1082, 698] width 91 height 20
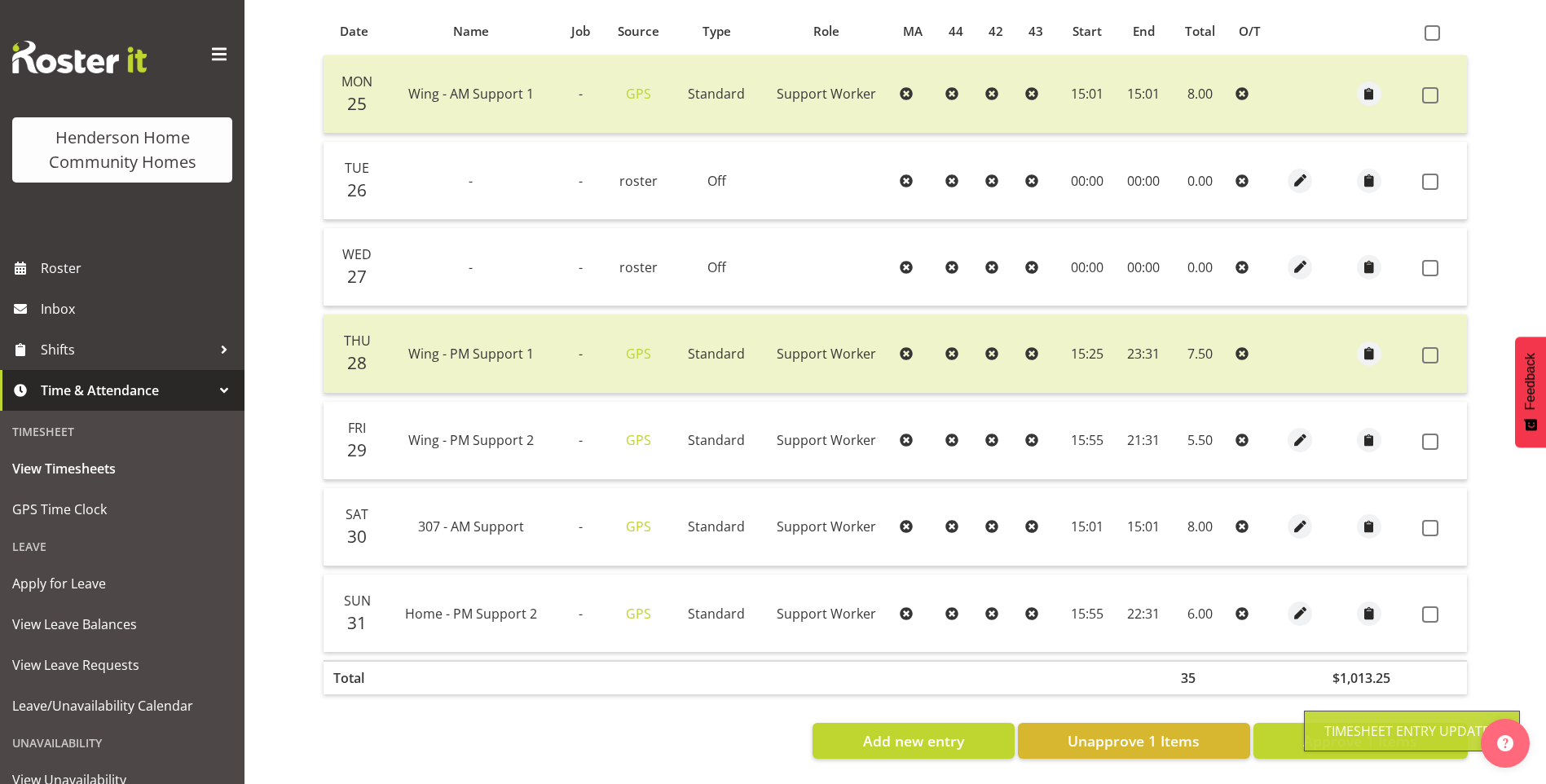
click at [1398, 600] on td at bounding box center [1369, 613] width 93 height 77
click at [1443, 606] on label at bounding box center [1434, 615] width 25 height 17
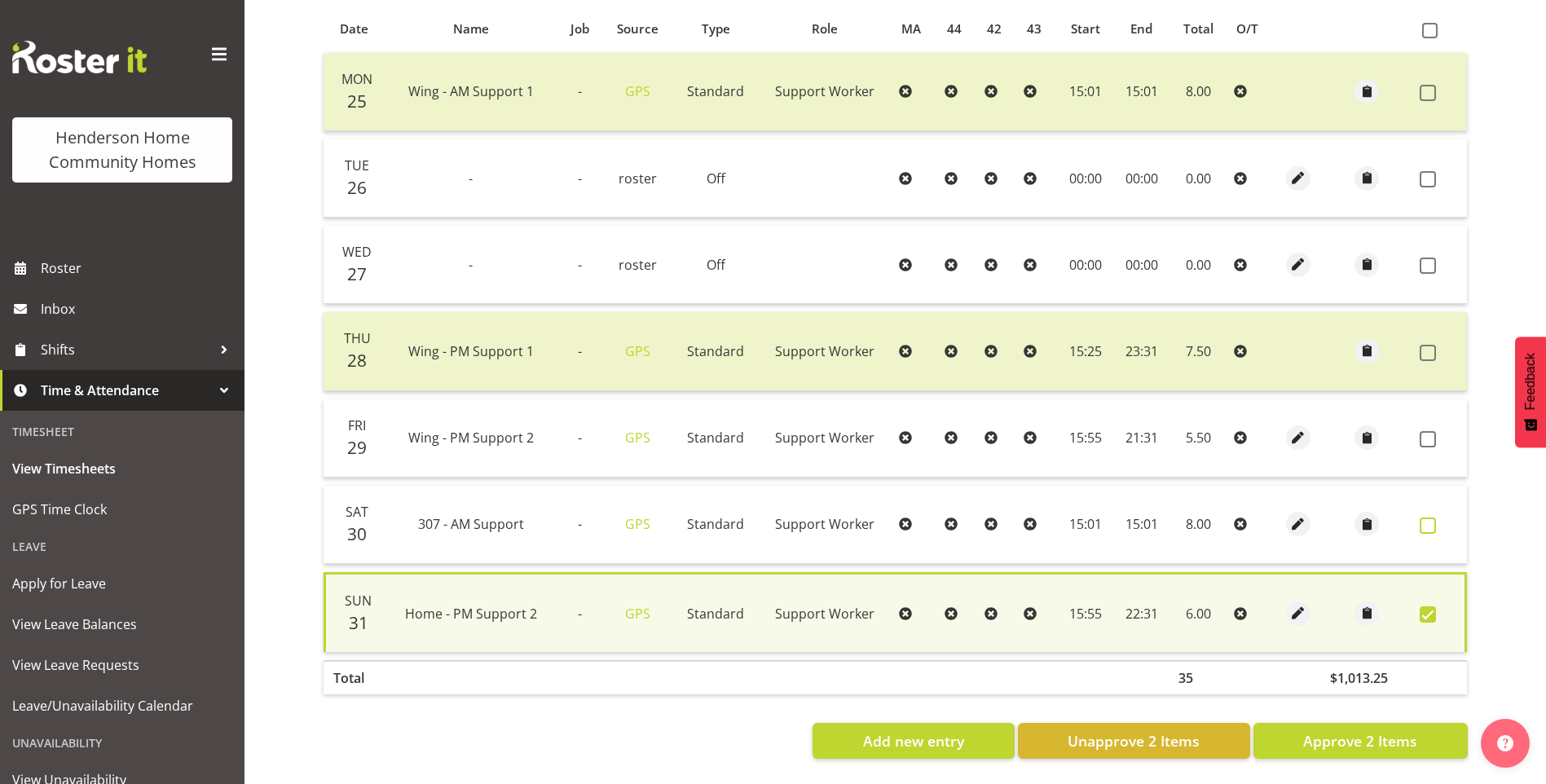
click at [1429, 517] on span at bounding box center [1428, 525] width 17 height 17
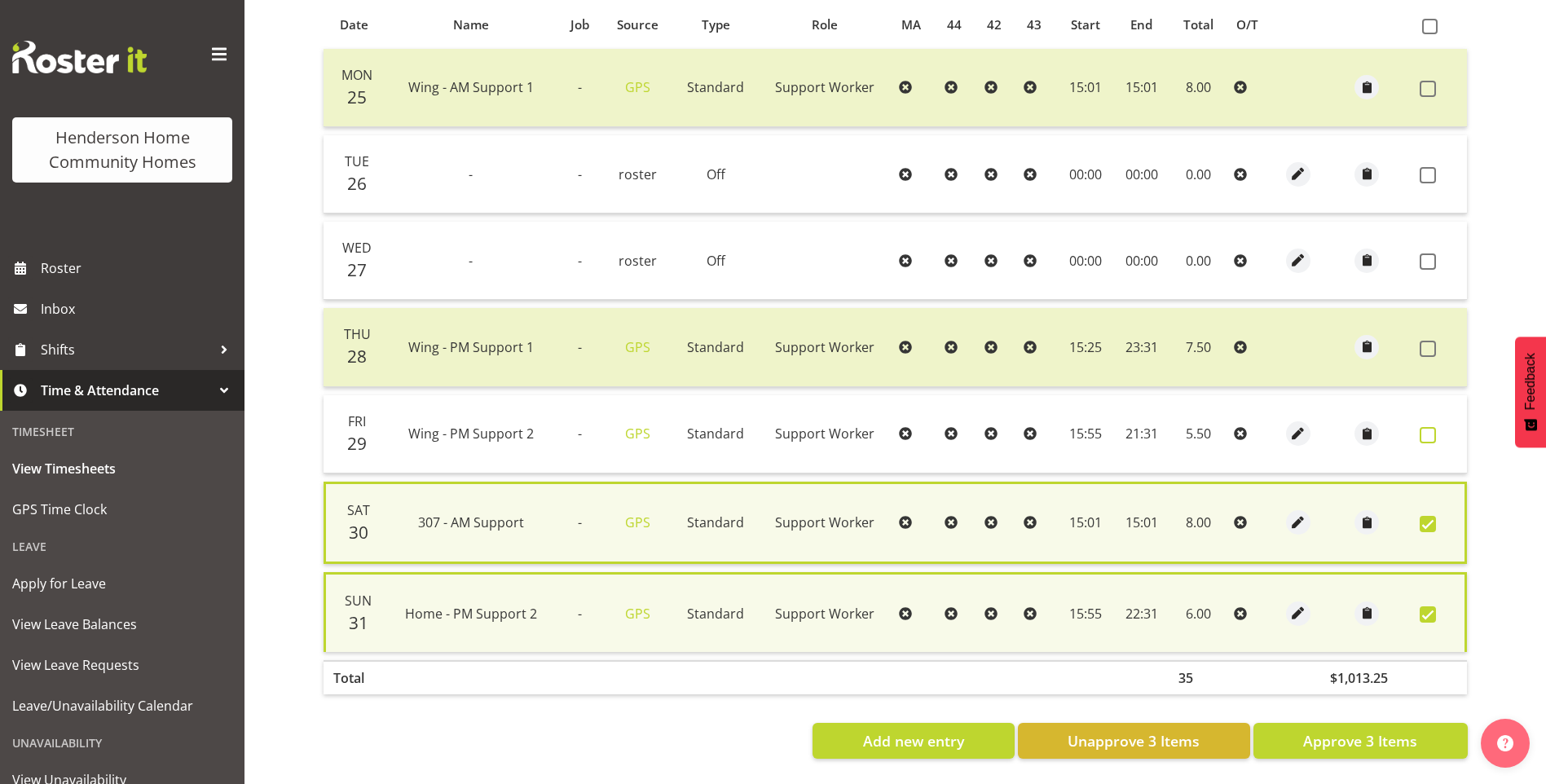
click at [1434, 430] on span at bounding box center [1428, 435] width 17 height 17
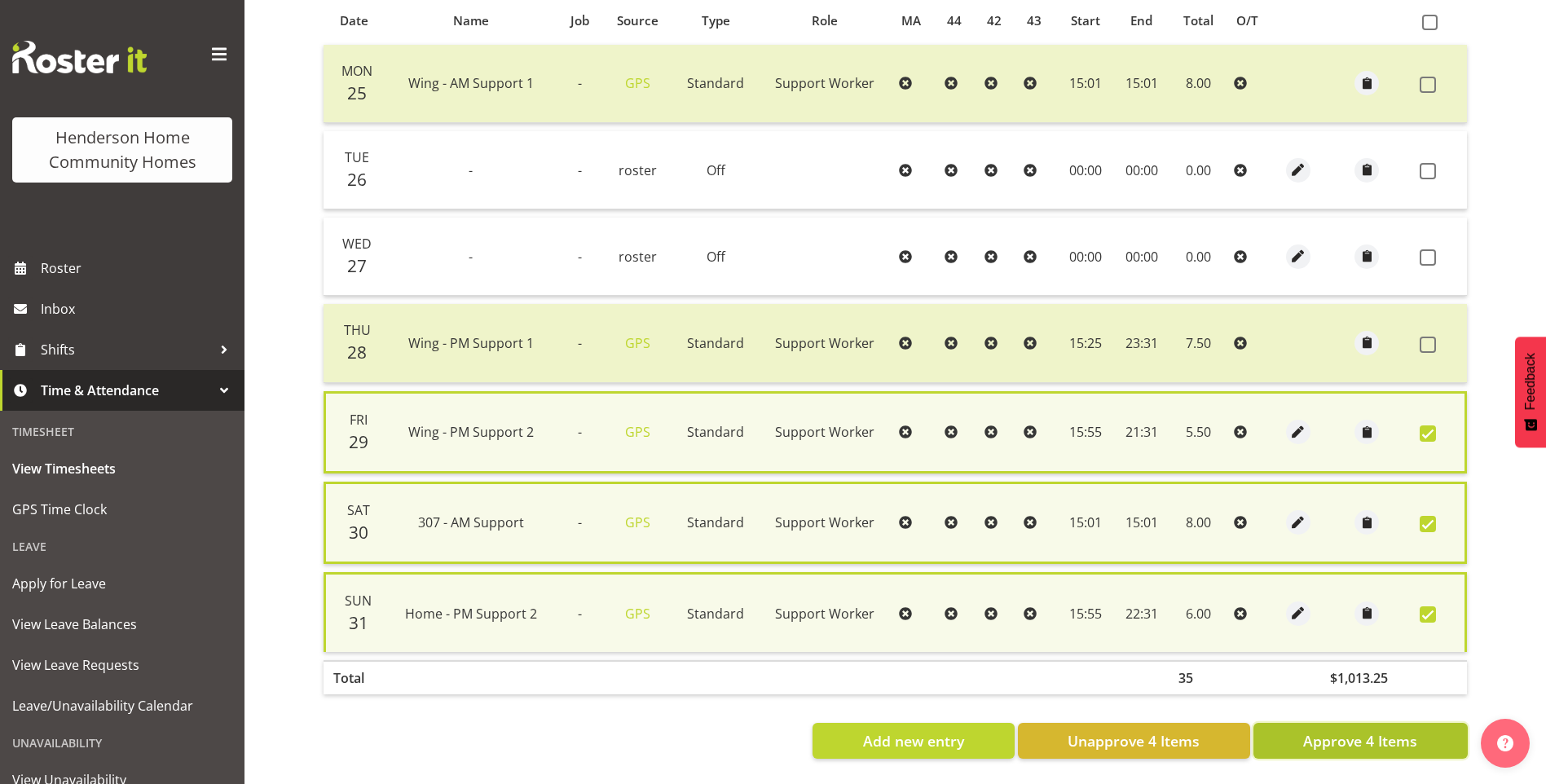
click at [1373, 733] on span "Approve 4 Items" at bounding box center [1360, 740] width 114 height 21
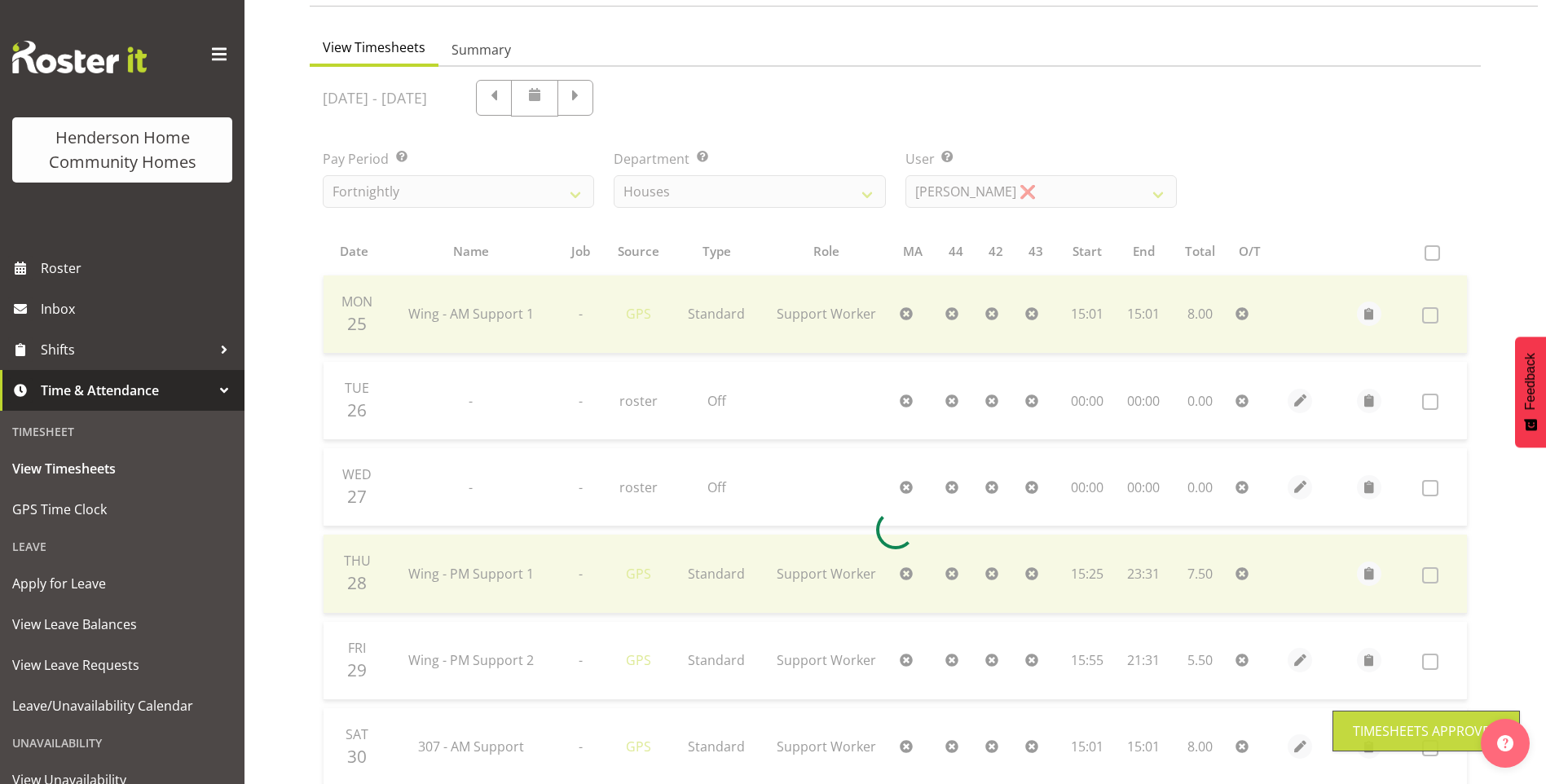
scroll to position [42, 0]
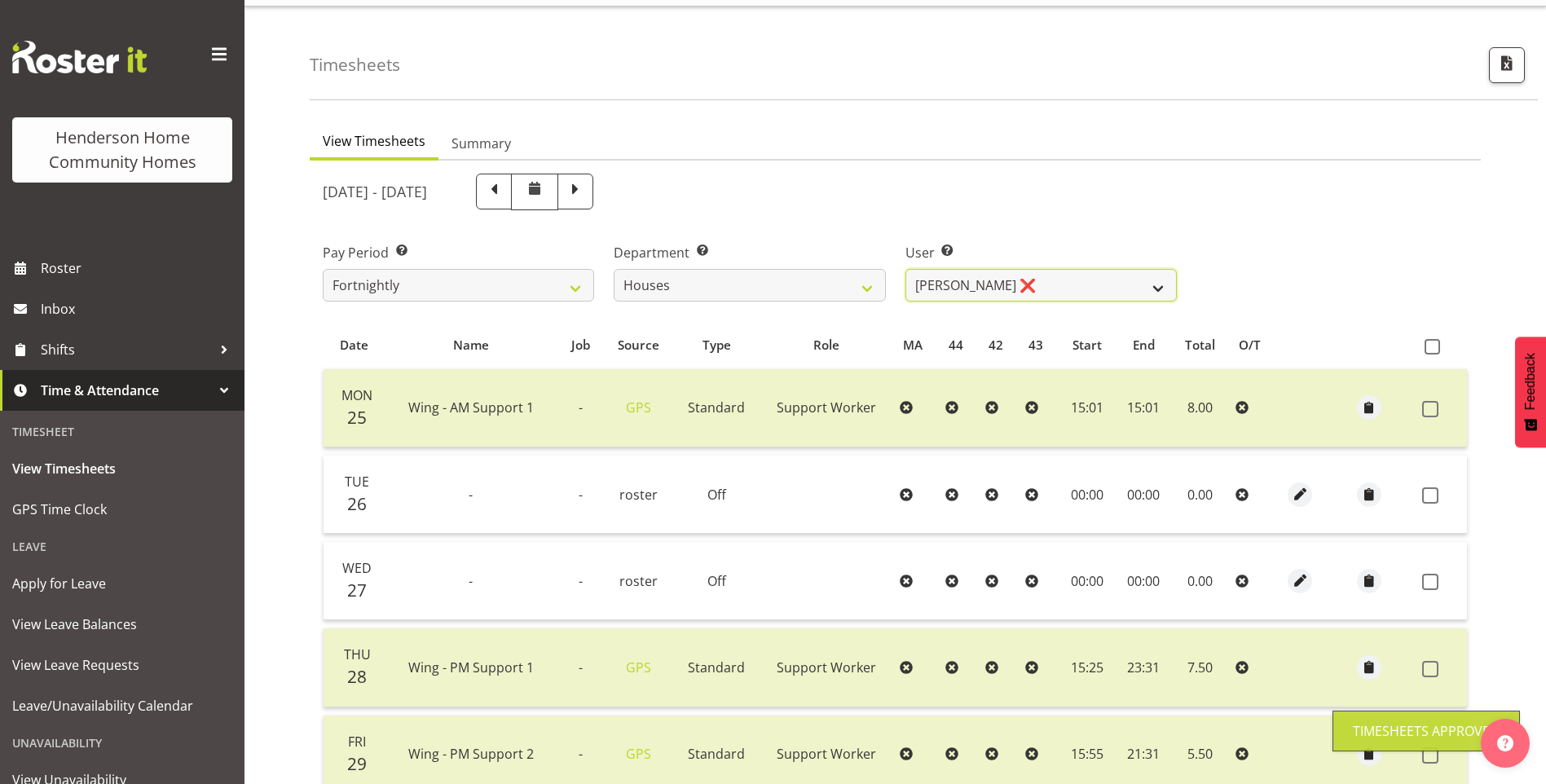
click at [937, 279] on select "Billie Sothern ❌ Dipika Thapa ❌ Jess Aracan ❌ Katrina Shaw ❌ Liezl Sanchez ❌ Ma…" at bounding box center [1041, 285] width 272 height 33
click at [905, 269] on select "Billie Sothern ❌ Dipika Thapa ❌ Jess Aracan ❌ Katrina Shaw ❌ Liezl Sanchez ❌ Ma…" at bounding box center [1041, 285] width 272 height 33
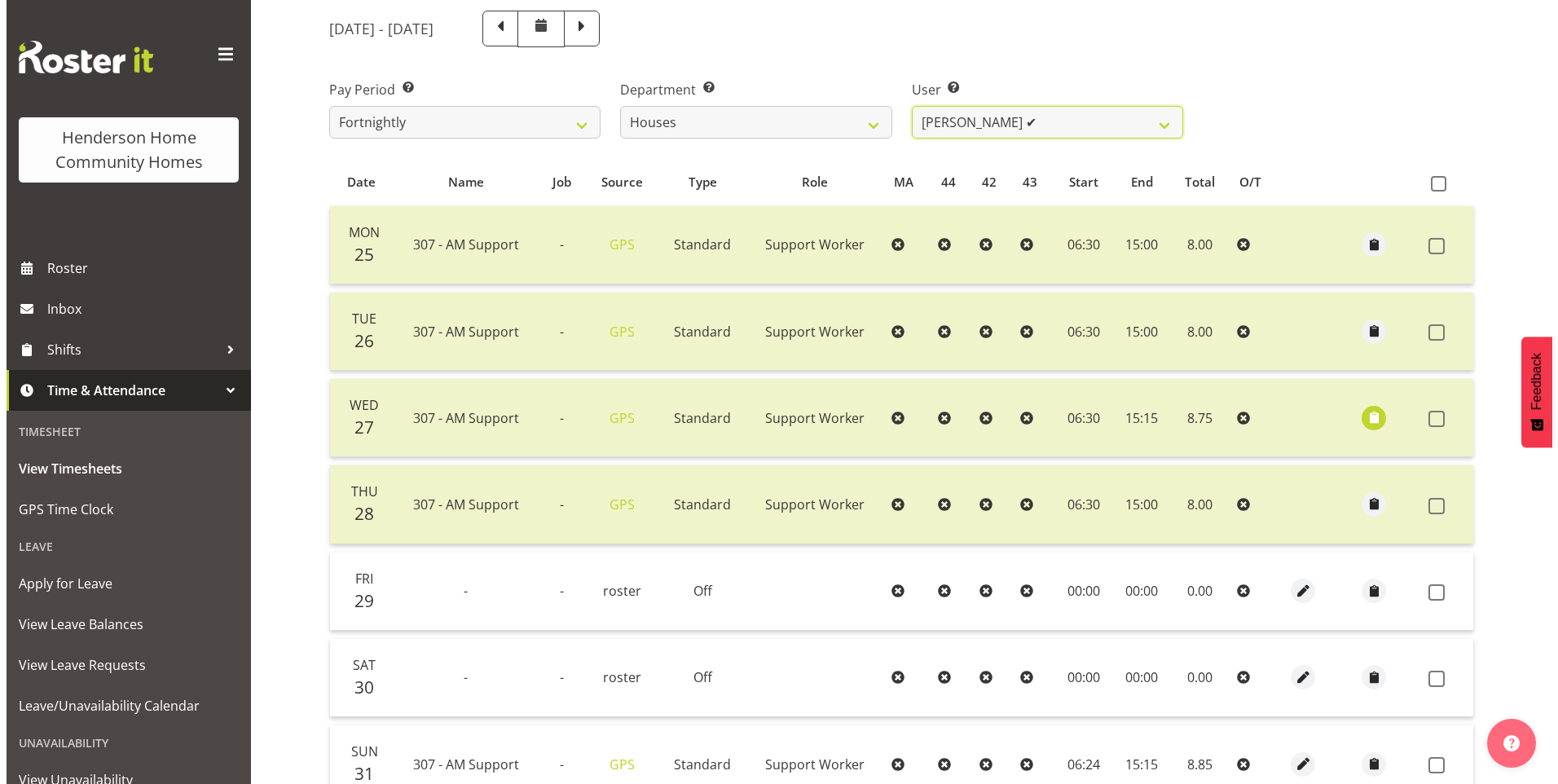
scroll to position [367, 0]
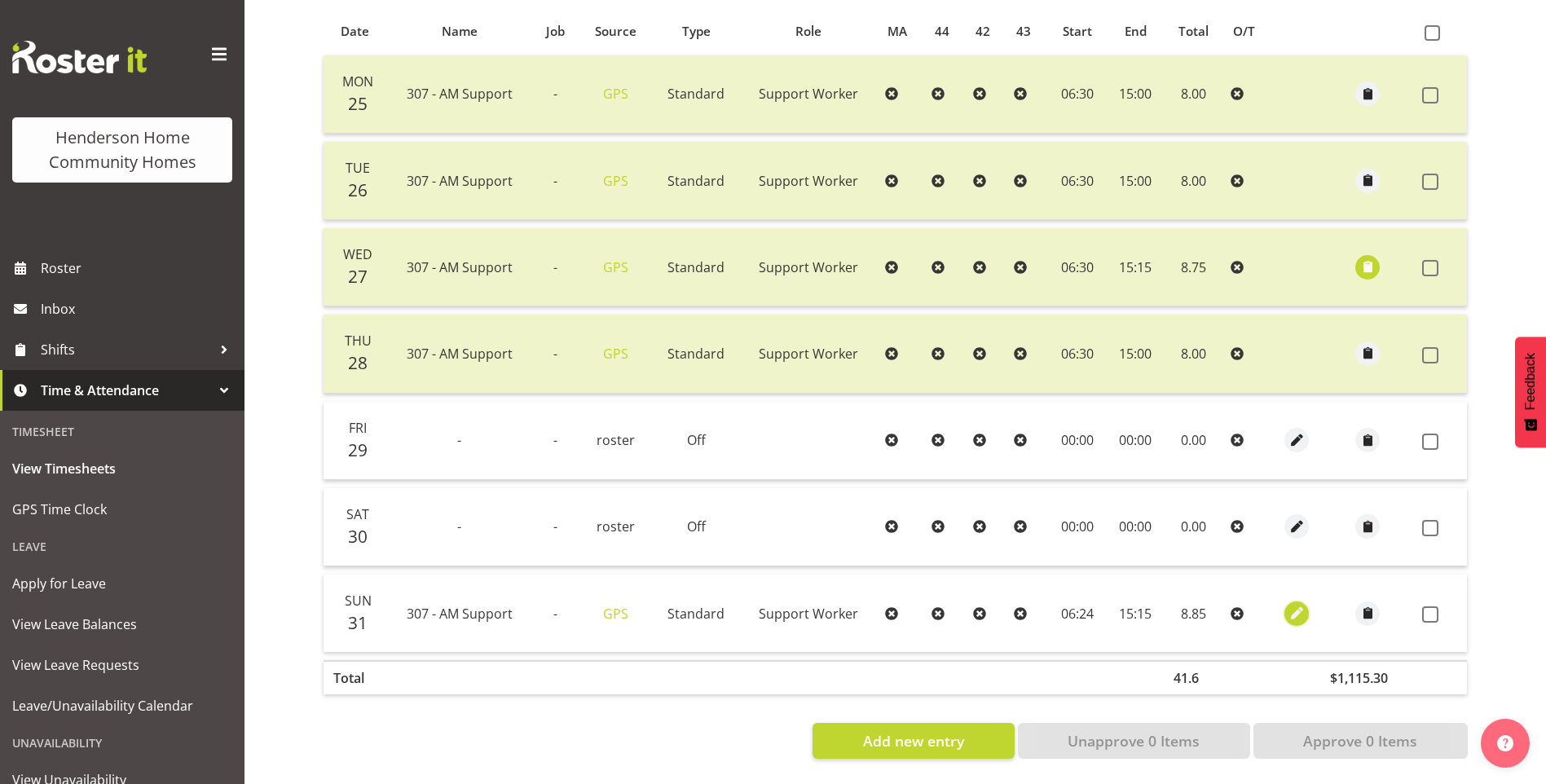
click at [1298, 604] on span "button" at bounding box center [1297, 613] width 19 height 19
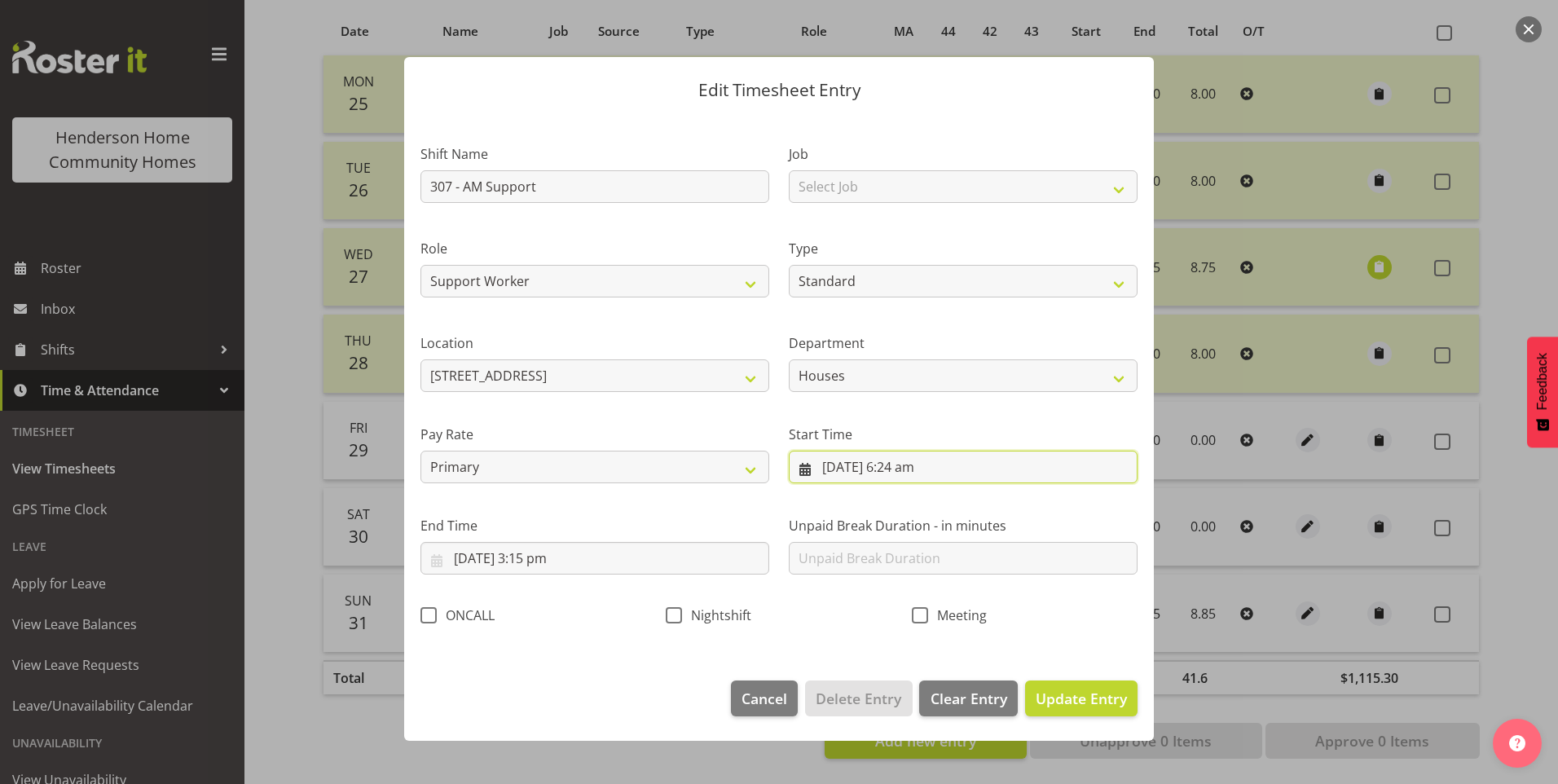
click at [924, 472] on input "31/08/2025, 6:24 am" at bounding box center [963, 467] width 349 height 33
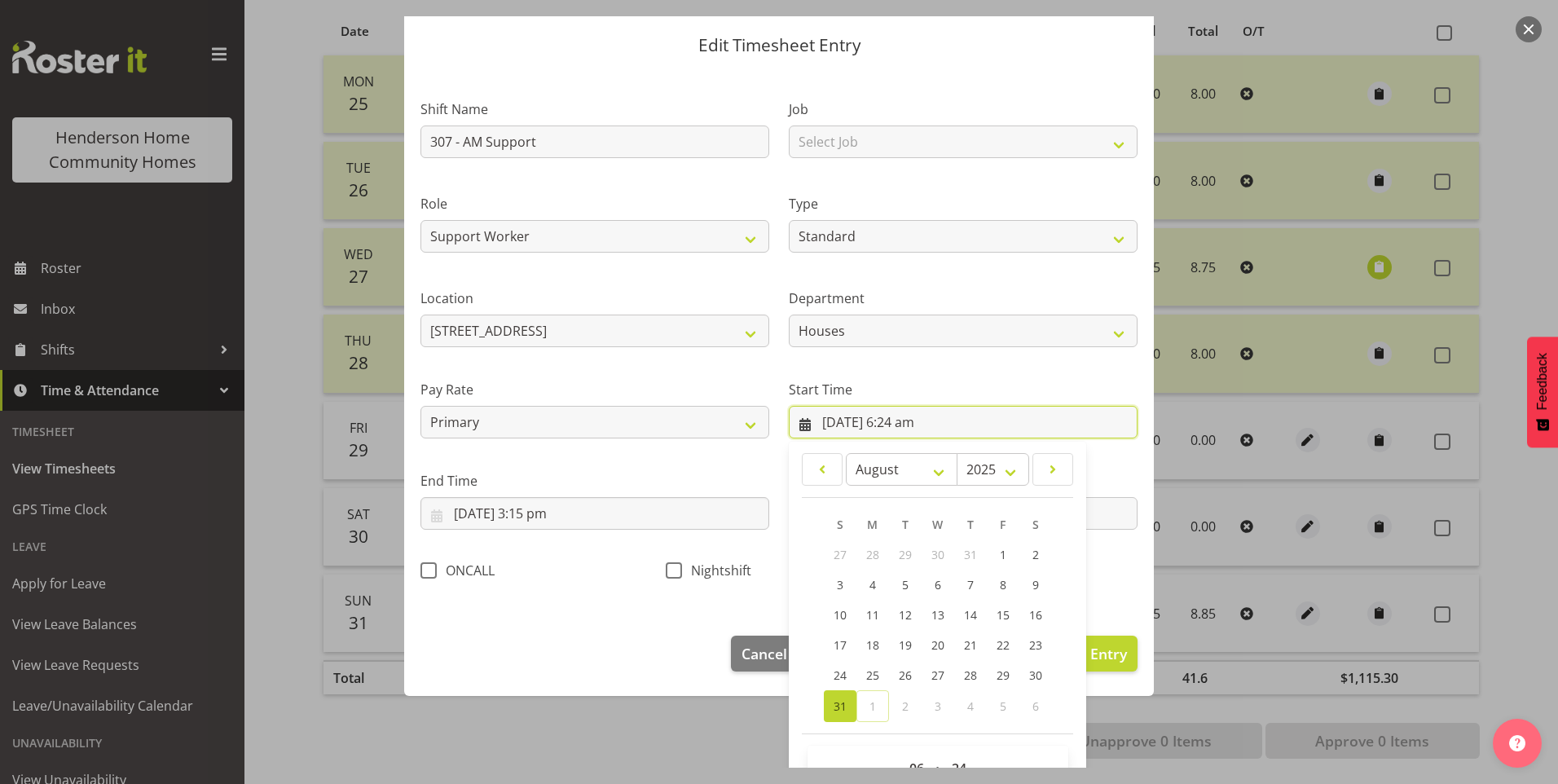
scroll to position [88, 0]
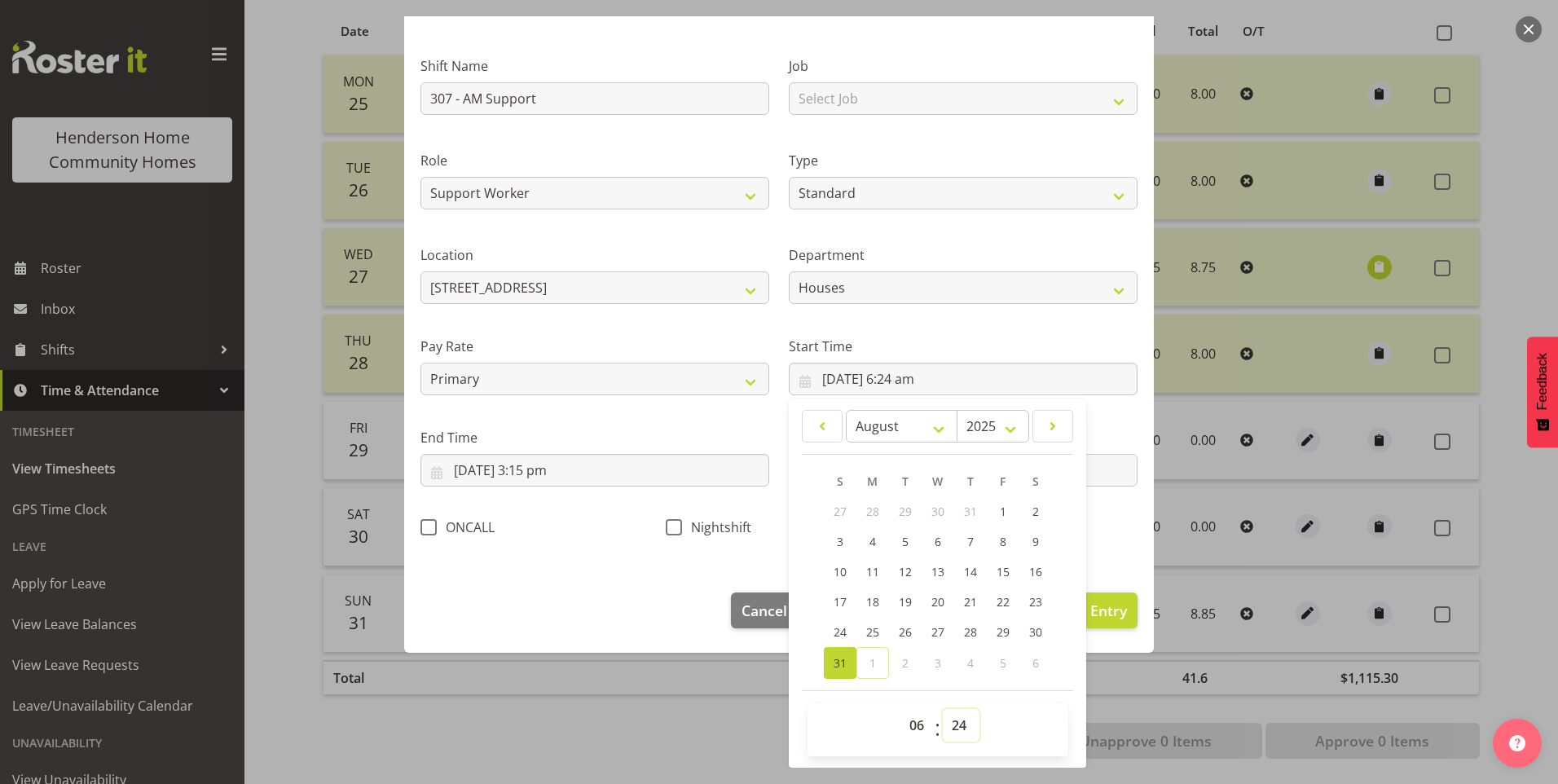
click at [956, 718] on select "00 01 02 03 04 05 06 07 08 09 10 11 12 13 14 15 16 17 18 19 20 21 22 23 24 25 2…" at bounding box center [961, 724] width 36 height 33
click at [943, 709] on select "00 01 02 03 04 05 06 07 08 09 10 11 12 13 14 15 16 17 18 19 20 21 22 23 24 25 2…" at bounding box center [961, 724] width 36 height 33
click at [1116, 618] on button "Update Entry" at bounding box center [1081, 610] width 113 height 36
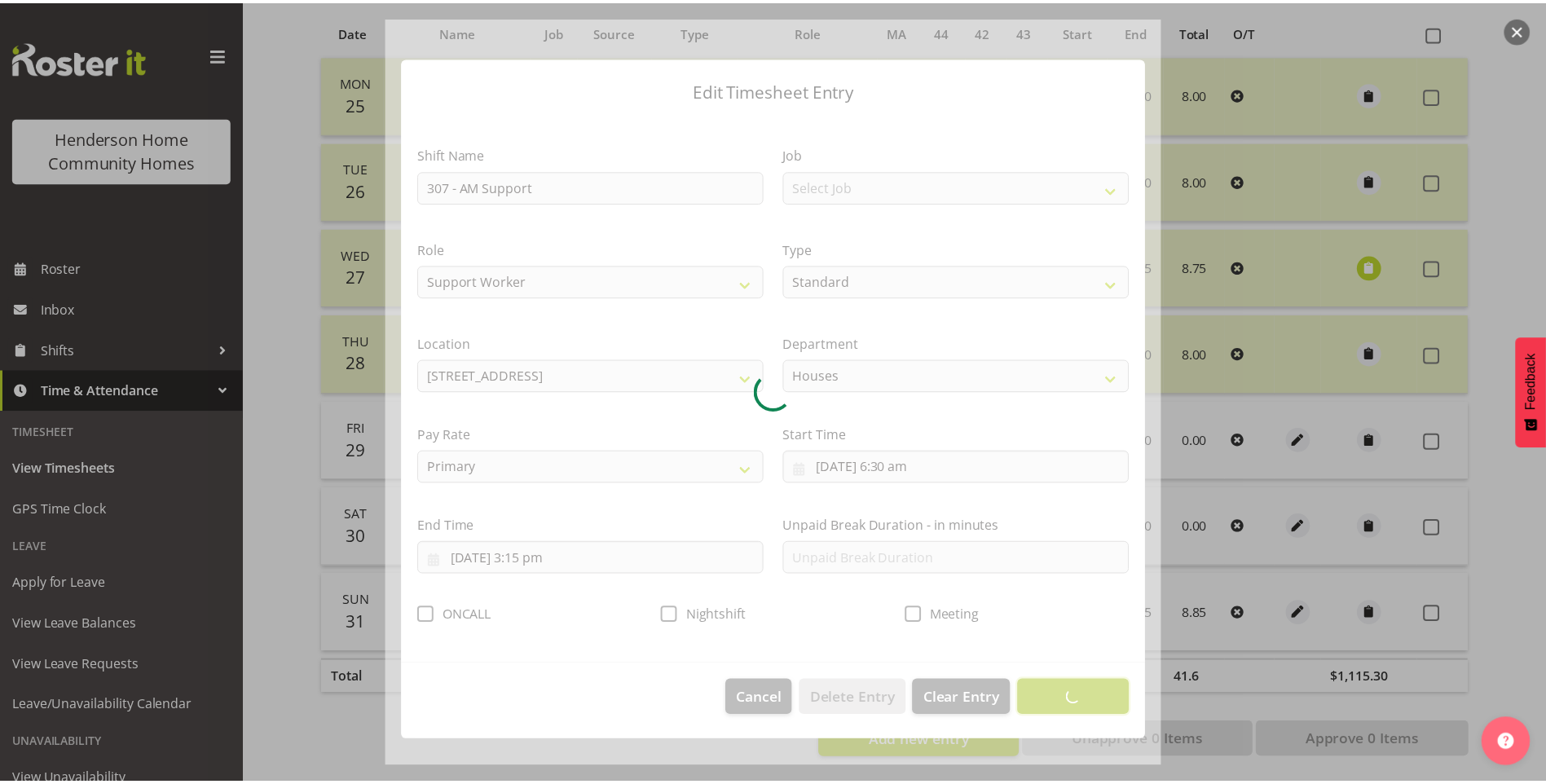
scroll to position [0, 0]
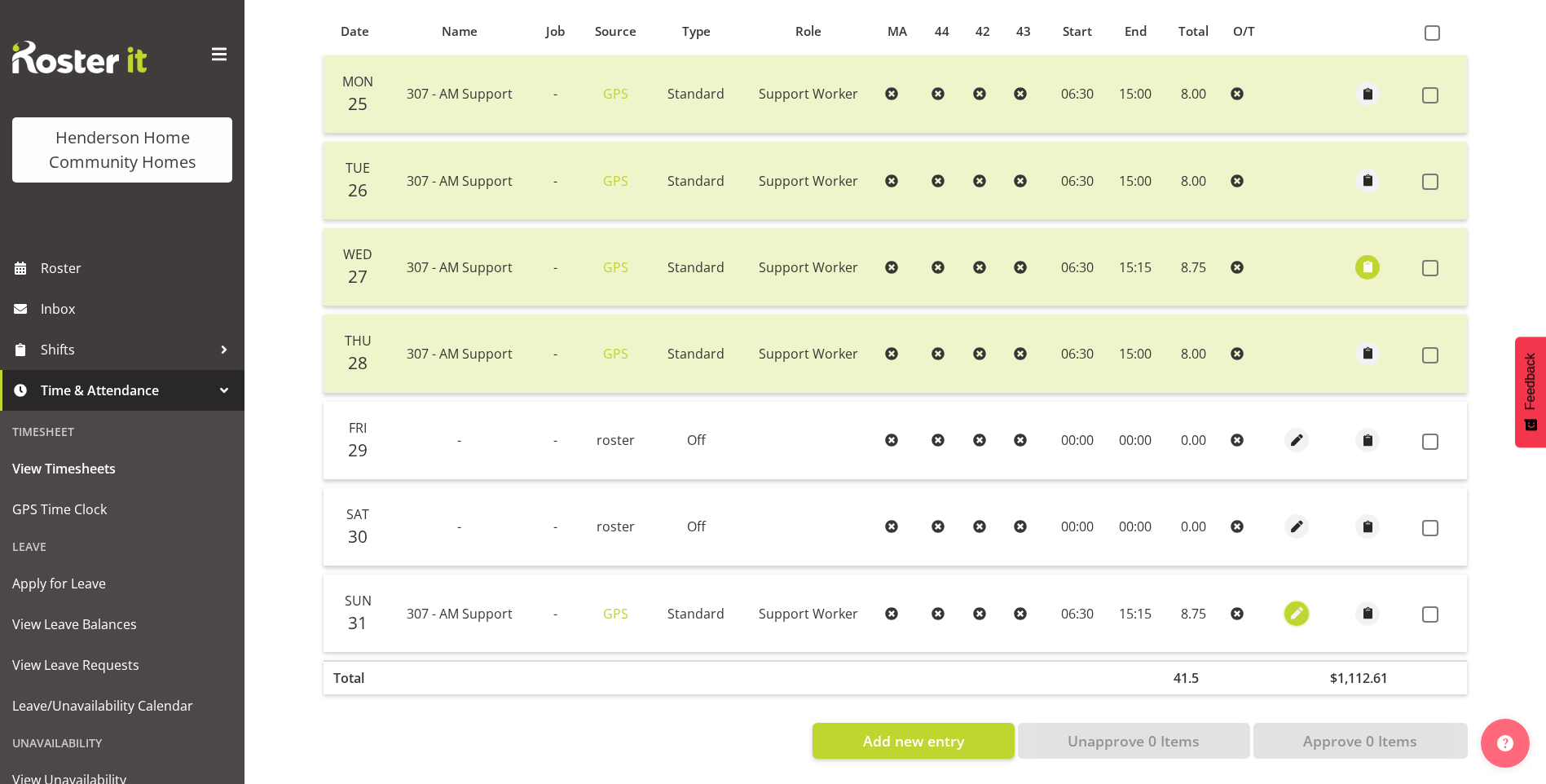
click at [1293, 604] on span "button" at bounding box center [1297, 613] width 19 height 19
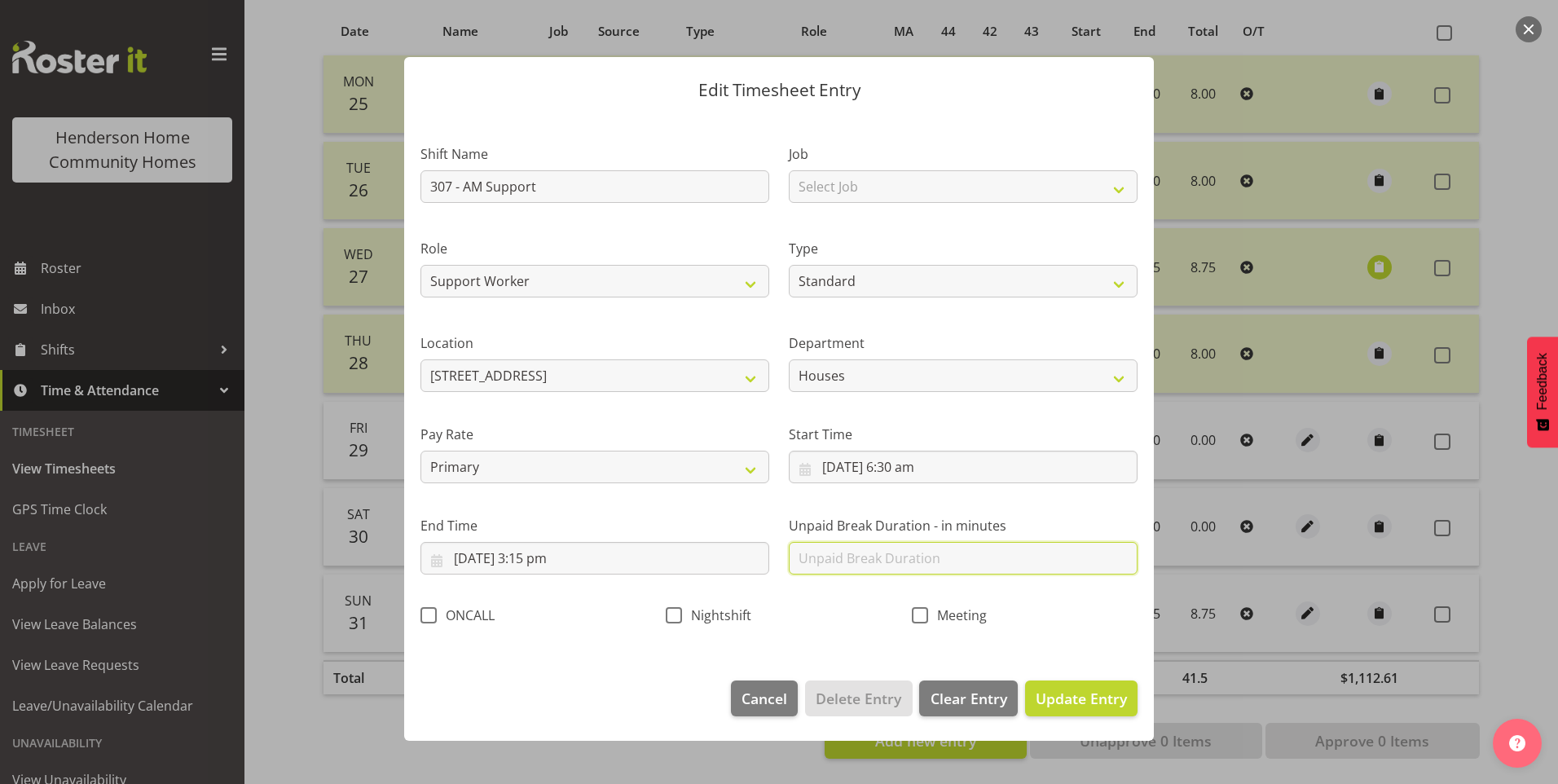
click at [866, 561] on input "text" at bounding box center [963, 558] width 349 height 33
click at [1121, 708] on button "Update Entry" at bounding box center [1081, 698] width 113 height 36
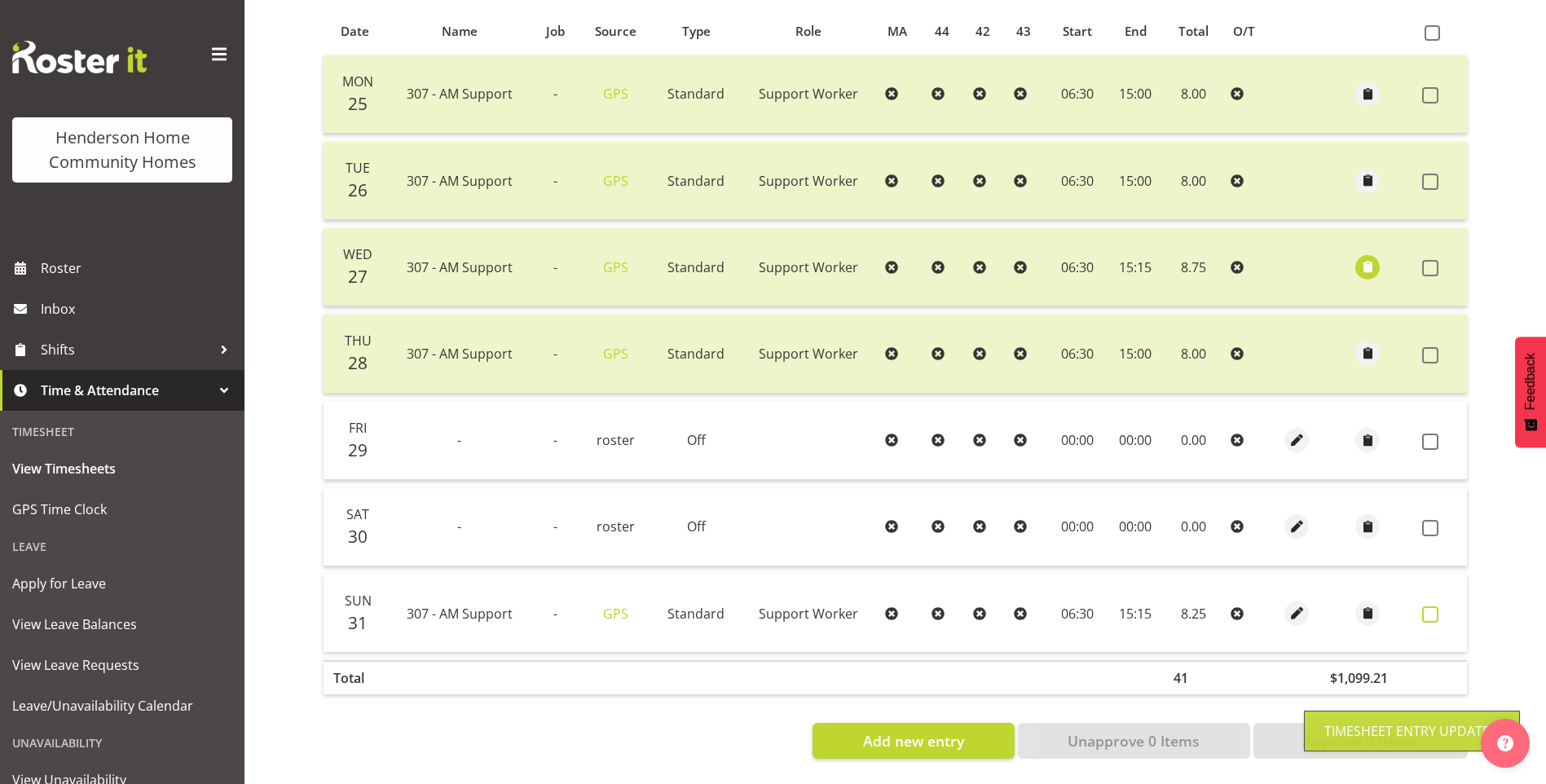
click at [1433, 606] on span at bounding box center [1431, 615] width 17 height 17
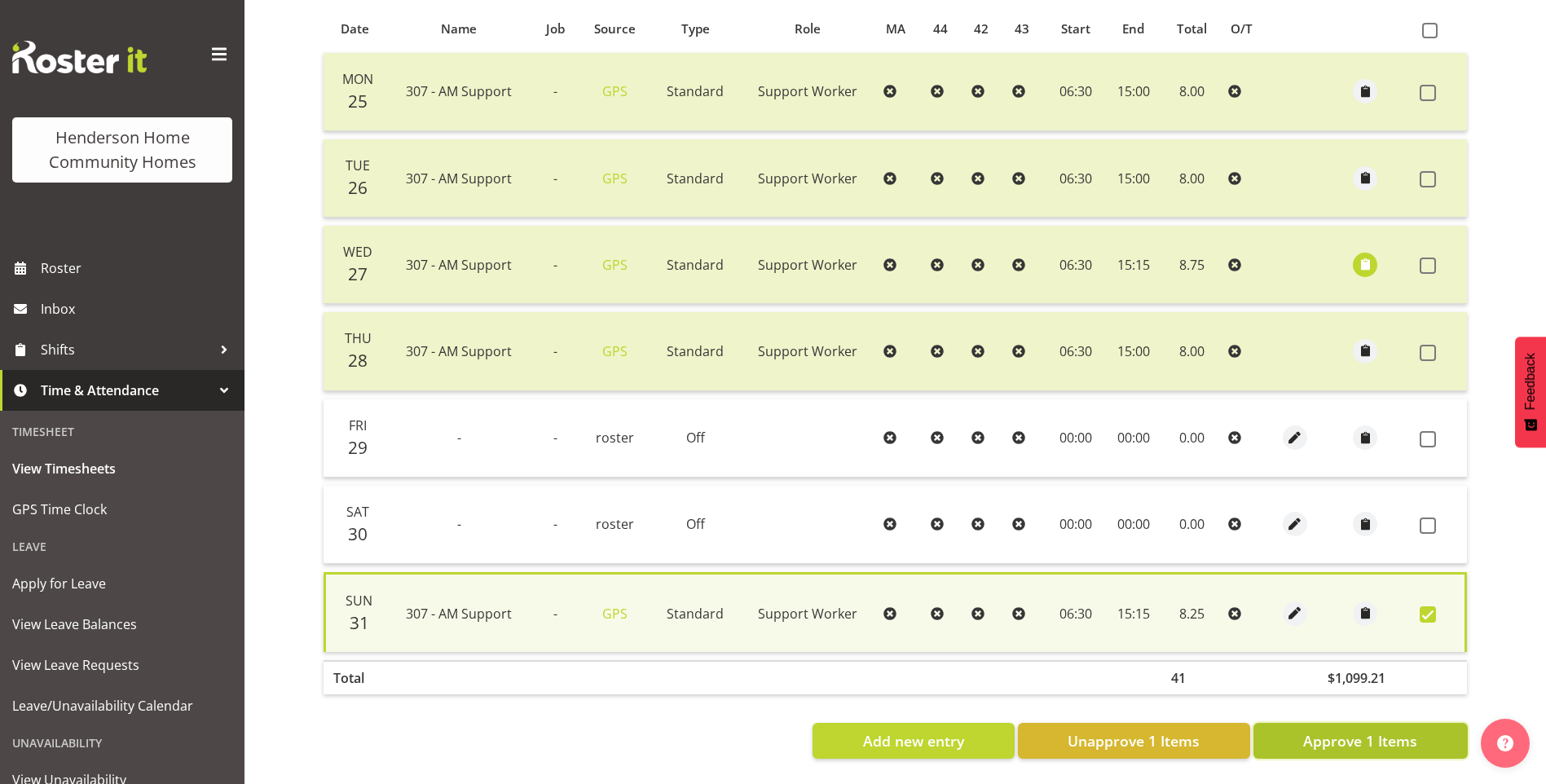
click at [1355, 740] on span "Approve 1 Items" at bounding box center [1360, 740] width 114 height 21
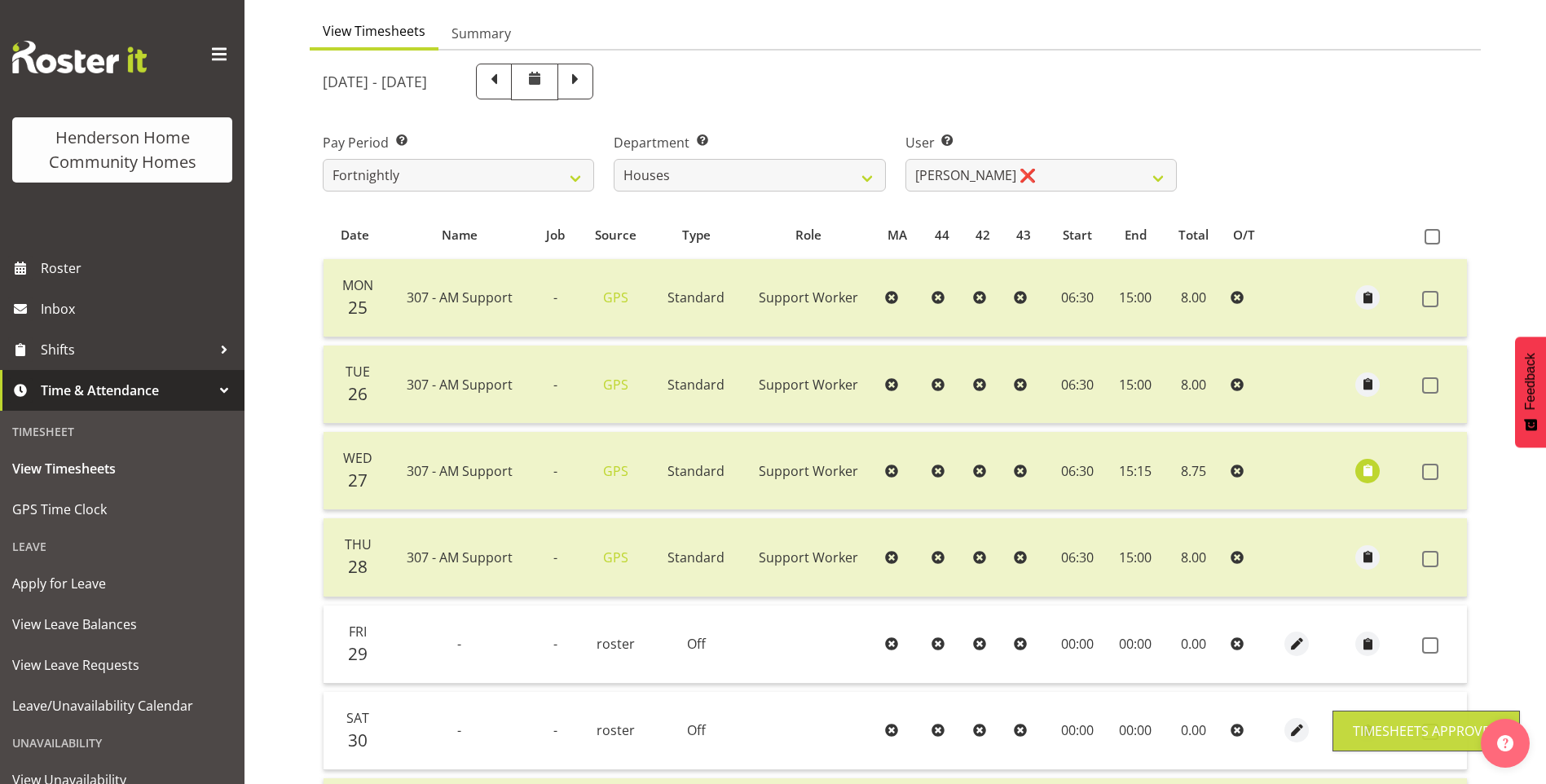
scroll to position [123, 0]
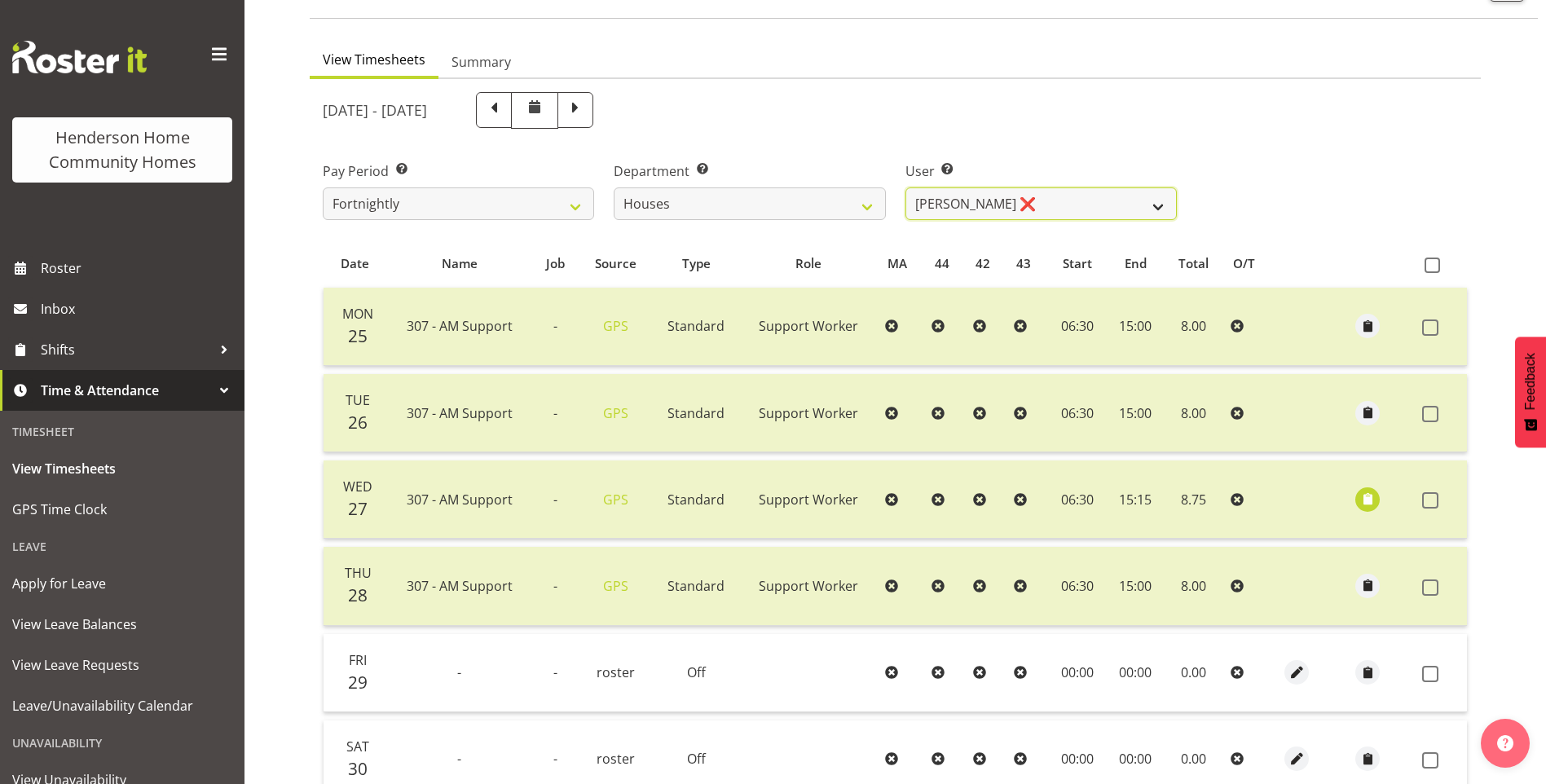
drag, startPoint x: 976, startPoint y: 195, endPoint x: 989, endPoint y: 198, distance: 13.3
click at [976, 195] on select "Billie Sothern ❌ Dipika Thapa ❌ Jess Aracan ❌ Katrina Shaw ❌ Liezl Sanchez ❌ Ma…" at bounding box center [1041, 204] width 272 height 33
click at [905, 188] on select "Billie Sothern ❌ Dipika Thapa ❌ Jess Aracan ❌ Katrina Shaw ❌ Liezl Sanchez ❌ Ma…" at bounding box center [1041, 204] width 272 height 33
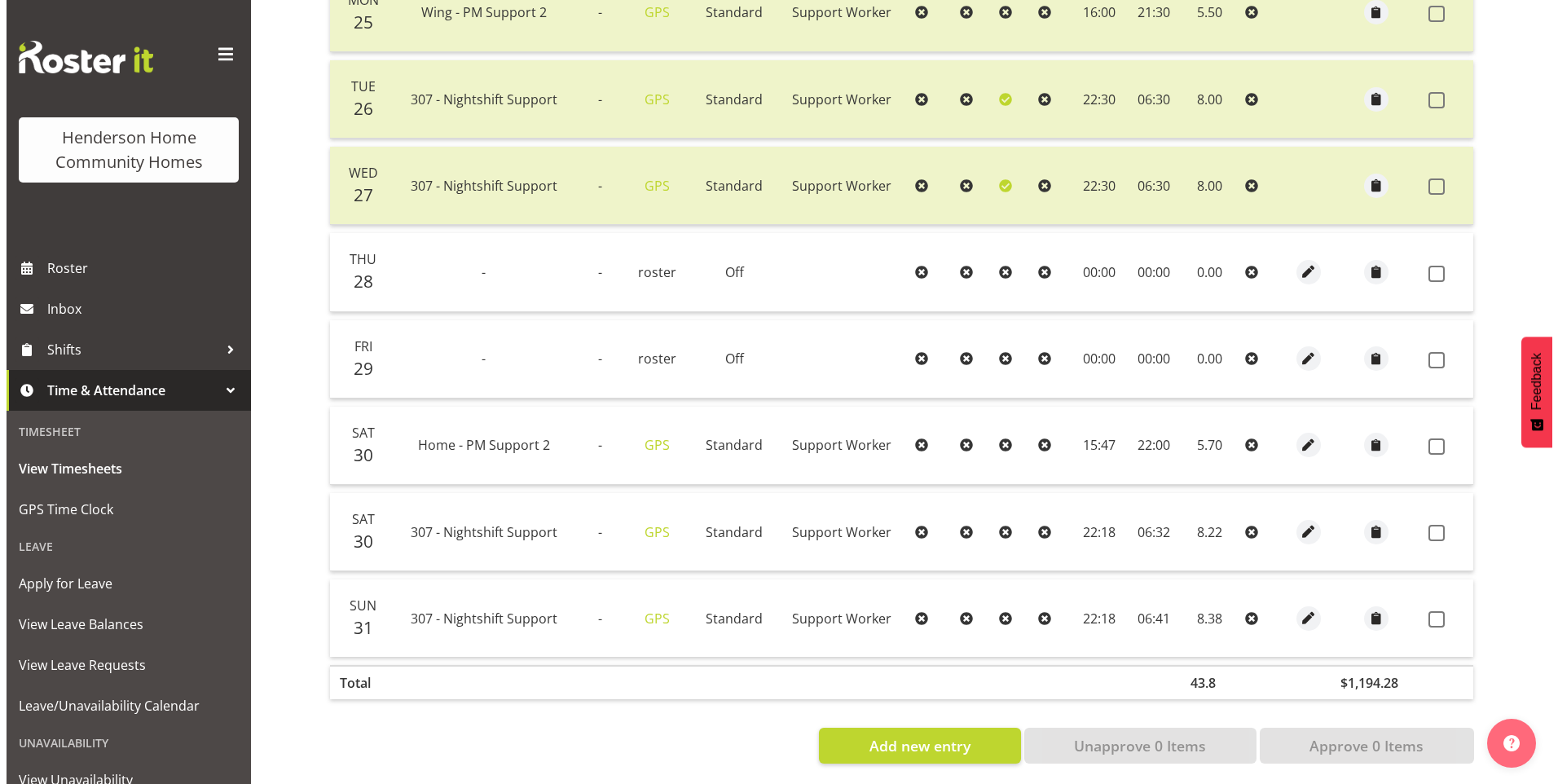
scroll to position [449, 0]
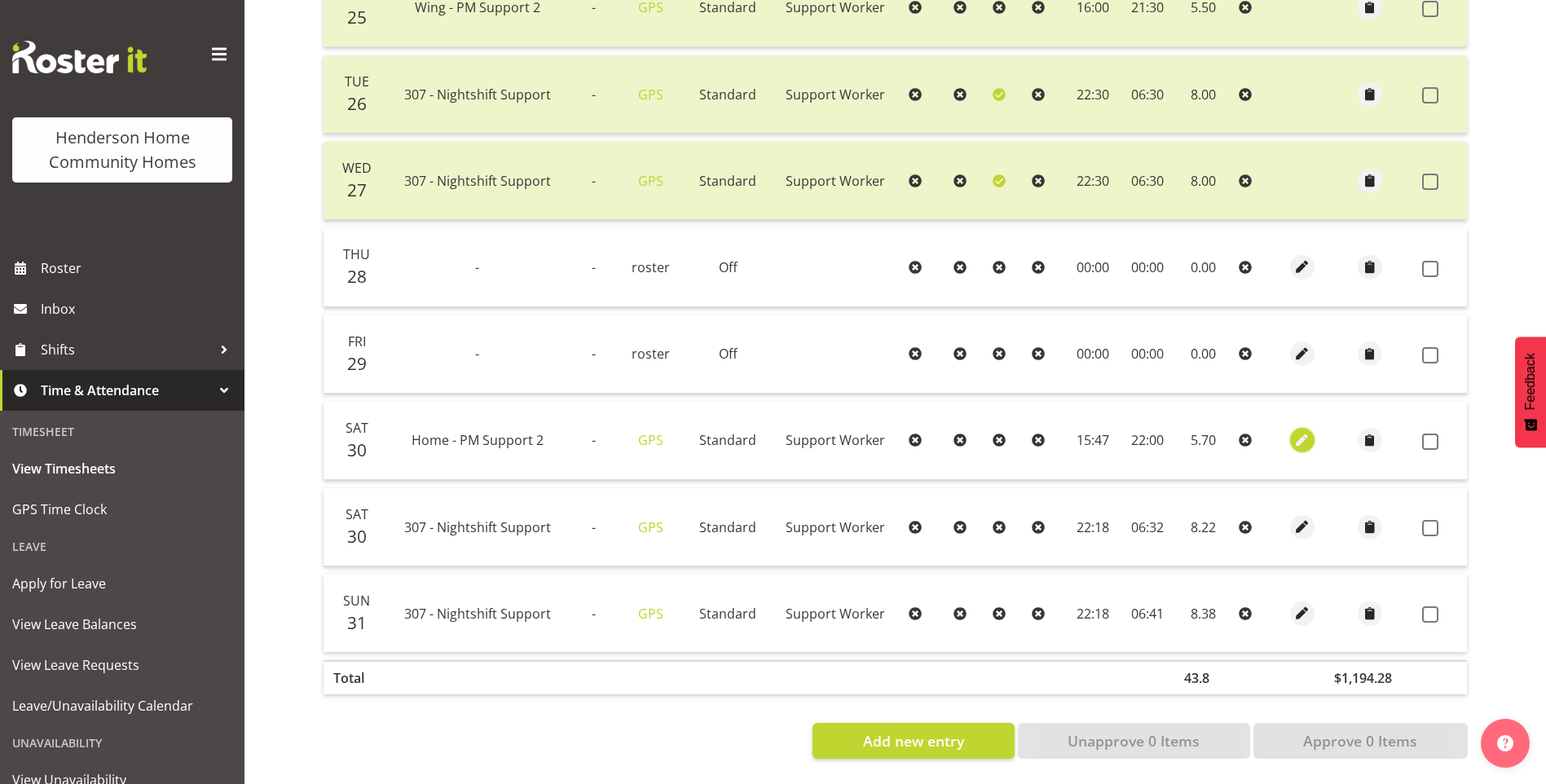
click at [1300, 432] on span "button" at bounding box center [1302, 441] width 19 height 19
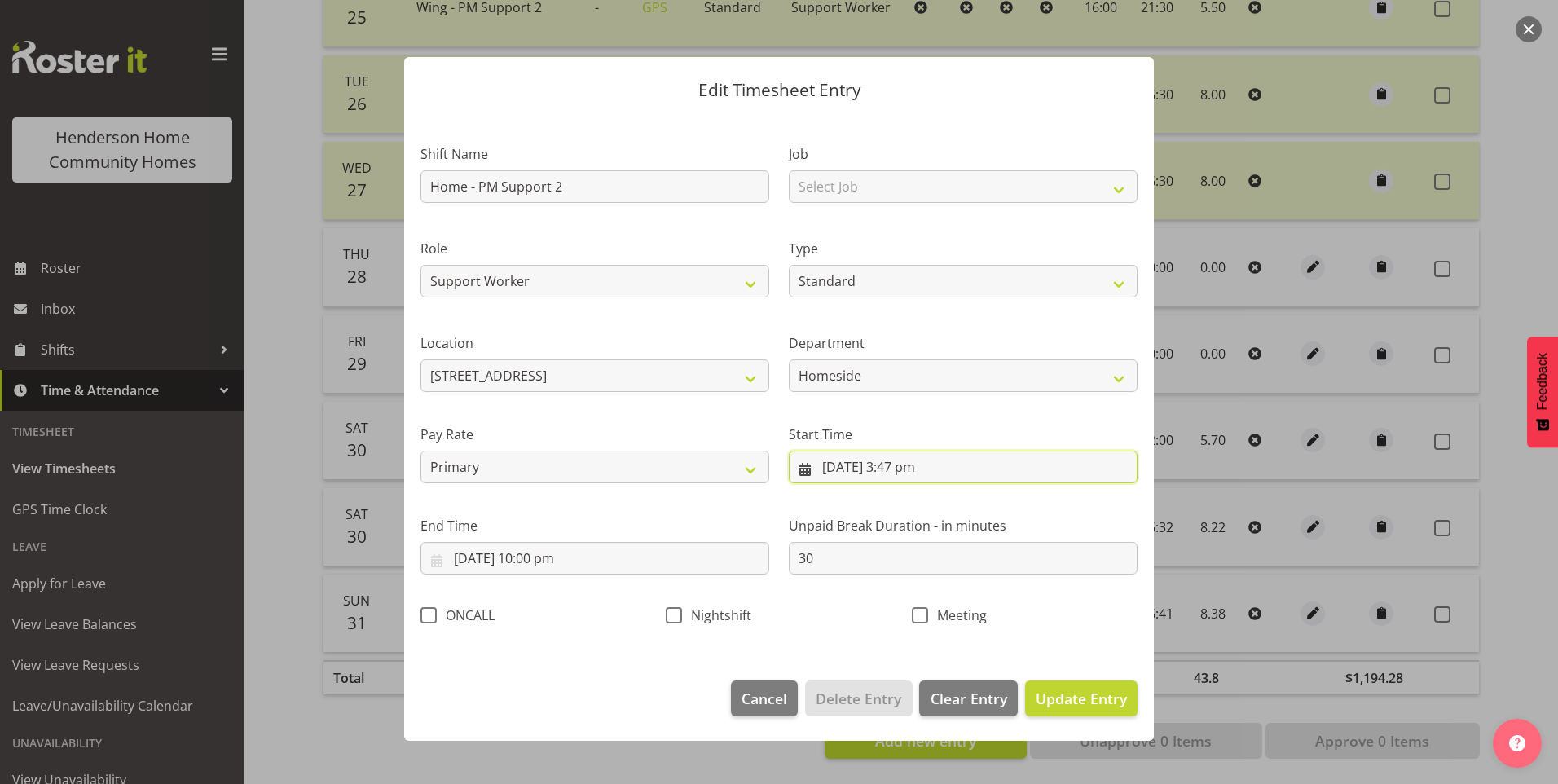
click at [905, 479] on input "30/08/2025, 3:47 pm" at bounding box center [963, 467] width 349 height 33
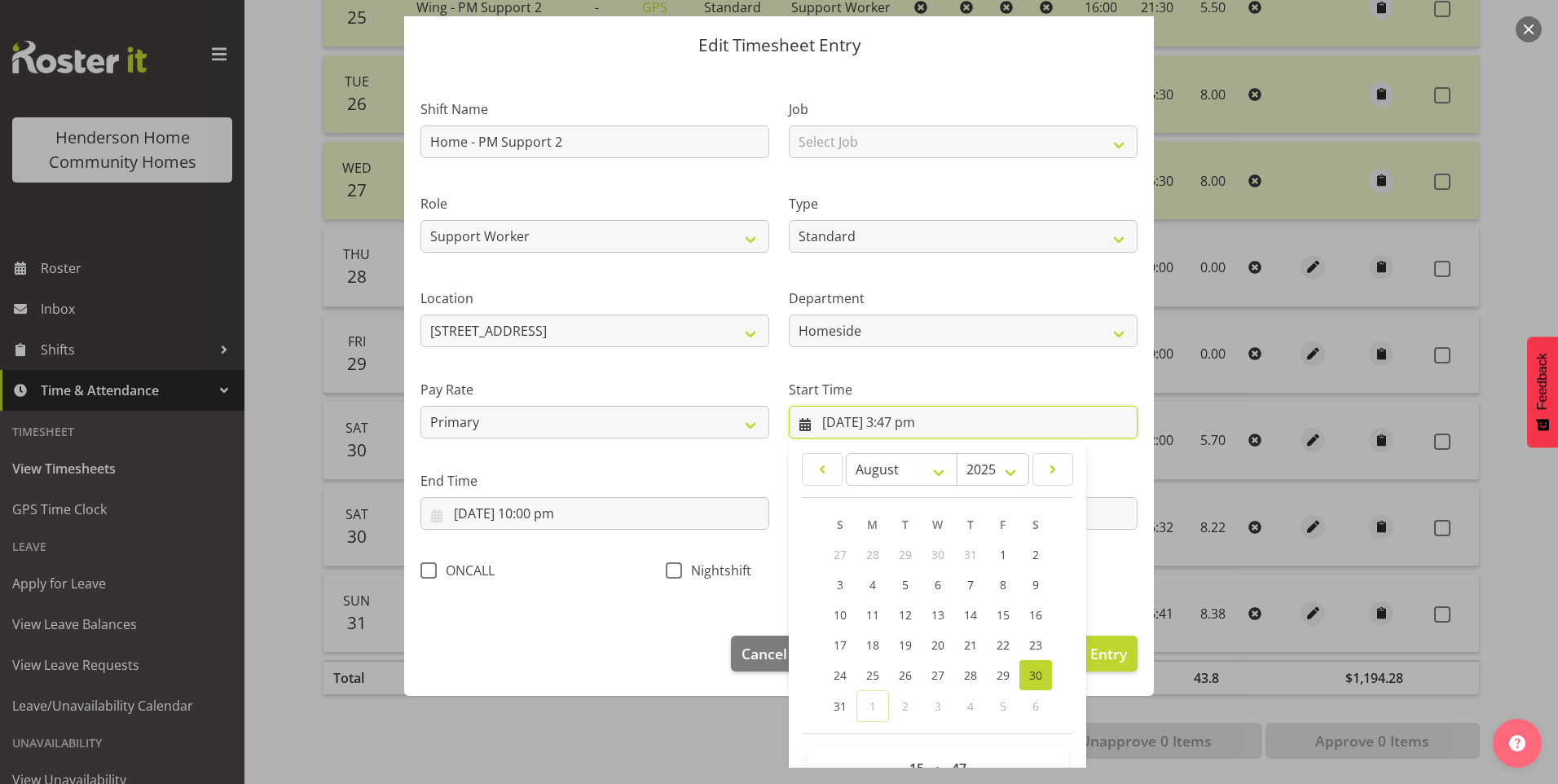
scroll to position [88, 0]
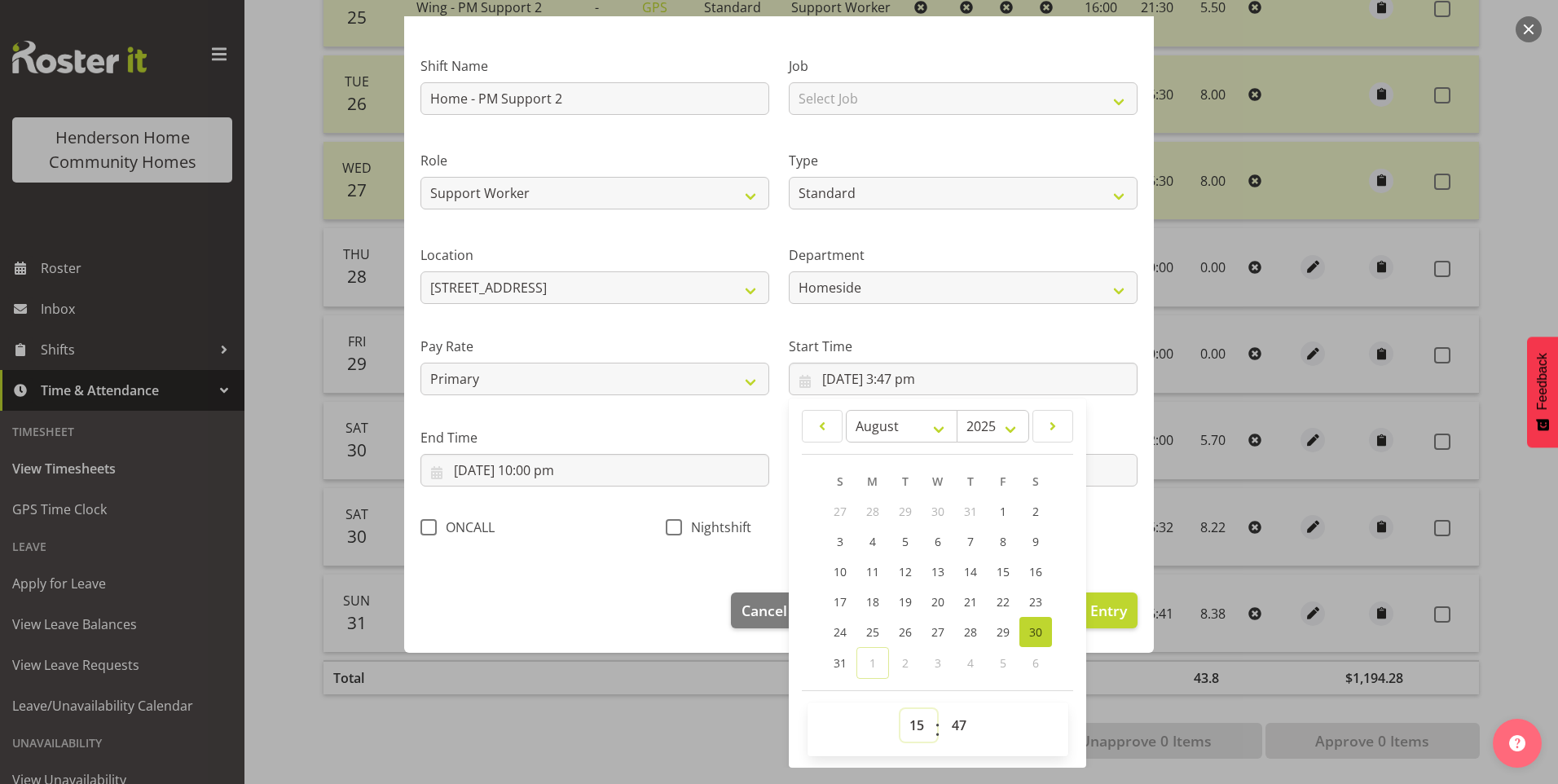
click at [912, 721] on select "00 01 02 03 04 05 06 07 08 09 10 11 12 13 14 15 16 17 18 19 20 21 22 23" at bounding box center [918, 724] width 36 height 33
click at [900, 709] on select "00 01 02 03 04 05 06 07 08 09 10 11 12 13 14 15 16 17 18 19 20 21 22 23" at bounding box center [918, 724] width 36 height 33
drag, startPoint x: 960, startPoint y: 727, endPoint x: 963, endPoint y: 708, distance: 19.2
click at [959, 726] on select "00 01 02 03 04 05 06 07 08 09 10 11 12 13 14 15 16 17 18 19 20 21 22 23 24 25 2…" at bounding box center [961, 724] width 36 height 33
click at [943, 709] on select "00 01 02 03 04 05 06 07 08 09 10 11 12 13 14 15 16 17 18 19 20 21 22 23 24 25 2…" at bounding box center [961, 724] width 36 height 33
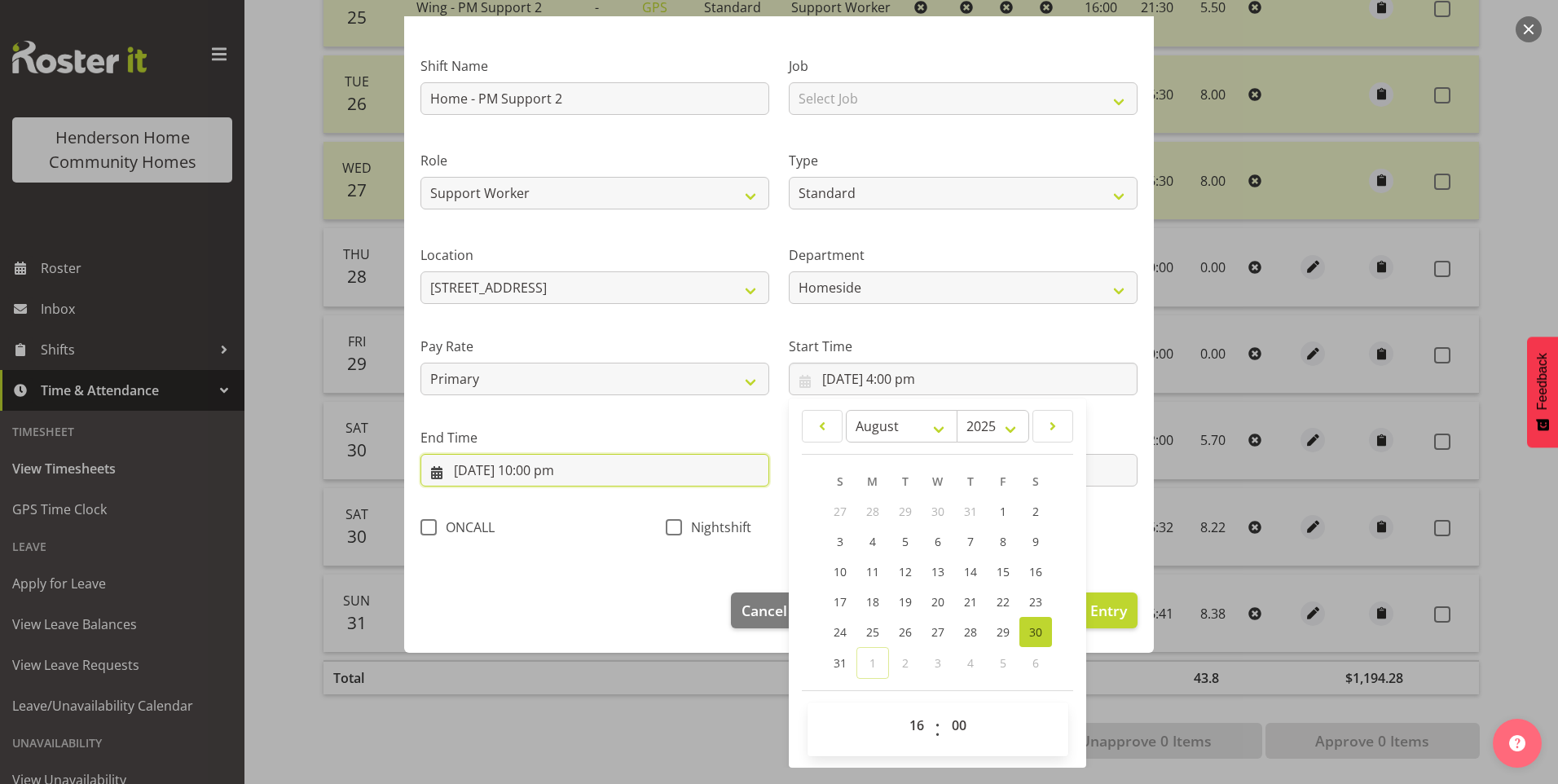
click at [557, 469] on input "30/08/2025, 10:00 pm" at bounding box center [594, 470] width 349 height 33
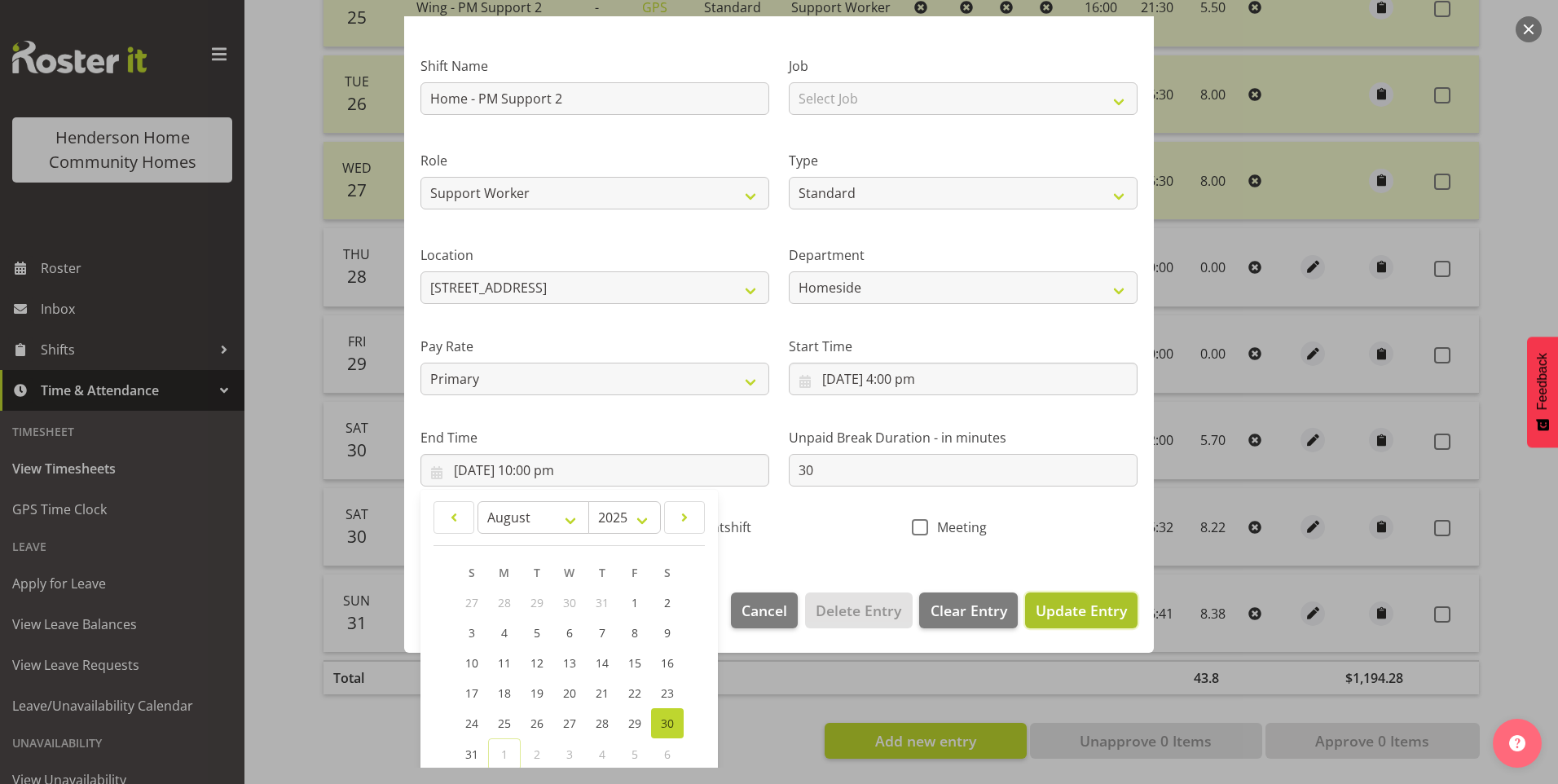
click at [1063, 610] on span "Update Entry" at bounding box center [1082, 610] width 91 height 20
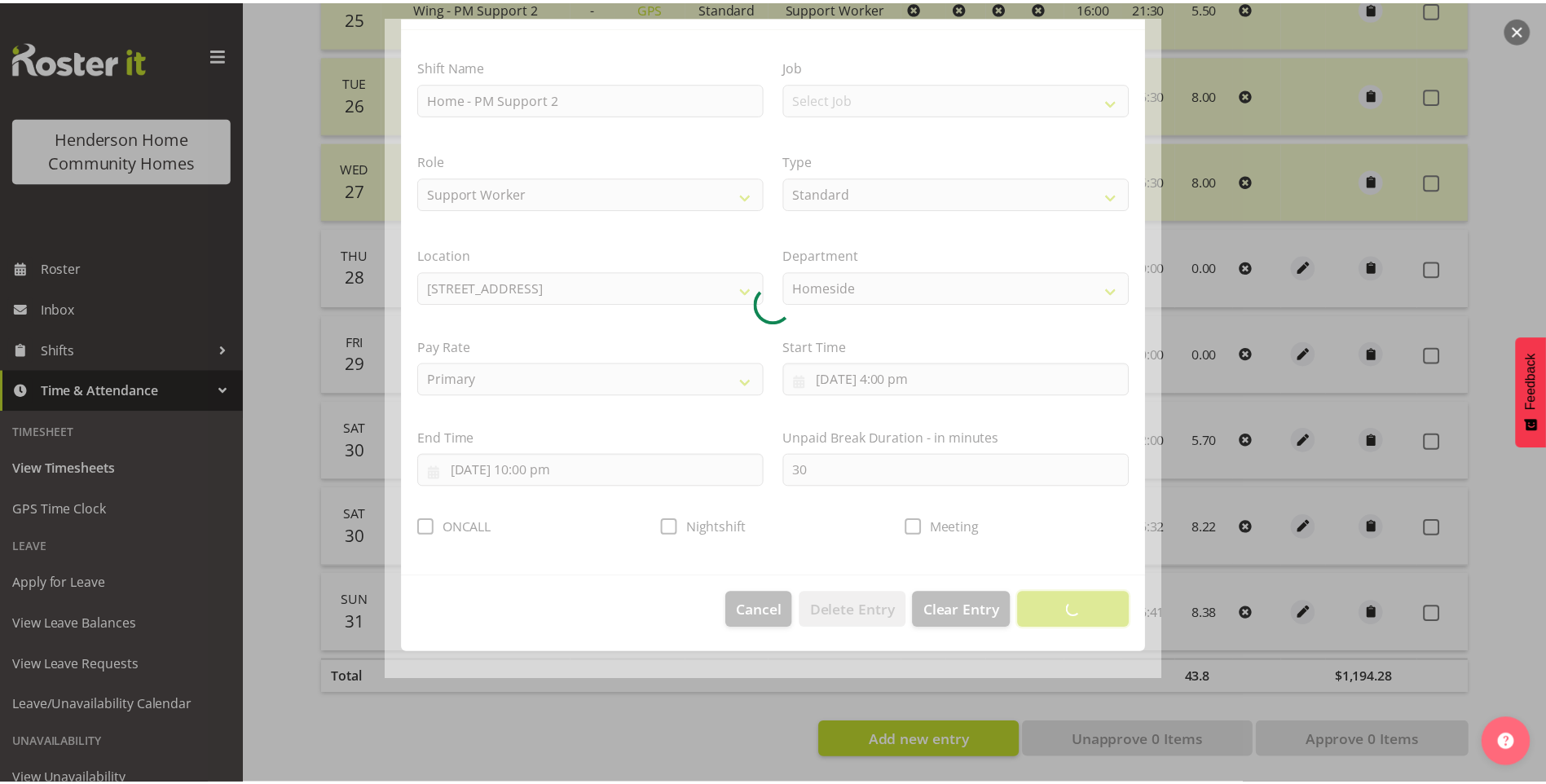
scroll to position [0, 0]
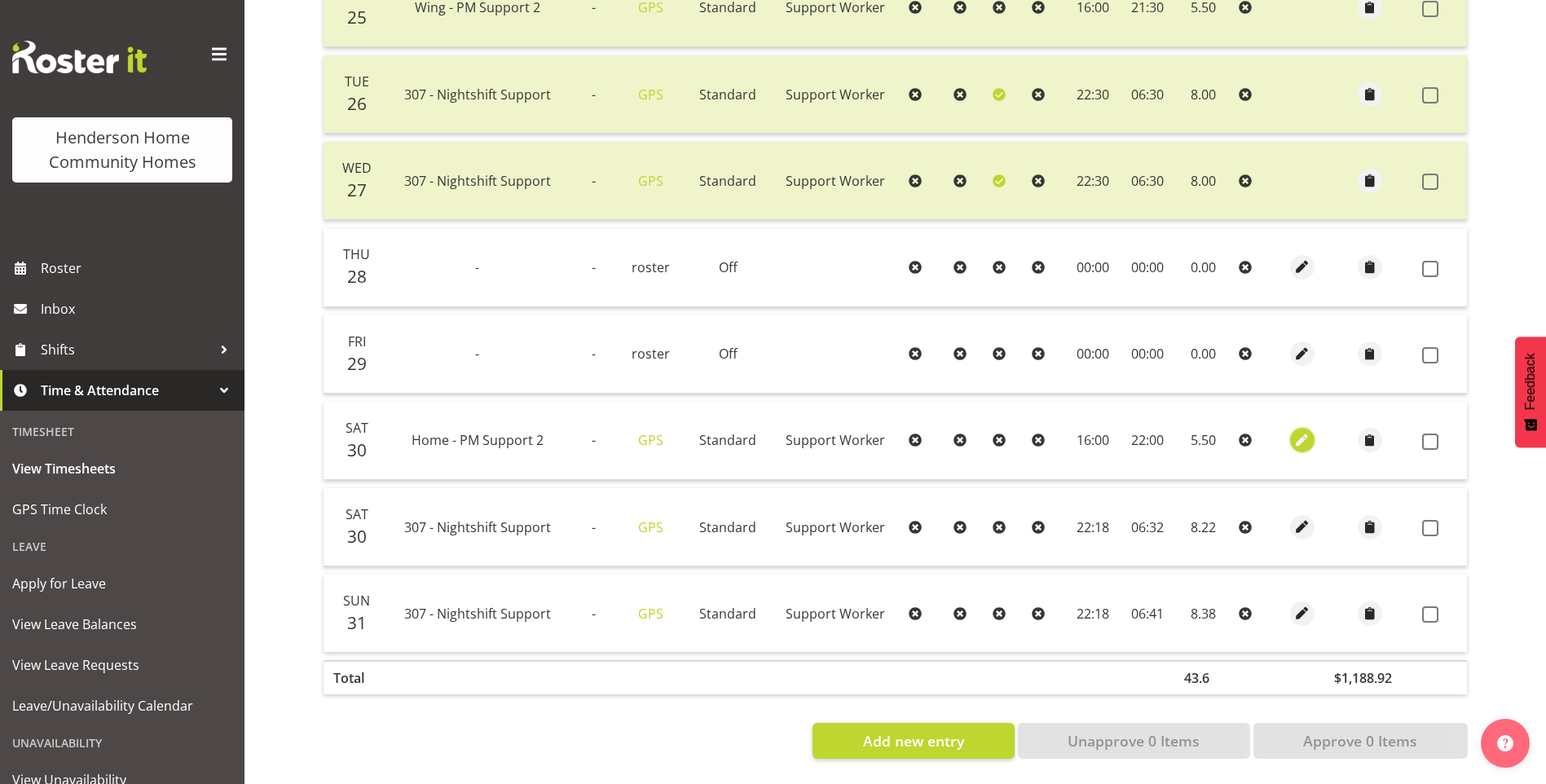
click at [1297, 432] on span "button" at bounding box center [1302, 441] width 19 height 19
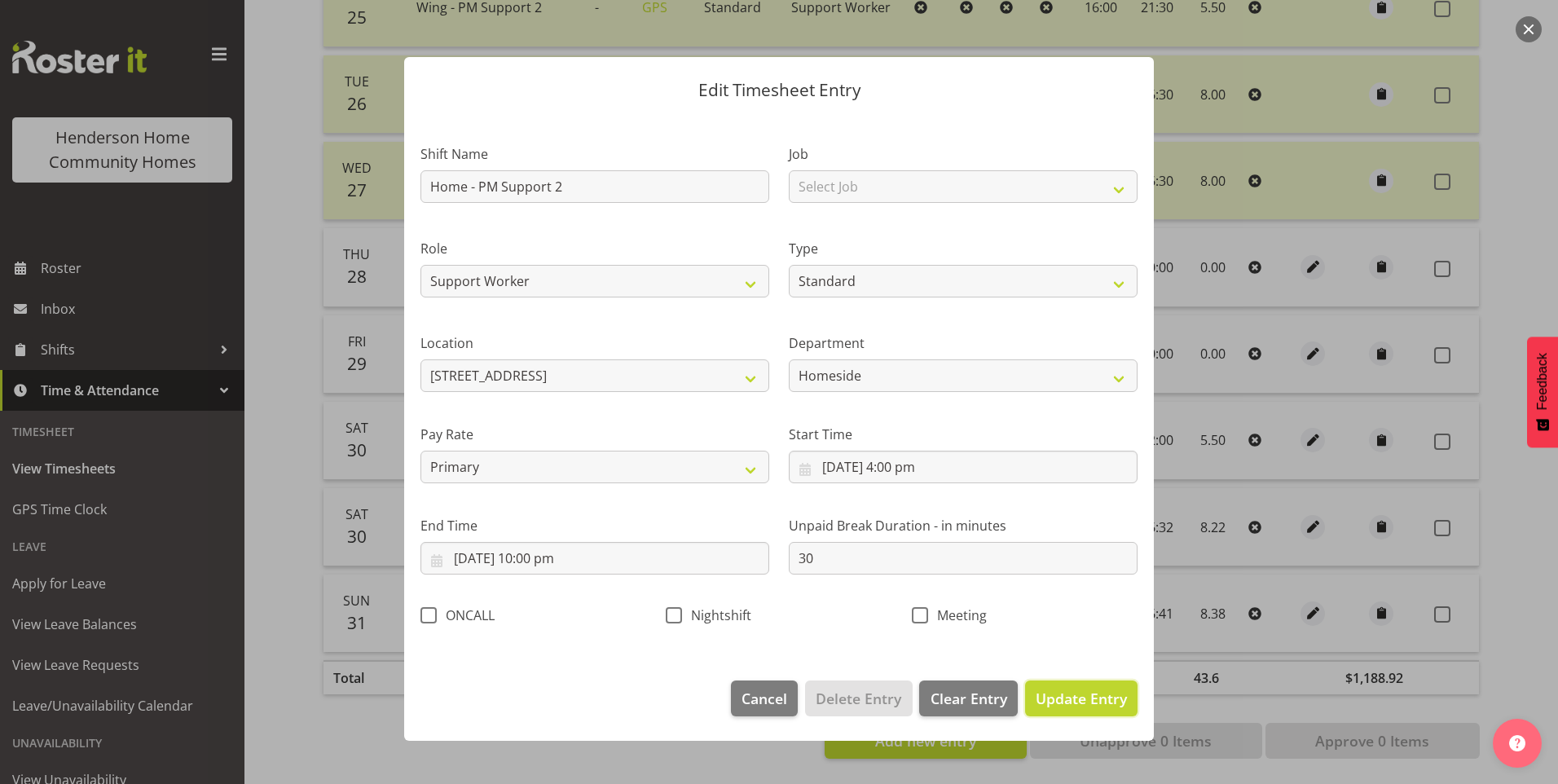
drag, startPoint x: 1072, startPoint y: 692, endPoint x: 1078, endPoint y: 686, distance: 8.5
click at [1072, 691] on span "Update Entry" at bounding box center [1082, 698] width 91 height 20
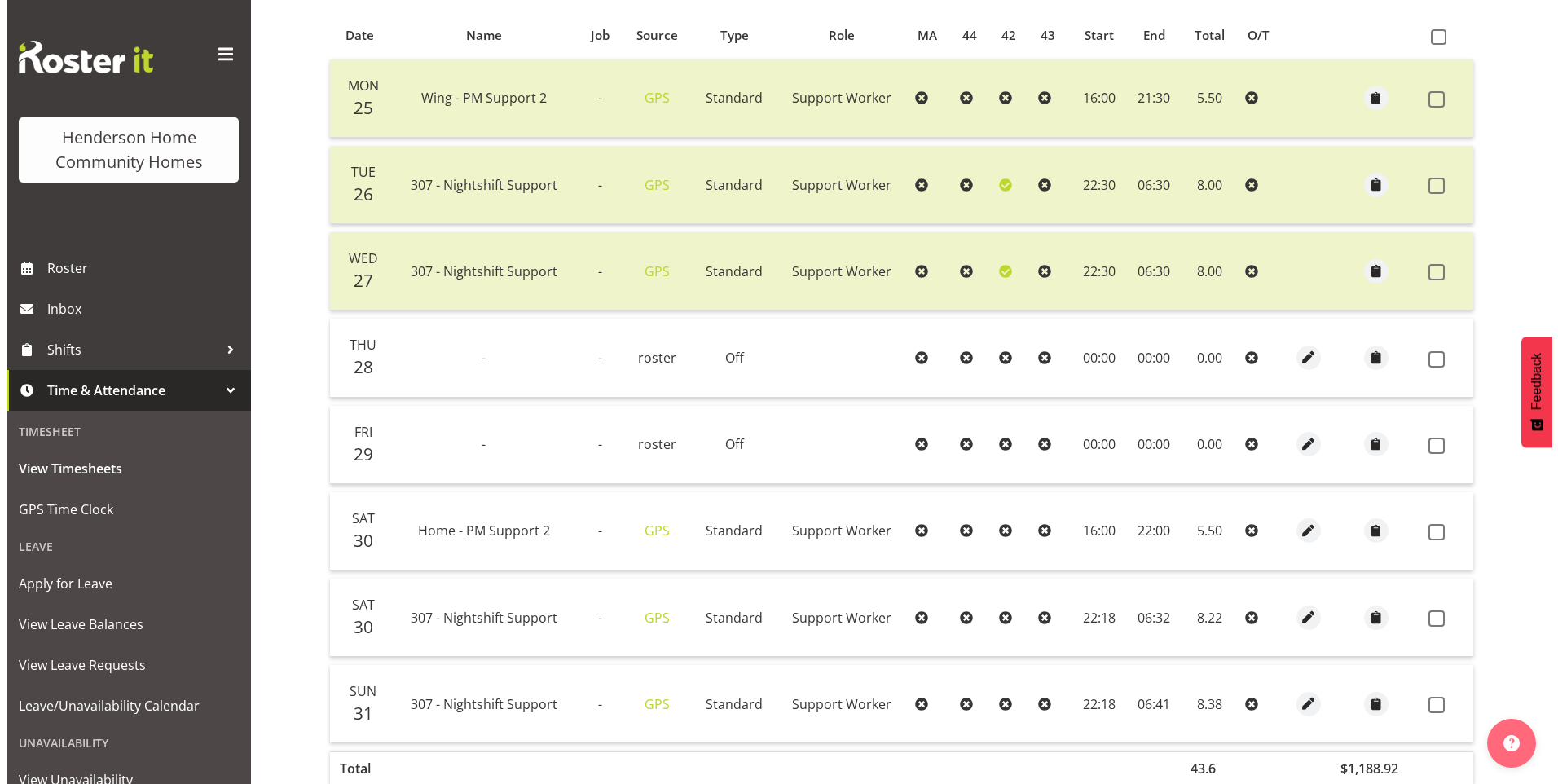
scroll to position [449, 0]
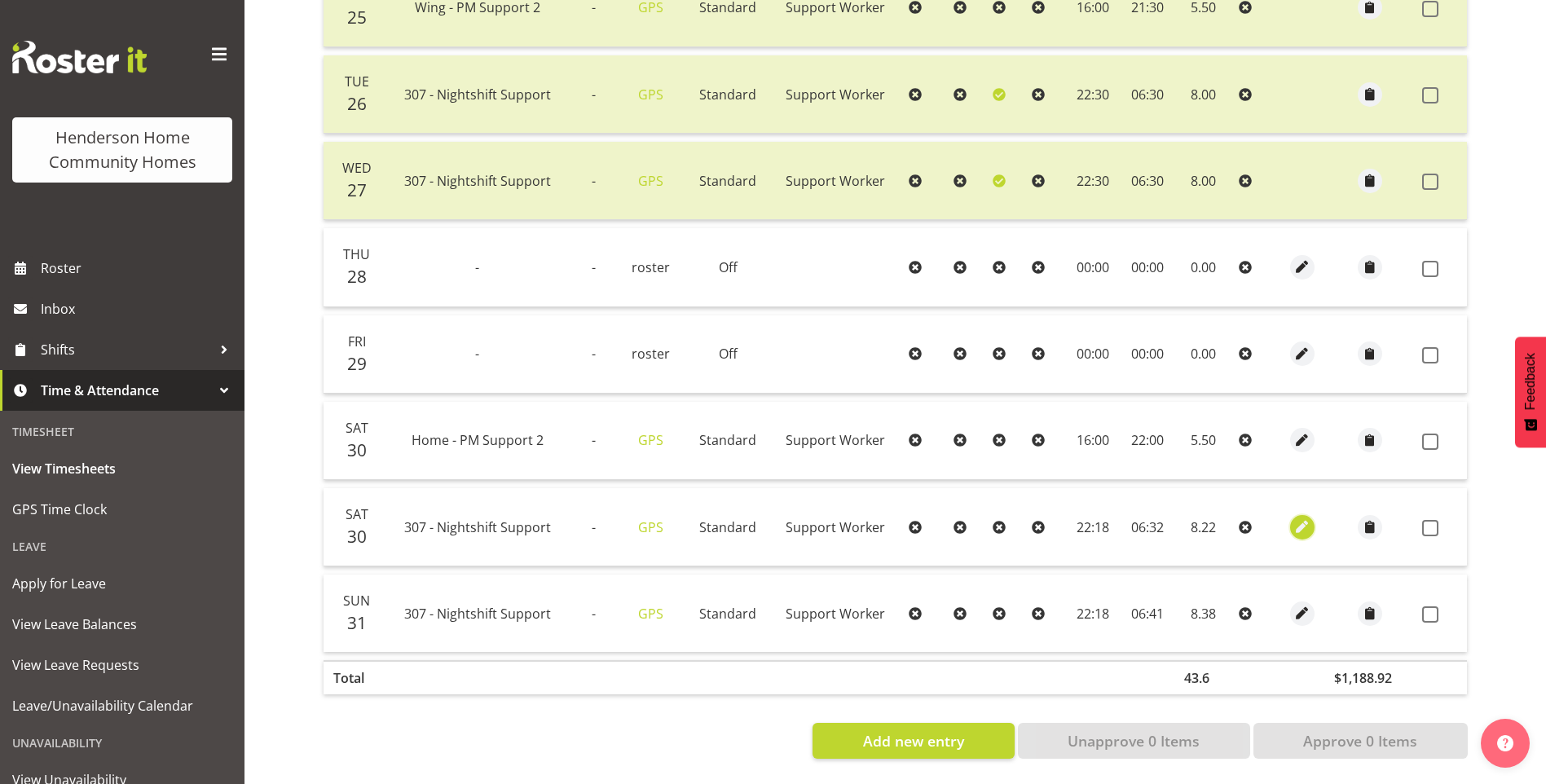
click at [1304, 519] on span "button" at bounding box center [1302, 526] width 19 height 19
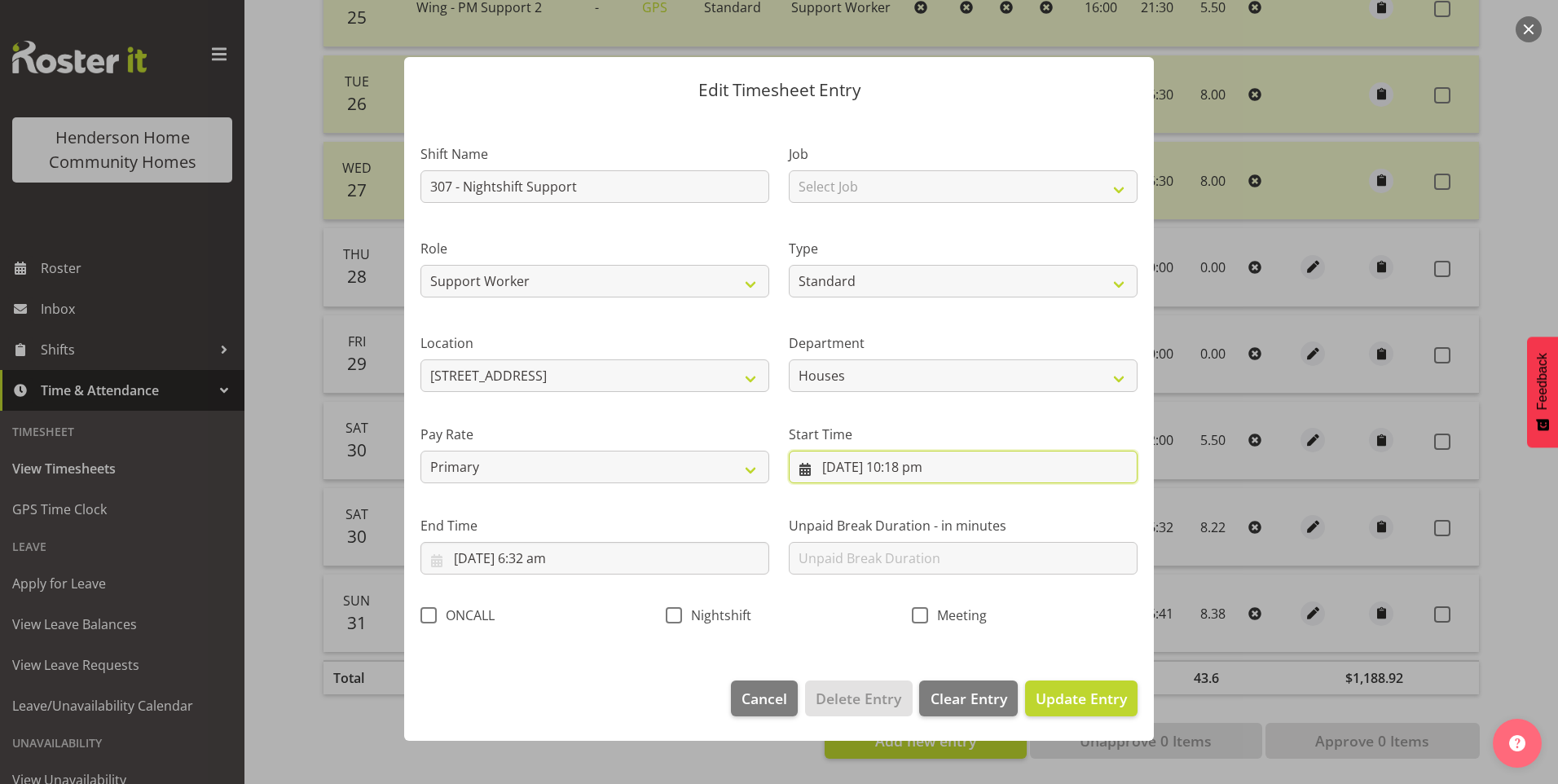
click at [934, 472] on input "30/08/2025, 10:18 pm" at bounding box center [963, 467] width 349 height 33
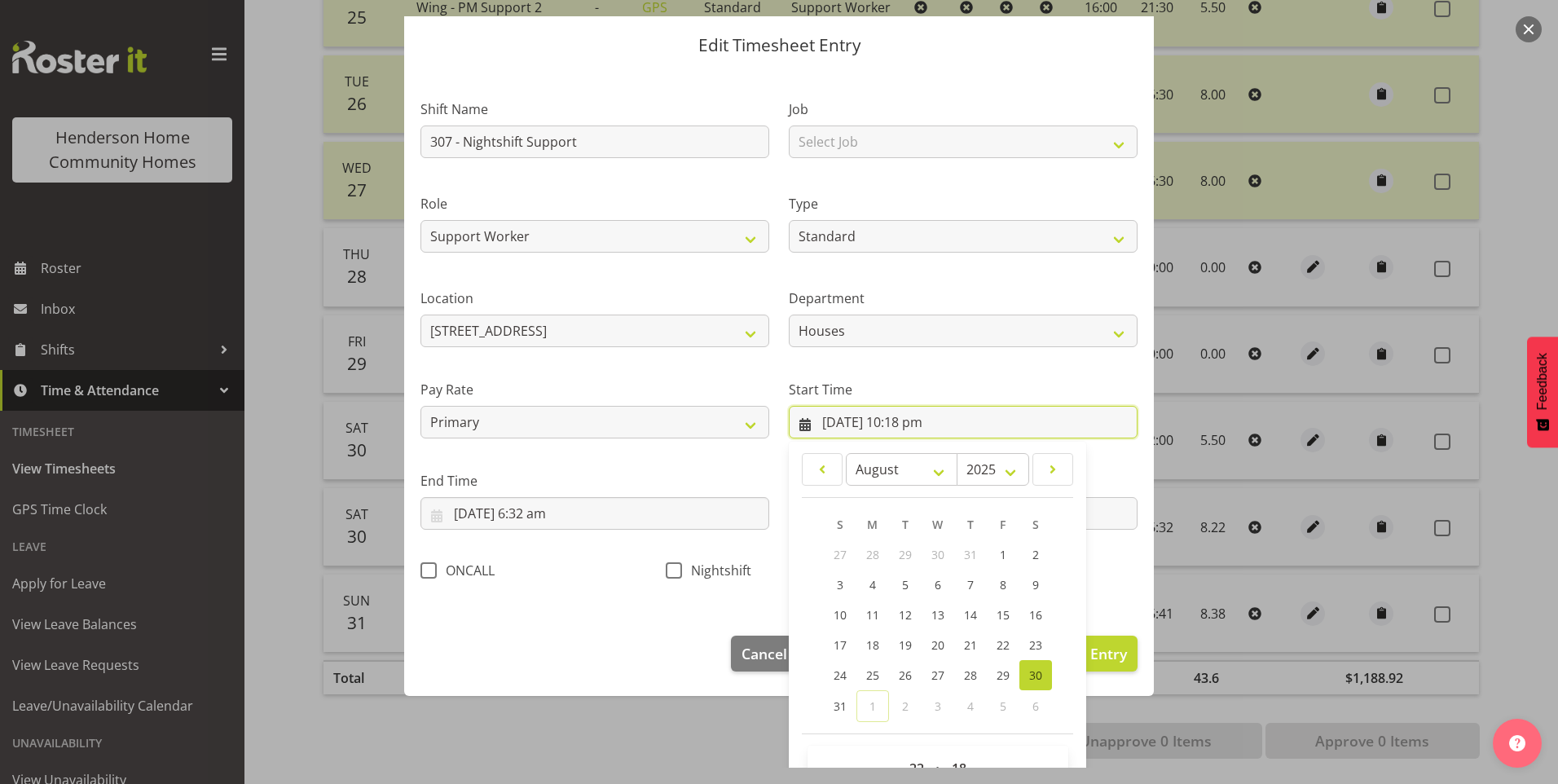
scroll to position [88, 0]
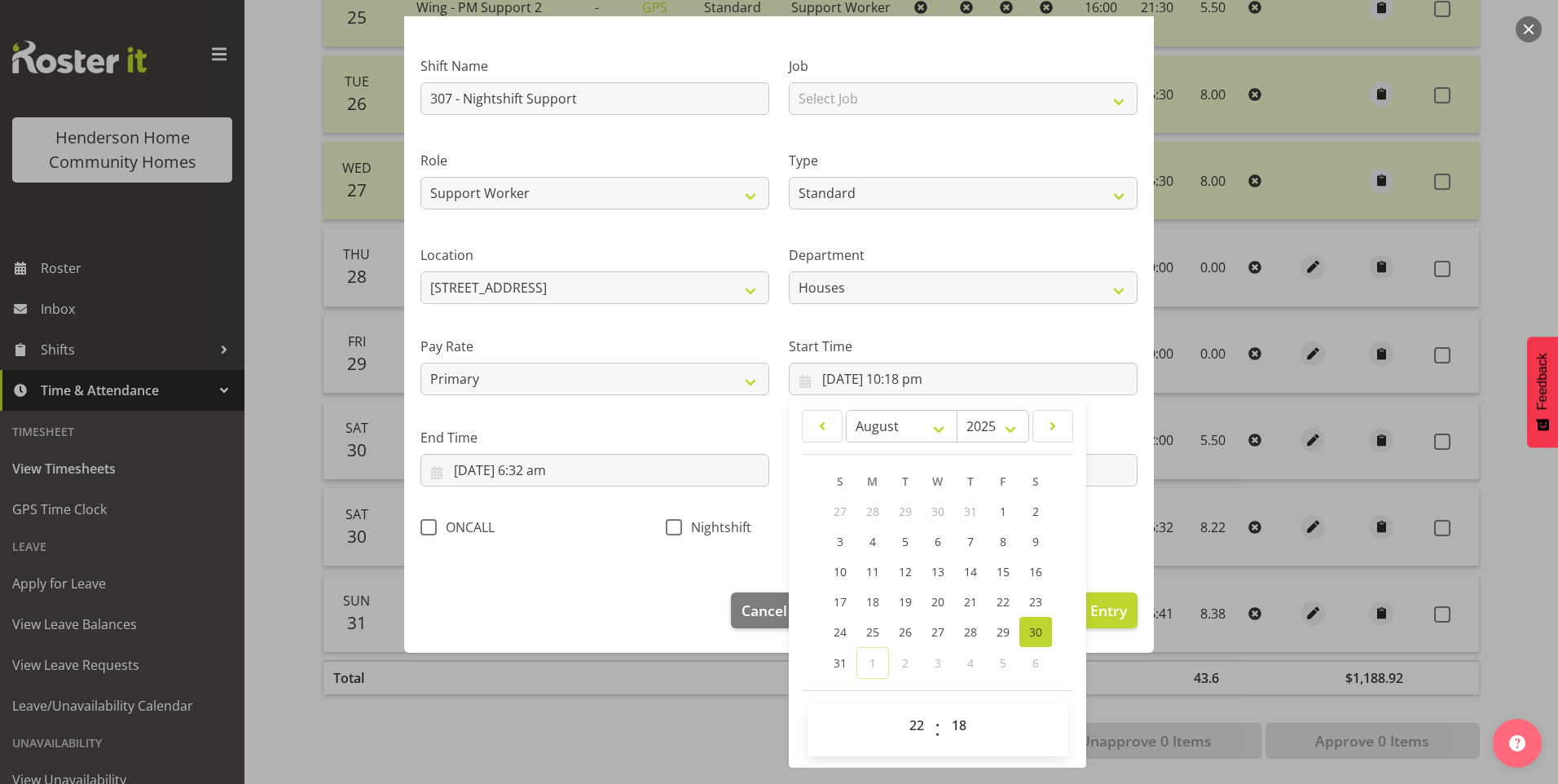
click at [943, 742] on span "00 01 02 03 04 05 06 07 08 09 10 11 12 13 14 15 16 17 18 19 20 21 22 23 24 25 2…" at bounding box center [961, 729] width 36 height 41
drag, startPoint x: 957, startPoint y: 727, endPoint x: 961, endPoint y: 720, distance: 8.1
click at [957, 727] on select "00 01 02 03 04 05 06 07 08 09 10 11 12 13 14 15 16 17 18 19 20 21 22 23 24 25 2…" at bounding box center [961, 724] width 36 height 33
click at [943, 709] on select "00 01 02 03 04 05 06 07 08 09 10 11 12 13 14 15 16 17 18 19 20 21 22 23 24 25 2…" at bounding box center [961, 724] width 36 height 33
click at [668, 520] on span at bounding box center [674, 527] width 17 height 17
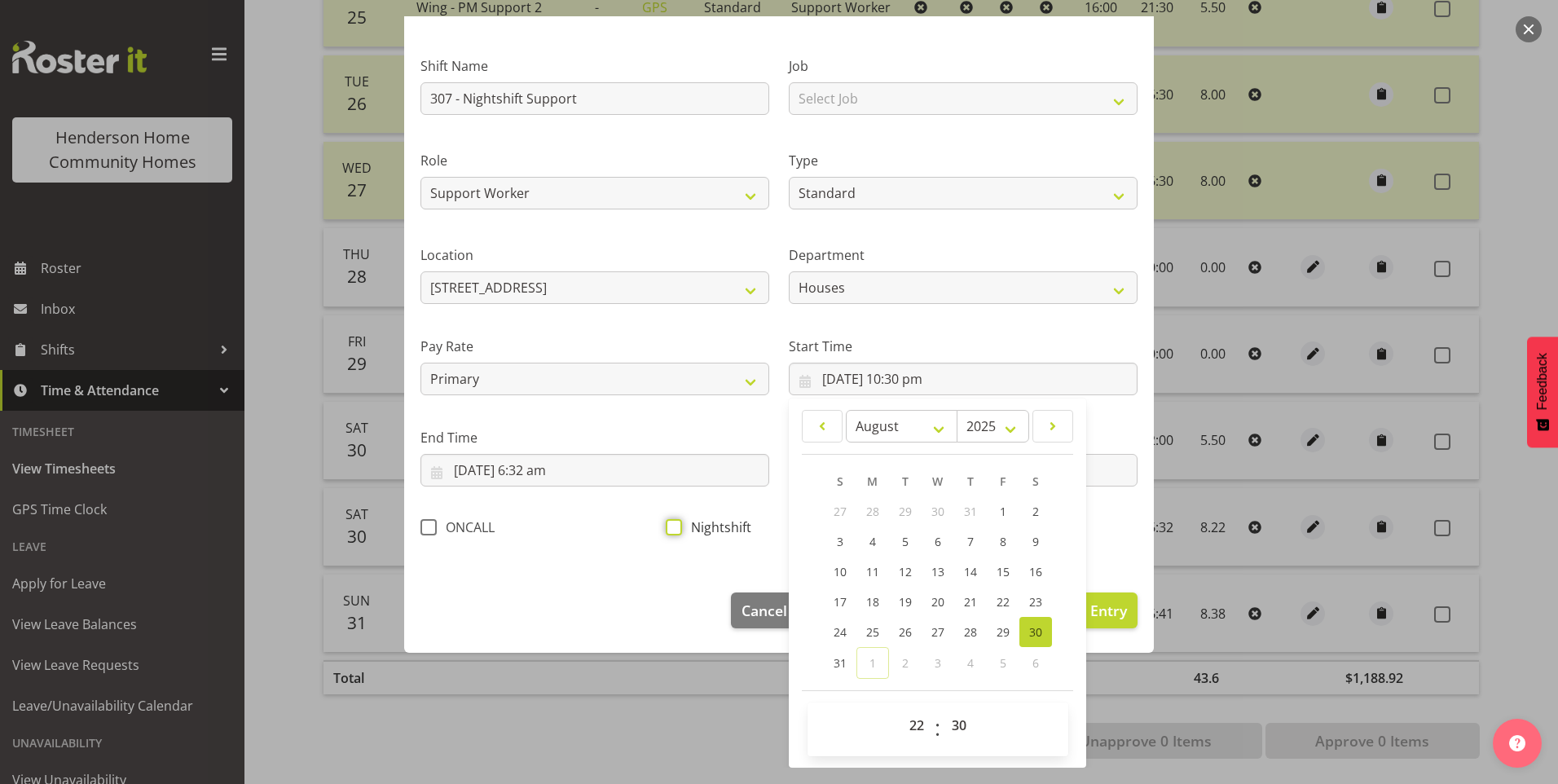
click at [668, 522] on input "Nightshift" at bounding box center [671, 526] width 10 height 10
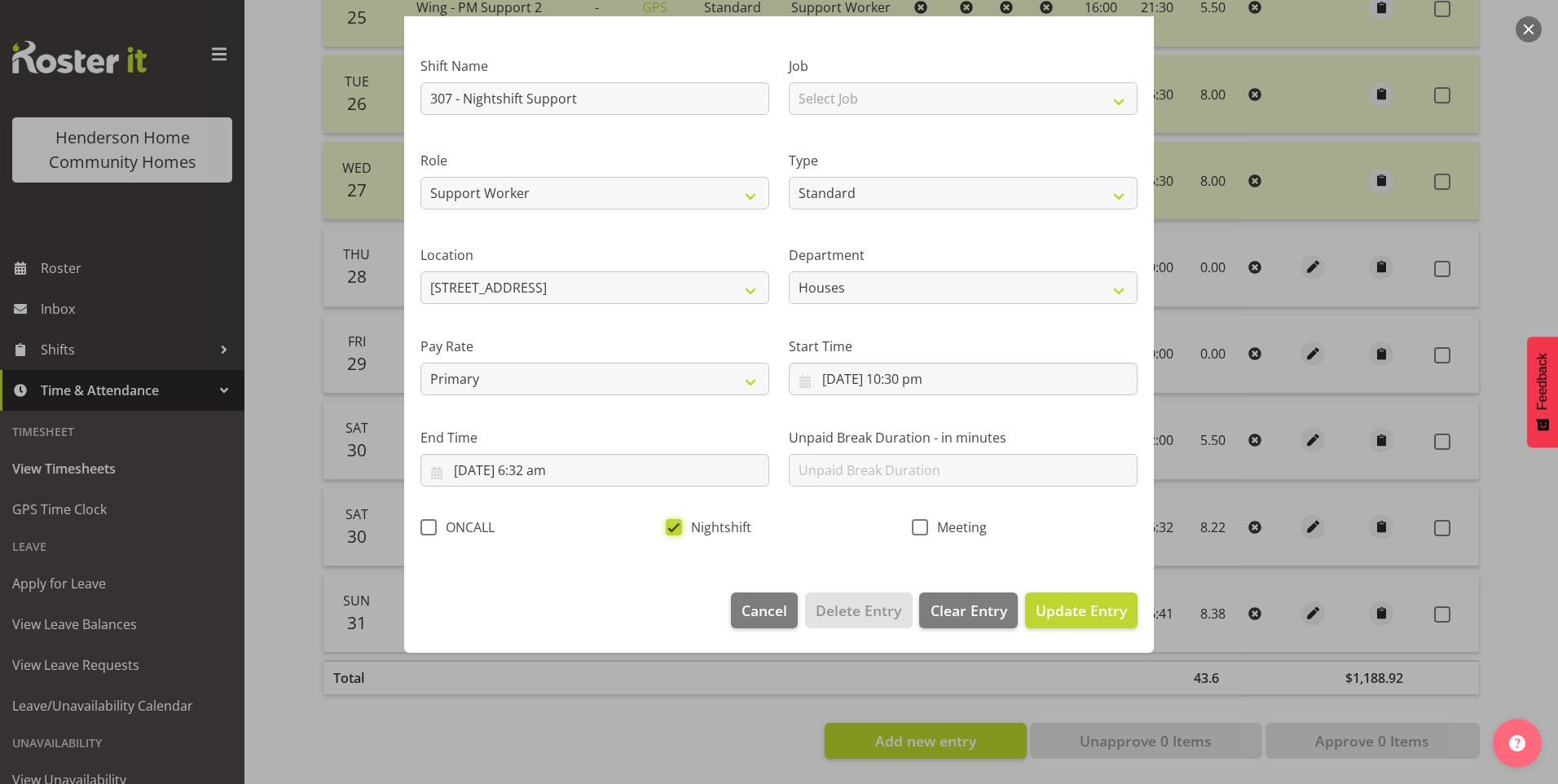
scroll to position [0, 0]
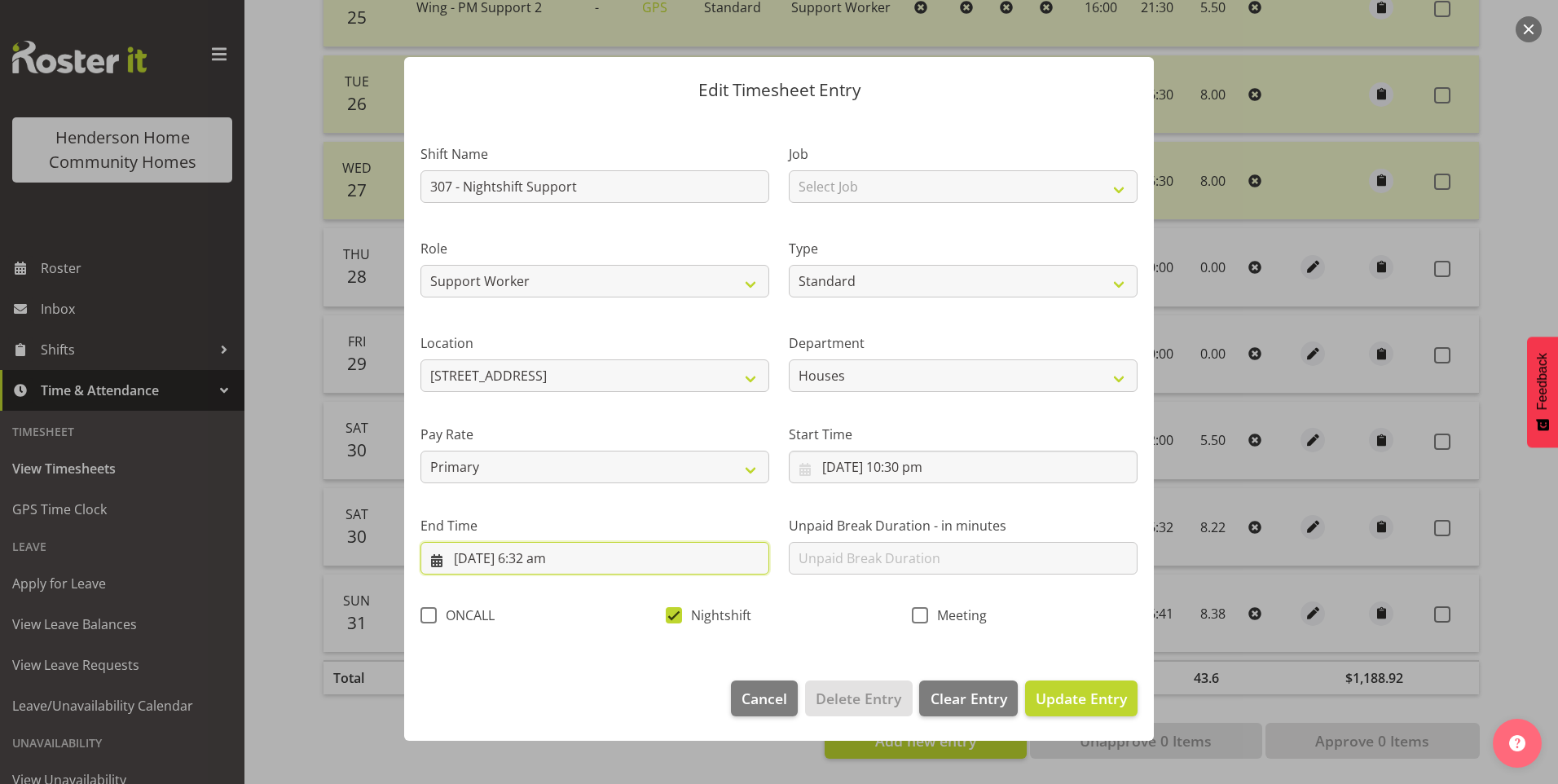
click at [556, 564] on input "31/08/2025, 6:32 am" at bounding box center [594, 558] width 349 height 33
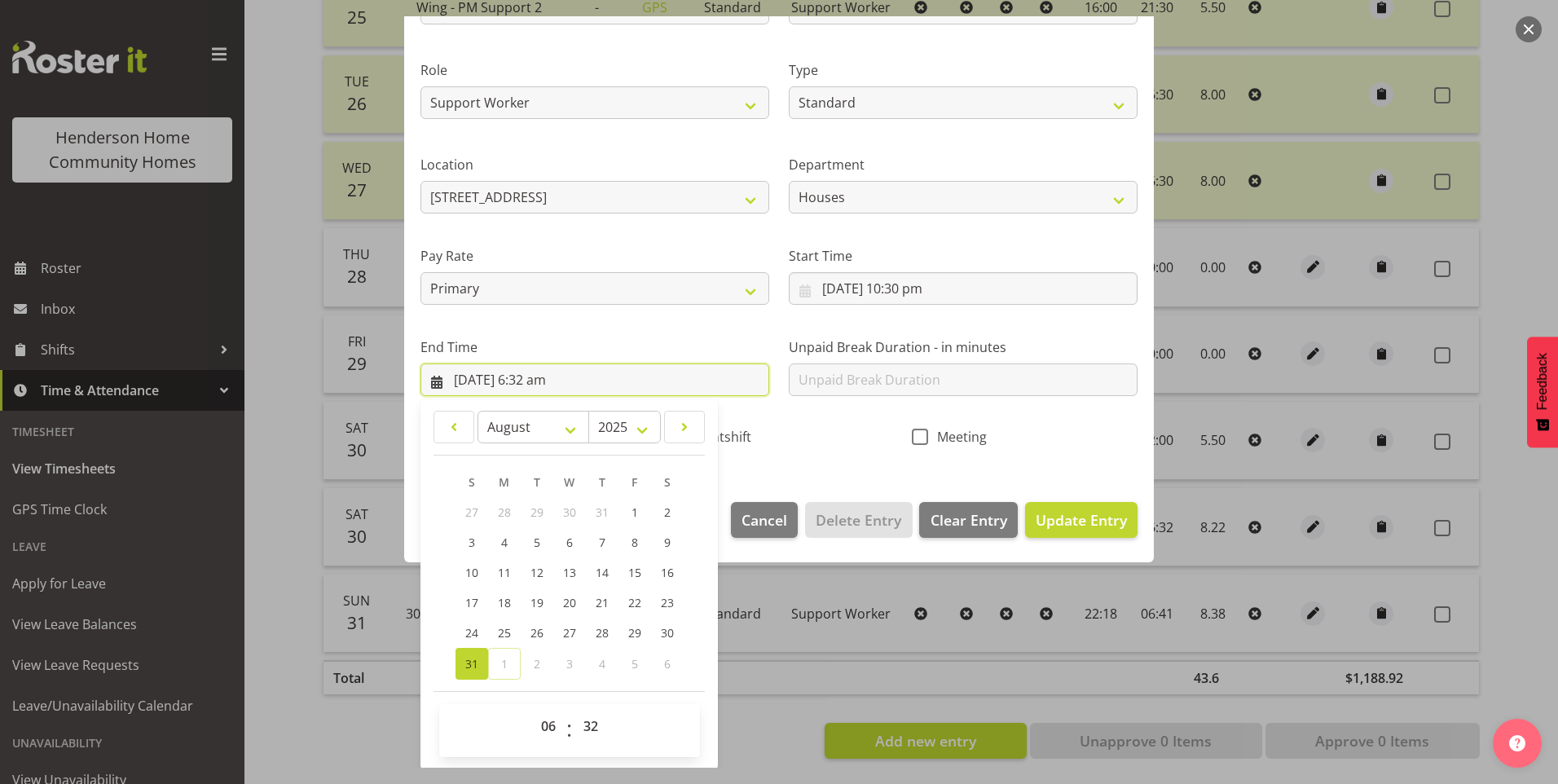
scroll to position [179, 0]
click at [597, 729] on select "00 01 02 03 04 05 06 07 08 09 10 11 12 13 14 15 16 17 18 19 20 21 22 23 24 25 2…" at bounding box center [593, 724] width 36 height 33
click at [575, 709] on select "00 01 02 03 04 05 06 07 08 09 10 11 12 13 14 15 16 17 18 19 20 21 22 23 24 25 2…" at bounding box center [593, 724] width 36 height 33
click at [1094, 530] on button "Update Entry" at bounding box center [1081, 519] width 113 height 36
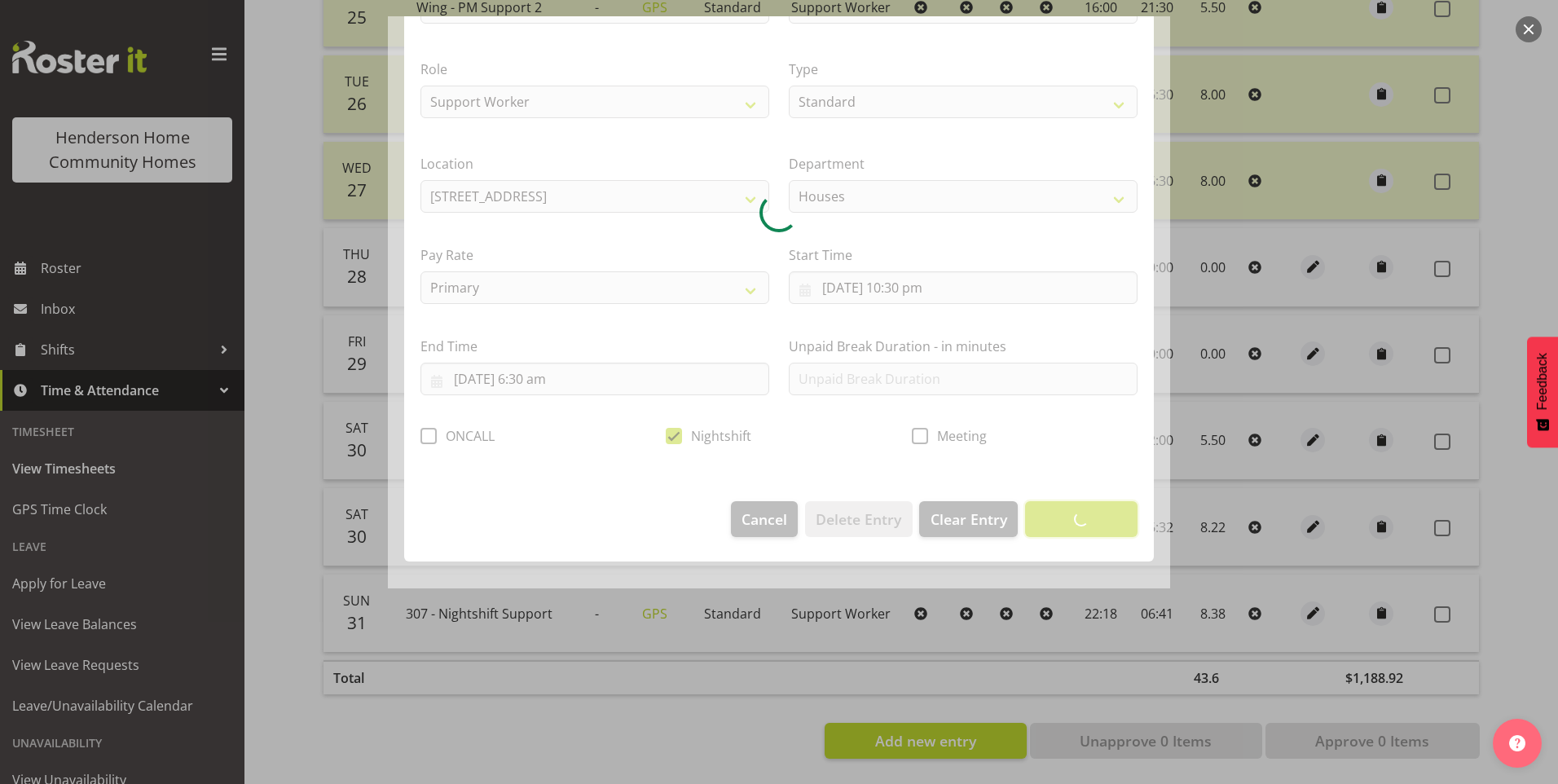
scroll to position [0, 0]
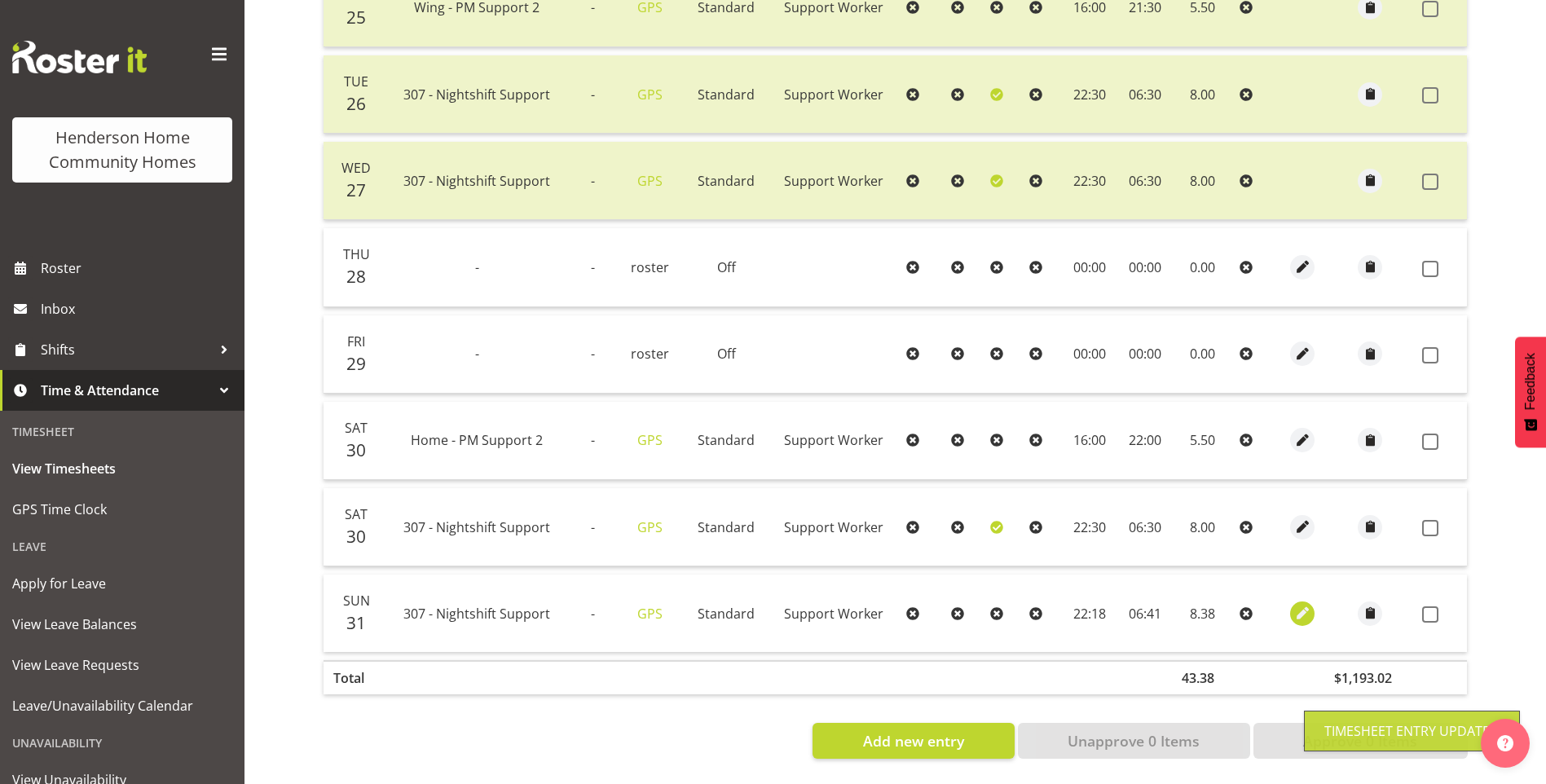
click at [1311, 602] on div at bounding box center [1302, 614] width 31 height 24
click at [1312, 602] on div at bounding box center [1302, 614] width 31 height 24
click at [1295, 609] on span "button" at bounding box center [1303, 613] width 19 height 19
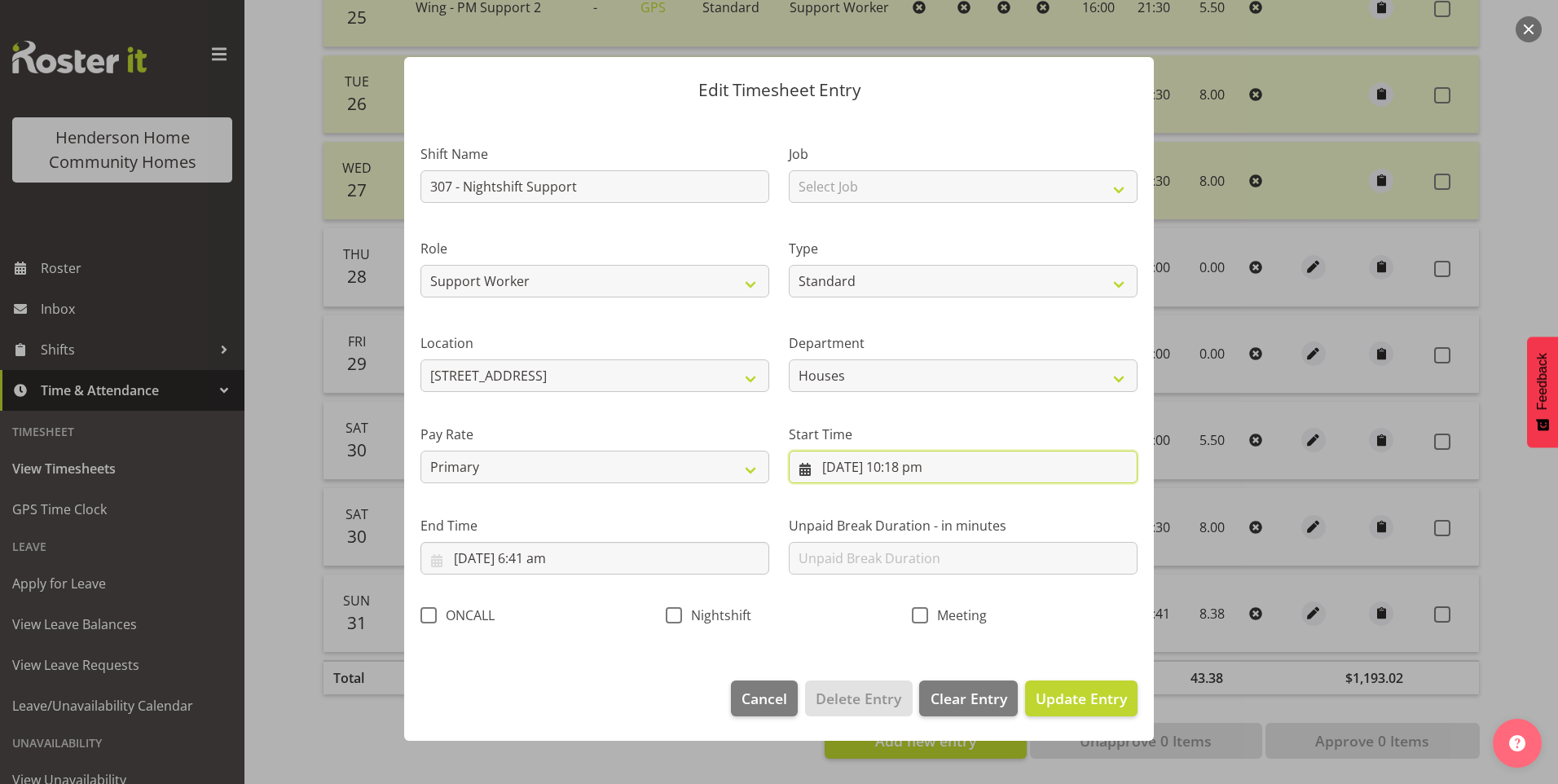
click at [926, 475] on input "31/08/2025, 10:18 pm" at bounding box center [963, 467] width 349 height 33
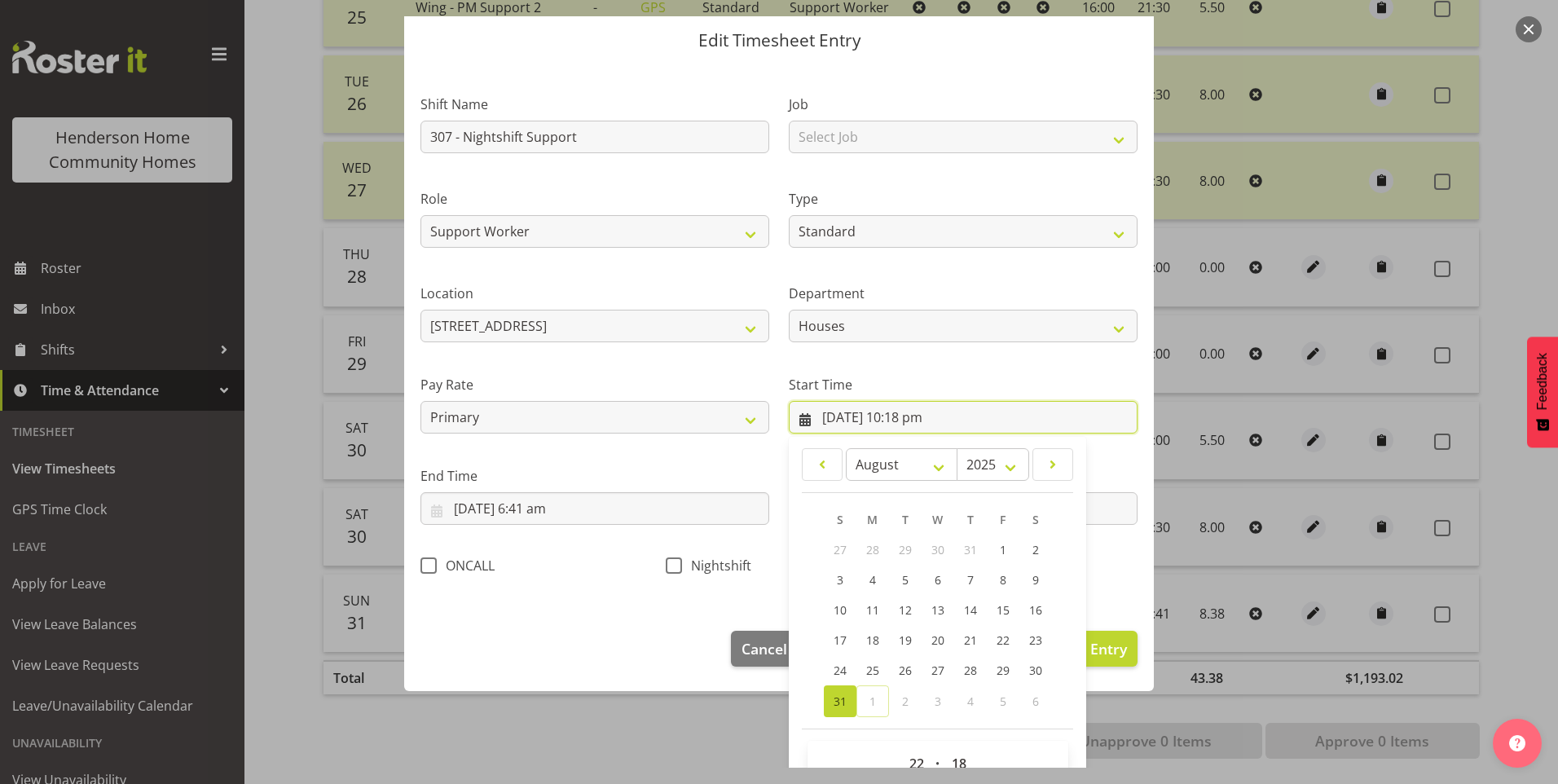
scroll to position [88, 0]
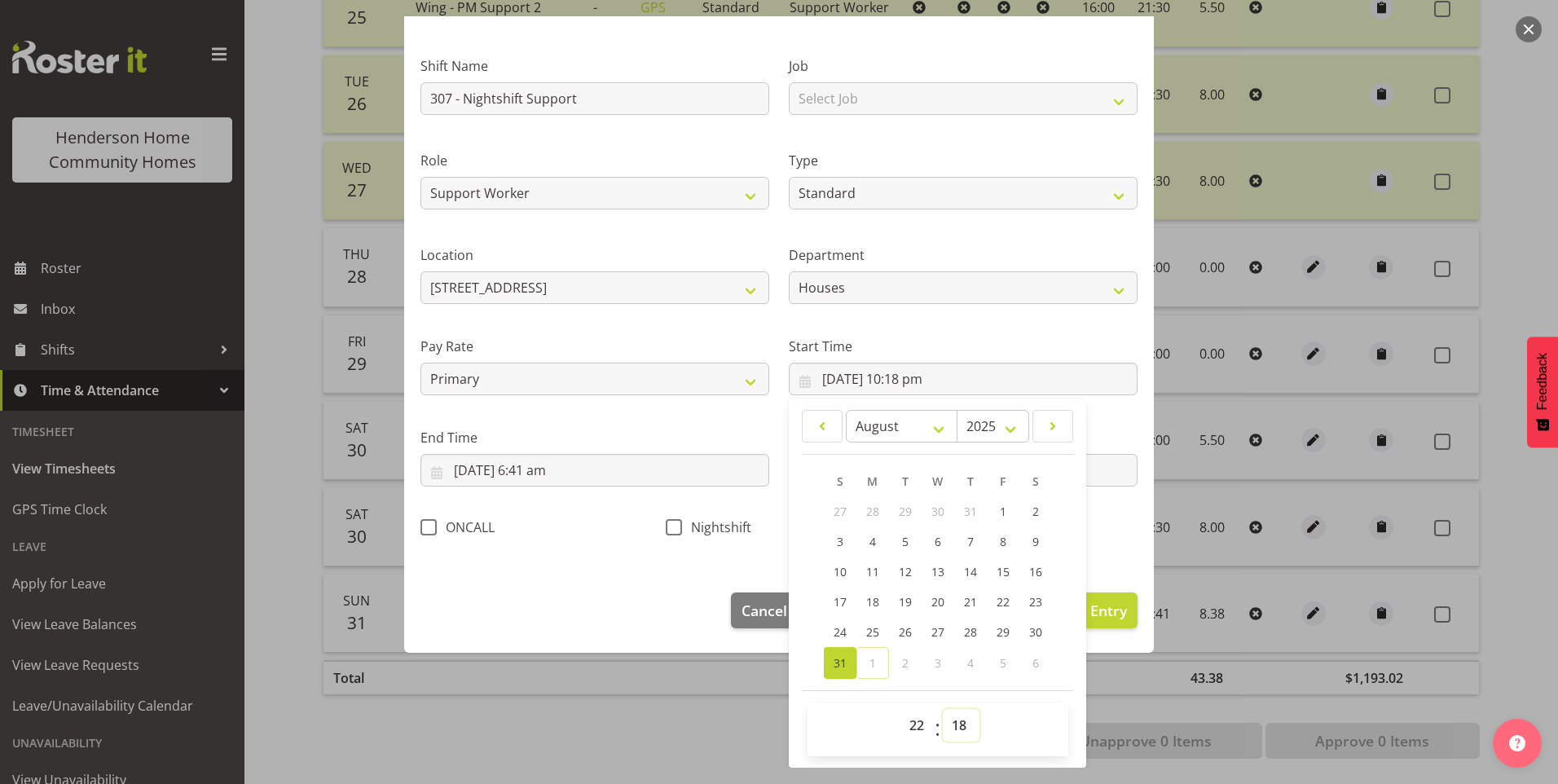
drag, startPoint x: 963, startPoint y: 722, endPoint x: 968, endPoint y: 708, distance: 14.9
click at [965, 718] on select "00 01 02 03 04 05 06 07 08 09 10 11 12 13 14 15 16 17 18 19 20 21 22 23 24 25 2…" at bounding box center [961, 724] width 36 height 33
click at [943, 709] on select "00 01 02 03 04 05 06 07 08 09 10 11 12 13 14 15 16 17 18 19 20 21 22 23 24 25 2…" at bounding box center [961, 724] width 36 height 33
click at [682, 528] on span "Nightshift" at bounding box center [716, 527] width 69 height 17
click at [676, 528] on input "Nightshift" at bounding box center [671, 526] width 10 height 10
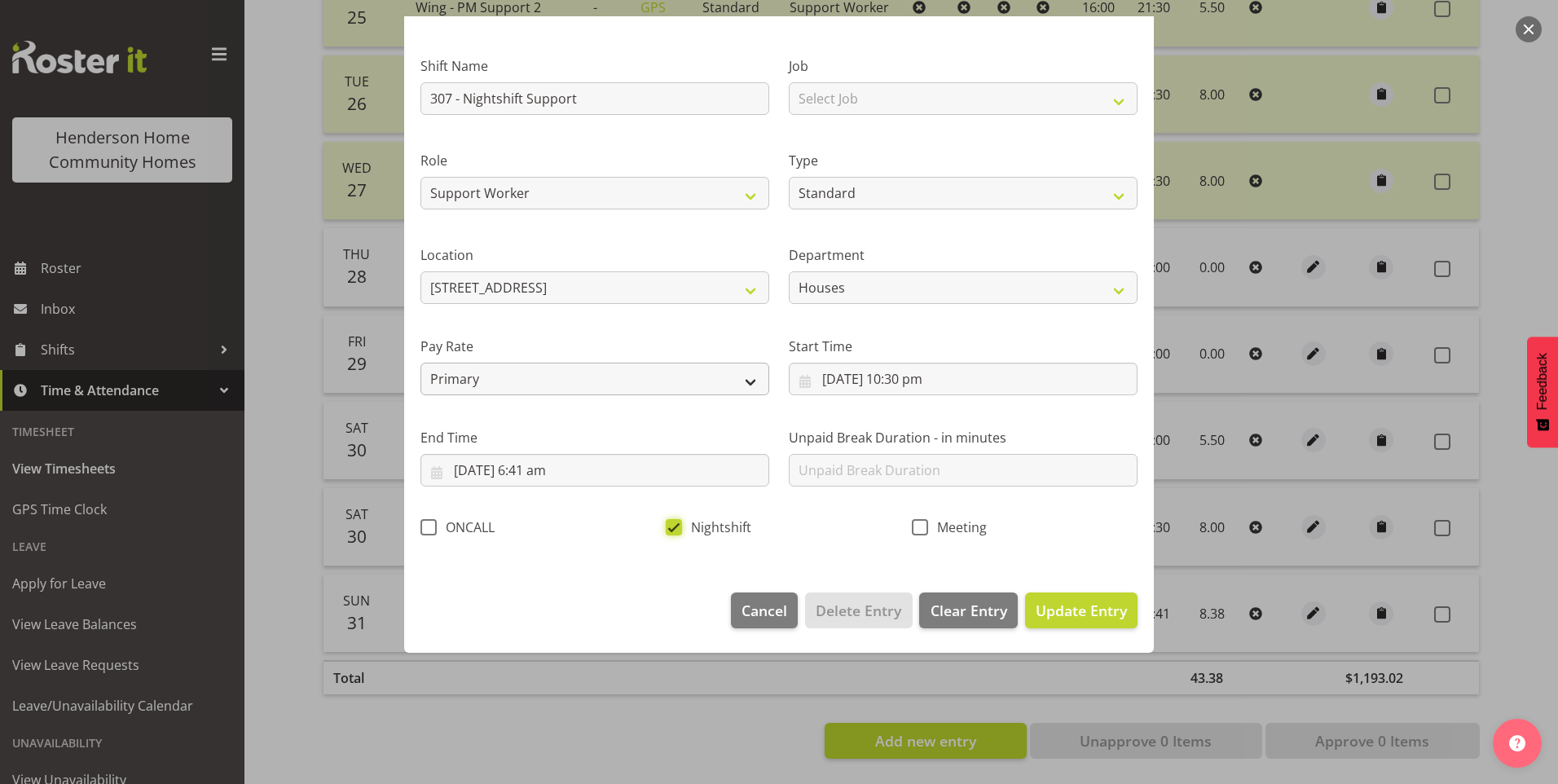
scroll to position [0, 0]
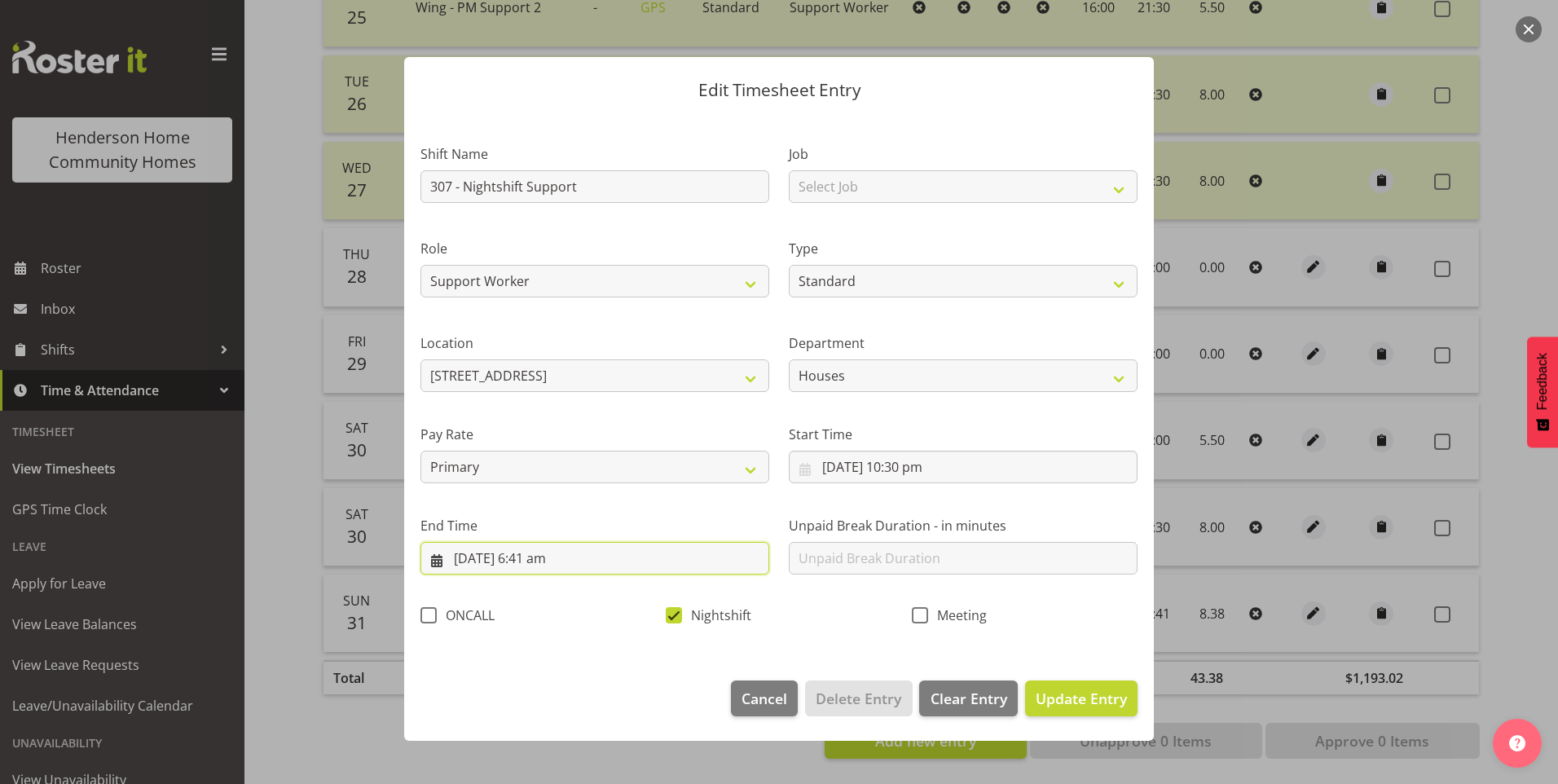
click at [541, 557] on input "1/09/2025, 6:41 am" at bounding box center [594, 558] width 349 height 33
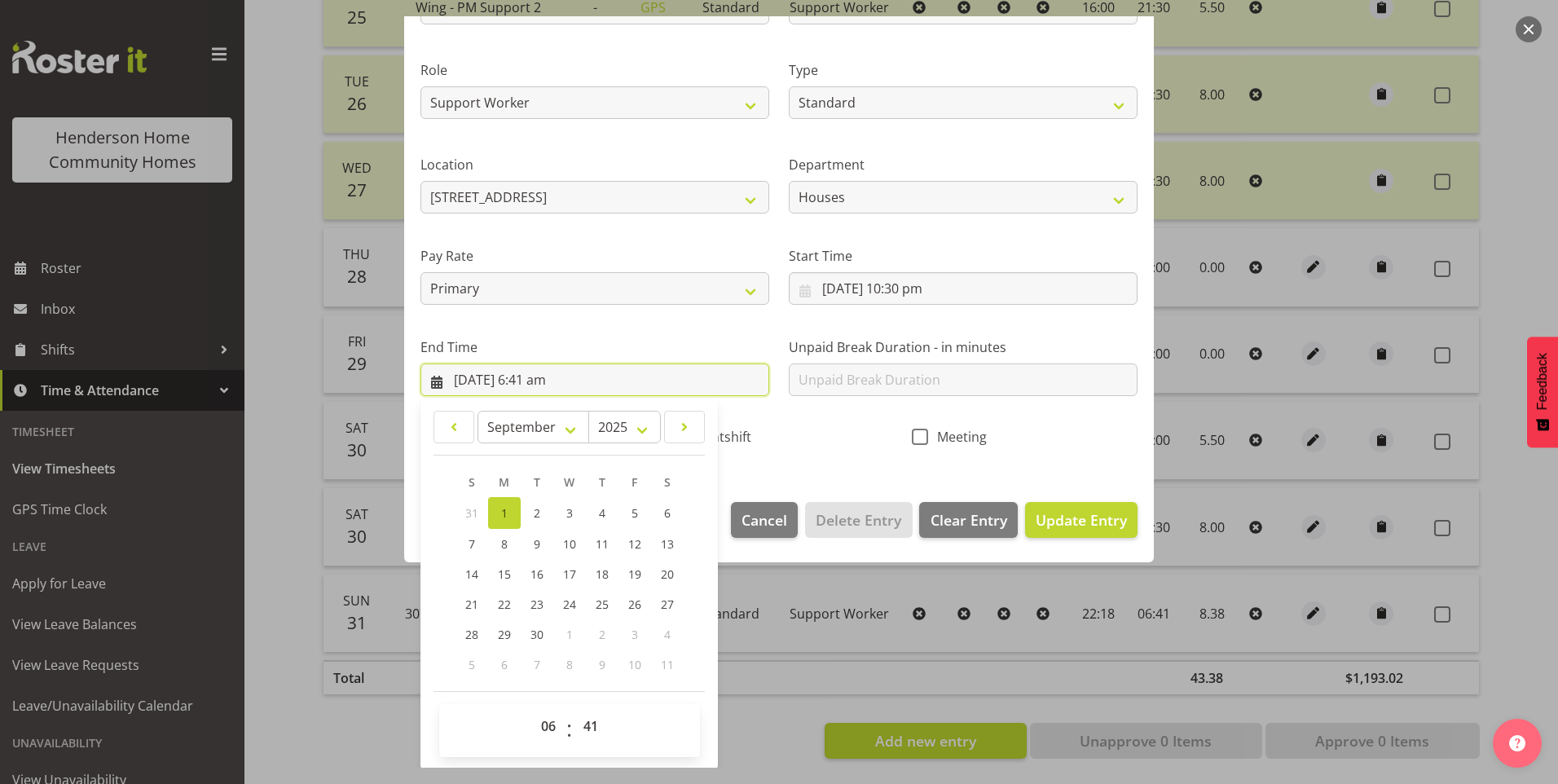
scroll to position [179, 0]
click at [591, 732] on select "00 01 02 03 04 05 06 07 08 09 10 11 12 13 14 15 16 17 18 19 20 21 22 23 24 25 2…" at bounding box center [593, 724] width 36 height 33
click at [575, 709] on select "00 01 02 03 04 05 06 07 08 09 10 11 12 13 14 15 16 17 18 19 20 21 22 23 24 25 2…" at bounding box center [593, 724] width 36 height 33
click at [1106, 516] on span "Update Entry" at bounding box center [1082, 519] width 91 height 20
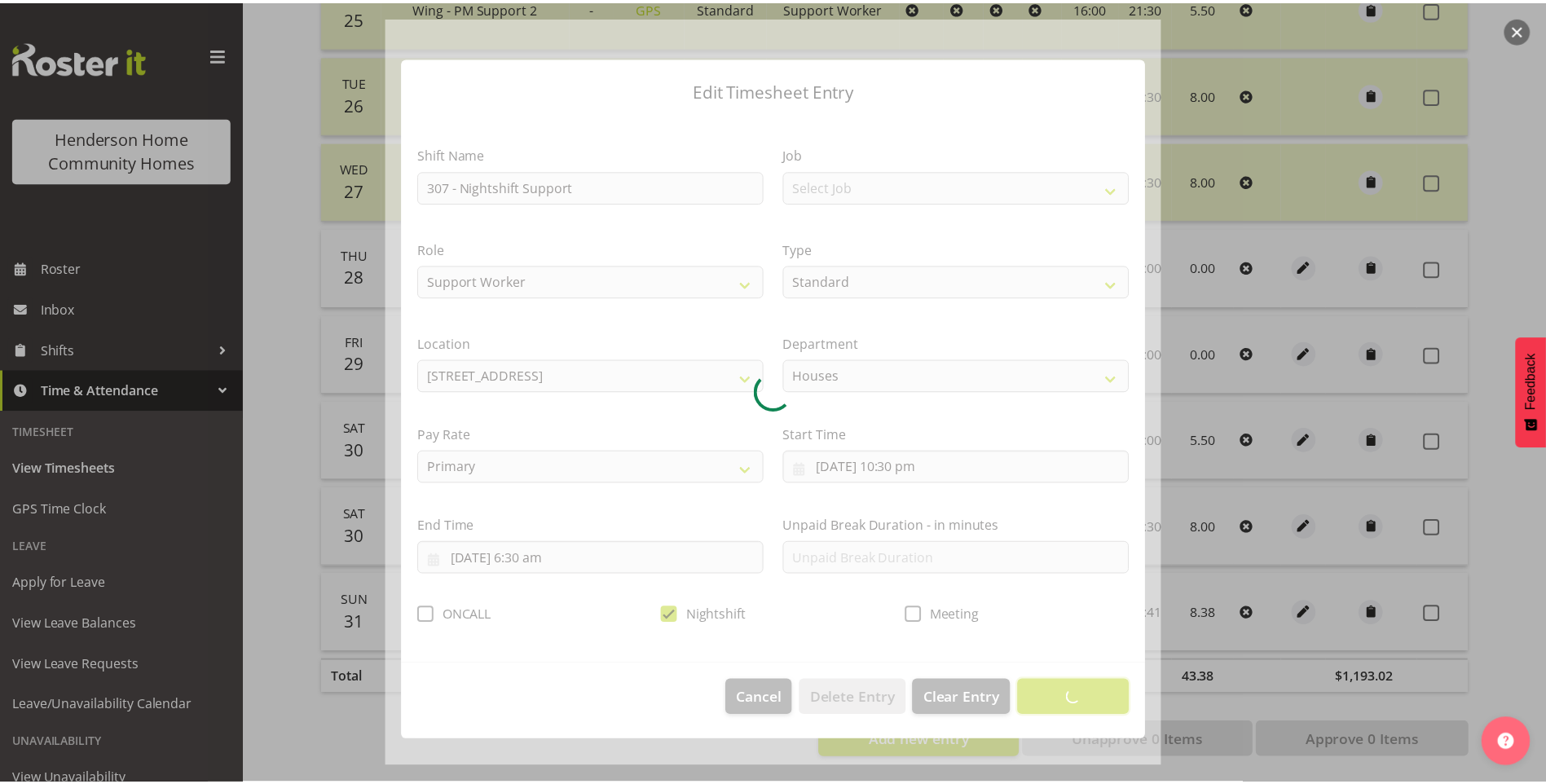
scroll to position [0, 0]
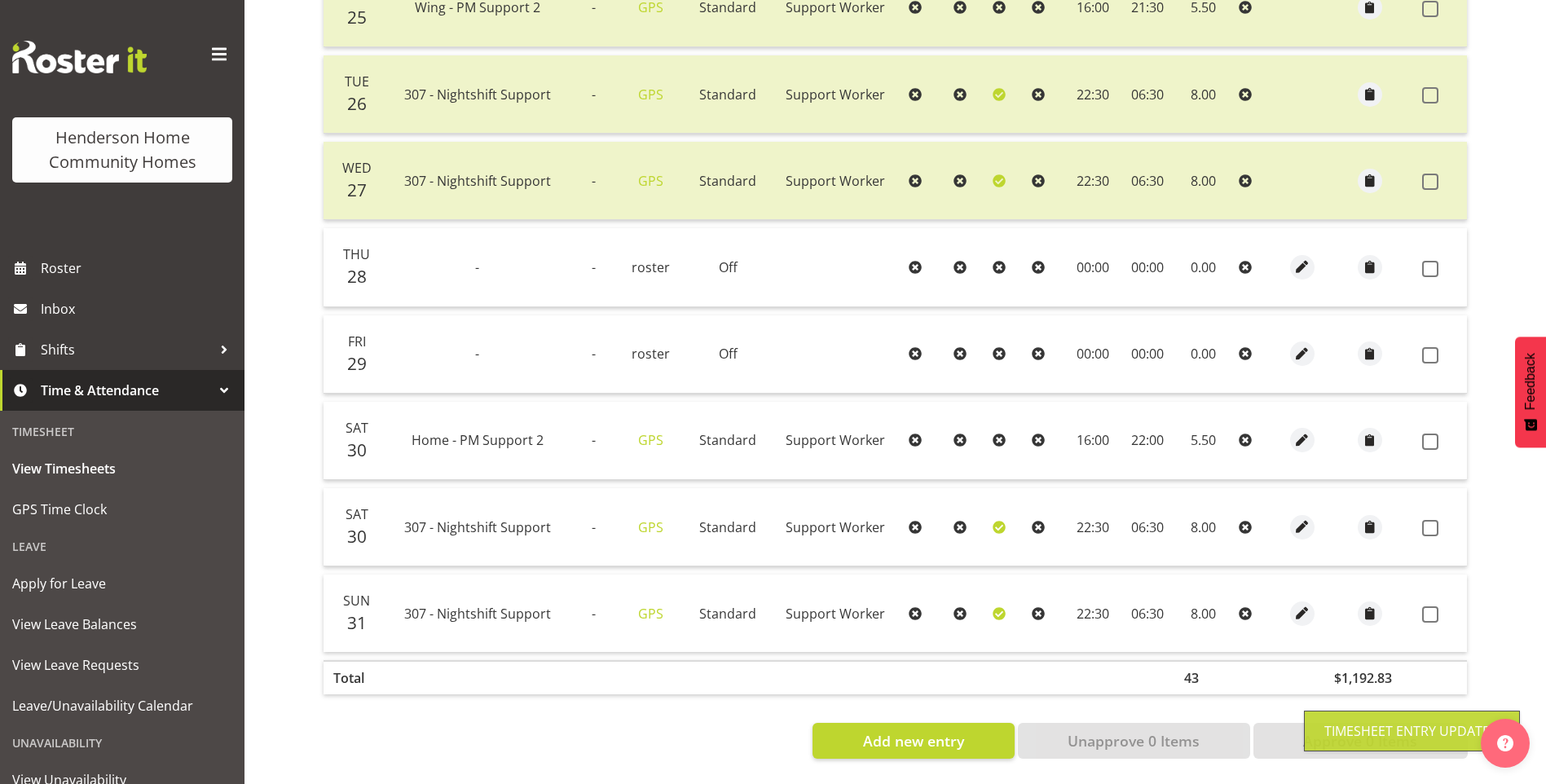
click at [1425, 606] on span at bounding box center [1431, 615] width 17 height 17
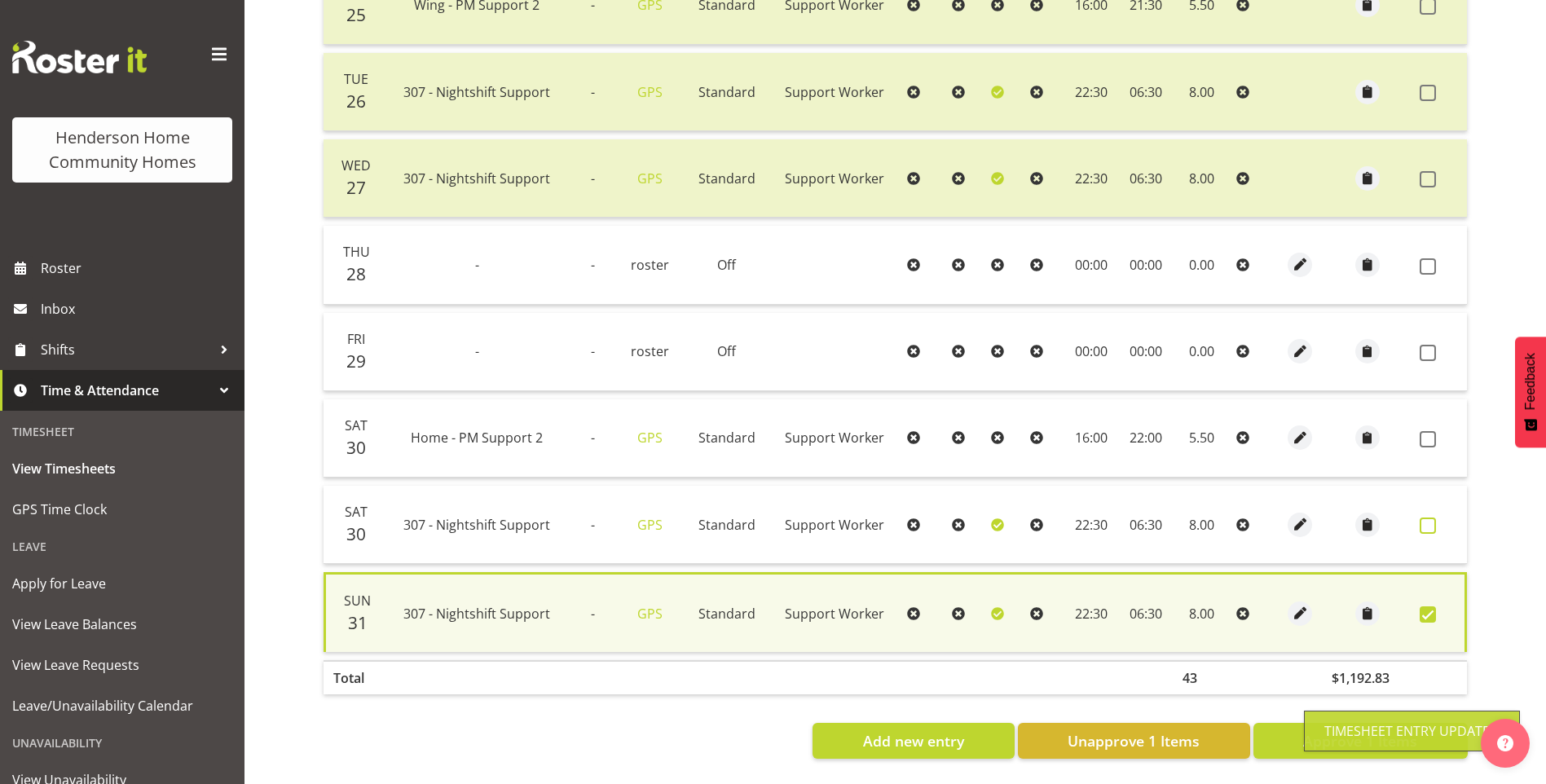
click at [1428, 517] on span at bounding box center [1428, 525] width 17 height 17
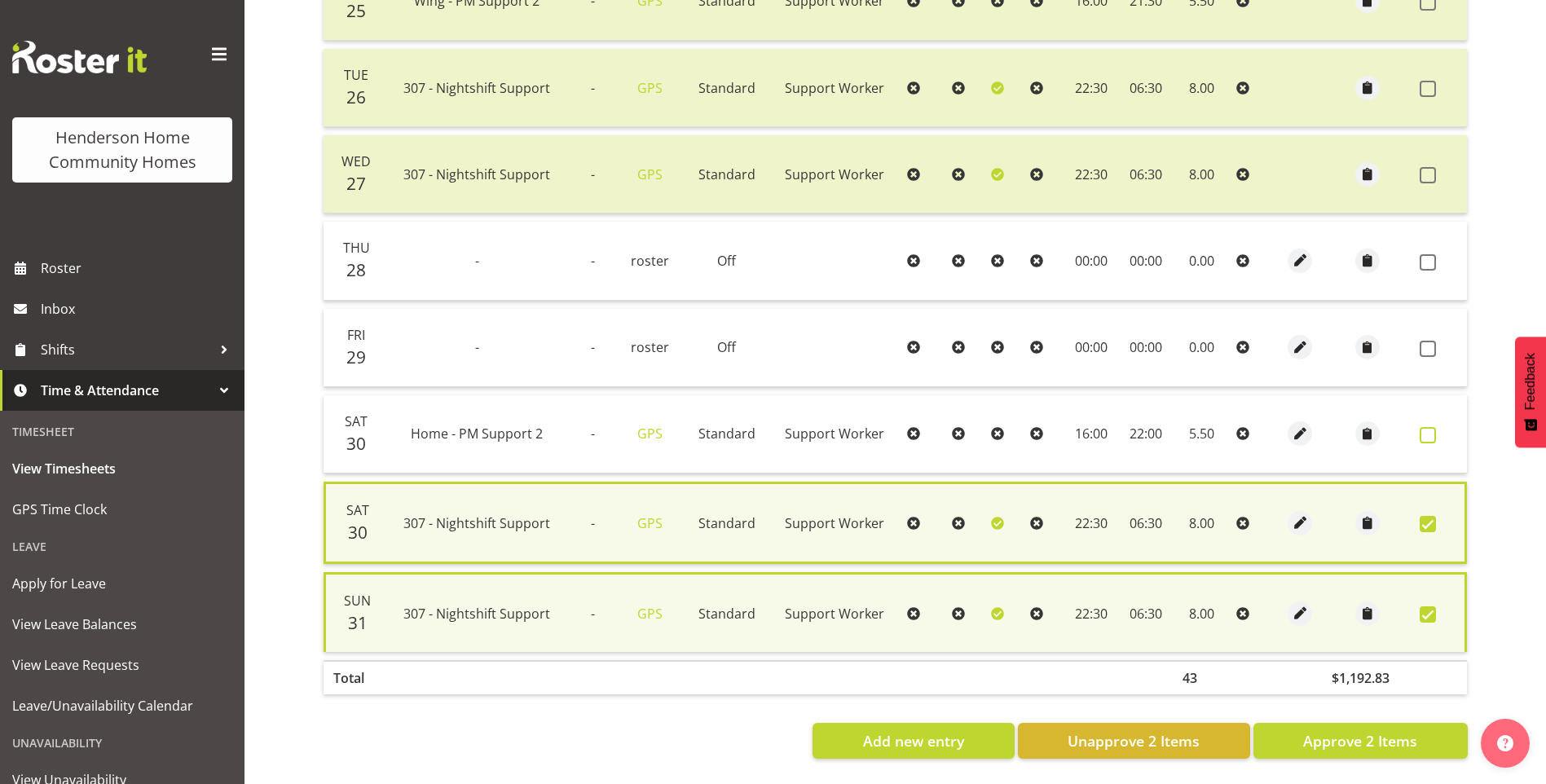
click at [1429, 431] on span at bounding box center [1428, 435] width 17 height 17
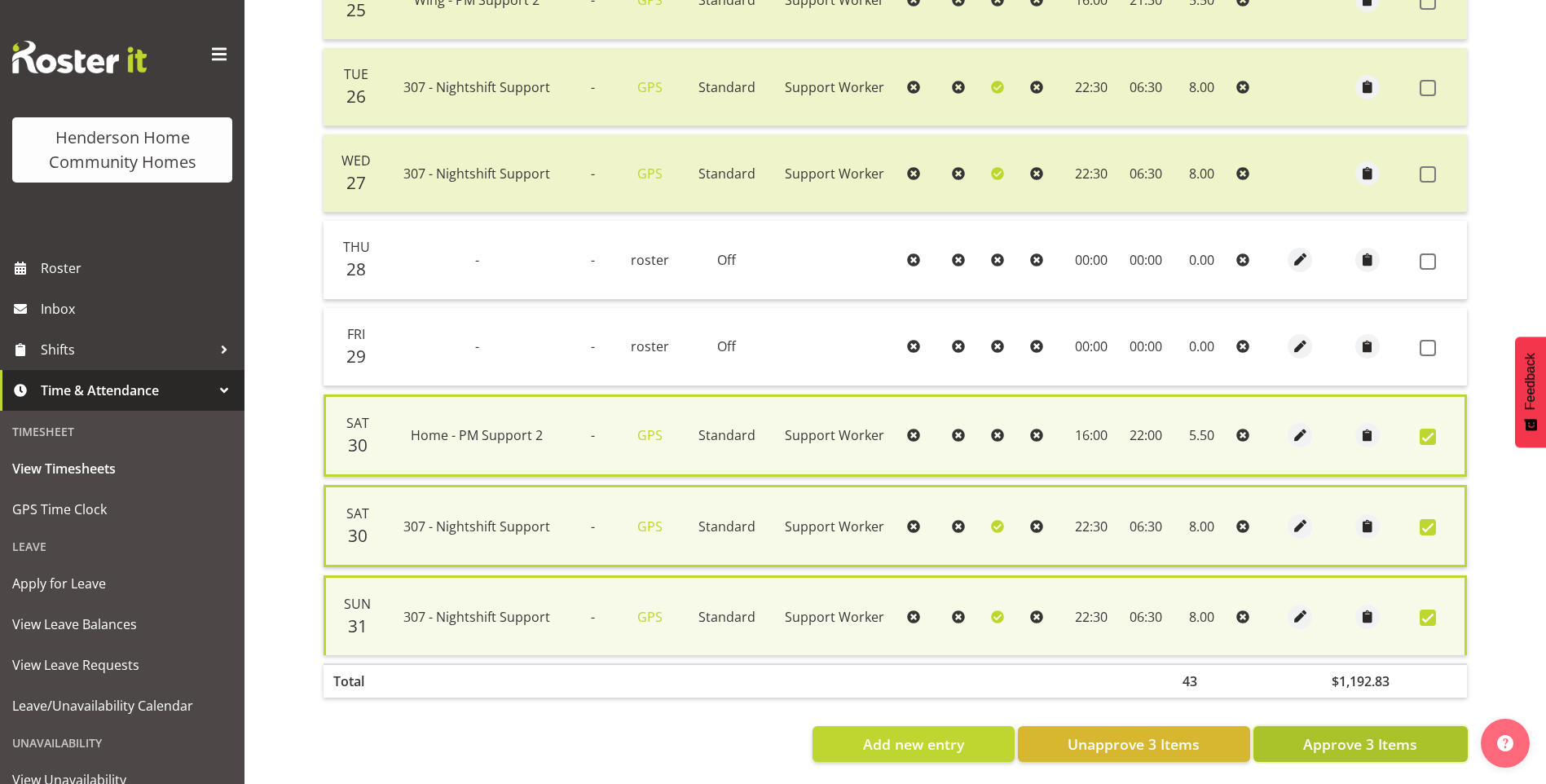
drag, startPoint x: 1346, startPoint y: 735, endPoint x: 1342, endPoint y: 724, distance: 11.7
click at [1346, 734] on span "Approve 3 Items" at bounding box center [1360, 744] width 114 height 21
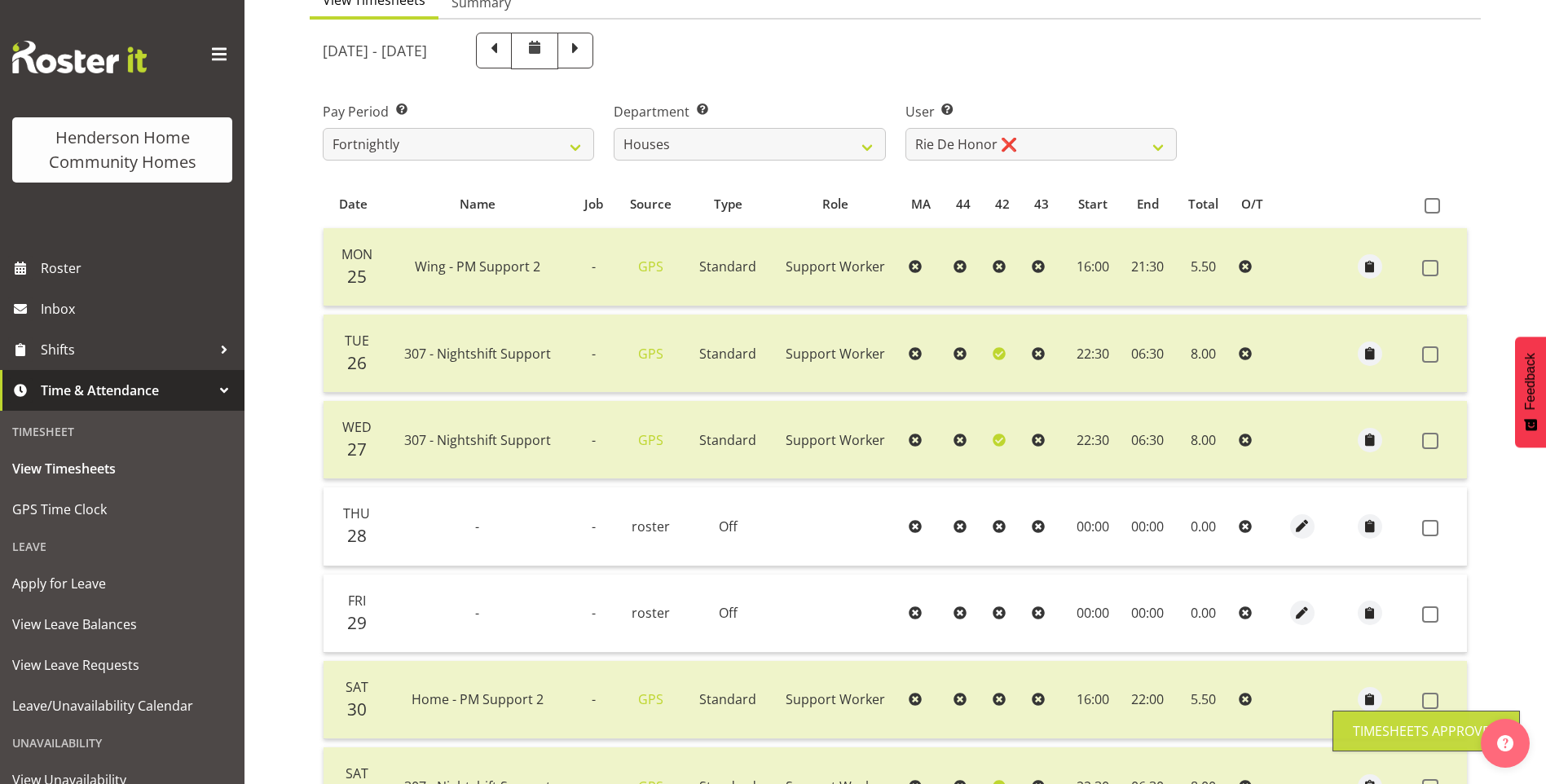
scroll to position [123, 0]
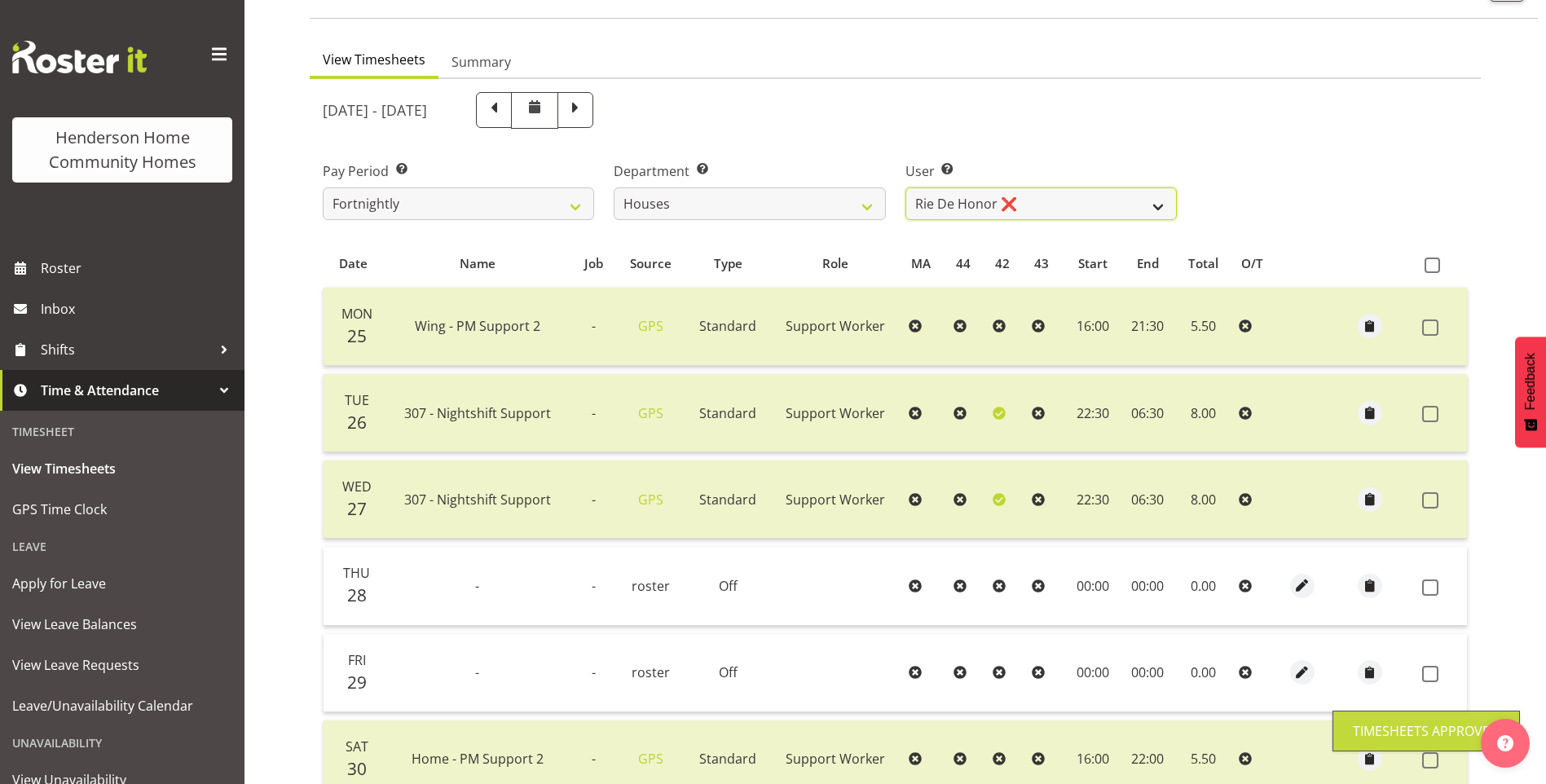
click at [970, 203] on select "Billie Sothern ❌ Dipika Thapa ❌ Jess Aracan ❌ Katrina Shaw ❌ Liezl Sanchez ❌ Ma…" at bounding box center [1041, 204] width 272 height 33
click at [905, 188] on select "Billie Sothern ❌ Dipika Thapa ❌ Jess Aracan ❌ Katrina Shaw ❌ Liezl Sanchez ❌ Ma…" at bounding box center [1041, 204] width 272 height 33
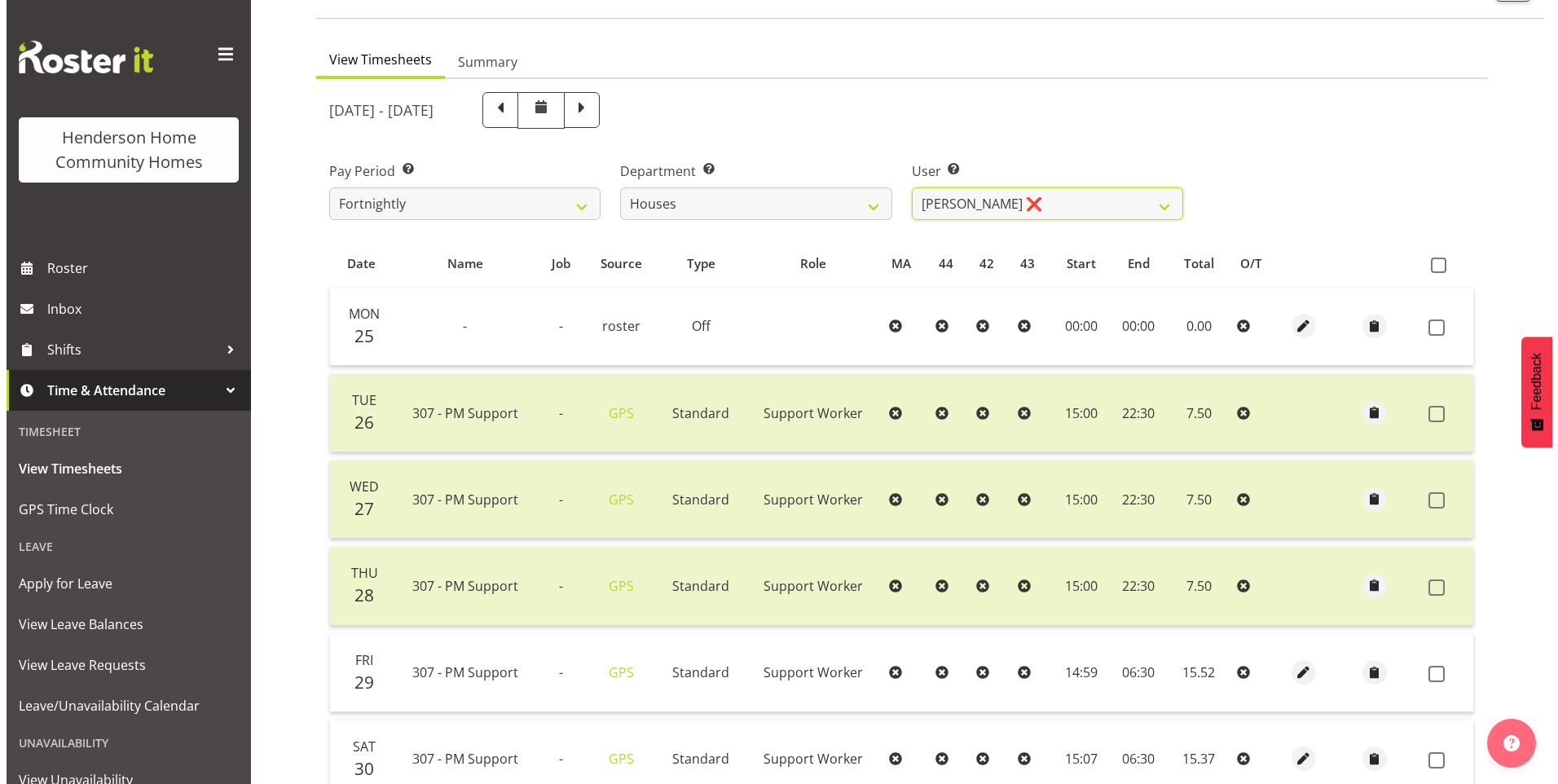
scroll to position [286, 0]
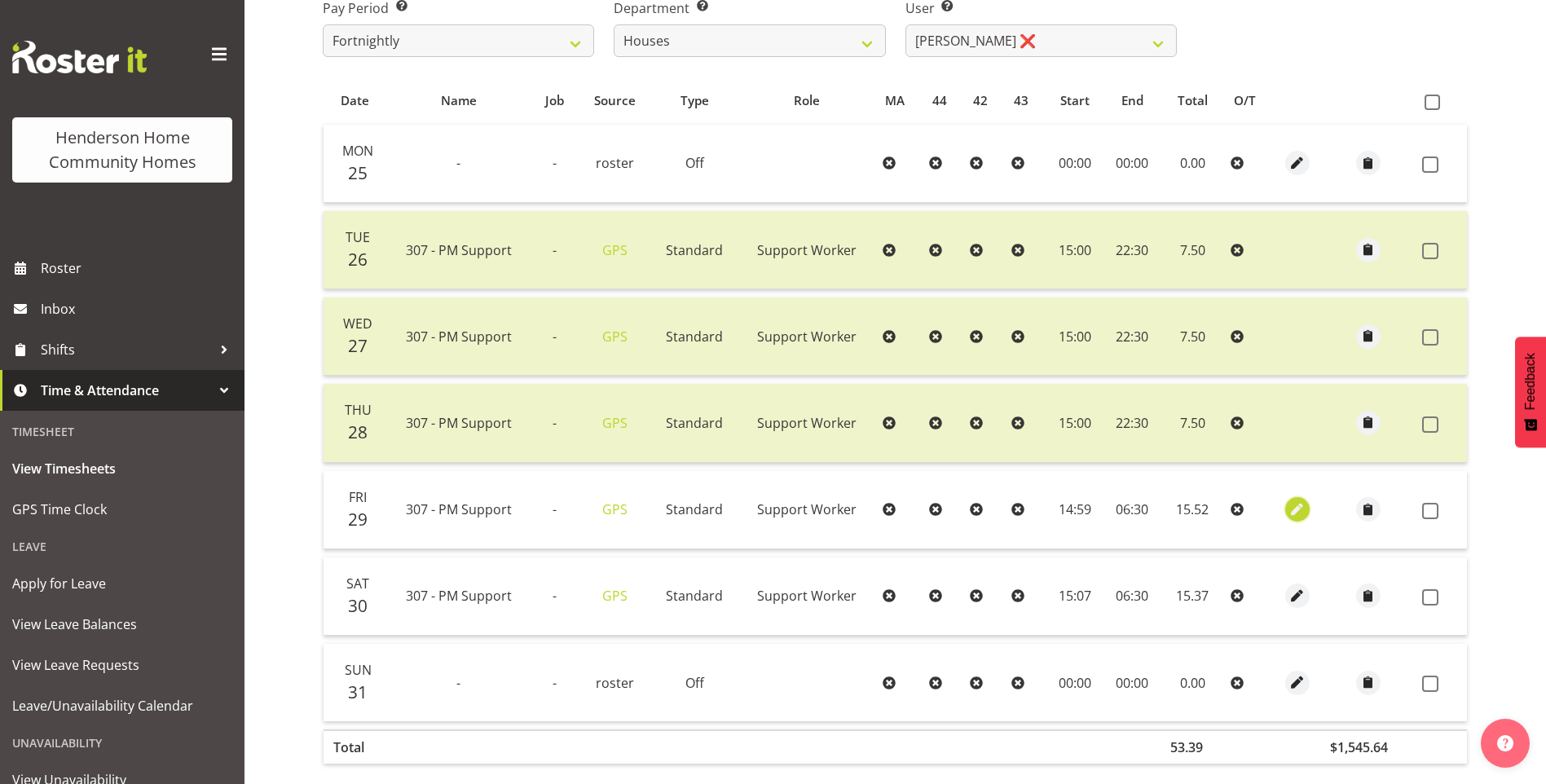
click at [1301, 514] on span "button" at bounding box center [1298, 510] width 19 height 19
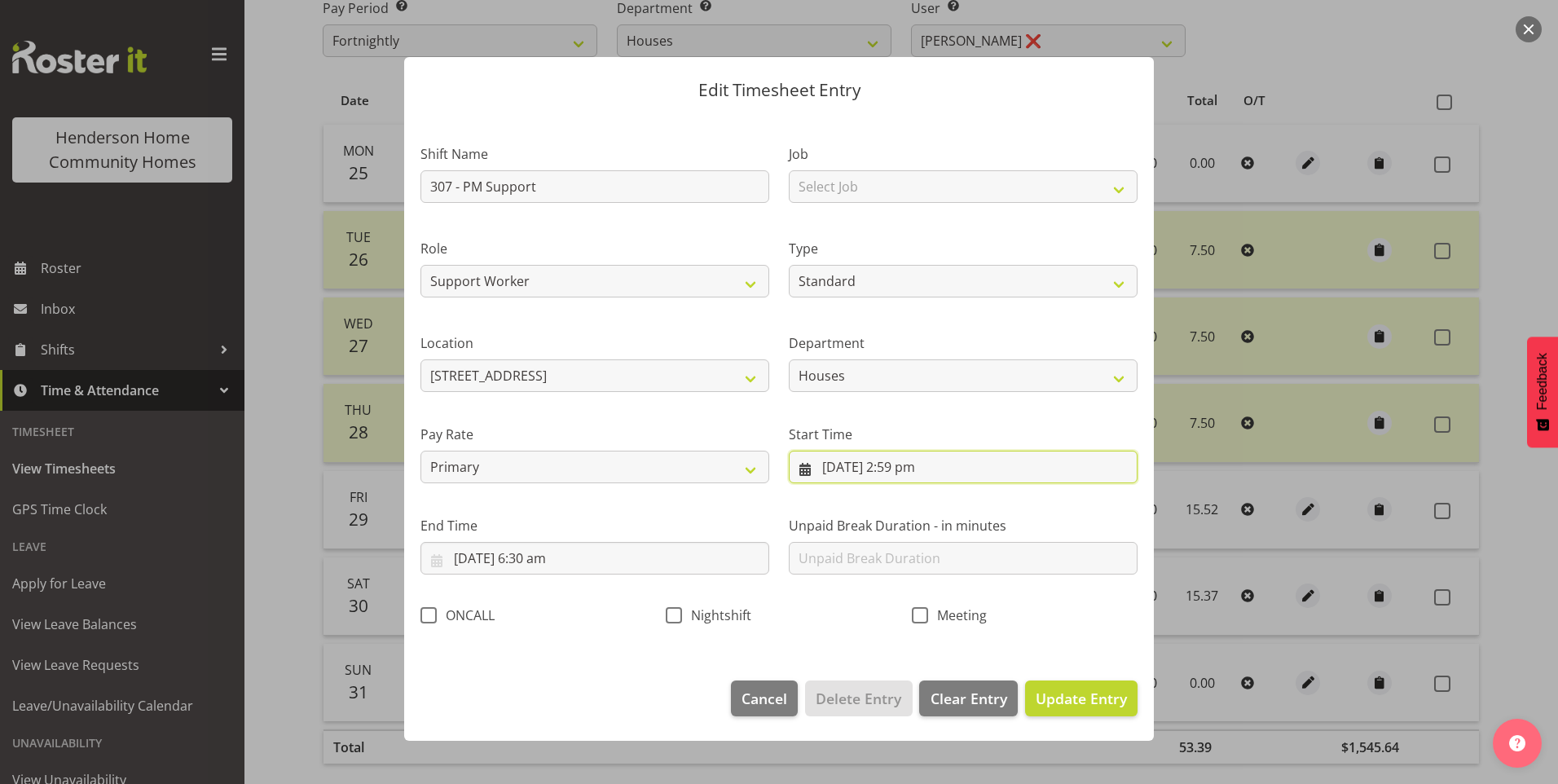
click at [907, 471] on input "29/08/2025, 2:59 pm" at bounding box center [963, 467] width 349 height 33
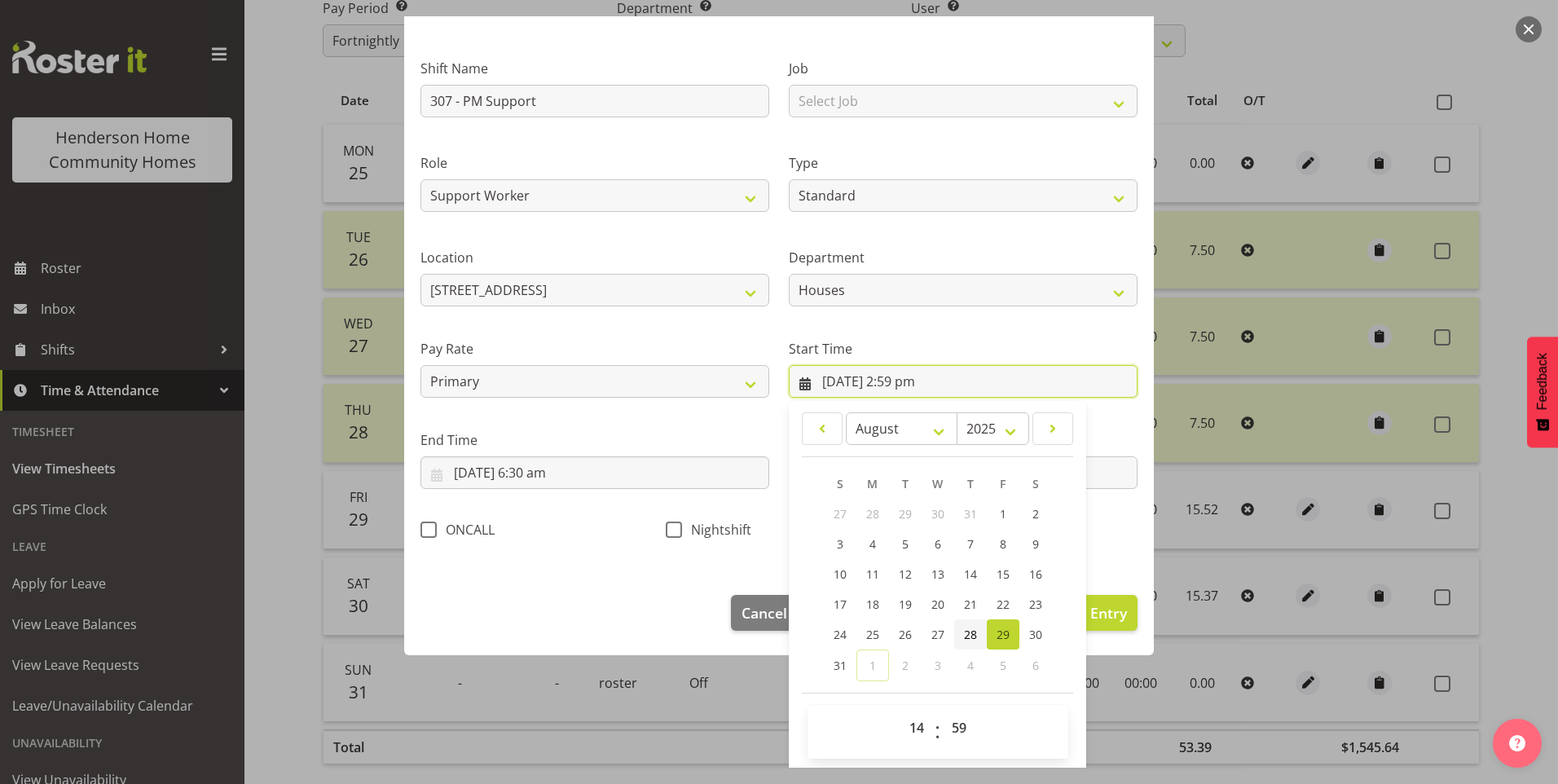
scroll to position [88, 0]
click at [905, 719] on select "00 01 02 03 04 05 06 07 08 09 10 11 12 13 14 15 16 17 18 19 20 21 22 23" at bounding box center [918, 724] width 36 height 33
click at [900, 709] on select "00 01 02 03 04 05 06 07 08 09 10 11 12 13 14 15 16 17 18 19 20 21 22 23" at bounding box center [918, 724] width 36 height 33
click at [966, 725] on select "00 01 02 03 04 05 06 07 08 09 10 11 12 13 14 15 16 17 18 19 20 21 22 23 24 25 2…" at bounding box center [961, 724] width 36 height 33
click at [943, 709] on select "00 01 02 03 04 05 06 07 08 09 10 11 12 13 14 15 16 17 18 19 20 21 22 23 24 25 2…" at bounding box center [961, 724] width 36 height 33
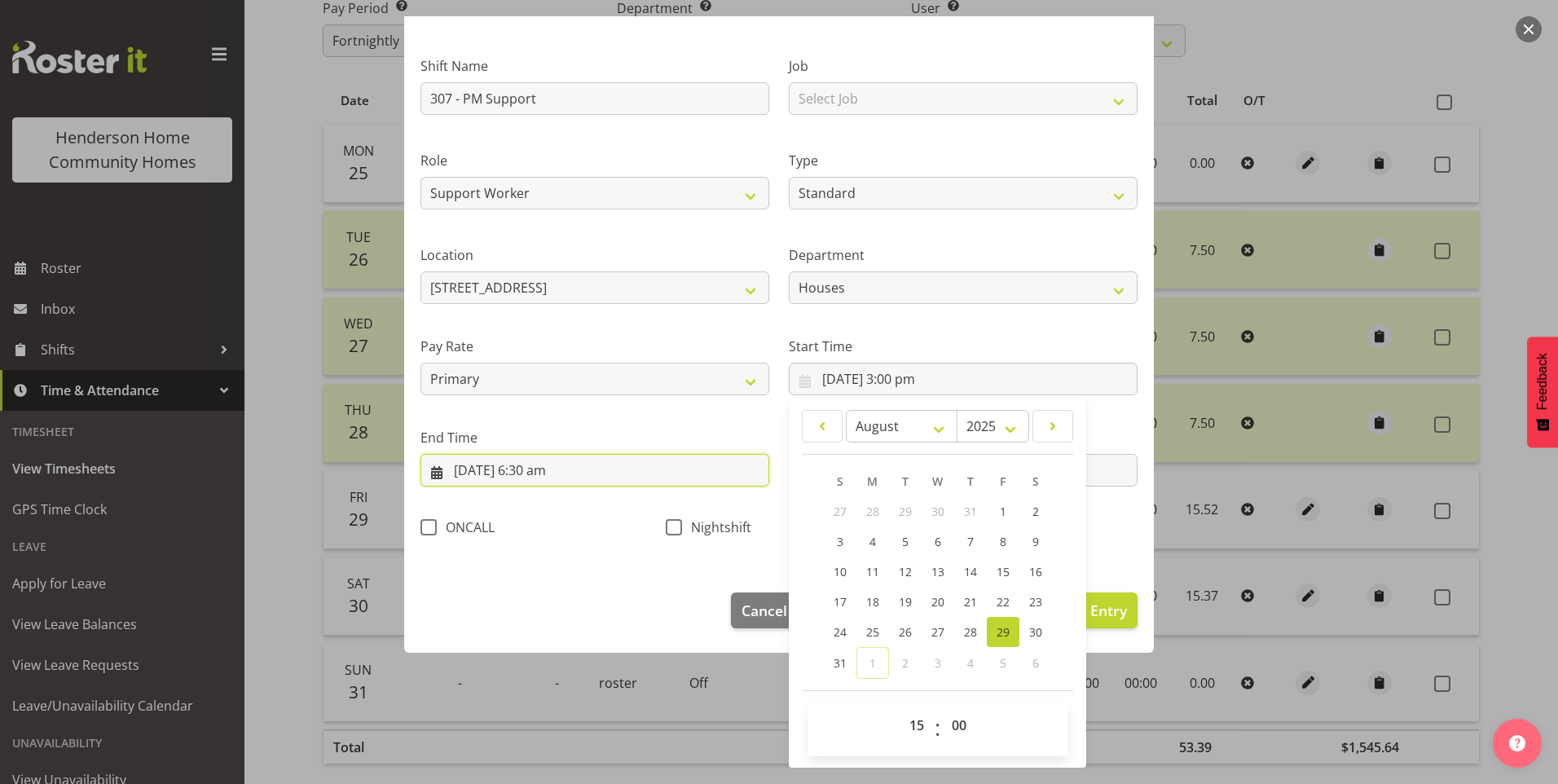
click at [503, 468] on input "30/08/2025, 6:30 am" at bounding box center [594, 470] width 349 height 33
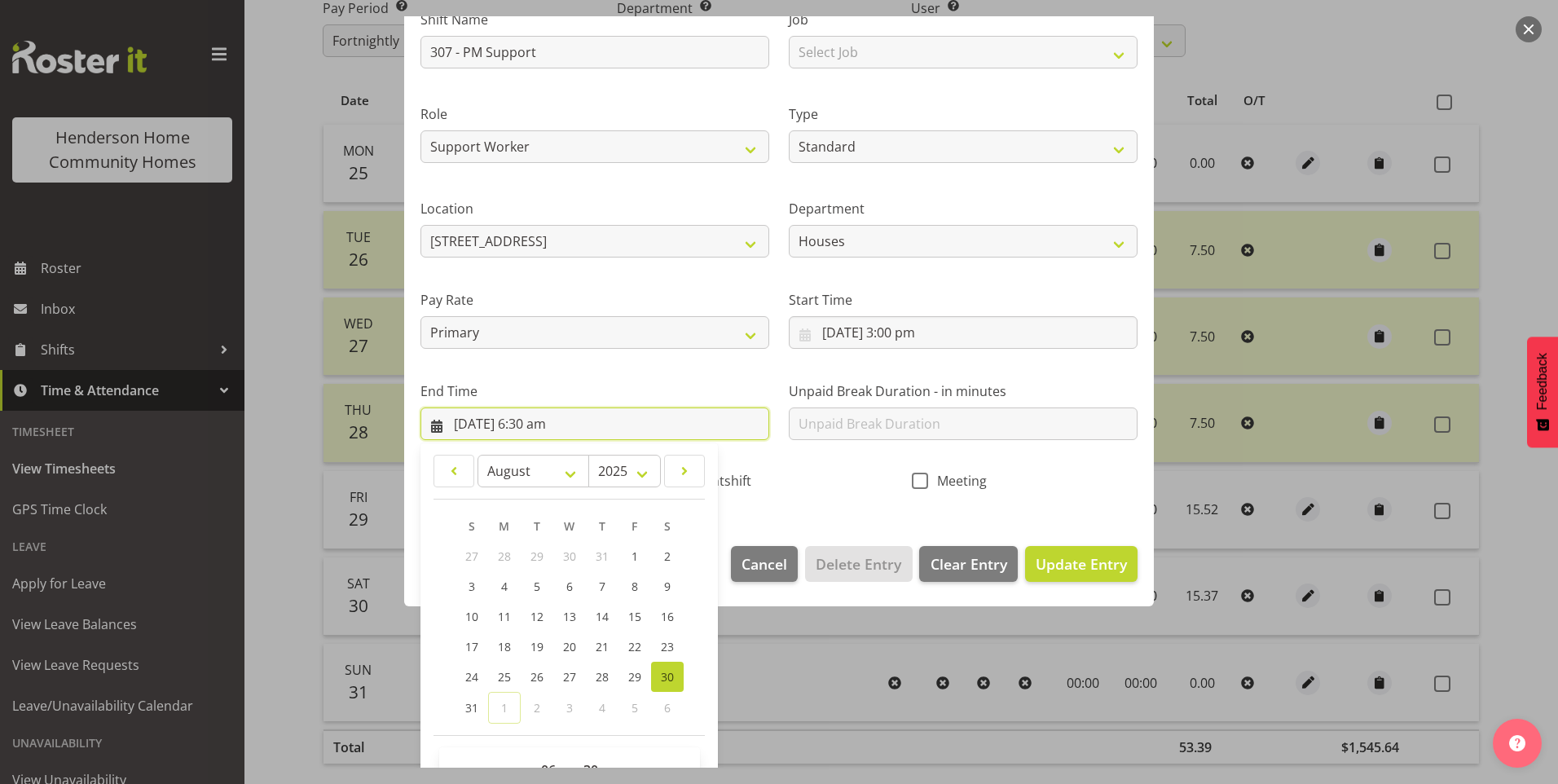
scroll to position [179, 0]
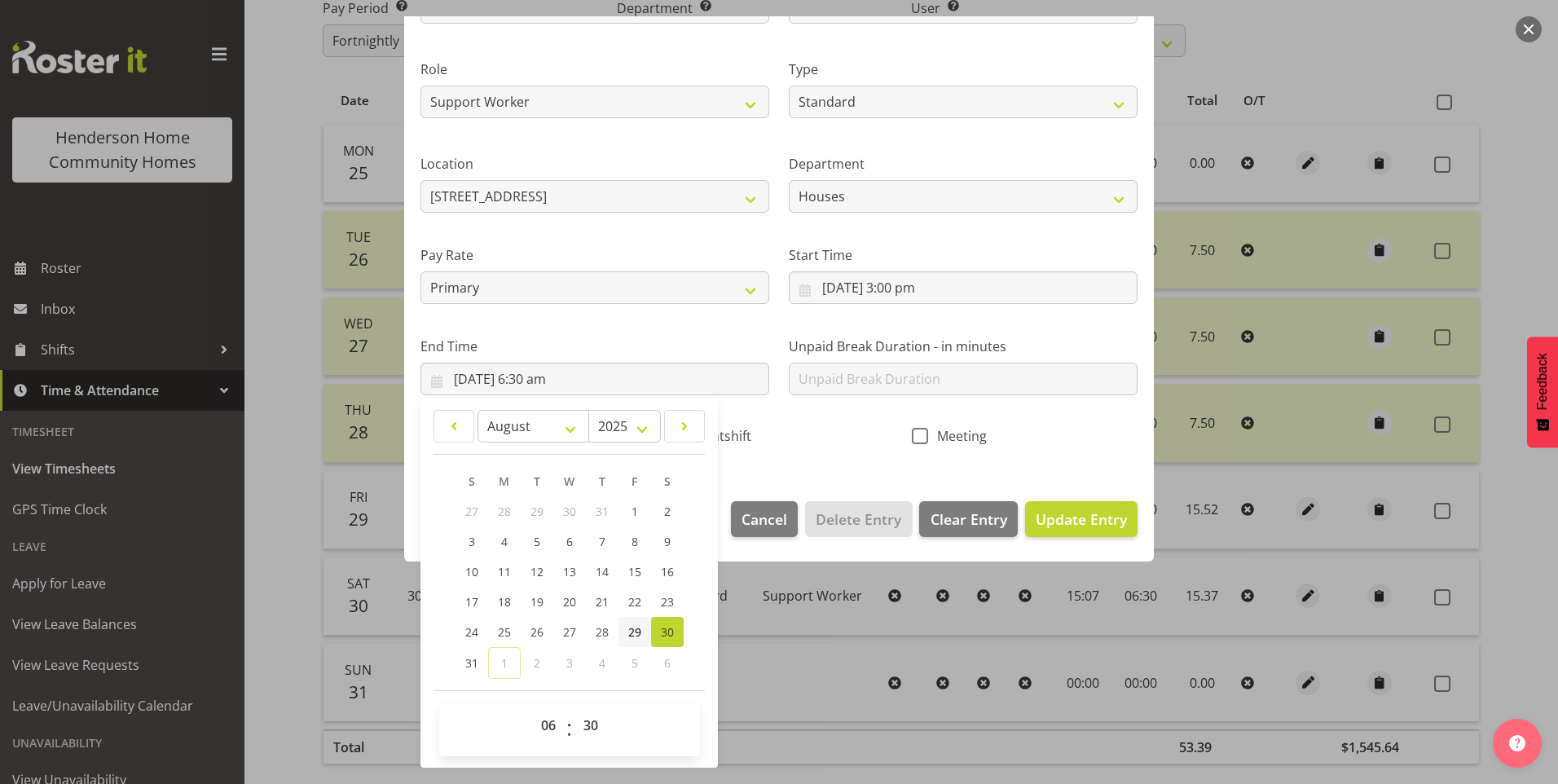
click at [629, 624] on span "29" at bounding box center [635, 631] width 13 height 16
click at [545, 721] on select "00 01 02 03 04 05 06 07 08 09 10 11 12 13 14 15 16 17 18 19 20 21 22 23" at bounding box center [550, 724] width 36 height 33
click at [532, 709] on select "00 01 02 03 04 05 06 07 08 09 10 11 12 13 14 15 16 17 18 19 20 21 22 23" at bounding box center [550, 724] width 36 height 33
click at [1070, 514] on span "Update Entry" at bounding box center [1082, 519] width 91 height 20
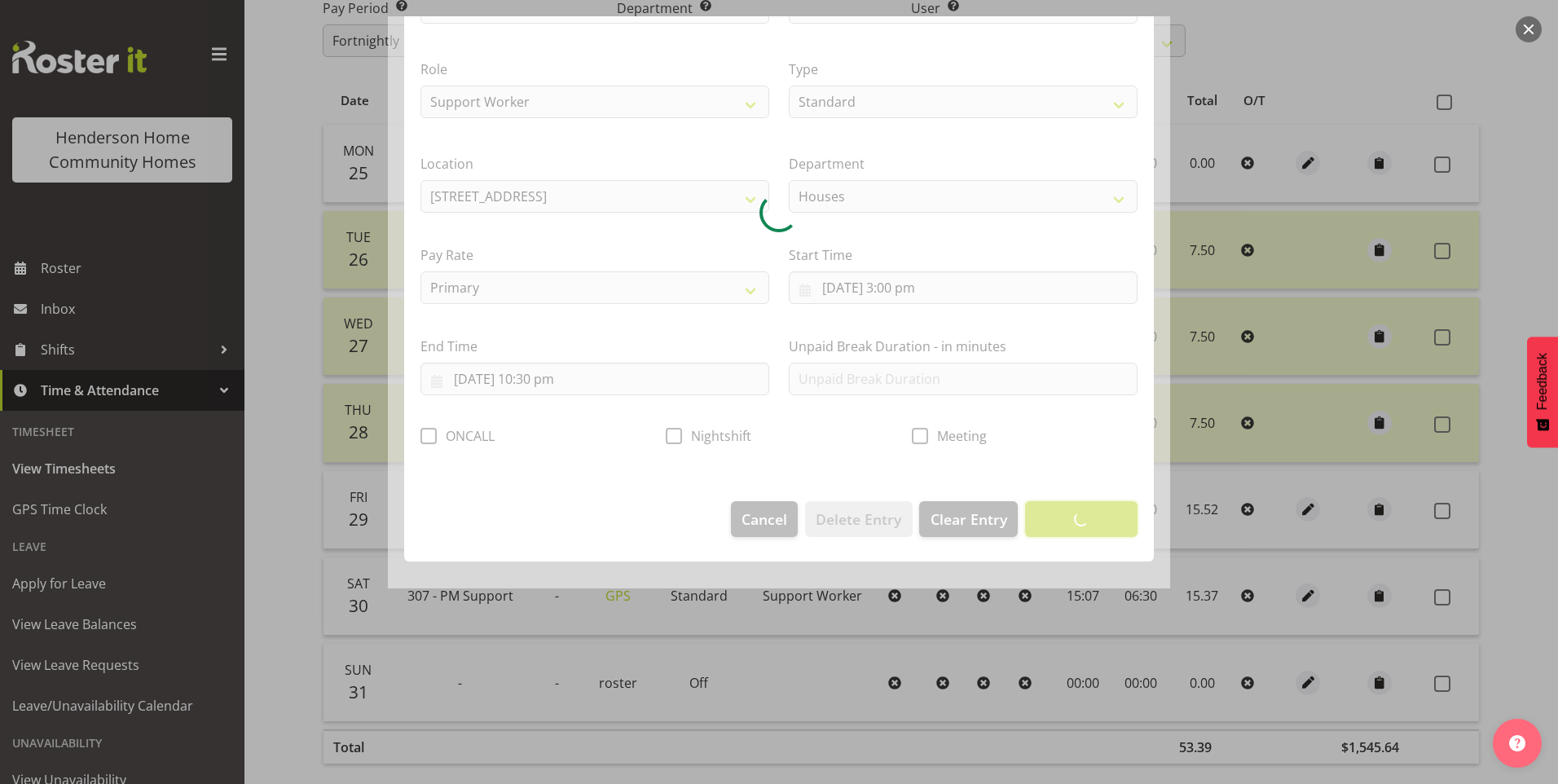
scroll to position [0, 0]
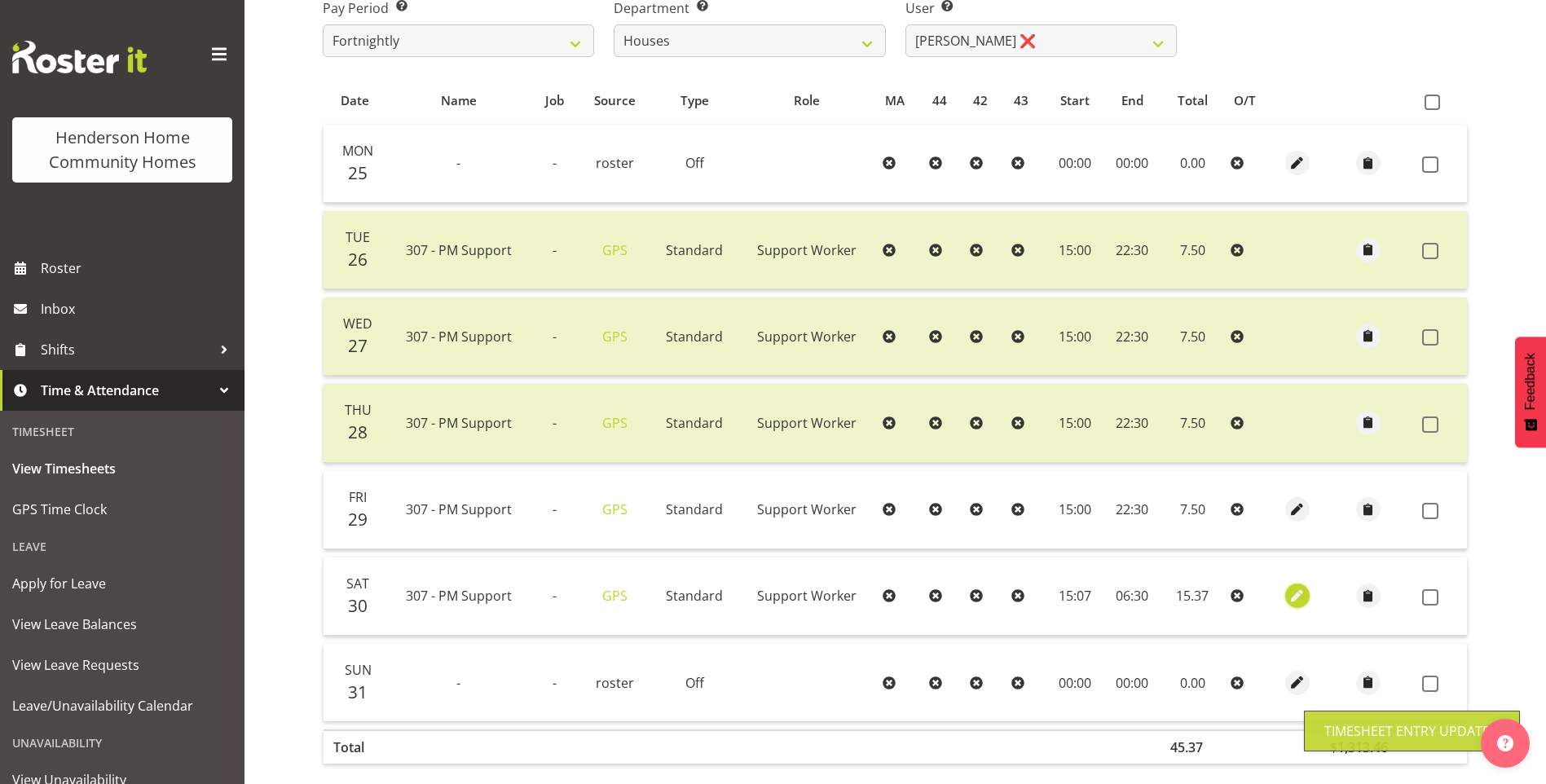
click at [1288, 595] on span "button" at bounding box center [1298, 596] width 19 height 19
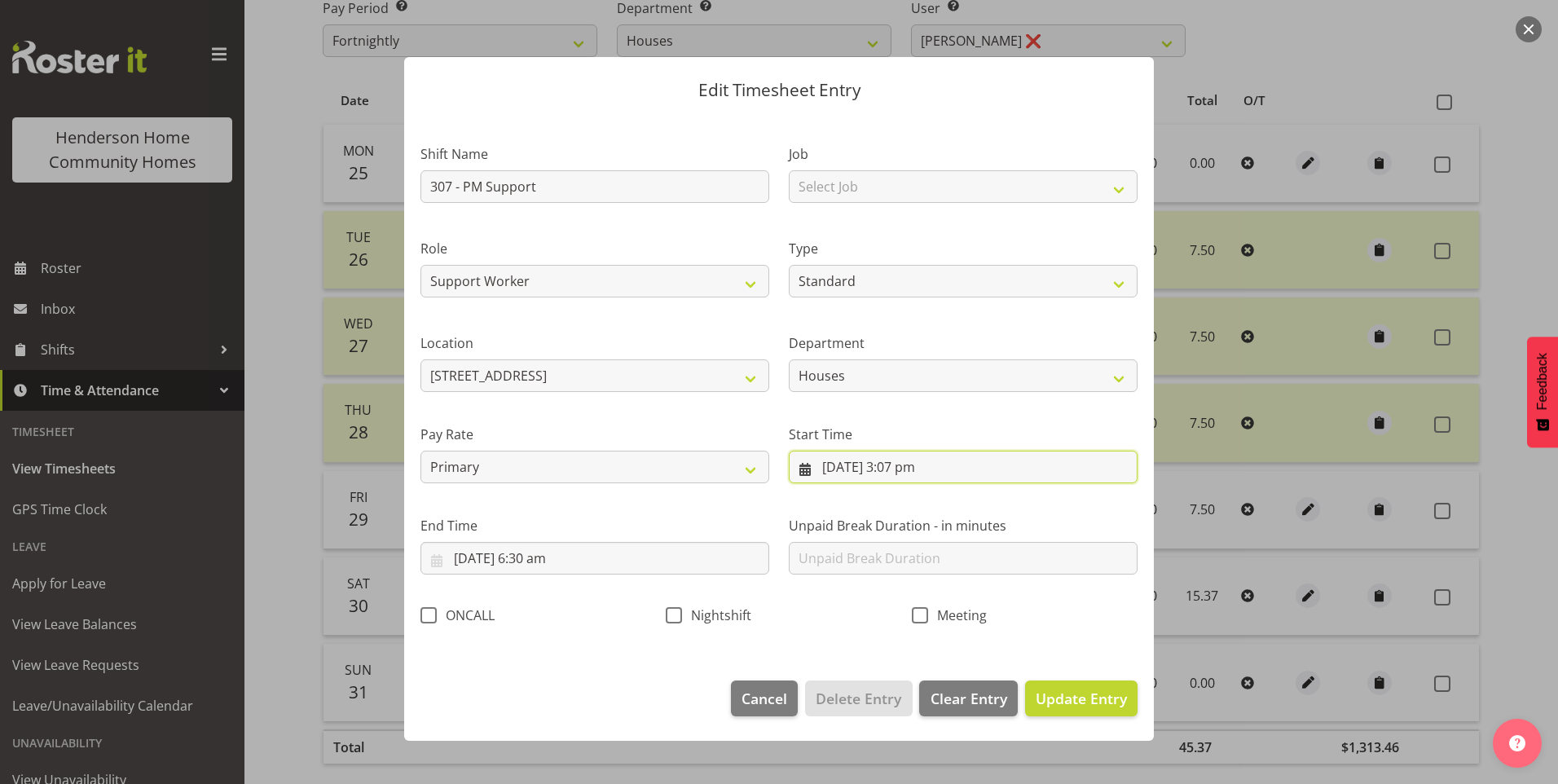
click at [907, 474] on input "30/08/2025, 3:07 pm" at bounding box center [963, 467] width 349 height 33
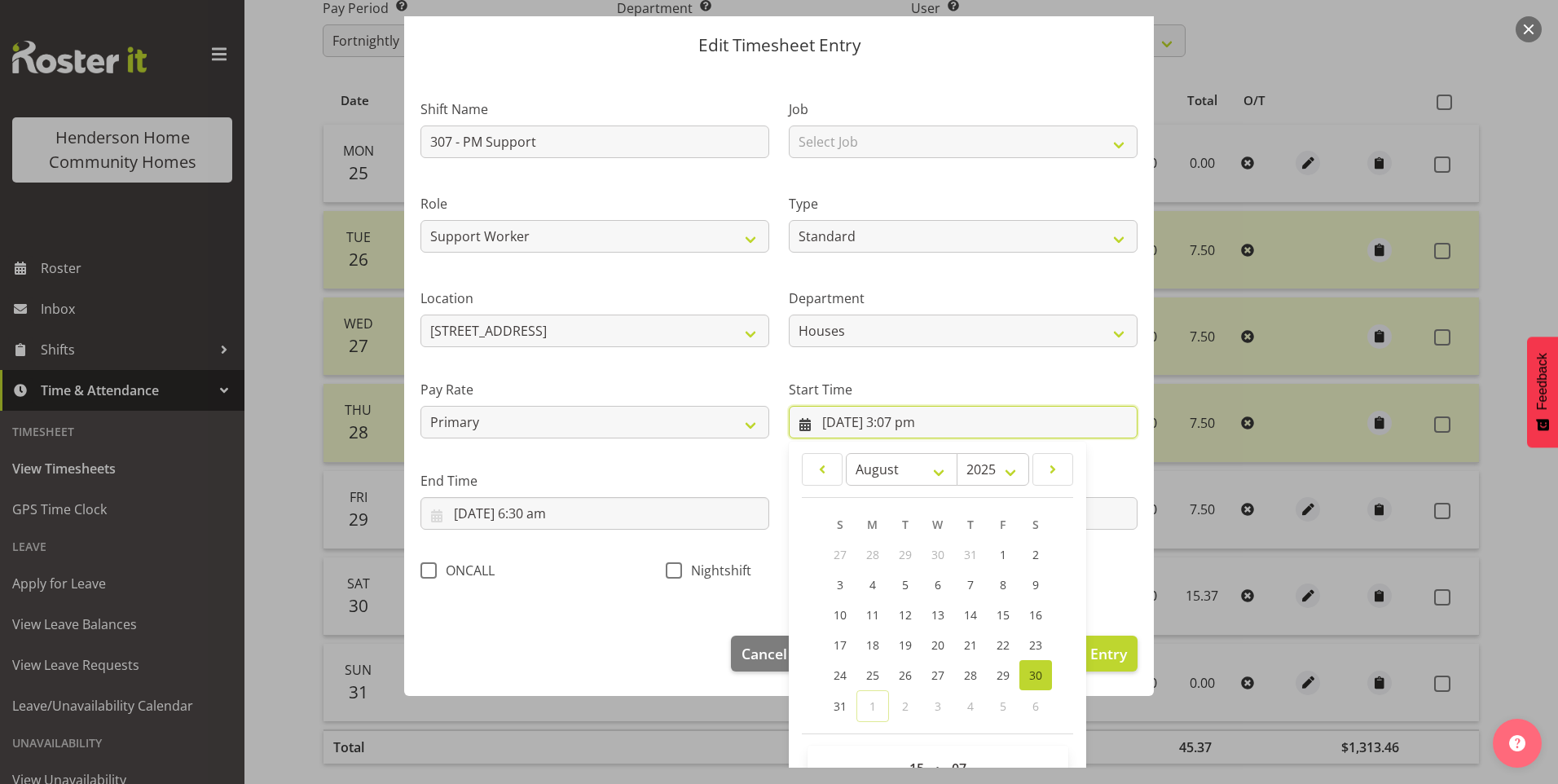
scroll to position [88, 0]
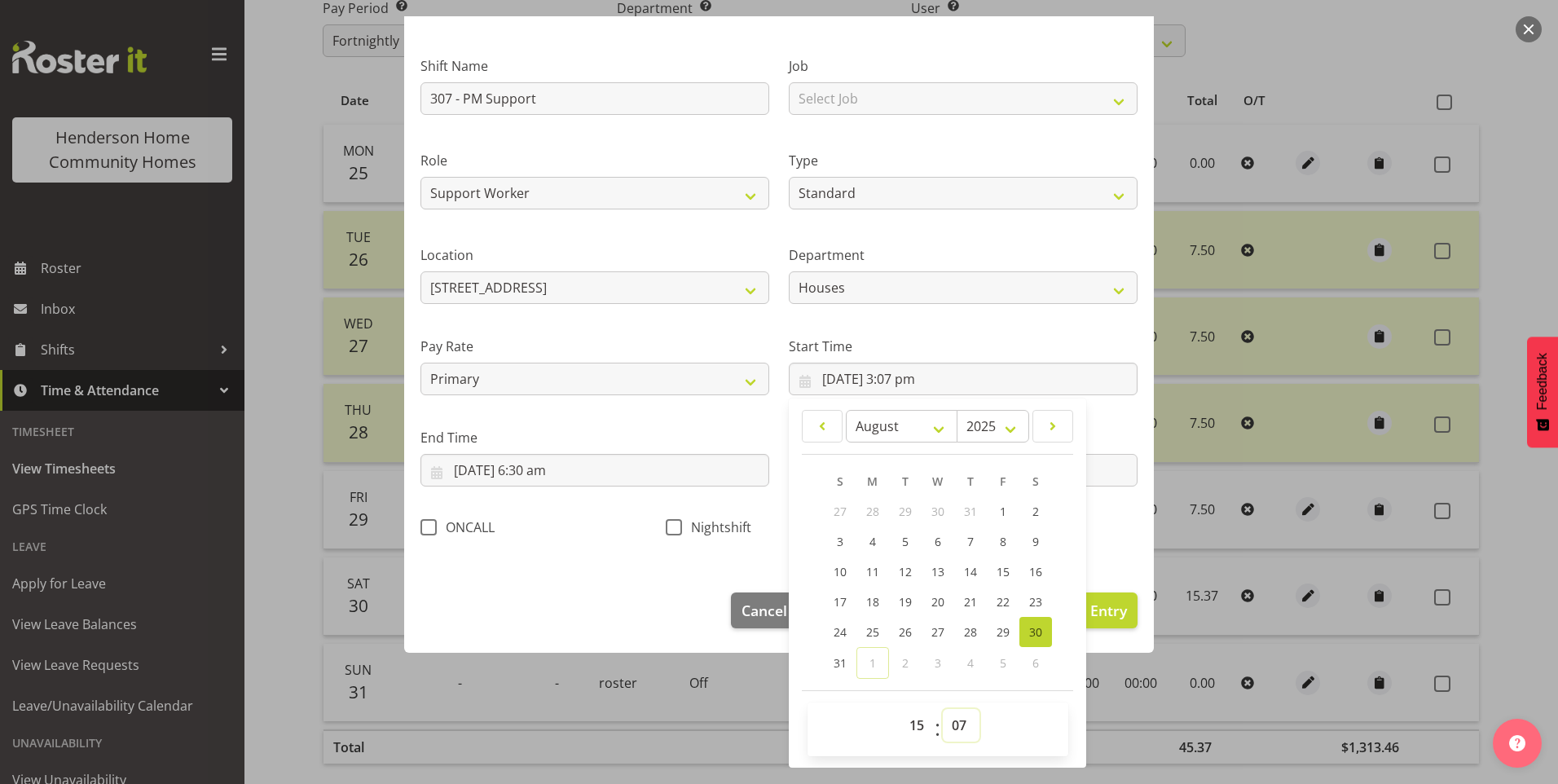
drag, startPoint x: 954, startPoint y: 719, endPoint x: 956, endPoint y: 708, distance: 11.2
click at [955, 718] on select "00 01 02 03 04 05 06 07 08 09 10 11 12 13 14 15 16 17 18 19 20 21 22 23 24 25 2…" at bounding box center [961, 724] width 36 height 33
click at [943, 709] on select "00 01 02 03 04 05 06 07 08 09 10 11 12 13 14 15 16 17 18 19 20 21 22 23 24 25 2…" at bounding box center [961, 724] width 36 height 33
click at [546, 472] on input "31/08/2025, 6:30 am" at bounding box center [594, 470] width 349 height 33
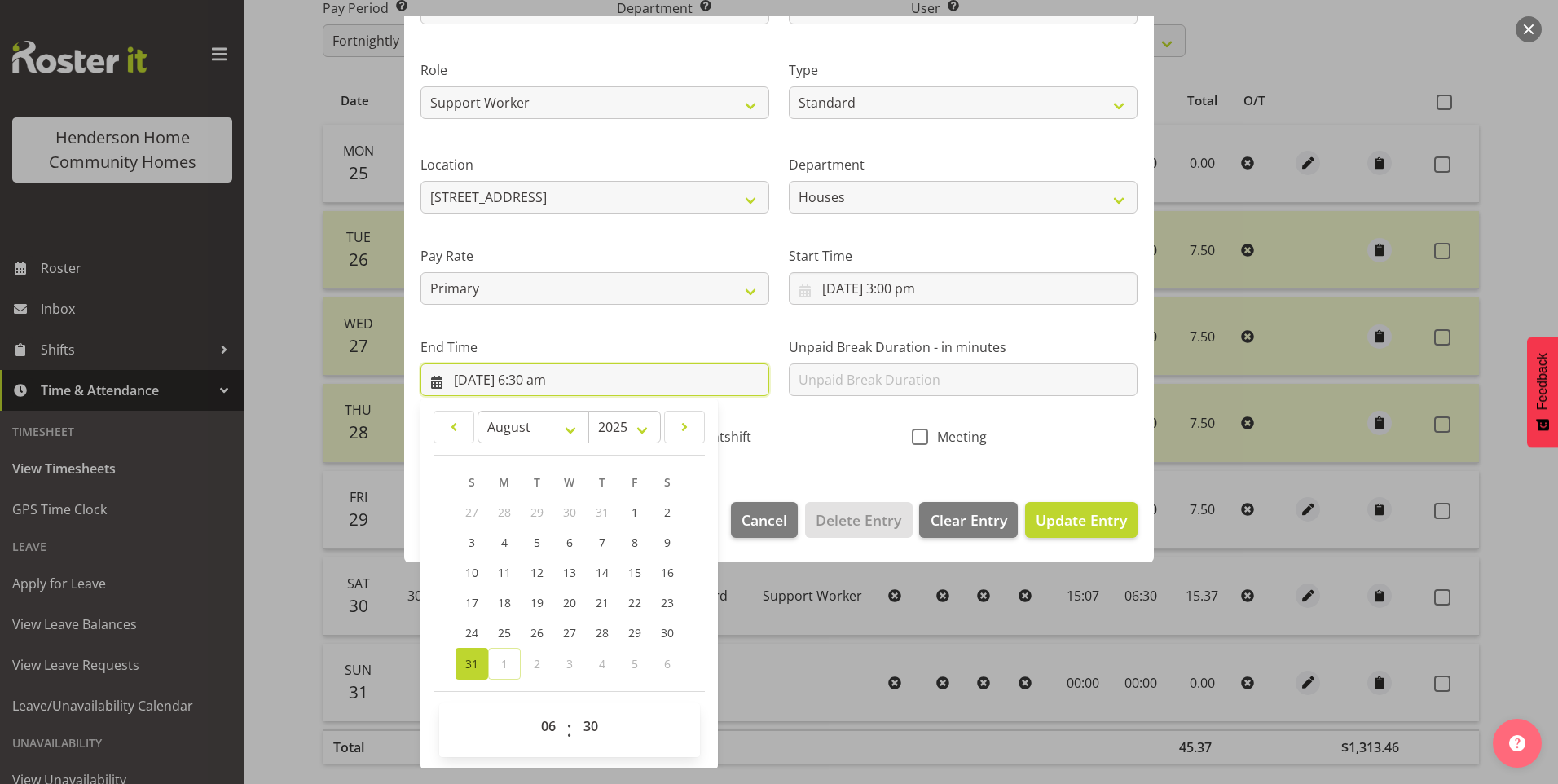
scroll to position [179, 0]
click at [672, 631] on span "30" at bounding box center [668, 631] width 13 height 16
click at [540, 718] on select "00 01 02 03 04 05 06 07 08 09 10 11 12 13 14 15 16 17 18 19 20 21 22 23" at bounding box center [550, 724] width 36 height 33
click at [532, 709] on select "00 01 02 03 04 05 06 07 08 09 10 11 12 13 14 15 16 17 18 19 20 21 22 23" at bounding box center [550, 724] width 36 height 33
click at [1040, 530] on button "Update Entry" at bounding box center [1081, 519] width 113 height 36
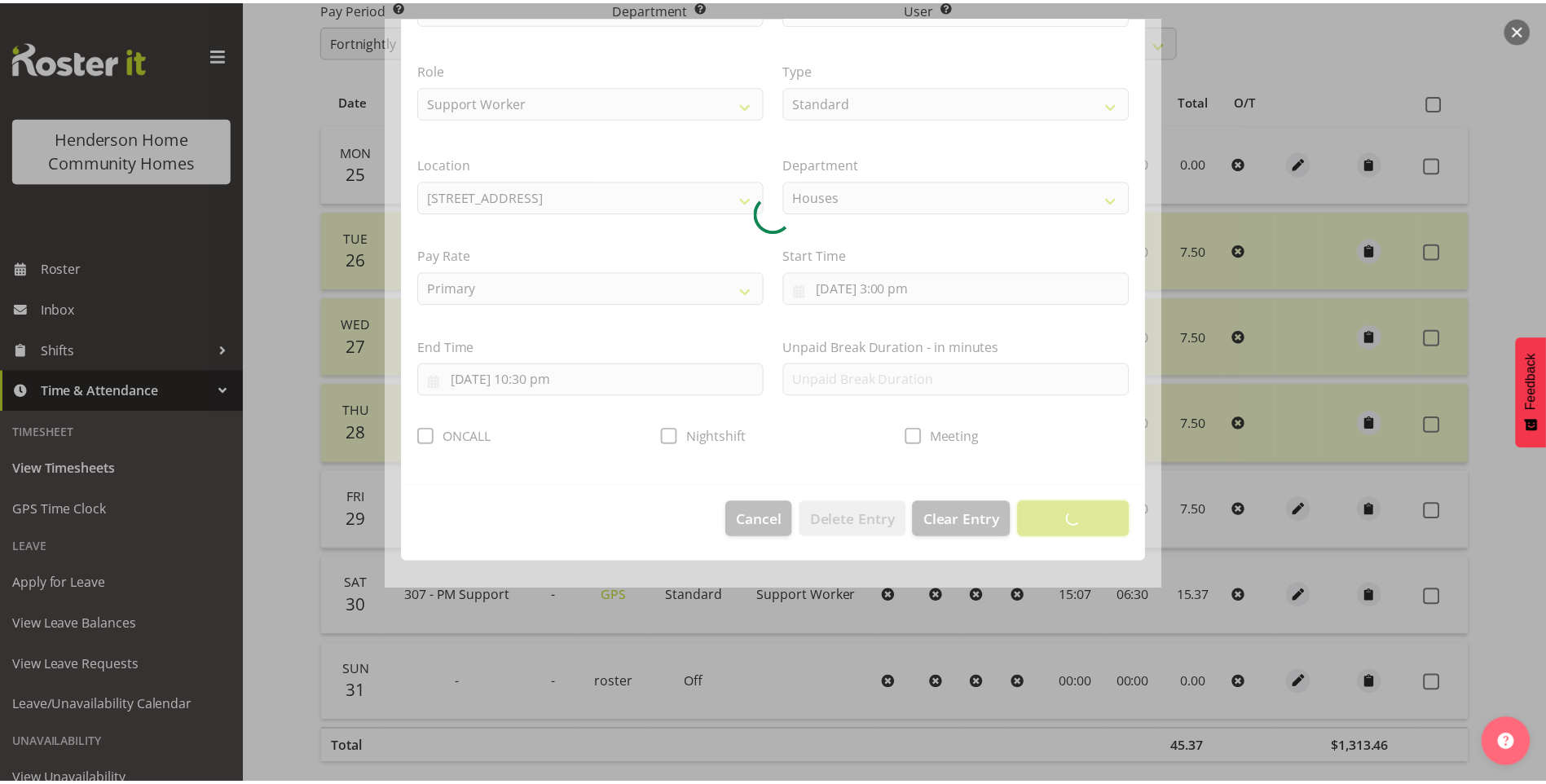
scroll to position [0, 0]
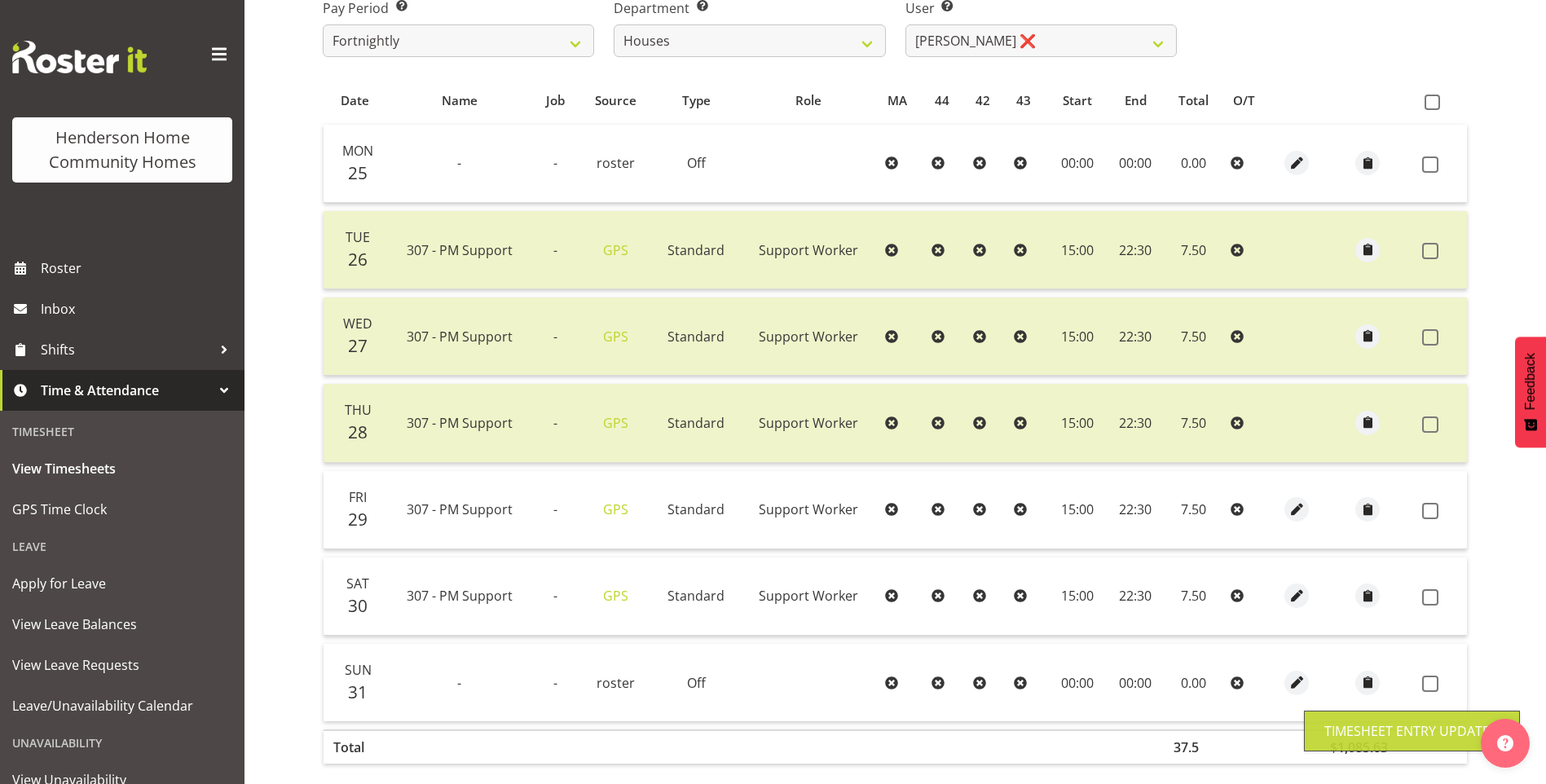
click at [1434, 597] on span at bounding box center [1431, 597] width 17 height 17
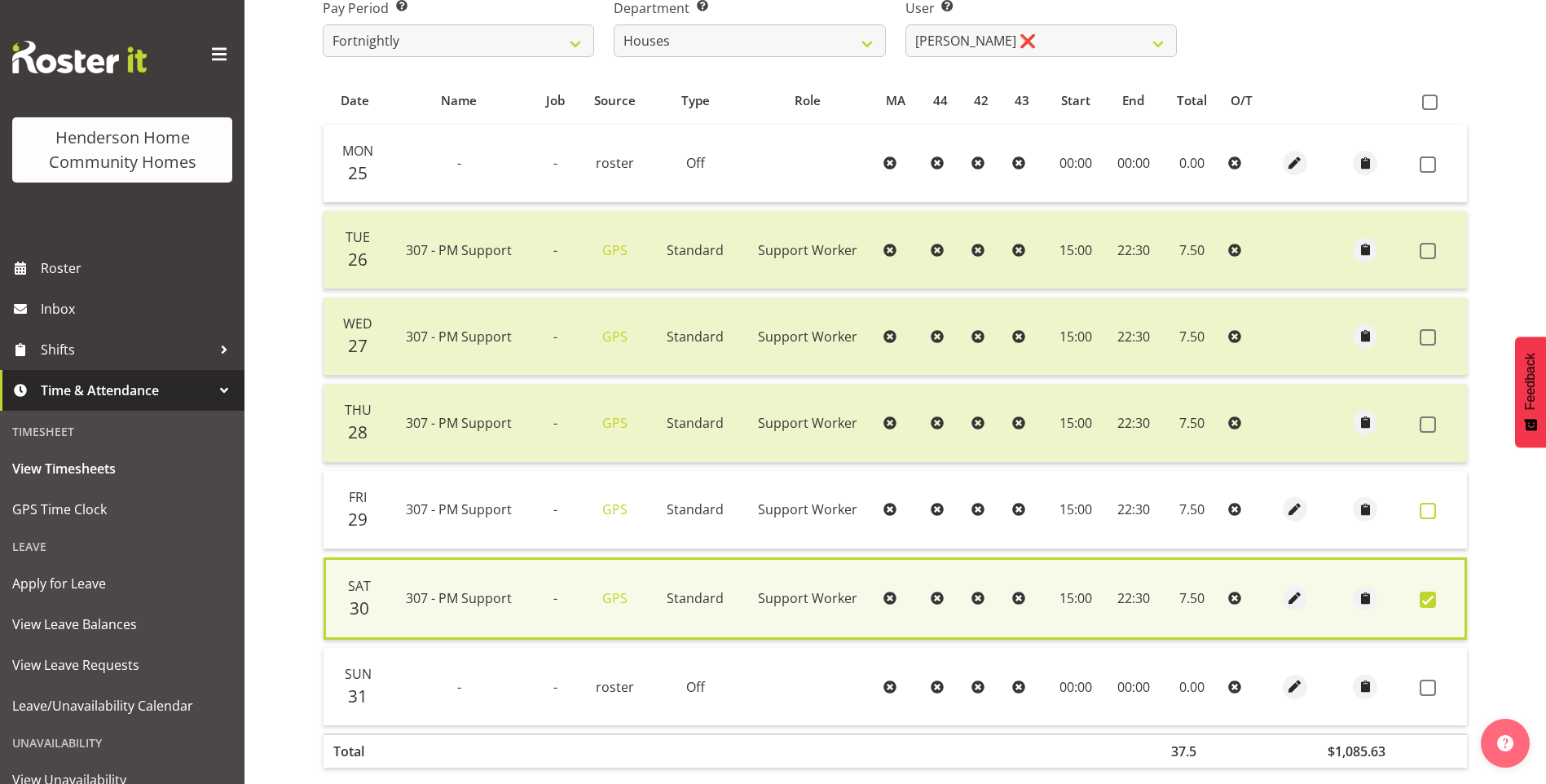
click at [1425, 514] on span at bounding box center [1428, 512] width 17 height 17
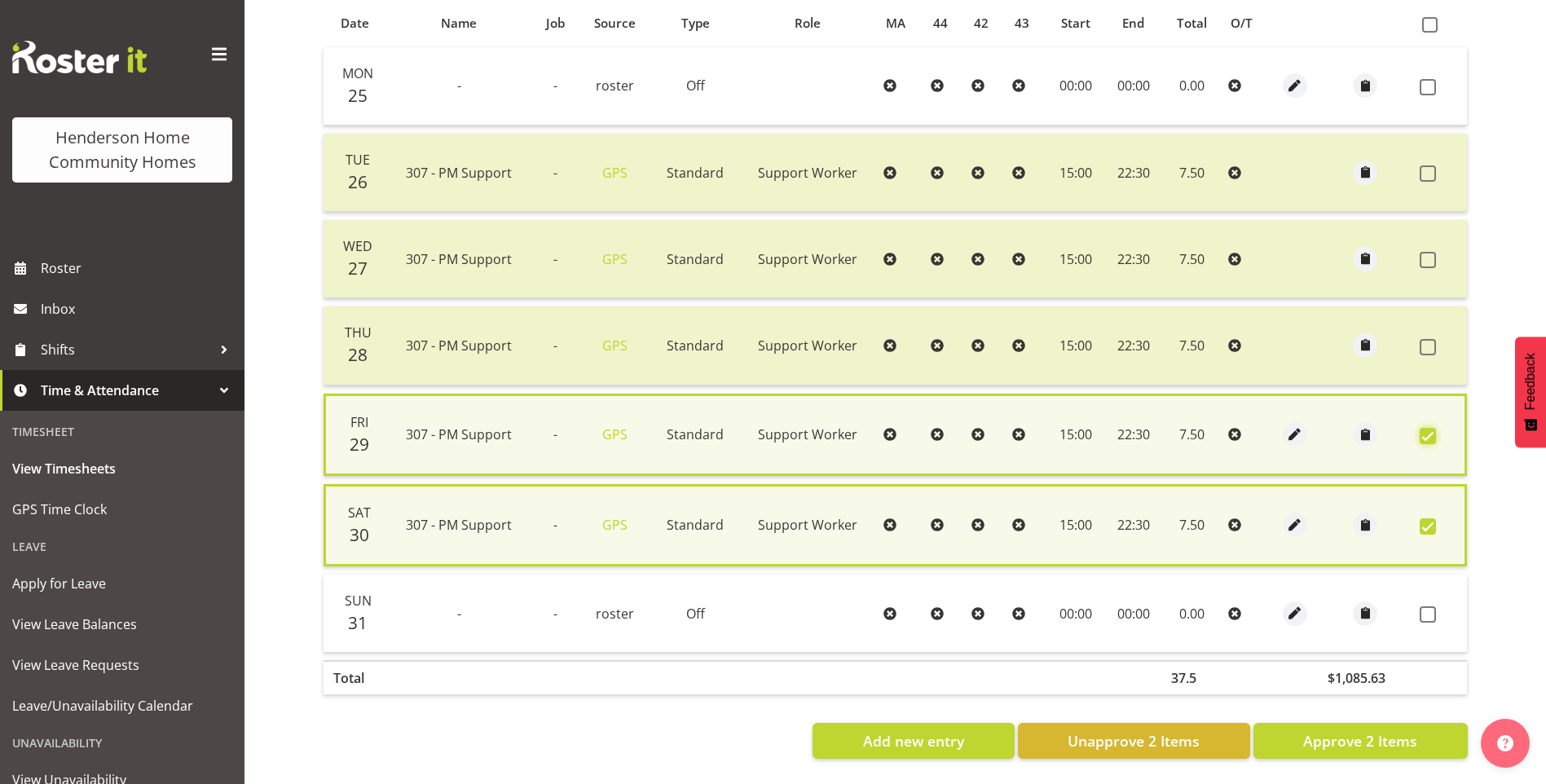
scroll to position [376, 0]
drag, startPoint x: 1386, startPoint y: 734, endPoint x: 1262, endPoint y: 654, distance: 147.6
click at [1385, 733] on span "Approve 2 Items" at bounding box center [1360, 740] width 114 height 21
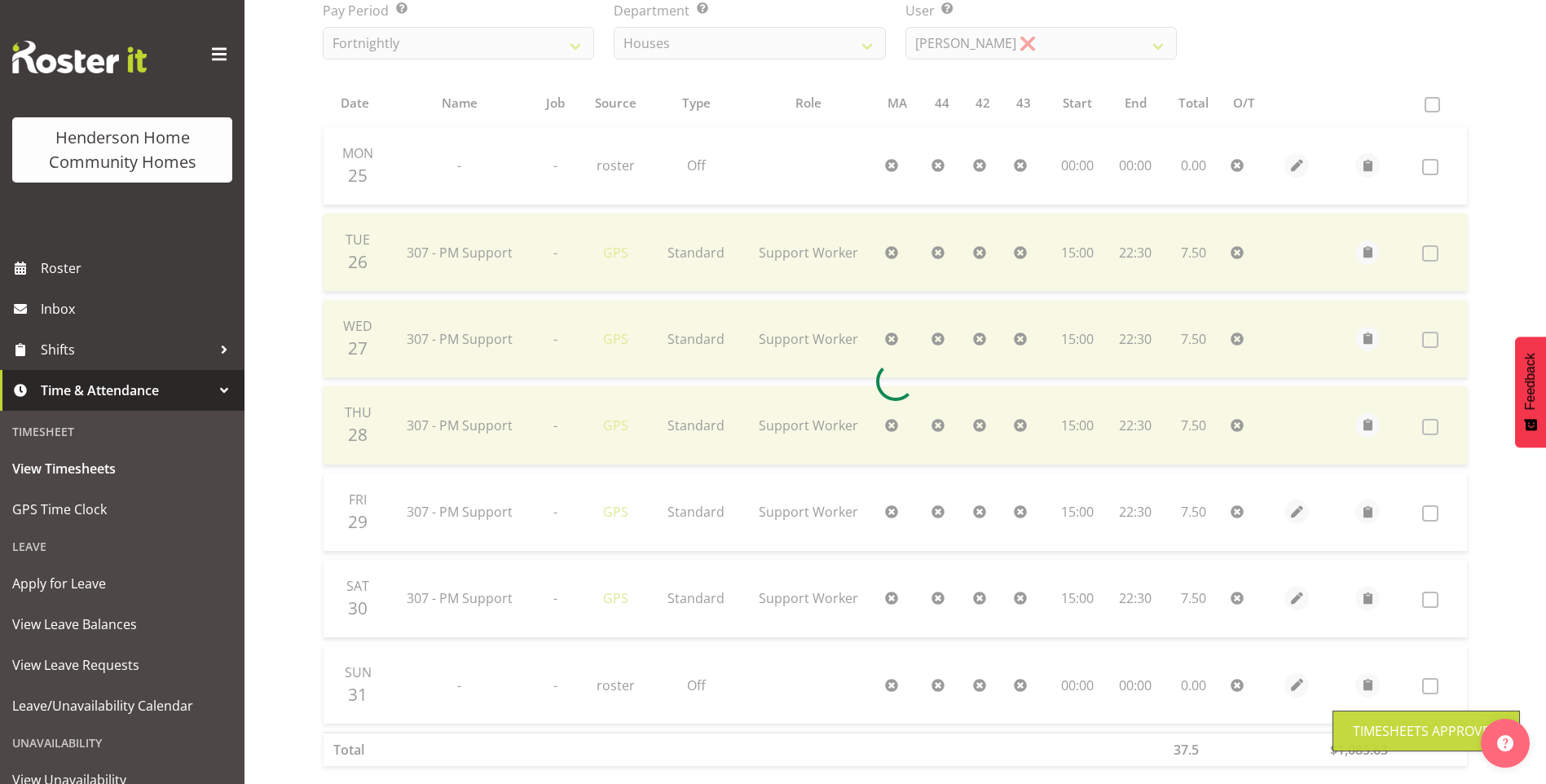
scroll to position [205, 0]
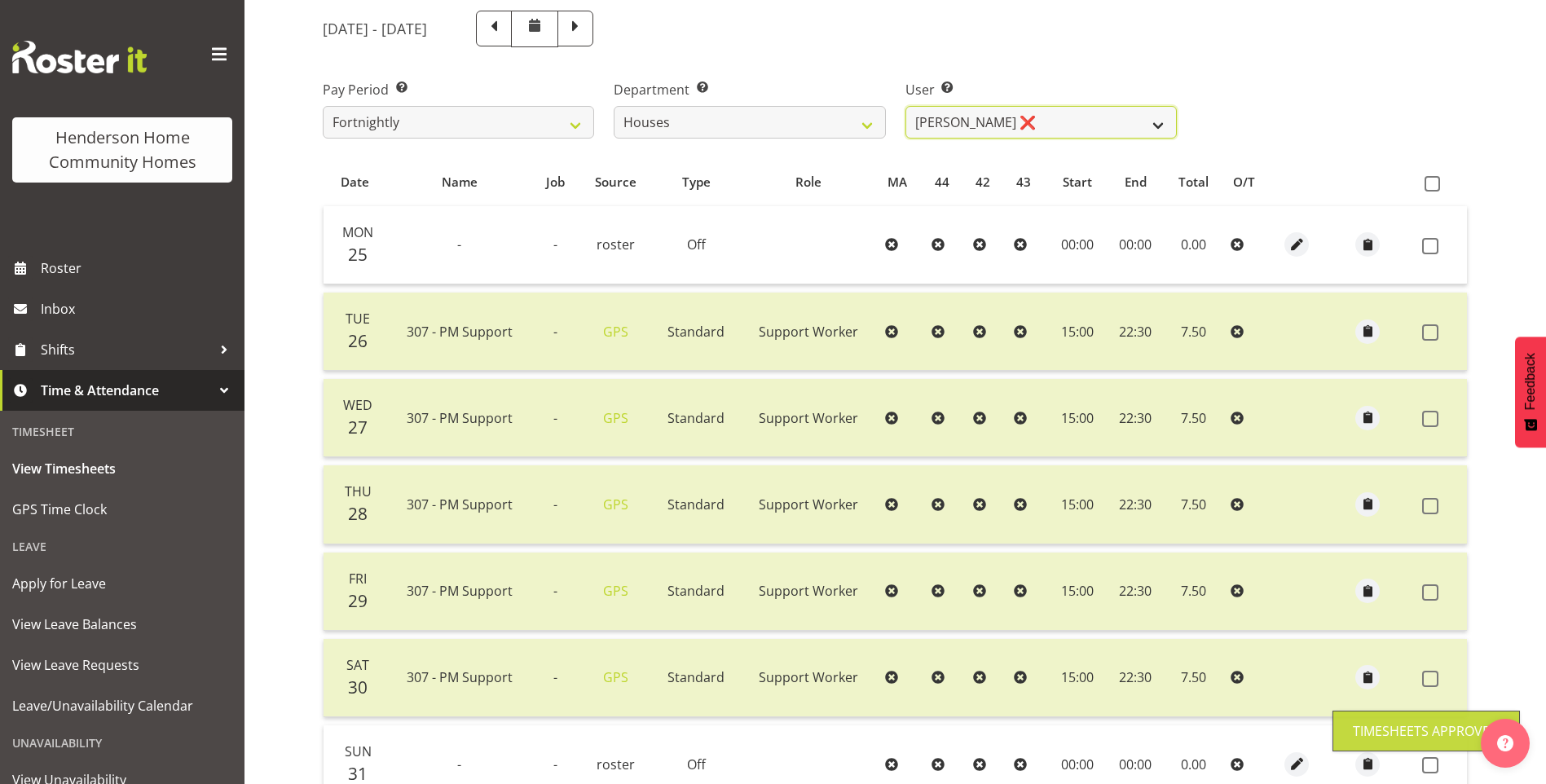
click at [955, 123] on select "Billie Sothern ❌ Dipika Thapa ❌ Jess Aracan ❌ Katrina Shaw ❌ Liezl Sanchez ❌ Ma…" at bounding box center [1041, 122] width 272 height 33
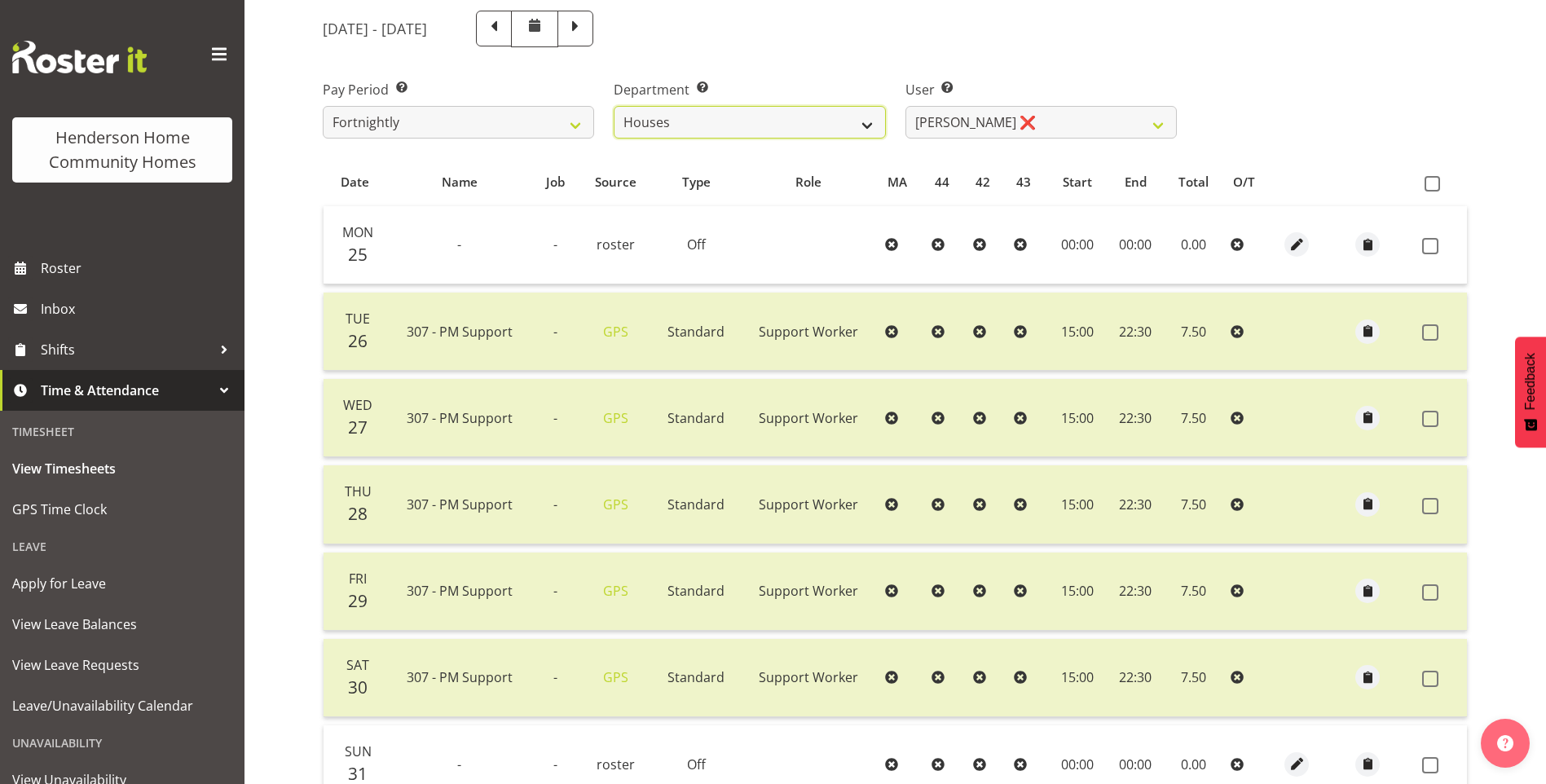
click at [729, 115] on select "Admin Homeside Houses Wingside" at bounding box center [750, 122] width 272 height 33
click at [614, 106] on select "Admin Homeside Houses Wingside" at bounding box center [750, 122] width 272 height 33
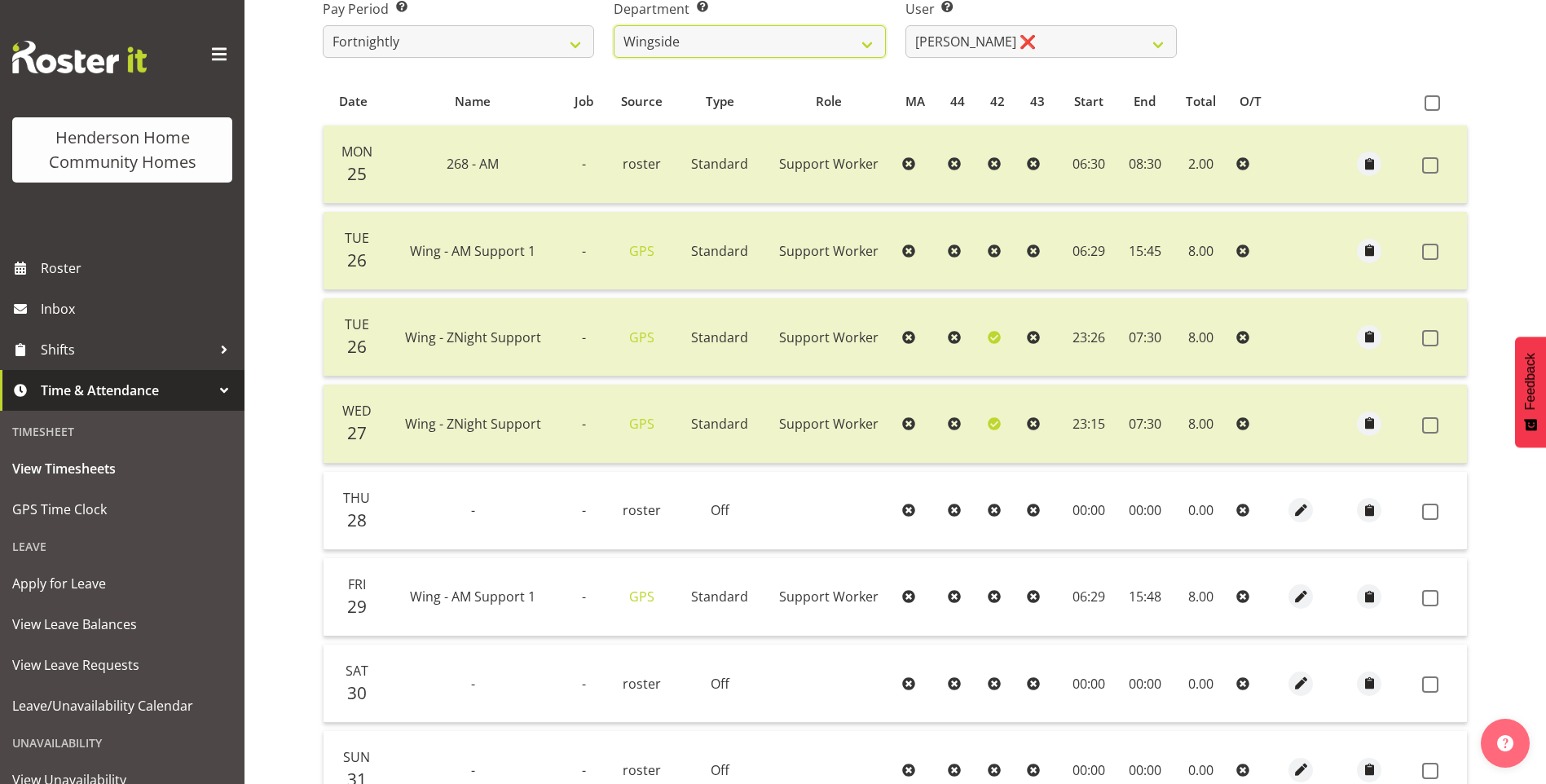
scroll to position [286, 0]
click at [1300, 594] on span "button" at bounding box center [1301, 596] width 19 height 19
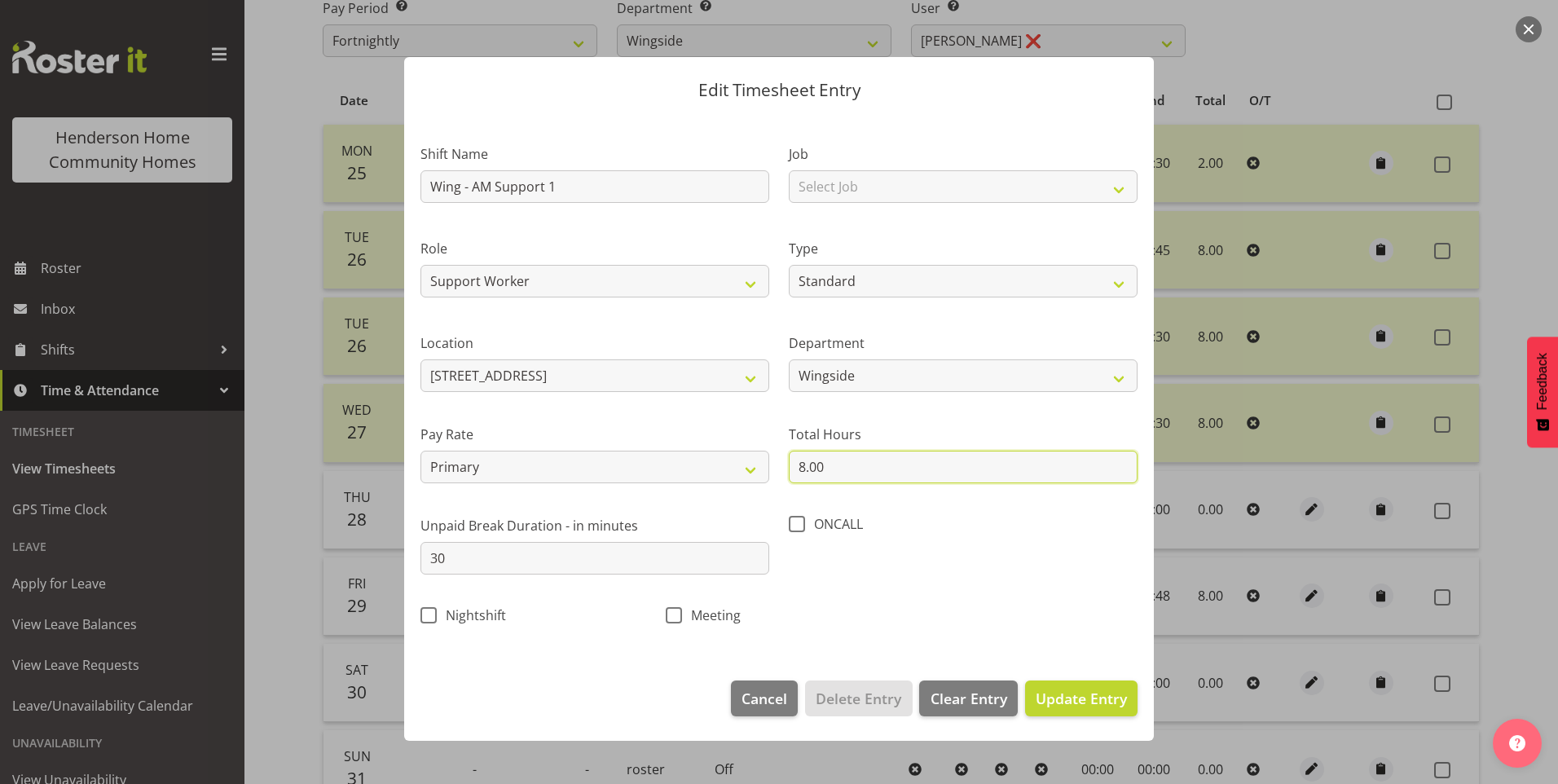
drag, startPoint x: 848, startPoint y: 471, endPoint x: 567, endPoint y: 425, distance: 284.7
click at [576, 427] on div "Shift Name Wing - AM Support 1 Job Select Job Floater Role Support Worker Type …" at bounding box center [779, 380] width 737 height 517
click at [1083, 689] on span "Update Entry" at bounding box center [1082, 698] width 91 height 20
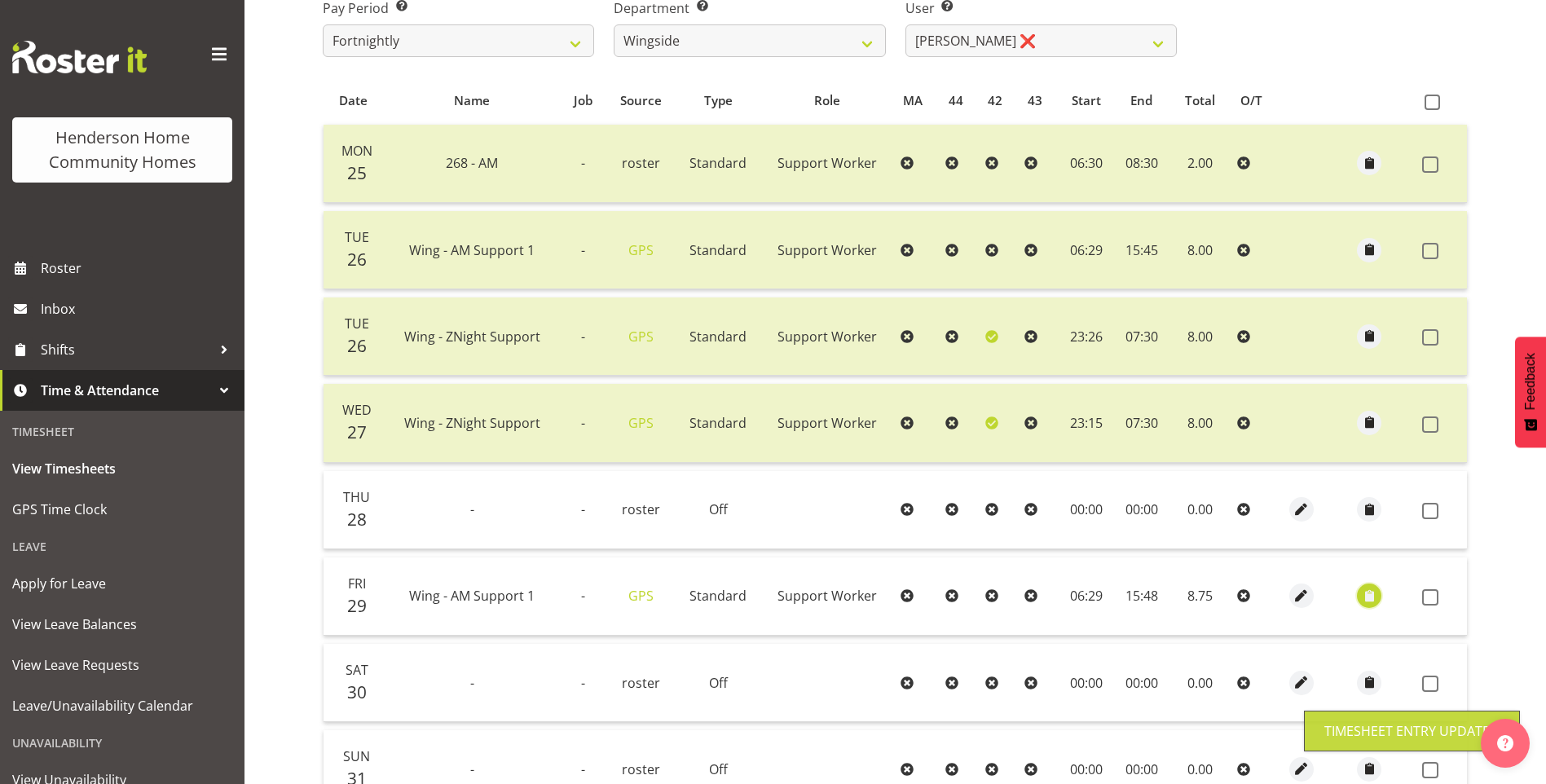
click at [1366, 603] on span "button" at bounding box center [1369, 596] width 19 height 19
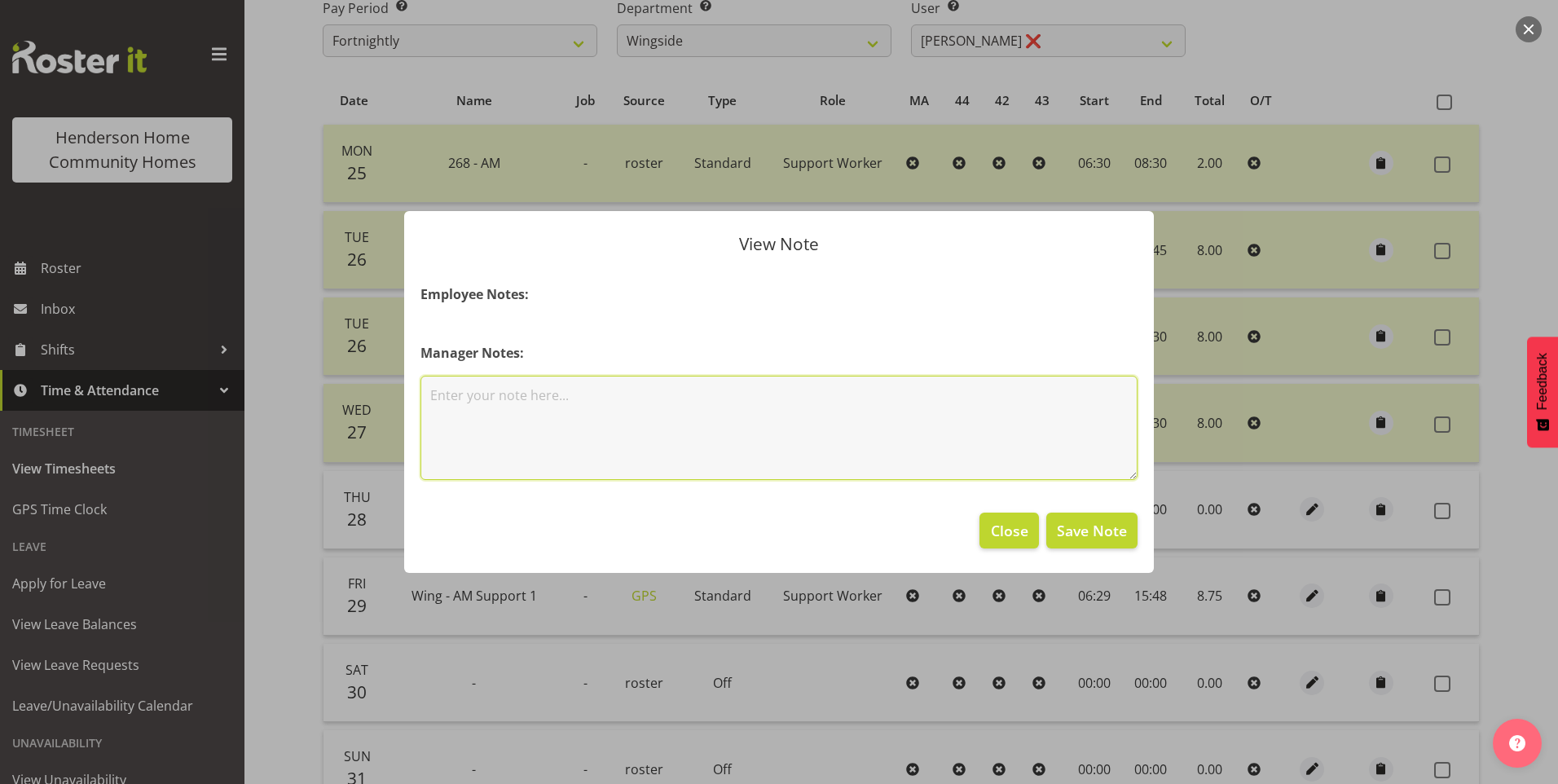
click at [526, 432] on textarea at bounding box center [779, 428] width 717 height 104
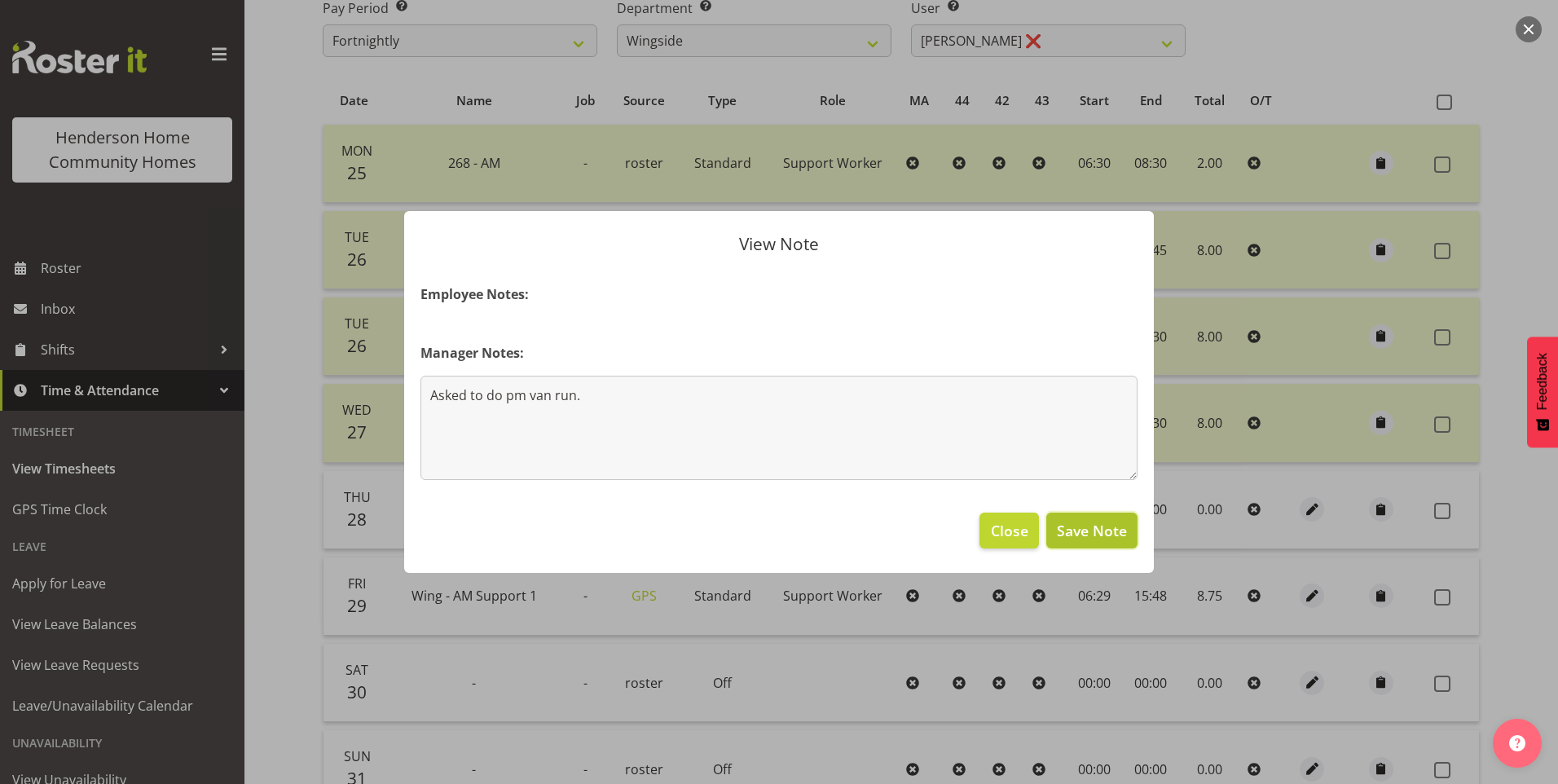
click at [1077, 524] on span "Save Note" at bounding box center [1091, 530] width 70 height 21
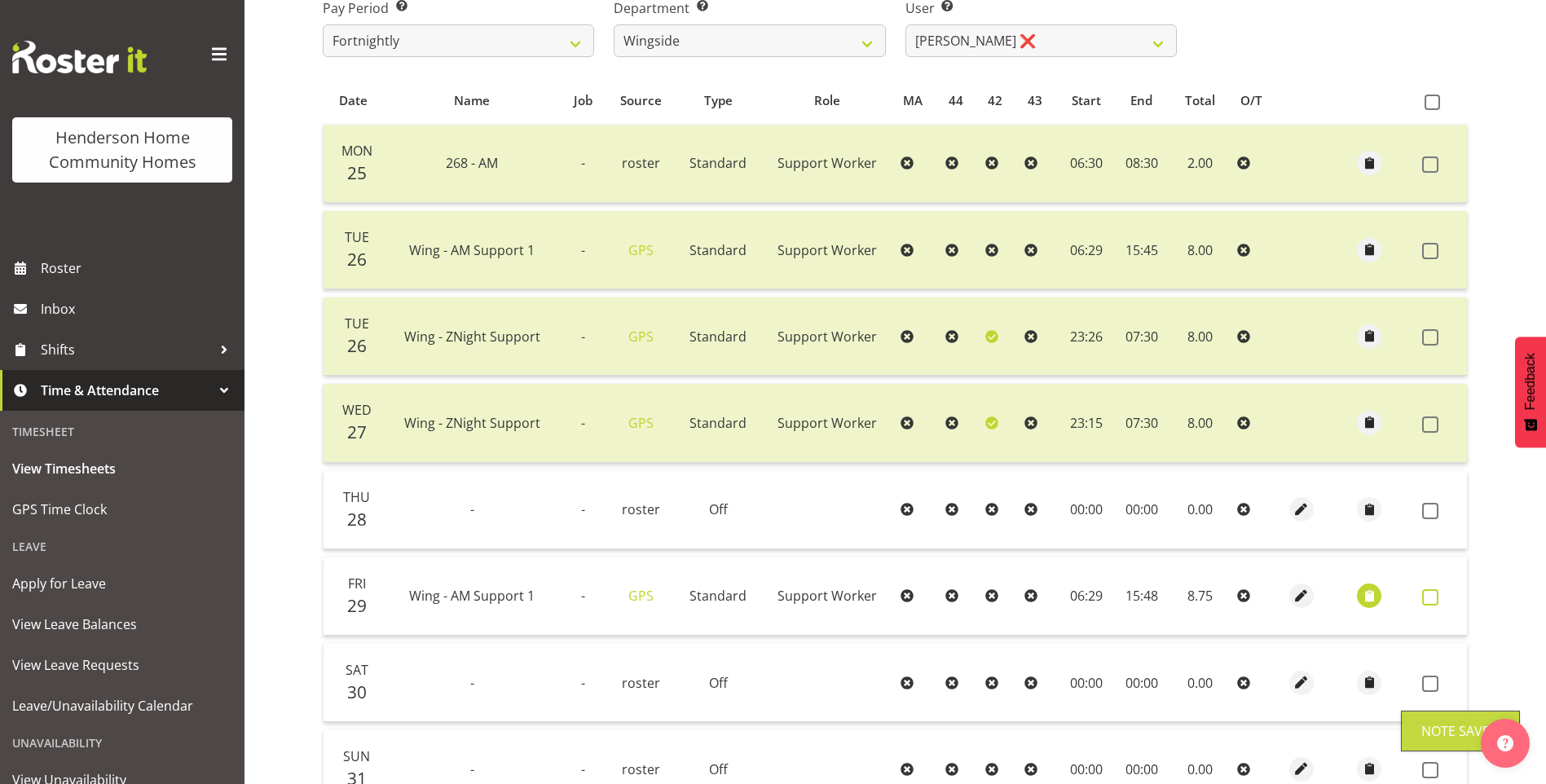
click at [1432, 596] on span at bounding box center [1431, 597] width 17 height 17
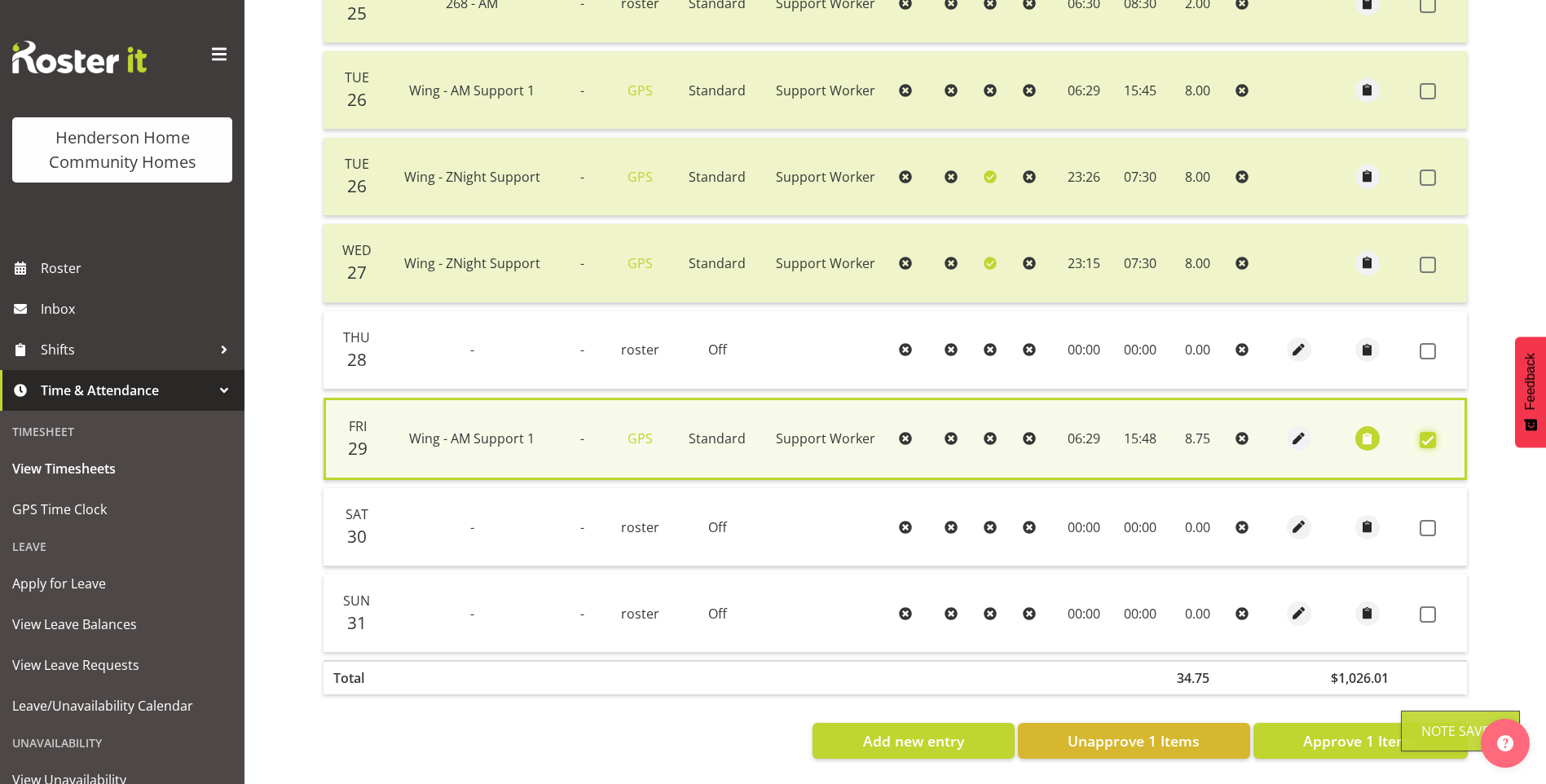
scroll to position [458, 0]
click at [1393, 730] on span "Approve 1 Items" at bounding box center [1360, 740] width 114 height 21
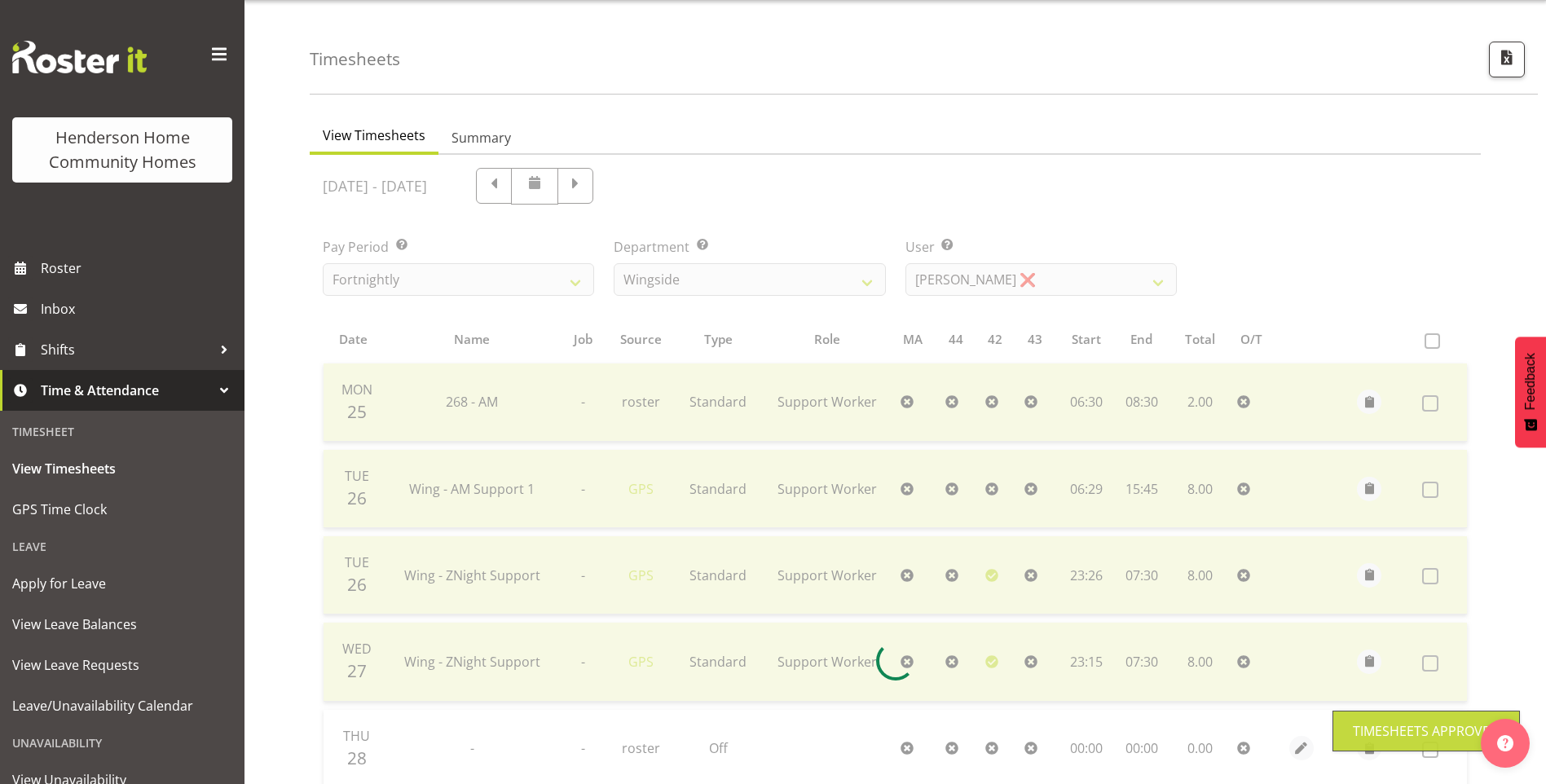
scroll to position [47, 0]
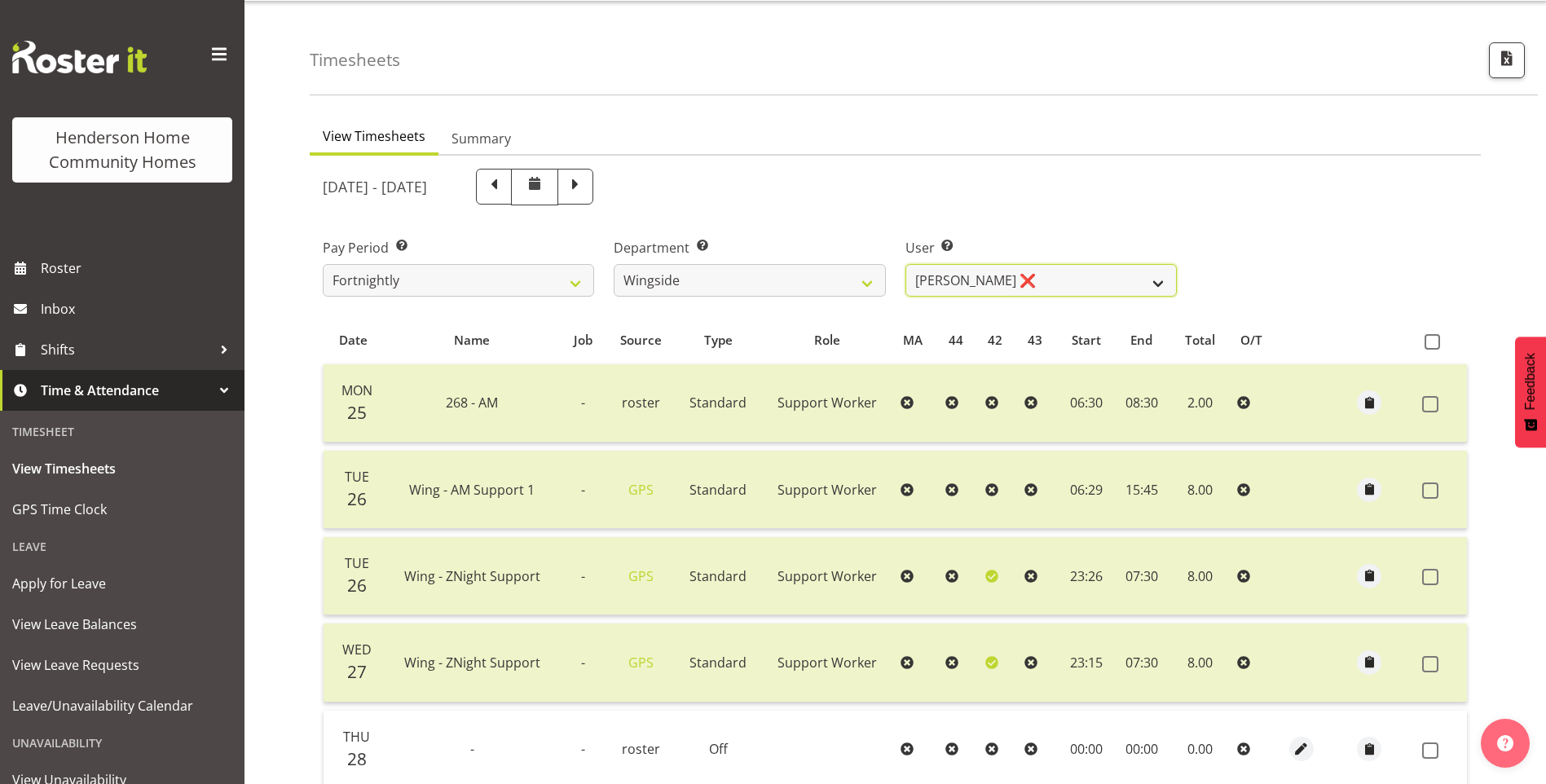
click at [976, 273] on select "Arshdeep Singh ❌ Daljeet Prasad ❌ Daniel Marticio ❌ Janeth Sison ❌" at bounding box center [1041, 280] width 272 height 33
click at [905, 264] on select "Arshdeep Singh ❌ Daljeet Prasad ❌ Daniel Marticio ❌ Janeth Sison ❌" at bounding box center [1041, 280] width 272 height 33
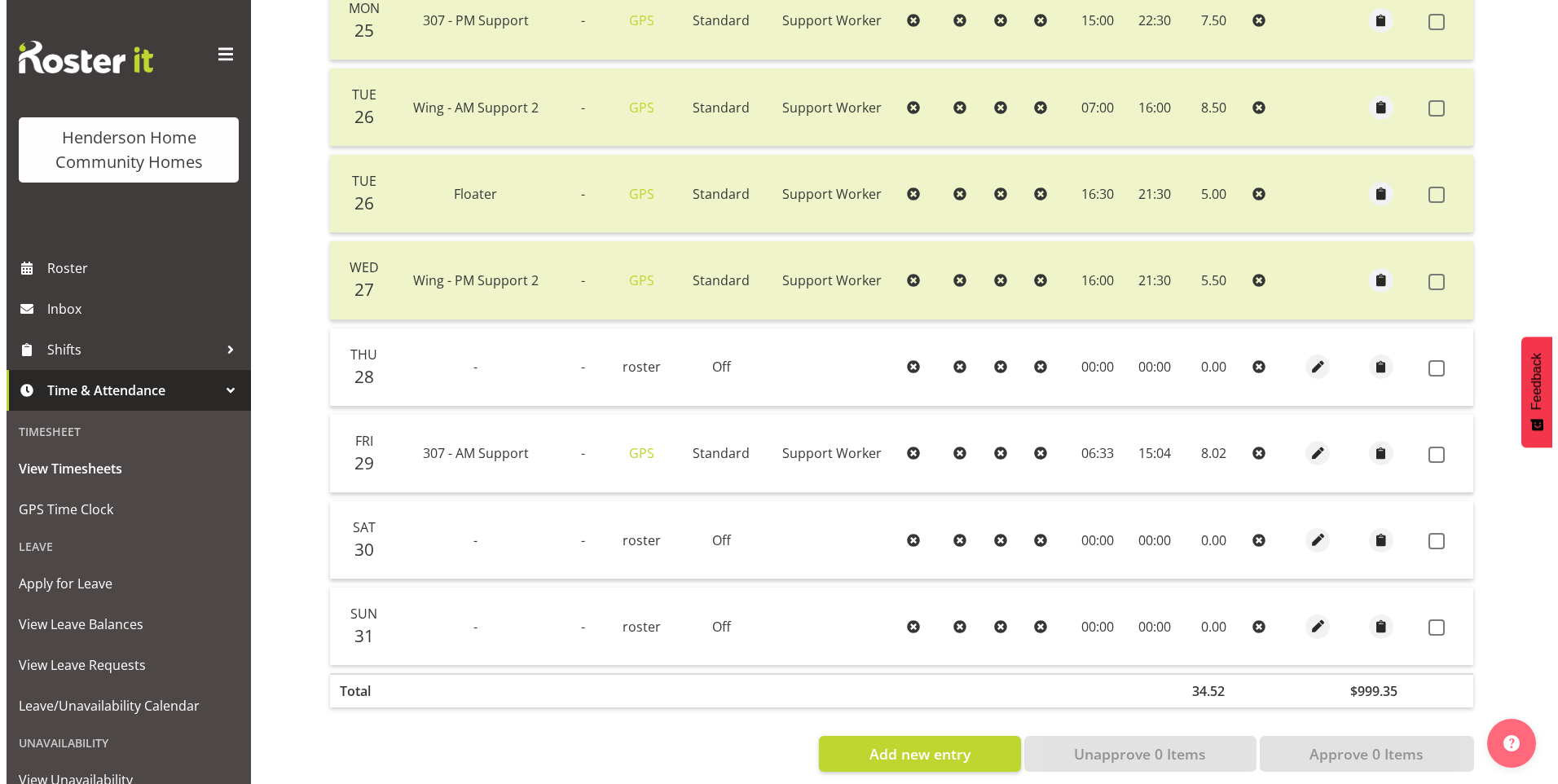
scroll to position [454, 0]
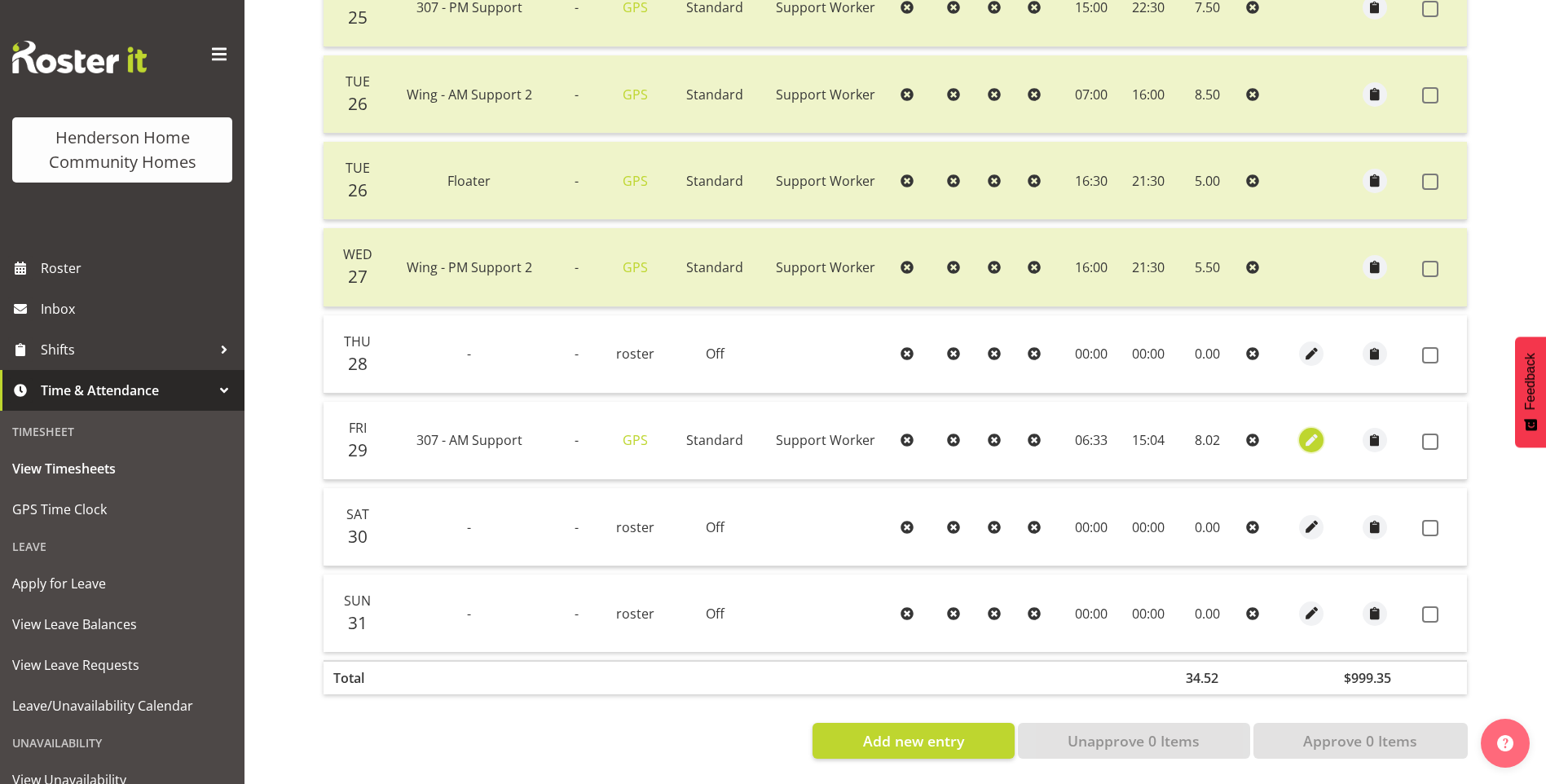
click at [1309, 432] on span "button" at bounding box center [1312, 441] width 19 height 19
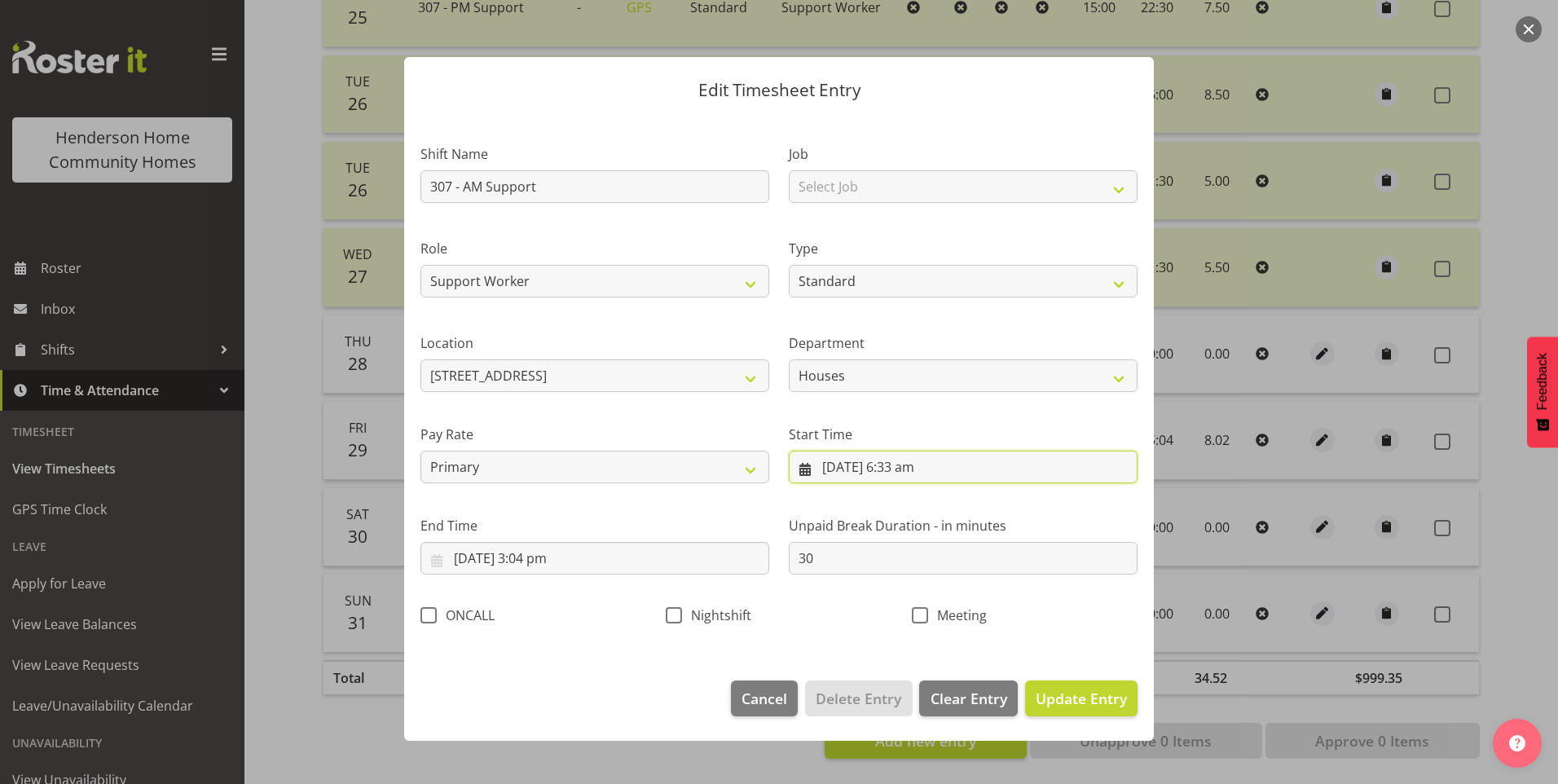
click at [925, 471] on input "29/08/2025, 6:33 am" at bounding box center [963, 467] width 349 height 33
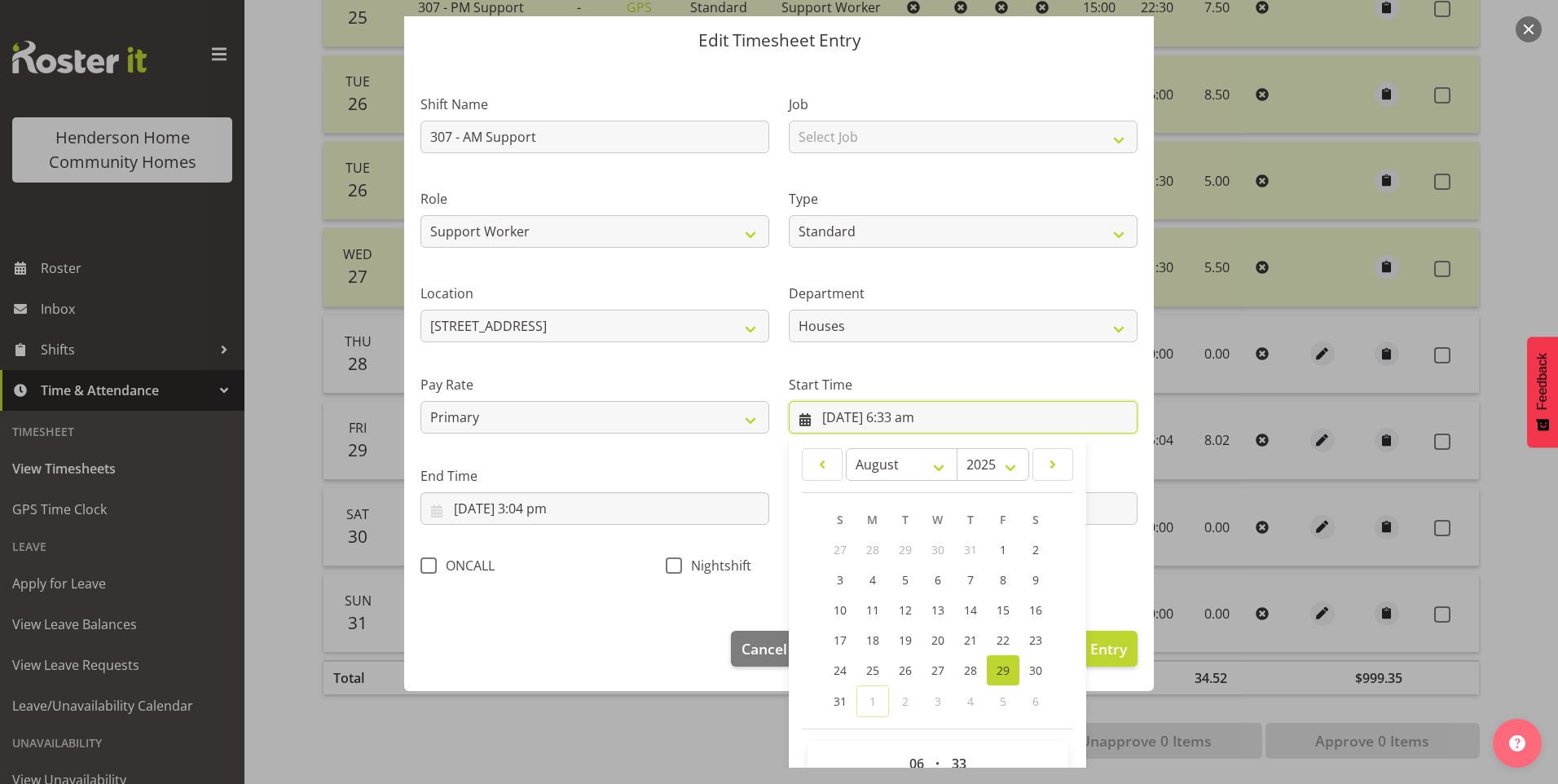
scroll to position [88, 0]
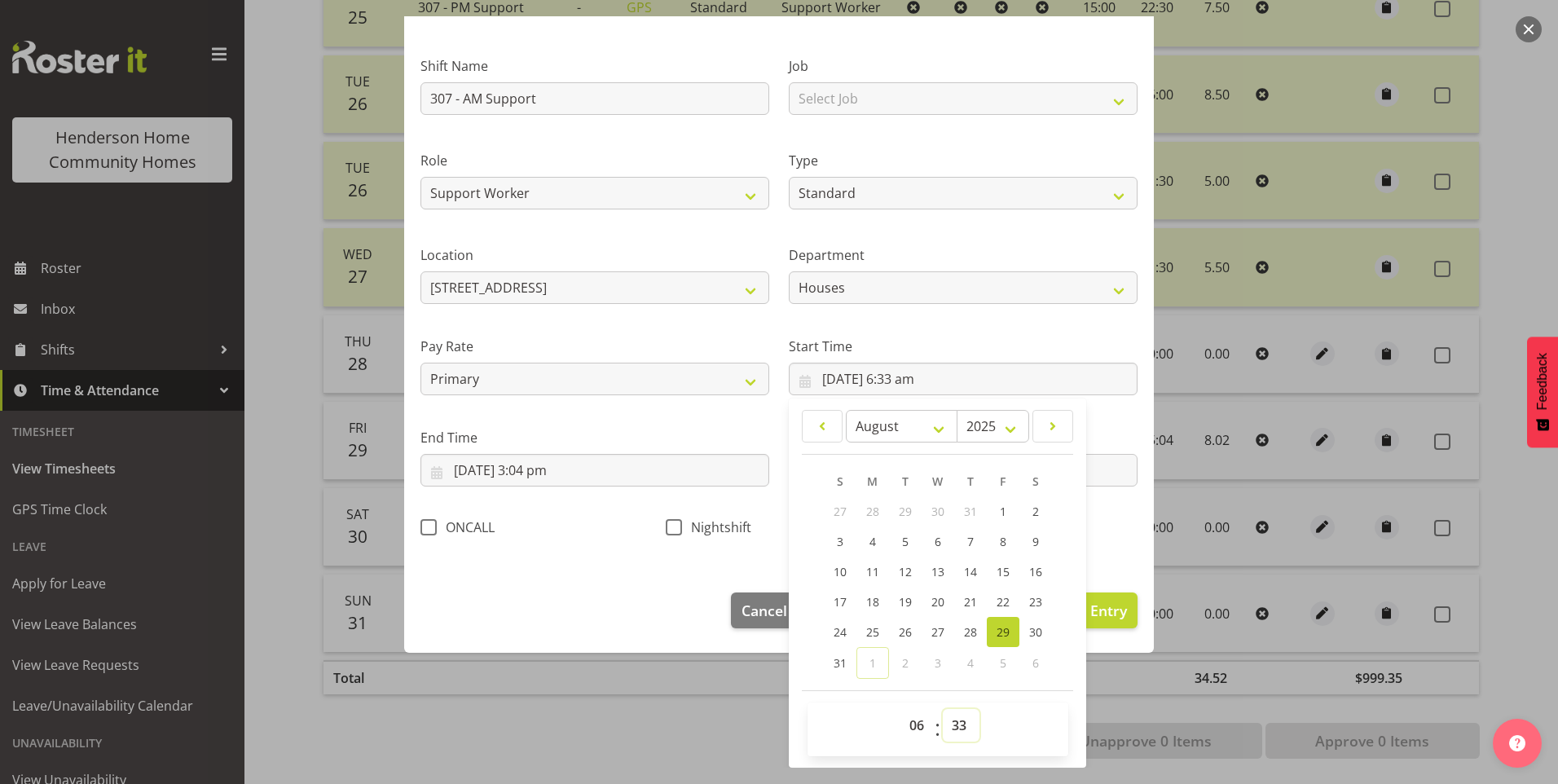
drag, startPoint x: 955, startPoint y: 718, endPoint x: 957, endPoint y: 706, distance: 12.2
click at [956, 713] on select "00 01 02 03 04 05 06 07 08 09 10 11 12 13 14 15 16 17 18 19 20 21 22 23 24 25 2…" at bounding box center [961, 724] width 36 height 33
click at [943, 709] on select "00 01 02 03 04 05 06 07 08 09 10 11 12 13 14 15 16 17 18 19 20 21 22 23 24 25 2…" at bounding box center [961, 724] width 36 height 33
click at [553, 460] on input "29/08/2025, 3:04 pm" at bounding box center [594, 470] width 349 height 33
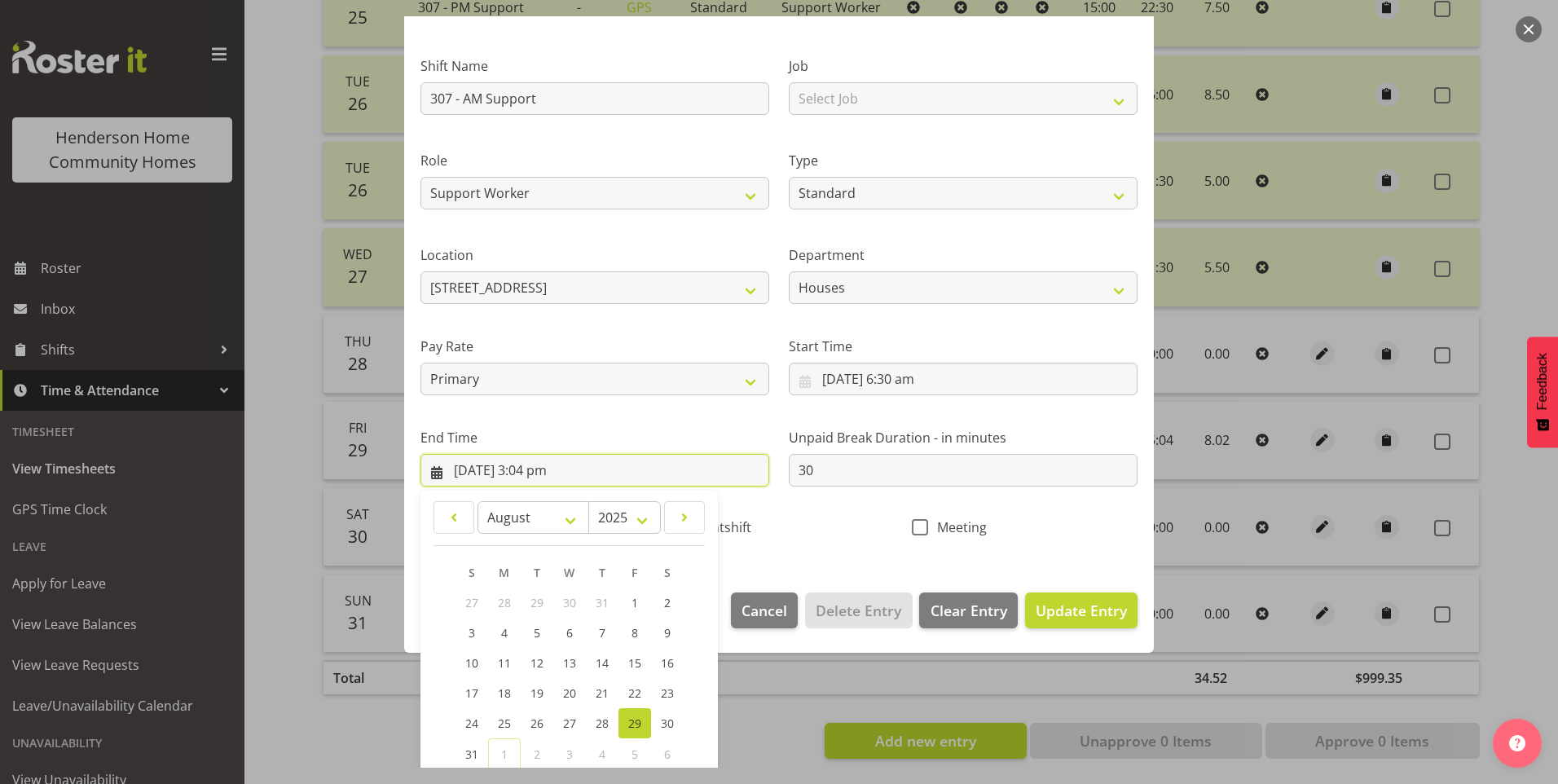
scroll to position [179, 0]
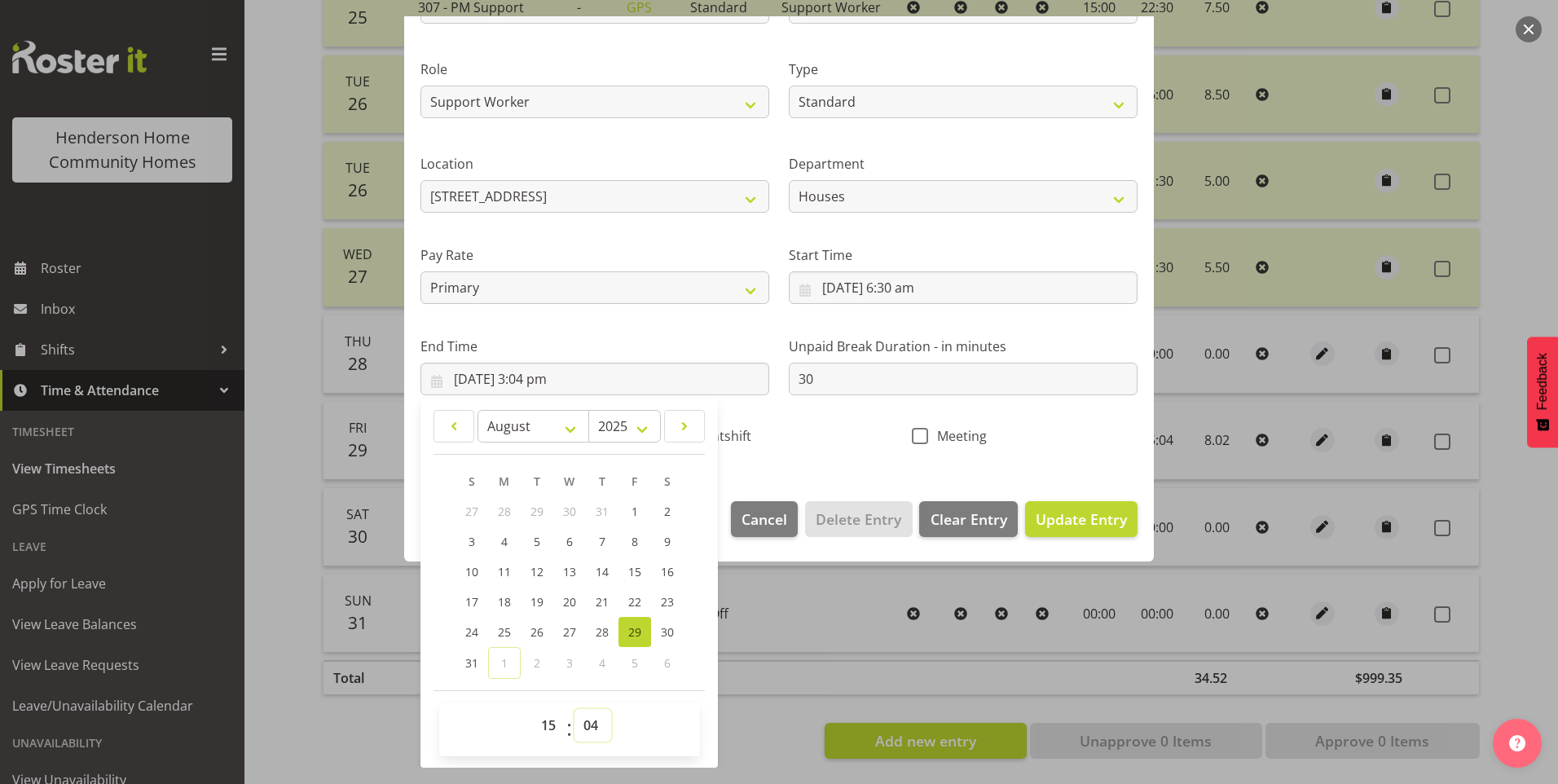
drag, startPoint x: 596, startPoint y: 729, endPoint x: 596, endPoint y: 708, distance: 21.0
click at [597, 724] on select "00 01 02 03 04 05 06 07 08 09 10 11 12 13 14 15 16 17 18 19 20 21 22 23 24 25 2…" at bounding box center [593, 724] width 36 height 33
click at [575, 709] on select "00 01 02 03 04 05 06 07 08 09 10 11 12 13 14 15 16 17 18 19 20 21 22 23 24 25 2…" at bounding box center [593, 724] width 36 height 33
drag, startPoint x: 1058, startPoint y: 508, endPoint x: 1182, endPoint y: 498, distance: 124.4
click at [1058, 507] on button "Update Entry" at bounding box center [1081, 519] width 113 height 36
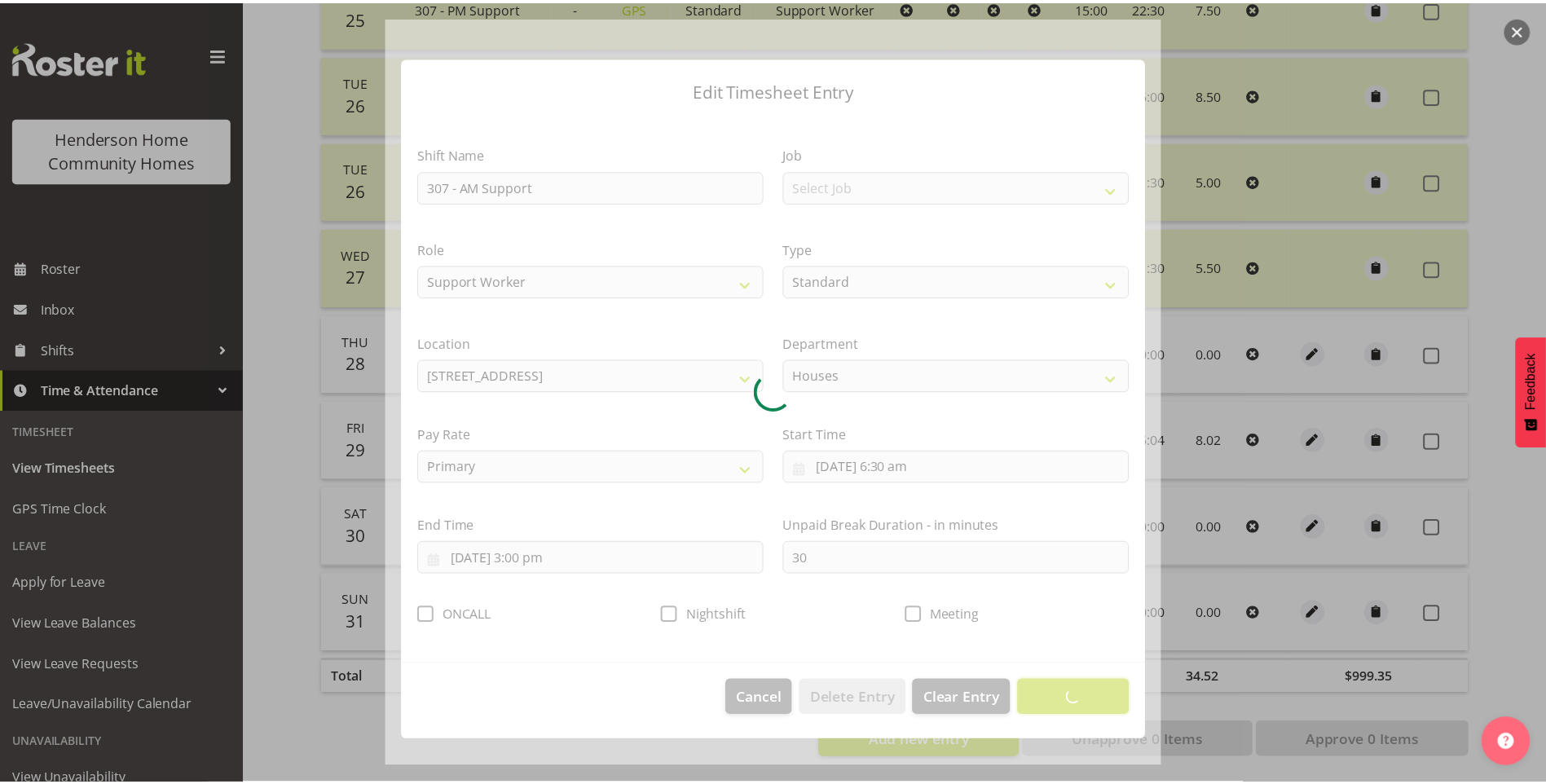
scroll to position [0, 0]
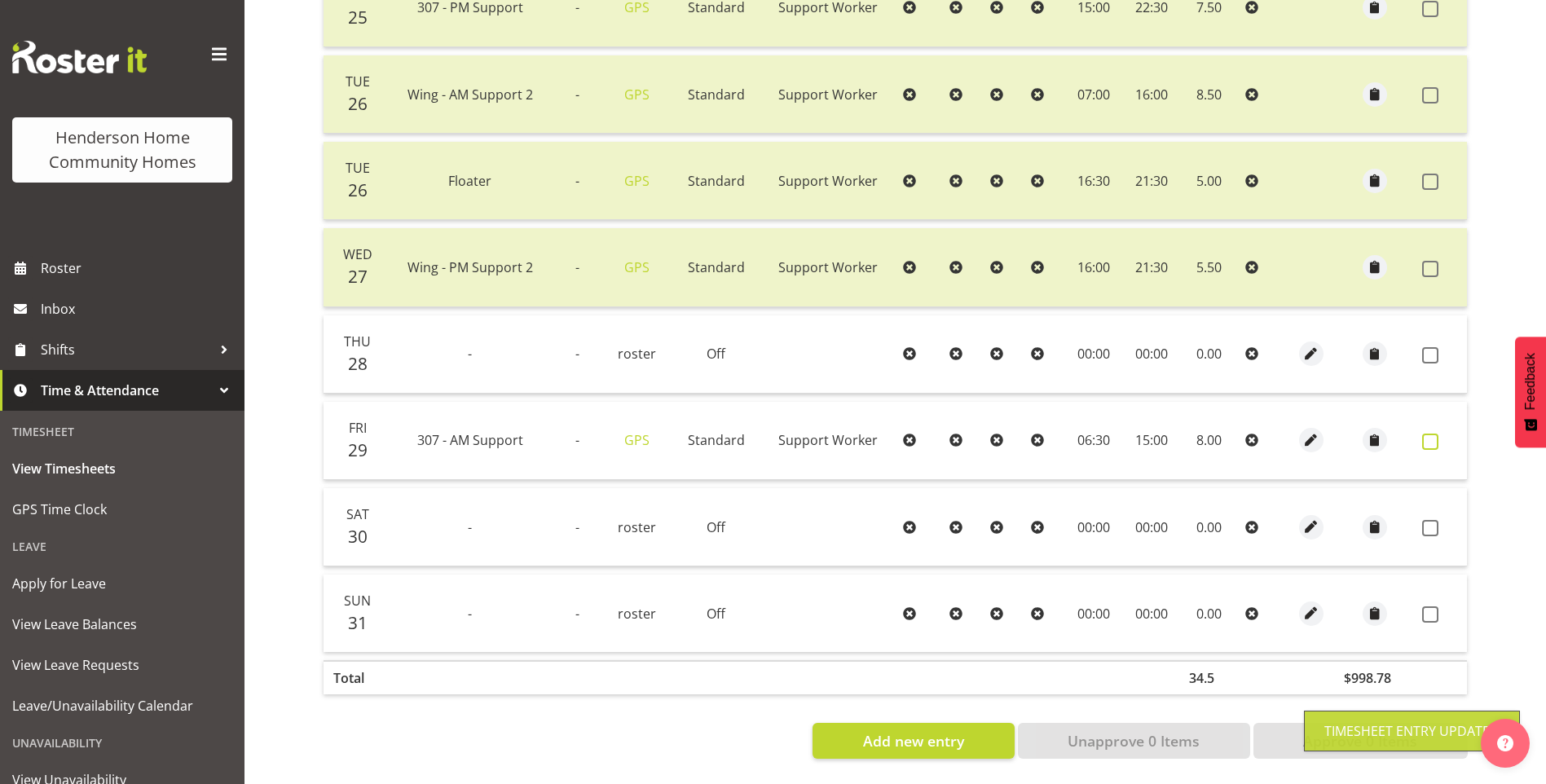
click at [1436, 433] on span at bounding box center [1431, 442] width 17 height 17
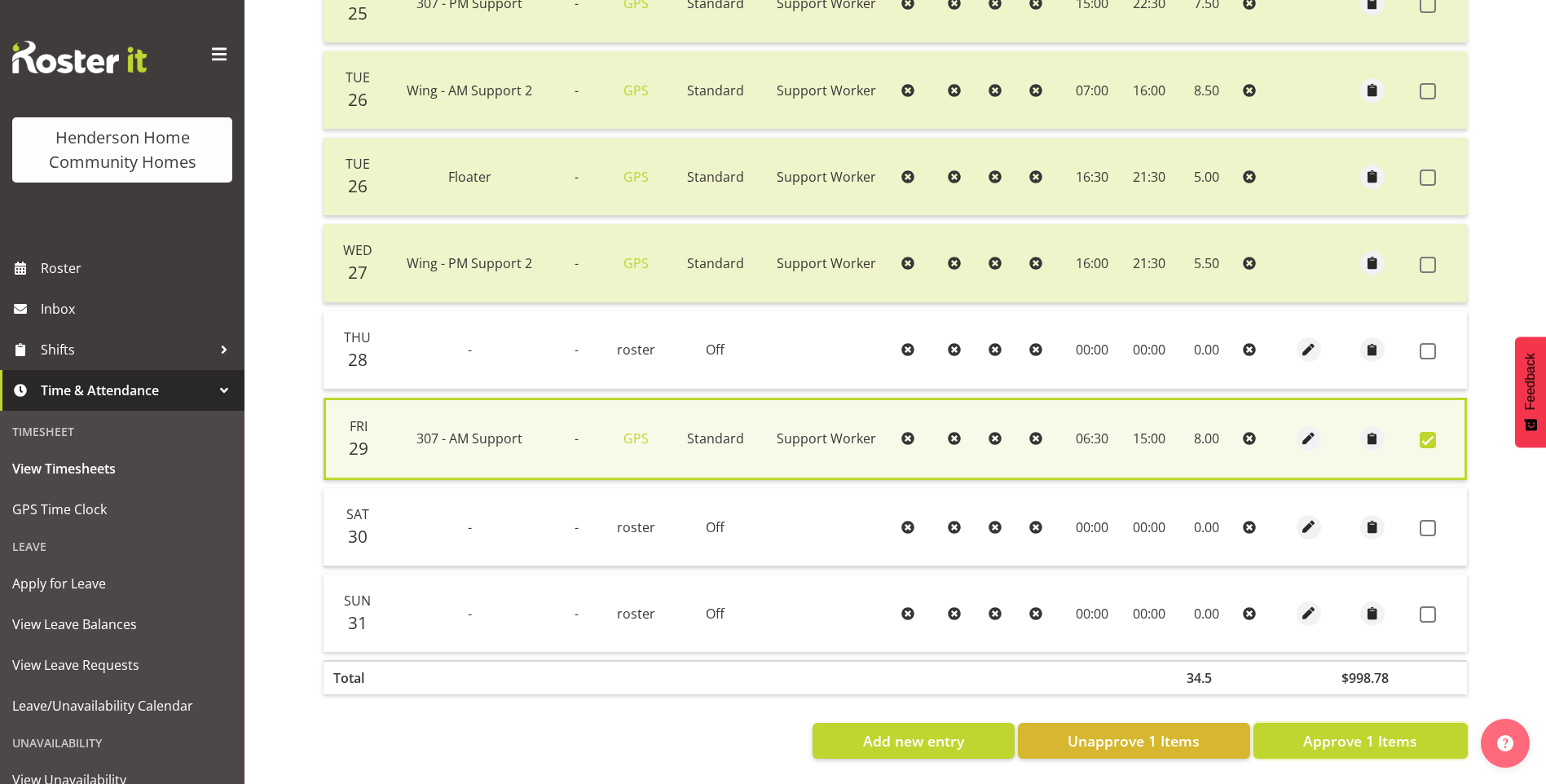
click at [1360, 736] on span "Approve 1 Items" at bounding box center [1360, 740] width 114 height 21
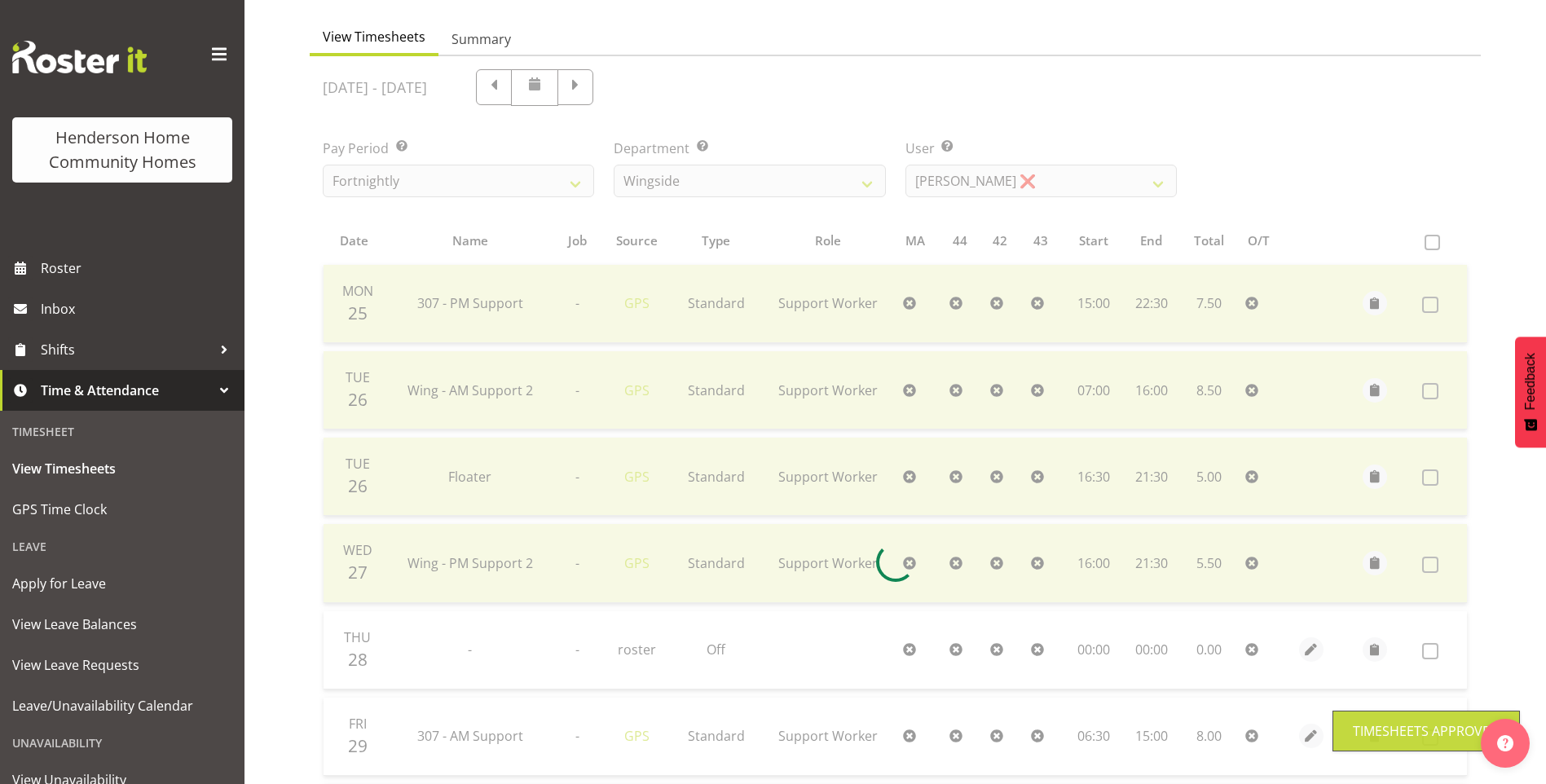
scroll to position [128, 0]
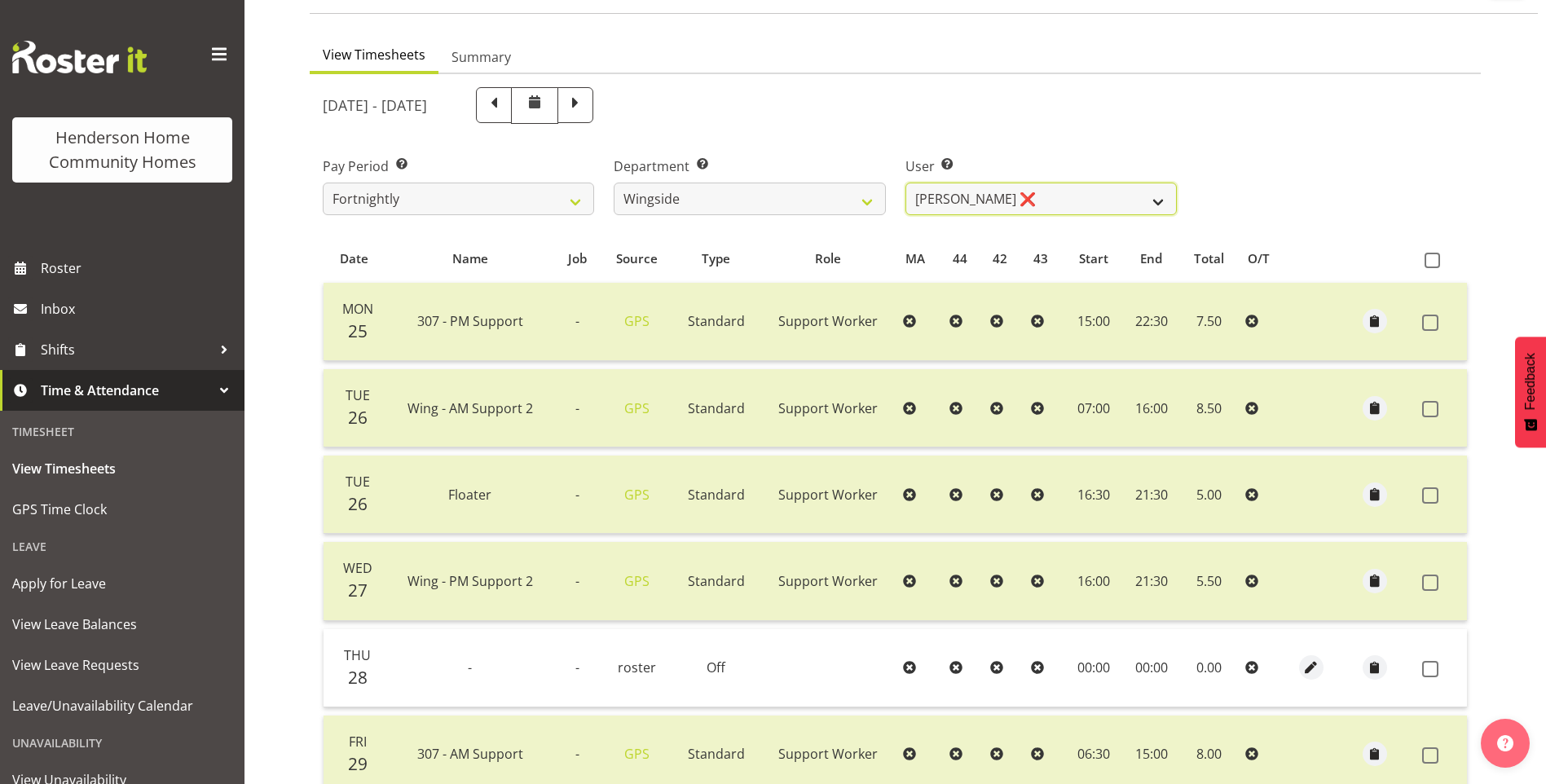
click at [947, 195] on select "Arshdeep Singh ❌ Daljeet Prasad ❌ Daniel Marticio ❌ Janeth Sison ❌" at bounding box center [1041, 198] width 272 height 33
click at [905, 182] on select "Arshdeep Singh ❌ Daljeet Prasad ❌ Daniel Marticio ❌ Janeth Sison ❌" at bounding box center [1041, 198] width 272 height 33
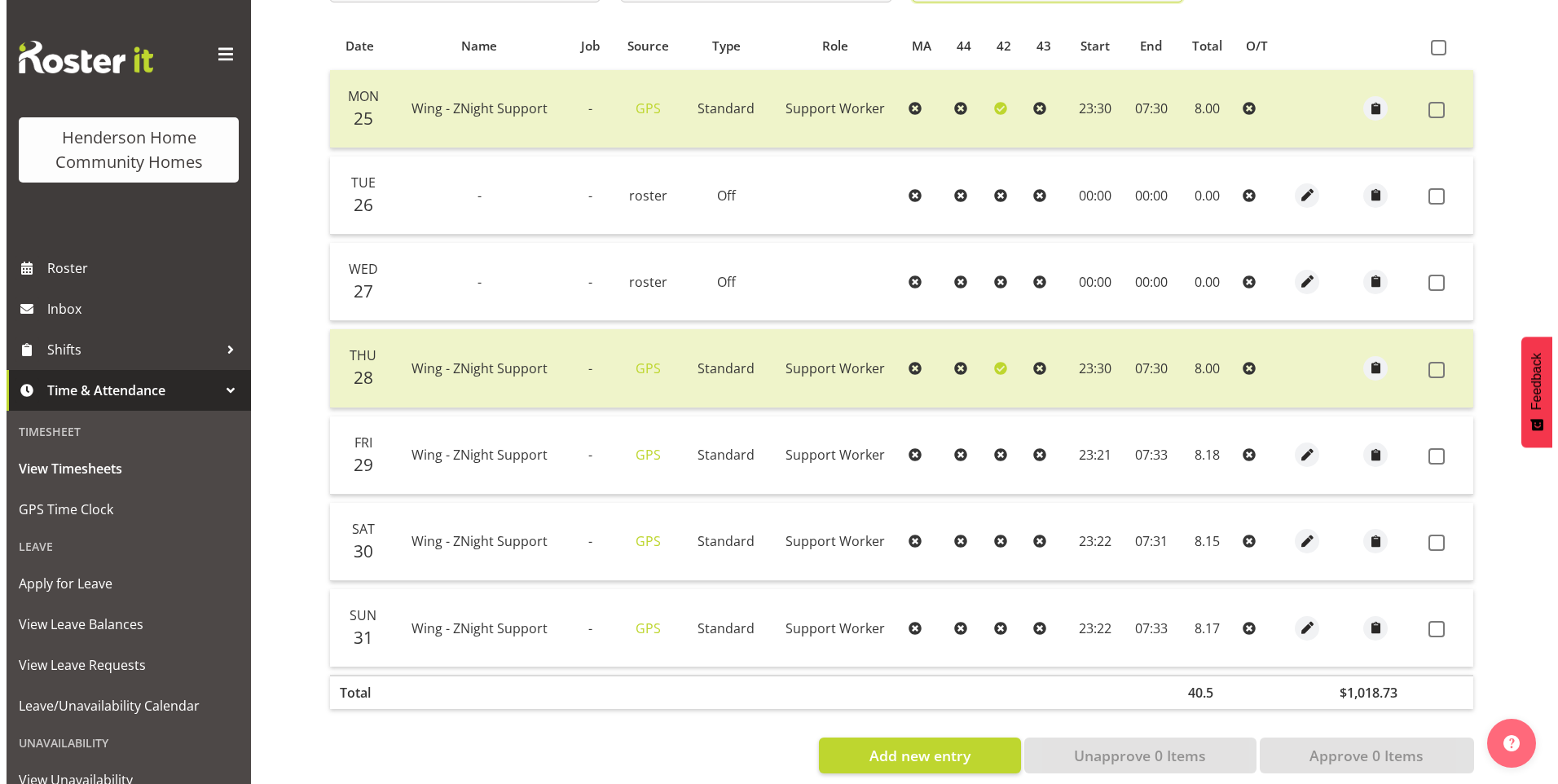
scroll to position [367, 0]
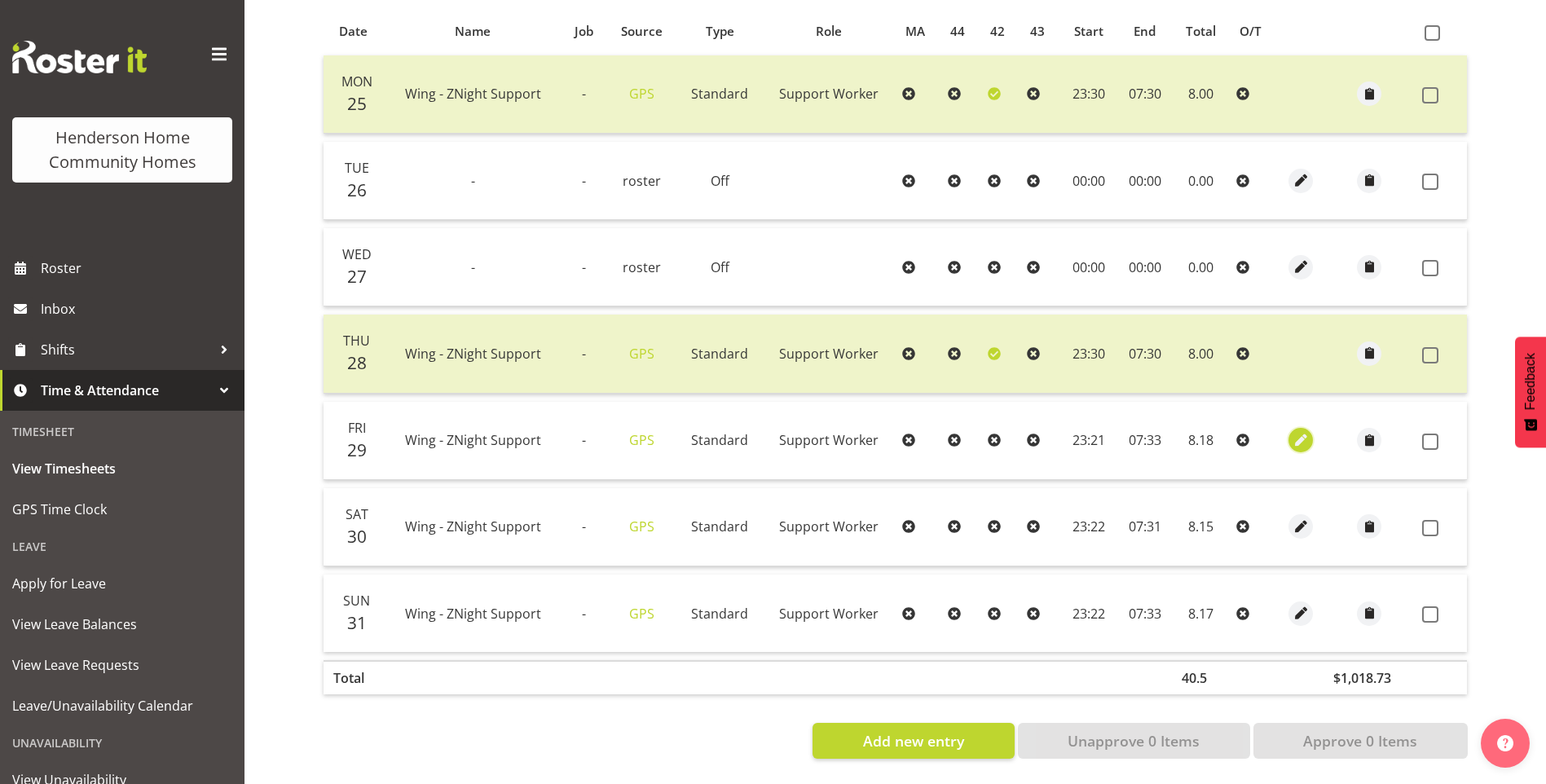
click at [1295, 432] on span "button" at bounding box center [1301, 441] width 19 height 19
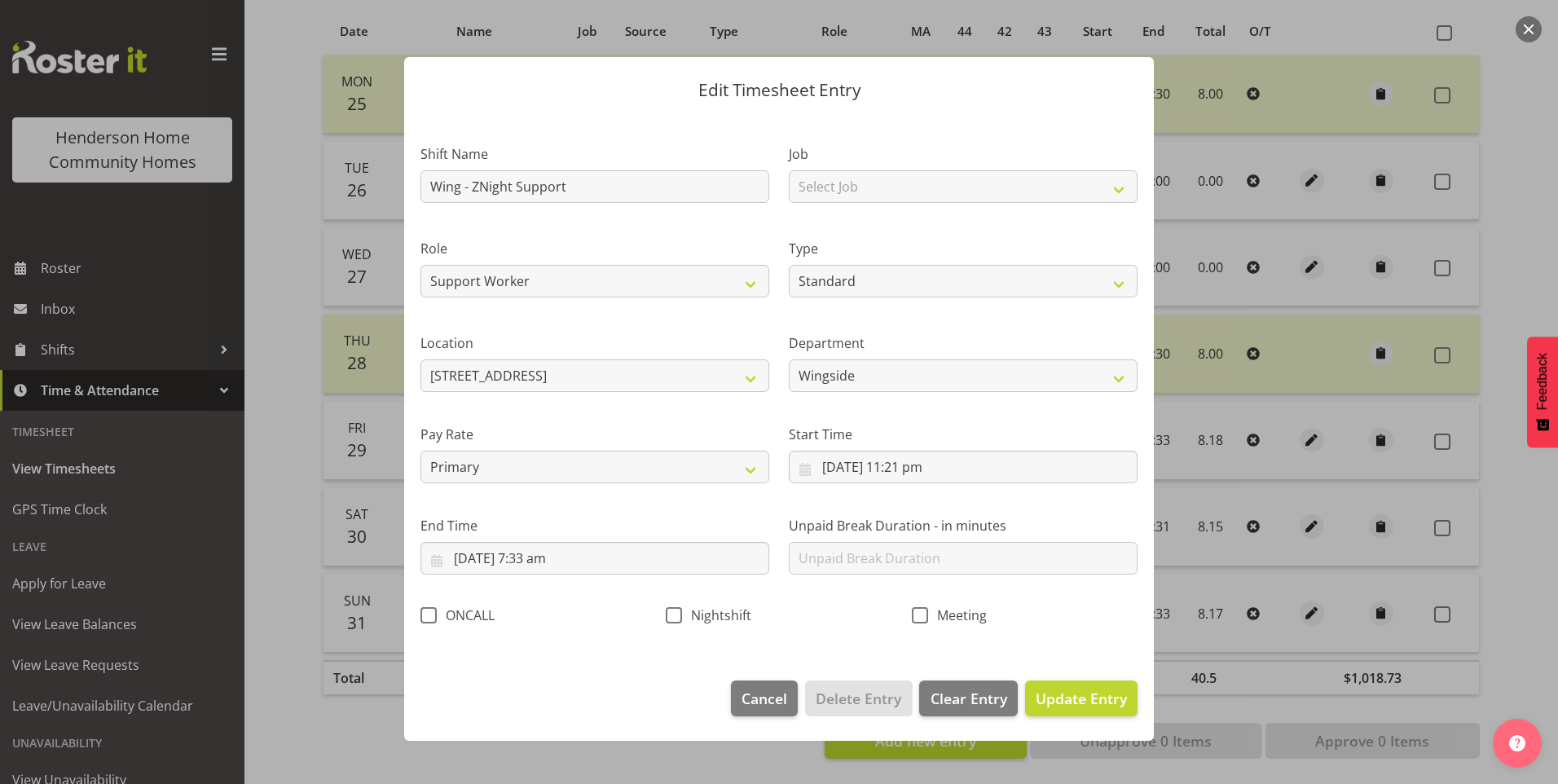
click at [925, 471] on section "Shift Name Wing - ZNight Support Job Select Job Floater Role Support Worker Typ…" at bounding box center [779, 390] width 750 height 550
click at [925, 471] on input "29/08/2025, 11:21 pm" at bounding box center [963, 467] width 349 height 33
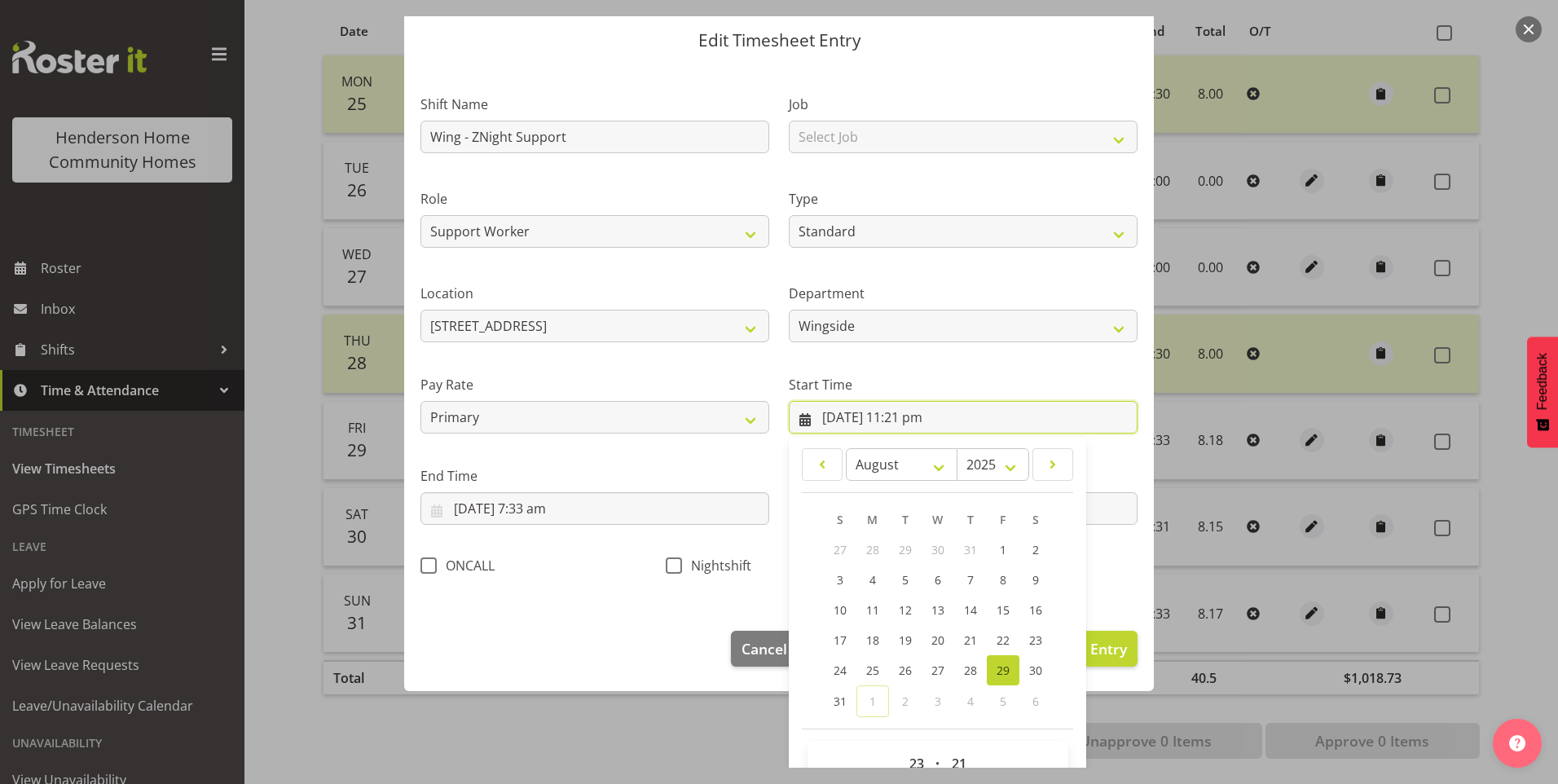
scroll to position [88, 0]
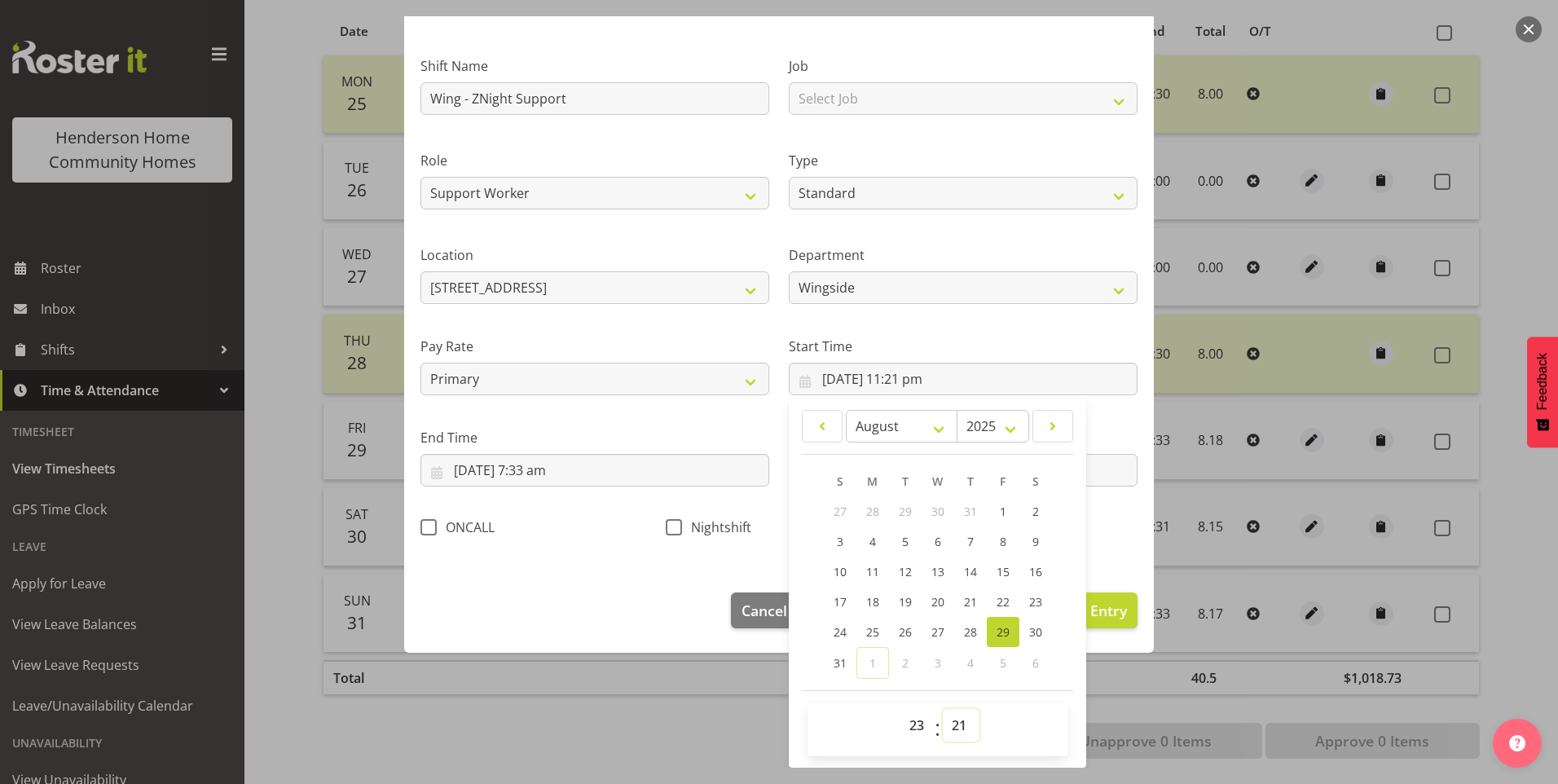
drag, startPoint x: 957, startPoint y: 728, endPoint x: 958, endPoint y: 720, distance: 8.1
click at [957, 725] on select "00 01 02 03 04 05 06 07 08 09 10 11 12 13 14 15 16 17 18 19 20 21 22 23 24 25 2…" at bounding box center [961, 724] width 36 height 33
click at [943, 709] on select "00 01 02 03 04 05 06 07 08 09 10 11 12 13 14 15 16 17 18 19 20 21 22 23 24 25 2…" at bounding box center [961, 724] width 36 height 33
click at [688, 525] on span "Nightshift" at bounding box center [716, 527] width 69 height 17
click at [676, 525] on input "Nightshift" at bounding box center [671, 526] width 10 height 10
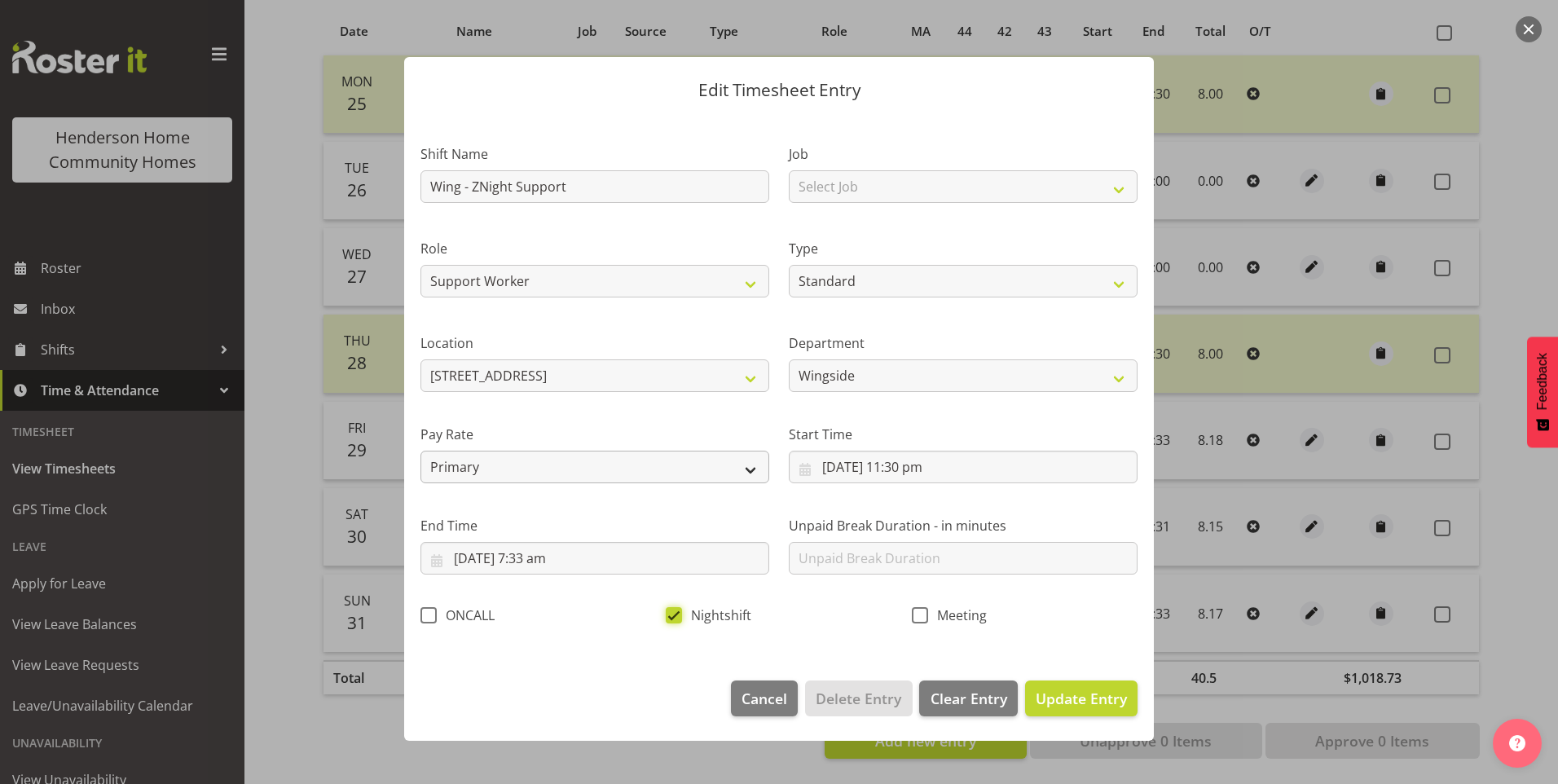
scroll to position [0, 0]
click at [556, 558] on input "30/08/2025, 7:33 am" at bounding box center [594, 558] width 349 height 33
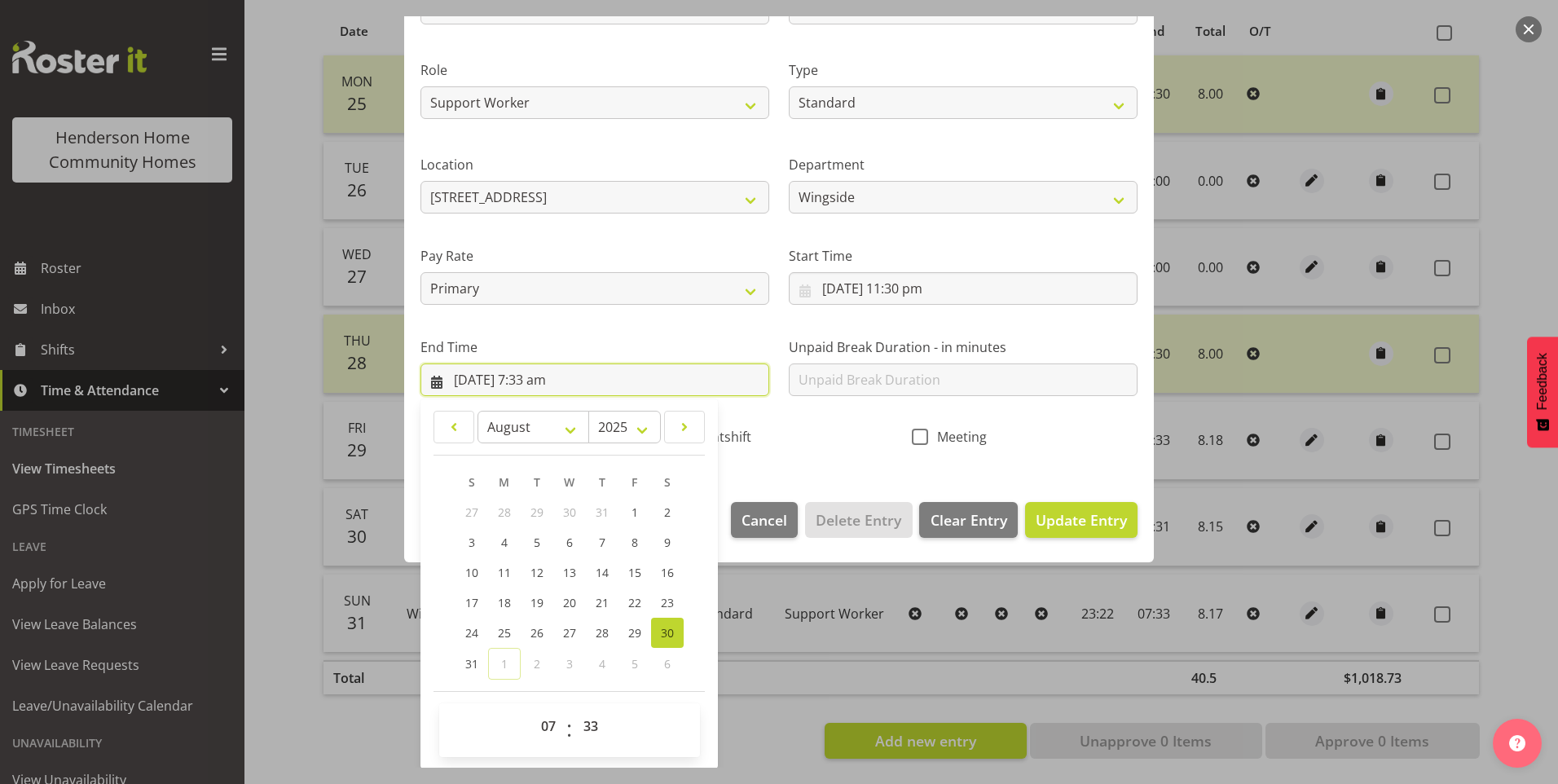
scroll to position [179, 0]
click at [596, 725] on select "00 01 02 03 04 05 06 07 08 09 10 11 12 13 14 15 16 17 18 19 20 21 22 23 24 25 2…" at bounding box center [593, 724] width 36 height 33
click at [575, 709] on select "00 01 02 03 04 05 06 07 08 09 10 11 12 13 14 15 16 17 18 19 20 21 22 23 24 25 2…" at bounding box center [593, 724] width 36 height 33
drag, startPoint x: 1106, startPoint y: 519, endPoint x: 1174, endPoint y: 517, distance: 68.0
click at [1107, 518] on span "Update Entry" at bounding box center [1082, 519] width 91 height 20
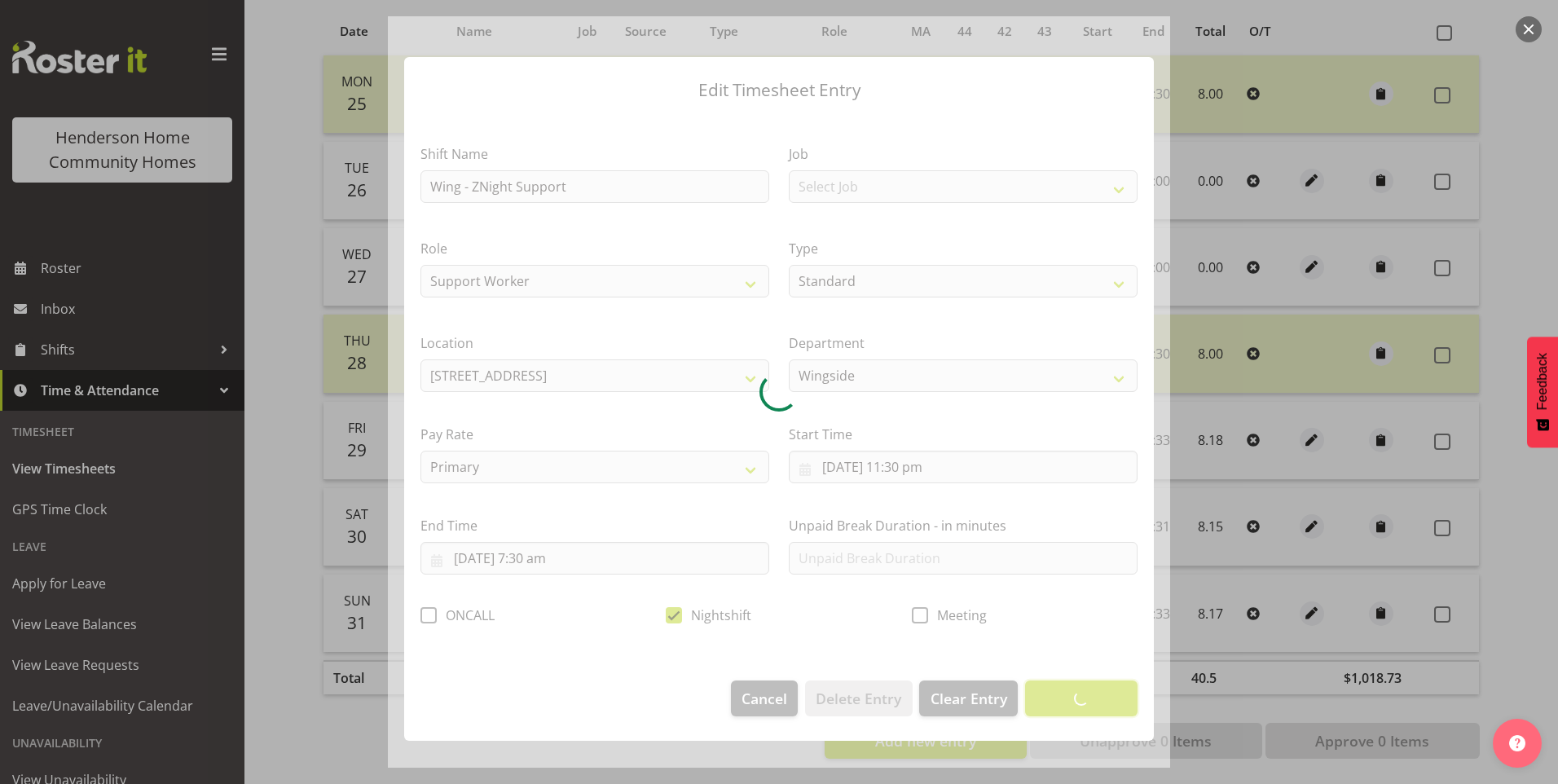
scroll to position [0, 0]
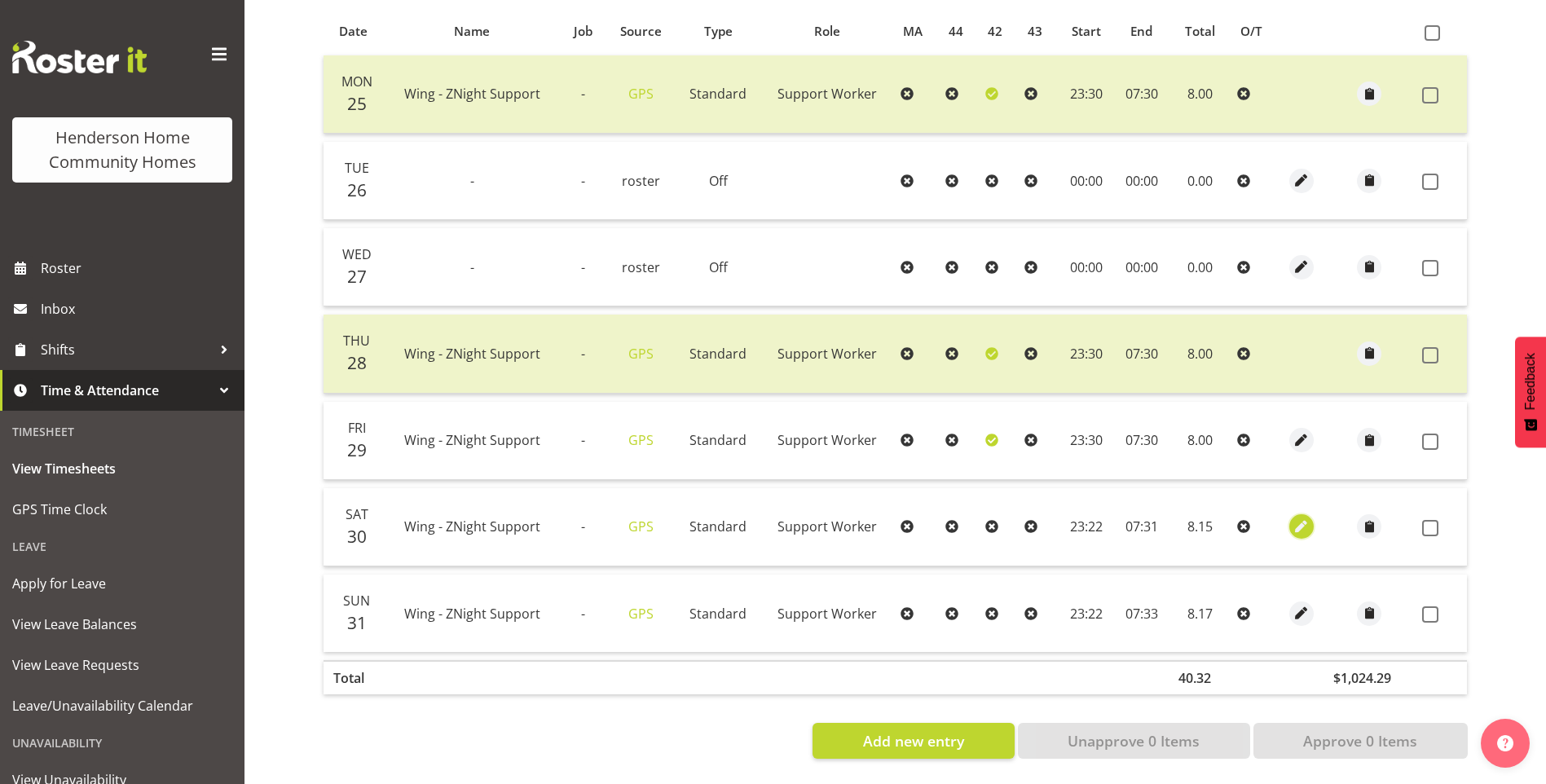
click at [1302, 517] on span "button" at bounding box center [1301, 526] width 19 height 19
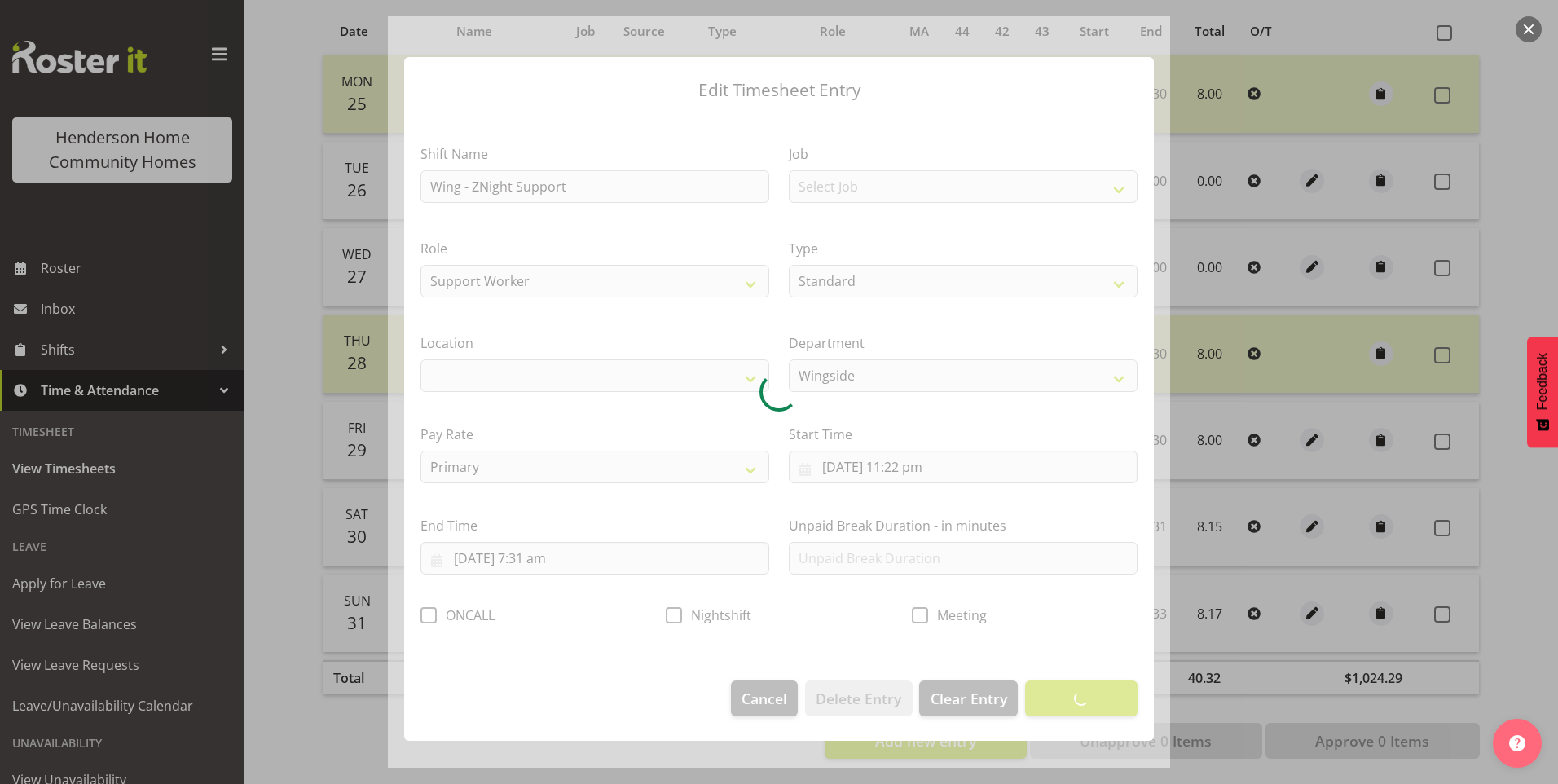
click at [940, 466] on div at bounding box center [779, 392] width 782 height 751
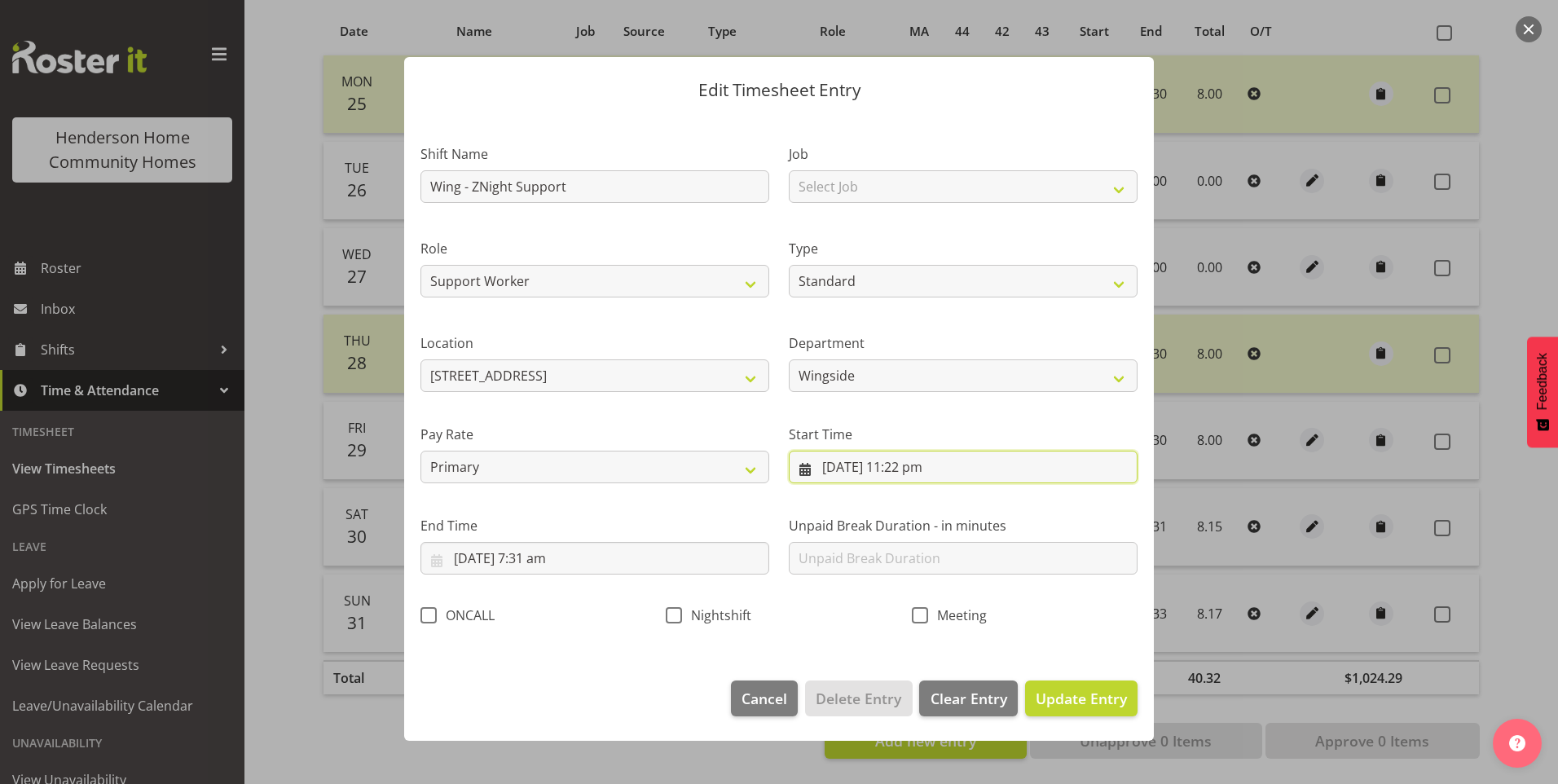
click at [920, 476] on input "30/08/2025, 11:22 pm" at bounding box center [963, 467] width 349 height 33
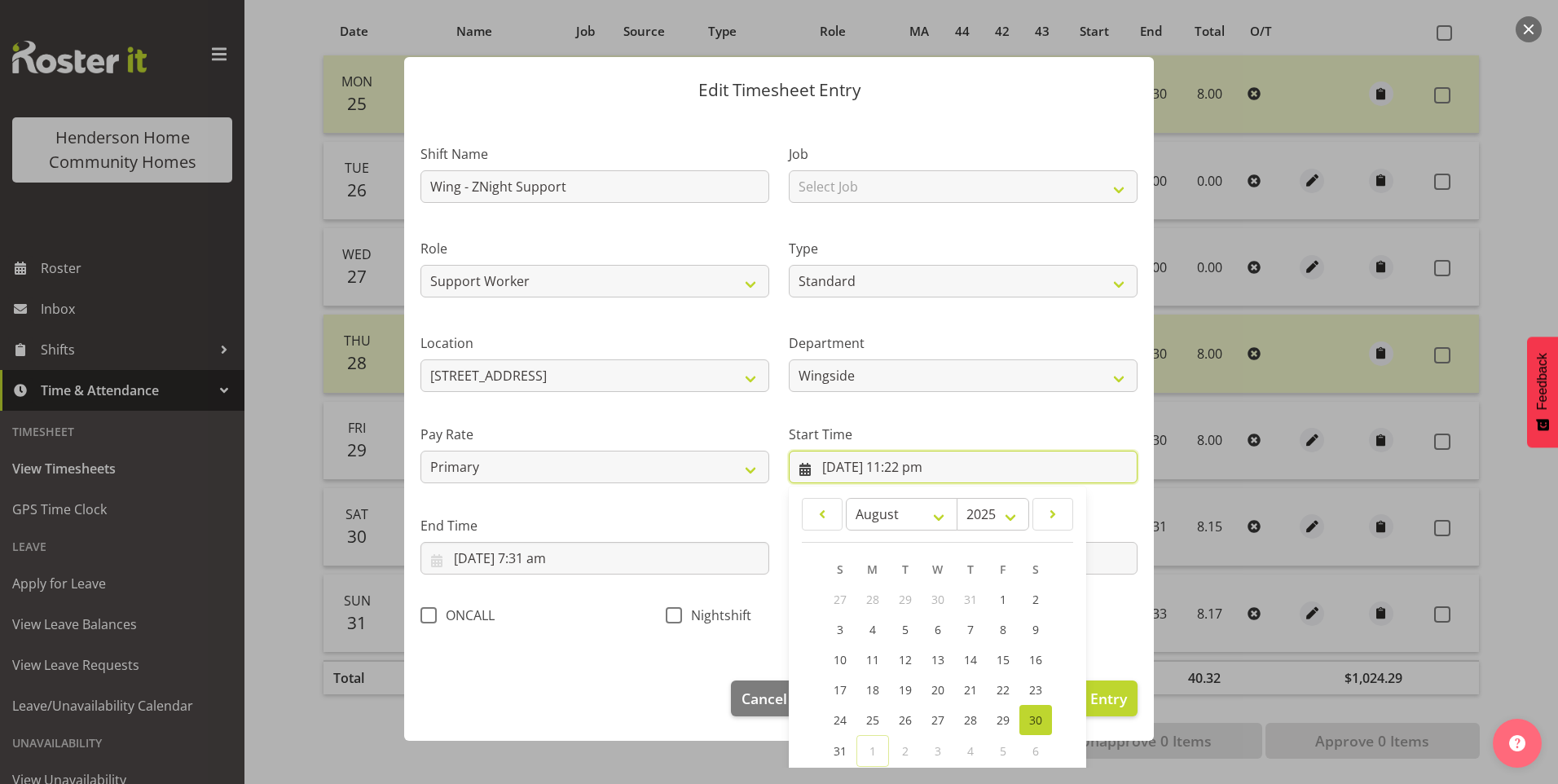
click at [927, 473] on input "30/08/2025, 11:22 pm" at bounding box center [963, 467] width 349 height 33
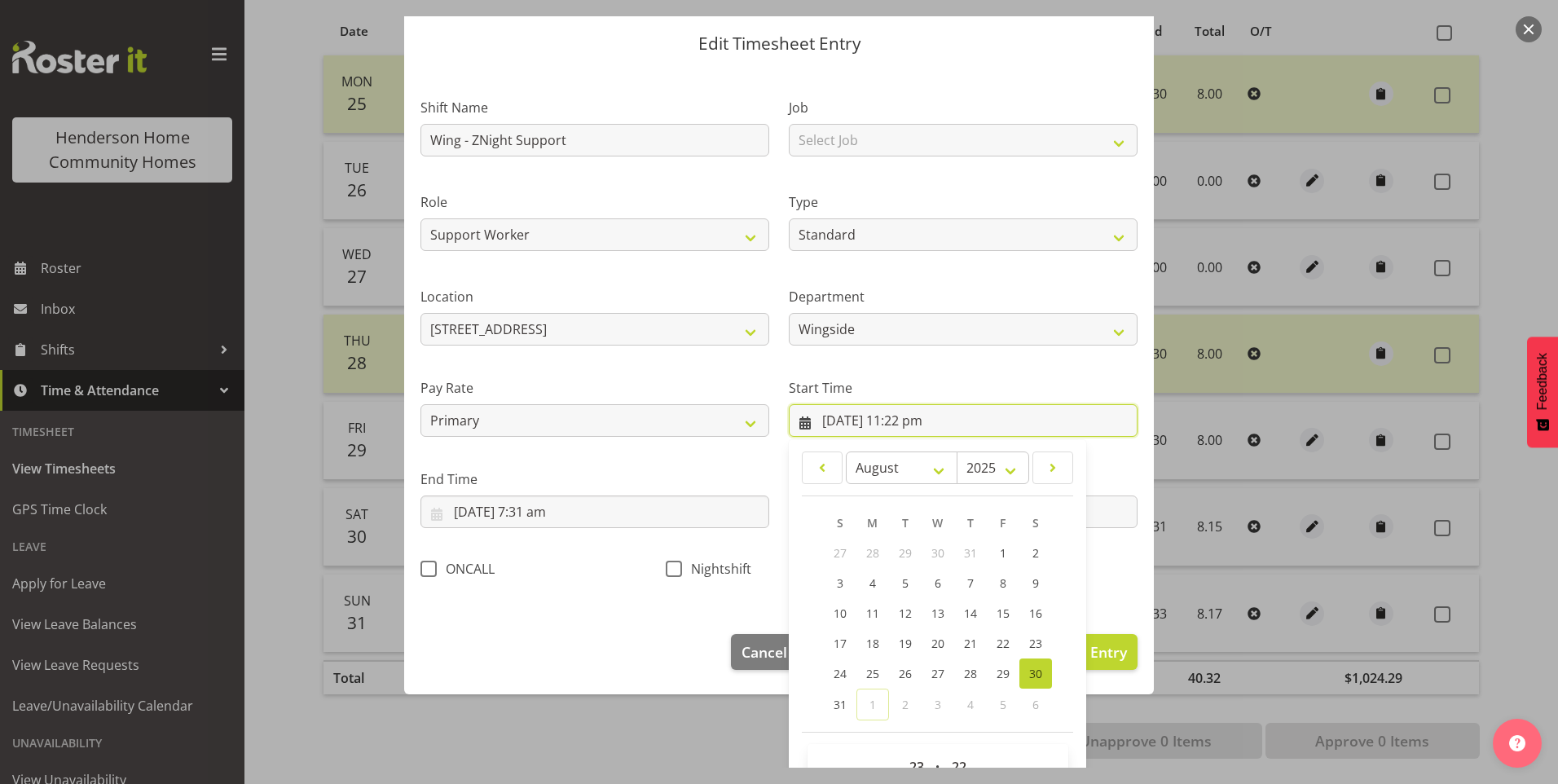
scroll to position [88, 0]
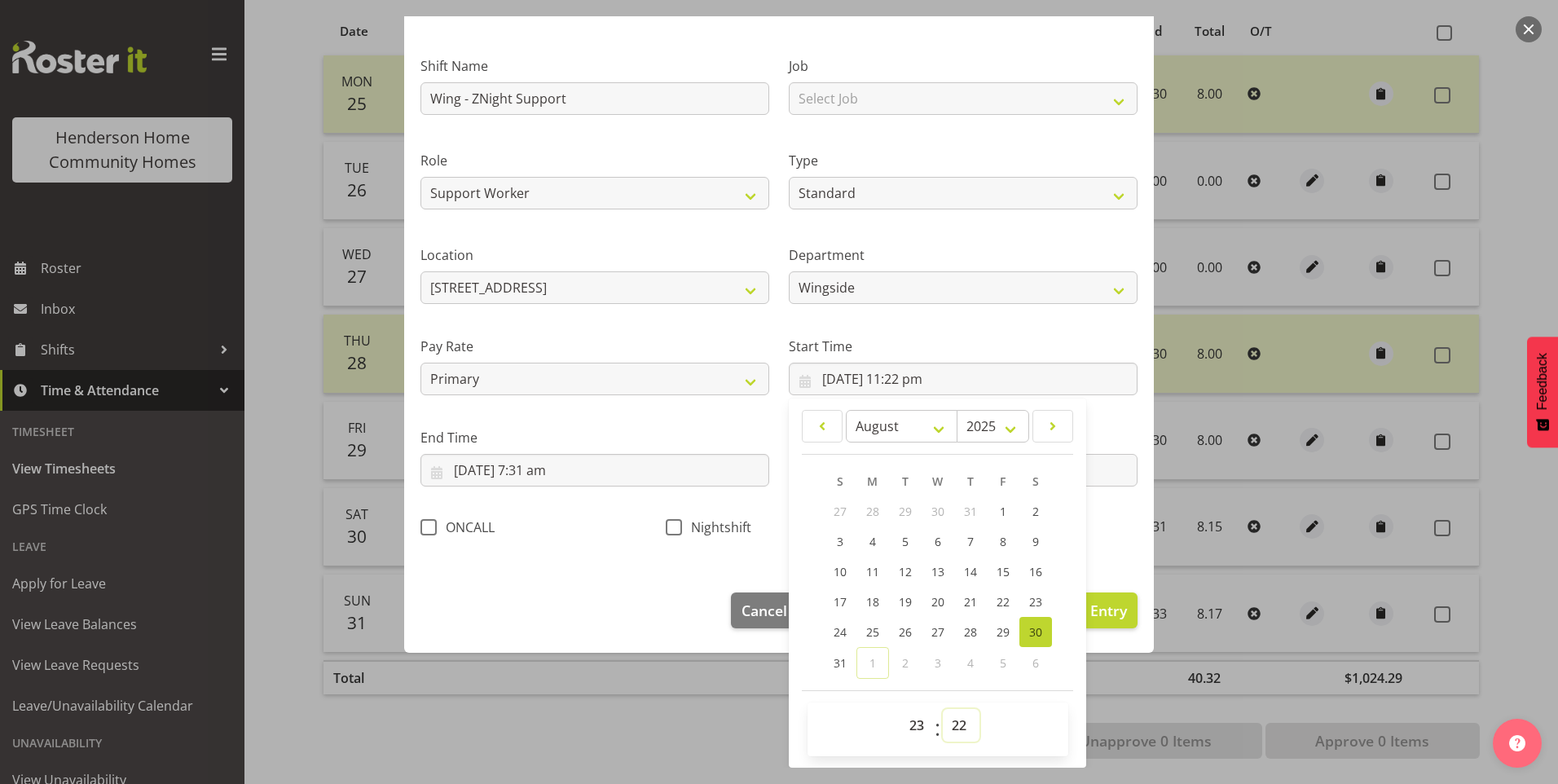
click at [946, 724] on select "00 01 02 03 04 05 06 07 08 09 10 11 12 13 14 15 16 17 18 19 20 21 22 23 24 25 2…" at bounding box center [961, 724] width 36 height 33
click at [943, 709] on select "00 01 02 03 04 05 06 07 08 09 10 11 12 13 14 15 16 17 18 19 20 21 22 23 24 25 2…" at bounding box center [961, 724] width 36 height 33
click at [553, 477] on input "31/08/2025, 7:31 am" at bounding box center [594, 470] width 349 height 33
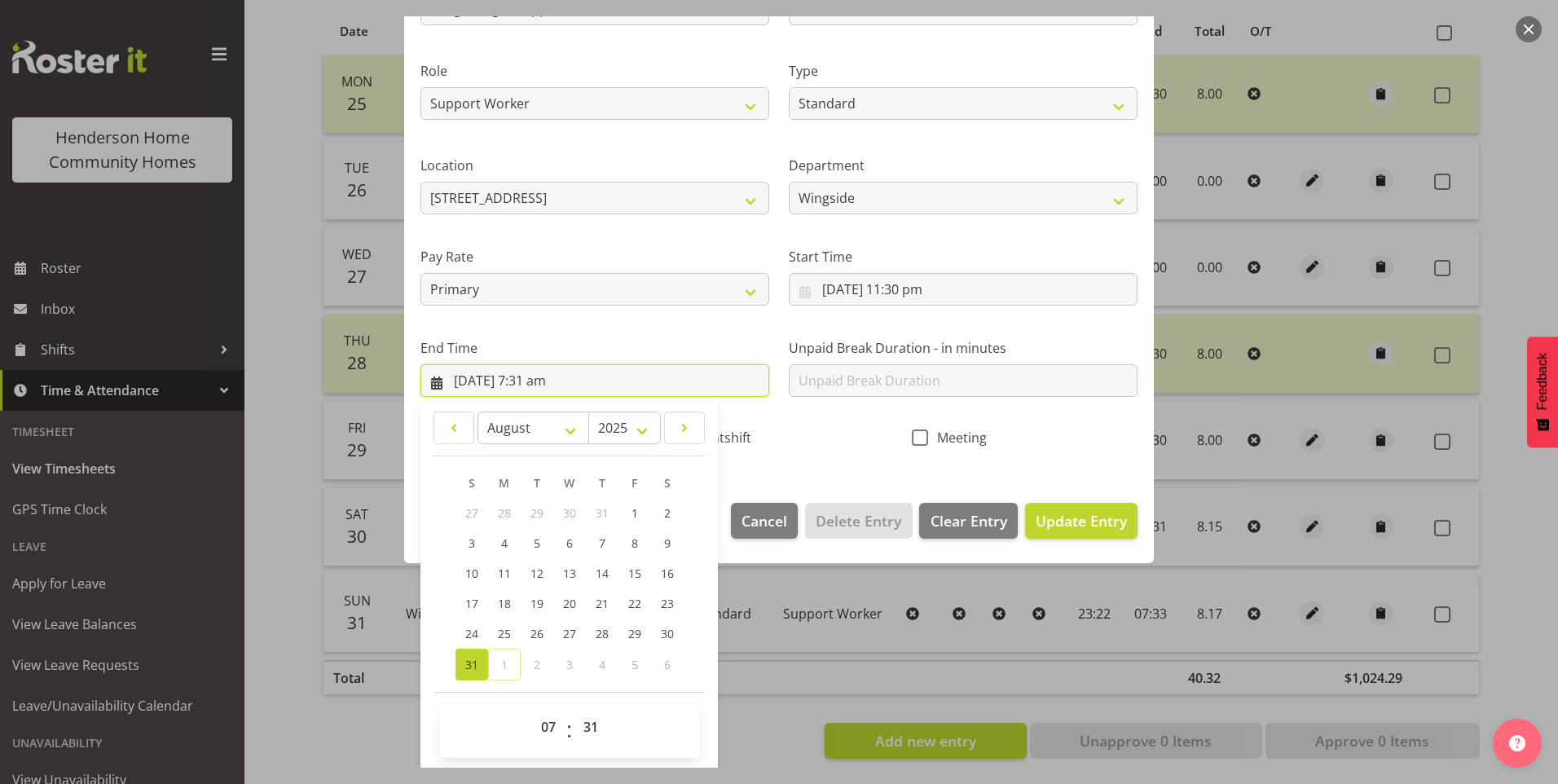
scroll to position [179, 0]
drag, startPoint x: 599, startPoint y: 727, endPoint x: 596, endPoint y: 712, distance: 15.3
click at [599, 727] on select "00 01 02 03 04 05 06 07 08 09 10 11 12 13 14 15 16 17 18 19 20 21 22 23 24 25 2…" at bounding box center [593, 724] width 36 height 33
click at [575, 709] on select "00 01 02 03 04 05 06 07 08 09 10 11 12 13 14 15 16 17 18 19 20 21 22 23 24 25 2…" at bounding box center [593, 724] width 36 height 33
drag, startPoint x: 589, startPoint y: 729, endPoint x: 598, endPoint y: 707, distance: 23.8
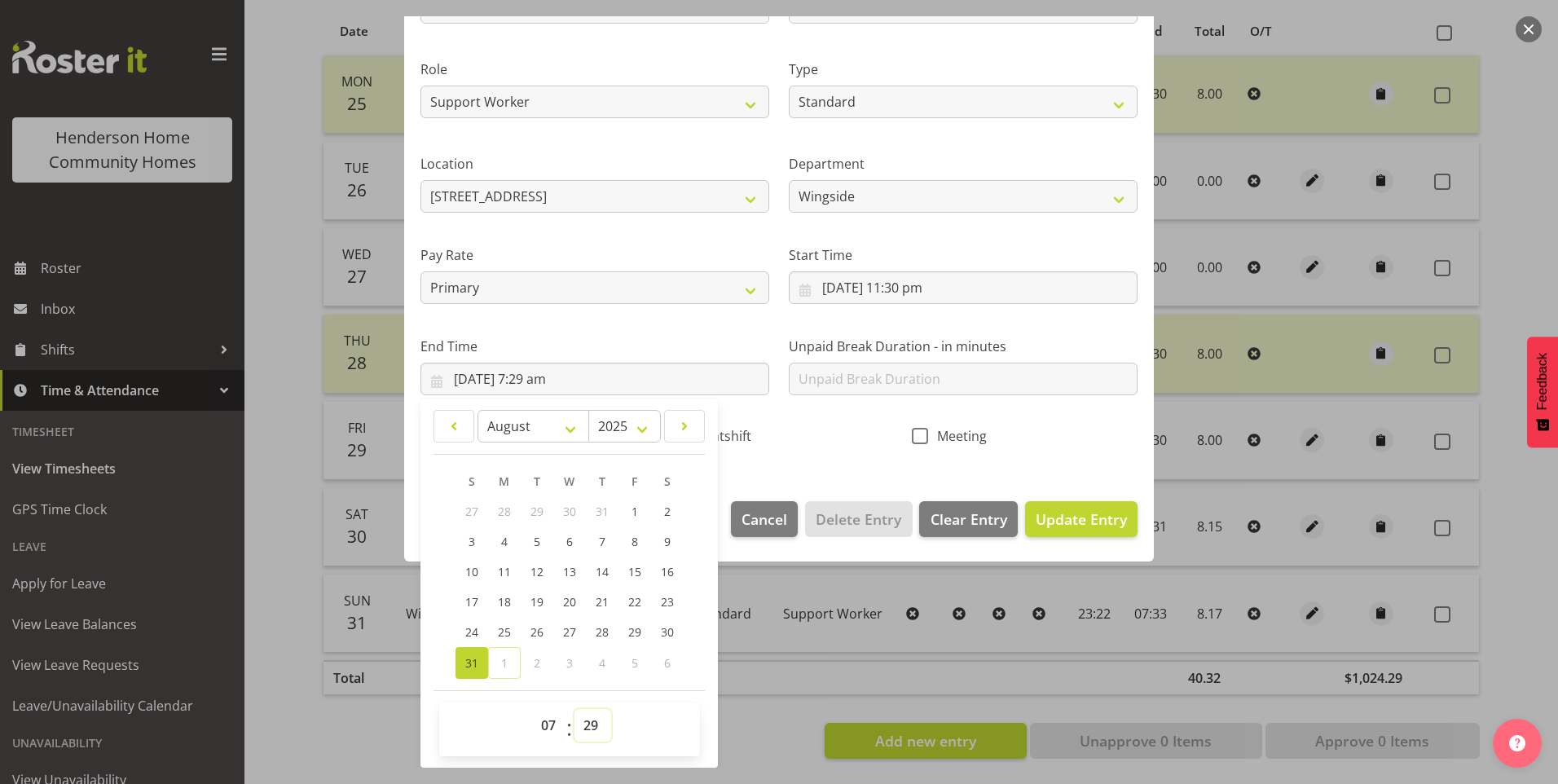
click at [591, 728] on select "00 01 02 03 04 05 06 07 08 09 10 11 12 13 14 15 16 17 18 19 20 21 22 23 24 25 2…" at bounding box center [593, 724] width 36 height 33
click at [575, 709] on select "00 01 02 03 04 05 06 07 08 09 10 11 12 13 14 15 16 17 18 19 20 21 22 23 24 25 2…" at bounding box center [593, 724] width 36 height 33
click at [785, 441] on div "Nightshift" at bounding box center [779, 438] width 226 height 21
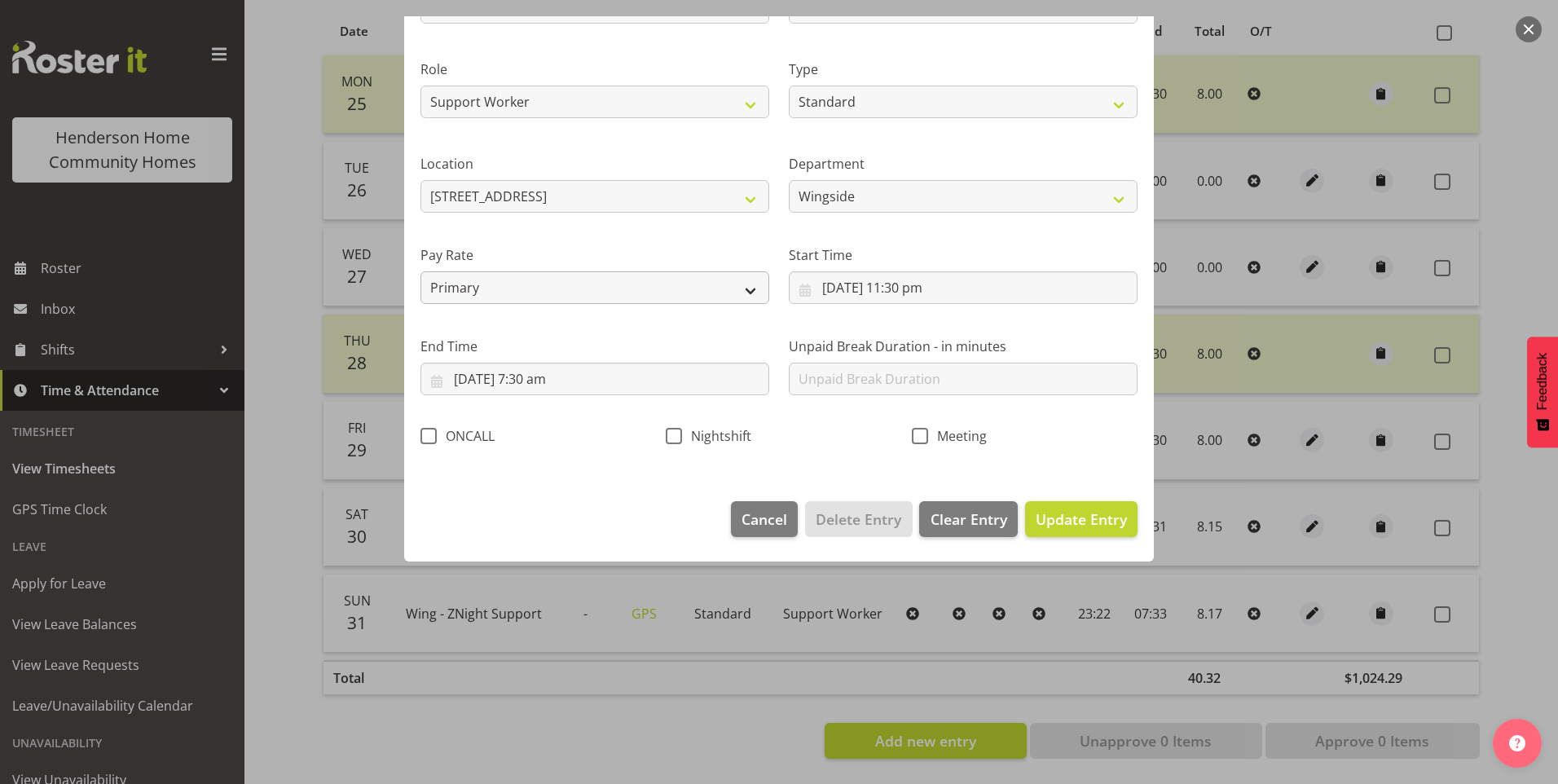
scroll to position [0, 0]
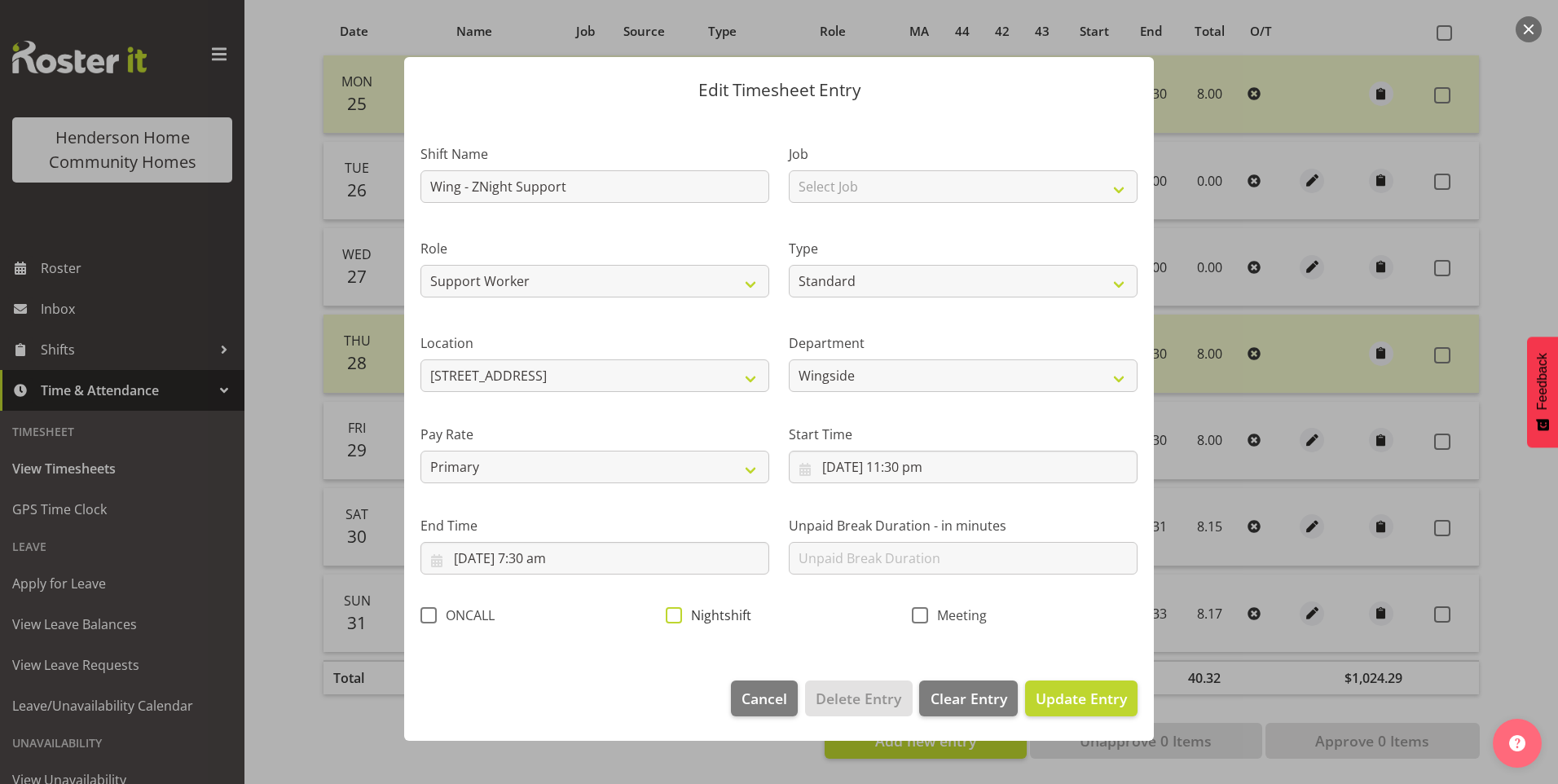
click at [690, 619] on span "Nightshift" at bounding box center [716, 616] width 69 height 17
click at [676, 619] on input "Nightshift" at bounding box center [671, 614] width 10 height 10
click at [1061, 690] on span "Update Entry" at bounding box center [1082, 698] width 91 height 20
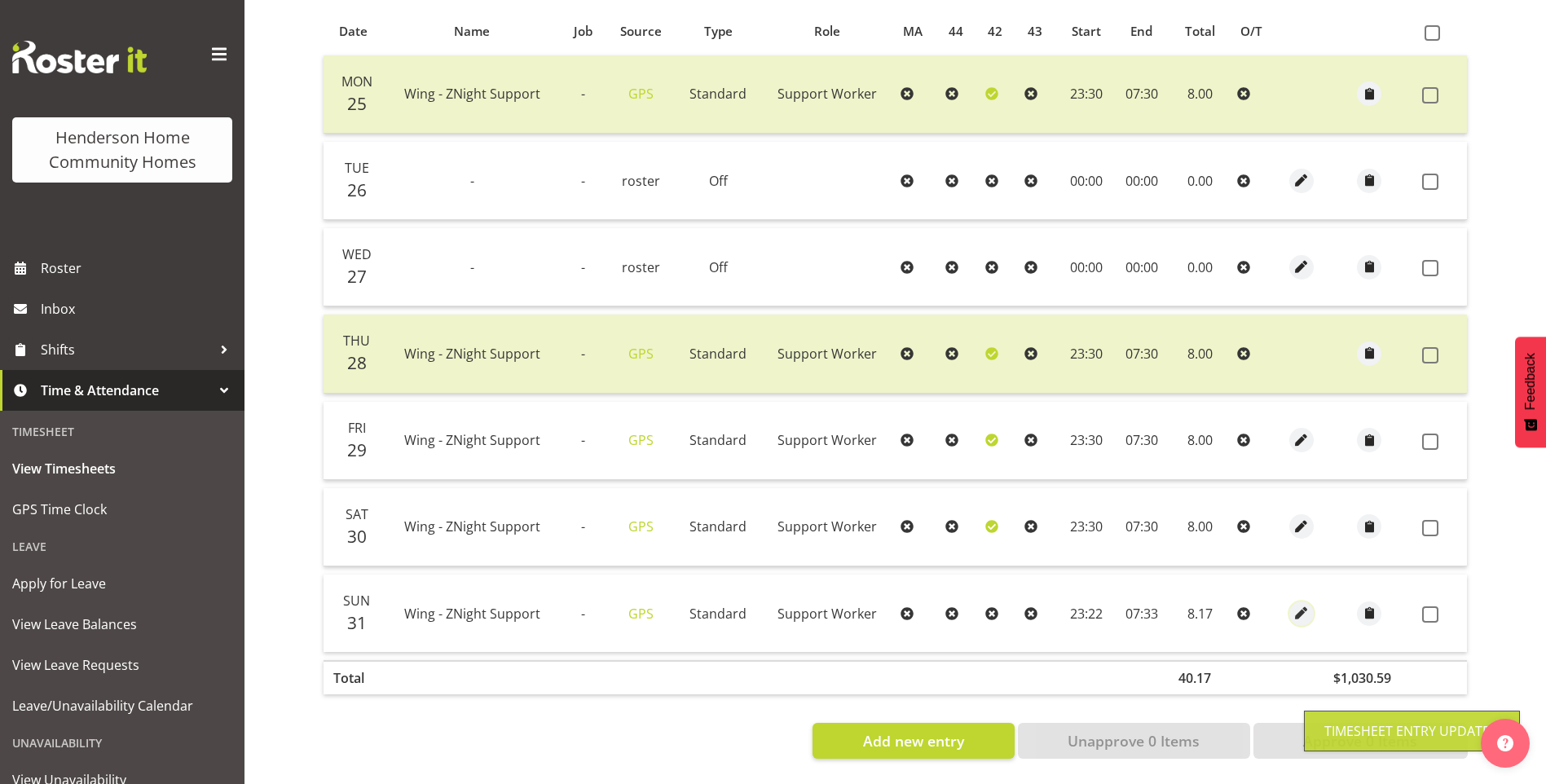
click at [1307, 604] on span "button" at bounding box center [1301, 613] width 19 height 19
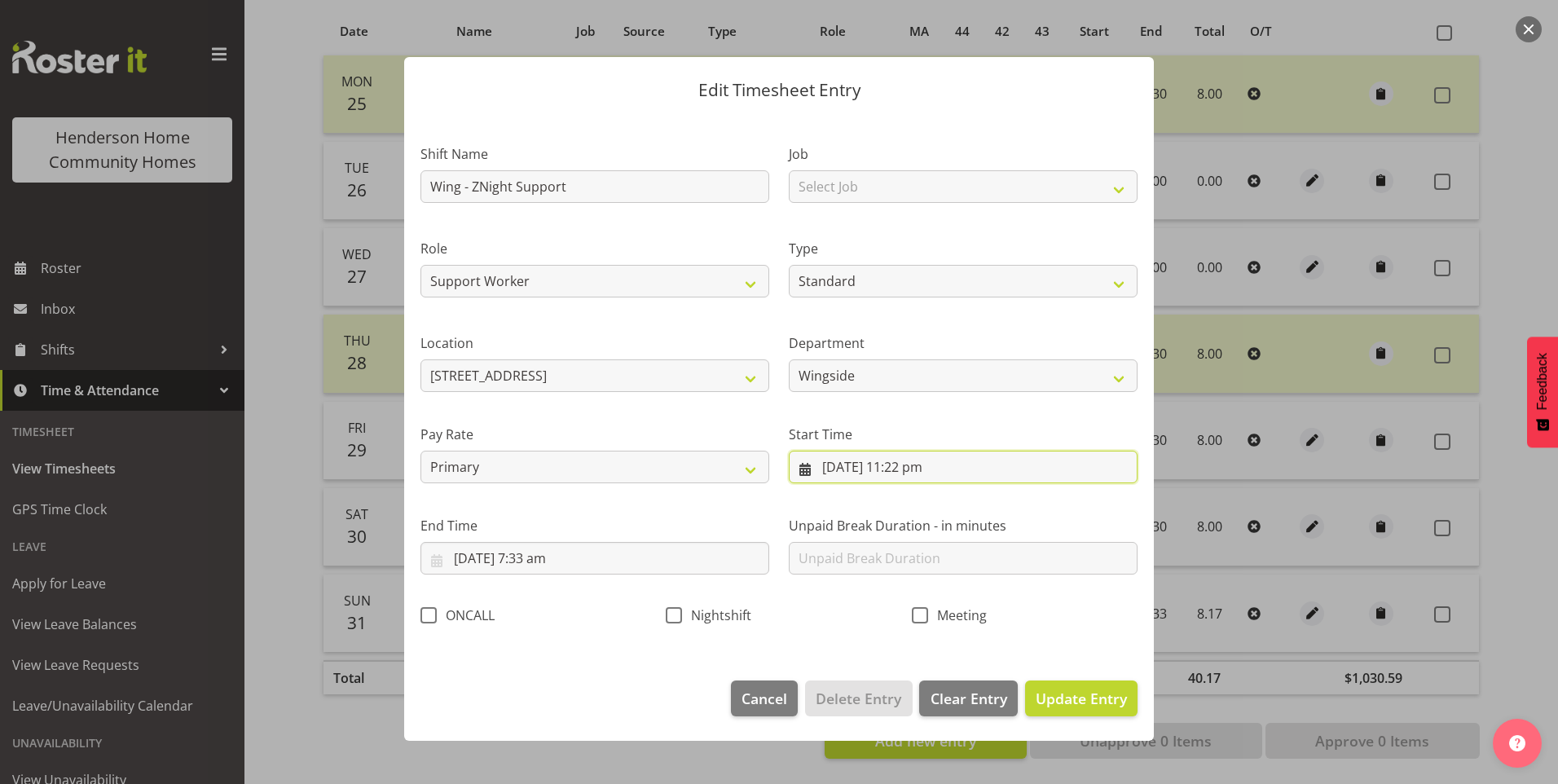
click at [929, 472] on input "31/08/2025, 11:22 pm" at bounding box center [963, 467] width 349 height 33
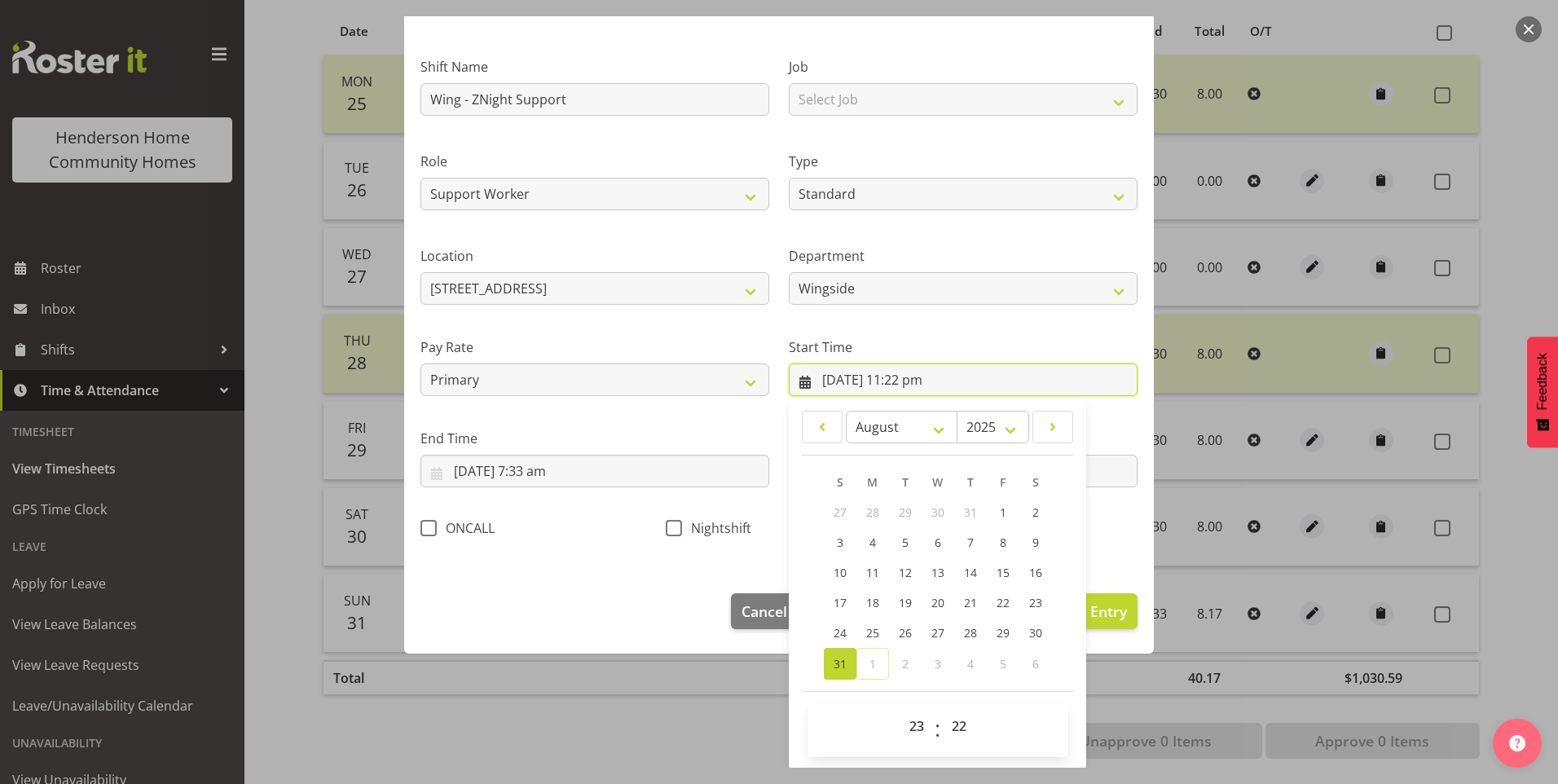
scroll to position [88, 0]
click at [943, 727] on select "00 01 02 03 04 05 06 07 08 09 10 11 12 13 14 15 16 17 18 19 20 21 22 23 24 25 2…" at bounding box center [961, 724] width 36 height 33
click at [943, 709] on select "00 01 02 03 04 05 06 07 08 09 10 11 12 13 14 15 16 17 18 19 20 21 22 23 24 25 2…" at bounding box center [961, 724] width 36 height 33
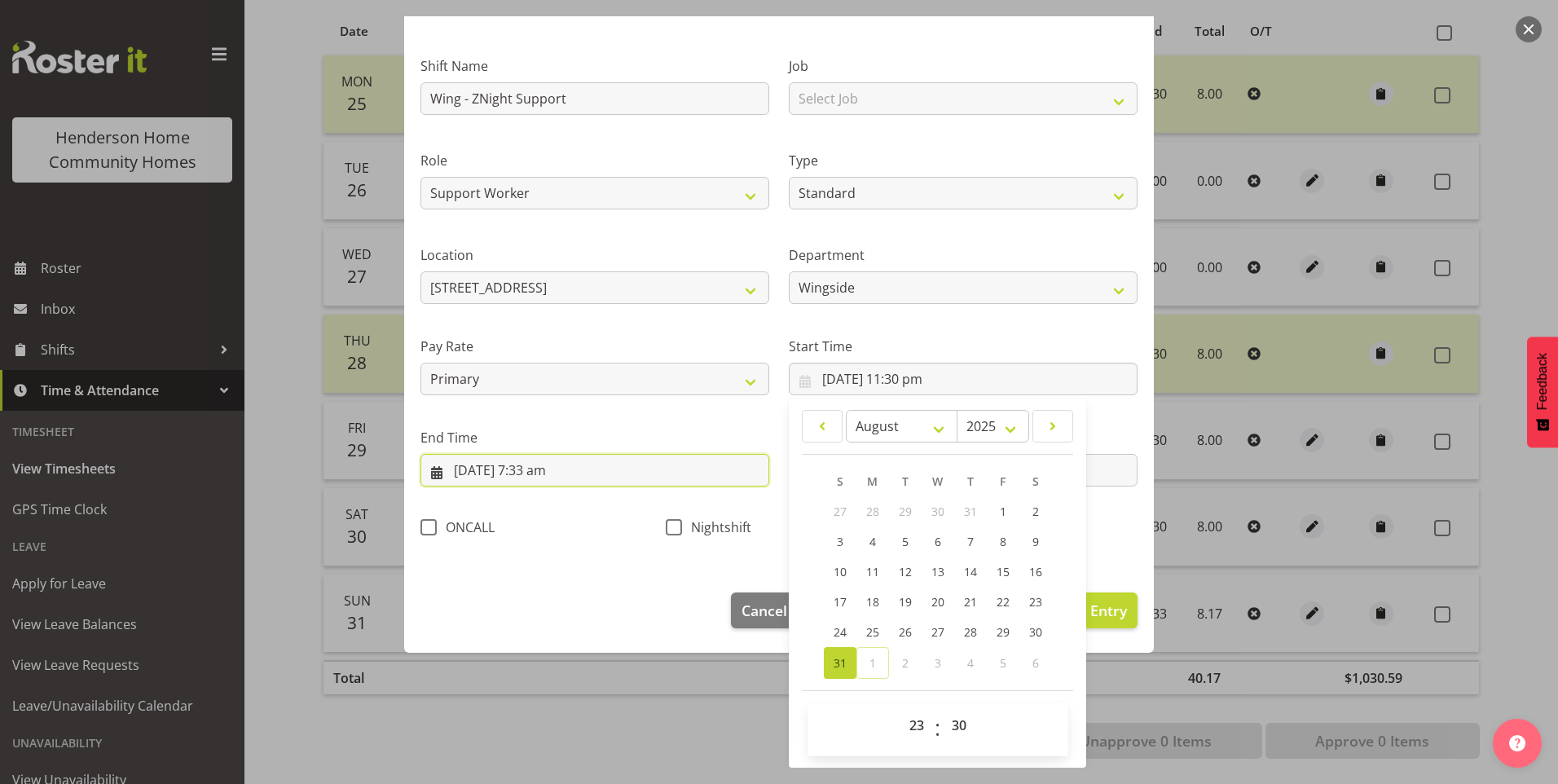
click at [546, 470] on input "1/09/2025, 7:33 am" at bounding box center [594, 470] width 349 height 33
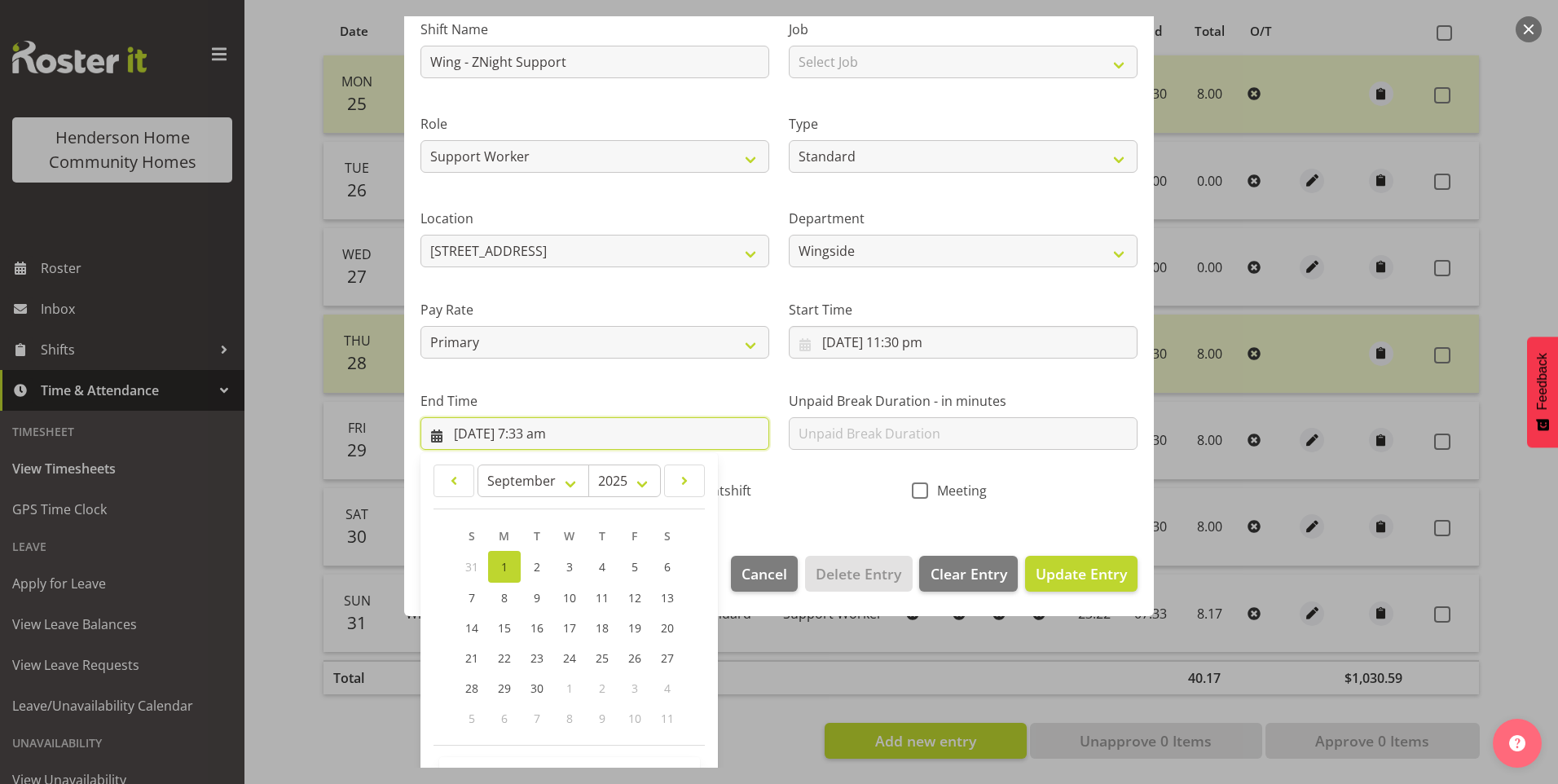
scroll to position [179, 0]
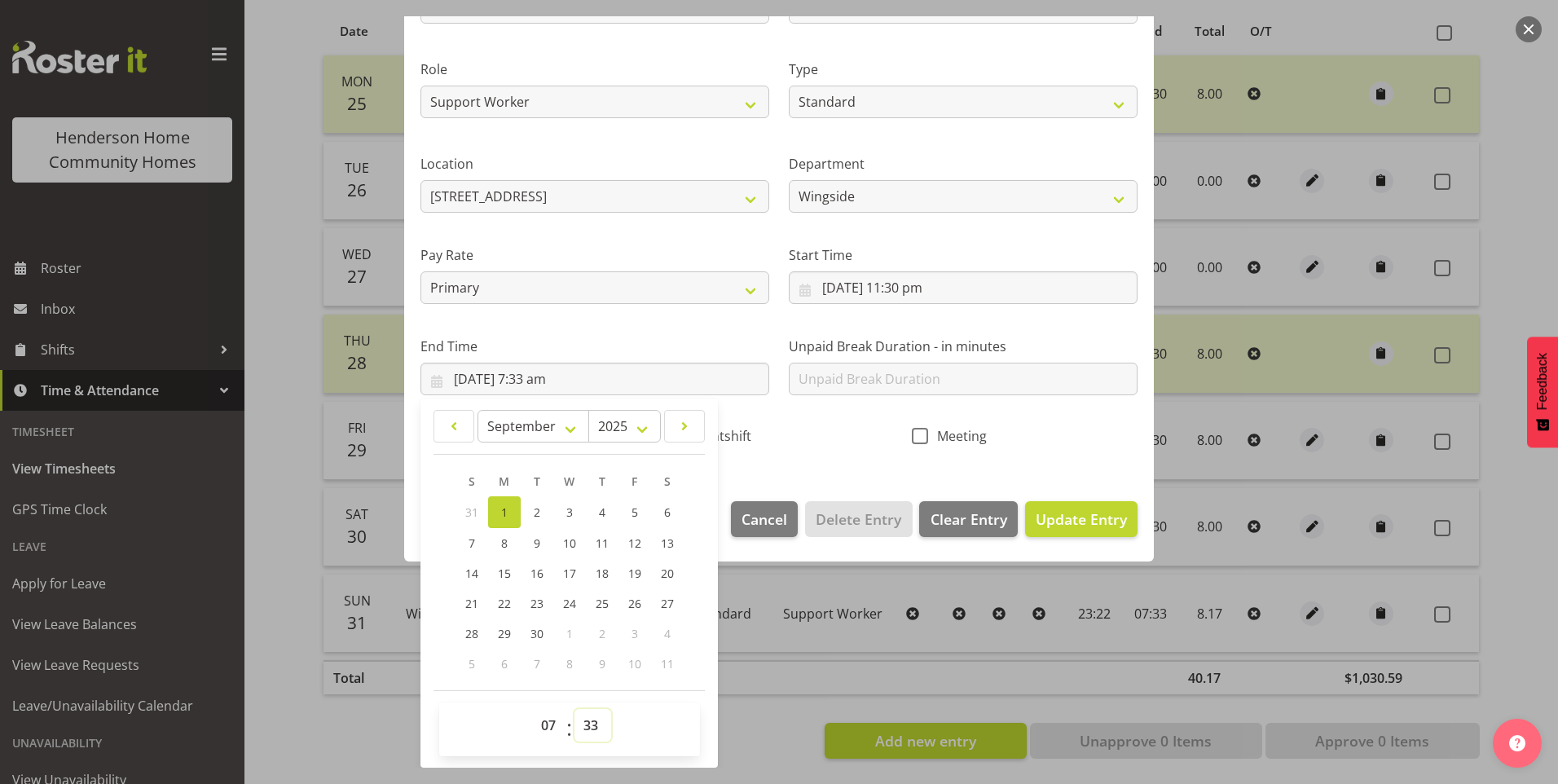
click at [593, 727] on select "00 01 02 03 04 05 06 07 08 09 10 11 12 13 14 15 16 17 18 19 20 21 22 23 24 25 2…" at bounding box center [593, 724] width 36 height 33
click at [575, 709] on select "00 01 02 03 04 05 06 07 08 09 10 11 12 13 14 15 16 17 18 19 20 21 22 23 24 25 2…" at bounding box center [593, 724] width 36 height 33
click at [723, 435] on span "Nightshift" at bounding box center [716, 436] width 69 height 17
click at [676, 435] on input "Nightshift" at bounding box center [671, 435] width 10 height 10
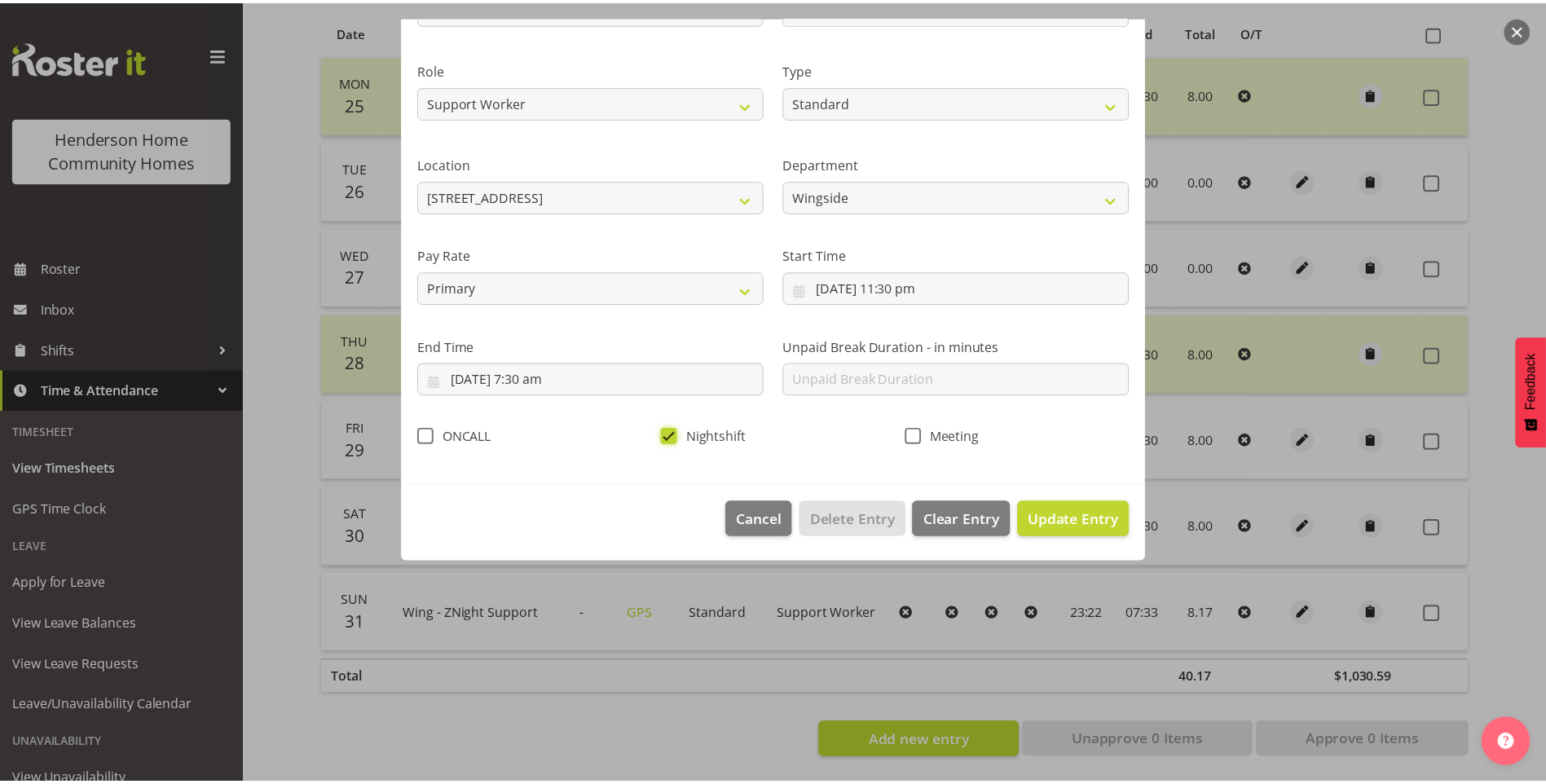
scroll to position [0, 0]
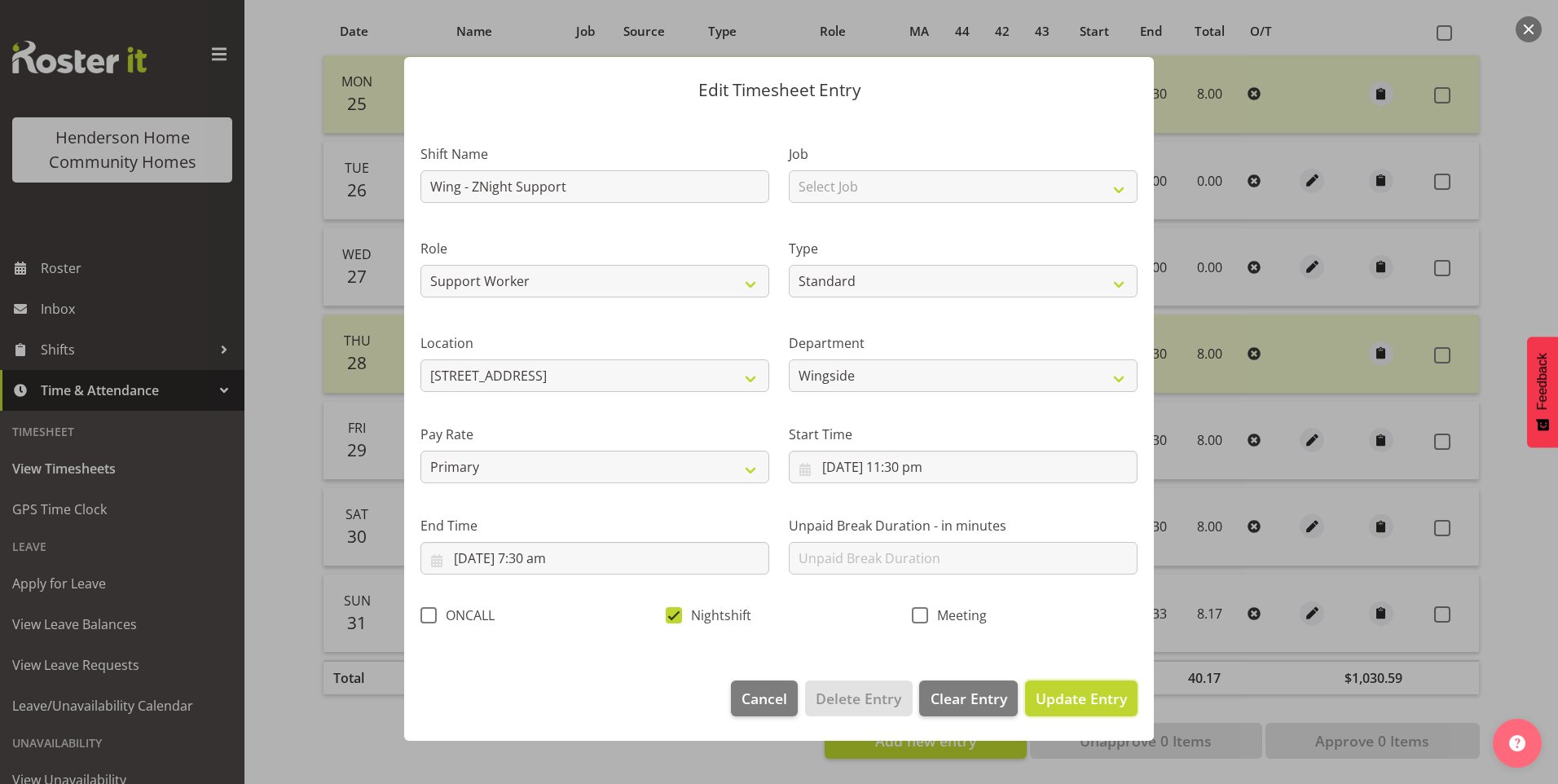
drag, startPoint x: 1083, startPoint y: 686, endPoint x: 1149, endPoint y: 675, distance: 66.9
click at [1083, 686] on button "Update Entry" at bounding box center [1081, 698] width 113 height 36
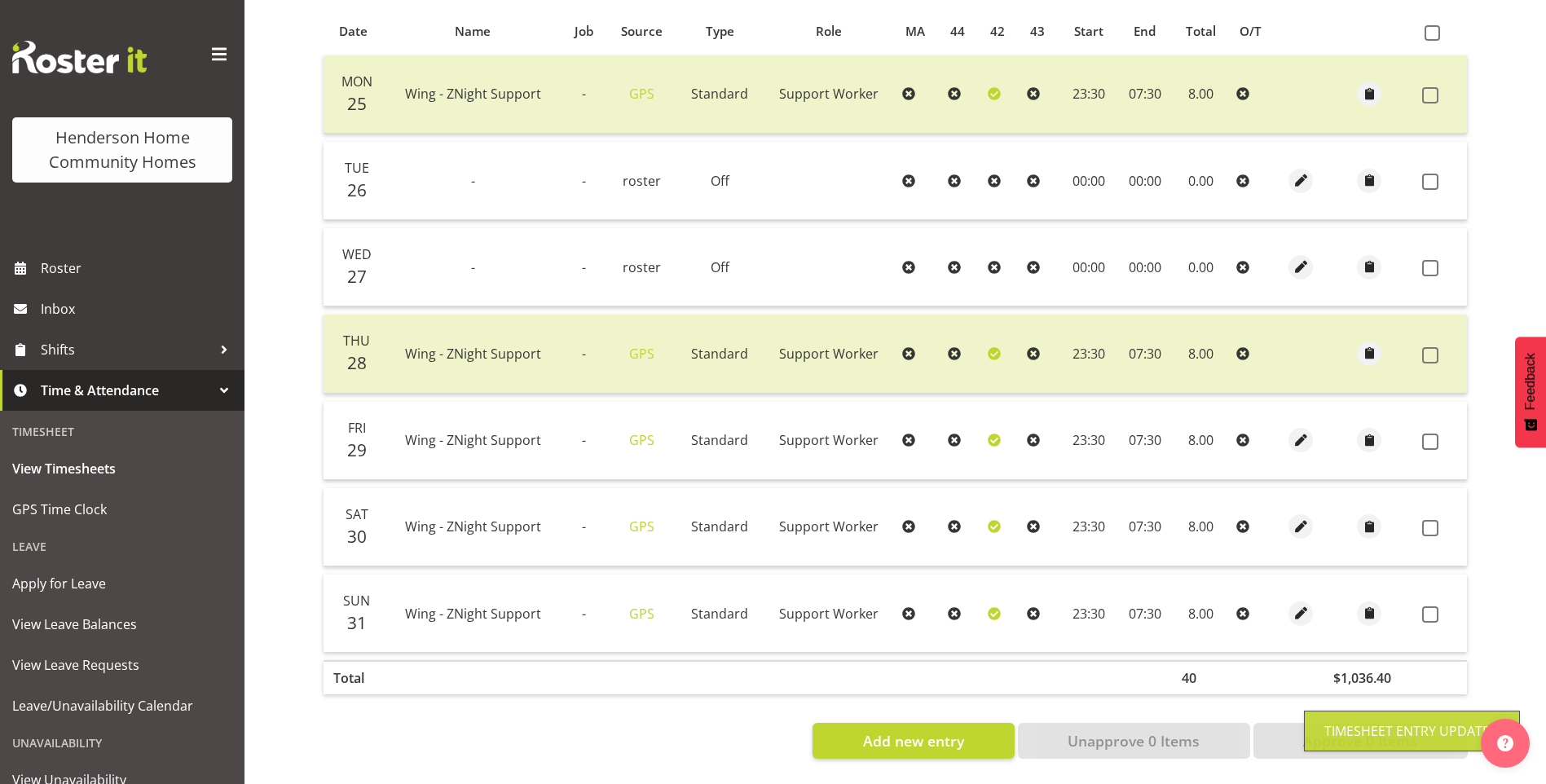
drag, startPoint x: 1433, startPoint y: 600, endPoint x: 1441, endPoint y: 528, distance: 72.4
click at [1433, 606] on span at bounding box center [1431, 615] width 17 height 17
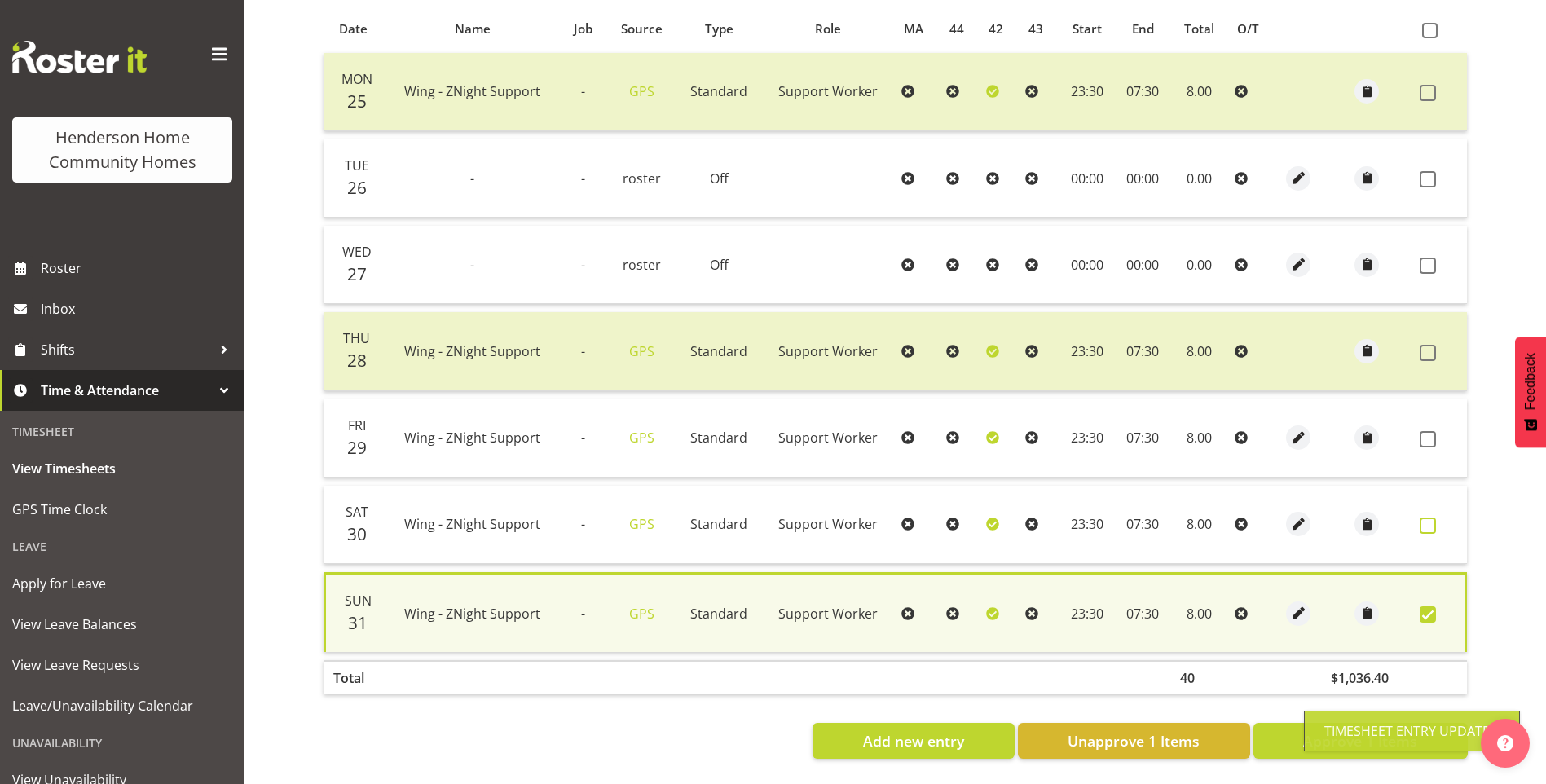
click at [1433, 518] on span at bounding box center [1428, 525] width 17 height 17
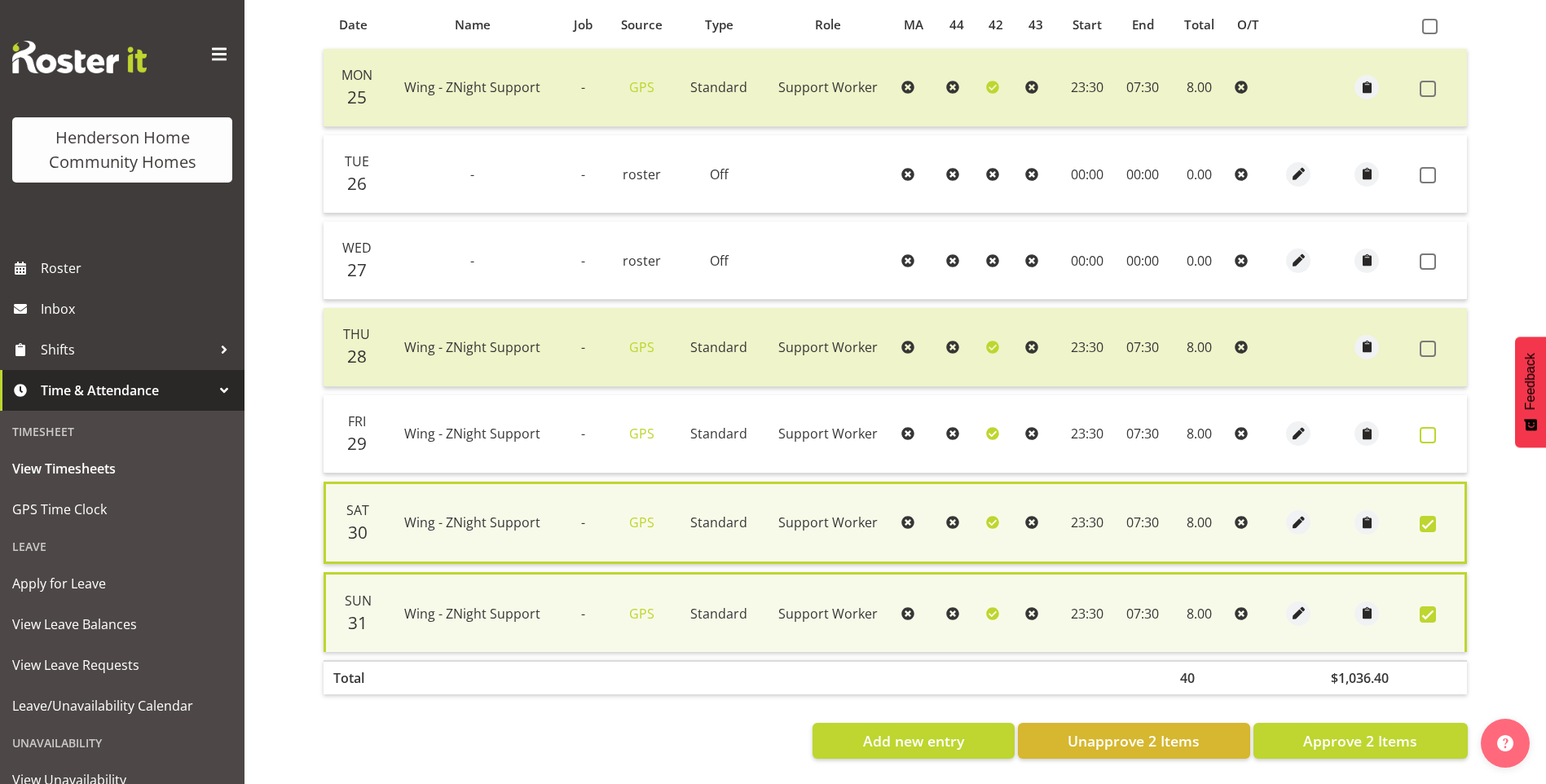
click at [1426, 429] on span at bounding box center [1428, 435] width 17 height 17
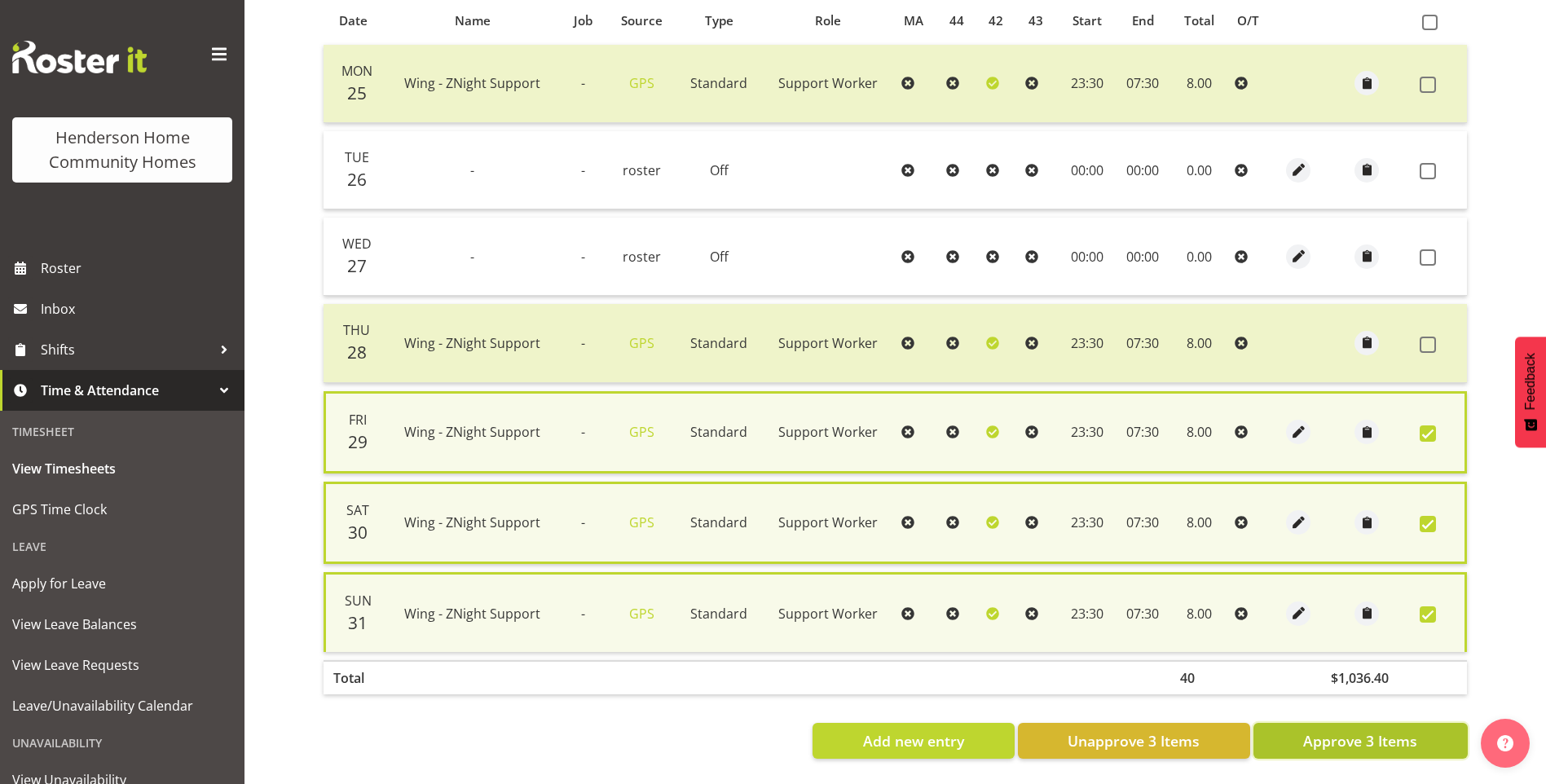
drag, startPoint x: 1343, startPoint y: 733, endPoint x: 1307, endPoint y: 704, distance: 46.2
click at [1344, 733] on span "Approve 3 Items" at bounding box center [1360, 740] width 114 height 21
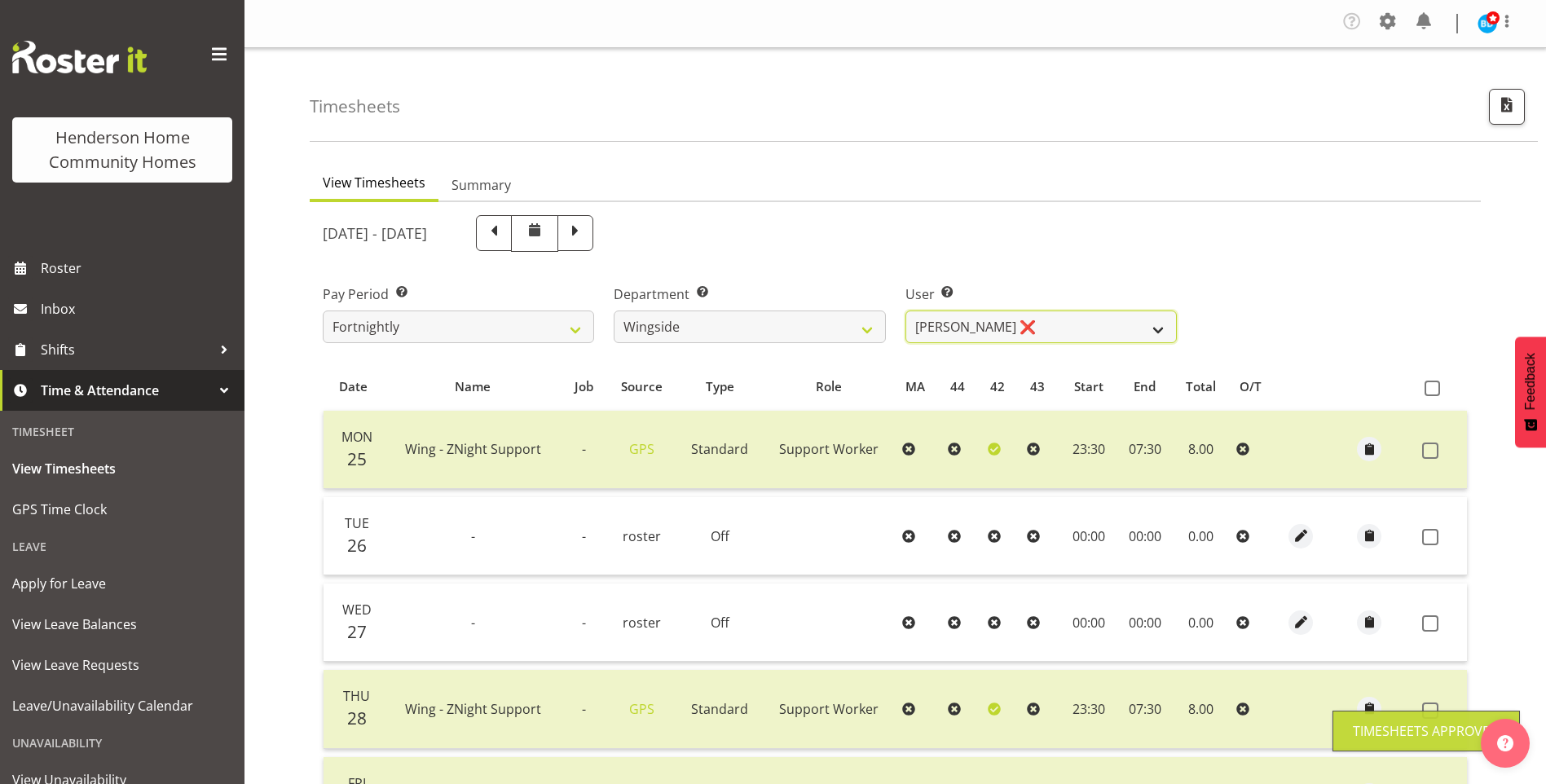
click at [949, 322] on select "Arshdeep Singh ❌ Daljeet Prasad ❌ Daniel Marticio ❌ Janeth Sison ❌" at bounding box center [1041, 326] width 272 height 33
click at [905, 311] on select "Arshdeep Singh ❌ Daljeet Prasad ❌ Daniel Marticio ❌ Janeth Sison ❌" at bounding box center [1041, 326] width 272 height 33
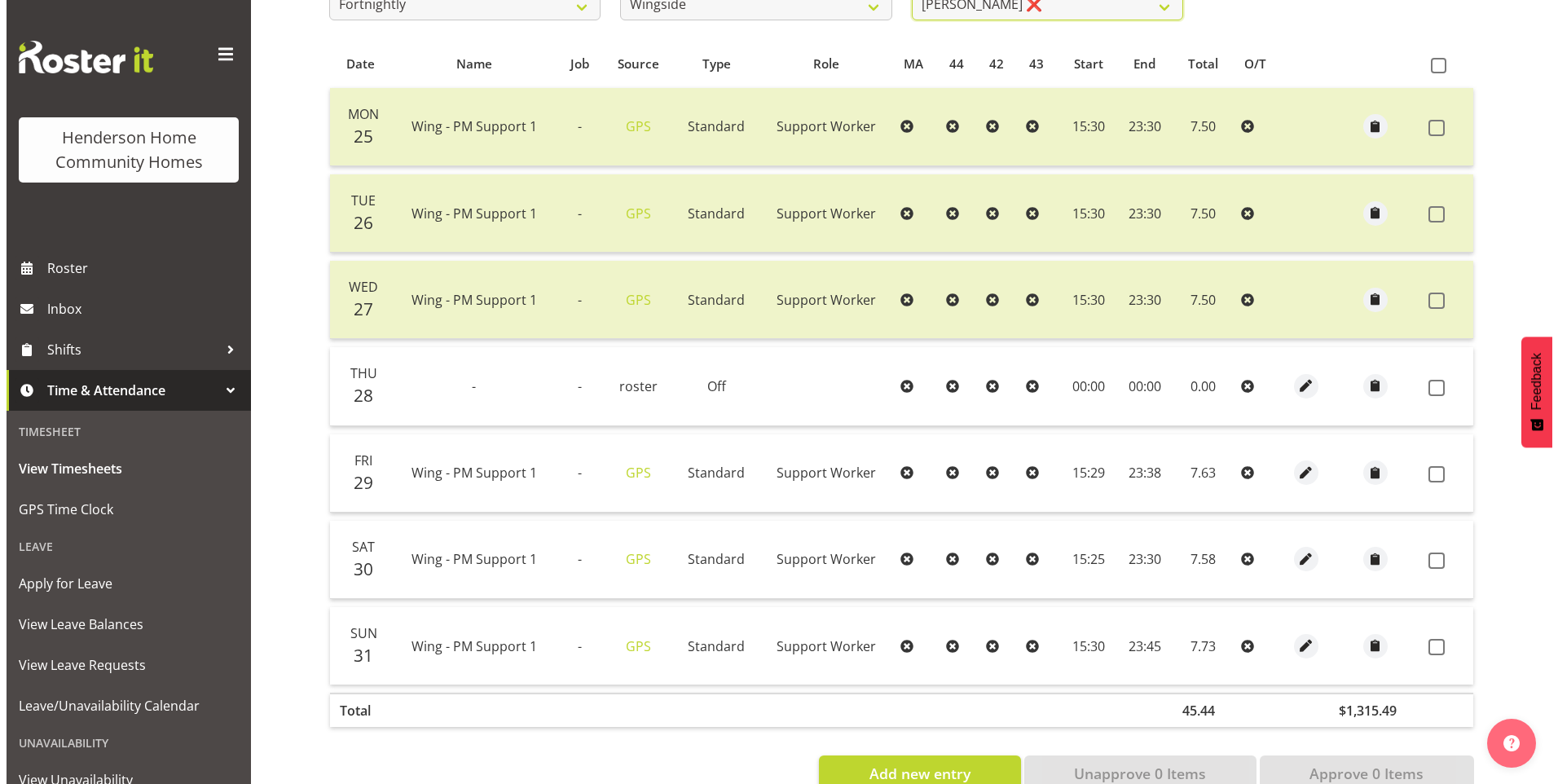
scroll to position [326, 0]
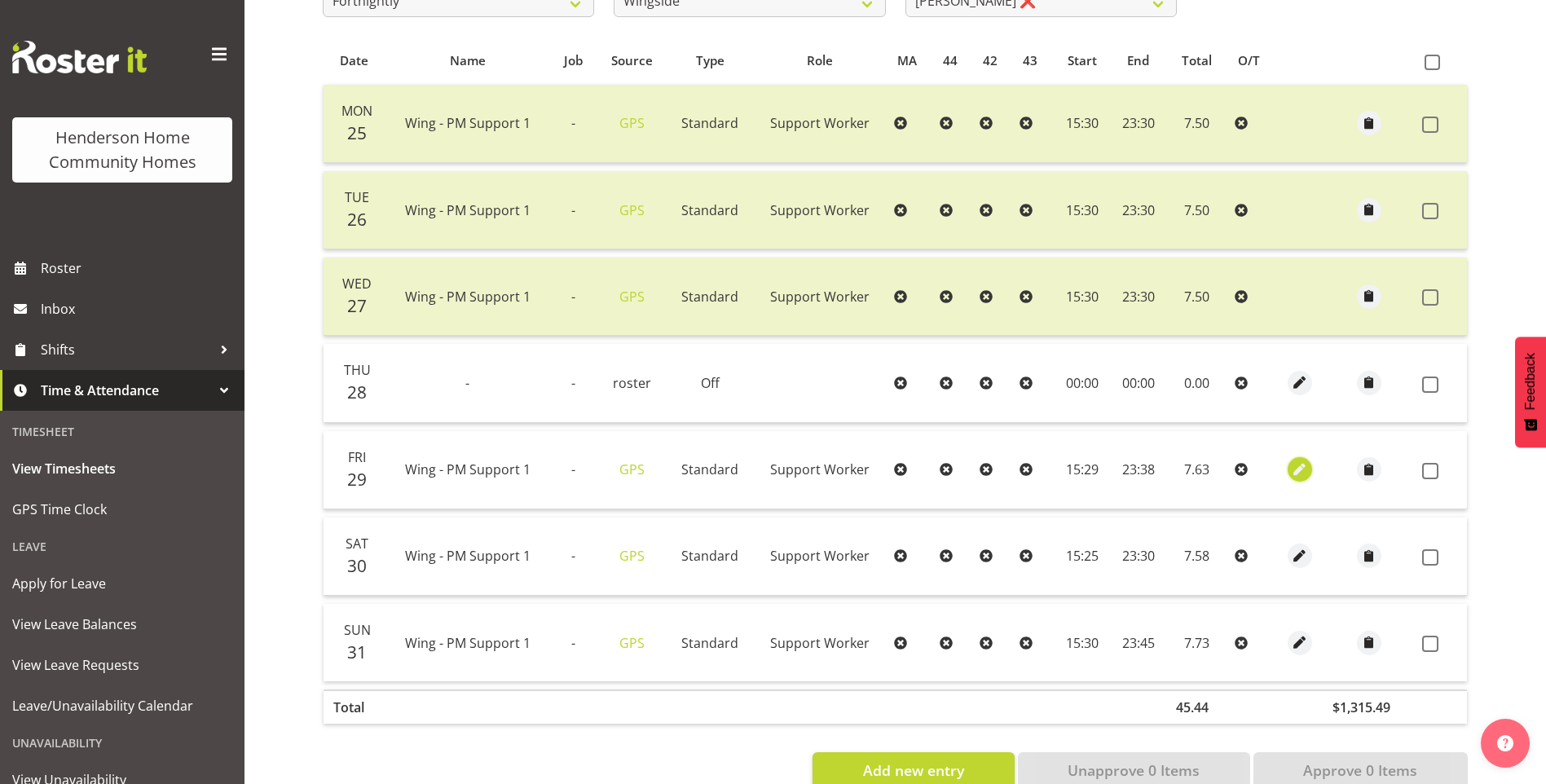
click at [1293, 463] on span "button" at bounding box center [1300, 470] width 19 height 19
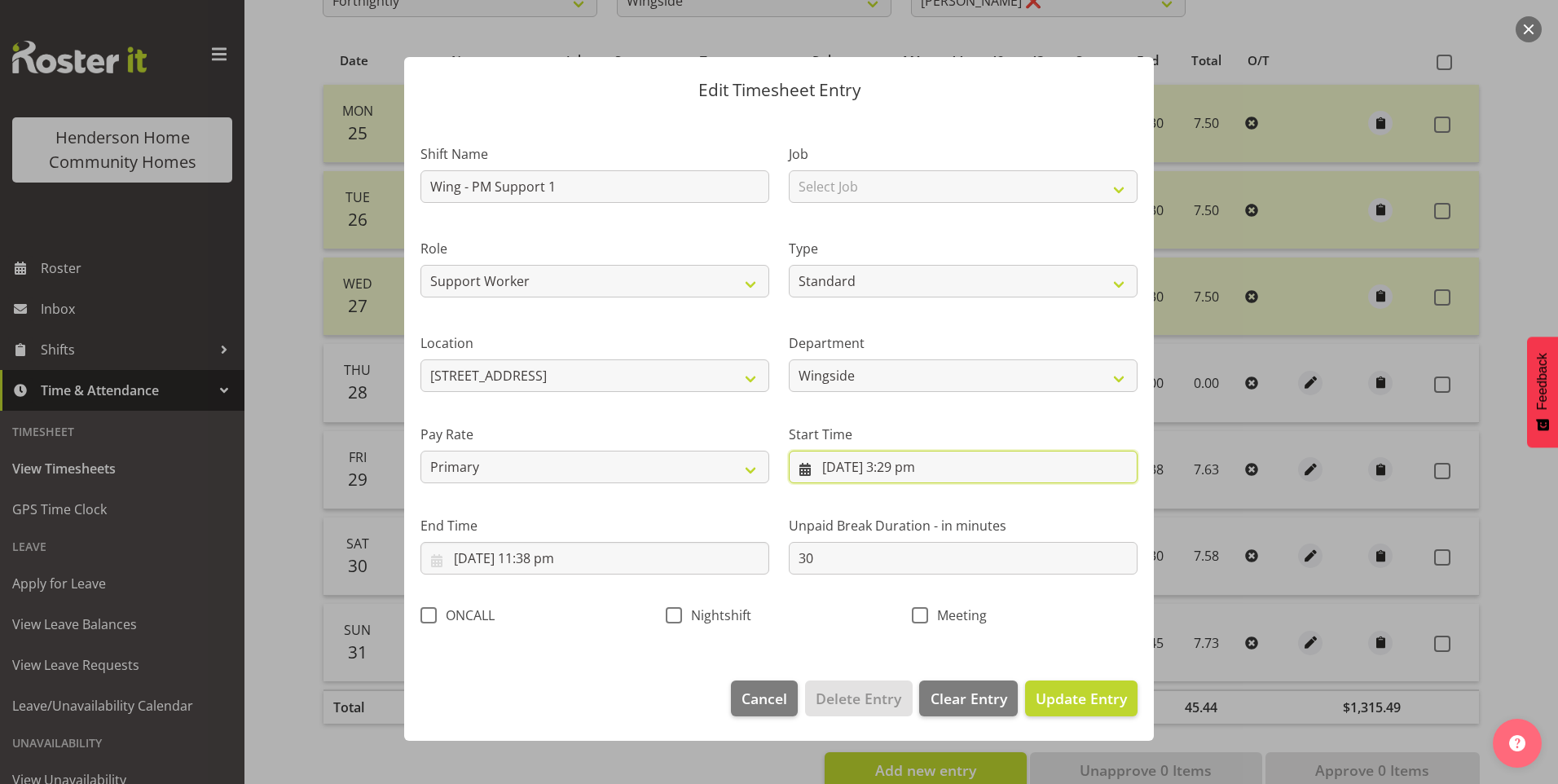
click at [920, 473] on input "29/08/2025, 3:29 pm" at bounding box center [963, 467] width 349 height 33
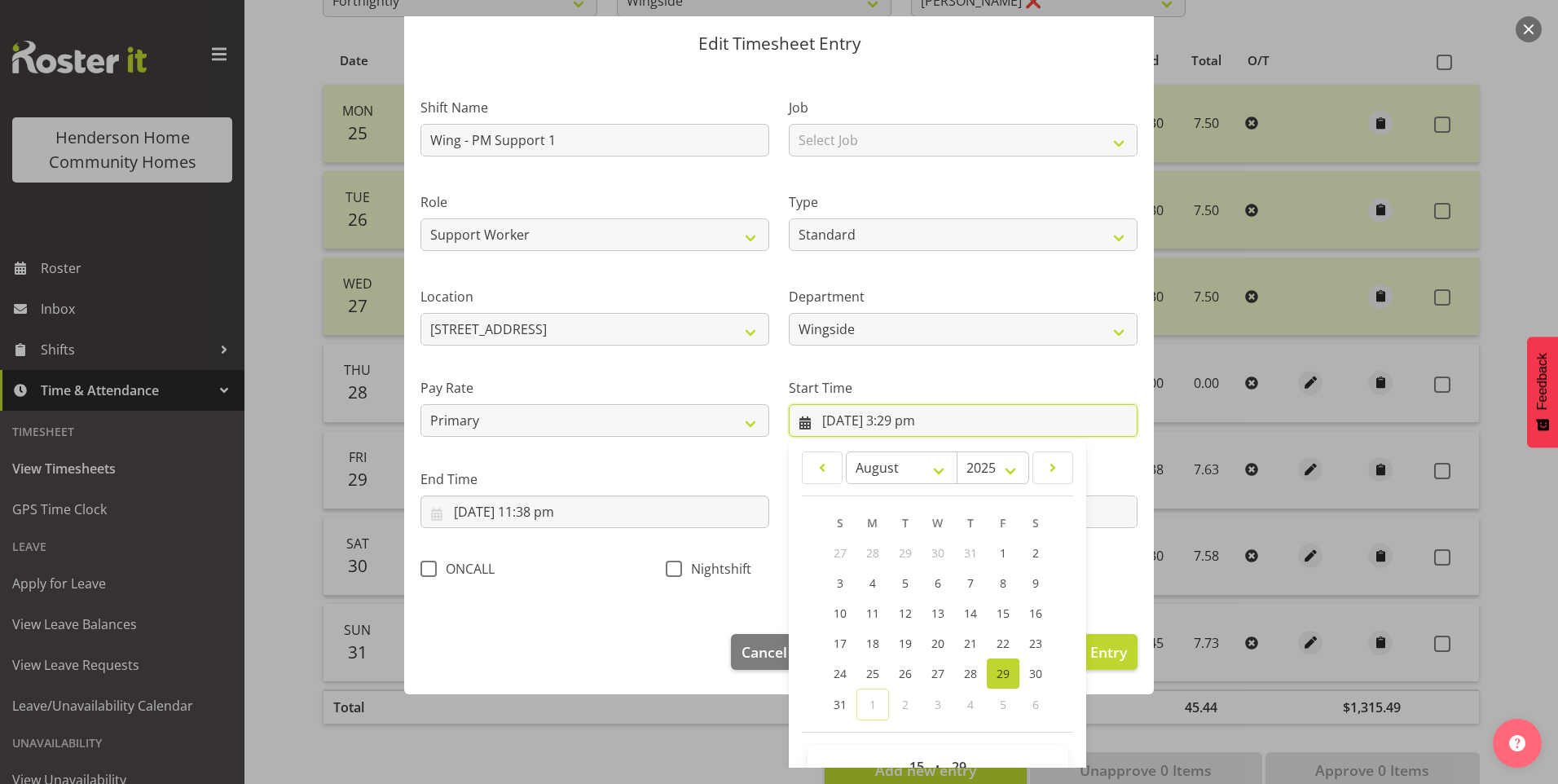
scroll to position [88, 0]
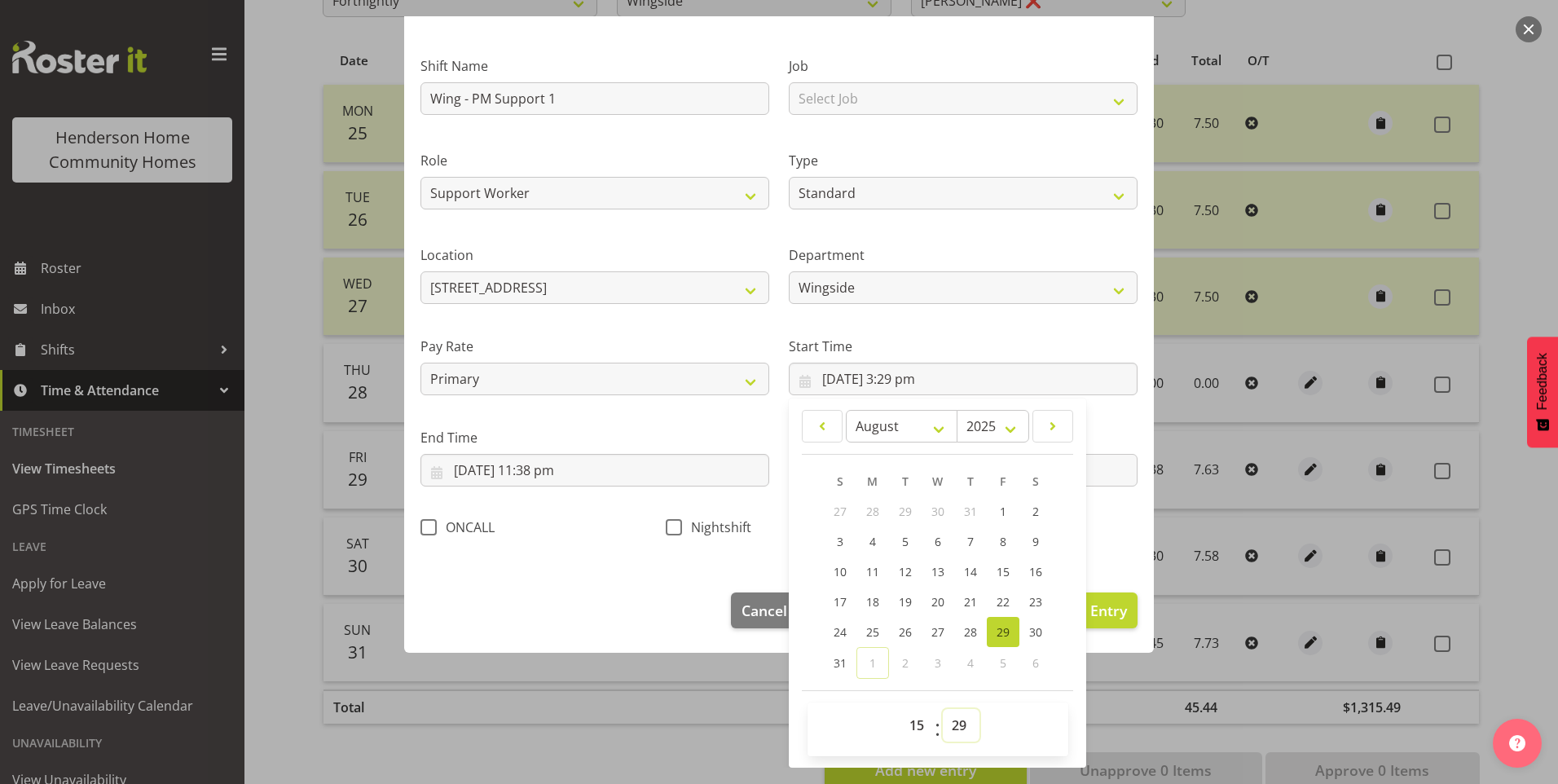
click at [952, 720] on select "00 01 02 03 04 05 06 07 08 09 10 11 12 13 14 15 16 17 18 19 20 21 22 23 24 25 2…" at bounding box center [961, 724] width 36 height 33
click at [943, 709] on select "00 01 02 03 04 05 06 07 08 09 10 11 12 13 14 15 16 17 18 19 20 21 22 23 24 25 2…" at bounding box center [961, 724] width 36 height 33
click at [560, 475] on input "29/08/2025, 11:38 pm" at bounding box center [594, 470] width 349 height 33
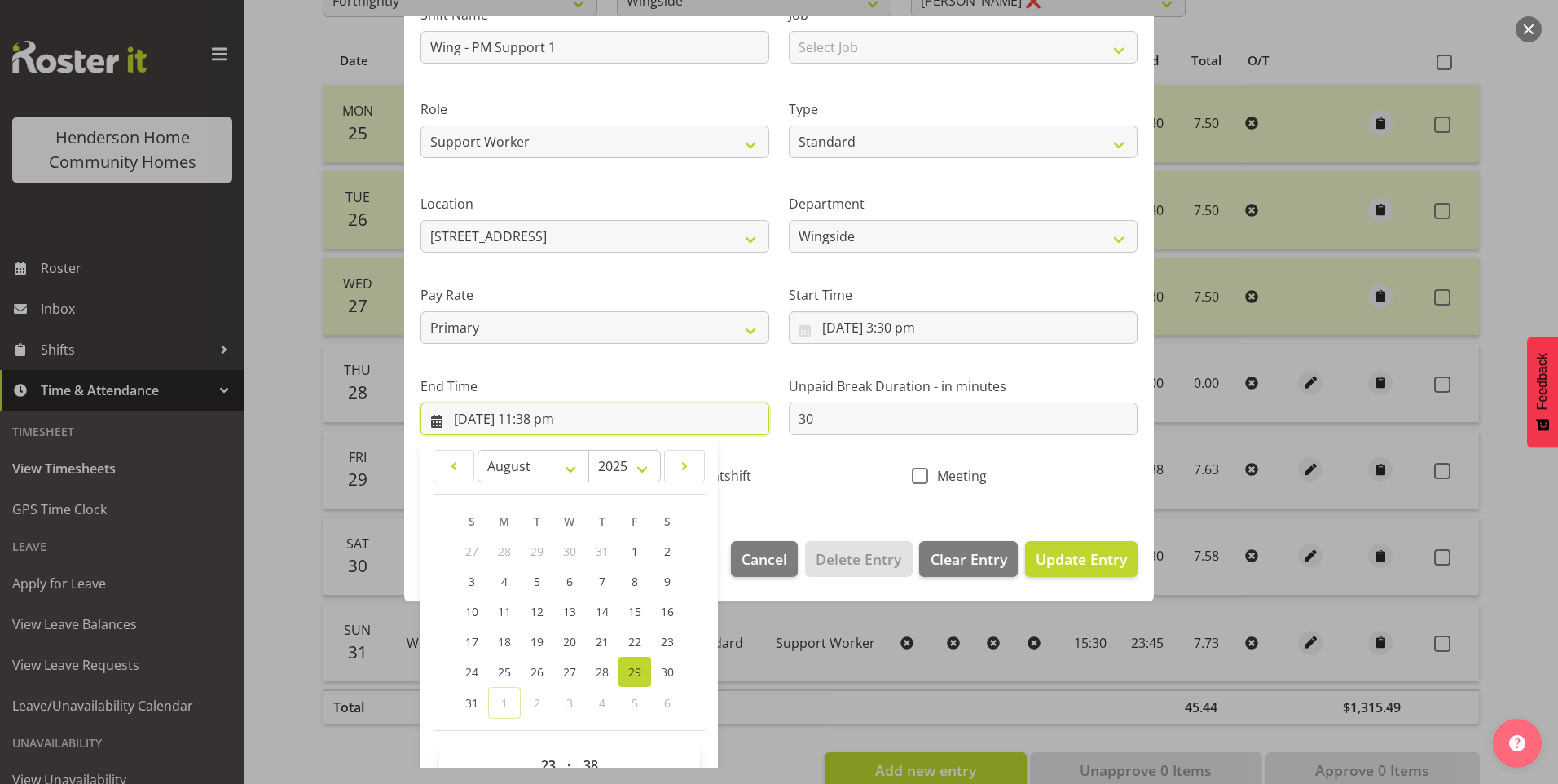
scroll to position [179, 0]
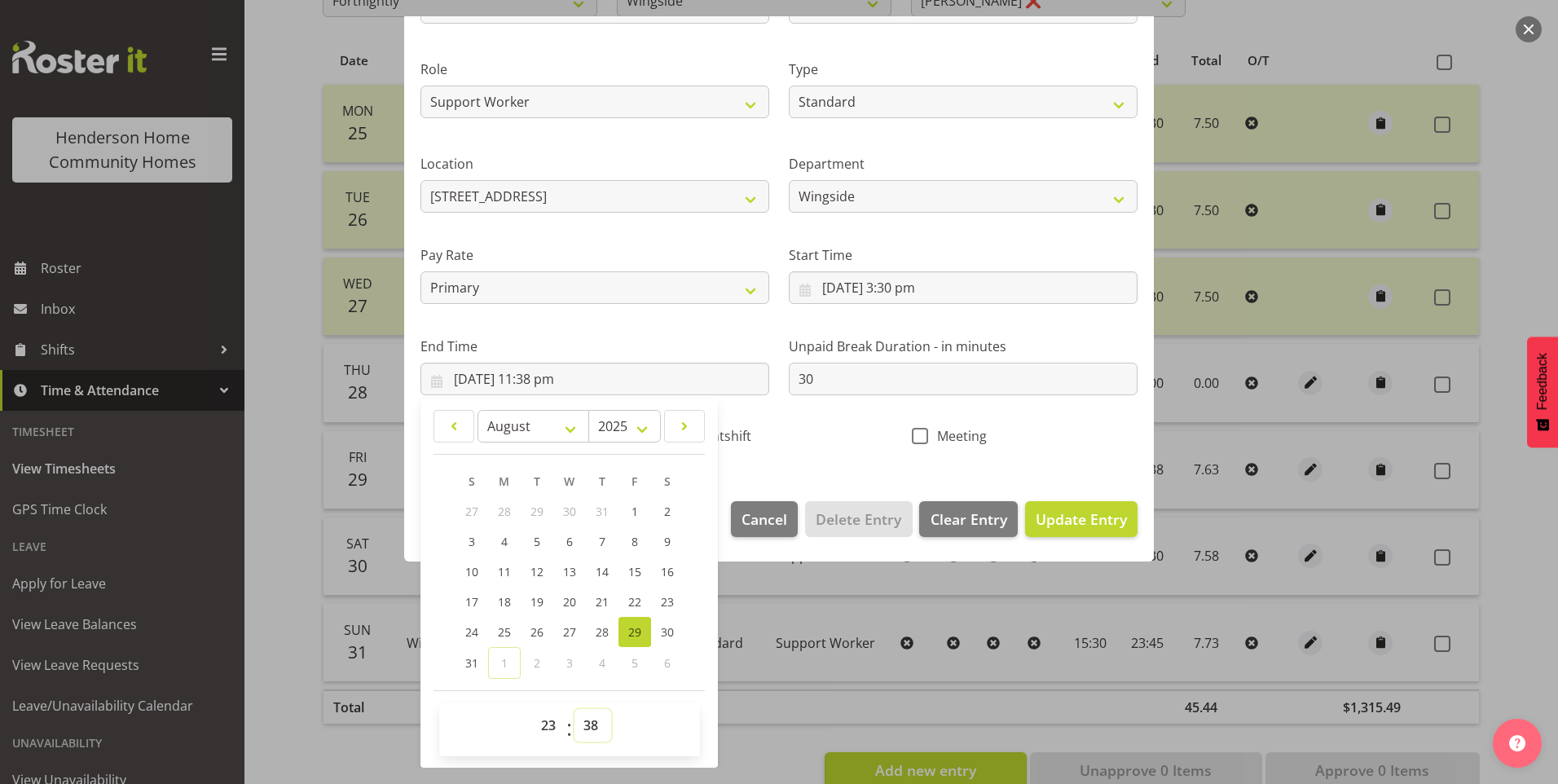
click at [600, 731] on select "00 01 02 03 04 05 06 07 08 09 10 11 12 13 14 15 16 17 18 19 20 21 22 23 24 25 2…" at bounding box center [593, 724] width 36 height 33
click at [575, 709] on select "00 01 02 03 04 05 06 07 08 09 10 11 12 13 14 15 16 17 18 19 20 21 22 23 24 25 2…" at bounding box center [593, 724] width 36 height 33
click at [1097, 520] on span "Update Entry" at bounding box center [1082, 519] width 91 height 20
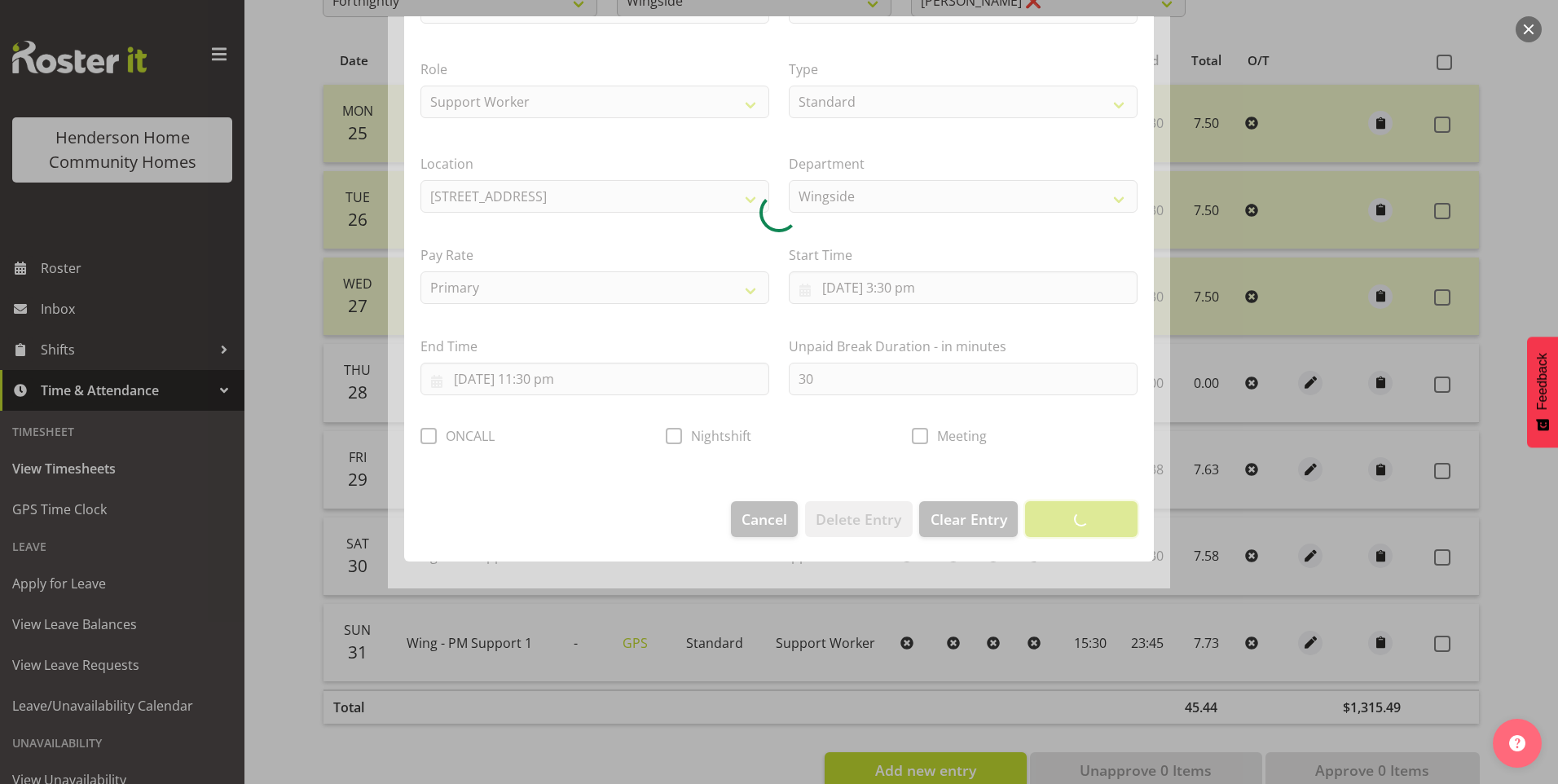
scroll to position [0, 0]
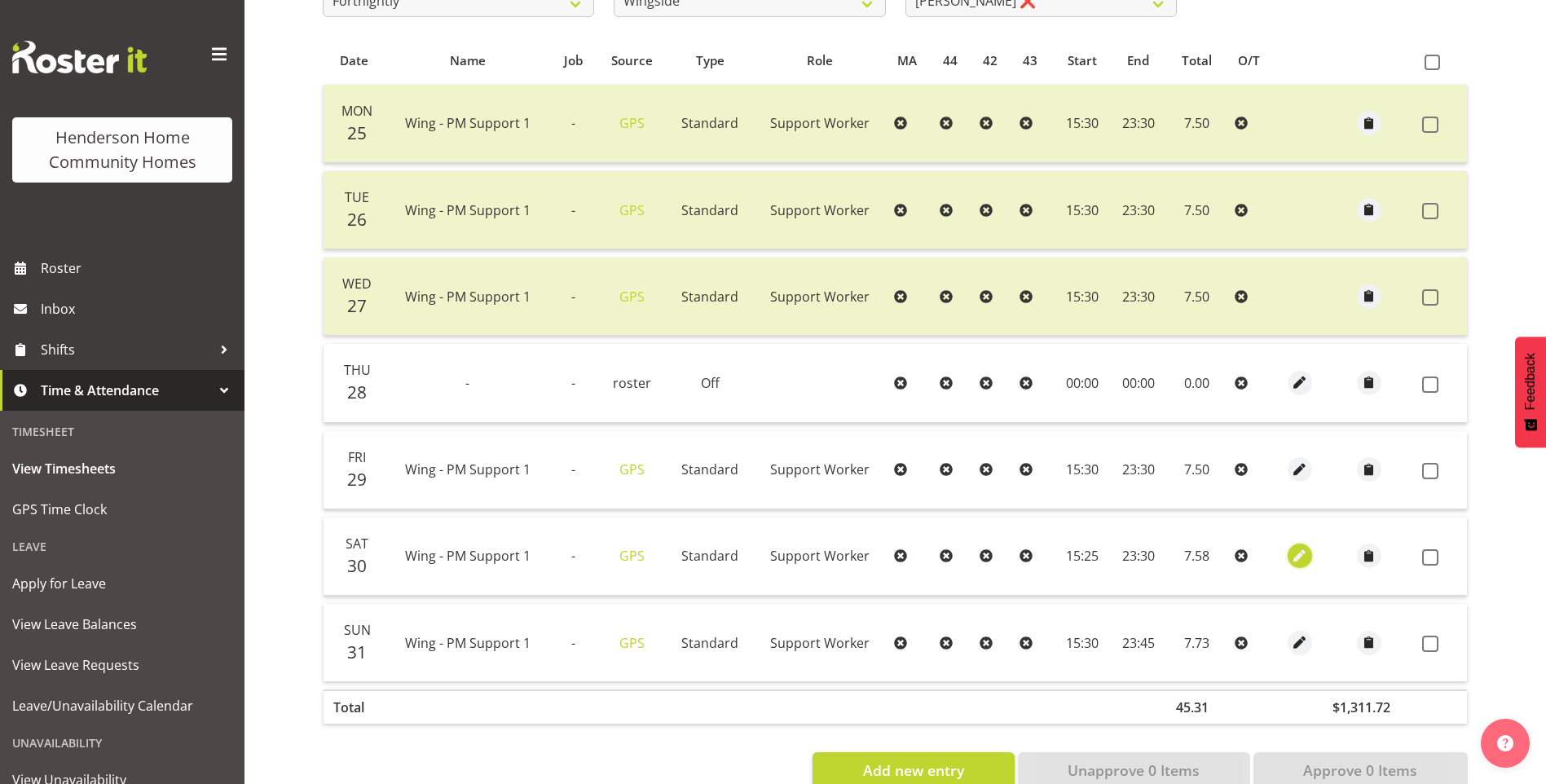
click at [1299, 553] on span "button" at bounding box center [1300, 556] width 19 height 19
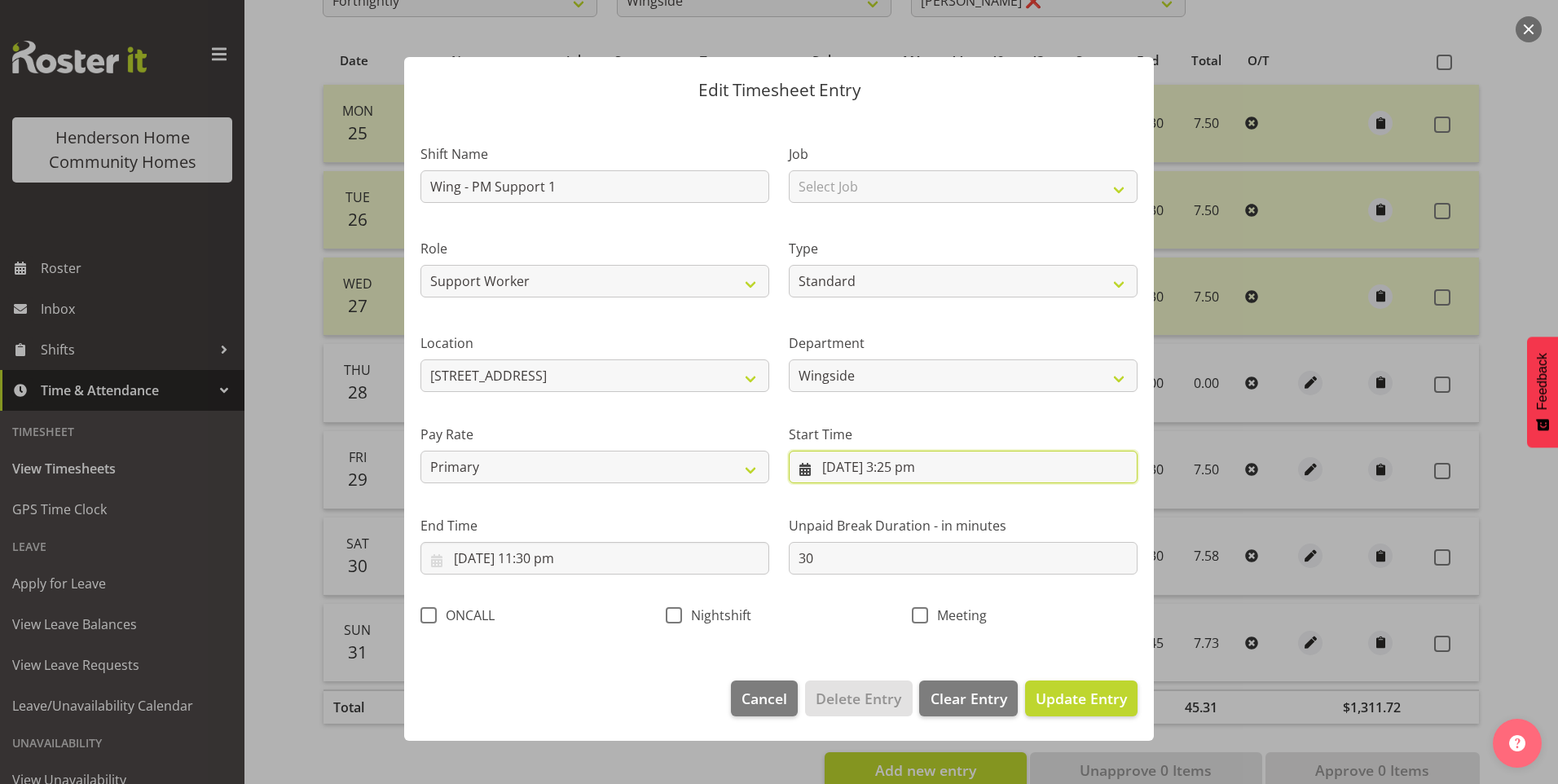
click at [923, 470] on input "30/08/2025, 3:25 pm" at bounding box center [963, 467] width 349 height 33
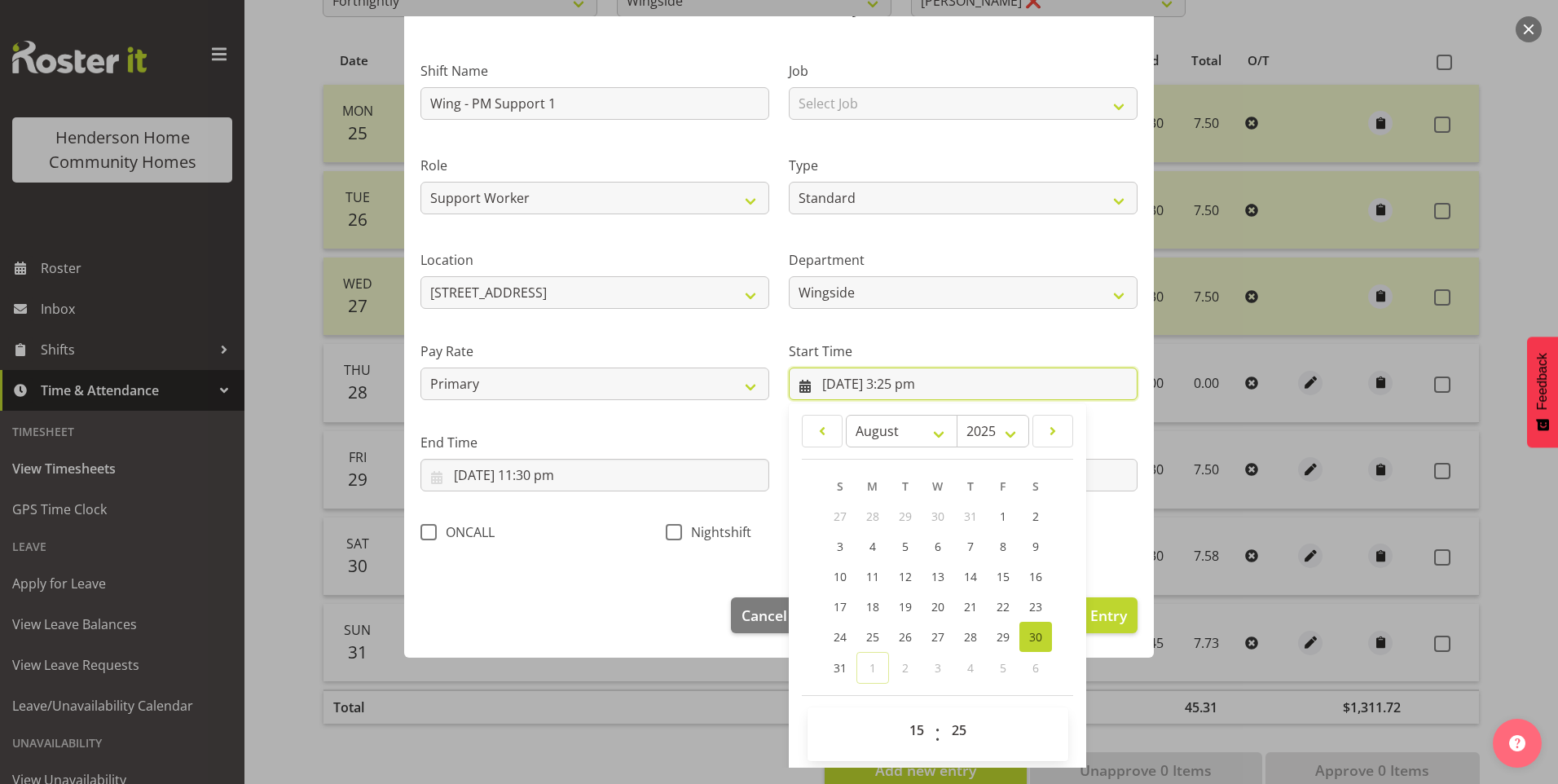
scroll to position [88, 0]
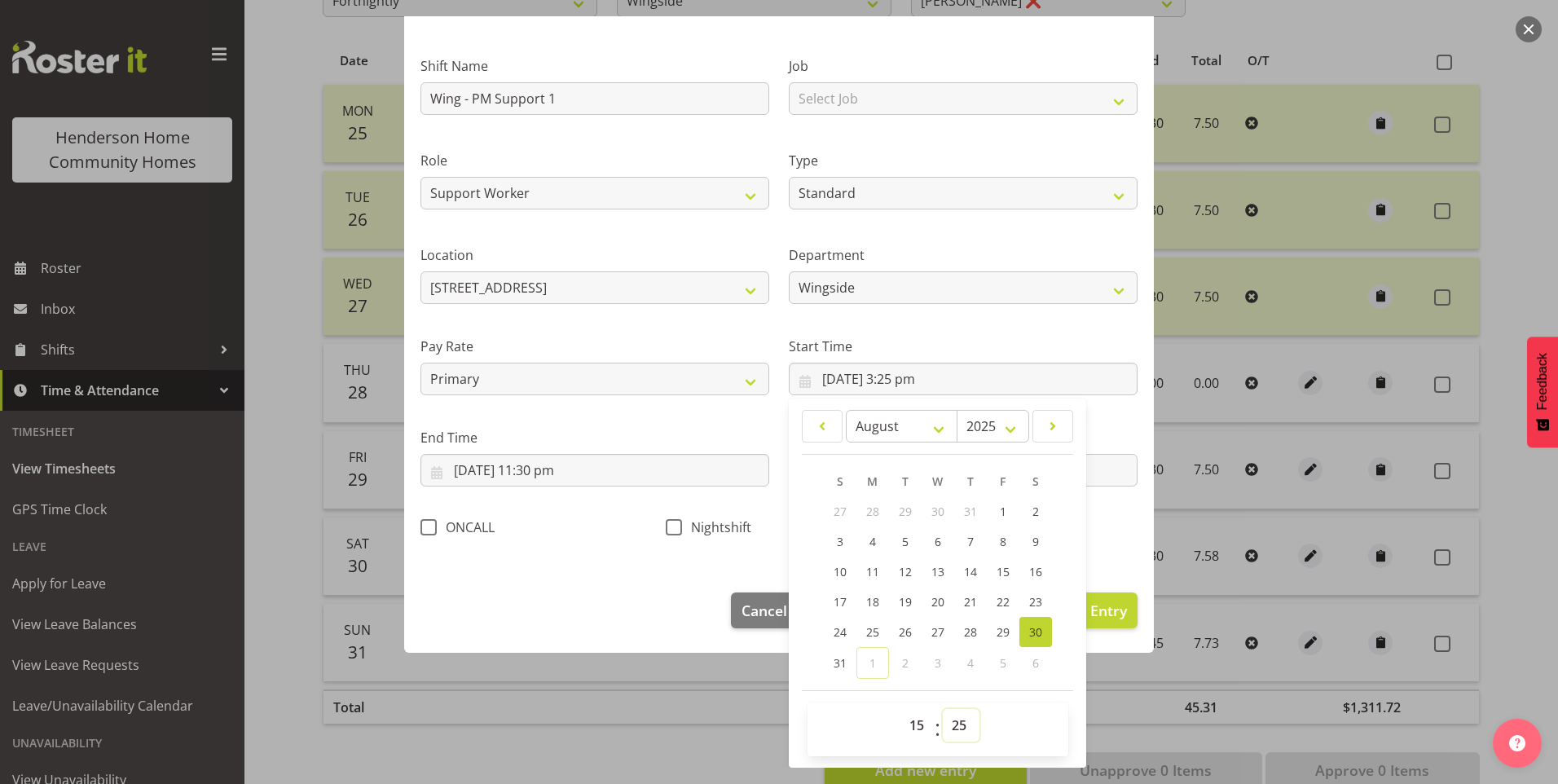
click at [953, 727] on select "00 01 02 03 04 05 06 07 08 09 10 11 12 13 14 15 16 17 18 19 20 21 22 23 24 25 2…" at bounding box center [961, 724] width 36 height 33
click at [943, 709] on select "00 01 02 03 04 05 06 07 08 09 10 11 12 13 14 15 16 17 18 19 20 21 22 23 24 25 2…" at bounding box center [961, 724] width 36 height 33
click at [1097, 609] on span "Update Entry" at bounding box center [1082, 610] width 91 height 20
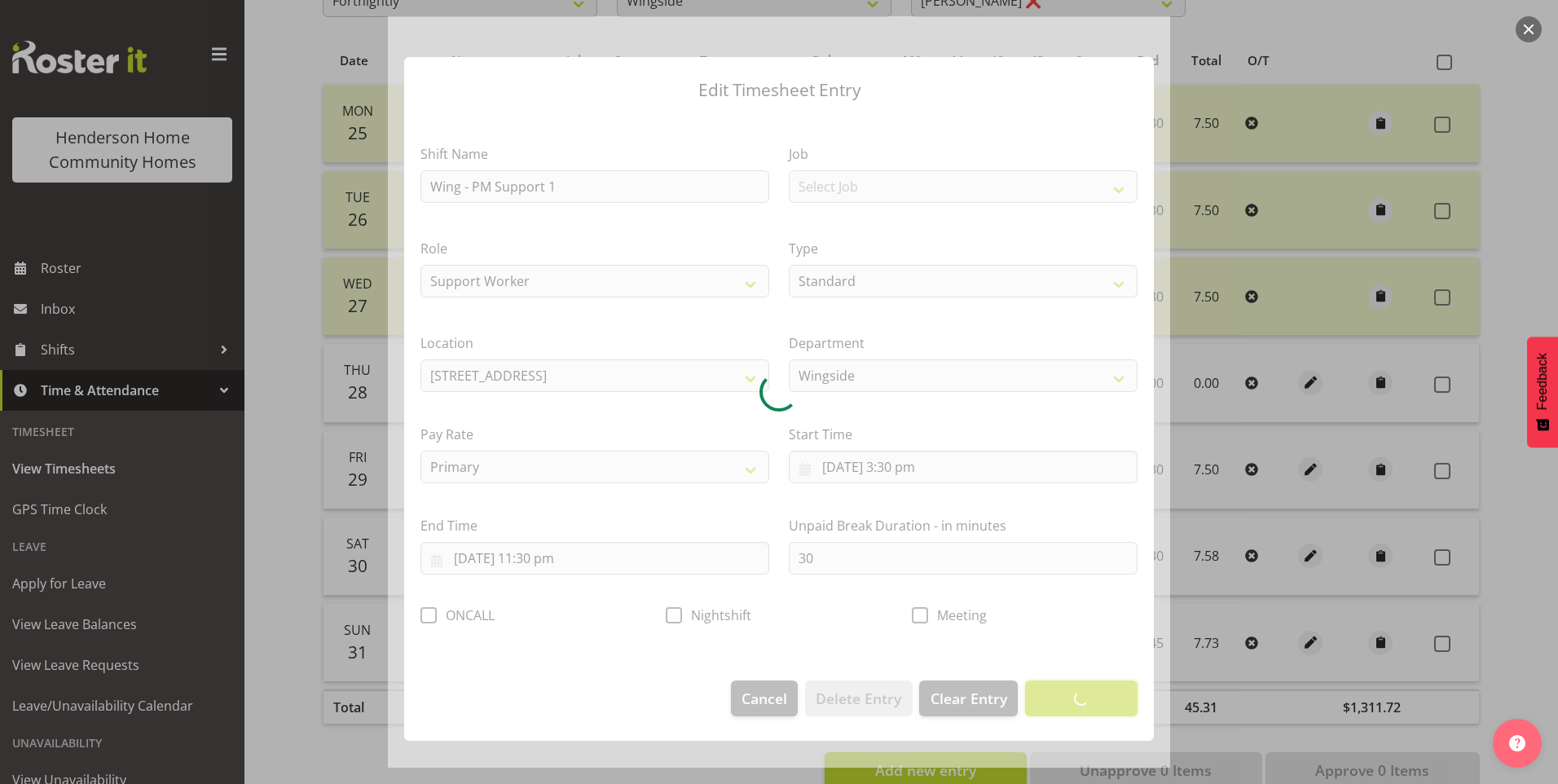
scroll to position [0, 0]
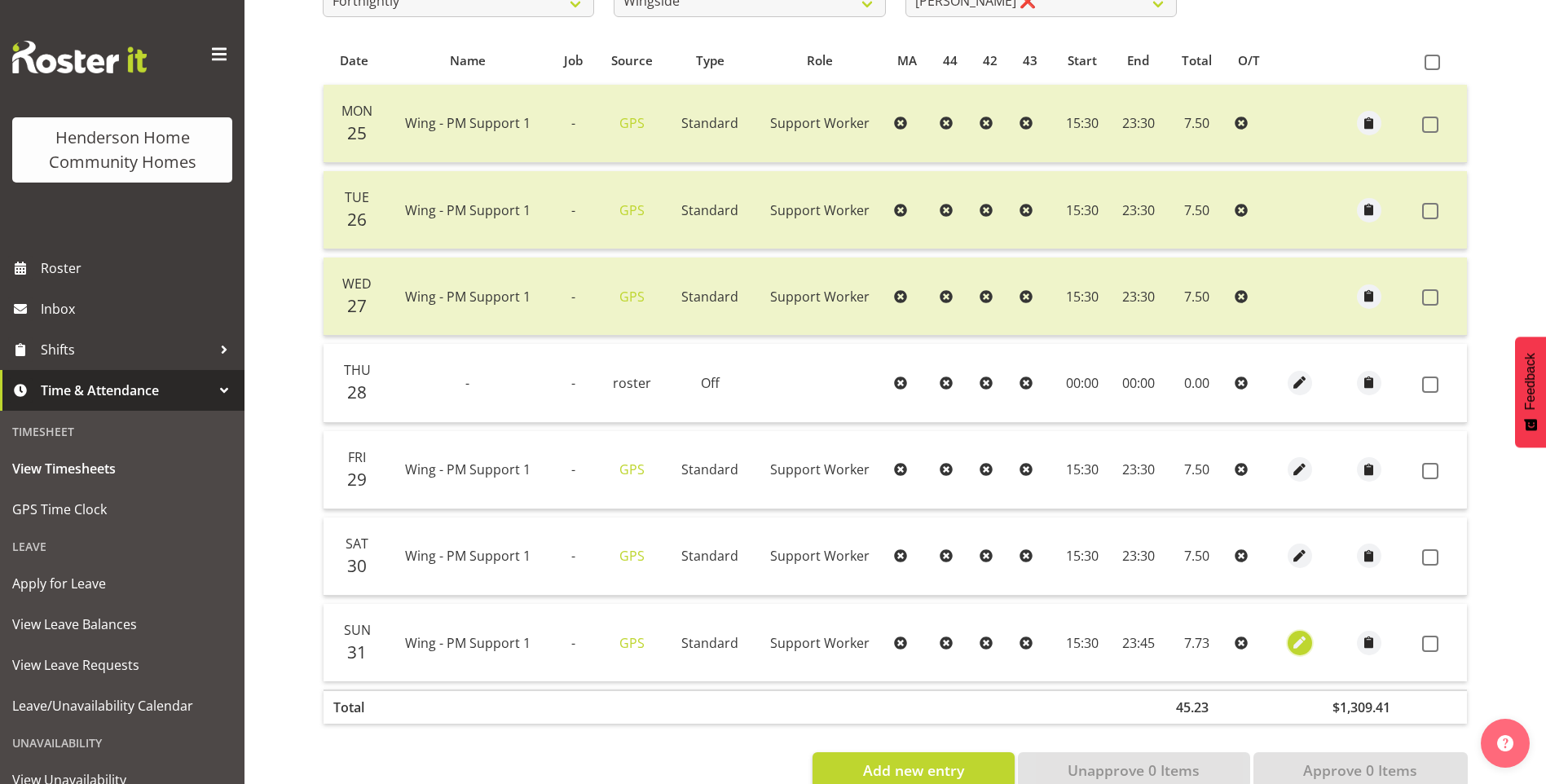
click at [1300, 638] on span "button" at bounding box center [1300, 643] width 19 height 19
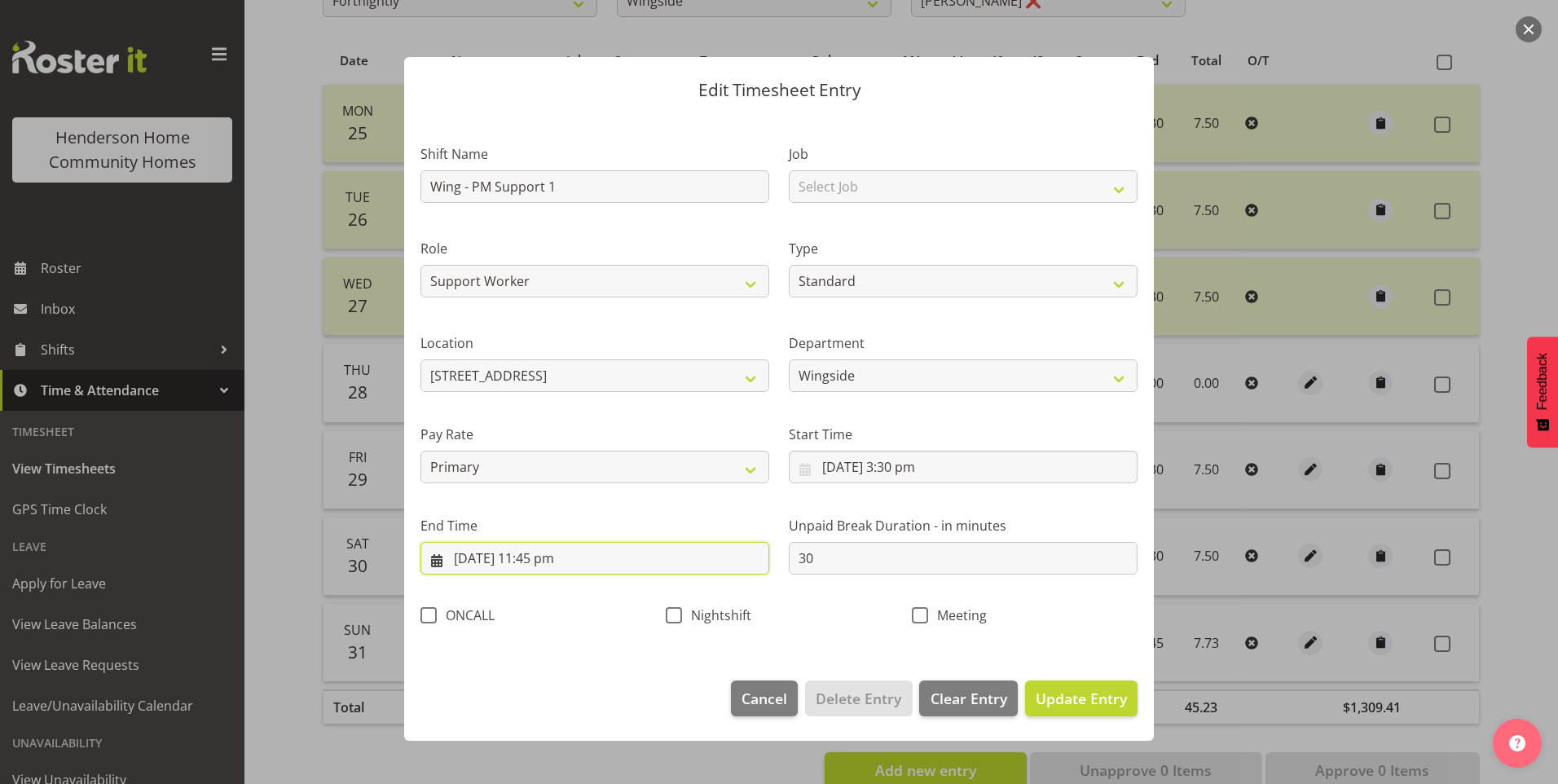
click at [556, 564] on input "31/08/2025, 11:45 pm" at bounding box center [594, 558] width 349 height 33
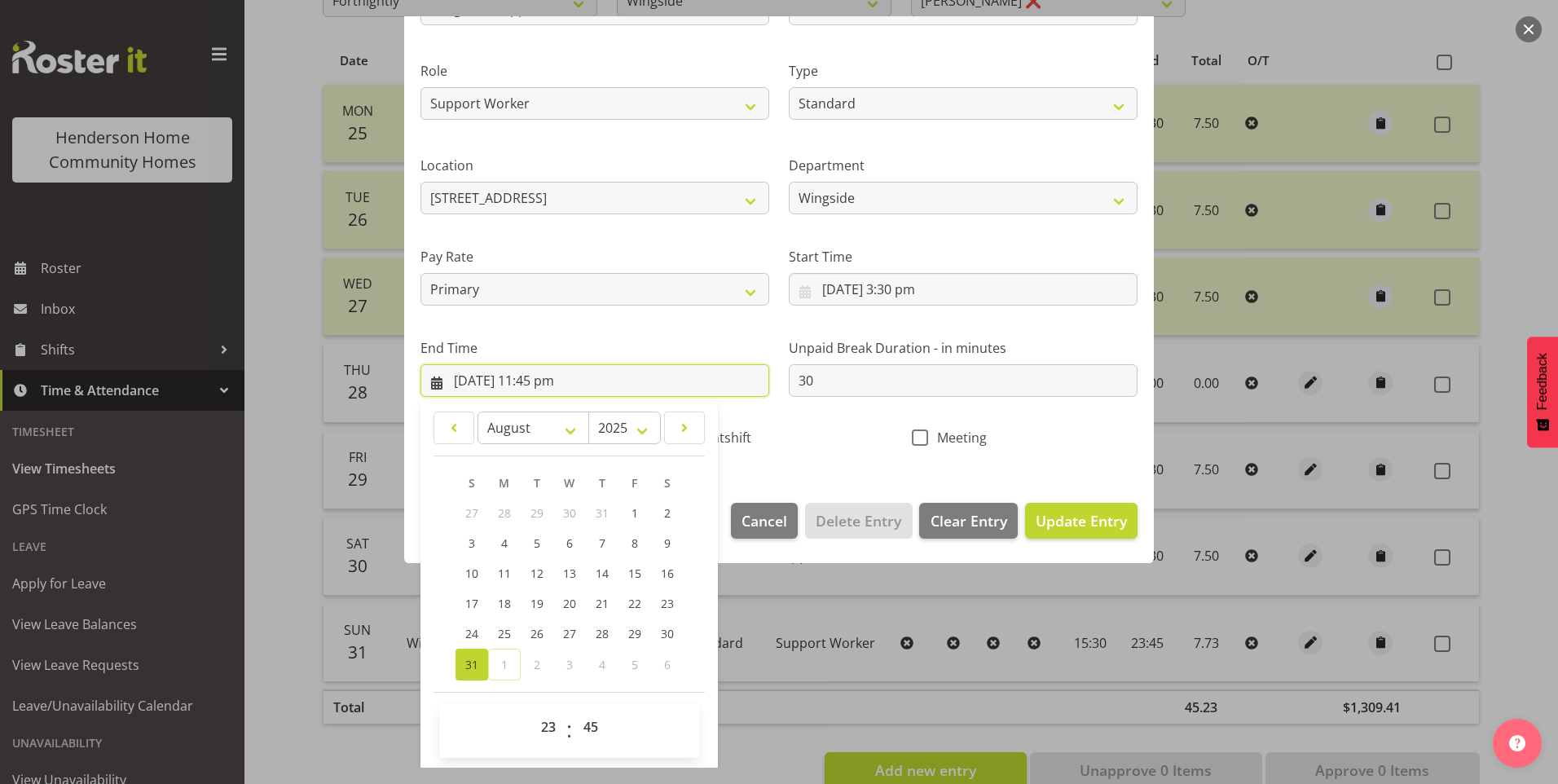
scroll to position [179, 0]
click at [593, 721] on select "00 01 02 03 04 05 06 07 08 09 10 11 12 13 14 15 16 17 18 19 20 21 22 23 24 25 2…" at bounding box center [593, 724] width 36 height 33
click at [575, 709] on select "00 01 02 03 04 05 06 07 08 09 10 11 12 13 14 15 16 17 18 19 20 21 22 23 24 25 2…" at bounding box center [593, 724] width 36 height 33
drag, startPoint x: 1113, startPoint y: 520, endPoint x: 1147, endPoint y: 516, distance: 34.2
click at [1112, 520] on span "Update Entry" at bounding box center [1082, 519] width 91 height 20
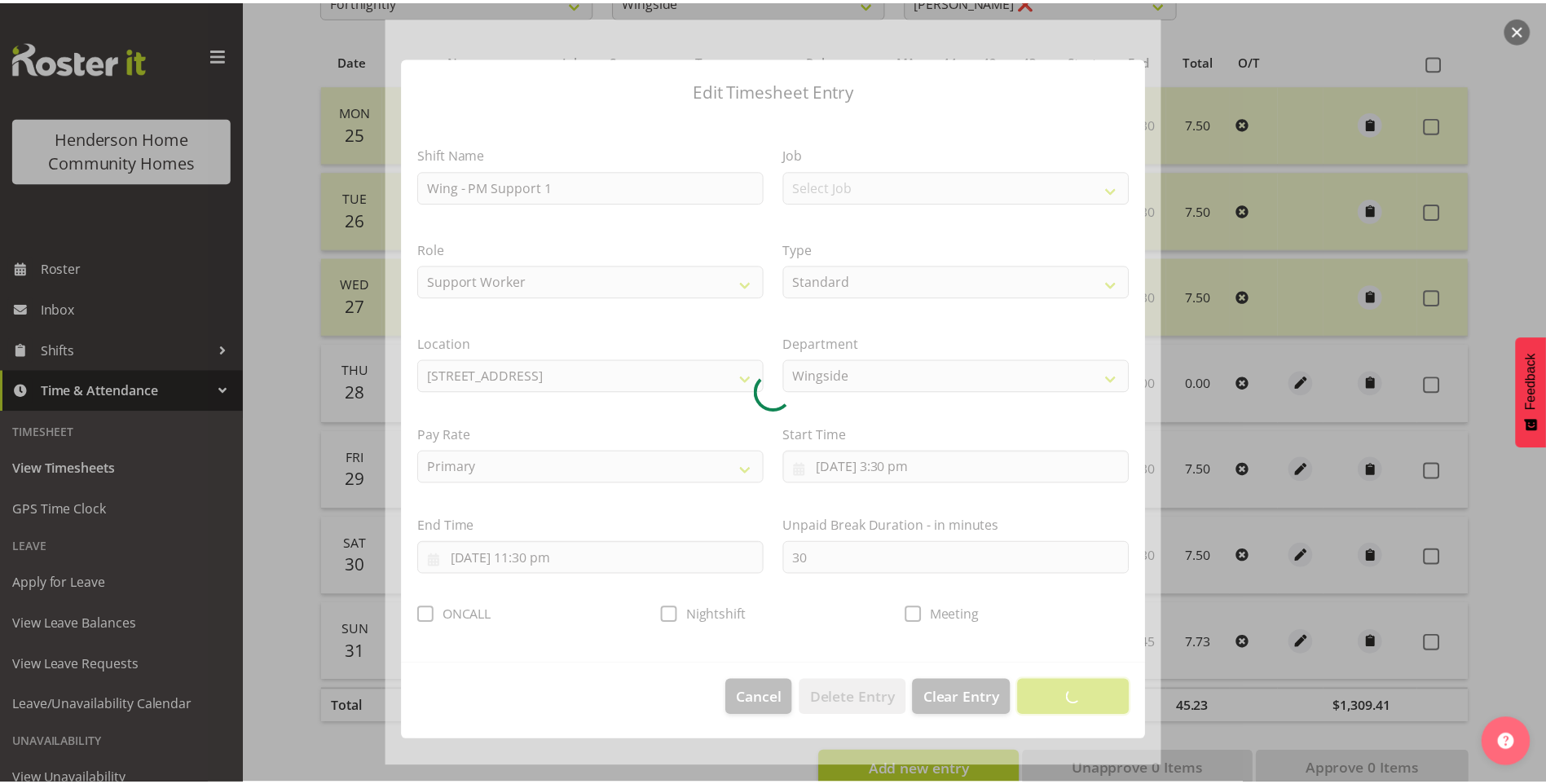
scroll to position [0, 0]
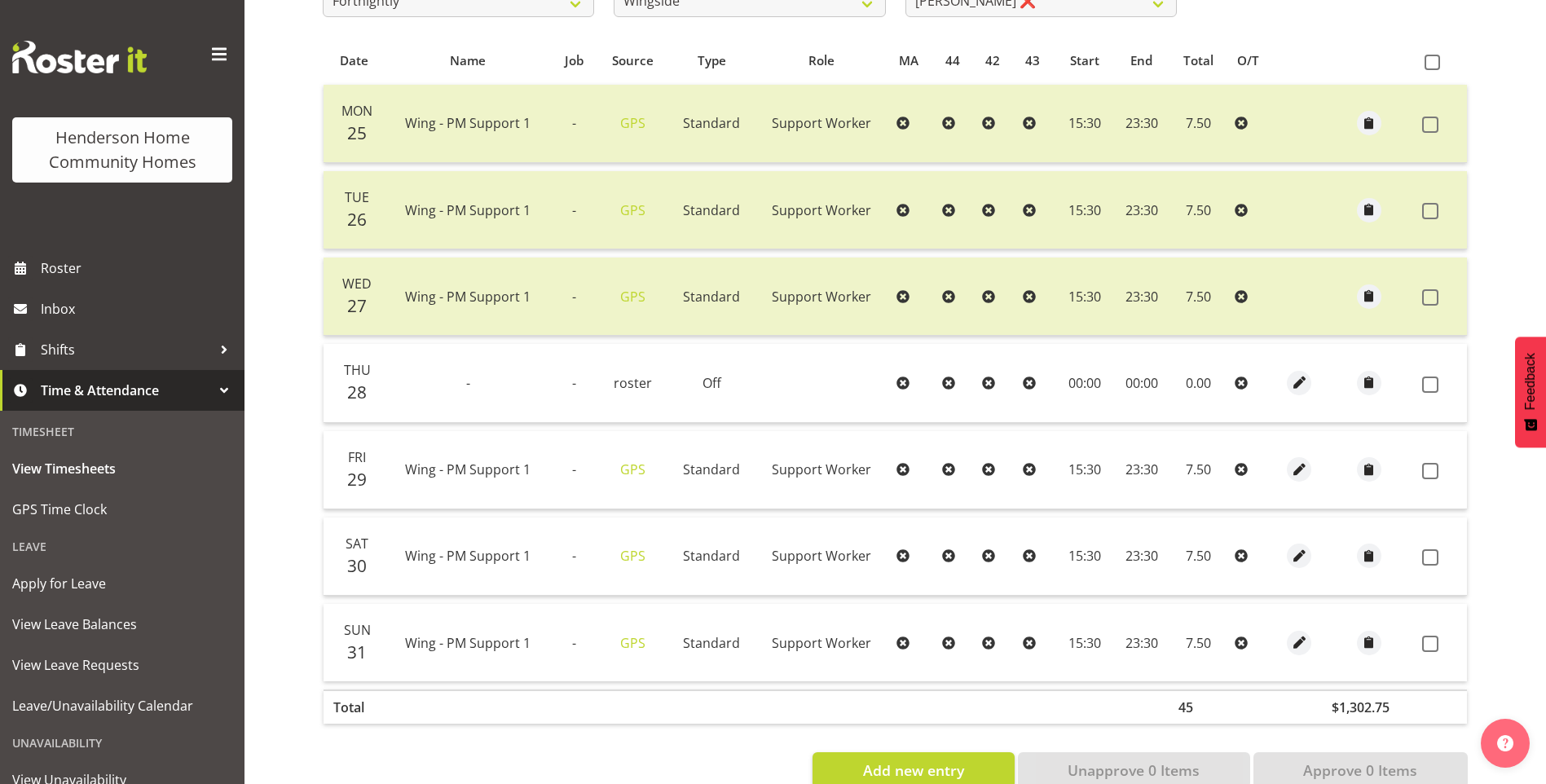
click at [1433, 470] on span at bounding box center [1431, 472] width 17 height 17
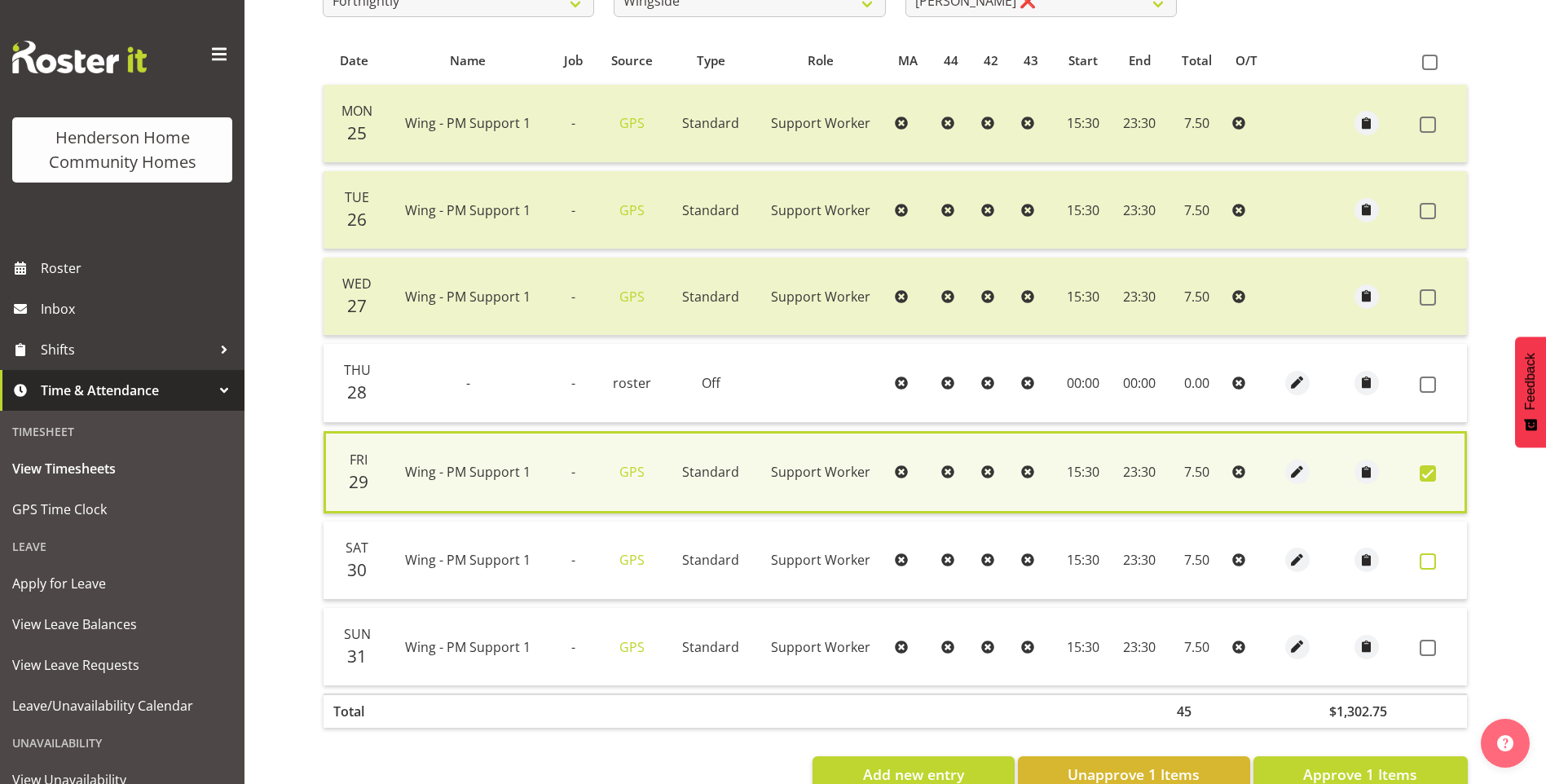
click at [1431, 565] on span at bounding box center [1428, 562] width 17 height 17
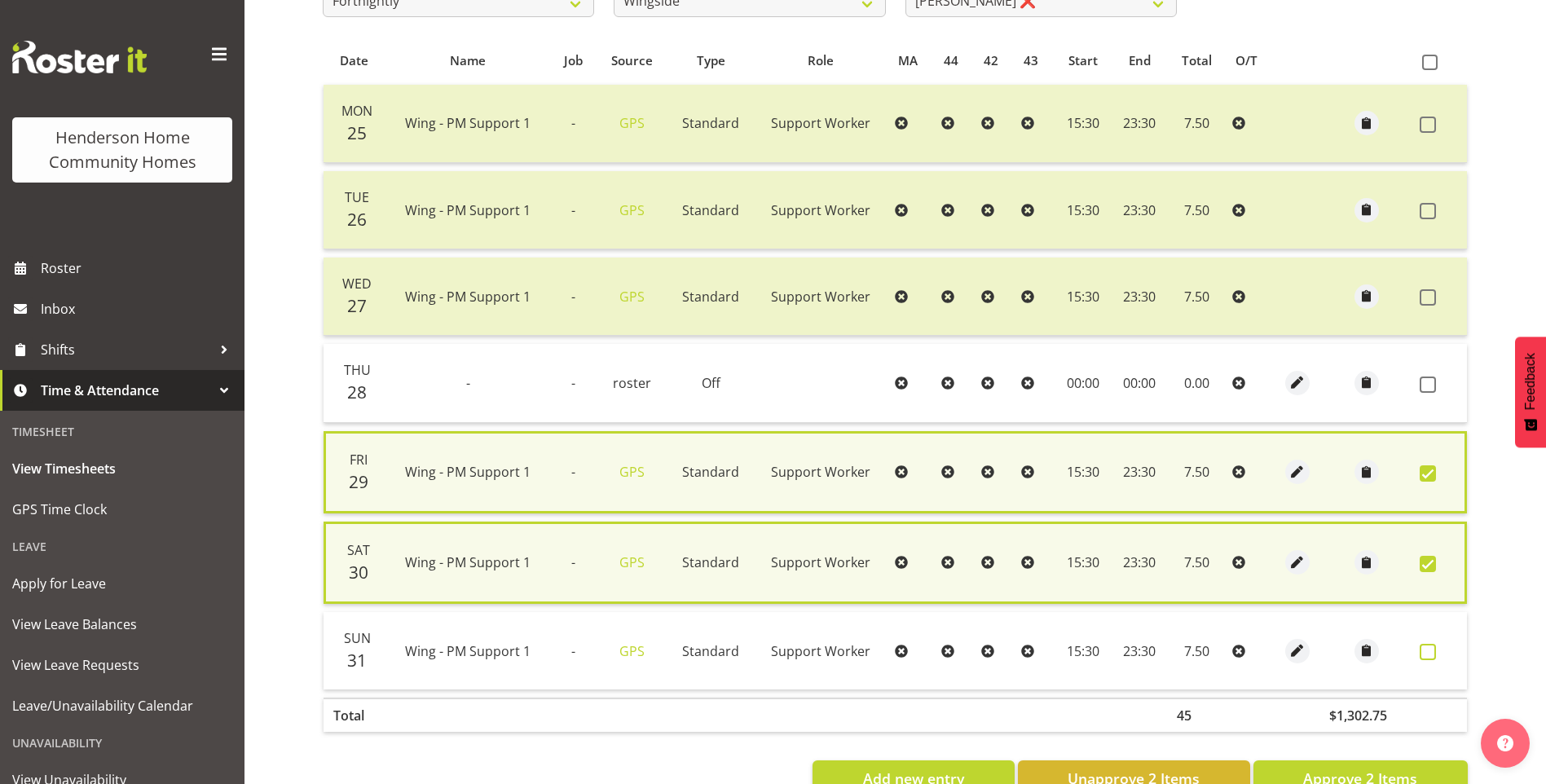
click at [1430, 654] on span at bounding box center [1428, 652] width 17 height 17
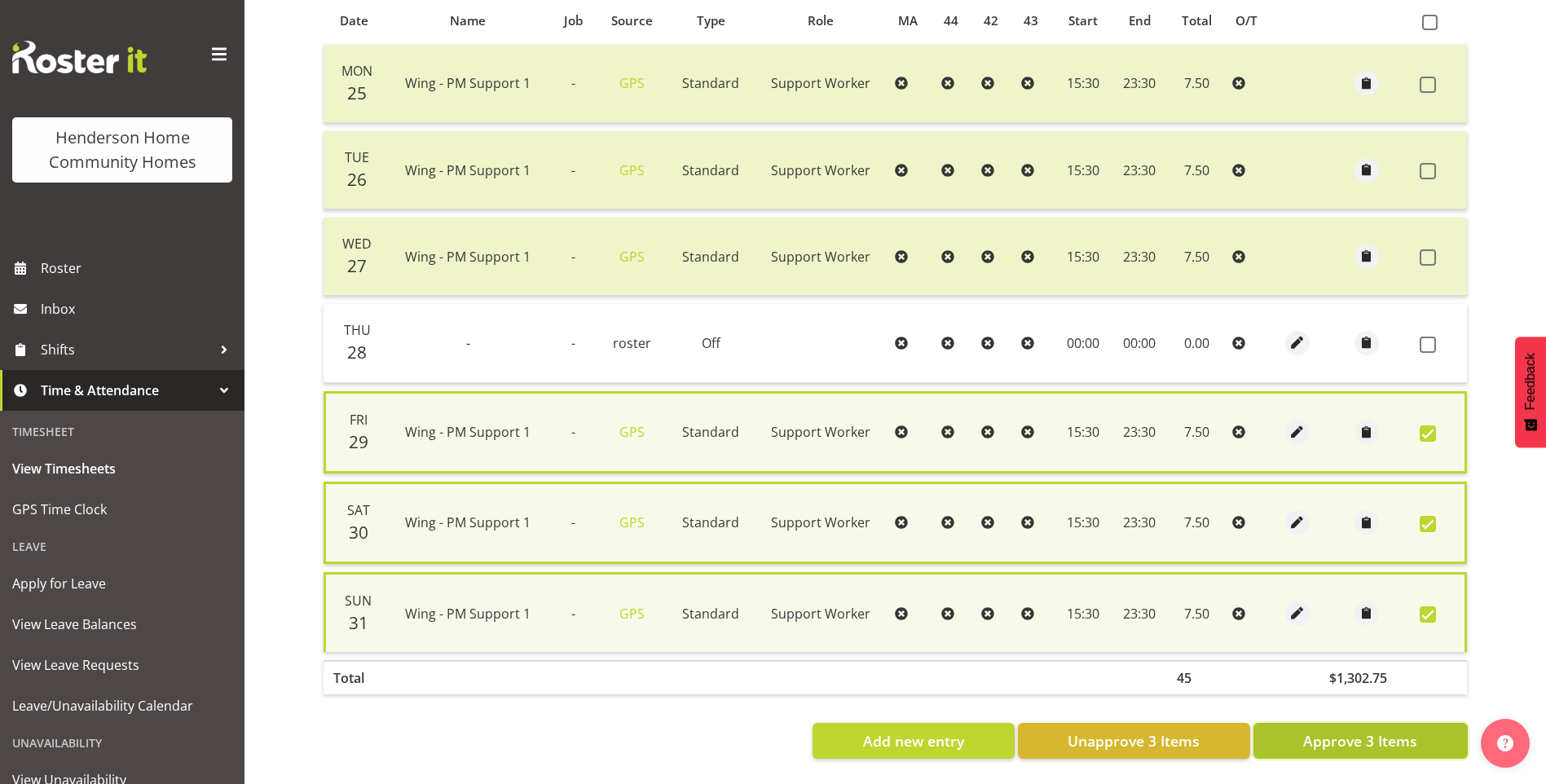
click at [1391, 738] on span "Approve 3 Items" at bounding box center [1360, 740] width 114 height 21
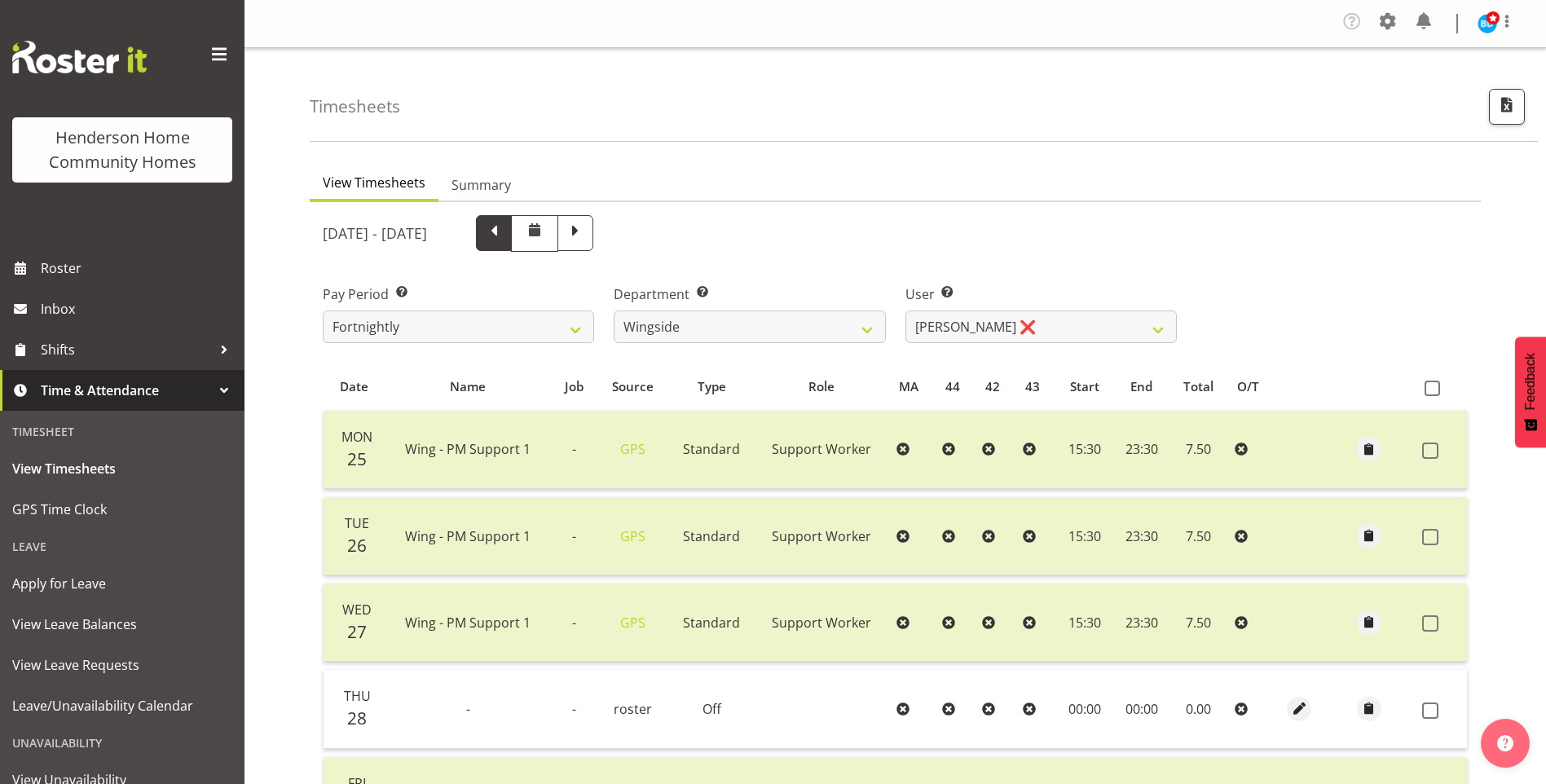
click at [504, 230] on span at bounding box center [494, 231] width 21 height 21
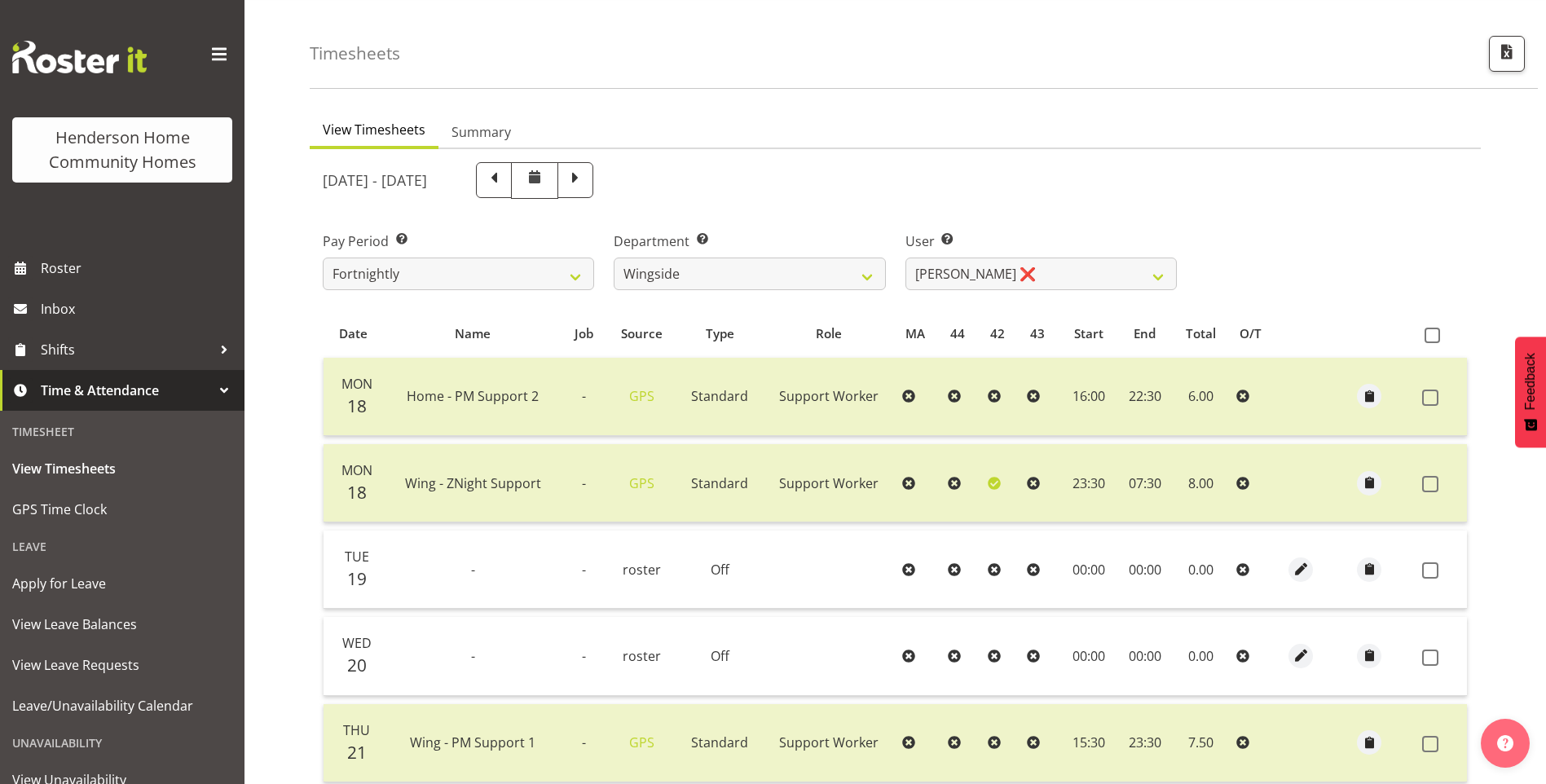
scroll to position [47, 0]
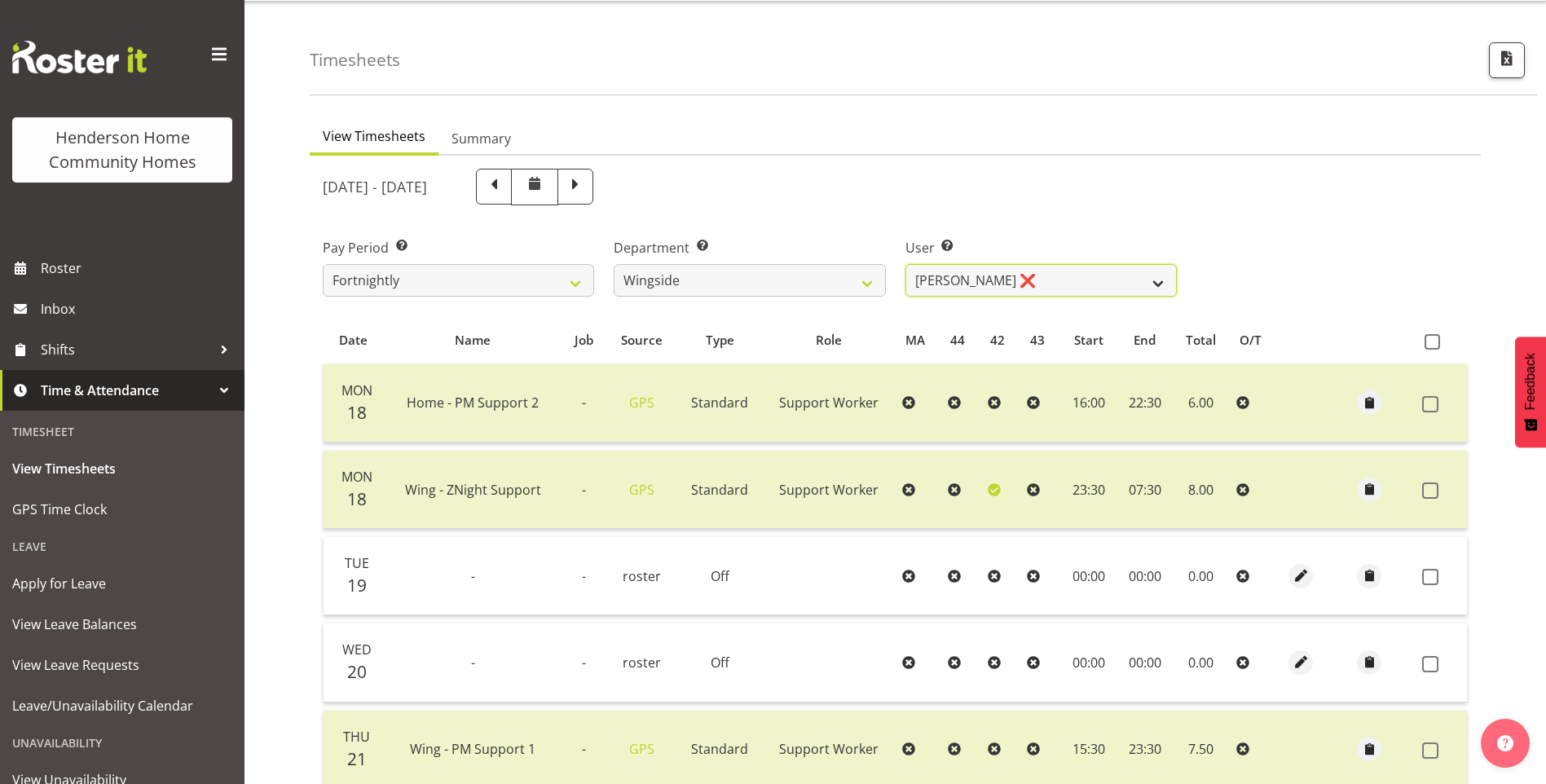
click at [958, 284] on select "Arshdeep Singh ❌ Daljeet Prasad ❌ Daniel Marticio ❌ Janeth Sison ❌" at bounding box center [1041, 280] width 272 height 33
click at [905, 264] on select "Arshdeep Singh ❌ Daljeet Prasad ❌ Daniel Marticio ❌ Janeth Sison ❌" at bounding box center [1041, 280] width 272 height 33
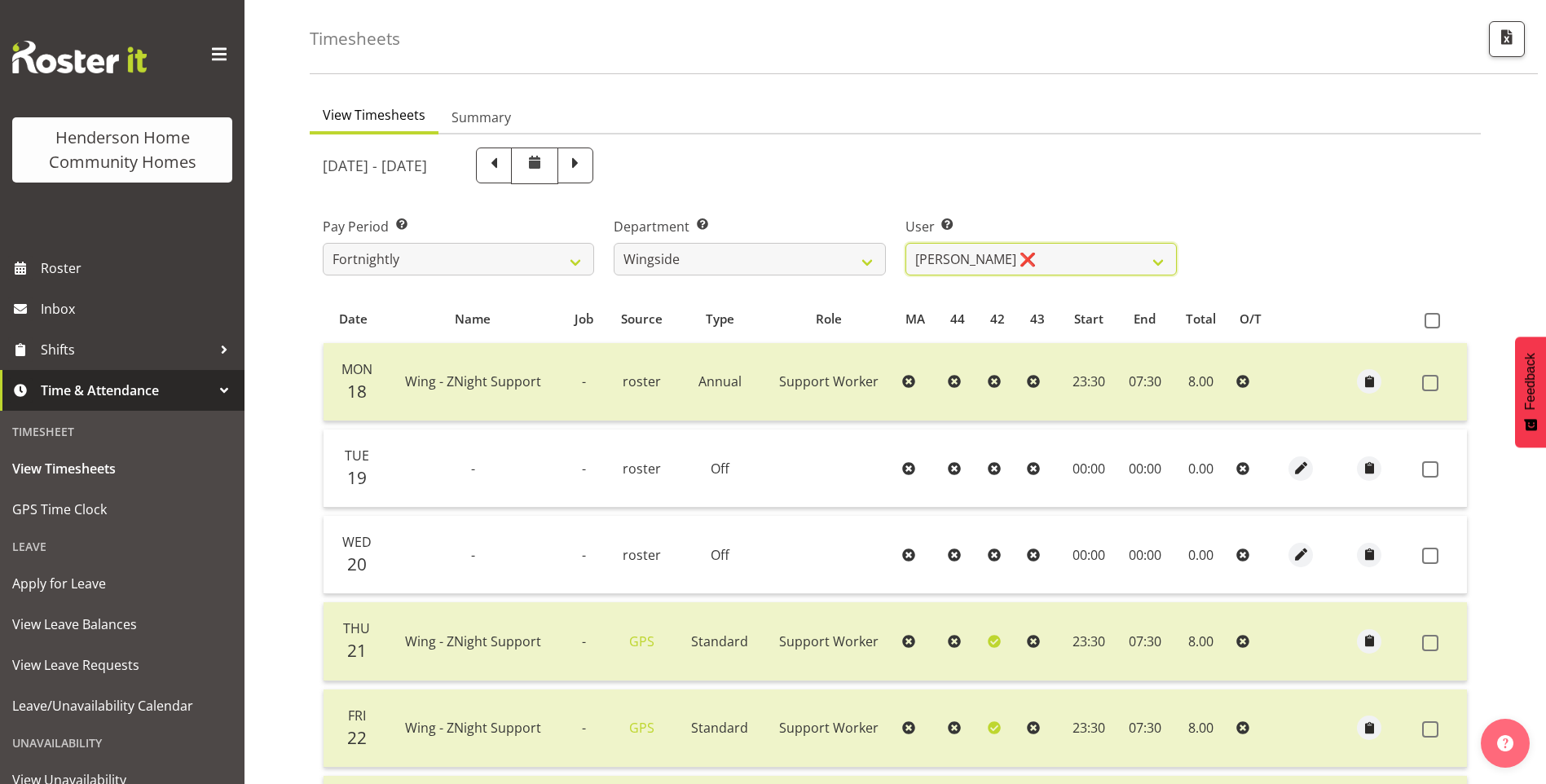
scroll to position [0, 0]
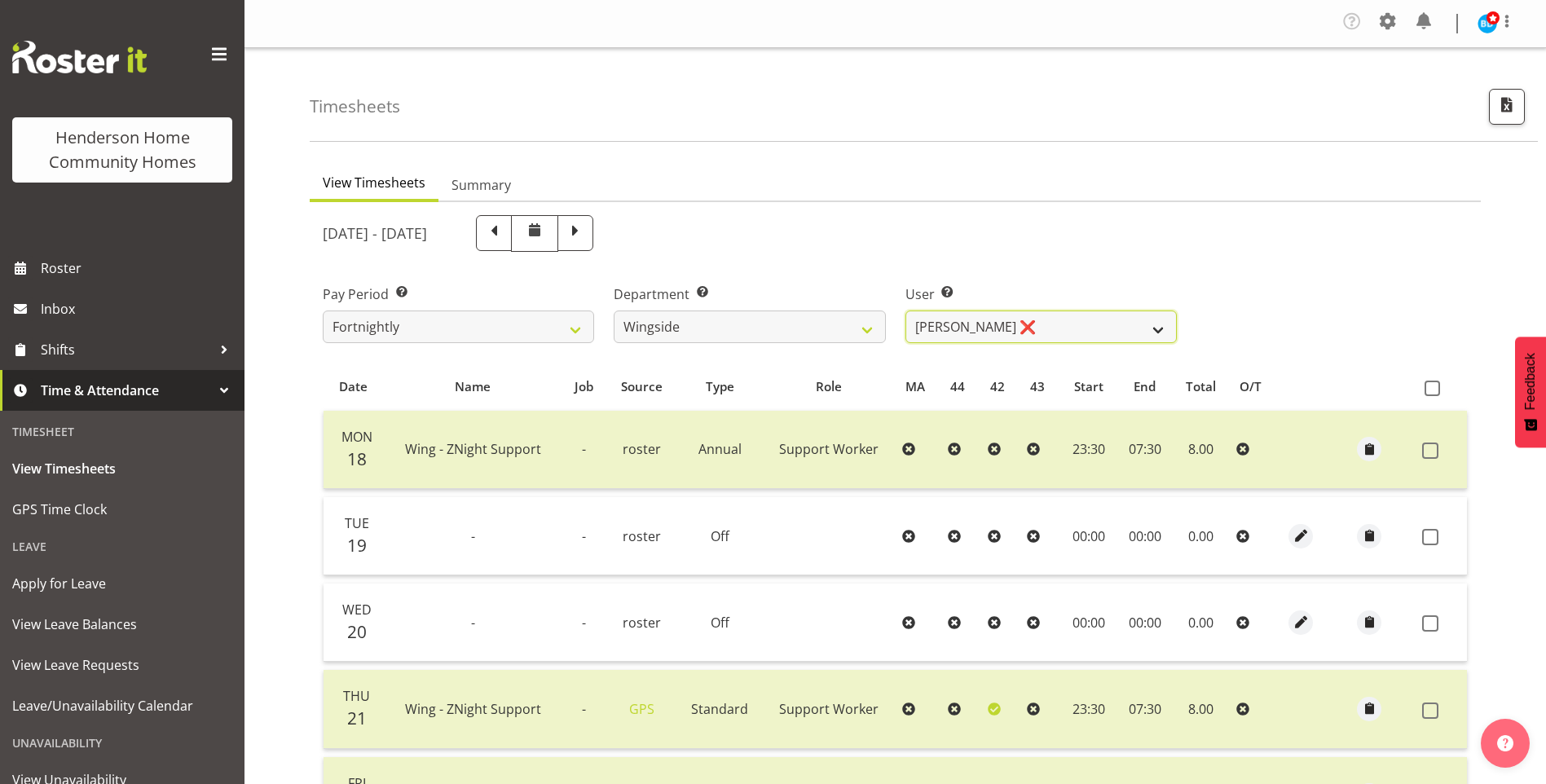
click at [918, 323] on select "Arshdeep Singh ❌ Daljeet Prasad ❌ Daniel Marticio ❌ Janeth Sison ❌" at bounding box center [1041, 326] width 272 height 33
click at [905, 311] on select "Arshdeep Singh ❌ Daljeet Prasad ❌ Daniel Marticio ❌ Janeth Sison ❌" at bounding box center [1041, 326] width 272 height 33
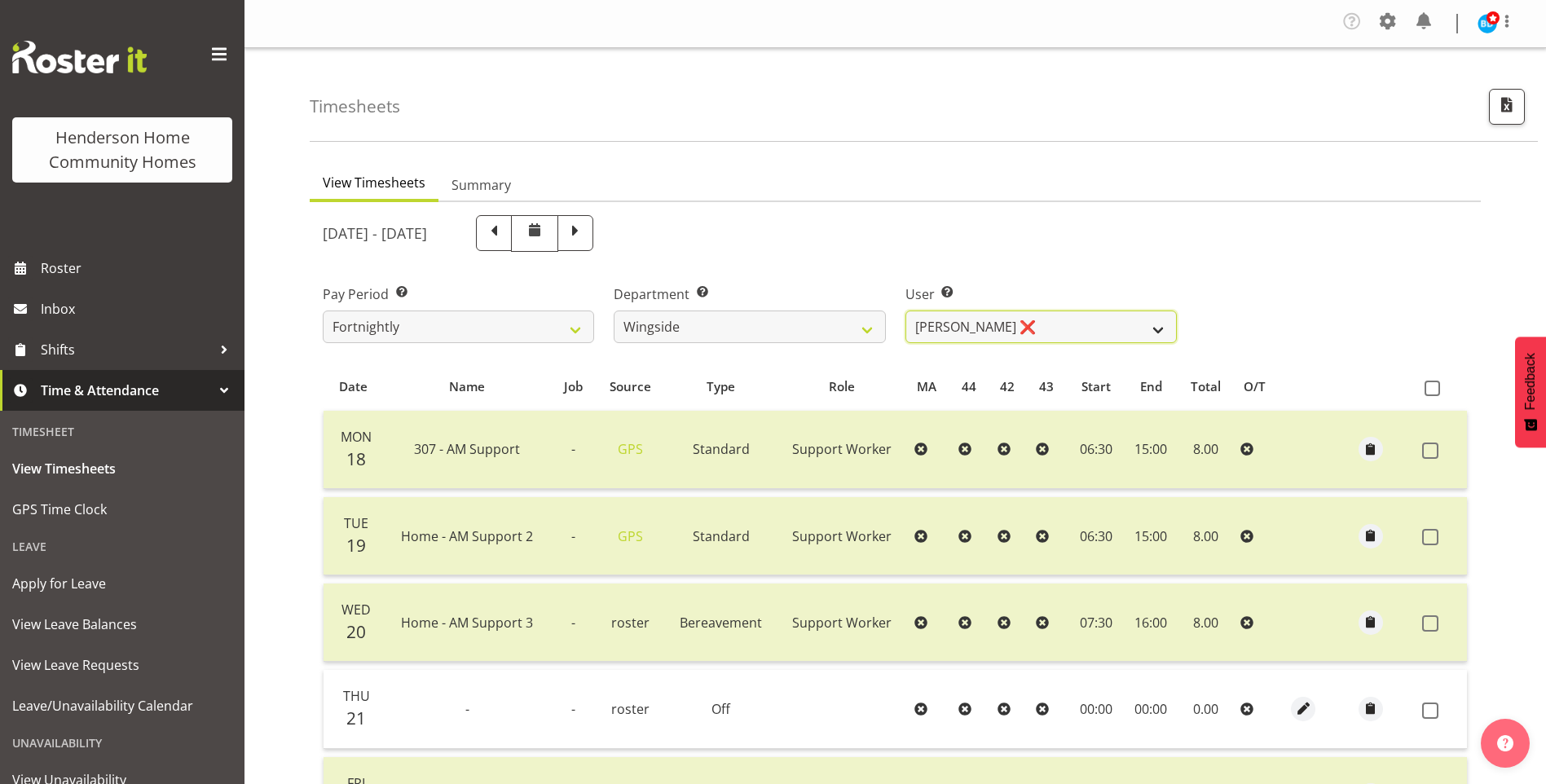
click at [1026, 335] on select "Arshdeep Singh ❌ Daljeet Prasad ❌ Daniel Marticio ❌ Janeth Sison ❌" at bounding box center [1041, 326] width 272 height 33
click at [905, 311] on select "Arshdeep Singh ❌ Daljeet Prasad ❌ Daniel Marticio ❌ Janeth Sison ❌" at bounding box center [1041, 326] width 272 height 33
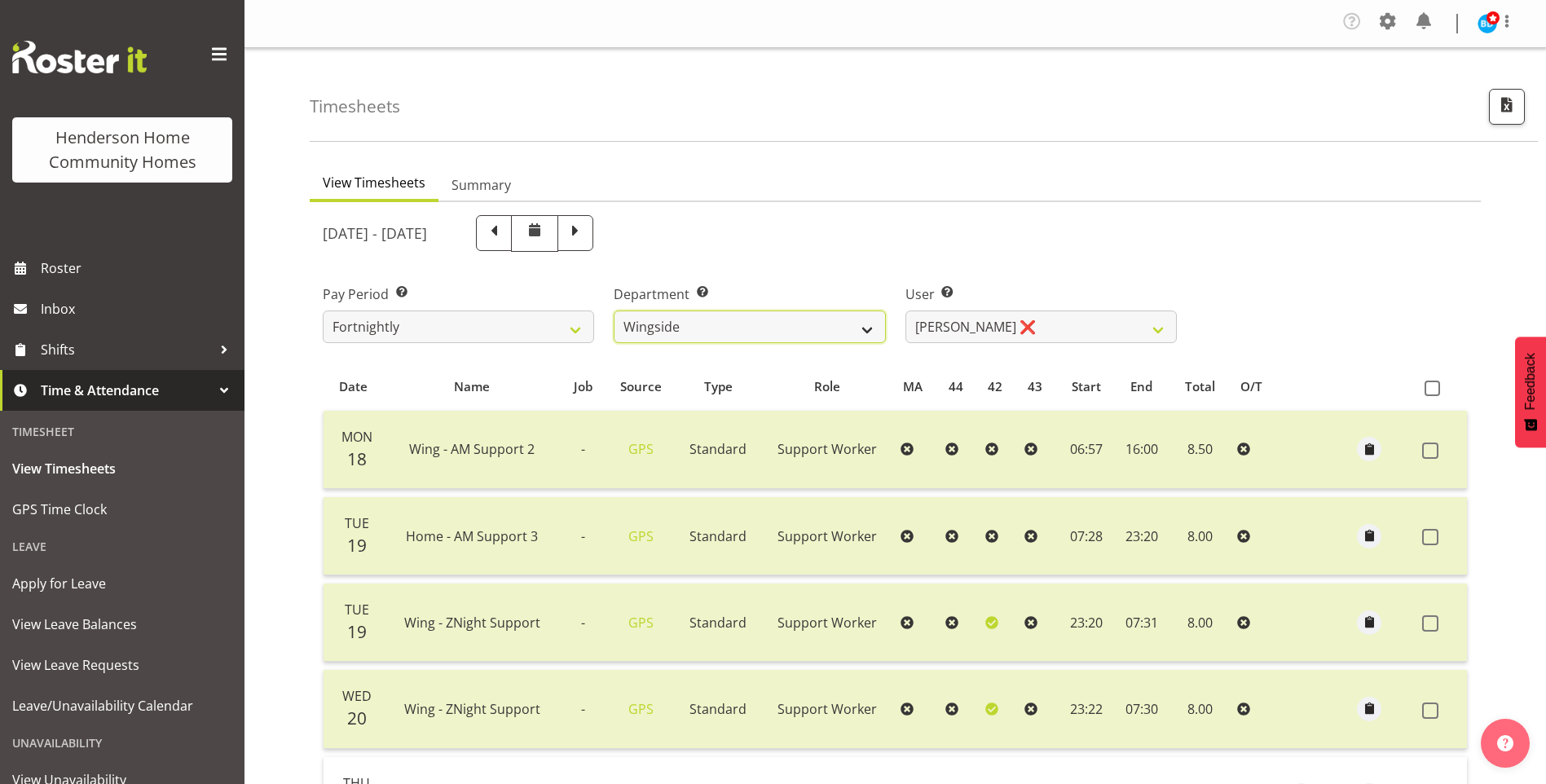
click at [774, 332] on select "Admin Homeside Houses Wingside" at bounding box center [750, 326] width 272 height 33
click at [614, 311] on select "Admin Homeside Houses Wingside" at bounding box center [750, 326] width 272 height 33
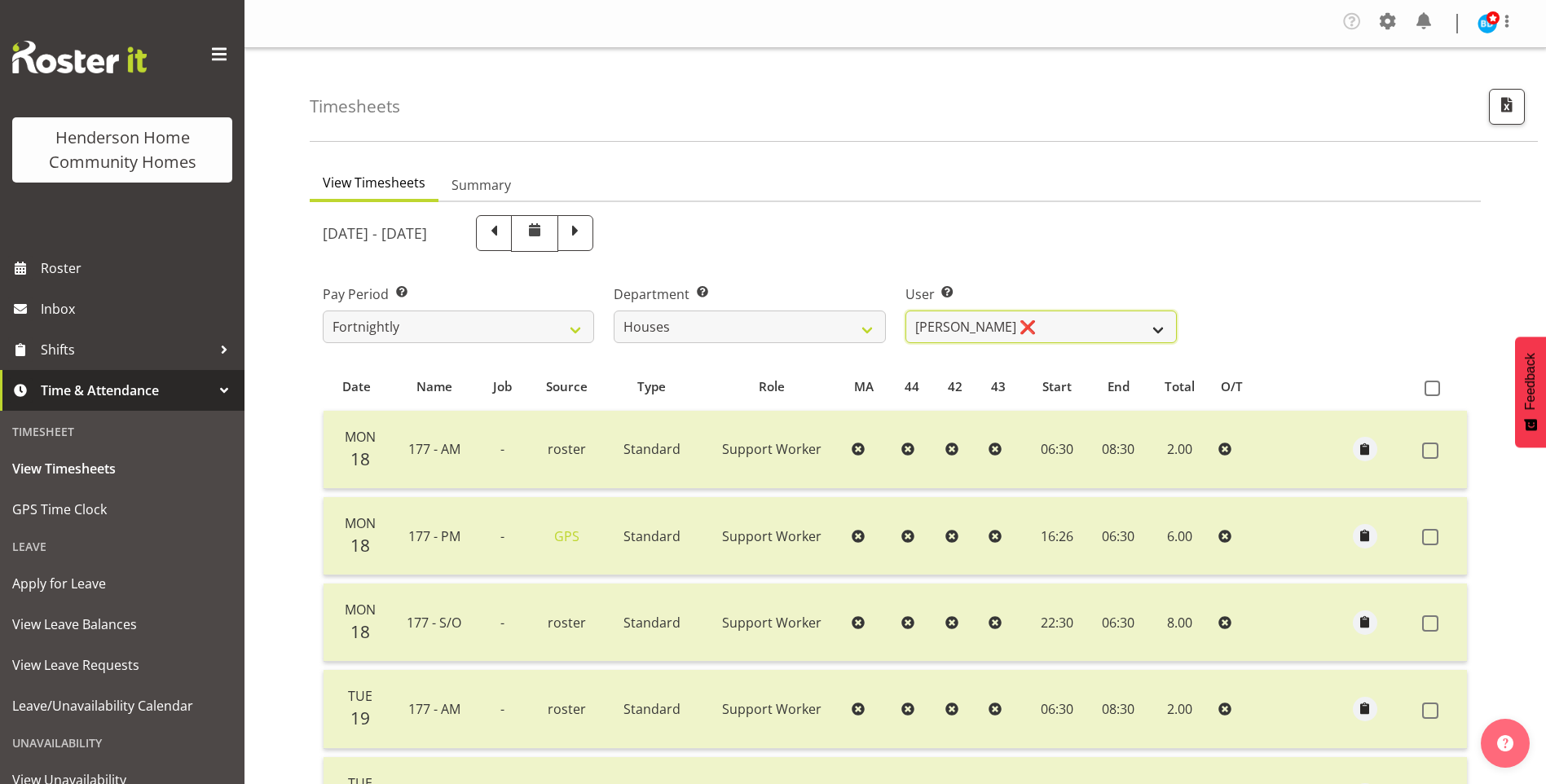
click at [929, 325] on select "Billie Sothern ❌ Dipika Thapa ❌ Jess Aracan ❌ Katrina Shaw ❌ Liezl Sanchez ❌ Ma…" at bounding box center [1041, 326] width 272 height 33
click at [905, 311] on select "Billie Sothern ❌ Dipika Thapa ❌ Jess Aracan ❌ Katrina Shaw ❌ Liezl Sanchez ❌ Ma…" at bounding box center [1041, 326] width 272 height 33
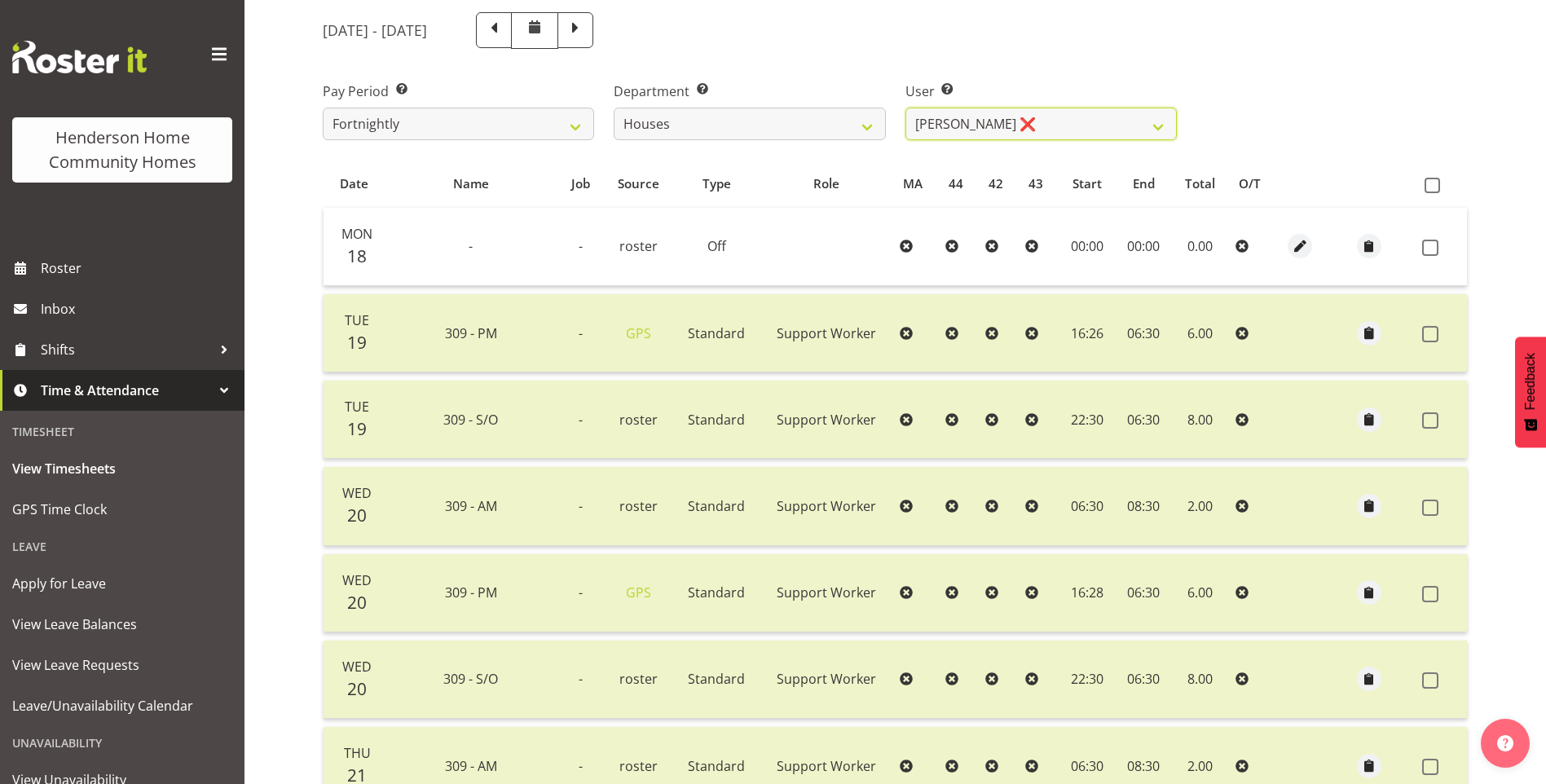
scroll to position [67, 0]
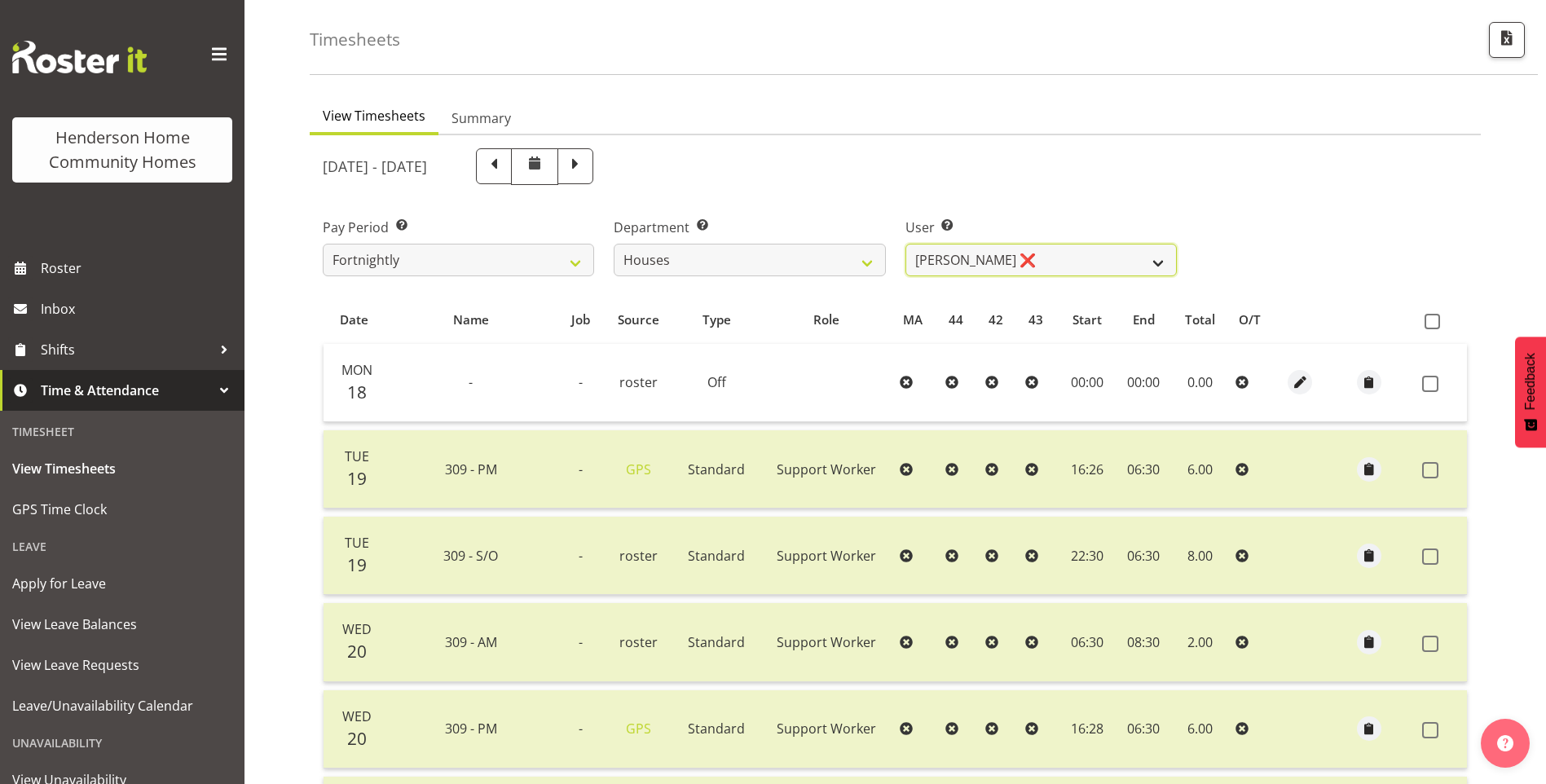
click at [941, 262] on select "Billie Sothern ❌ Dipika Thapa ❌ Jess Aracan ❌ Katrina Shaw ❌ Liezl Sanchez ❌ Ma…" at bounding box center [1041, 259] width 272 height 33
click at [905, 244] on select "Billie Sothern ❌ Dipika Thapa ❌ Jess Aracan ❌ Katrina Shaw ❌ Liezl Sanchez ❌ Ma…" at bounding box center [1041, 259] width 272 height 33
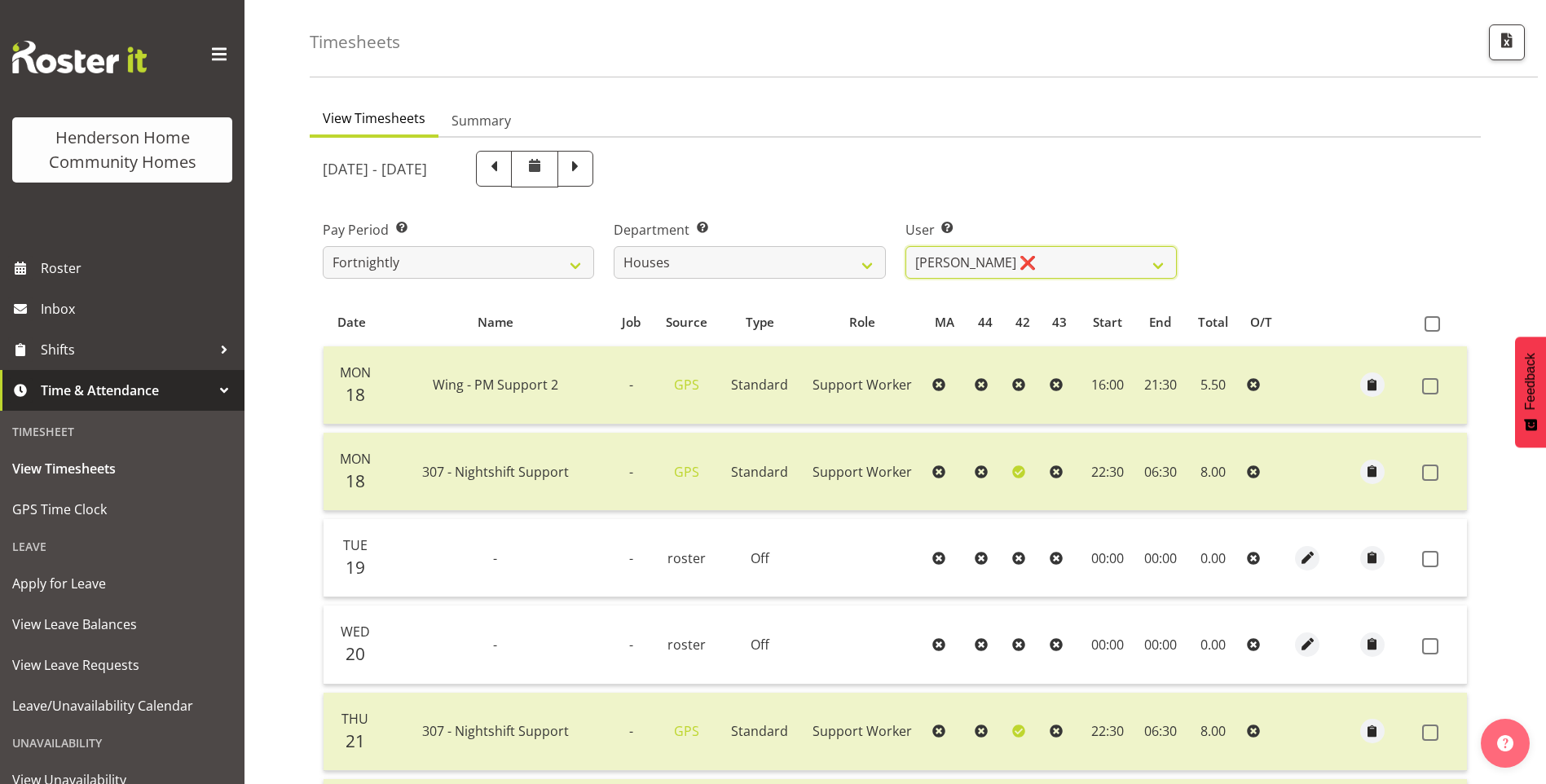
scroll to position [0, 0]
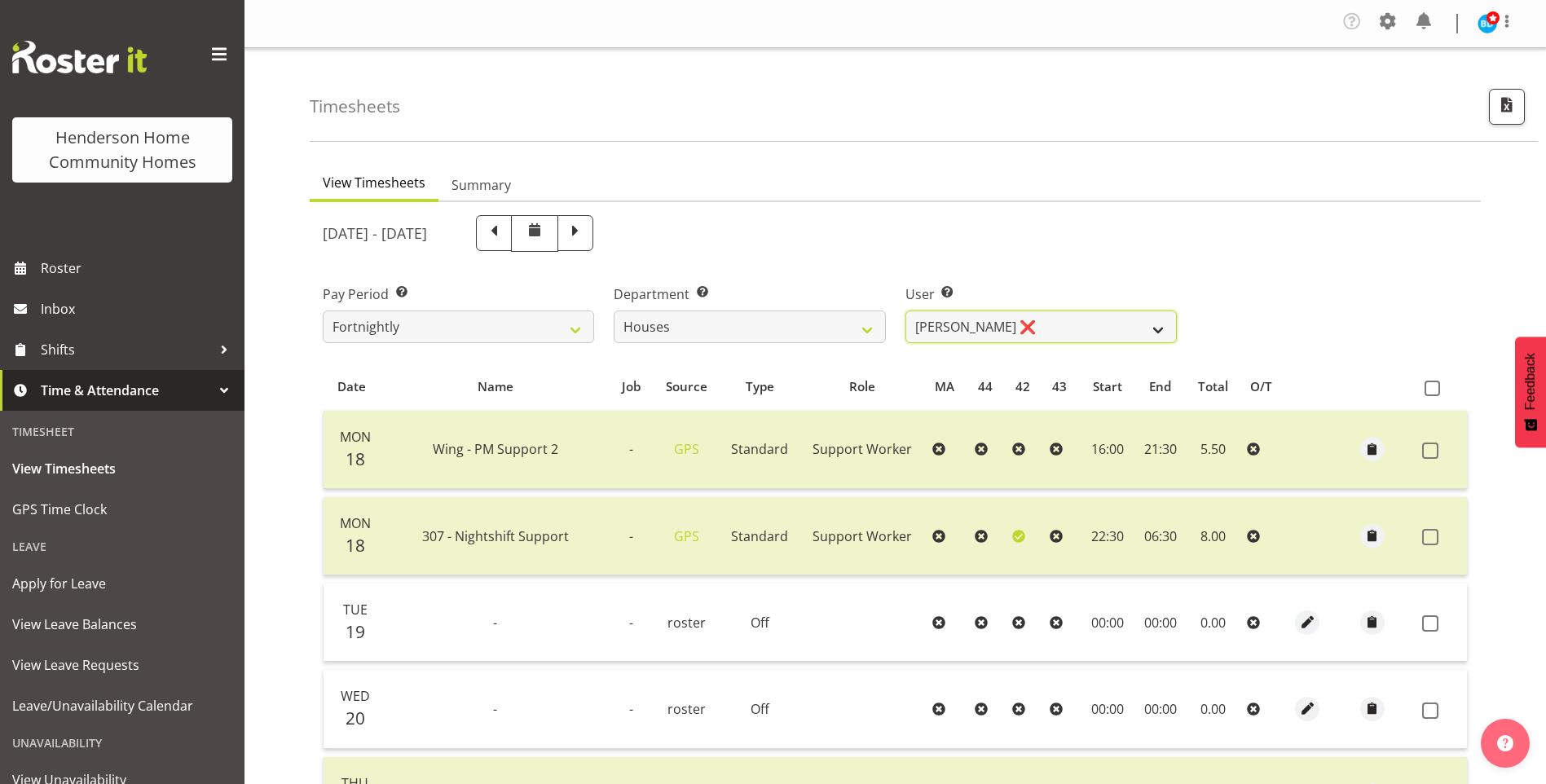
click at [943, 313] on select "Billie Sothern ❌ Dipika Thapa ❌ Jess Aracan ❌ Katrina Shaw ❌ Liezl Sanchez ❌ Ma…" at bounding box center [1041, 326] width 272 height 33
click at [905, 311] on select "Billie Sothern ❌ Dipika Thapa ❌ Jess Aracan ❌ Katrina Shaw ❌ Liezl Sanchez ❌ Ma…" at bounding box center [1041, 326] width 272 height 33
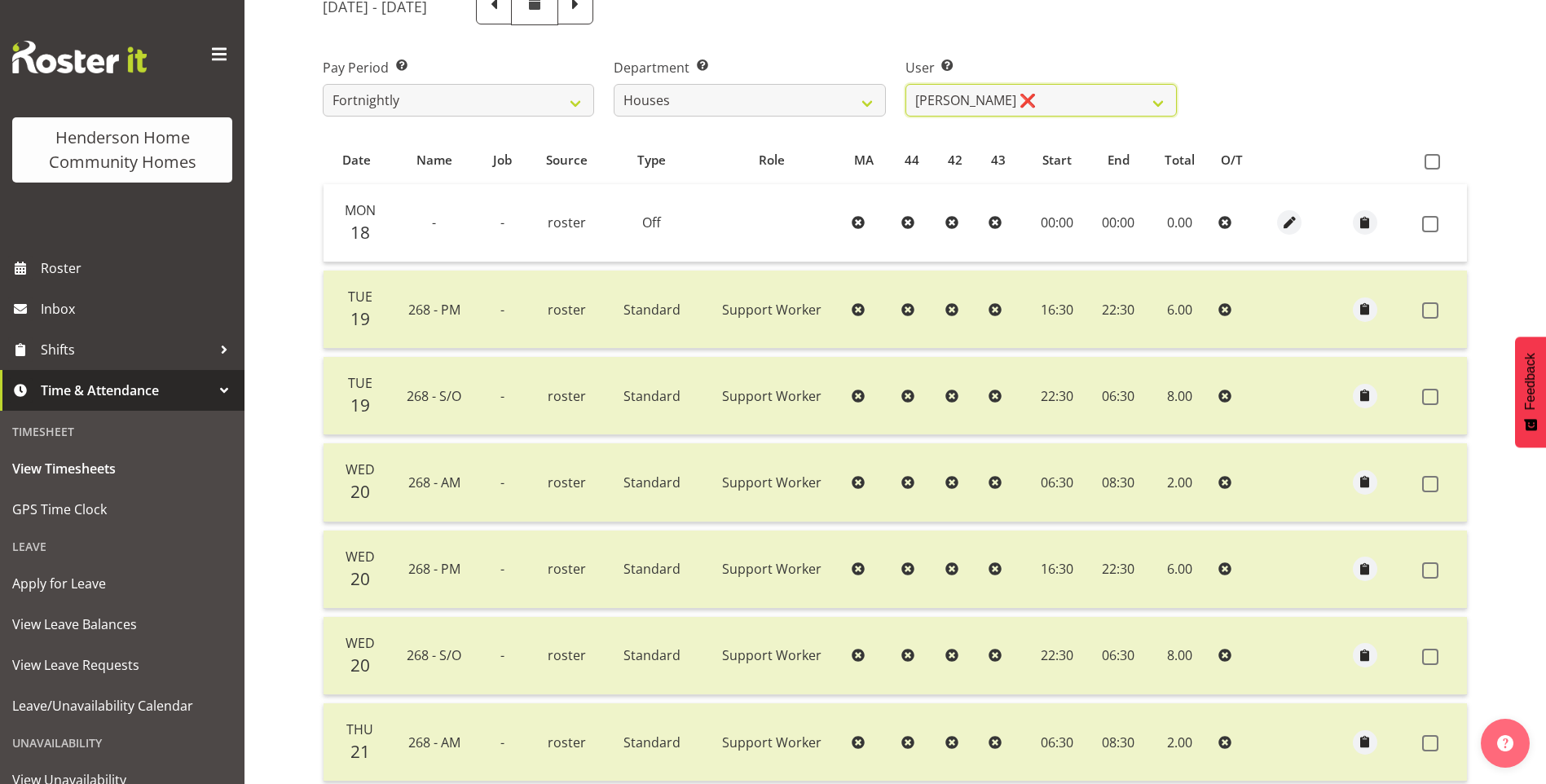
scroll to position [148, 0]
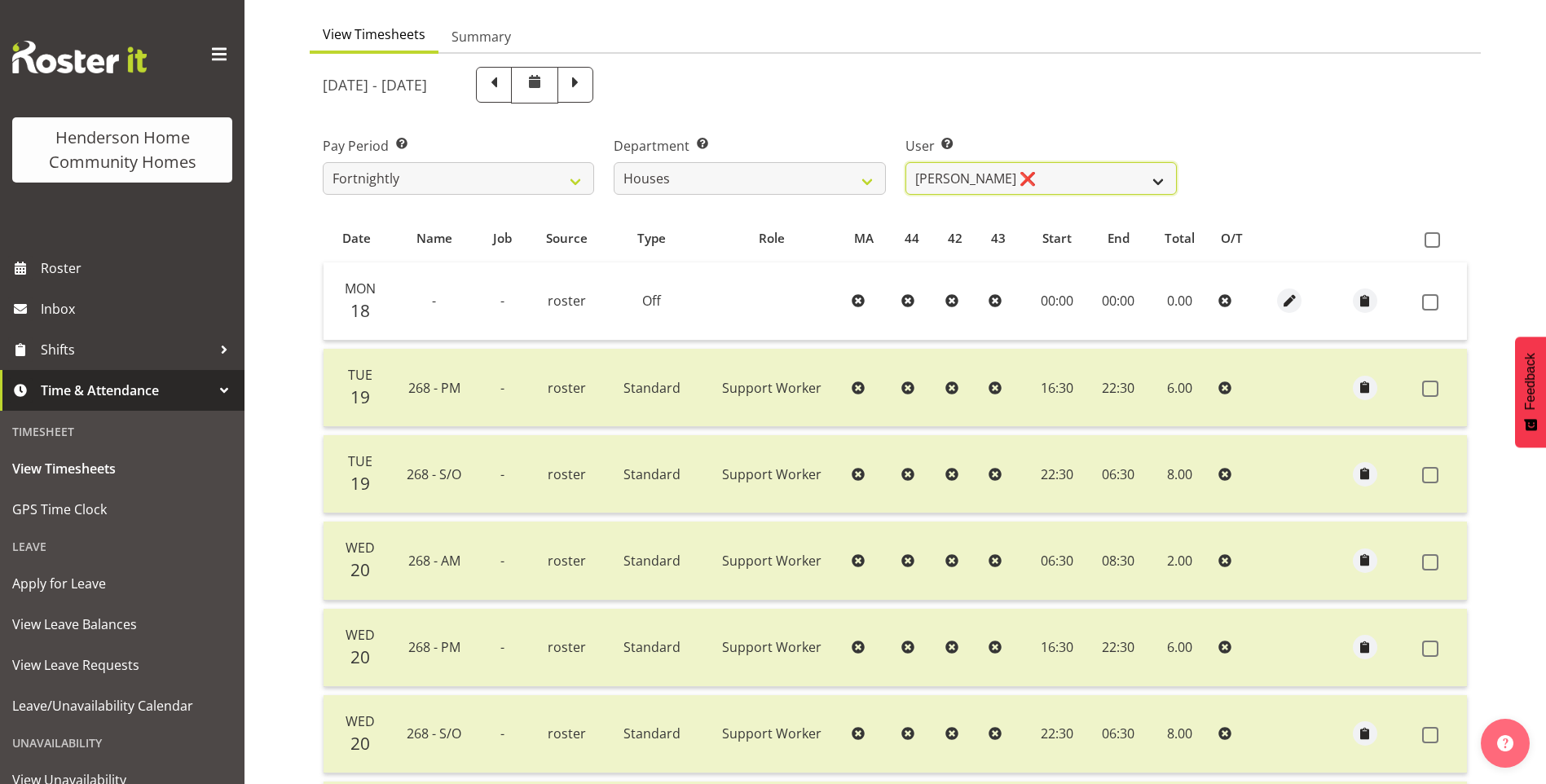
click at [942, 183] on select "Billie Sothern ❌ Dipika Thapa ❌ Jess Aracan ❌ Katrina Shaw ❌ Liezl Sanchez ❌ Ma…" at bounding box center [1041, 178] width 272 height 33
click at [905, 162] on select "Billie Sothern ❌ Dipika Thapa ❌ Jess Aracan ❌ Katrina Shaw ❌ Liezl Sanchez ❌ Ma…" at bounding box center [1041, 178] width 272 height 33
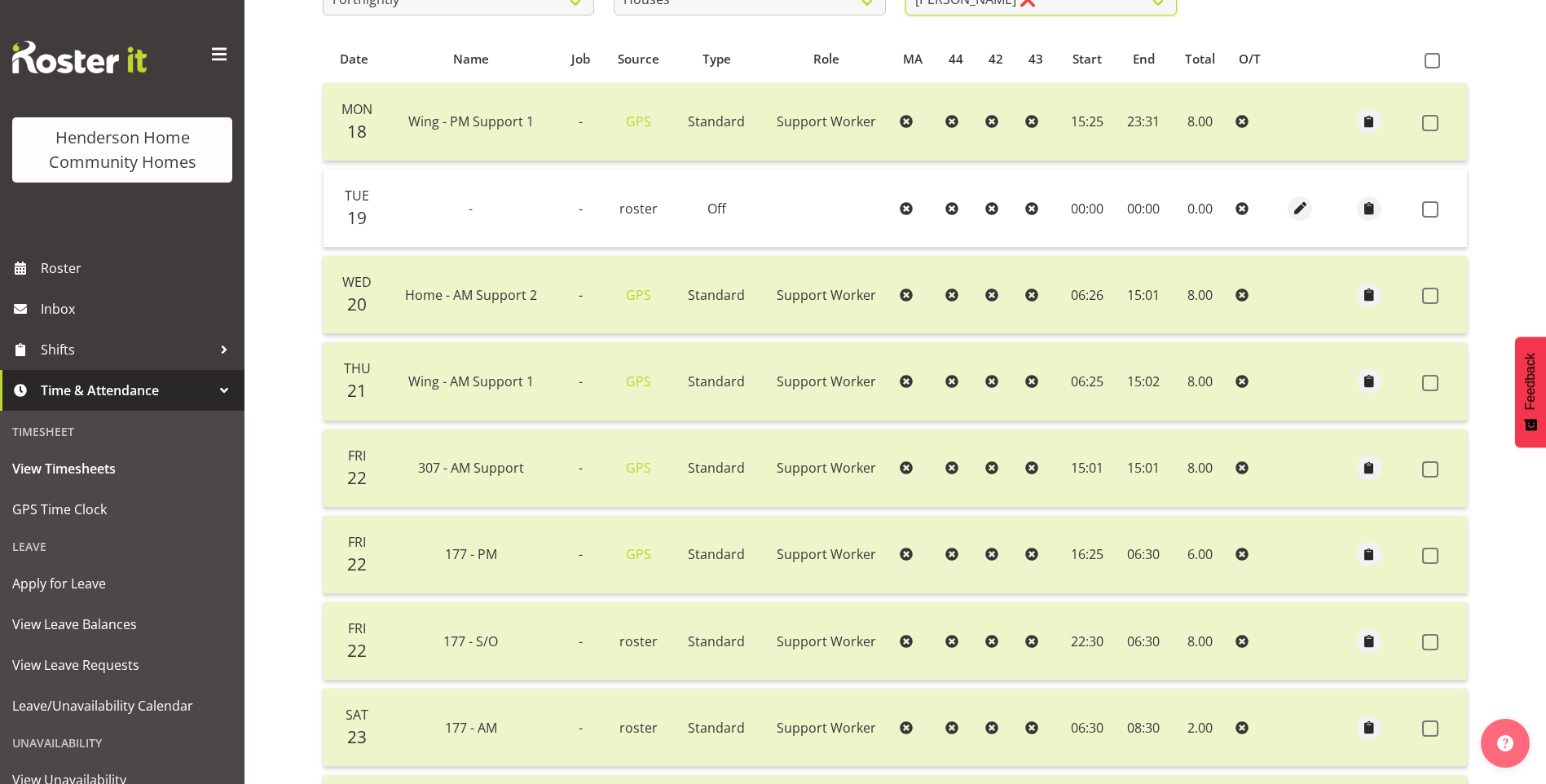
scroll to position [234, 0]
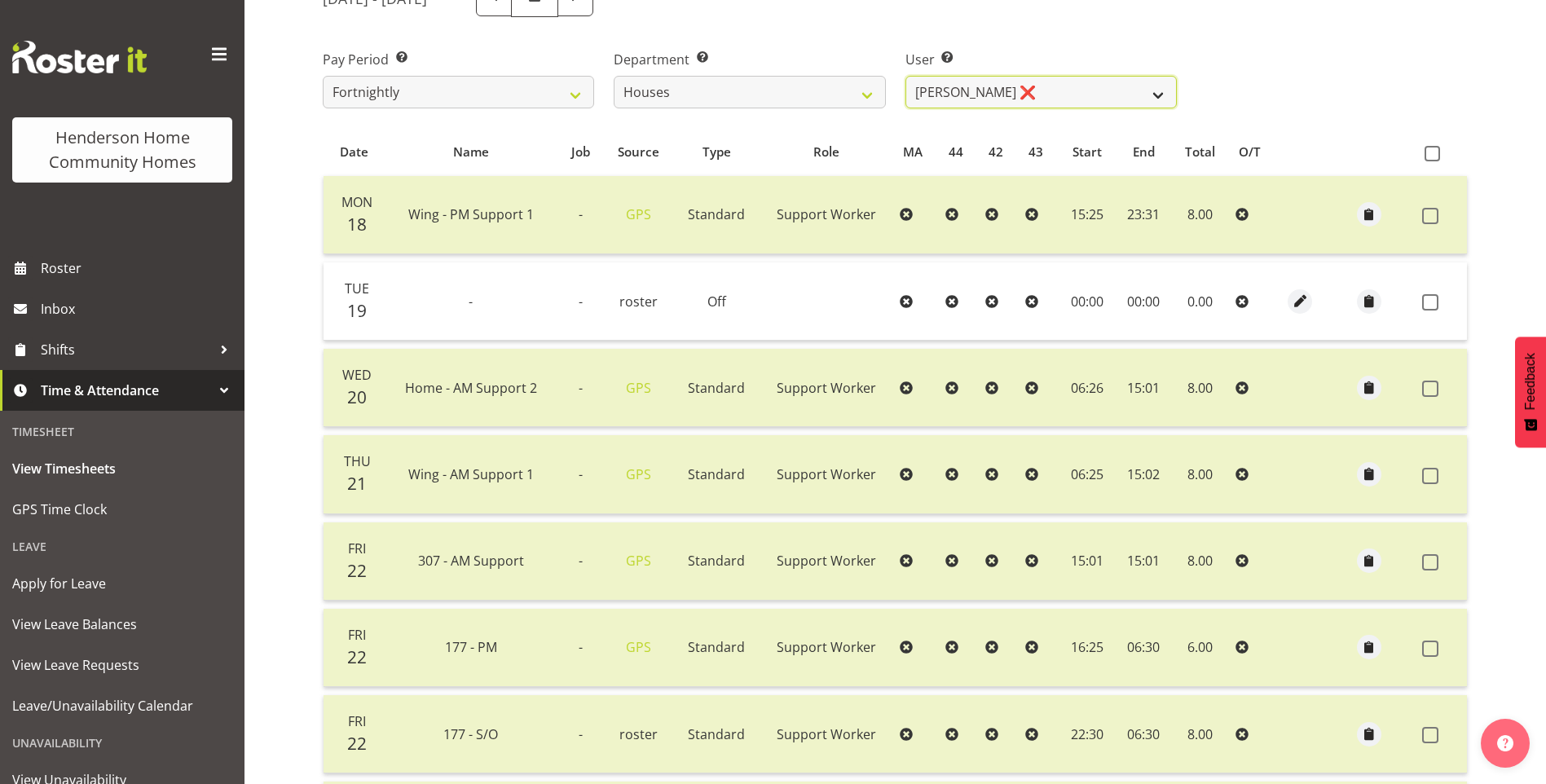
click at [930, 101] on select "Billie Sothern ❌ Dipika Thapa ❌ Jess Aracan ❌ Katrina Shaw ❌ Liezl Sanchez ❌ Ma…" at bounding box center [1041, 91] width 272 height 33
click at [905, 75] on select "Billie Sothern ❌ Dipika Thapa ❌ Jess Aracan ❌ Katrina Shaw ❌ Liezl Sanchez ❌ Ma…" at bounding box center [1041, 91] width 272 height 33
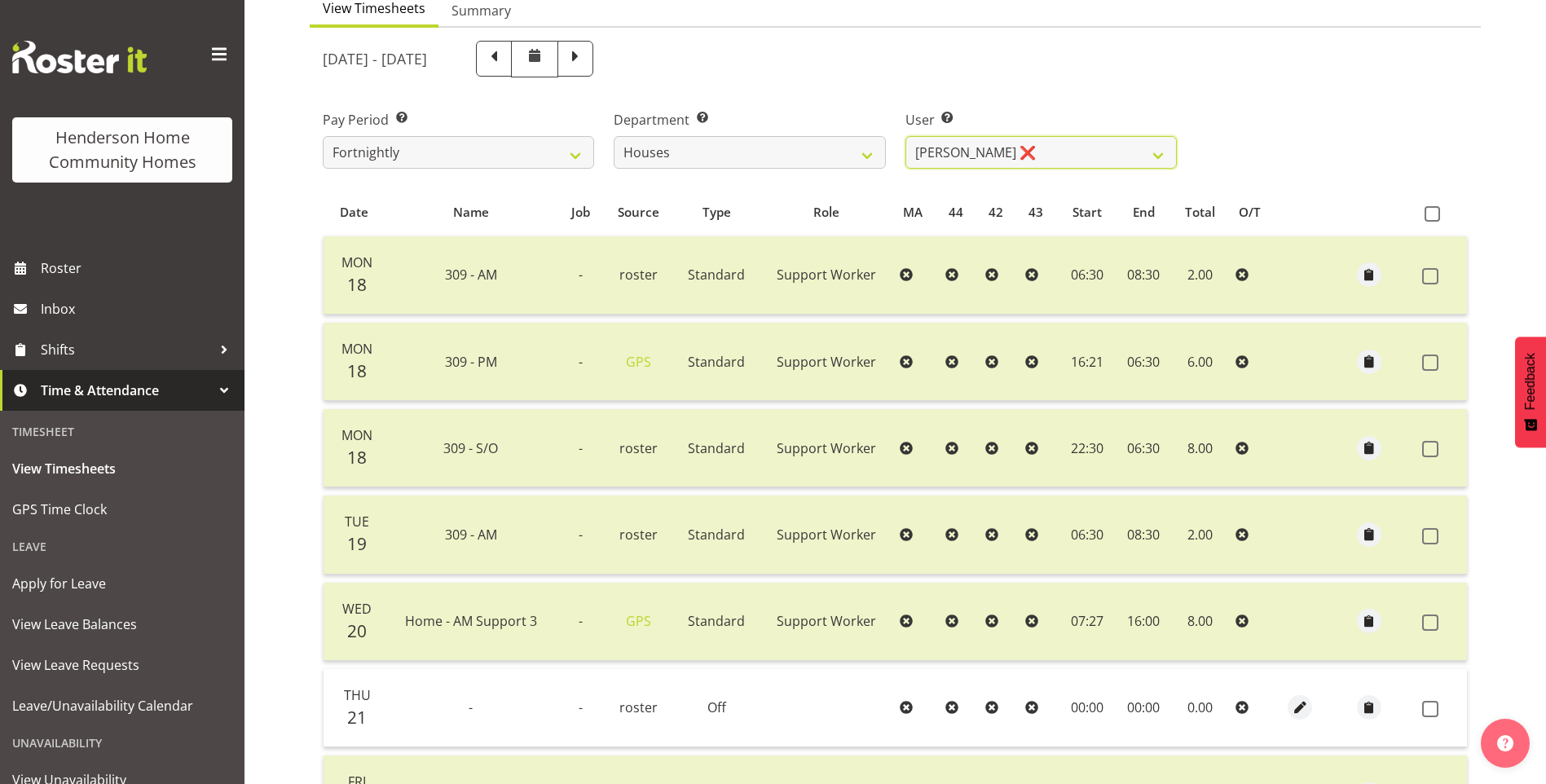
scroll to position [174, 0]
click at [933, 155] on select "Billie Sothern ❌ Dipika Thapa ❌ Jess Aracan ❌ Katrina Shaw ❌ Liezl Sanchez ❌ Ma…" at bounding box center [1041, 153] width 272 height 33
click at [905, 137] on select "Billie Sothern ❌ Dipika Thapa ❌ Jess Aracan ❌ Katrina Shaw ❌ Liezl Sanchez ❌ Ma…" at bounding box center [1041, 153] width 272 height 33
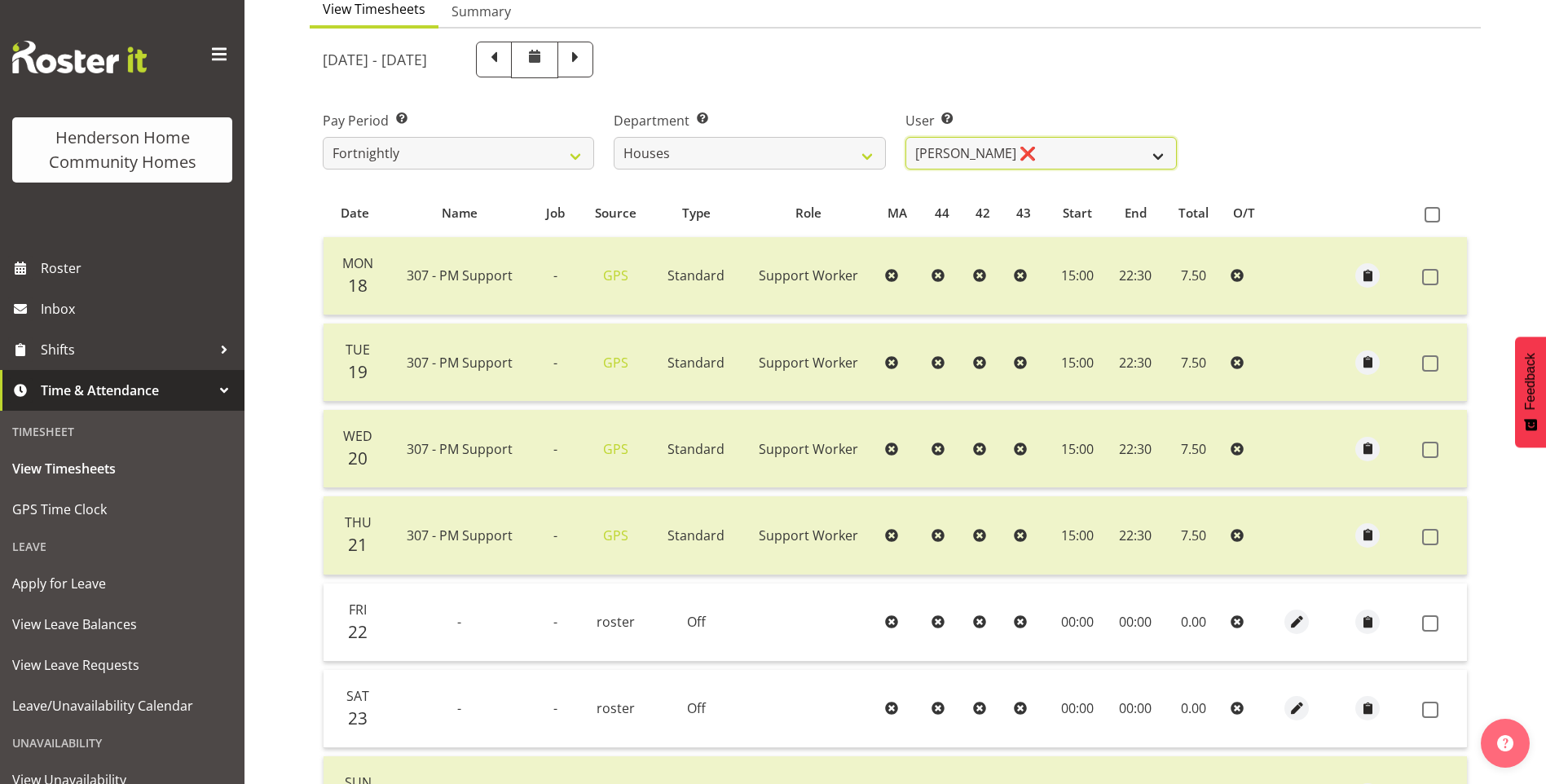
click at [968, 160] on select "Billie Sothern ❌ Dipika Thapa ❌ Jess Aracan ❌ Katrina Shaw ❌ Liezl Sanchez ❌ Ma…" at bounding box center [1041, 153] width 272 height 33
click at [905, 137] on select "Billie Sothern ❌ Dipika Thapa ❌ Jess Aracan ❌ Katrina Shaw ❌ Liezl Sanchez ❌ Ma…" at bounding box center [1041, 153] width 272 height 33
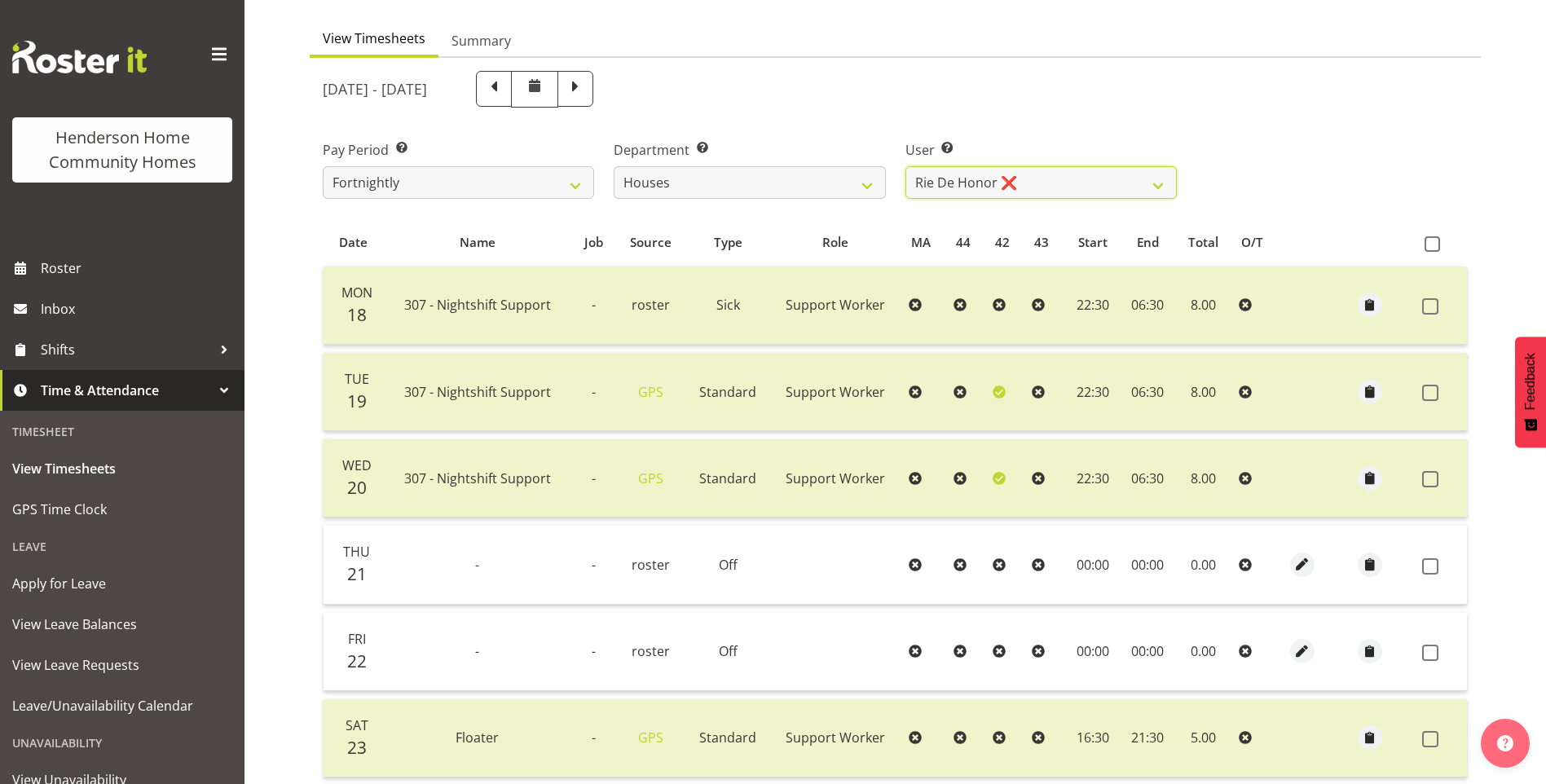
scroll to position [51, 0]
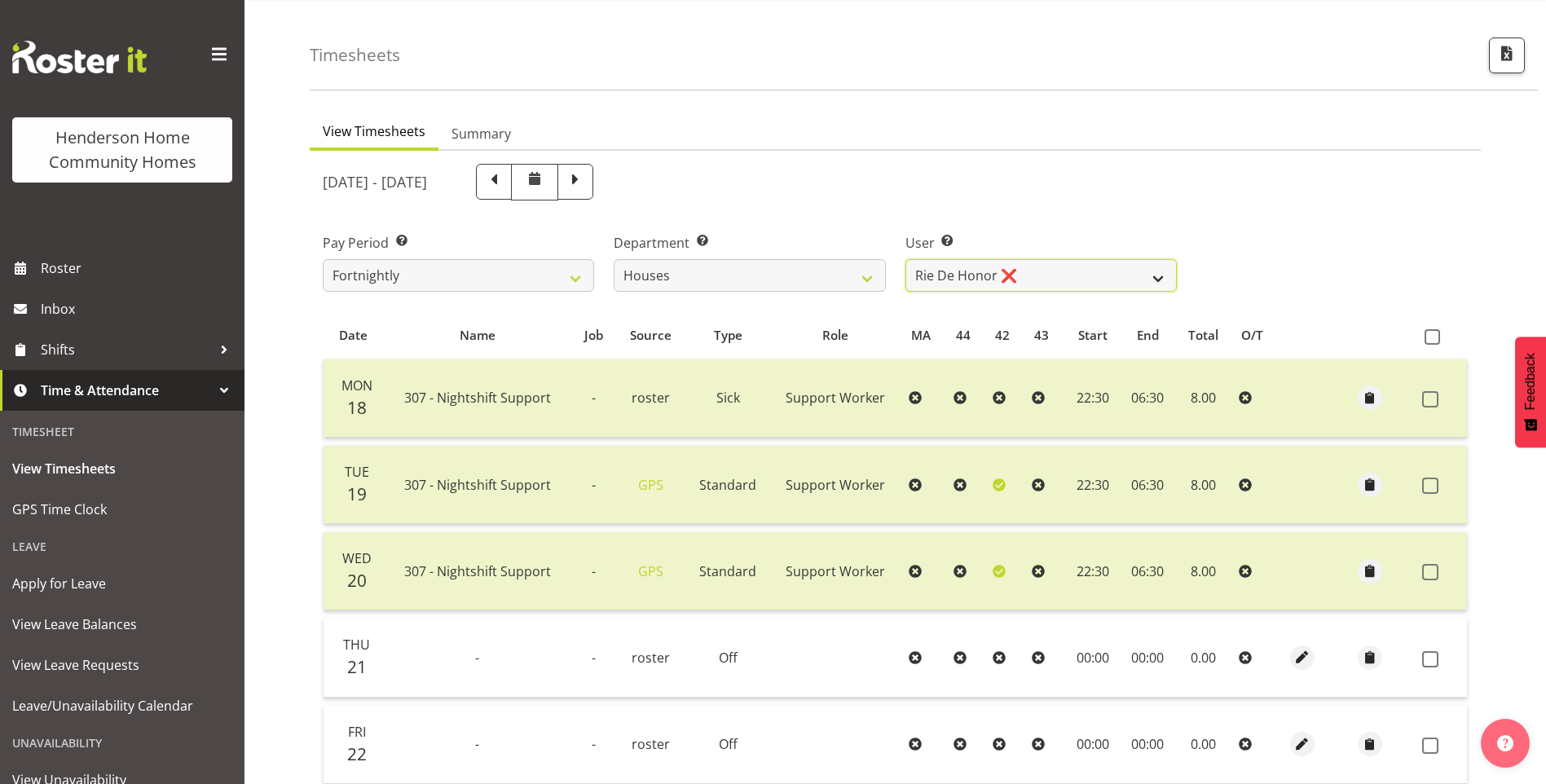
click at [937, 274] on select "Billie Sothern ❌ Dipika Thapa ❌ Jess Aracan ❌ Katrina Shaw ❌ Liezl Sanchez ❌ Ma…" at bounding box center [1041, 275] width 272 height 33
click at [905, 259] on select "Billie Sothern ❌ Dipika Thapa ❌ Jess Aracan ❌ Katrina Shaw ❌ Liezl Sanchez ❌ Ma…" at bounding box center [1041, 275] width 272 height 33
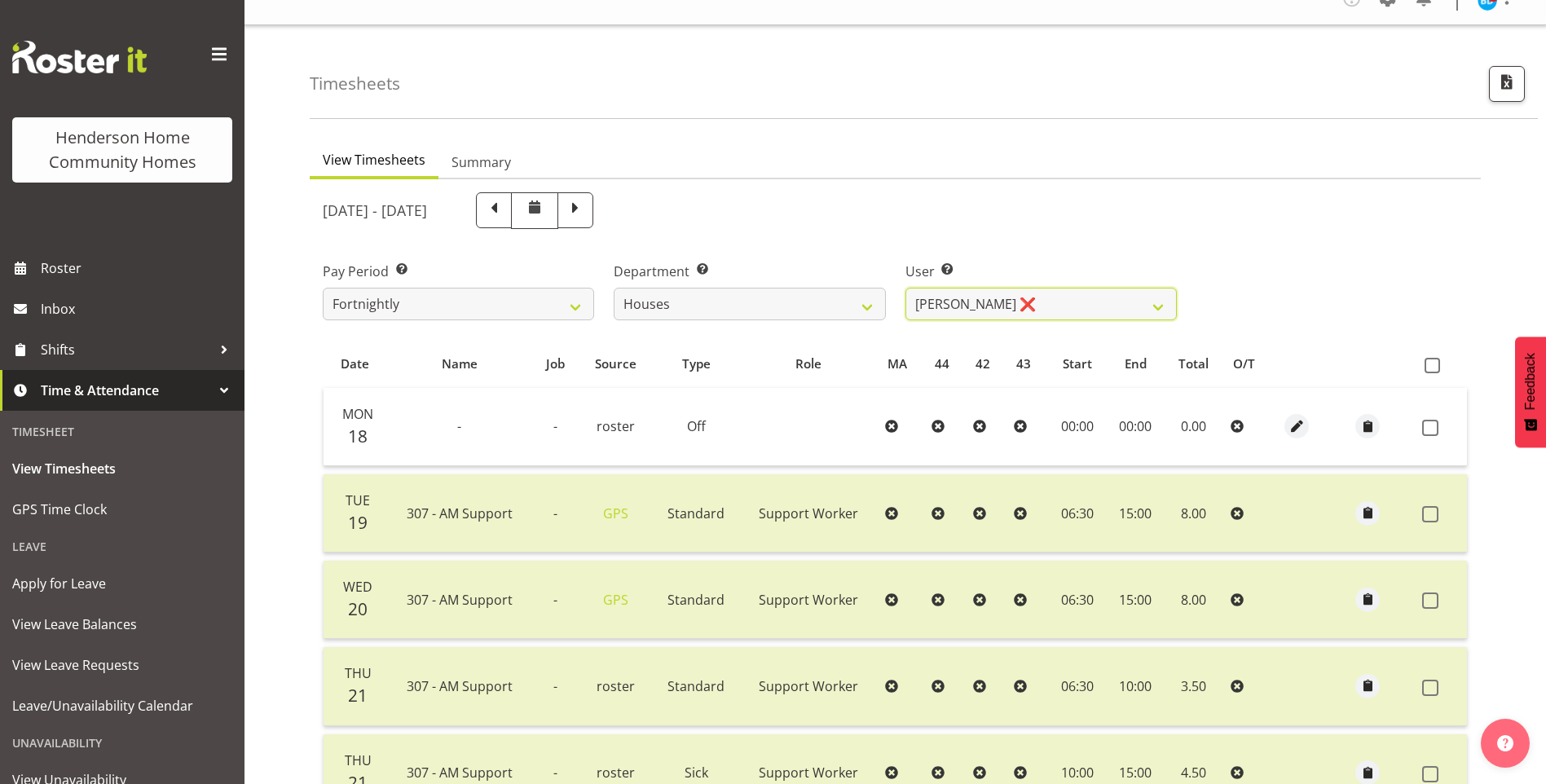
scroll to position [0, 0]
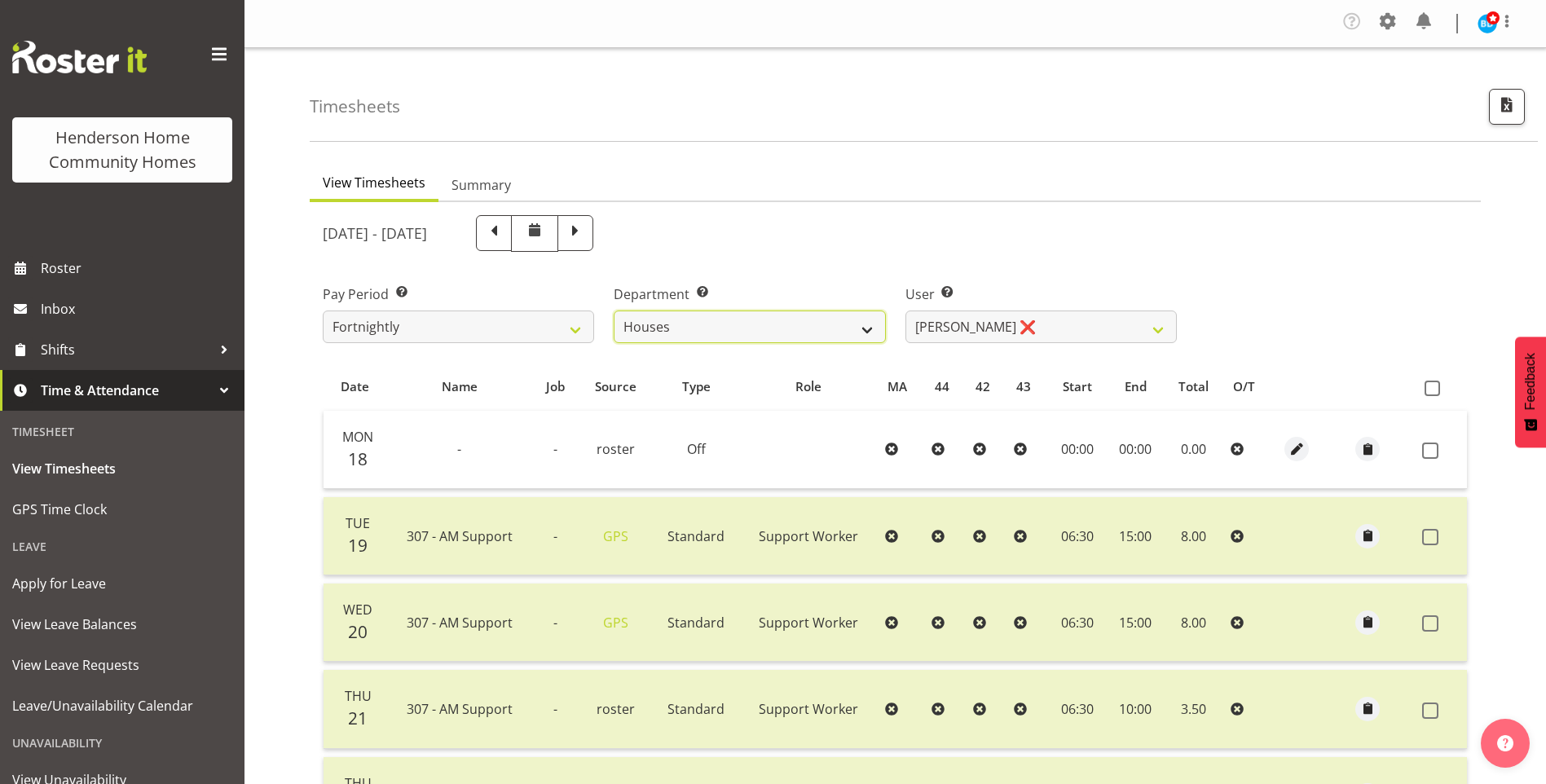
click at [698, 329] on select "Admin Homeside Houses Wingside" at bounding box center [750, 326] width 272 height 33
click at [614, 311] on select "Admin Homeside Houses Wingside" at bounding box center [750, 326] width 272 height 33
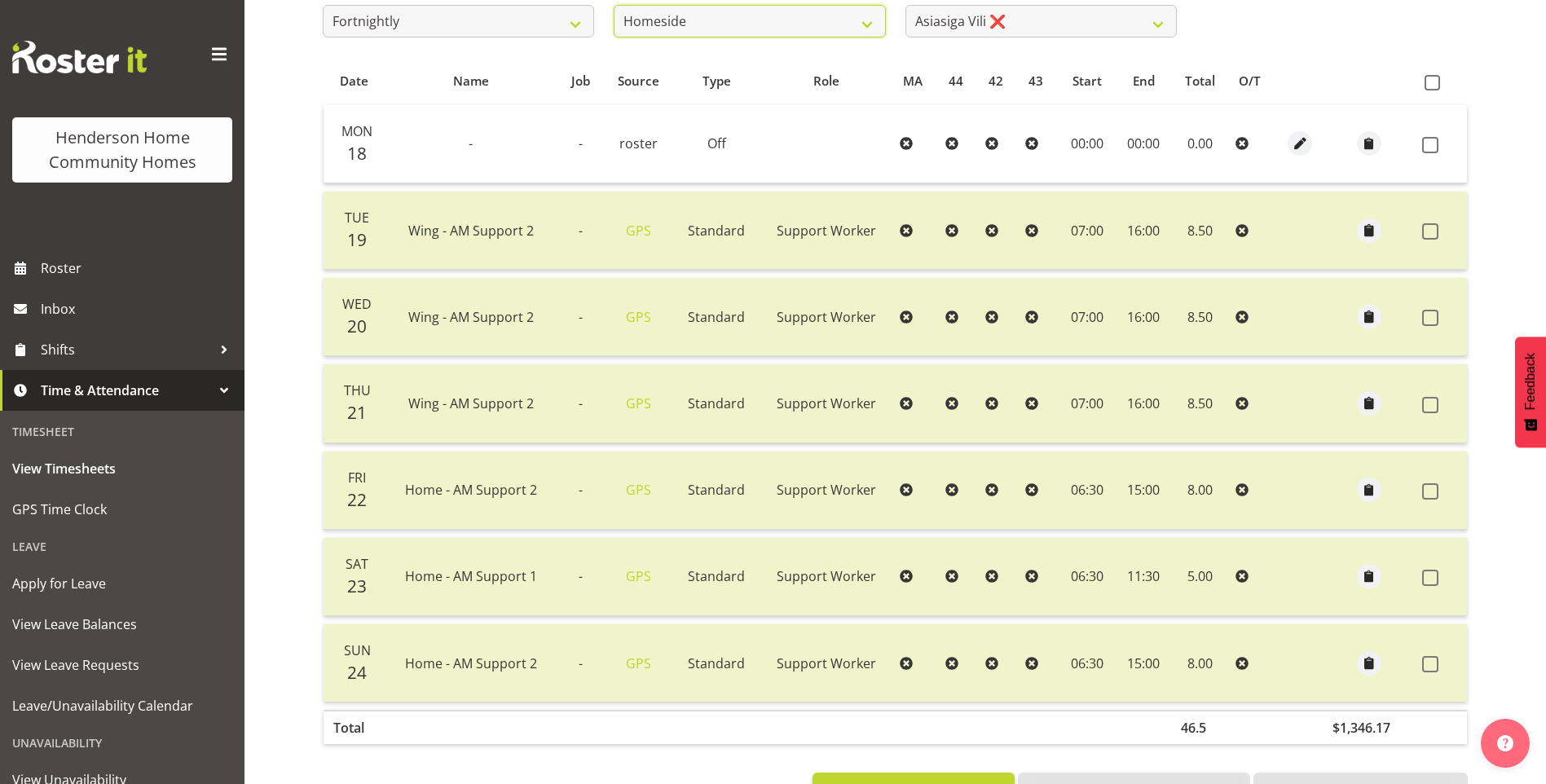
scroll to position [205, 0]
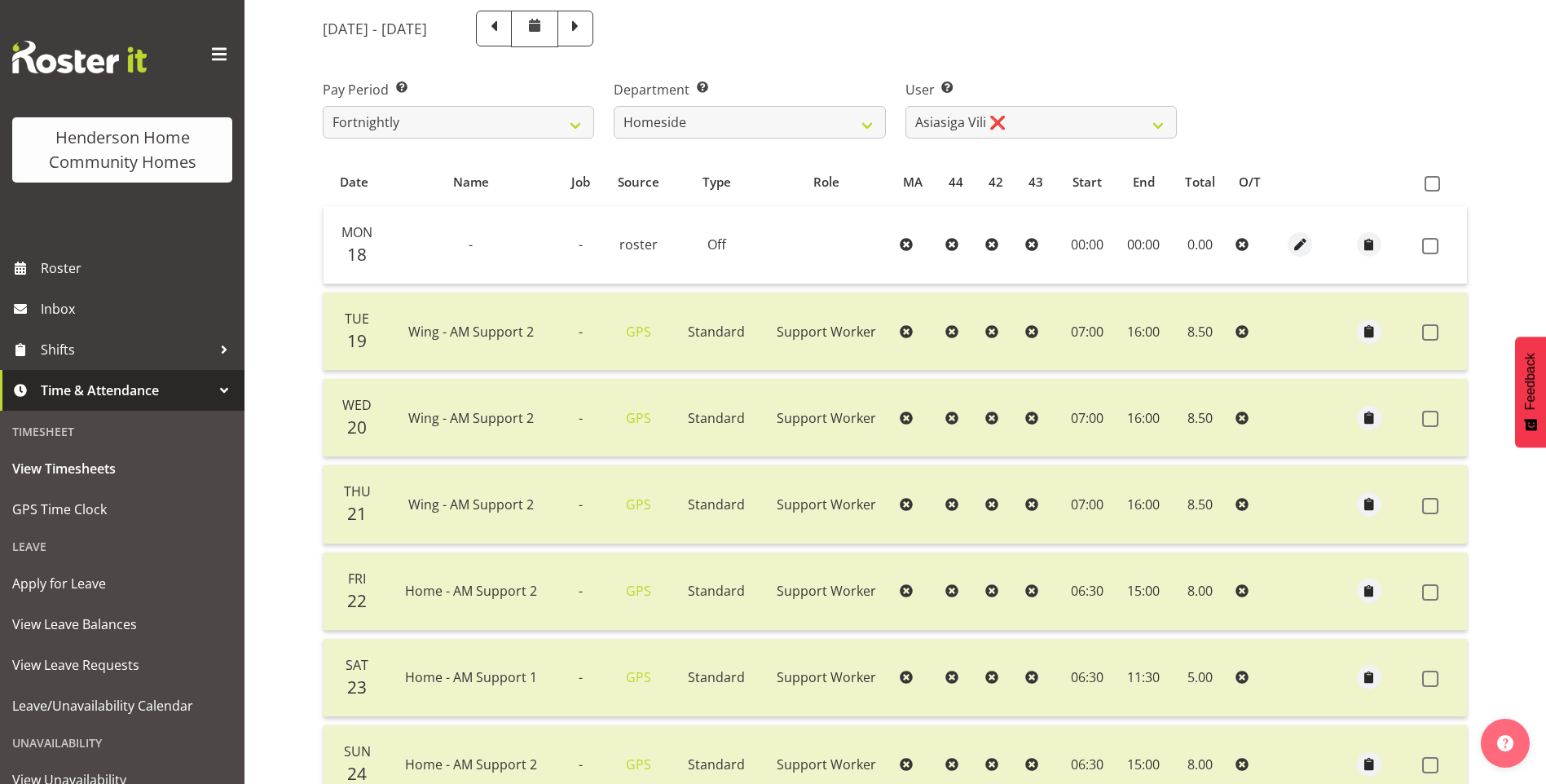
click at [984, 104] on div "User Select user. Note: This is filtered down by the previous two drop-down ite…" at bounding box center [1041, 109] width 272 height 59
drag, startPoint x: 983, startPoint y: 123, endPoint x: 991, endPoint y: 139, distance: 17.9
click at [984, 127] on select "Asiasiga Vili ❌ Billie-Rose Dunlop ❌ Brijesh (BK) Kachhadiya ❌ Cheenee Vargas ❌…" at bounding box center [1041, 122] width 272 height 33
click at [905, 106] on select "Asiasiga Vili ❌ Billie-Rose Dunlop ❌ Brijesh (BK) Kachhadiya ❌ Cheenee Vargas ❌…" at bounding box center [1041, 122] width 272 height 33
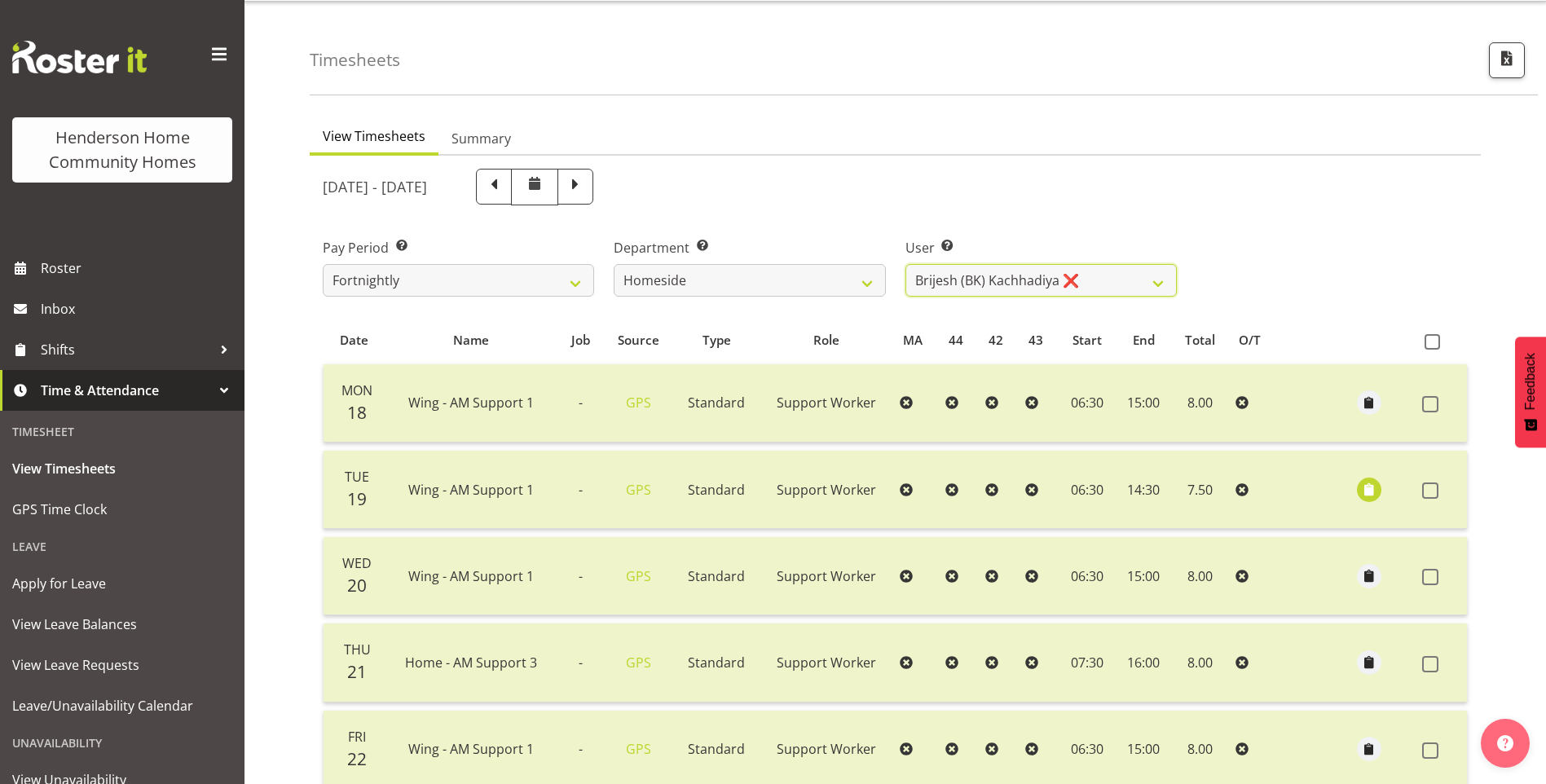
scroll to position [42, 0]
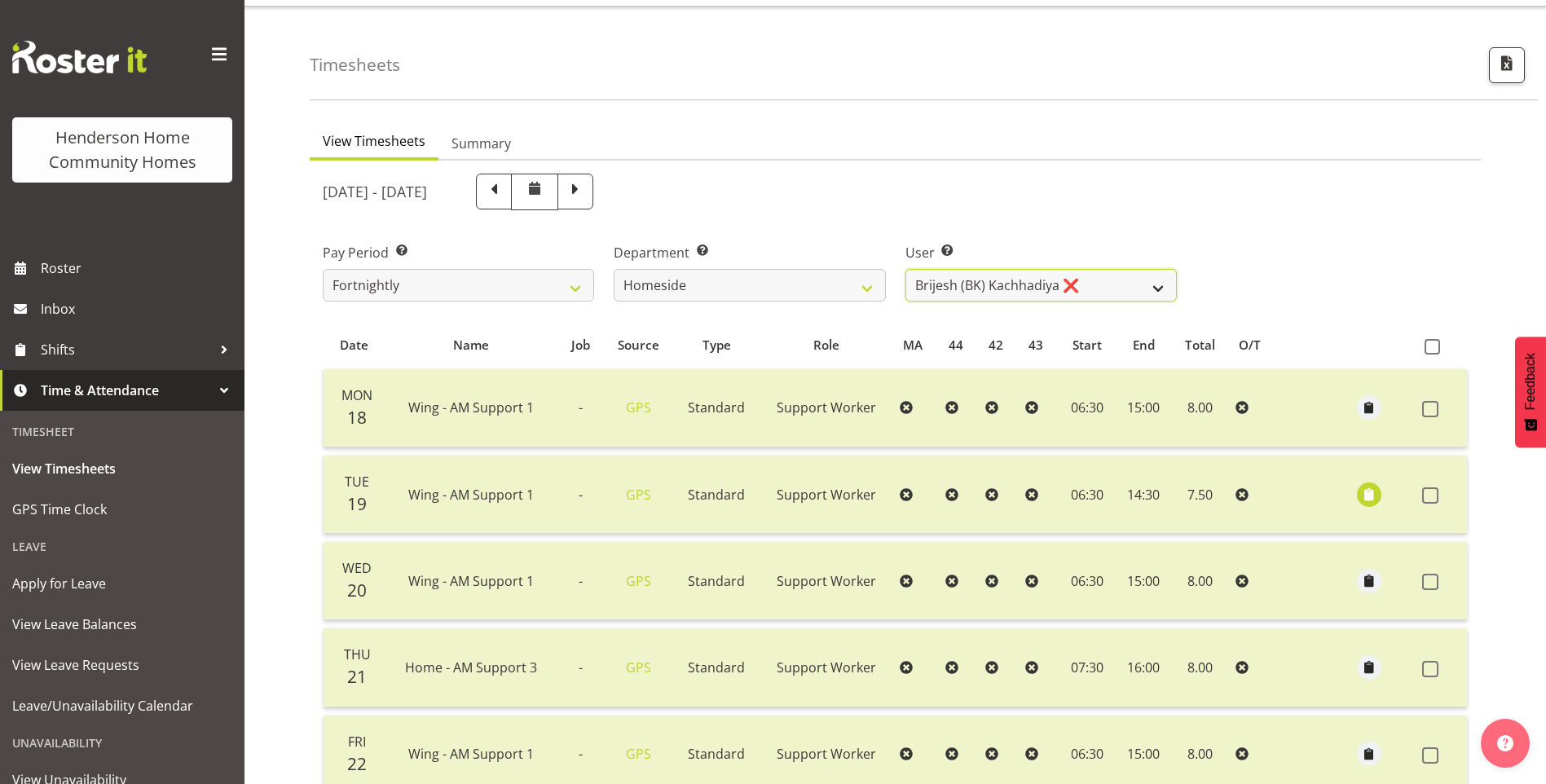
click at [985, 288] on select "Asiasiga Vili ❌ Billie-Rose Dunlop ❌ Brijesh (BK) Kachhadiya ❌ Cheenee Vargas ❌…" at bounding box center [1041, 285] width 272 height 33
click at [905, 269] on select "Asiasiga Vili ❌ Billie-Rose Dunlop ❌ Brijesh (BK) Kachhadiya ❌ Cheenee Vargas ❌…" at bounding box center [1041, 285] width 272 height 33
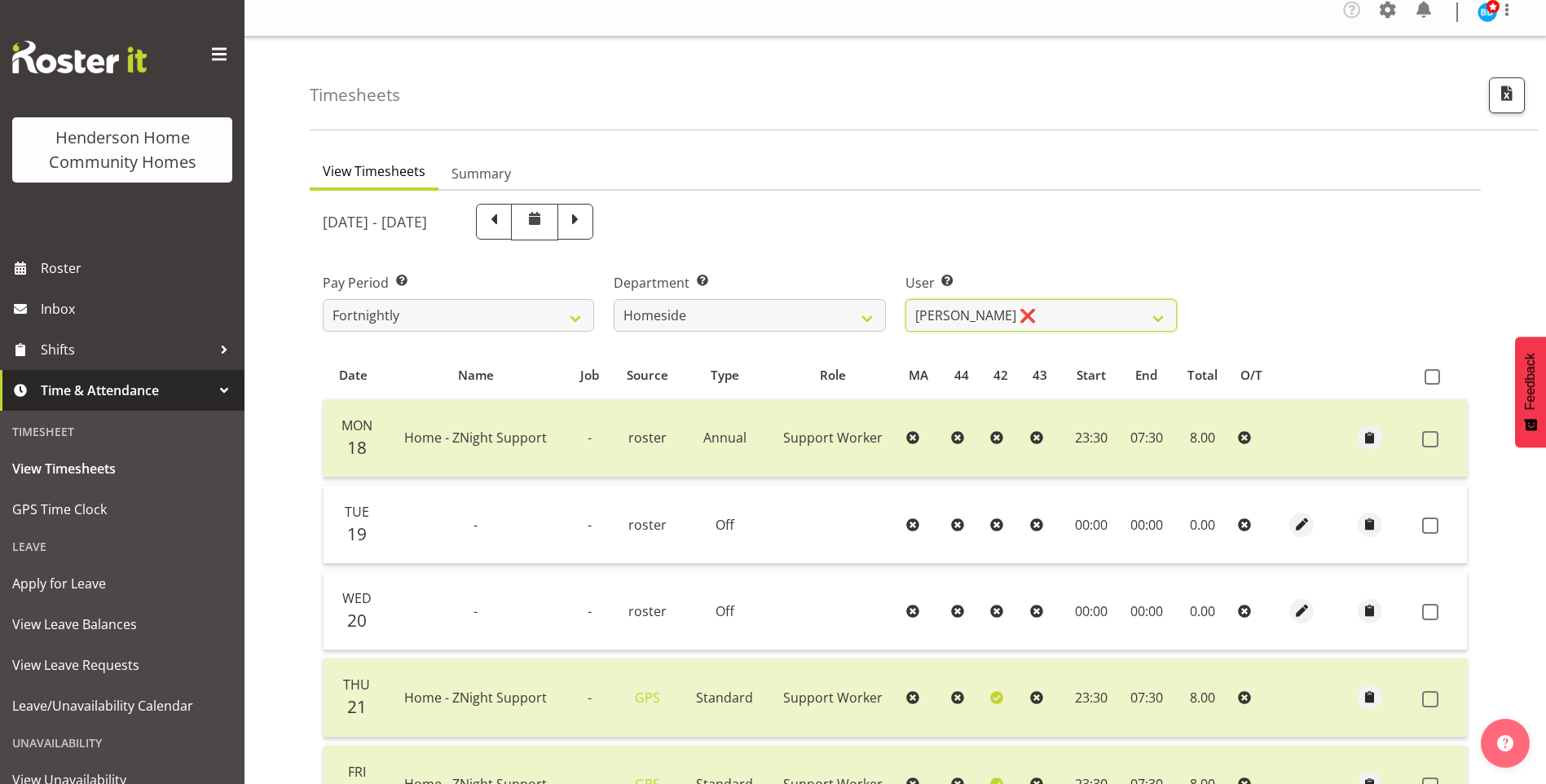
scroll to position [0, 0]
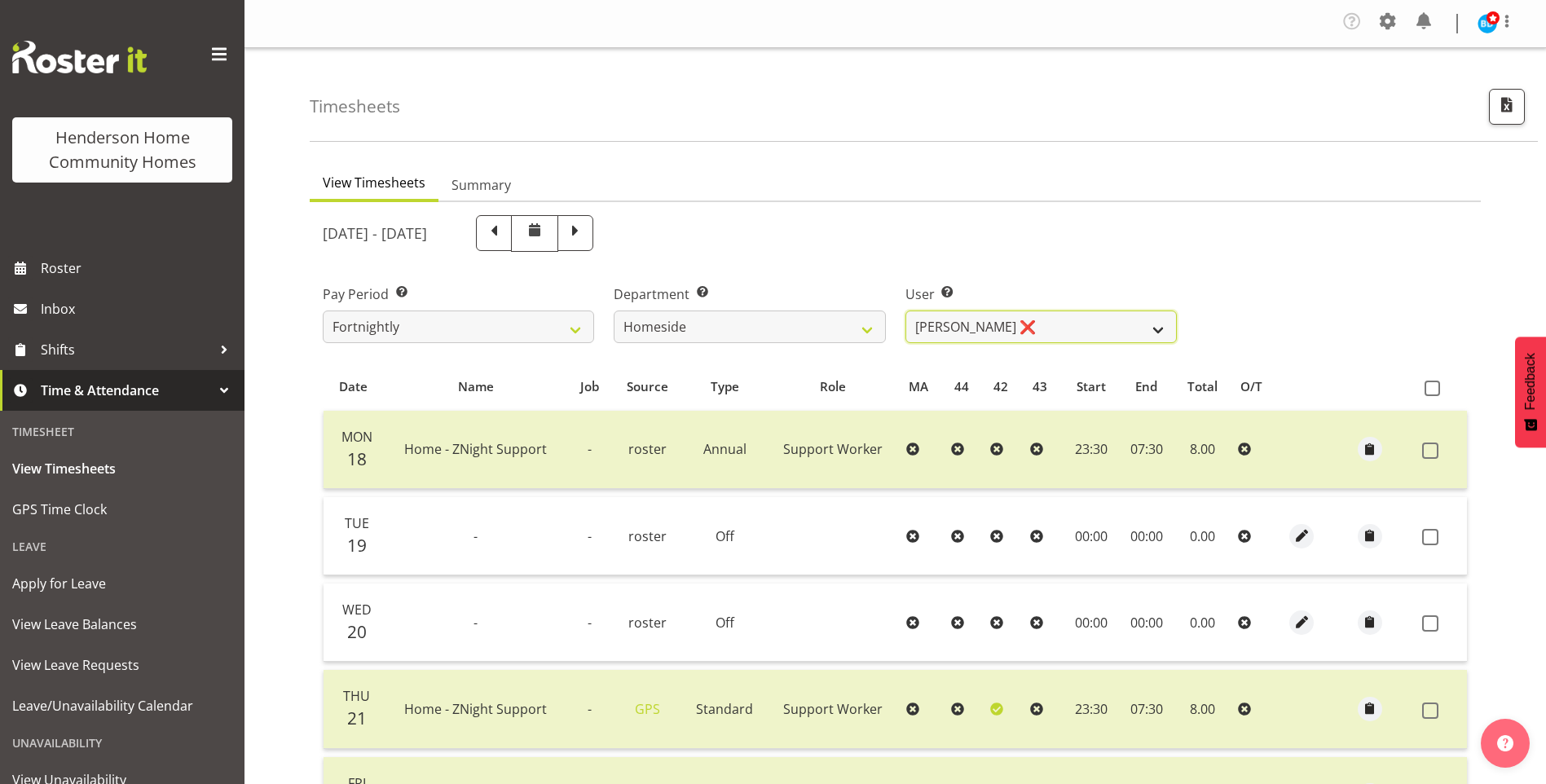
click at [1043, 331] on select "Asiasiga Vili ❌ Billie-Rose Dunlop ❌ Brijesh (BK) Kachhadiya ❌ Cheenee Vargas ❌…" at bounding box center [1041, 326] width 272 height 33
click at [905, 311] on select "Asiasiga Vili ❌ Billie-Rose Dunlop ❌ Brijesh (BK) Kachhadiya ❌ Cheenee Vargas ❌…" at bounding box center [1041, 326] width 272 height 33
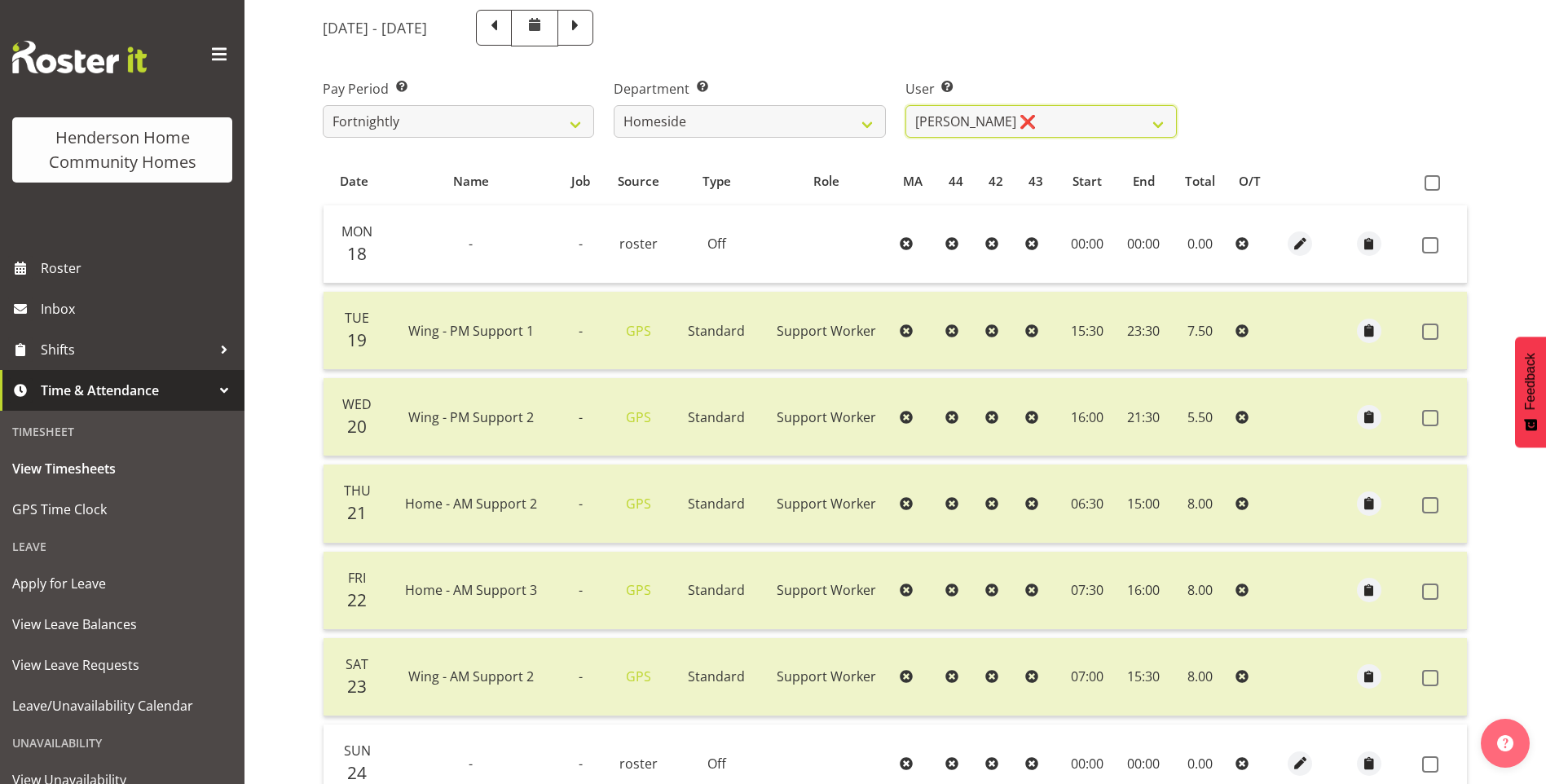
scroll to position [205, 0]
click at [930, 125] on select "Asiasiga Vili ❌ Billie-Rose Dunlop ❌ Brijesh (BK) Kachhadiya ❌ Cheenee Vargas ❌…" at bounding box center [1041, 122] width 272 height 33
click at [905, 106] on select "Asiasiga Vili ❌ Billie-Rose Dunlop ❌ Brijesh (BK) Kachhadiya ❌ Cheenee Vargas ❌…" at bounding box center [1041, 122] width 272 height 33
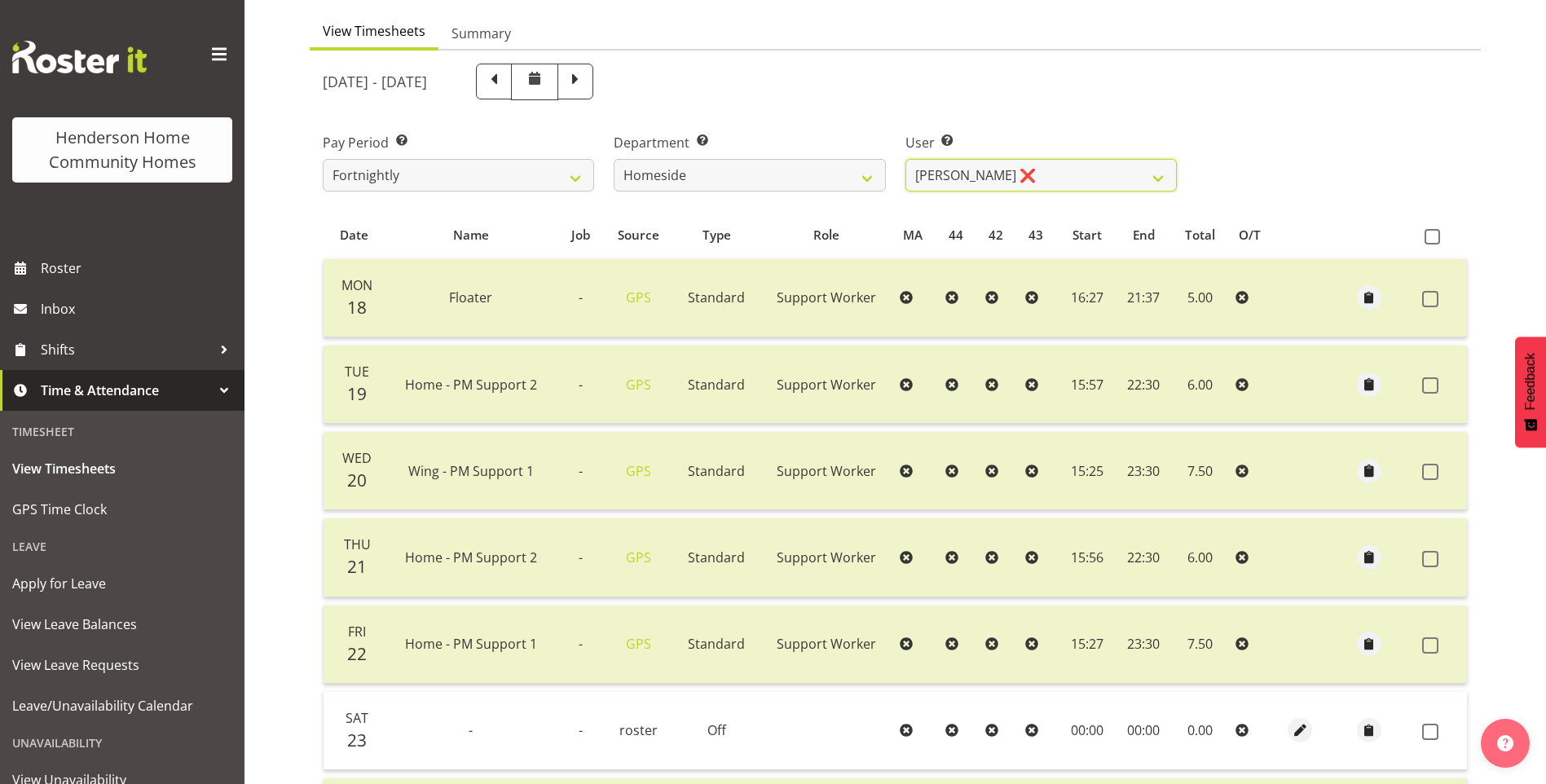
scroll to position [123, 0]
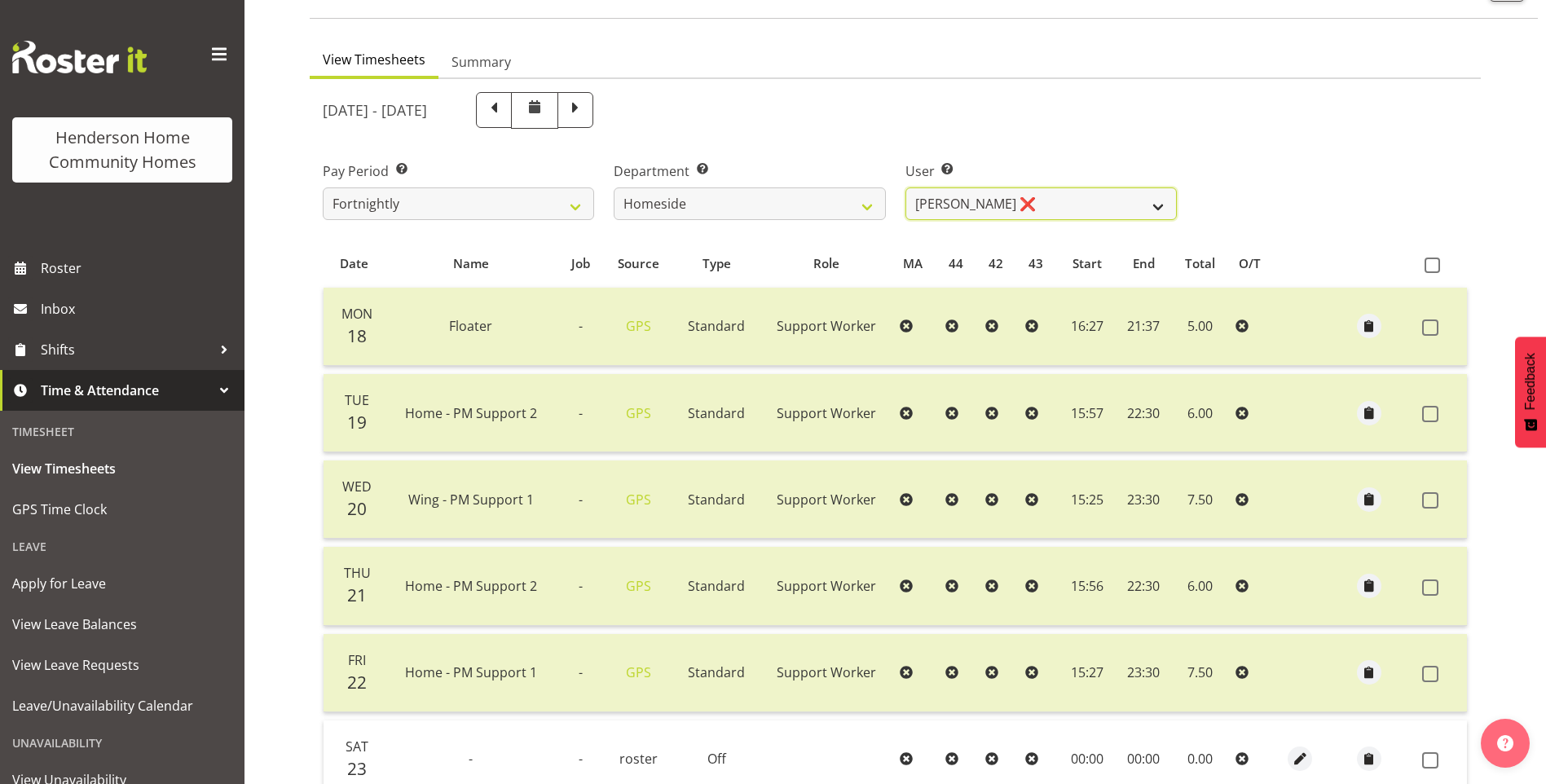
click at [918, 202] on select "Asiasiga Vili ❌ Billie-Rose Dunlop ❌ Brijesh (BK) Kachhadiya ❌ Cheenee Vargas ❌…" at bounding box center [1041, 204] width 272 height 33
click at [905, 188] on select "Asiasiga Vili ❌ Billie-Rose Dunlop ❌ Brijesh (BK) Kachhadiya ❌ Cheenee Vargas ❌…" at bounding box center [1041, 204] width 272 height 33
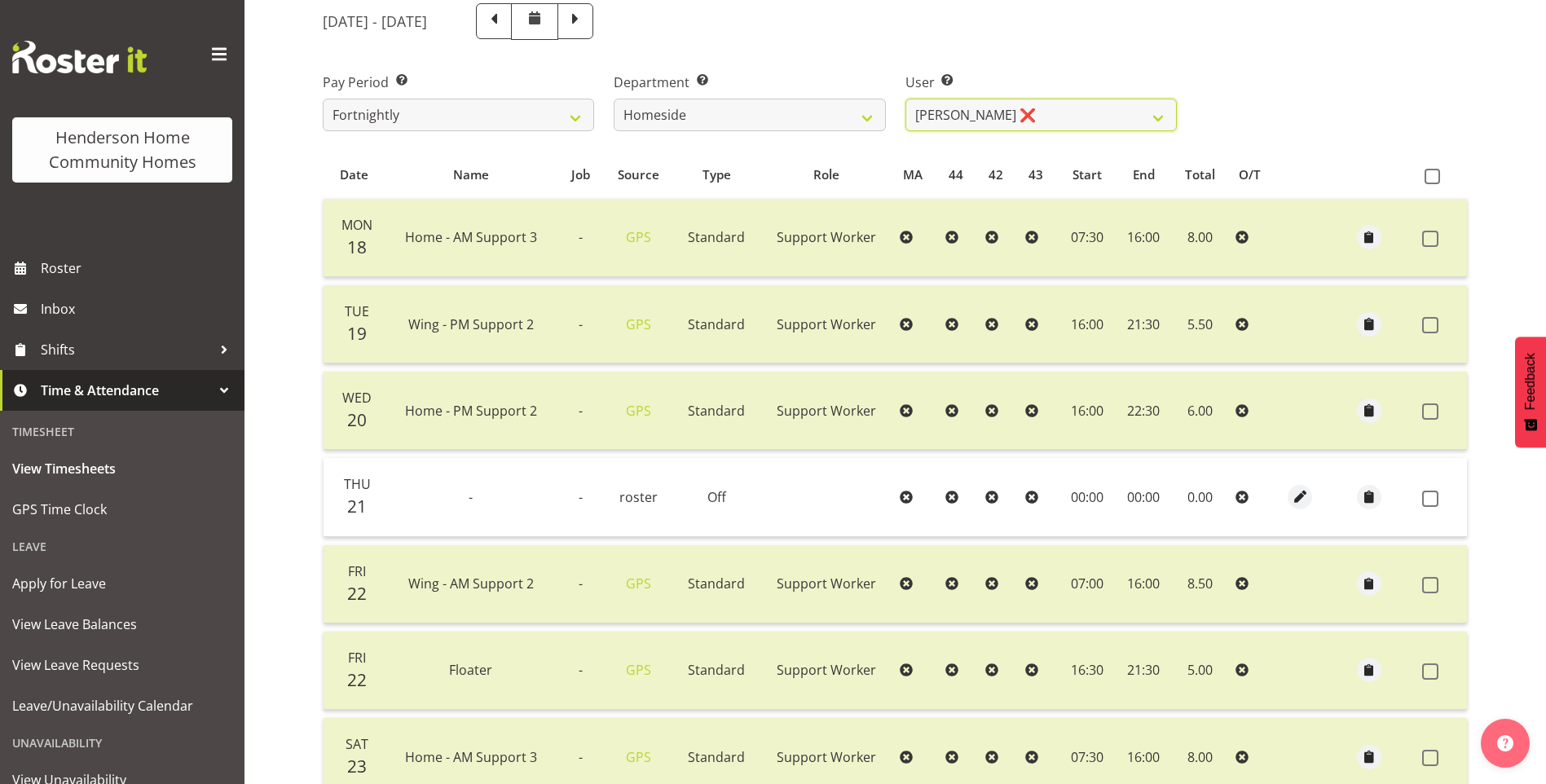
scroll to position [205, 0]
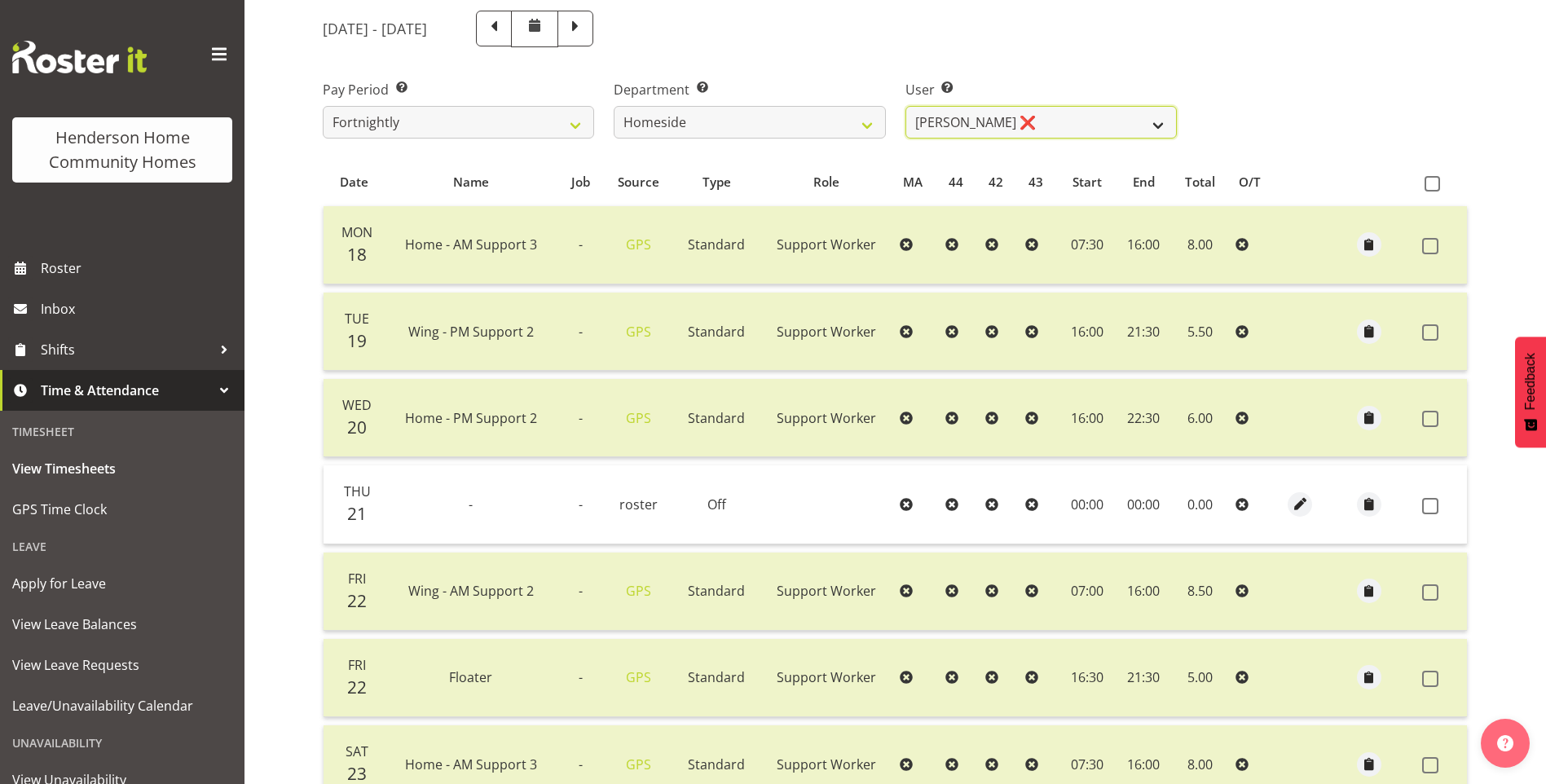
click at [928, 130] on select "Asiasiga Vili ❌ Billie-Rose Dunlop ❌ Brijesh (BK) Kachhadiya ❌ Cheenee Vargas ❌…" at bounding box center [1041, 122] width 272 height 33
click at [905, 106] on select "Asiasiga Vili ❌ Billie-Rose Dunlop ❌ Brijesh (BK) Kachhadiya ❌ Cheenee Vargas ❌…" at bounding box center [1041, 122] width 272 height 33
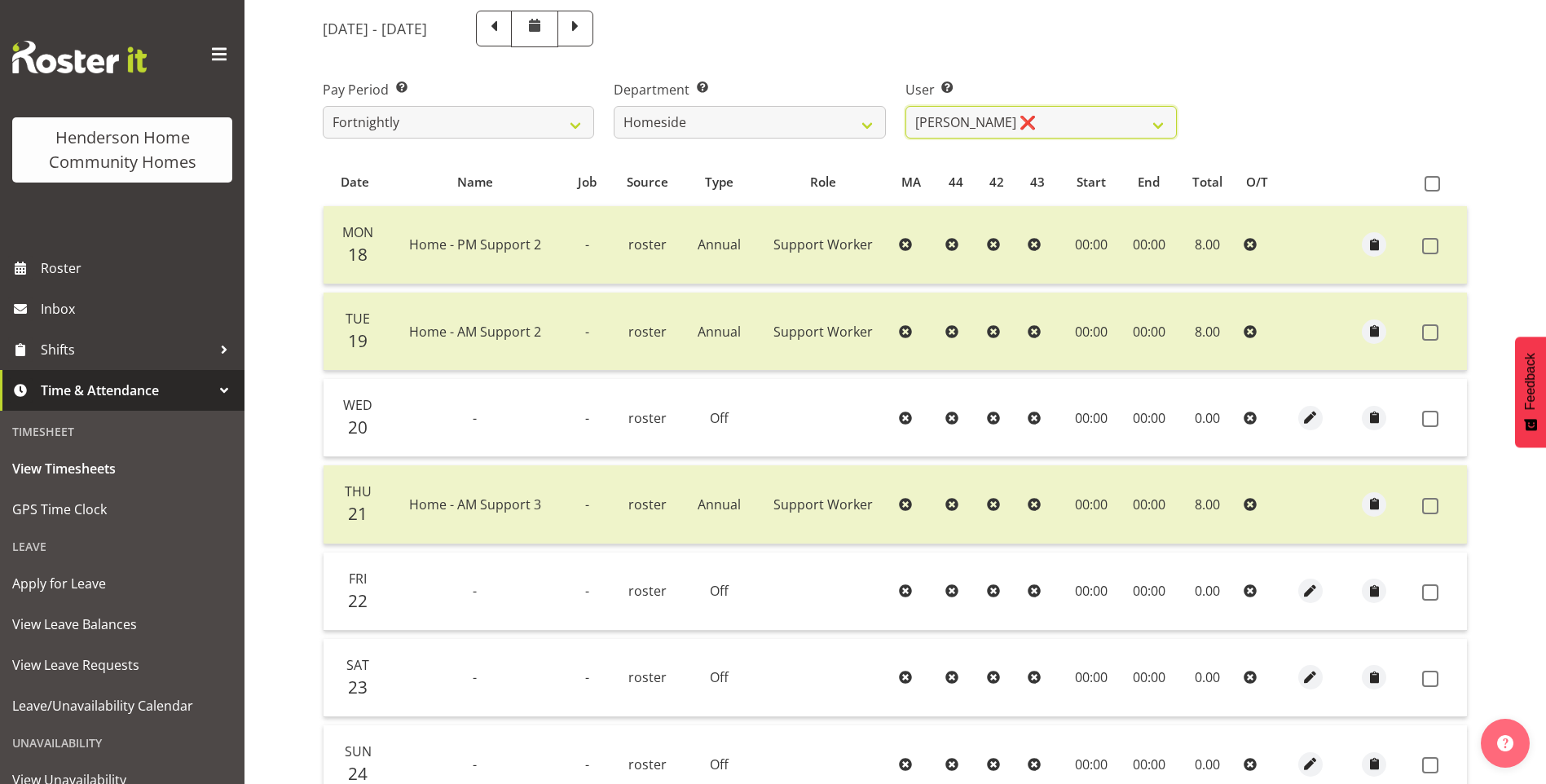
scroll to position [42, 0]
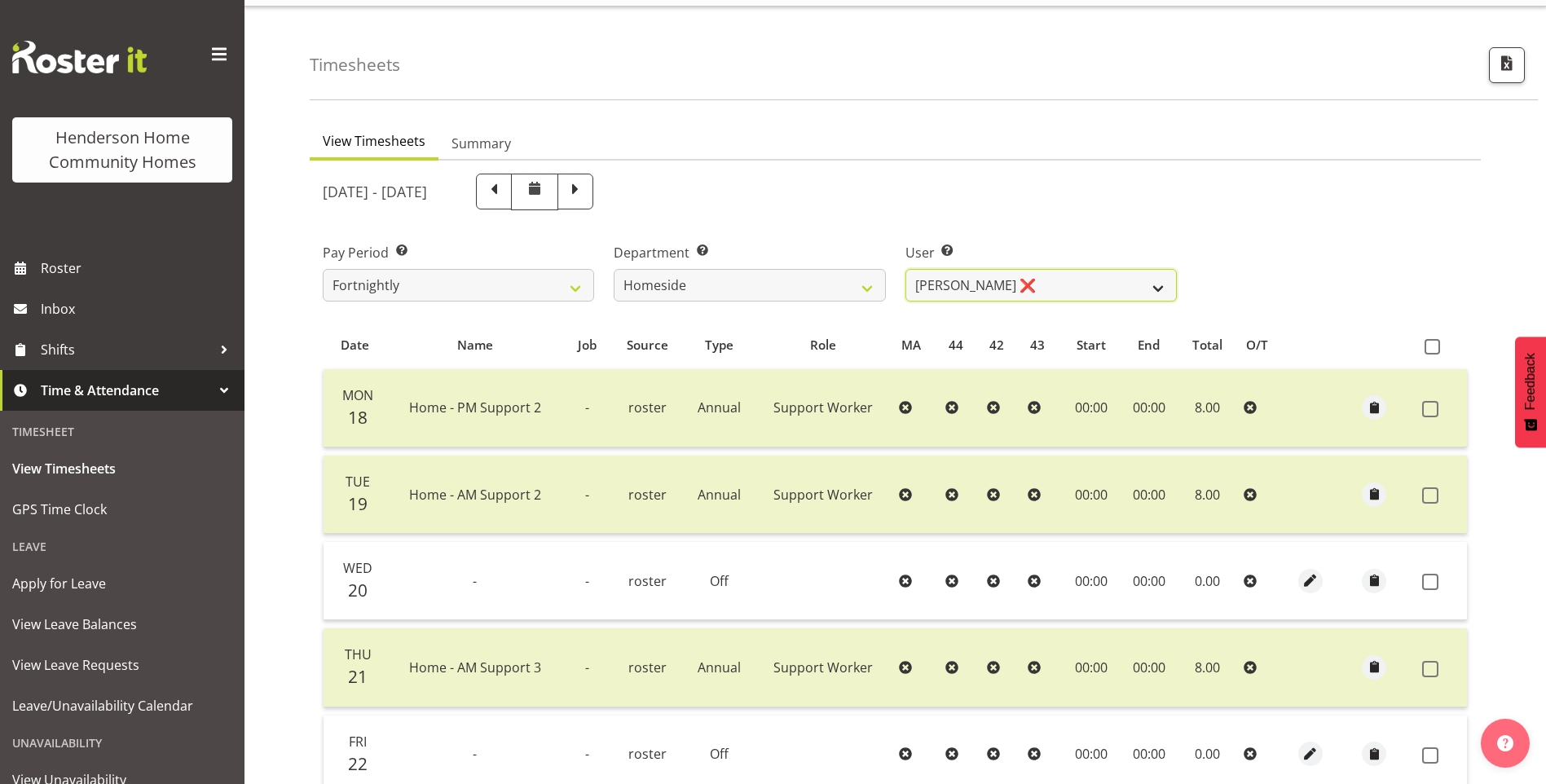
click at [991, 289] on select "Asiasiga Vili ❌ Billie-Rose Dunlop ❌ Brijesh (BK) Kachhadiya ❌ Cheenee Vargas ❌…" at bounding box center [1041, 285] width 272 height 33
click at [905, 269] on select "Asiasiga Vili ❌ Billie-Rose Dunlop ❌ Brijesh (BK) Kachhadiya ❌ Cheenee Vargas ❌…" at bounding box center [1041, 285] width 272 height 33
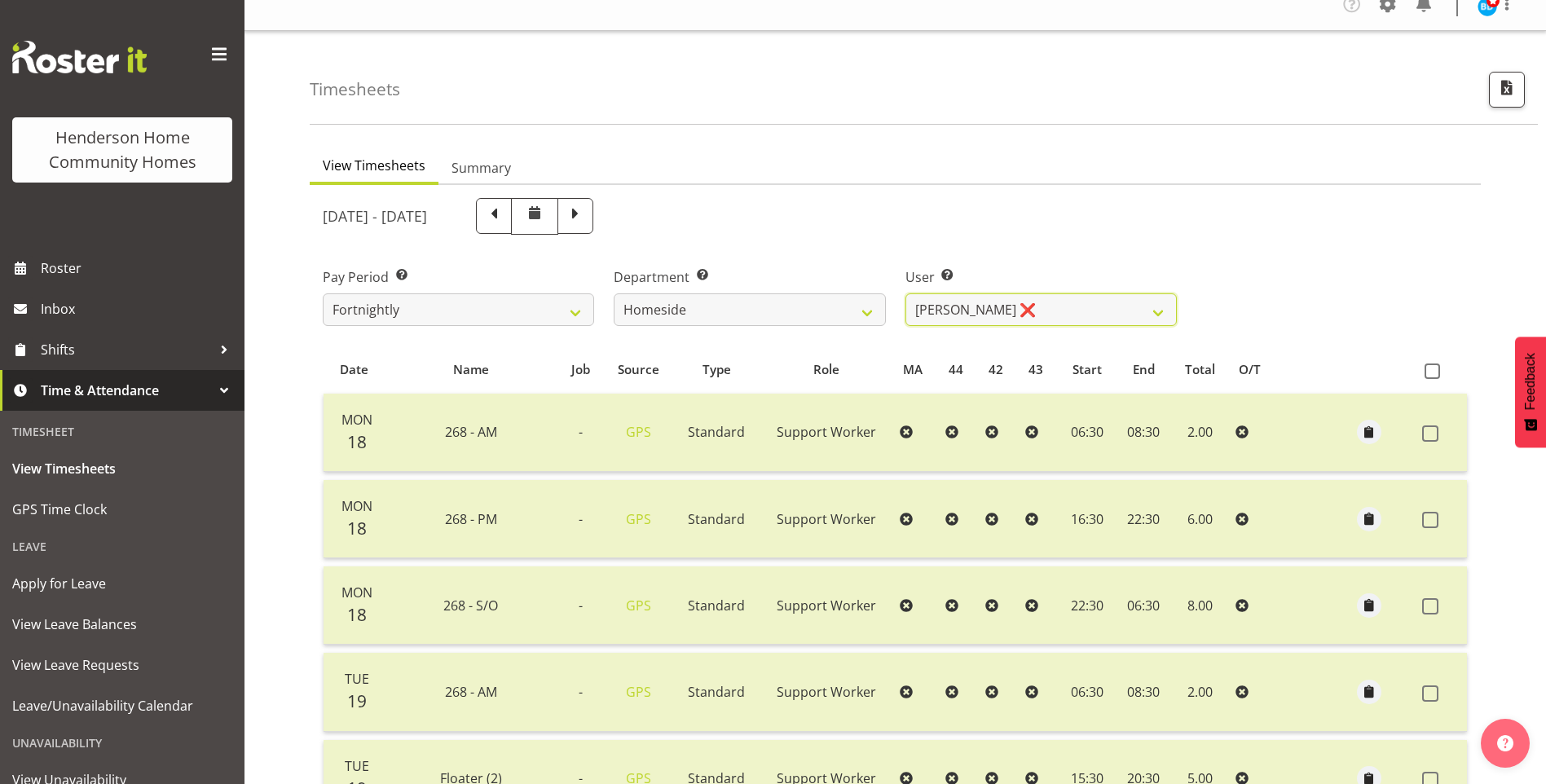
scroll to position [0, 0]
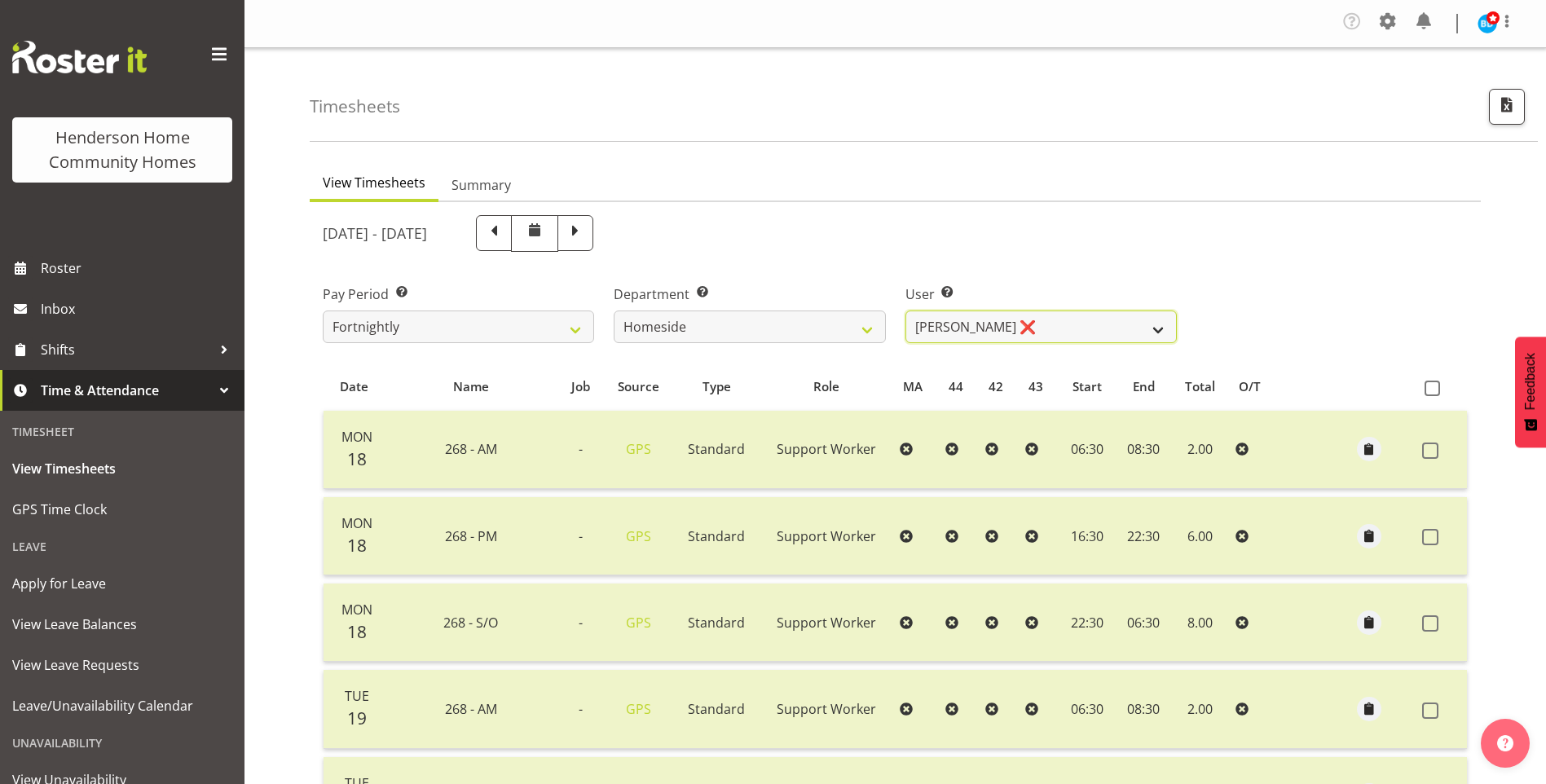
click at [947, 321] on select "Asiasiga Vili ❌ Billie-Rose Dunlop ❌ Brijesh (BK) Kachhadiya ❌ Cheenee Vargas ❌…" at bounding box center [1041, 326] width 272 height 33
click at [905, 311] on select "Asiasiga Vili ❌ Billie-Rose Dunlop ❌ Brijesh (BK) Kachhadiya ❌ Cheenee Vargas ❌…" at bounding box center [1041, 326] width 272 height 33
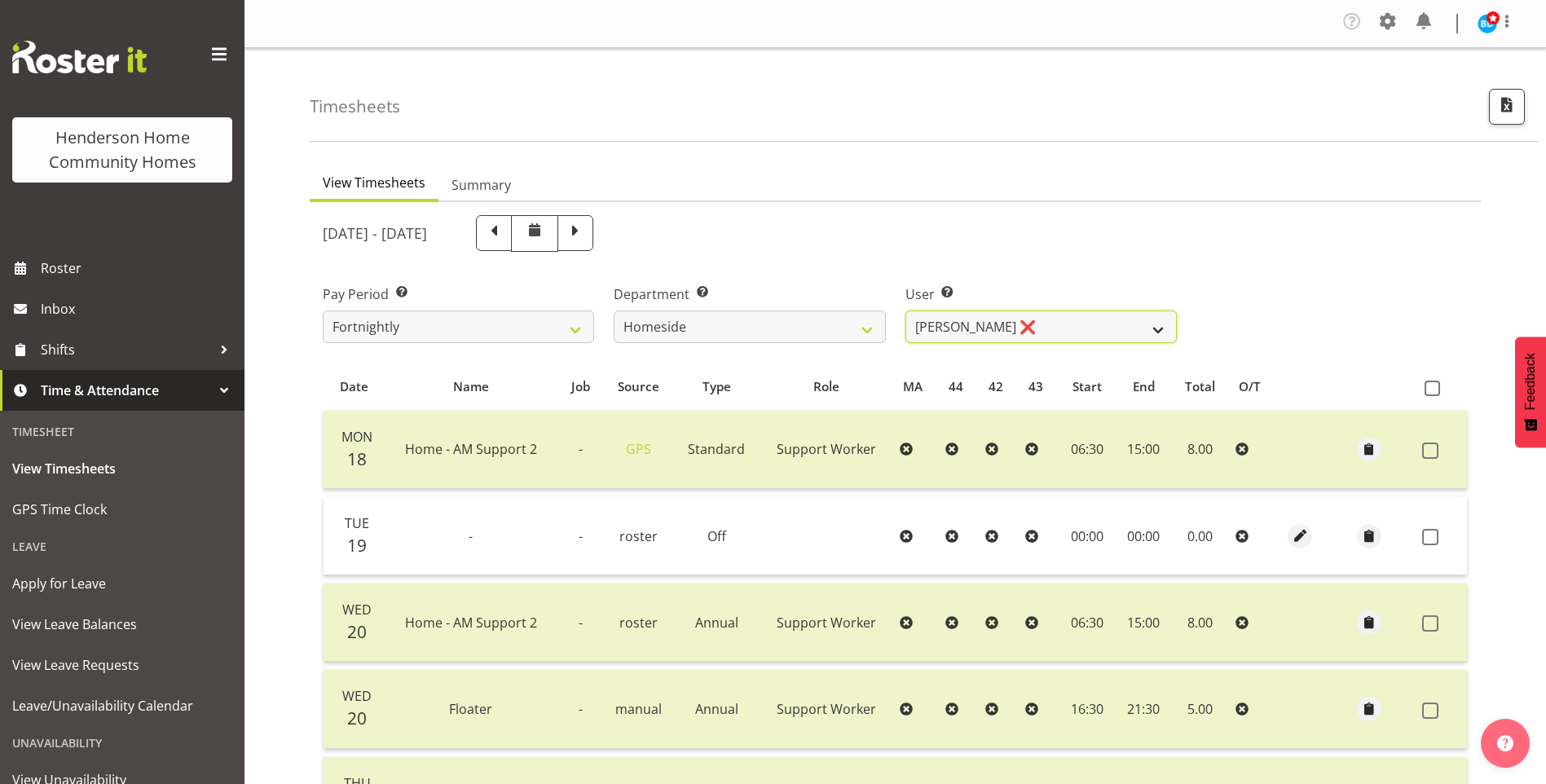
click at [924, 327] on select "Asiasiga Vili ❌ Billie-Rose Dunlop ❌ Brijesh (BK) Kachhadiya ❌ Cheenee Vargas ❌…" at bounding box center [1041, 326] width 272 height 33
click at [905, 311] on select "Asiasiga Vili ❌ Billie-Rose Dunlop ❌ Brijesh (BK) Kachhadiya ❌ Cheenee Vargas ❌…" at bounding box center [1041, 326] width 272 height 33
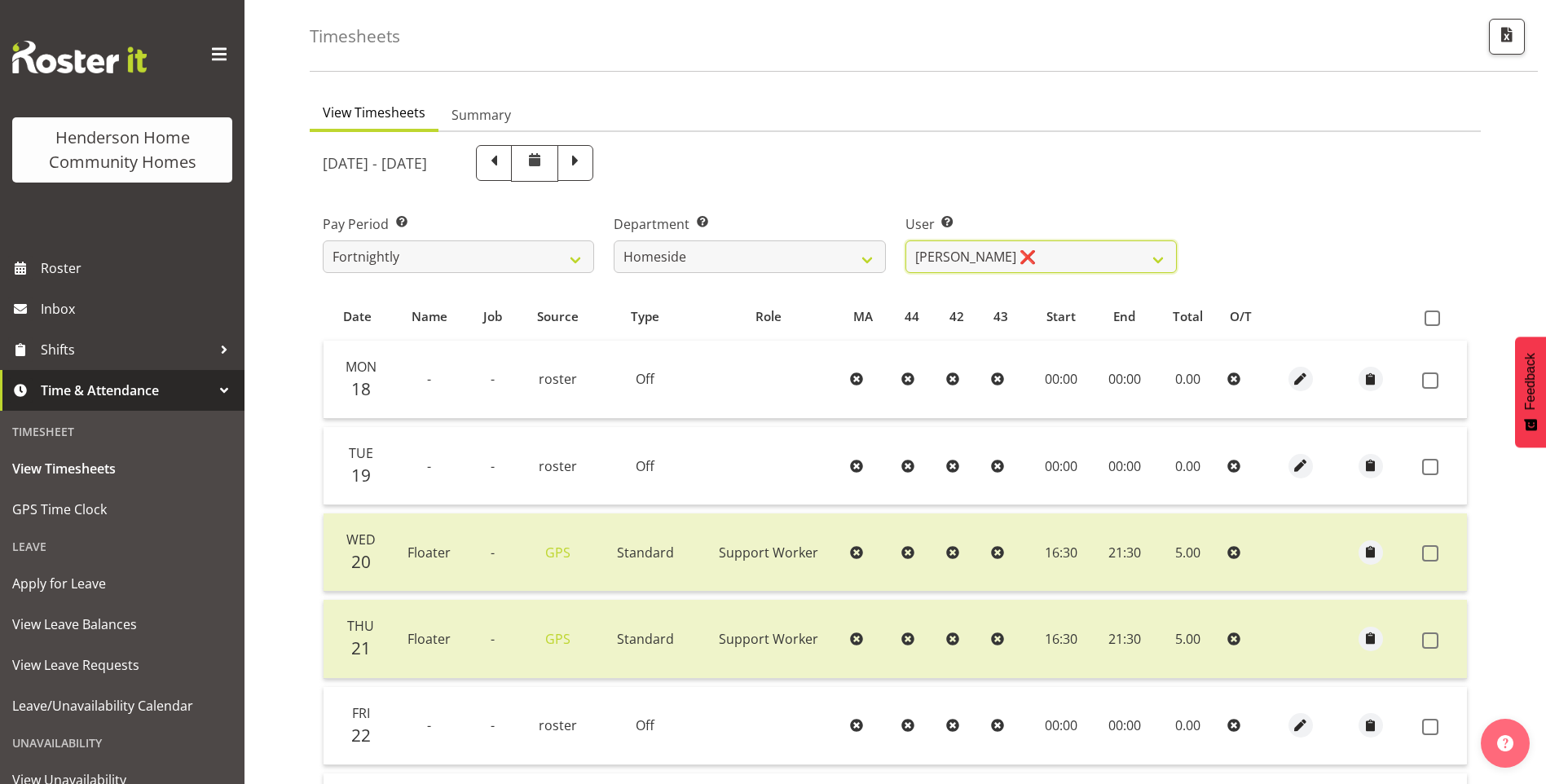
scroll to position [42, 0]
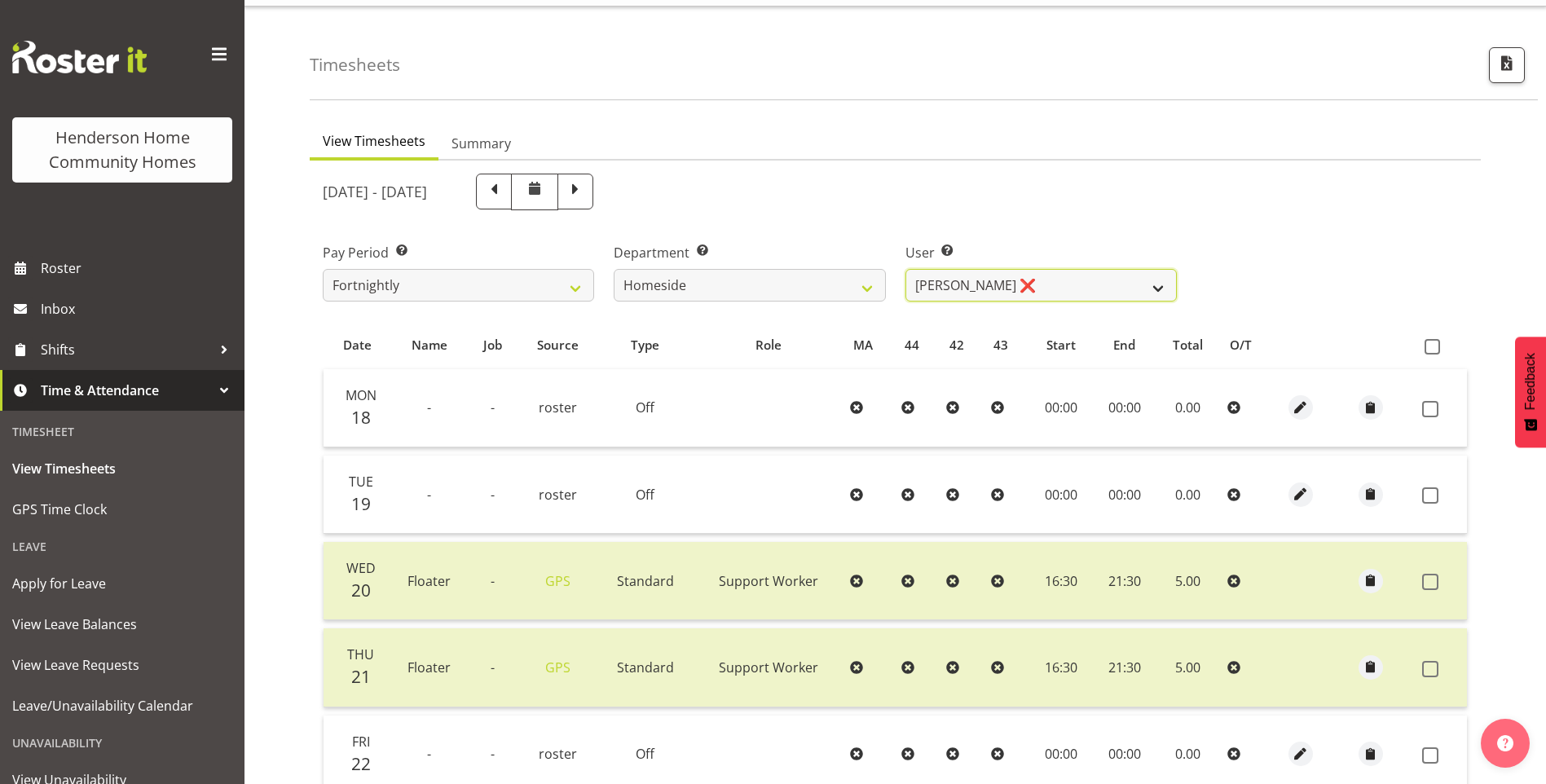
click at [949, 293] on select "Asiasiga Vili ❌ Billie-Rose Dunlop ❌ Brijesh (BK) Kachhadiya ❌ Cheenee Vargas ❌…" at bounding box center [1041, 285] width 272 height 33
click at [905, 269] on select "Asiasiga Vili ❌ Billie-Rose Dunlop ❌ Brijesh (BK) Kachhadiya ❌ Cheenee Vargas ❌…" at bounding box center [1041, 285] width 272 height 33
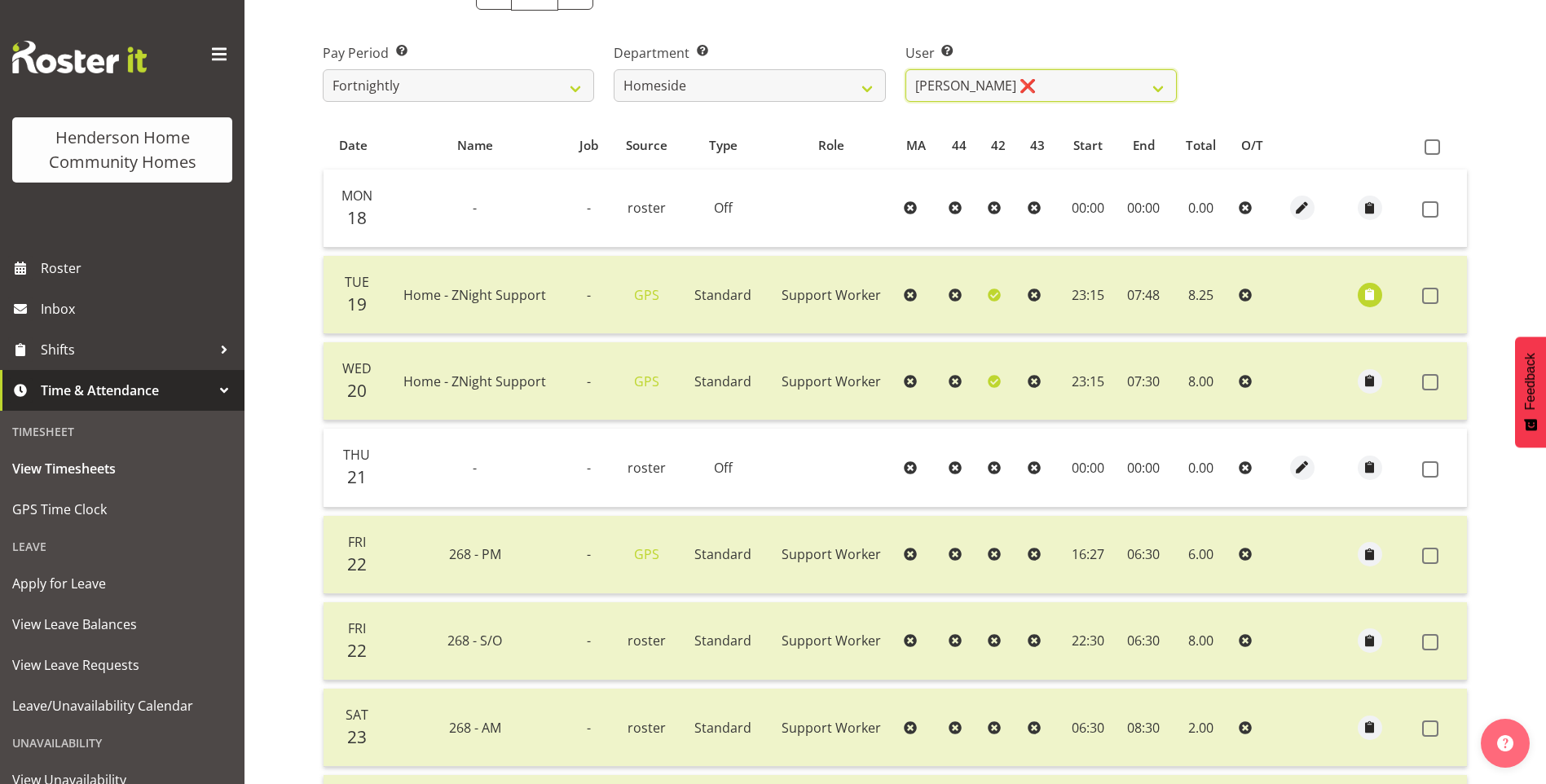
scroll to position [234, 0]
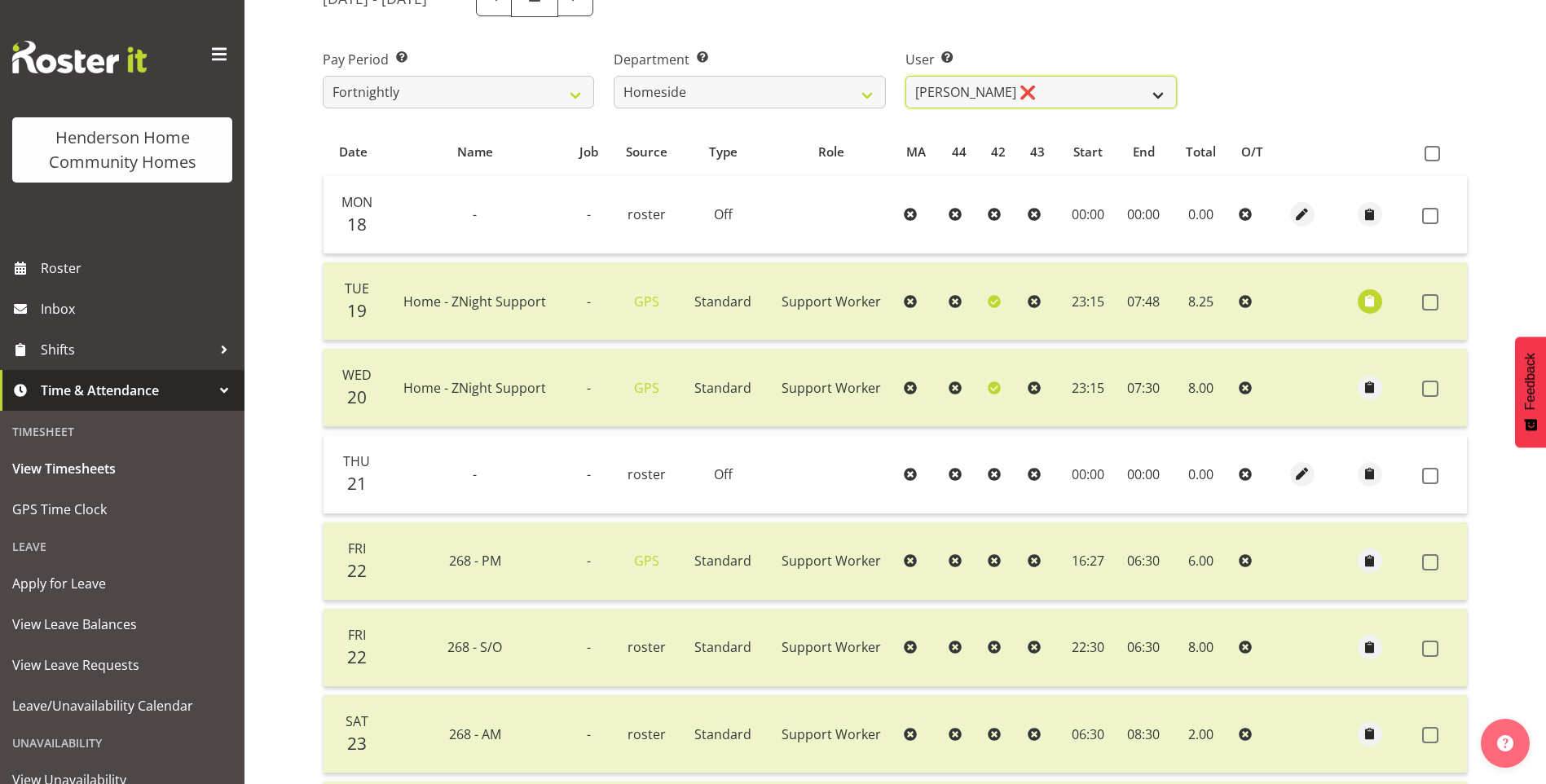
click at [946, 94] on select "Asiasiga Vili ❌ Billie-Rose Dunlop ❌ Brijesh (BK) Kachhadiya ❌ Cheenee Vargas ❌…" at bounding box center [1041, 91] width 272 height 33
click at [905, 75] on select "Asiasiga Vili ❌ Billie-Rose Dunlop ❌ Brijesh (BK) Kachhadiya ❌ Cheenee Vargas ❌…" at bounding box center [1041, 91] width 272 height 33
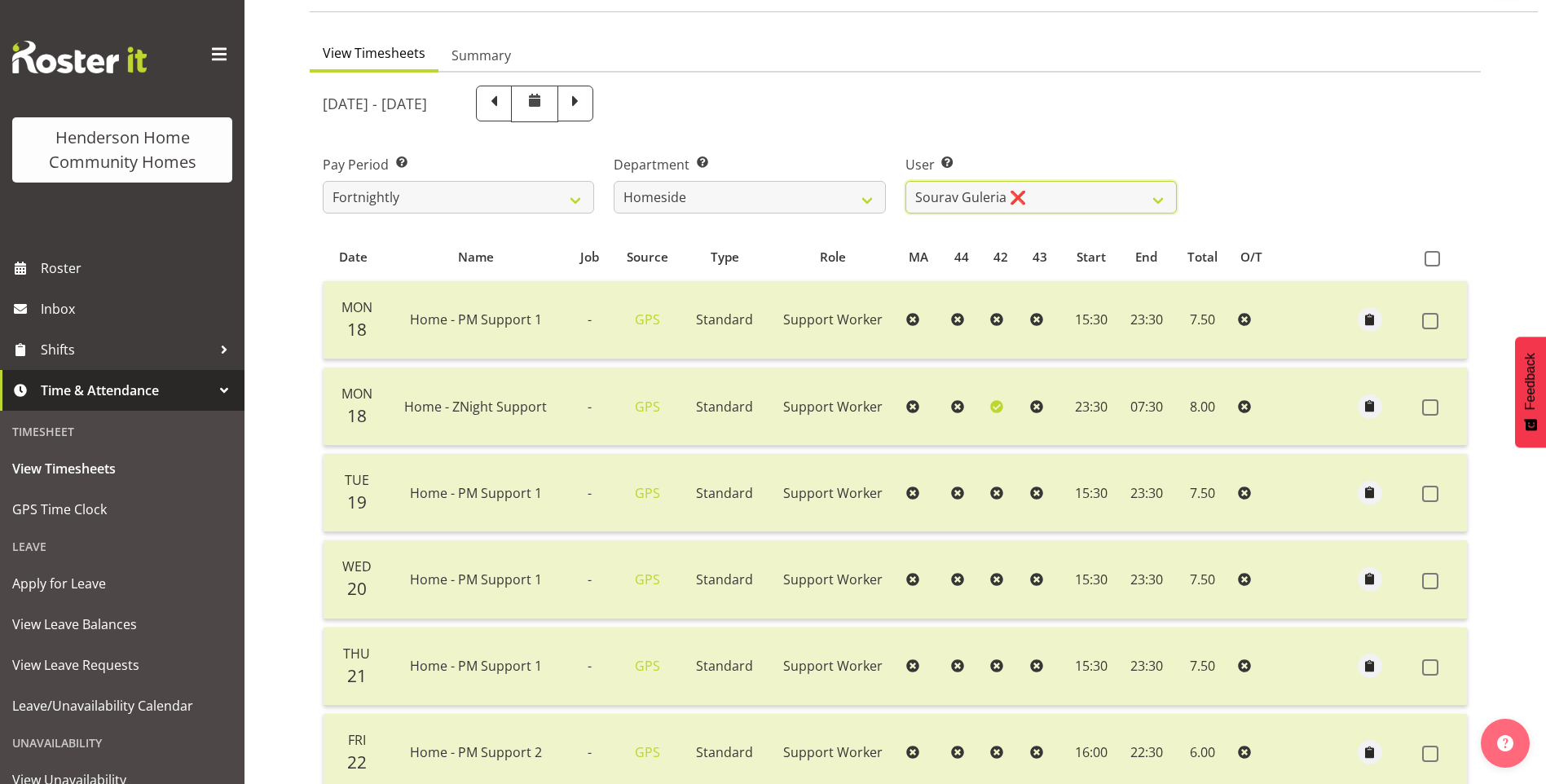
scroll to position [128, 0]
click at [955, 193] on select "Asiasiga Vili ❌ Billie-Rose Dunlop ❌ Brijesh (BK) Kachhadiya ❌ Cheenee Vargas ❌…" at bounding box center [1041, 198] width 272 height 33
click at [905, 182] on select "Asiasiga Vili ❌ Billie-Rose Dunlop ❌ Brijesh (BK) Kachhadiya ❌ Cheenee Vargas ❌…" at bounding box center [1041, 198] width 272 height 33
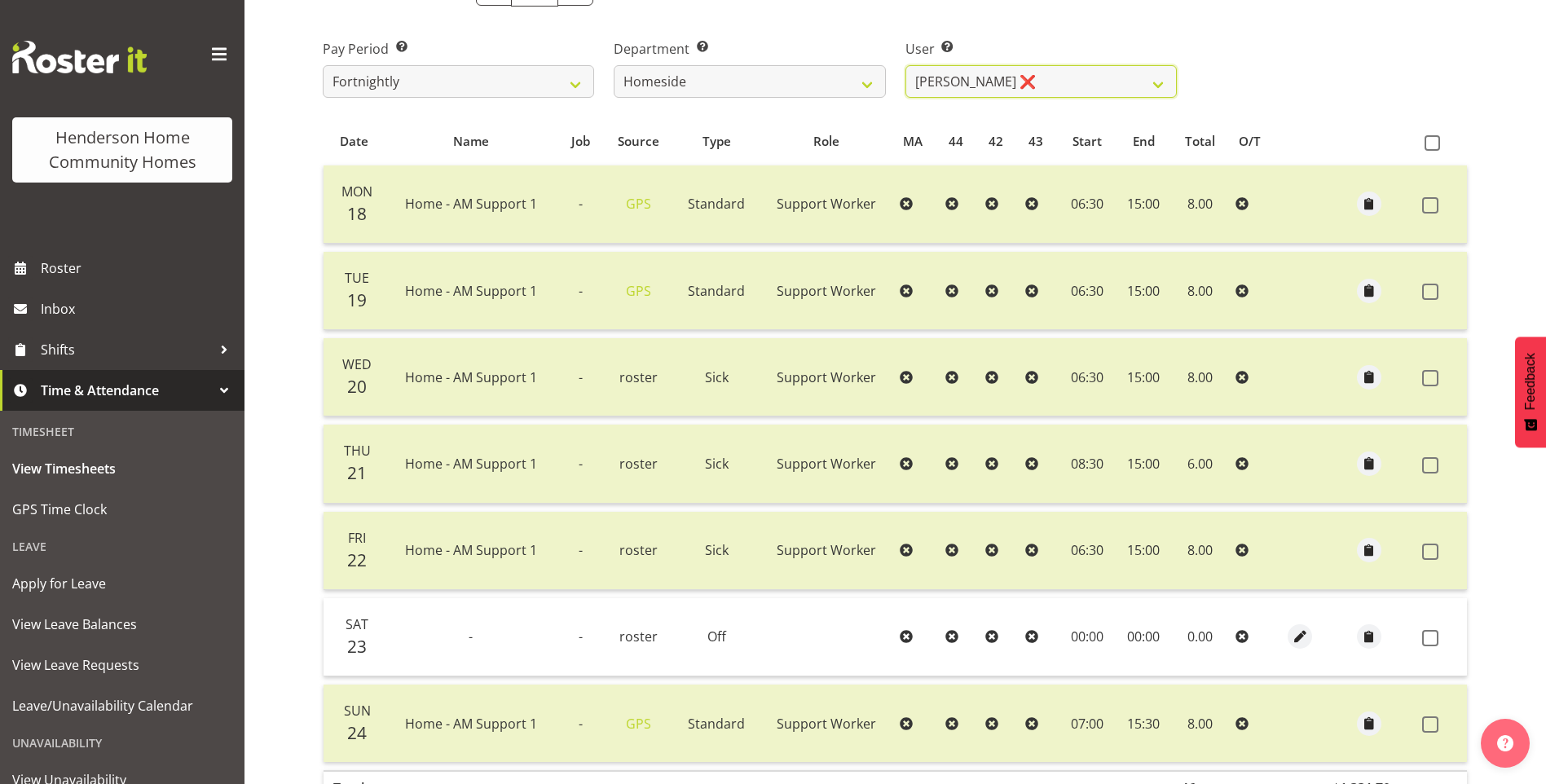
scroll to position [367, 0]
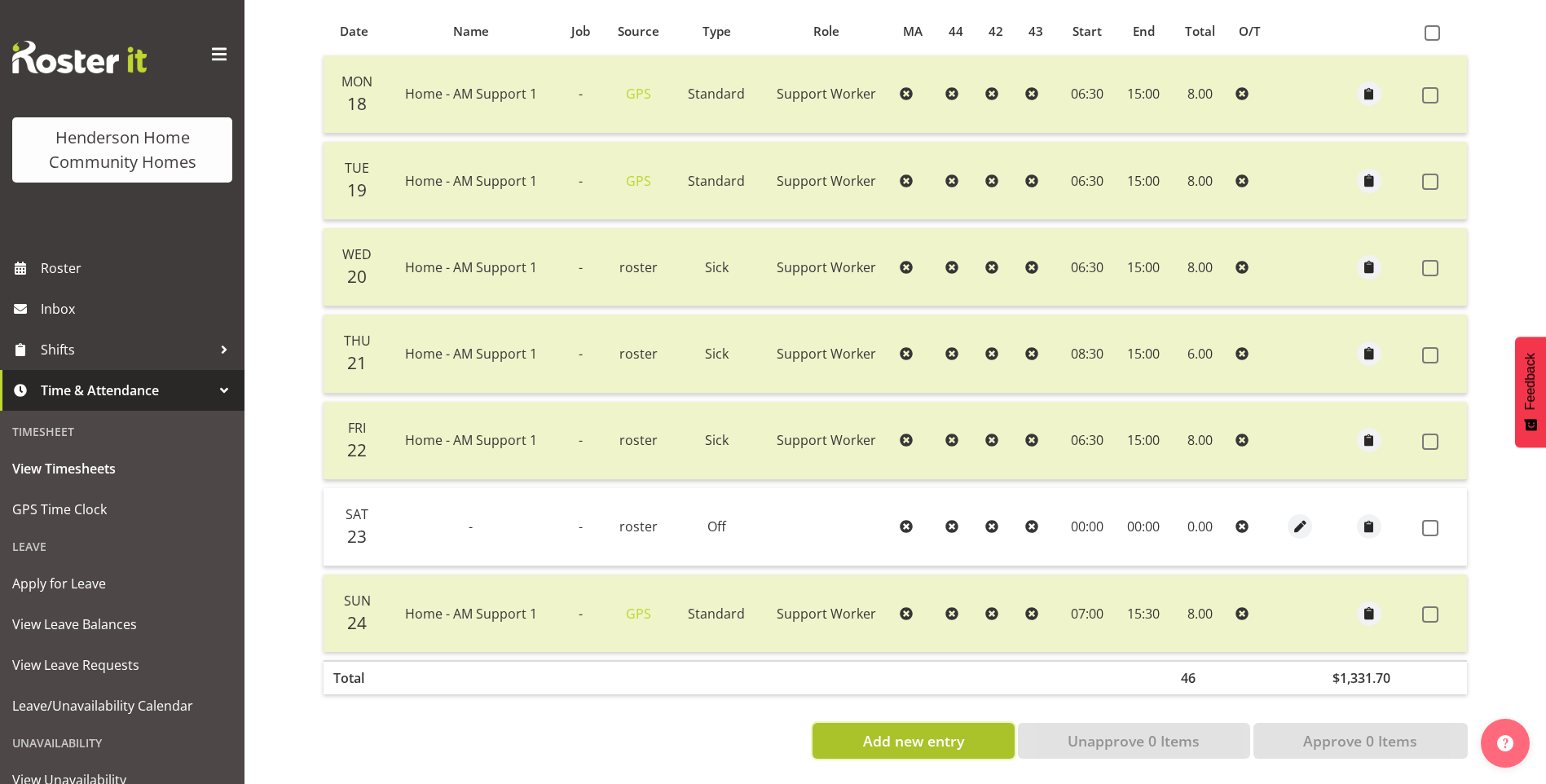
click at [966, 726] on button "Add new entry" at bounding box center [913, 740] width 201 height 36
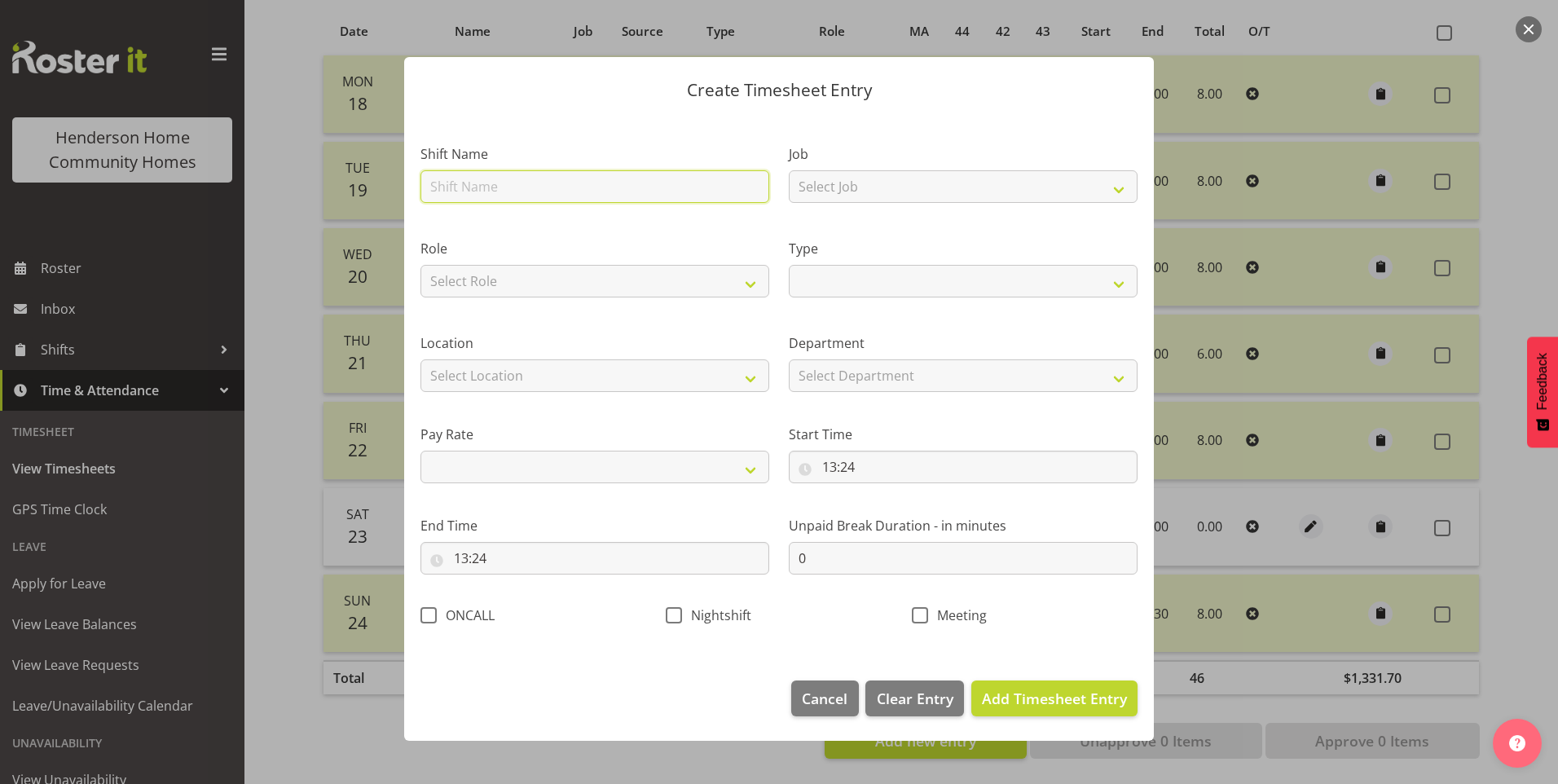
click at [544, 182] on input "text" at bounding box center [594, 186] width 349 height 33
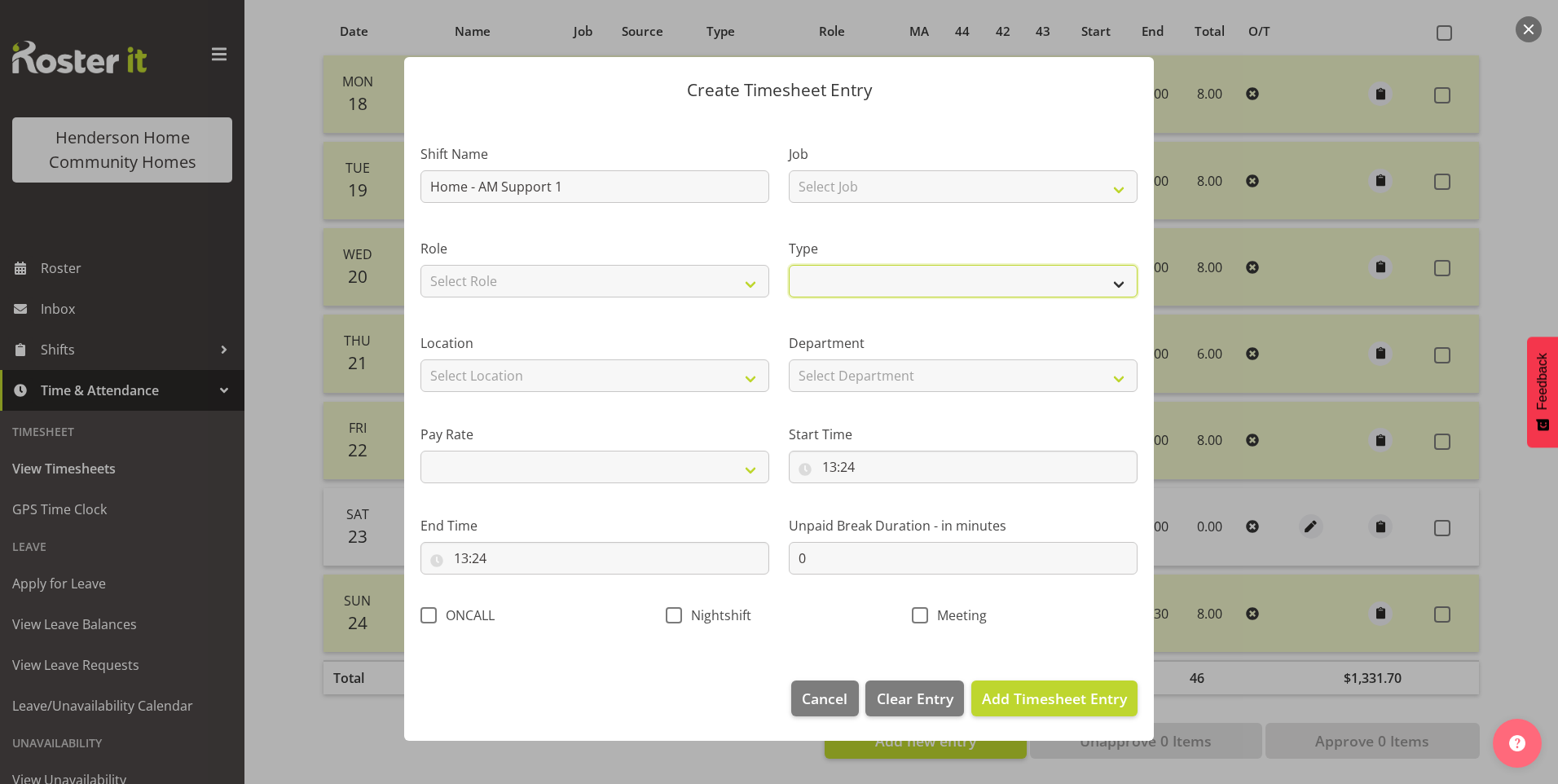
click at [892, 283] on select "Off Standard Public Holiday Public Holiday (Worked) Day In Lieu Annual Leave Si…" at bounding box center [963, 281] width 349 height 33
click at [789, 265] on select "Off Standard Public Holiday Public Holiday (Worked) Day In Lieu Annual Leave Si…" at bounding box center [963, 281] width 349 height 33
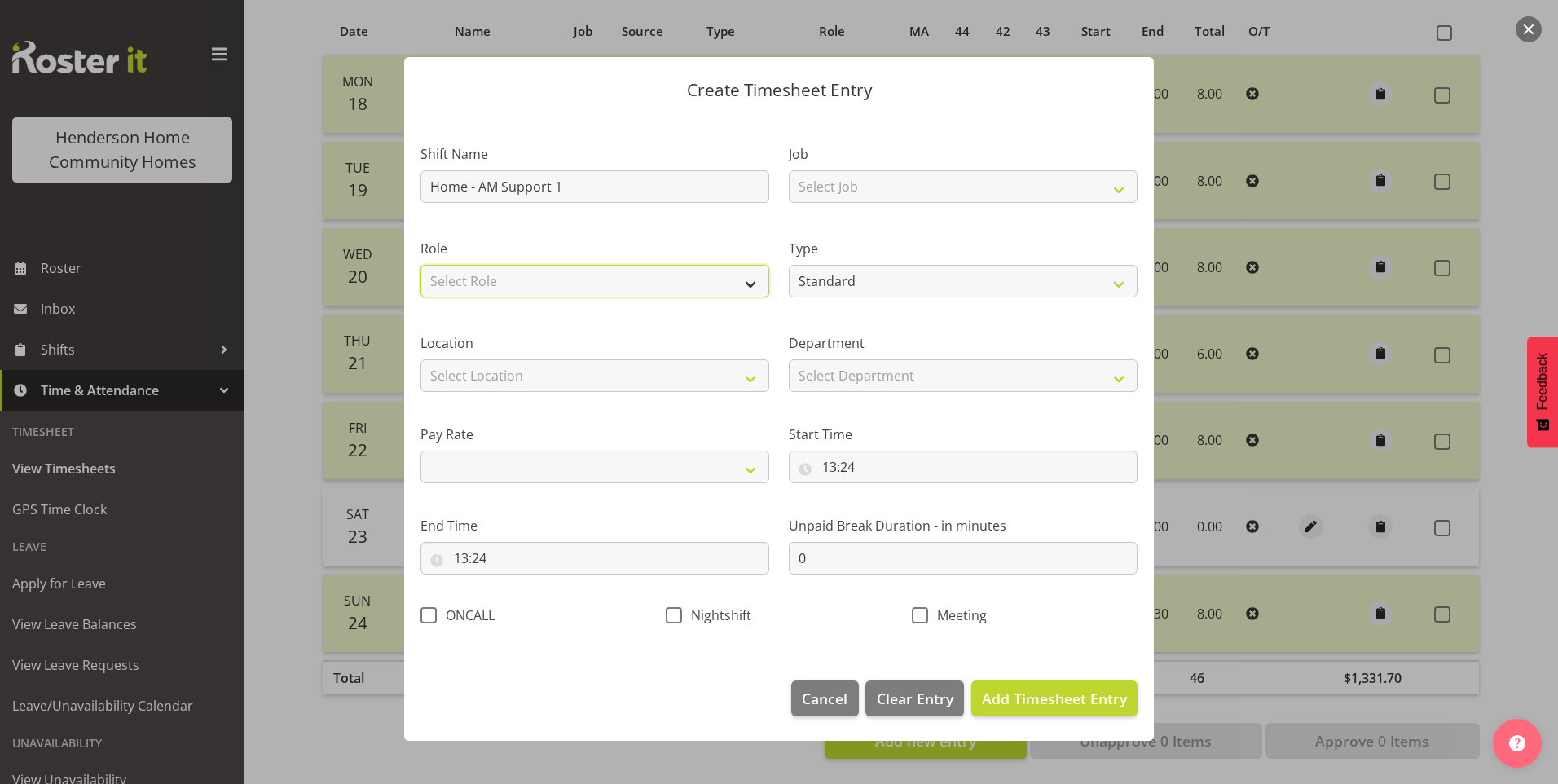
click at [609, 288] on select "Select Role Support Worker" at bounding box center [594, 281] width 349 height 33
click at [420, 265] on select "Select Role Support Worker" at bounding box center [594, 281] width 349 height 33
click at [530, 366] on select "Select Location 177 Halswell Rd 268 Hendersons Rd 307 Hendersons Rd 309 Henders…" at bounding box center [594, 375] width 349 height 33
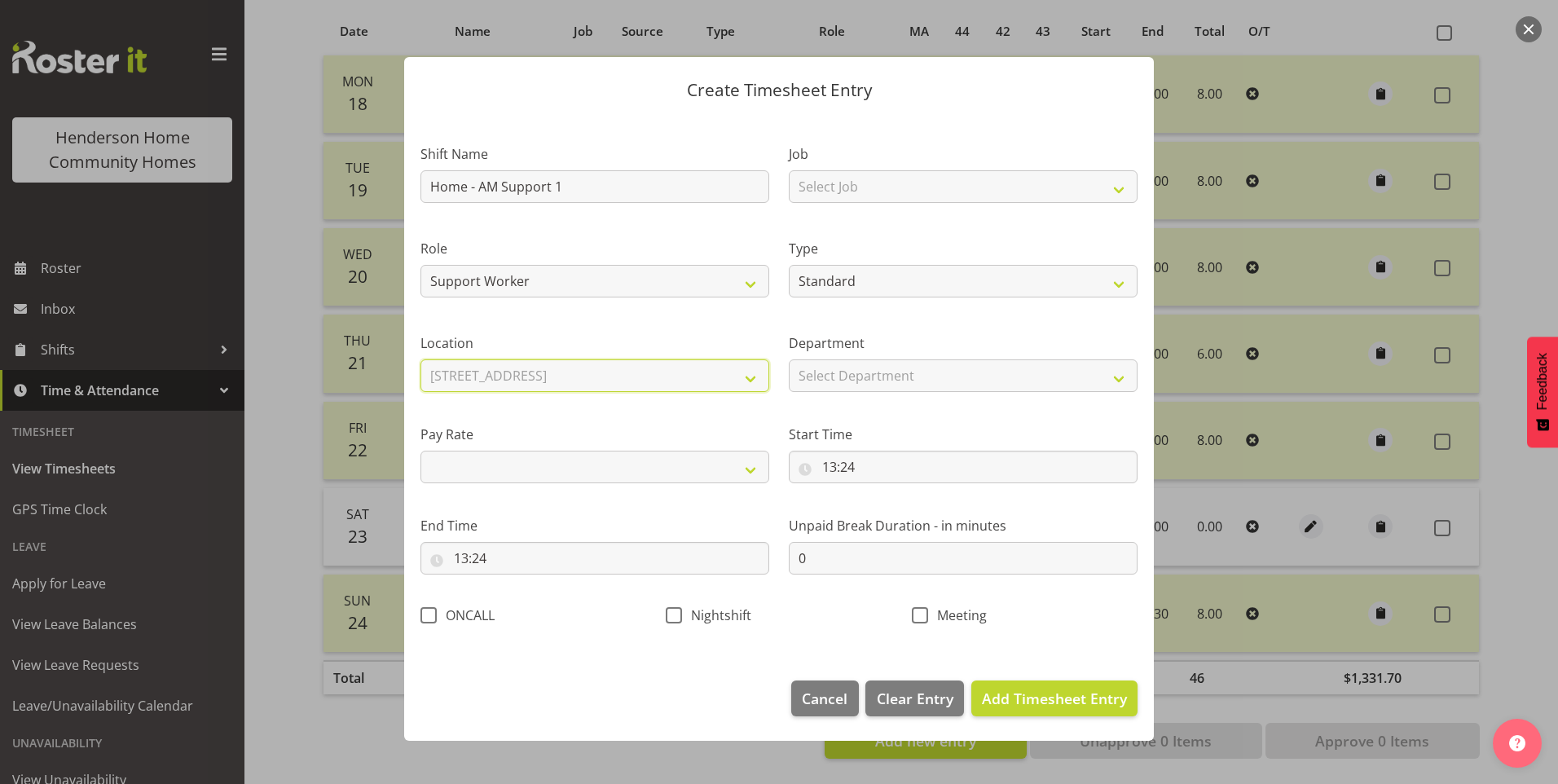
click at [420, 359] on select "Select Location 177 Halswell Rd 268 Hendersons Rd 307 Hendersons Rd 309 Henders…" at bounding box center [594, 375] width 349 height 33
click at [823, 373] on select "Select Department Homeside Wingside" at bounding box center [963, 375] width 349 height 33
click at [789, 359] on select "Select Department Homeside Wingside" at bounding box center [963, 375] width 349 height 33
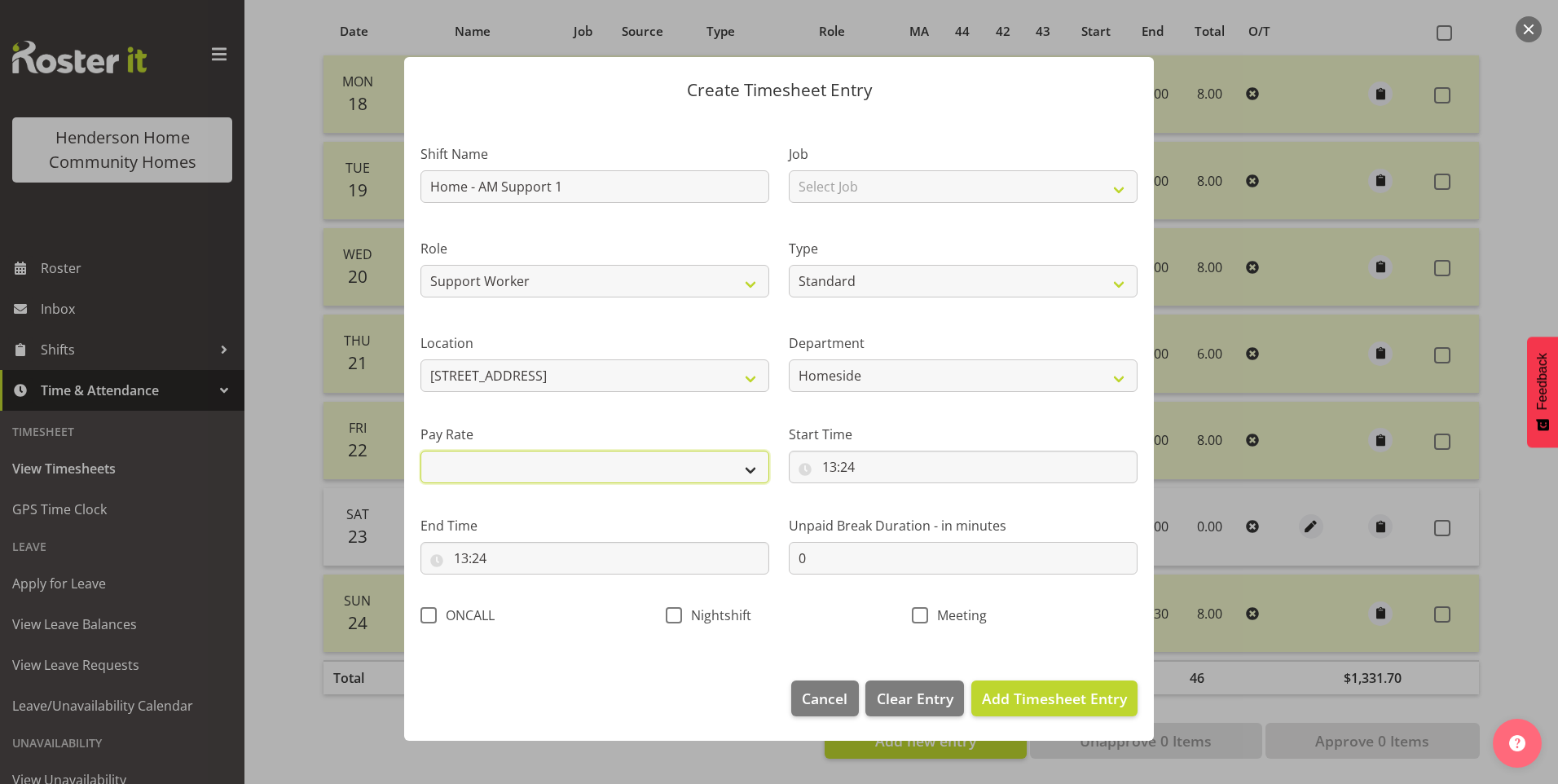
click at [585, 458] on select "Primary Secondary Tertiary Fourth Fifth" at bounding box center [594, 467] width 349 height 33
click at [420, 451] on select "Primary Secondary Tertiary Fourth Fifth" at bounding box center [594, 467] width 349 height 33
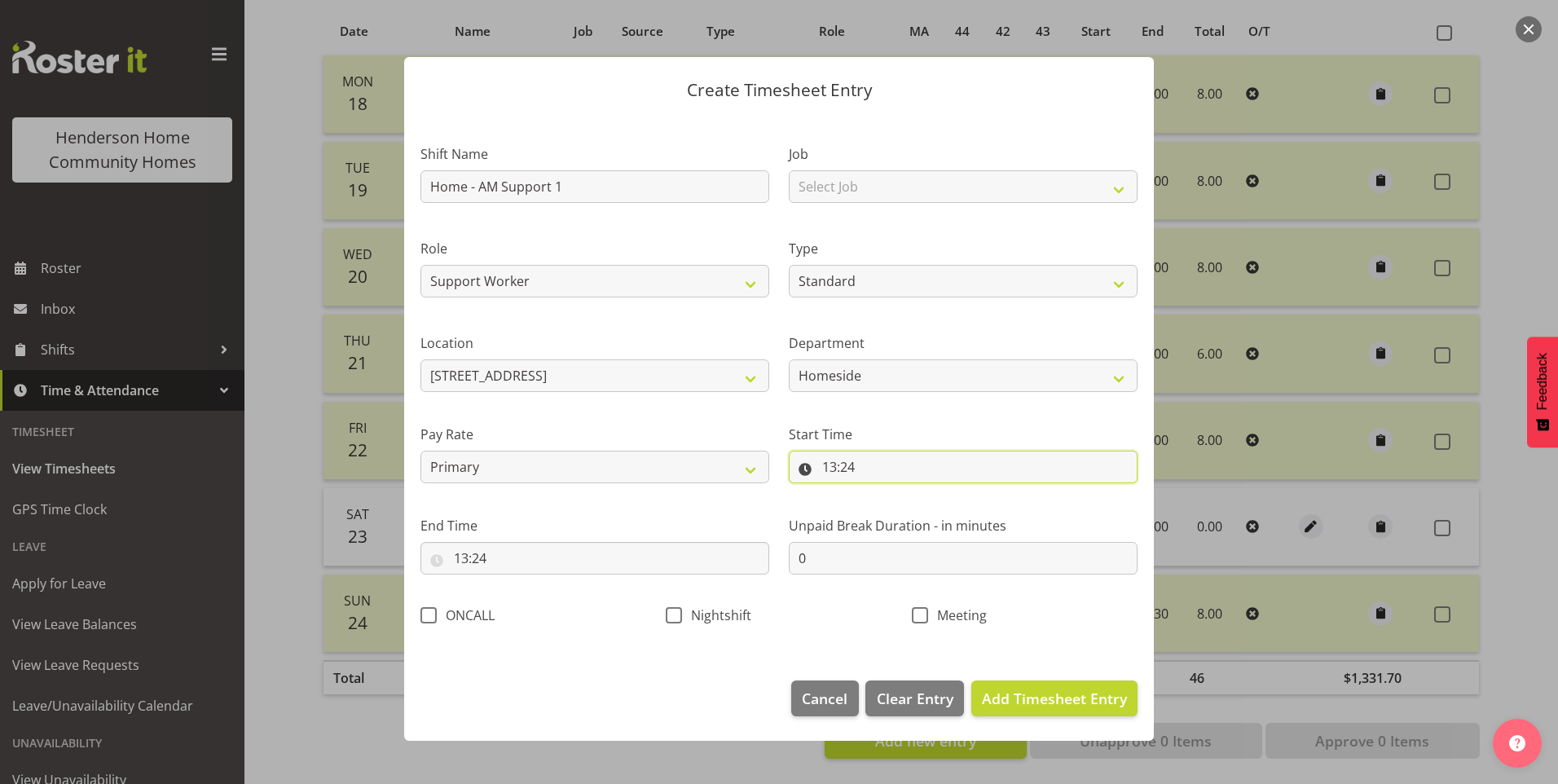
click at [843, 467] on input "13:24" at bounding box center [963, 467] width 349 height 33
click at [895, 507] on select "00 01 02 03 04 05 06 07 08 09 10 11 12 13 14 15 16 17 18 19 20 21 22 23" at bounding box center [899, 509] width 36 height 33
click at [882, 493] on select "00 01 02 03 04 05 06 07 08 09 10 11 12 13 14 15 16 17 18 19 20 21 22 23" at bounding box center [899, 509] width 36 height 33
click at [950, 515] on select "00 01 02 03 04 05 06 07 08 09 10 11 12 13 14 15 16 17 18 19 20 21 22 23 24 25 2…" at bounding box center [942, 509] width 36 height 33
click at [925, 493] on select "00 01 02 03 04 05 06 07 08 09 10 11 12 13 14 15 16 17 18 19 20 21 22 23 24 25 2…" at bounding box center [942, 509] width 36 height 33
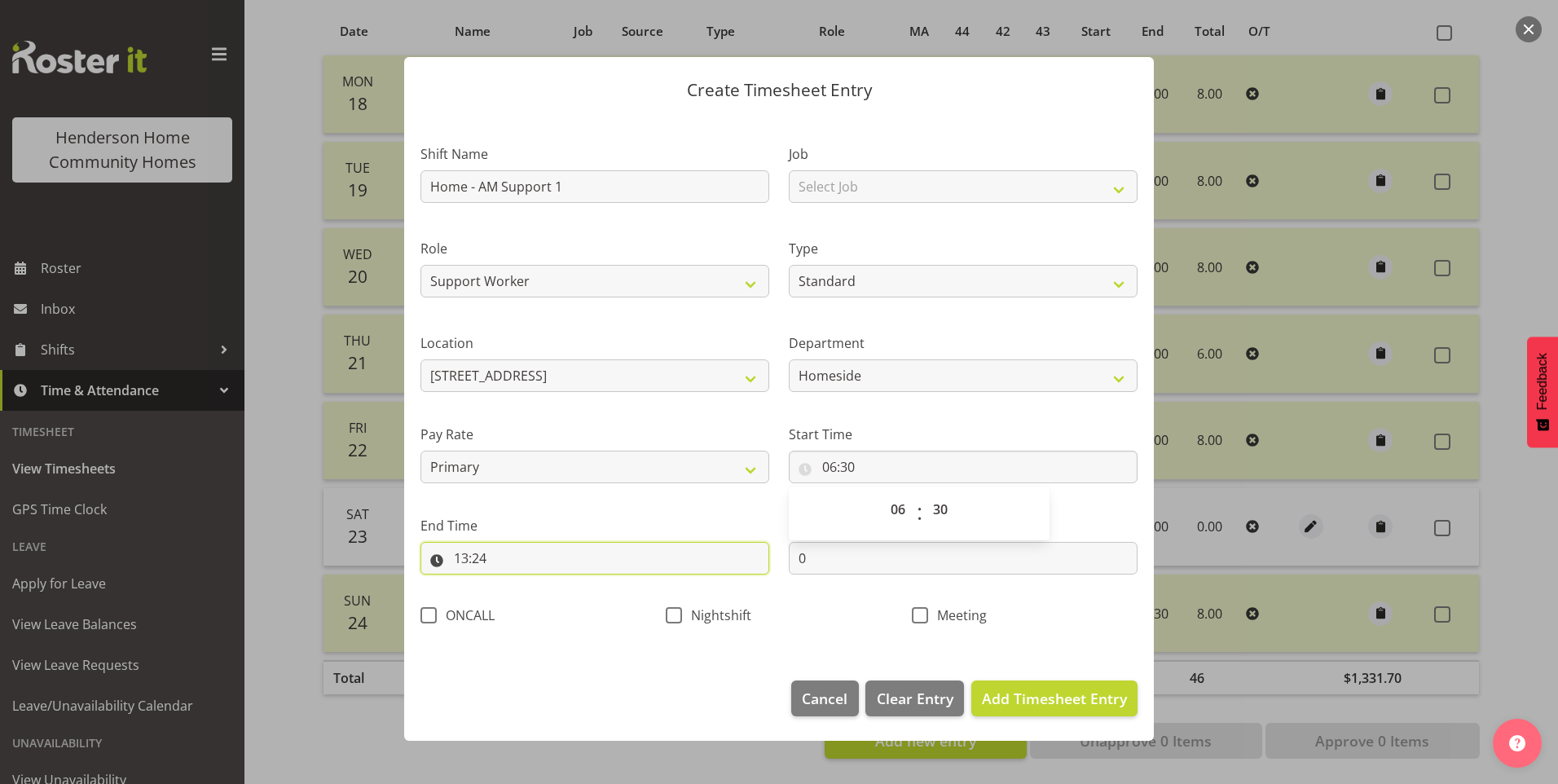
click at [470, 562] on input "13:24" at bounding box center [594, 558] width 349 height 33
drag, startPoint x: 529, startPoint y: 608, endPoint x: 532, endPoint y: 587, distance: 21.2
click at [529, 607] on select "00 01 02 03 04 05 06 07 08 09 10 11 12 13 14 15 16 17 18 19 20 21 22 23" at bounding box center [531, 600] width 36 height 33
click at [513, 584] on select "00 01 02 03 04 05 06 07 08 09 10 11 12 13 14 15 16 17 18 19 20 21 22 23" at bounding box center [531, 600] width 36 height 33
click at [582, 605] on select "00 01 02 03 04 05 06 07 08 09 10 11 12 13 14 15 16 17 18 19 20 21 22 23 24 25 2…" at bounding box center [574, 600] width 36 height 33
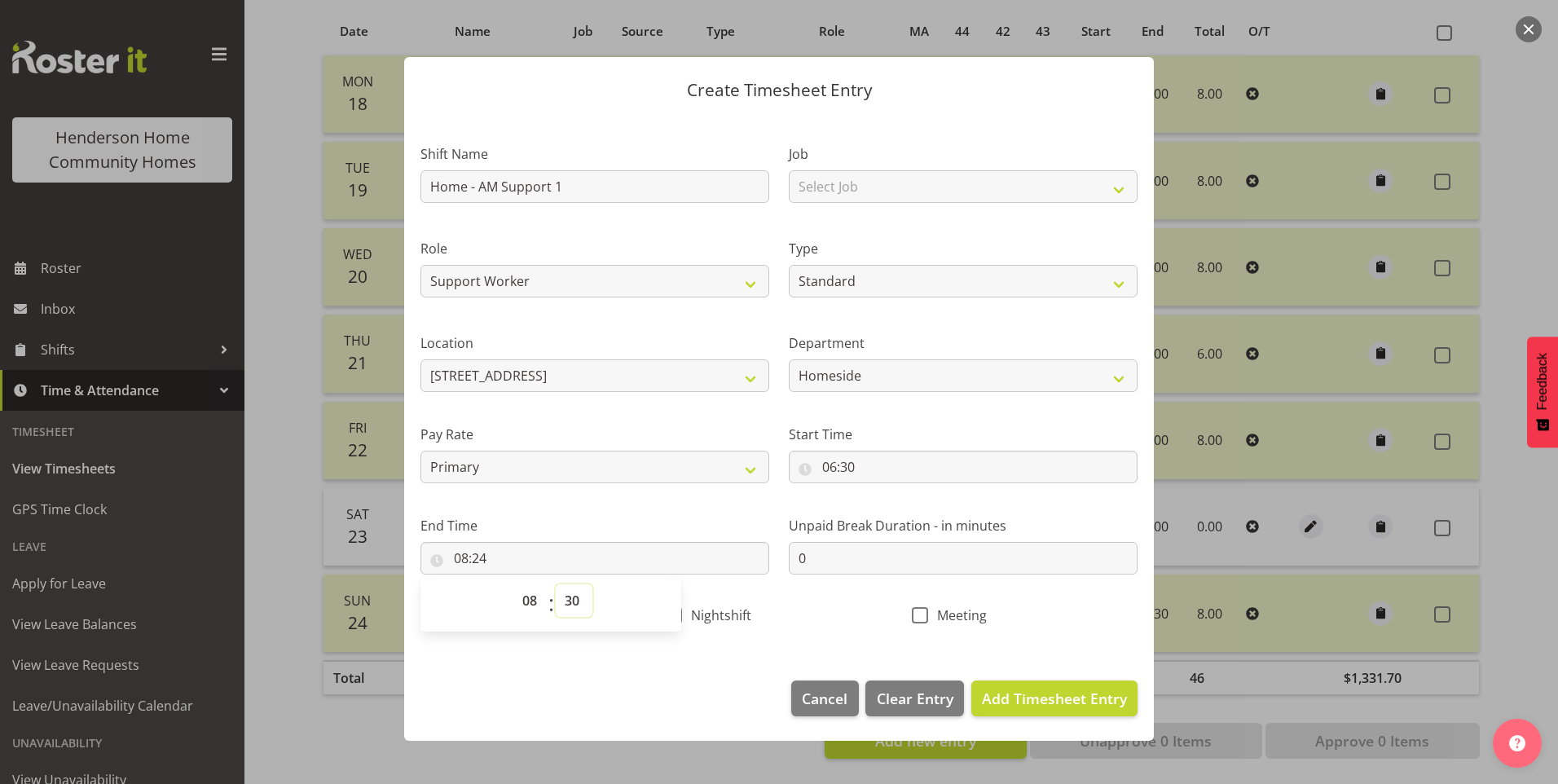
click at [556, 584] on select "00 01 02 03 04 05 06 07 08 09 10 11 12 13 14 15 16 17 18 19 20 21 22 23 24 25 2…" at bounding box center [574, 600] width 36 height 33
click at [1091, 698] on span "Add Timesheet Entry" at bounding box center [1055, 698] width 145 height 20
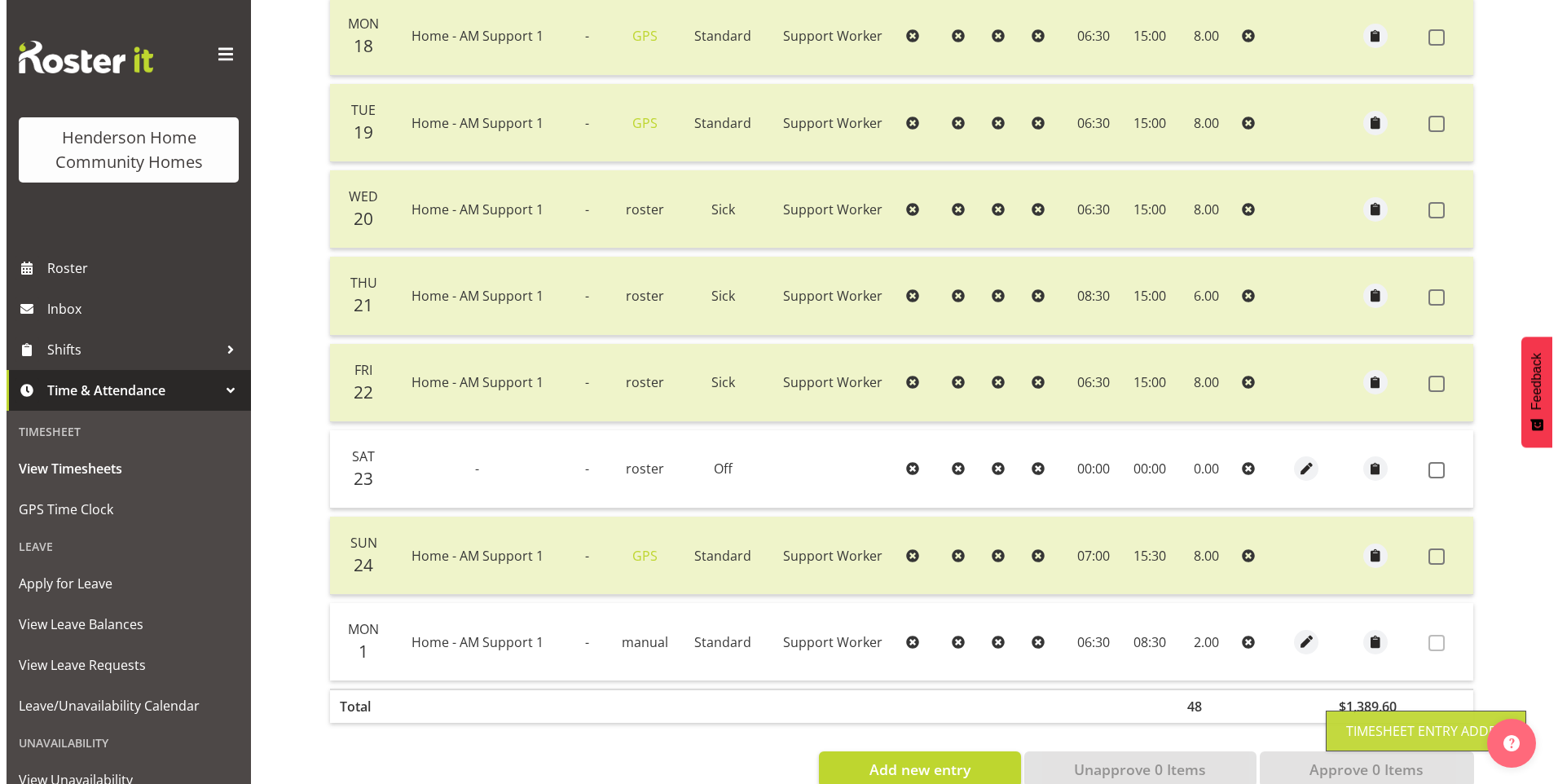
scroll to position [454, 0]
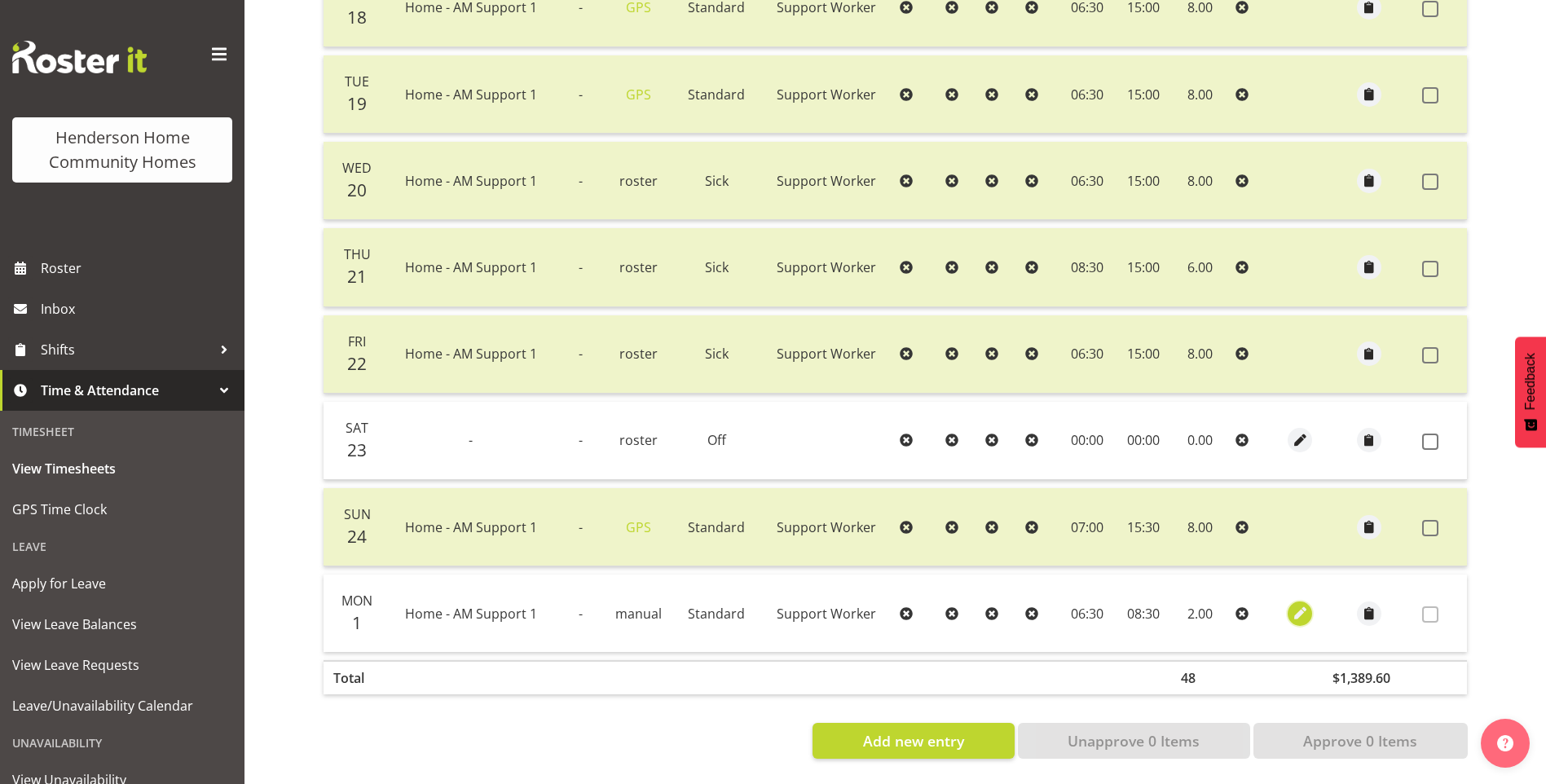
click at [1295, 604] on span "button" at bounding box center [1300, 613] width 19 height 19
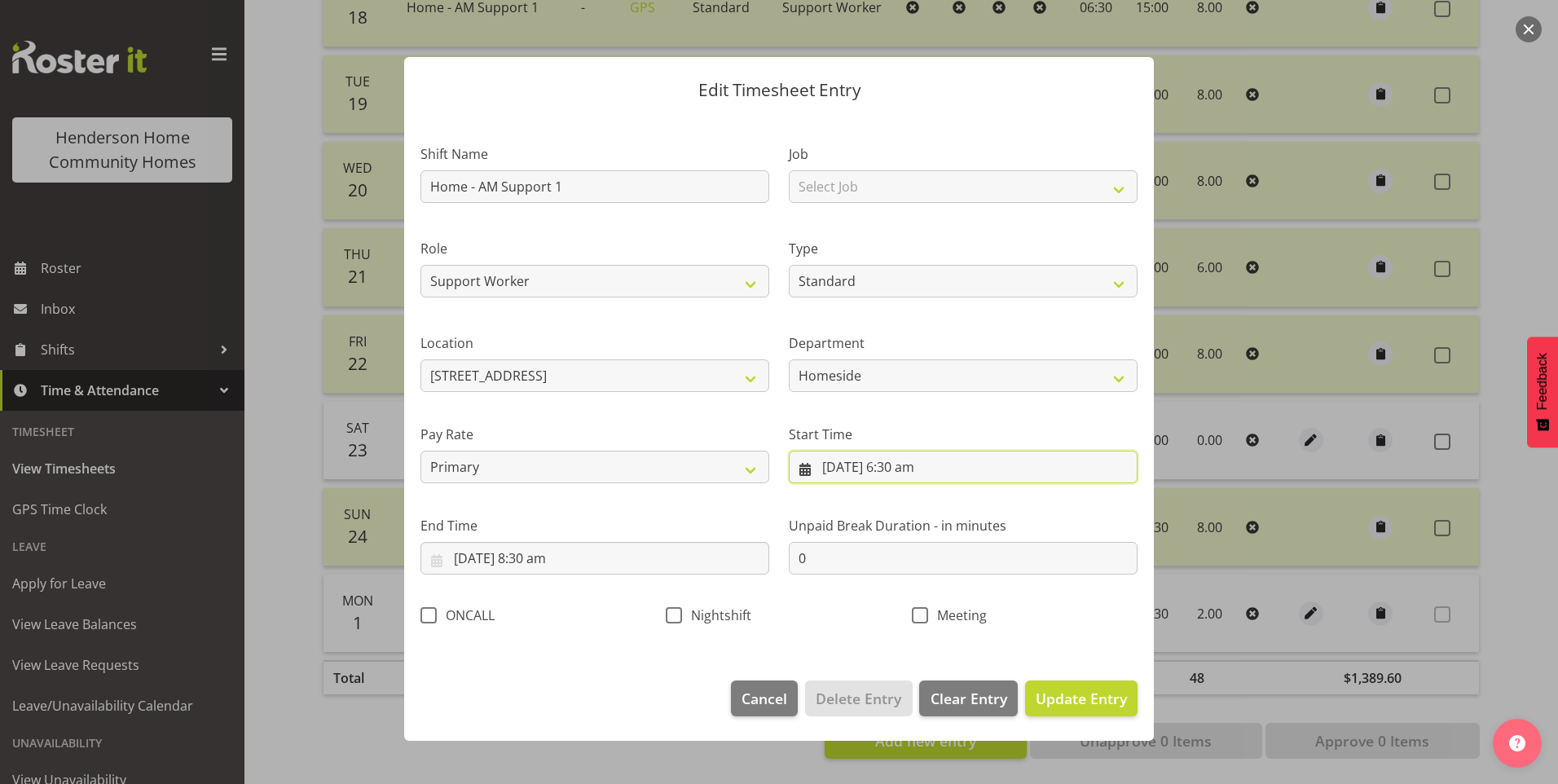
click at [859, 471] on input "1/09/2025, 6:30 am" at bounding box center [963, 467] width 349 height 33
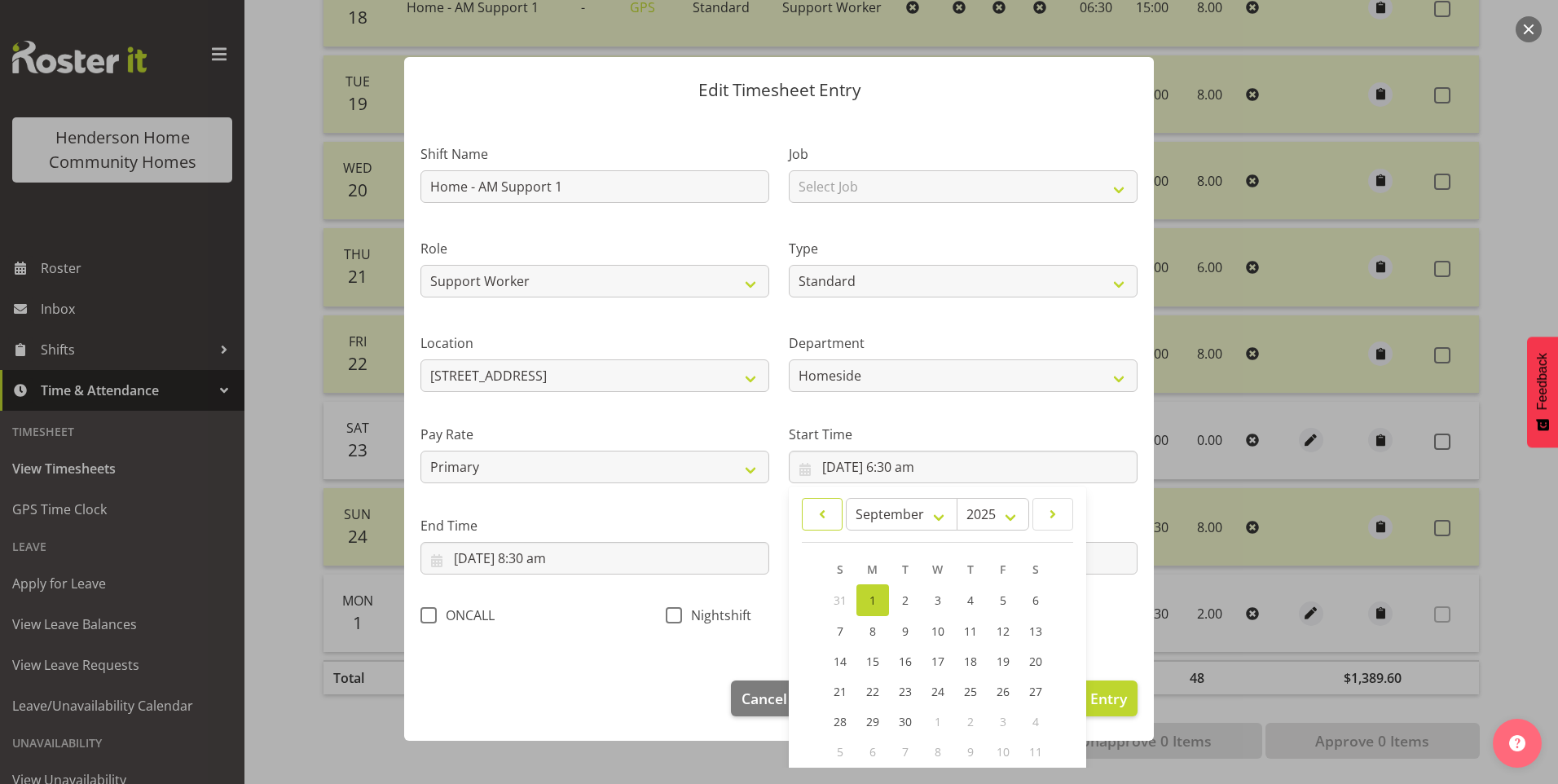
click at [813, 514] on span at bounding box center [822, 513] width 20 height 20
click at [965, 693] on span "21" at bounding box center [971, 689] width 13 height 16
click at [471, 556] on input "1/09/2025, 8:30 am" at bounding box center [594, 558] width 349 height 33
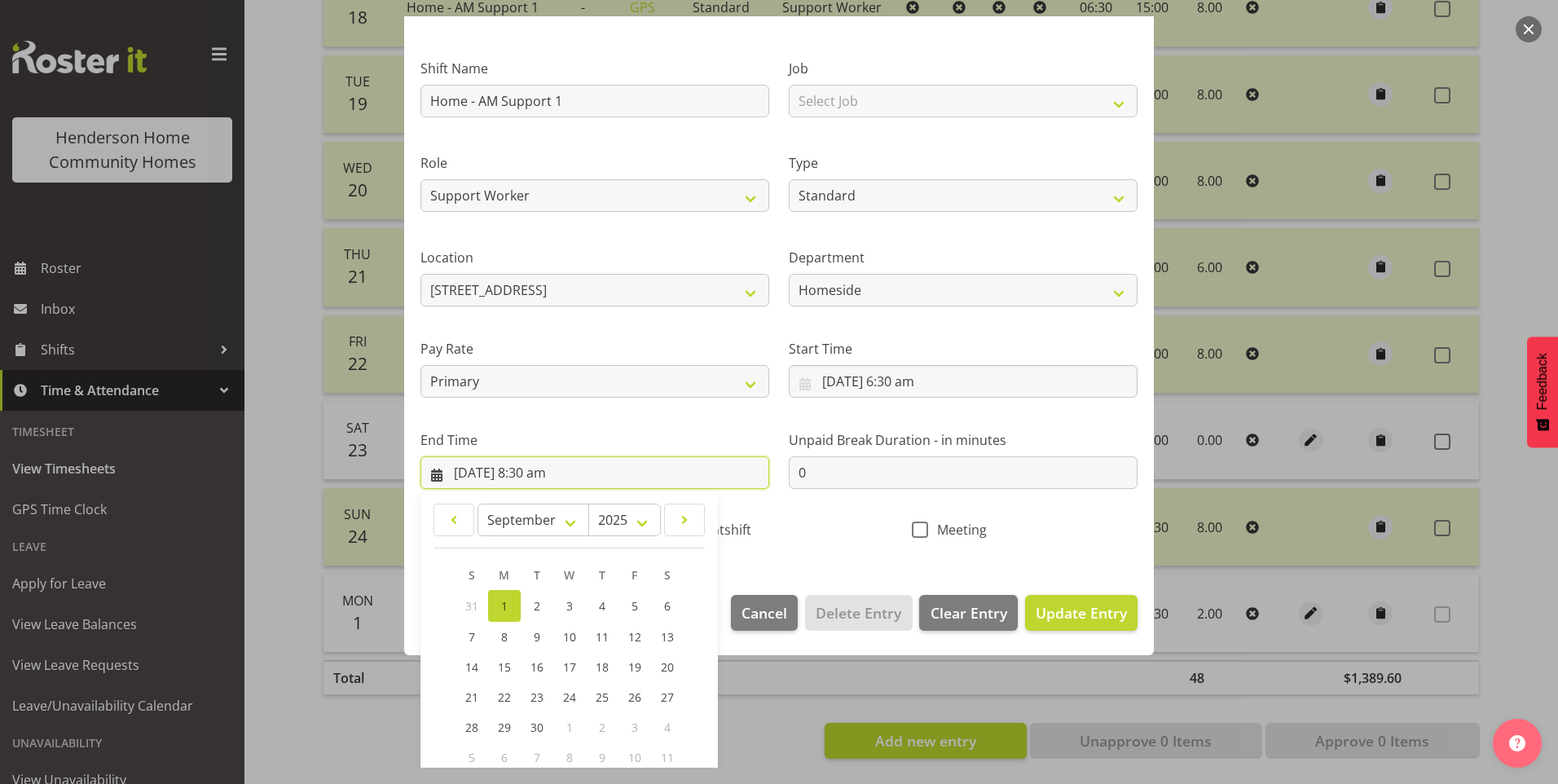
scroll to position [179, 0]
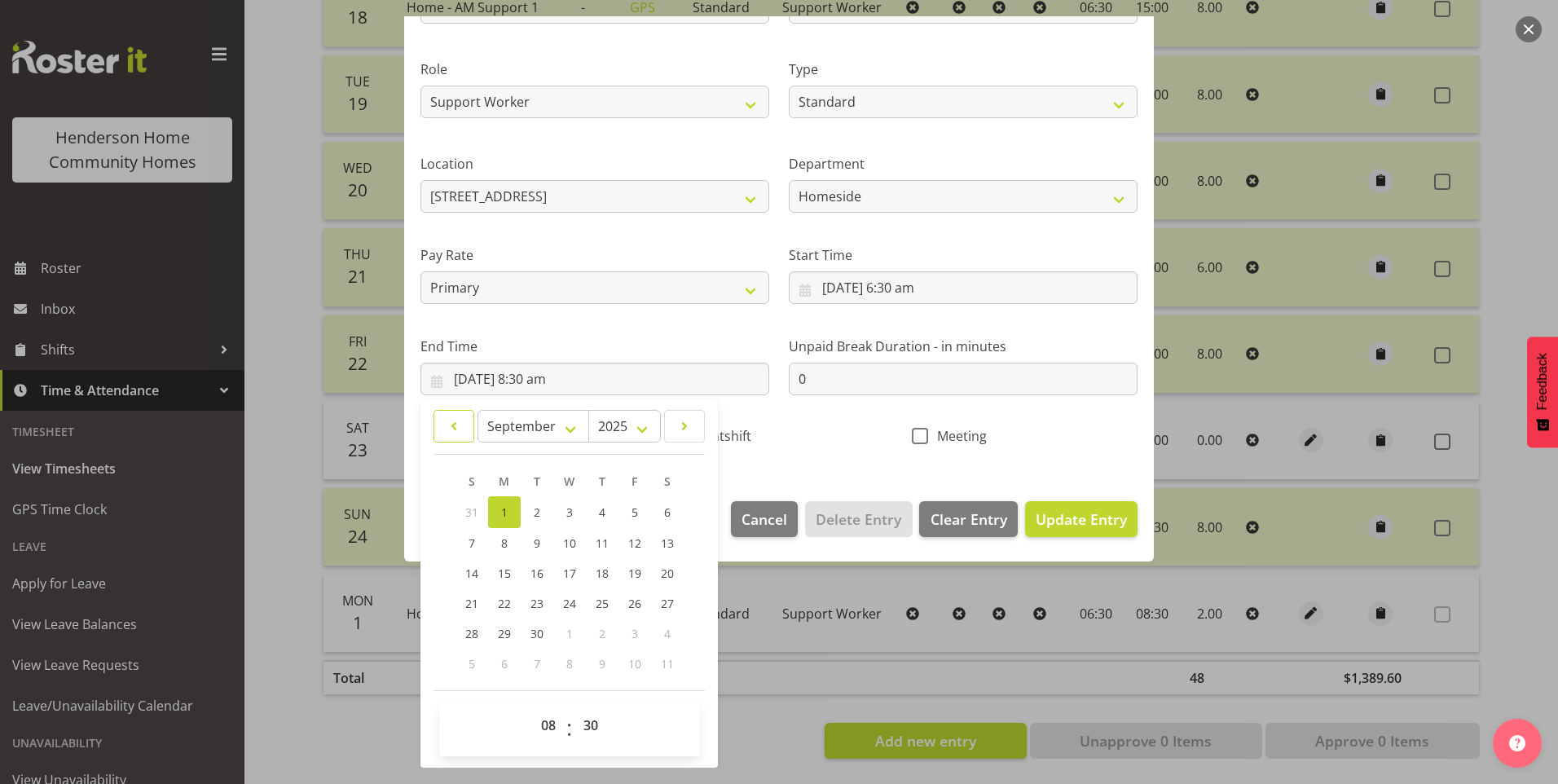
drag, startPoint x: 446, startPoint y: 419, endPoint x: 498, endPoint y: 466, distance: 70.1
click at [447, 419] on span at bounding box center [454, 426] width 20 height 20
click at [608, 597] on span "21" at bounding box center [603, 602] width 13 height 16
click at [1059, 522] on span "Update Entry" at bounding box center [1082, 519] width 91 height 20
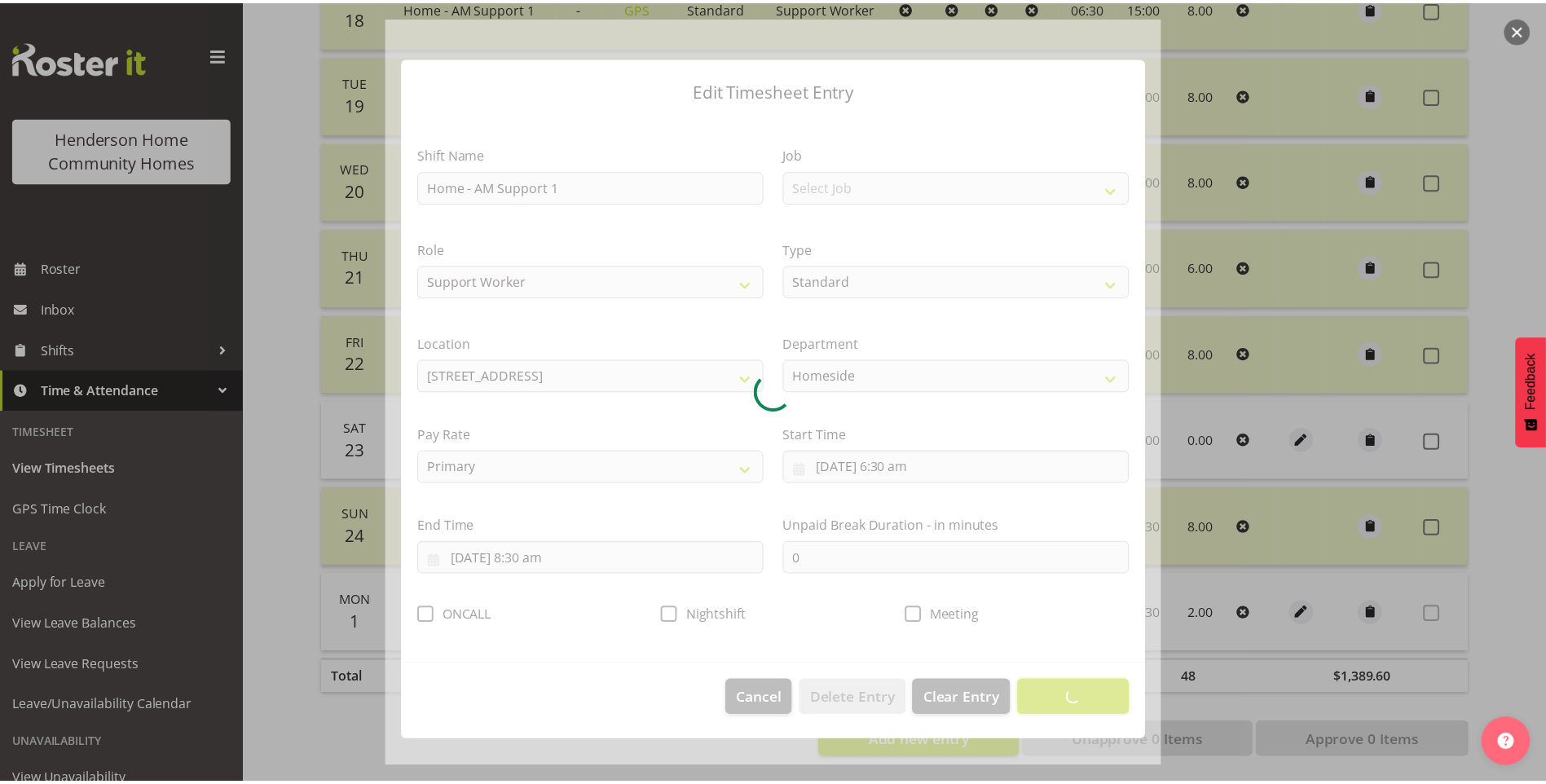
scroll to position [0, 0]
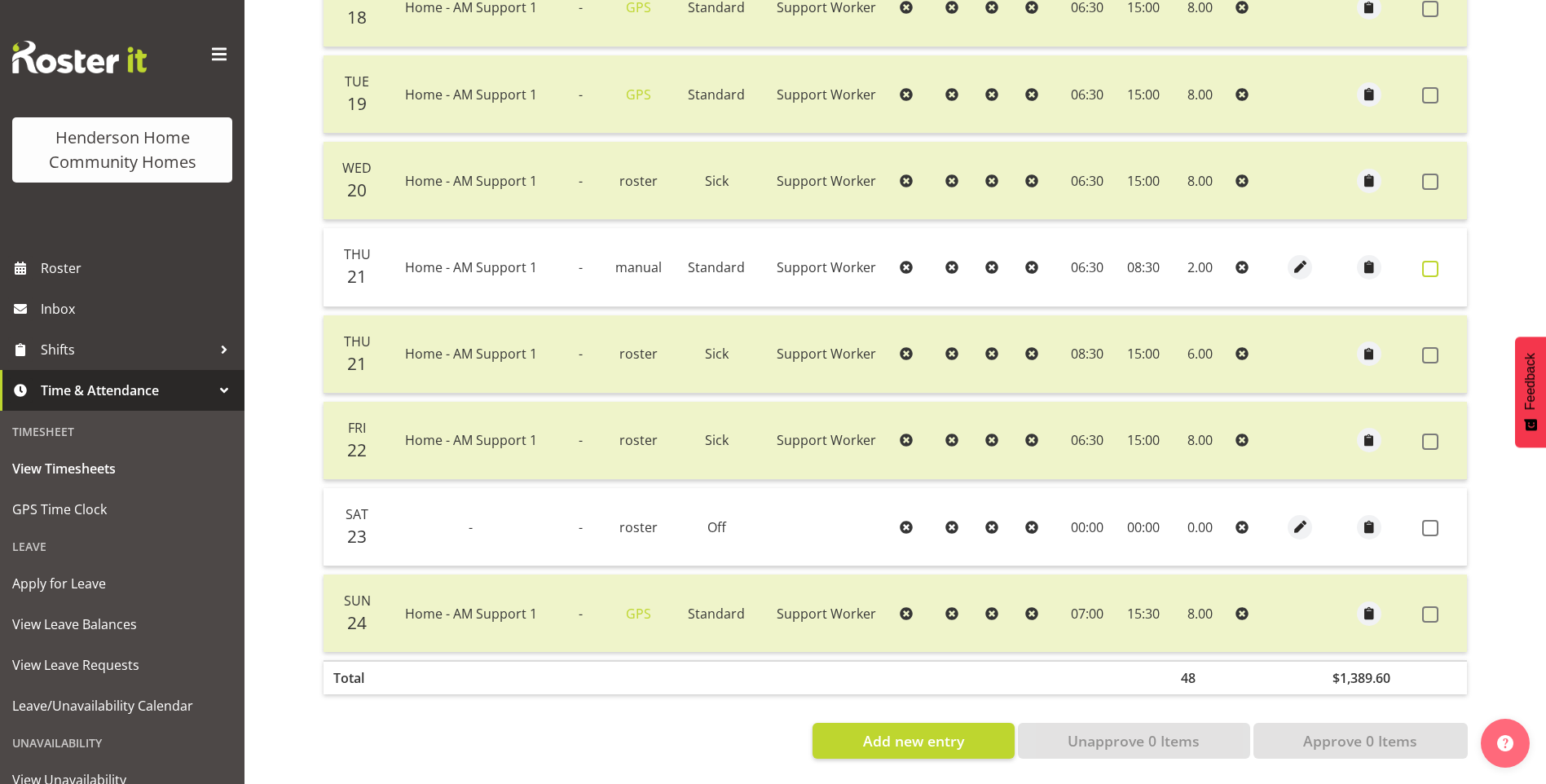
click at [1431, 260] on span at bounding box center [1431, 269] width 17 height 17
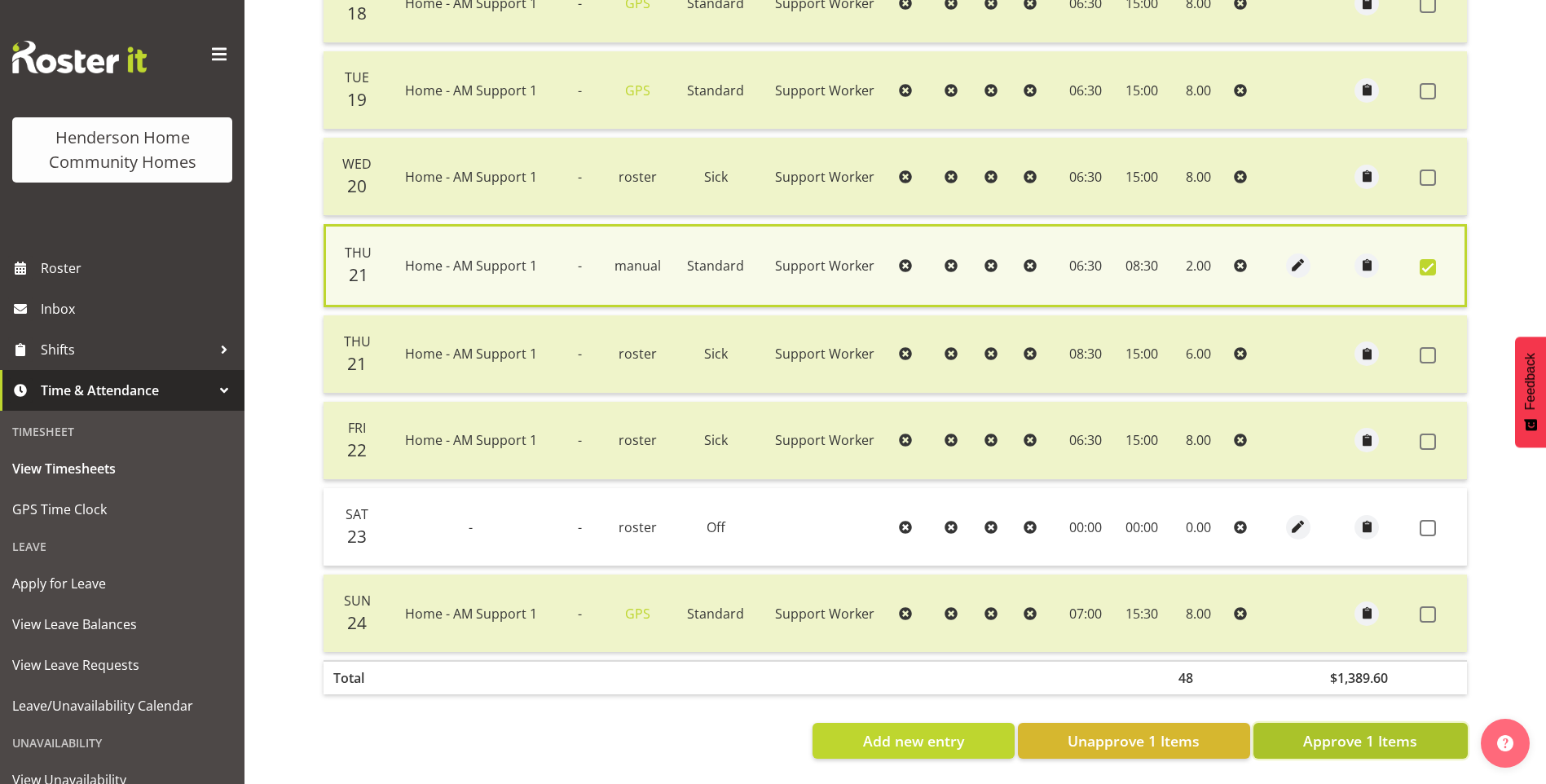
click at [1372, 731] on span "Approve 1 Items" at bounding box center [1360, 740] width 114 height 21
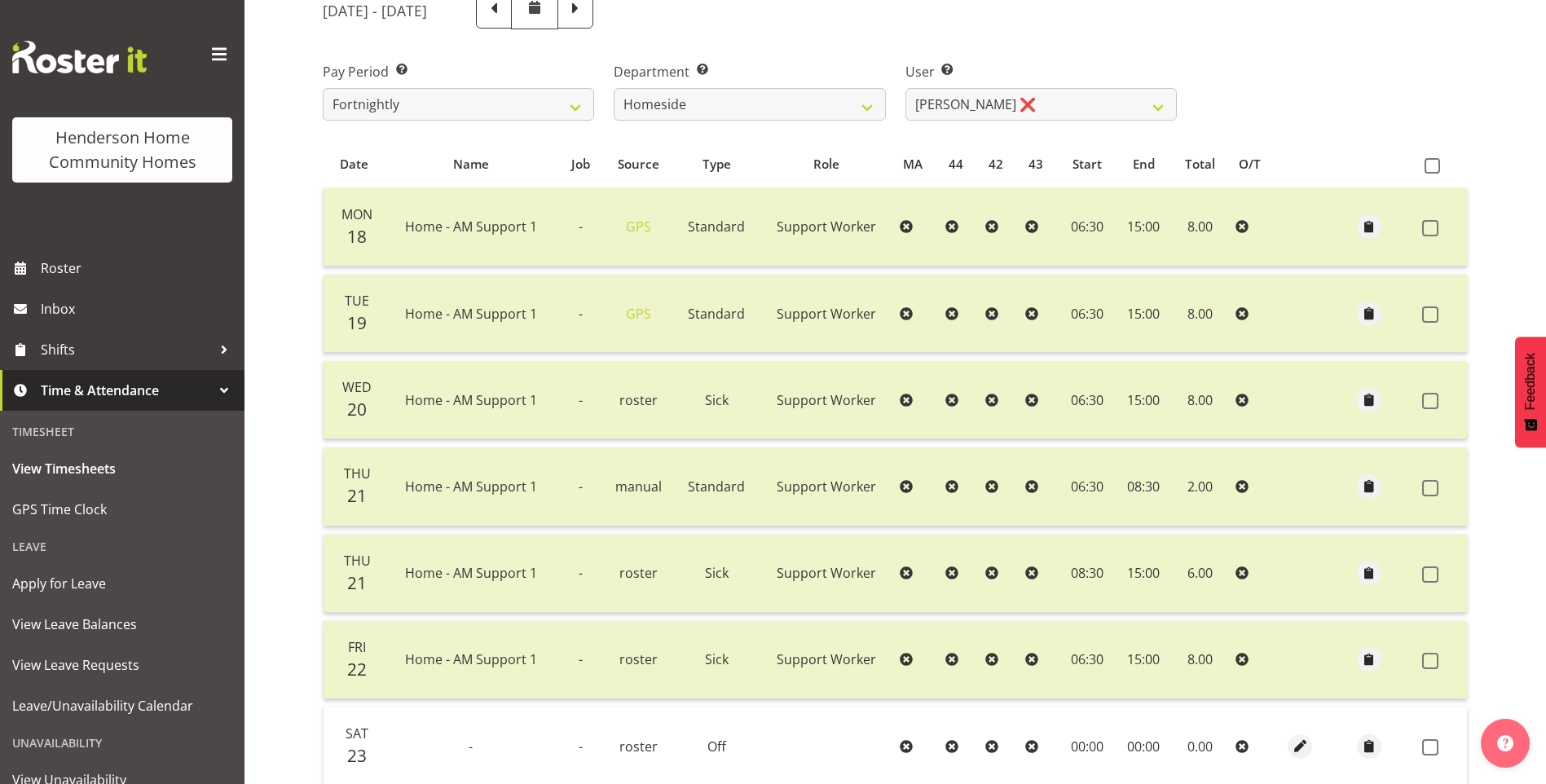
scroll to position [128, 0]
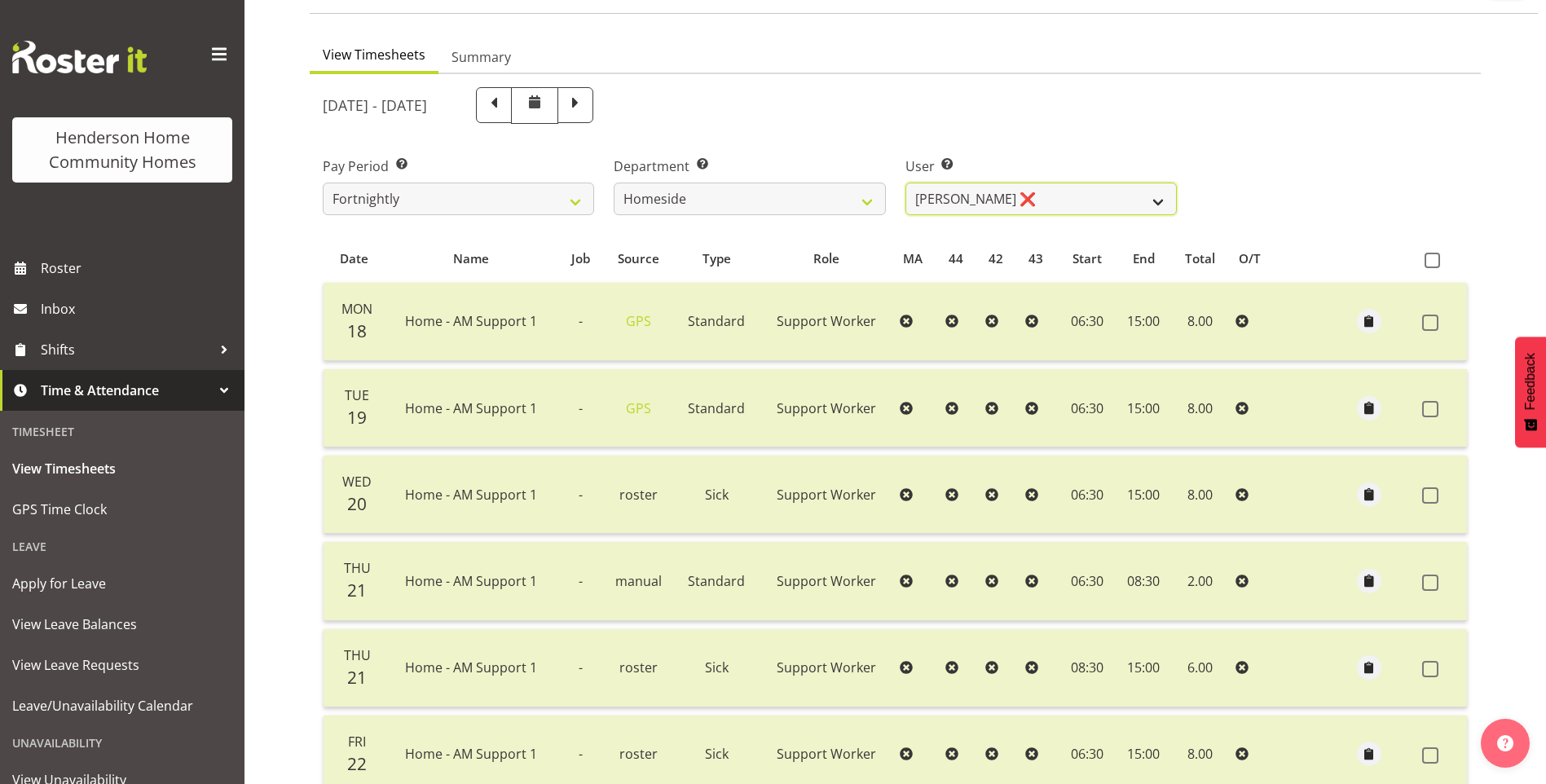
click at [946, 208] on select "Asiasiga Vili ❌ Billie-Rose Dunlop ❌ Brijesh (BK) Kachhadiya ❌ Cheenee Vargas ❌…" at bounding box center [1041, 198] width 272 height 33
click at [905, 182] on select "Asiasiga Vili ❌ Billie-Rose Dunlop ❌ Brijesh (BK) Kachhadiya ❌ Cheenee Vargas ❌…" at bounding box center [1041, 198] width 272 height 33
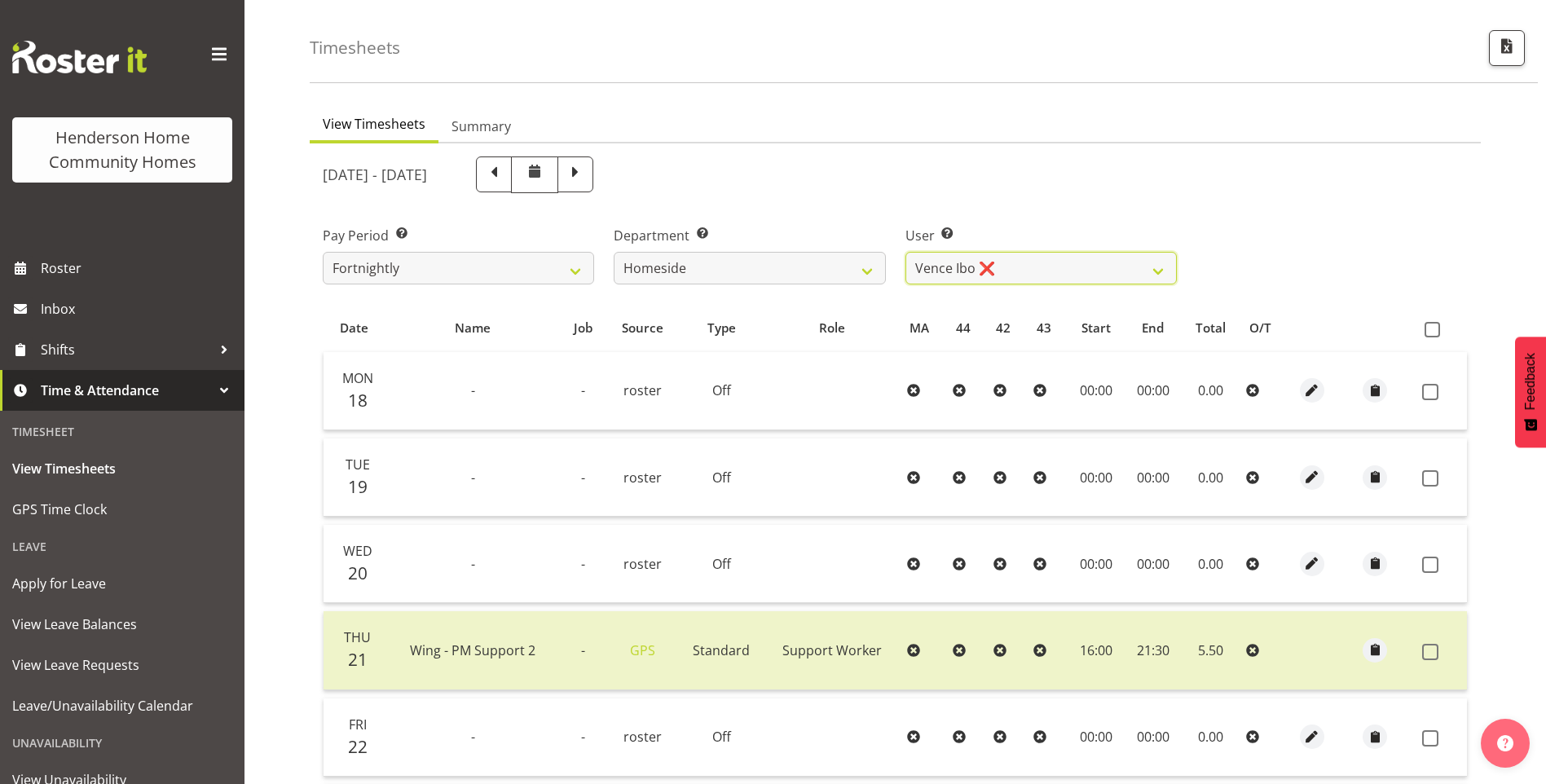
scroll to position [42, 0]
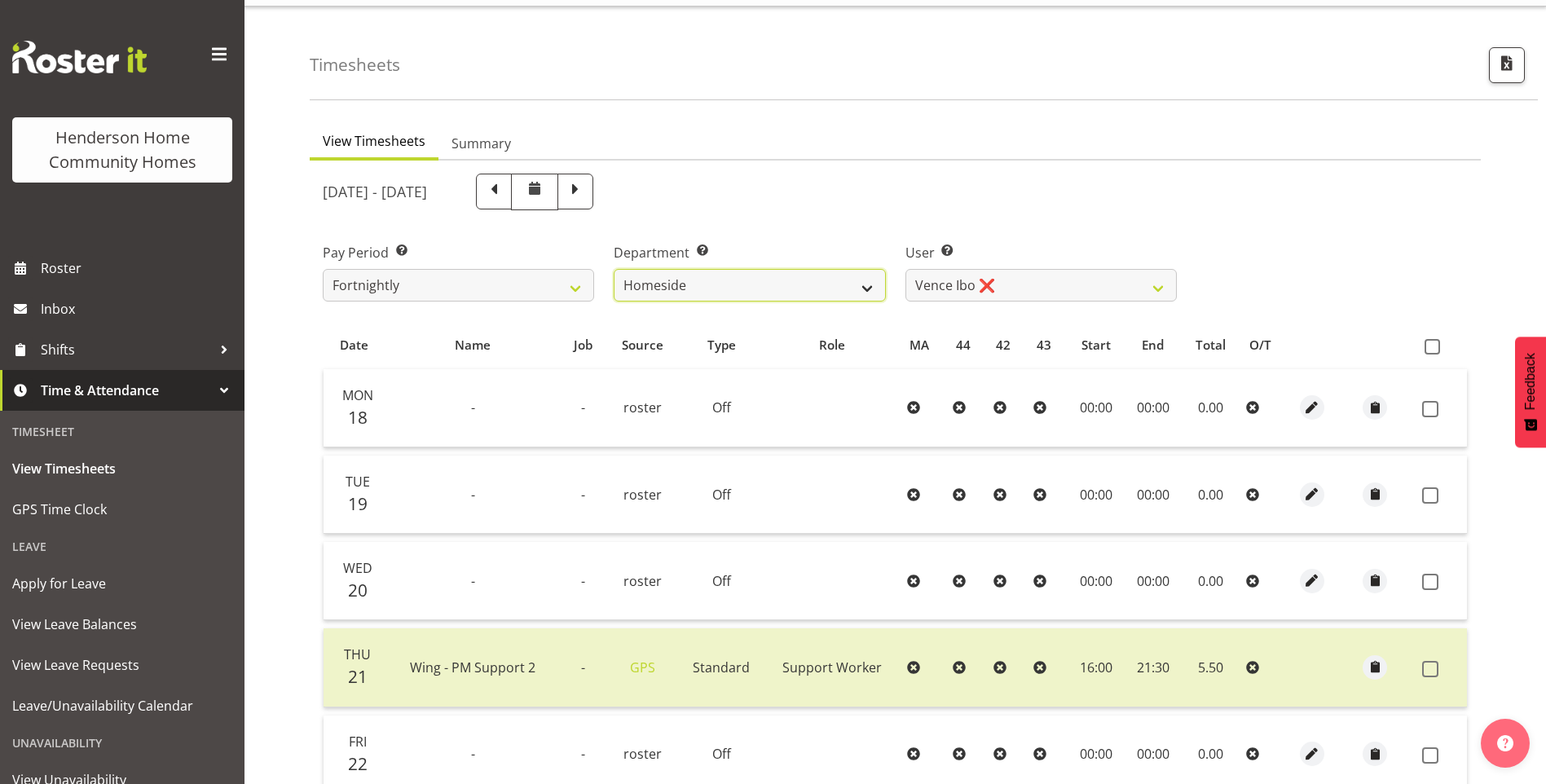
drag, startPoint x: 701, startPoint y: 282, endPoint x: 693, endPoint y: 300, distance: 19.7
click at [700, 282] on select "Admin Homeside Houses Wingside" at bounding box center [750, 285] width 272 height 33
click at [614, 269] on select "Admin Homeside Houses Wingside" at bounding box center [750, 285] width 272 height 33
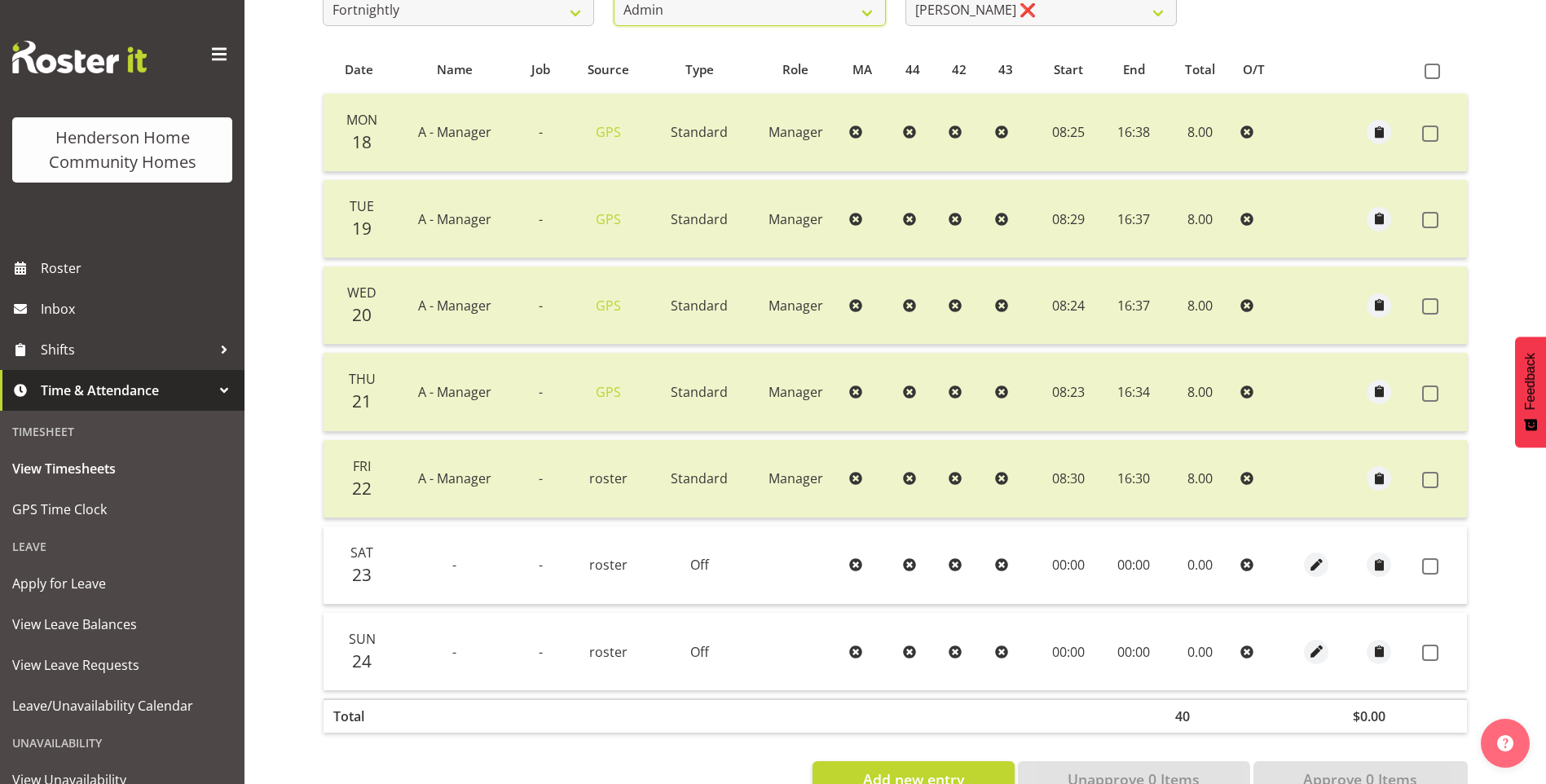
scroll to position [205, 0]
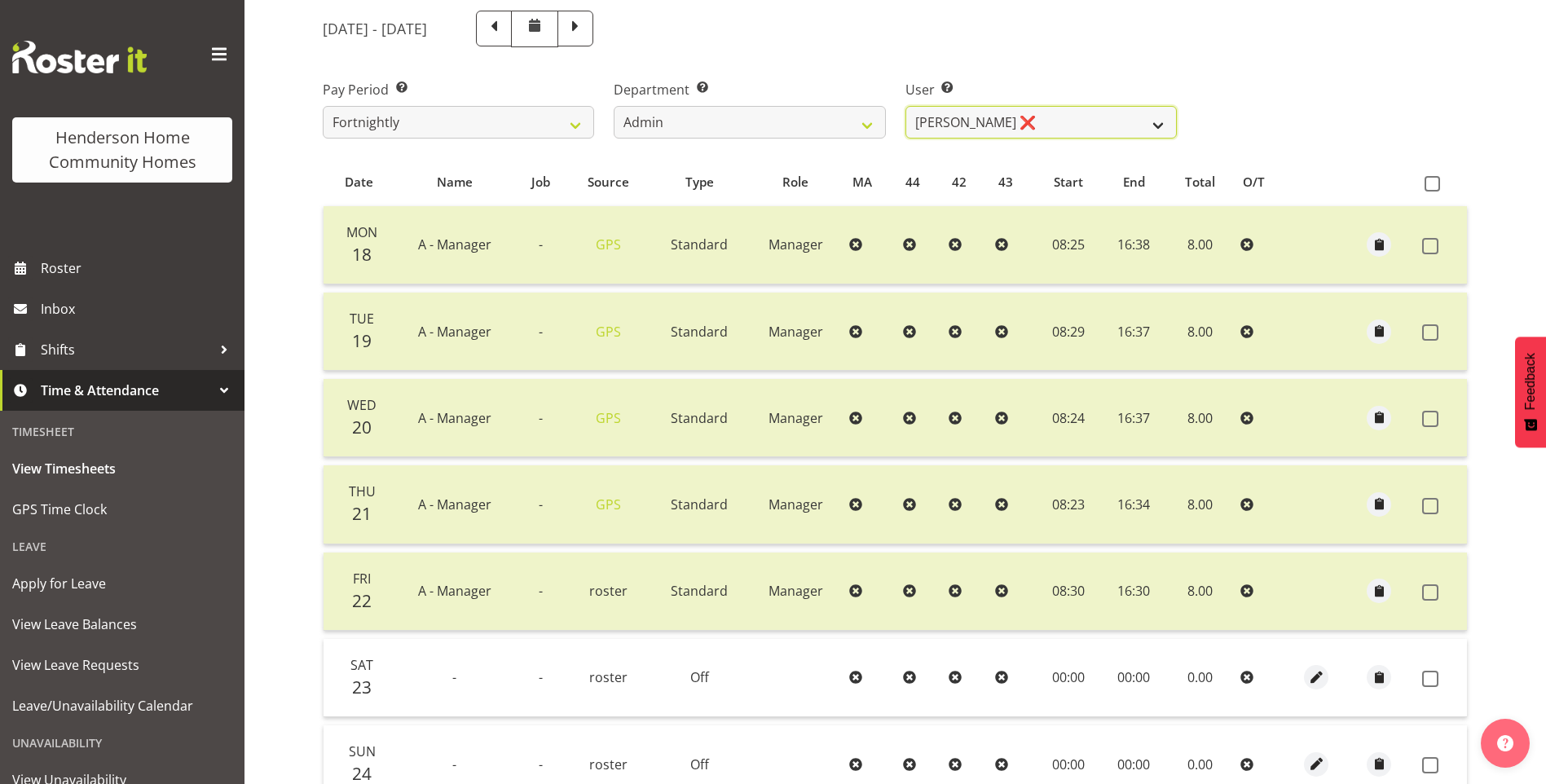
click at [959, 129] on select "Barbara Dunlop ❌ Emily-Jayne Ashton ❌ Johanna Molina ❌ Kirsty Crossley ❌" at bounding box center [1041, 122] width 272 height 33
click at [905, 106] on select "Barbara Dunlop ❌ Emily-Jayne Ashton ❌ Johanna Molina ❌ Kirsty Crossley ❌" at bounding box center [1041, 122] width 272 height 33
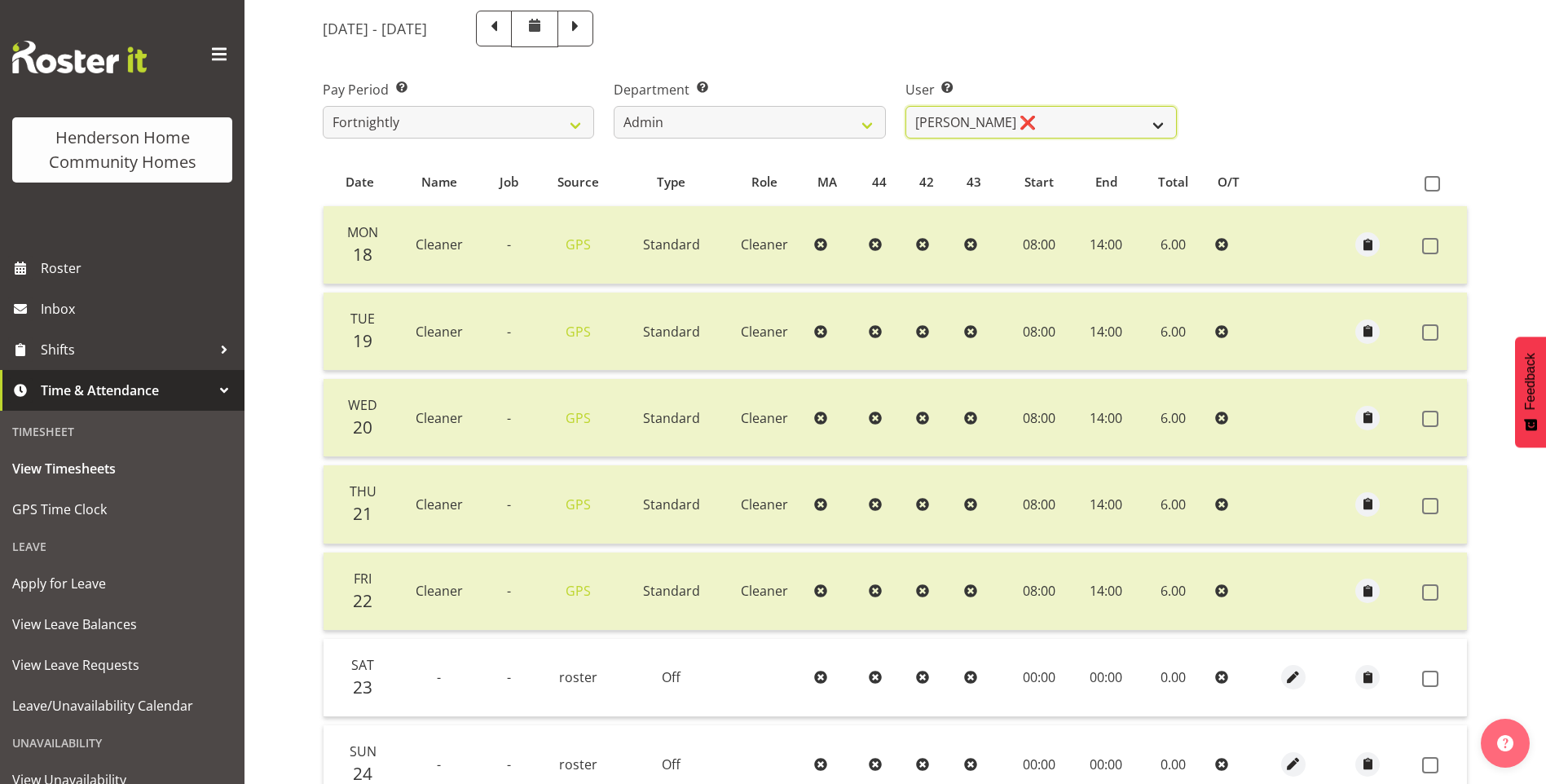
click at [929, 115] on select "Barbara Dunlop ❌ Emily-Jayne Ashton ❌ Johanna Molina ❌ Kirsty Crossley ❌" at bounding box center [1041, 122] width 272 height 33
click at [905, 106] on select "Barbara Dunlop ❌ Emily-Jayne Ashton ❌ Johanna Molina ❌ Kirsty Crossley ❌" at bounding box center [1041, 122] width 272 height 33
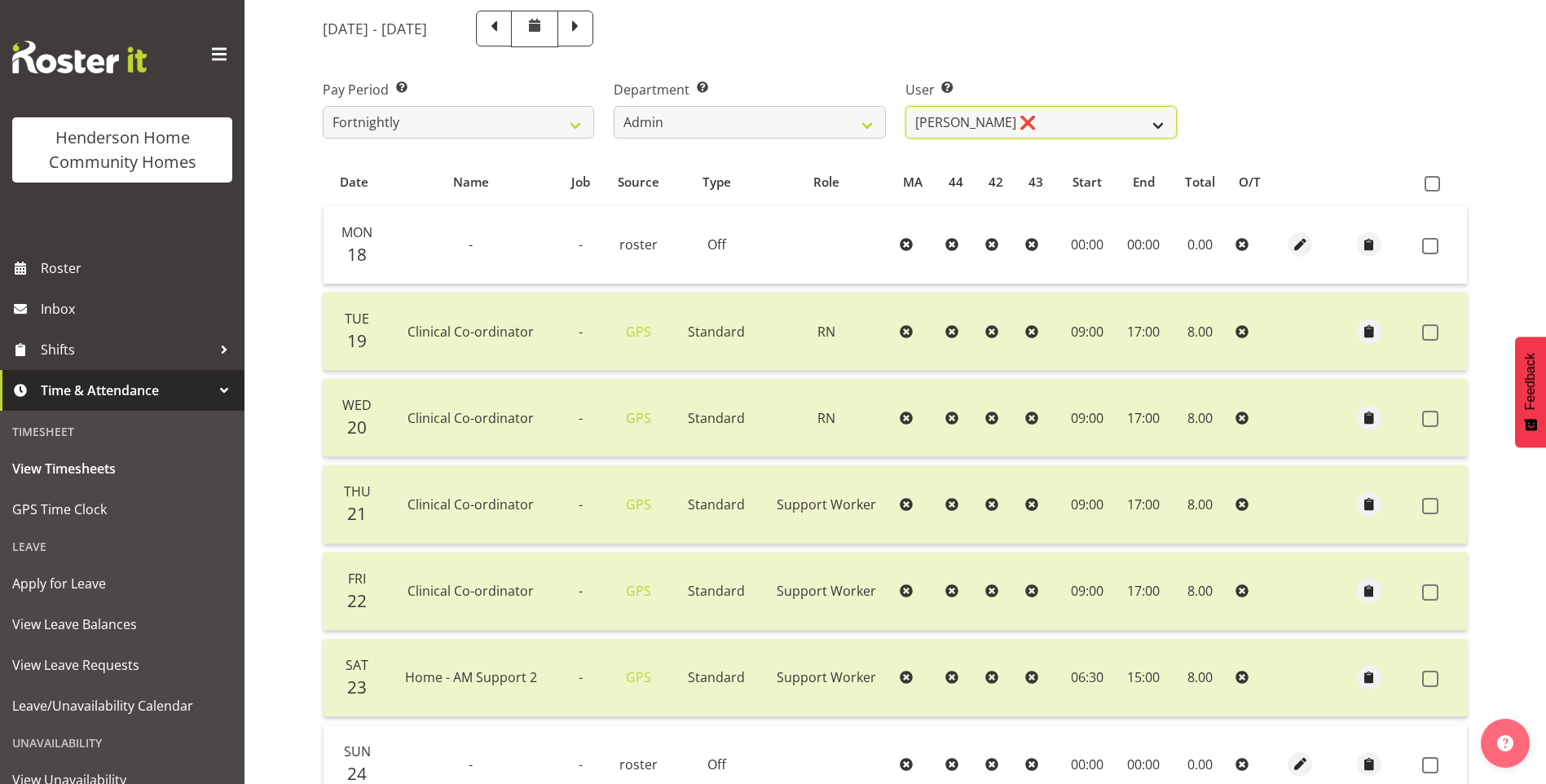
click at [925, 124] on select "Barbara Dunlop ❌ Emily-Jayne Ashton ❌ Johanna Molina ❌ Kirsty Crossley ❌" at bounding box center [1041, 122] width 272 height 33
click at [905, 106] on select "Barbara Dunlop ❌ Emily-Jayne Ashton ❌ Johanna Molina ❌ Kirsty Crossley ❌" at bounding box center [1041, 122] width 272 height 33
click at [919, 115] on select "Barbara Dunlop ❌ Emily-Jayne Ashton ❌ Johanna Molina ❌ Kirsty Crossley ❌" at bounding box center [1041, 122] width 272 height 33
click at [905, 106] on select "Barbara Dunlop ❌ Emily-Jayne Ashton ❌ Johanna Molina ❌ Kirsty Crossley ❌" at bounding box center [1041, 122] width 272 height 33
drag, startPoint x: 932, startPoint y: 120, endPoint x: 932, endPoint y: 136, distance: 16.0
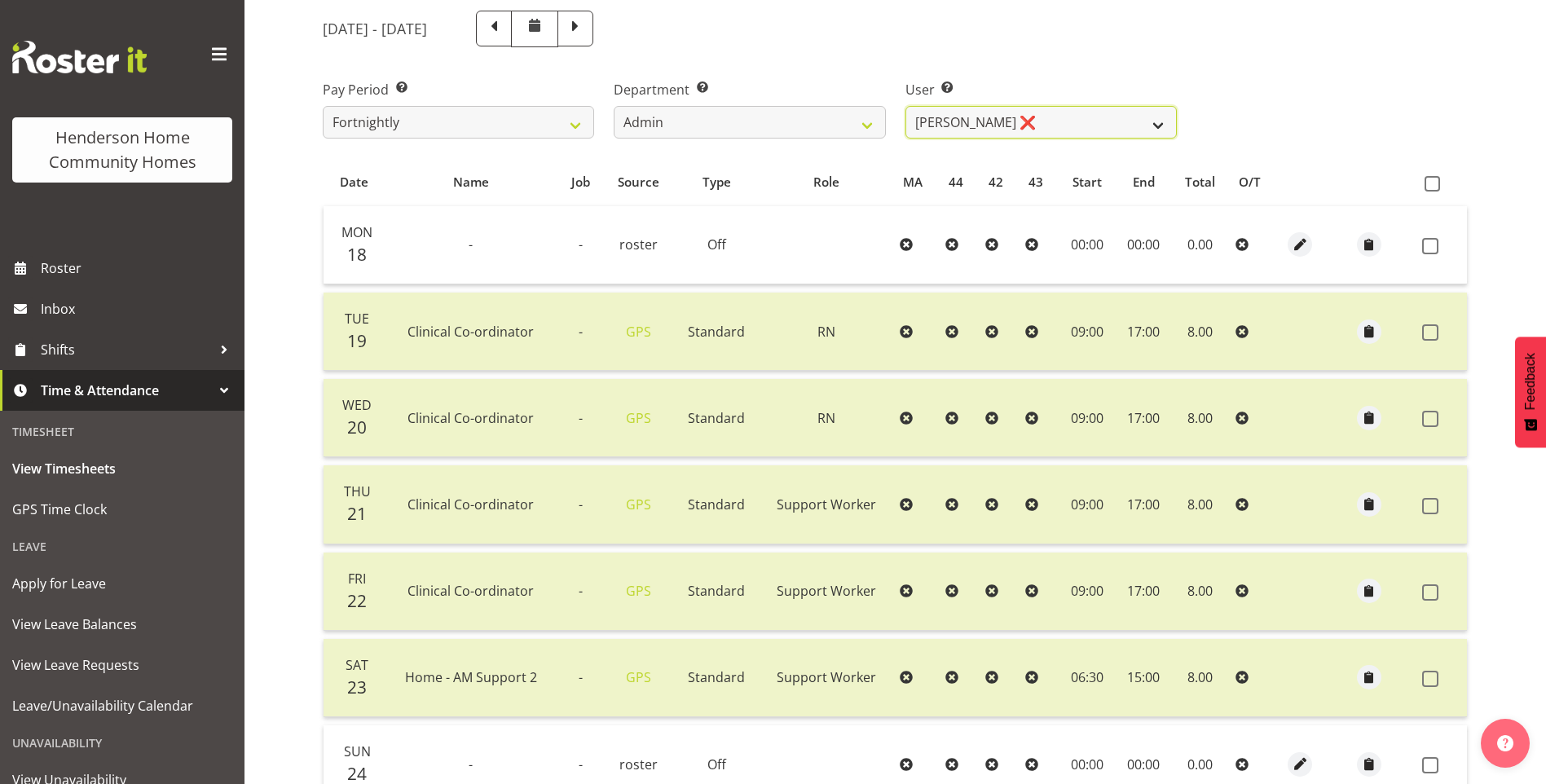
click at [931, 121] on select "Barbara Dunlop ❌ Emily-Jayne Ashton ❌ Johanna Molina ❌ Kirsty Crossley ❌" at bounding box center [1041, 122] width 272 height 33
click at [905, 106] on select "Barbara Dunlop ❌ Emily-Jayne Ashton ❌ Johanna Molina ❌ Kirsty Crossley ❌" at bounding box center [1041, 122] width 272 height 33
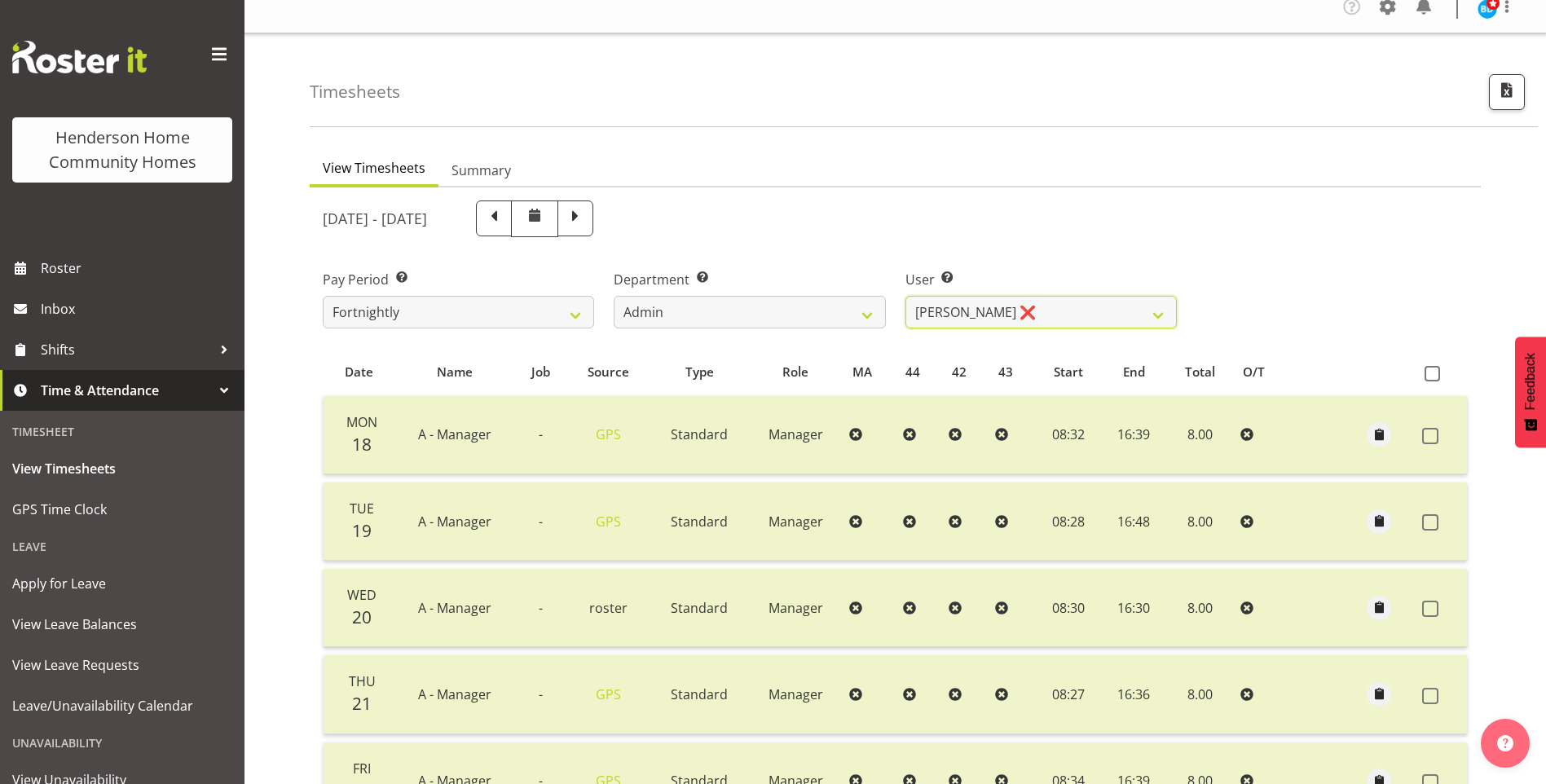
scroll to position [0, 0]
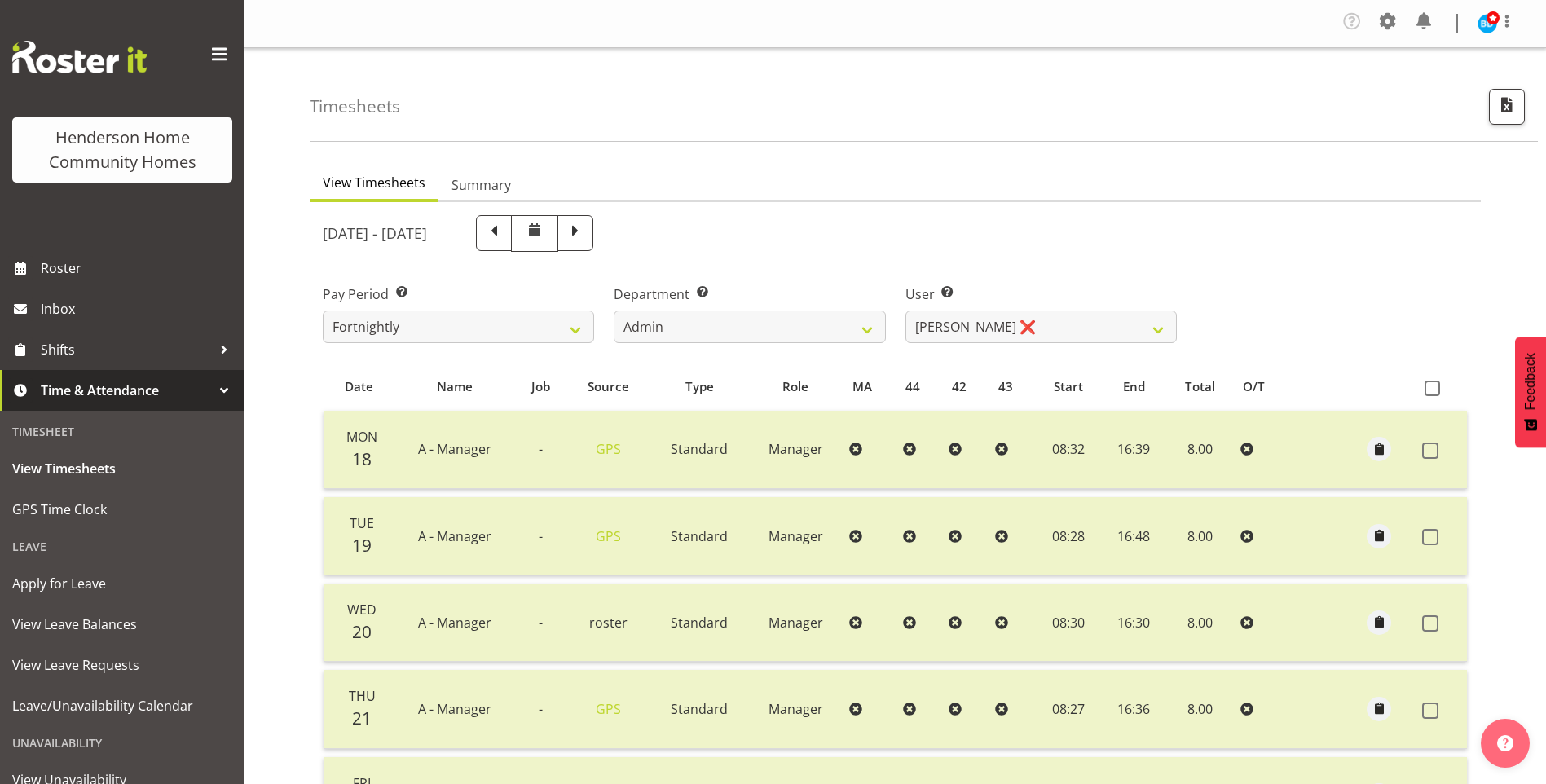
click at [102, 385] on span "Time & Attendance" at bounding box center [127, 391] width 171 height 24
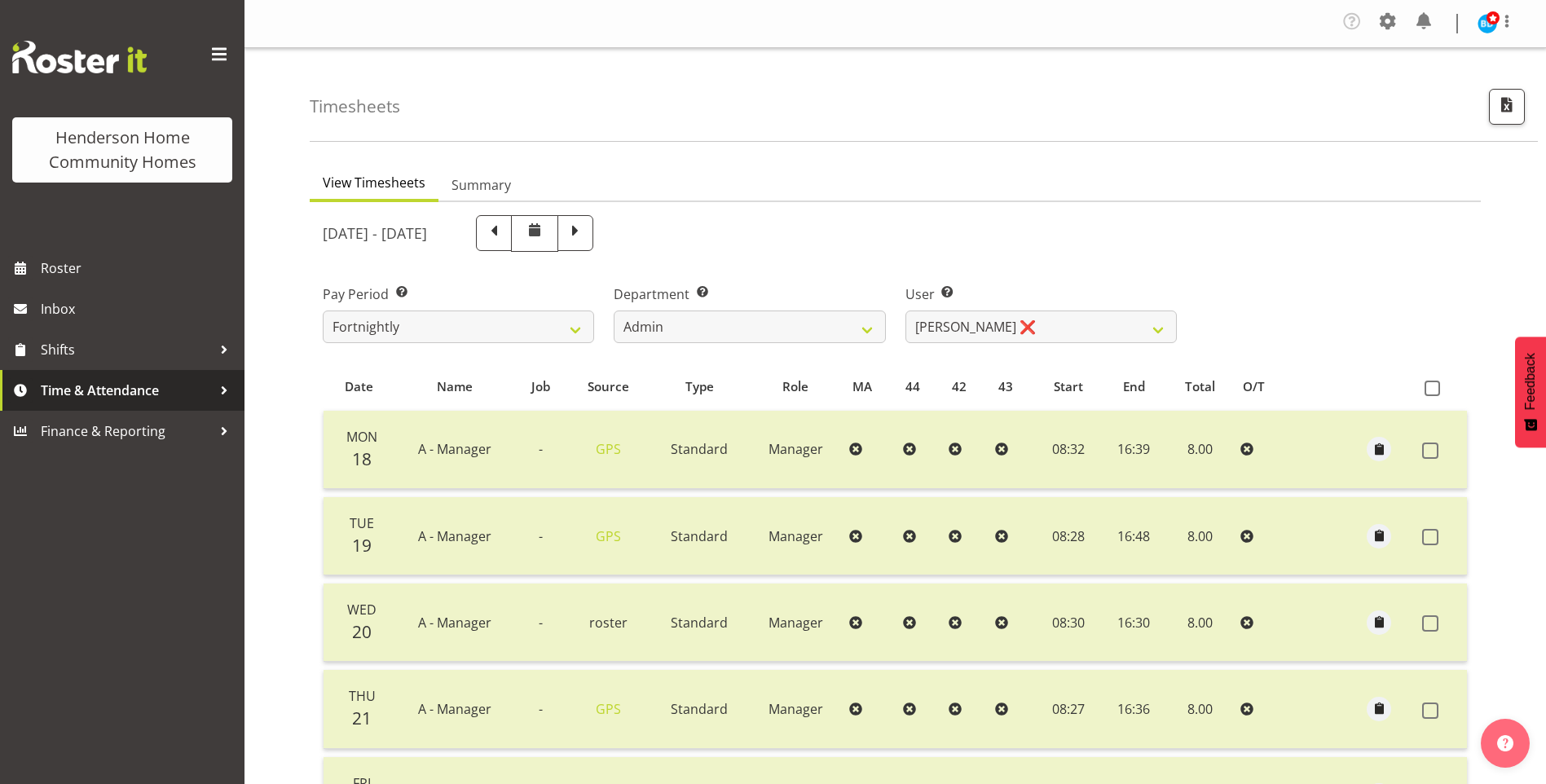
click at [74, 392] on span "Time & Attendance" at bounding box center [127, 391] width 171 height 24
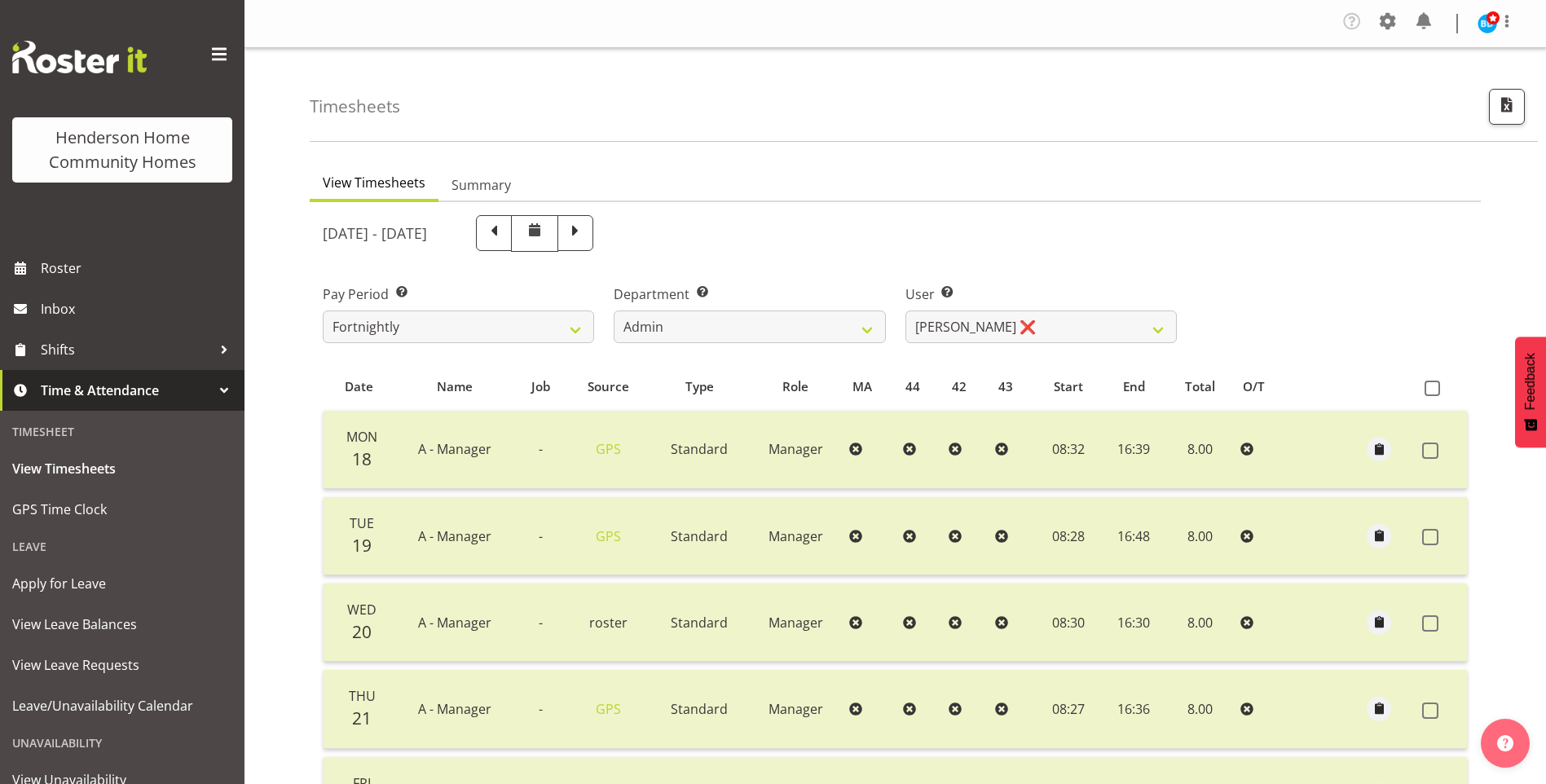
click at [83, 398] on span "Time & Attendance" at bounding box center [127, 391] width 171 height 24
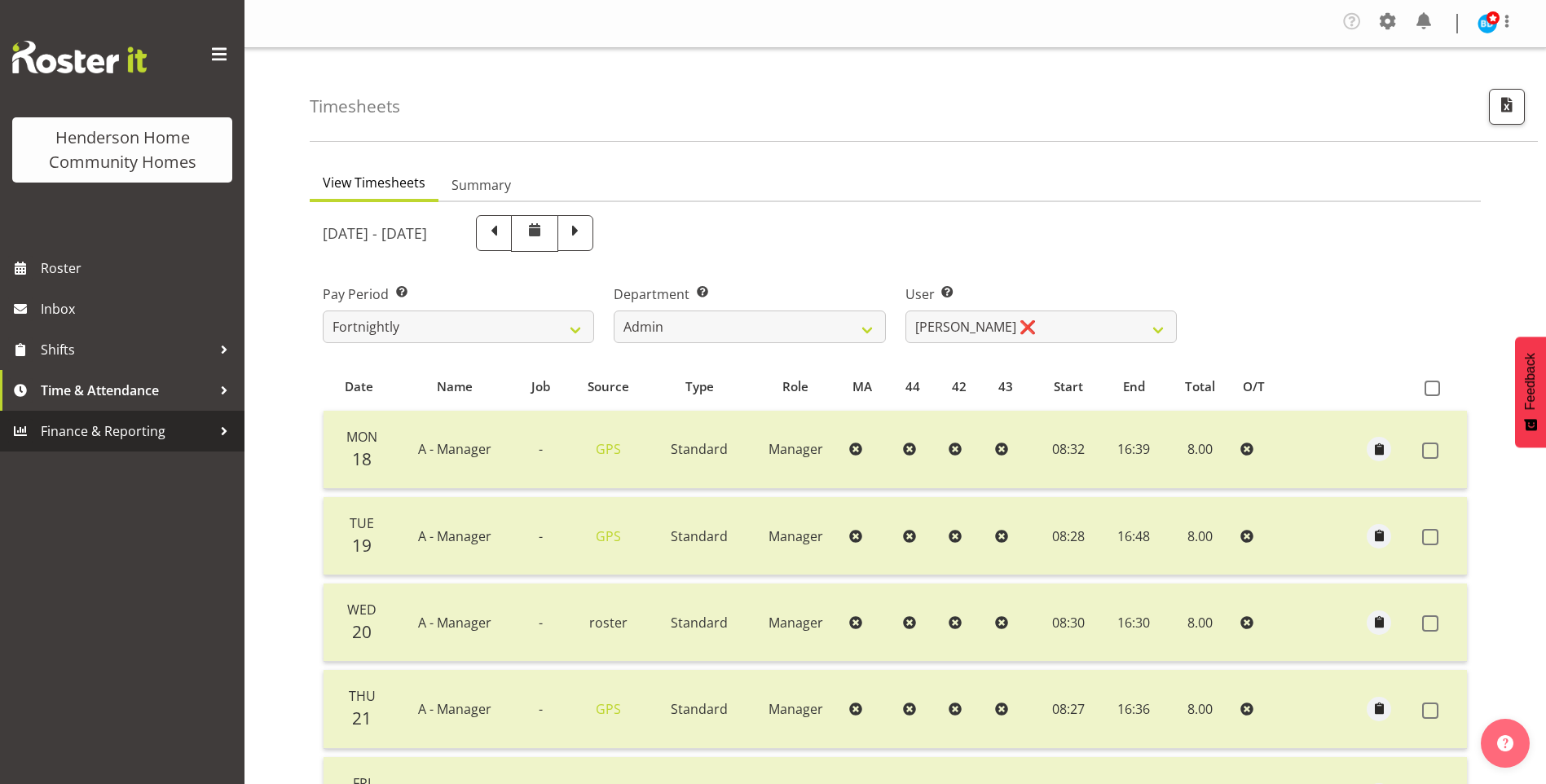
click at [71, 435] on span "Finance & Reporting" at bounding box center [127, 431] width 171 height 24
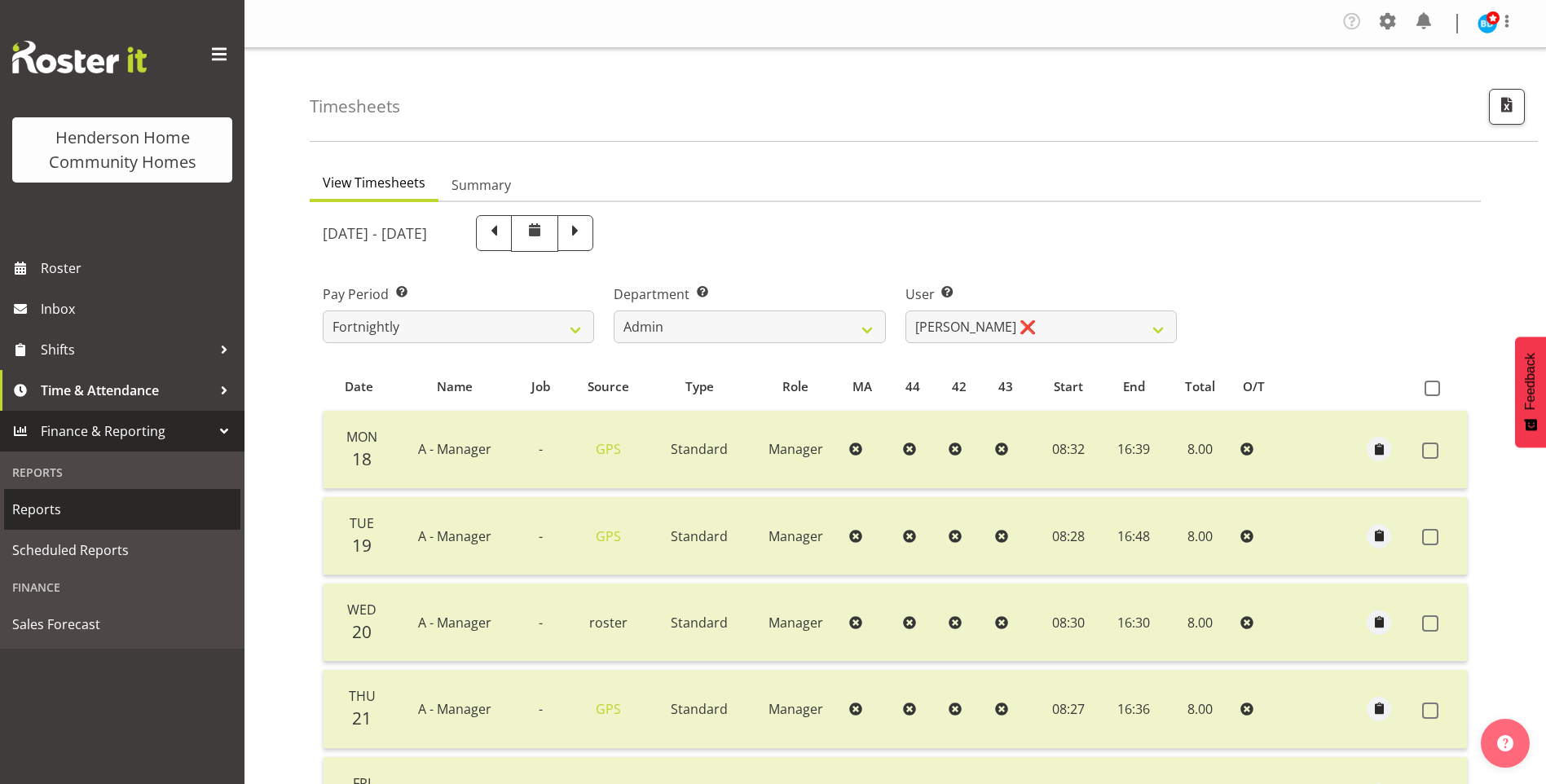
drag, startPoint x: 39, startPoint y: 508, endPoint x: 55, endPoint y: 505, distance: 16.3
click at [39, 507] on span "Reports" at bounding box center [122, 509] width 220 height 24
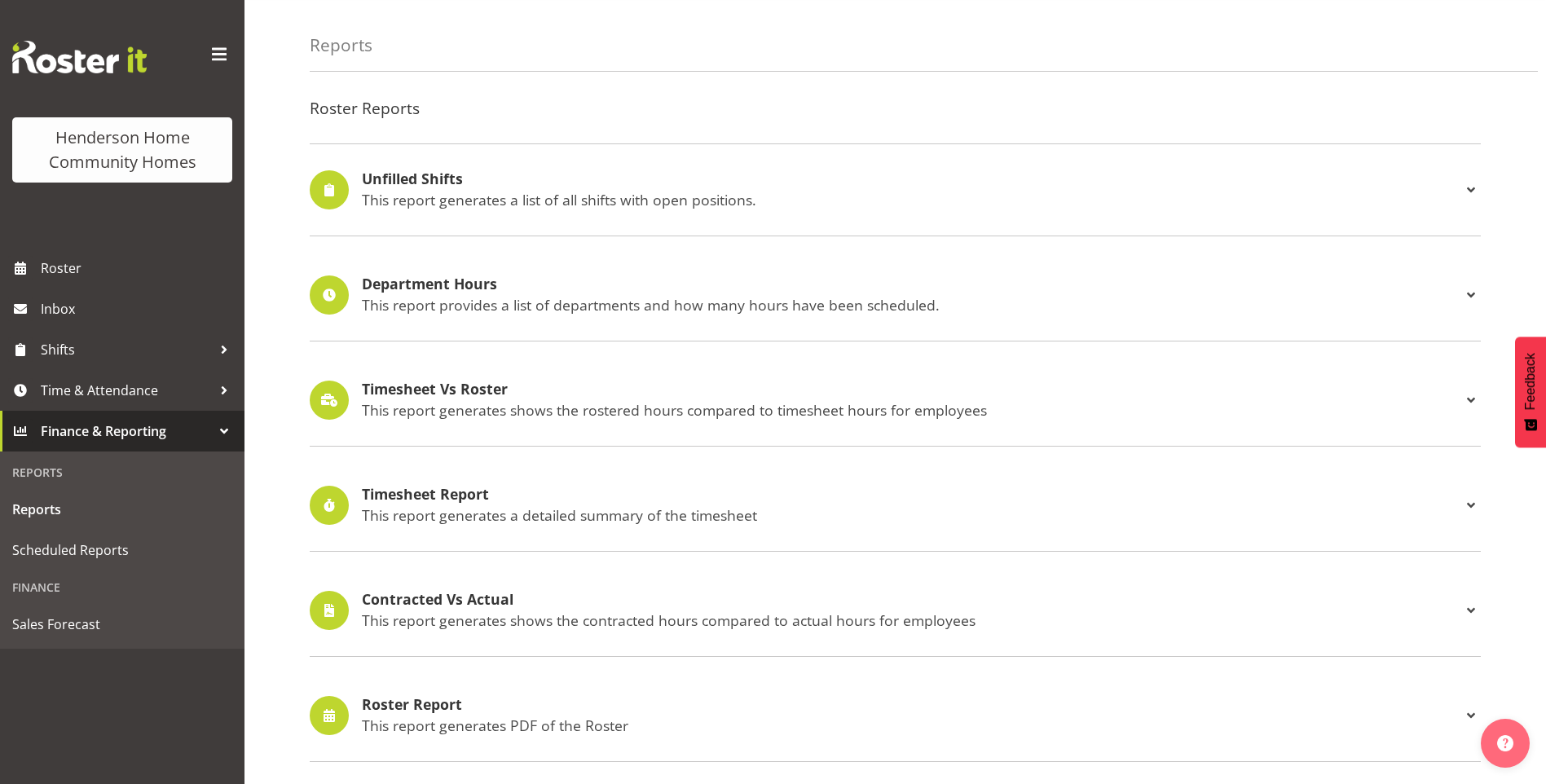
scroll to position [82, 0]
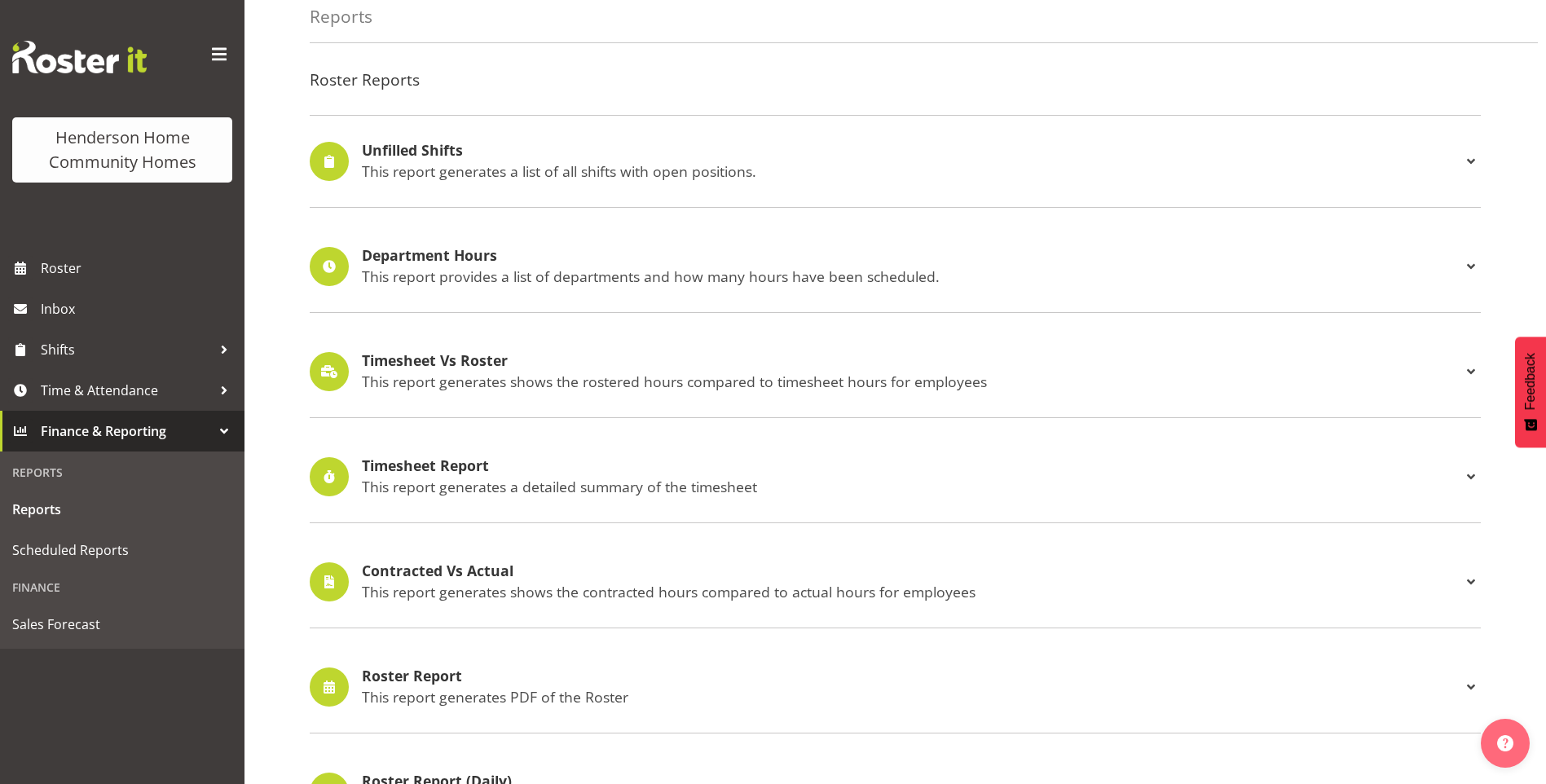
click at [443, 464] on h4 "Timesheet Report" at bounding box center [912, 466] width 1100 height 17
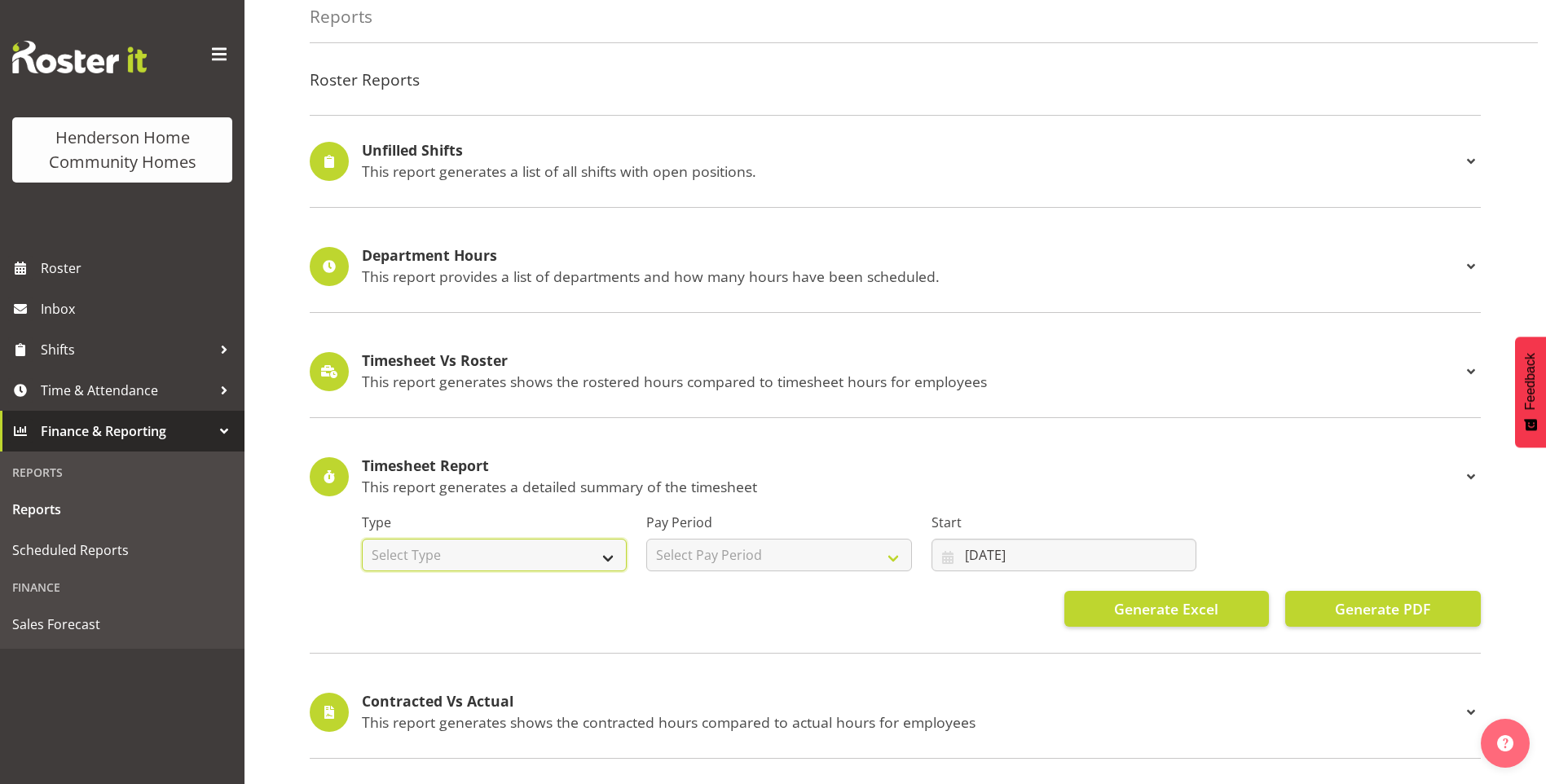
click at [451, 555] on select "Select Type Summary Detailed" at bounding box center [494, 554] width 265 height 33
select select "summary"
click at [362, 538] on select "Select Type Summary Detailed" at bounding box center [494, 554] width 265 height 33
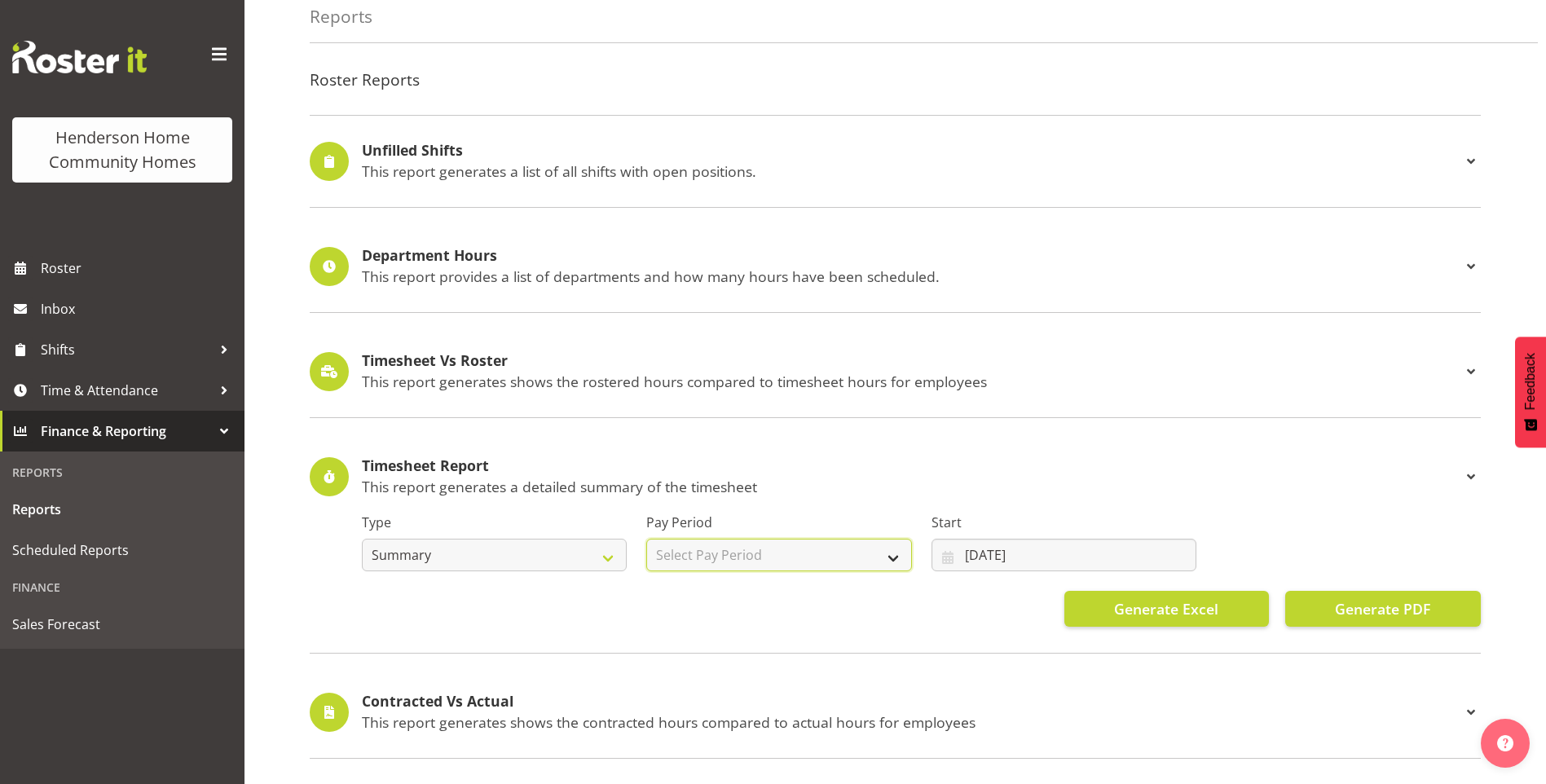
click at [691, 557] on select "Select Pay Period Fortnightly" at bounding box center [779, 554] width 265 height 33
select select "148"
click at [646, 538] on select "Select Pay Period Fortnightly" at bounding box center [779, 554] width 265 height 33
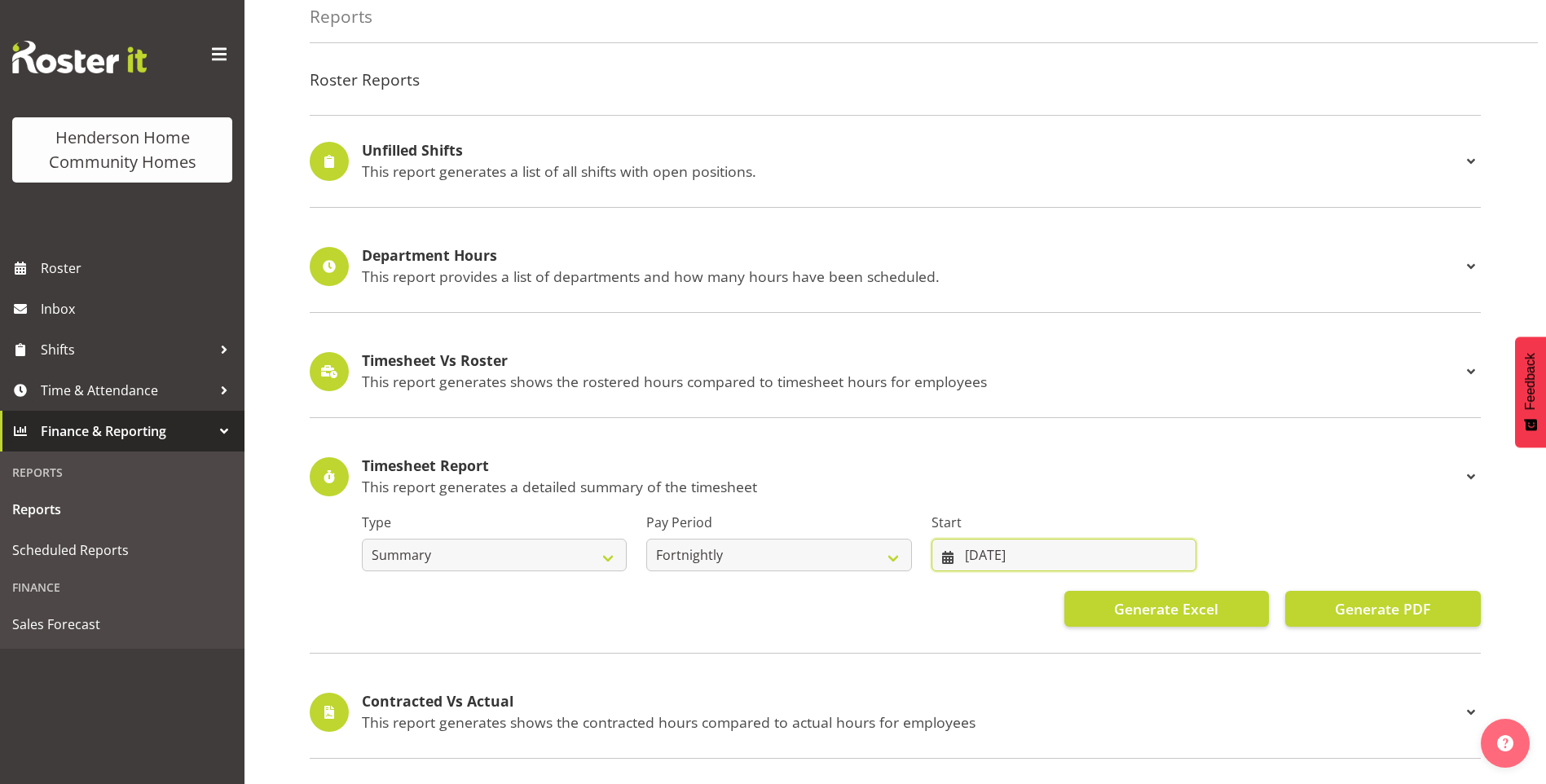
click at [984, 551] on input "01/06/2025" at bounding box center [1064, 554] width 265 height 33
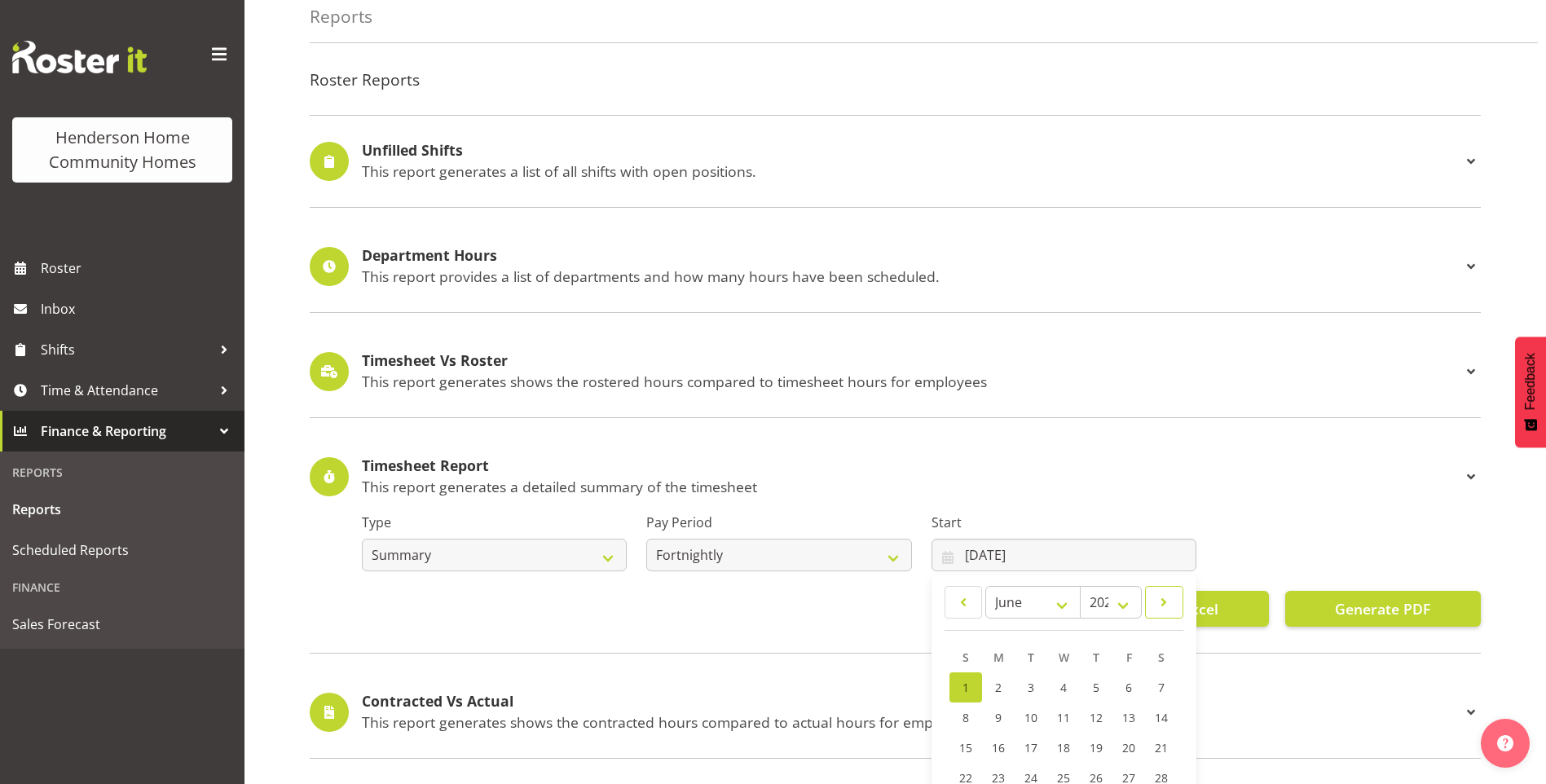
click at [1168, 602] on span at bounding box center [1164, 602] width 17 height 20
click at [955, 606] on span at bounding box center [964, 602] width 17 height 20
select select "7"
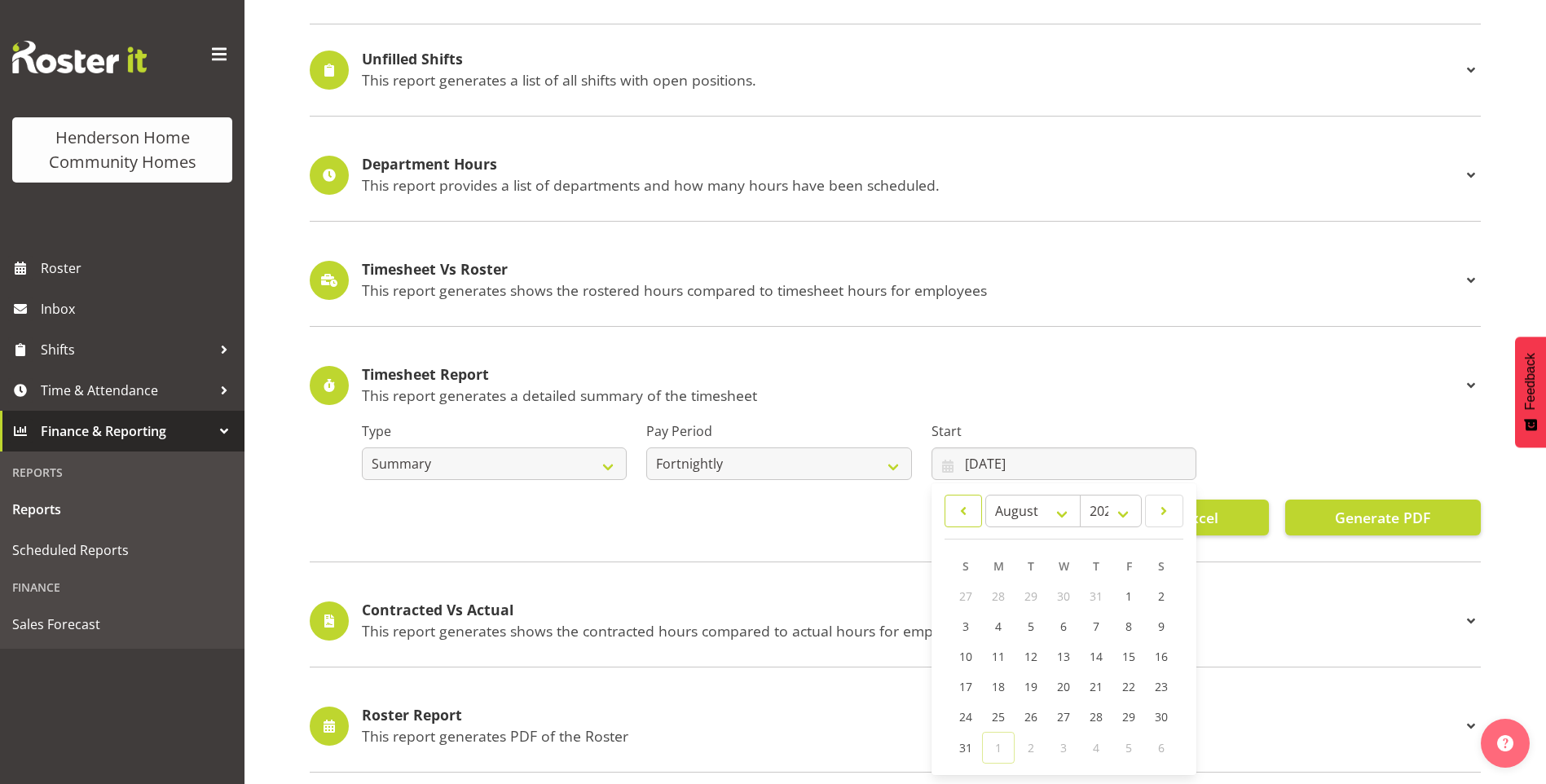
scroll to position [326, 0]
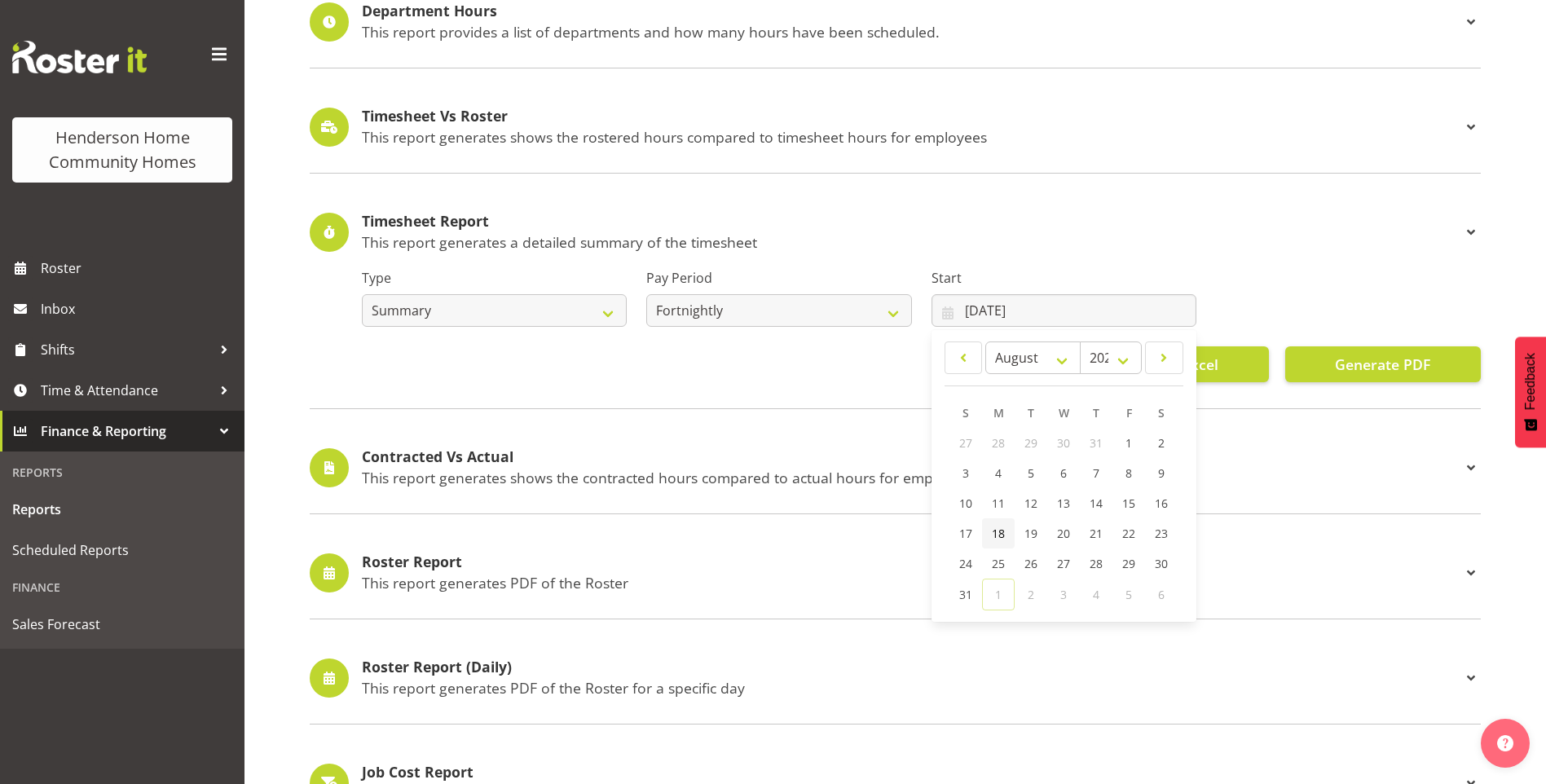
click at [999, 530] on span "18" at bounding box center [998, 533] width 13 height 16
type input "18/08/2025"
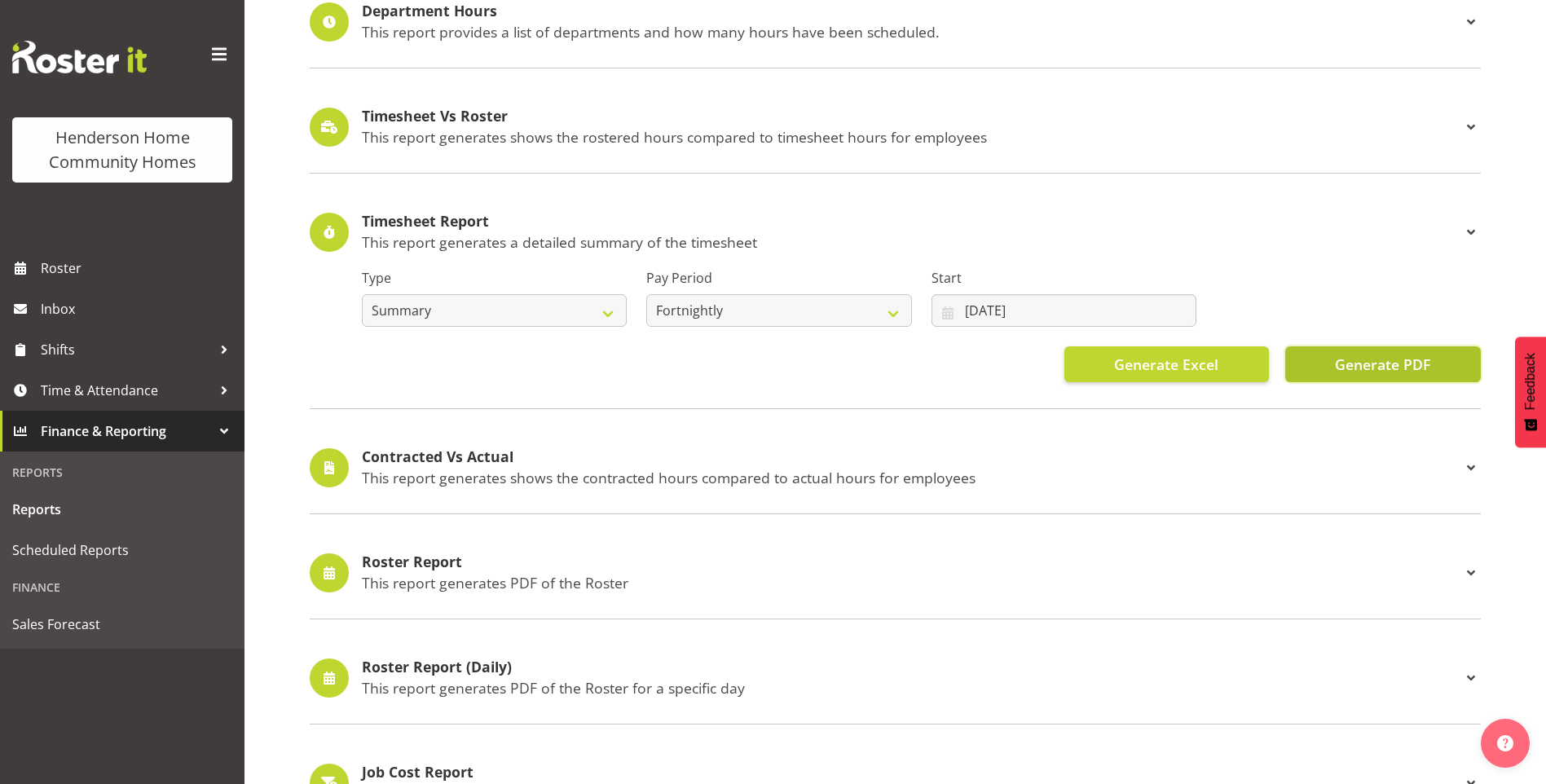
click at [1353, 364] on span "Generate PDF" at bounding box center [1382, 364] width 96 height 21
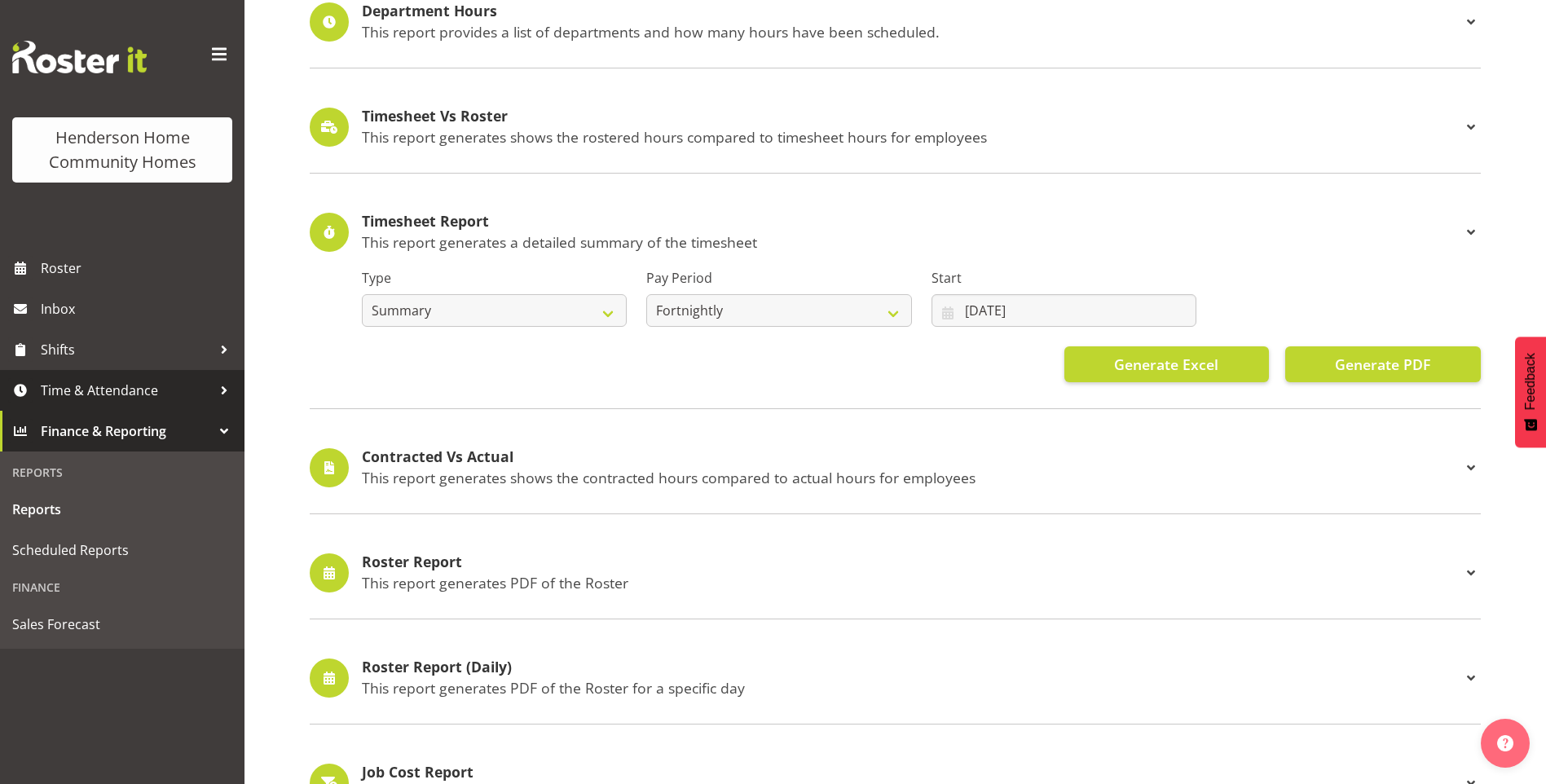
click at [95, 383] on span "Time & Attendance" at bounding box center [127, 391] width 171 height 24
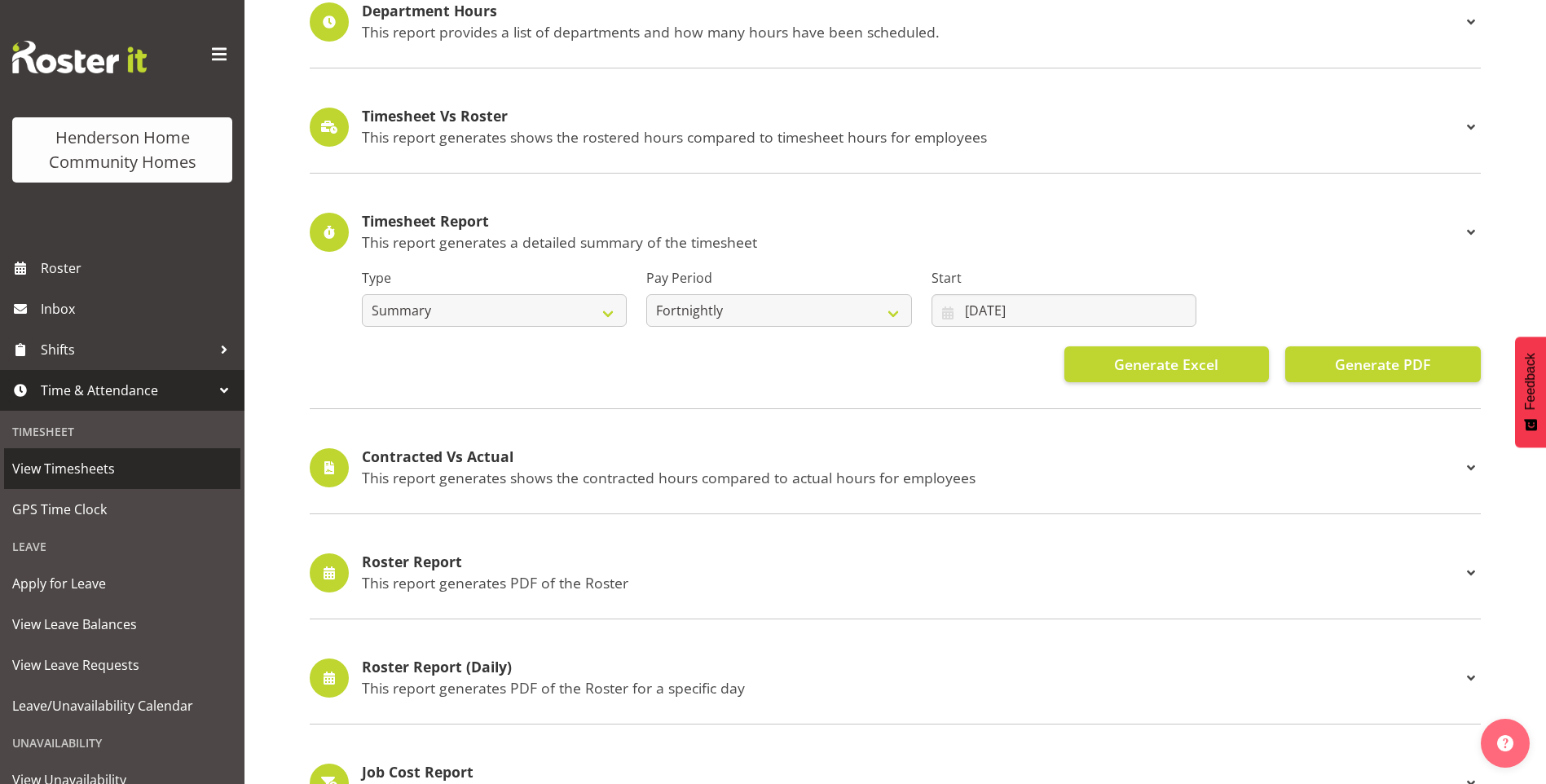
drag, startPoint x: 111, startPoint y: 465, endPoint x: 241, endPoint y: 405, distance: 143.2
click at [111, 464] on span "View Timesheets" at bounding box center [122, 469] width 220 height 24
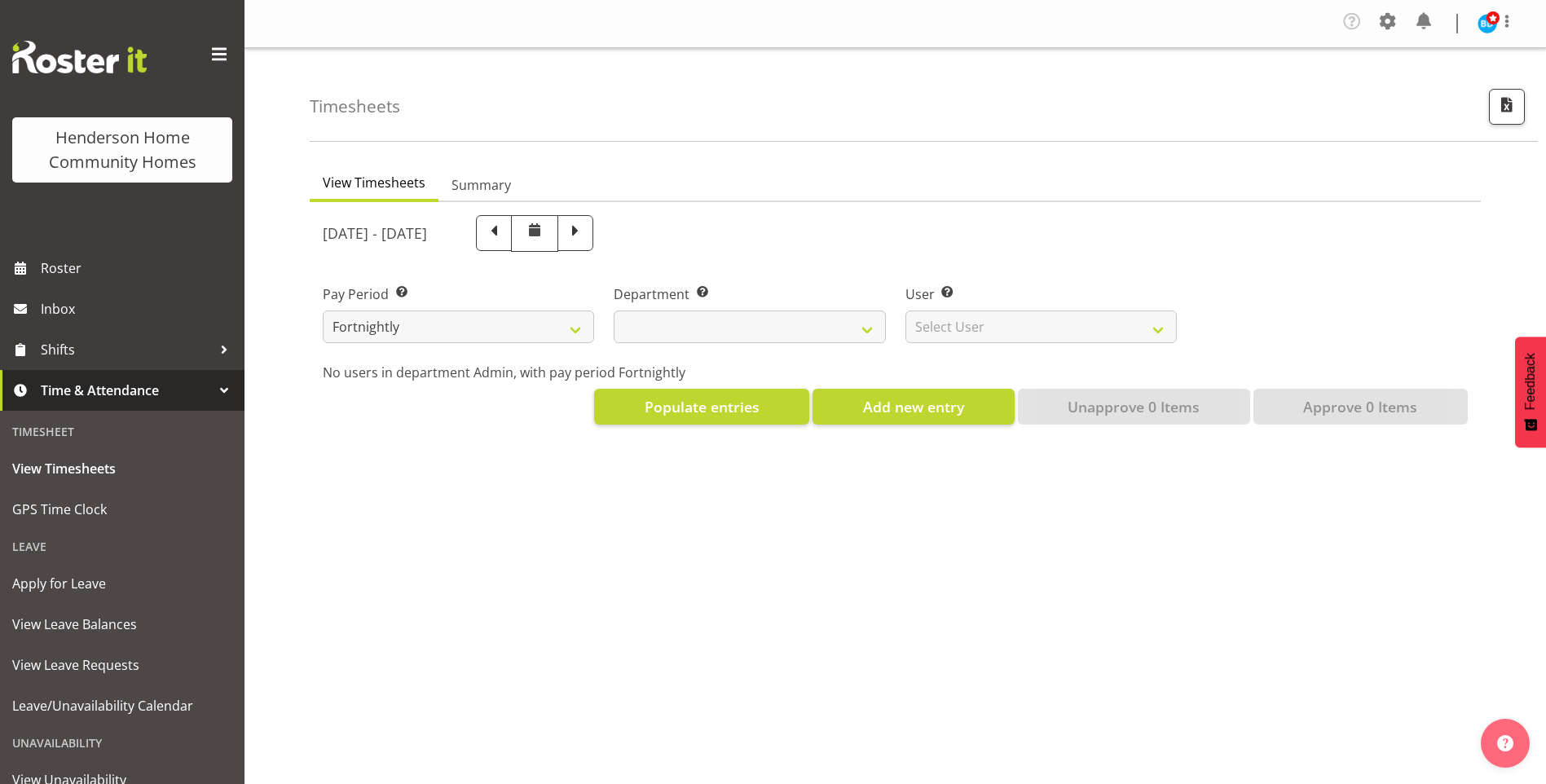
select select
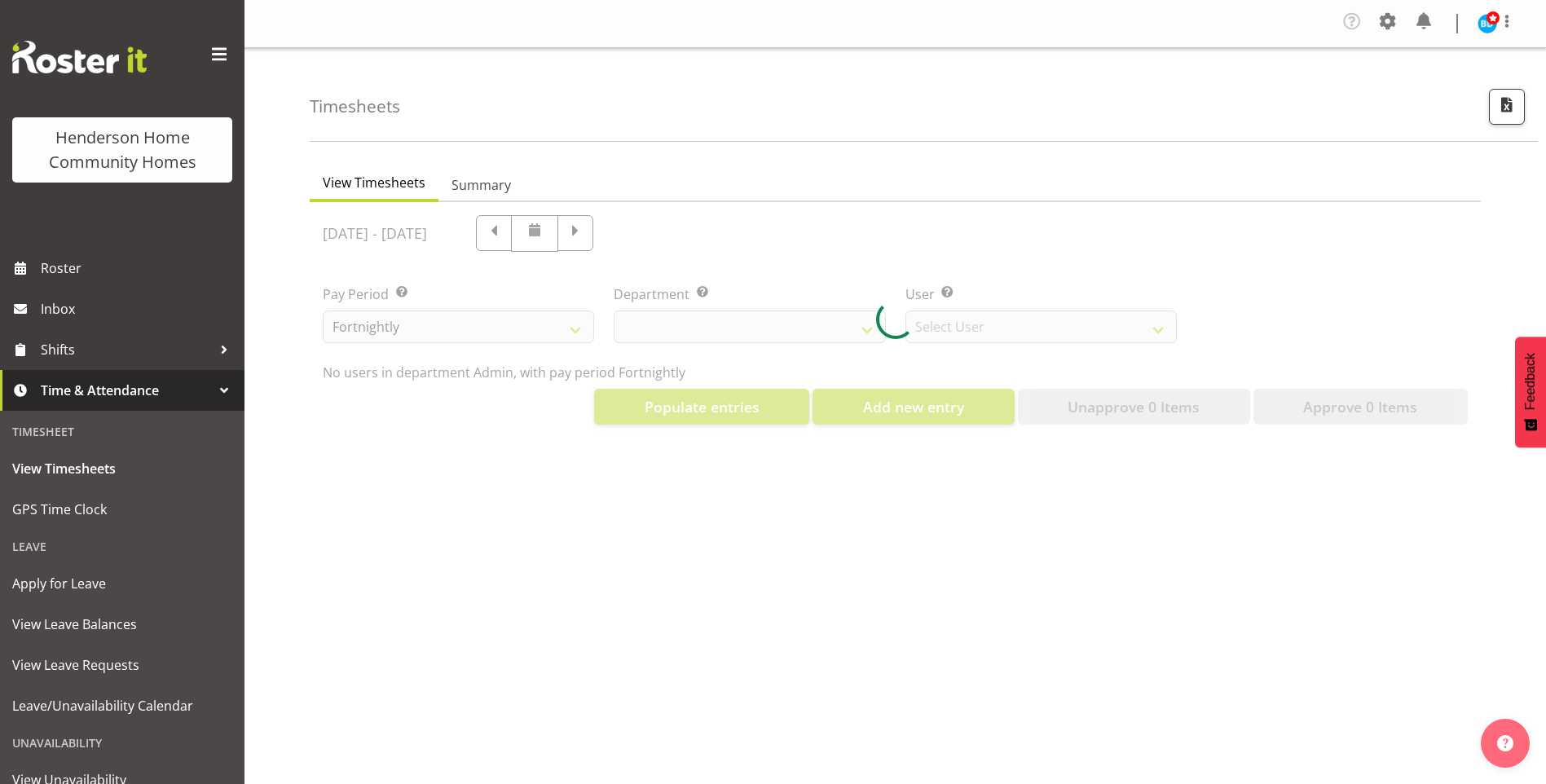
select select "8515"
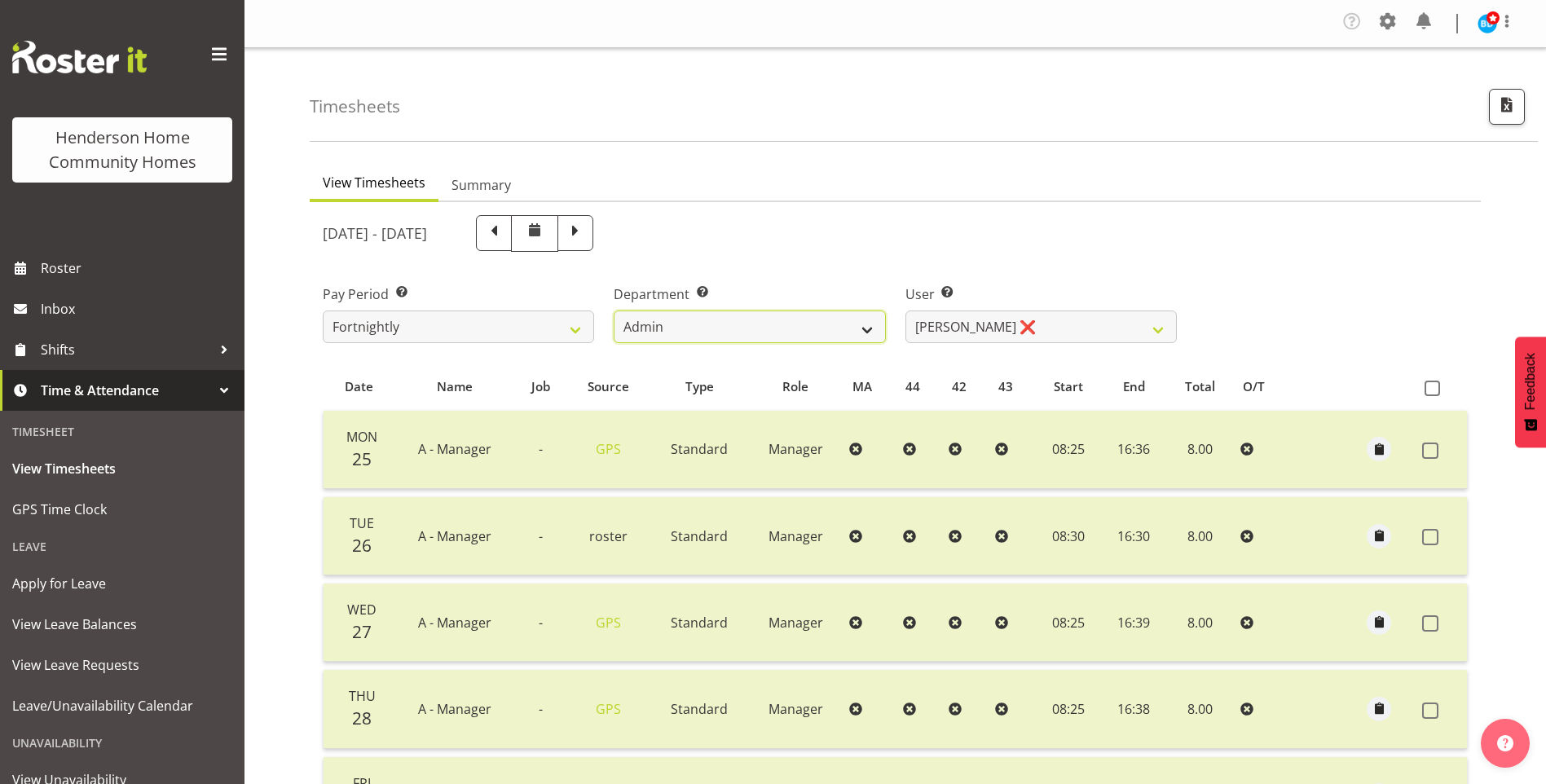
click at [731, 332] on select "Admin Homeside Houses Wingside" at bounding box center [750, 326] width 272 height 33
select select "746"
click at [614, 311] on select "Admin Homeside Houses Wingside" at bounding box center [750, 326] width 272 height 33
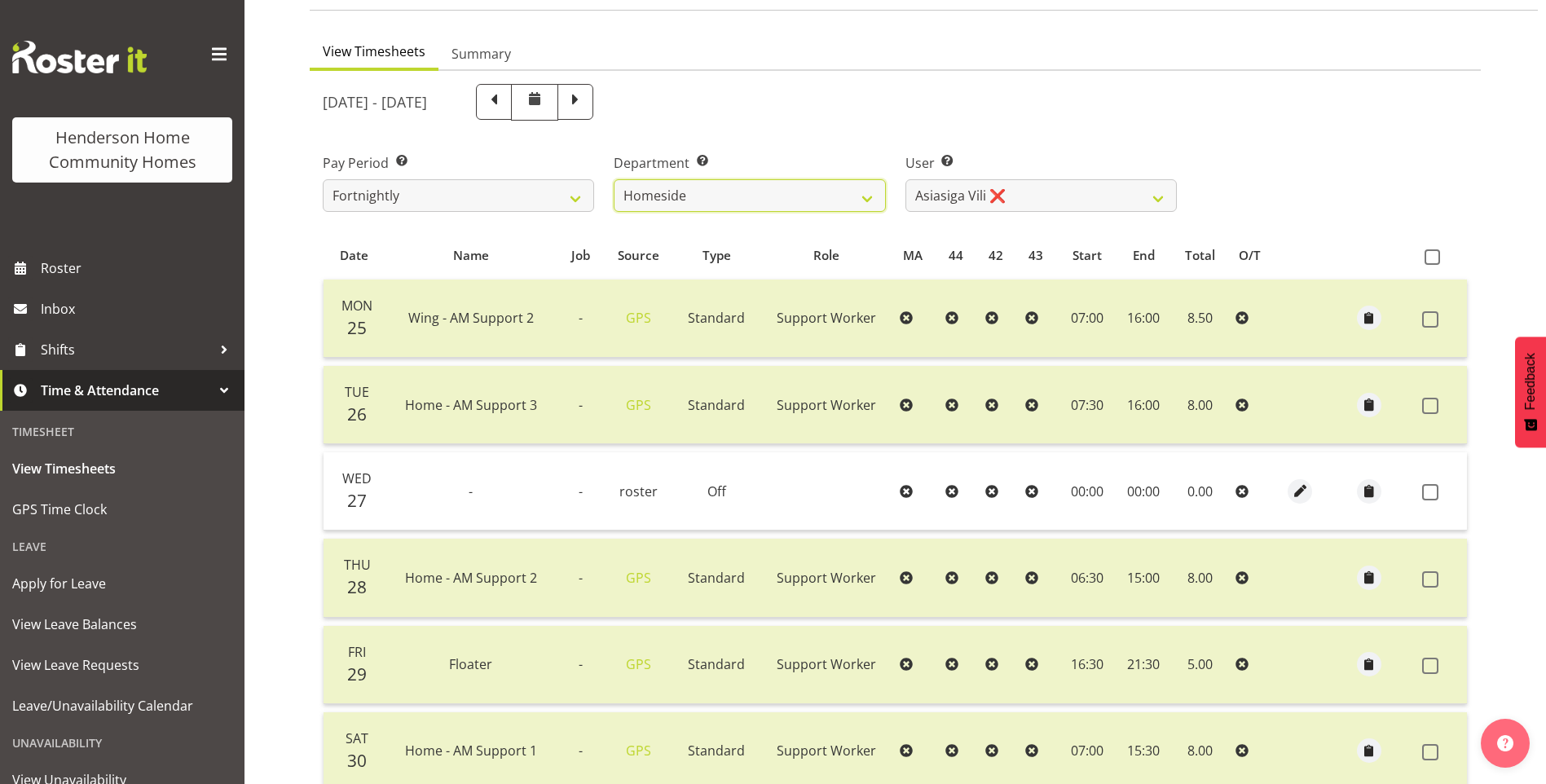
scroll to position [42, 0]
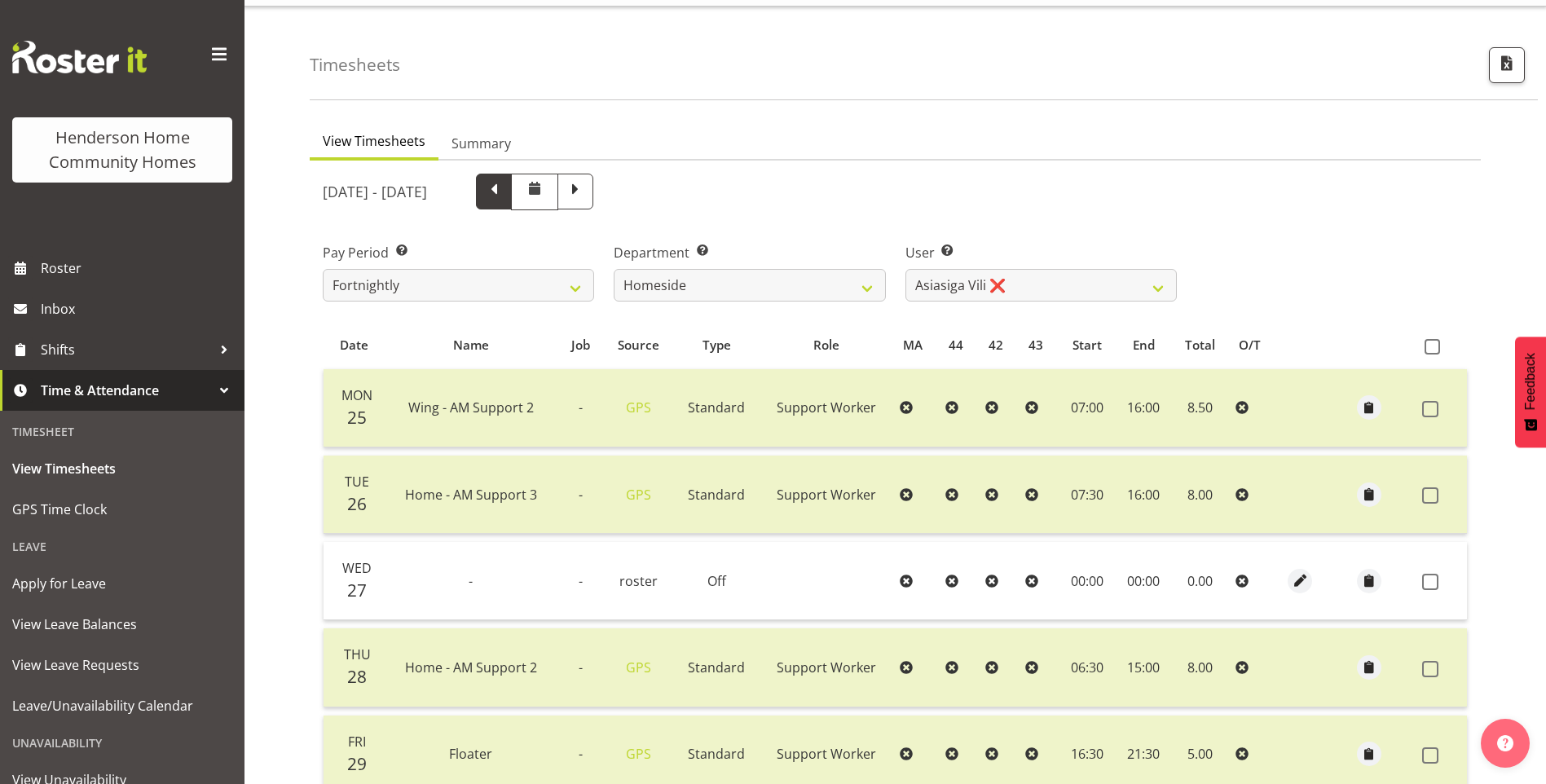
click at [504, 201] on span at bounding box center [494, 190] width 21 height 21
select select
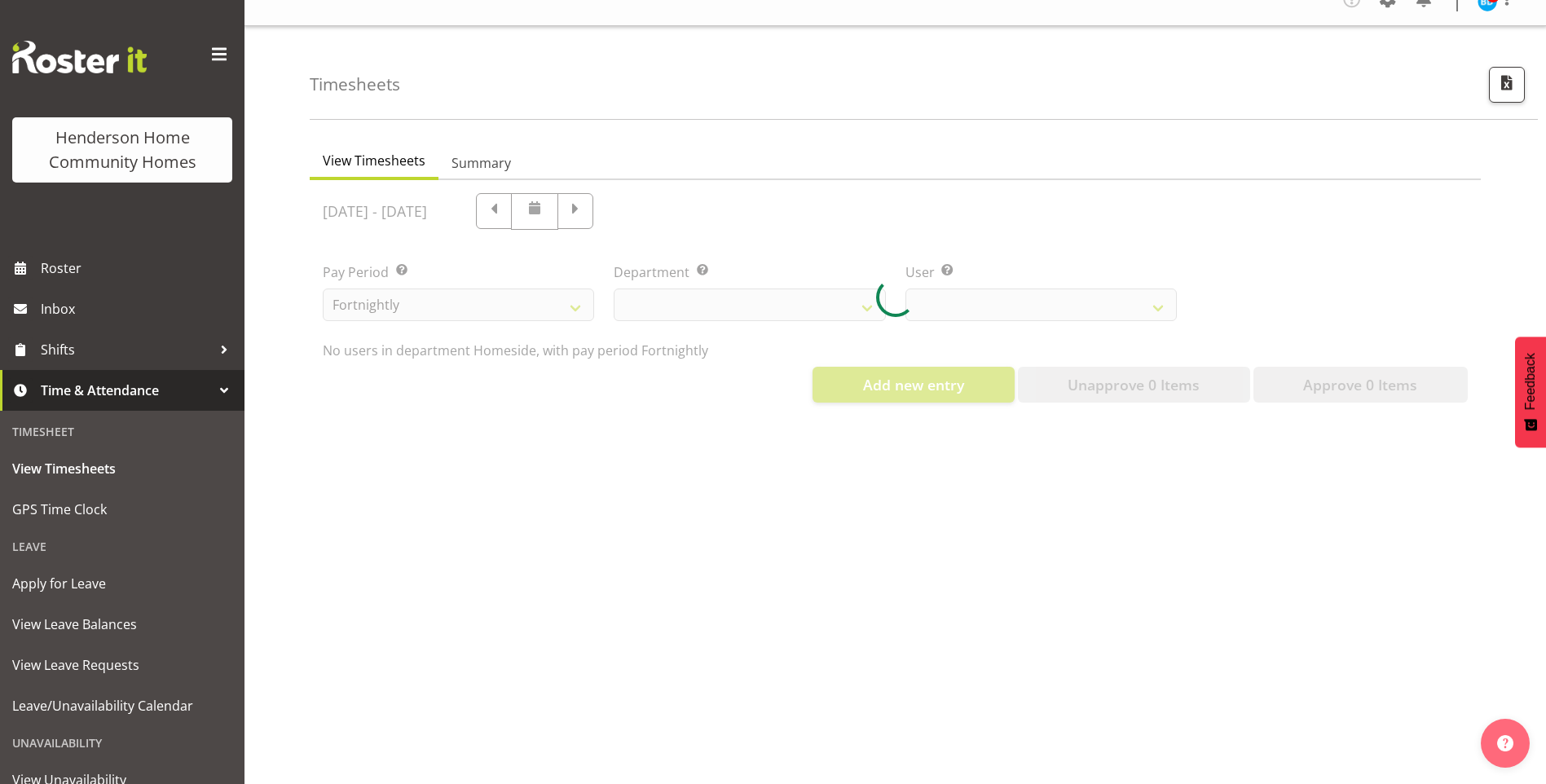
select select "746"
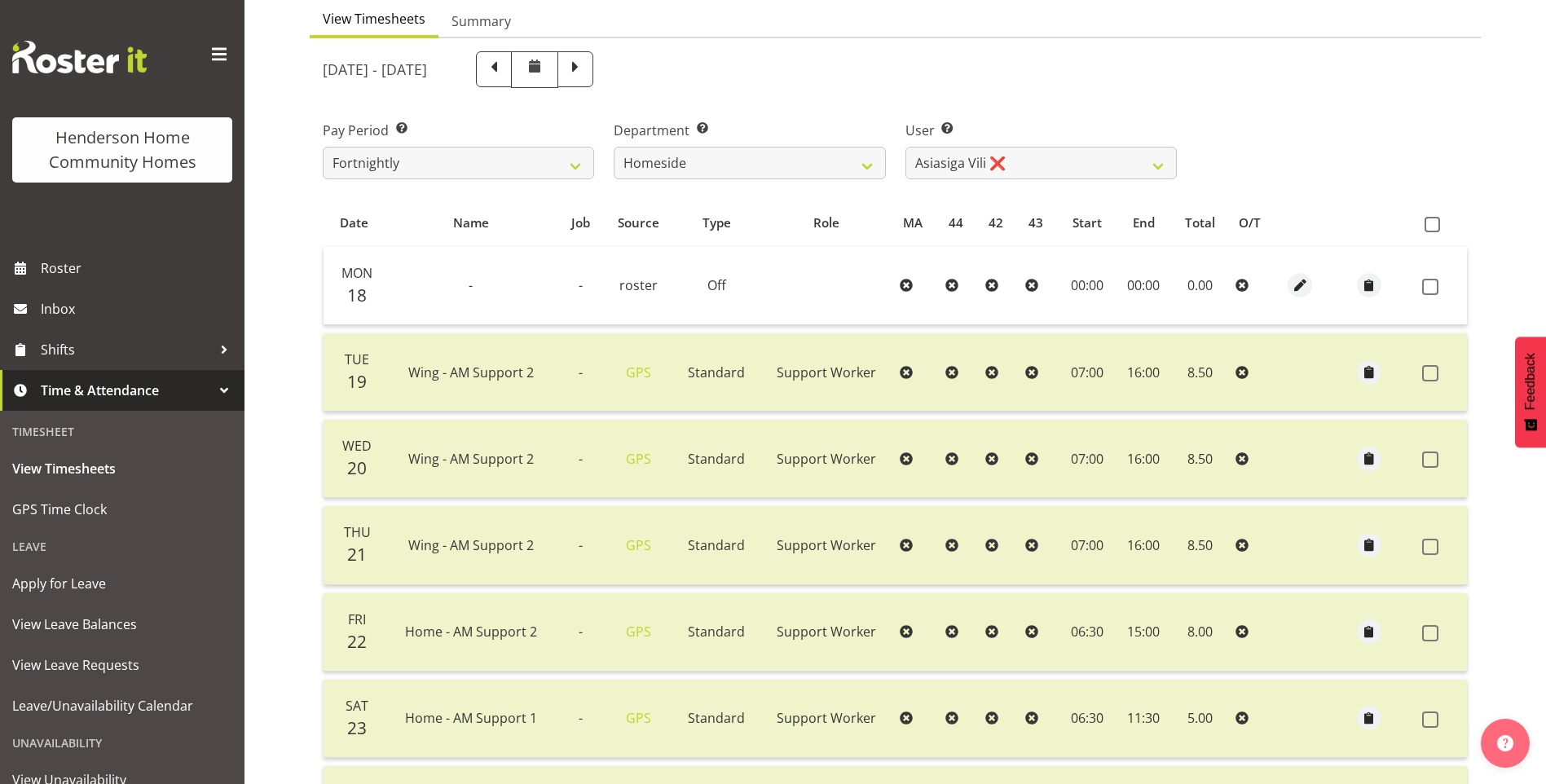
scroll to position [123, 0]
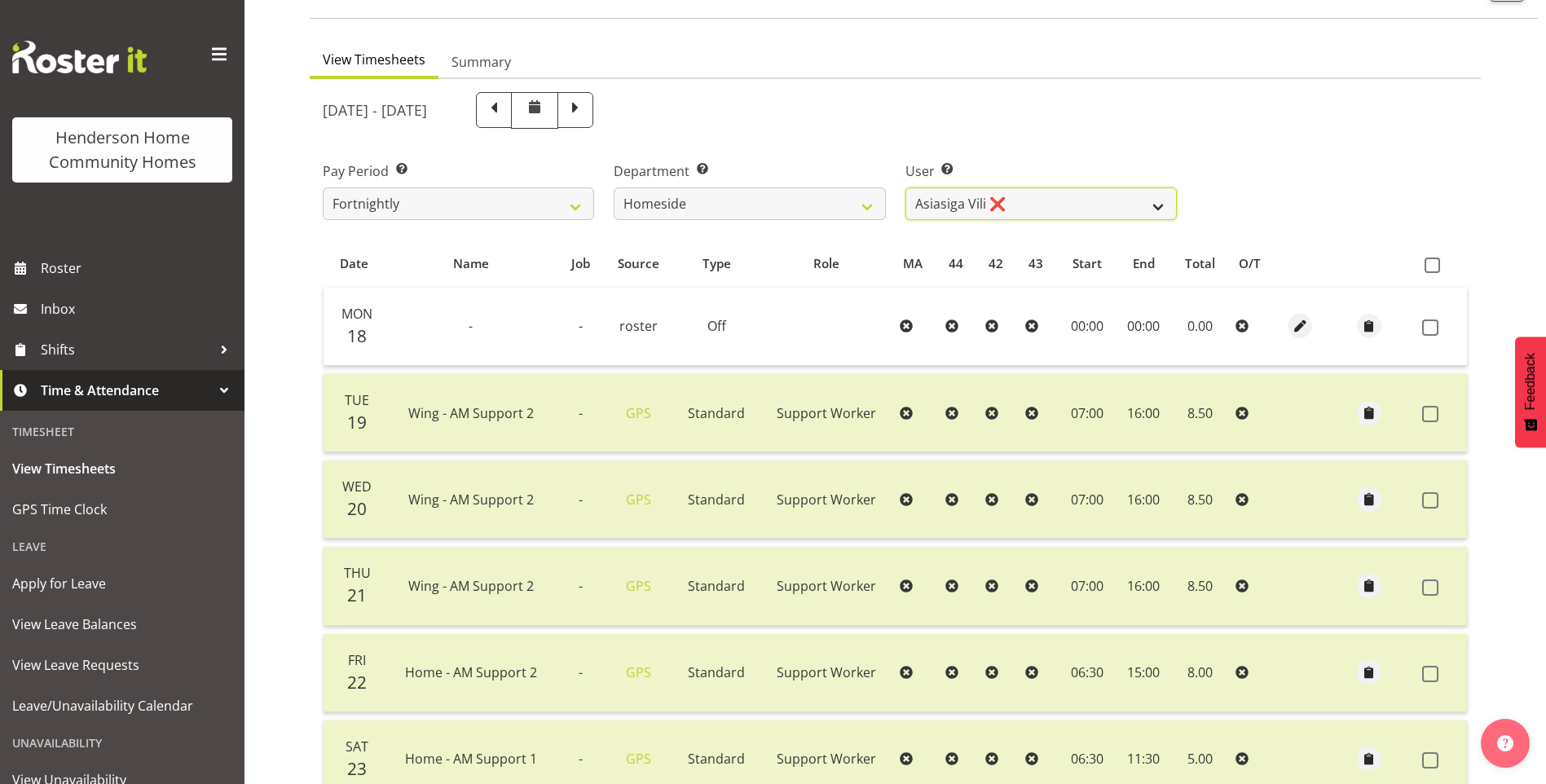
click at [1047, 185] on div "User Select user. Note: This is filtered down by the previous two drop-down ite…" at bounding box center [1041, 190] width 272 height 59
click at [905, 188] on select "[PERSON_NAME] ❌ [PERSON_NAME] ❌ [PERSON_NAME] (BK) [PERSON_NAME] ❌ [PERSON_NAME…" at bounding box center [1041, 204] width 272 height 33
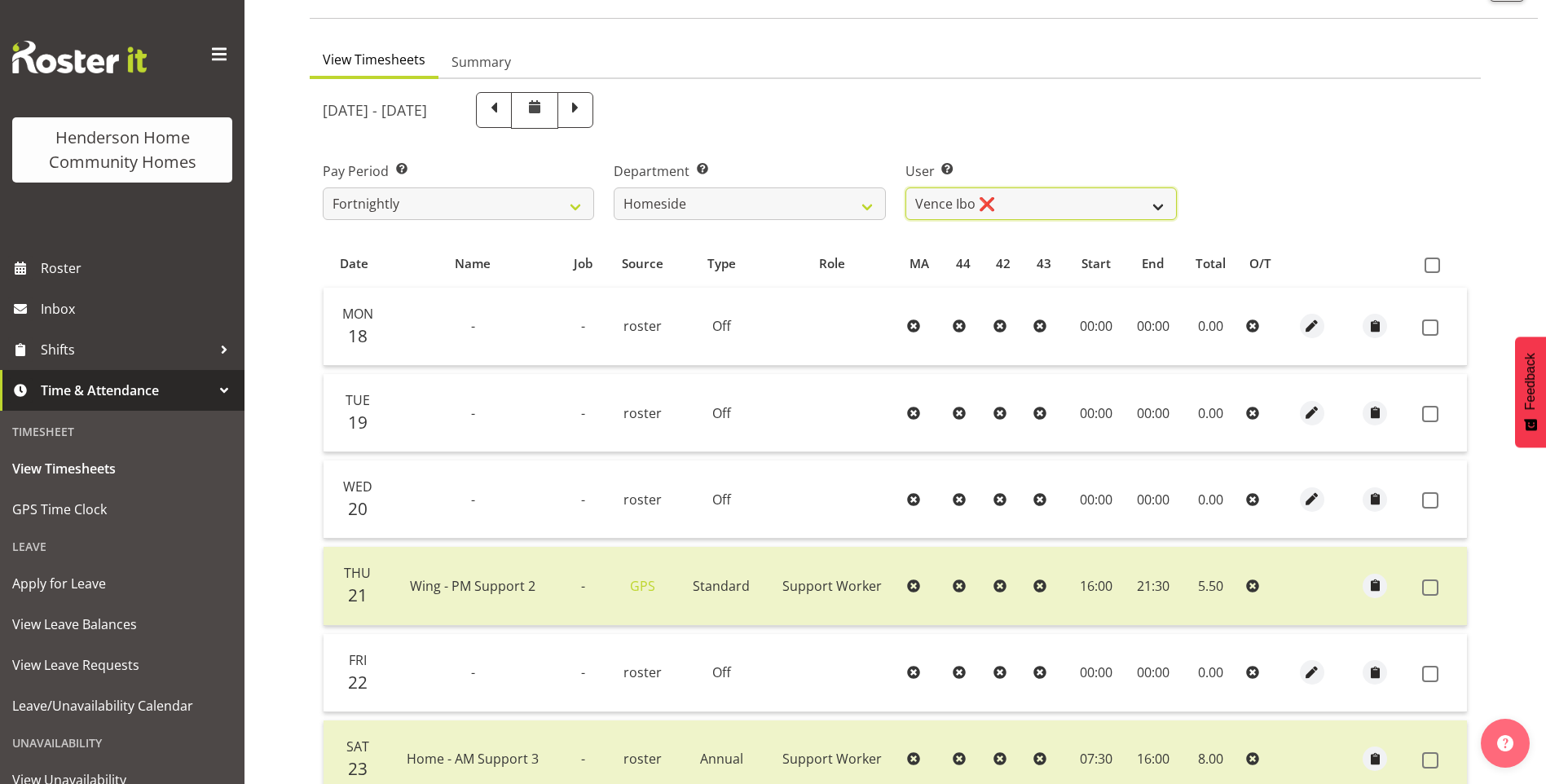
click at [967, 190] on select "[PERSON_NAME] ❌ [PERSON_NAME] ❌ [PERSON_NAME] (BK) [PERSON_NAME] ❌ [PERSON_NAME…" at bounding box center [1041, 204] width 272 height 33
click at [1003, 188] on select "[PERSON_NAME] ❌ [PERSON_NAME] ❌ [PERSON_NAME] (BK) [PERSON_NAME] ❌ [PERSON_NAME…" at bounding box center [1041, 204] width 272 height 33
click at [905, 188] on select "[PERSON_NAME] ❌ [PERSON_NAME] ❌ [PERSON_NAME] (BK) [PERSON_NAME] ❌ [PERSON_NAME…" at bounding box center [1041, 204] width 272 height 33
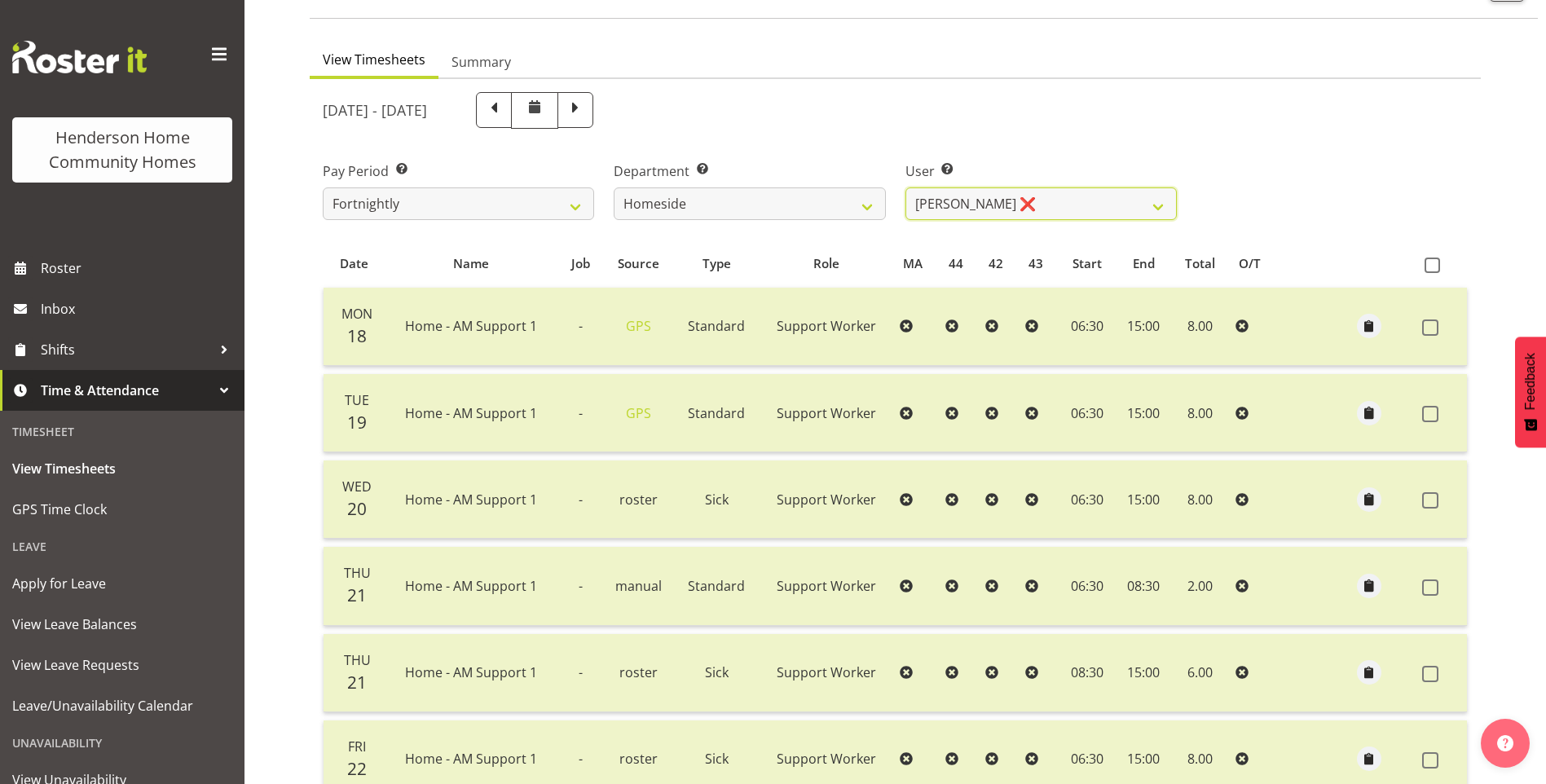
scroll to position [205, 0]
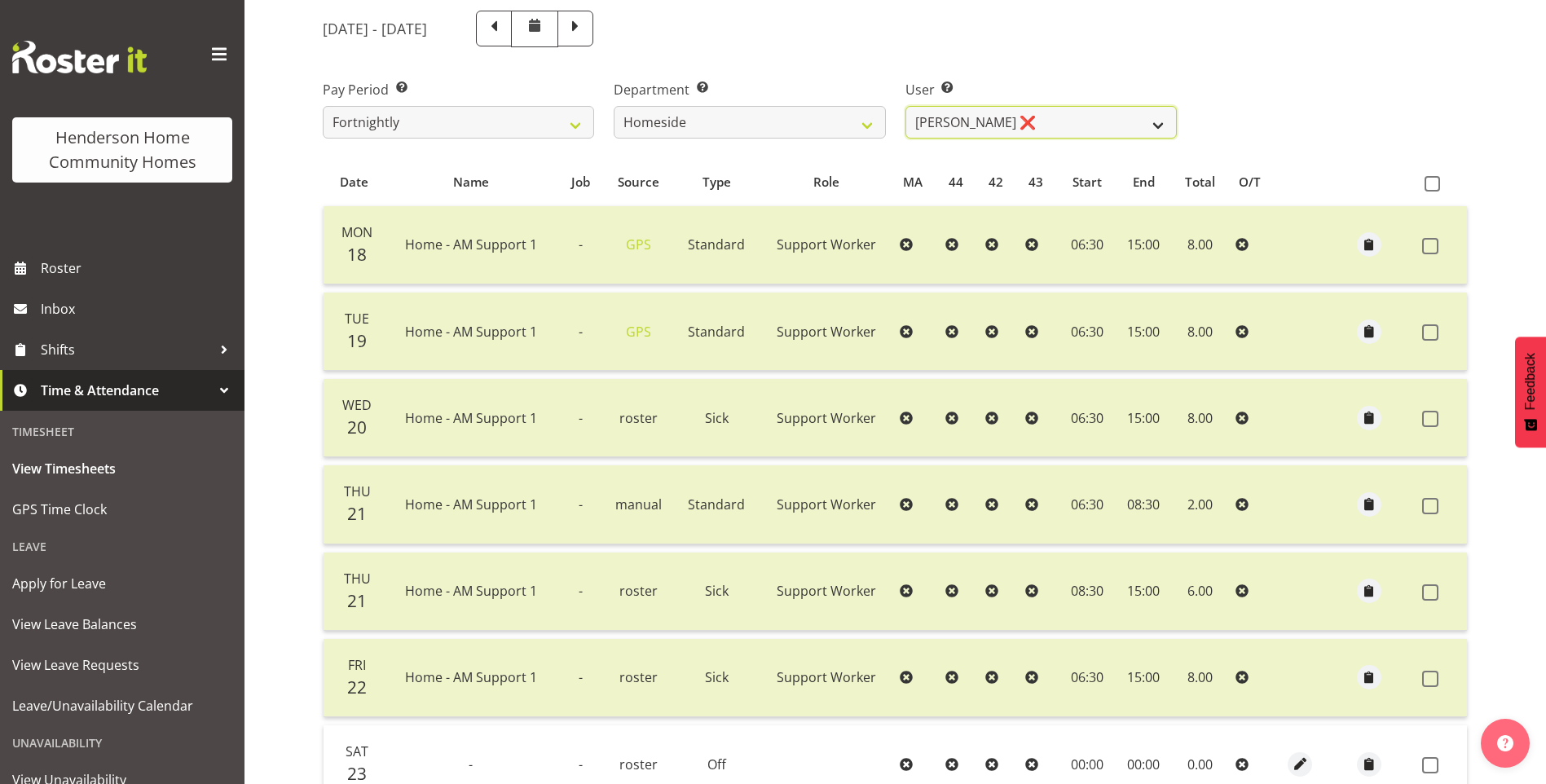
click at [968, 123] on select "[PERSON_NAME] ❌ [PERSON_NAME] ❌ [PERSON_NAME] (BK) [PERSON_NAME] ❌ [PERSON_NAME…" at bounding box center [1041, 122] width 272 height 33
click at [905, 106] on select "[PERSON_NAME] ❌ [PERSON_NAME] ❌ [PERSON_NAME] (BK) [PERSON_NAME] ❌ [PERSON_NAME…" at bounding box center [1041, 122] width 272 height 33
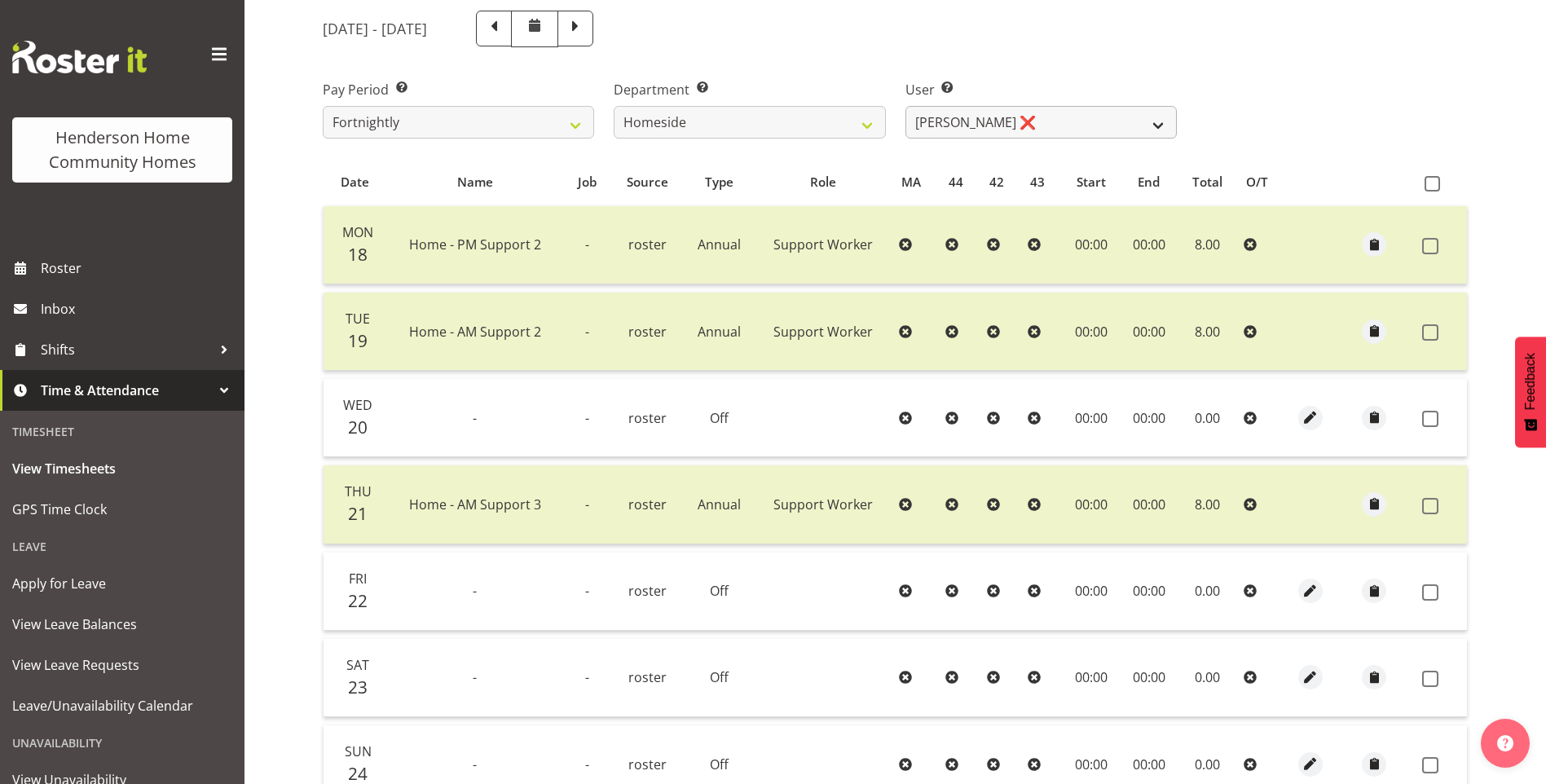
click at [1057, 137] on div "User Select user. Note: This is filtered down by the previous two drop-down ite…" at bounding box center [1041, 102] width 291 height 91
click at [1015, 116] on select "[PERSON_NAME] ❌ [PERSON_NAME] ❌ [PERSON_NAME] (BK) [PERSON_NAME] ❌ [PERSON_NAME…" at bounding box center [1041, 122] width 272 height 33
select select "8539"
click at [905, 106] on select "[PERSON_NAME] ❌ [PERSON_NAME] ❌ [PERSON_NAME] (BK) [PERSON_NAME] ❌ [PERSON_NAME…" at bounding box center [1041, 122] width 272 height 33
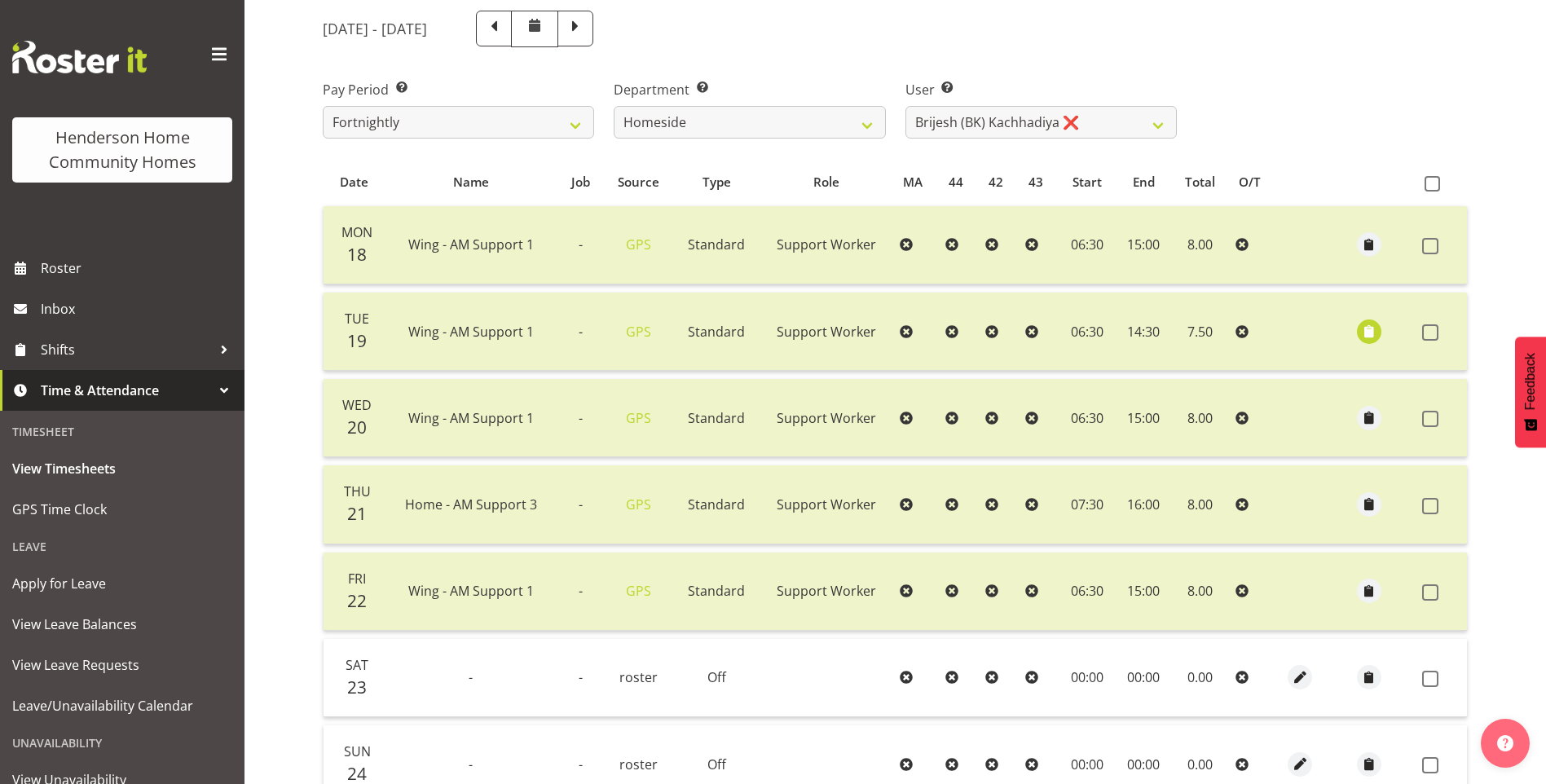
drag, startPoint x: 685, startPoint y: 24, endPoint x: 911, endPoint y: 94, distance: 236.6
click at [586, 25] on span at bounding box center [575, 27] width 21 height 21
select select
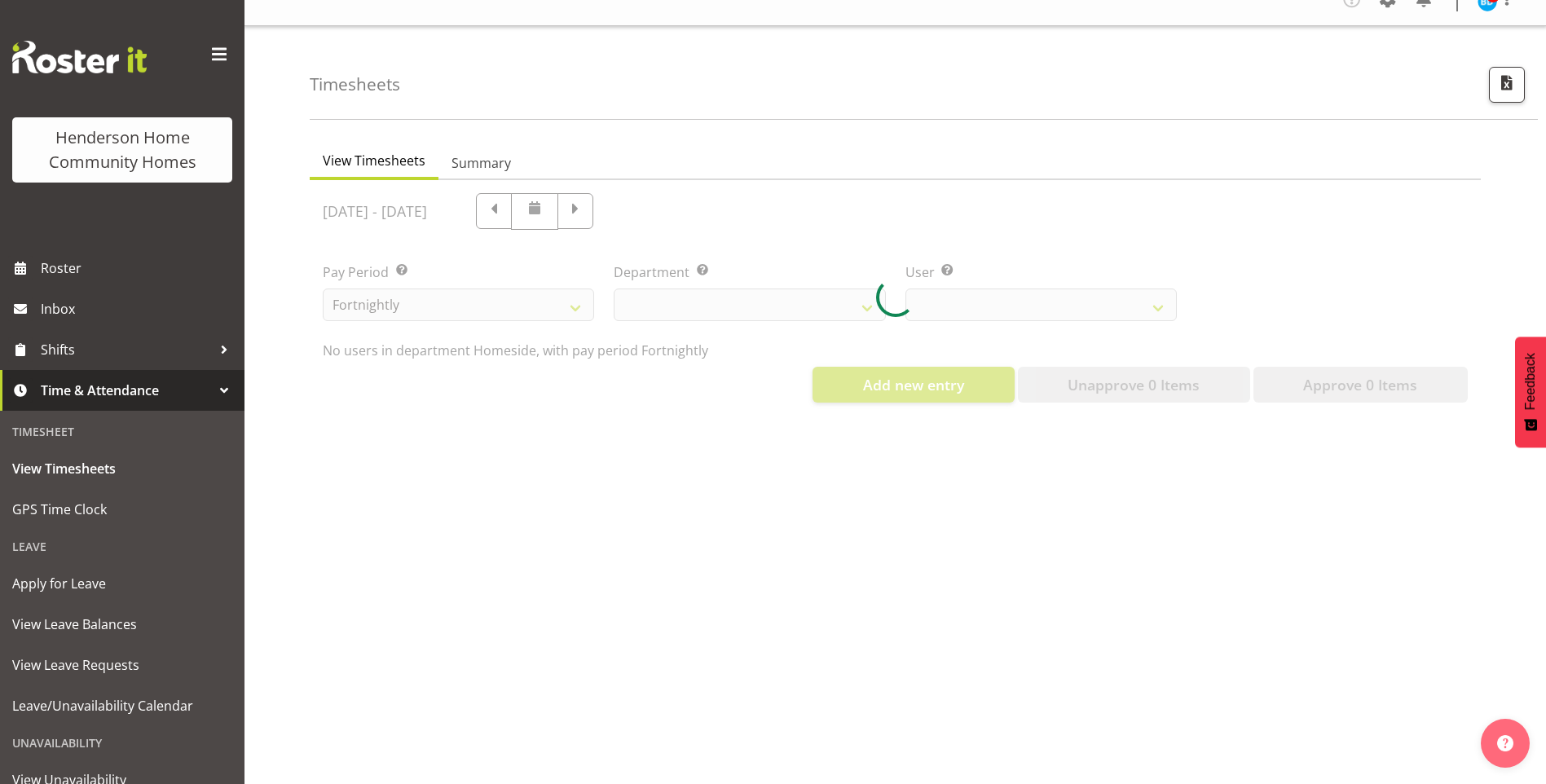
select select "746"
select select "8539"
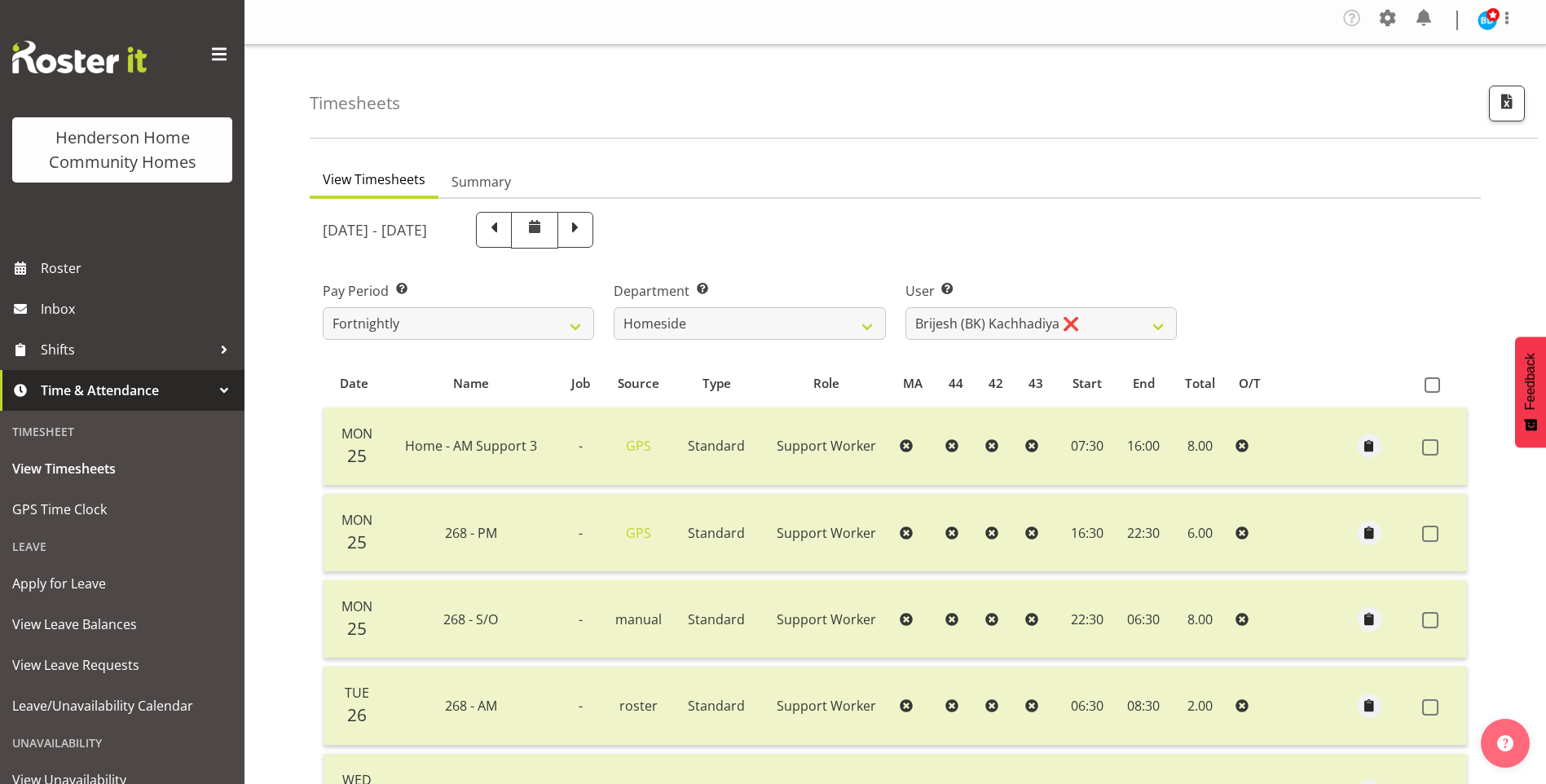
scroll to position [0, 0]
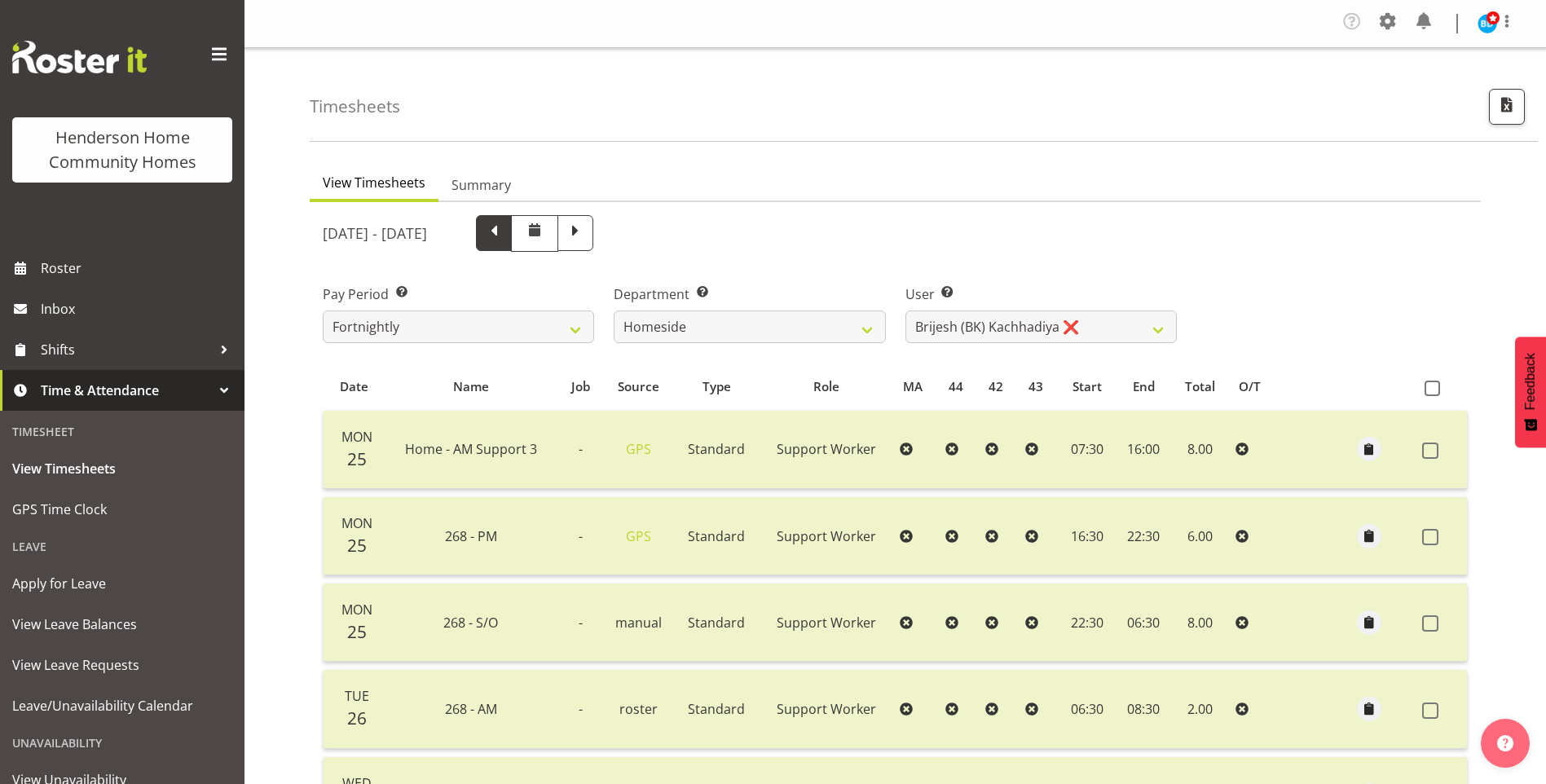
click at [504, 242] on span at bounding box center [494, 231] width 21 height 21
select select
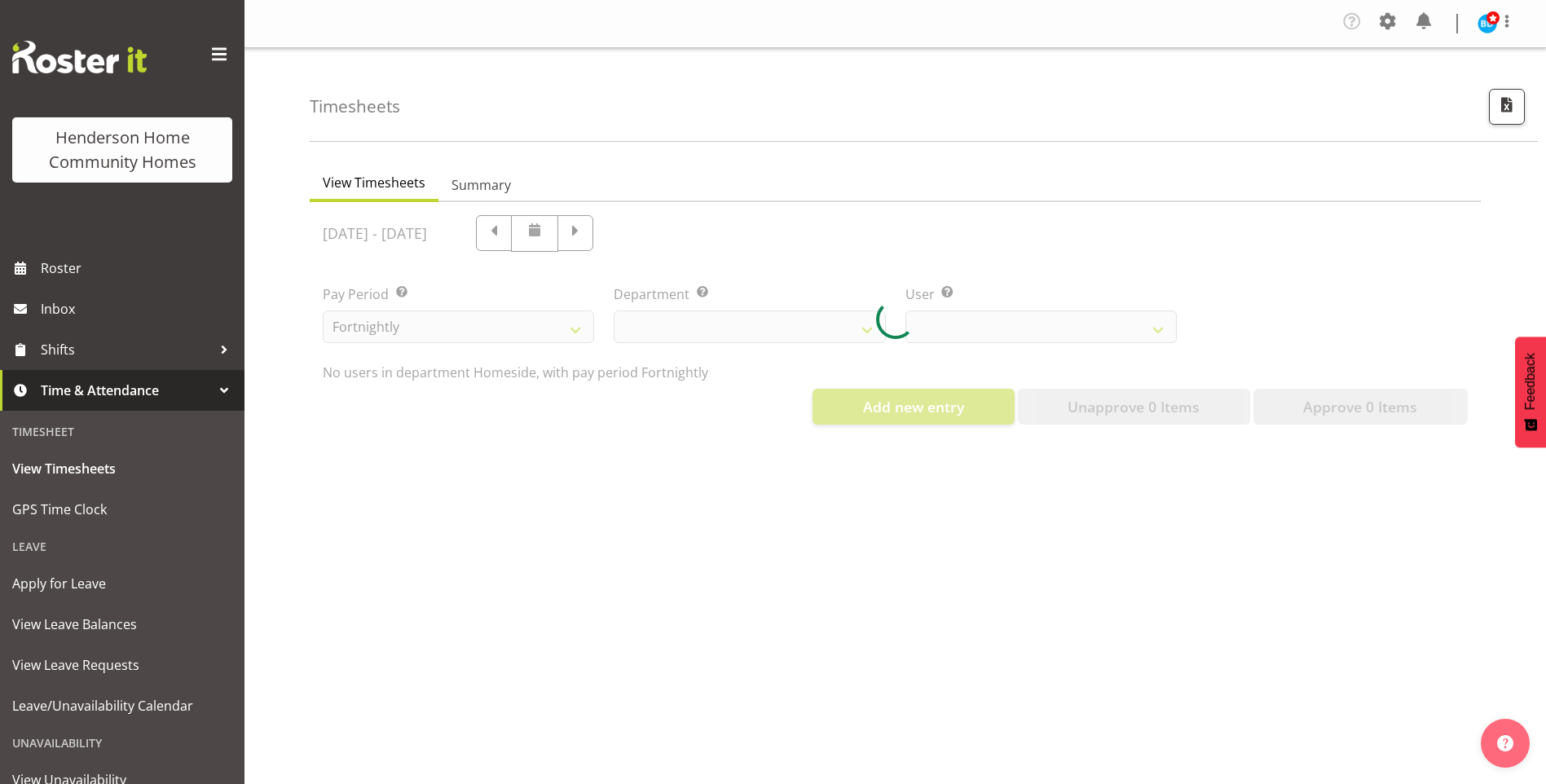
select select "746"
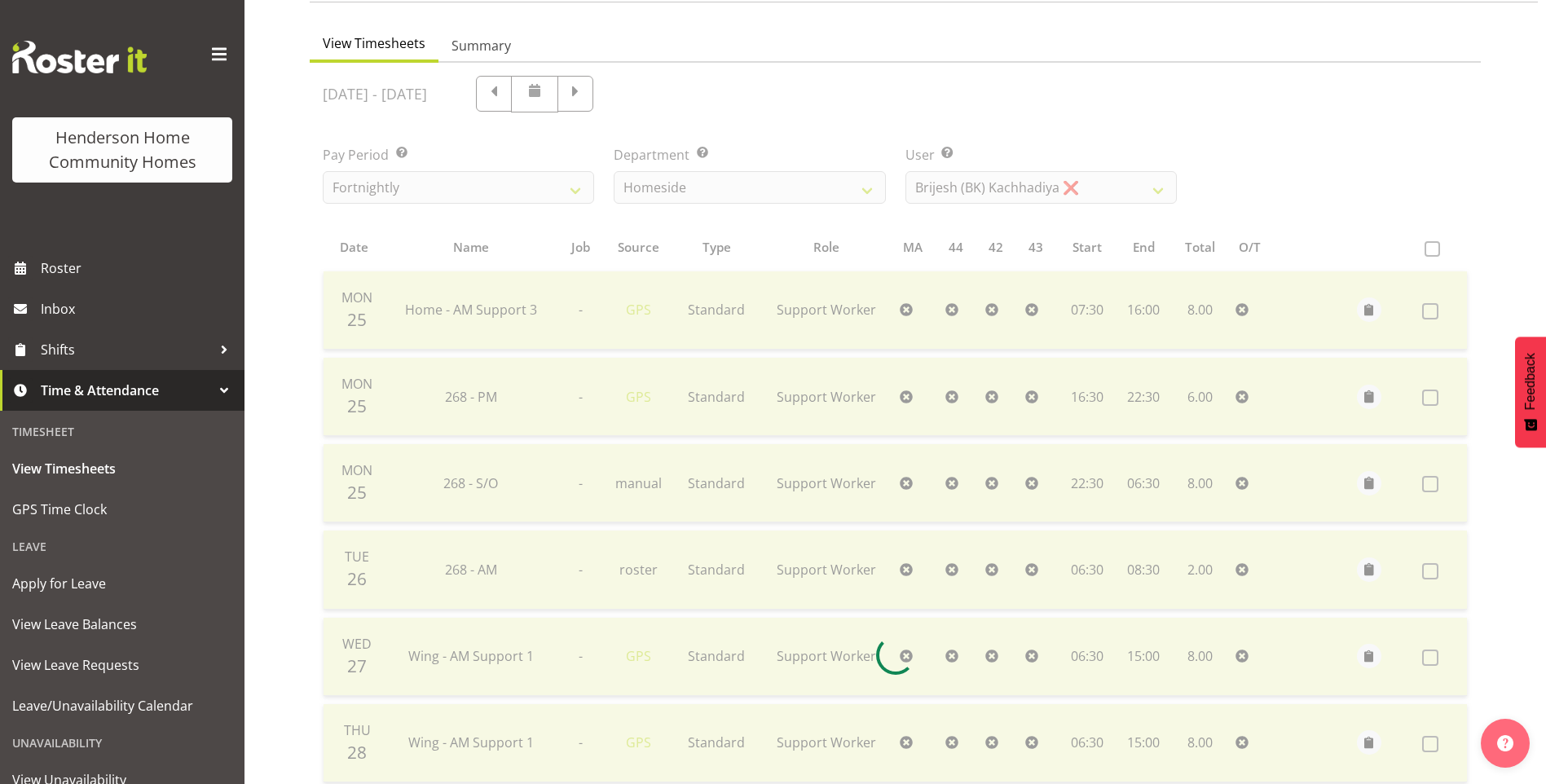
scroll to position [163, 0]
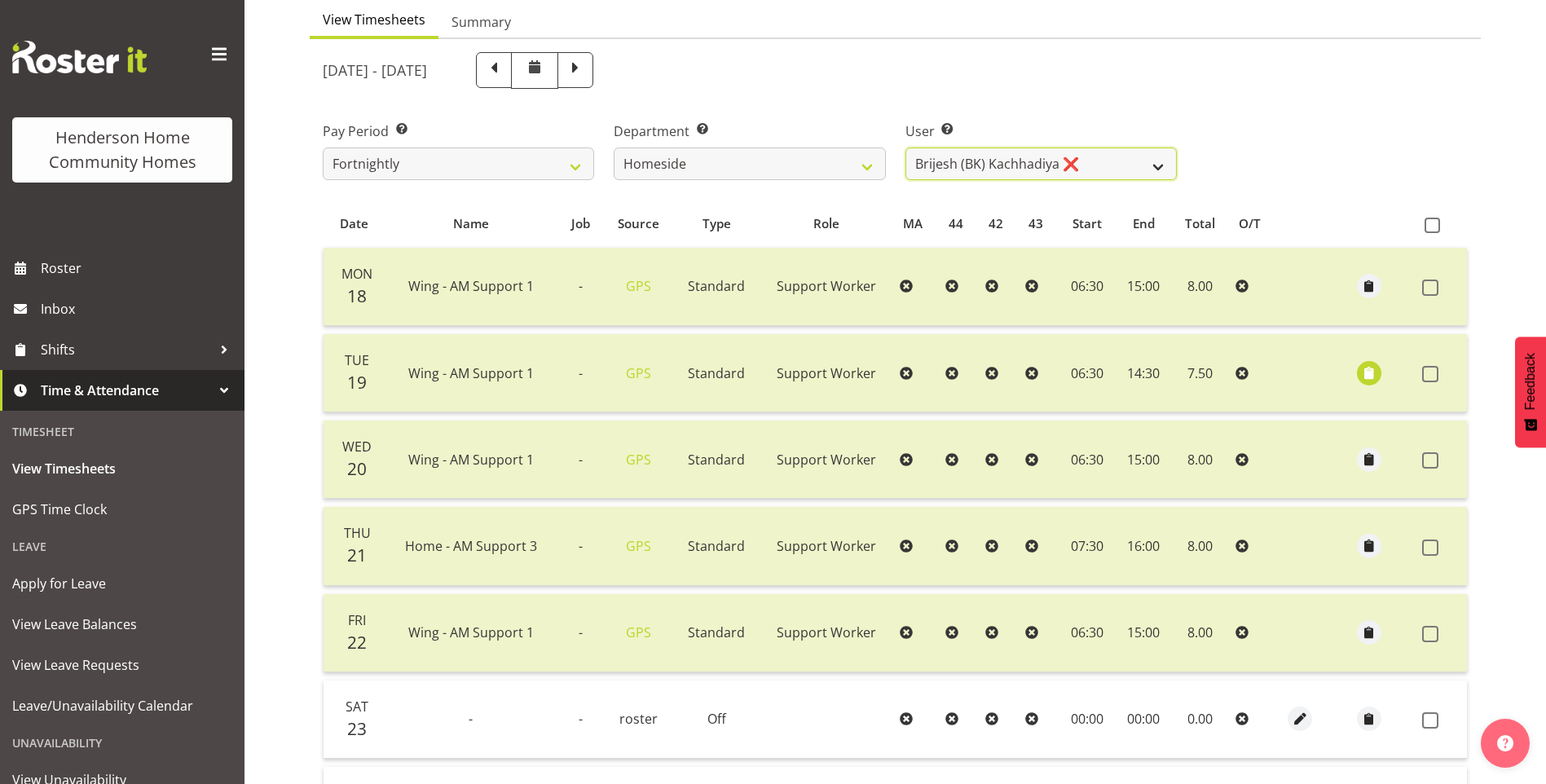
click at [1088, 164] on select "[PERSON_NAME] ❌ [PERSON_NAME] ❌ [PERSON_NAME] (BK) [PERSON_NAME] ❌ [PERSON_NAME…" at bounding box center [1041, 164] width 272 height 33
select select "8540"
click at [905, 148] on select "[PERSON_NAME] ❌ [PERSON_NAME] ❌ [PERSON_NAME] (BK) [PERSON_NAME] ❌ [PERSON_NAME…" at bounding box center [1041, 164] width 272 height 33
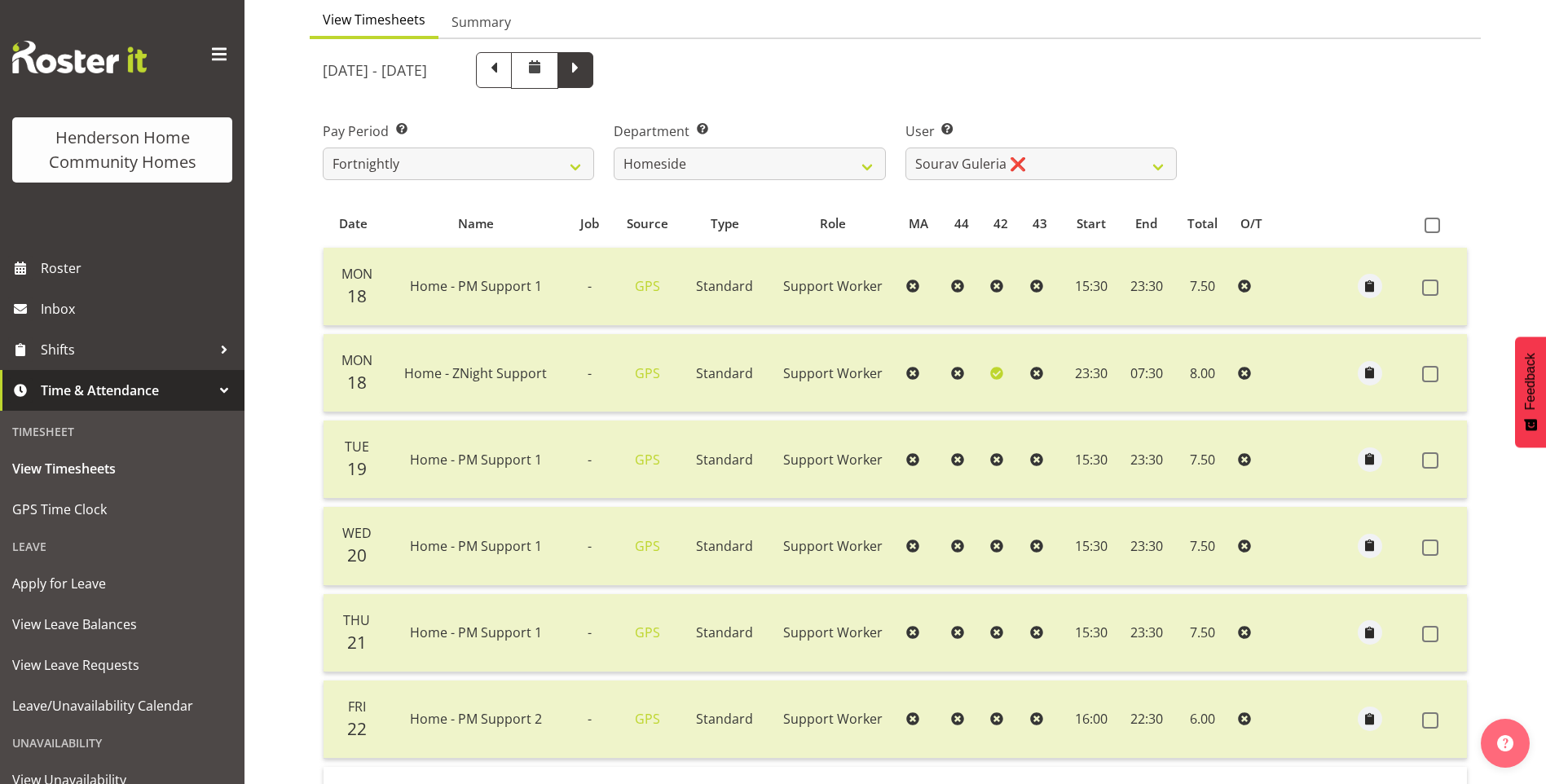
click at [586, 74] on span at bounding box center [575, 68] width 21 height 21
select select
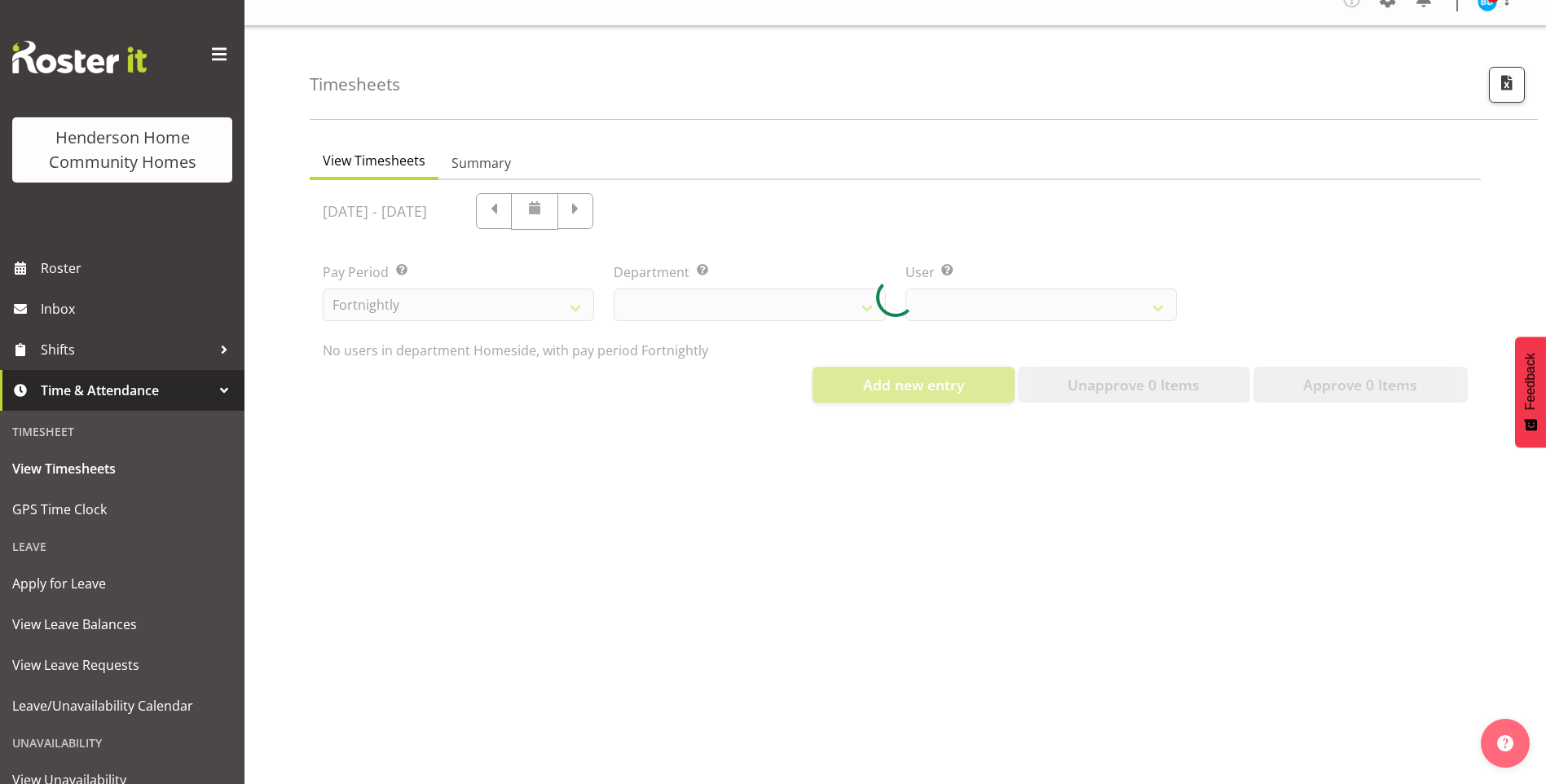
scroll to position [34, 0]
select select "746"
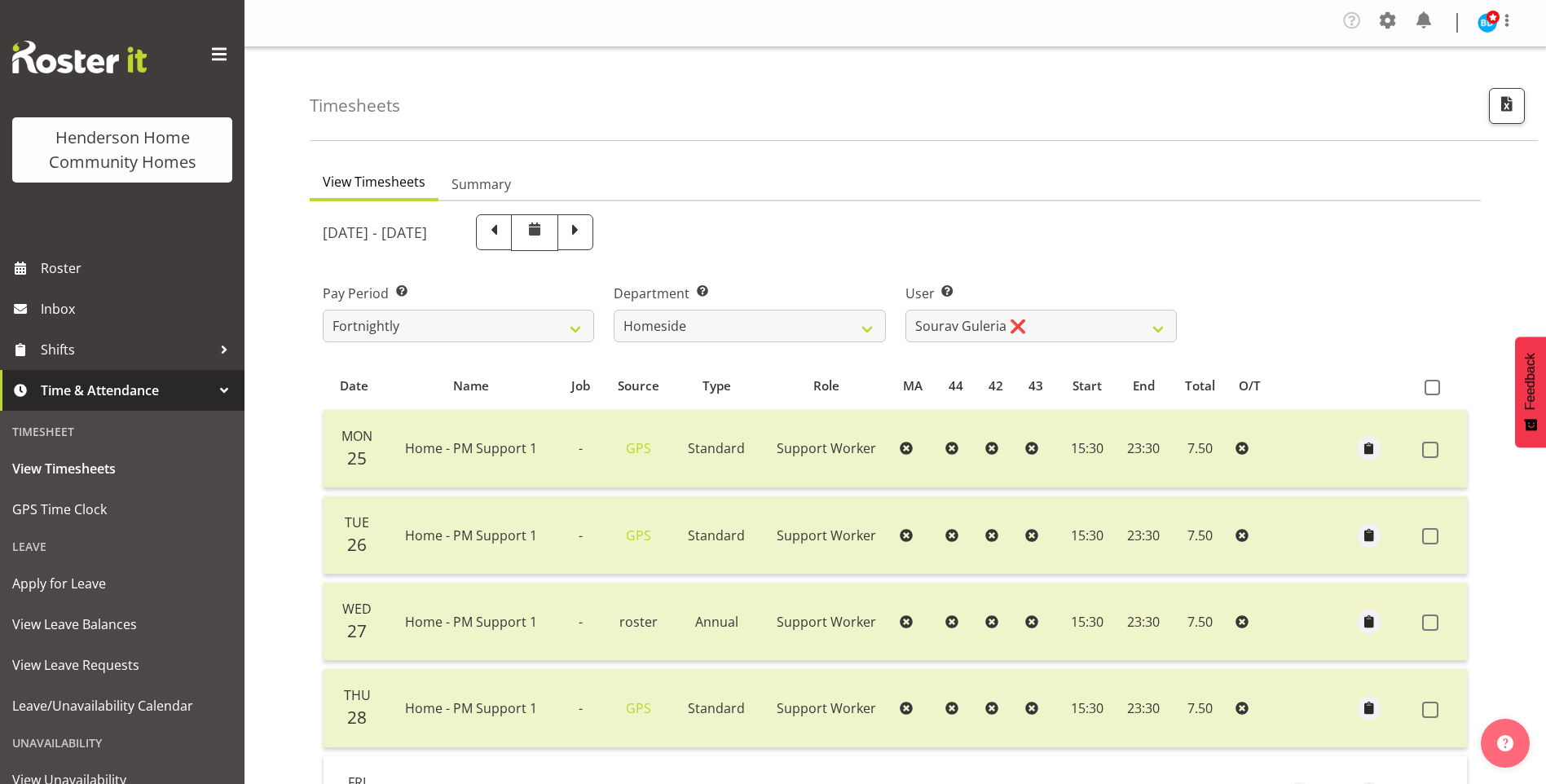
scroll to position [0, 0]
click at [972, 322] on select "Asiasiga Vili ❌ Billie-Rose Dunlop ❌ Brijesh (BK) Kachhadiya ❌ Cheenee Vargas ❌…" at bounding box center [1041, 326] width 272 height 33
select select "8657"
click at [905, 311] on select "Asiasiga Vili ❌ Billie-Rose Dunlop ❌ Brijesh (BK) Kachhadiya ❌ Cheenee Vargas ❌…" at bounding box center [1041, 326] width 272 height 33
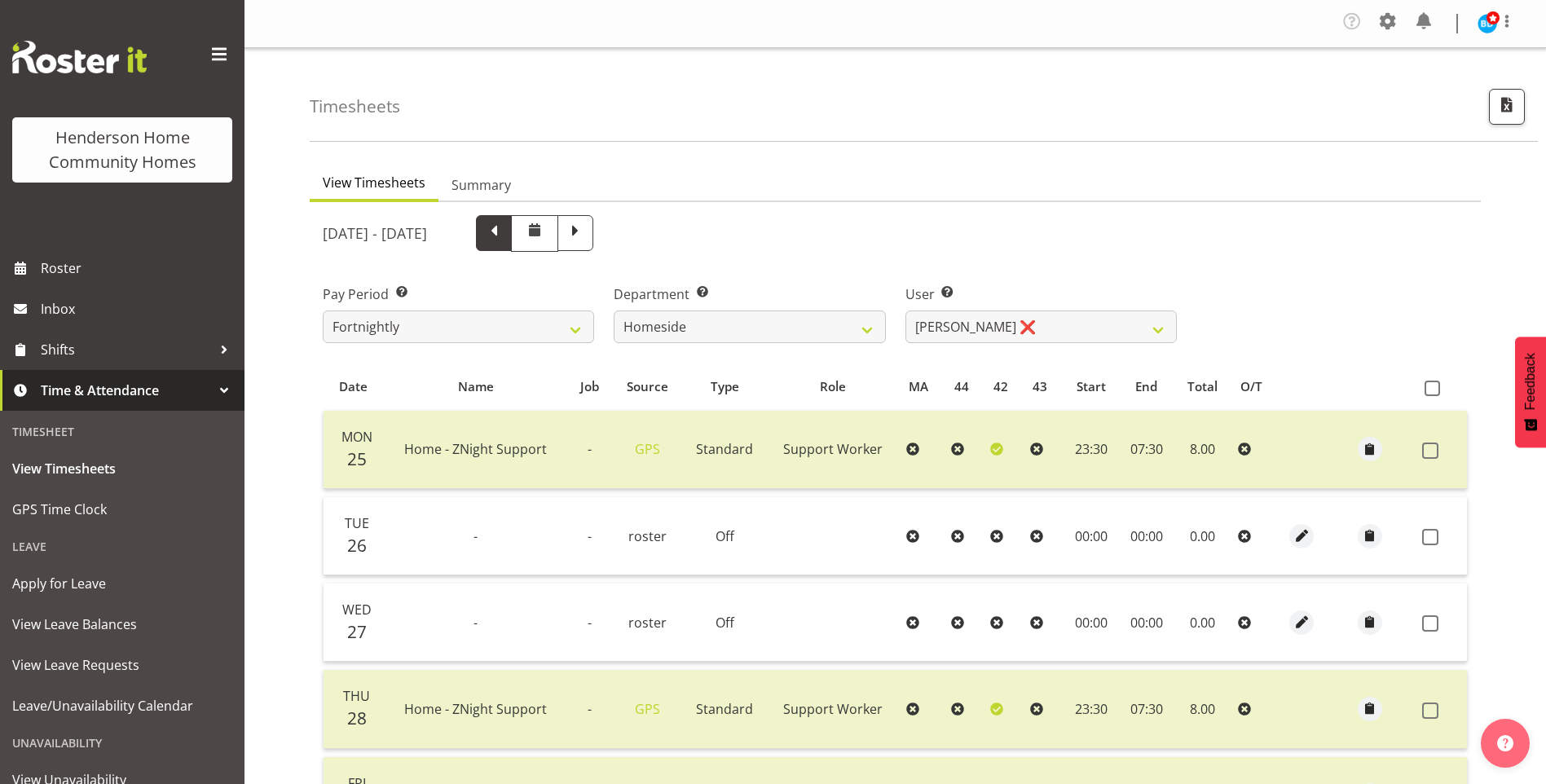
click at [512, 249] on span at bounding box center [494, 233] width 36 height 36
select select
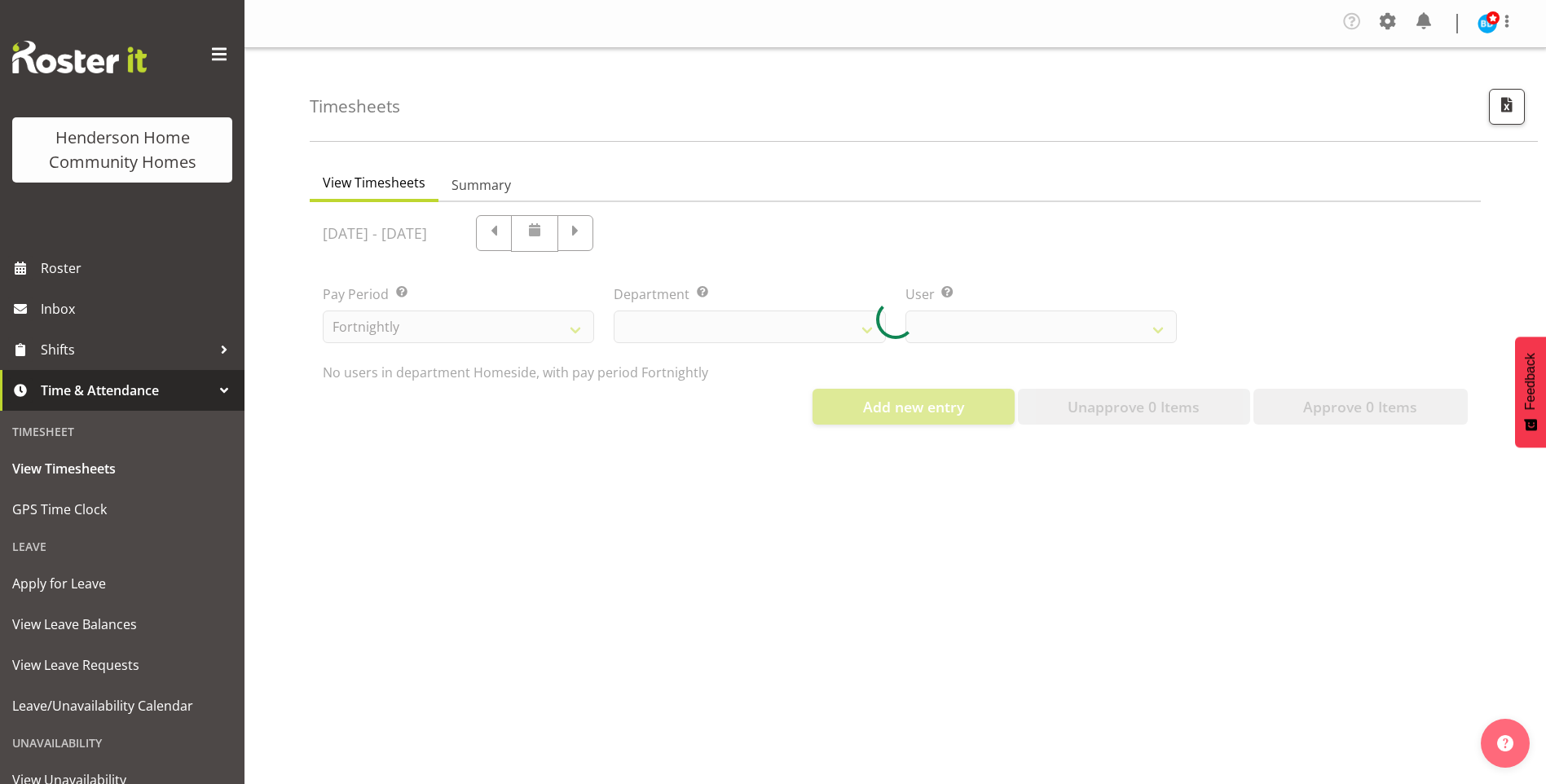
select select "746"
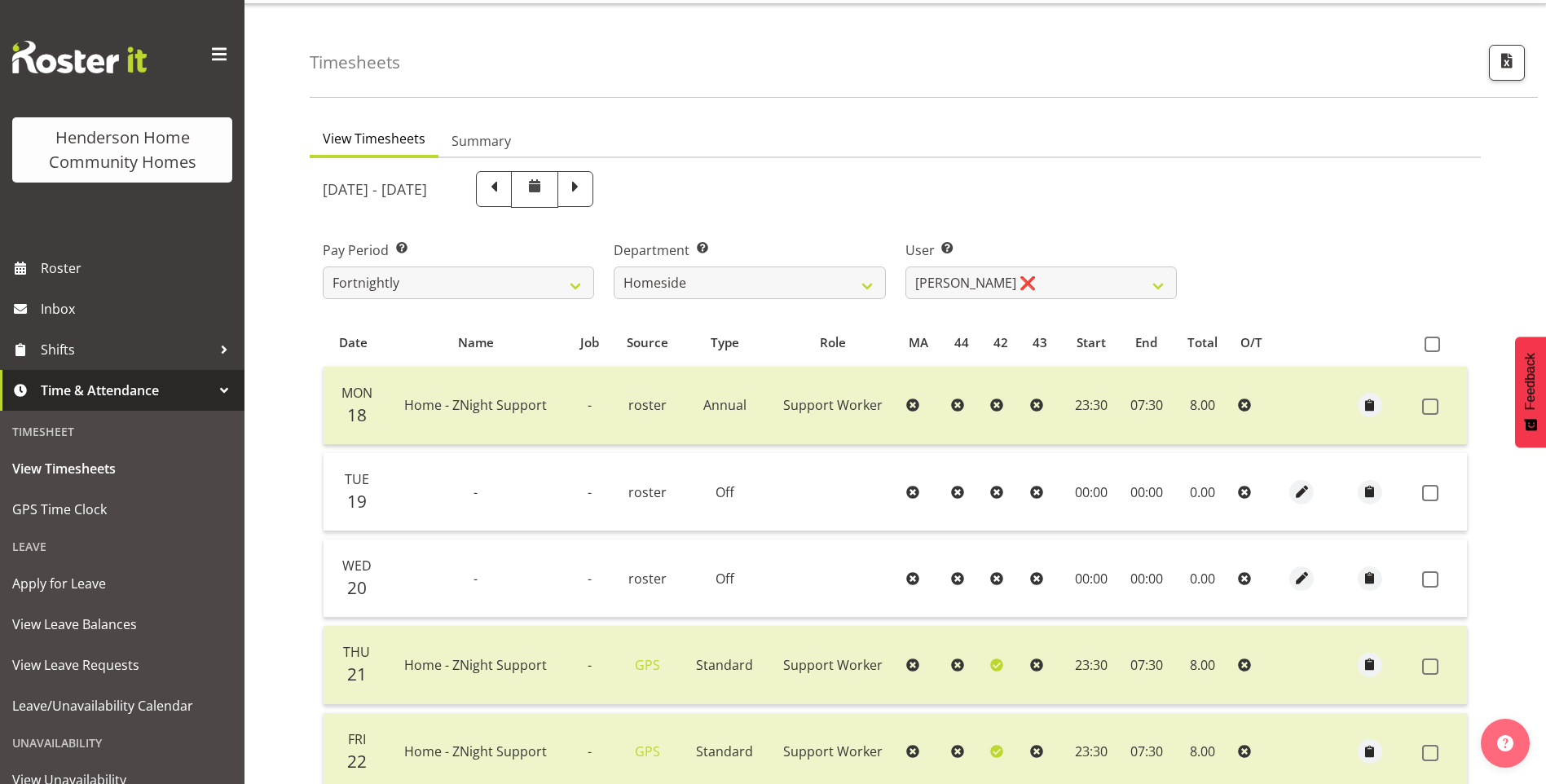
scroll to position [82, 0]
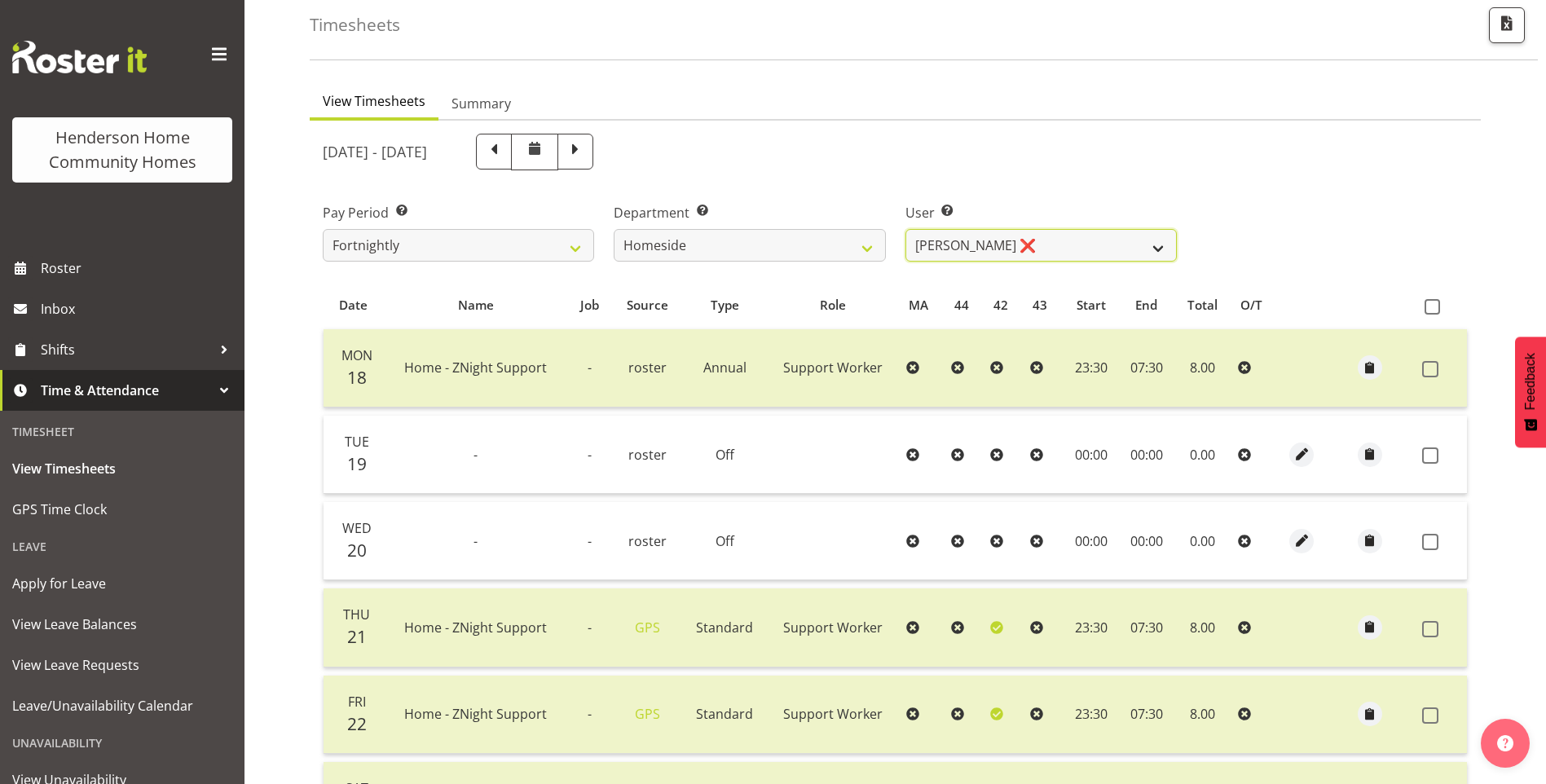
click at [986, 236] on select "Asiasiga Vili ❌ Billie-Rose Dunlop ❌ Brijesh (BK) Kachhadiya ❌ Cheenee Vargas ❌…" at bounding box center [1041, 245] width 272 height 33
select select "10095"
click at [905, 229] on select "Asiasiga Vili ❌ Billie-Rose Dunlop ❌ Brijesh (BK) Kachhadiya ❌ Cheenee Vargas ❌…" at bounding box center [1041, 245] width 272 height 33
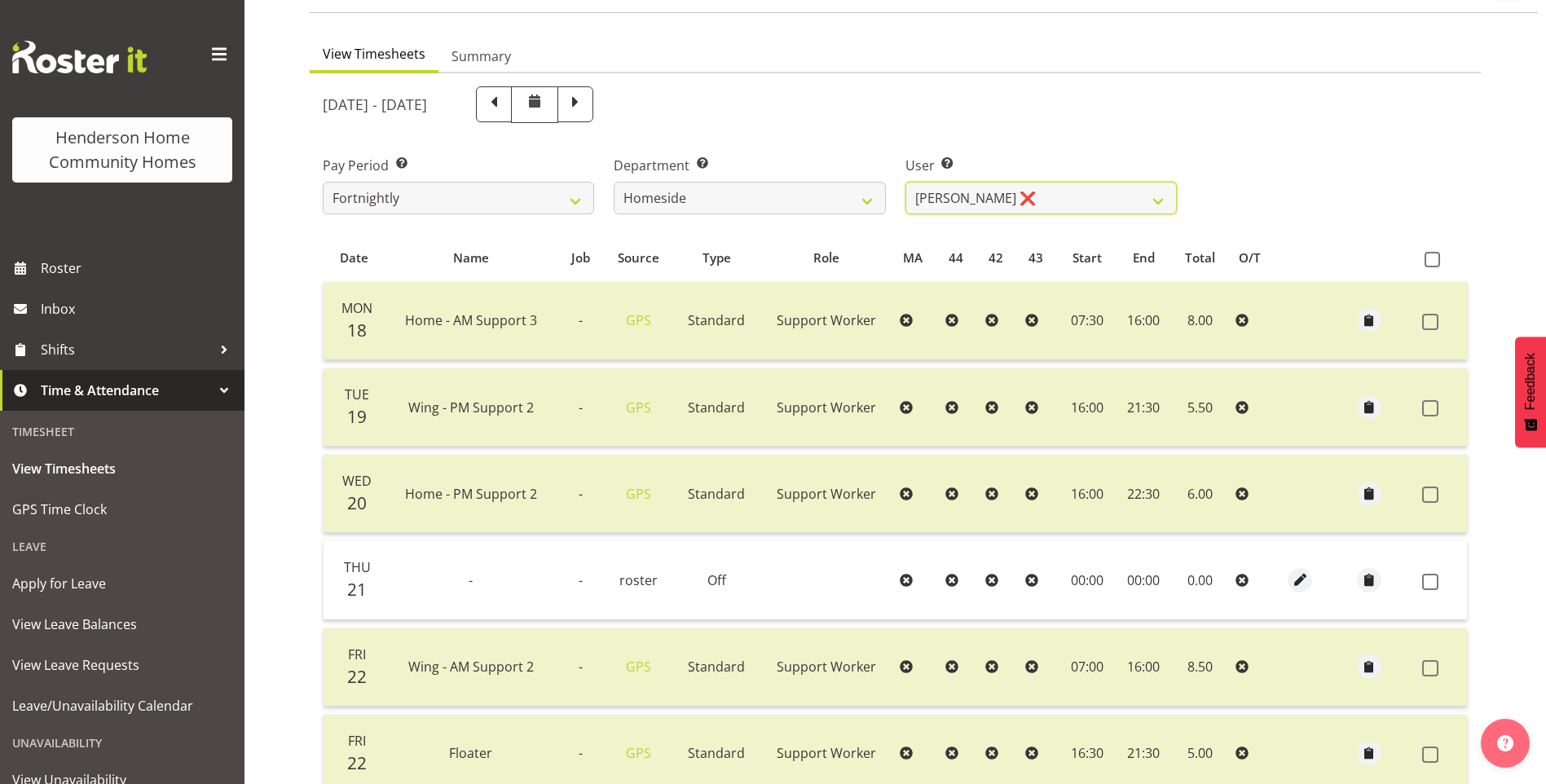
scroll to position [51, 0]
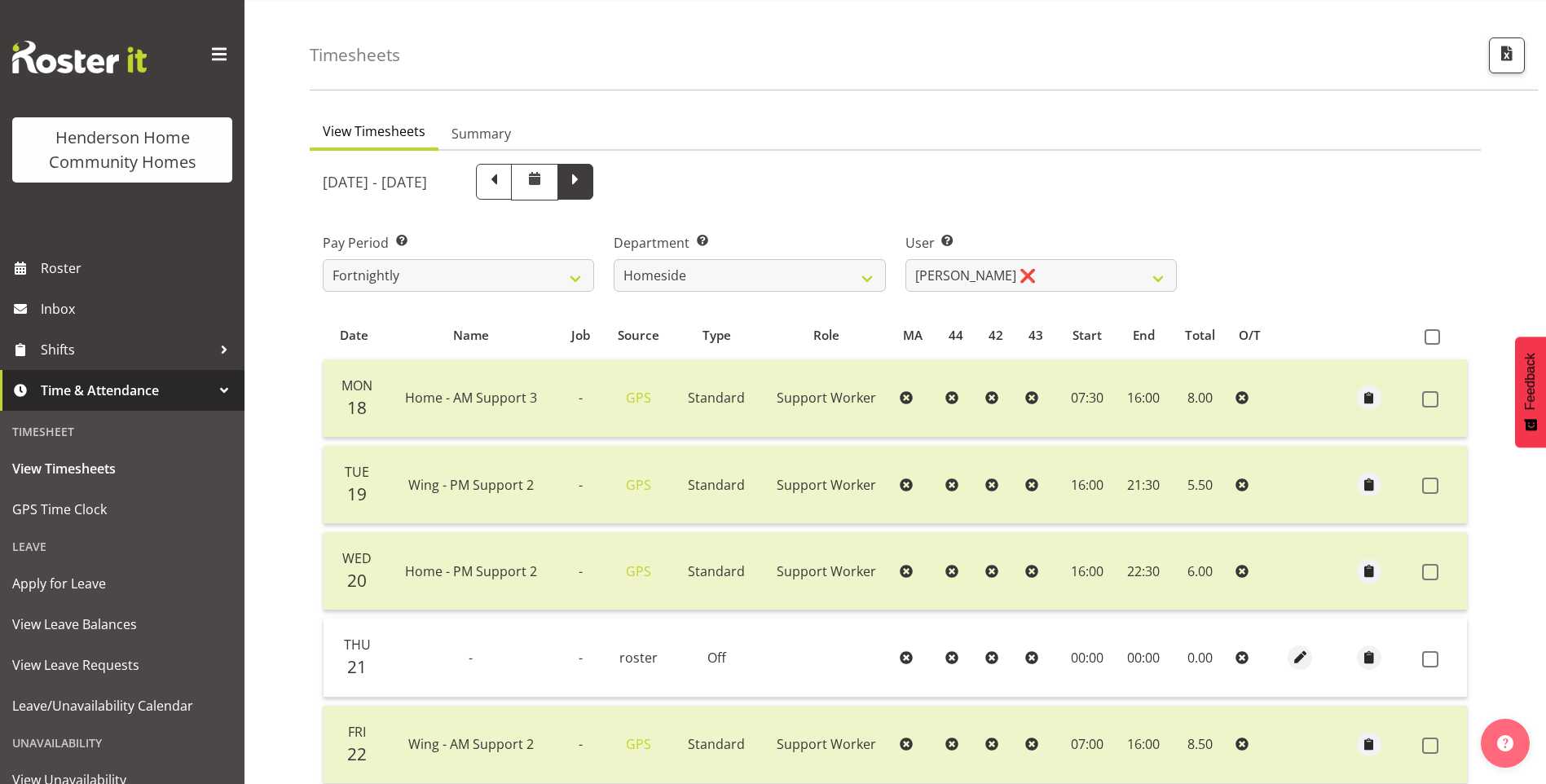
click at [586, 186] on span at bounding box center [575, 179] width 21 height 21
select select
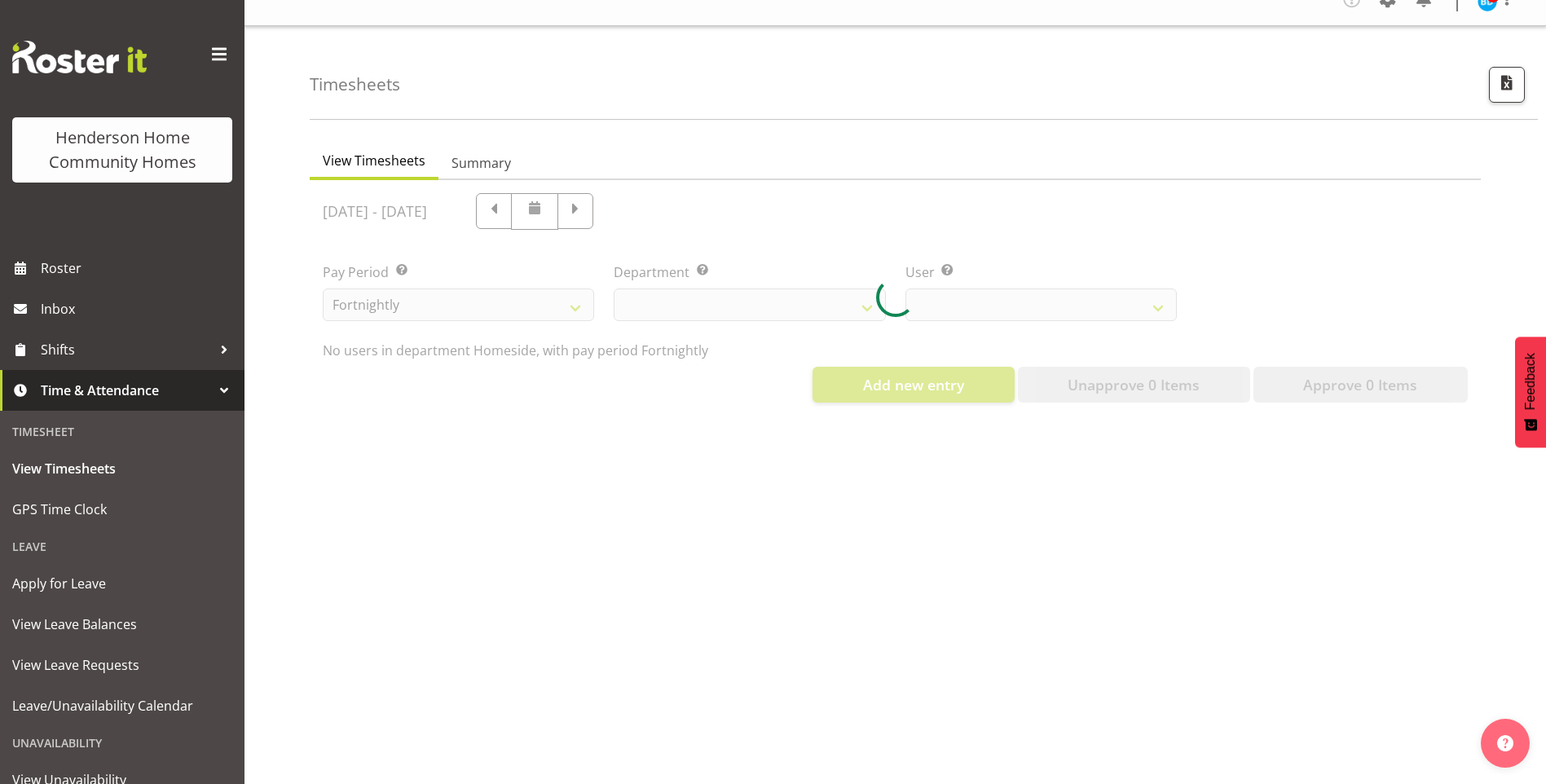
select select "746"
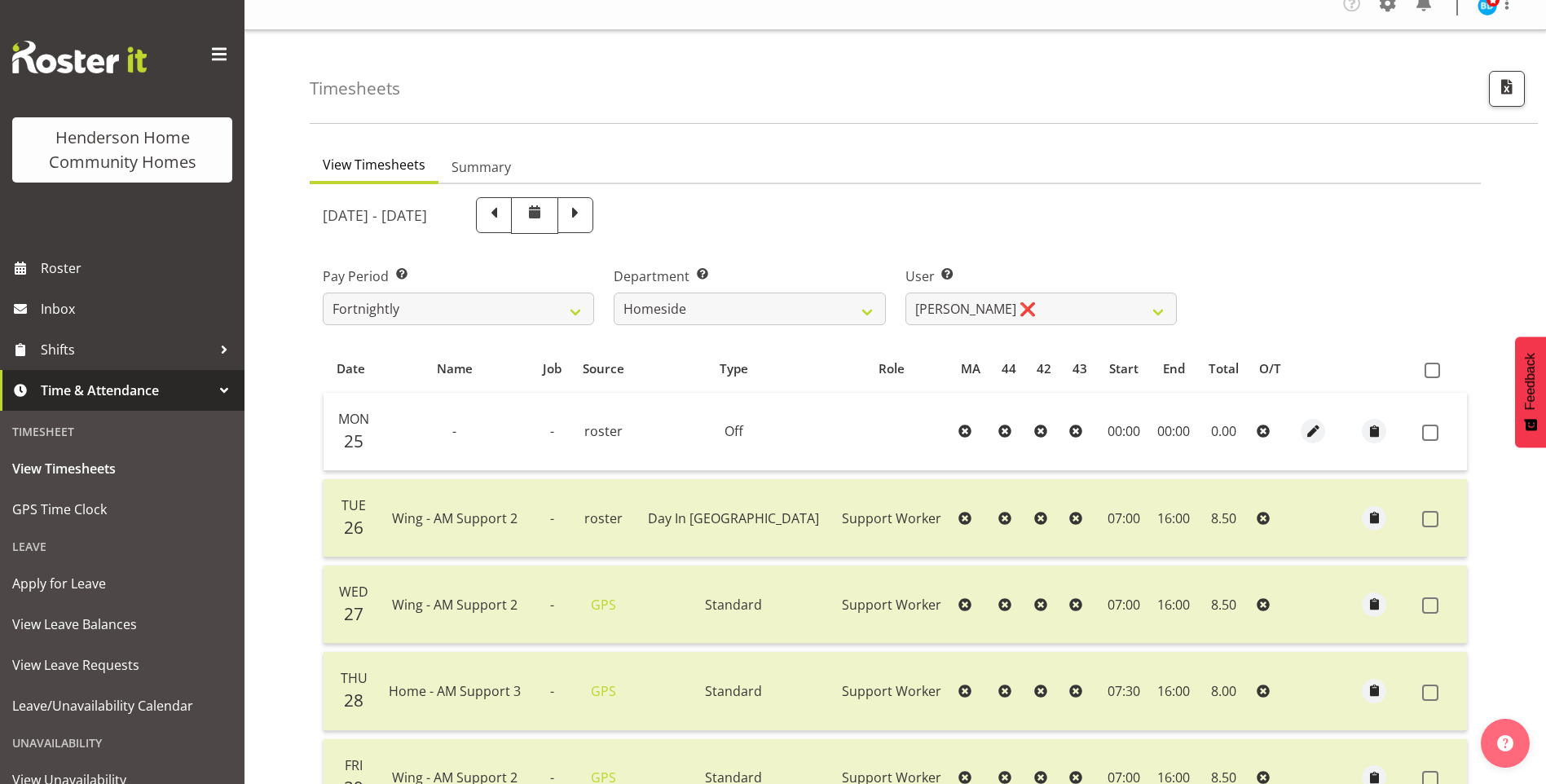
scroll to position [0, 0]
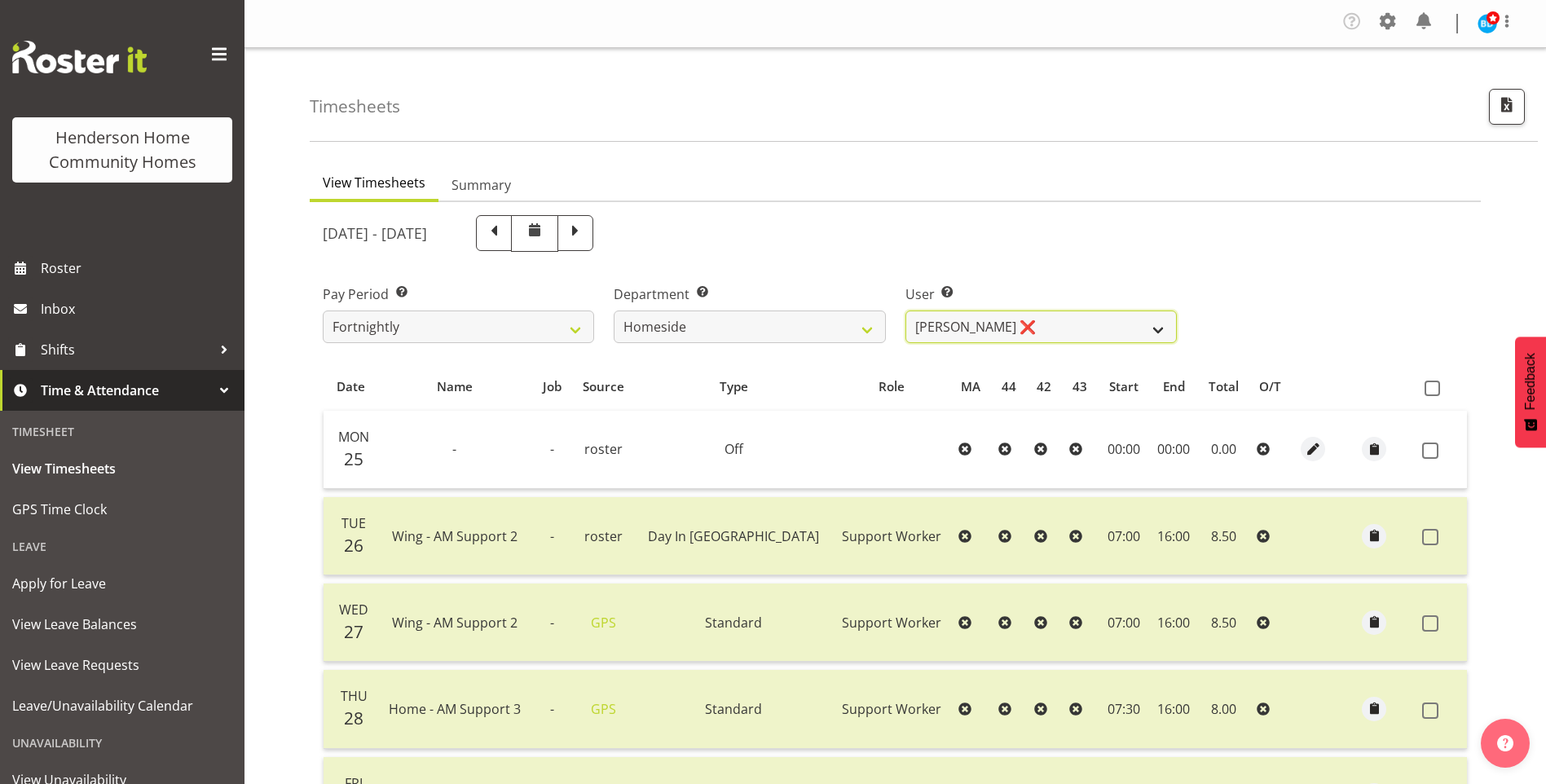
click at [999, 330] on select "[PERSON_NAME] ❌ [PERSON_NAME] ❌ [PERSON_NAME] (BK) [PERSON_NAME] ❌ [PERSON_NAME…" at bounding box center [1041, 326] width 272 height 33
select select "10404"
click at [905, 311] on select "[PERSON_NAME] ❌ [PERSON_NAME] ❌ [PERSON_NAME] (BK) [PERSON_NAME] ❌ [PERSON_NAME…" at bounding box center [1041, 326] width 272 height 33
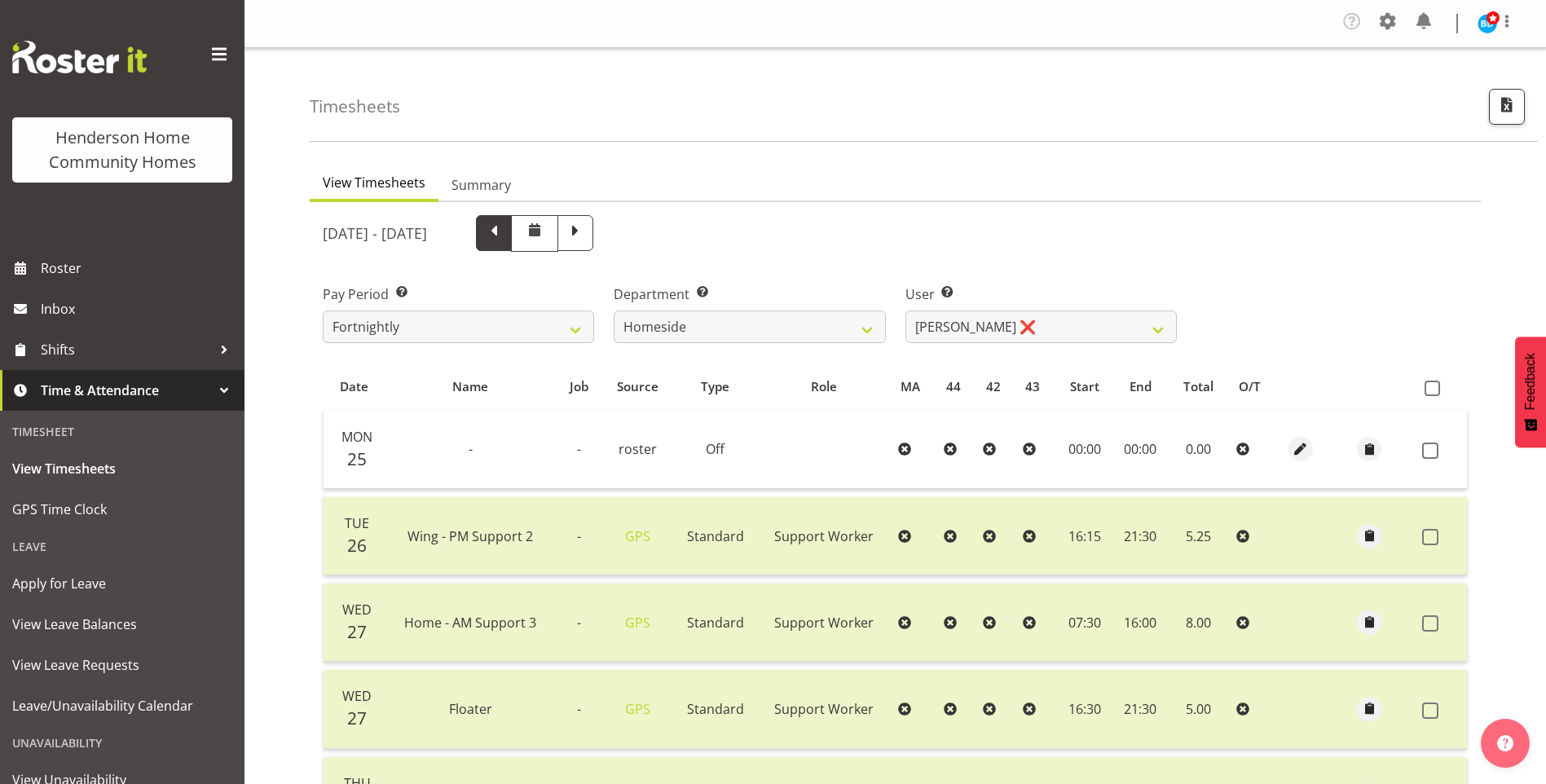
click at [504, 233] on span at bounding box center [494, 231] width 21 height 21
select select
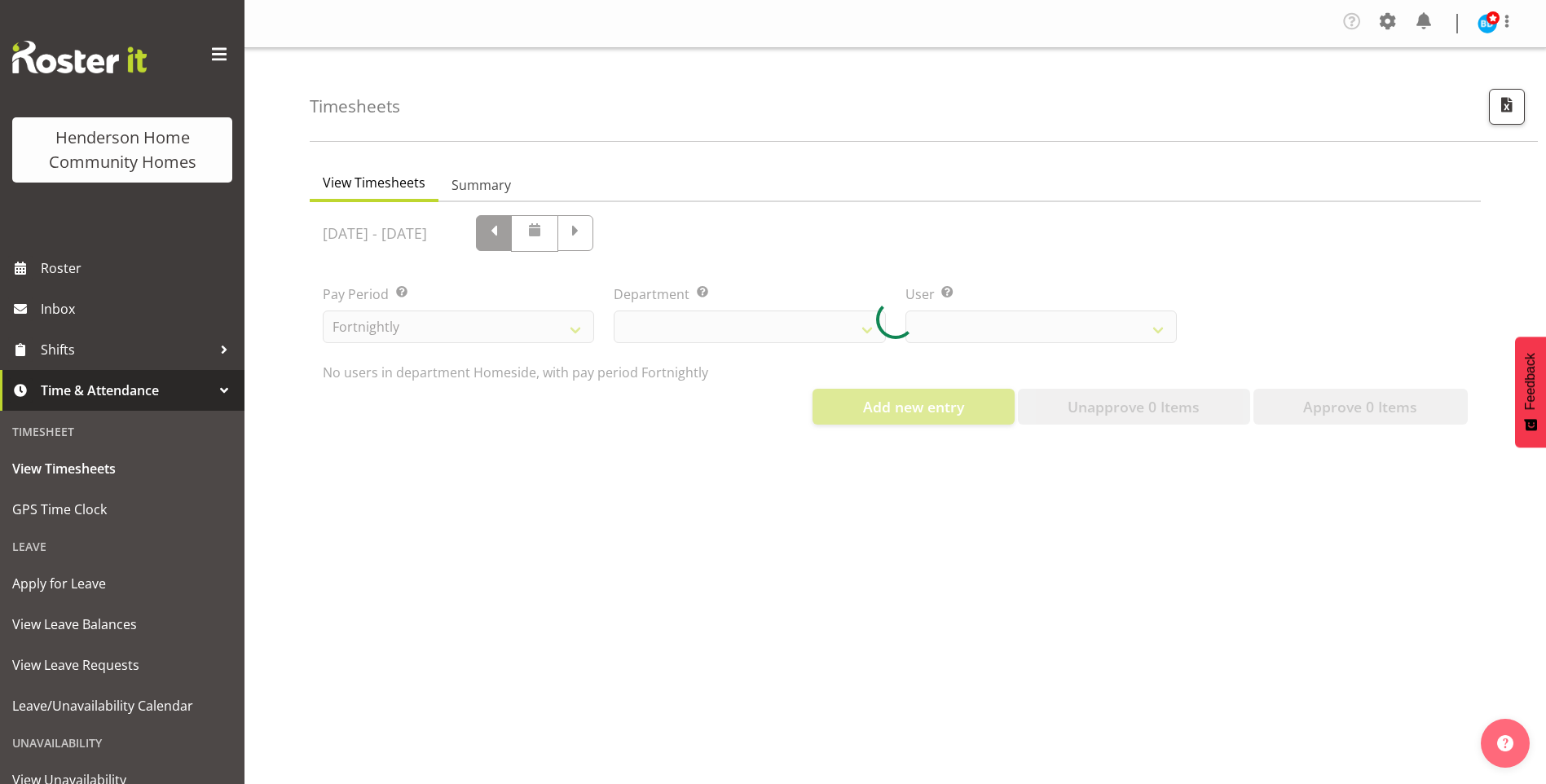
select select "746"
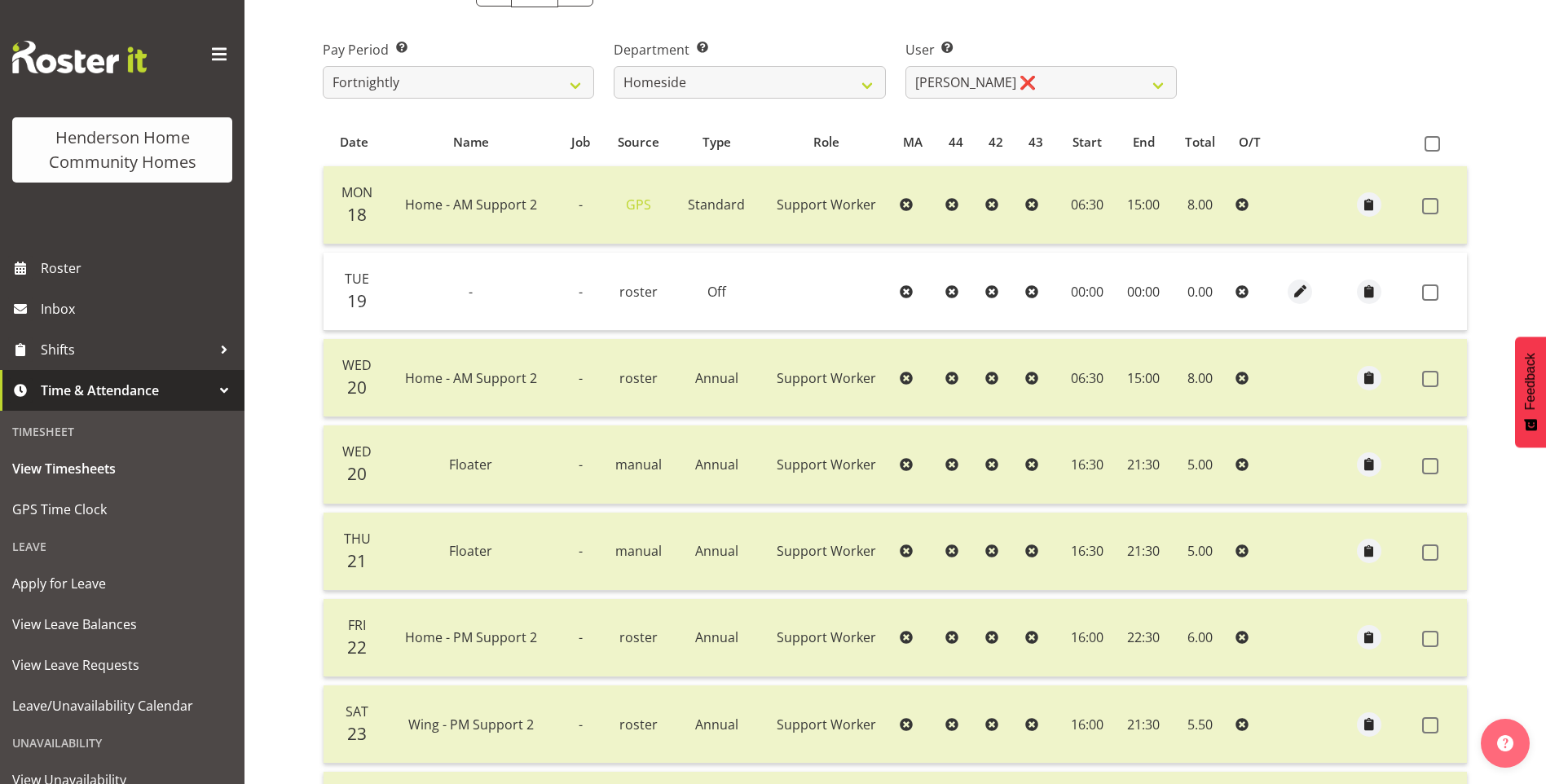
scroll to position [82, 0]
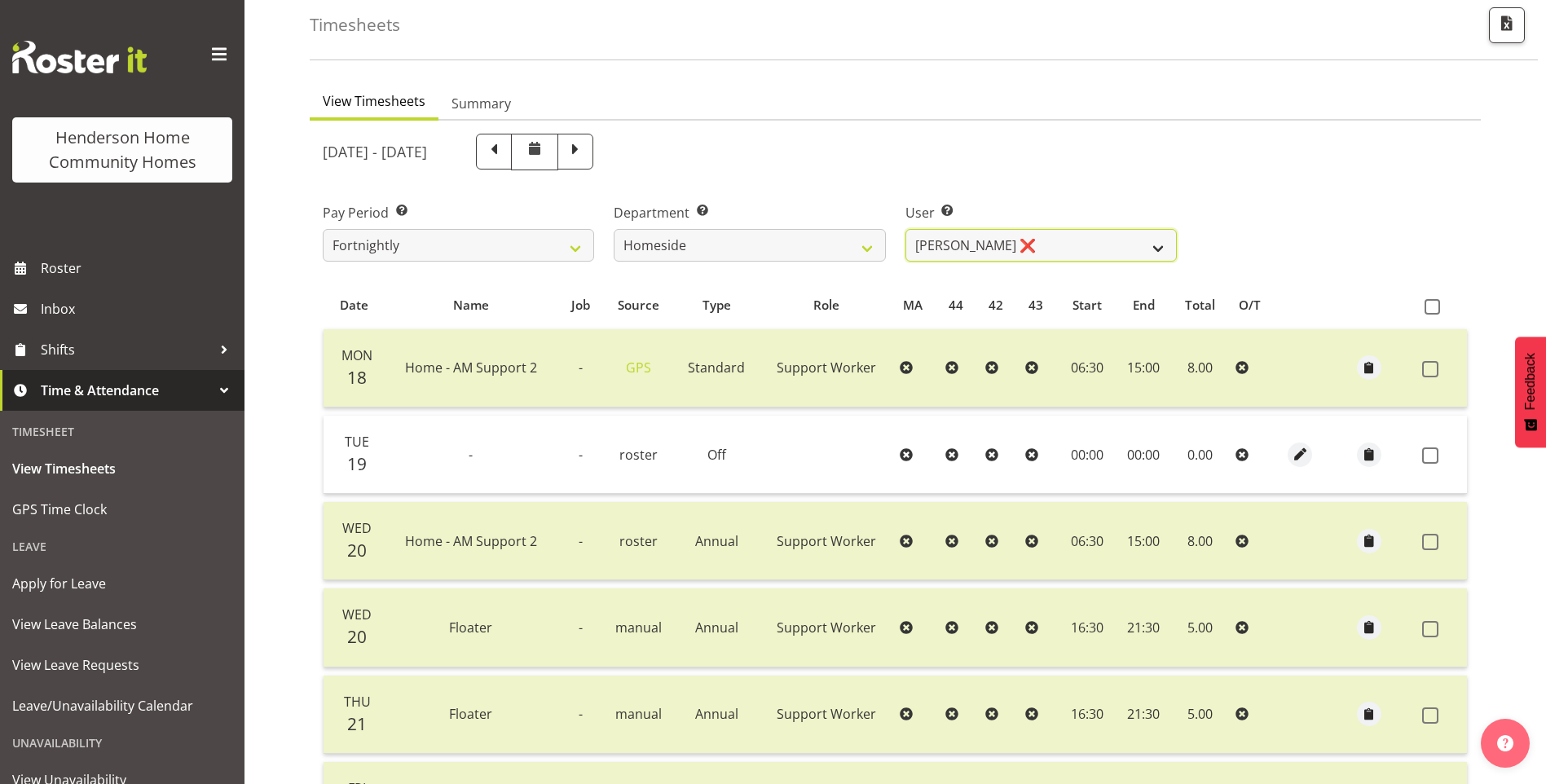
click at [972, 246] on select "[PERSON_NAME] ❌ [PERSON_NAME] ❌ [PERSON_NAME] (BK) [PERSON_NAME] ❌ [PERSON_NAME…" at bounding box center [1041, 245] width 272 height 33
click at [905, 229] on select "[PERSON_NAME] ❌ [PERSON_NAME] ❌ [PERSON_NAME] (BK) [PERSON_NAME] ❌ [PERSON_NAME…" at bounding box center [1041, 245] width 272 height 33
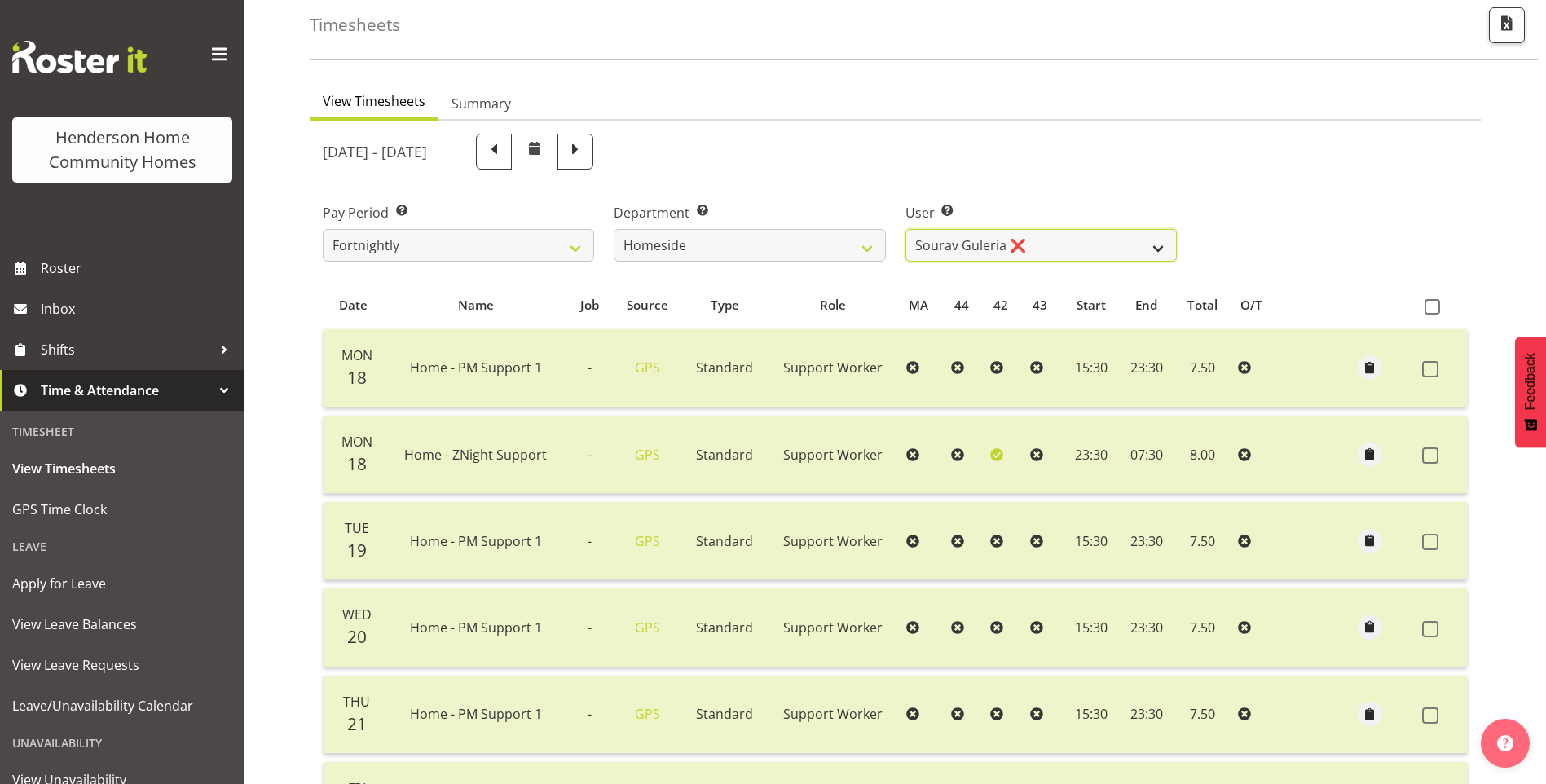
click at [978, 245] on select "[PERSON_NAME] ❌ [PERSON_NAME] ❌ [PERSON_NAME] (BK) [PERSON_NAME] ❌ [PERSON_NAME…" at bounding box center [1041, 245] width 272 height 33
select select "10443"
click at [905, 229] on select "[PERSON_NAME] ❌ [PERSON_NAME] ❌ [PERSON_NAME] (BK) [PERSON_NAME] ❌ [PERSON_NAME…" at bounding box center [1041, 245] width 272 height 33
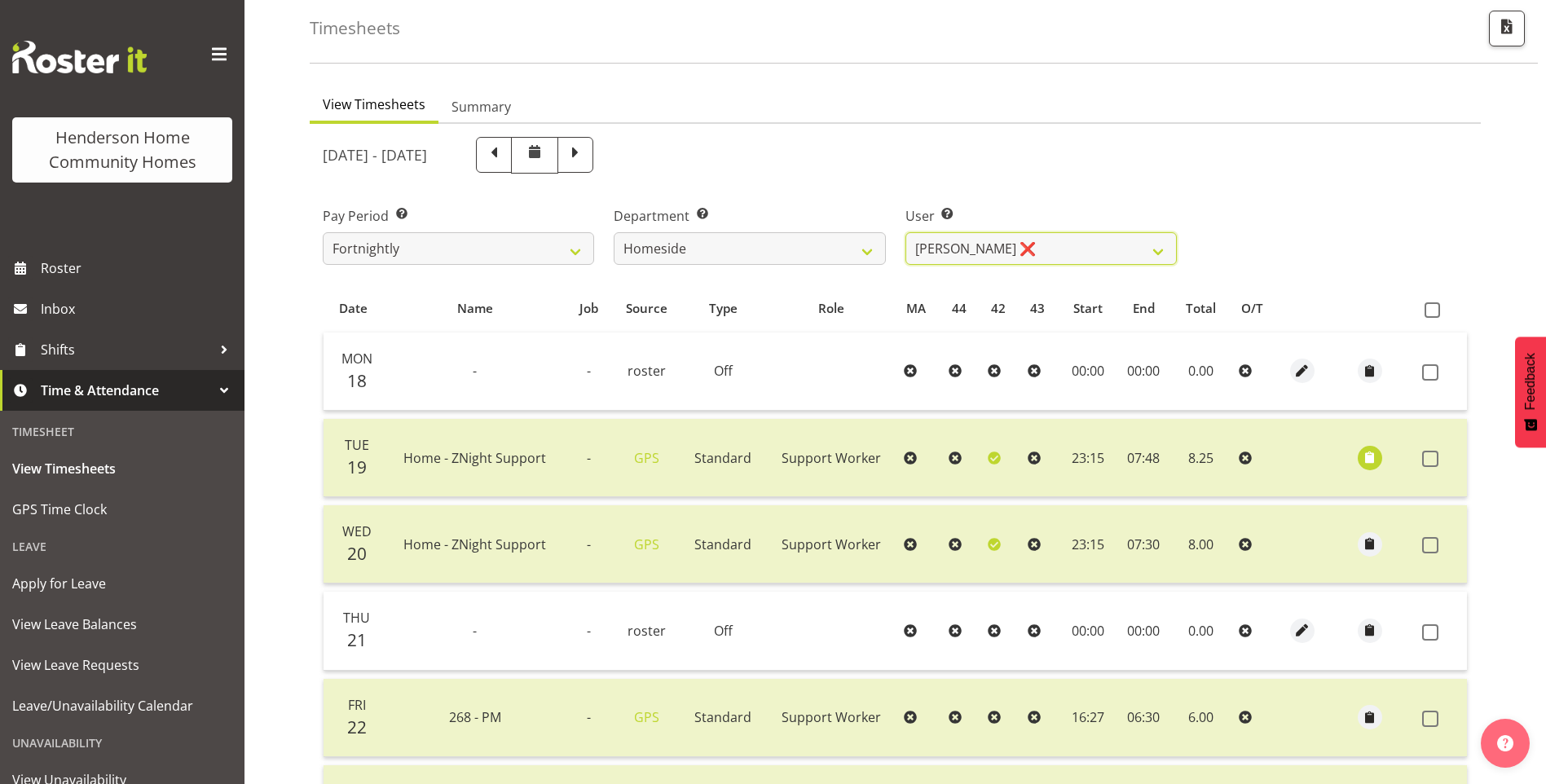
scroll to position [0, 0]
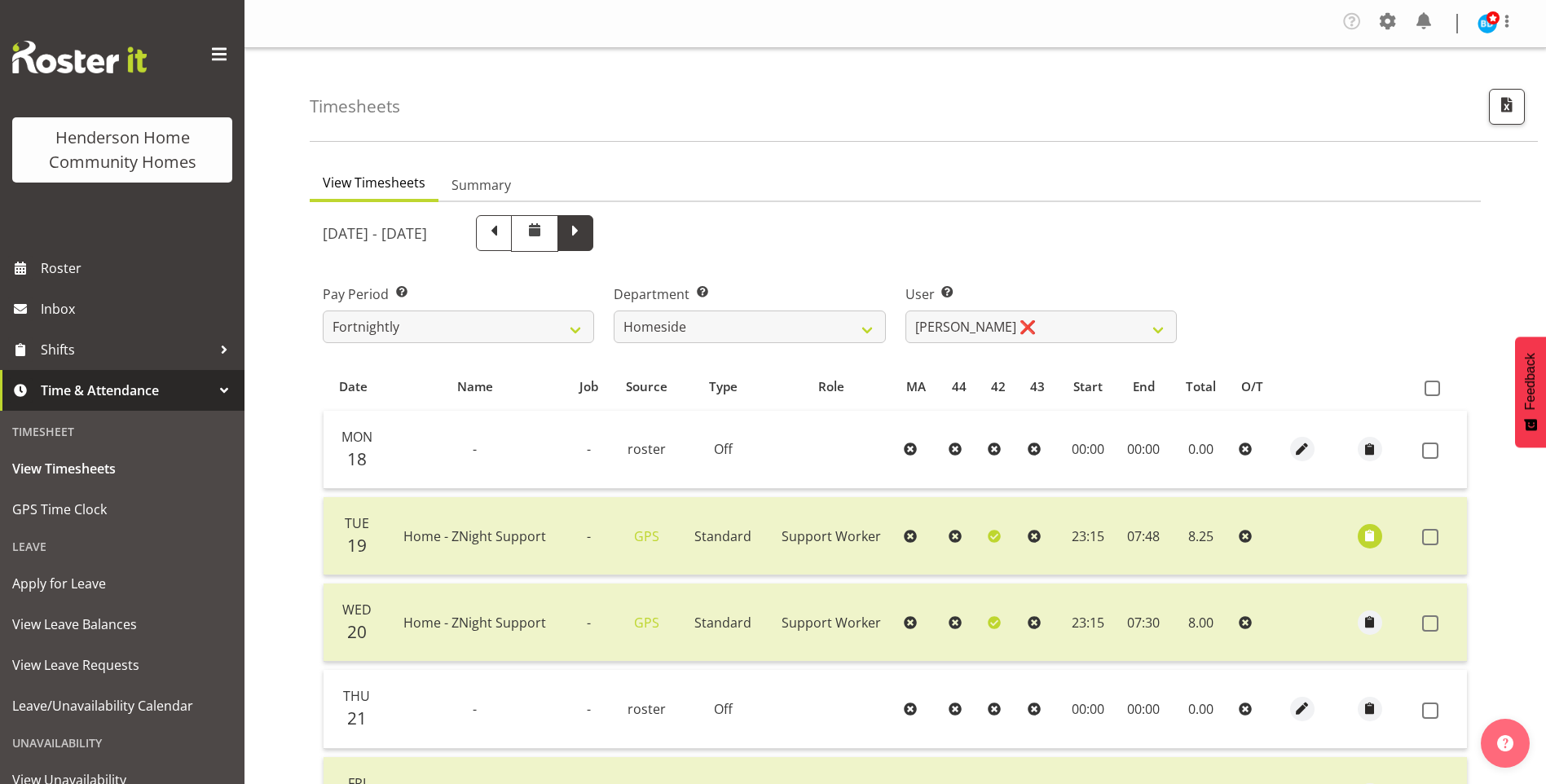
click at [586, 241] on span at bounding box center [575, 231] width 21 height 21
select select
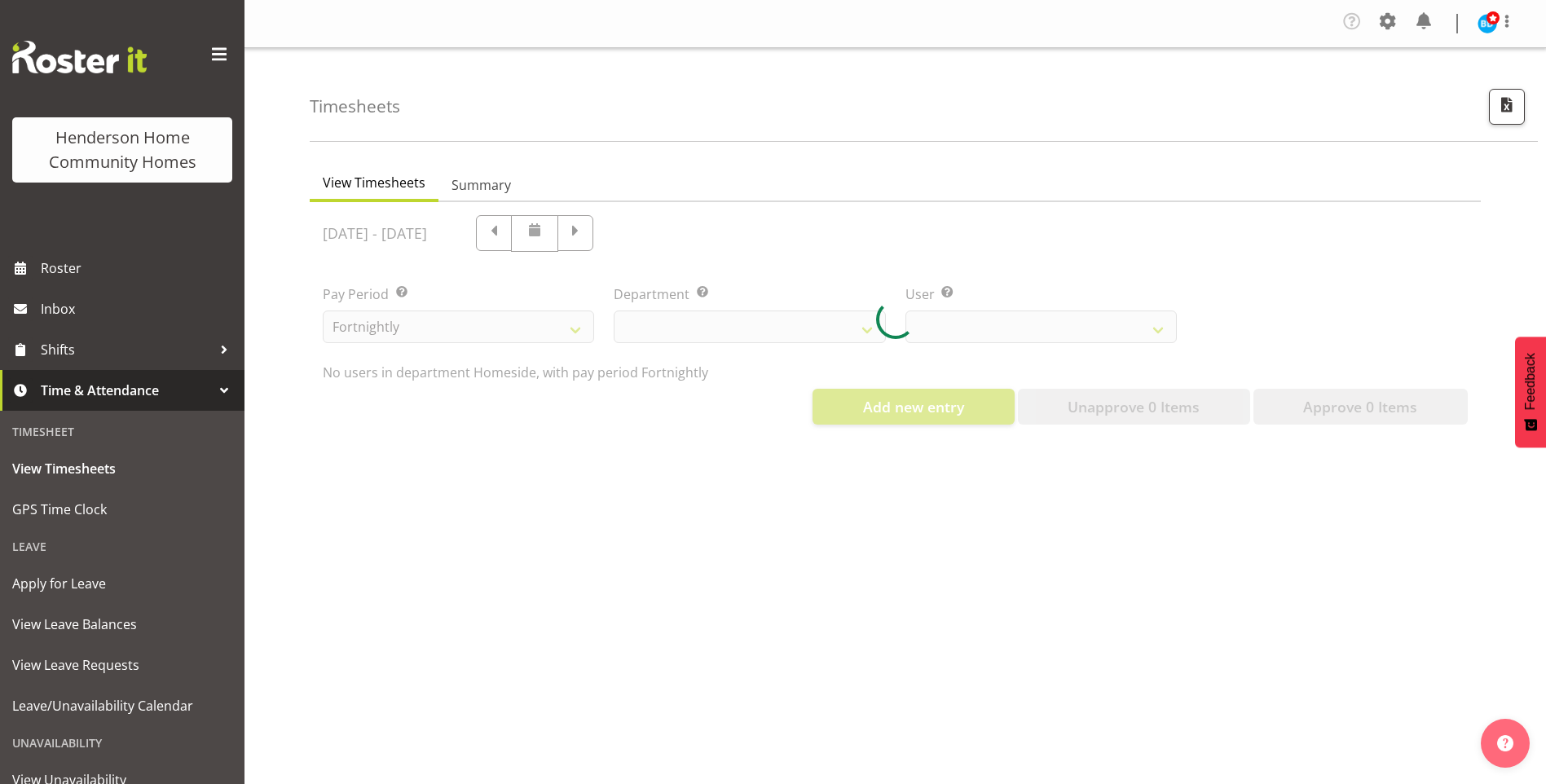
select select "746"
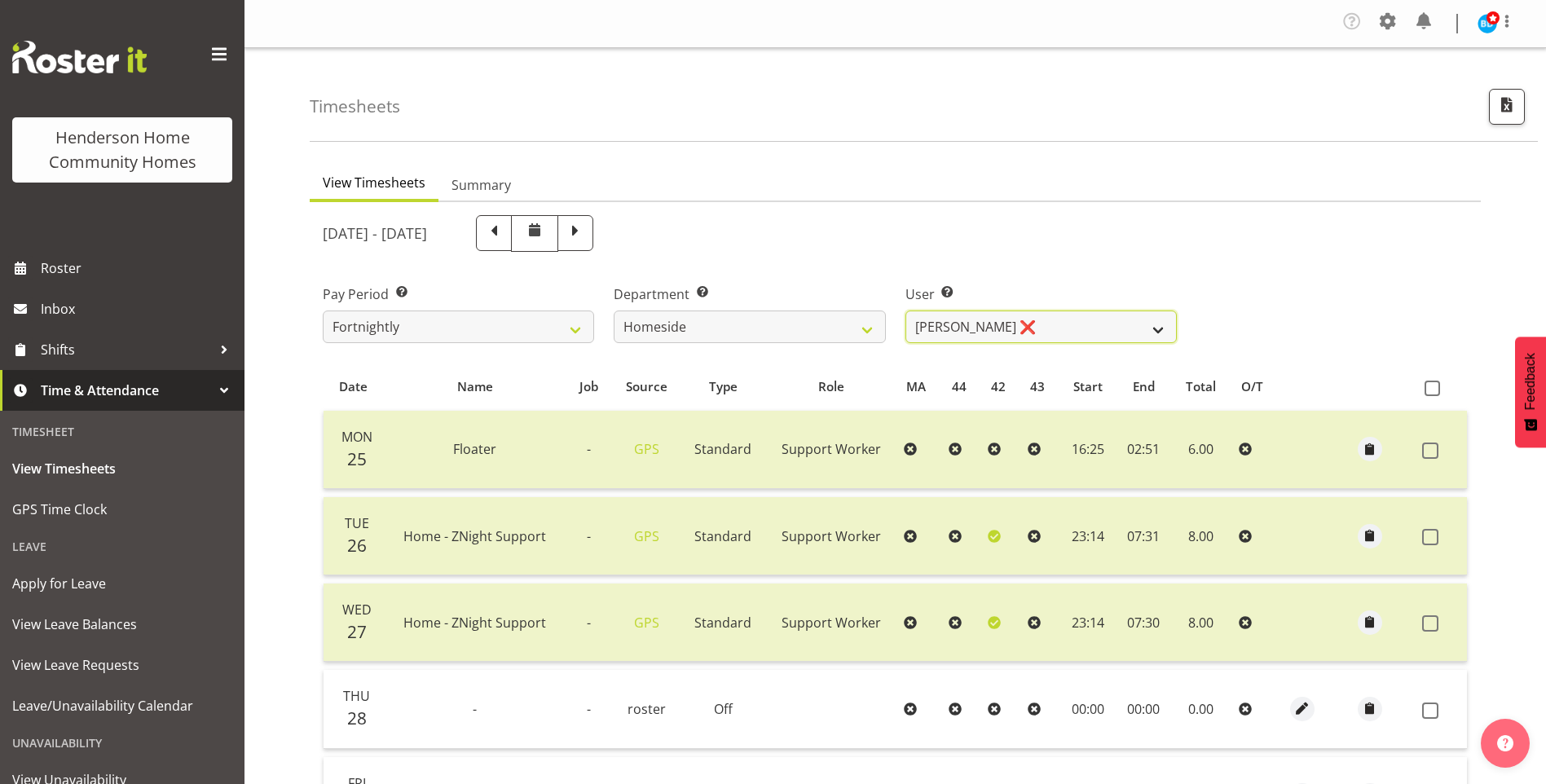
click at [1004, 323] on select "[PERSON_NAME] ❌ [PERSON_NAME] ❌ [PERSON_NAME] (BK) [PERSON_NAME] ❌ [PERSON_NAME…" at bounding box center [1041, 326] width 272 height 33
select select "8539"
click at [905, 311] on select "[PERSON_NAME] ❌ [PERSON_NAME] ❌ [PERSON_NAME] (BK) [PERSON_NAME] ❌ [PERSON_NAME…" at bounding box center [1041, 326] width 272 height 33
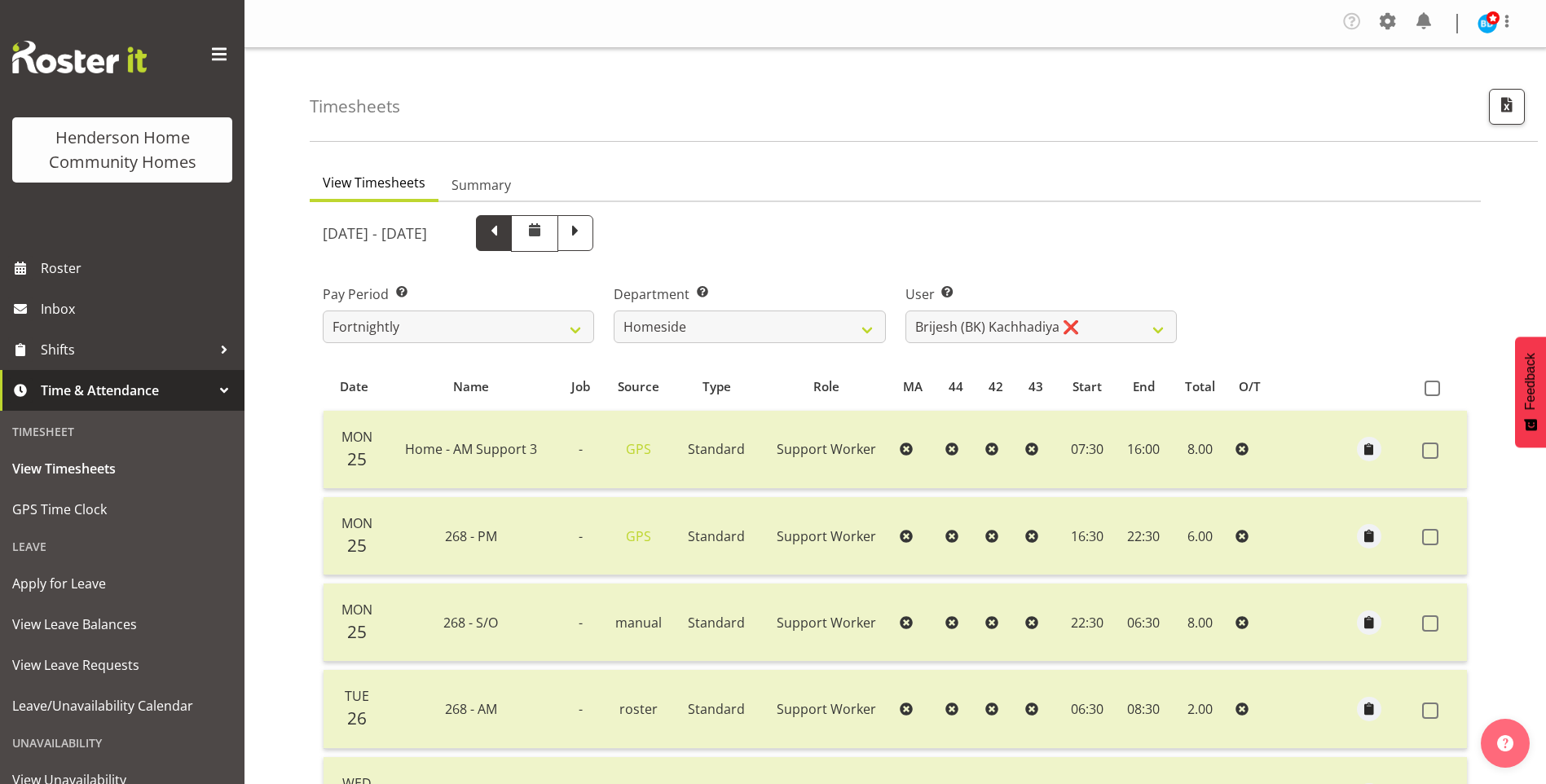
click at [504, 235] on span at bounding box center [494, 231] width 21 height 21
select select
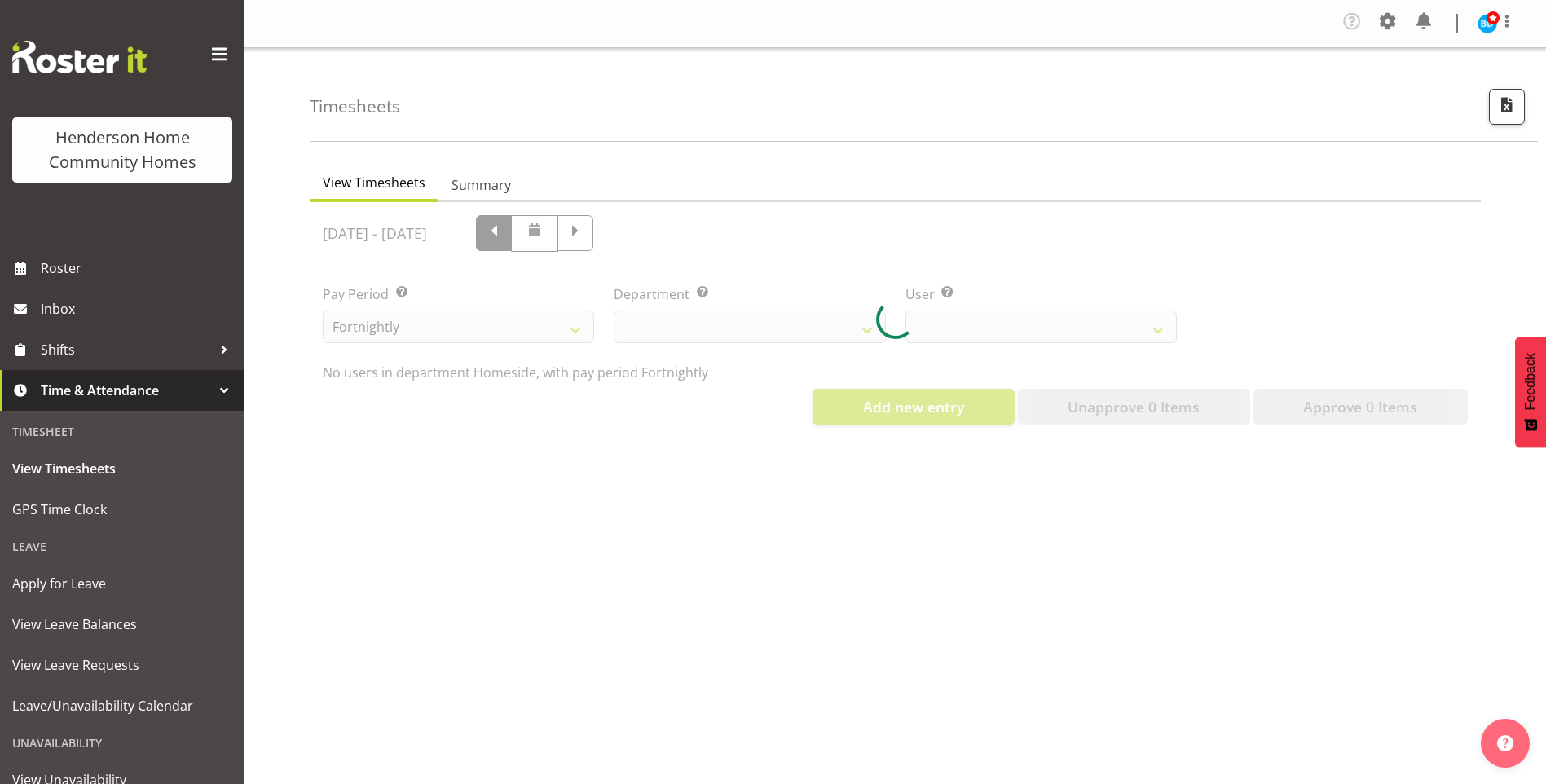
select select "746"
select select "8539"
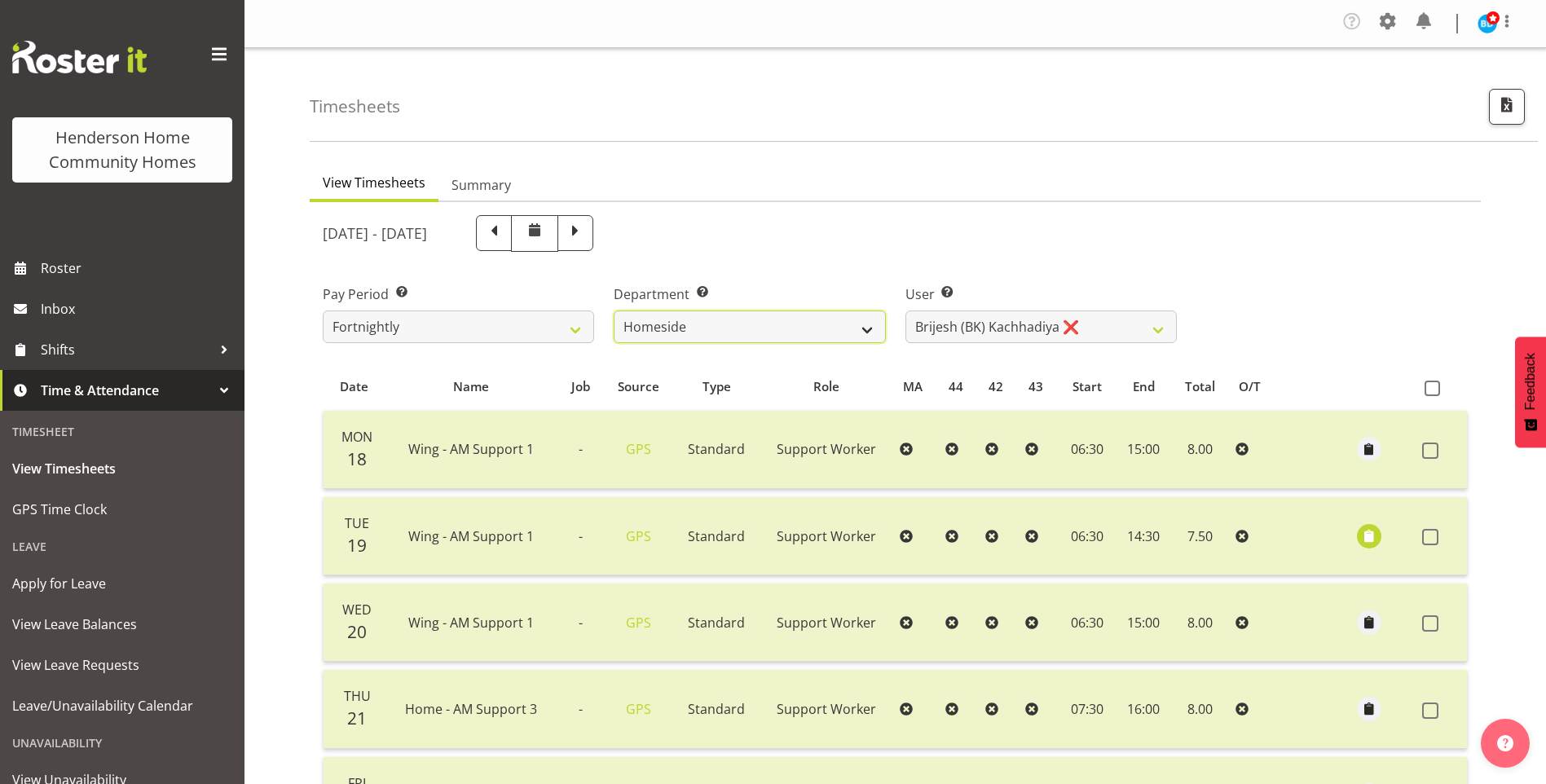
click at [698, 319] on select "Admin Homeside Houses Wingside" at bounding box center [750, 326] width 272 height 33
click at [614, 311] on select "Admin Homeside Houses Wingside" at bounding box center [750, 326] width 272 height 33
click at [688, 329] on select "Admin Homeside Houses Wingside" at bounding box center [750, 326] width 272 height 33
select select "747"
click at [614, 311] on select "Admin Homeside Houses Wingside" at bounding box center [750, 326] width 272 height 33
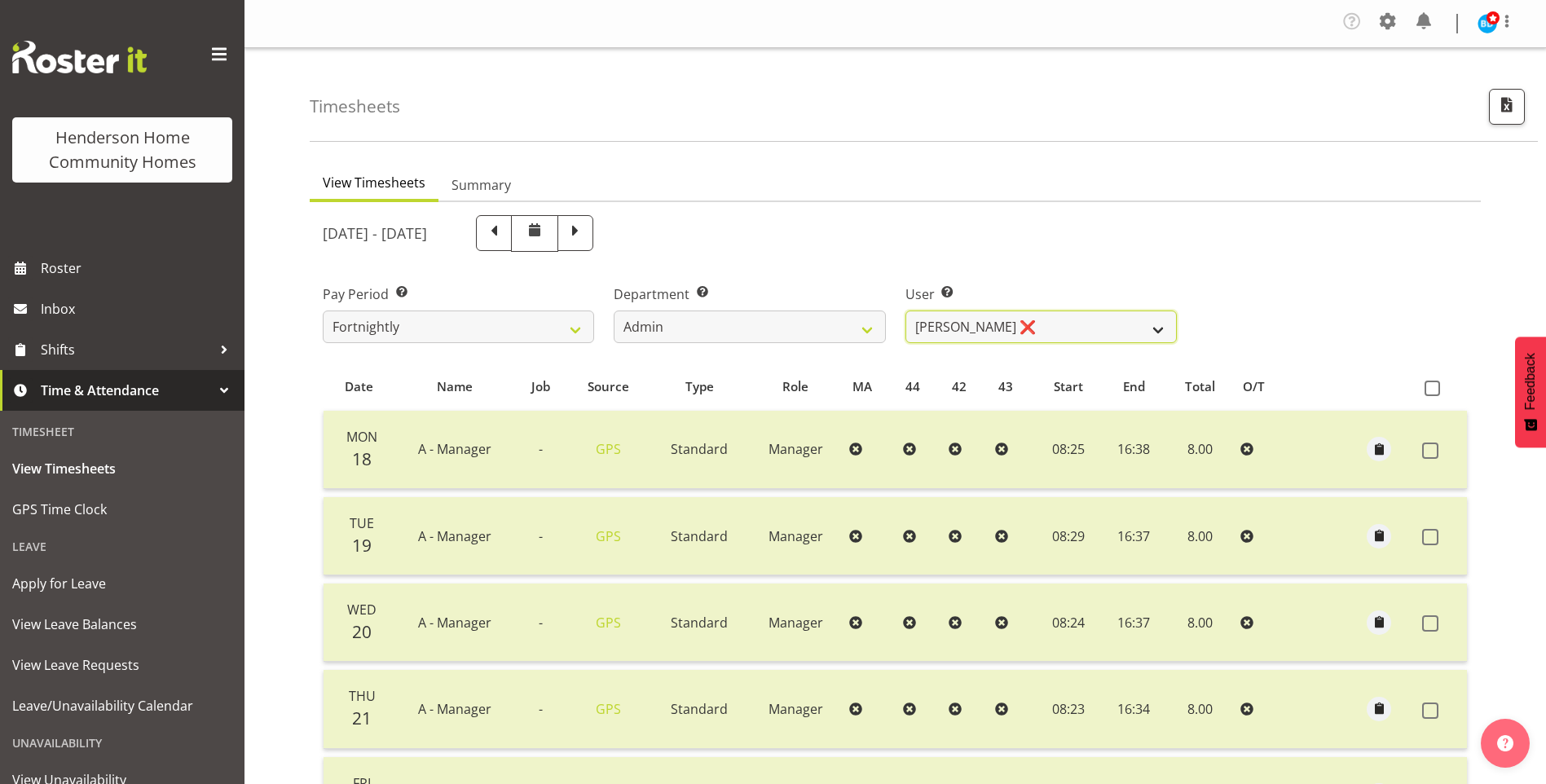
click at [961, 339] on select "Barbara Dunlop ❌ Emily-Jayne Ashton ❌ Johanna Molina ❌ Kirsty Crossley ❌" at bounding box center [1041, 326] width 272 height 33
select select "8557"
click at [905, 311] on select "Barbara Dunlop ❌ Emily-Jayne Ashton ❌ Johanna Molina ❌ Kirsty Crossley ❌" at bounding box center [1041, 326] width 272 height 33
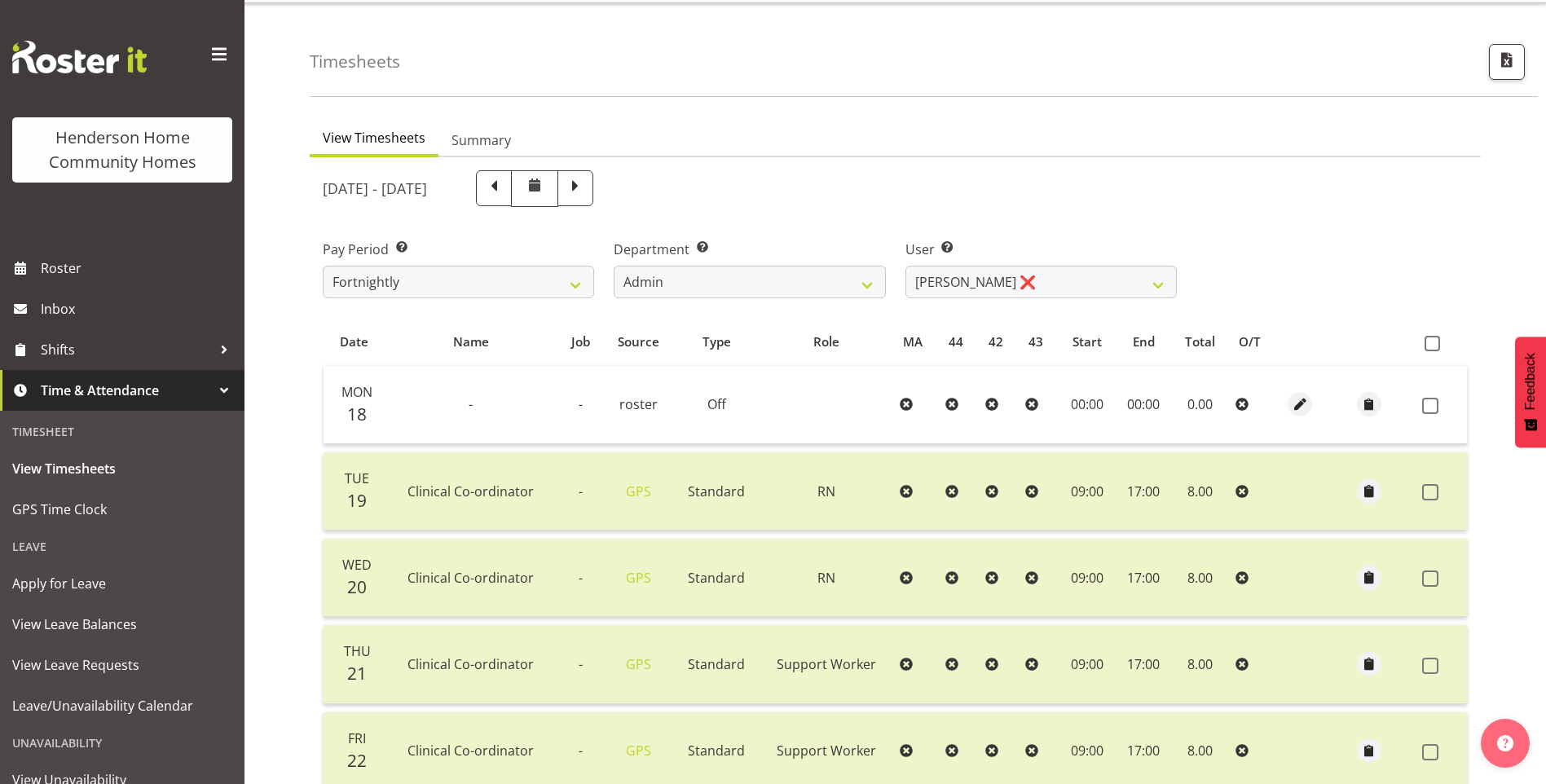
scroll to position [42, 0]
click at [586, 194] on span at bounding box center [575, 190] width 21 height 21
select select
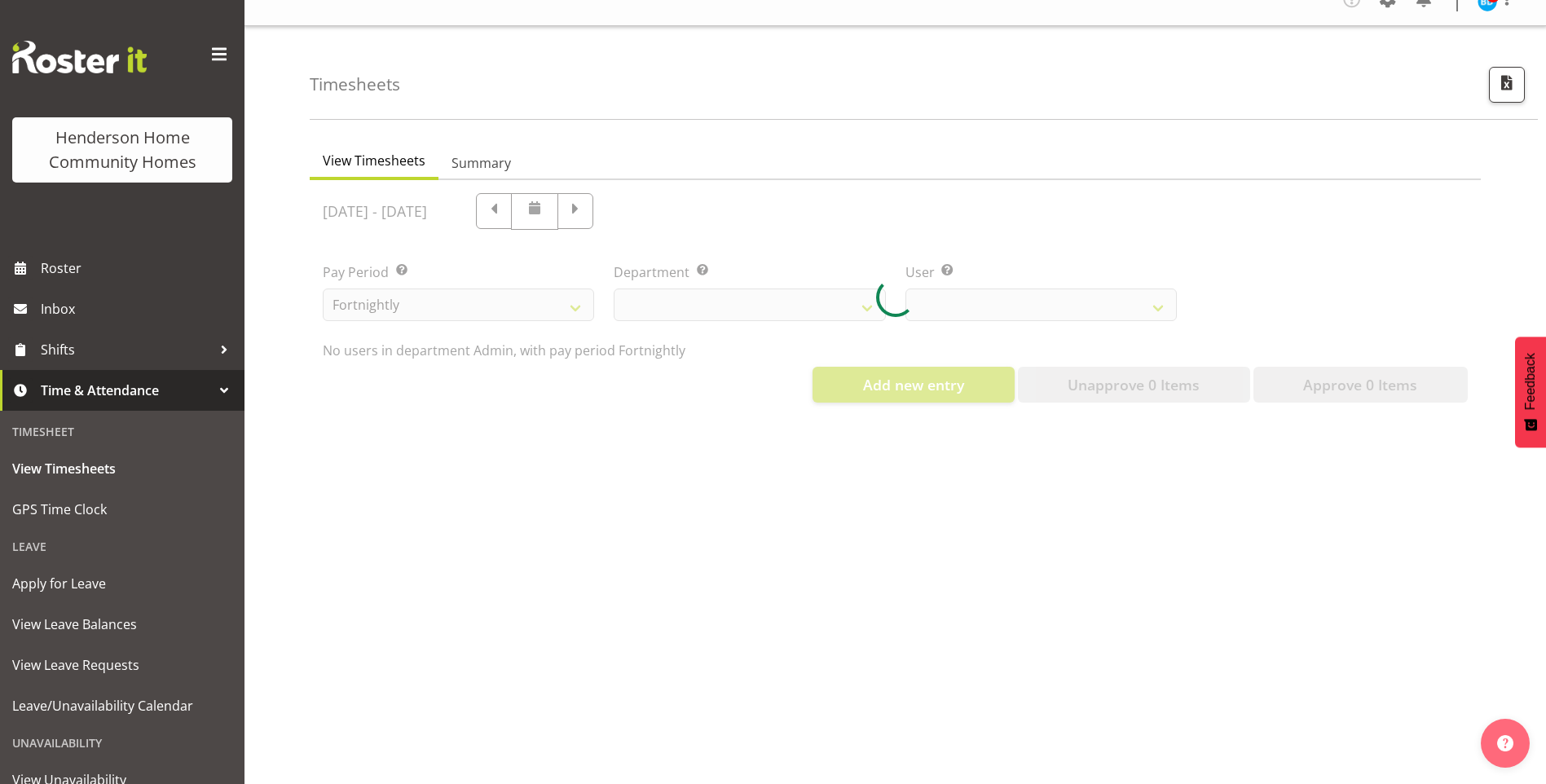
select select "8557"
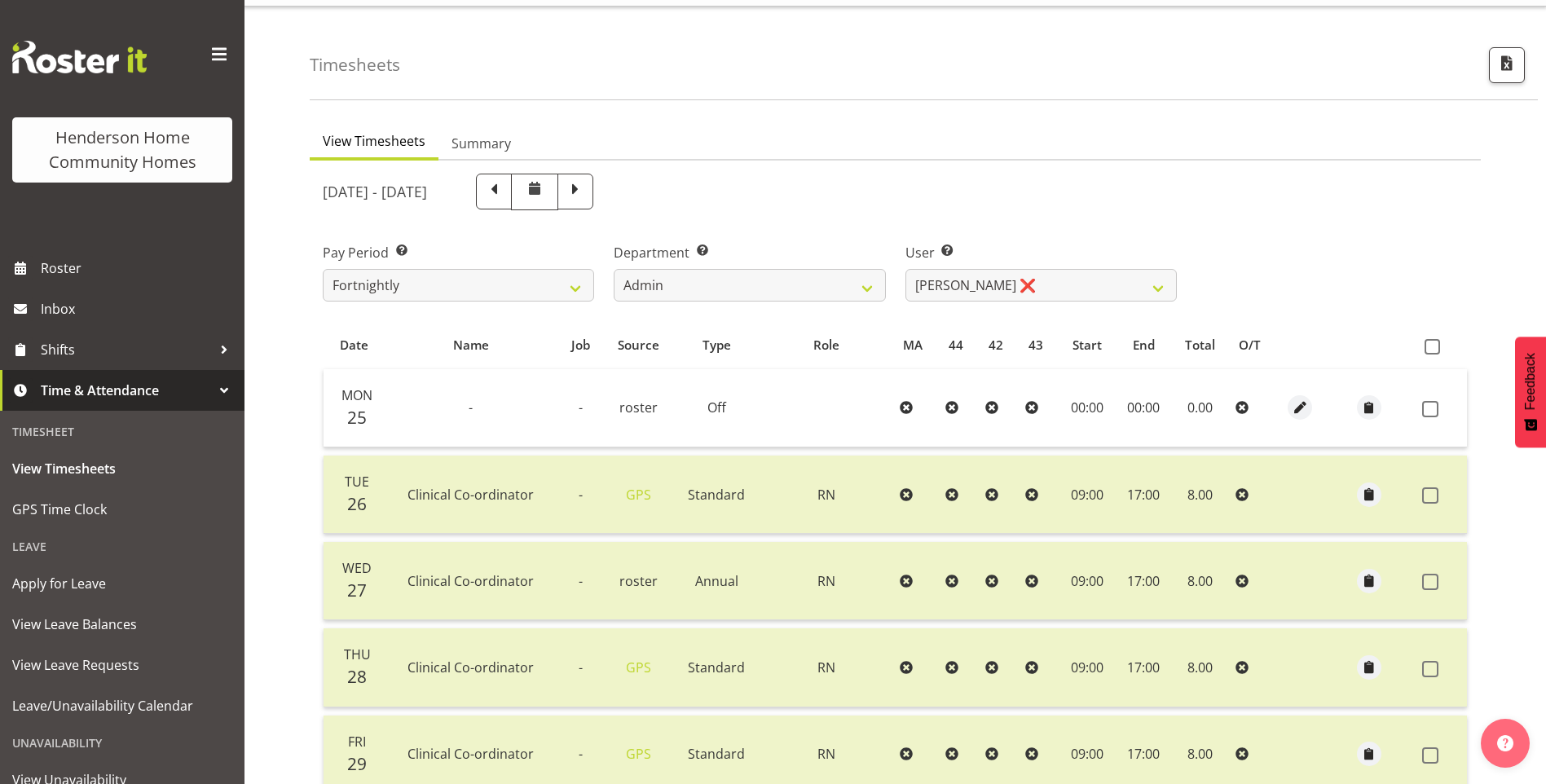
scroll to position [0, 0]
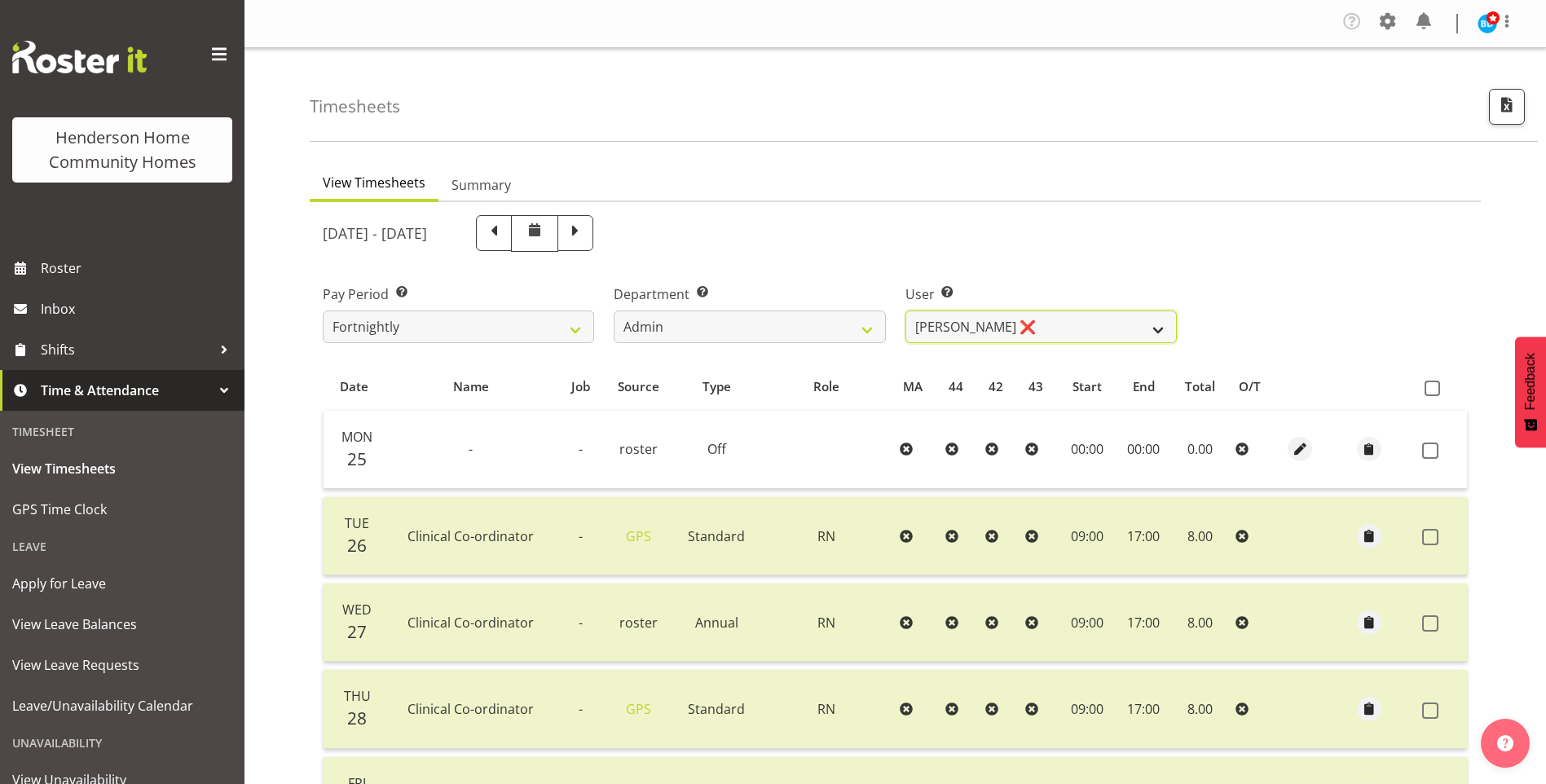
click at [979, 329] on select "Barbara Dunlop ❌ Emily-Jayne Ashton ❌ Johanna Molina ❌ Kirsty Crossley ❌" at bounding box center [1041, 326] width 272 height 33
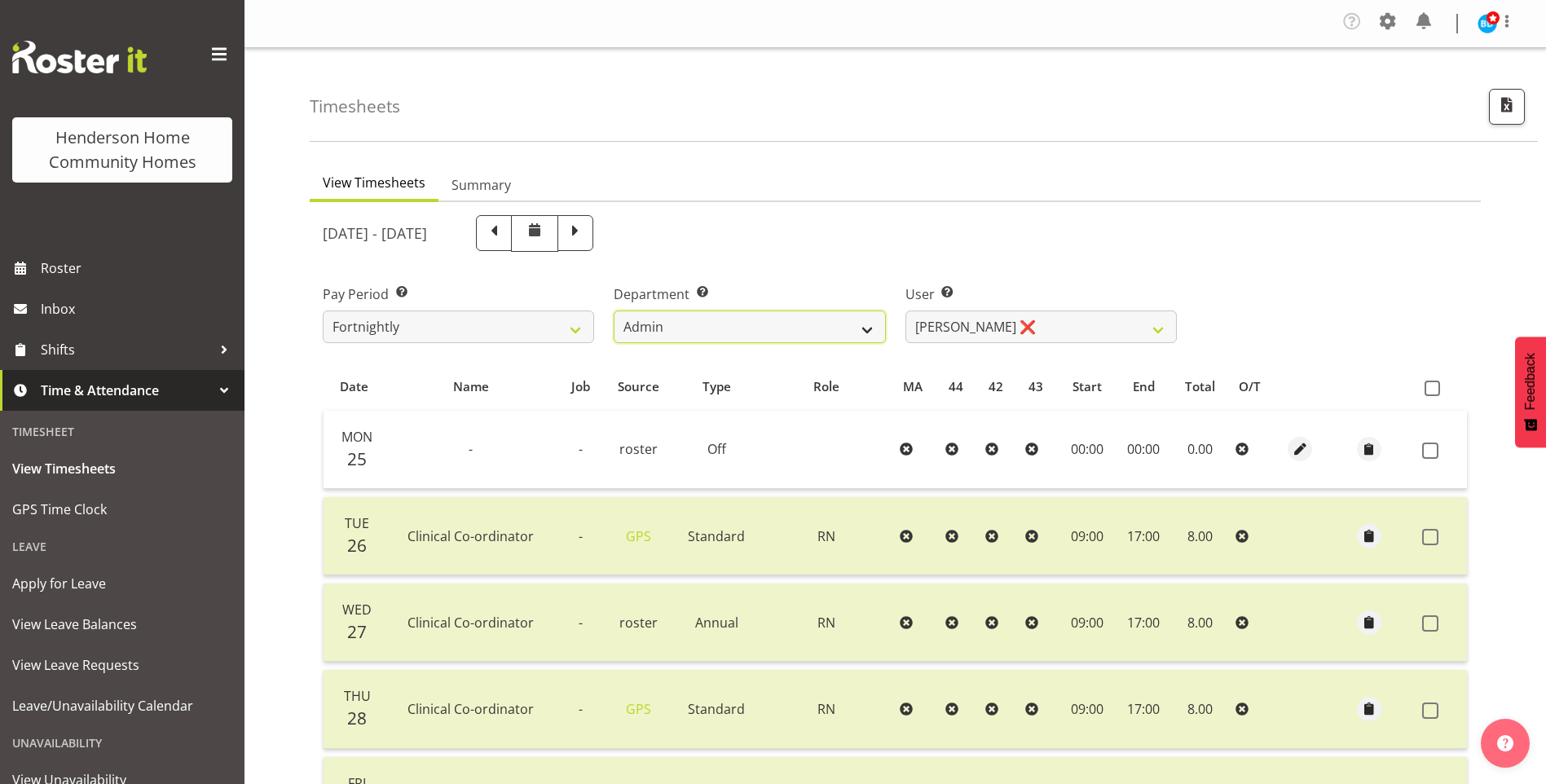
click at [633, 326] on select "Admin Homeside Houses Wingside" at bounding box center [750, 326] width 272 height 33
select select "748"
click at [614, 311] on select "Admin Homeside Houses Wingside" at bounding box center [750, 326] width 272 height 33
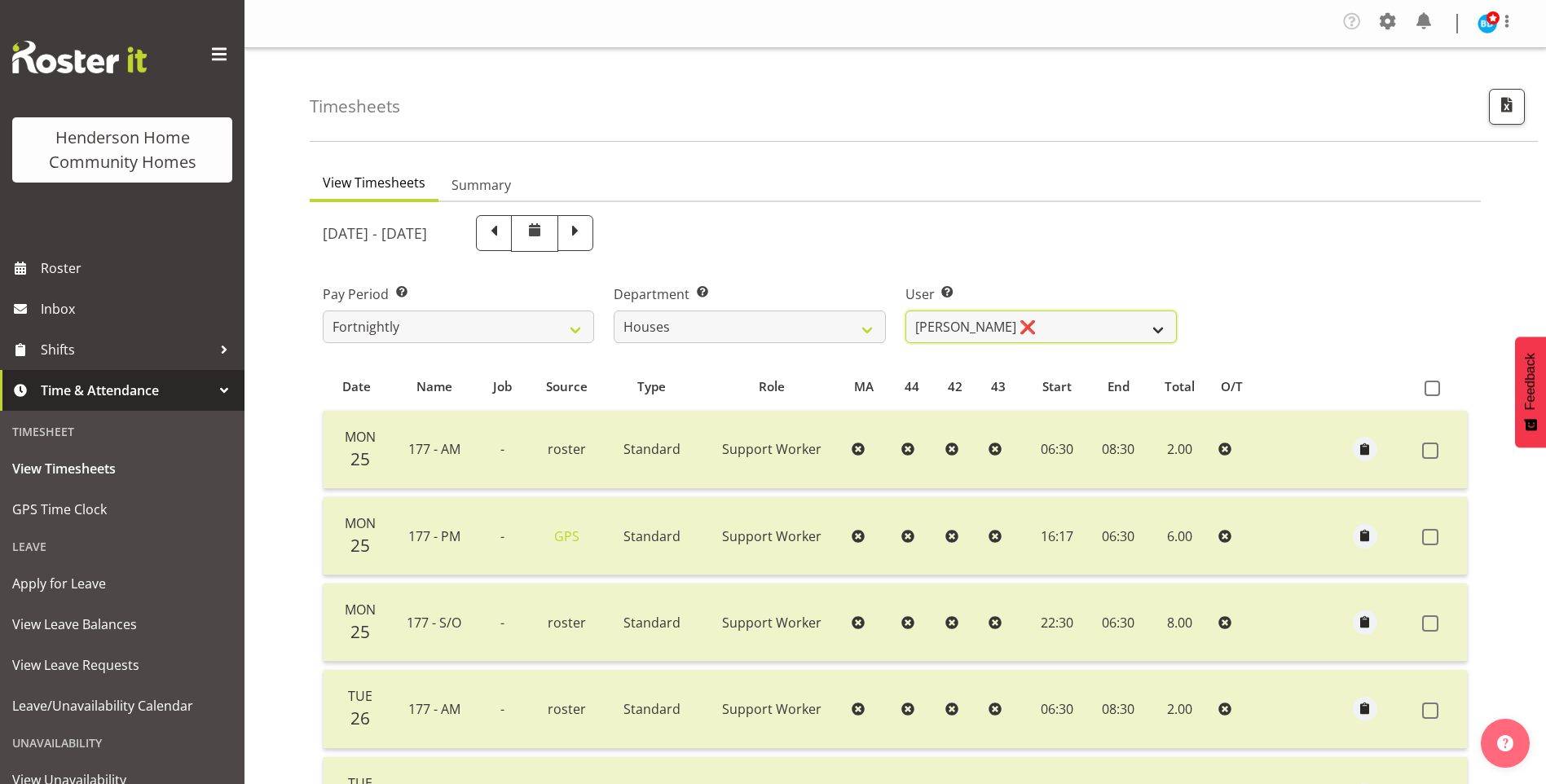
click at [969, 332] on select "Billie Sothern ❌ Dipika Thapa ❌ Jess Aracan ❌ Katrina Shaw ❌ Liezl Sanchez ❌ Ma…" at bounding box center [1041, 326] width 272 height 33
select select "10375"
click at [905, 311] on select "Billie Sothern ❌ Dipika Thapa ❌ Jess Aracan ❌ Katrina Shaw ❌ Liezl Sanchez ❌ Ma…" at bounding box center [1041, 326] width 272 height 33
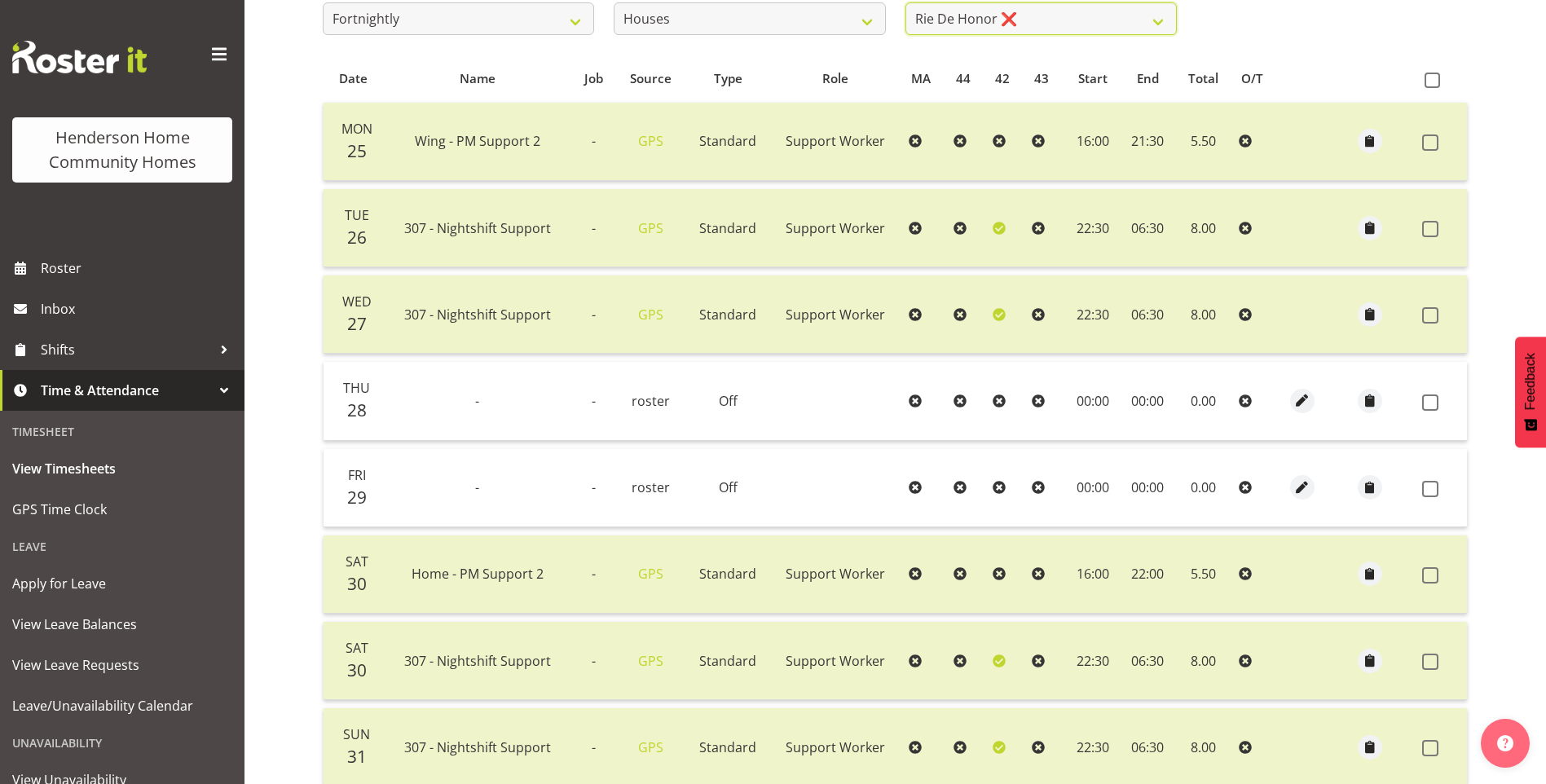
scroll to position [209, 0]
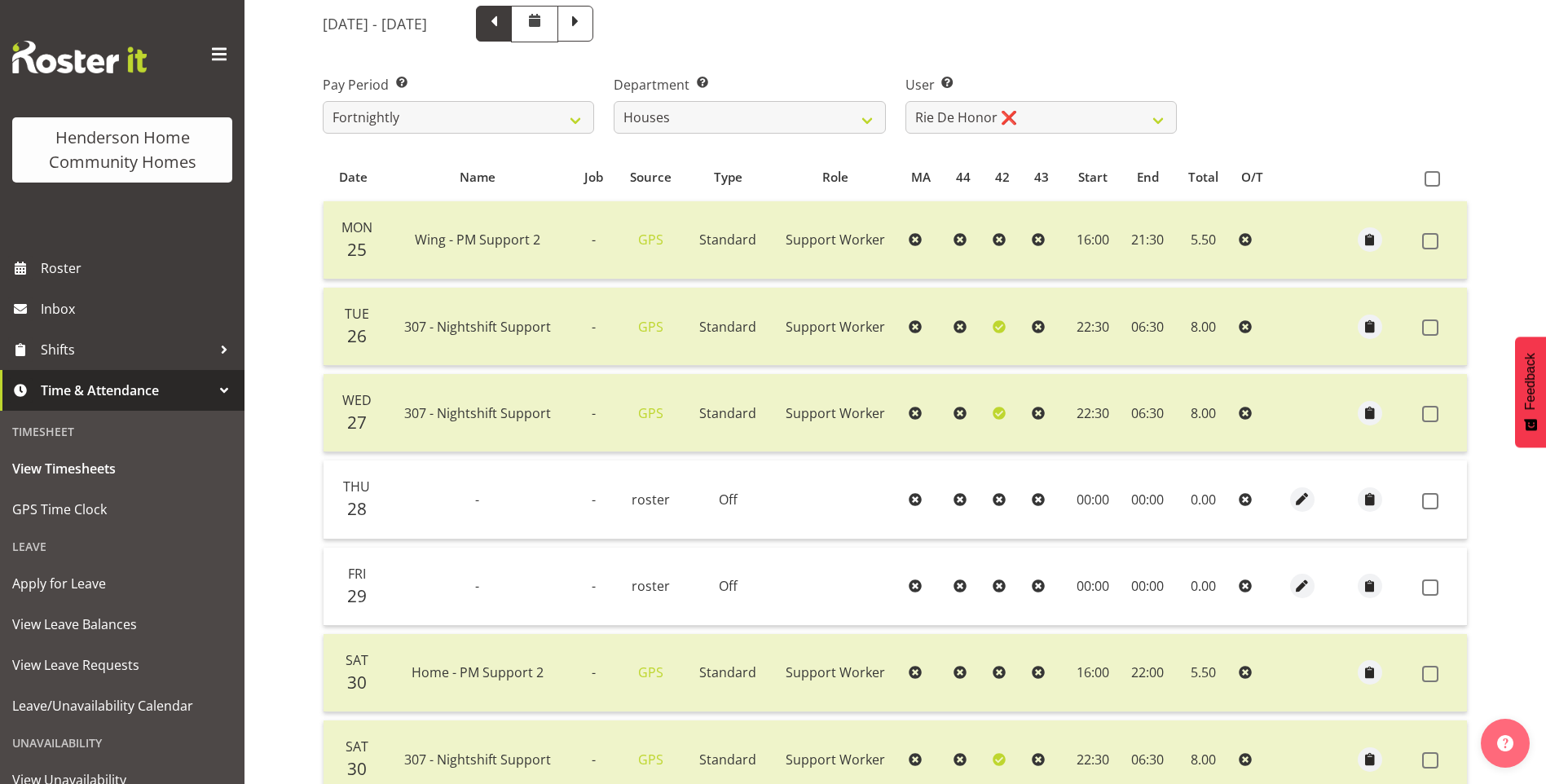
click at [504, 22] on span at bounding box center [494, 21] width 21 height 21
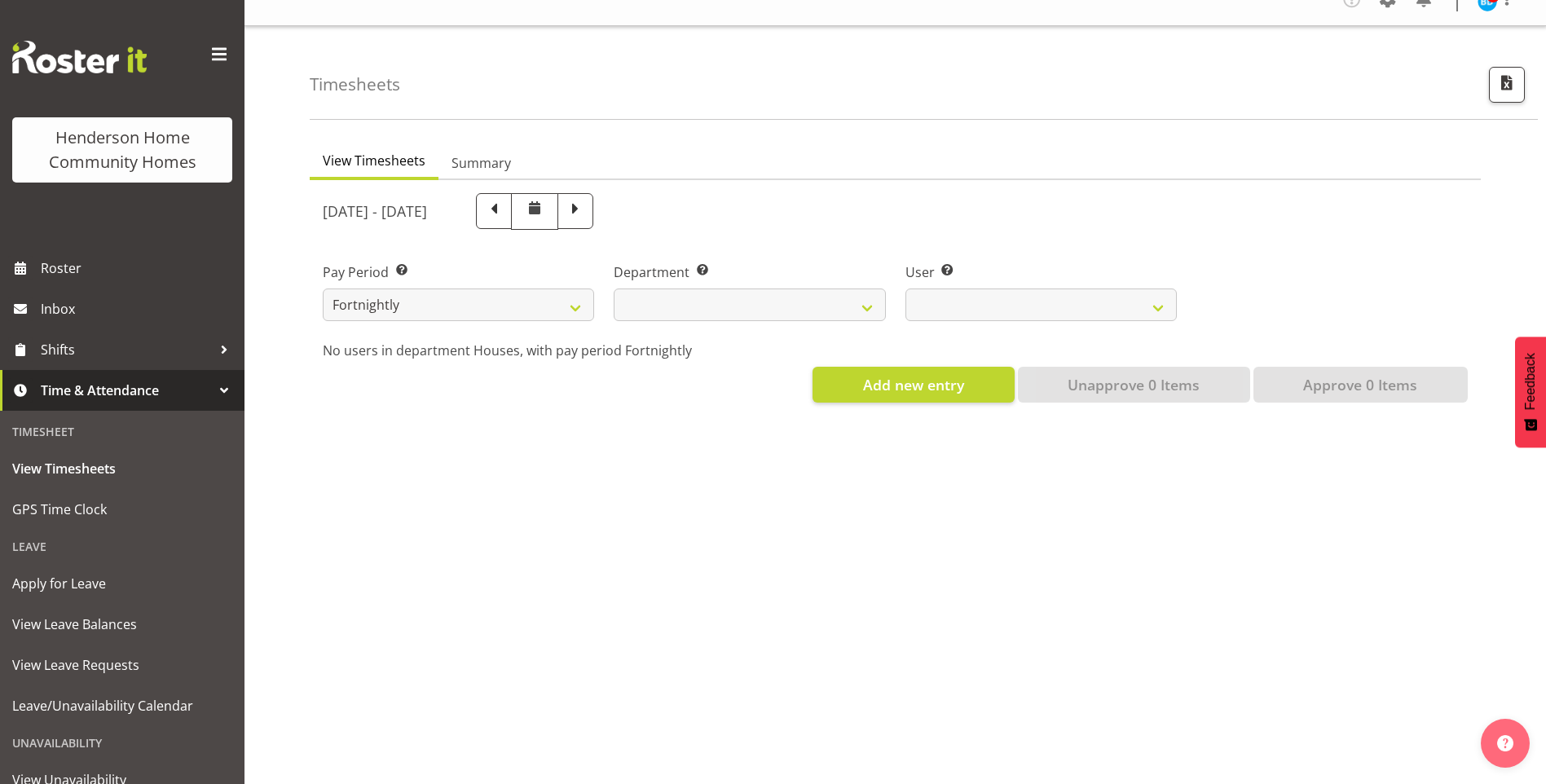
select select
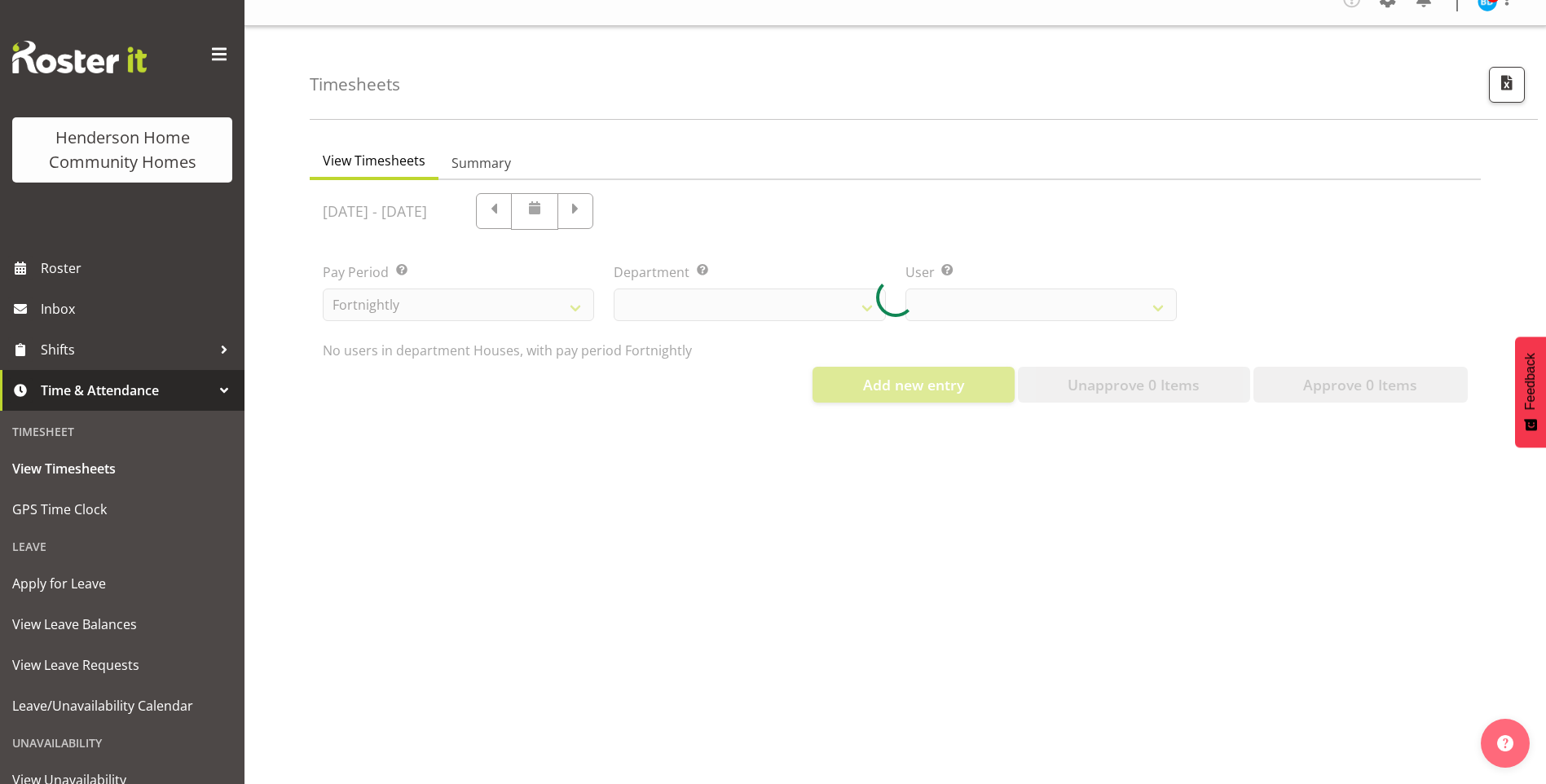
select select "748"
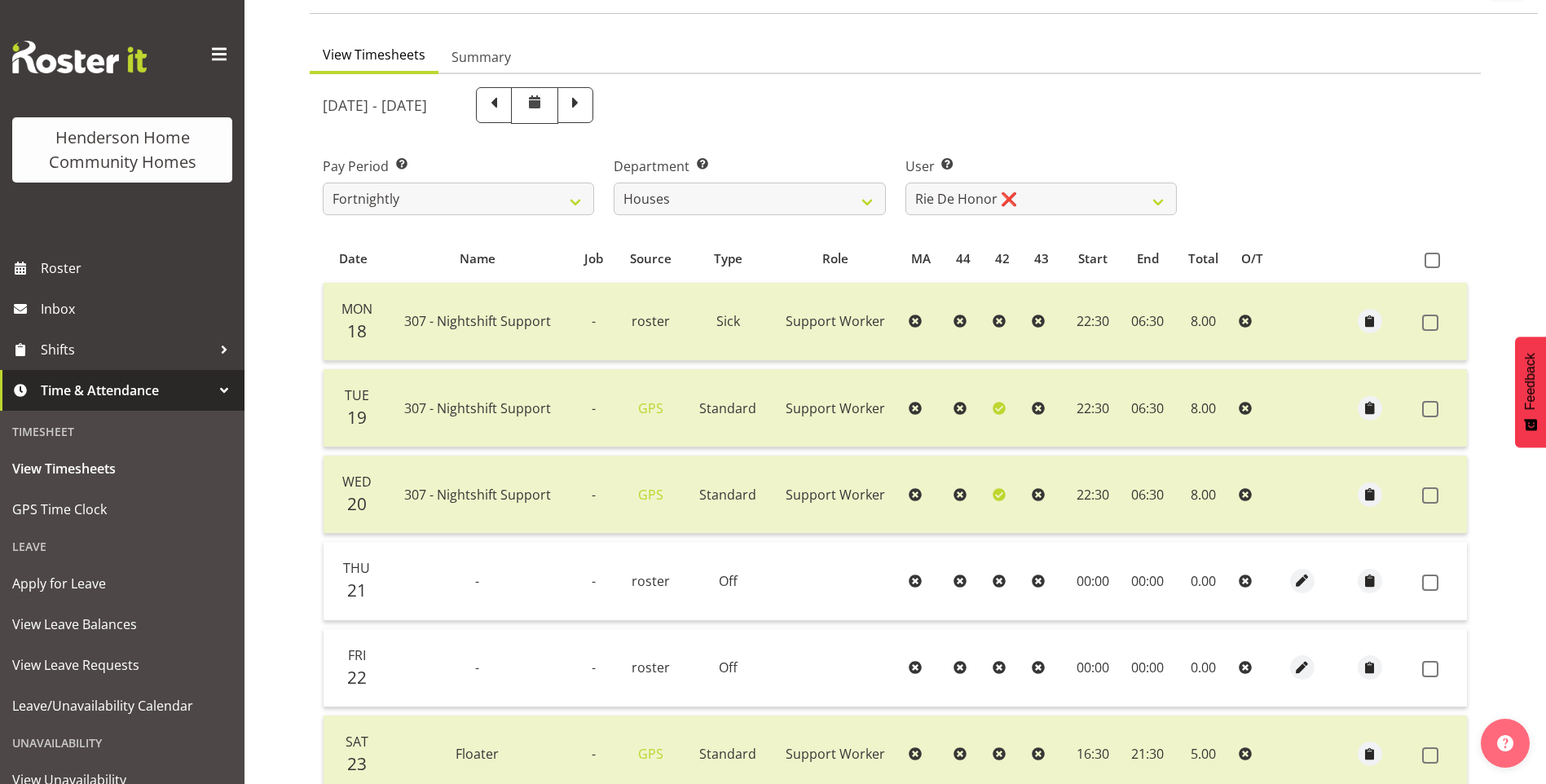
scroll to position [47, 0]
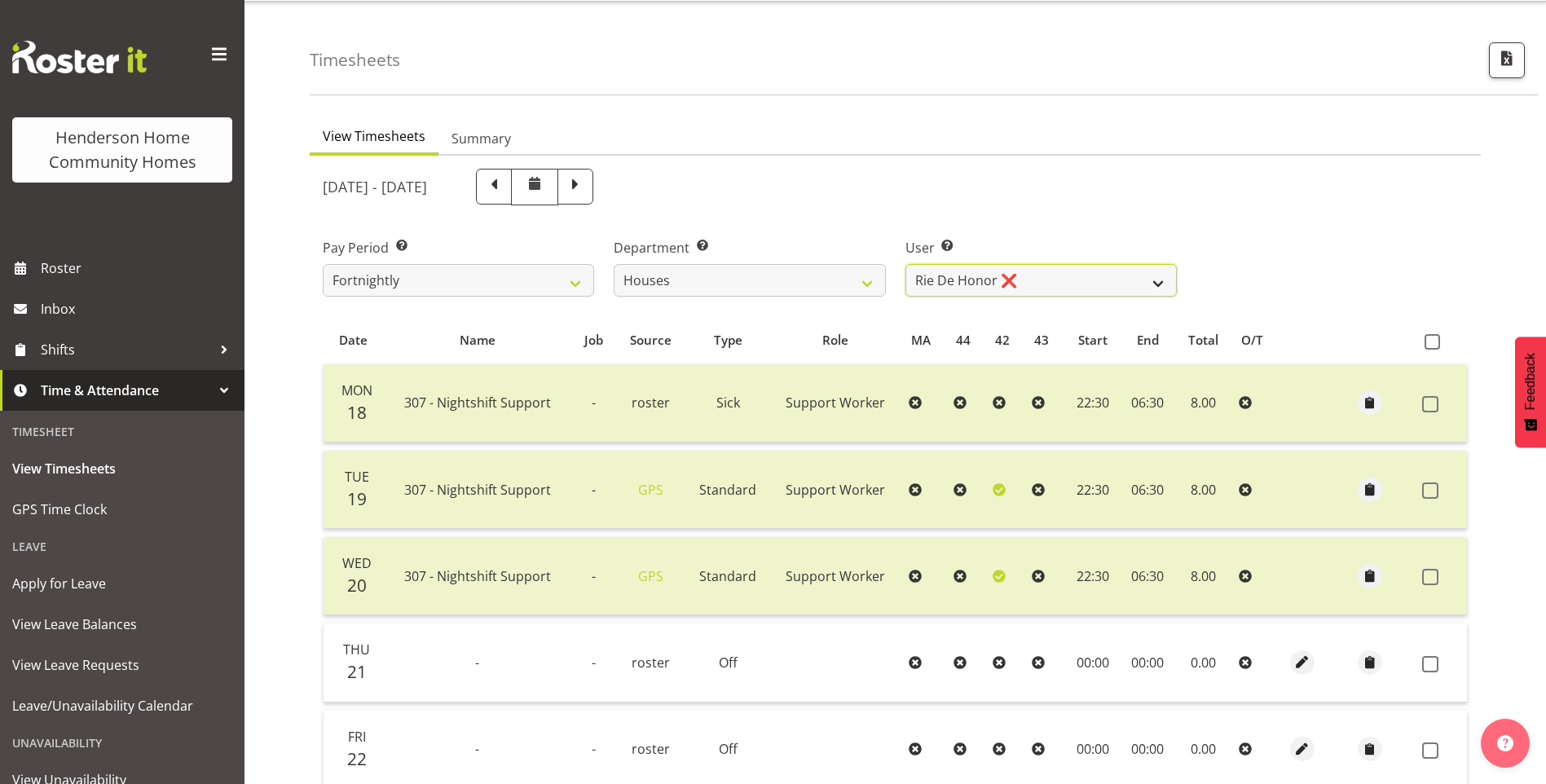
click at [981, 272] on select "Billie Sothern ❌ Dipika Thapa ❌ Jess Aracan ❌ Katrina Shaw ❌ Liezl Sanchez ❌ Ma…" at bounding box center [1041, 280] width 272 height 33
click at [905, 264] on select "Billie Sothern ❌ Dipika Thapa ❌ Jess Aracan ❌ Katrina Shaw ❌ Liezl Sanchez ❌ Ma…" at bounding box center [1041, 280] width 272 height 33
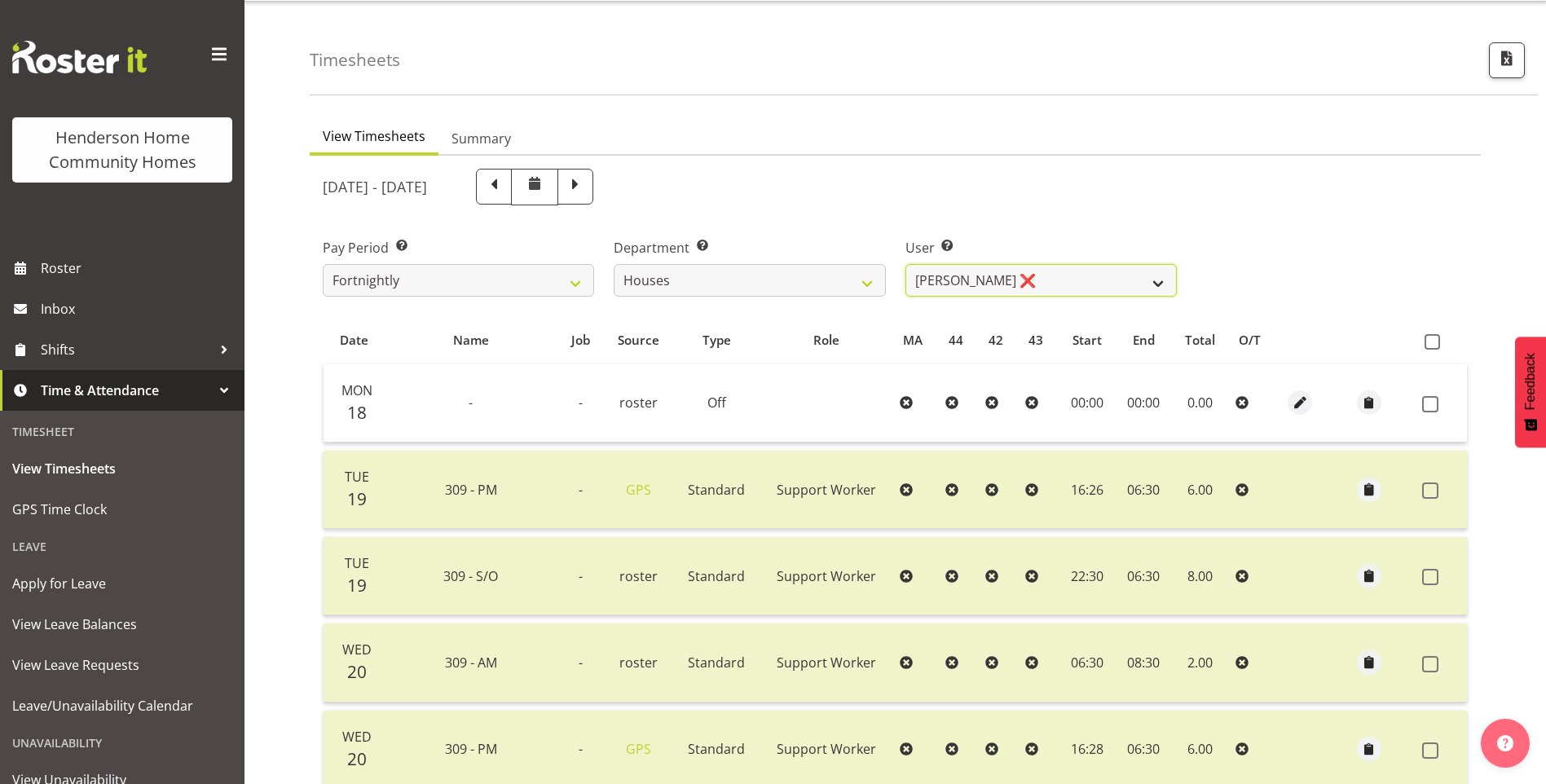
drag, startPoint x: 948, startPoint y: 279, endPoint x: 947, endPoint y: 296, distance: 17.0
click at [948, 279] on select "Billie Sothern ❌ Dipika Thapa ❌ Jess Aracan ❌ Katrina Shaw ❌ Liezl Sanchez ❌ Ma…" at bounding box center [1041, 280] width 272 height 33
select select "10364"
click at [905, 264] on select "Billie Sothern ❌ Dipika Thapa ❌ Jess Aracan ❌ Katrina Shaw ❌ Liezl Sanchez ❌ Ma…" at bounding box center [1041, 280] width 272 height 33
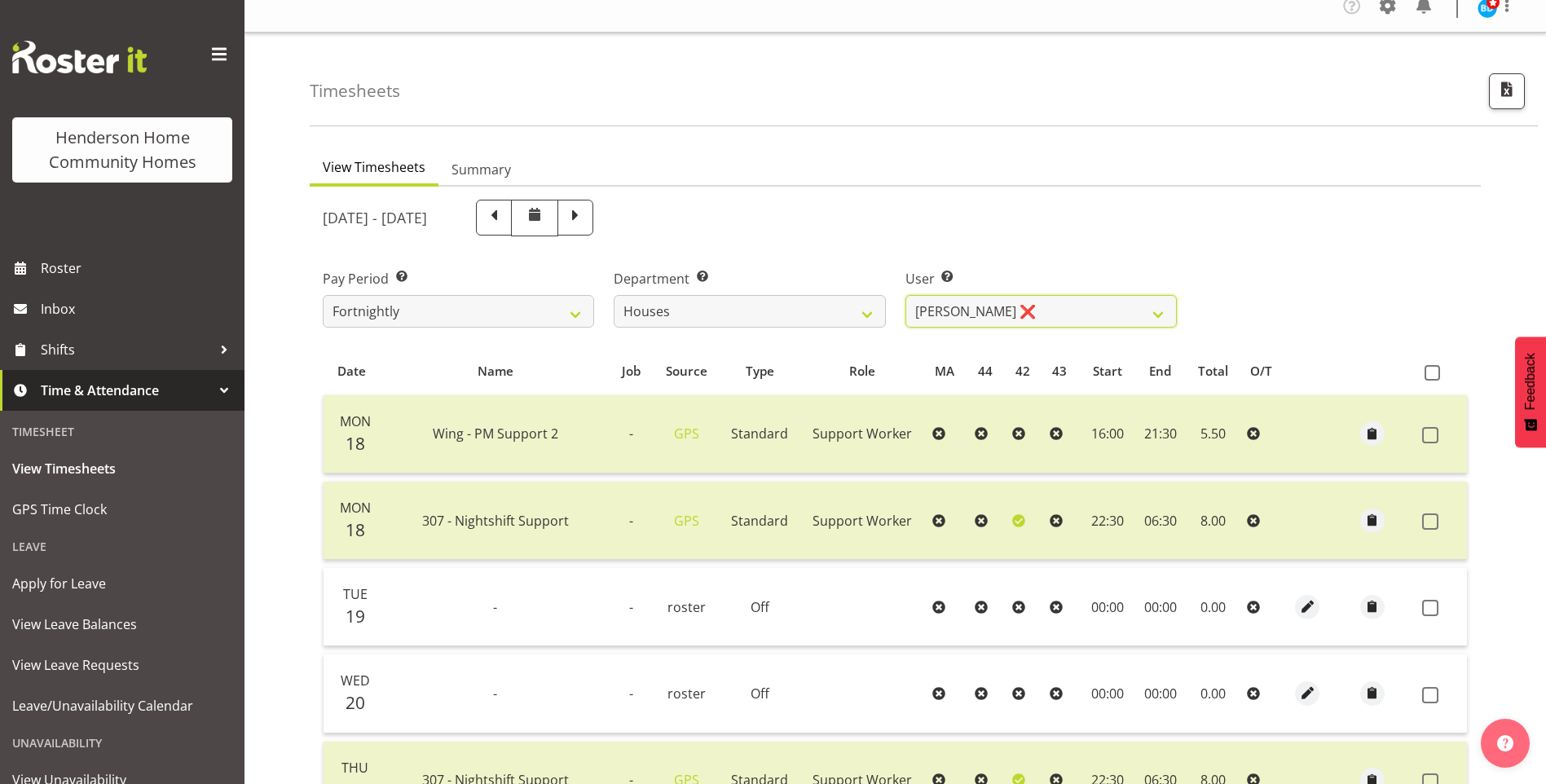
scroll to position [0, 0]
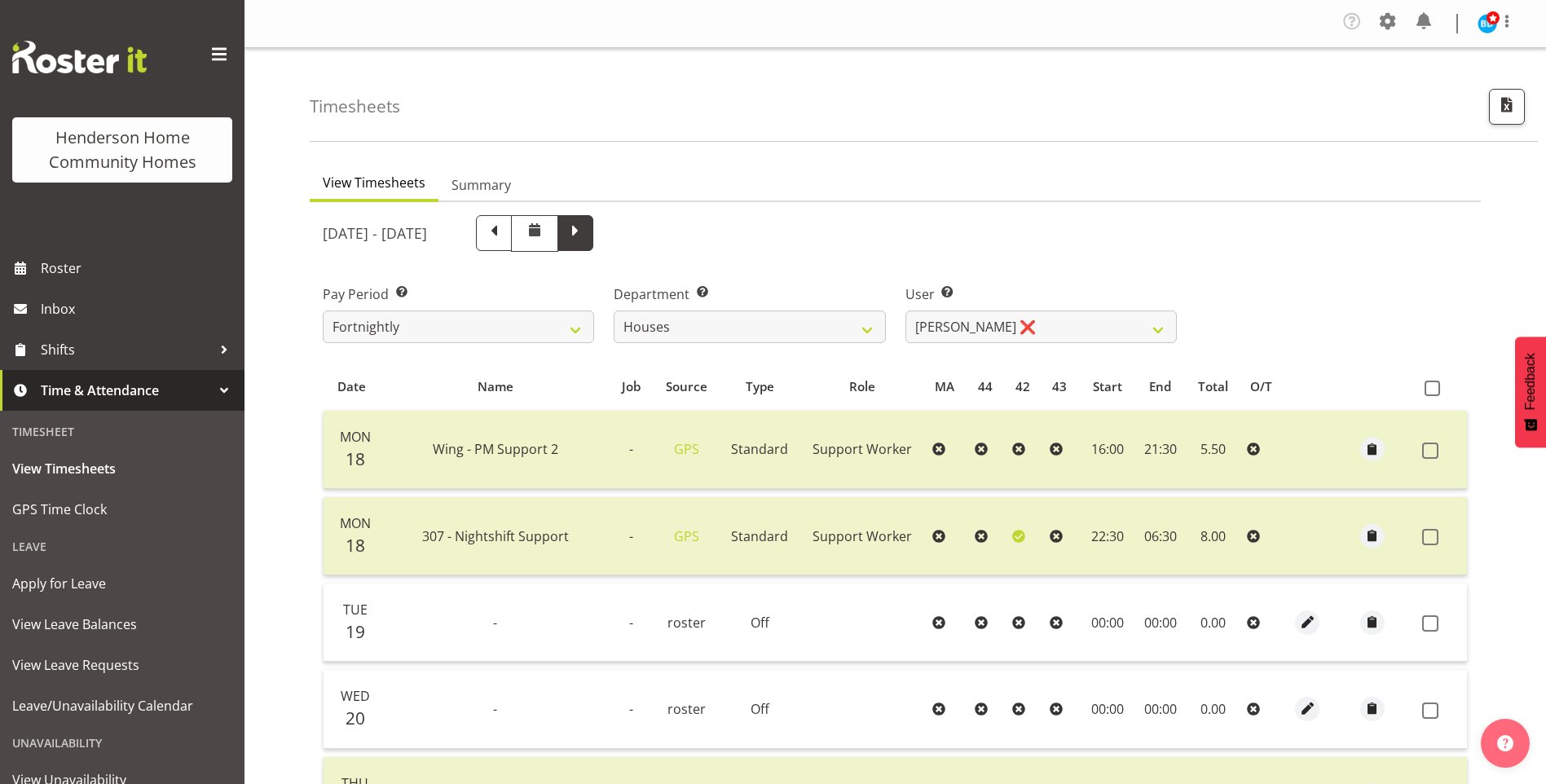
click at [593, 233] on span at bounding box center [575, 233] width 36 height 36
select select
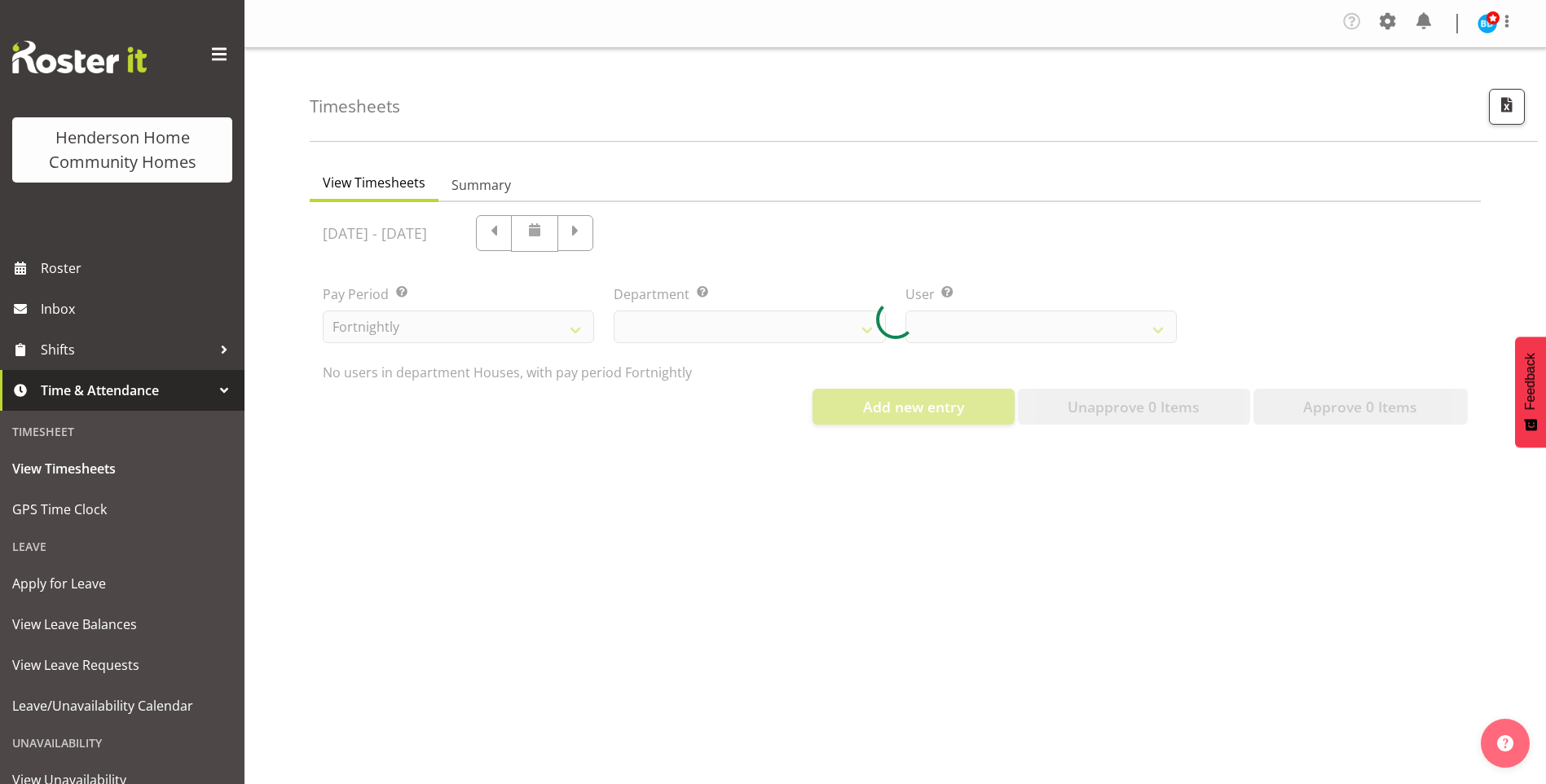
select select "748"
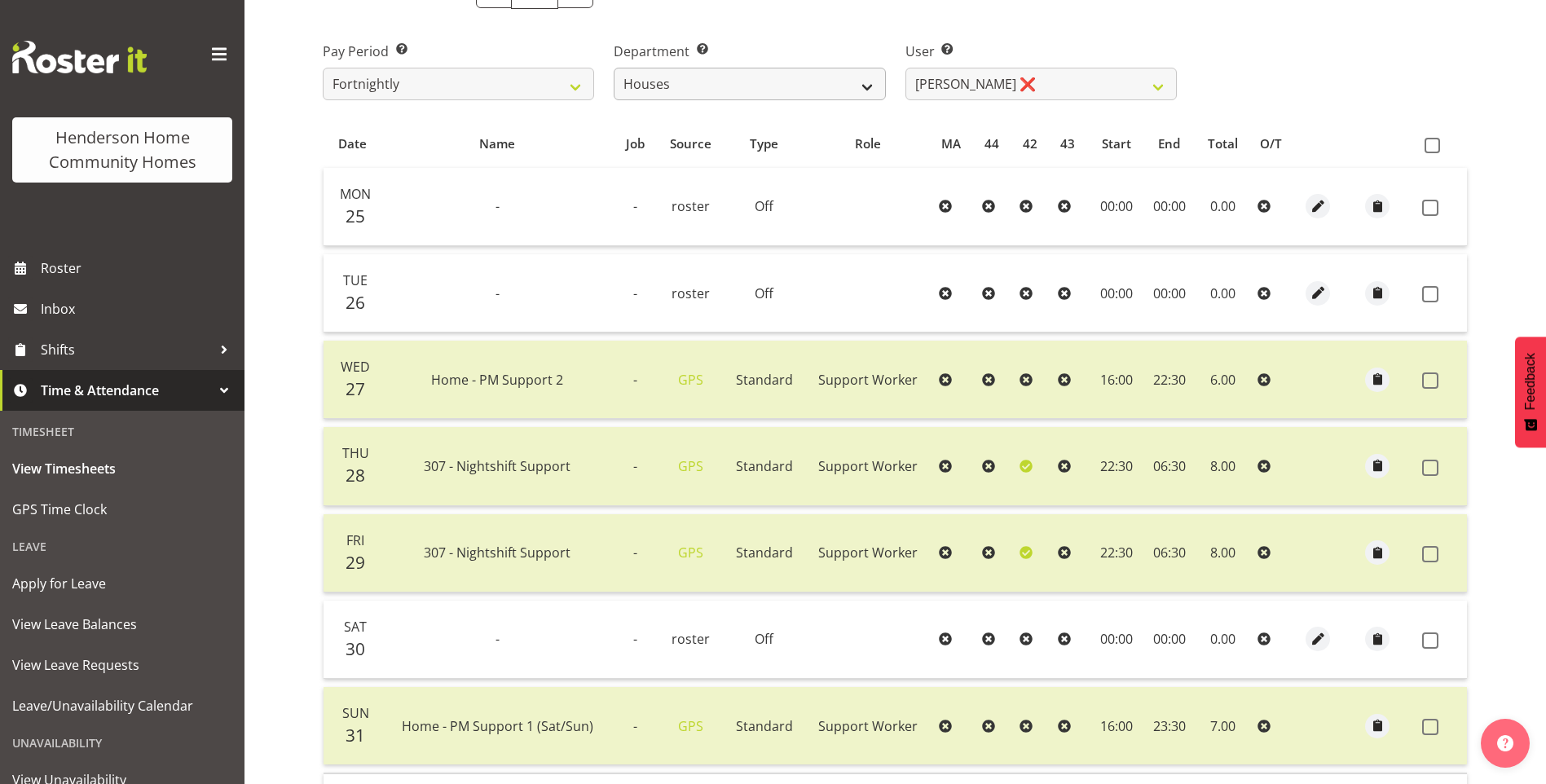
scroll to position [163, 0]
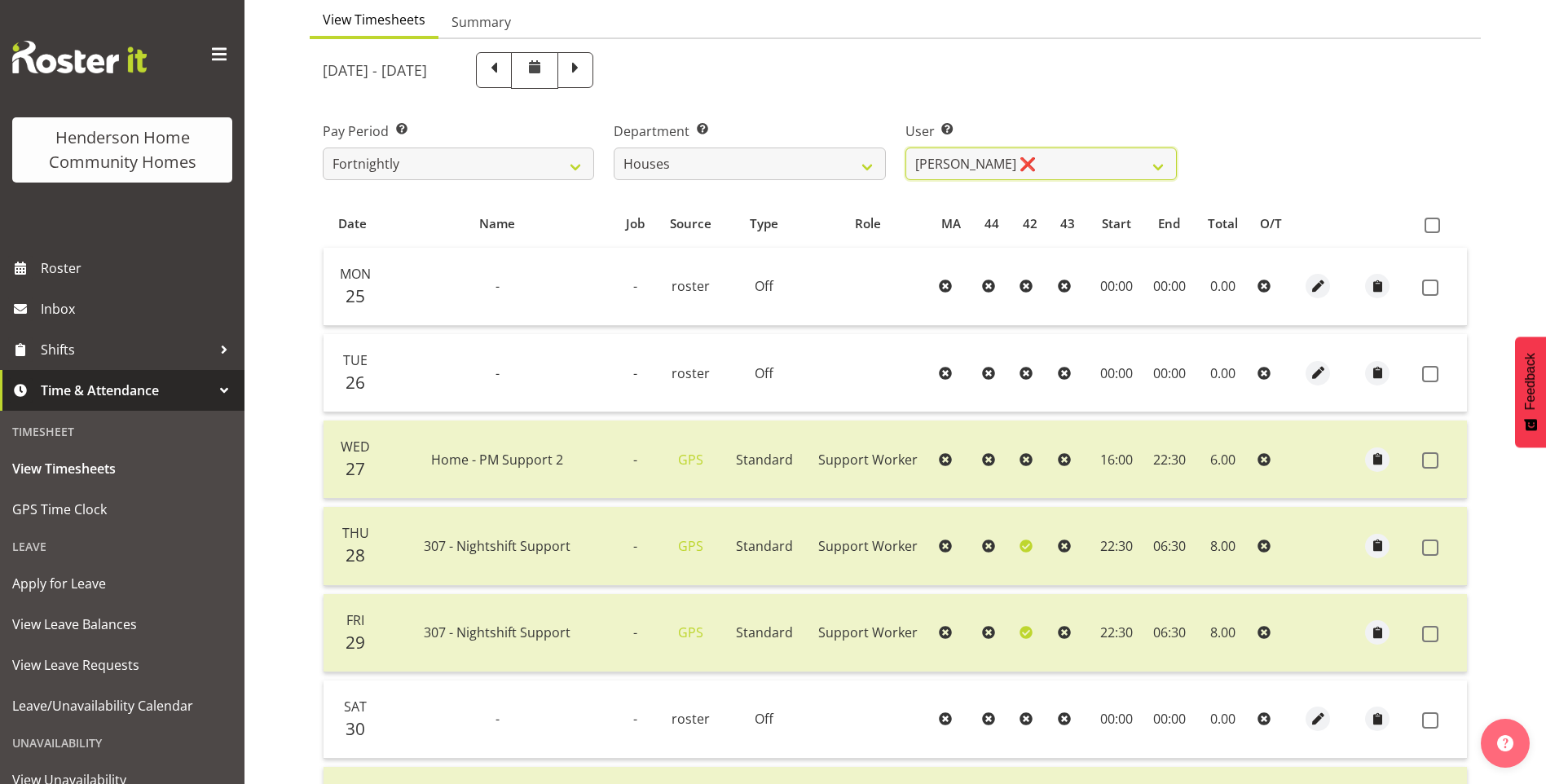
drag, startPoint x: 948, startPoint y: 166, endPoint x: 971, endPoint y: 181, distance: 27.5
click at [960, 162] on select "Billie Sothern ❌ Dipika Thapa ❌ Jess Aracan ❌ Katrina Shaw ❌ Liezl Sanchez ❌ Ma…" at bounding box center [1041, 164] width 272 height 33
select select "11787"
click at [905, 148] on select "Billie Sothern ❌ Dipika Thapa ❌ Jess Aracan ❌ Katrina Shaw ❌ Liezl Sanchez ❌ Ma…" at bounding box center [1041, 164] width 272 height 33
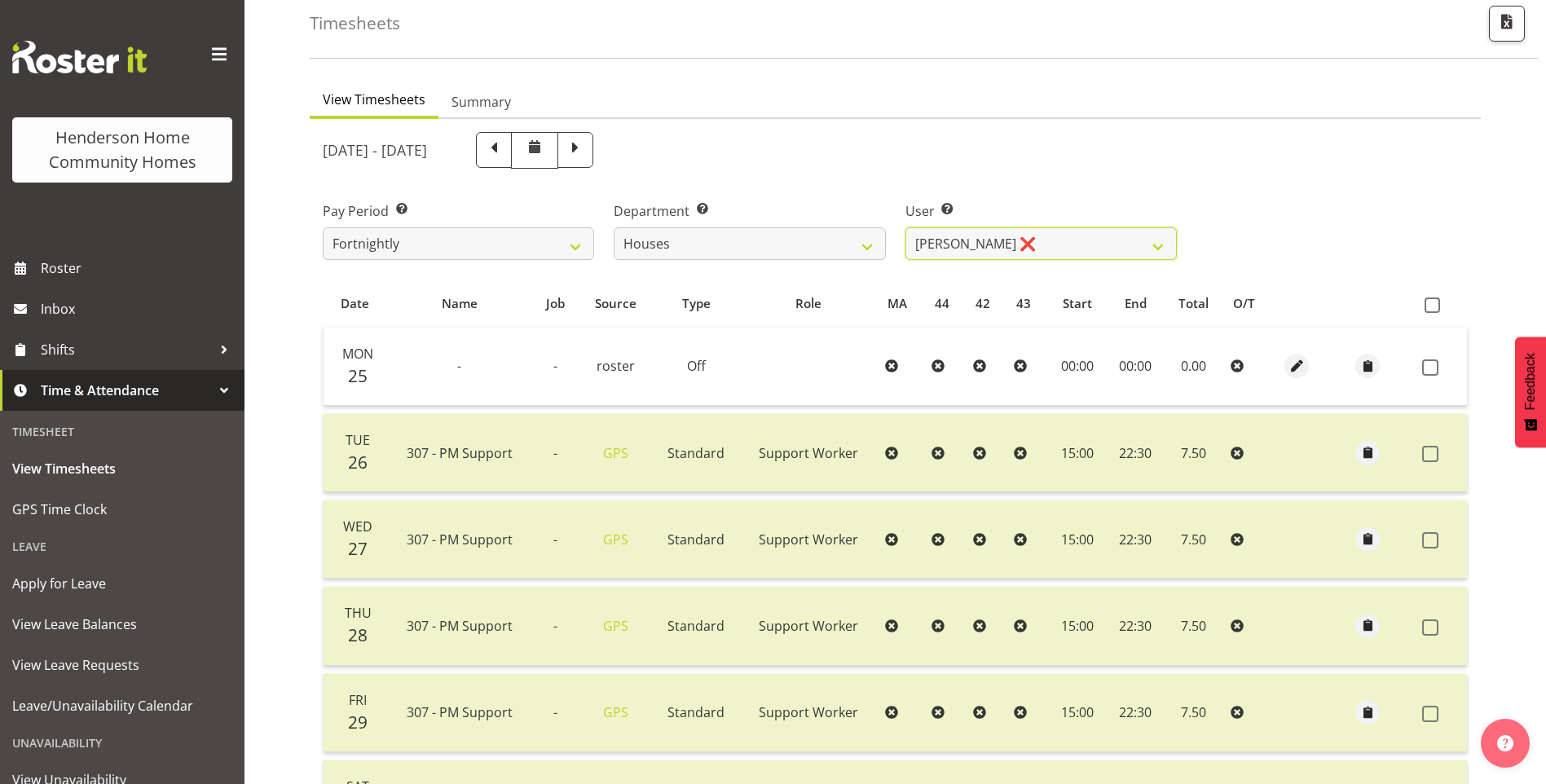
scroll to position [82, 0]
click at [512, 167] on span at bounding box center [494, 152] width 36 height 36
select select
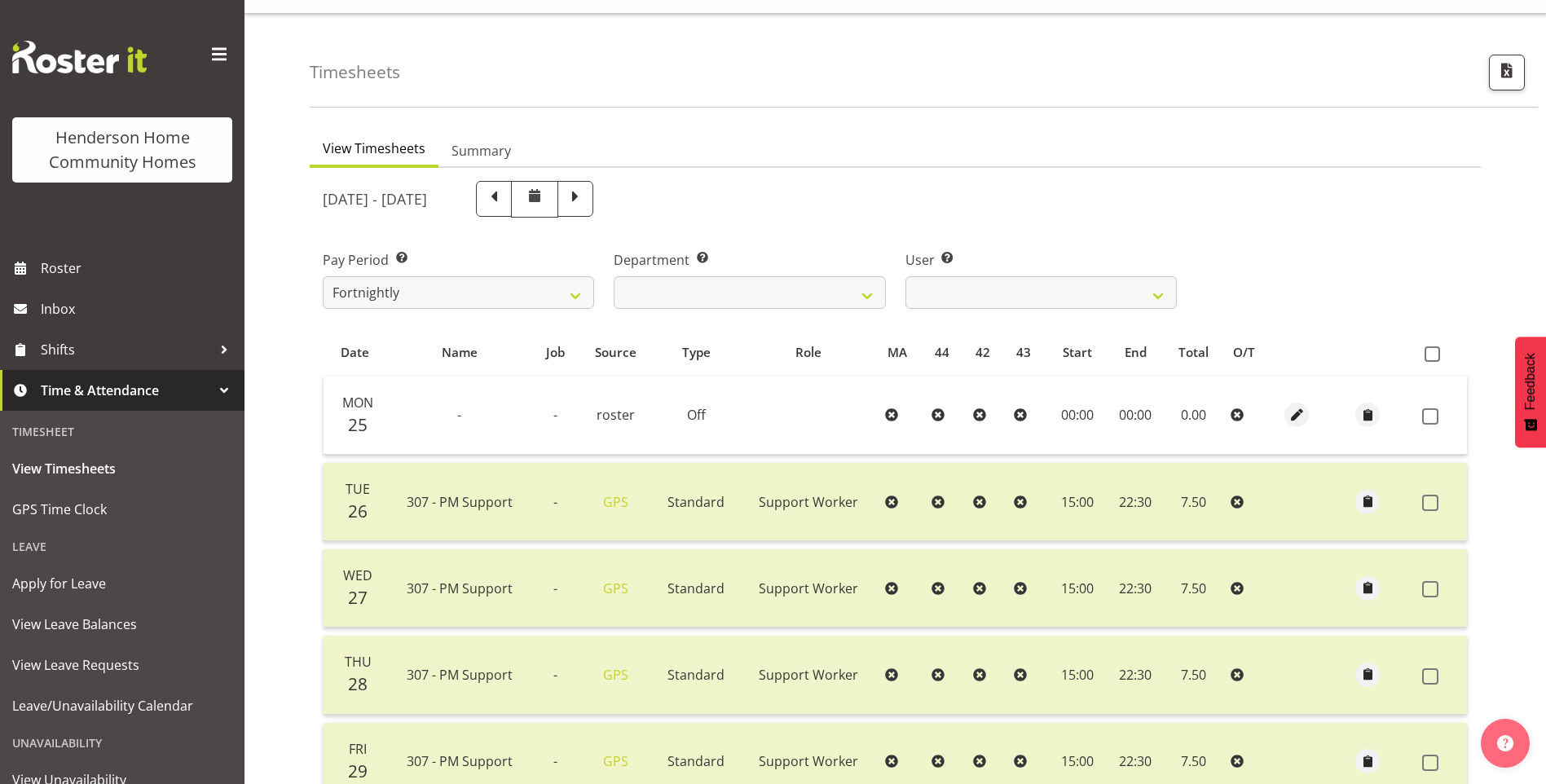
click at [598, 163] on ul "View Timesheets Summary" at bounding box center [895, 150] width 1171 height 36
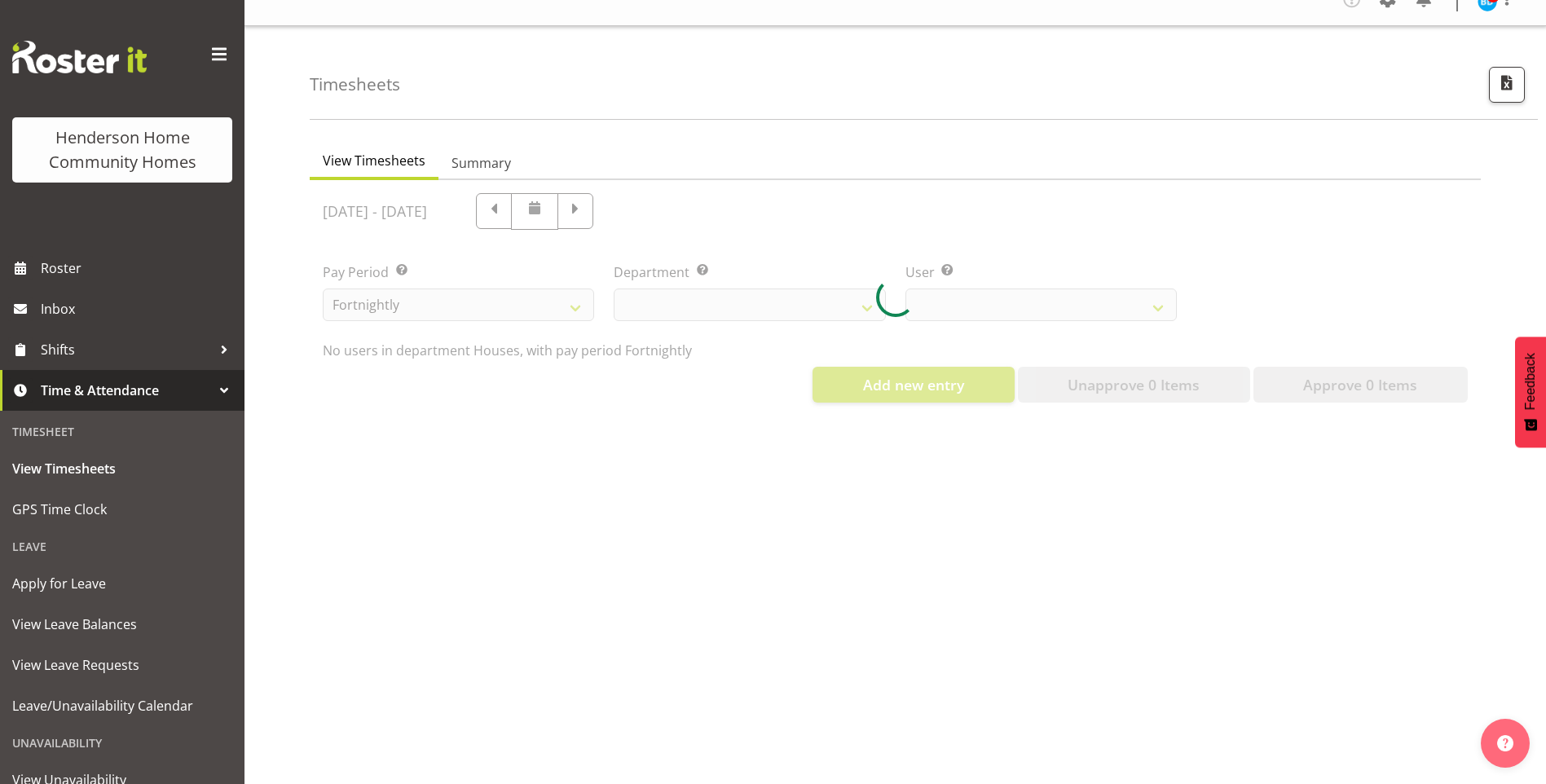
select select "748"
select select "11787"
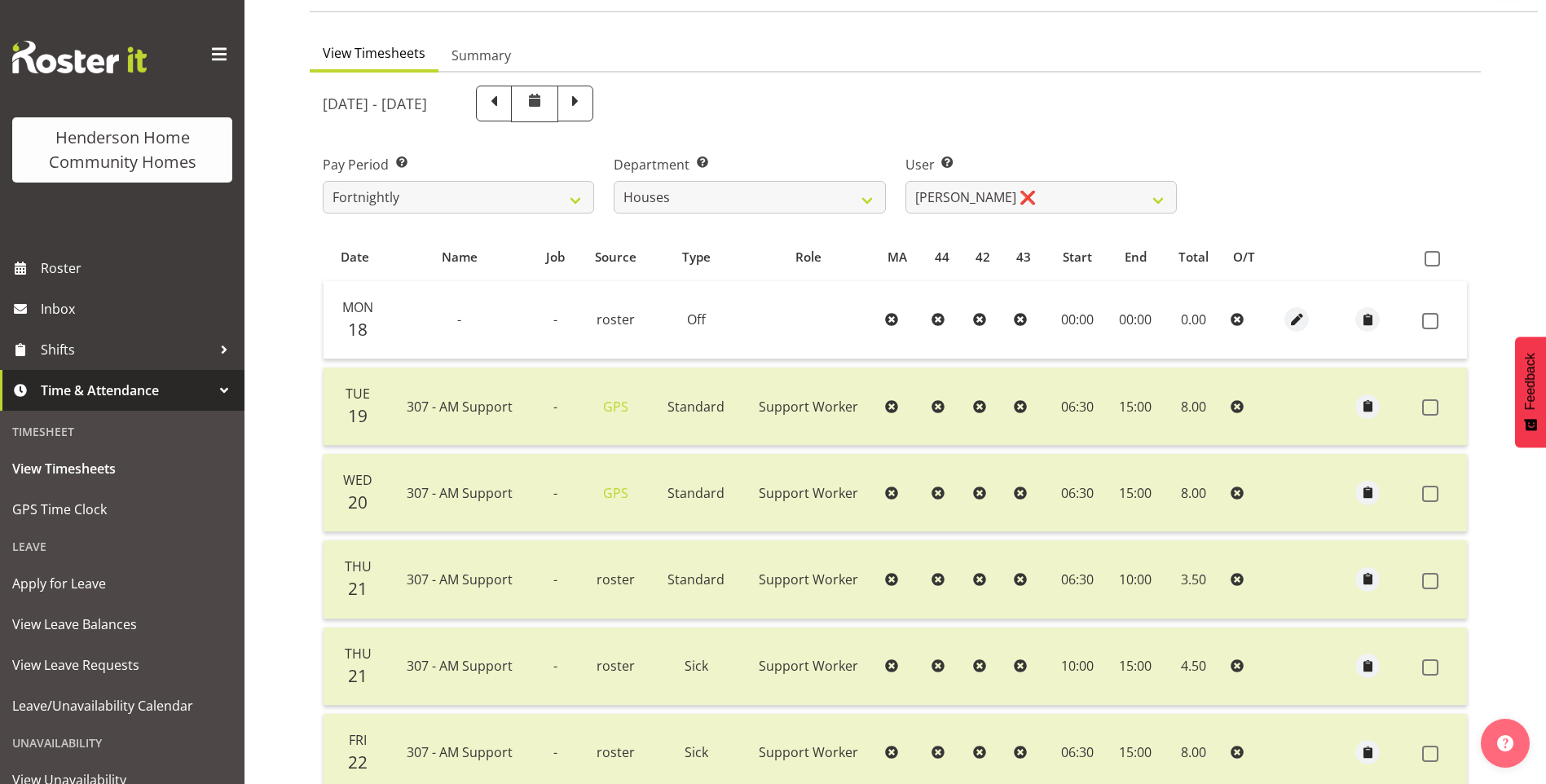
scroll to position [115, 0]
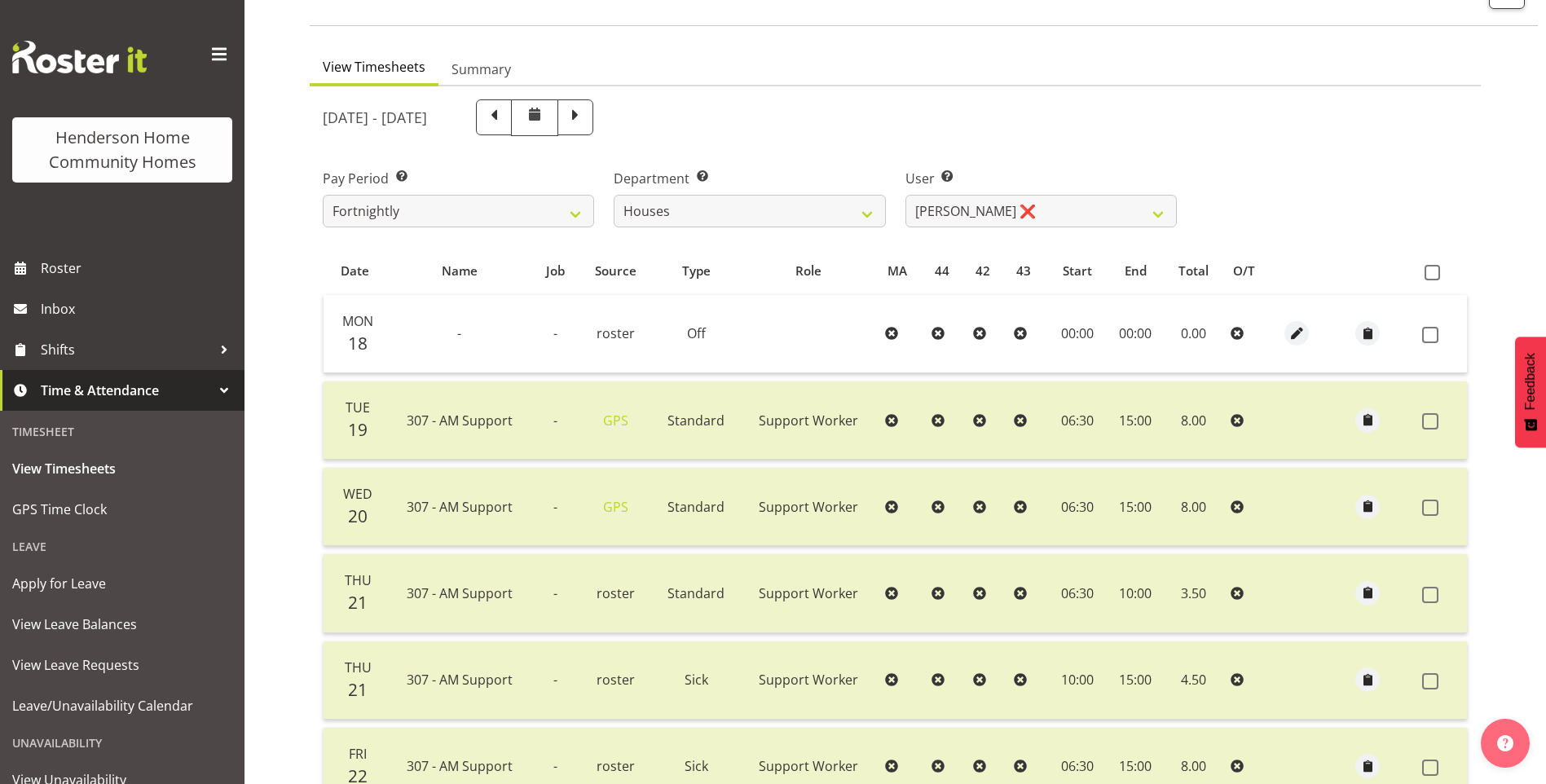
click at [737, 192] on div "Department Select which department you would like to view. Admin Homeside House…" at bounding box center [750, 197] width 272 height 59
click at [726, 202] on select "Admin Homeside Houses Wingside" at bounding box center [750, 210] width 272 height 33
select select "749"
click at [614, 194] on select "Admin Homeside Houses Wingside" at bounding box center [750, 210] width 272 height 33
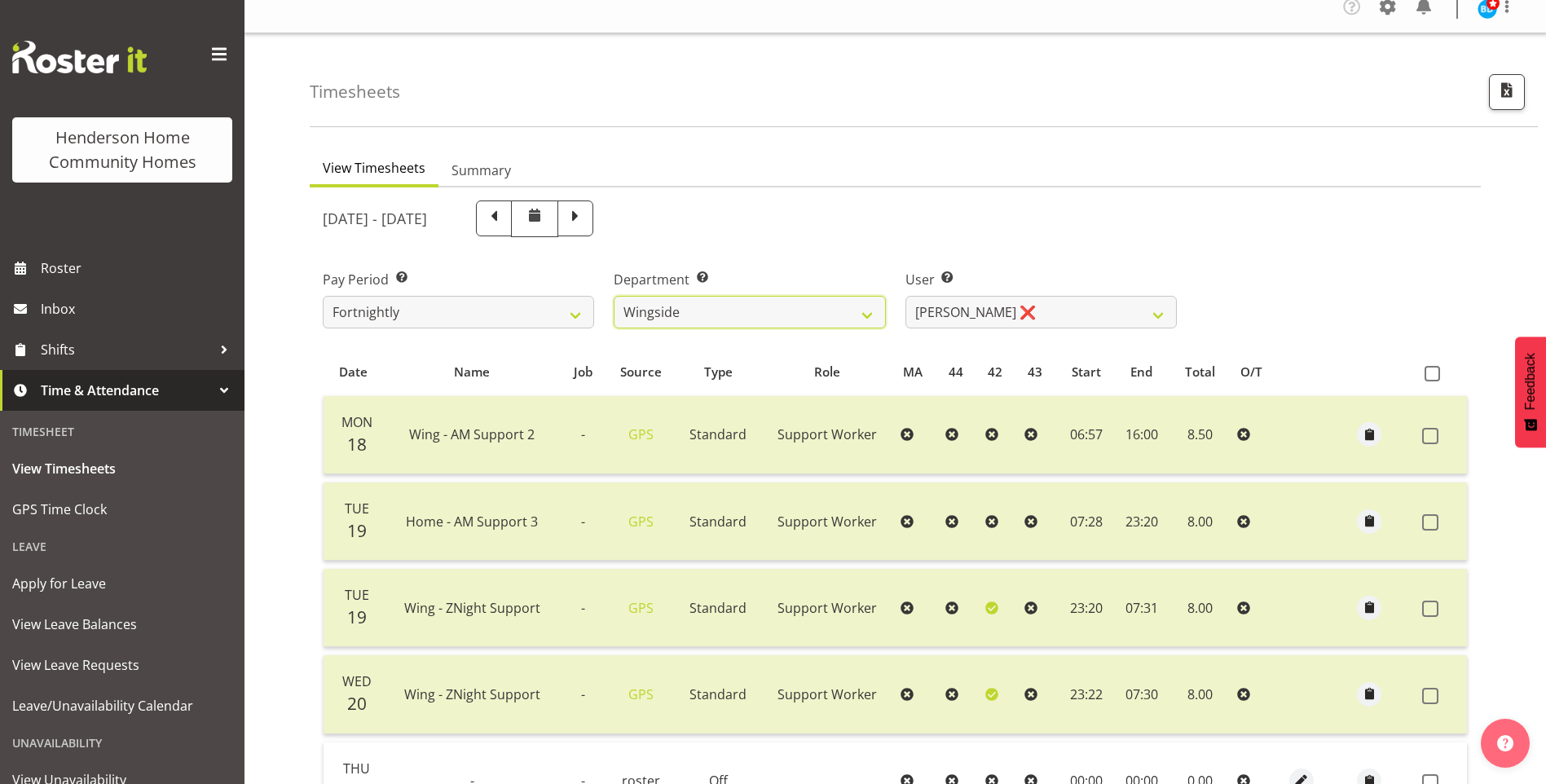
scroll to position [0, 0]
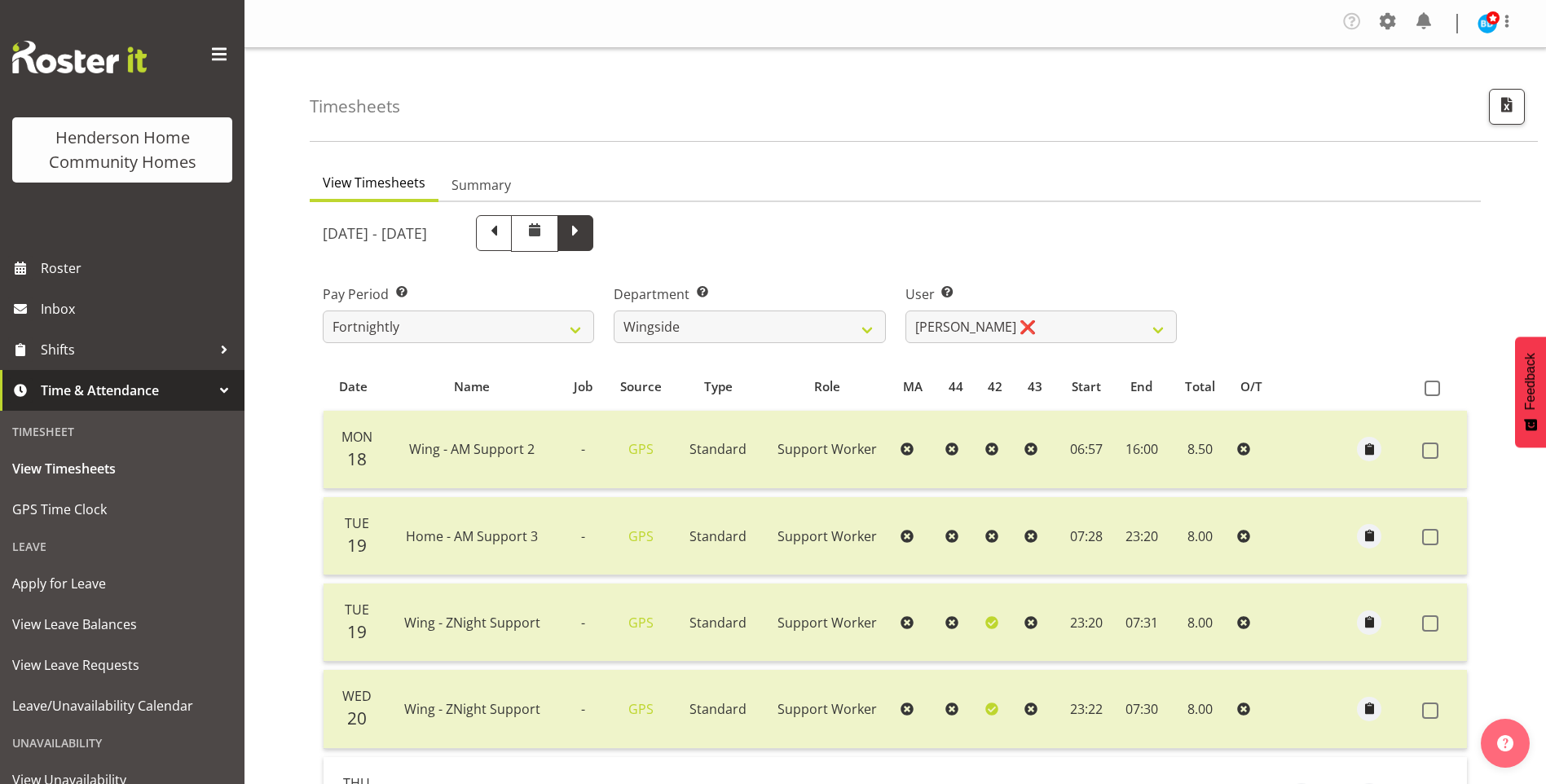
click at [586, 234] on span at bounding box center [575, 231] width 21 height 21
select select
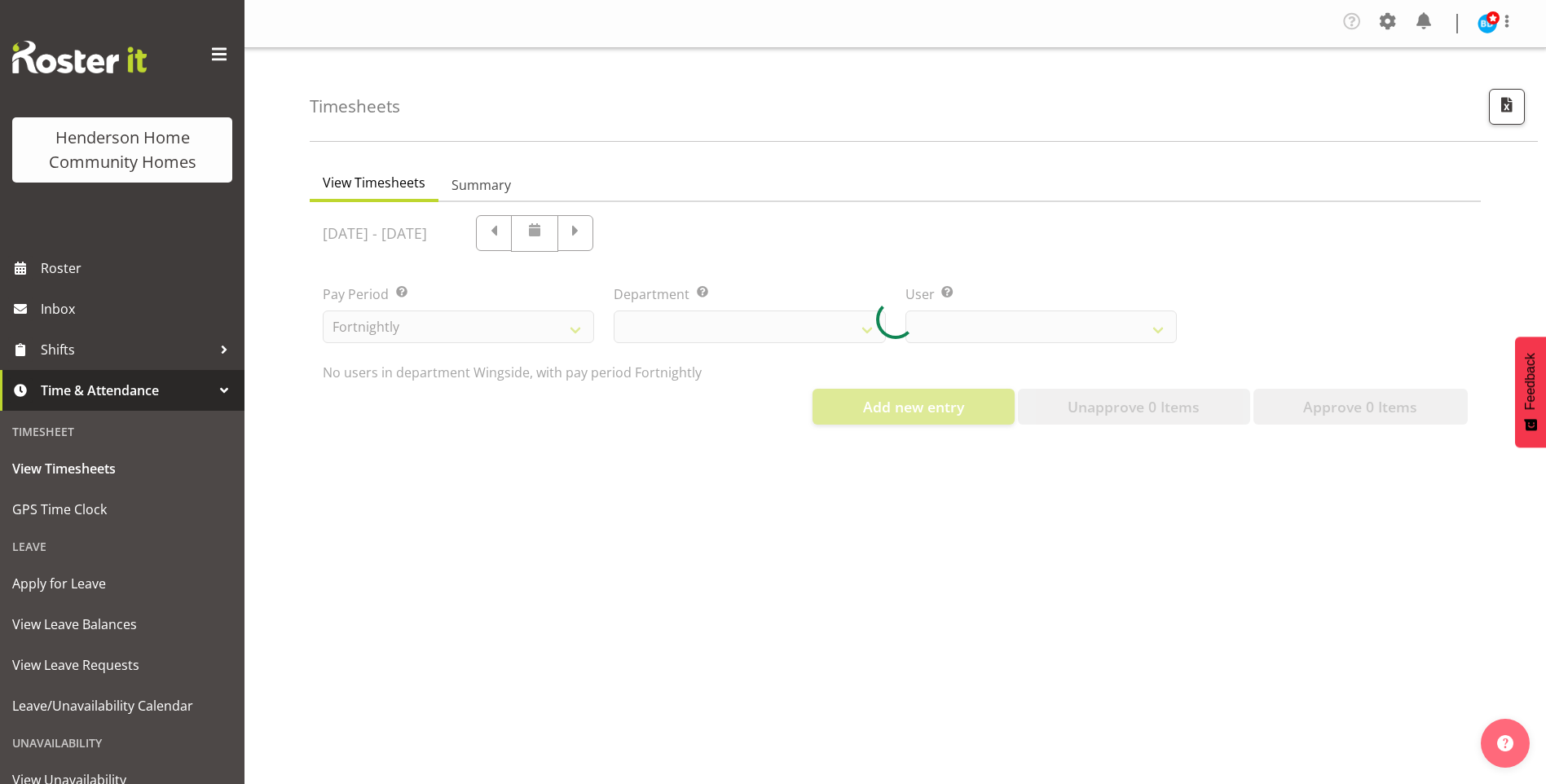
select select "749"
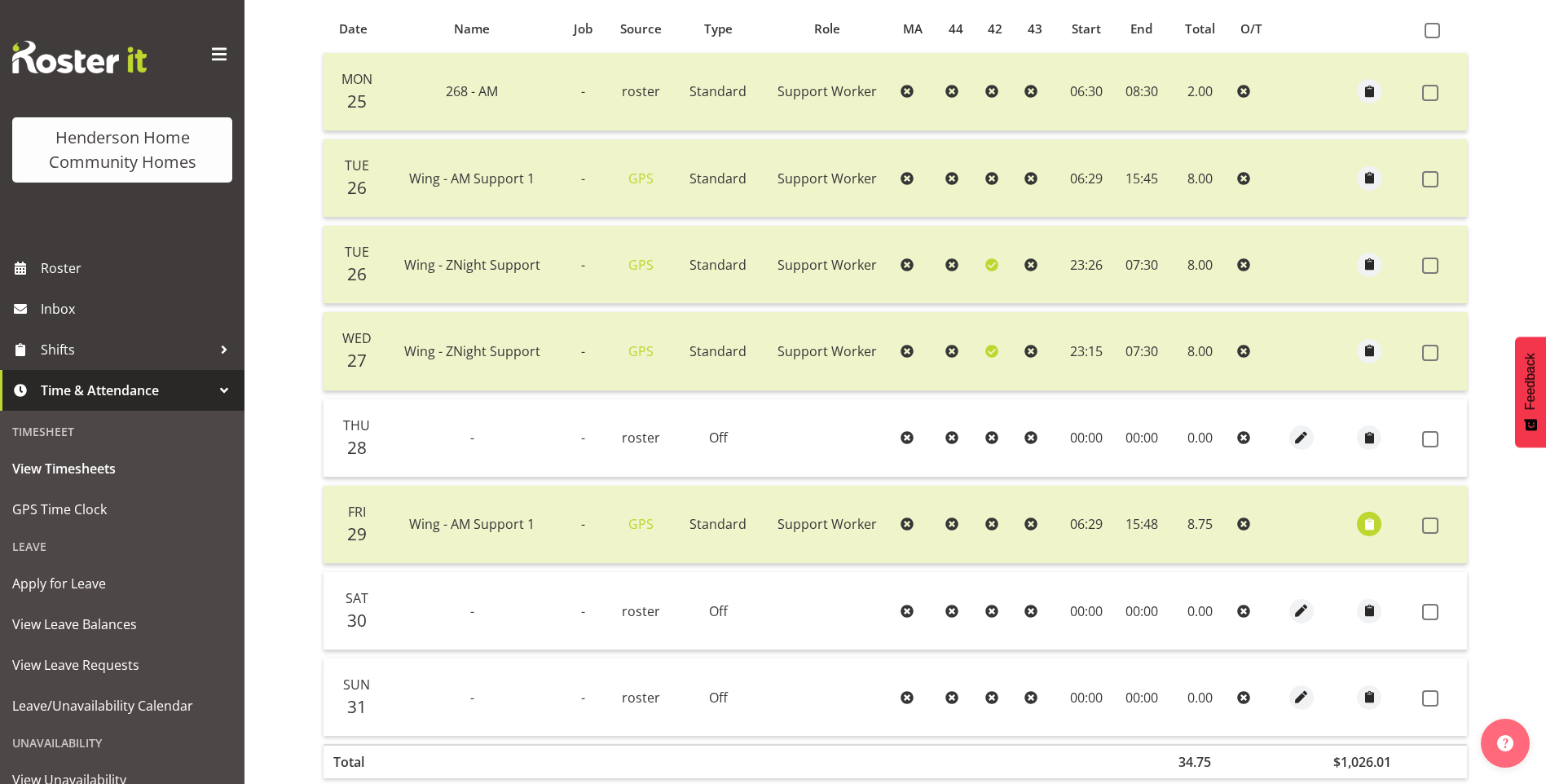
scroll to position [245, 0]
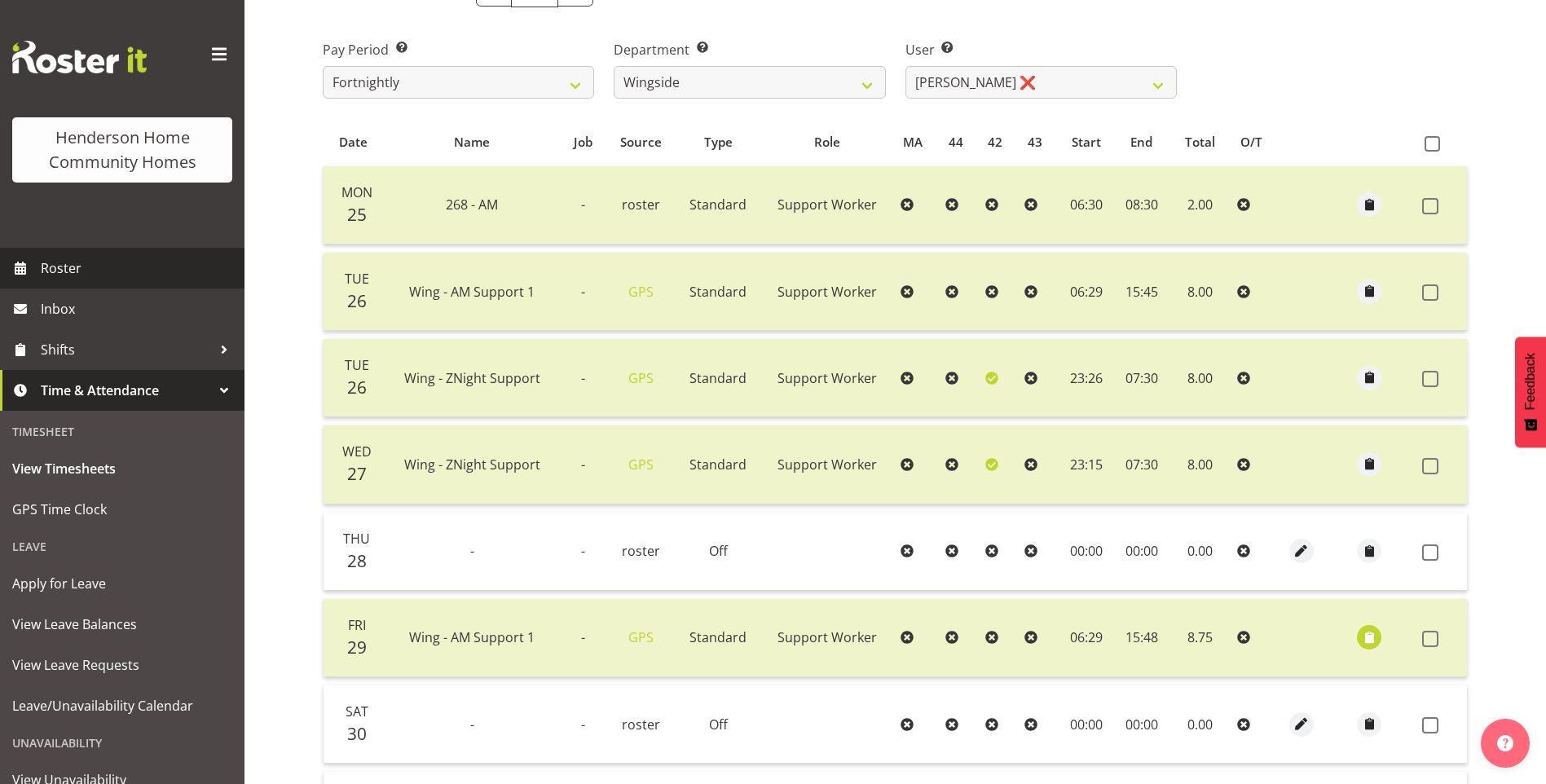
click at [60, 258] on span "Roster" at bounding box center [139, 268] width 195 height 24
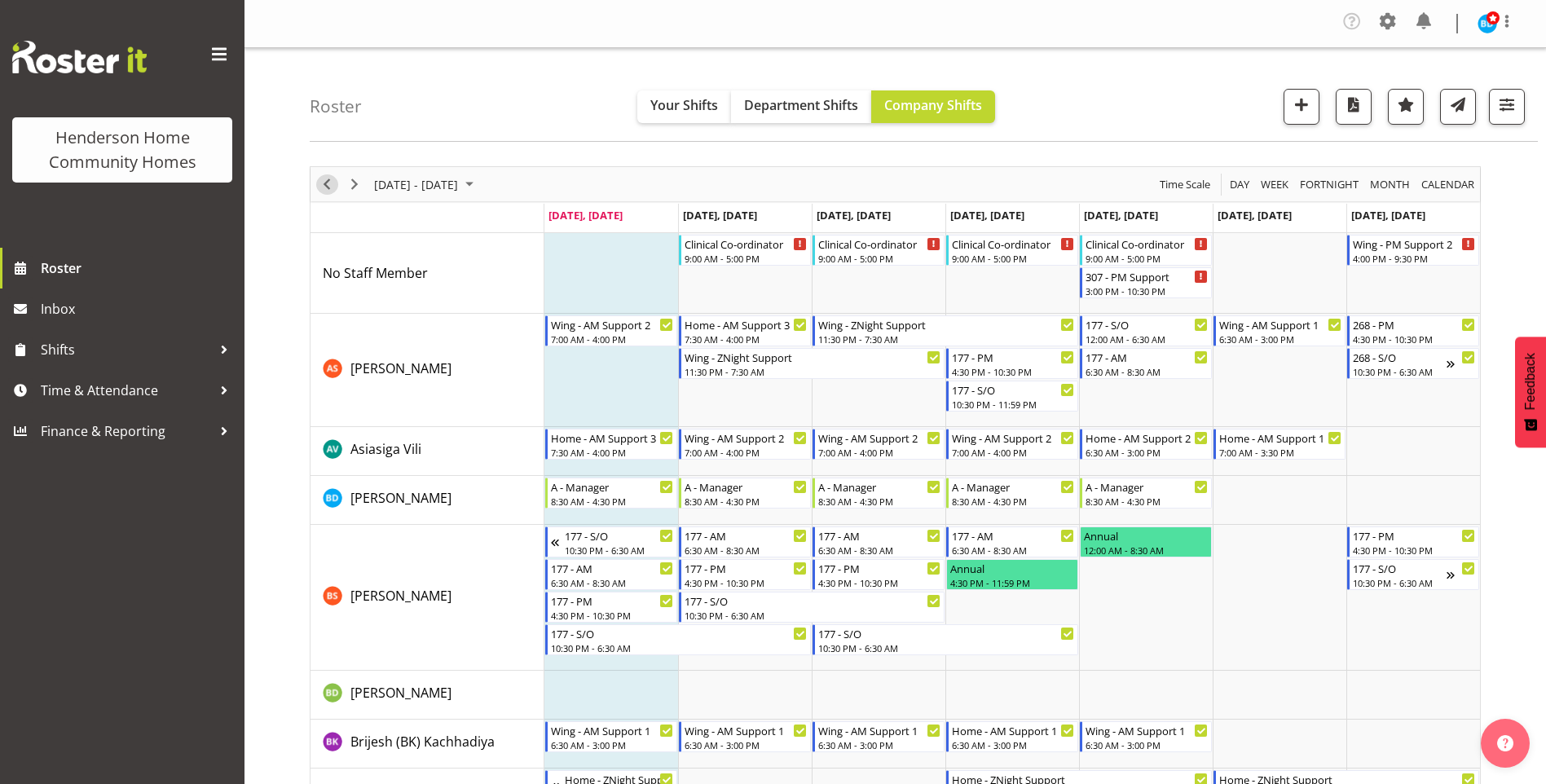
click at [326, 180] on span "Previous" at bounding box center [327, 185] width 20 height 20
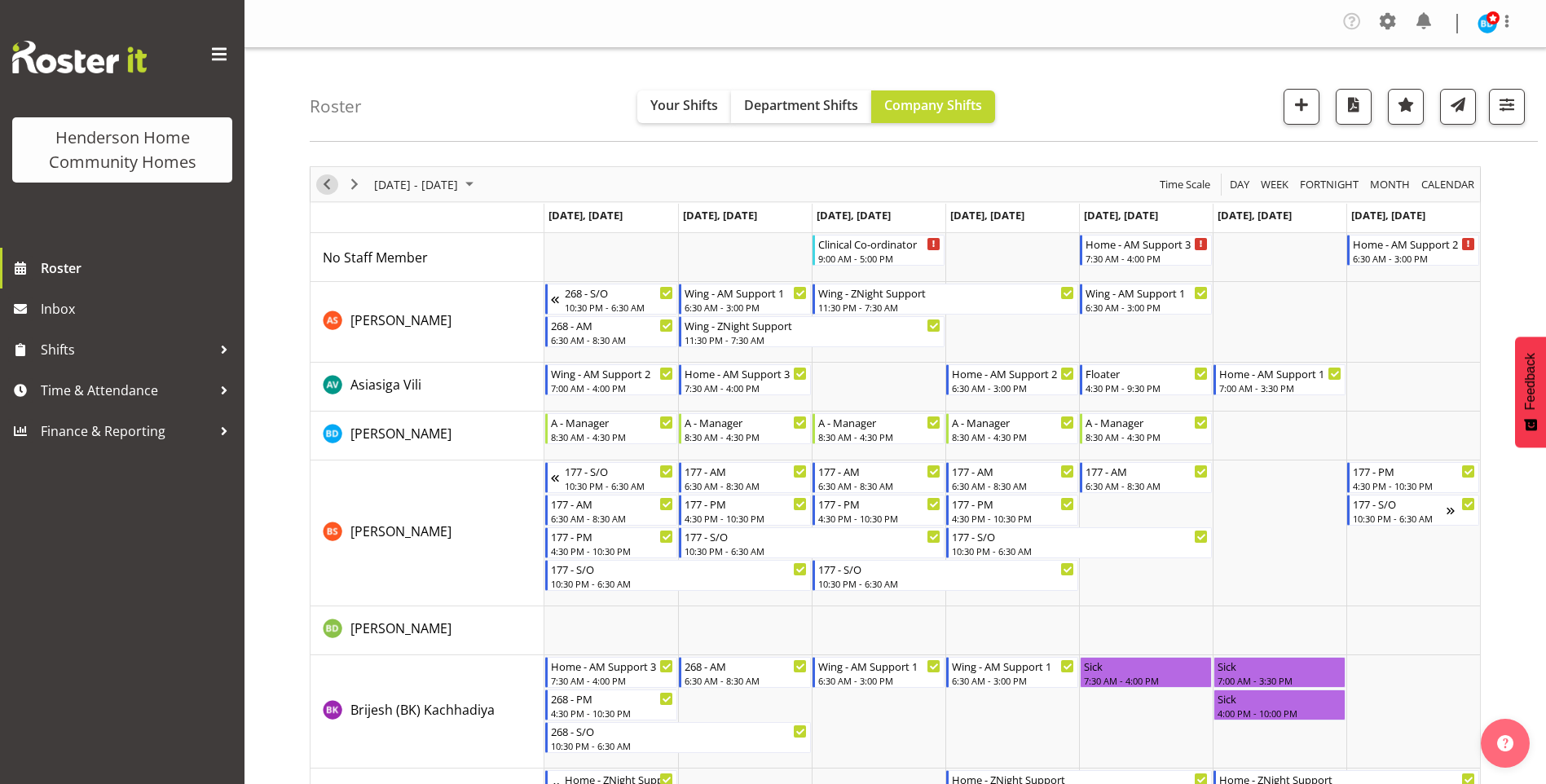
click at [326, 180] on span "Previous" at bounding box center [327, 185] width 20 height 20
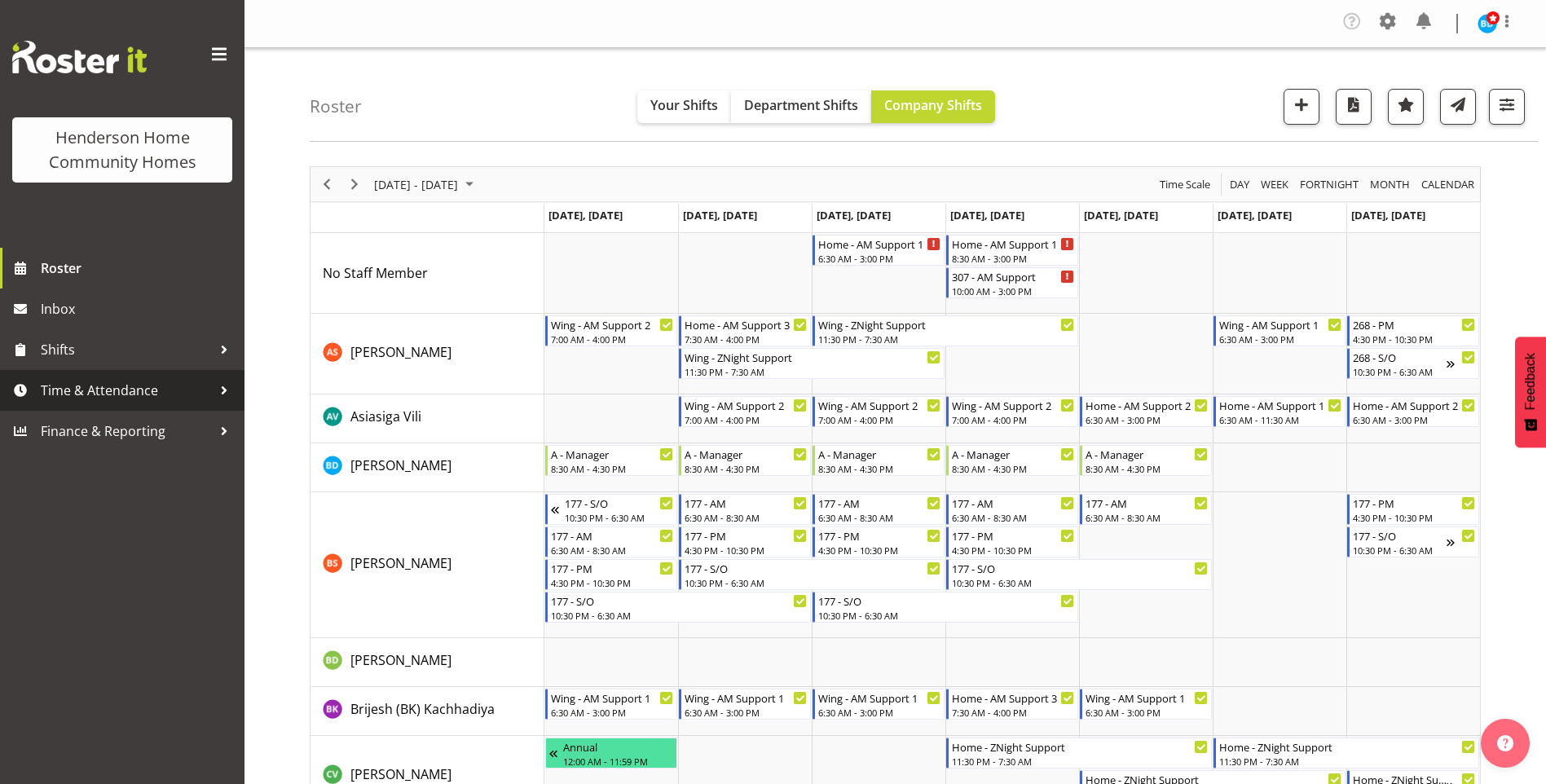
click at [135, 389] on span "Time & Attendance" at bounding box center [127, 391] width 171 height 24
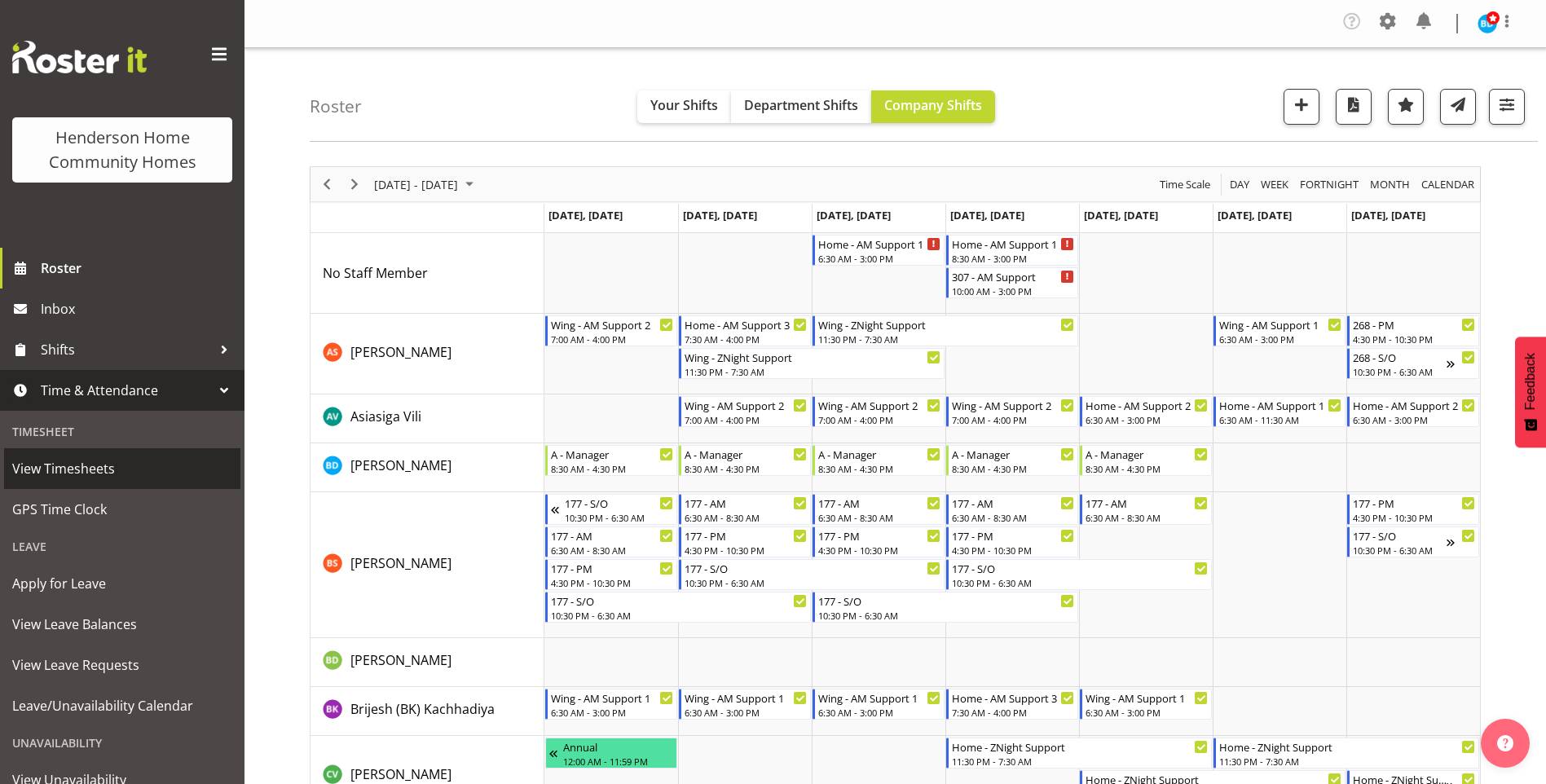
click at [77, 472] on span "View Timesheets" at bounding box center [122, 469] width 220 height 24
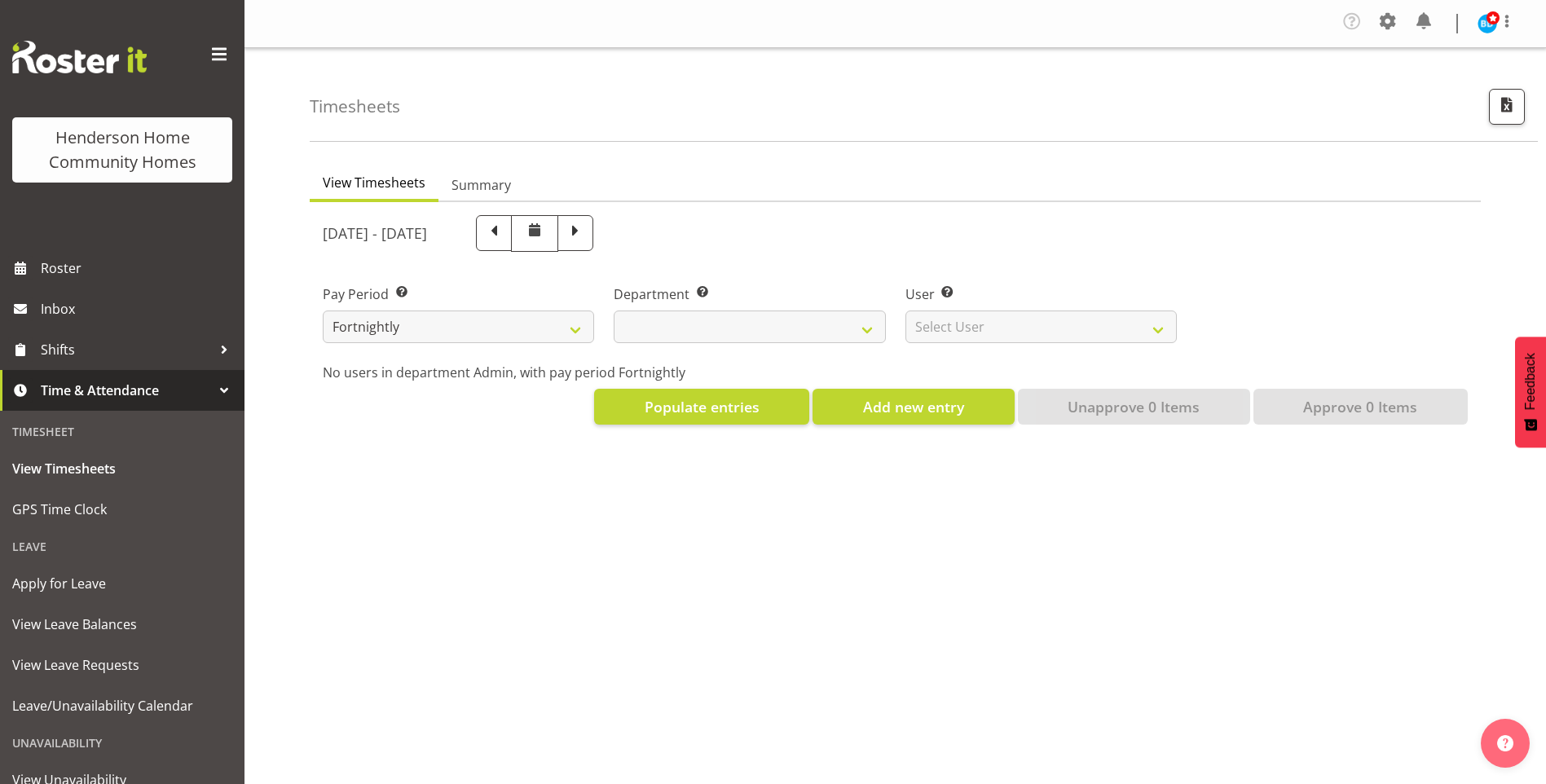
select select
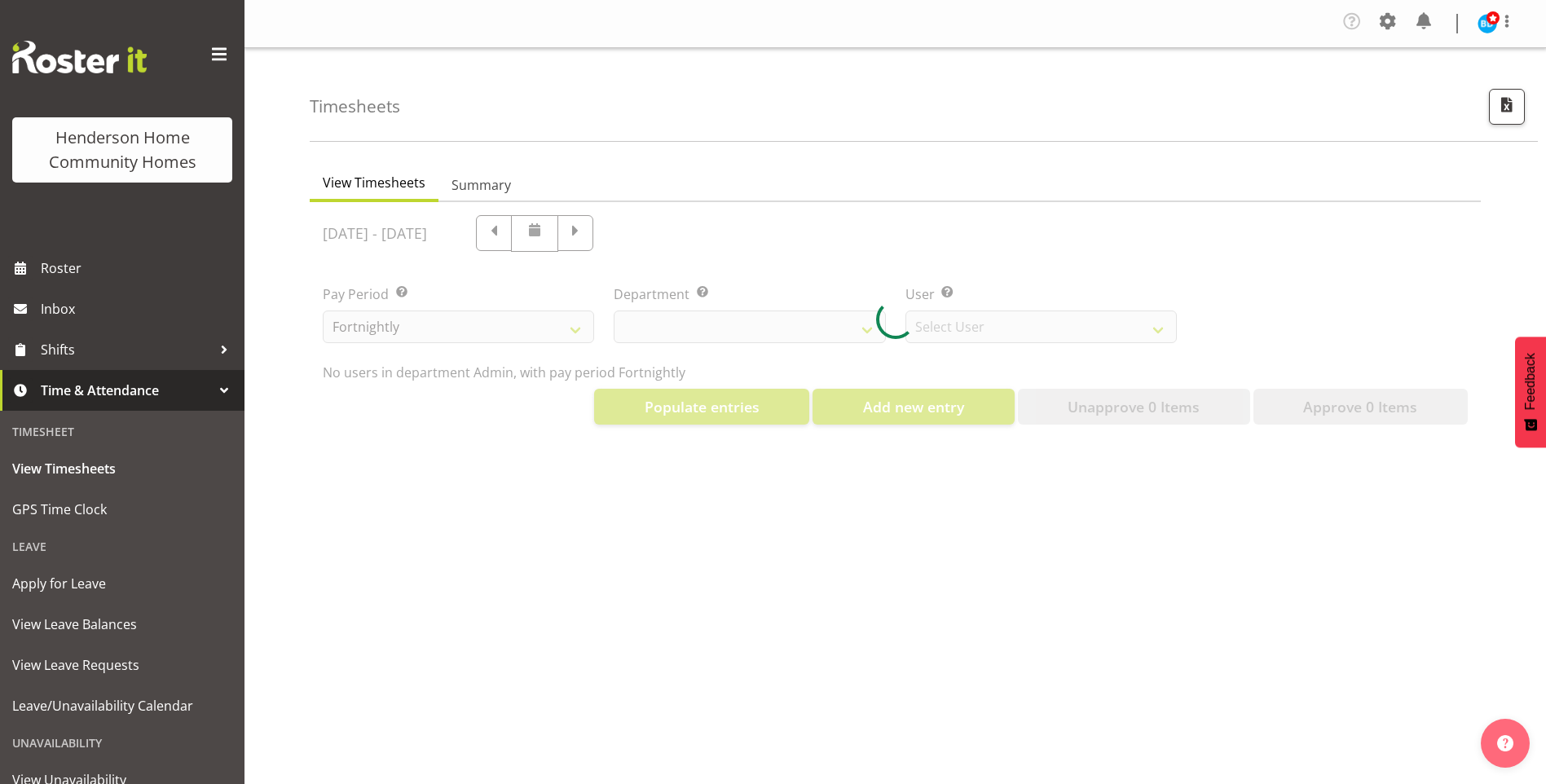
select select "8515"
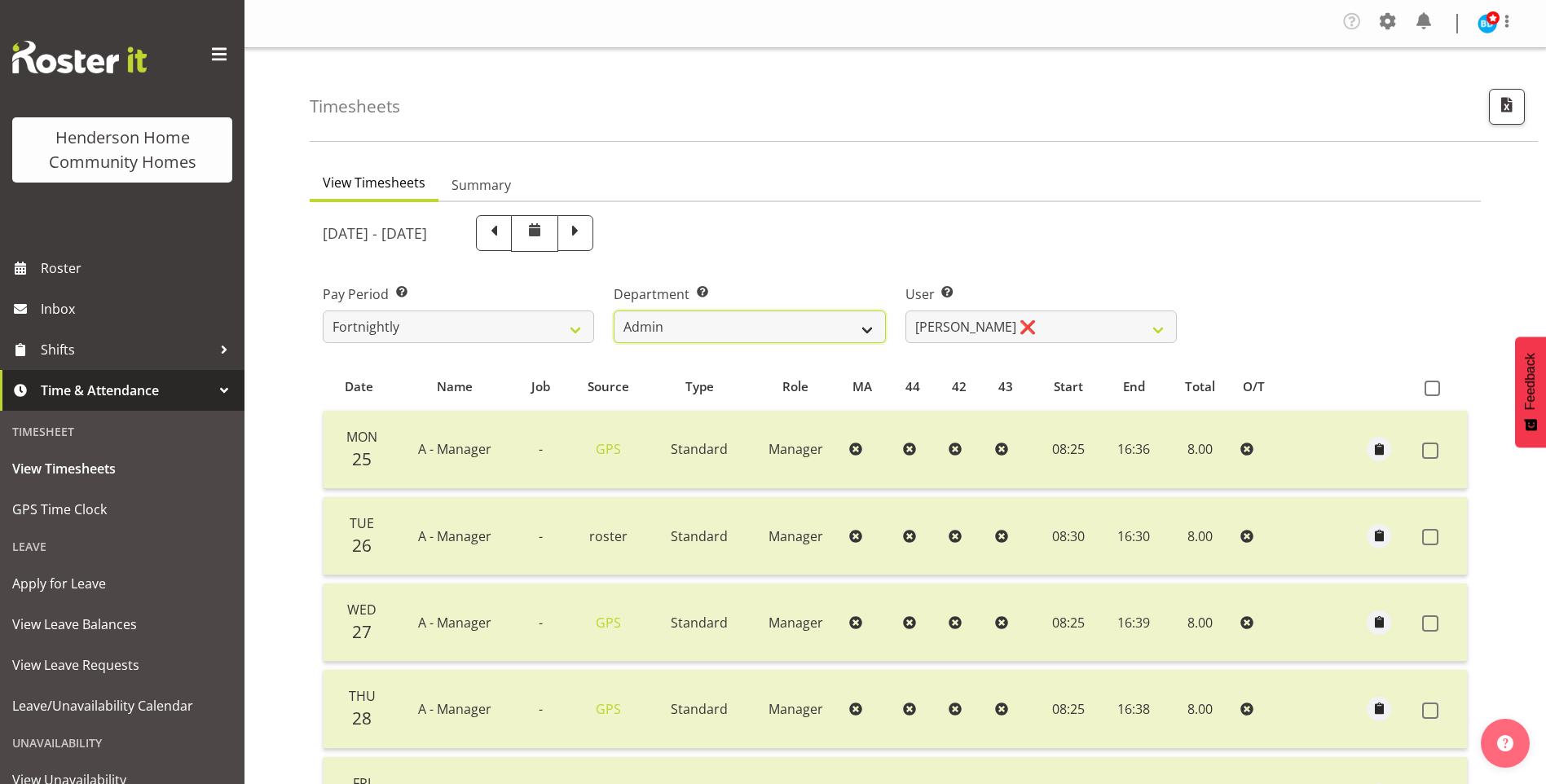
click at [683, 326] on select "Admin Homeside Houses Wingside" at bounding box center [750, 326] width 272 height 33
select select "746"
click at [614, 311] on select "Admin Homeside Houses Wingside" at bounding box center [750, 326] width 272 height 33
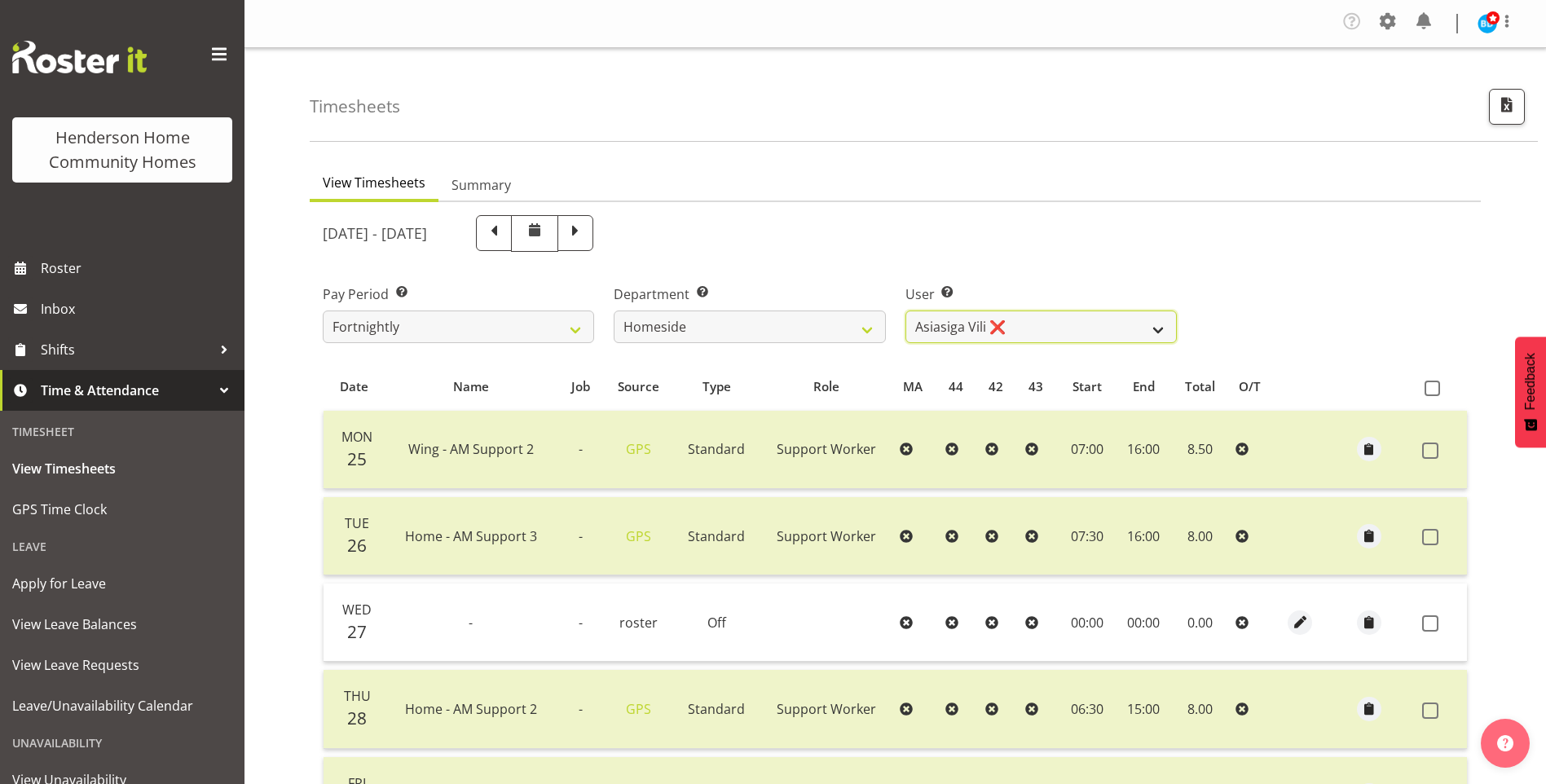
click at [932, 336] on select "[PERSON_NAME] ❌ [PERSON_NAME] ❌ [PERSON_NAME] (BK) [PERSON_NAME] ❌ [PERSON_NAME…" at bounding box center [1041, 326] width 272 height 33
select select "10523"
click at [905, 311] on select "[PERSON_NAME] ❌ [PERSON_NAME] ❌ [PERSON_NAME] (BK) [PERSON_NAME] ❌ [PERSON_NAME…" at bounding box center [1041, 326] width 272 height 33
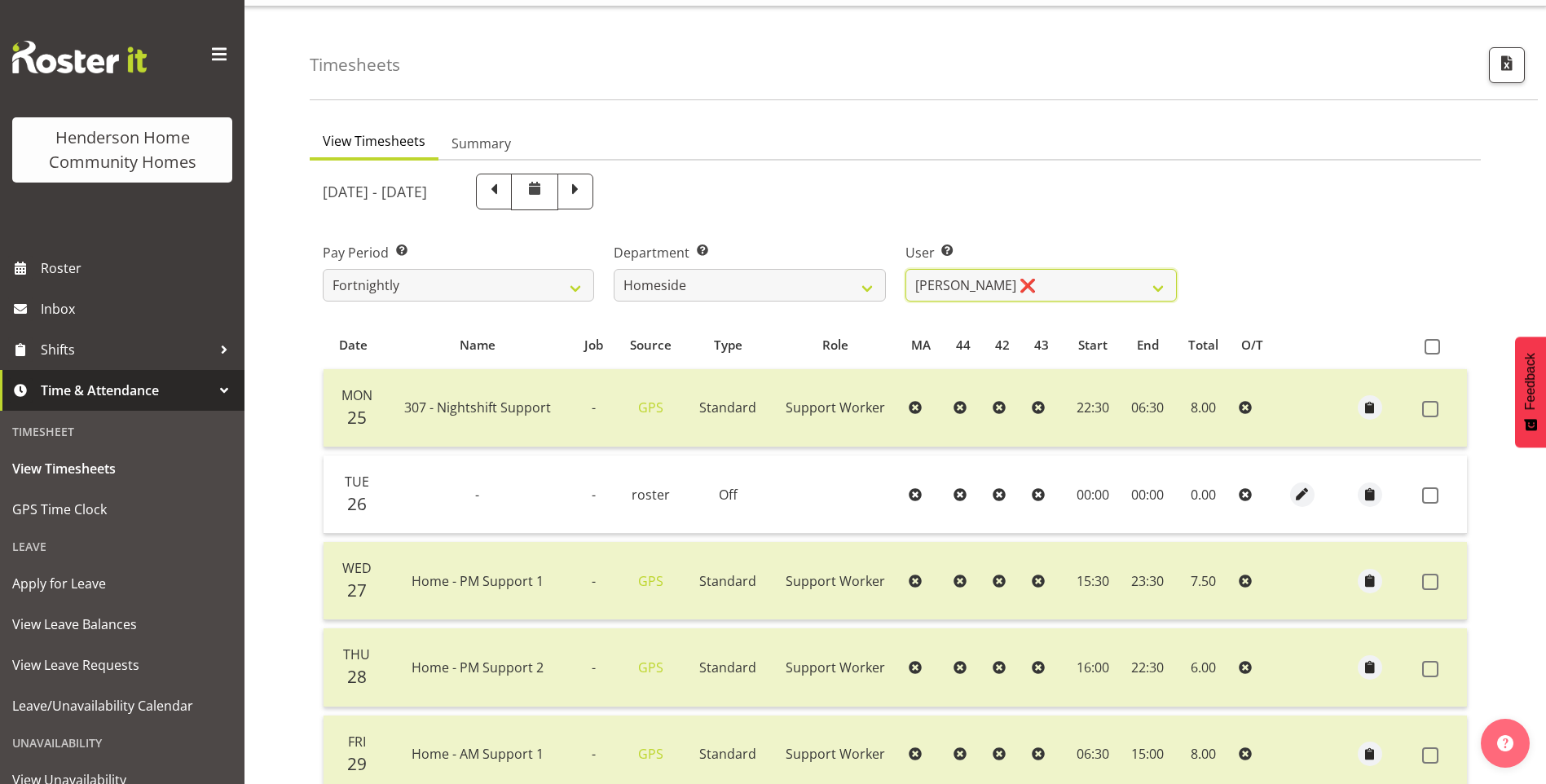
scroll to position [82, 0]
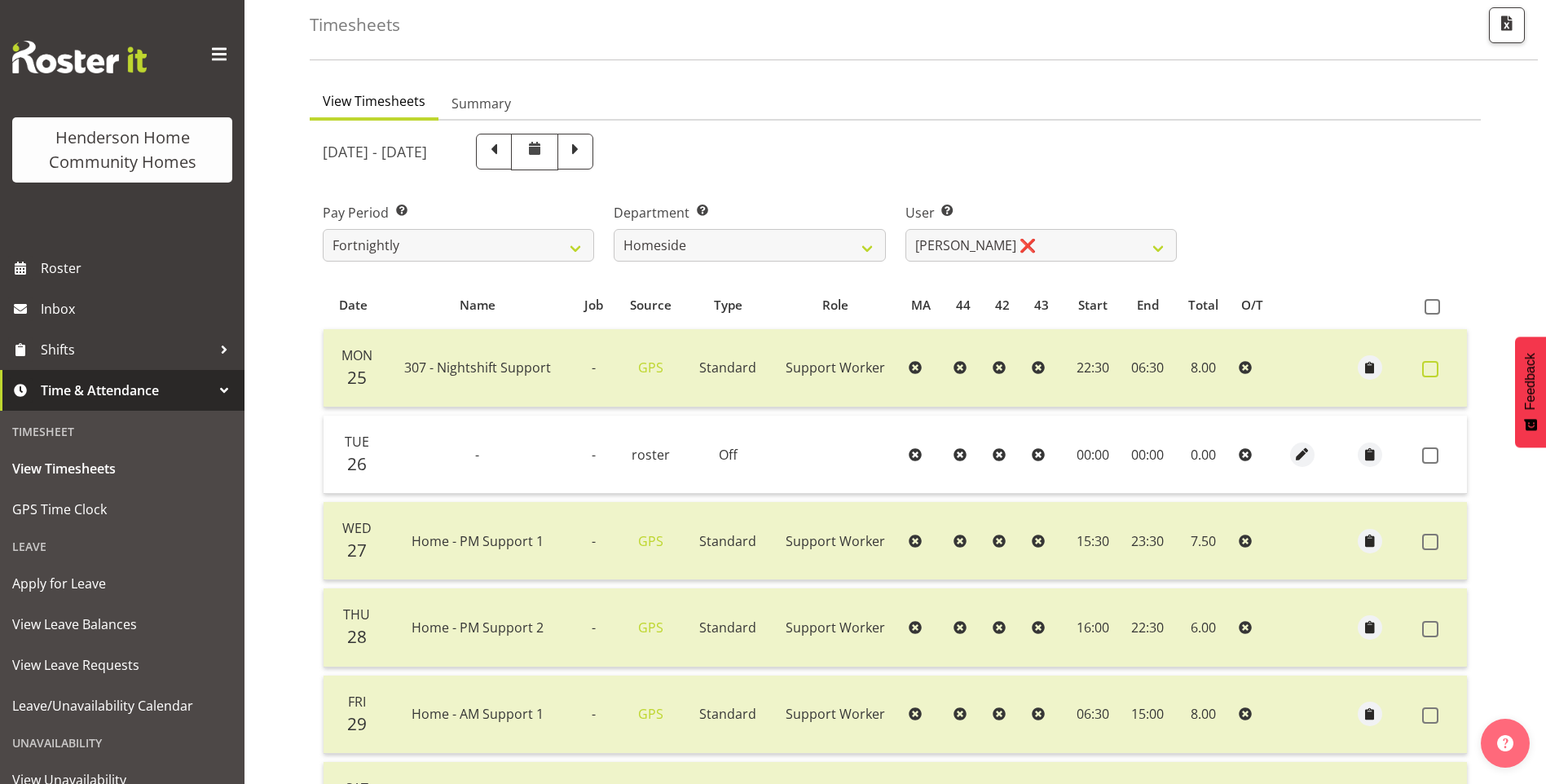
click at [1432, 368] on span at bounding box center [1431, 369] width 17 height 17
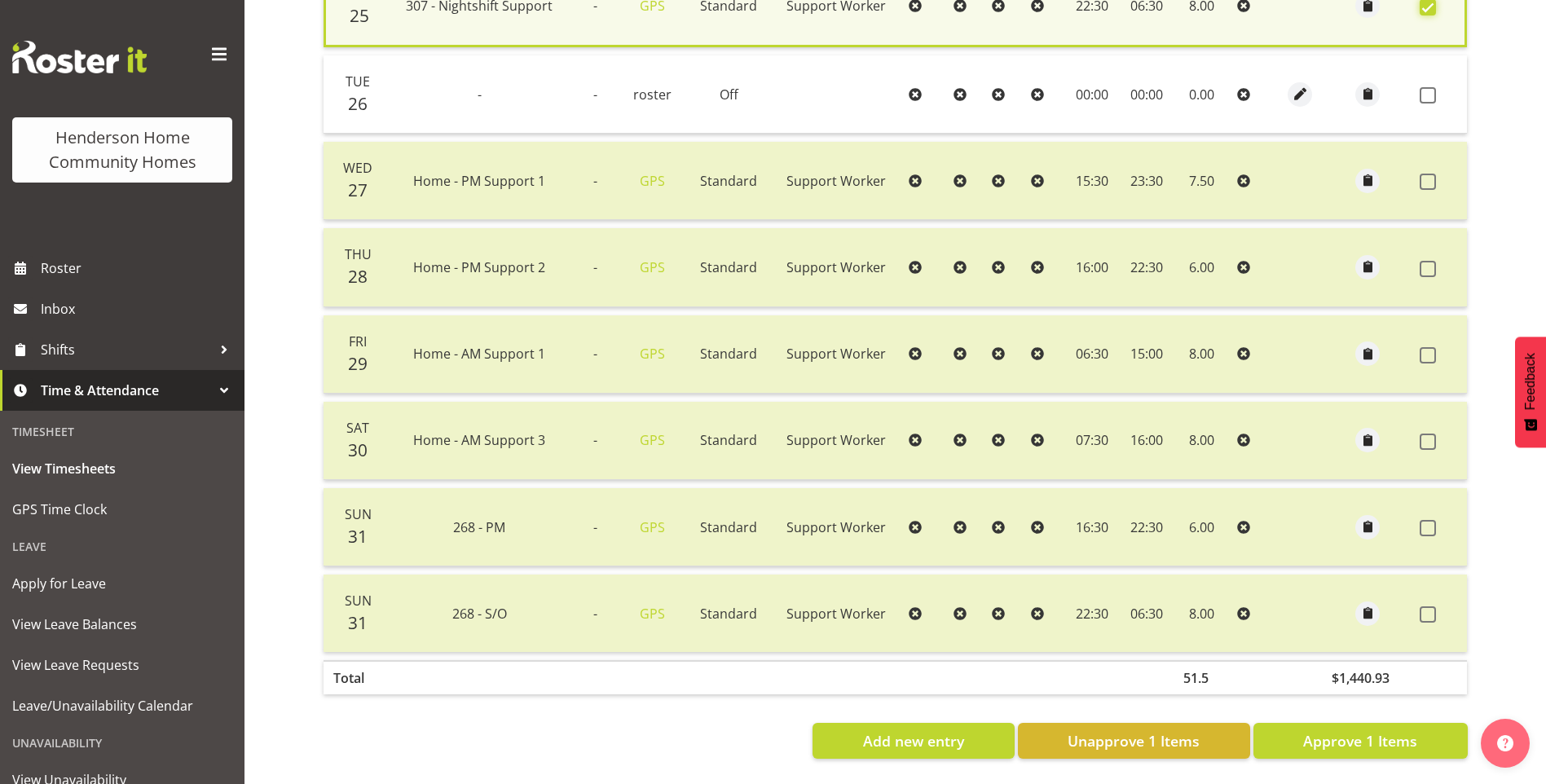
scroll to position [458, 0]
click at [1178, 730] on span "Unapprove 1 Items" at bounding box center [1134, 740] width 132 height 21
checkbox input "false"
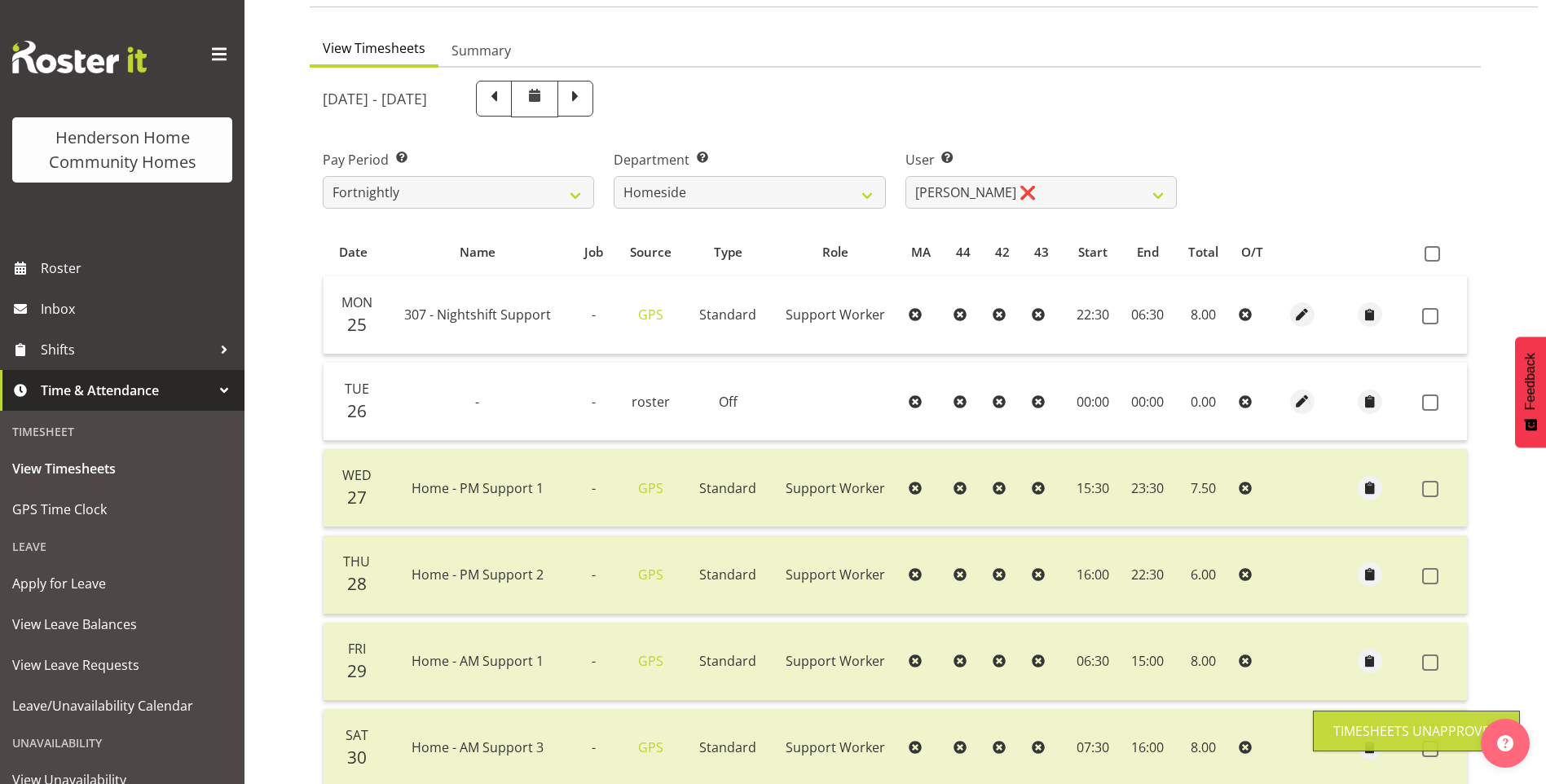
scroll to position [128, 0]
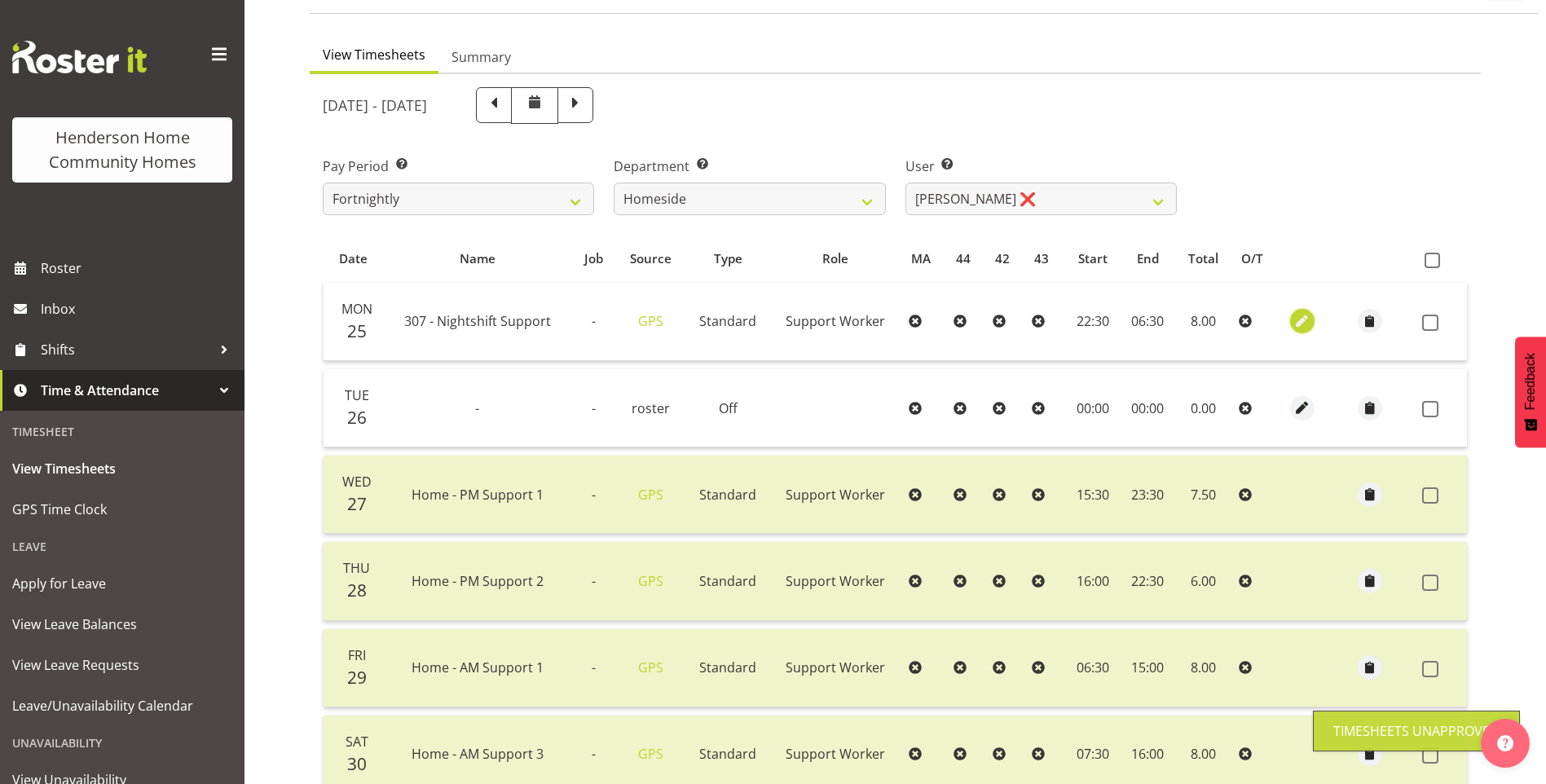
click at [1300, 317] on span "button" at bounding box center [1302, 322] width 19 height 19
select select "Standard"
select select "748"
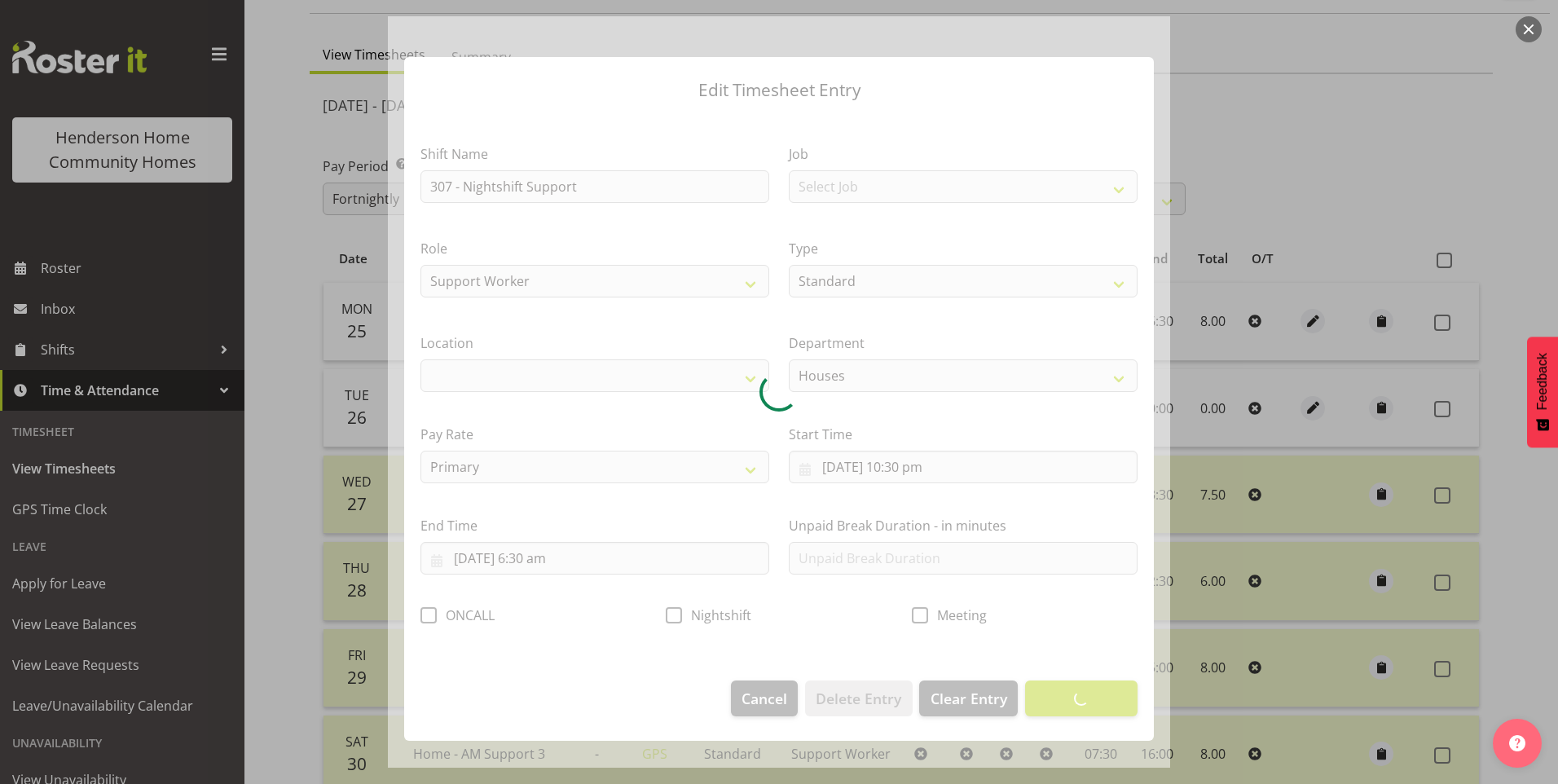
select select "1076"
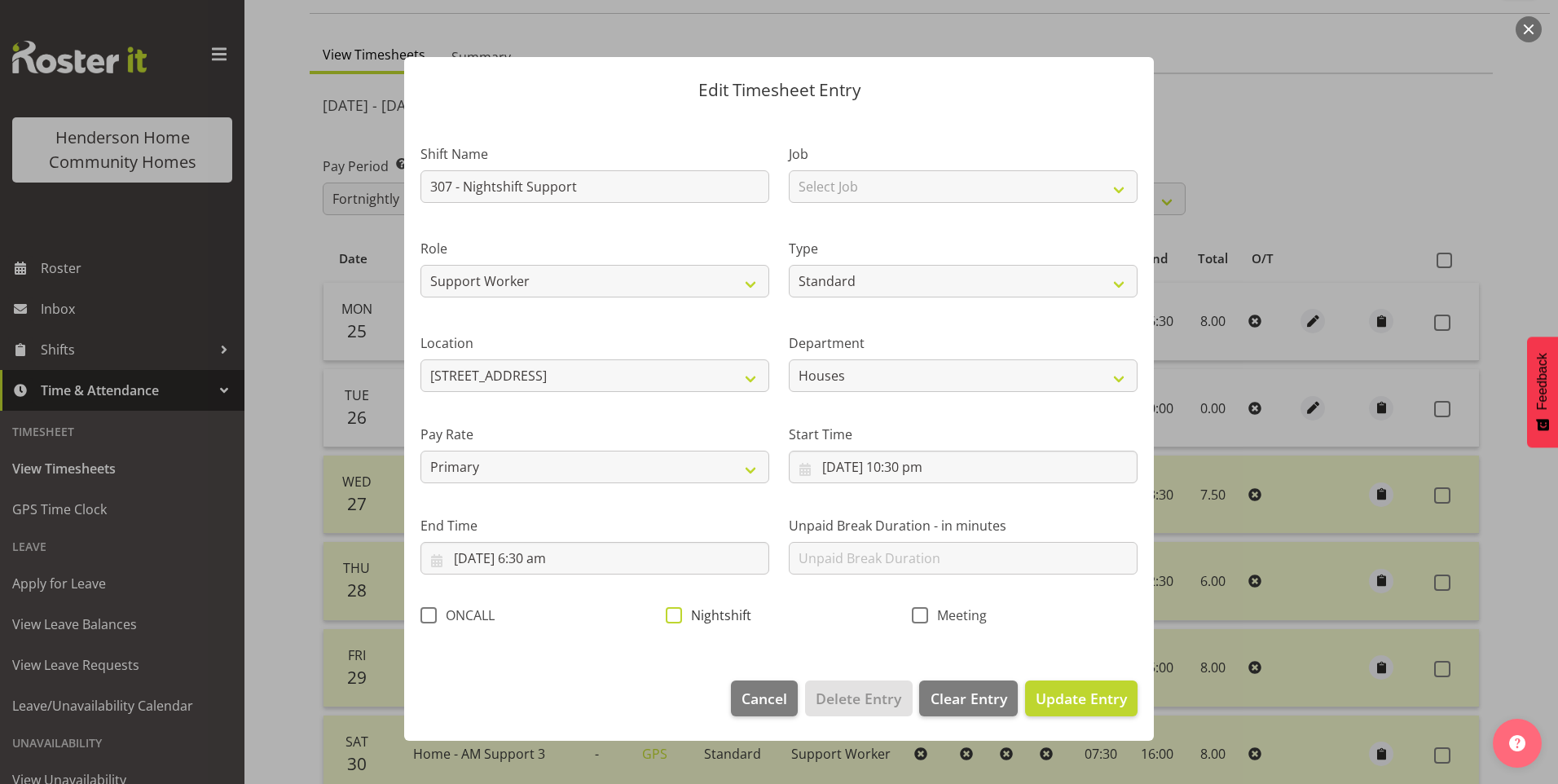
click at [671, 615] on span at bounding box center [674, 616] width 17 height 17
click at [671, 615] on input "Nightshift" at bounding box center [671, 614] width 10 height 10
checkbox input "true"
click at [1061, 699] on span "Update Entry" at bounding box center [1082, 698] width 91 height 20
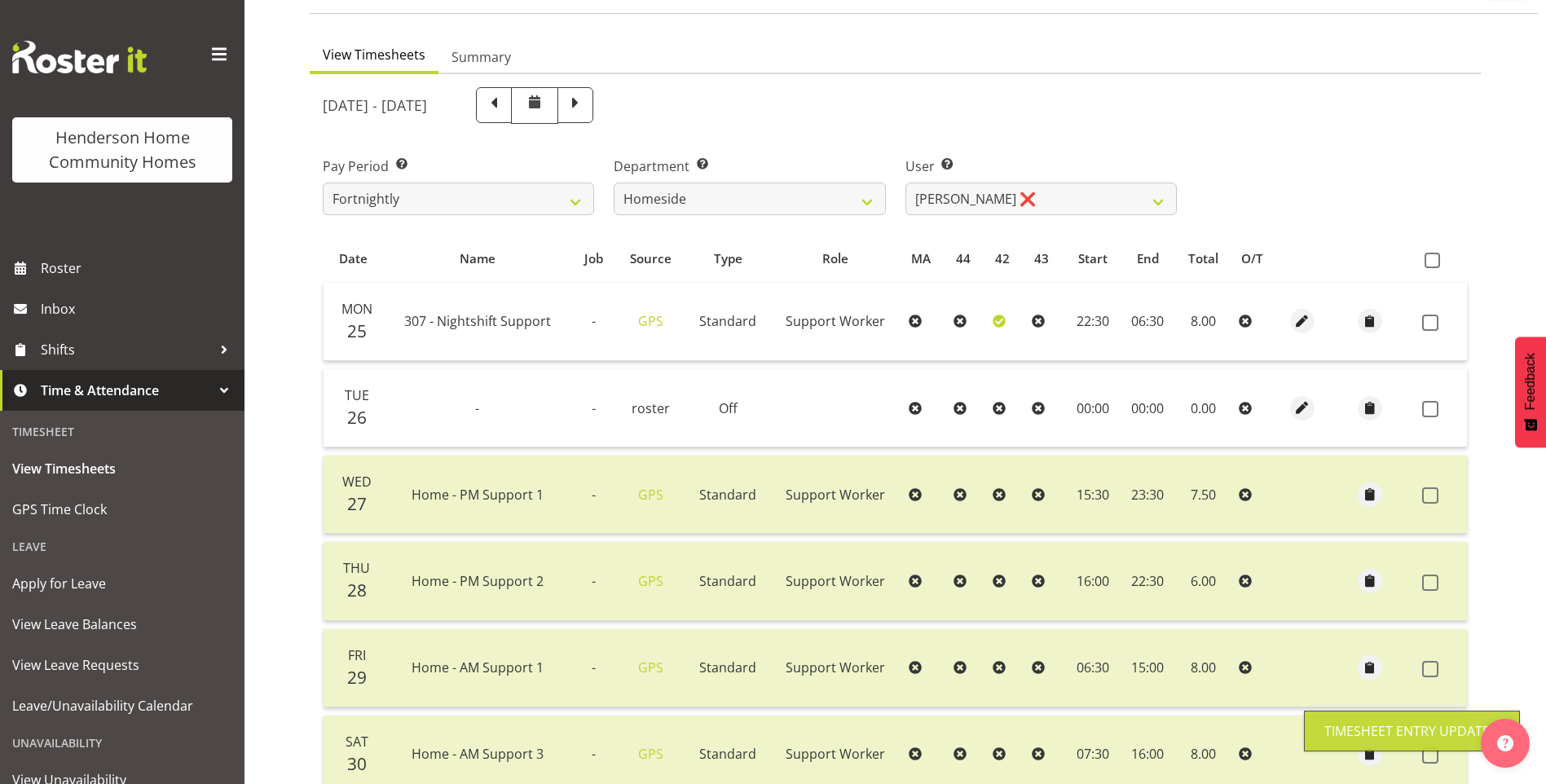
click at [1432, 323] on span at bounding box center [1431, 323] width 17 height 17
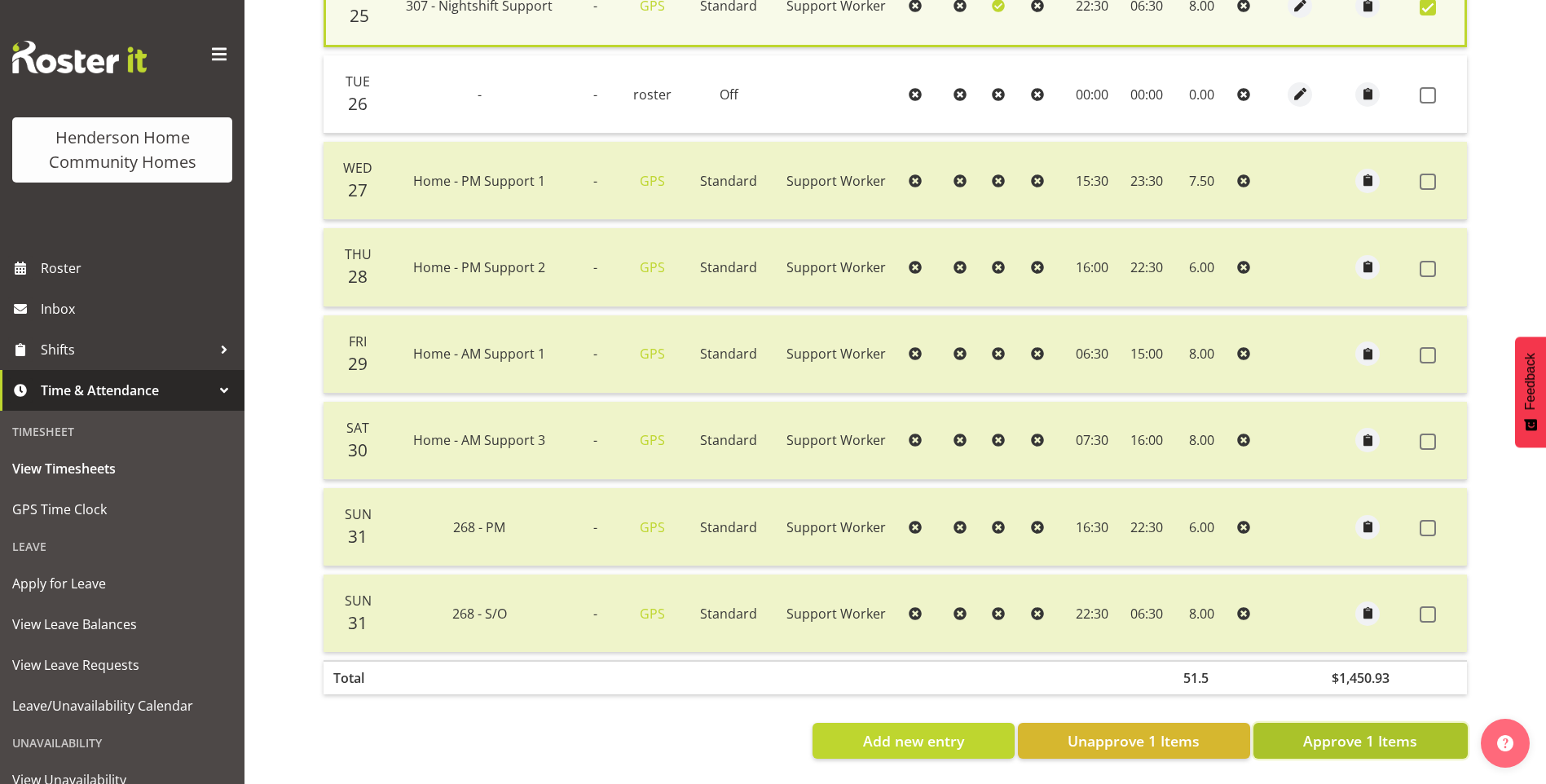
click at [1378, 734] on span "Approve 1 Items" at bounding box center [1360, 740] width 114 height 21
checkbox input "false"
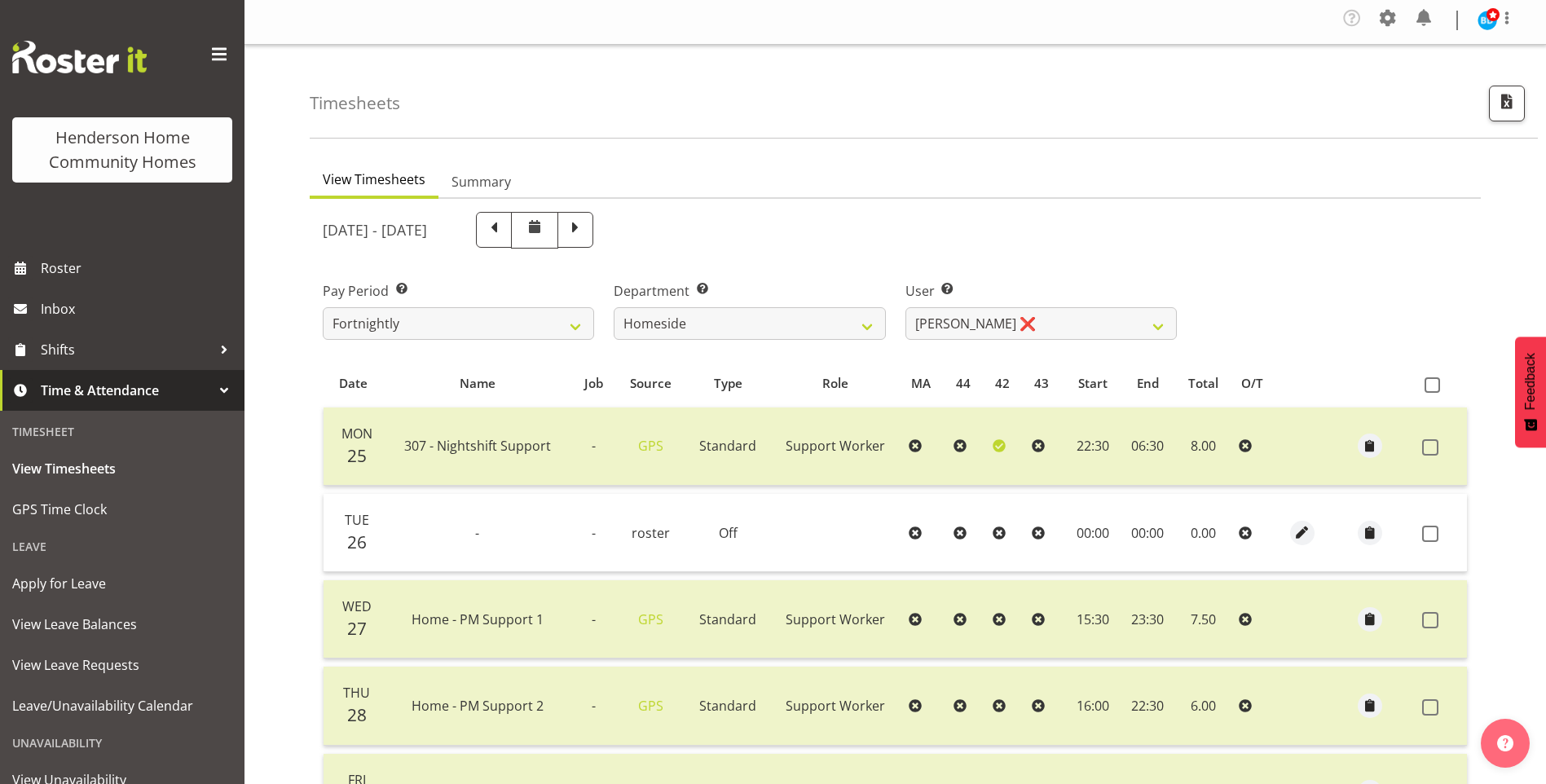
scroll to position [0, 0]
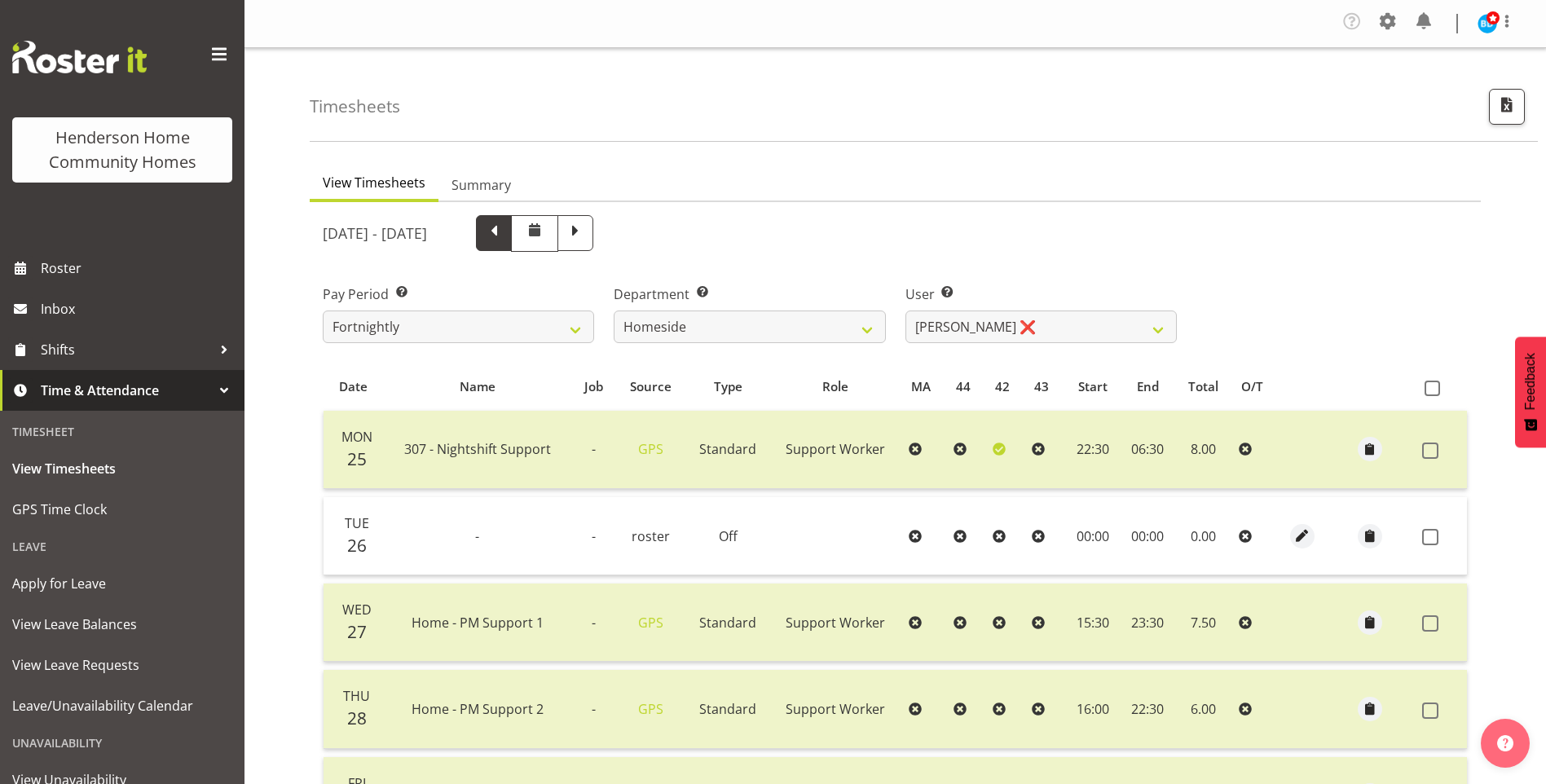
click at [512, 243] on span at bounding box center [494, 233] width 36 height 36
select select
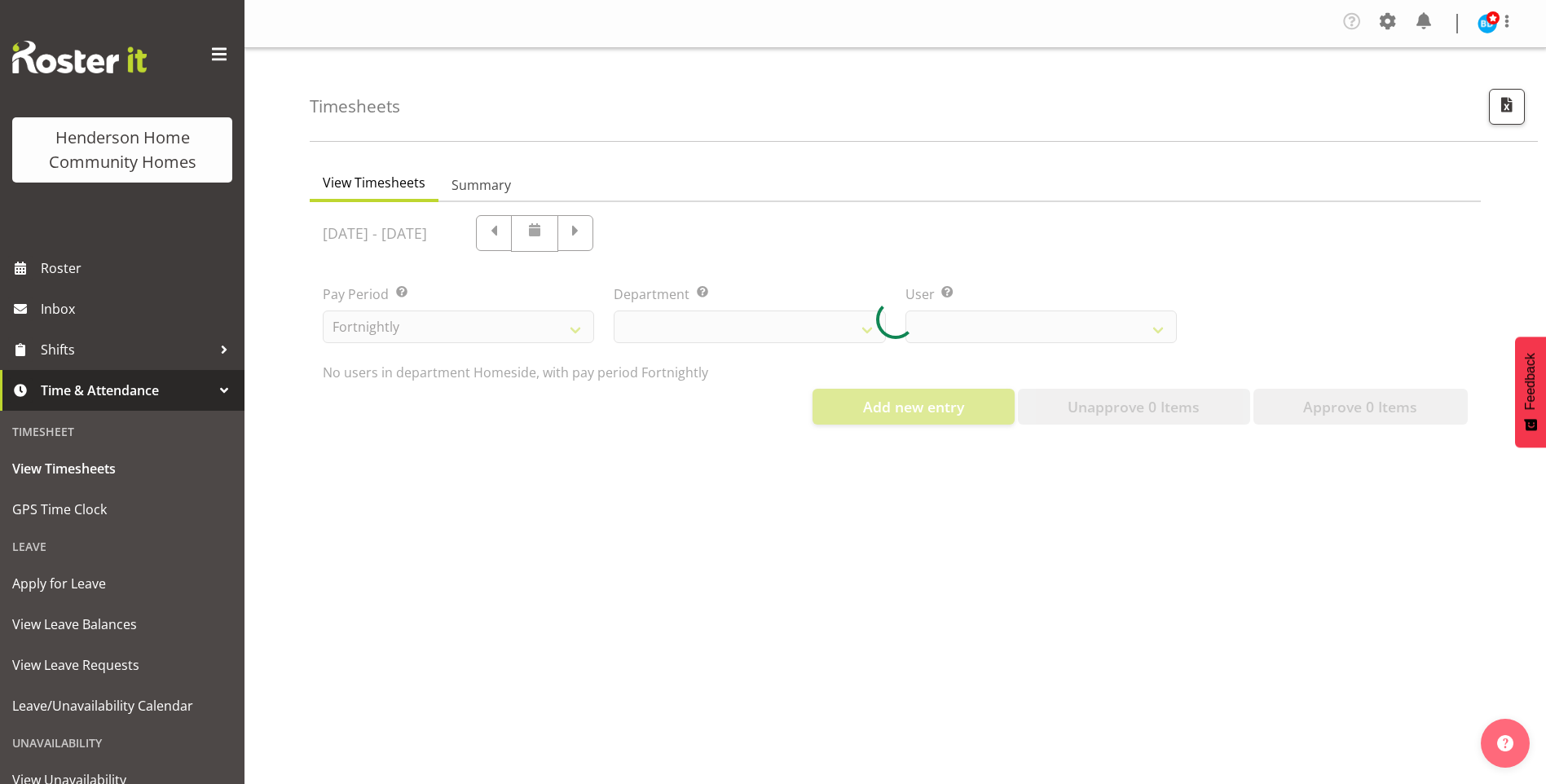
select select "746"
select select "10523"
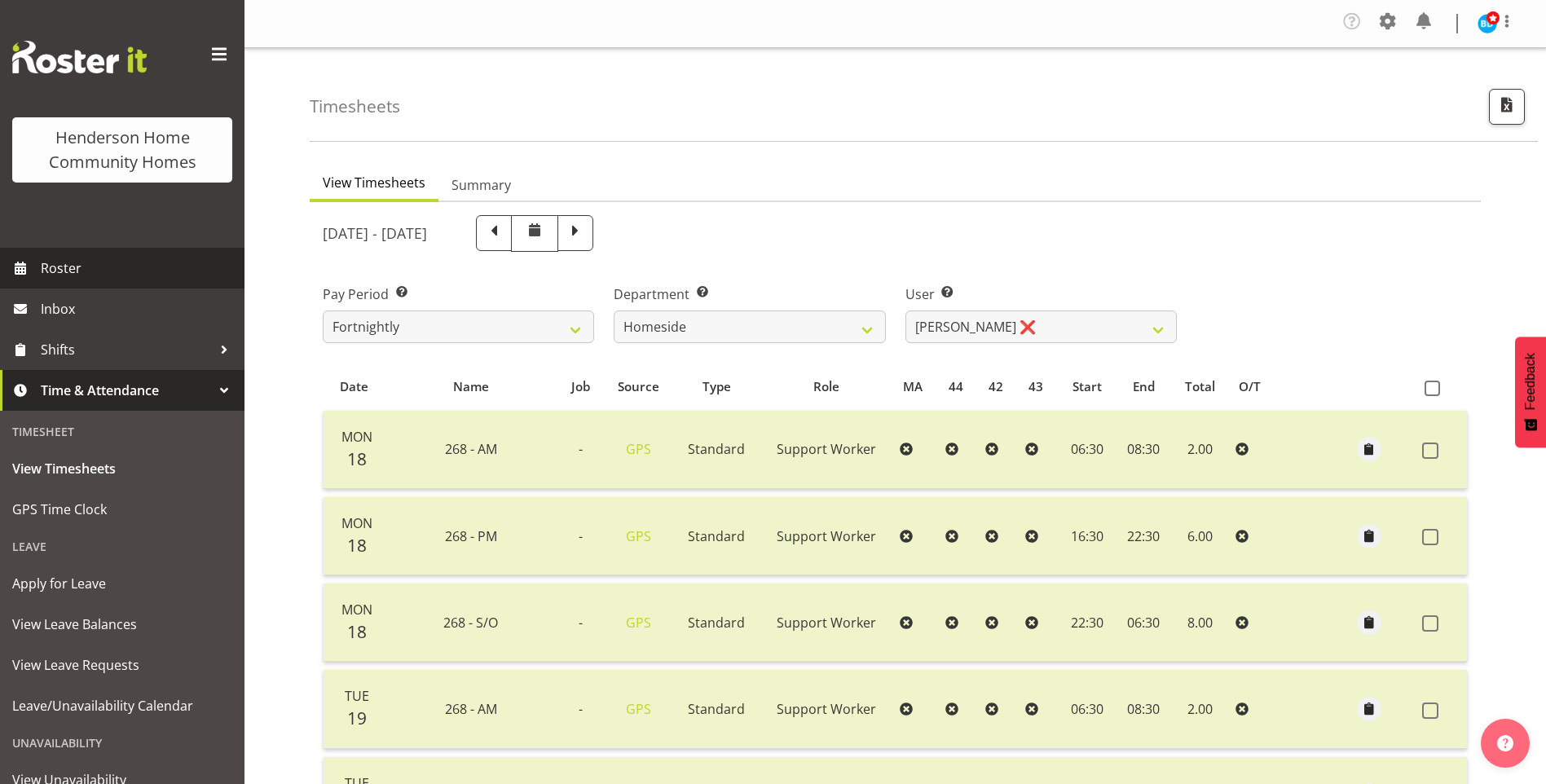
click at [105, 269] on span "Roster" at bounding box center [139, 268] width 195 height 24
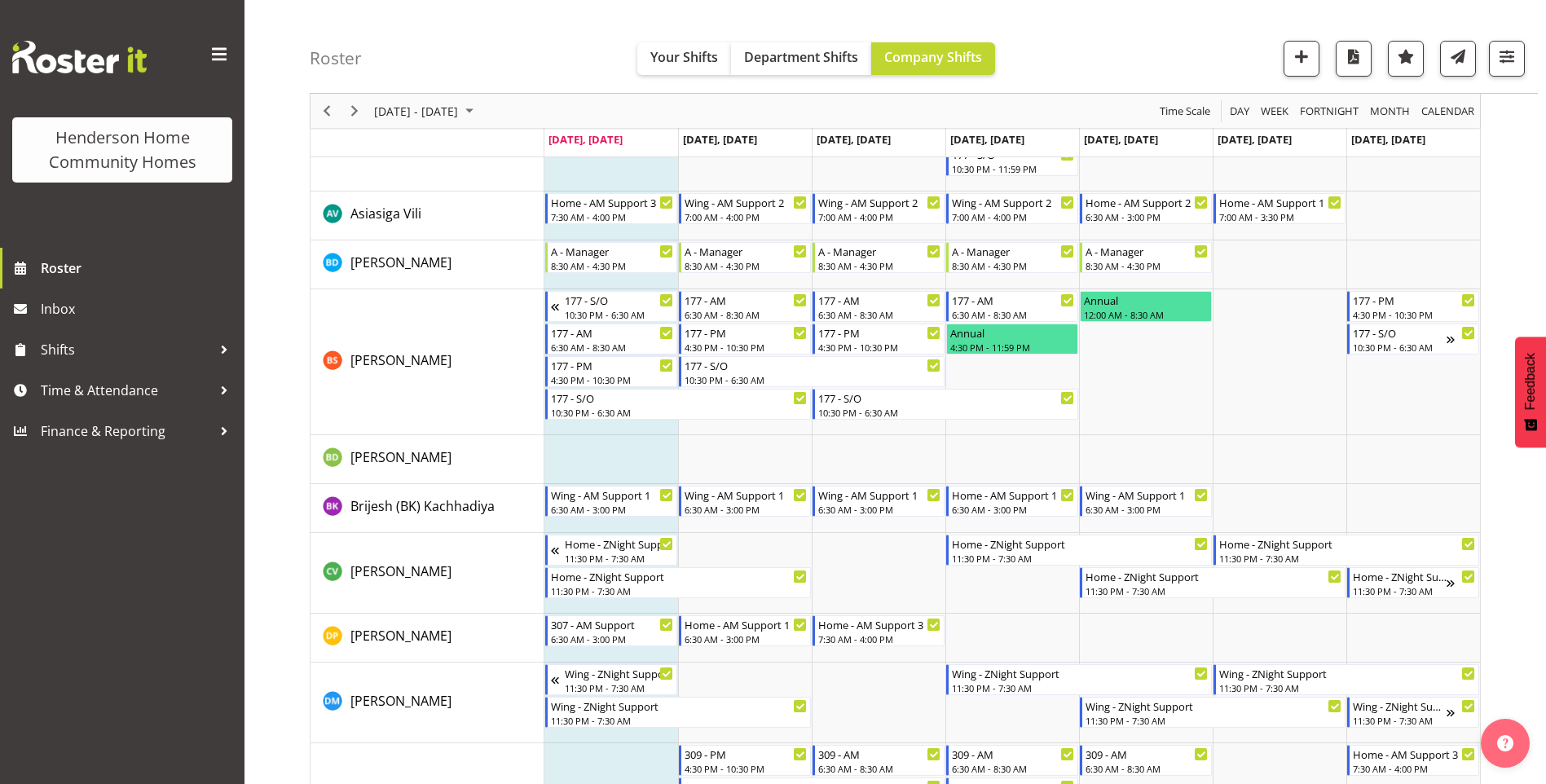
scroll to position [326, 0]
